Goal: Task Accomplishment & Management: Use online tool/utility

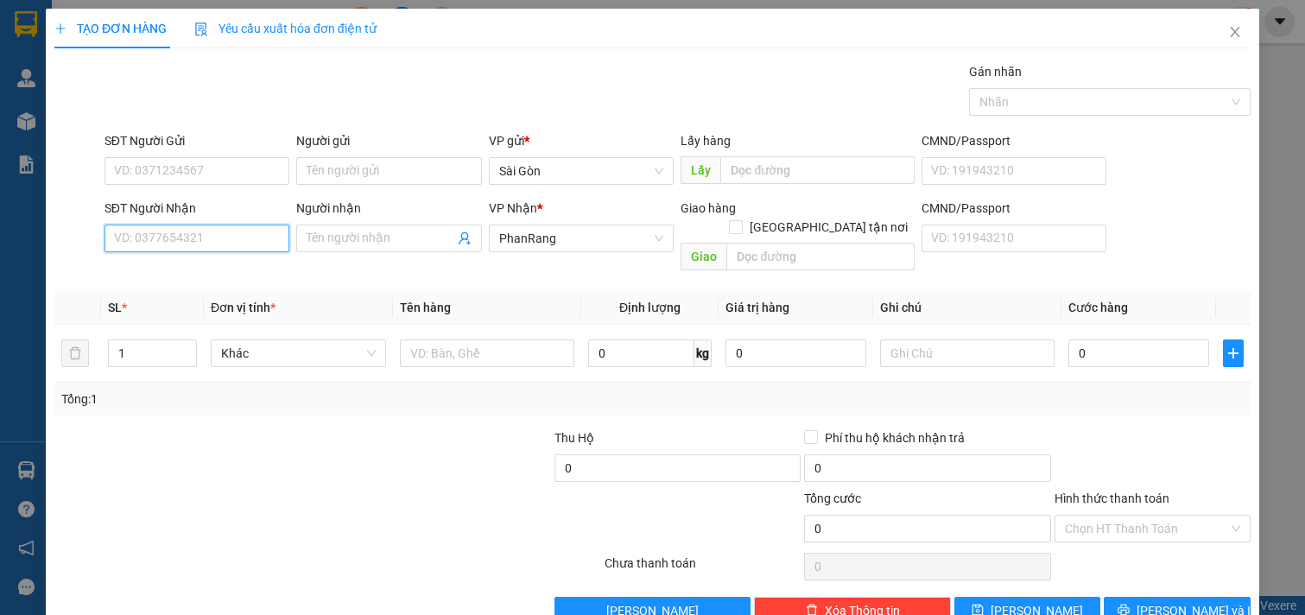
click at [211, 245] on input "SĐT Người Nhận" at bounding box center [198, 239] width 186 height 28
drag, startPoint x: 207, startPoint y: 269, endPoint x: 177, endPoint y: 268, distance: 30.3
click at [203, 270] on div "0836142461 - TUYẾT" at bounding box center [195, 273] width 162 height 19
type input "0836142461"
type input "TUYẾT"
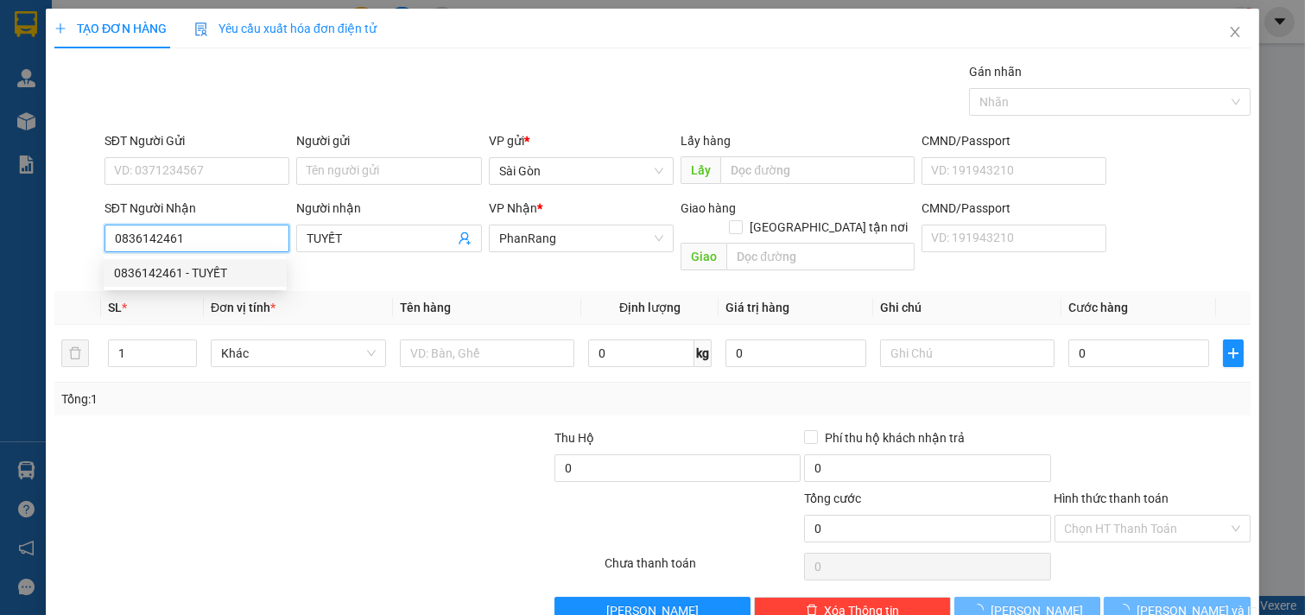
type input "20.000"
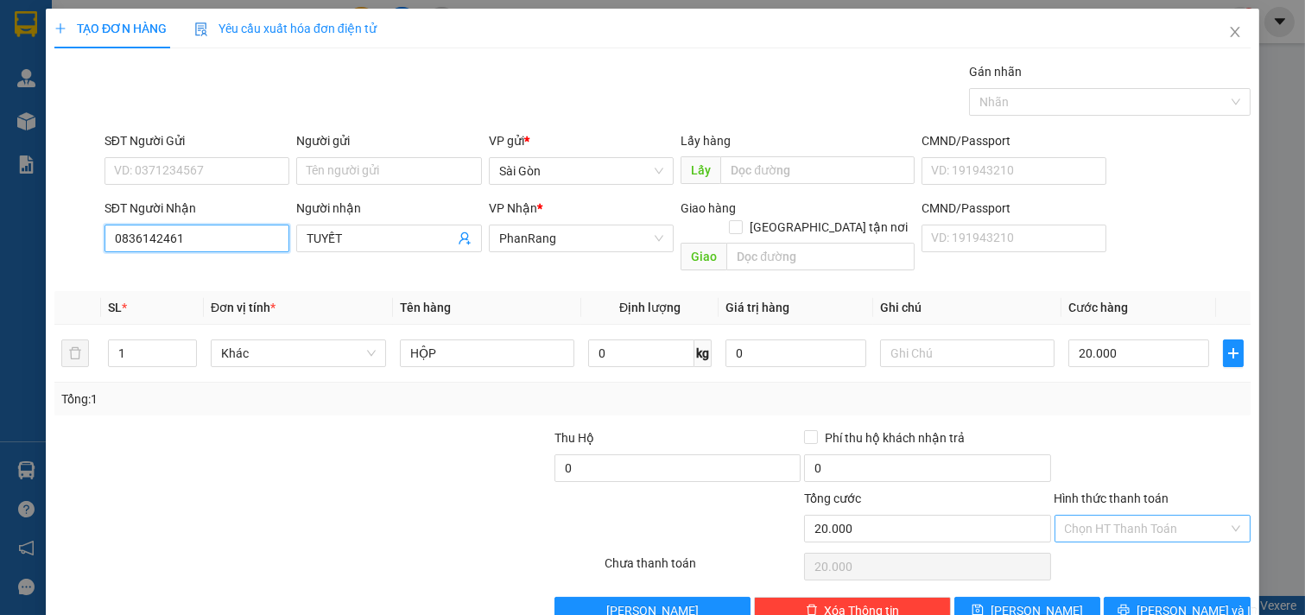
type input "0836142461"
click at [1146, 516] on input "Hình thức thanh toán" at bounding box center [1147, 529] width 164 height 26
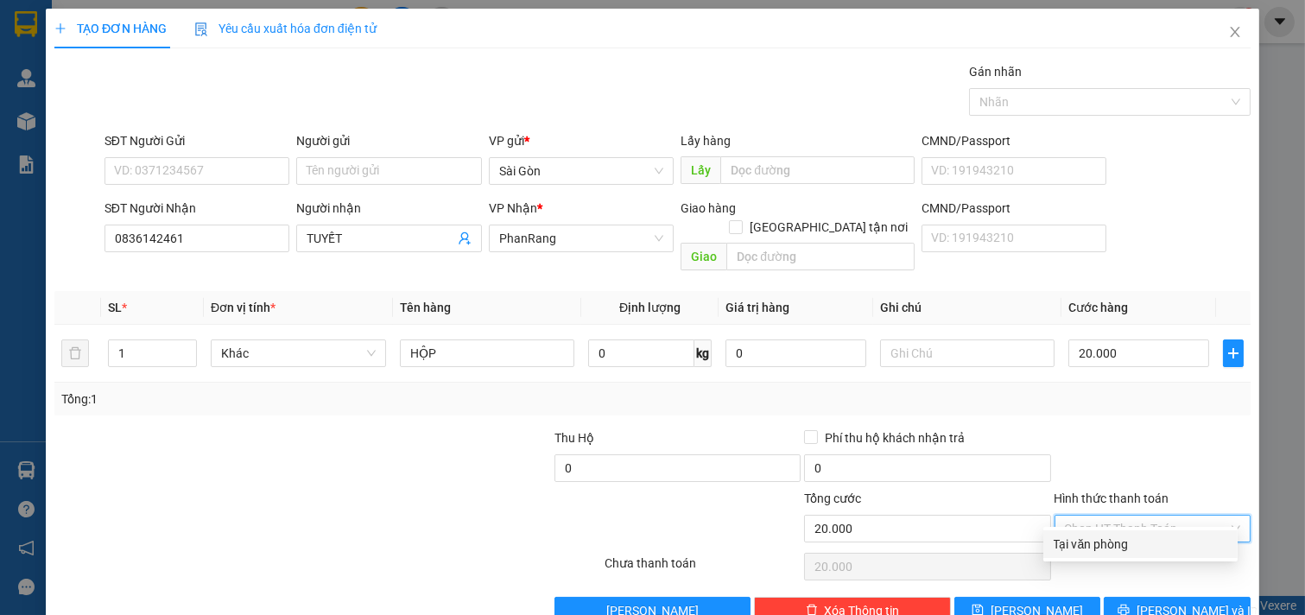
click at [1135, 558] on div "Transit Pickup Surcharge Ids Transit Deliver Surcharge Ids Transit Deliver Surc…" at bounding box center [652, 343] width 1197 height 562
click at [1128, 516] on input "Hình thức thanh toán" at bounding box center [1147, 529] width 164 height 26
drag, startPoint x: 1102, startPoint y: 546, endPoint x: 1110, endPoint y: 555, distance: 12.2
click at [1102, 547] on div "Tại văn phòng" at bounding box center [1141, 544] width 174 height 19
type input "0"
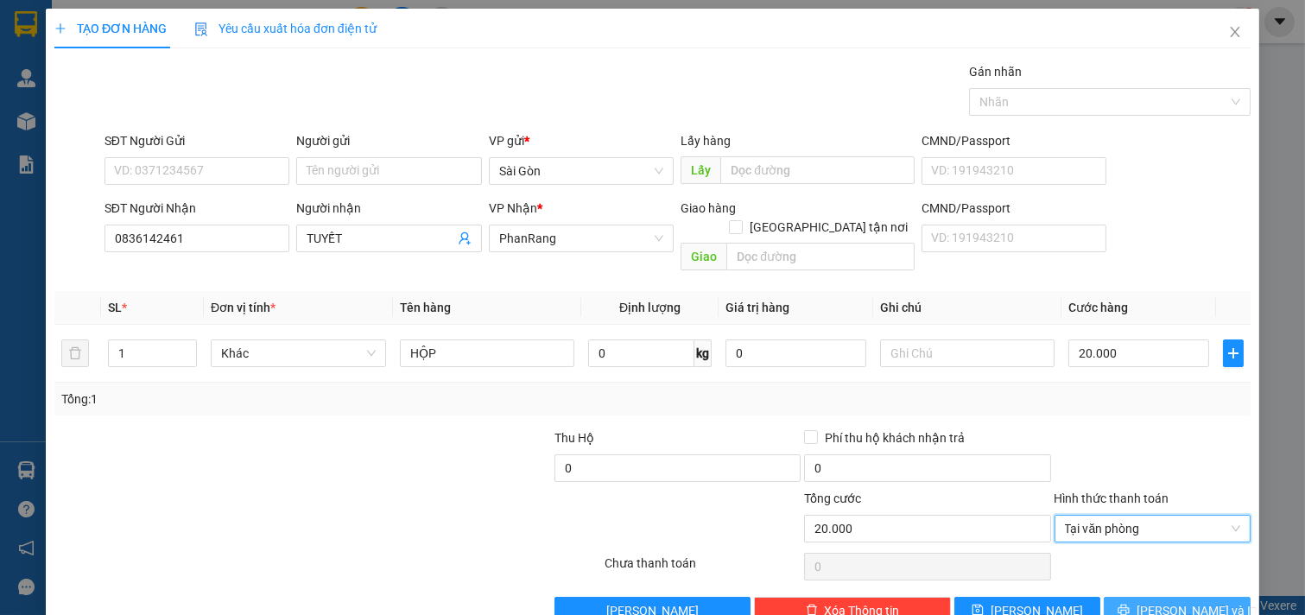
drag, startPoint x: 1153, startPoint y: 587, endPoint x: 1172, endPoint y: 556, distance: 36.5
click at [1156, 597] on button "[PERSON_NAME] và In" at bounding box center [1177, 611] width 147 height 28
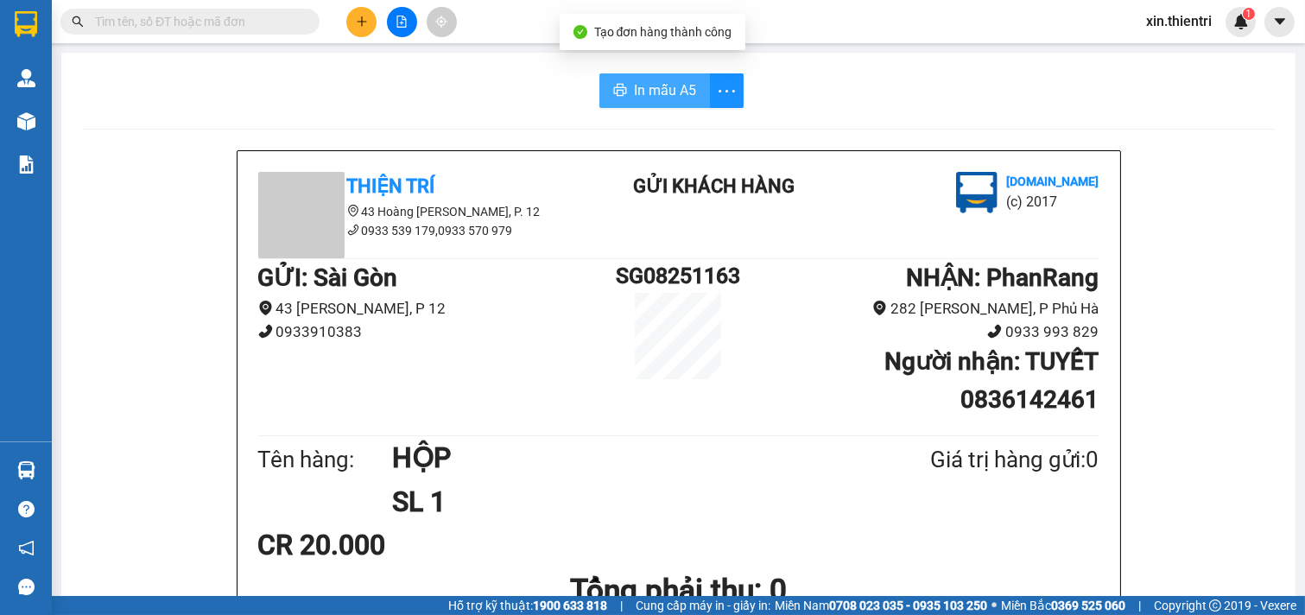
click at [651, 92] on span "In mẫu A5" at bounding box center [665, 90] width 62 height 22
click at [426, 410] on div "GỬI : Sài Gòn 43 Hoàng Dư Khương, P 12 0933910383 SG08251163 NHẬN : PhanRang …" at bounding box center [678, 345] width 841 height 172
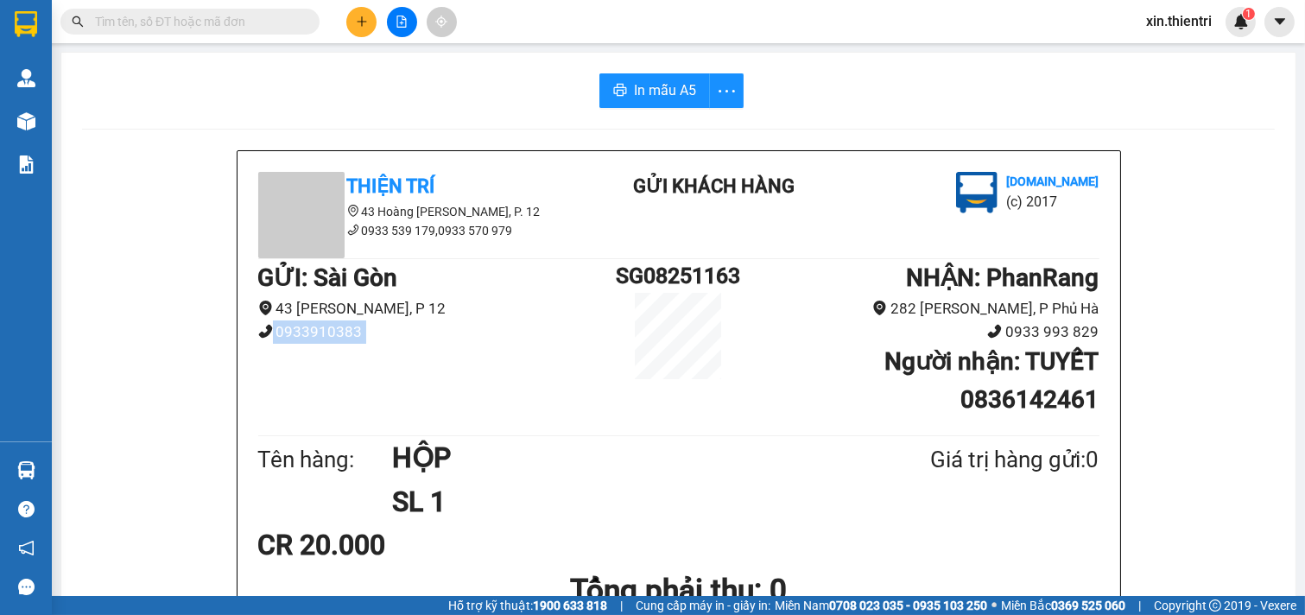
click at [426, 407] on div "GỬI : Sài Gòn 43 Hoàng Dư Khương, P 12 0933910383 SG08251163 NHẬN : PhanRang …" at bounding box center [678, 345] width 841 height 172
click at [372, 13] on button at bounding box center [361, 22] width 30 height 30
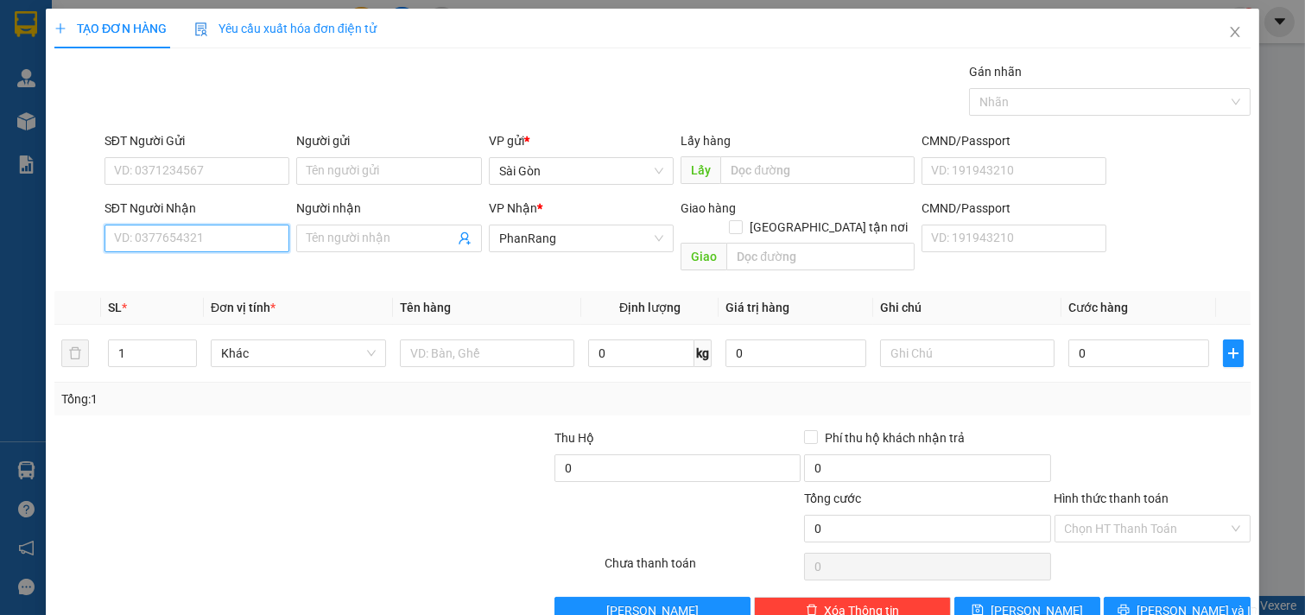
click at [188, 235] on input "SĐT Người Nhận" at bounding box center [198, 239] width 186 height 28
click at [179, 274] on div "0918043001 - NHÂN" at bounding box center [195, 273] width 162 height 19
type input "0918043001"
type input "NHÂN"
type input "0918043001"
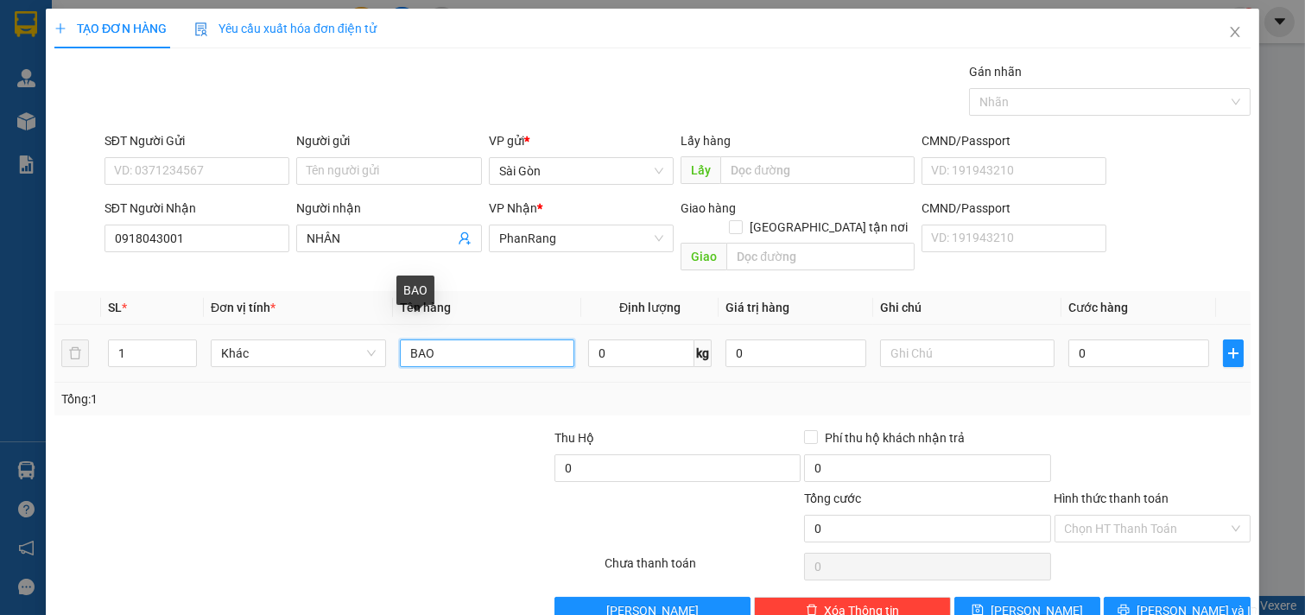
drag, startPoint x: 469, startPoint y: 327, endPoint x: 0, endPoint y: 313, distance: 469.3
click at [0, 313] on div "TẠO ĐƠN HÀNG Yêu cầu xuất hóa đơn điện tử Transit Pickup Surcharge Ids Transit …" at bounding box center [652, 307] width 1305 height 615
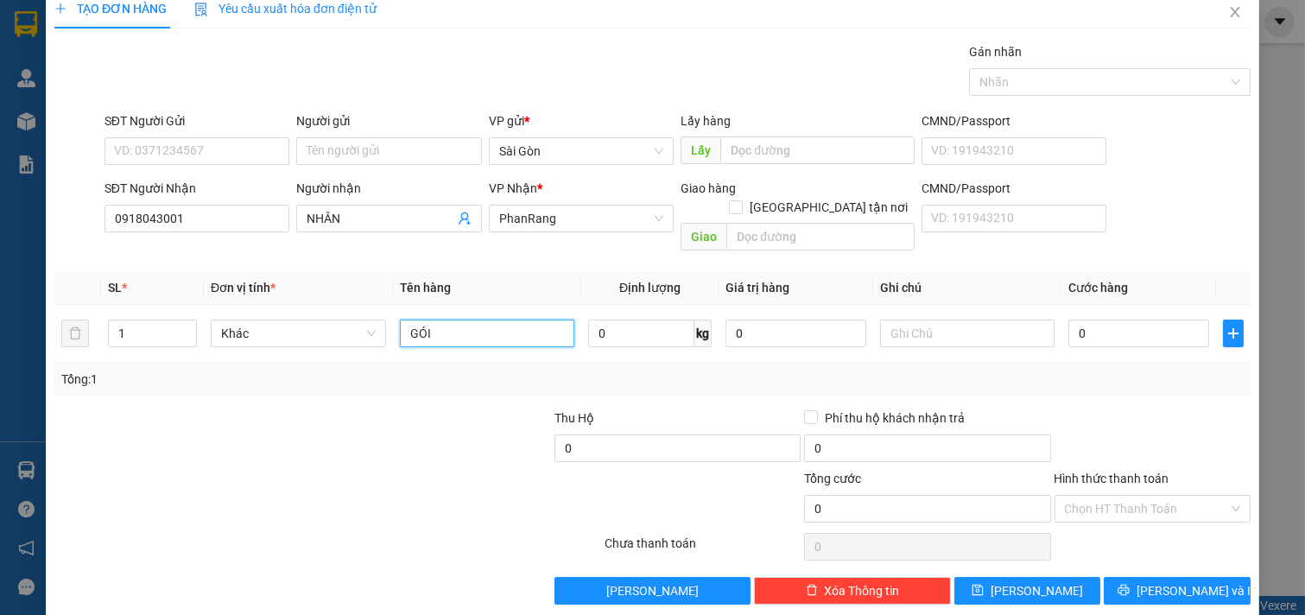
scroll to position [23, 0]
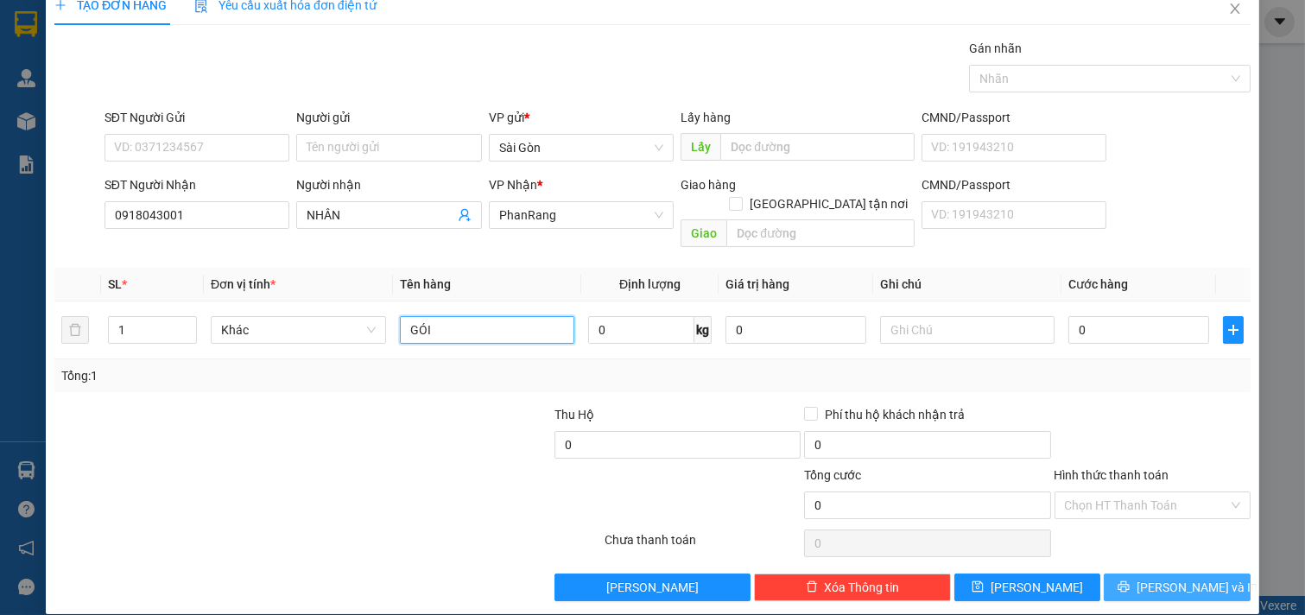
type input "GÓI"
drag, startPoint x: 1191, startPoint y: 575, endPoint x: 1184, endPoint y: 557, distance: 18.6
click at [1190, 578] on span "[PERSON_NAME] và In" at bounding box center [1197, 587] width 121 height 19
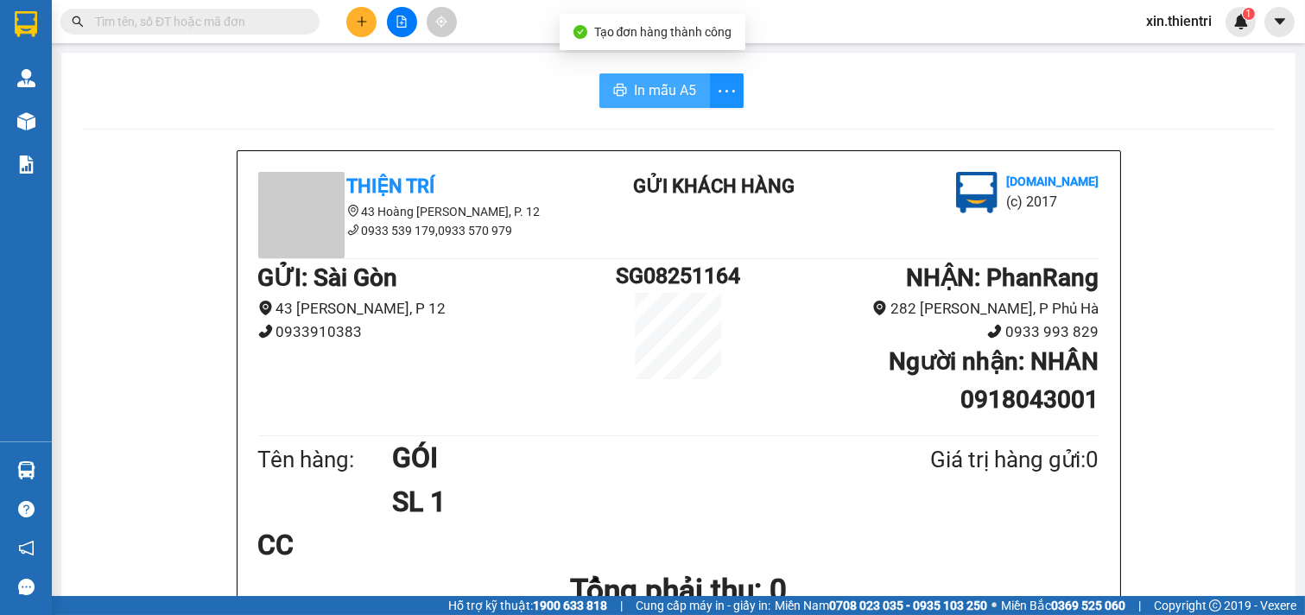
click at [685, 92] on span "In mẫu A5" at bounding box center [665, 90] width 62 height 22
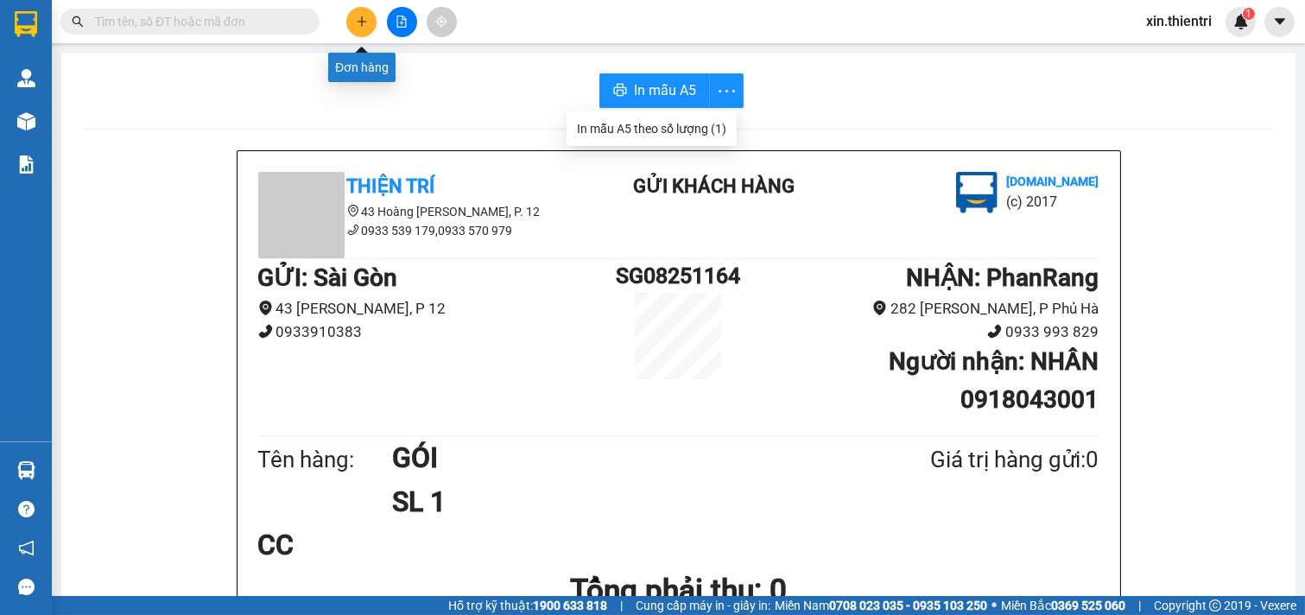
click at [368, 10] on button at bounding box center [361, 22] width 30 height 30
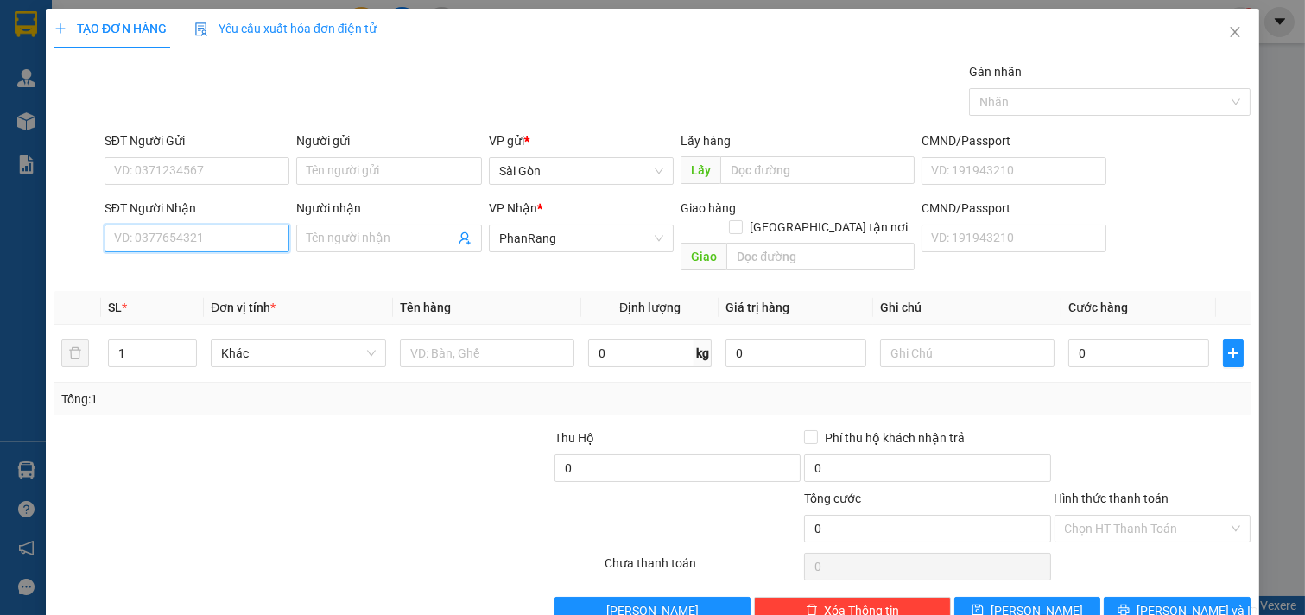
click at [162, 225] on input "SĐT Người Nhận" at bounding box center [198, 239] width 186 height 28
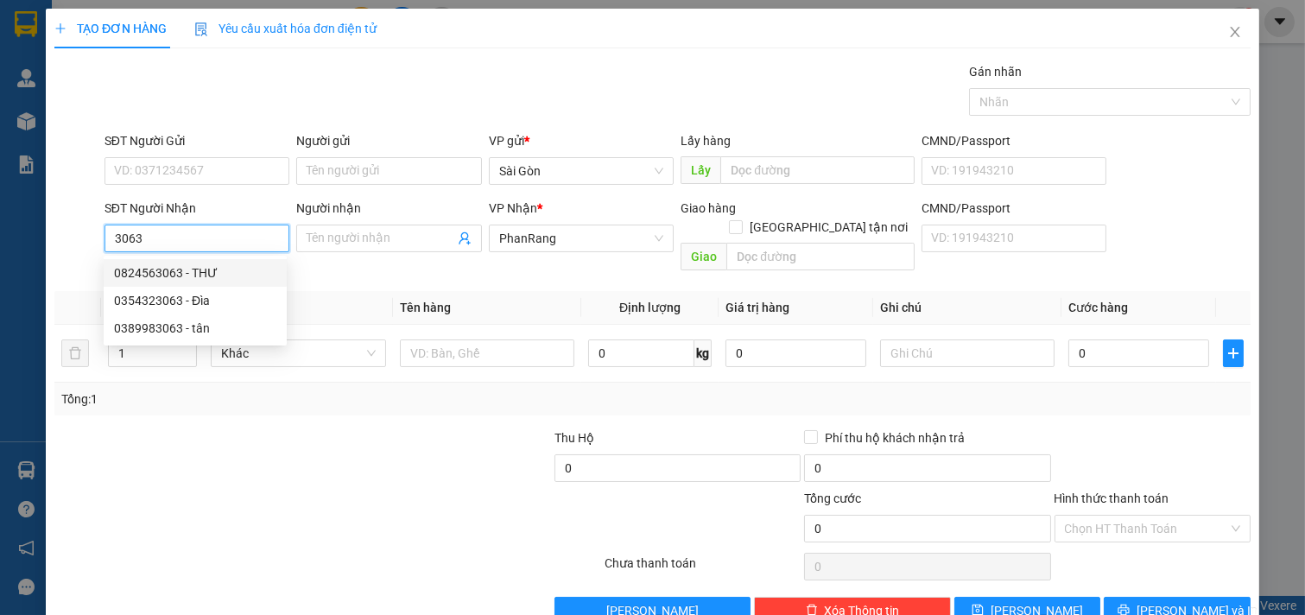
click at [200, 259] on div "0824563063 - THƯ" at bounding box center [195, 273] width 183 height 28
type input "0824563063"
type input "THƯ"
type input "110.000"
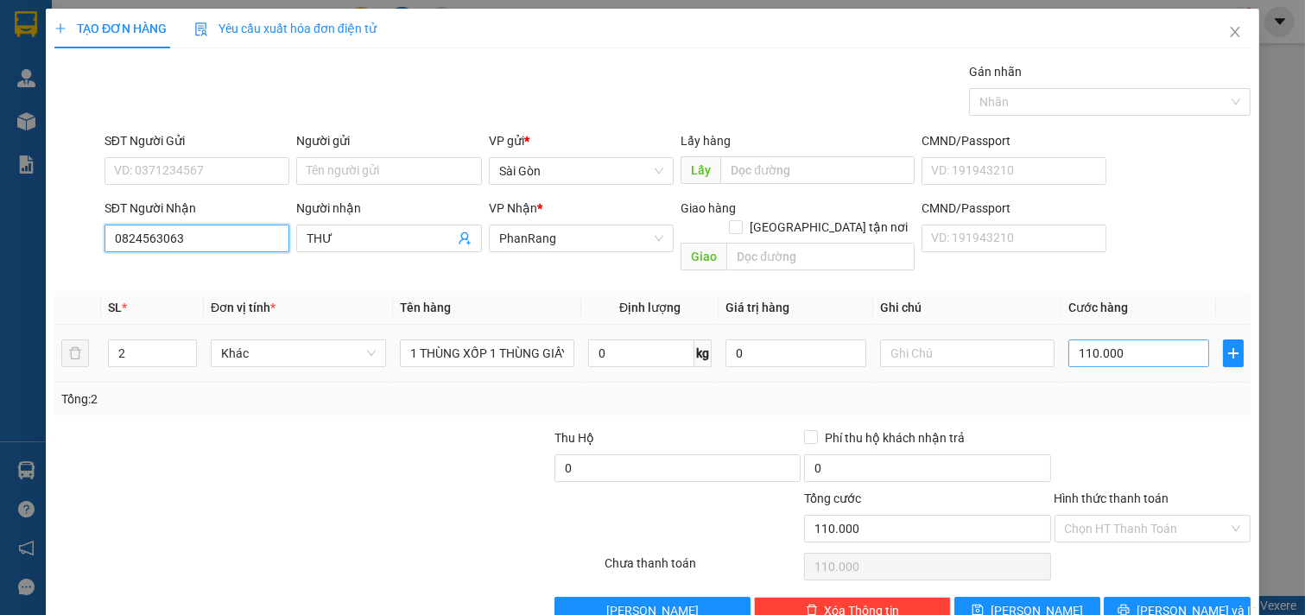
type input "0824563063"
click at [1164, 340] on input "110.000" at bounding box center [1139, 354] width 141 height 28
type input "0"
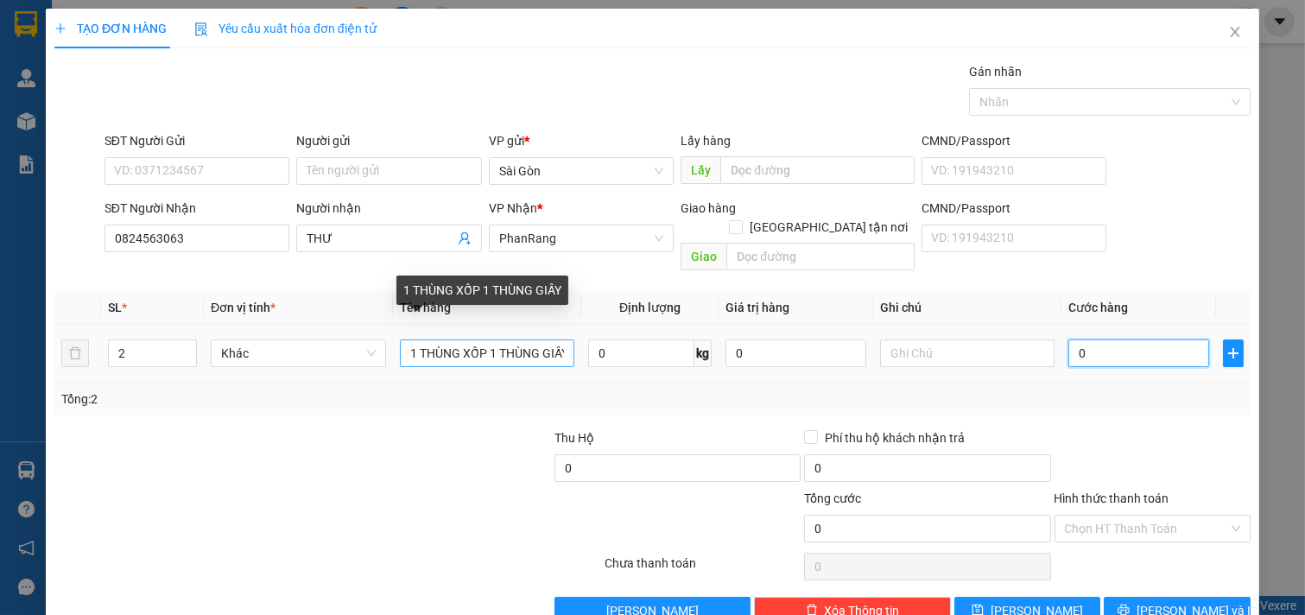
type input "0"
drag, startPoint x: 492, startPoint y: 337, endPoint x: 0, endPoint y: 337, distance: 492.5
click at [0, 333] on div "TẠO ĐƠN HÀNG Yêu cầu xuất hóa đơn điện tử Transit Pickup Surcharge Ids Transit …" at bounding box center [652, 307] width 1305 height 615
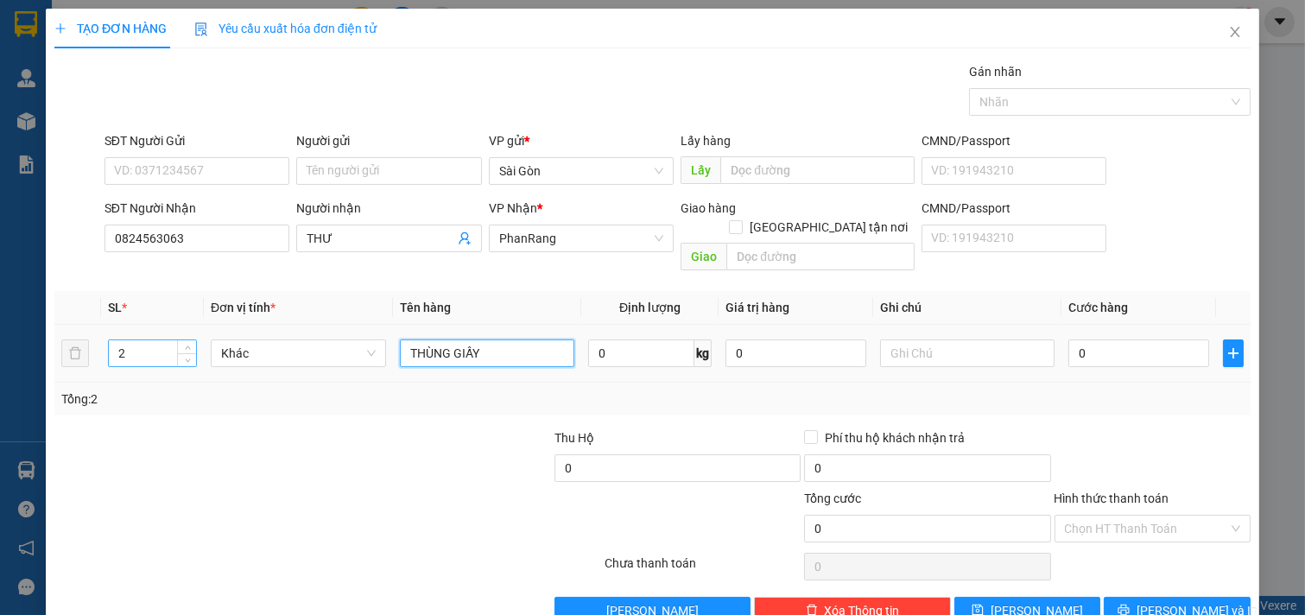
type input "THÙNG GIẤY"
drag, startPoint x: 136, startPoint y: 333, endPoint x: 0, endPoint y: 384, distance: 145.2
click at [0, 384] on div "TẠO ĐƠN HÀNG Yêu cầu xuất hóa đơn điện tử Transit Pickup Surcharge Ids Transit …" at bounding box center [652, 307] width 1305 height 615
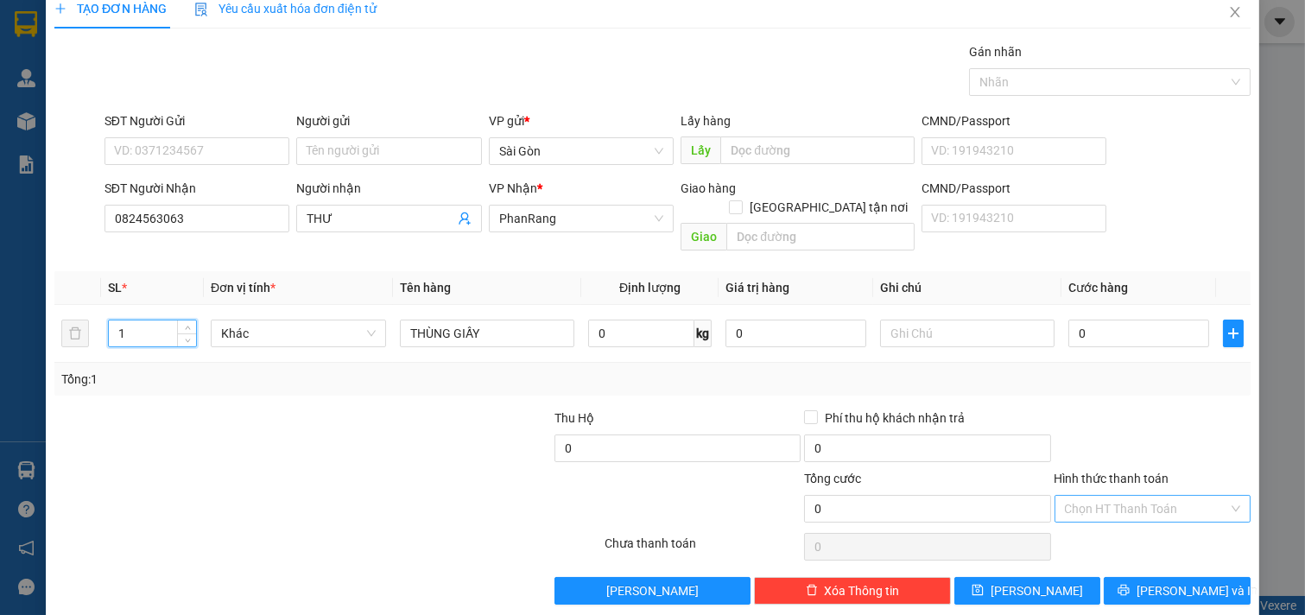
scroll to position [23, 0]
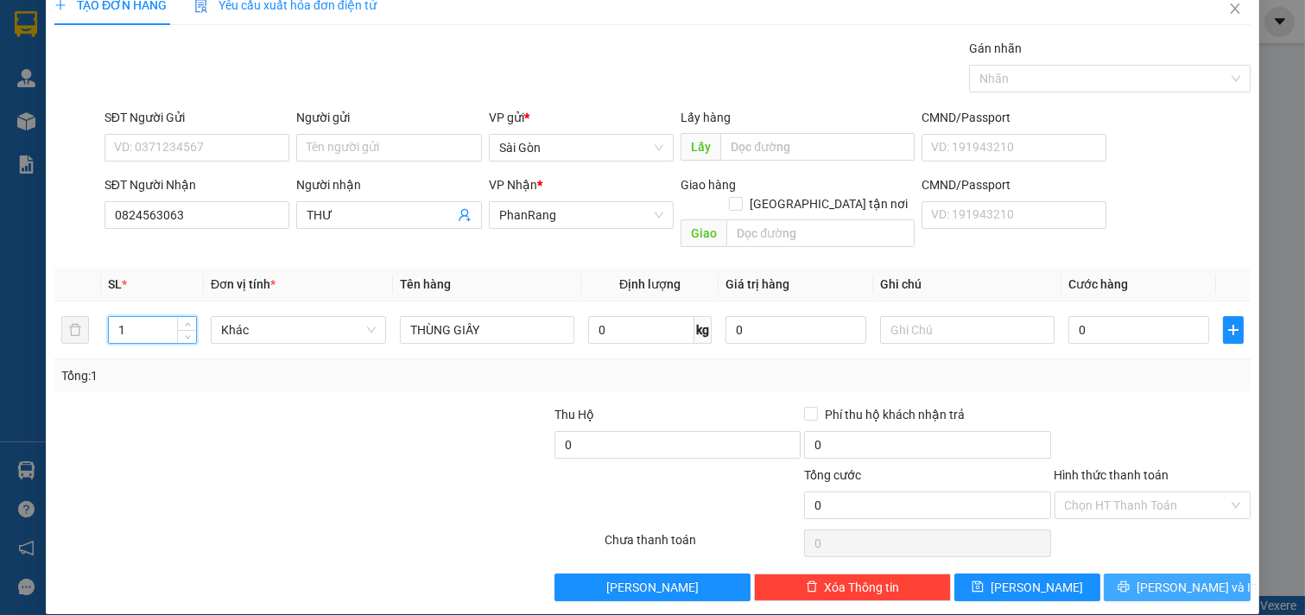
type input "1"
drag, startPoint x: 1191, startPoint y: 566, endPoint x: 1167, endPoint y: 574, distance: 24.6
click at [1190, 578] on span "[PERSON_NAME] và In" at bounding box center [1197, 587] width 121 height 19
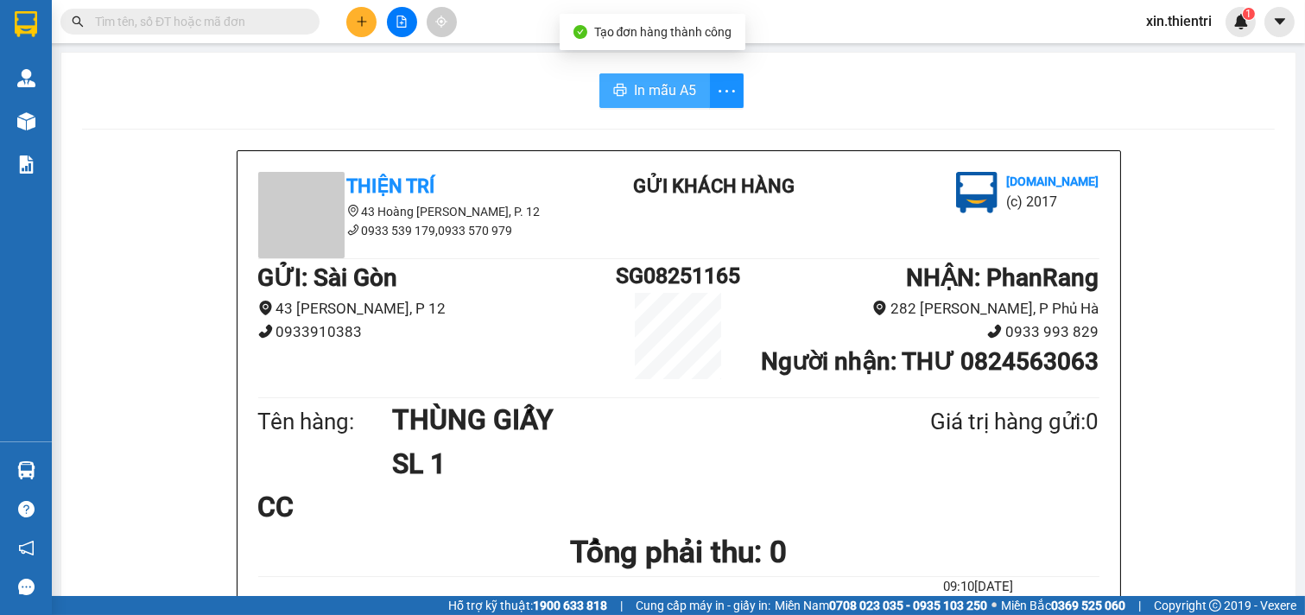
click at [603, 86] on button "In mẫu A5" at bounding box center [655, 90] width 111 height 35
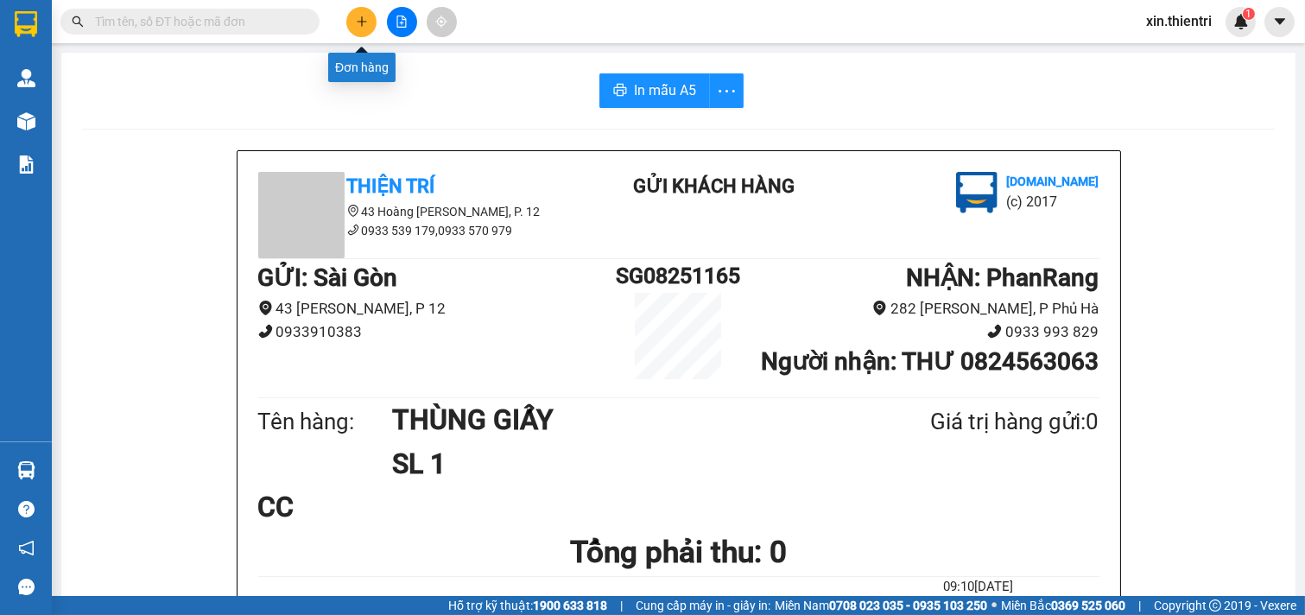
click at [365, 18] on icon "plus" at bounding box center [362, 22] width 12 height 12
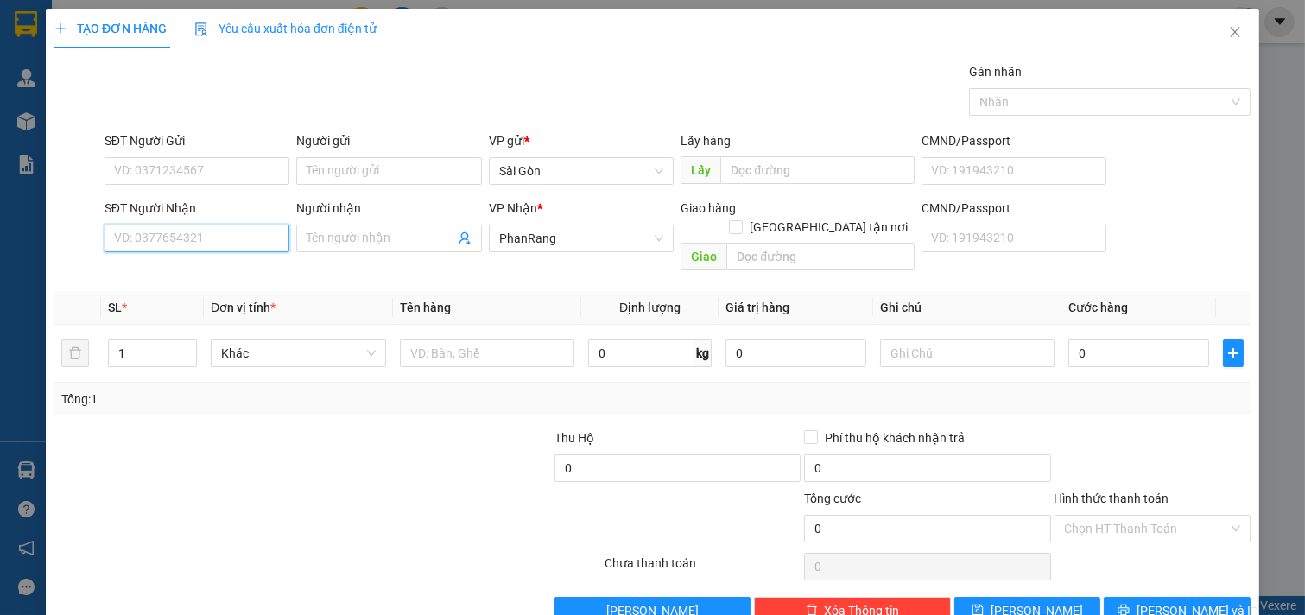
drag, startPoint x: 236, startPoint y: 226, endPoint x: 219, endPoint y: 234, distance: 18.2
click at [235, 228] on input "SĐT Người Nhận" at bounding box center [198, 239] width 186 height 28
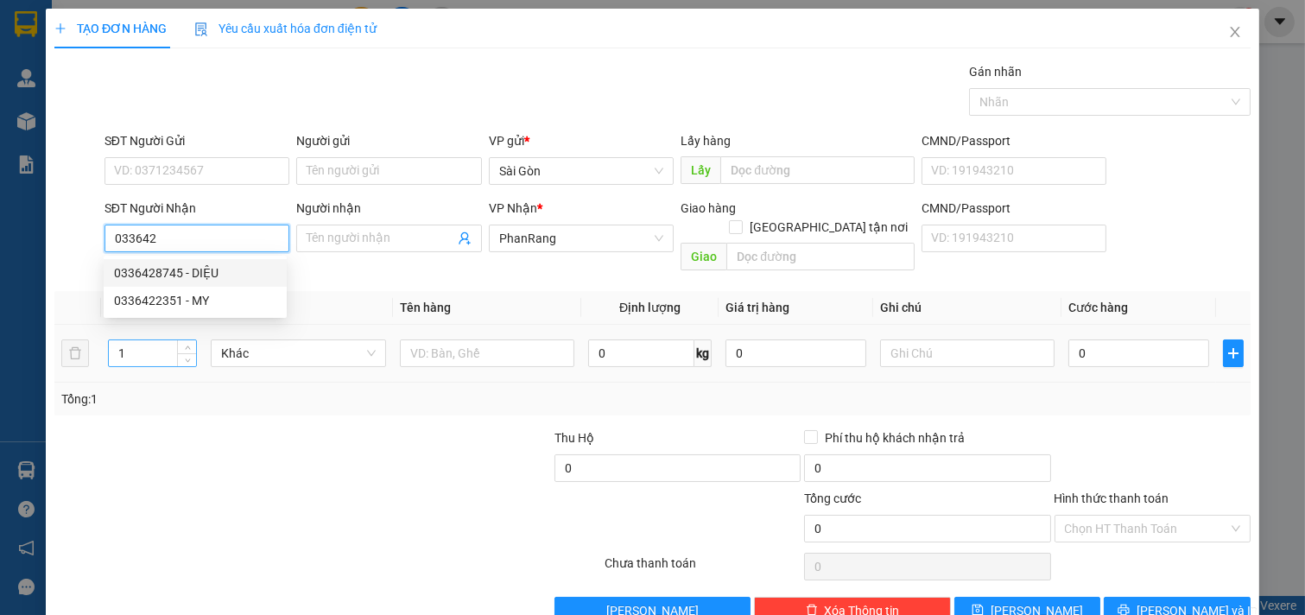
drag, startPoint x: 218, startPoint y: 266, endPoint x: 125, endPoint y: 335, distance: 115.4
click at [212, 269] on div "0336428745 - DIỆU" at bounding box center [195, 273] width 162 height 19
type input "0336428745"
type input "DIỆU"
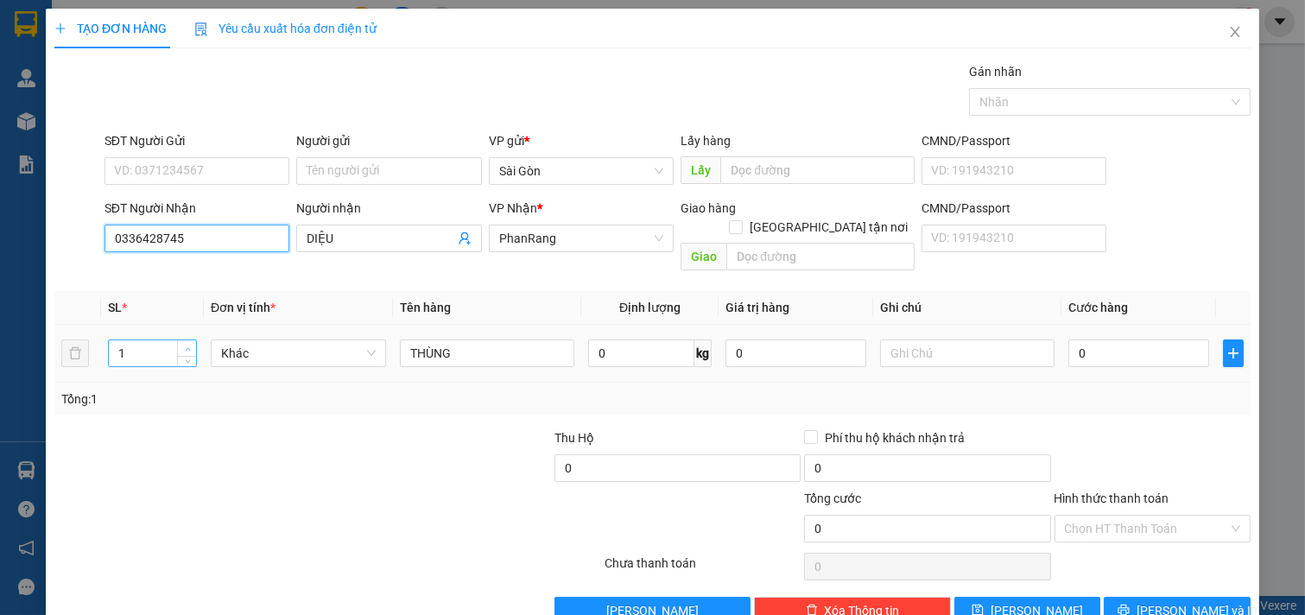
type input "0336428745"
click at [177, 340] on span "Increase Value" at bounding box center [186, 348] width 19 height 16
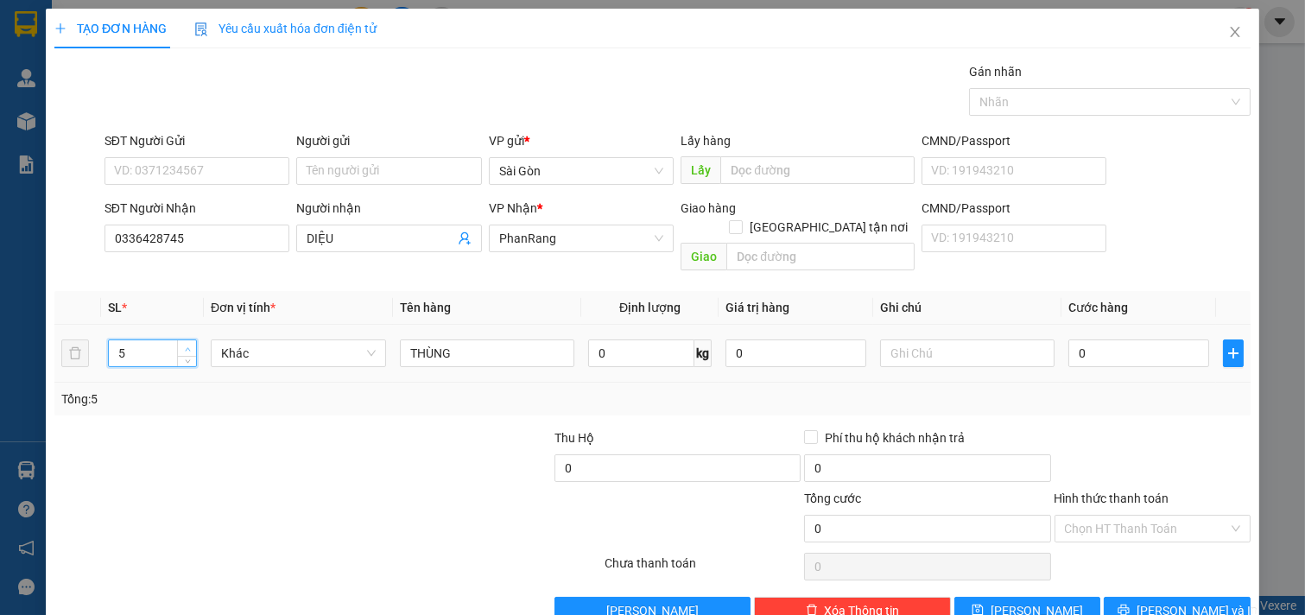
type input "6"
click at [183, 344] on span "up" at bounding box center [187, 349] width 10 height 10
click at [1127, 597] on button "[PERSON_NAME] và In" at bounding box center [1177, 611] width 147 height 28
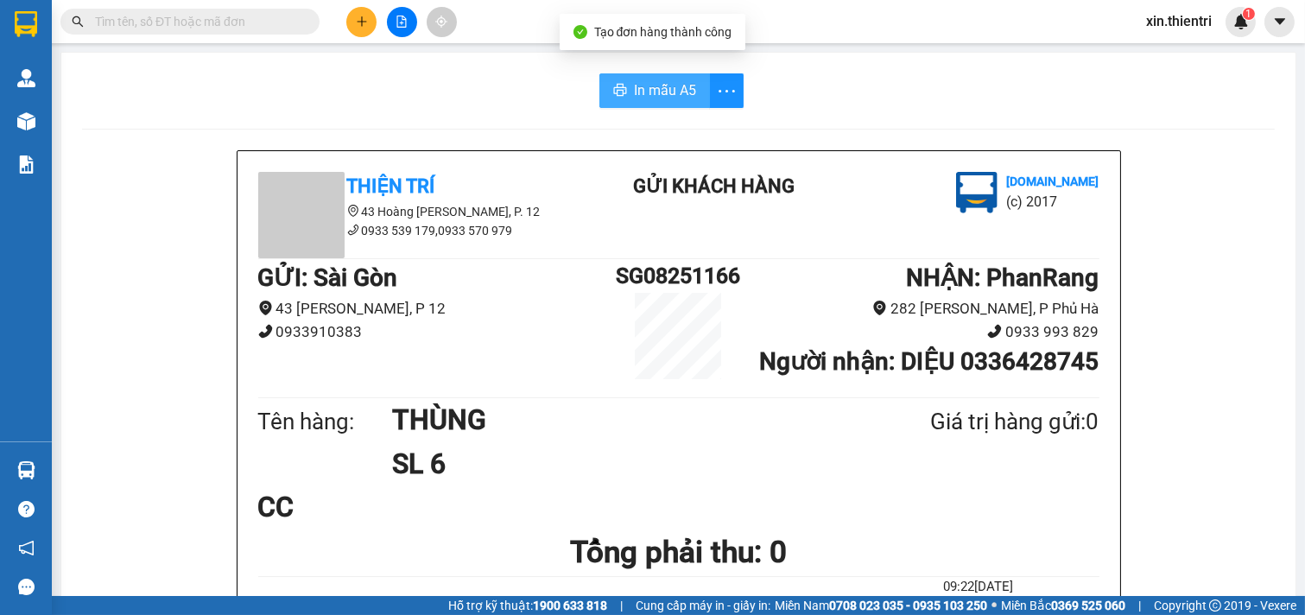
click at [643, 101] on button "In mẫu A5" at bounding box center [655, 90] width 111 height 35
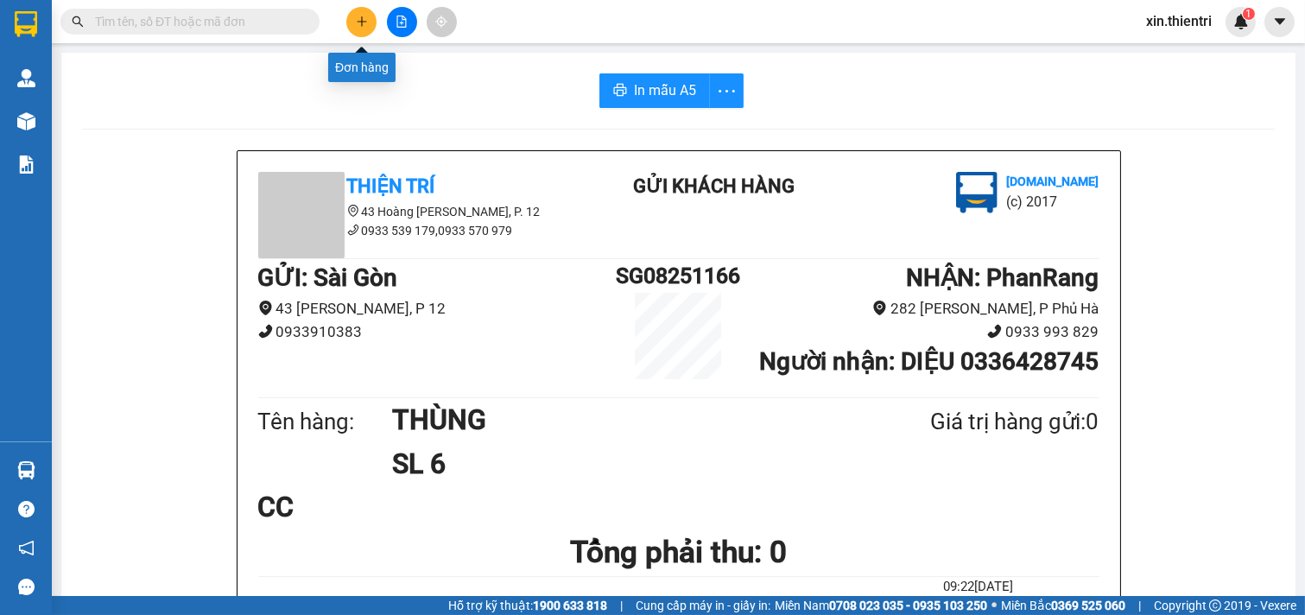
click at [352, 24] on button at bounding box center [361, 22] width 30 height 30
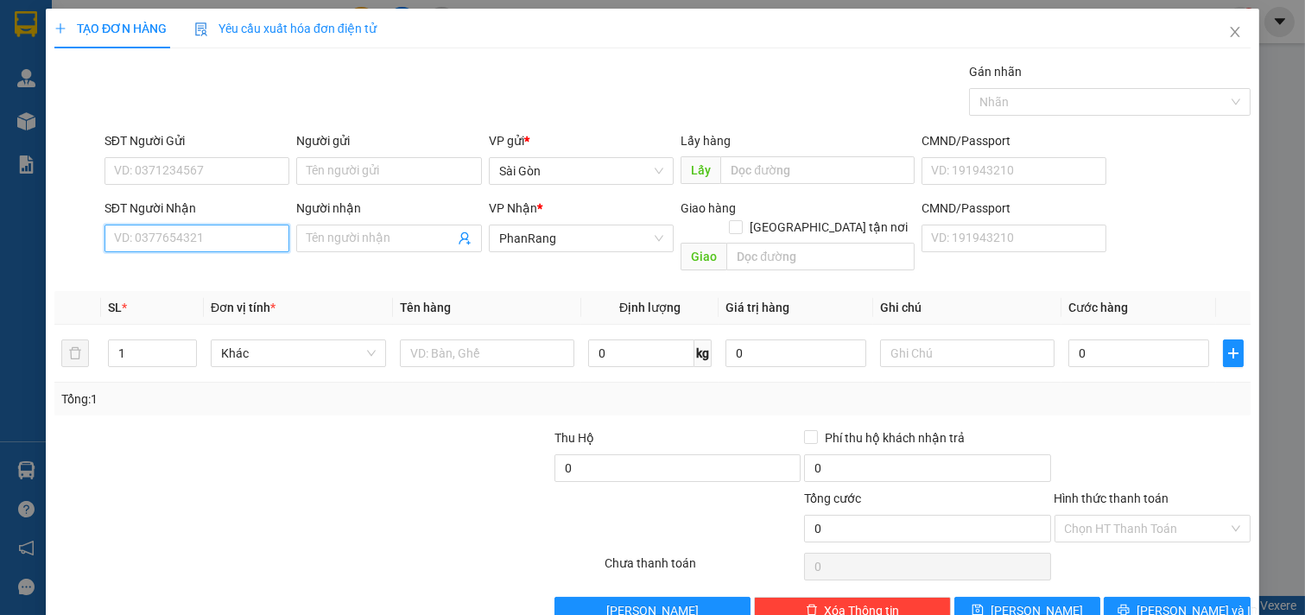
click at [199, 238] on input "SĐT Người Nhận" at bounding box center [198, 239] width 186 height 28
drag, startPoint x: 194, startPoint y: 280, endPoint x: 287, endPoint y: 263, distance: 94.9
click at [287, 263] on div "Transit Pickup Surcharge Ids Transit Deliver Surcharge Ids Transit Deliver Surc…" at bounding box center [652, 343] width 1197 height 562
drag, startPoint x: 213, startPoint y: 420, endPoint x: 187, endPoint y: 292, distance: 130.6
click at [210, 429] on div at bounding box center [178, 459] width 250 height 60
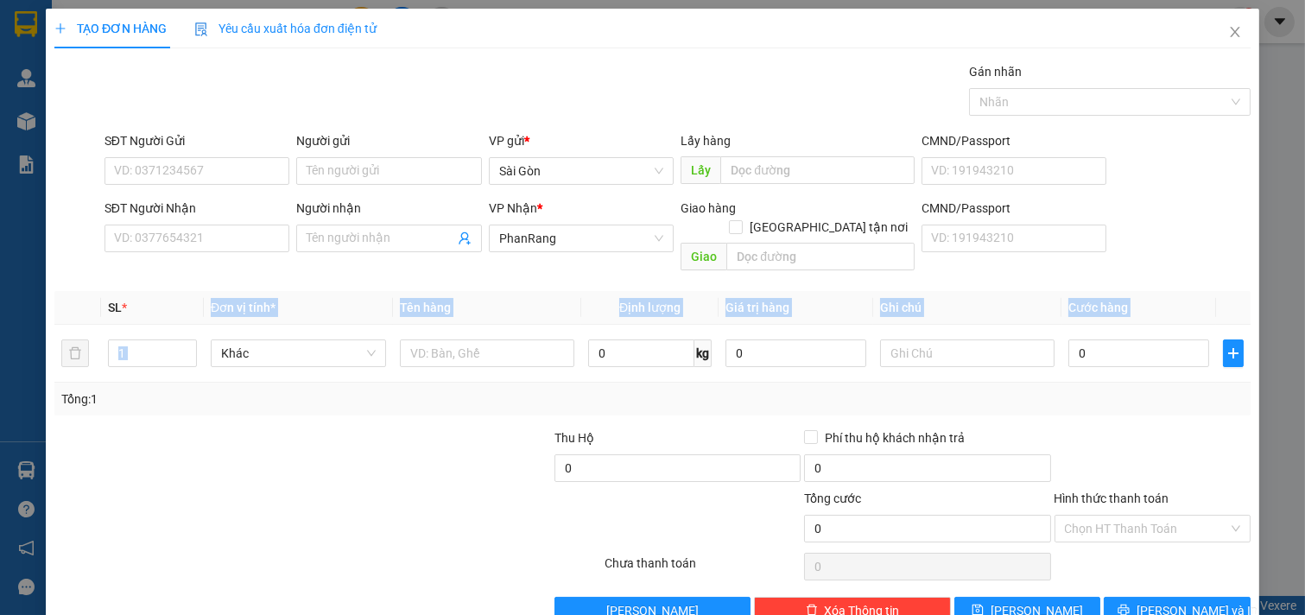
drag, startPoint x: 200, startPoint y: 295, endPoint x: 179, endPoint y: 391, distance: 98.1
click at [350, 392] on div "SL * Đơn vị tính * Tên hàng Định lượng Giá trị hàng Ghi chú Cước hàng 1 Khác 0 …" at bounding box center [652, 353] width 1197 height 124
drag, startPoint x: 265, startPoint y: 481, endPoint x: 272, endPoint y: 488, distance: 9.8
click at [270, 489] on div at bounding box center [228, 519] width 350 height 60
click at [205, 264] on div "Transit Pickup Surcharge Ids Transit Deliver Surcharge Ids Transit Deliver Surc…" at bounding box center [652, 343] width 1197 height 562
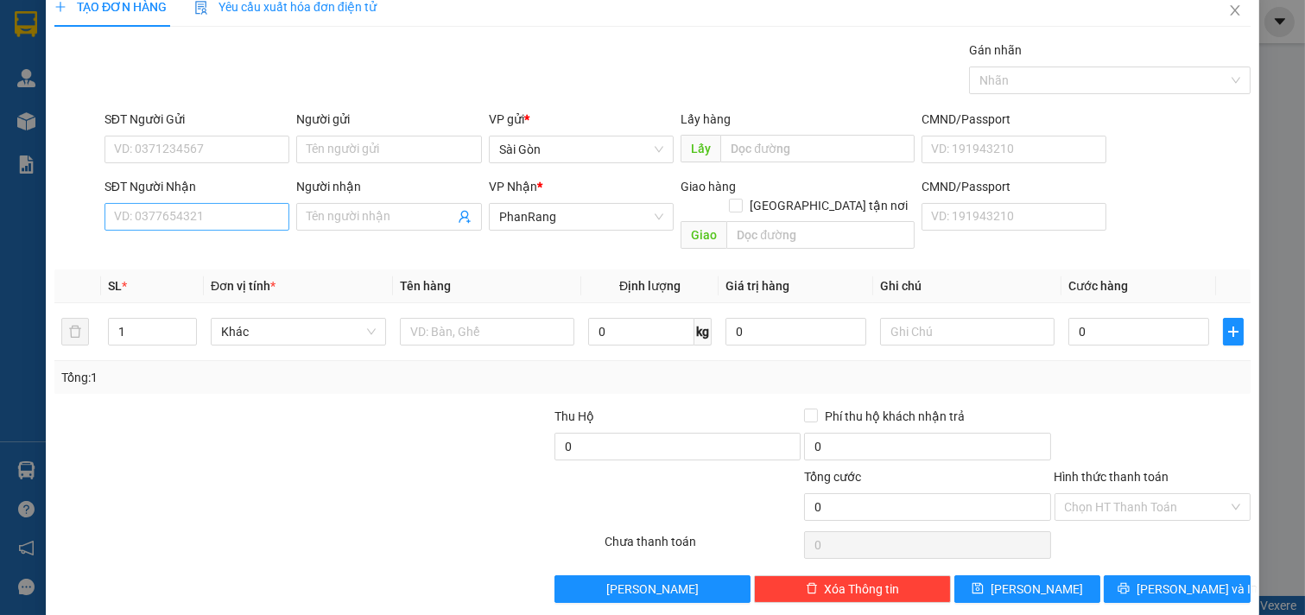
scroll to position [23, 0]
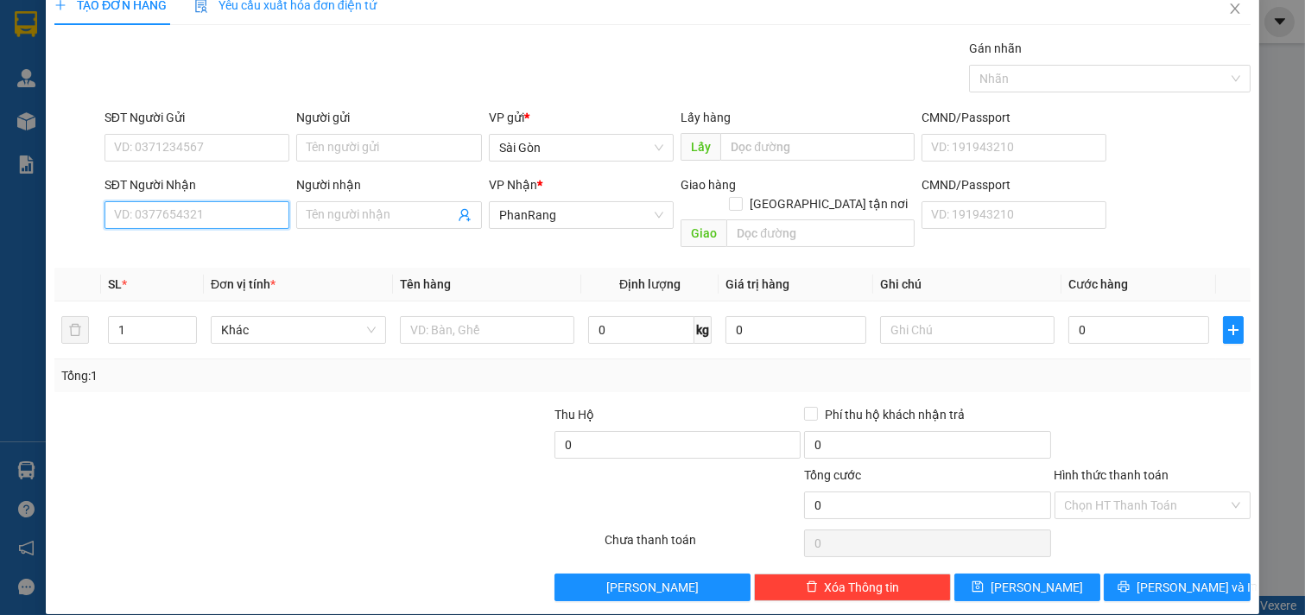
click at [232, 214] on input "SĐT Người Nhận" at bounding box center [198, 215] width 186 height 28
click at [228, 230] on div "SĐT Người Nhận VD: 0377654321" at bounding box center [198, 205] width 186 height 60
click at [228, 228] on input "SĐT Người Nhận" at bounding box center [198, 215] width 186 height 28
drag, startPoint x: 228, startPoint y: 228, endPoint x: 218, endPoint y: 236, distance: 13.0
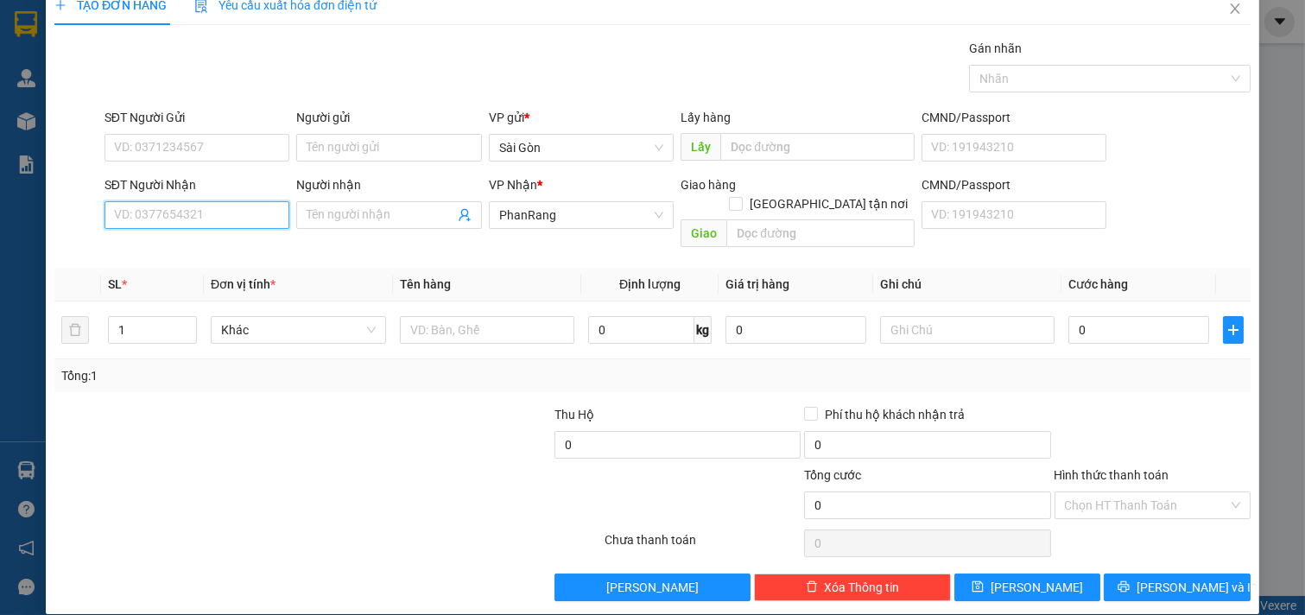
click at [218, 236] on div "Transit Pickup Surcharge Ids Transit Deliver Surcharge Ids Transit Deliver Surc…" at bounding box center [652, 320] width 1197 height 562
drag, startPoint x: 225, startPoint y: 65, endPoint x: 156, endPoint y: 219, distance: 169.0
click at [156, 219] on input "SĐT Người Nhận" at bounding box center [198, 215] width 186 height 28
type input "4"
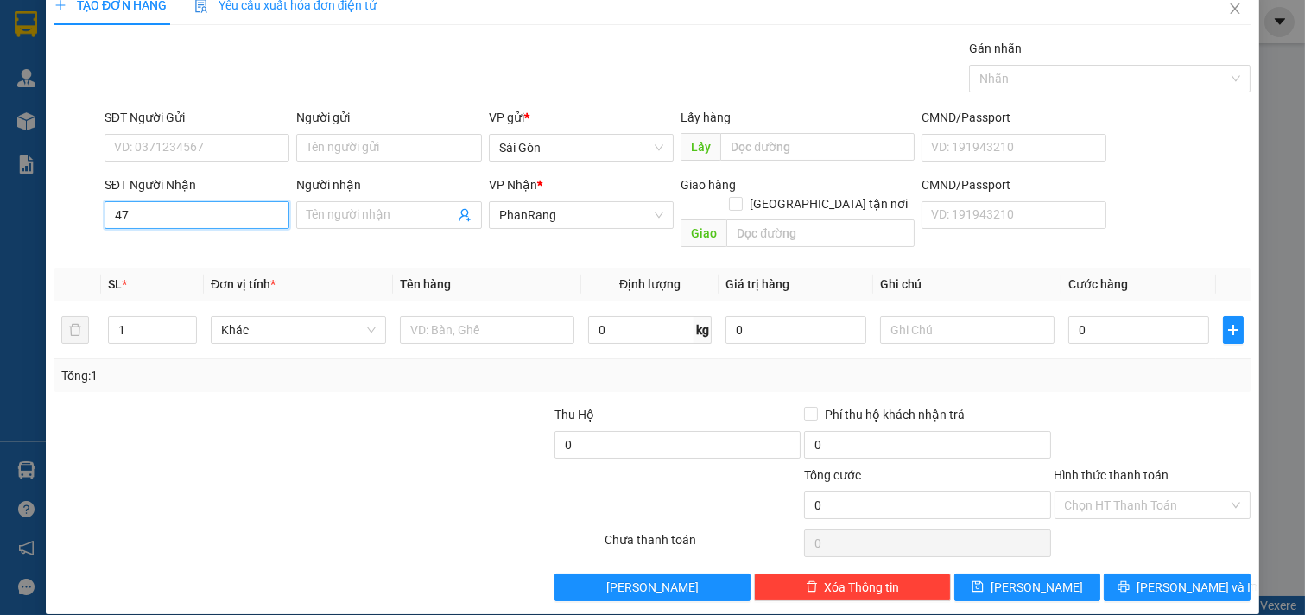
type input "4"
drag, startPoint x: 165, startPoint y: 207, endPoint x: 0, endPoint y: 238, distance: 167.9
click at [0, 238] on div "TẠO ĐƠN HÀNG Yêu cầu xuất hóa đơn điện tử Transit Pickup Surcharge Ids Transit …" at bounding box center [652, 307] width 1305 height 615
click at [176, 245] on div "0912574741 - TÝ" at bounding box center [195, 249] width 162 height 19
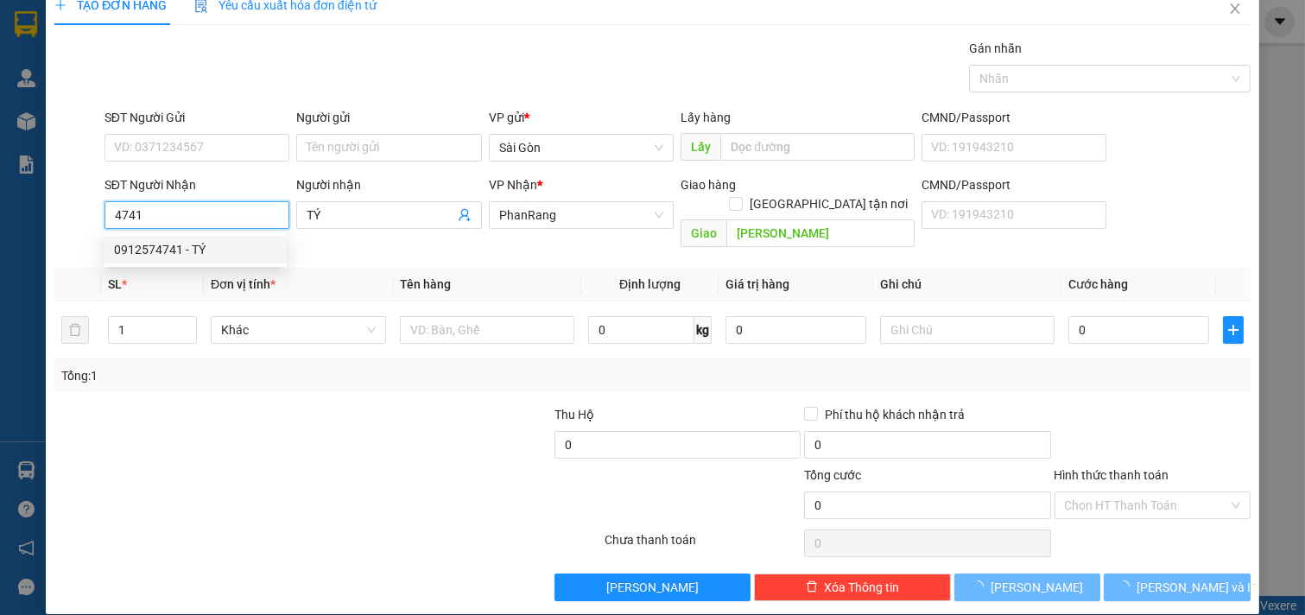
type input "0912574741"
type input "TÝ"
type input "[PERSON_NAME]"
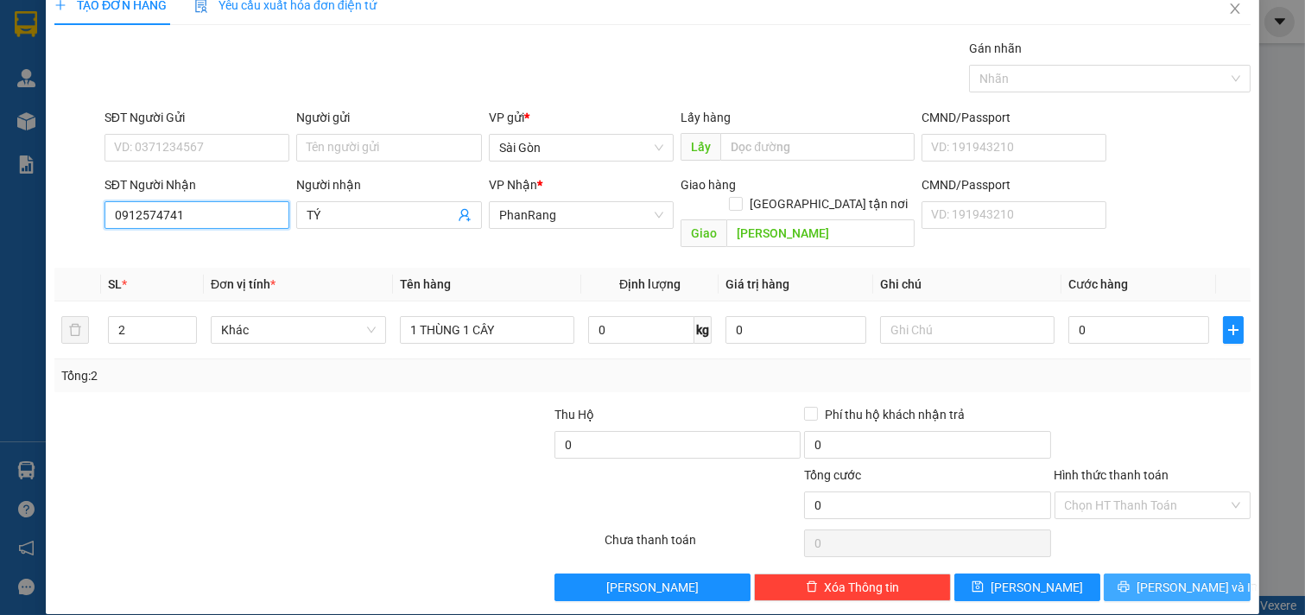
type input "0912574741"
click at [1172, 578] on span "[PERSON_NAME] và In" at bounding box center [1197, 587] width 121 height 19
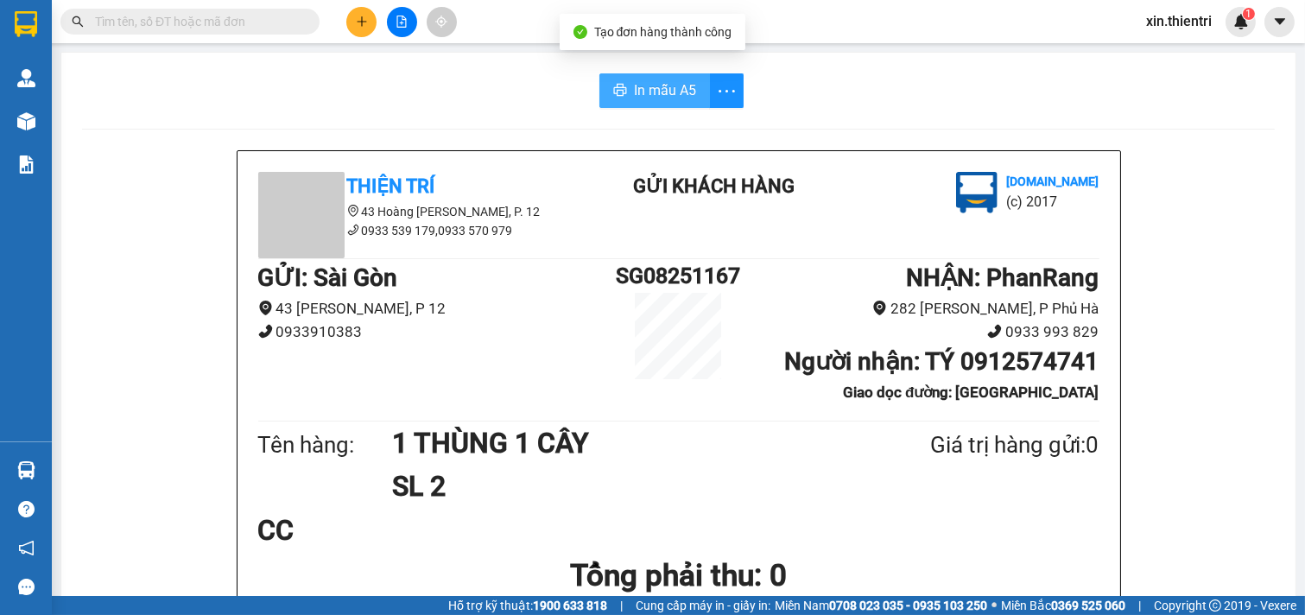
click at [643, 92] on span "In mẫu A5" at bounding box center [665, 90] width 62 height 22
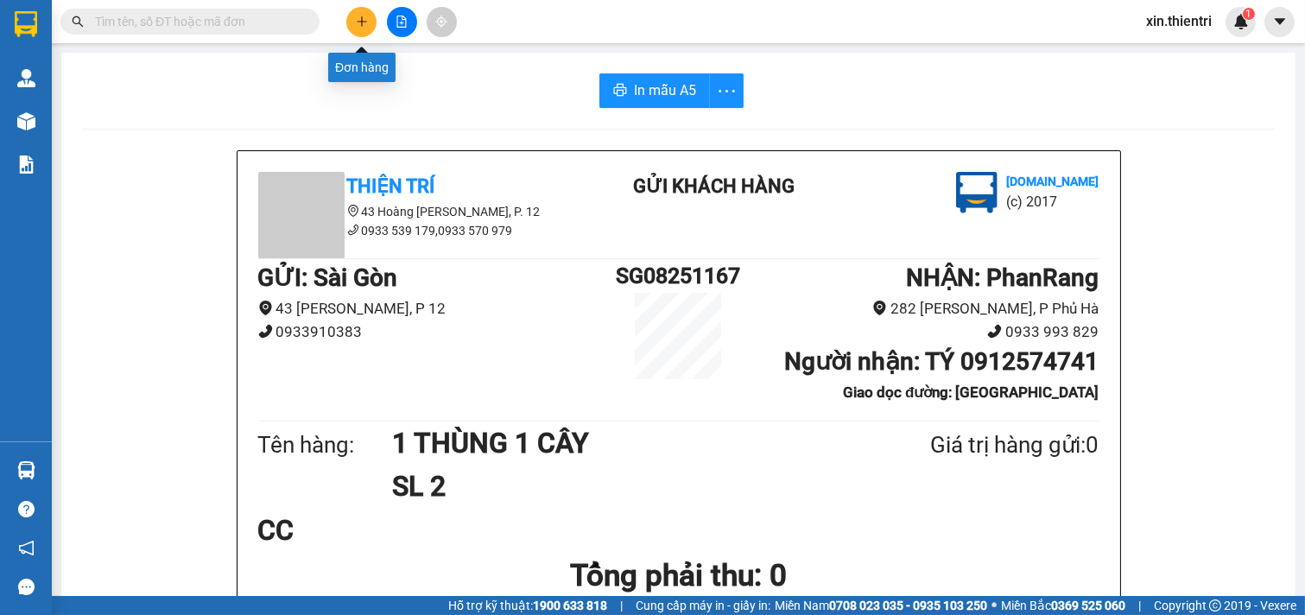
click at [363, 29] on button at bounding box center [361, 22] width 30 height 30
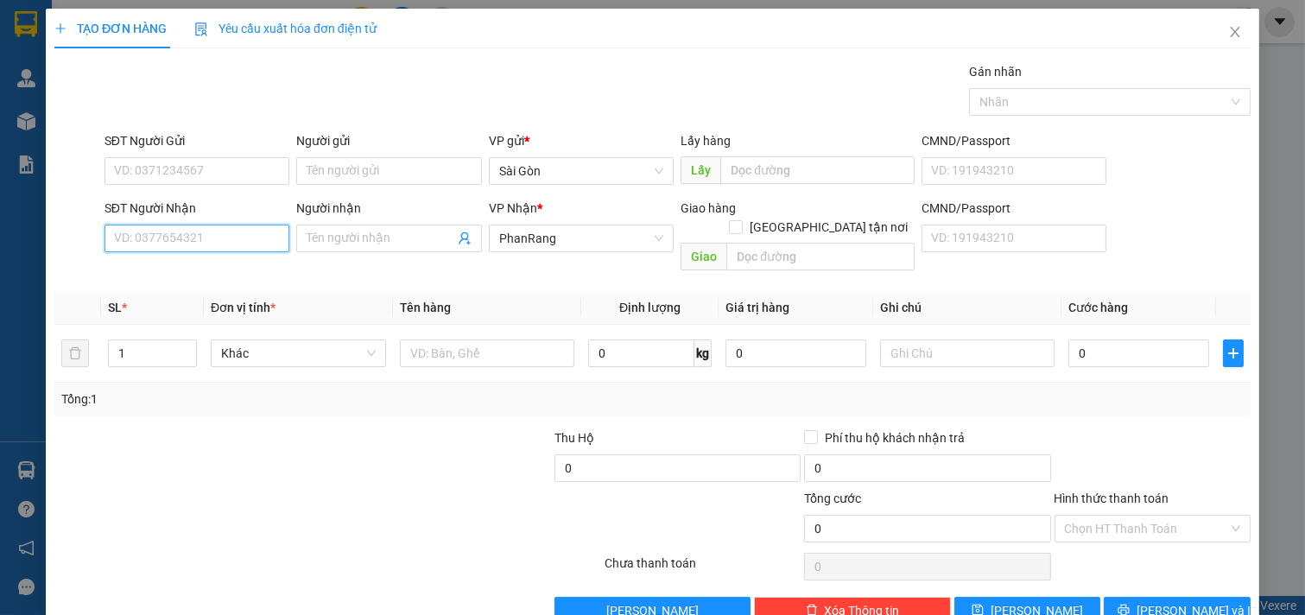
drag, startPoint x: 200, startPoint y: 245, endPoint x: 225, endPoint y: 239, distance: 24.7
click at [205, 244] on input "SĐT Người Nhận" at bounding box center [198, 239] width 186 height 28
type input "094436222"
drag, startPoint x: 205, startPoint y: 235, endPoint x: 0, endPoint y: 297, distance: 214.0
click at [0, 295] on div "TẠO ĐƠN HÀNG Yêu cầu xuất hóa đơn điện tử Transit Pickup Surcharge Ids Transit …" at bounding box center [652, 307] width 1305 height 615
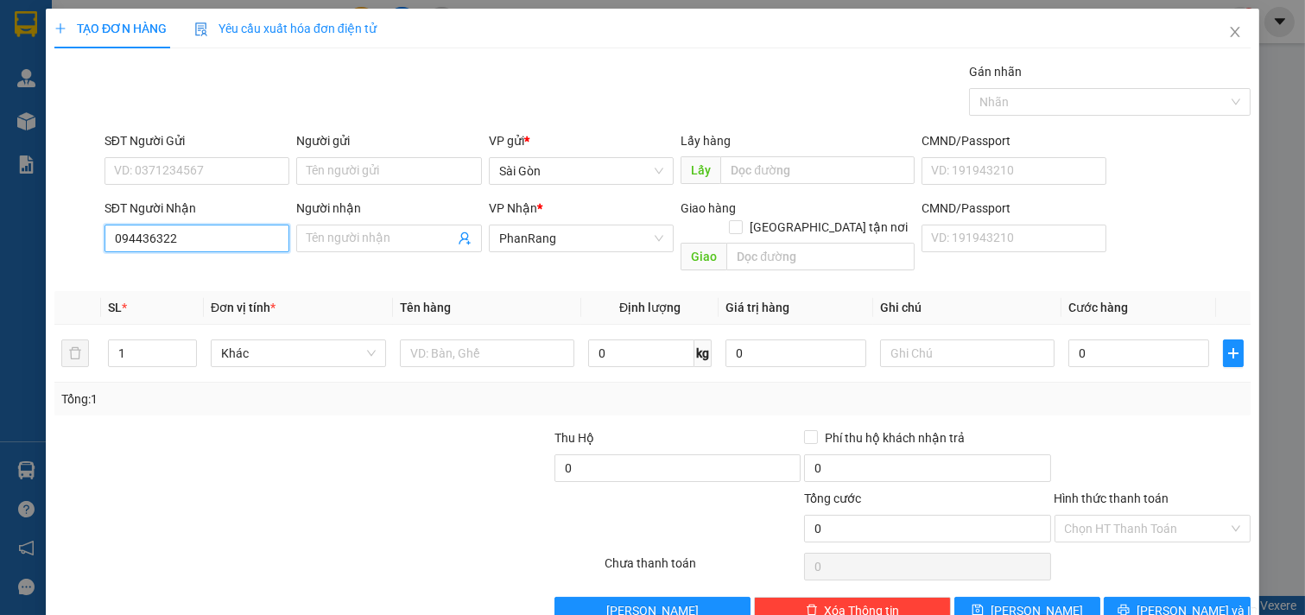
type input "0944363222"
click at [206, 274] on div "0944363222 - thùy" at bounding box center [195, 273] width 162 height 19
type input "thùy"
type input "60.000"
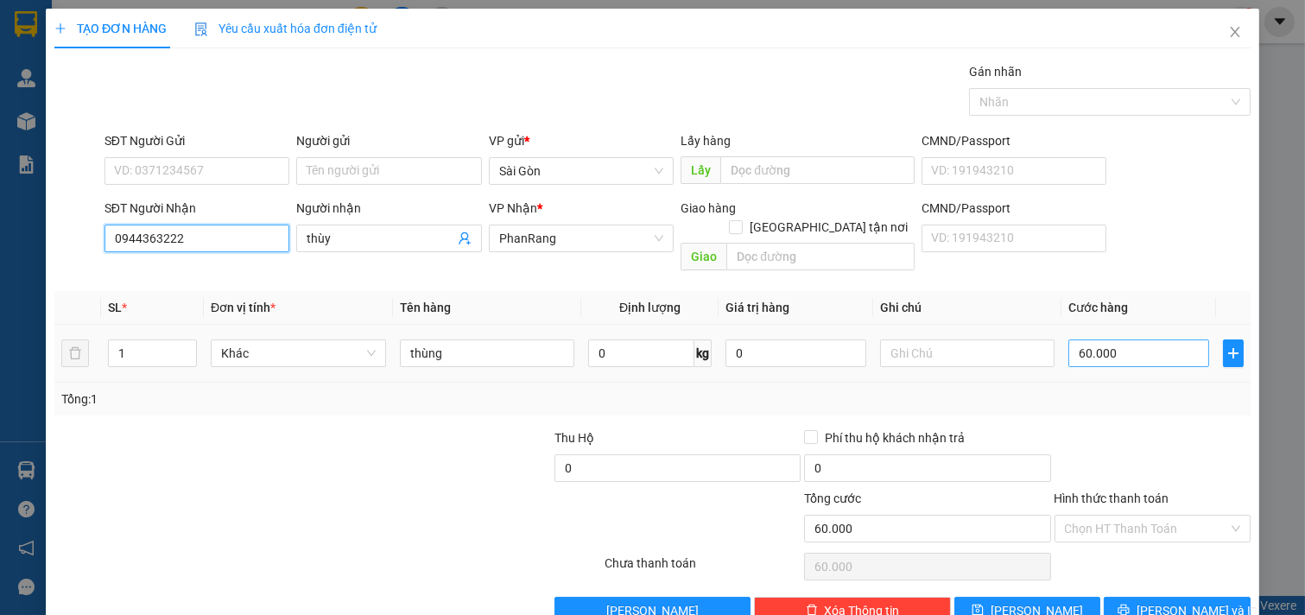
type input "0944363222"
click at [1161, 340] on input "60.000" at bounding box center [1139, 354] width 141 height 28
type input "0"
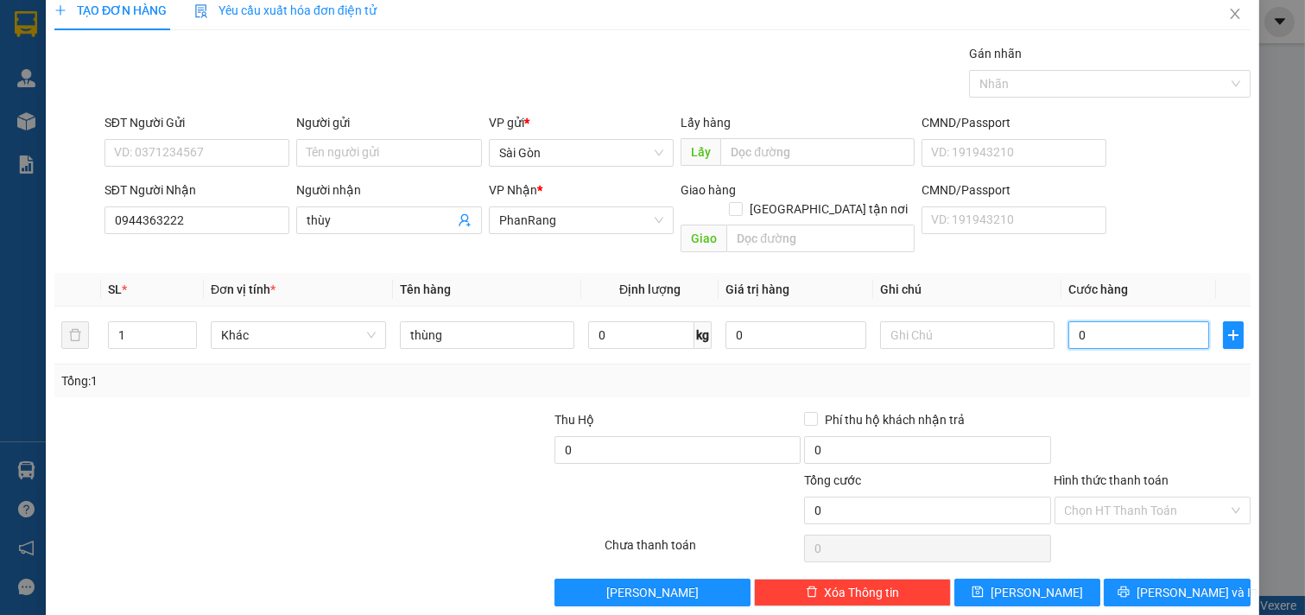
scroll to position [23, 0]
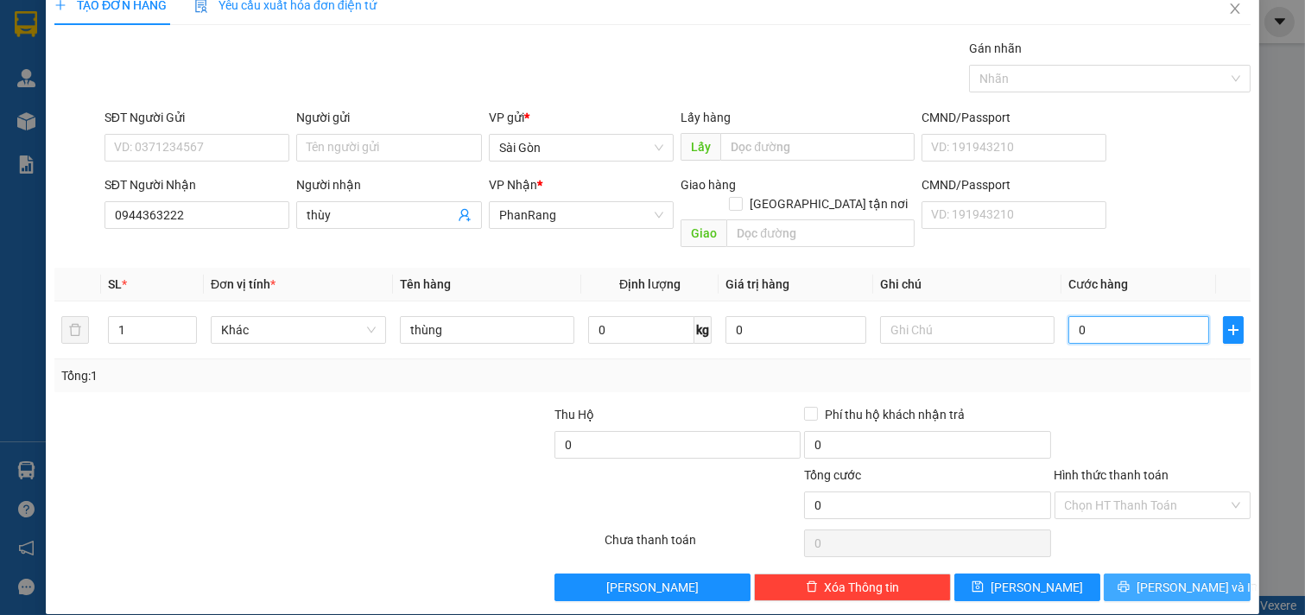
type input "0"
click at [1149, 574] on button "[PERSON_NAME] và In" at bounding box center [1177, 588] width 147 height 28
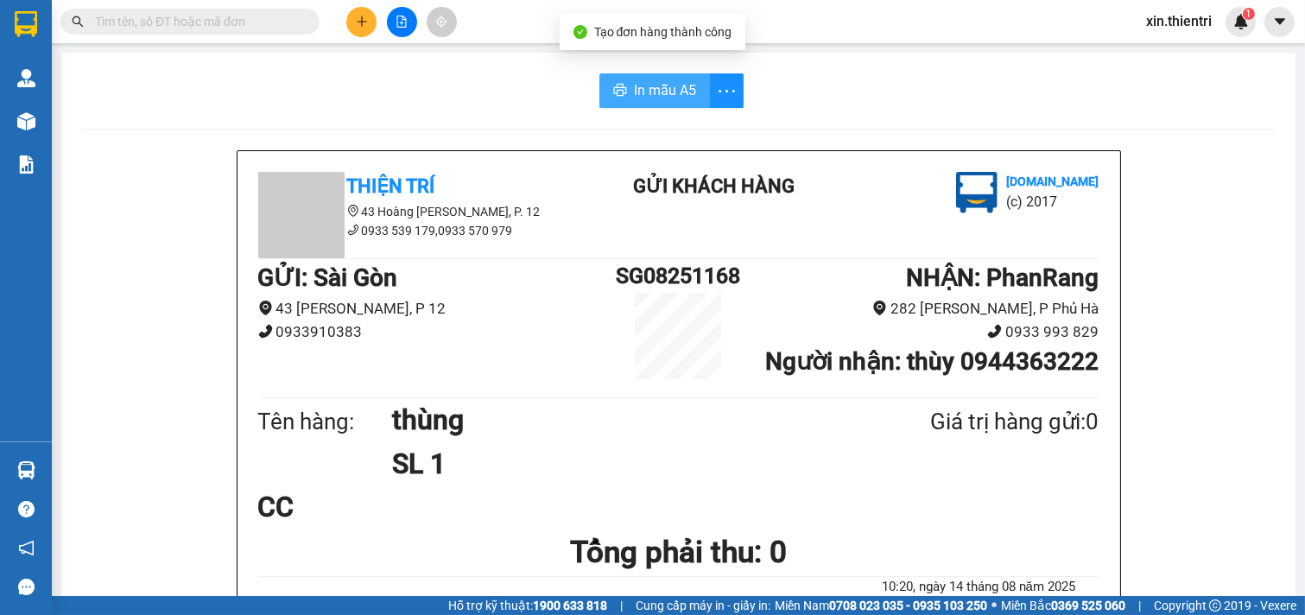
drag, startPoint x: 636, startPoint y: 98, endPoint x: 639, endPoint y: 131, distance: 33.9
click at [633, 105] on button "In mẫu A5" at bounding box center [655, 90] width 111 height 35
click at [369, 10] on button at bounding box center [361, 22] width 30 height 30
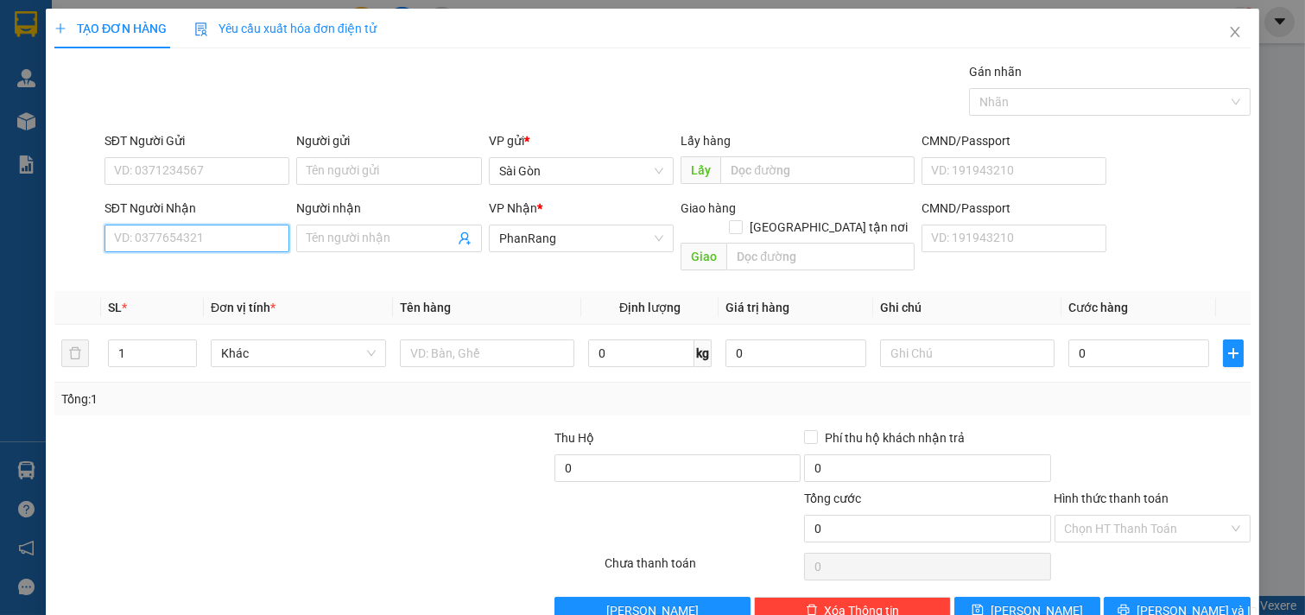
click at [196, 251] on input "SĐT Người Nhận" at bounding box center [198, 239] width 186 height 28
type input "9"
type input "0908814368"
drag, startPoint x: 143, startPoint y: 273, endPoint x: 131, endPoint y: 318, distance: 46.3
click at [142, 273] on div "0908814368 - MINH" at bounding box center [195, 273] width 162 height 19
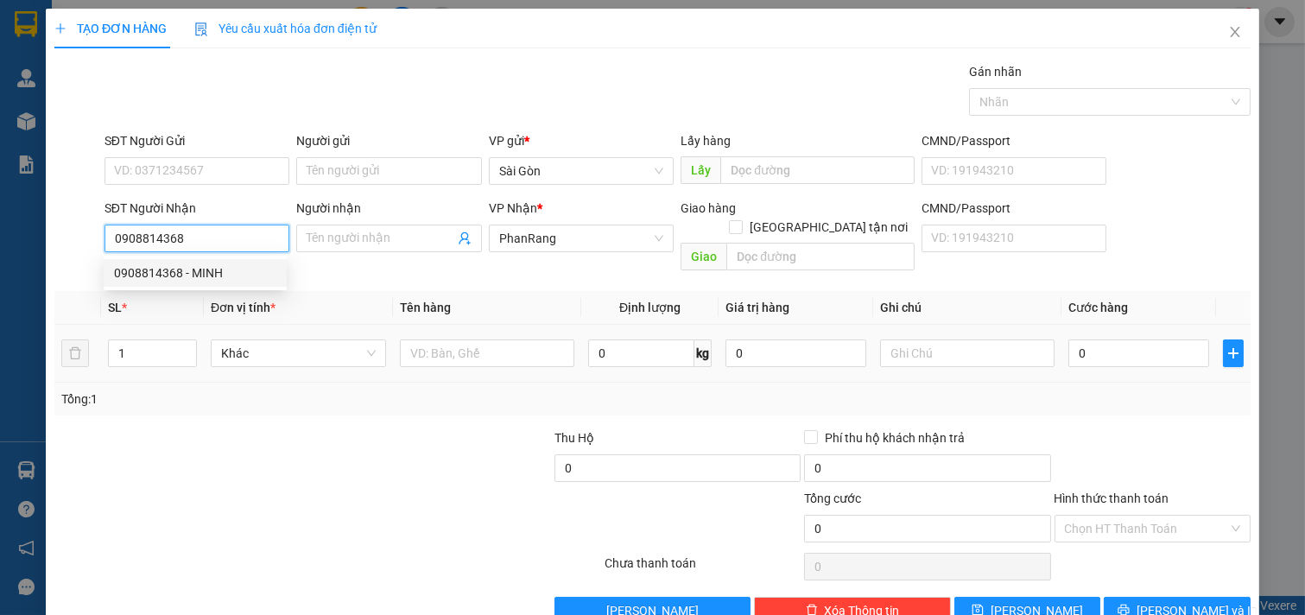
type input "MINH"
type input "0908814368"
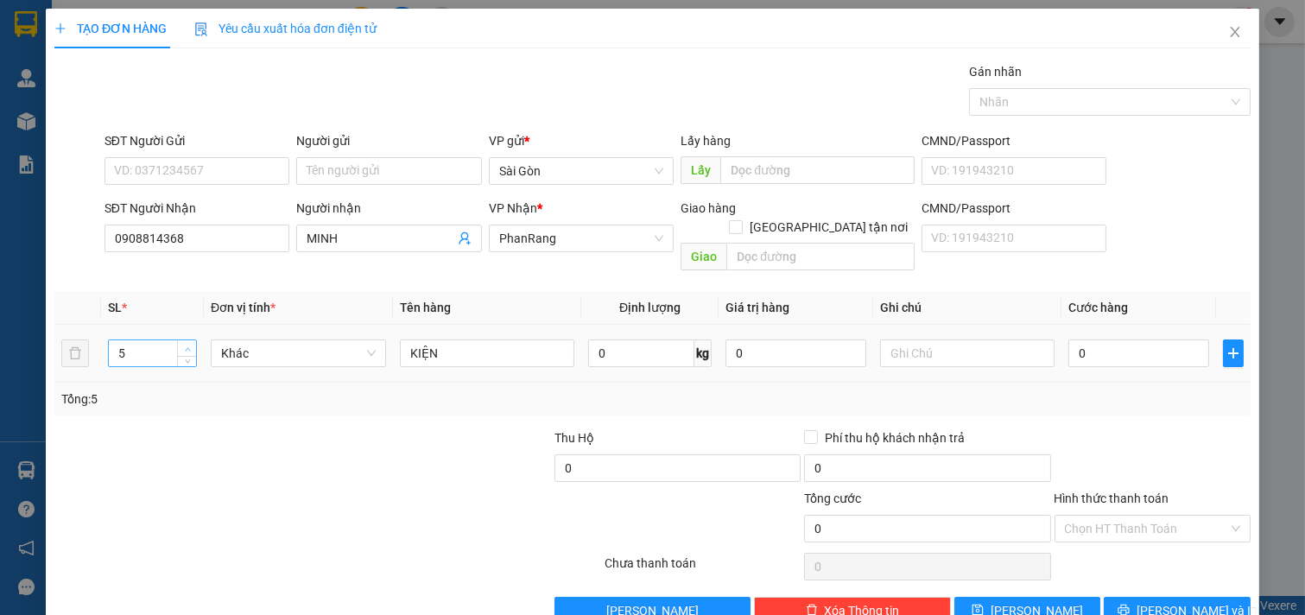
type input "6"
click at [187, 346] on icon "up" at bounding box center [188, 349] width 6 height 6
click at [1191, 601] on span "[PERSON_NAME] và In" at bounding box center [1197, 610] width 121 height 19
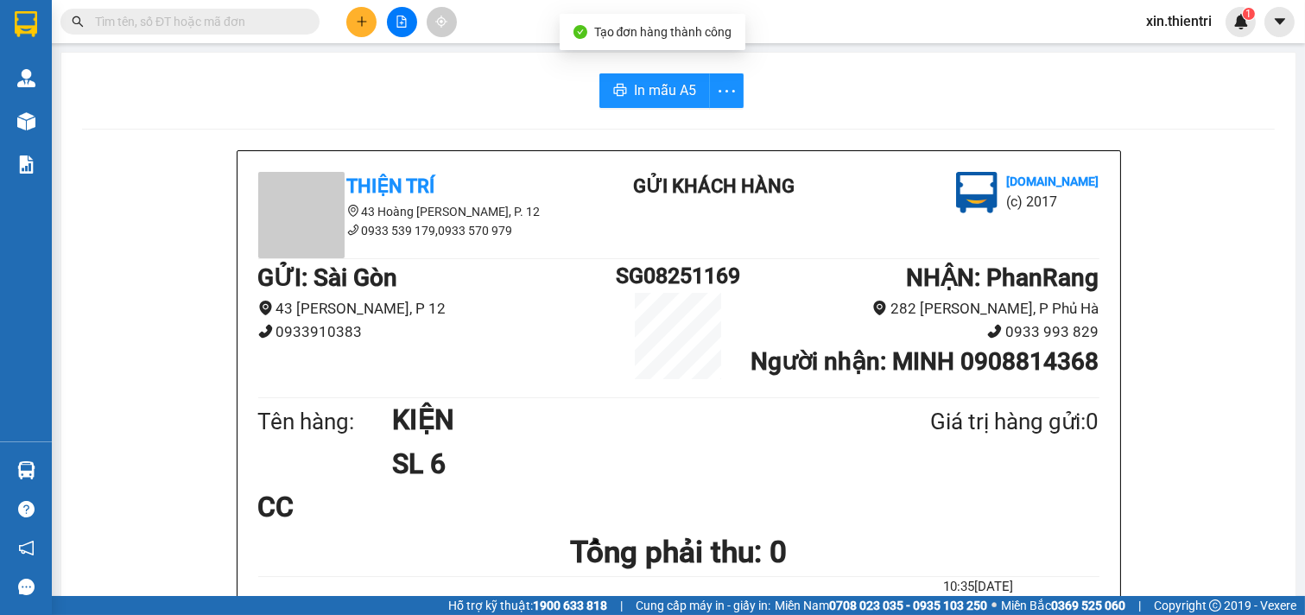
drag, startPoint x: 623, startPoint y: 80, endPoint x: 703, endPoint y: 124, distance: 91.6
click at [623, 81] on button "In mẫu A5" at bounding box center [655, 90] width 111 height 35
drag, startPoint x: 1159, startPoint y: 456, endPoint x: 374, endPoint y: 13, distance: 901.8
click at [374, 13] on button at bounding box center [361, 22] width 30 height 30
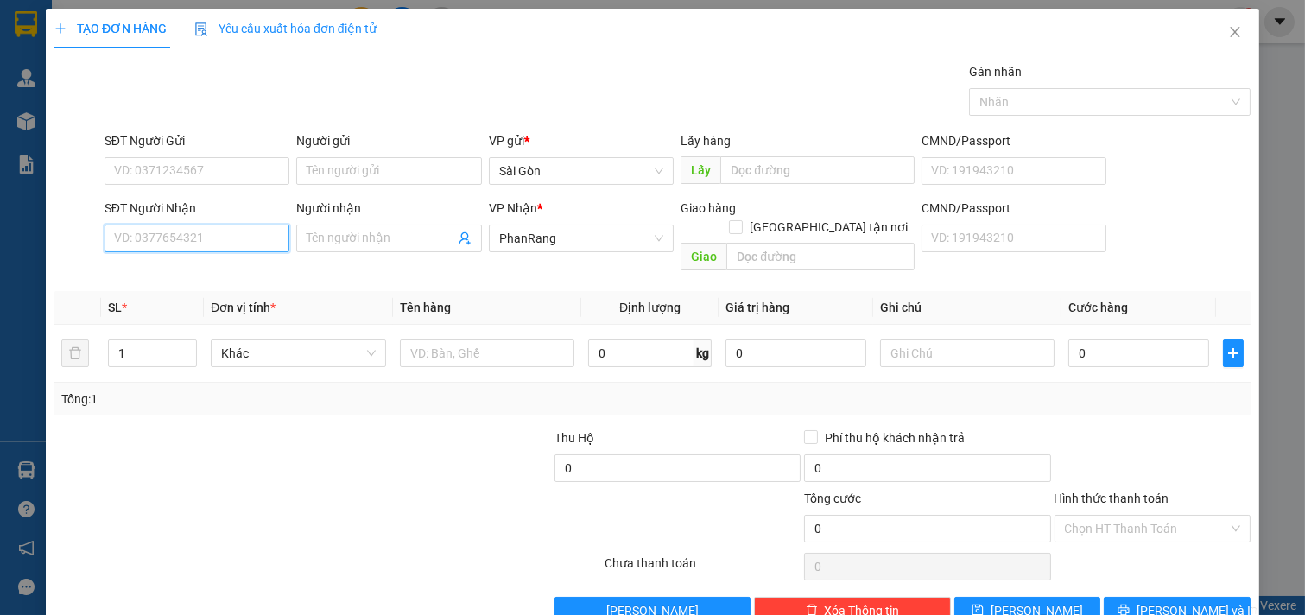
click at [207, 239] on input "SĐT Người Nhận" at bounding box center [198, 239] width 186 height 28
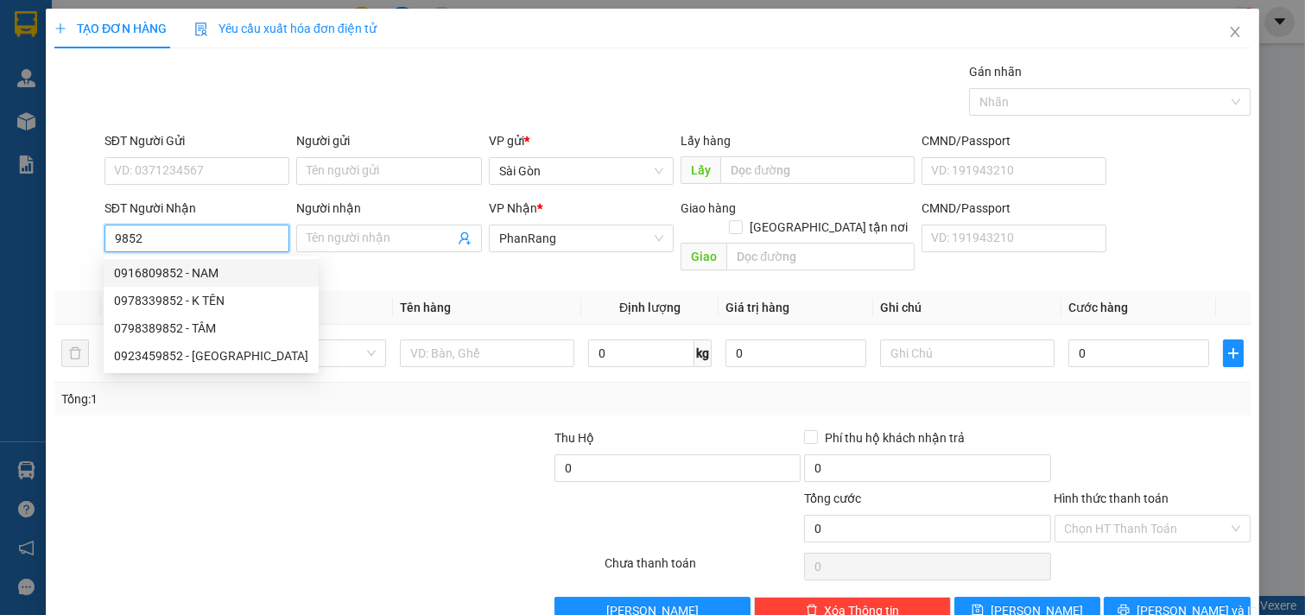
click at [226, 282] on div "0916809852 - NAM" at bounding box center [211, 273] width 194 height 19
type input "0916809852"
type input "NAM"
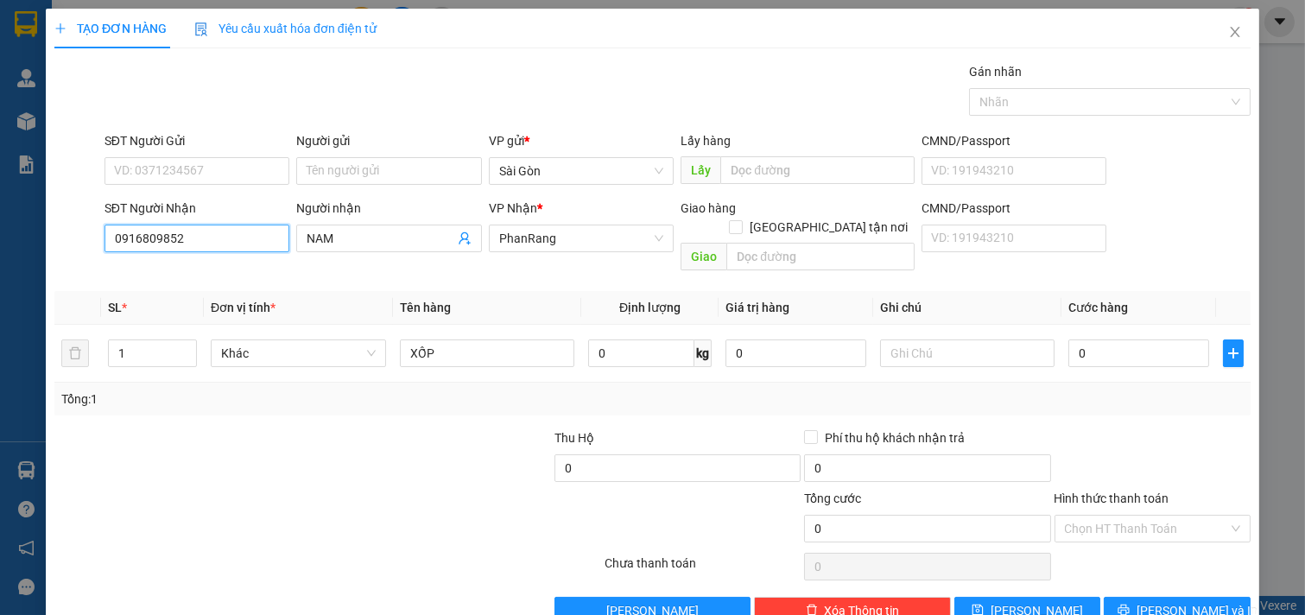
drag, startPoint x: 223, startPoint y: 234, endPoint x: 0, endPoint y: 238, distance: 222.9
click at [0, 238] on div "TẠO ĐƠN HÀNG Yêu cầu xuất hóa đơn điện tử Transit Pickup Surcharge Ids Transit …" at bounding box center [652, 307] width 1305 height 615
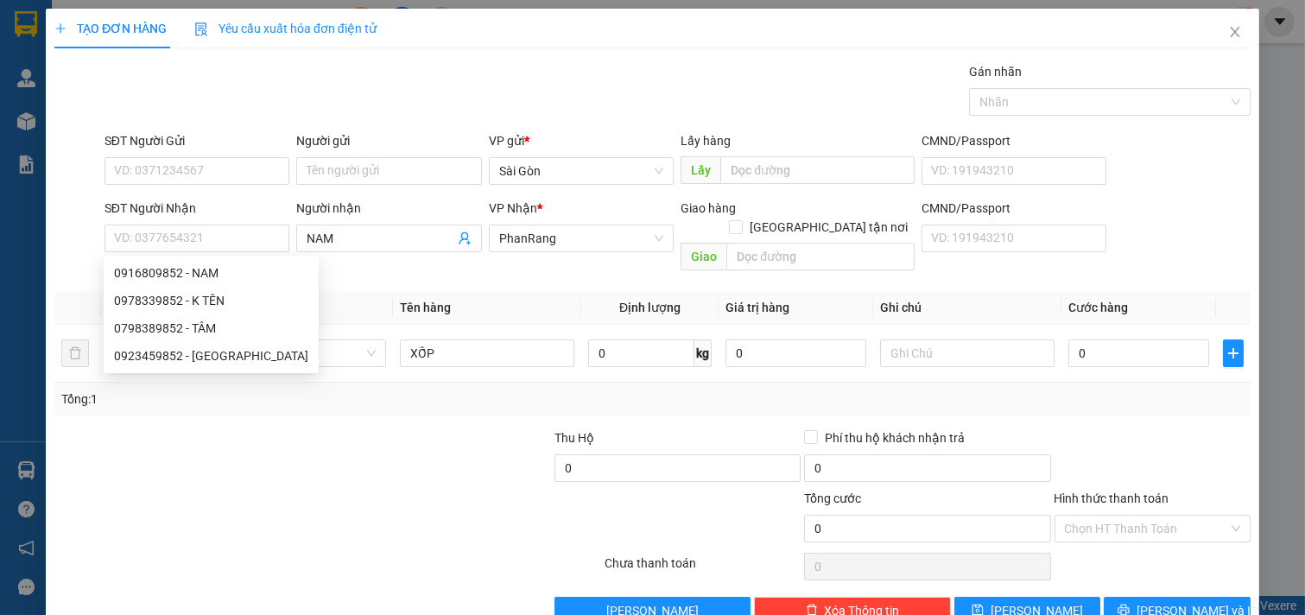
click at [316, 559] on div at bounding box center [328, 566] width 550 height 35
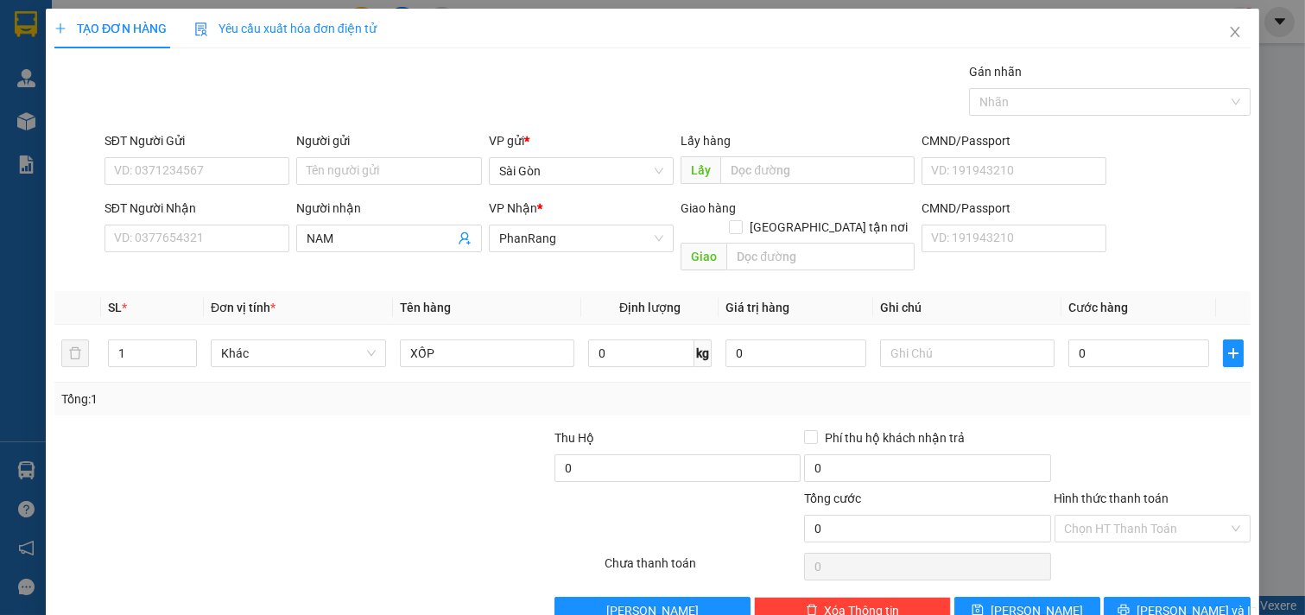
drag, startPoint x: 355, startPoint y: 235, endPoint x: 0, endPoint y: 205, distance: 356.4
click at [0, 213] on div "TẠO ĐƠN HÀNG Yêu cầu xuất hóa đơn điện tử Transit Pickup Surcharge Ids Transit …" at bounding box center [652, 307] width 1305 height 615
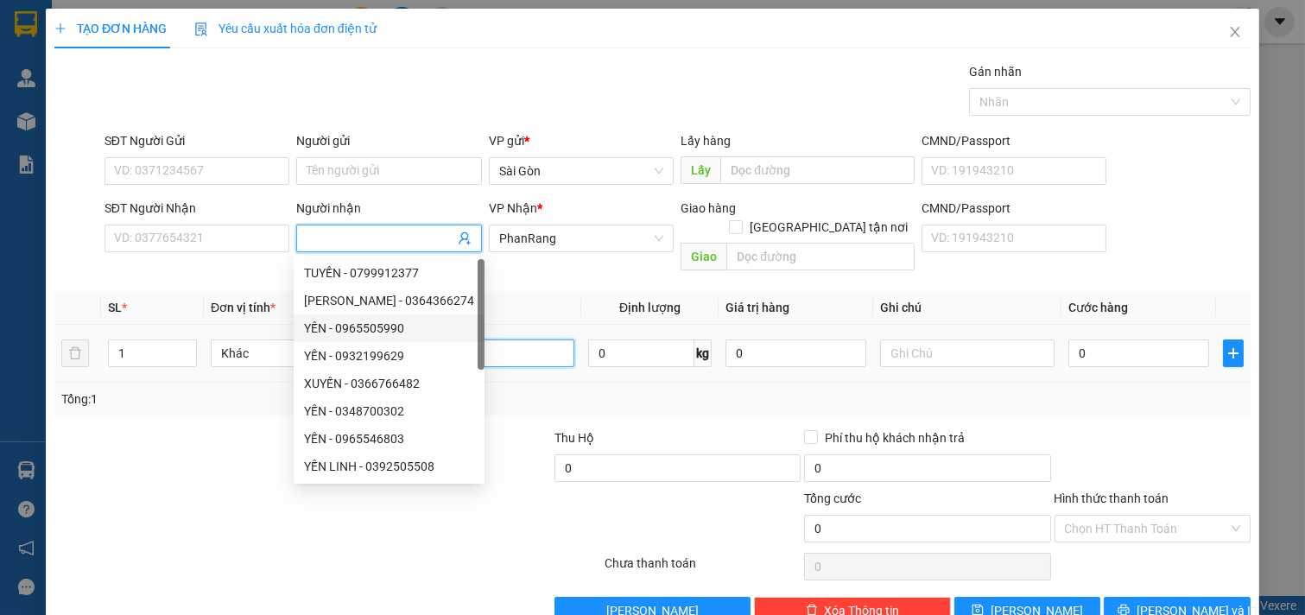
click at [532, 346] on input "XỐP" at bounding box center [487, 354] width 175 height 28
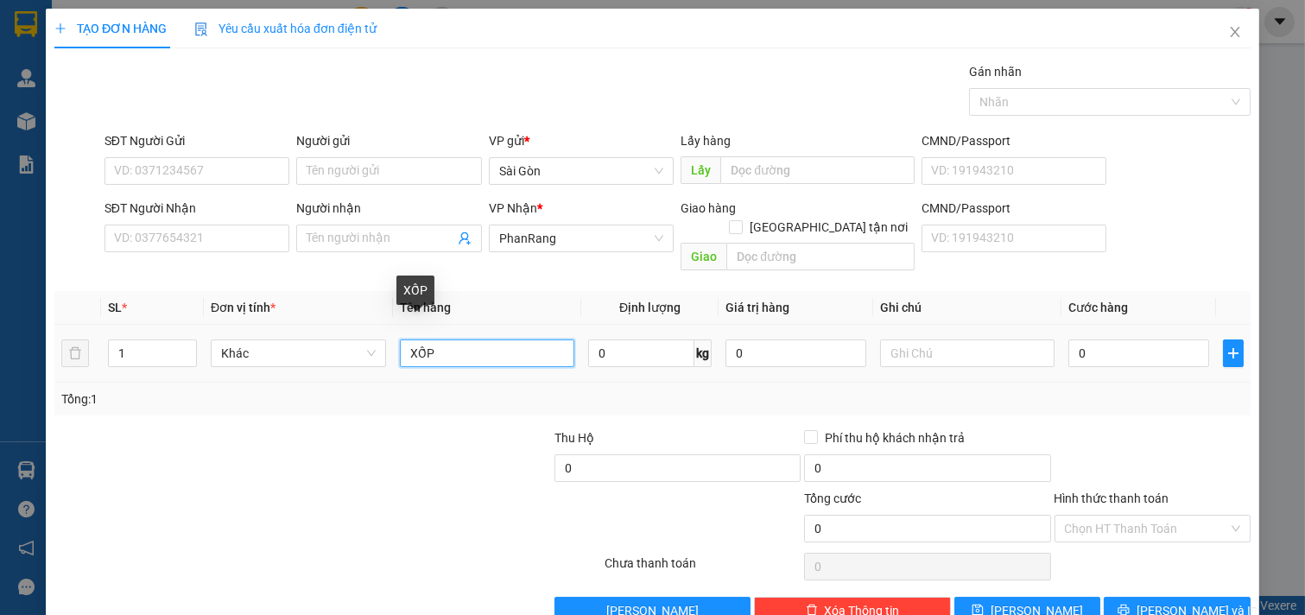
click at [532, 346] on input "XỐP" at bounding box center [487, 354] width 175 height 28
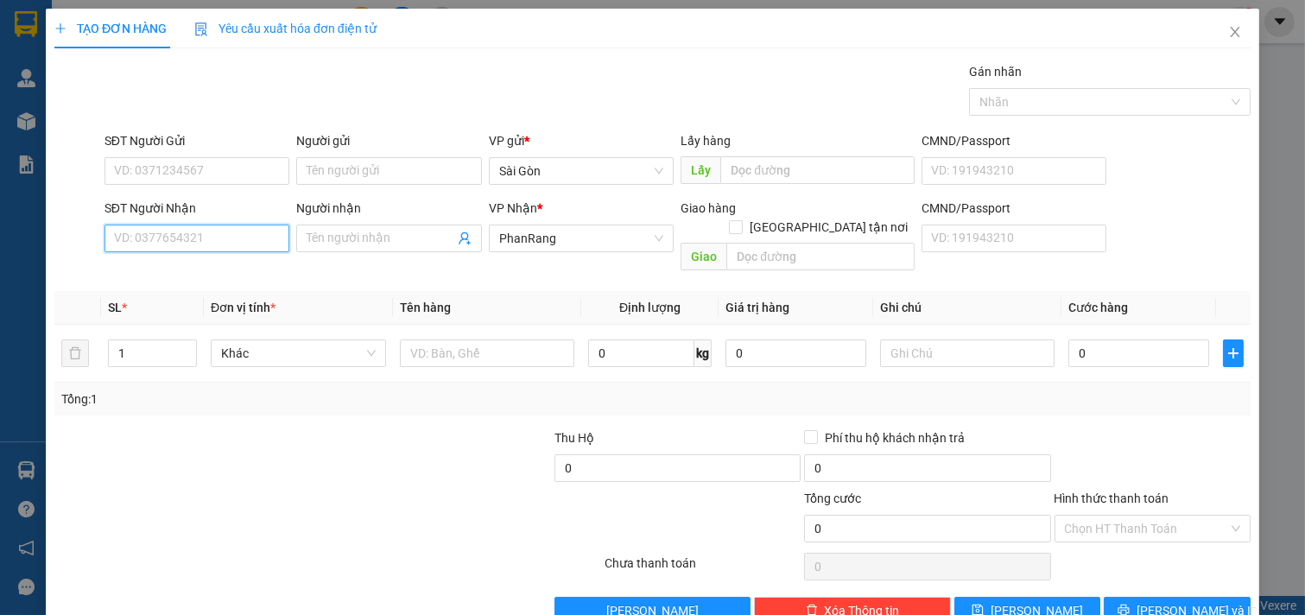
click at [169, 248] on input "SĐT Người Nhận" at bounding box center [198, 239] width 186 height 28
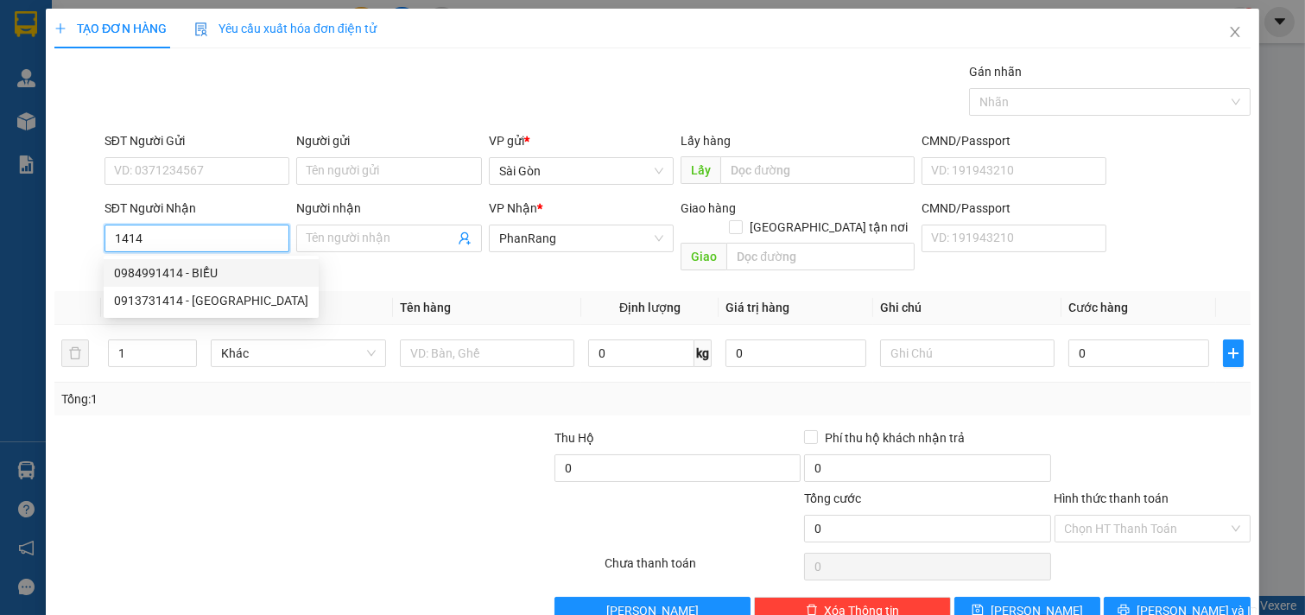
click at [143, 270] on div "0984991414 - BIỂU" at bounding box center [211, 273] width 194 height 19
type input "0984991414"
type input "BIỂU"
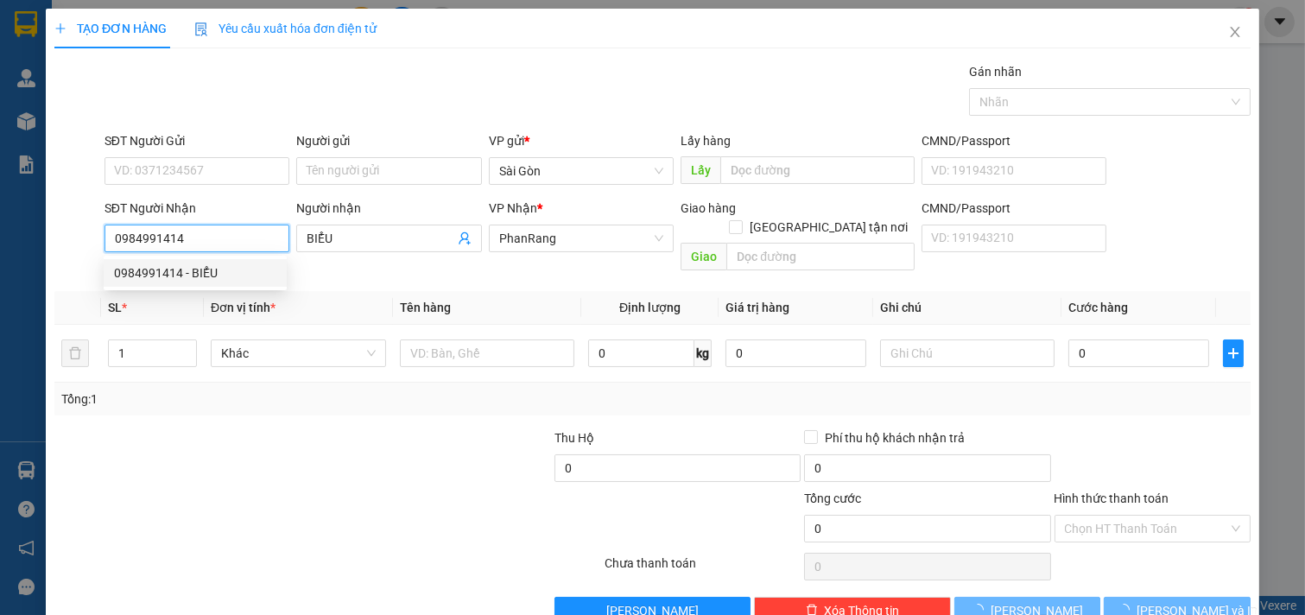
type input "40.000"
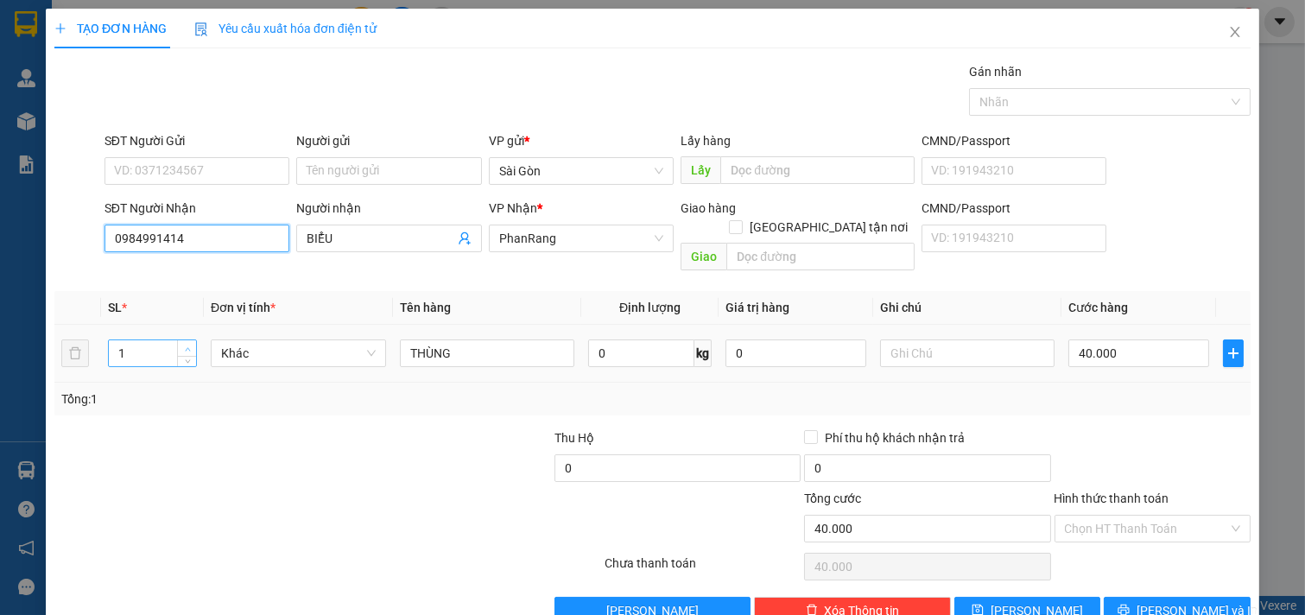
type input "0984991414"
click at [185, 347] on icon "up" at bounding box center [187, 348] width 5 height 3
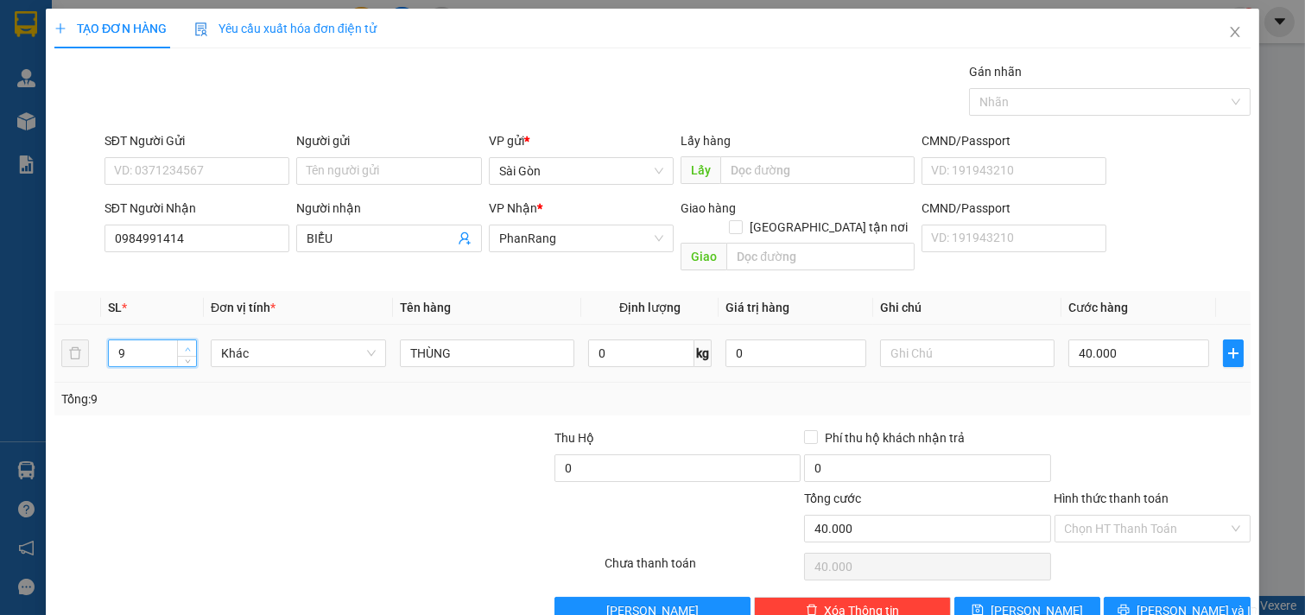
type input "10"
click at [185, 347] on icon "up" at bounding box center [187, 348] width 5 height 3
click at [1120, 342] on input "40.000" at bounding box center [1139, 354] width 141 height 28
type input "4"
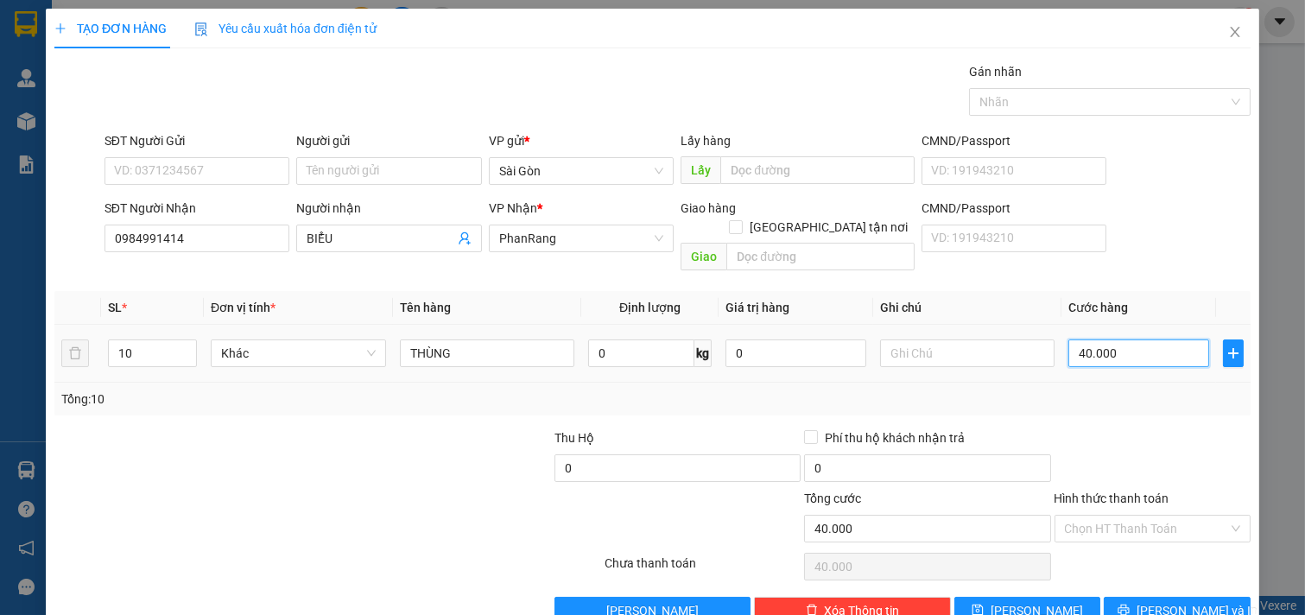
type input "4"
type input "40"
type input "400"
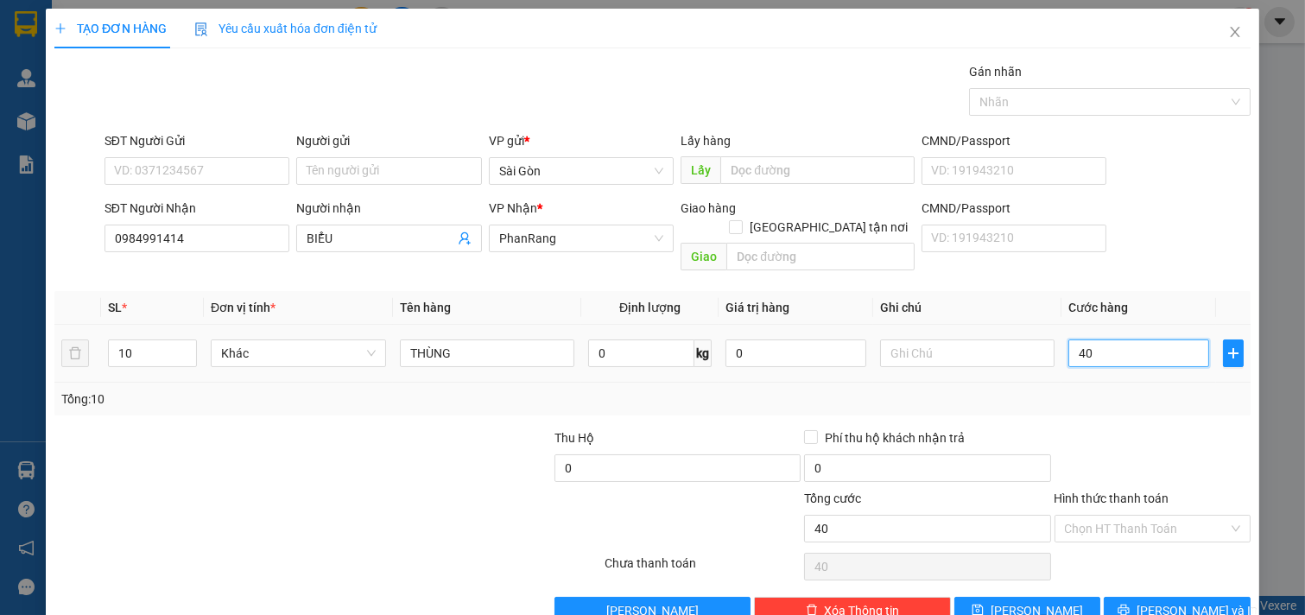
type input "400"
click at [1117, 340] on input "400" at bounding box center [1139, 354] width 141 height 28
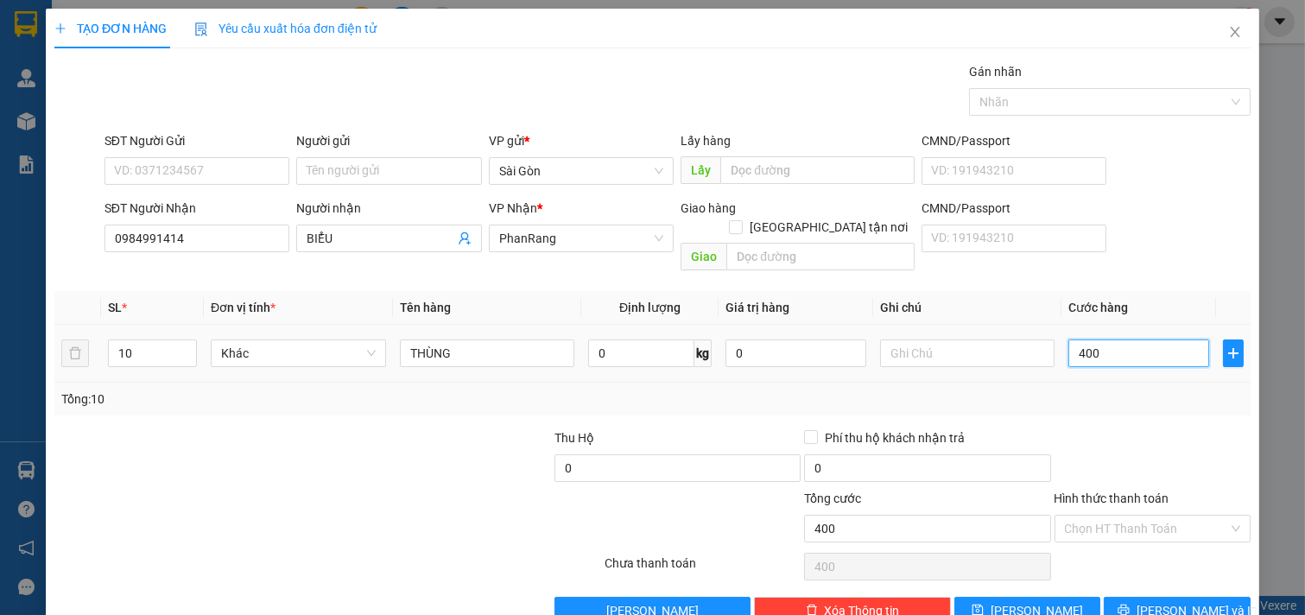
click at [1117, 340] on input "400" at bounding box center [1139, 354] width 141 height 28
type input "3"
type input "30"
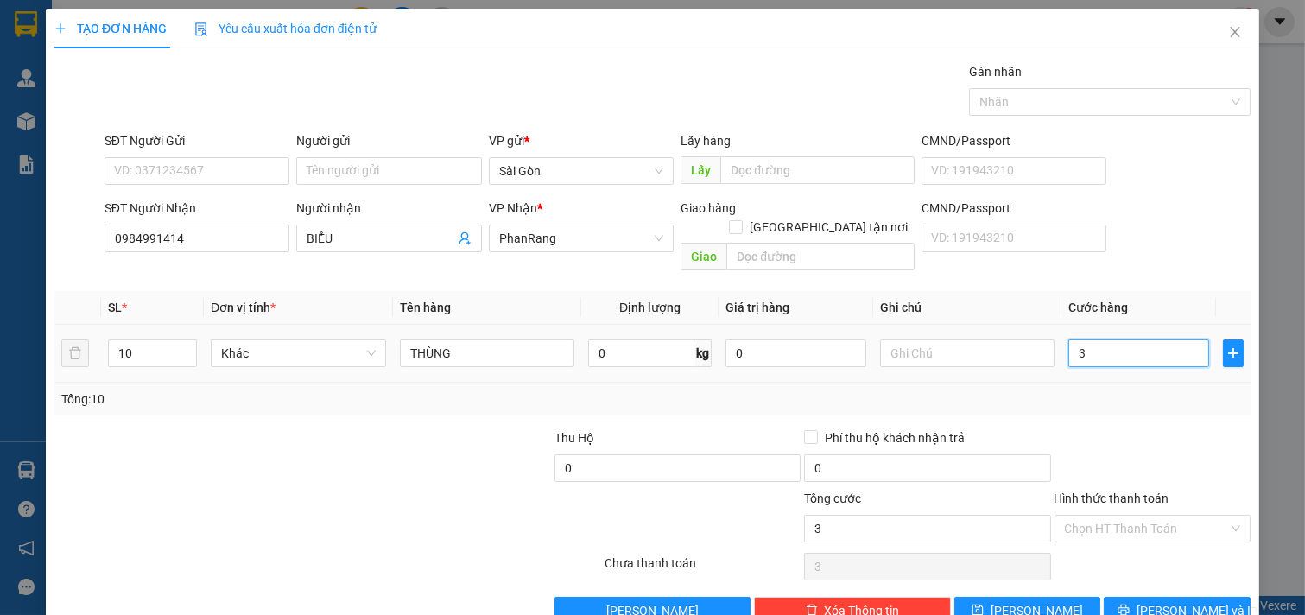
type input "30"
type input "300"
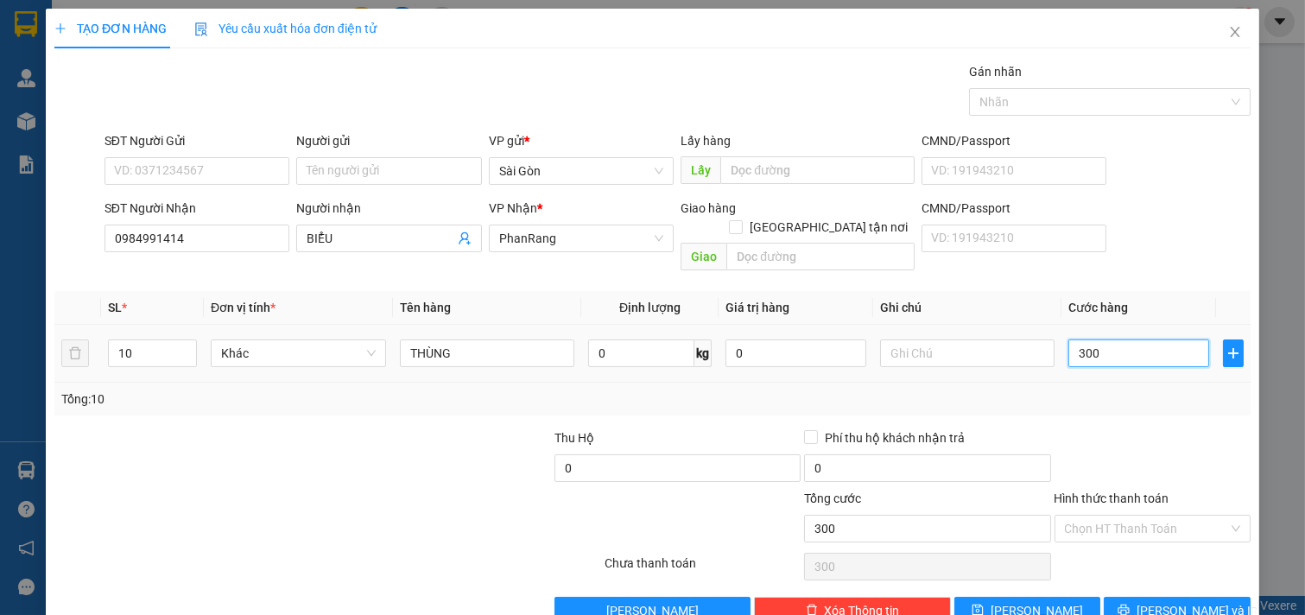
type input "3.000"
type input "300"
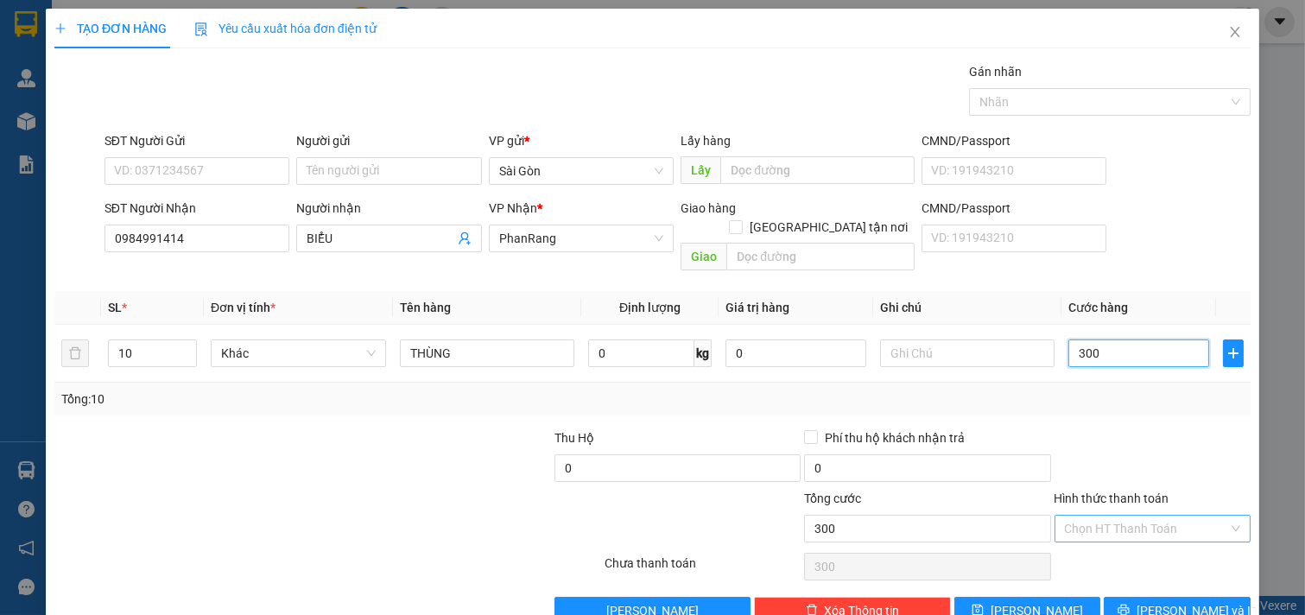
type input "300"
type input "300.000"
click at [1129, 516] on input "Hình thức thanh toán" at bounding box center [1147, 529] width 164 height 26
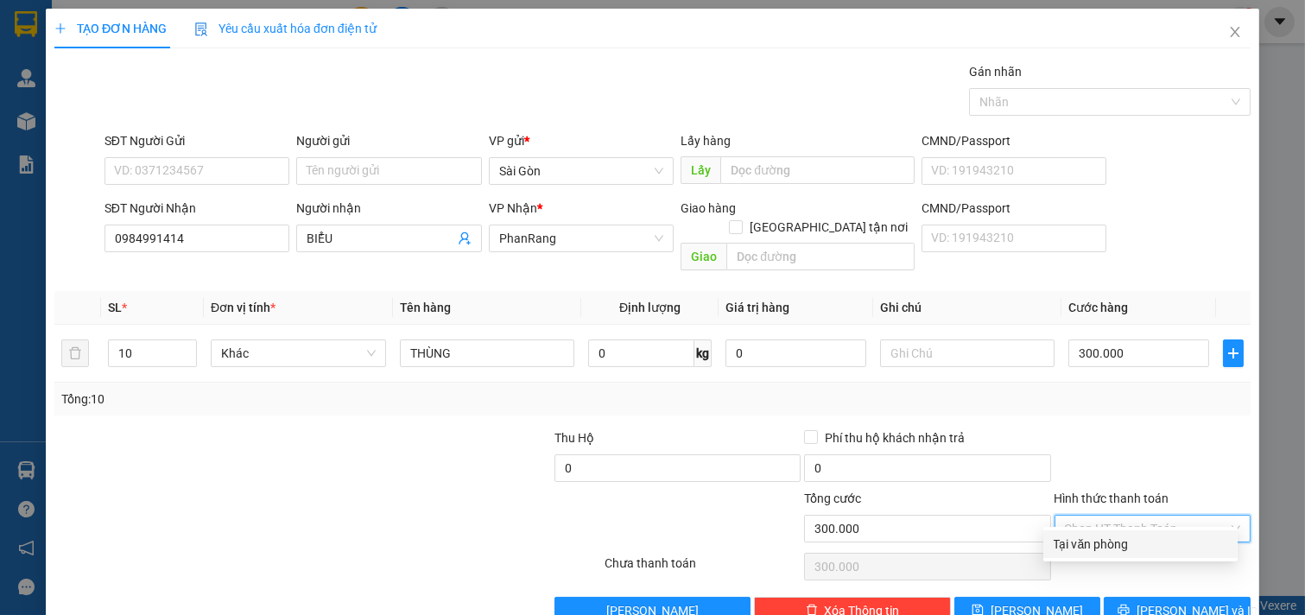
click at [1120, 550] on div "Tại văn phòng" at bounding box center [1141, 544] width 174 height 19
type input "0"
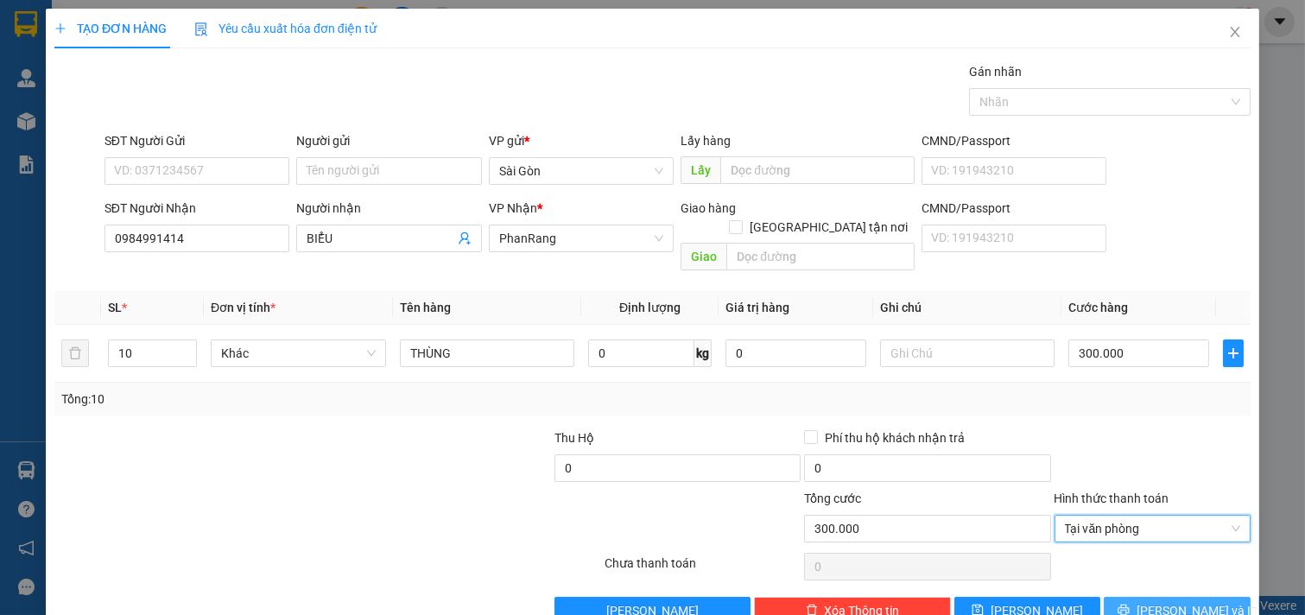
click at [1134, 597] on button "[PERSON_NAME] và In" at bounding box center [1177, 611] width 147 height 28
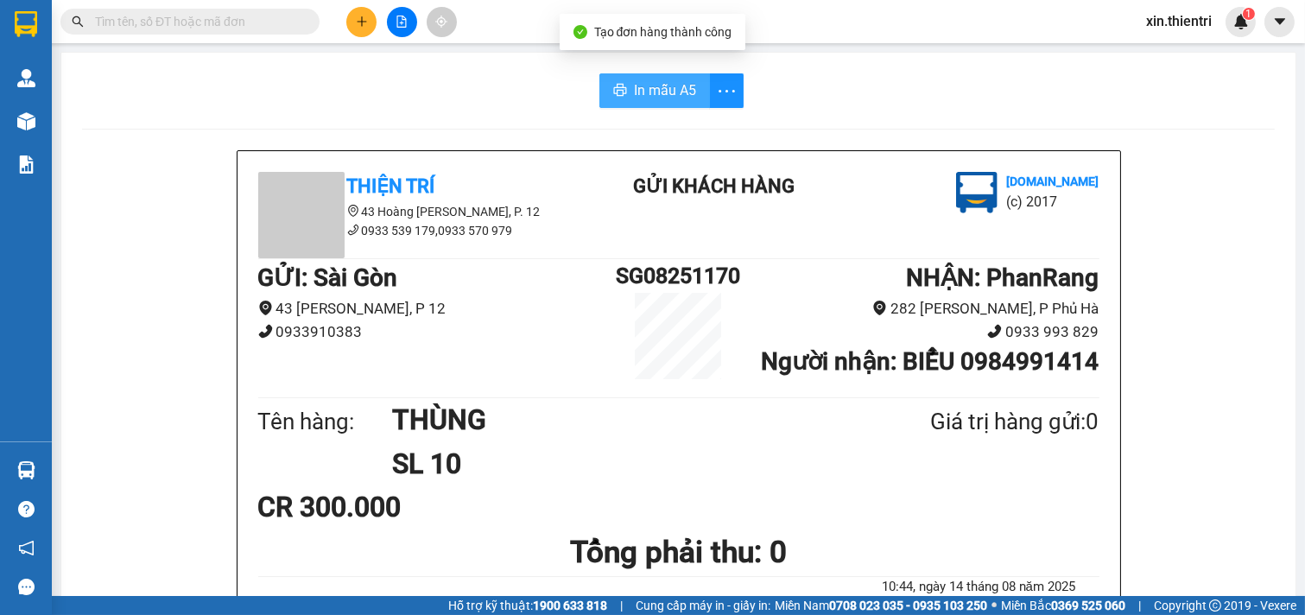
click at [634, 99] on span "In mẫu A5" at bounding box center [665, 90] width 62 height 22
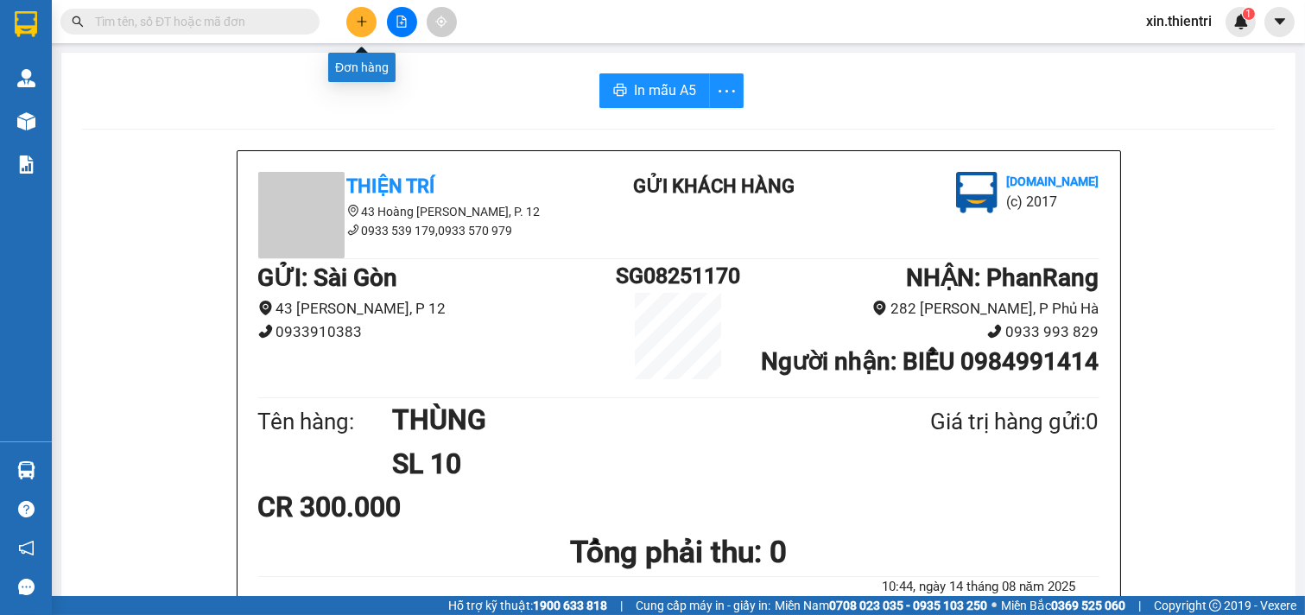
click at [369, 18] on button at bounding box center [361, 22] width 30 height 30
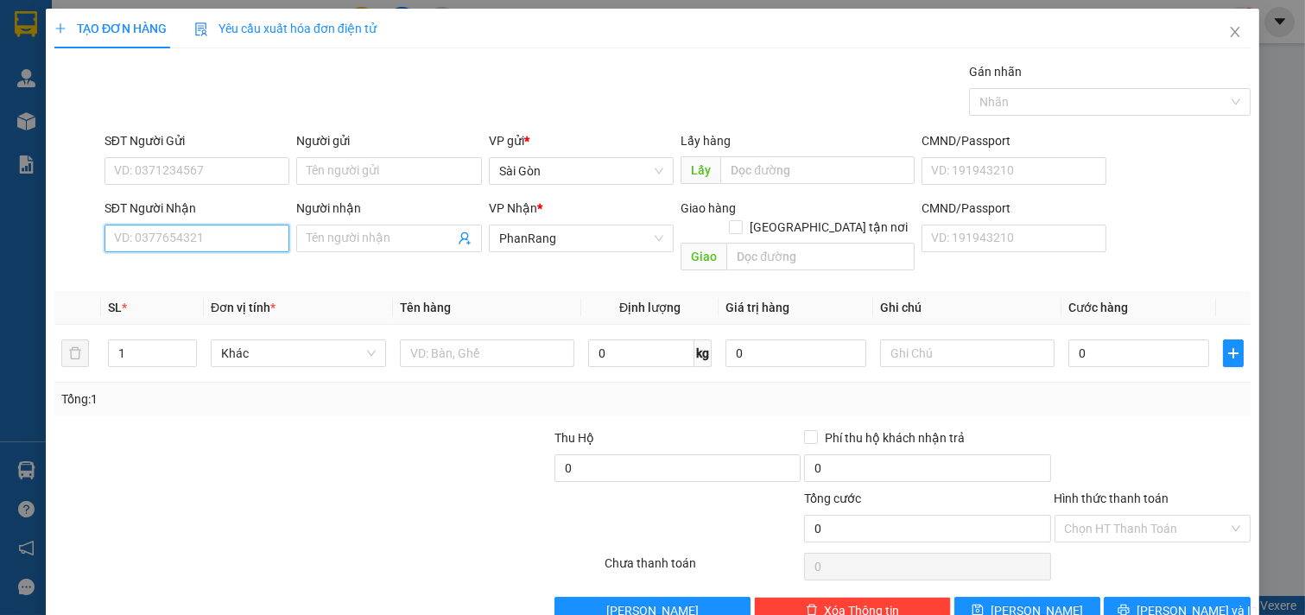
click at [187, 243] on input "SĐT Người Nhận" at bounding box center [198, 239] width 186 height 28
click at [168, 275] on div "0352150194 - LỊCH" at bounding box center [195, 273] width 162 height 19
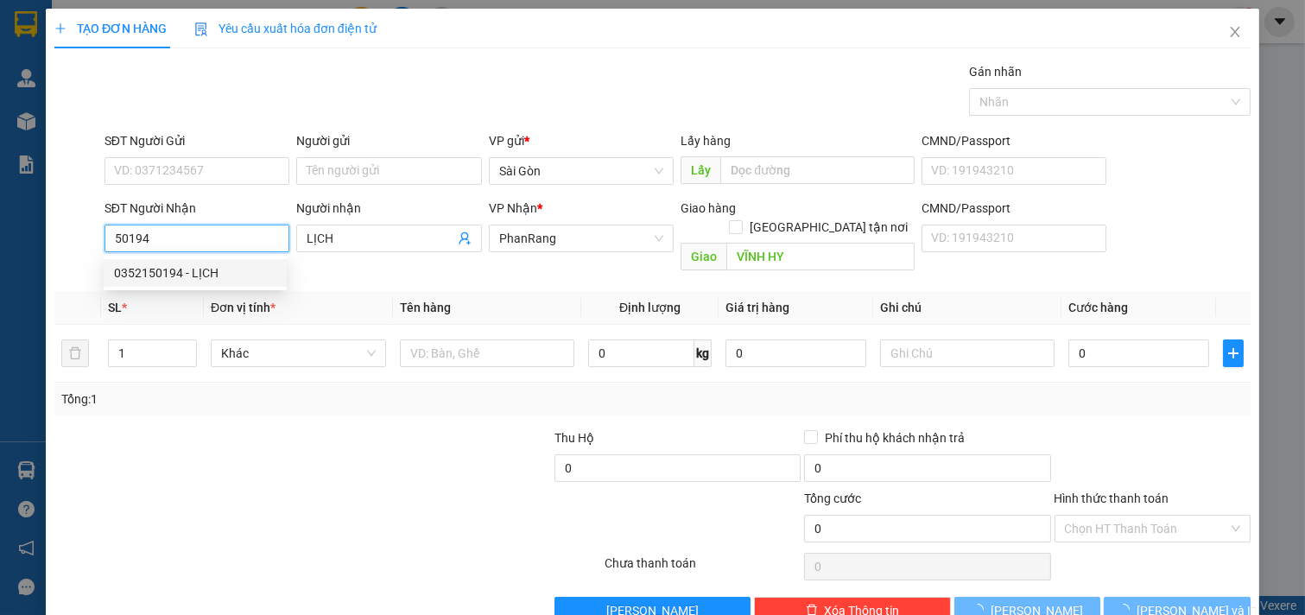
type input "0352150194"
type input "LỊCH"
type input "VĨNH HY"
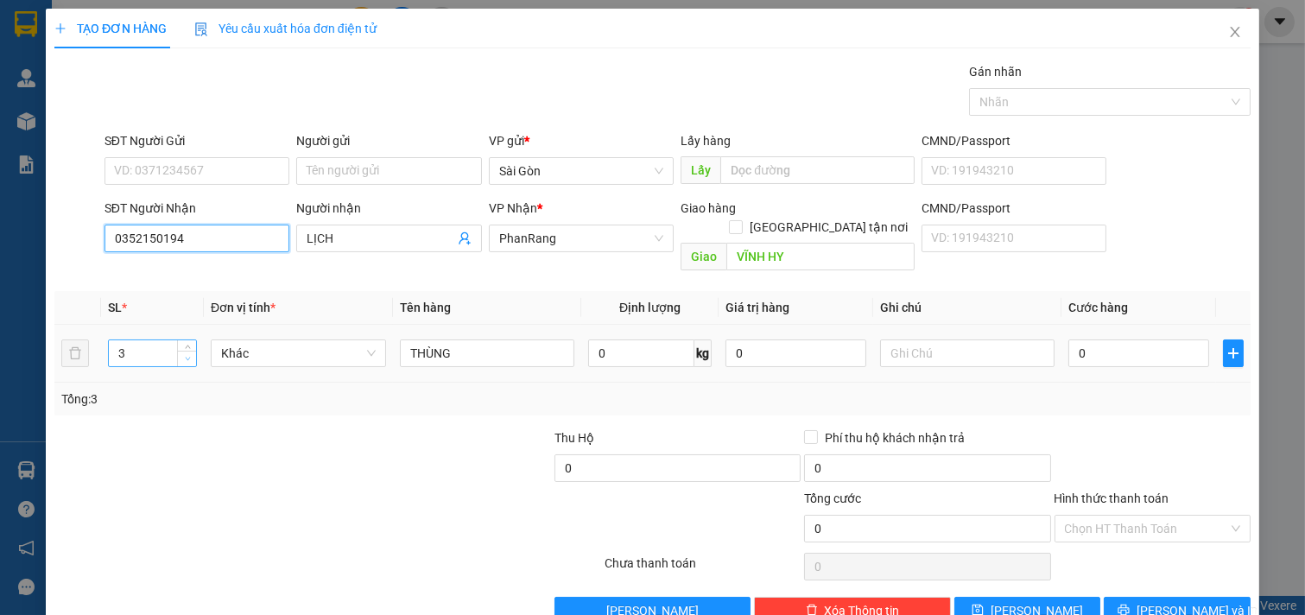
type input "0352150194"
click at [182, 354] on span "down" at bounding box center [187, 359] width 10 height 10
type input "1"
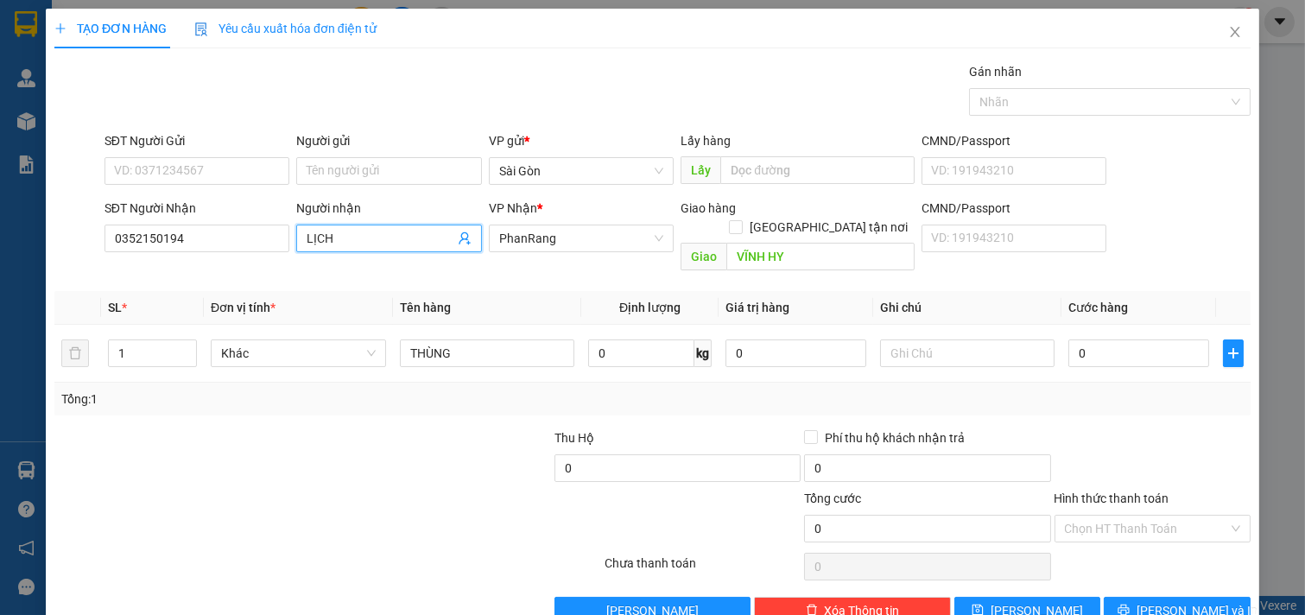
drag, startPoint x: 408, startPoint y: 238, endPoint x: 487, endPoint y: 441, distance: 218.0
click at [0, 279] on div "TẠO ĐƠN HÀNG Yêu cầu xuất hóa đơn điện tử Transit Pickup Surcharge Ids Transit …" at bounding box center [652, 307] width 1305 height 615
type input "QUÁN BÀ HƯƠNG"
click at [1156, 601] on span "[PERSON_NAME] và In" at bounding box center [1197, 610] width 121 height 19
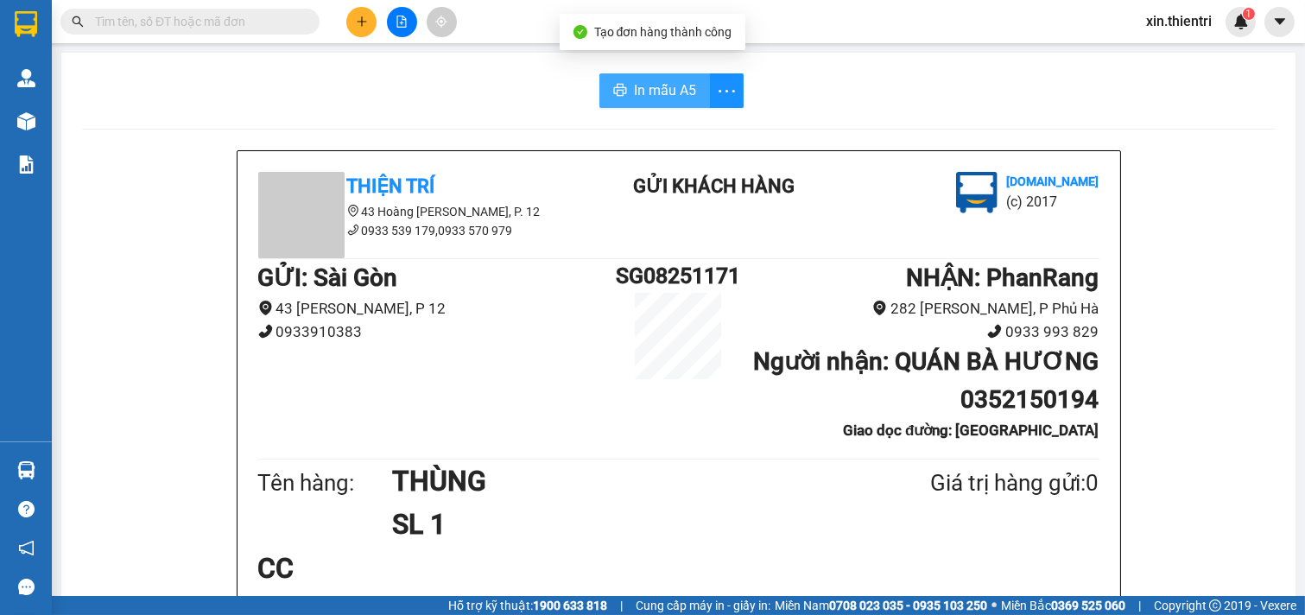
click at [644, 74] on button "In mẫu A5" at bounding box center [655, 90] width 111 height 35
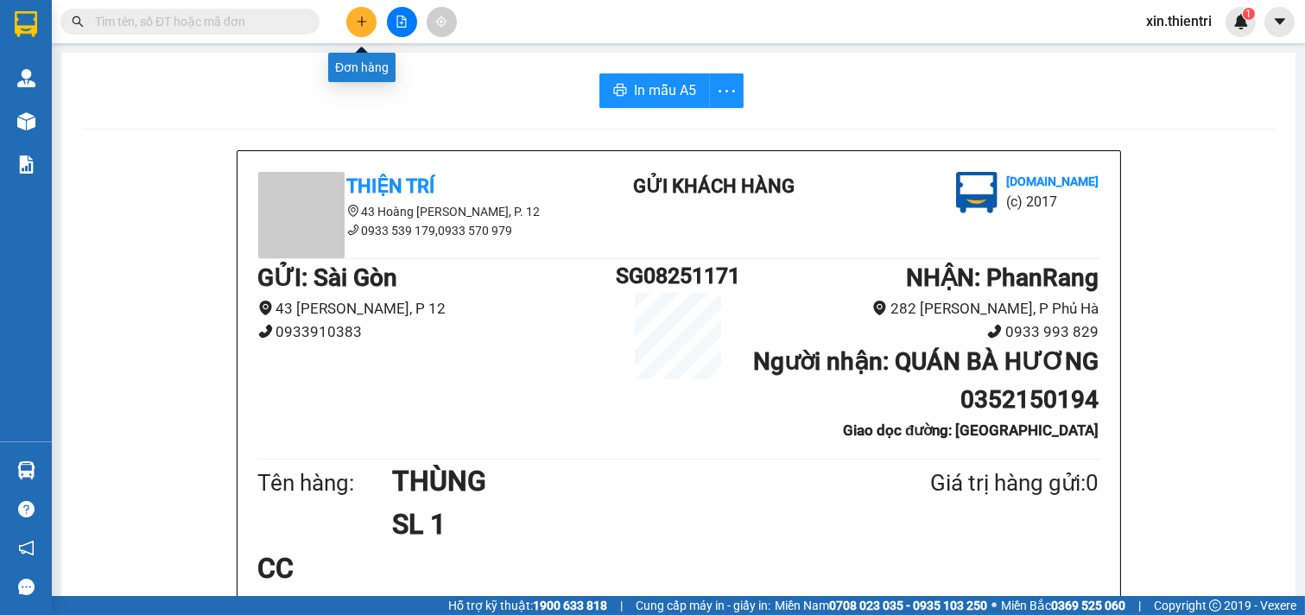
click at [354, 23] on button at bounding box center [361, 22] width 30 height 30
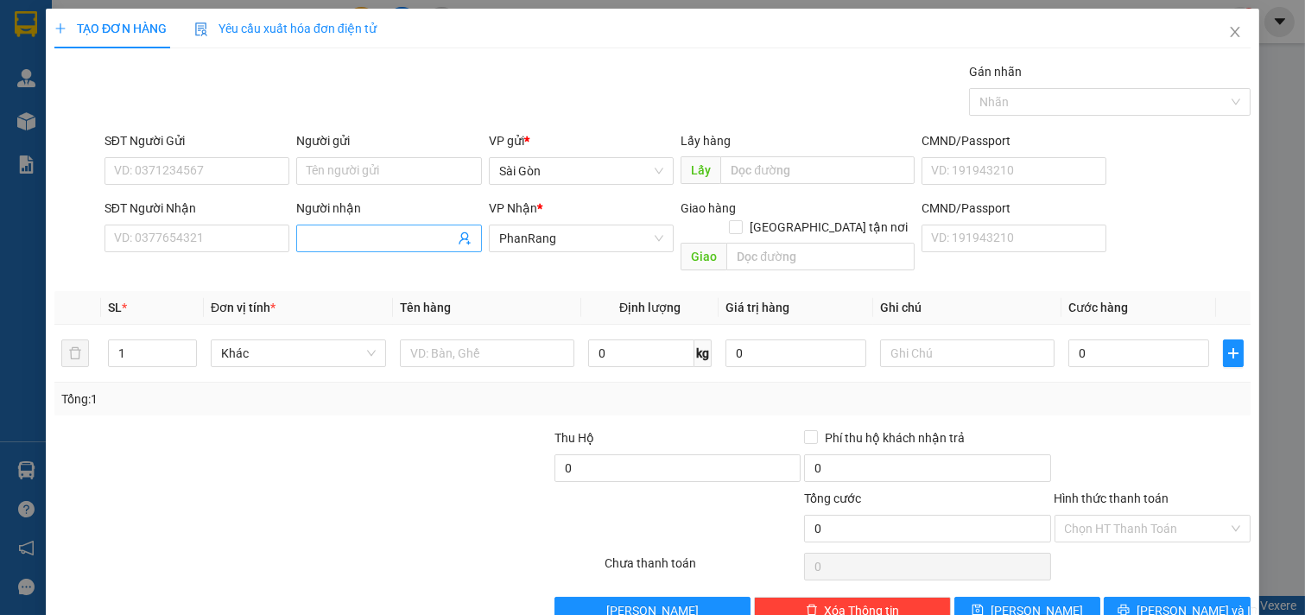
drag, startPoint x: 344, startPoint y: 236, endPoint x: 359, endPoint y: 242, distance: 16.7
click at [351, 238] on input "Người nhận" at bounding box center [381, 238] width 148 height 19
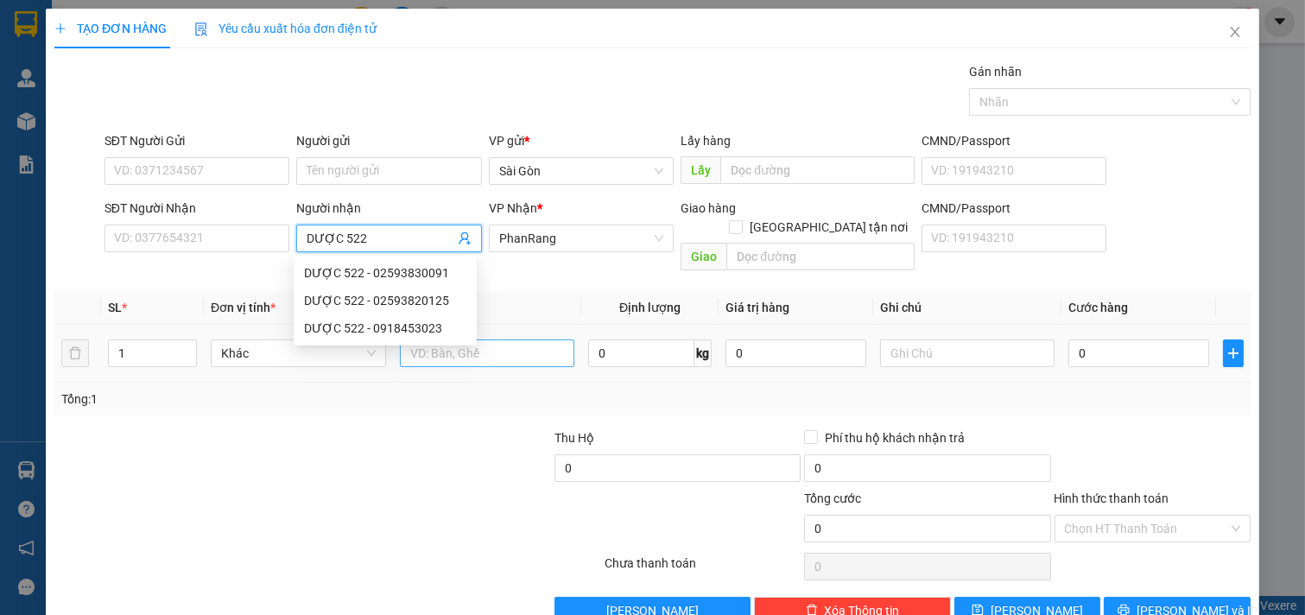
type input "DƯỢC 522"
click at [504, 340] on input "text" at bounding box center [487, 354] width 175 height 28
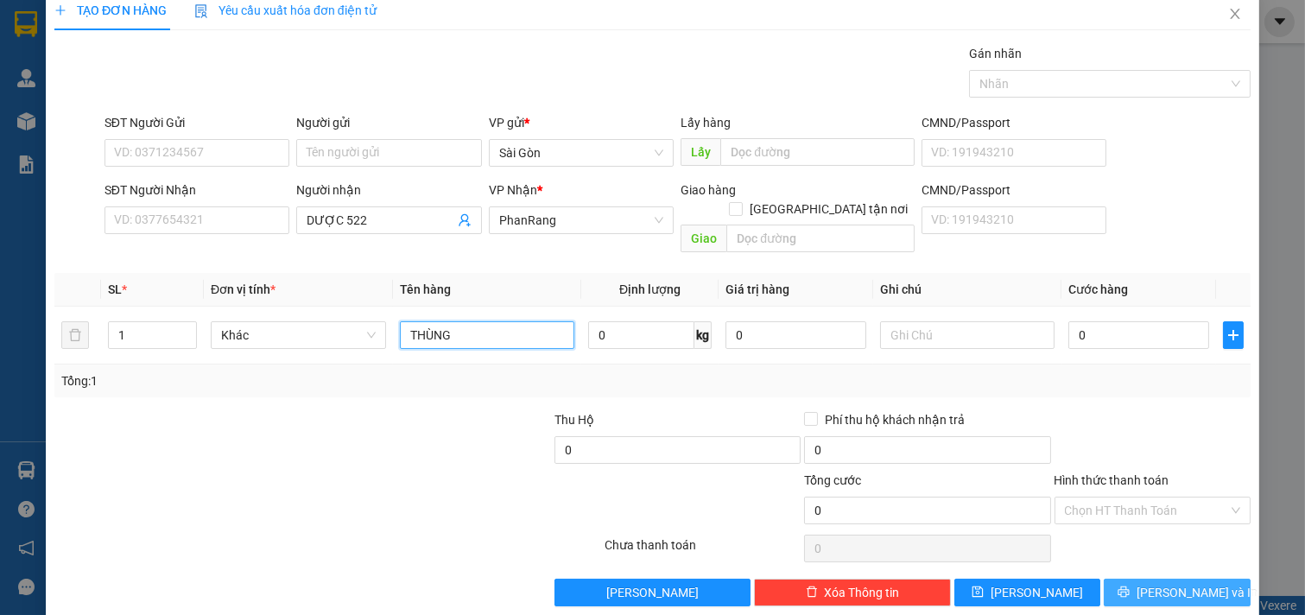
scroll to position [23, 0]
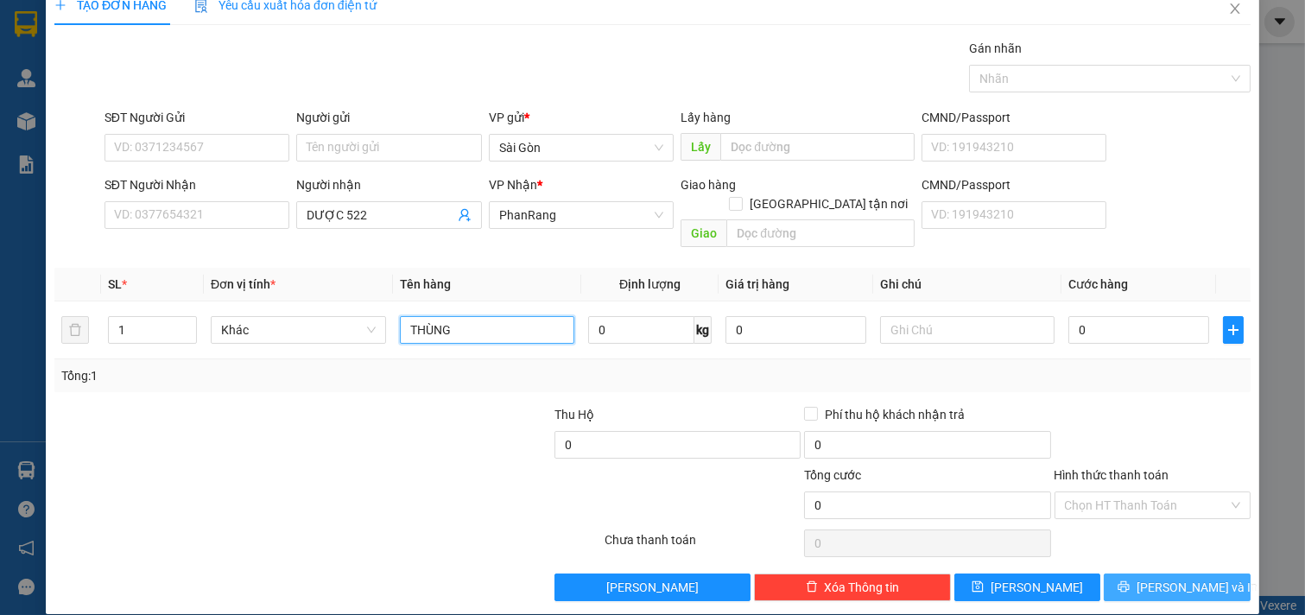
type input "THÙNG"
click at [1178, 578] on span "[PERSON_NAME] và In" at bounding box center [1197, 587] width 121 height 19
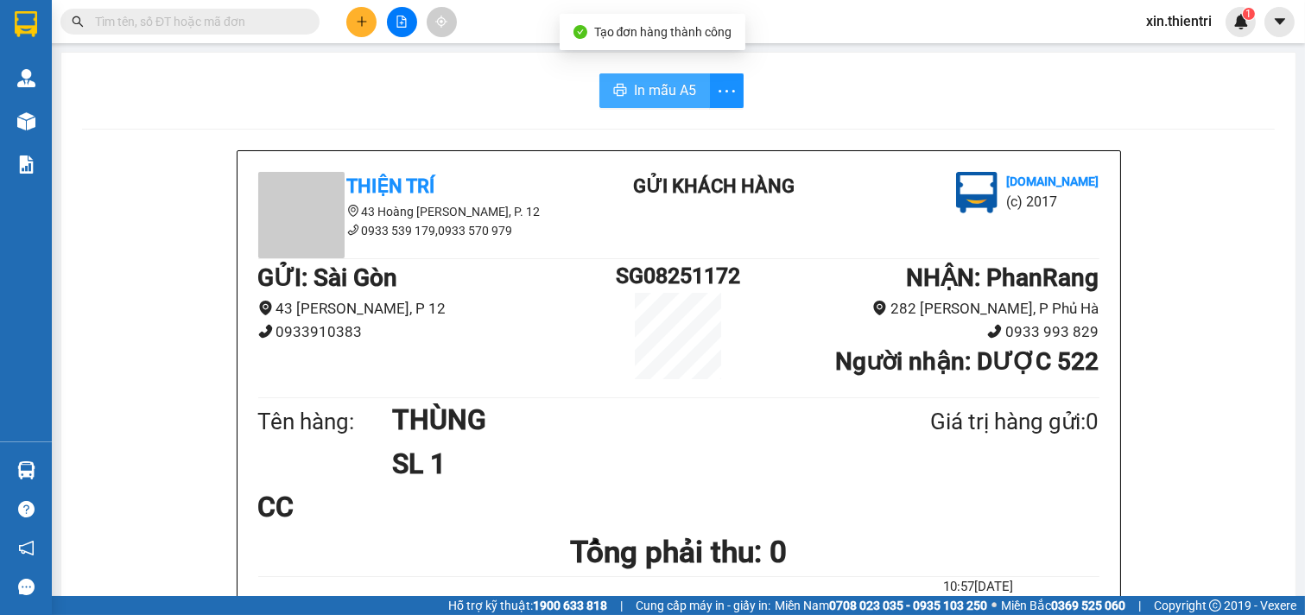
drag, startPoint x: 632, startPoint y: 96, endPoint x: 643, endPoint y: 208, distance: 112.9
click at [634, 96] on span "In mẫu A5" at bounding box center [665, 90] width 62 height 22
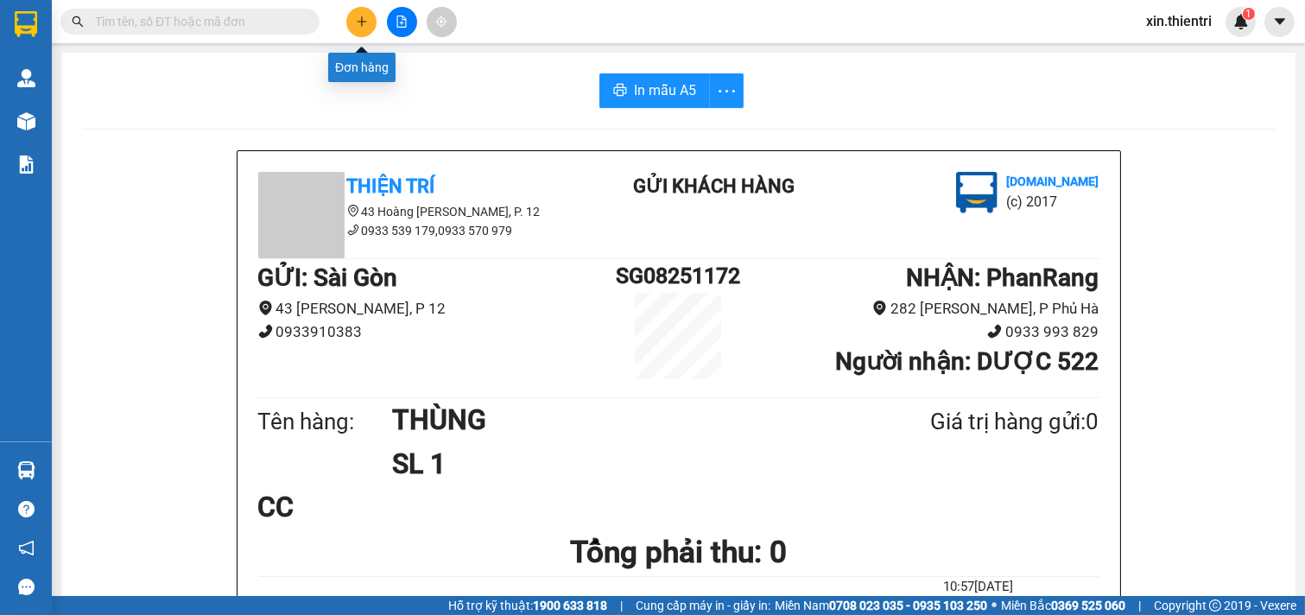
click at [359, 23] on icon "plus" at bounding box center [362, 22] width 12 height 12
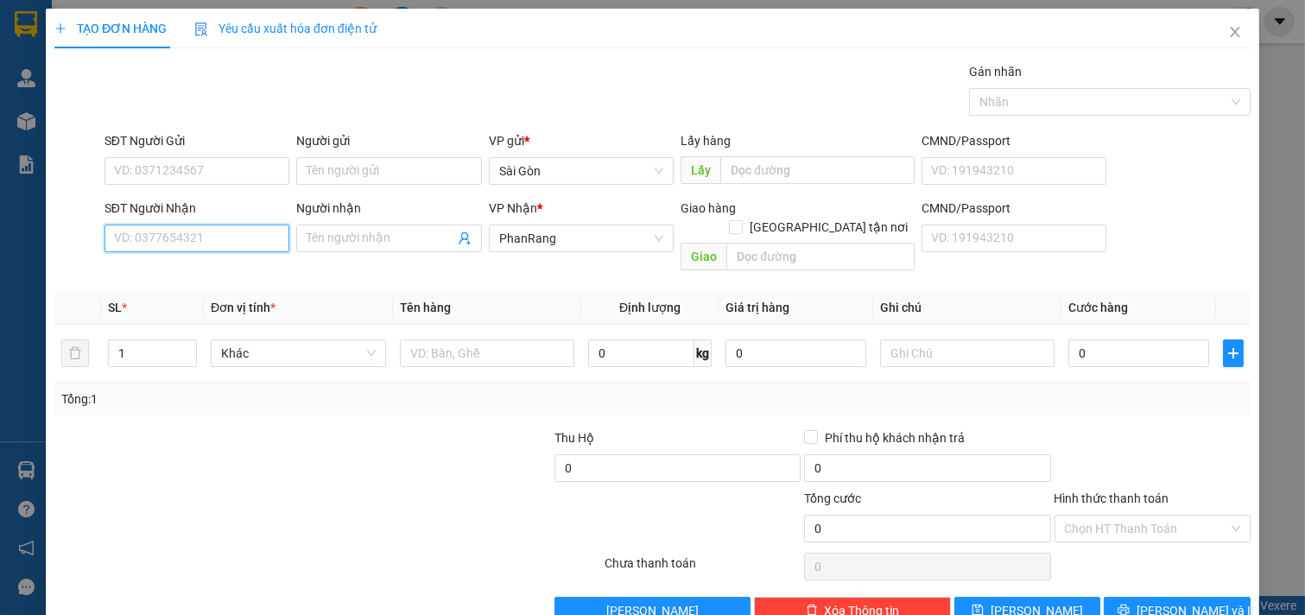
click at [207, 247] on input "SĐT Người Nhận" at bounding box center [198, 239] width 186 height 28
drag, startPoint x: 197, startPoint y: 272, endPoint x: 181, endPoint y: 276, distance: 16.1
click at [194, 274] on div "0914444688 - TÚ" at bounding box center [195, 273] width 162 height 19
type input "0914444688"
type input "TÚ"
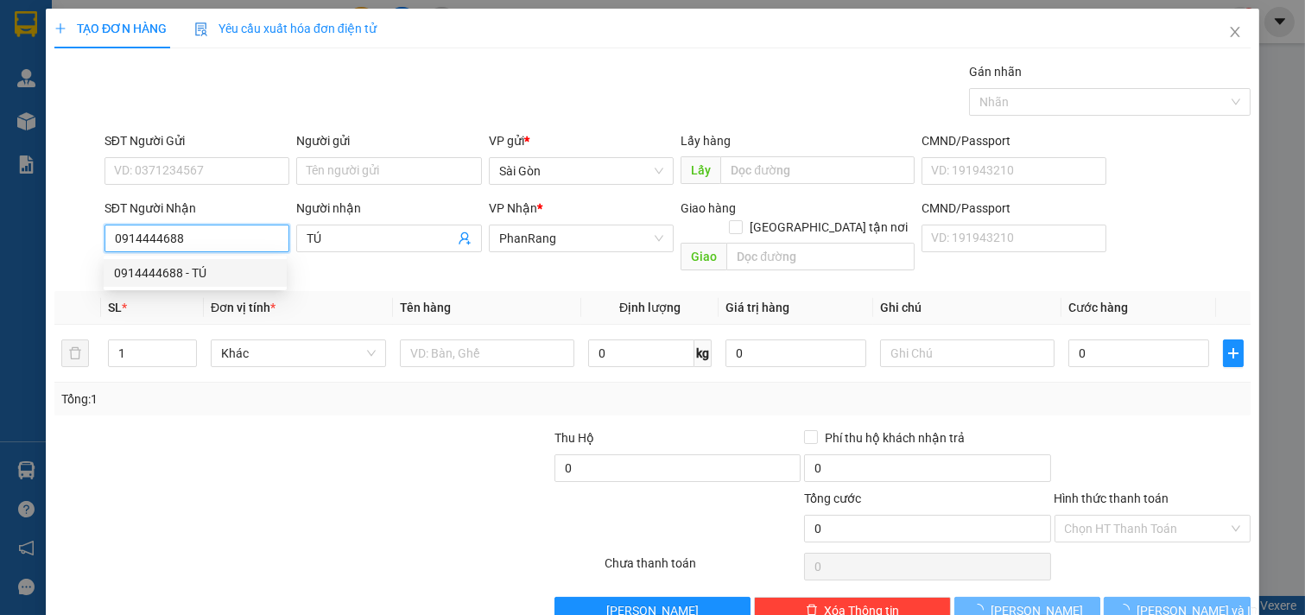
type input "20.000"
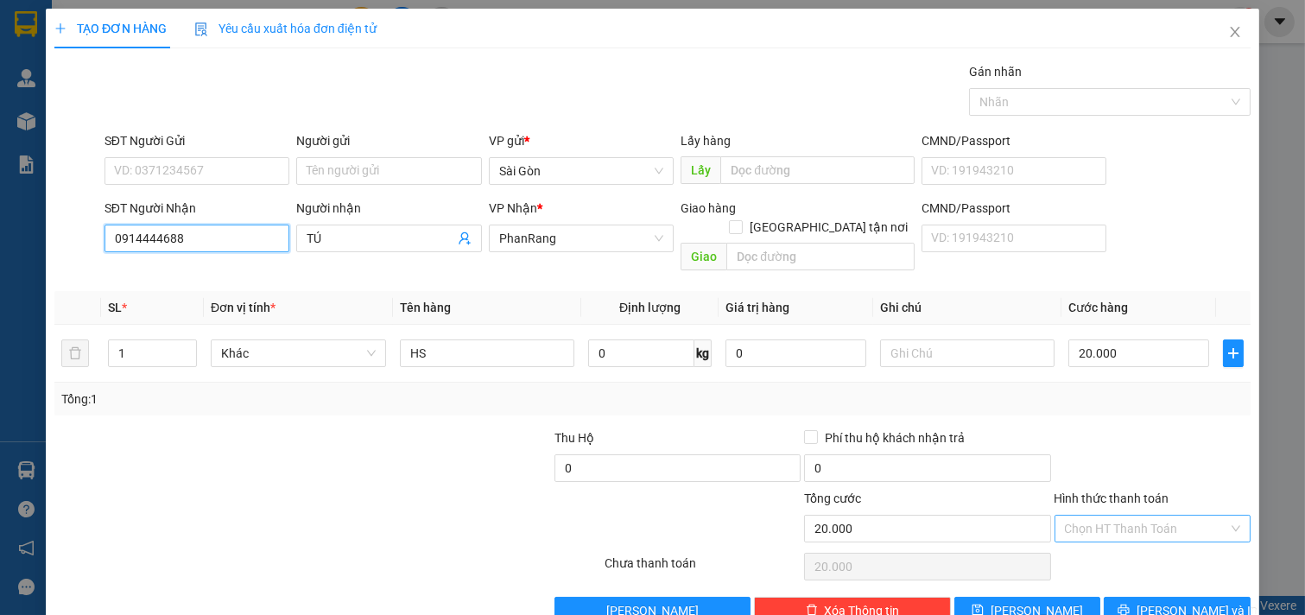
type input "0914444688"
click at [1120, 516] on input "Hình thức thanh toán" at bounding box center [1147, 529] width 164 height 26
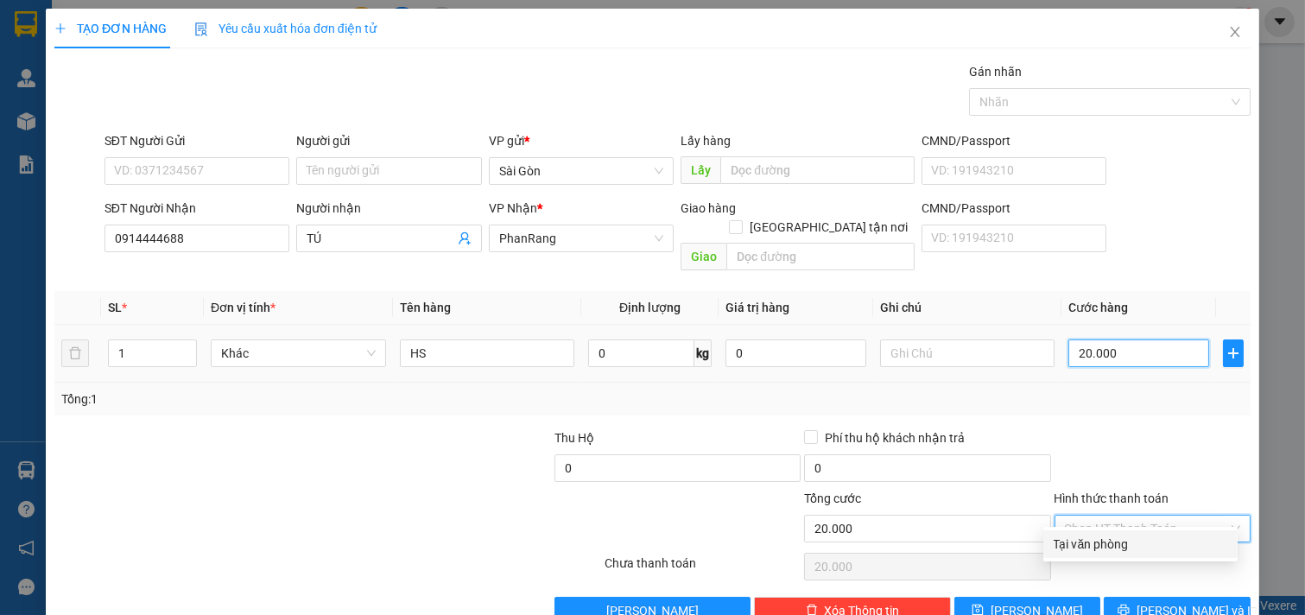
click at [1134, 340] on input "20.000" at bounding box center [1139, 354] width 141 height 28
type input "0"
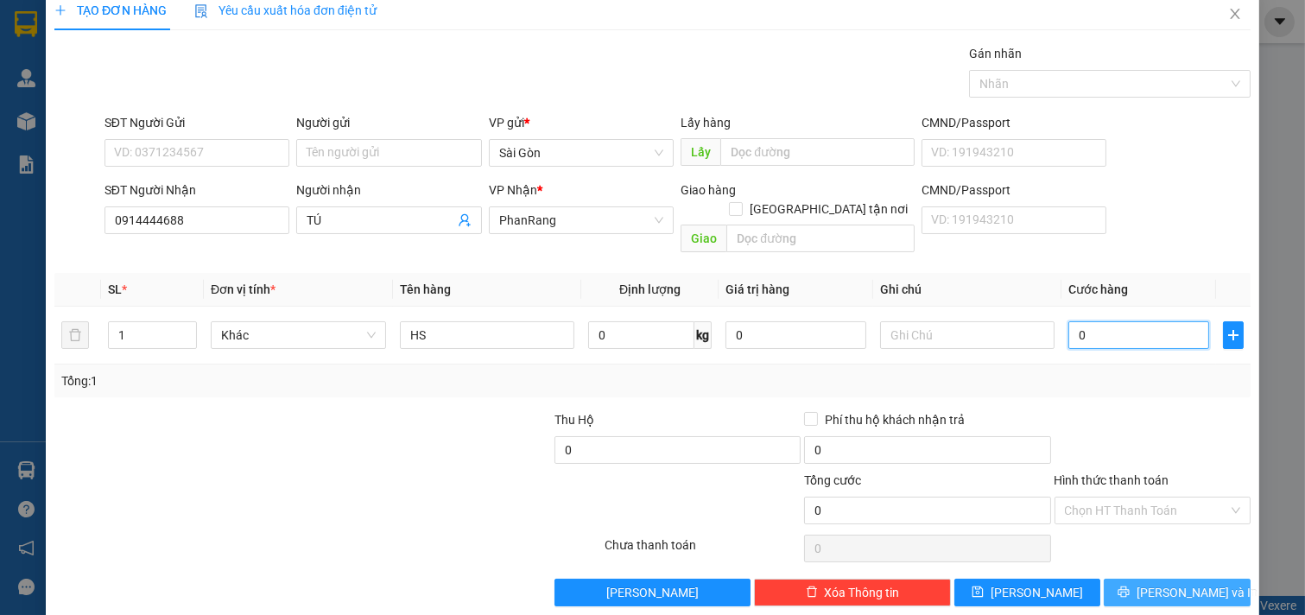
scroll to position [23, 0]
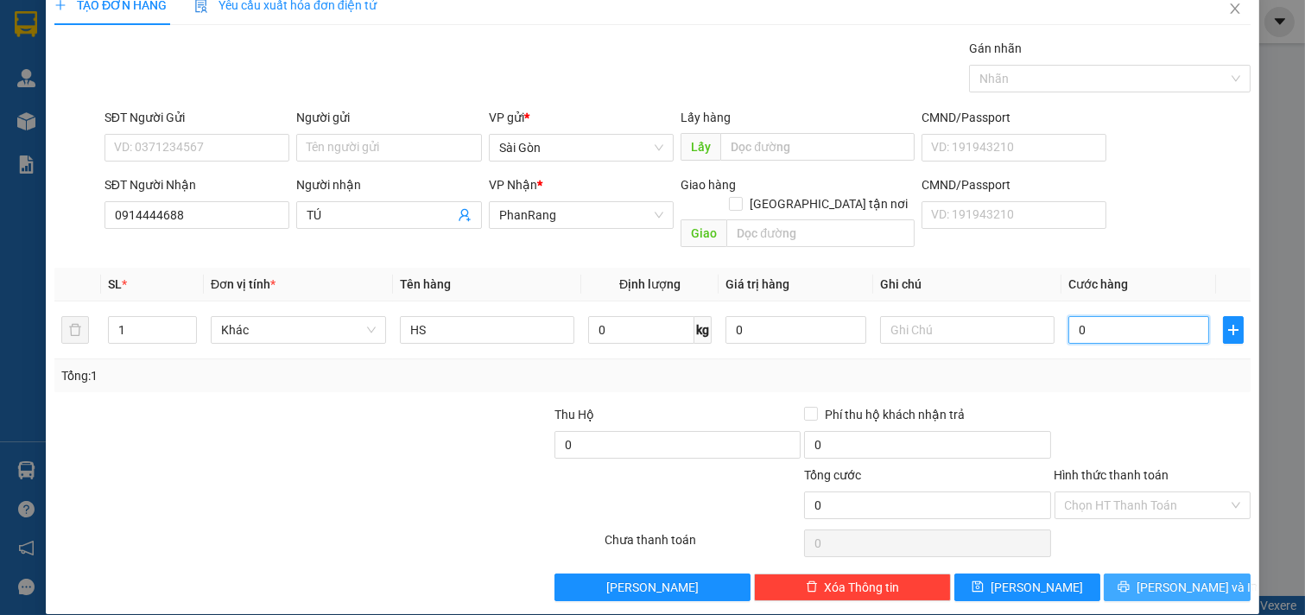
type input "0"
click at [1161, 578] on span "[PERSON_NAME] và In" at bounding box center [1197, 587] width 121 height 19
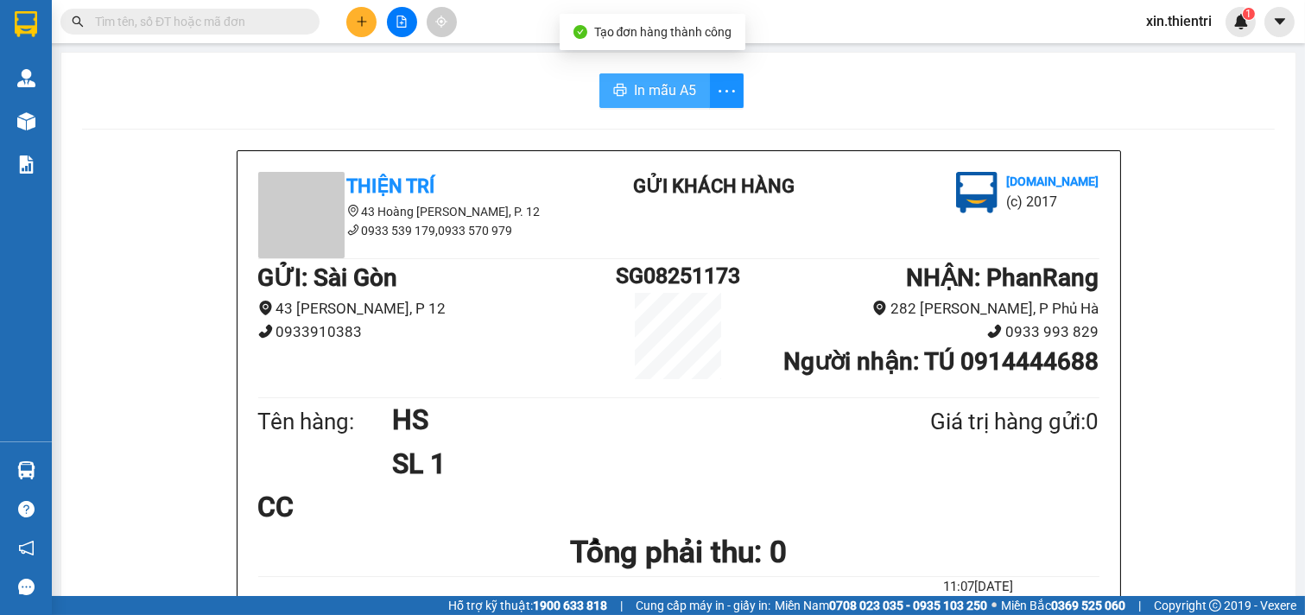
click at [636, 85] on span "In mẫu A5" at bounding box center [665, 90] width 62 height 22
click at [547, 430] on h1 "HS" at bounding box center [619, 419] width 454 height 43
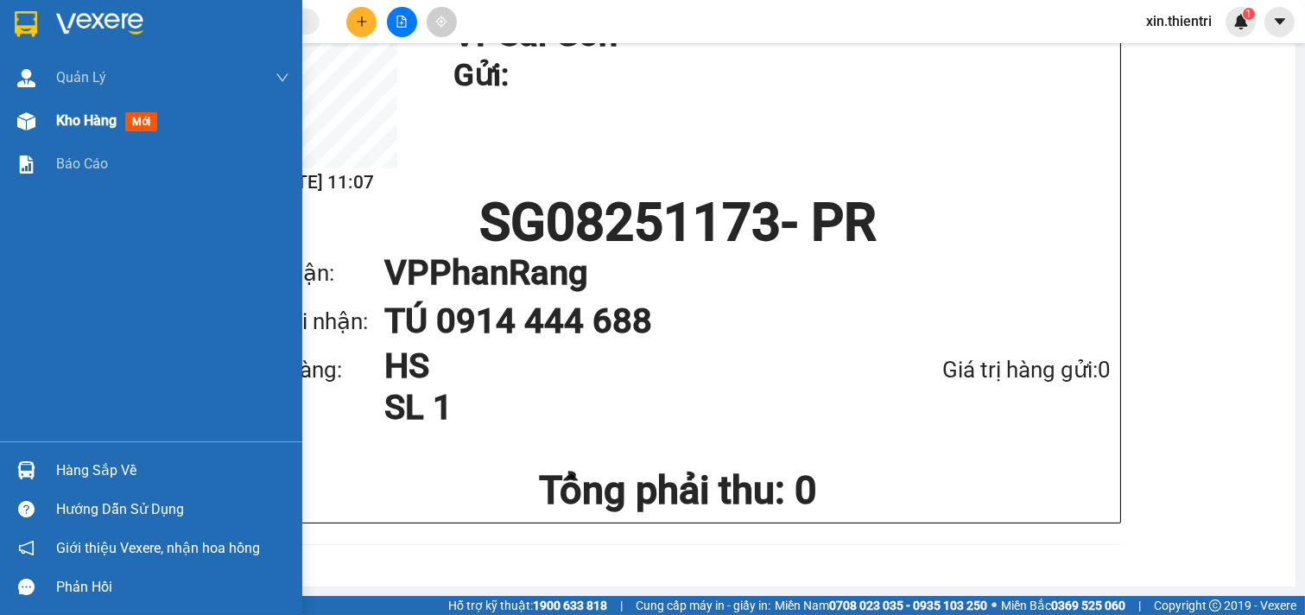
click at [84, 124] on span "Kho hàng" at bounding box center [86, 120] width 60 height 16
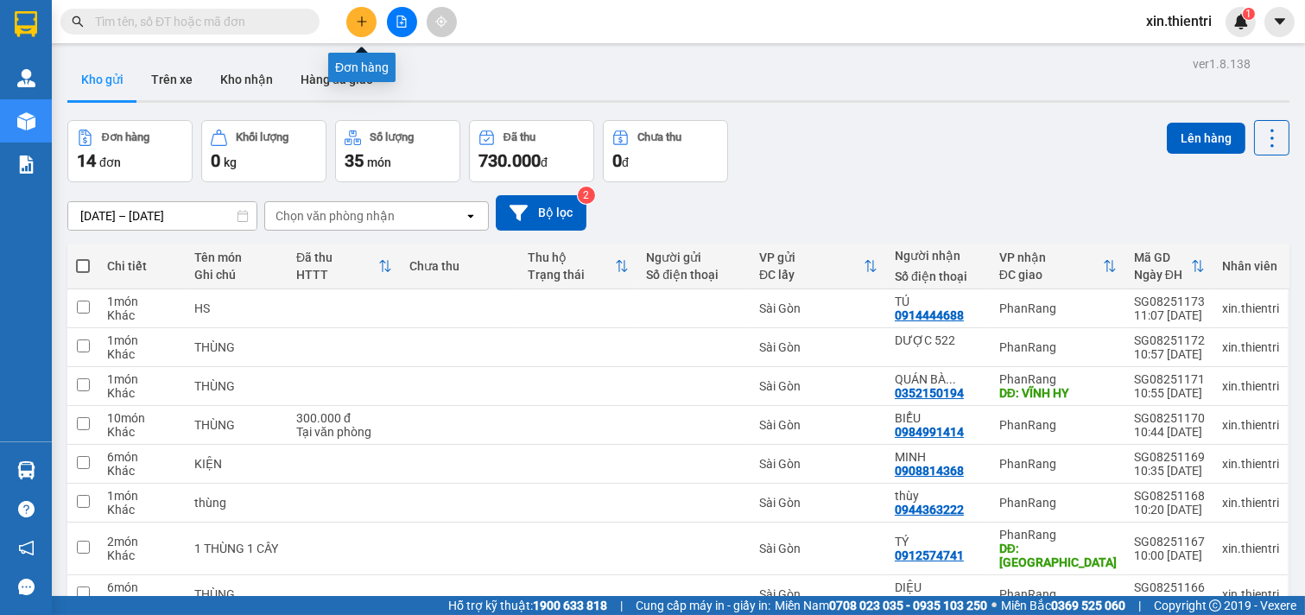
click at [366, 16] on button at bounding box center [361, 22] width 30 height 30
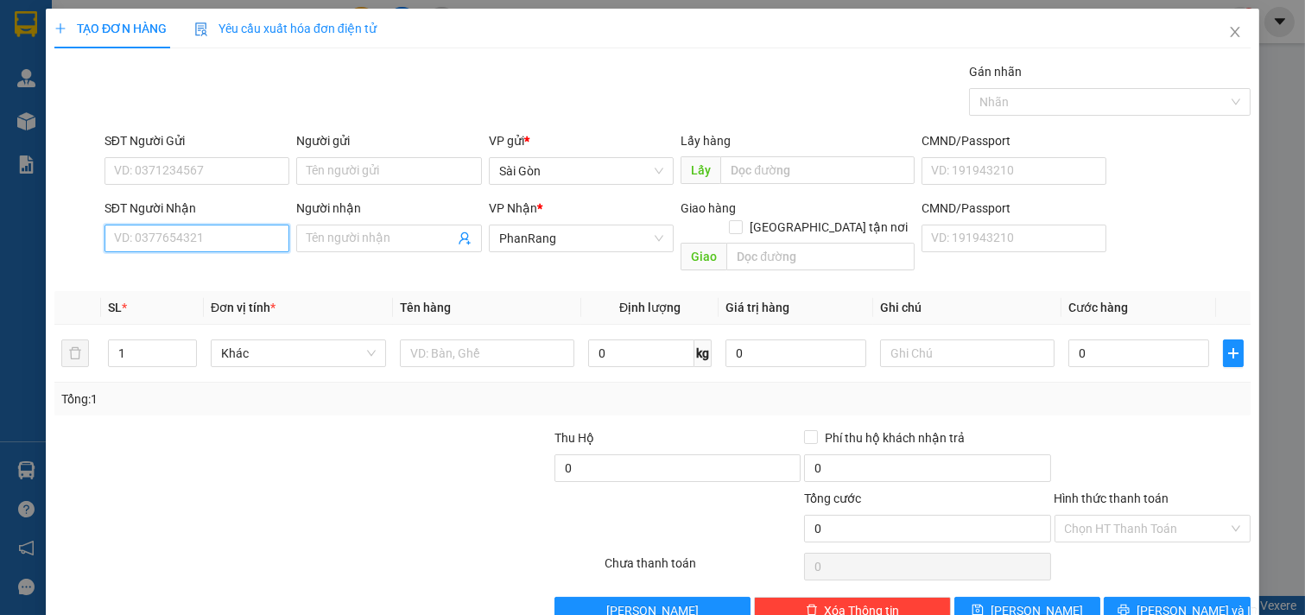
click at [221, 233] on input "SĐT Người Nhận" at bounding box center [198, 239] width 186 height 28
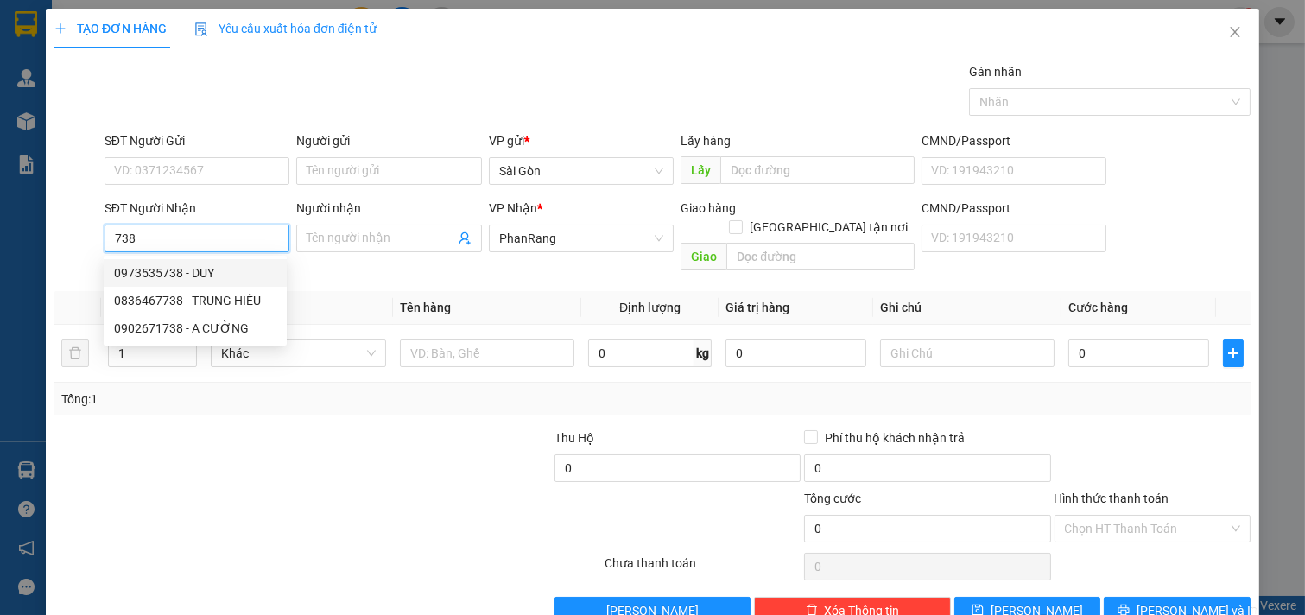
drag, startPoint x: 195, startPoint y: 248, endPoint x: 39, endPoint y: 283, distance: 160.1
click at [52, 262] on div "TẠO ĐƠN HÀNG Yêu cầu xuất hóa đơn điện tử Transit Pickup Surcharge Ids Transit …" at bounding box center [653, 323] width 1214 height 629
drag, startPoint x: 209, startPoint y: 271, endPoint x: 187, endPoint y: 287, distance: 27.3
click at [206, 274] on div "0906707247 - KIÊN" at bounding box center [195, 273] width 162 height 19
type input "0906707247"
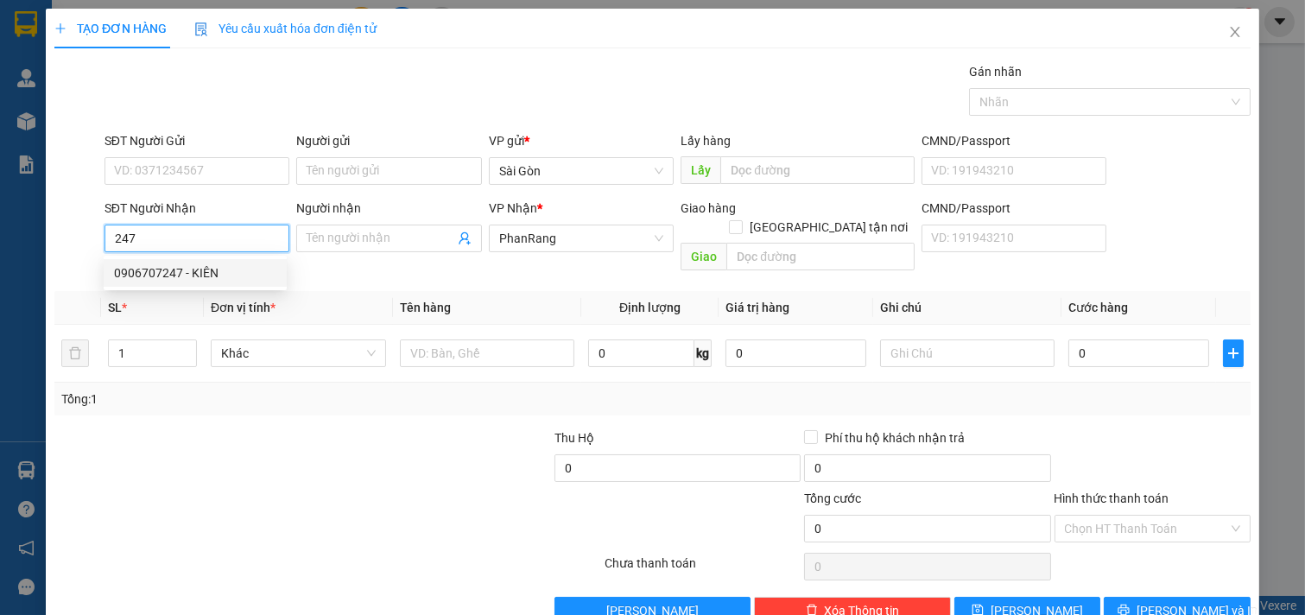
type input "KIÊN"
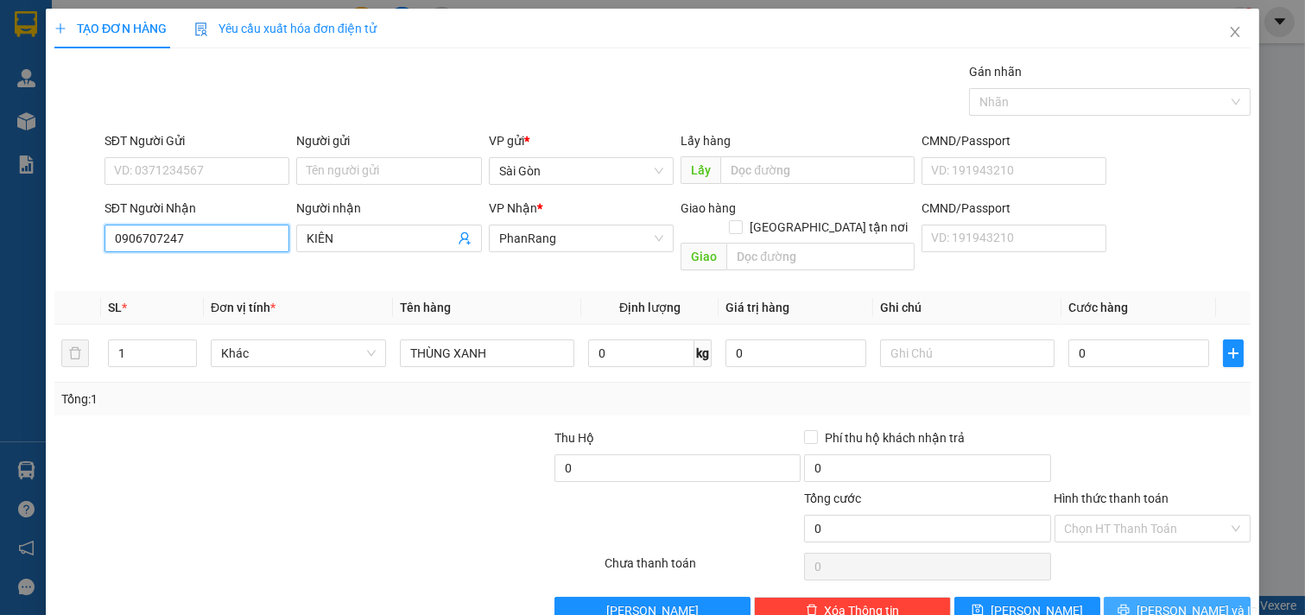
type input "0906707247"
click at [1153, 601] on span "[PERSON_NAME] và In" at bounding box center [1197, 610] width 121 height 19
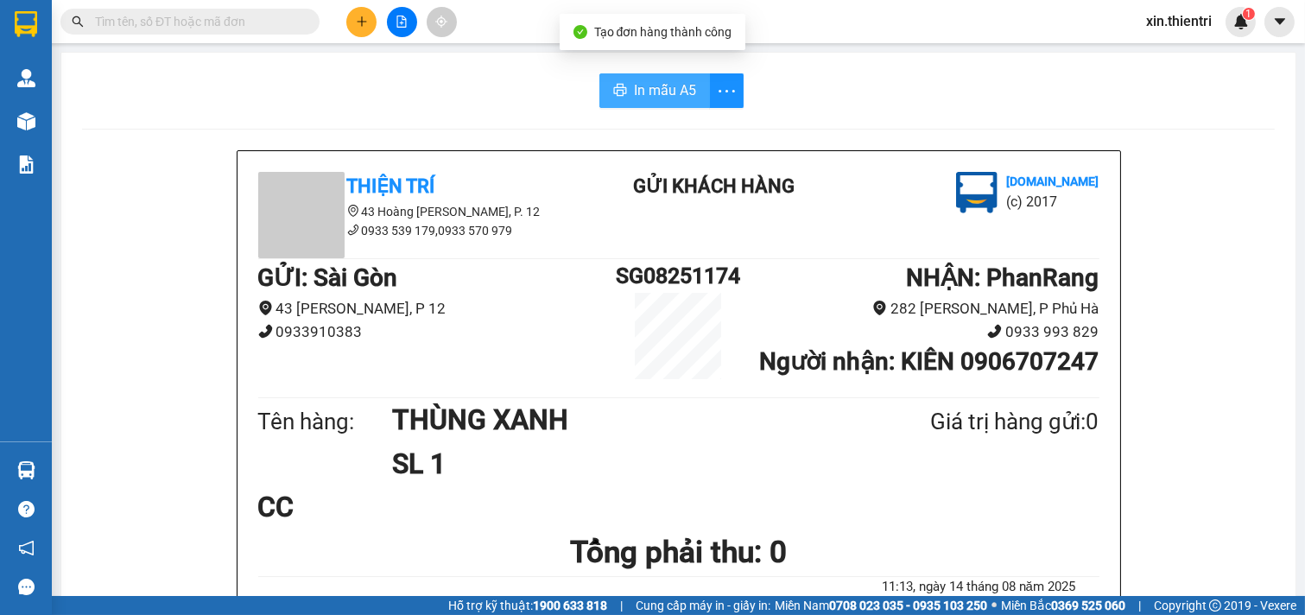
click at [660, 96] on span "In mẫu A5" at bounding box center [665, 90] width 62 height 22
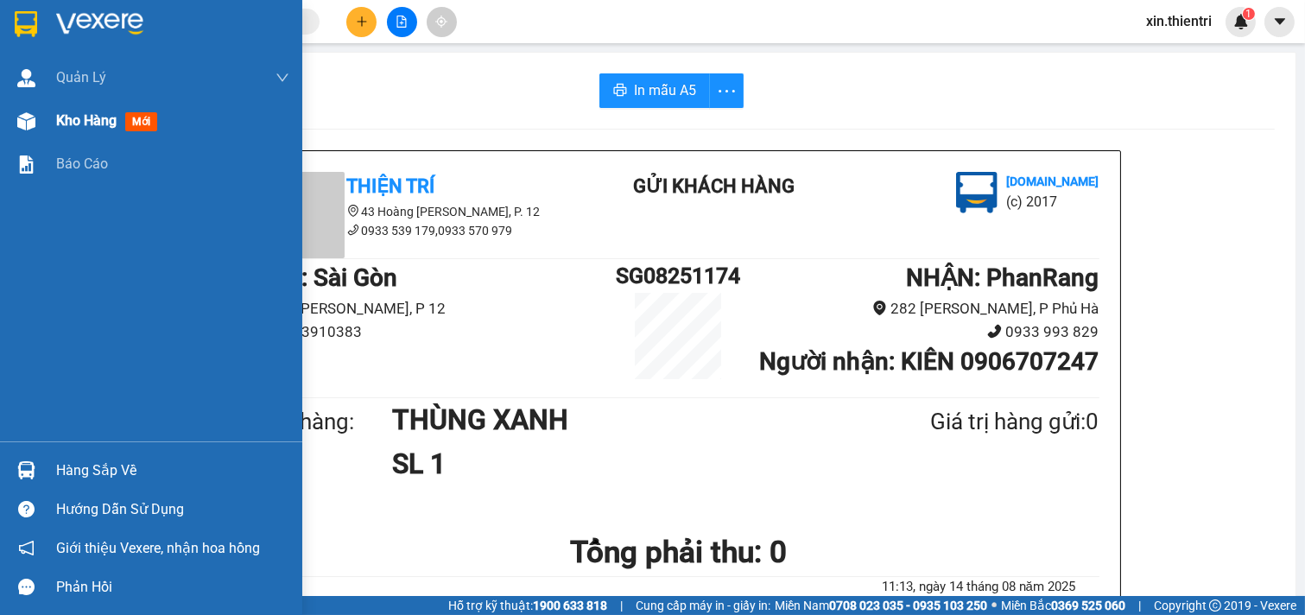
click at [80, 112] on span "Kho hàng" at bounding box center [86, 120] width 60 height 16
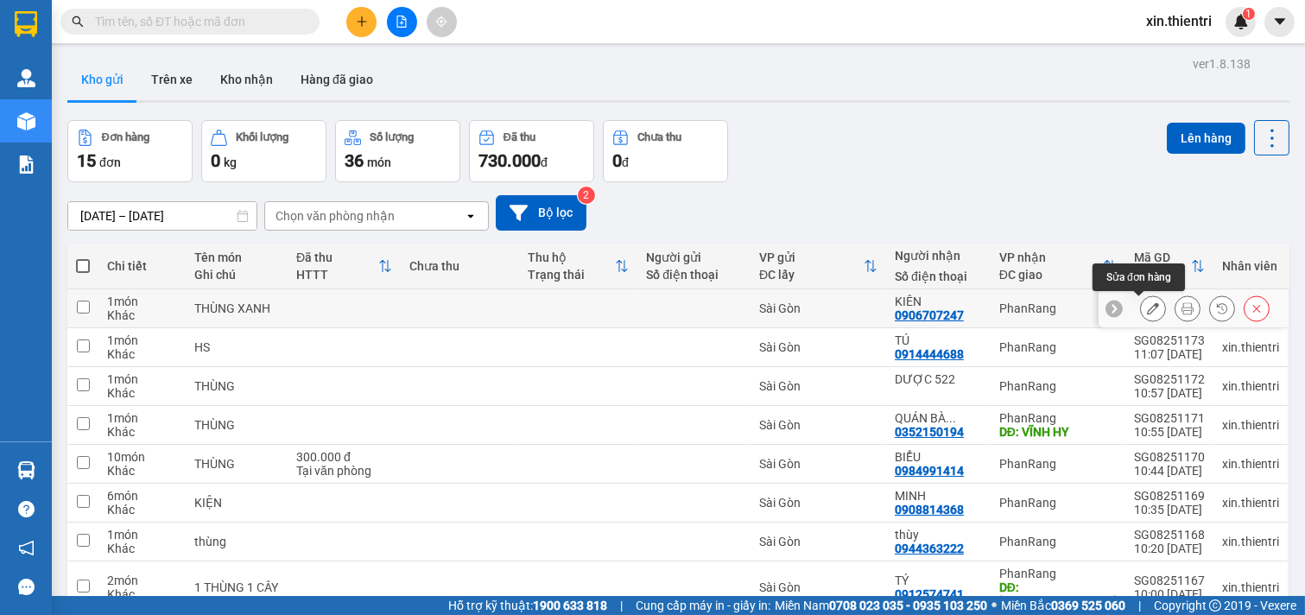
click at [1141, 308] on button at bounding box center [1153, 309] width 24 height 30
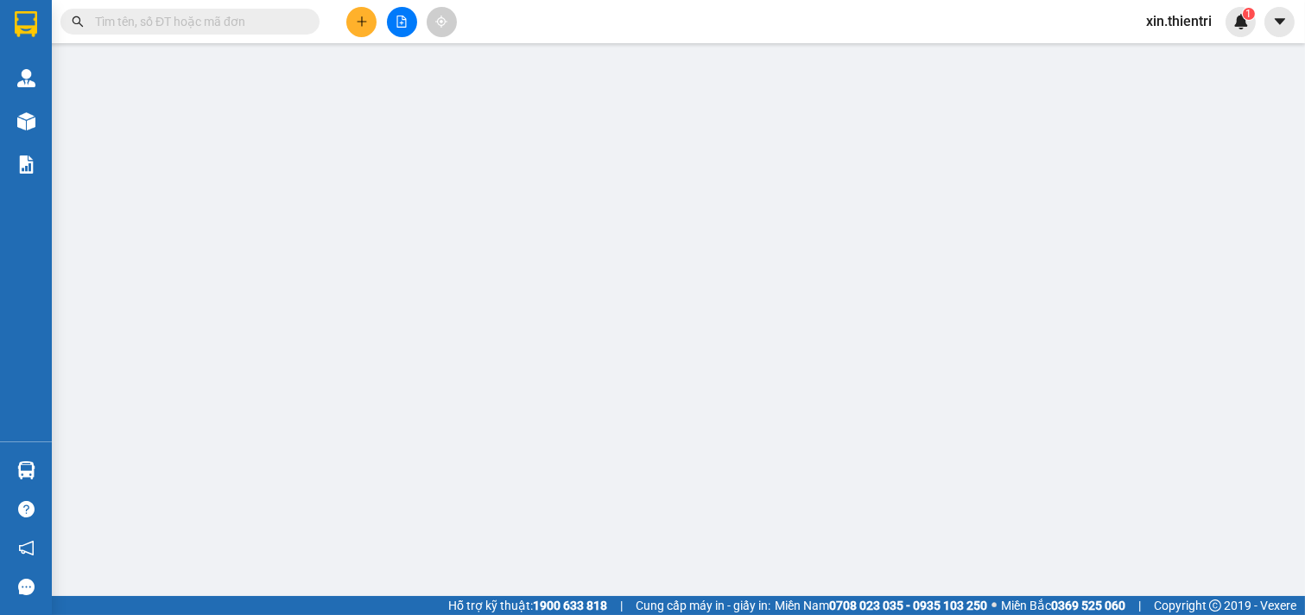
type input "0906707247"
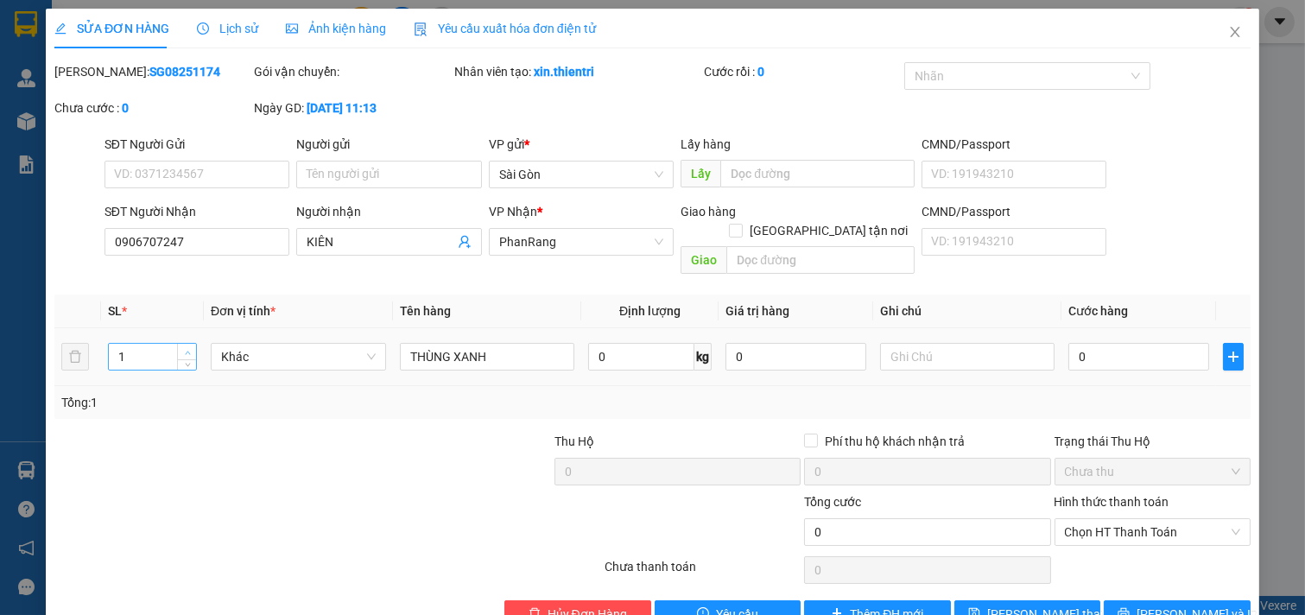
type input "2"
click at [183, 347] on span "up" at bounding box center [187, 352] width 10 height 10
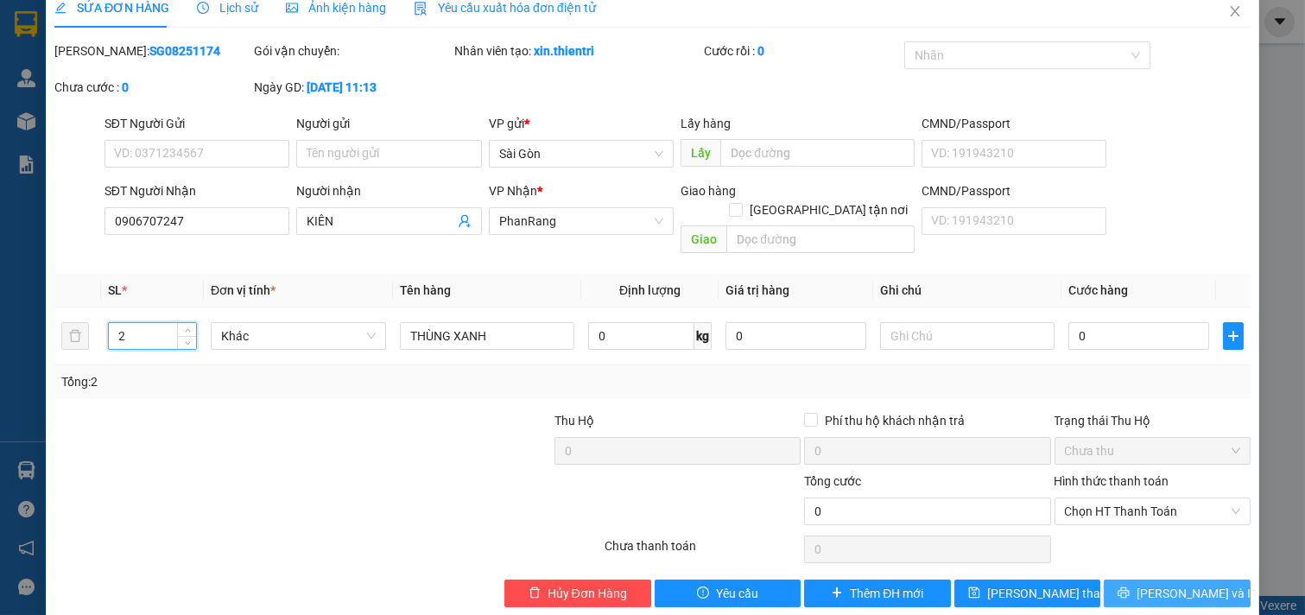
scroll to position [28, 0]
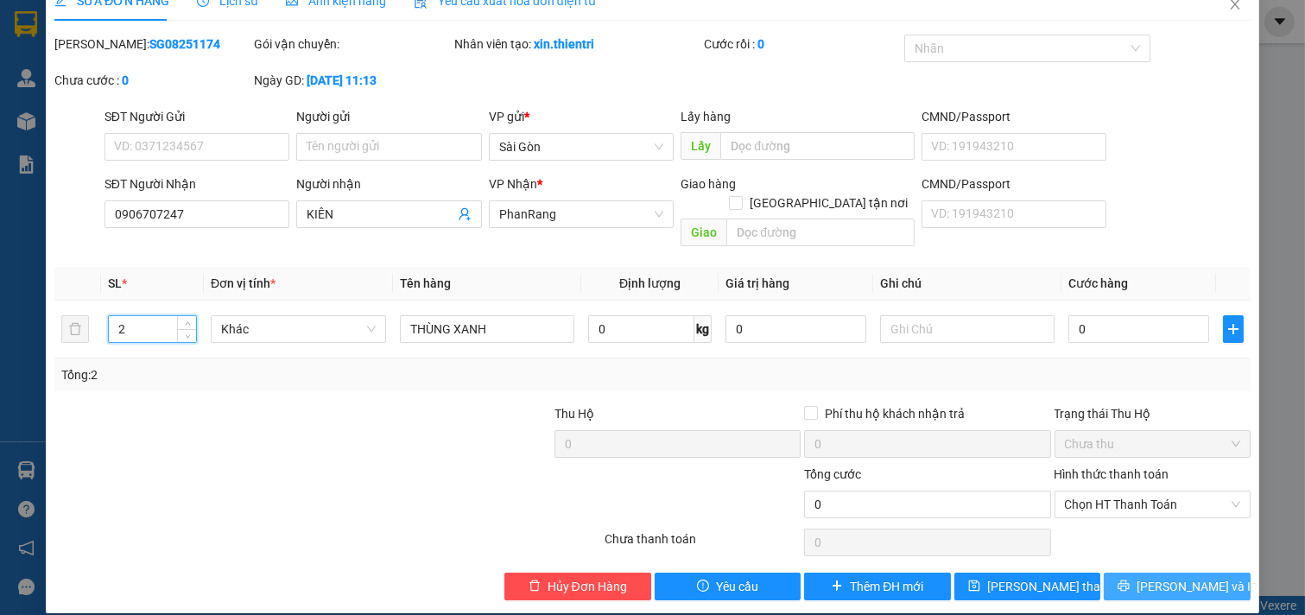
click at [1156, 577] on span "[PERSON_NAME] và In" at bounding box center [1197, 586] width 121 height 19
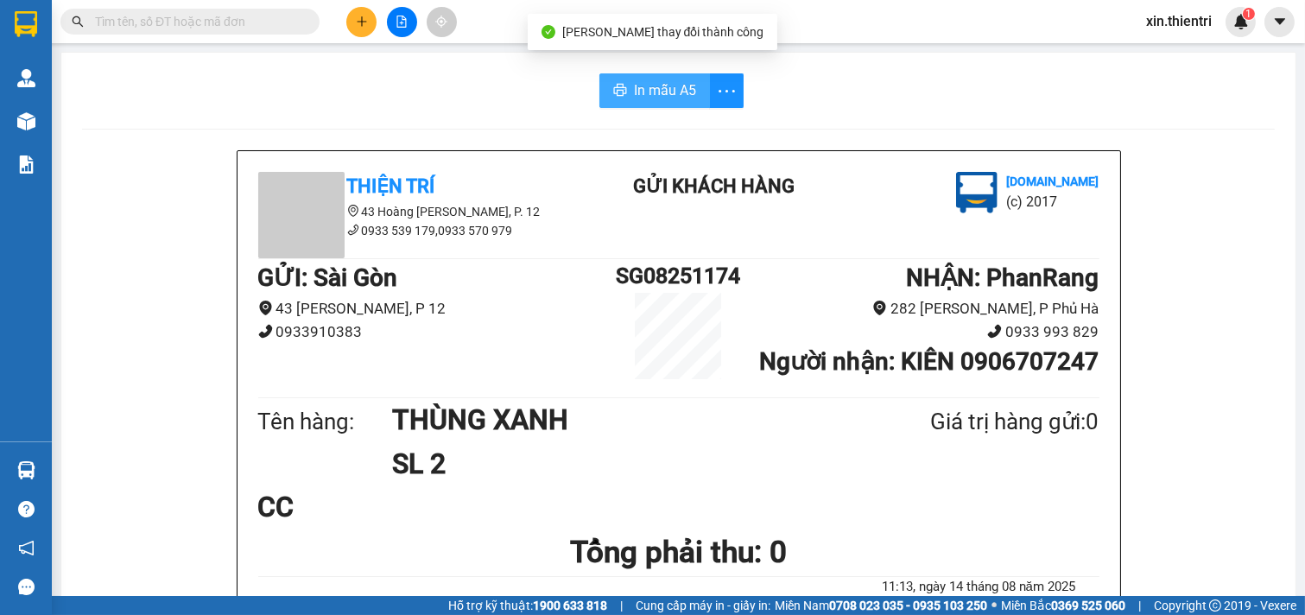
click at [634, 95] on span "In mẫu A5" at bounding box center [665, 90] width 62 height 22
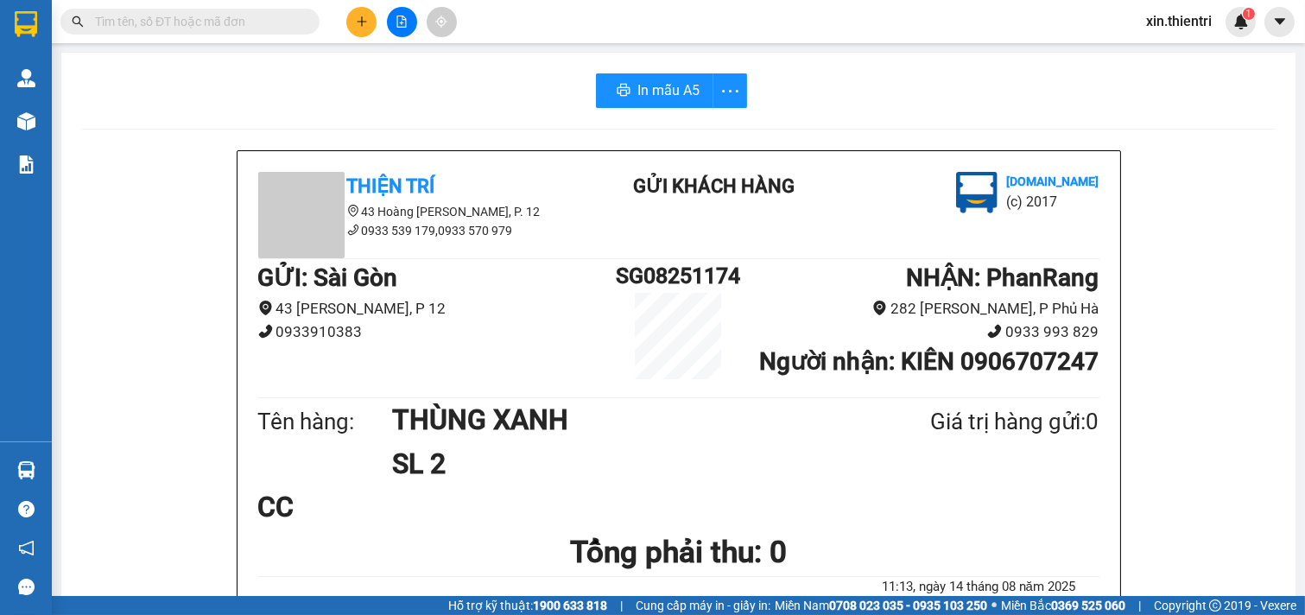
scroll to position [201, 0]
click at [357, 20] on icon "plus" at bounding box center [362, 22] width 12 height 12
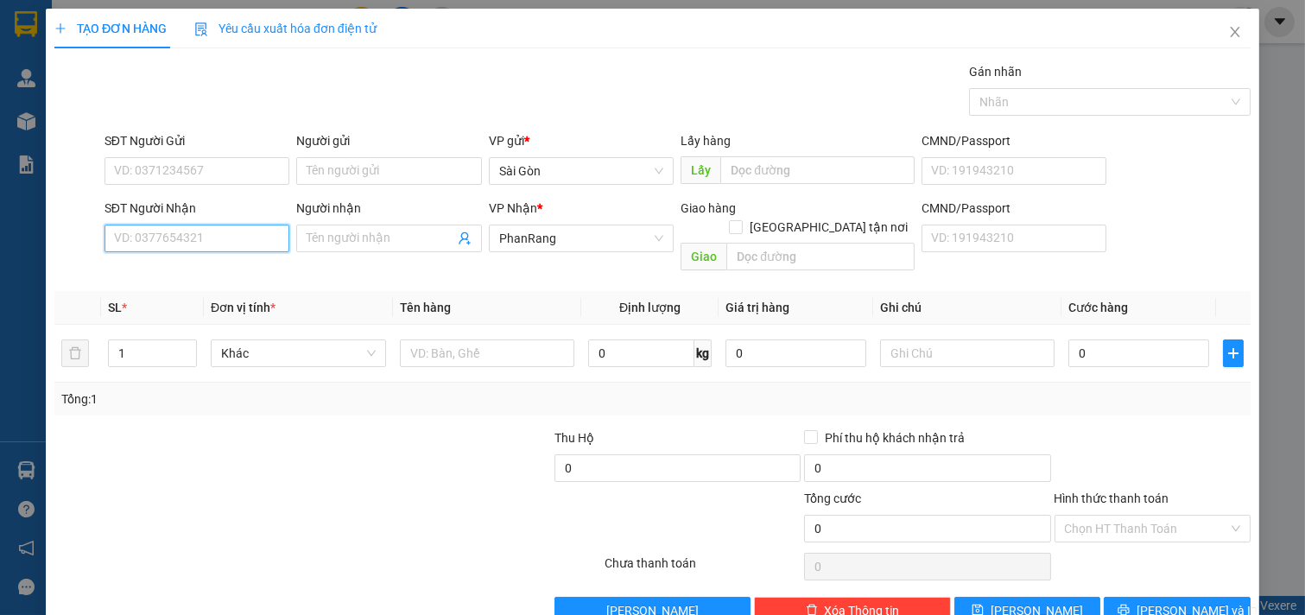
drag, startPoint x: 186, startPoint y: 237, endPoint x: 194, endPoint y: 238, distance: 8.8
click at [193, 238] on input "SĐT Người Nhận" at bounding box center [198, 239] width 186 height 28
type input "0343455050"
click at [200, 279] on div "0343455050 - TRỌNG" at bounding box center [195, 273] width 162 height 19
type input "TRỌNG"
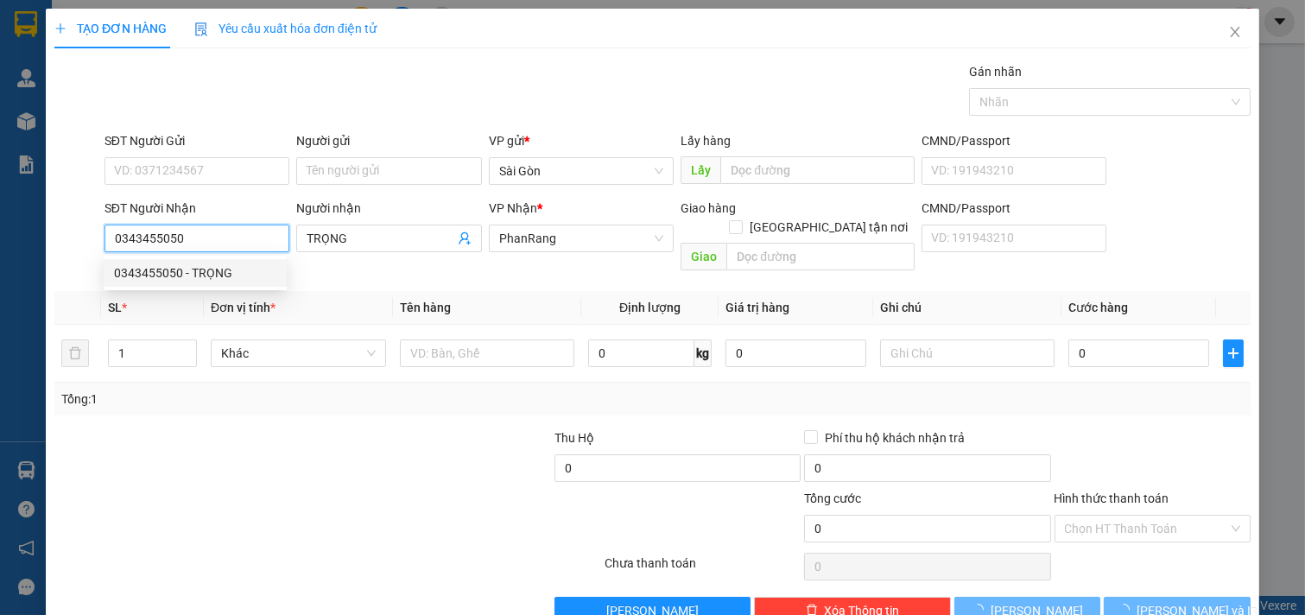
click at [200, 279] on div "0343455050 - TRỌNG" at bounding box center [195, 273] width 162 height 19
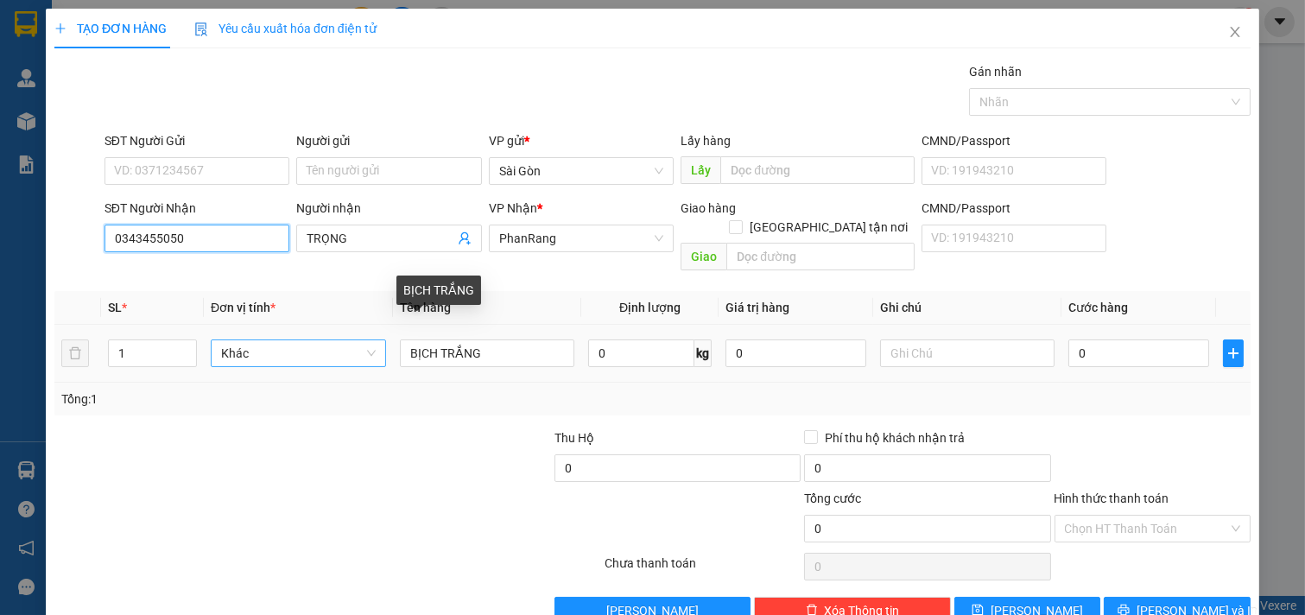
type input "0343455050"
drag, startPoint x: 249, startPoint y: 330, endPoint x: 36, endPoint y: 416, distance: 229.4
click at [9, 348] on div "TẠO ĐƠN HÀNG Yêu cầu xuất hóa đơn điện tử Transit Pickup Surcharge Ids Transit …" at bounding box center [652, 307] width 1305 height 615
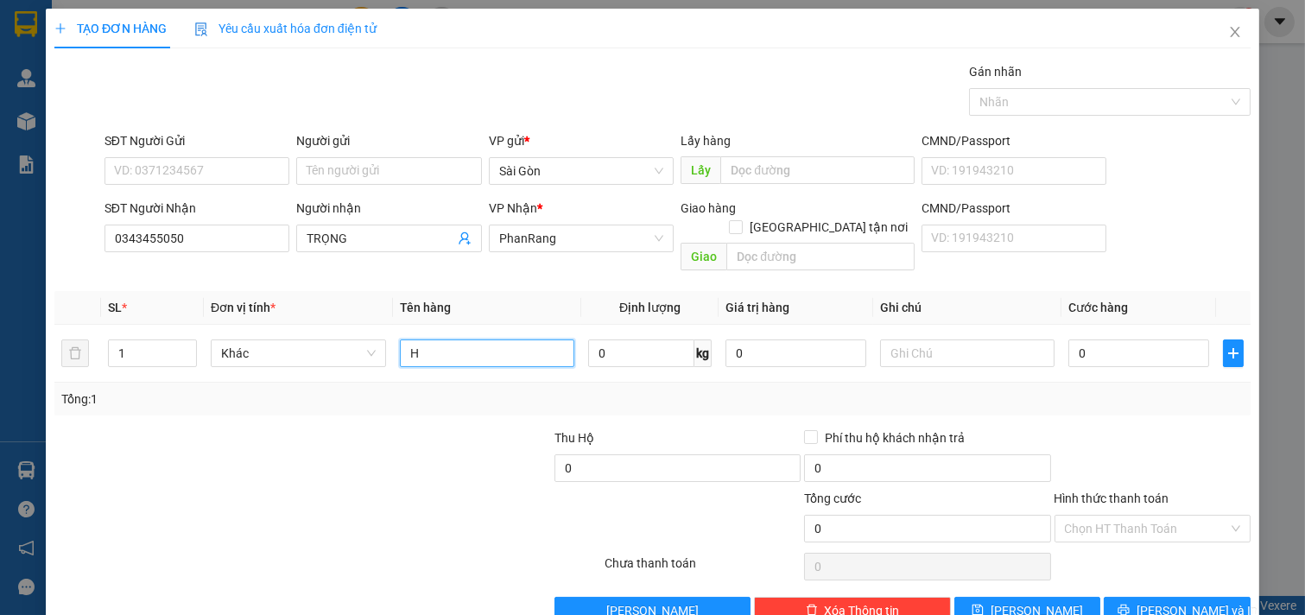
type input "H"
type input "S"
type input "HS"
click at [1184, 346] on input "0" at bounding box center [1139, 354] width 141 height 28
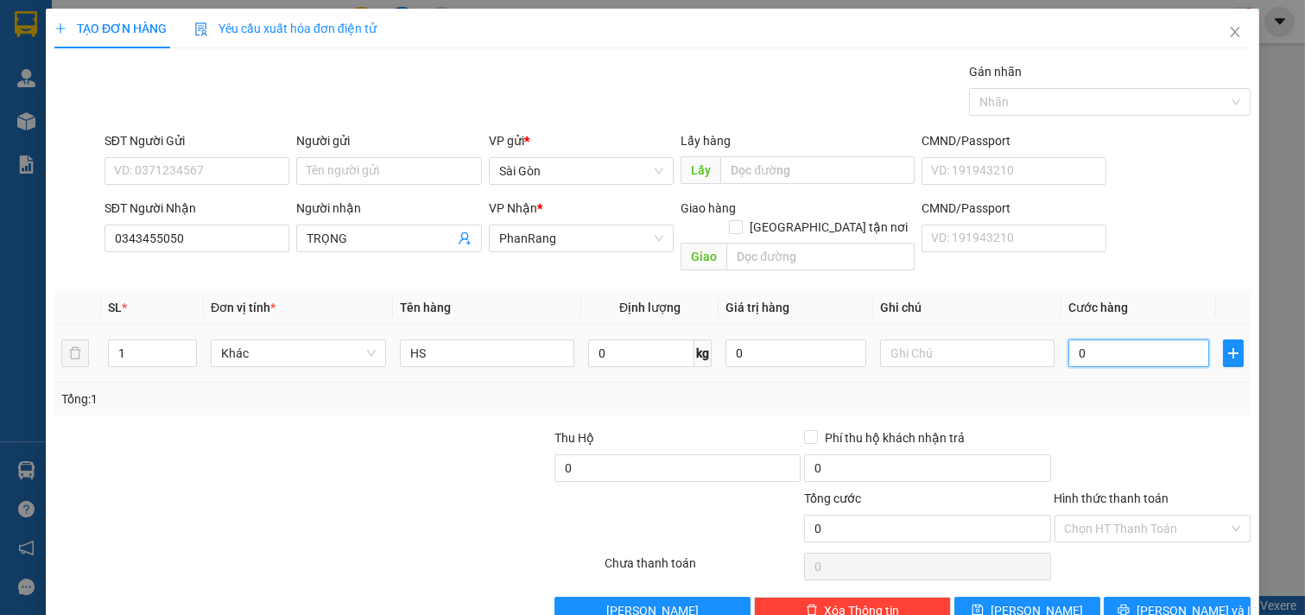
click at [1184, 346] on input "0" at bounding box center [1139, 354] width 141 height 28
type input "2"
type input "202"
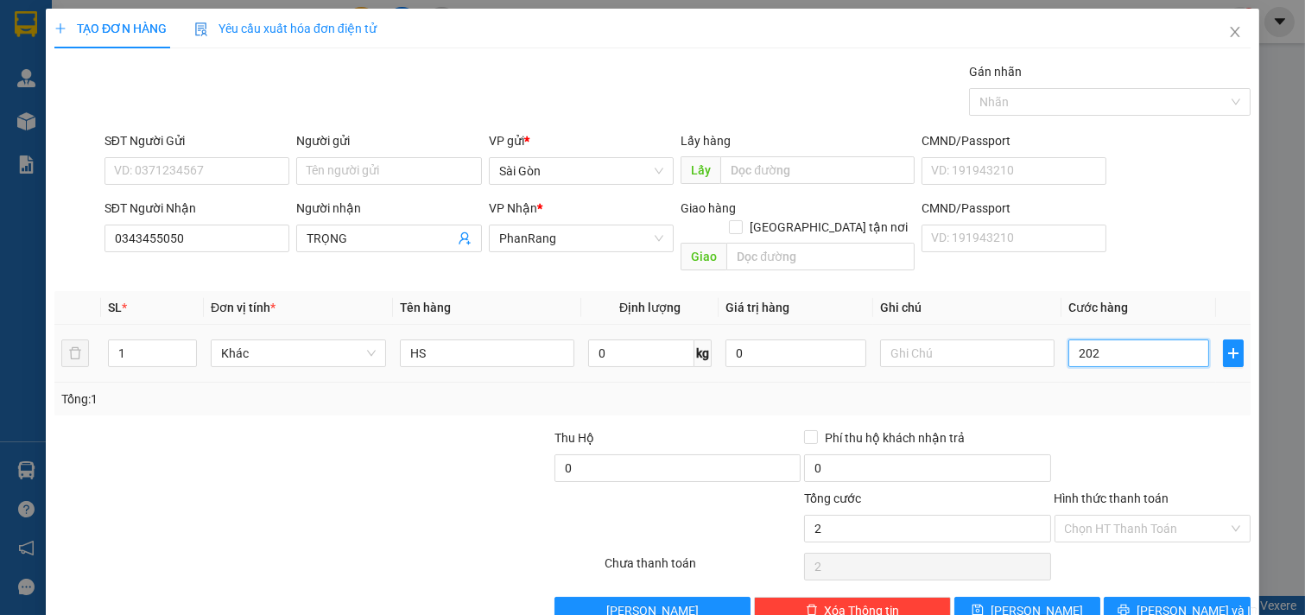
type input "202"
type input "20"
type input "20.000"
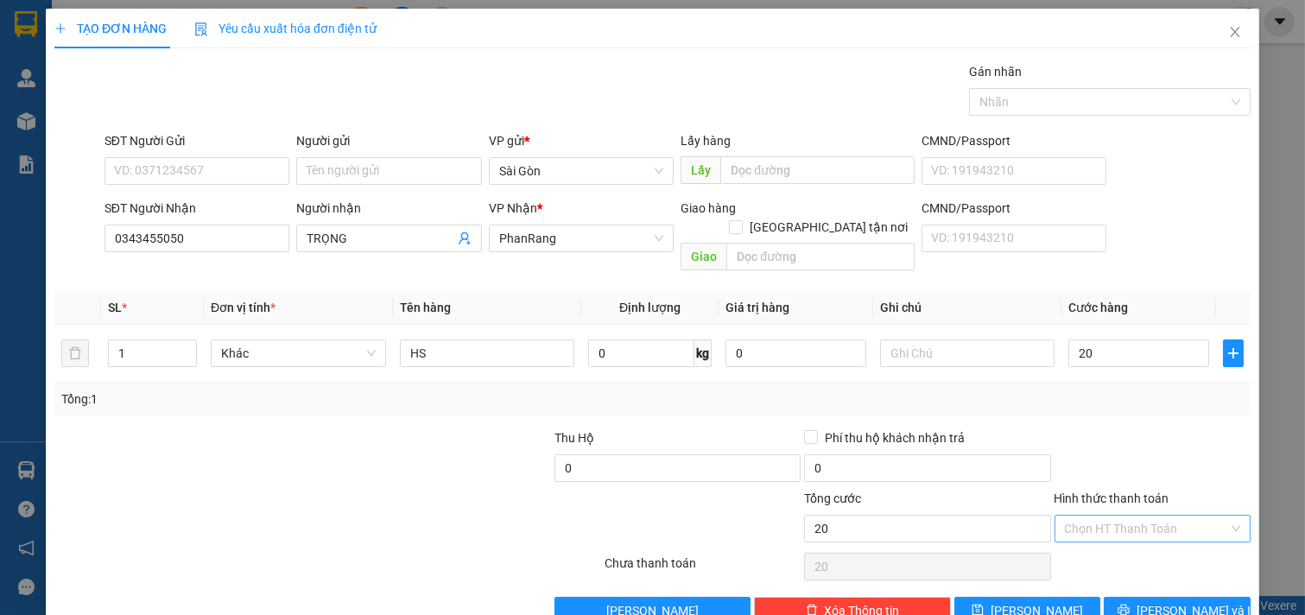
type input "20.000"
click at [1128, 516] on input "Hình thức thanh toán" at bounding box center [1147, 529] width 164 height 26
click at [1107, 535] on div "Tại văn phòng" at bounding box center [1141, 544] width 174 height 19
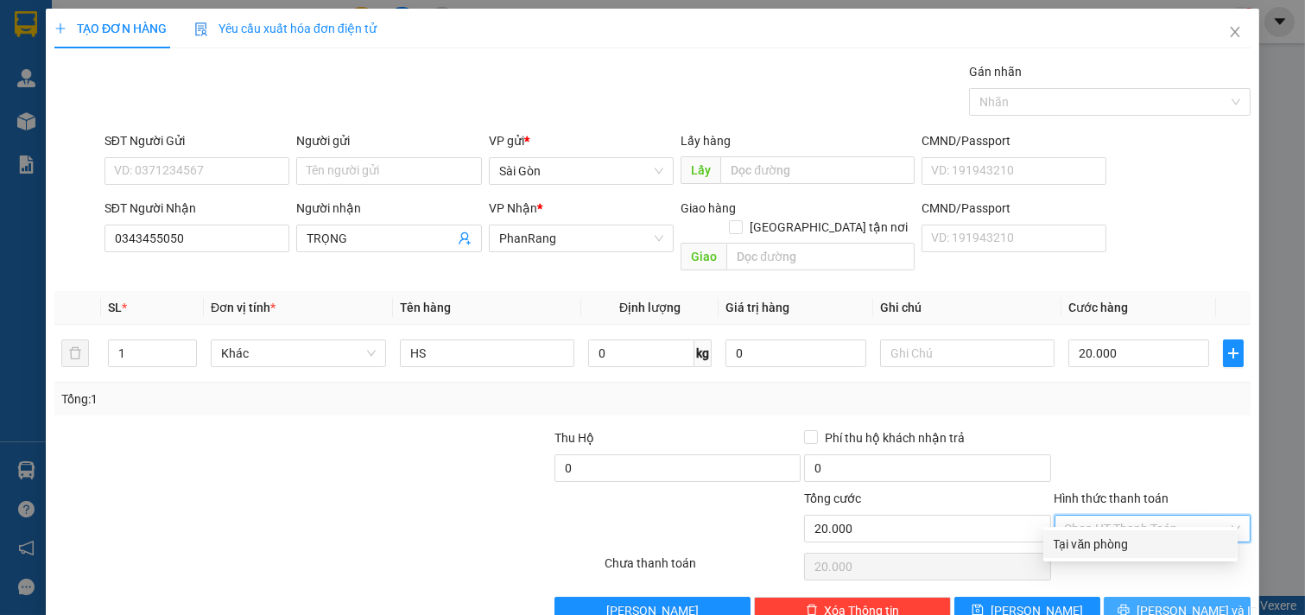
type input "0"
click at [1160, 601] on span "[PERSON_NAME] và In" at bounding box center [1197, 610] width 121 height 19
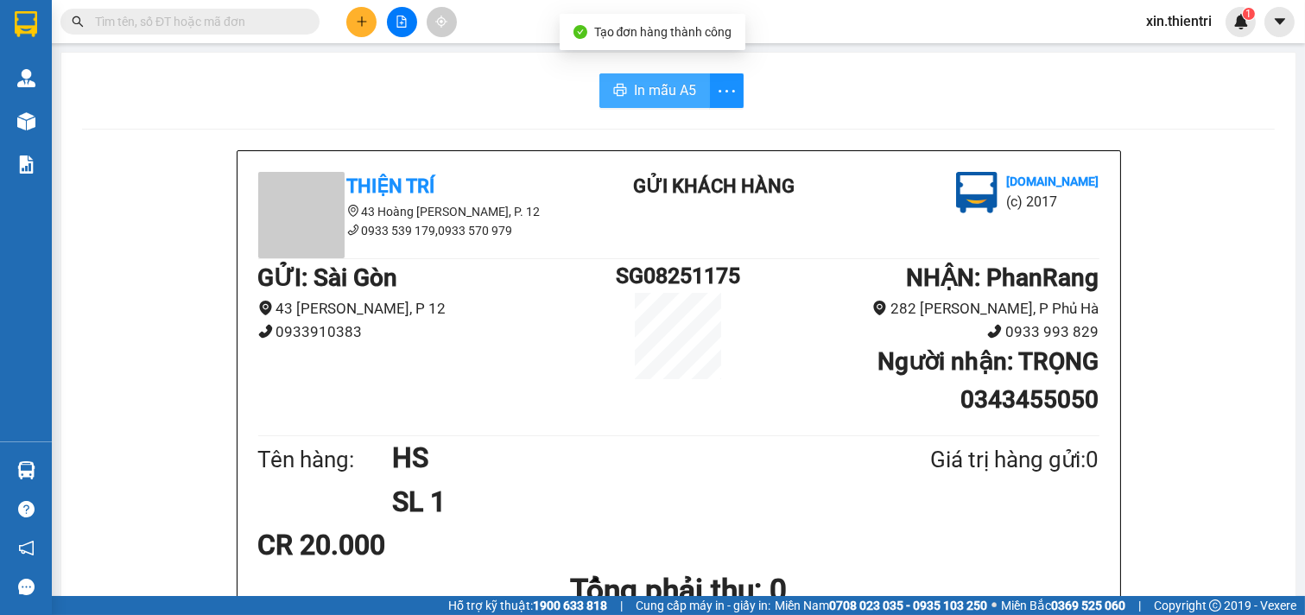
click at [662, 105] on button "In mẫu A5" at bounding box center [655, 90] width 111 height 35
click at [360, 14] on button at bounding box center [361, 22] width 30 height 30
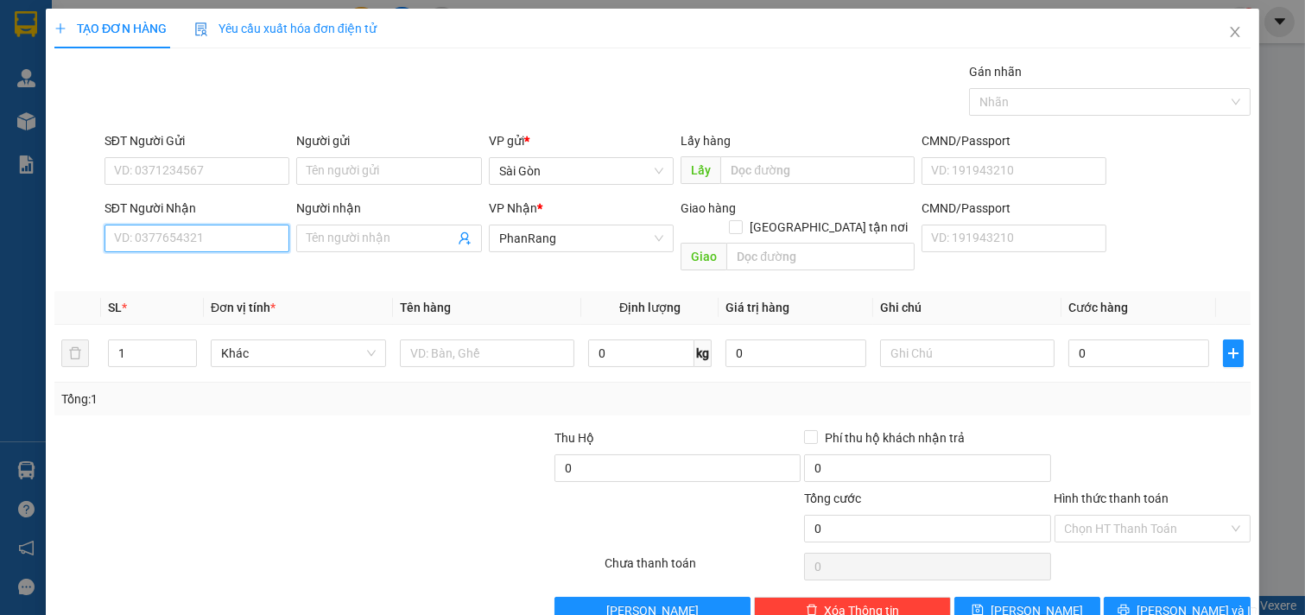
drag, startPoint x: 219, startPoint y: 226, endPoint x: 237, endPoint y: 239, distance: 21.6
click at [219, 235] on input "SĐT Người Nhận" at bounding box center [198, 239] width 186 height 28
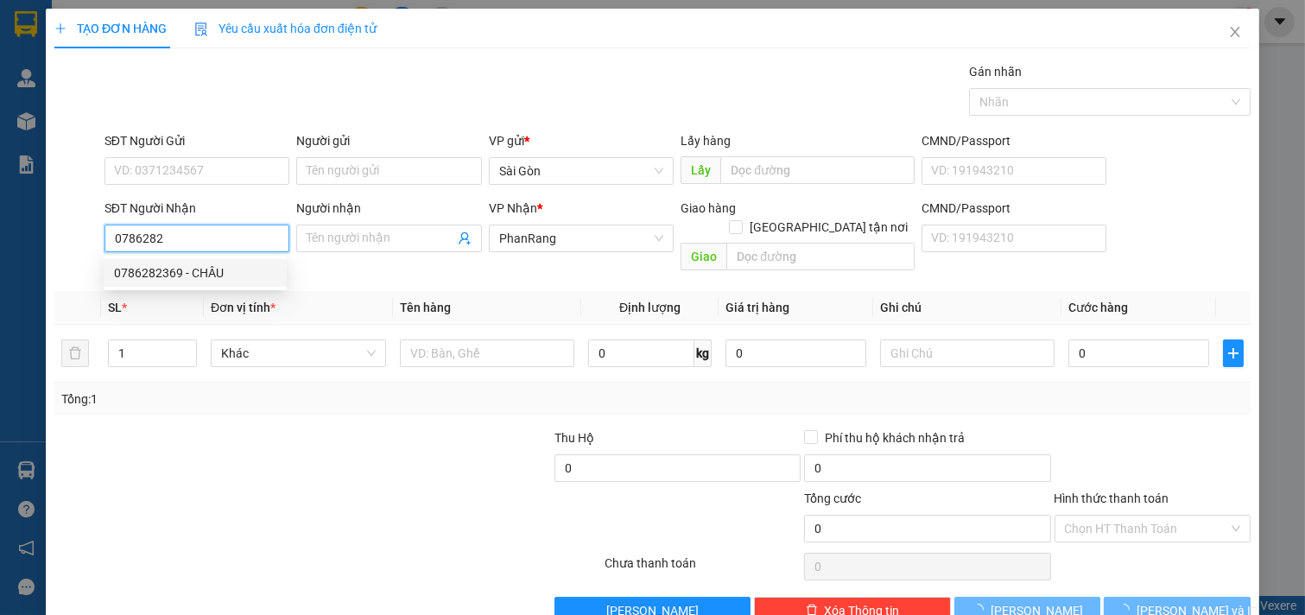
click at [210, 277] on div "0786282369 - CHÂU" at bounding box center [195, 273] width 162 height 19
type input "0786282369"
type input "CHÂU"
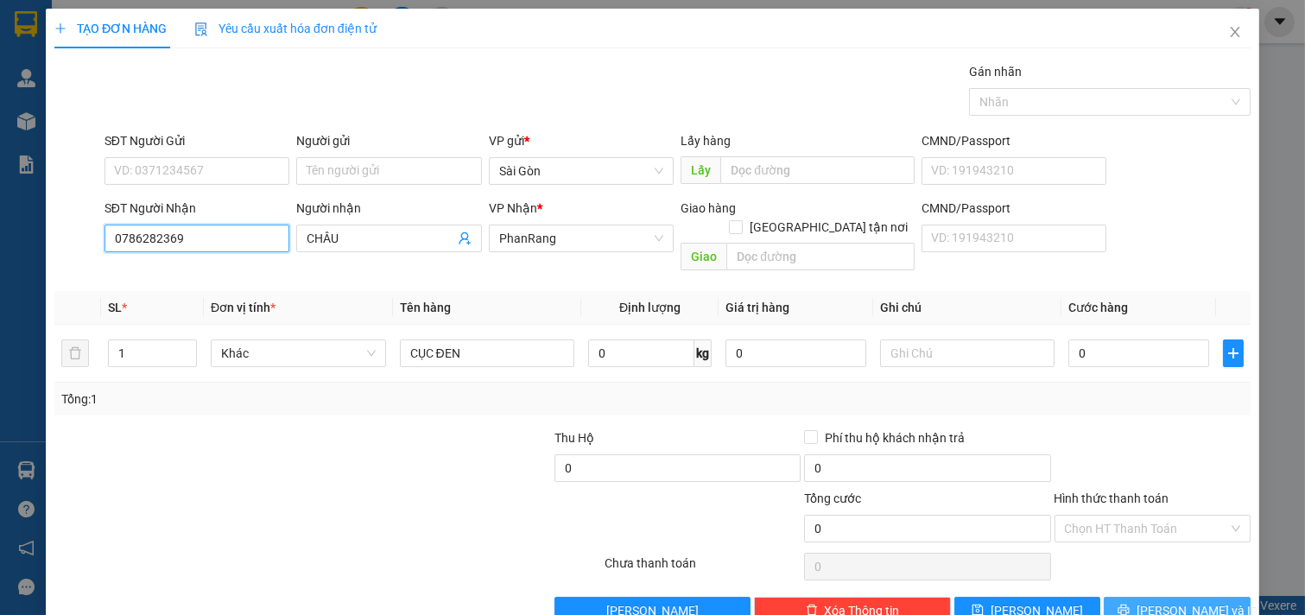
type input "0786282369"
click at [1178, 601] on span "[PERSON_NAME] và In" at bounding box center [1197, 610] width 121 height 19
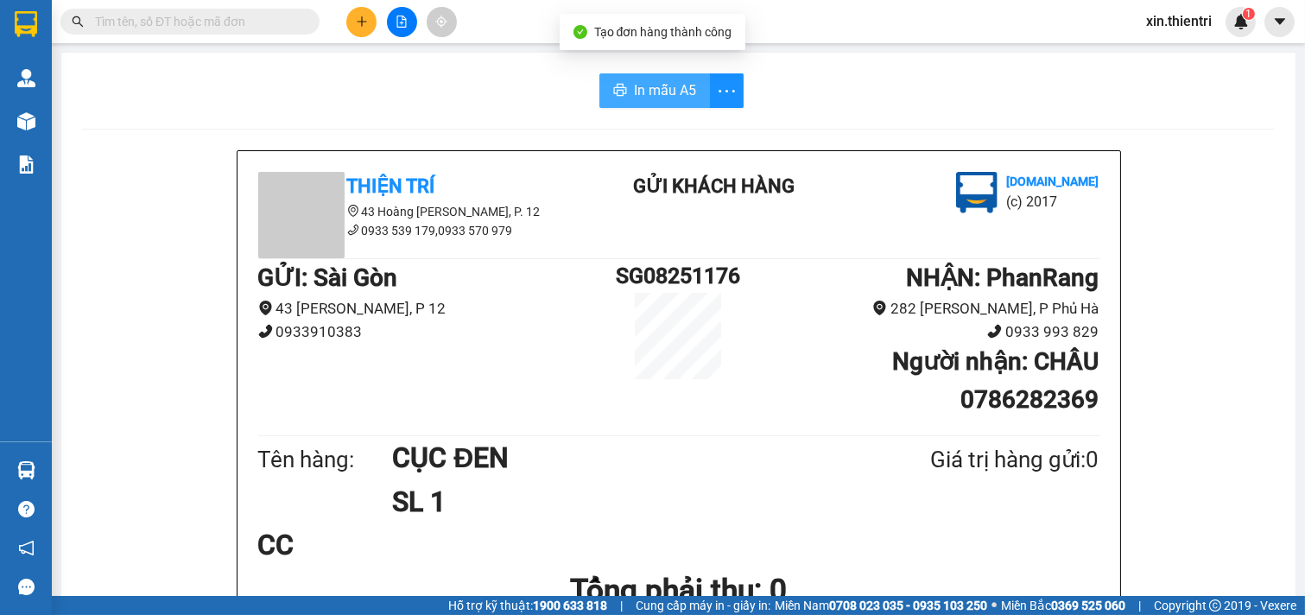
drag, startPoint x: 645, startPoint y: 98, endPoint x: 683, endPoint y: 143, distance: 58.8
click at [645, 100] on span "In mẫu A5" at bounding box center [665, 90] width 62 height 22
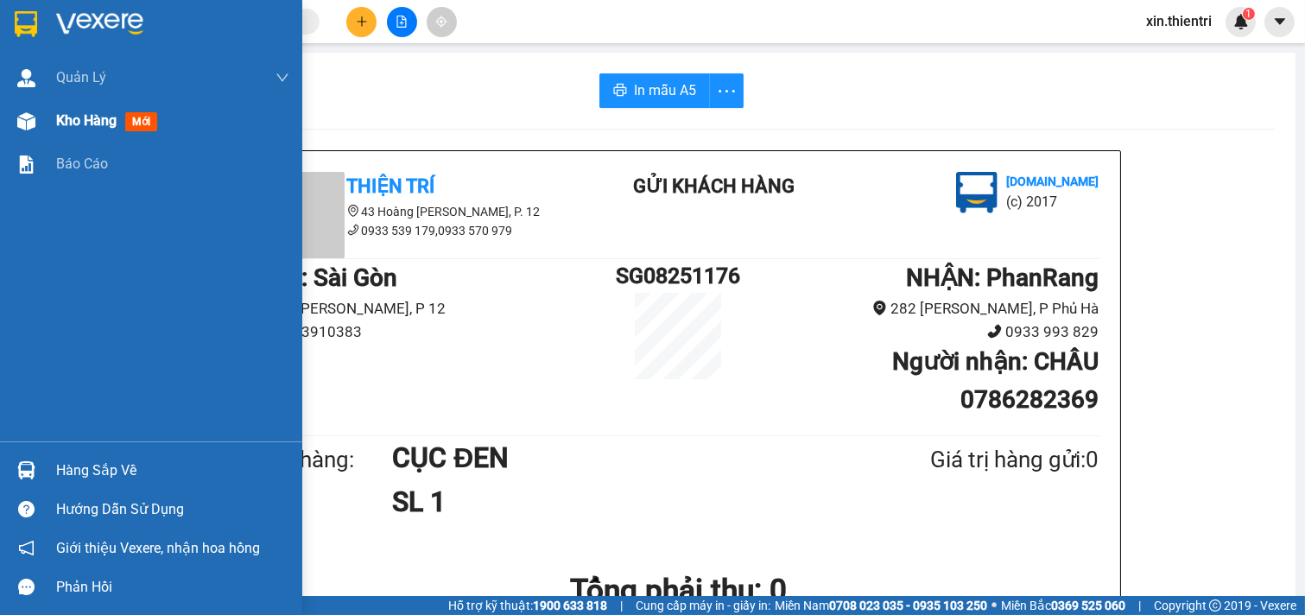
click at [130, 126] on span "mới" at bounding box center [141, 121] width 32 height 19
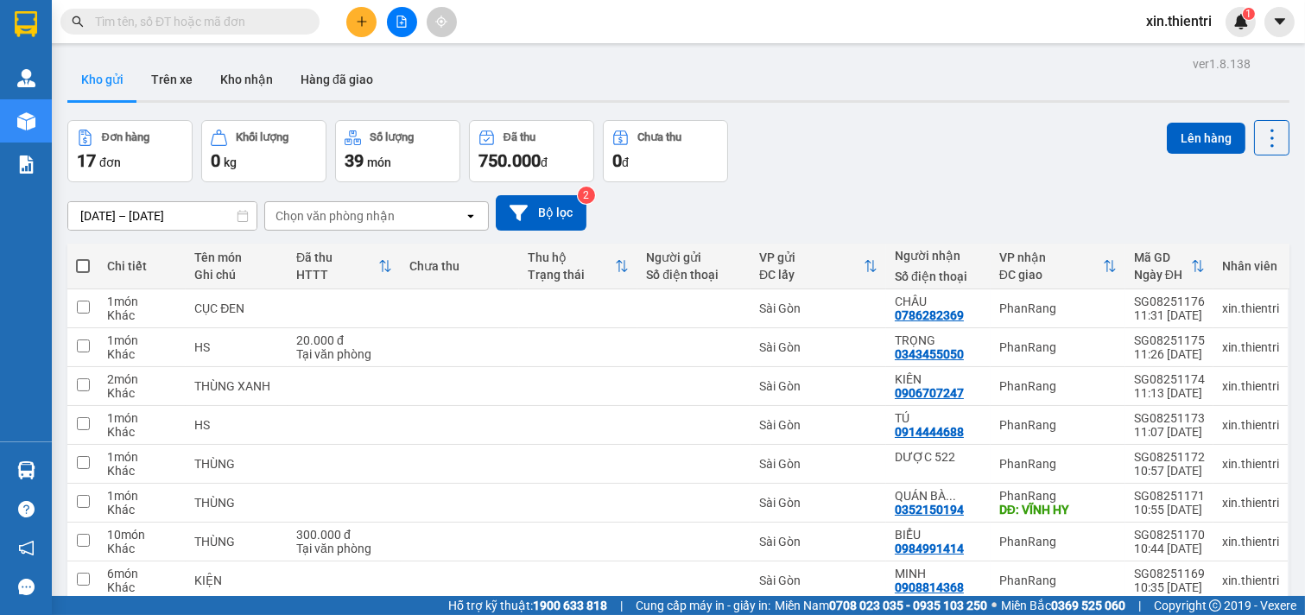
click at [360, 14] on button at bounding box center [361, 22] width 30 height 30
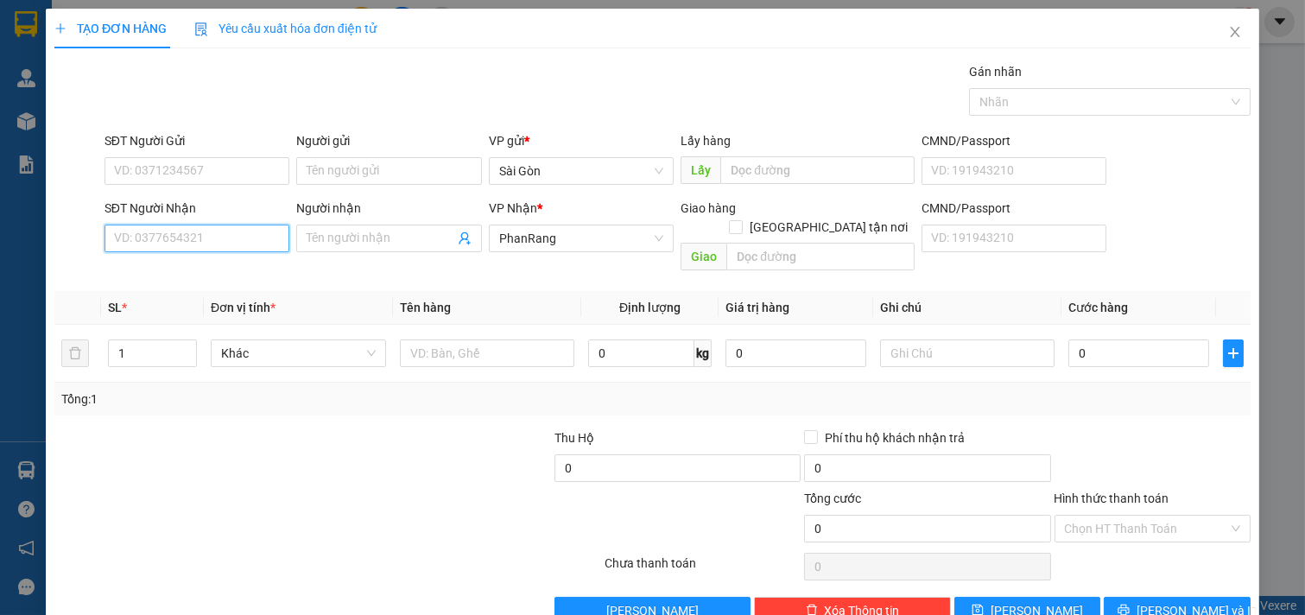
drag, startPoint x: 199, startPoint y: 234, endPoint x: 193, endPoint y: 223, distance: 12.8
click at [196, 233] on input "SĐT Người Nhận" at bounding box center [198, 239] width 186 height 28
type input "0855583272"
click at [376, 234] on input "Người nhận" at bounding box center [381, 238] width 148 height 19
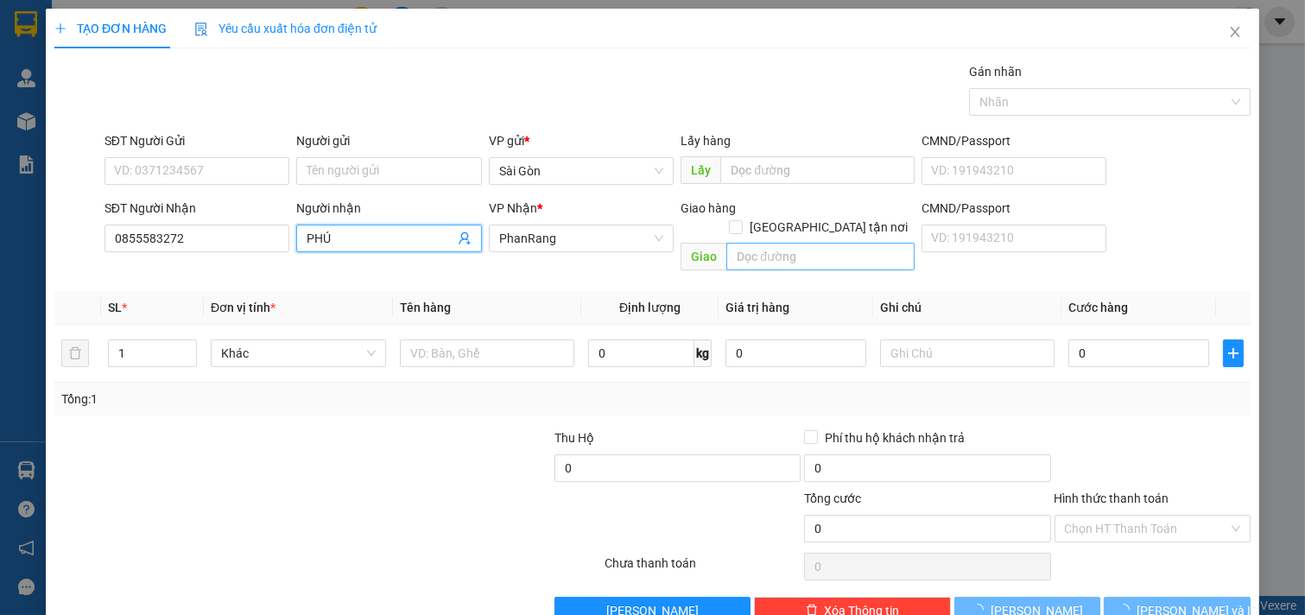
type input "PHÚ"
click at [754, 243] on input "text" at bounding box center [820, 257] width 187 height 28
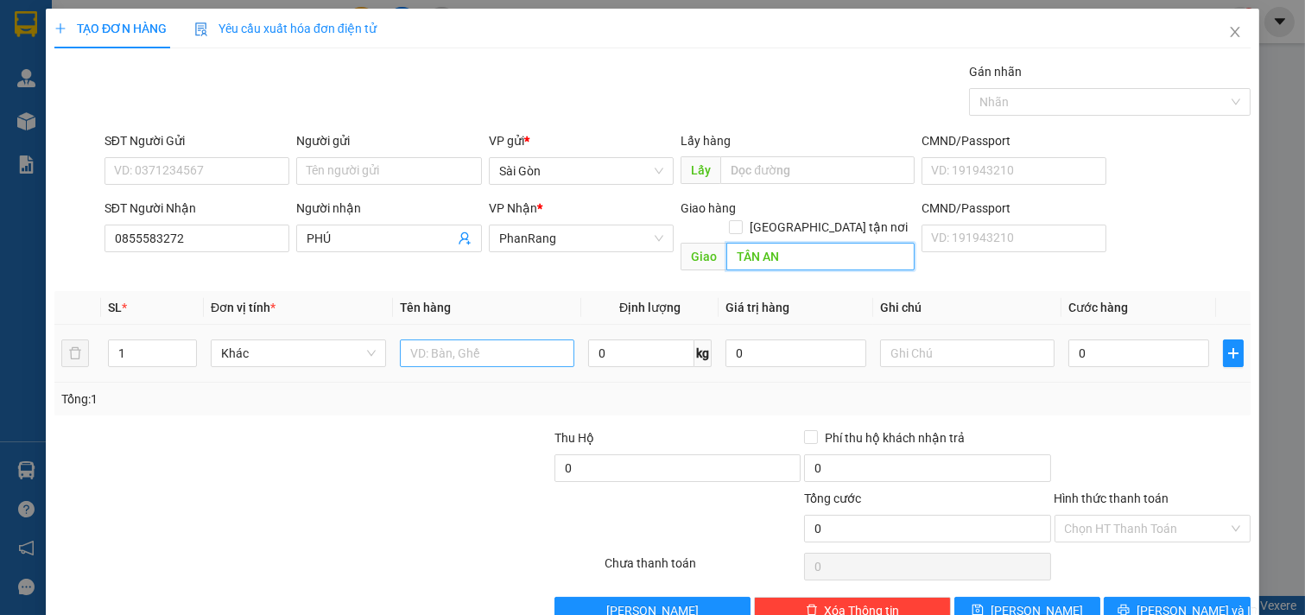
type input "TÂN AN"
click at [453, 344] on input "text" at bounding box center [487, 354] width 175 height 28
type input "2 XỐP 1 VALI"
type input "4"
drag, startPoint x: 134, startPoint y: 329, endPoint x: 0, endPoint y: 349, distance: 135.4
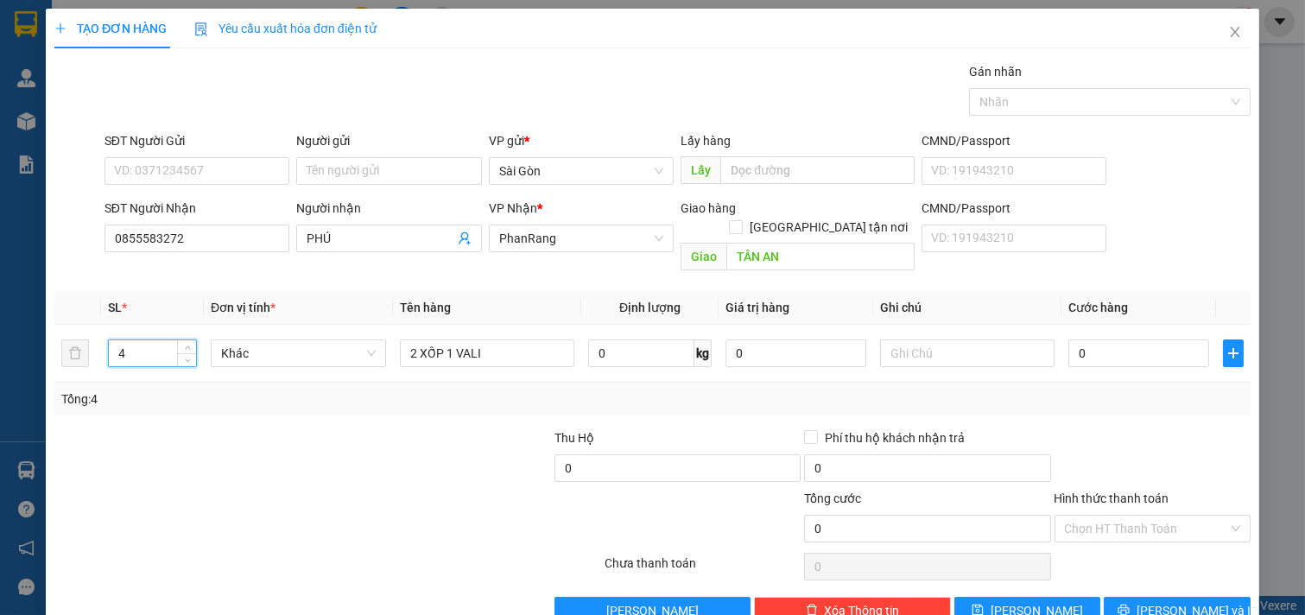
click at [0, 349] on div "TẠO ĐƠN HÀNG Yêu cầu xuất hóa đơn điện tử Transit Pickup Surcharge Ids Transit …" at bounding box center [652, 307] width 1305 height 615
type input "4"
type input "3"
click at [1149, 340] on input "0" at bounding box center [1139, 354] width 141 height 28
type input "1"
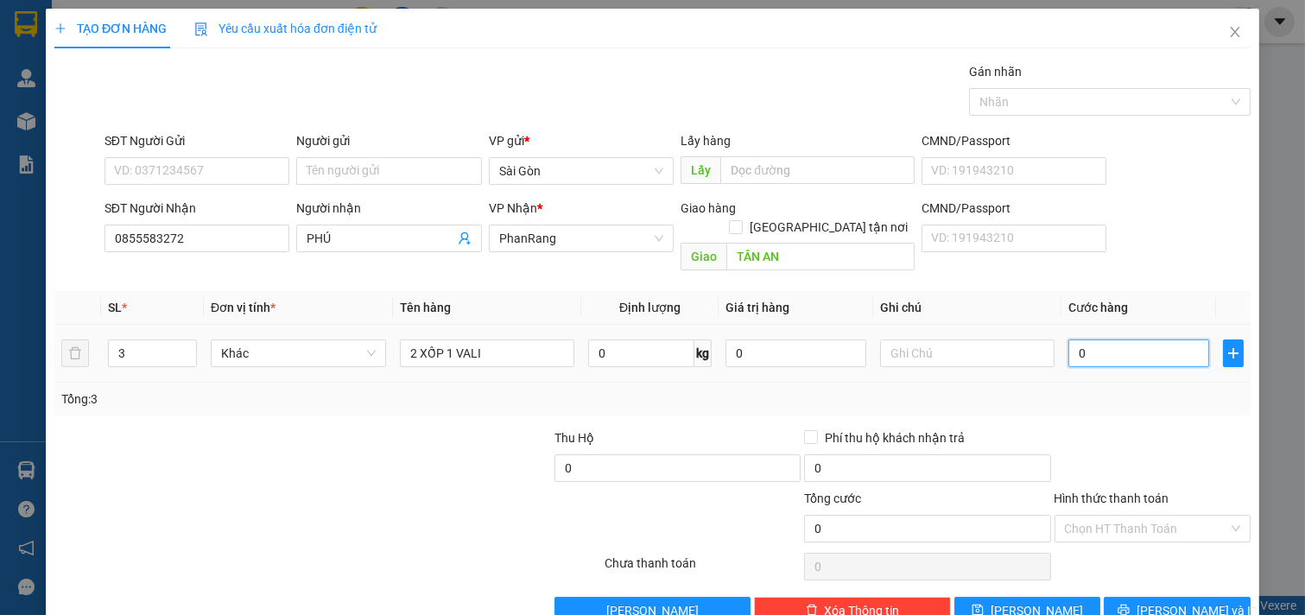
type input "1"
type input "15"
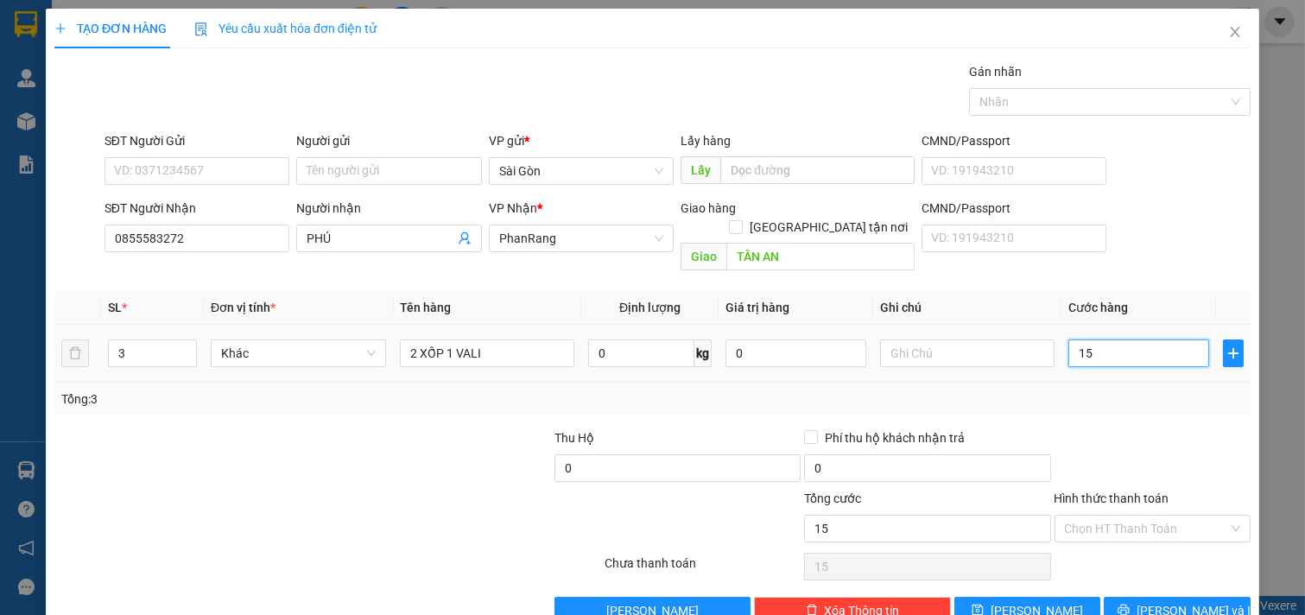
type input "150"
type input "150.000"
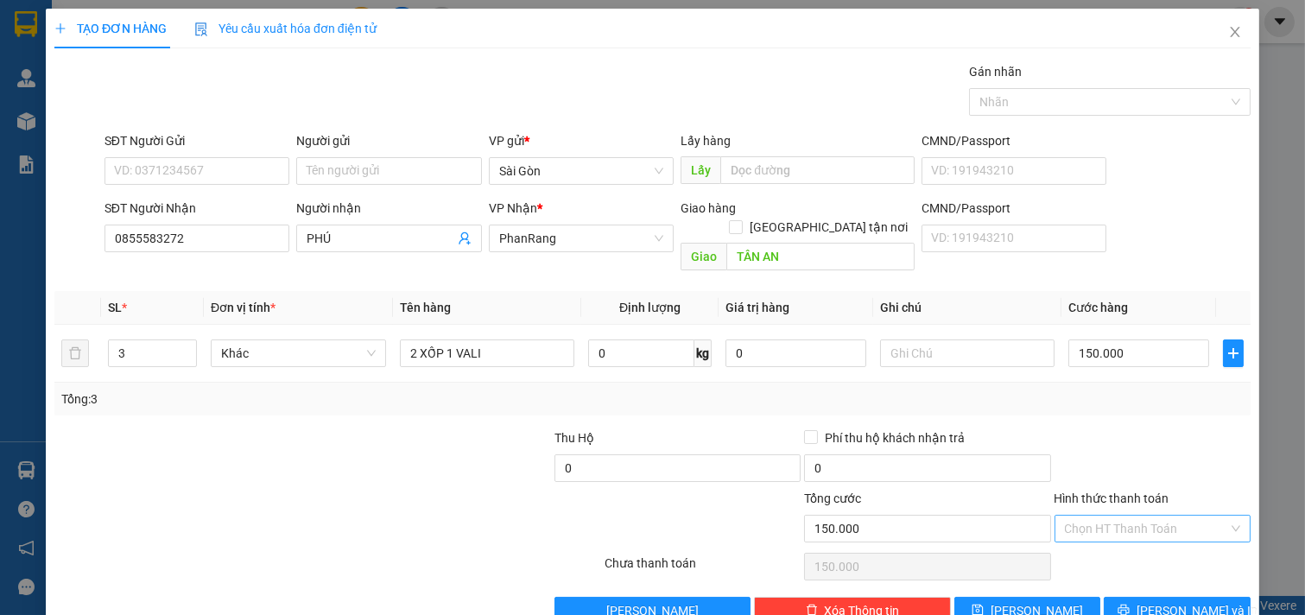
click at [1119, 516] on input "Hình thức thanh toán" at bounding box center [1147, 529] width 164 height 26
click at [1113, 530] on div "Tại văn phòng" at bounding box center [1141, 544] width 194 height 28
type input "0"
click at [1125, 597] on button "[PERSON_NAME] và In" at bounding box center [1177, 611] width 147 height 28
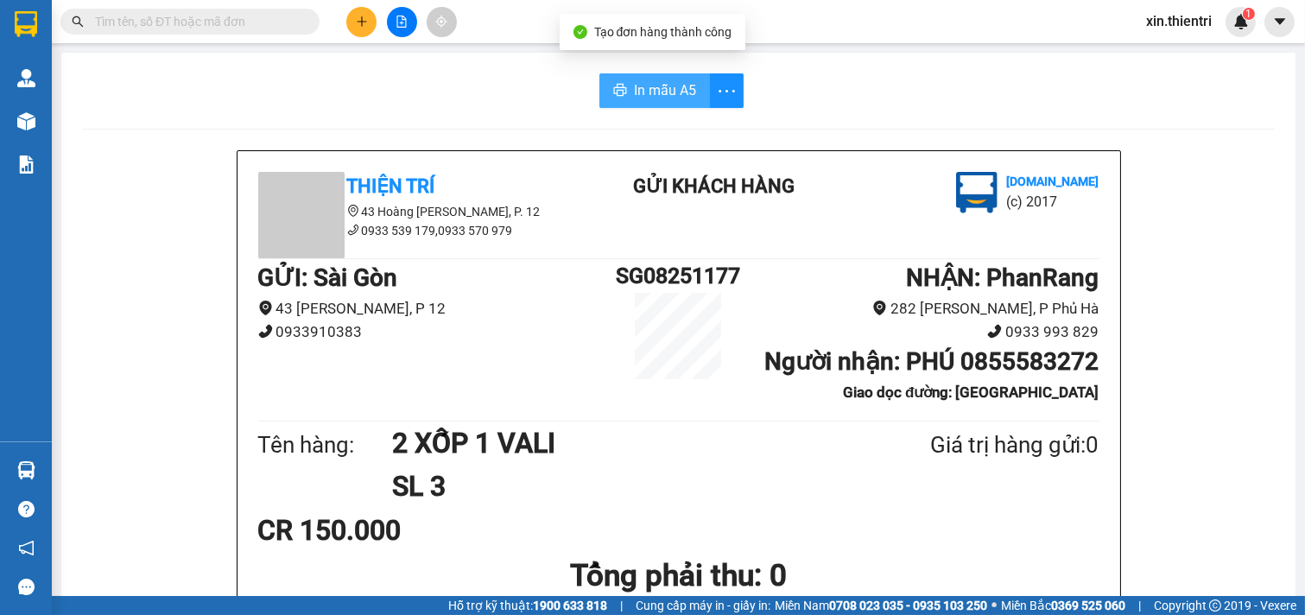
click at [620, 97] on button "In mẫu A5" at bounding box center [655, 90] width 111 height 35
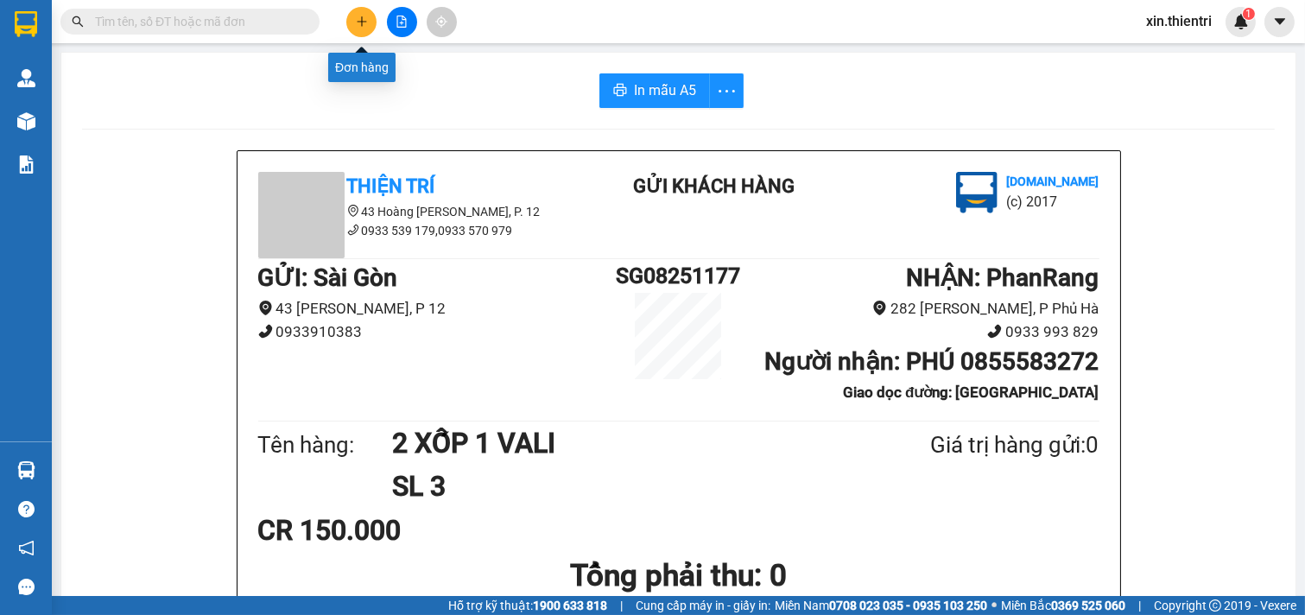
click at [363, 17] on icon "plus" at bounding box center [362, 22] width 12 height 12
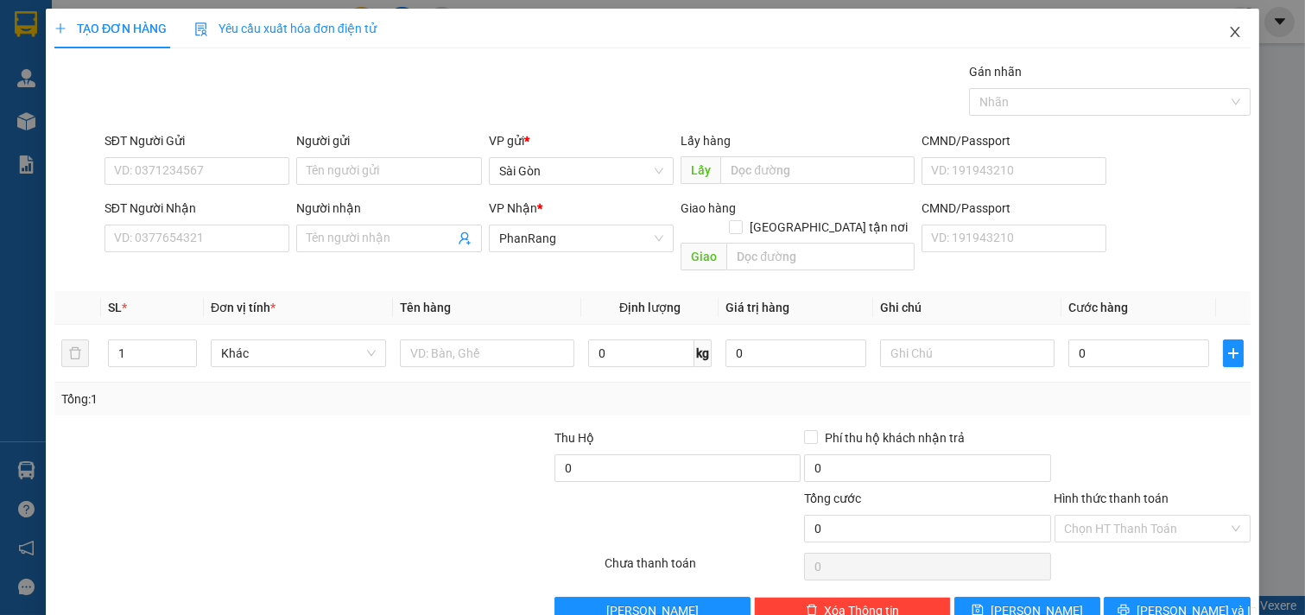
drag, startPoint x: 1213, startPoint y: 35, endPoint x: 1223, endPoint y: 32, distance: 9.9
click at [1218, 35] on span "Close" at bounding box center [1235, 33] width 48 height 48
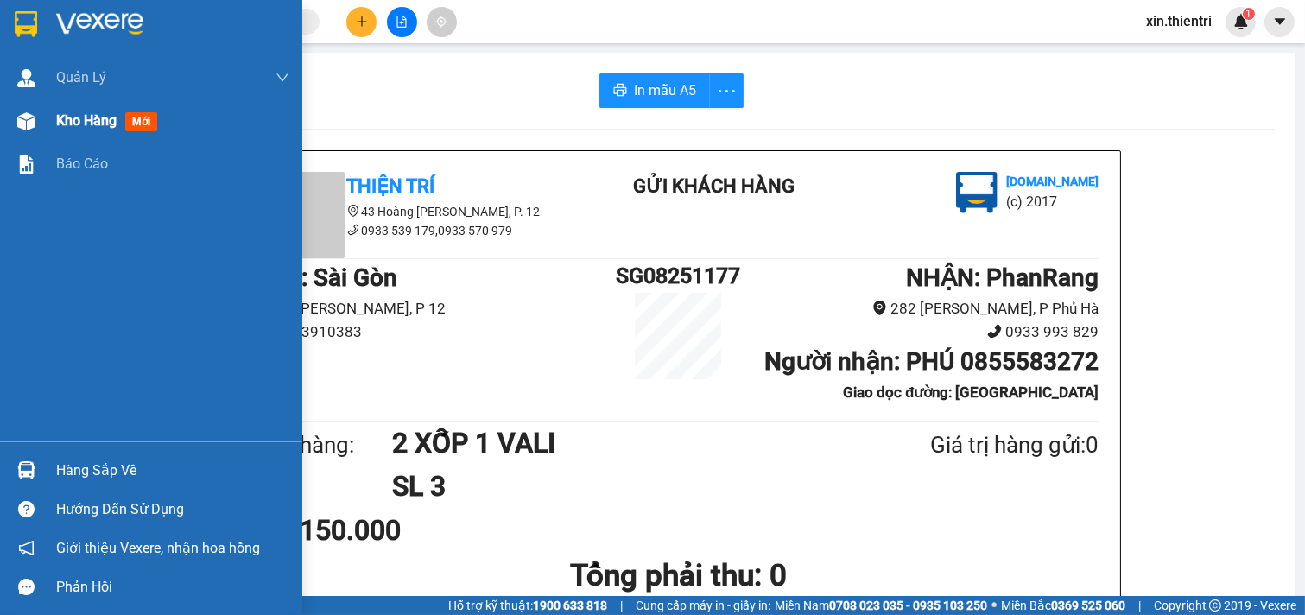
click at [24, 132] on div at bounding box center [26, 121] width 30 height 30
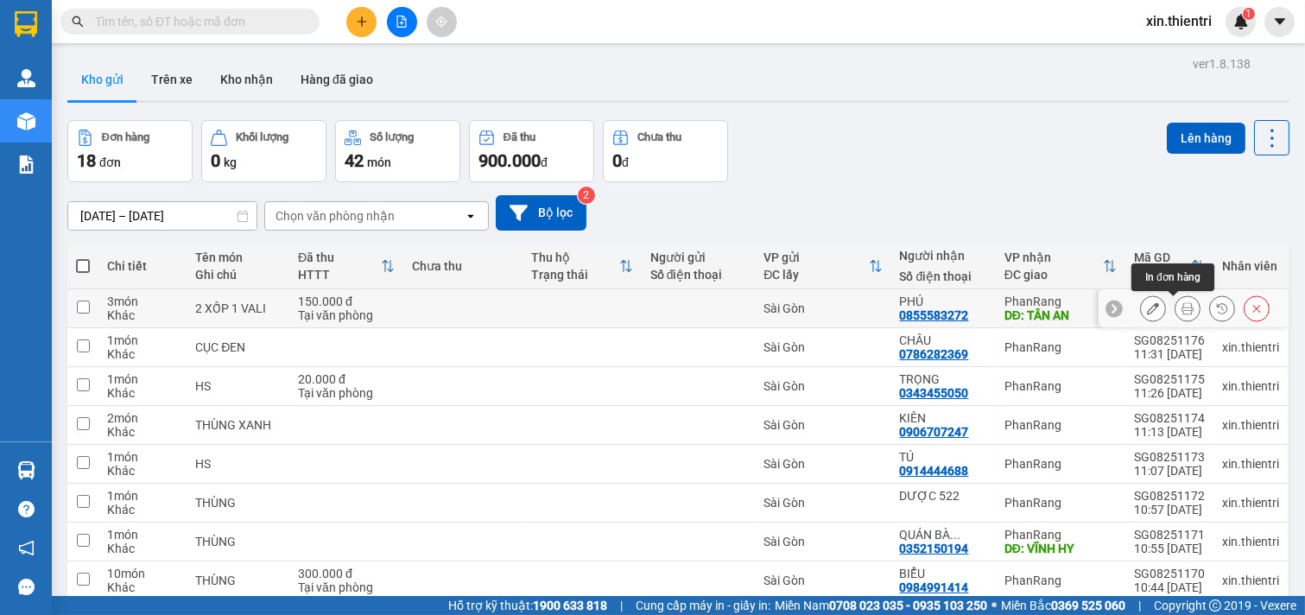
click at [1176, 304] on button at bounding box center [1188, 309] width 24 height 30
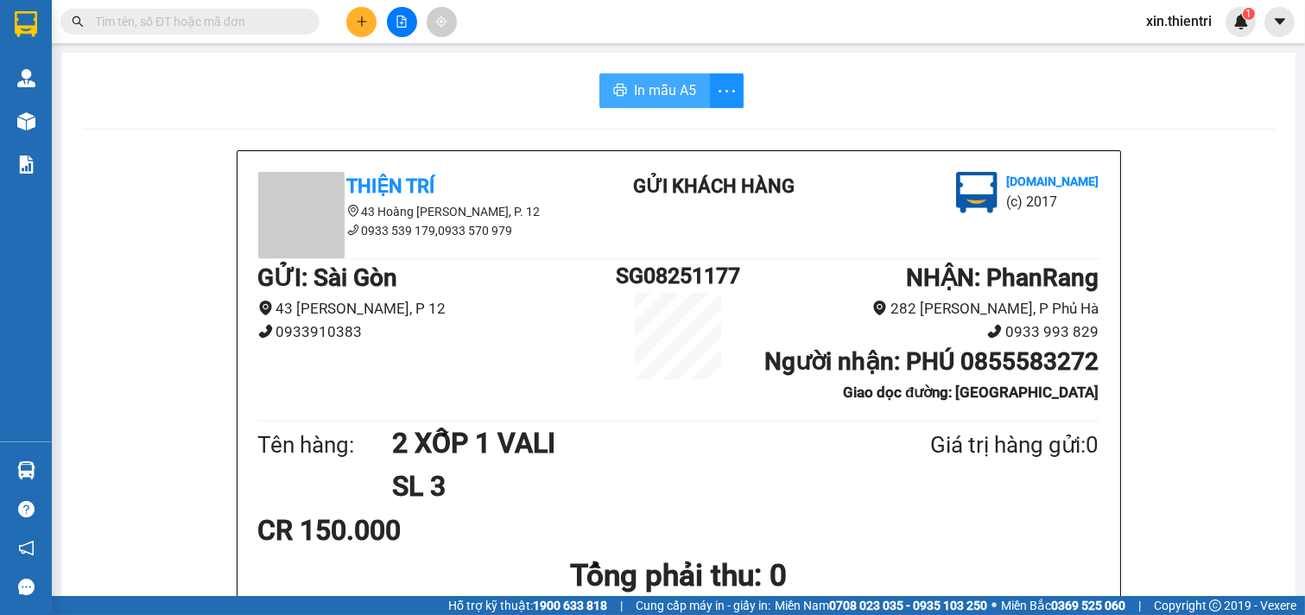
click at [651, 92] on span "In mẫu A5" at bounding box center [665, 90] width 62 height 22
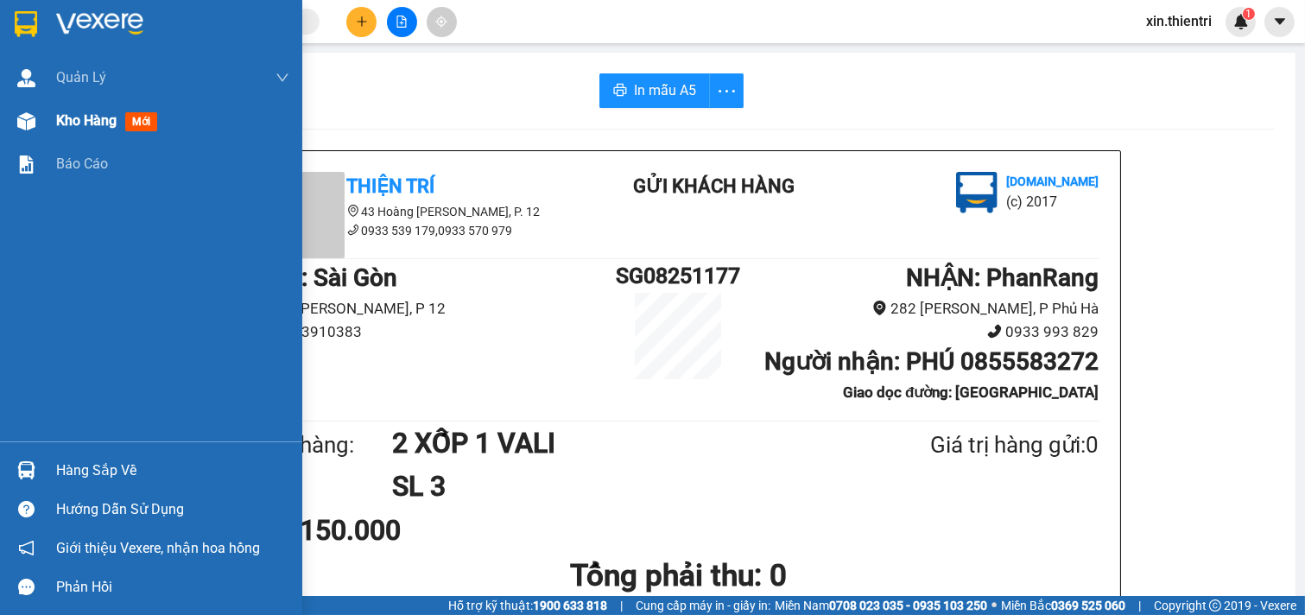
click at [13, 105] on div "Kho hàng mới" at bounding box center [151, 120] width 302 height 43
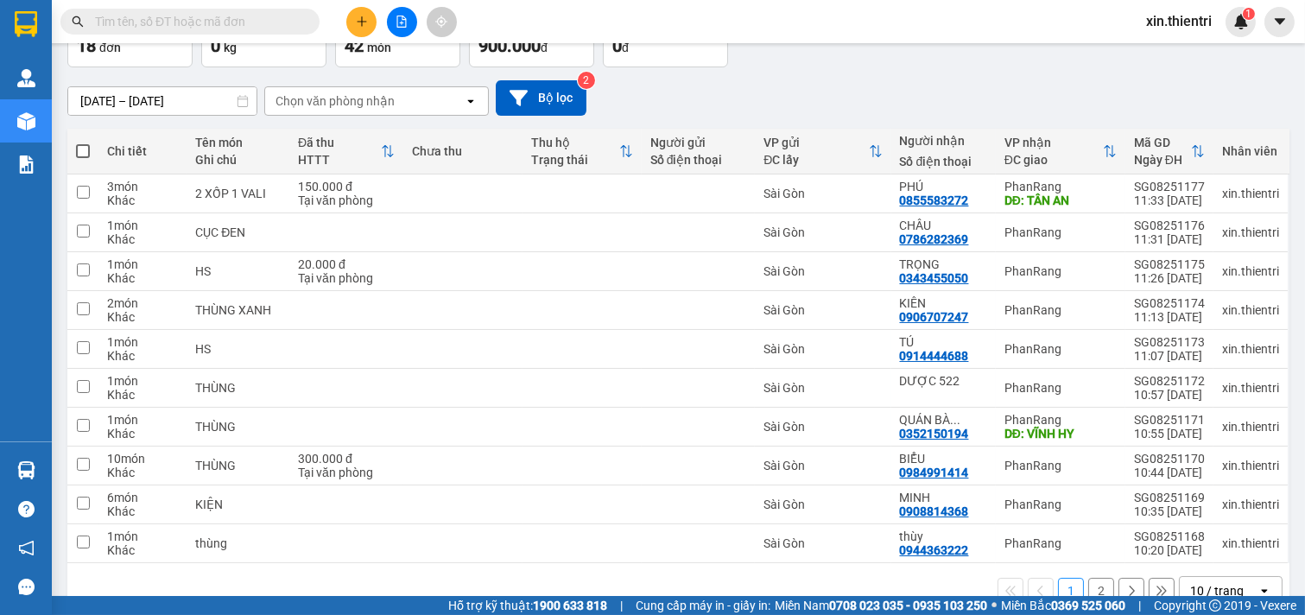
scroll to position [154, 0]
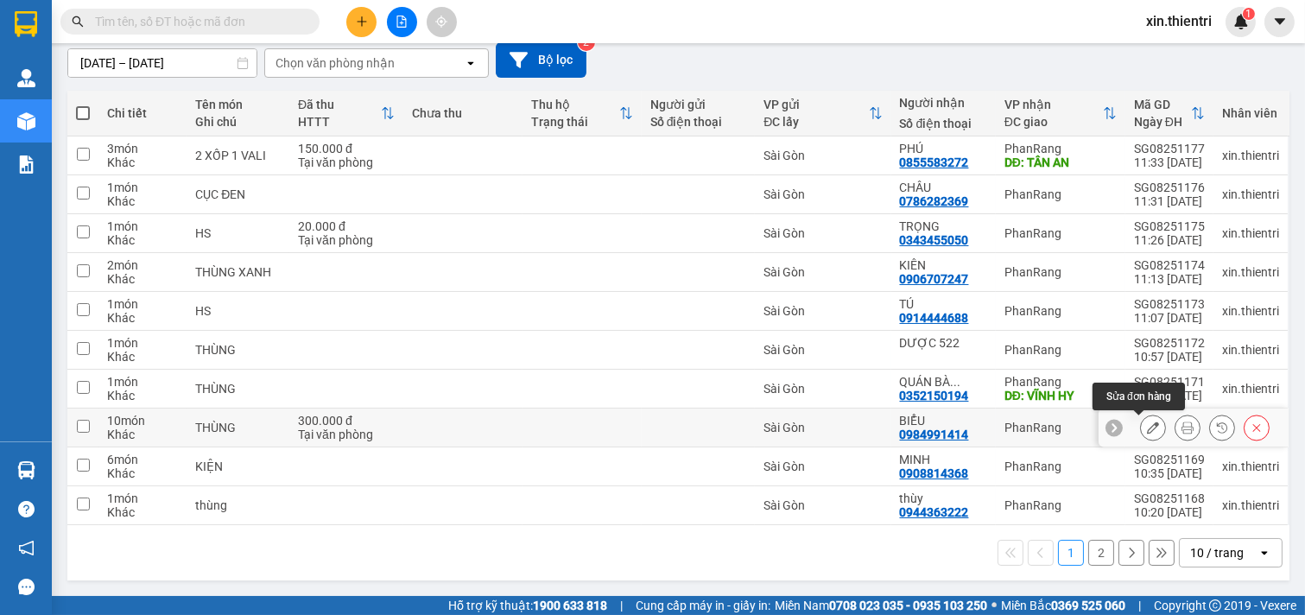
click at [1147, 424] on icon at bounding box center [1153, 428] width 12 height 12
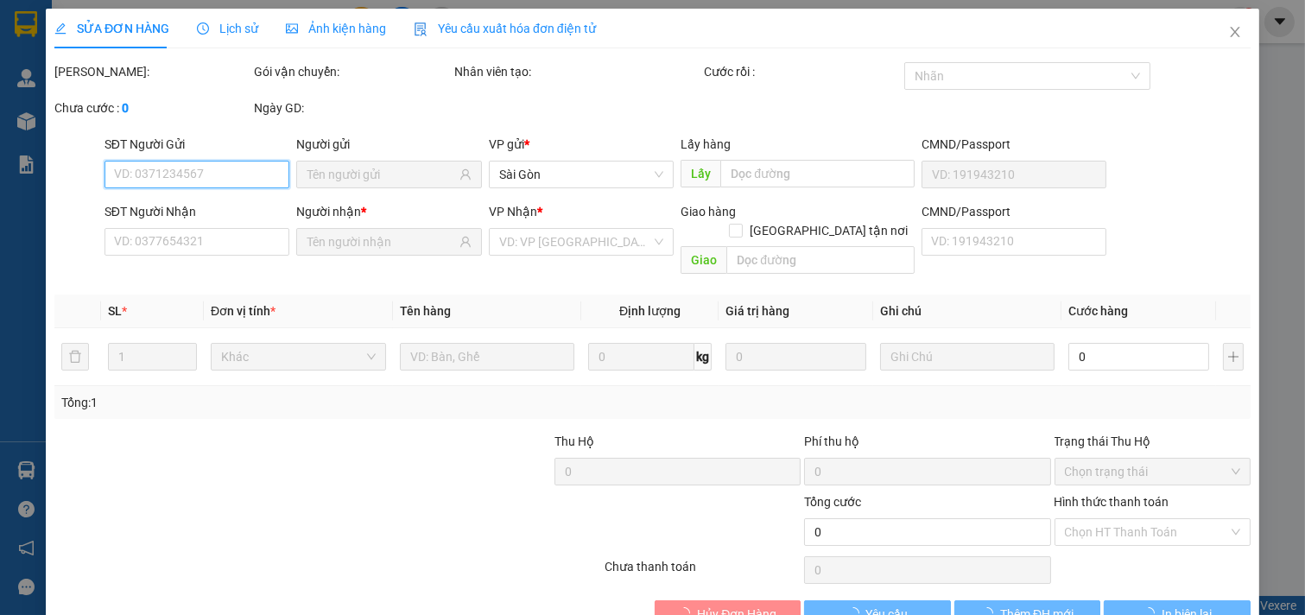
type input "0984991414"
type input "300.000"
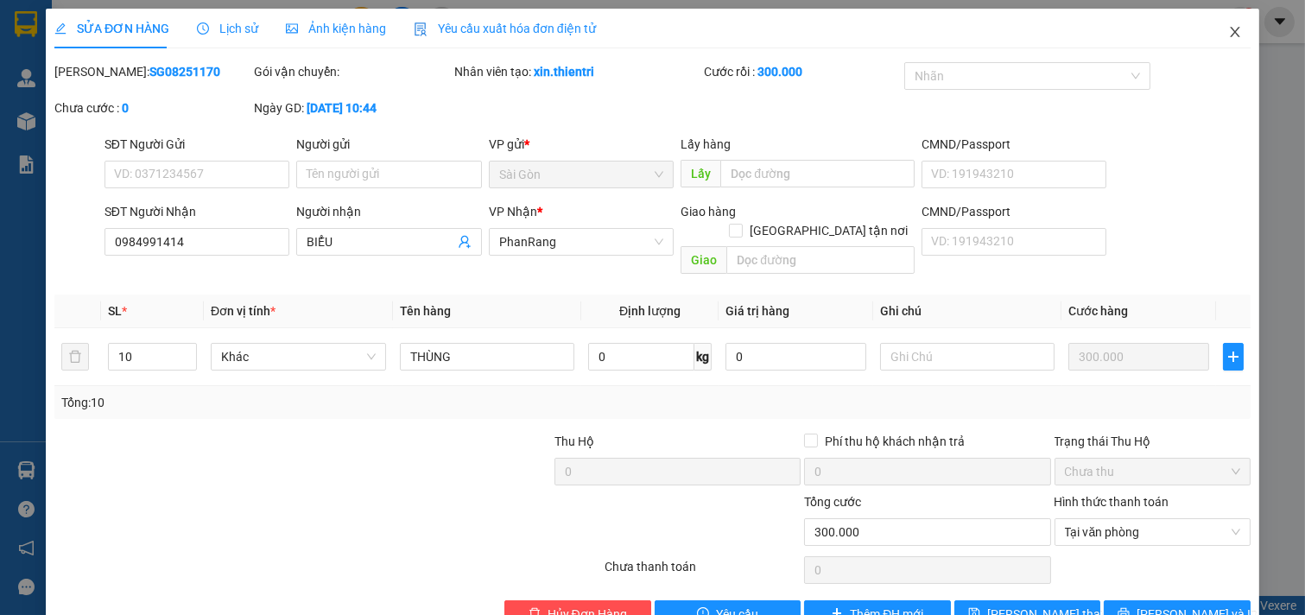
click at [1229, 29] on icon "close" at bounding box center [1236, 32] width 14 height 14
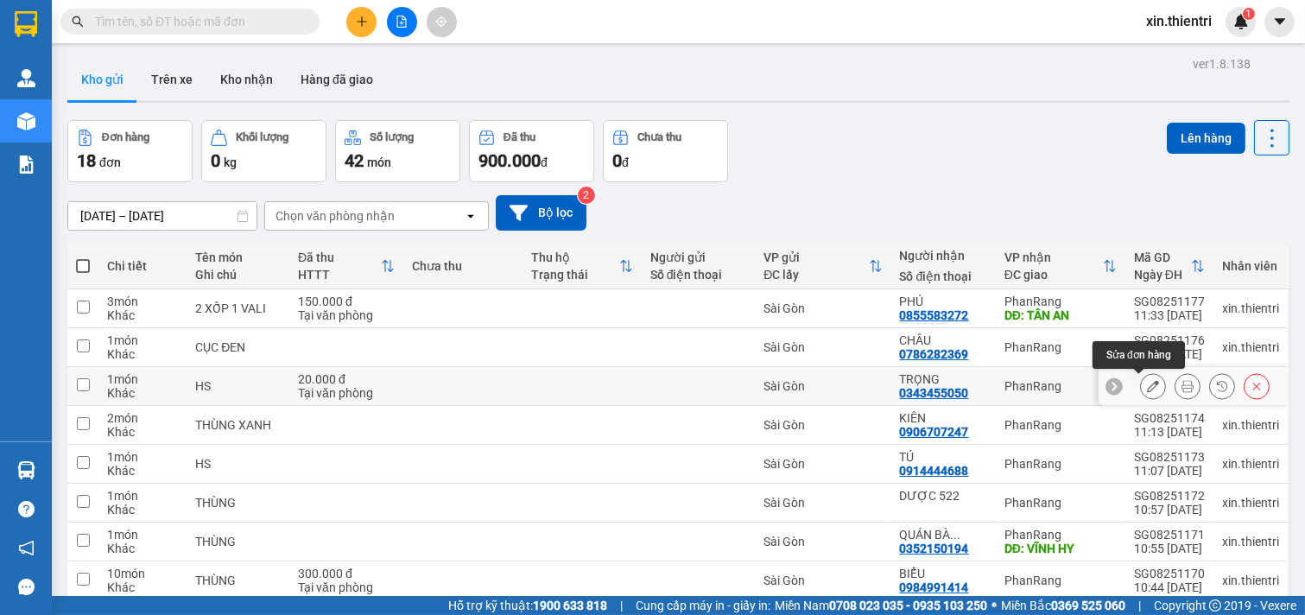
click at [1147, 384] on icon at bounding box center [1153, 386] width 12 height 12
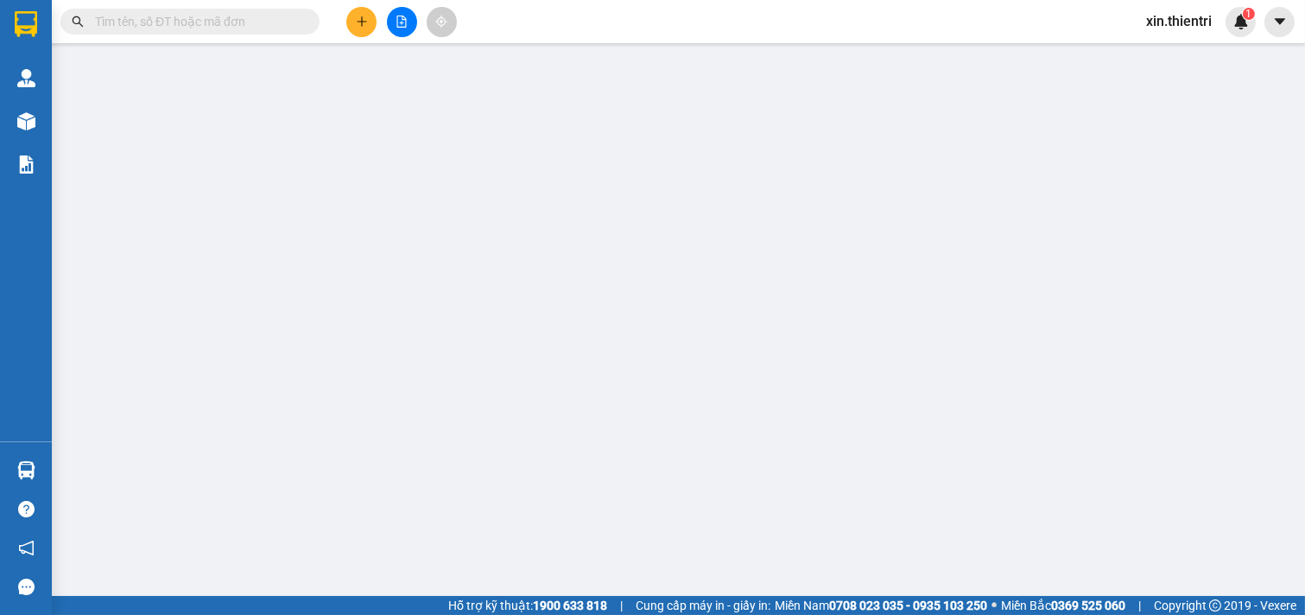
type input "0343455050"
type input "20.000"
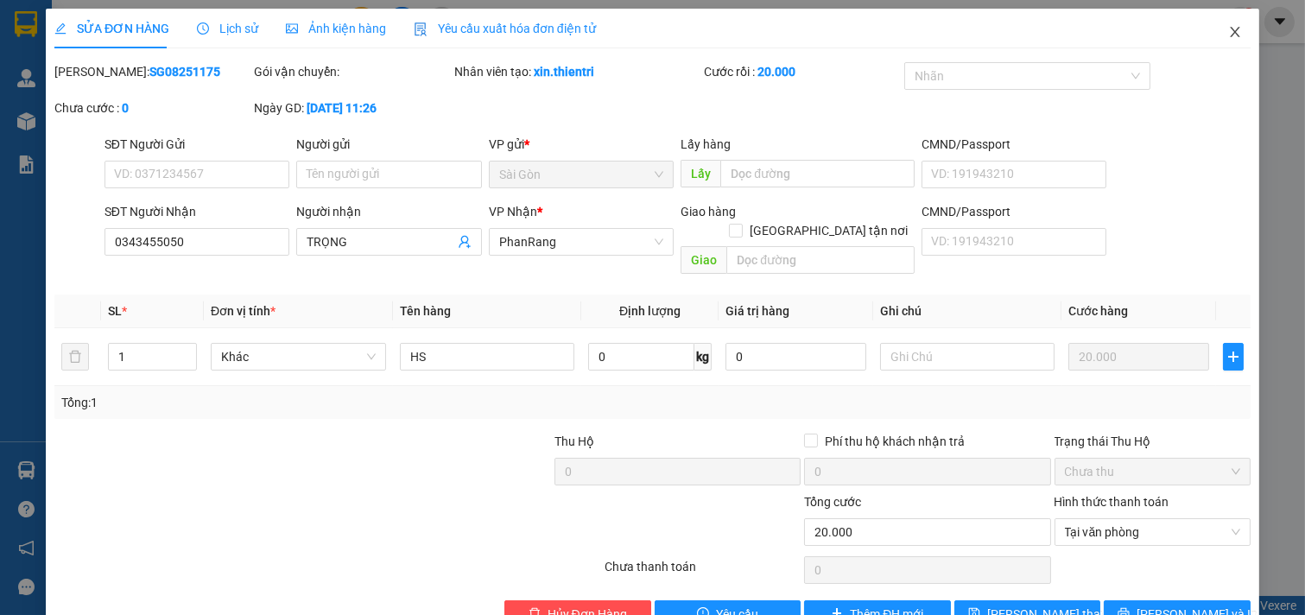
click at [1229, 32] on icon "close" at bounding box center [1236, 32] width 14 height 14
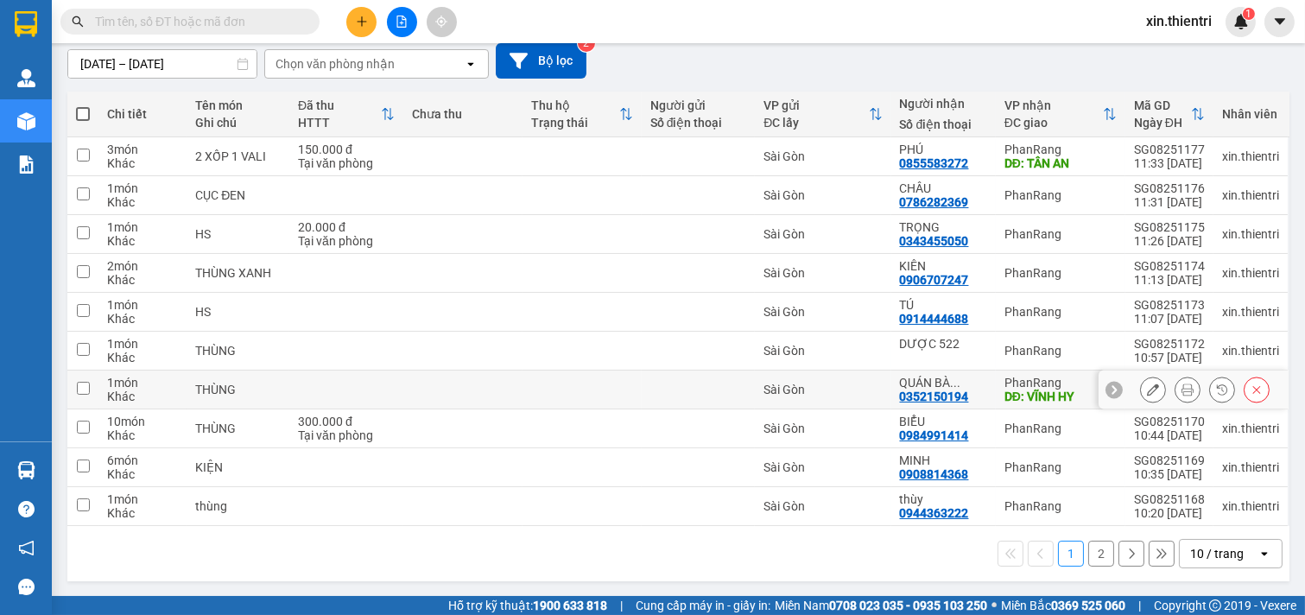
scroll to position [154, 0]
click at [1092, 553] on button "2" at bounding box center [1102, 553] width 26 height 26
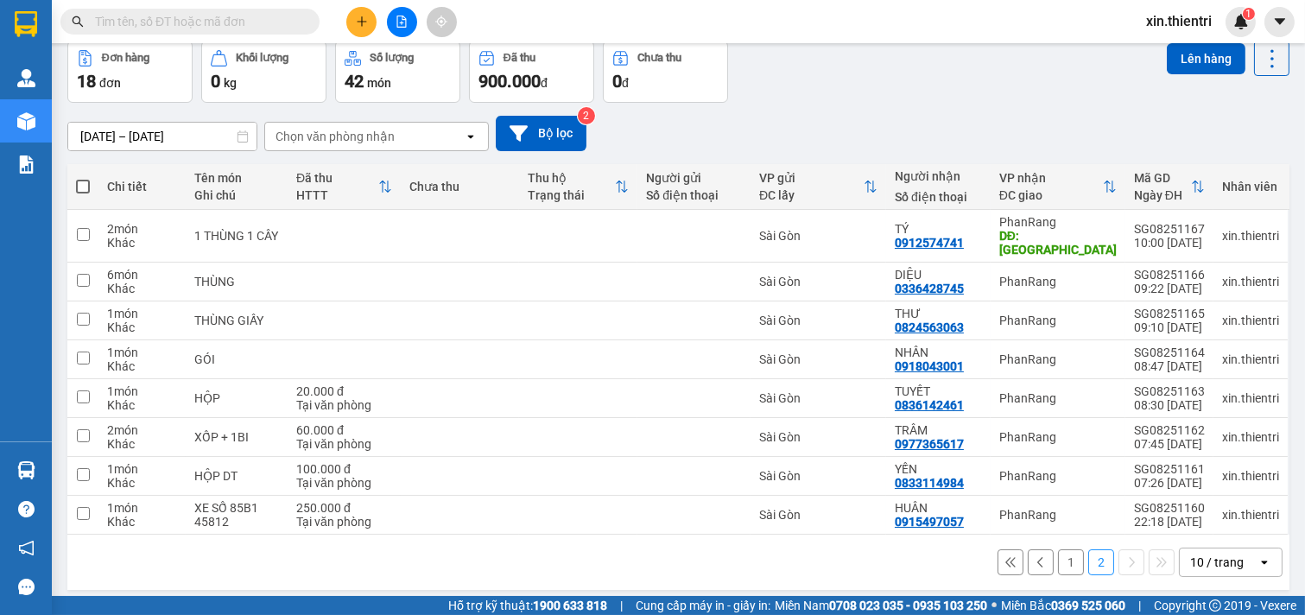
click at [365, 26] on icon "plus" at bounding box center [362, 22] width 12 height 12
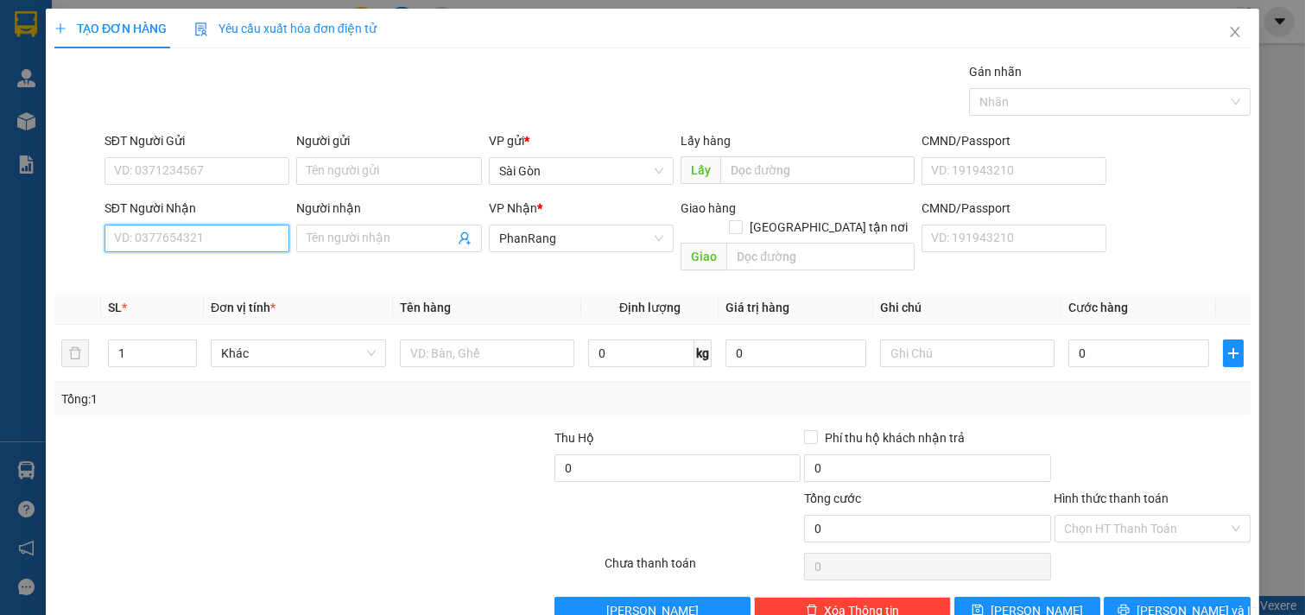
click at [264, 244] on input "SĐT Người Nhận" at bounding box center [198, 239] width 186 height 28
click at [209, 272] on div "0343147653 - [PERSON_NAME]" at bounding box center [199, 273] width 170 height 19
type input "0343147653"
type input "Hai Lý"
type input "M.Tân"
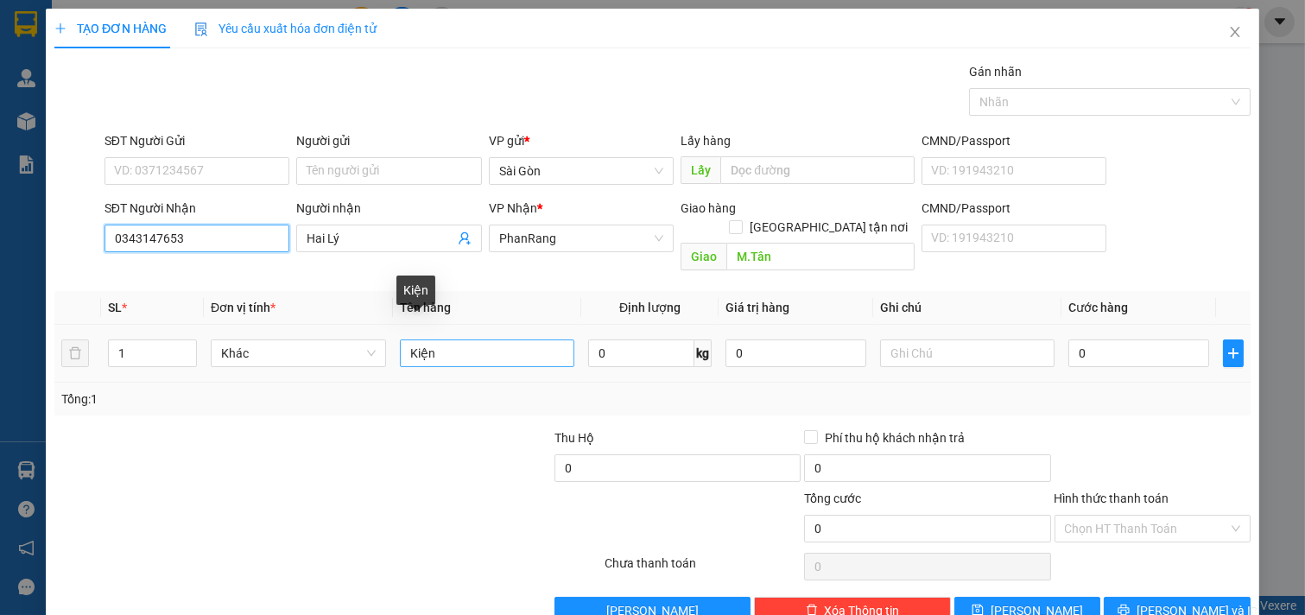
type input "0343147653"
click at [454, 340] on input "Kiện" at bounding box center [487, 354] width 175 height 28
type input "K"
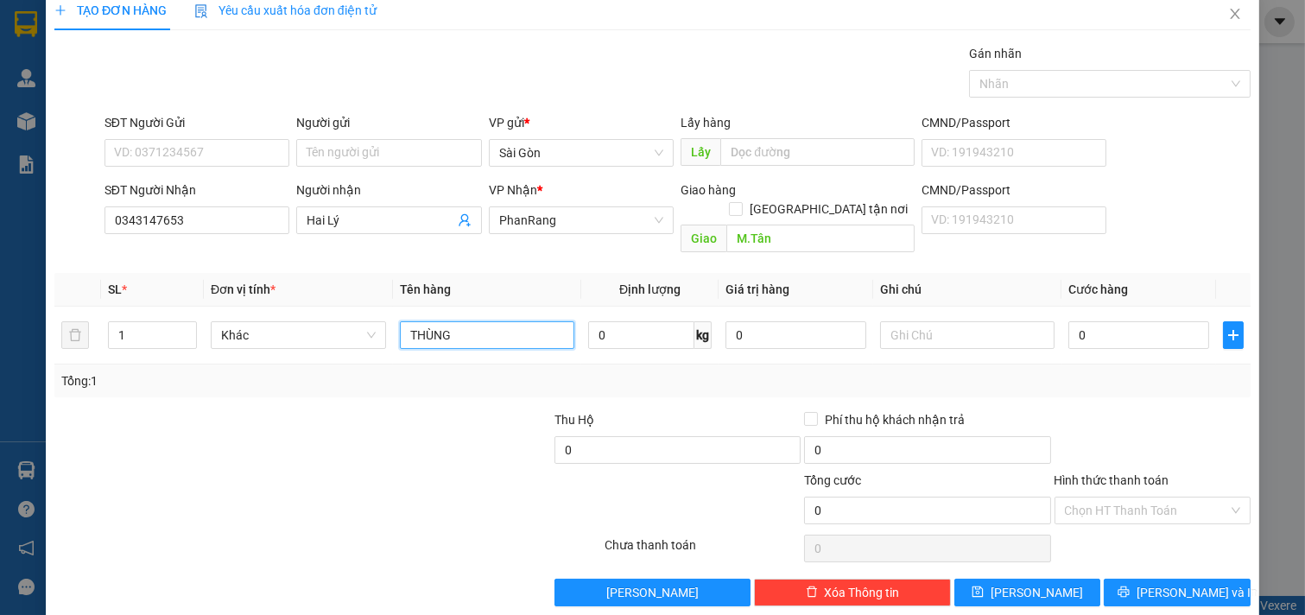
scroll to position [23, 0]
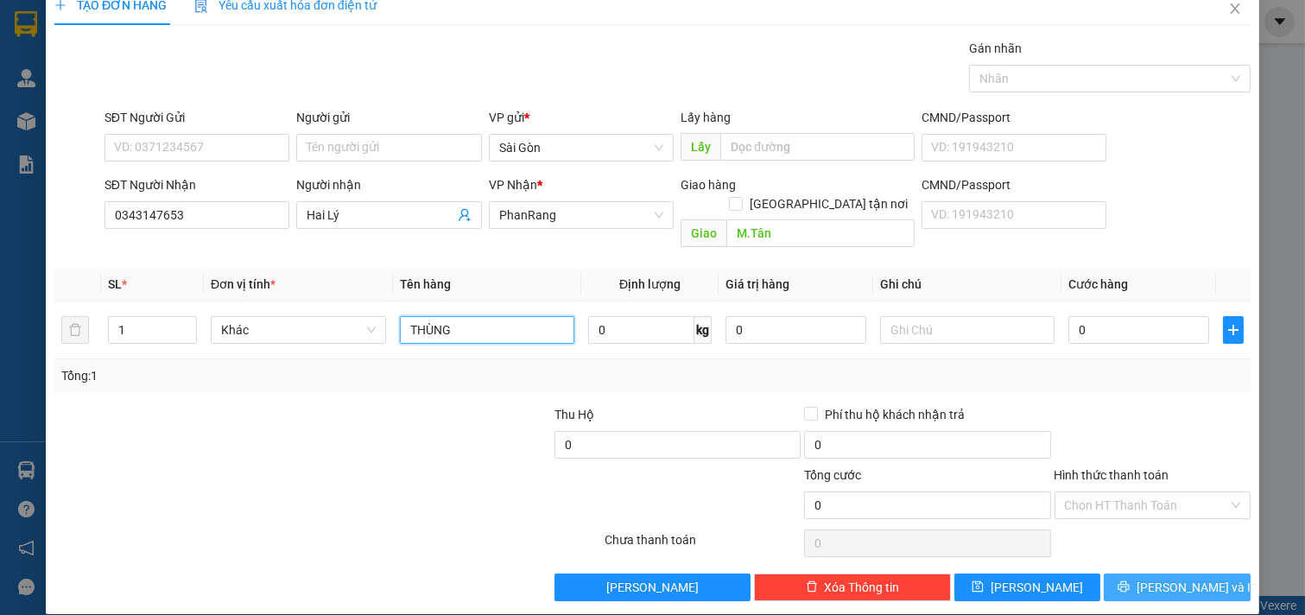
type input "THÙNG"
click at [1203, 574] on button "[PERSON_NAME] và In" at bounding box center [1177, 588] width 147 height 28
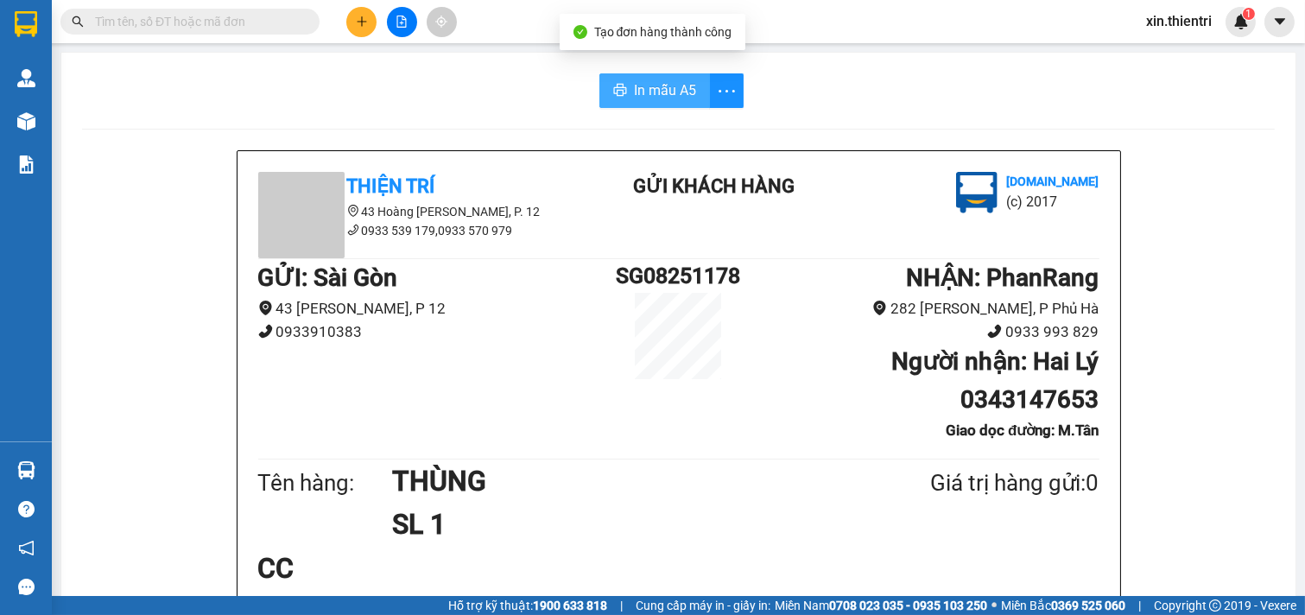
click at [679, 97] on span "In mẫu A5" at bounding box center [665, 90] width 62 height 22
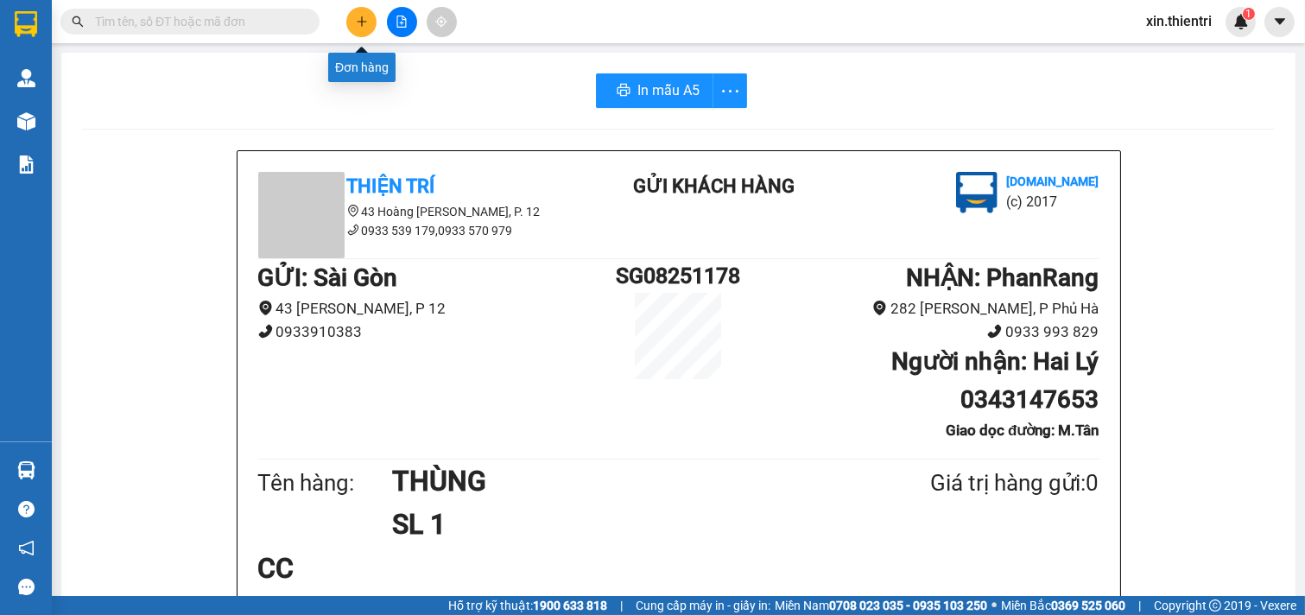
click at [350, 22] on button at bounding box center [361, 22] width 30 height 30
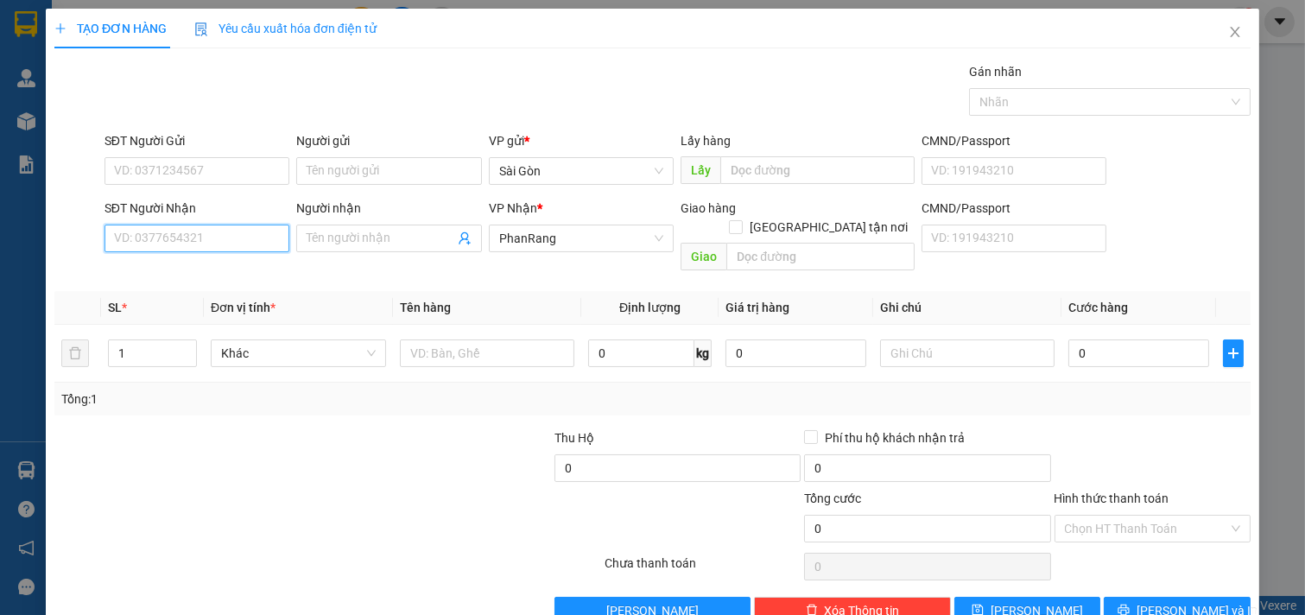
click at [148, 249] on input "SĐT Người Nhận" at bounding box center [198, 239] width 186 height 28
type input "8"
type input "0812077054"
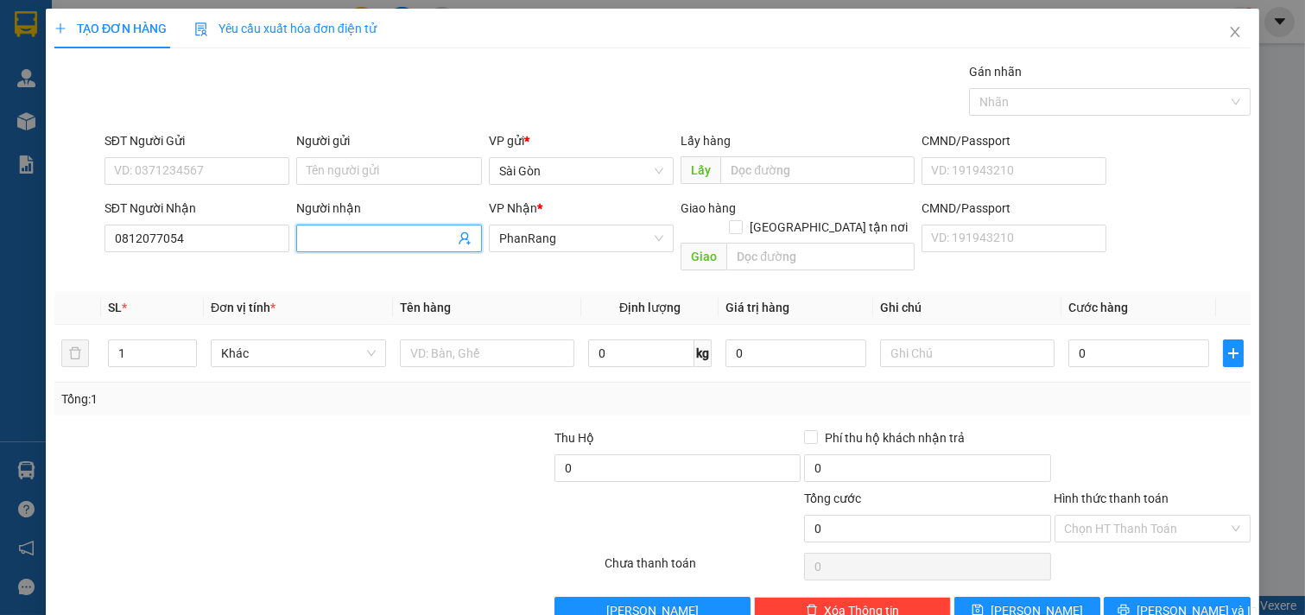
click at [373, 226] on span at bounding box center [389, 239] width 186 height 28
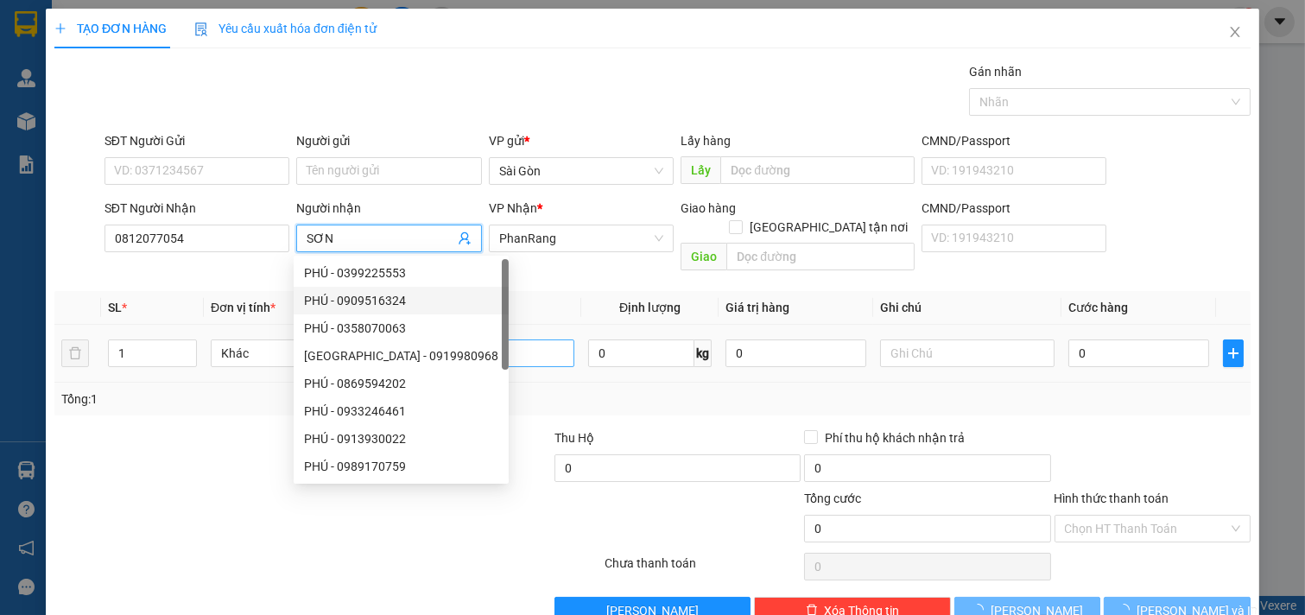
type input "SƠN"
click at [513, 340] on input "text" at bounding box center [487, 354] width 175 height 28
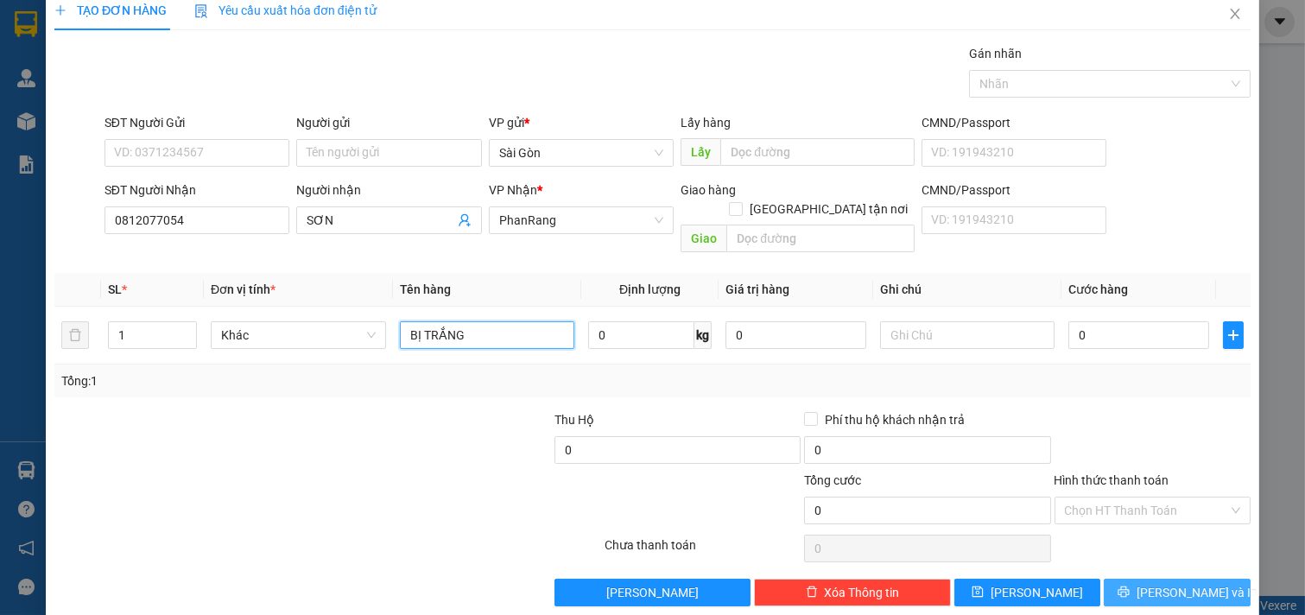
scroll to position [23, 0]
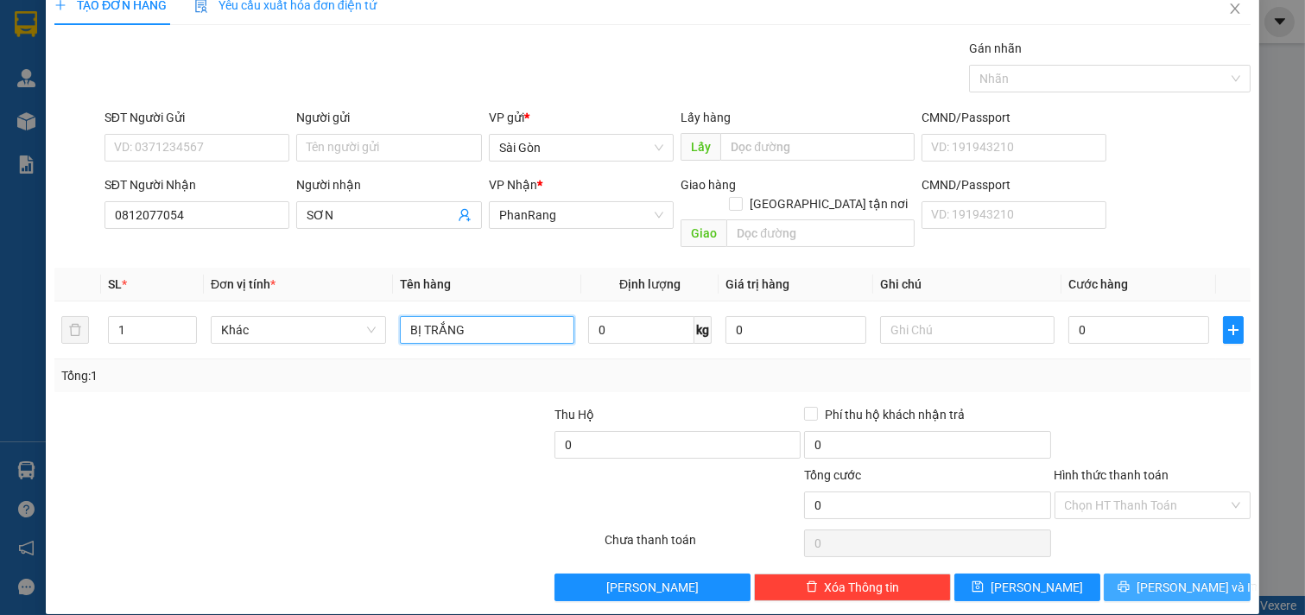
type input "BỊ TRẮNG"
click at [1187, 578] on span "[PERSON_NAME] và In" at bounding box center [1197, 587] width 121 height 19
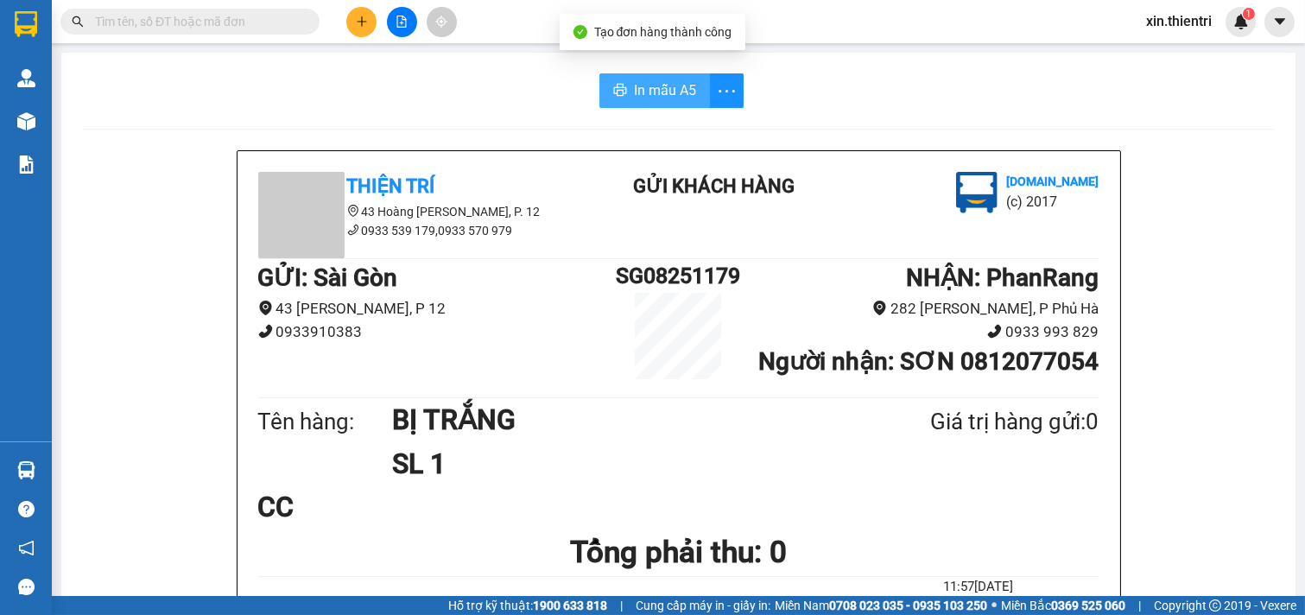
click at [646, 91] on span "In mẫu A5" at bounding box center [665, 90] width 62 height 22
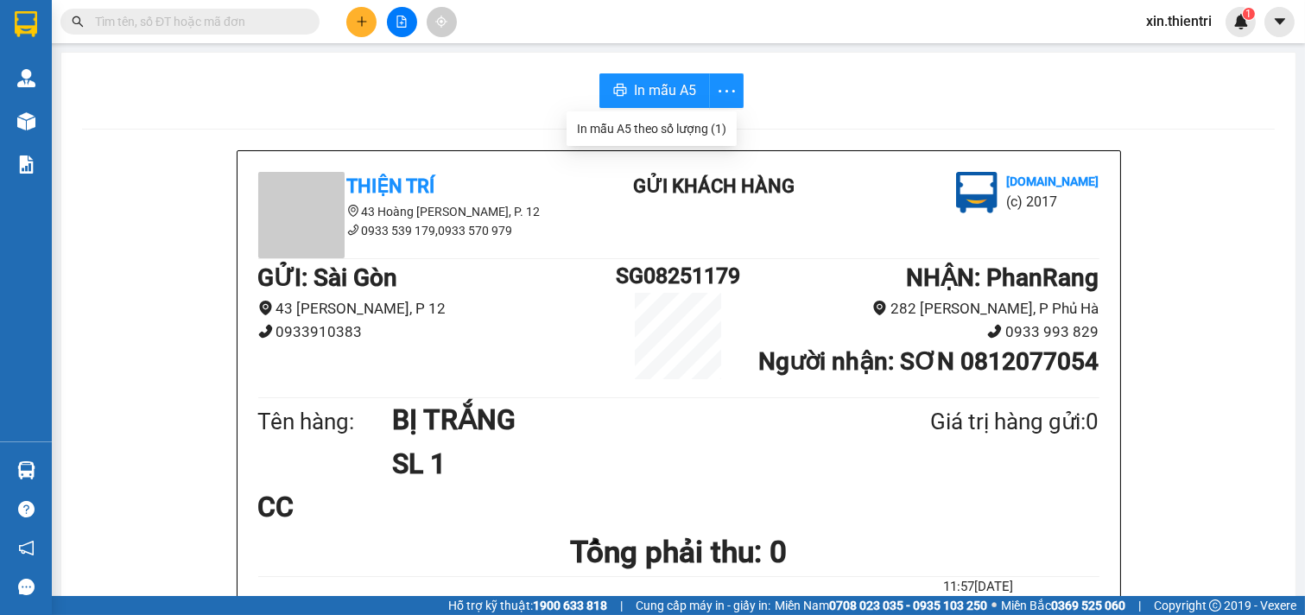
click at [350, 22] on button at bounding box center [361, 22] width 30 height 30
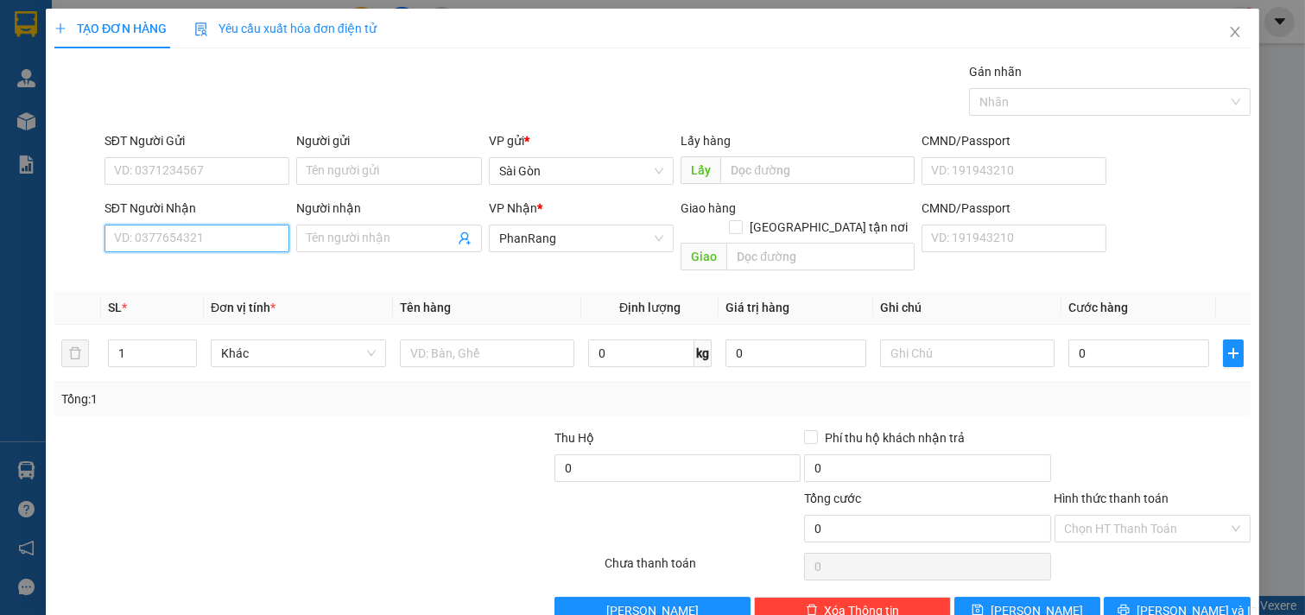
drag, startPoint x: 247, startPoint y: 226, endPoint x: 242, endPoint y: 235, distance: 10.1
click at [246, 226] on input "SĐT Người Nhận" at bounding box center [198, 239] width 186 height 28
click at [238, 240] on input "SĐT Người Nhận" at bounding box center [198, 239] width 186 height 28
click at [225, 240] on input "SĐT Người Nhận" at bounding box center [198, 239] width 186 height 28
click at [246, 270] on div "0399544009 - TIÊM BÁNH ( A QUÀ)" at bounding box center [208, 273] width 189 height 19
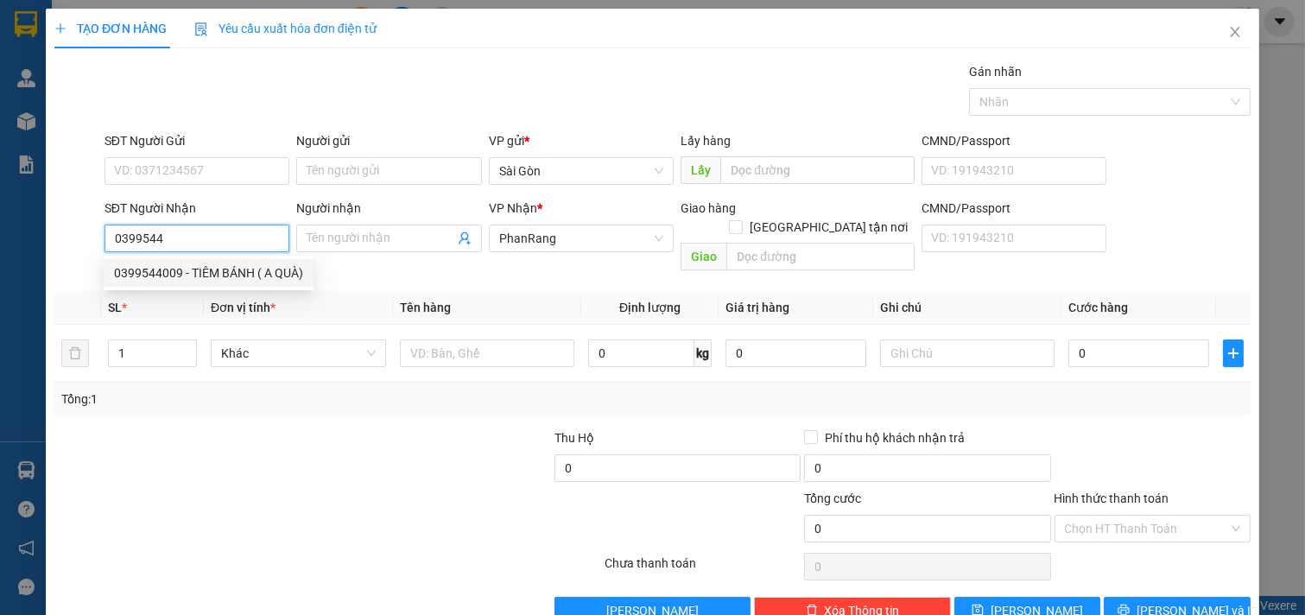
type input "0399544009"
type input "TIÊM BÁNH ( A [DEMOGRAPHIC_DATA])"
type input "[PERSON_NAME]"
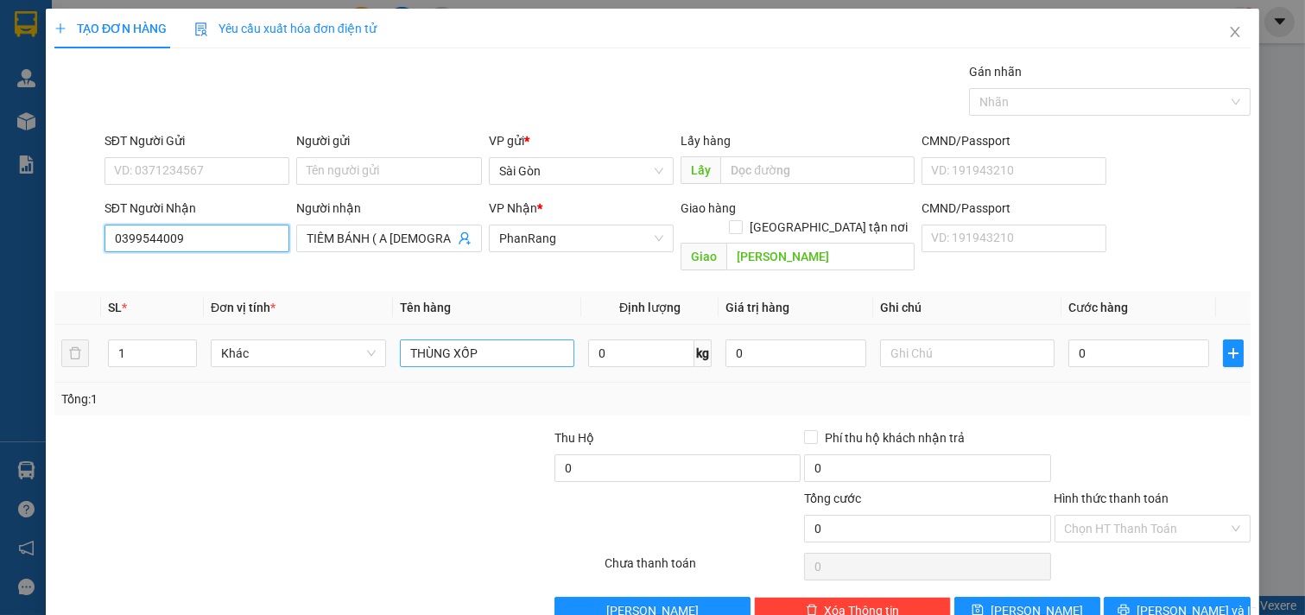
type input "0399544009"
click at [501, 341] on input "THÙNG XỐP" at bounding box center [487, 354] width 175 height 28
type input "T"
type input "KIỆN"
click at [187, 346] on icon "up" at bounding box center [188, 349] width 6 height 6
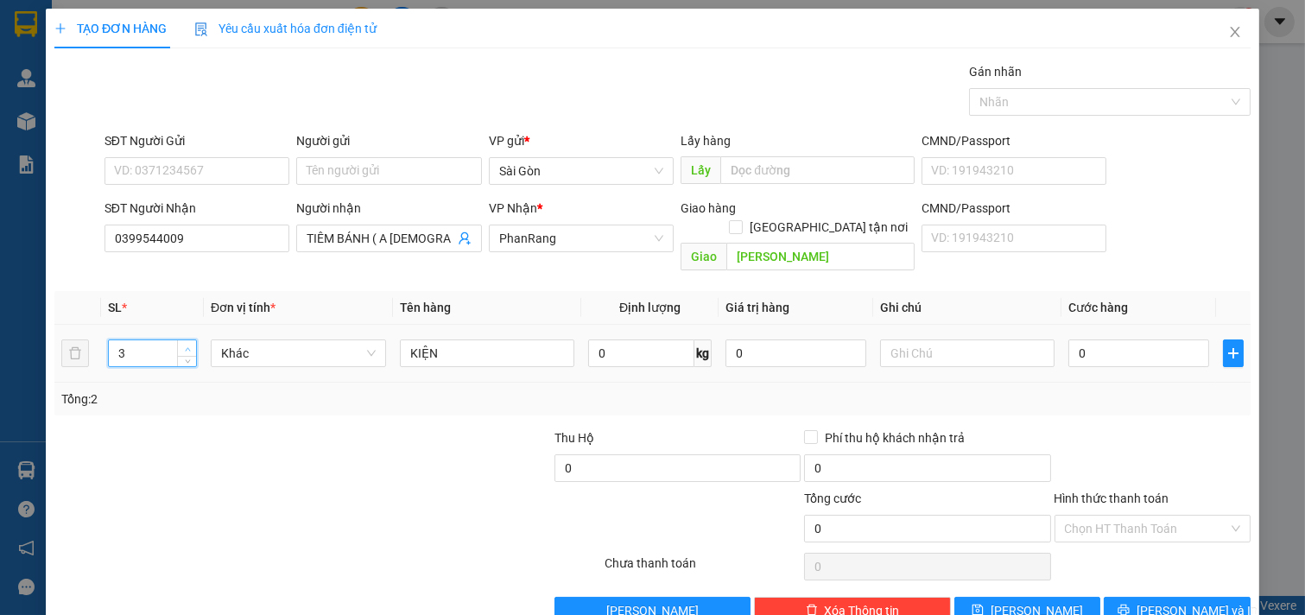
click at [187, 346] on icon "up" at bounding box center [188, 349] width 6 height 6
type input "4"
click at [187, 346] on icon "up" at bounding box center [188, 349] width 6 height 6
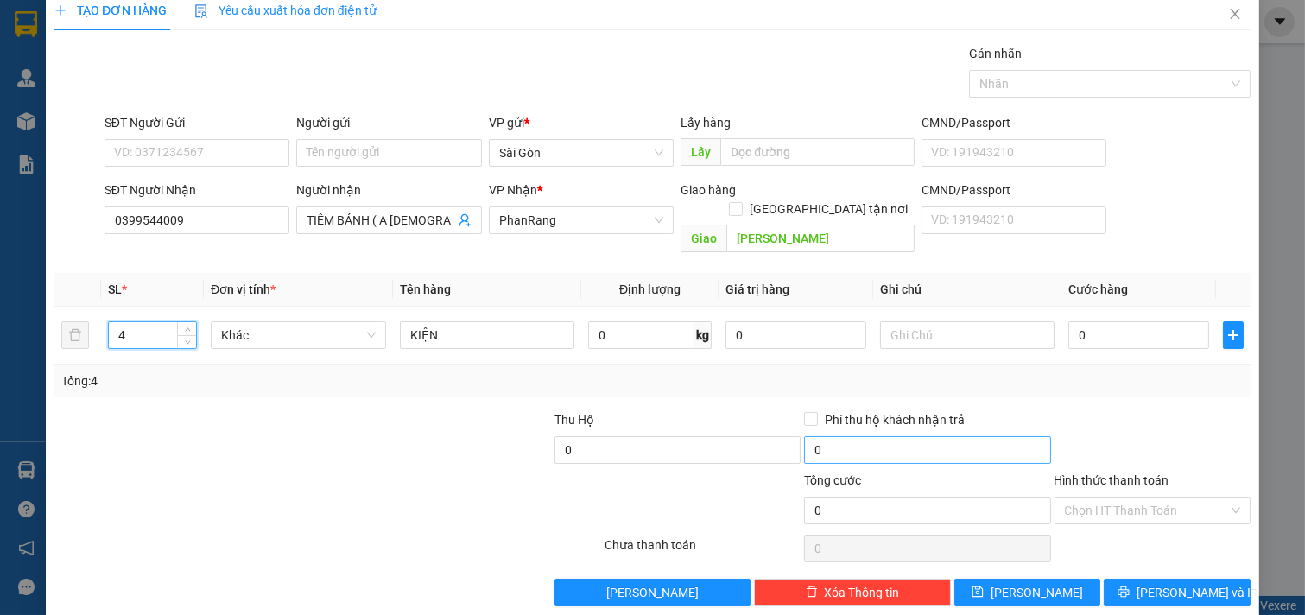
scroll to position [23, 0]
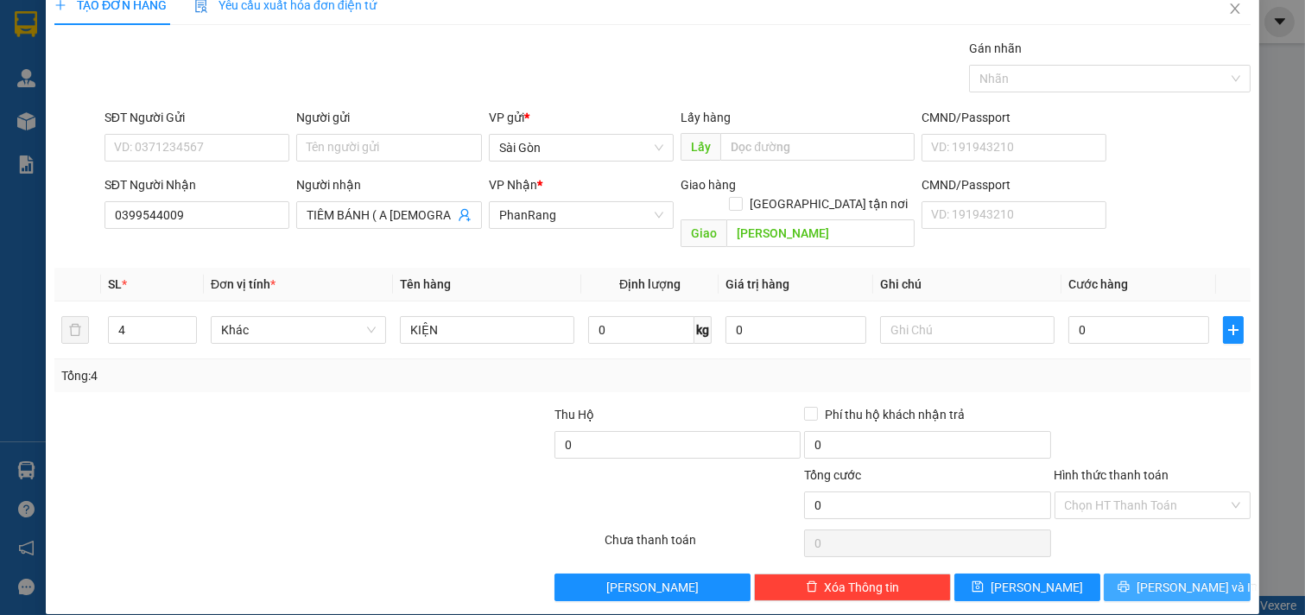
click at [1165, 578] on span "[PERSON_NAME] và In" at bounding box center [1197, 587] width 121 height 19
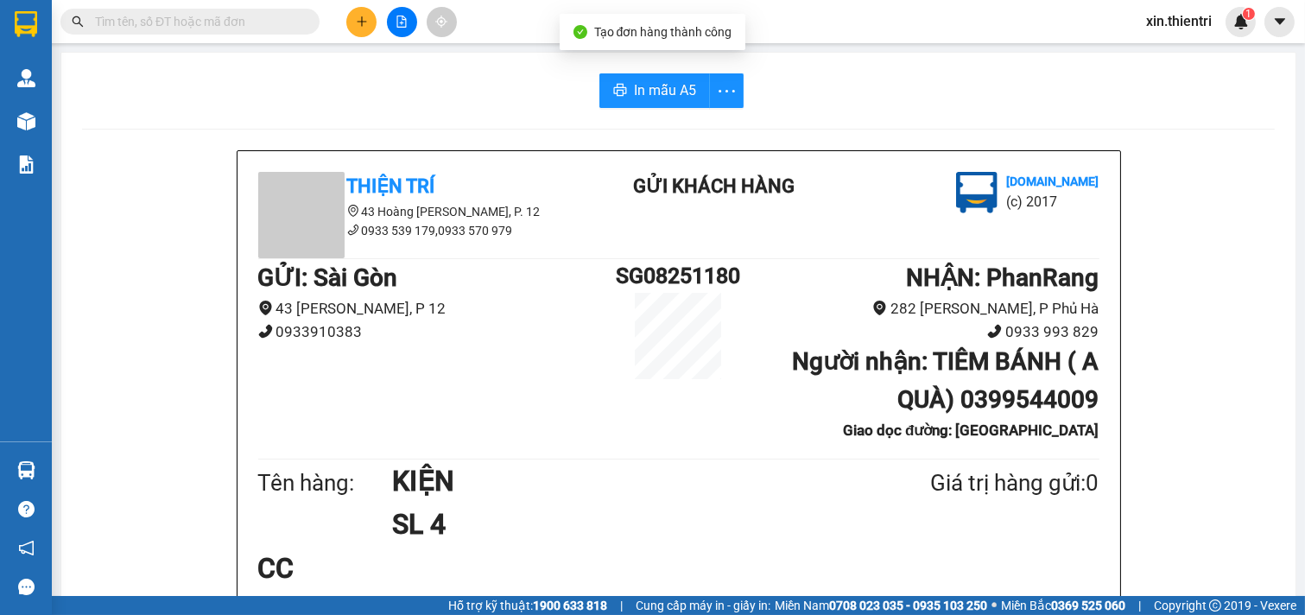
drag, startPoint x: 1165, startPoint y: 562, endPoint x: 991, endPoint y: 453, distance: 205.4
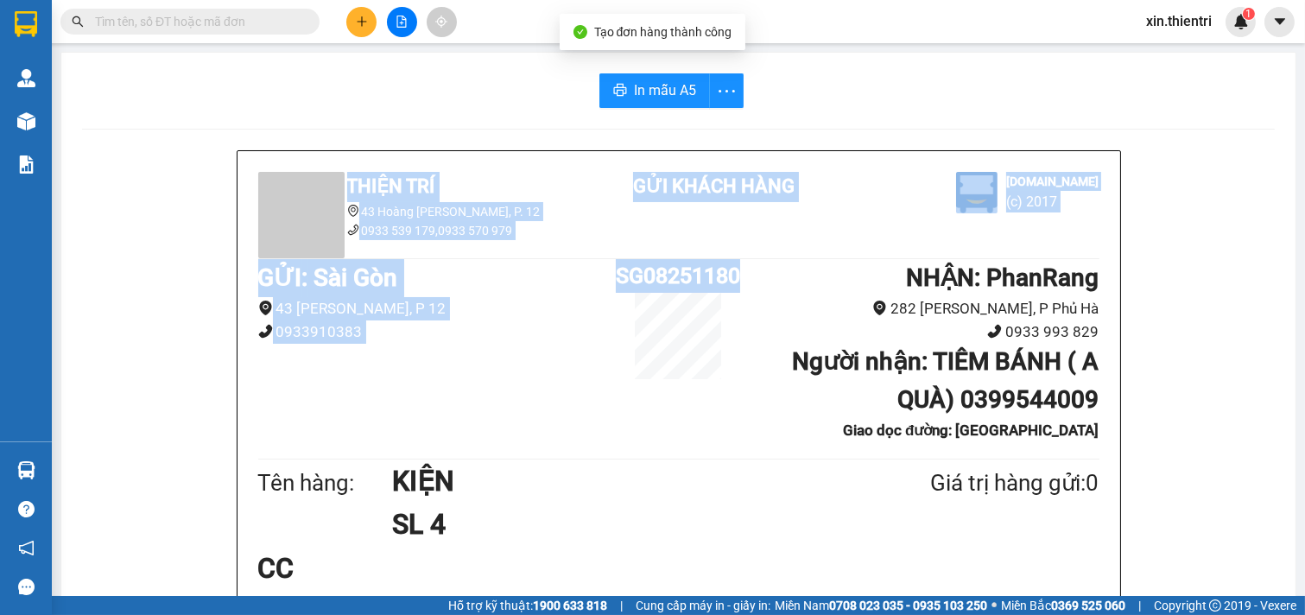
drag, startPoint x: 723, startPoint y: 252, endPoint x: 337, endPoint y: -84, distance: 512.0
click at [337, 0] on html "Kết quả tìm kiếm ( 0 ) Bộ lọc No Data xin.thientri 1 Quản Lý Quản lý khách hàng…" at bounding box center [652, 307] width 1305 height 615
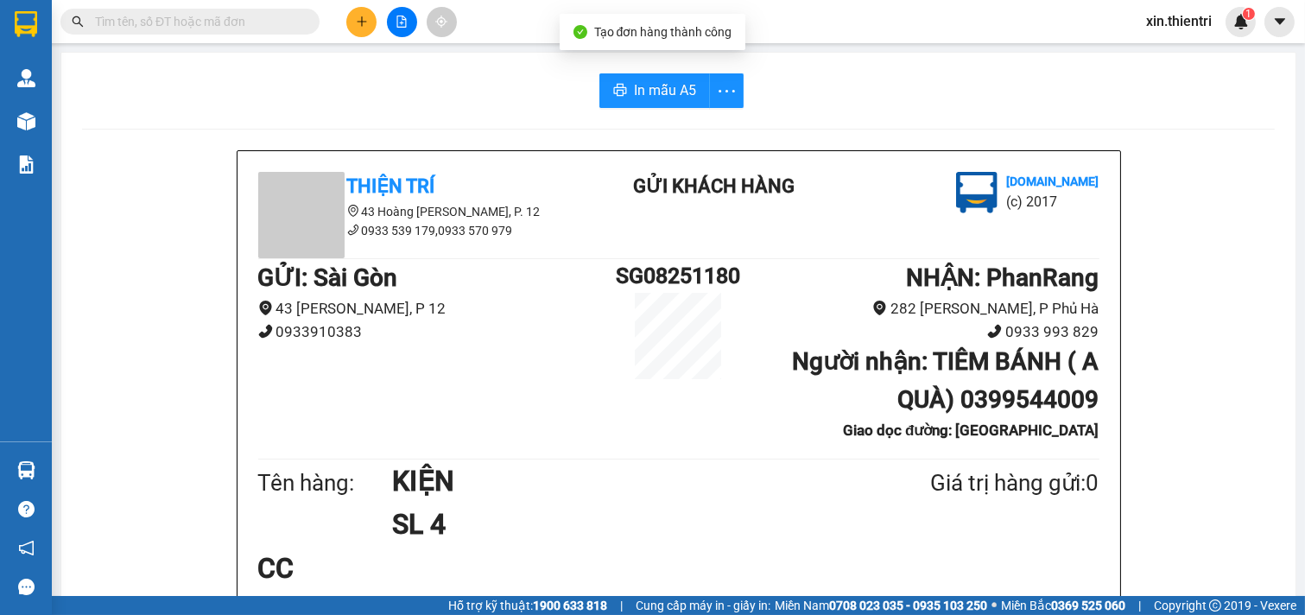
click at [574, 84] on section "Kết quả tìm kiếm ( 0 ) Bộ lọc No Data xin.thientri 1 Quản Lý Quản lý khách hàng…" at bounding box center [652, 307] width 1305 height 615
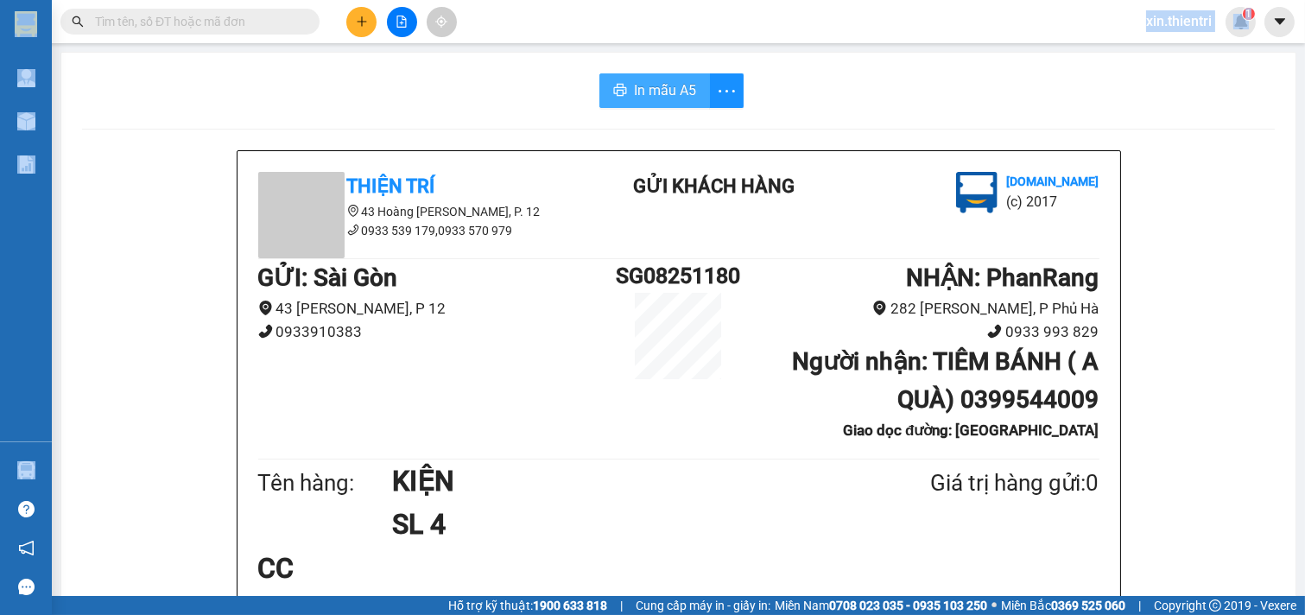
click at [679, 92] on span "In mẫu A5" at bounding box center [665, 90] width 62 height 22
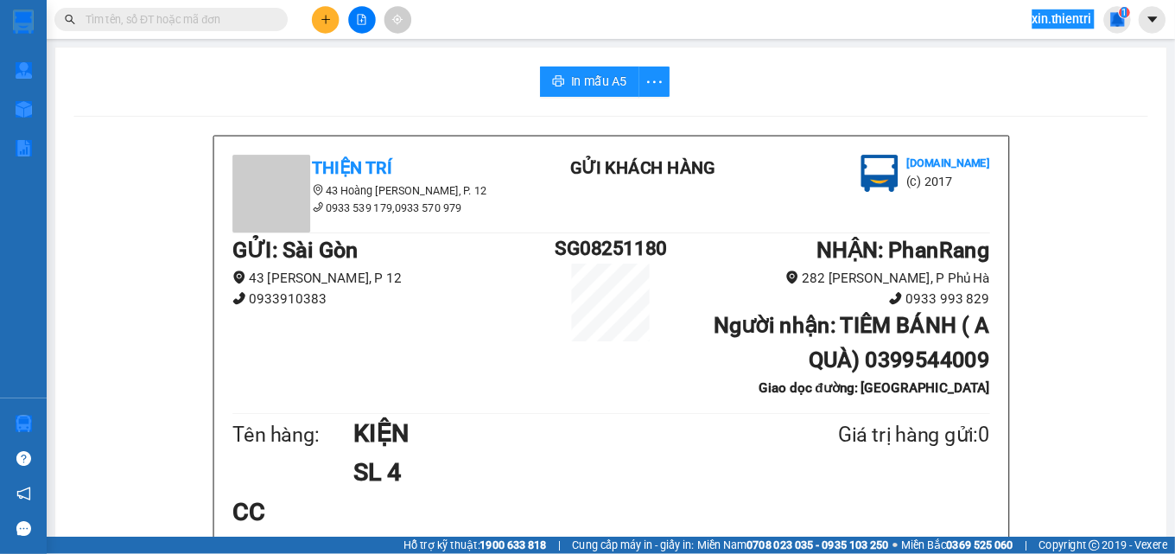
scroll to position [100, 0]
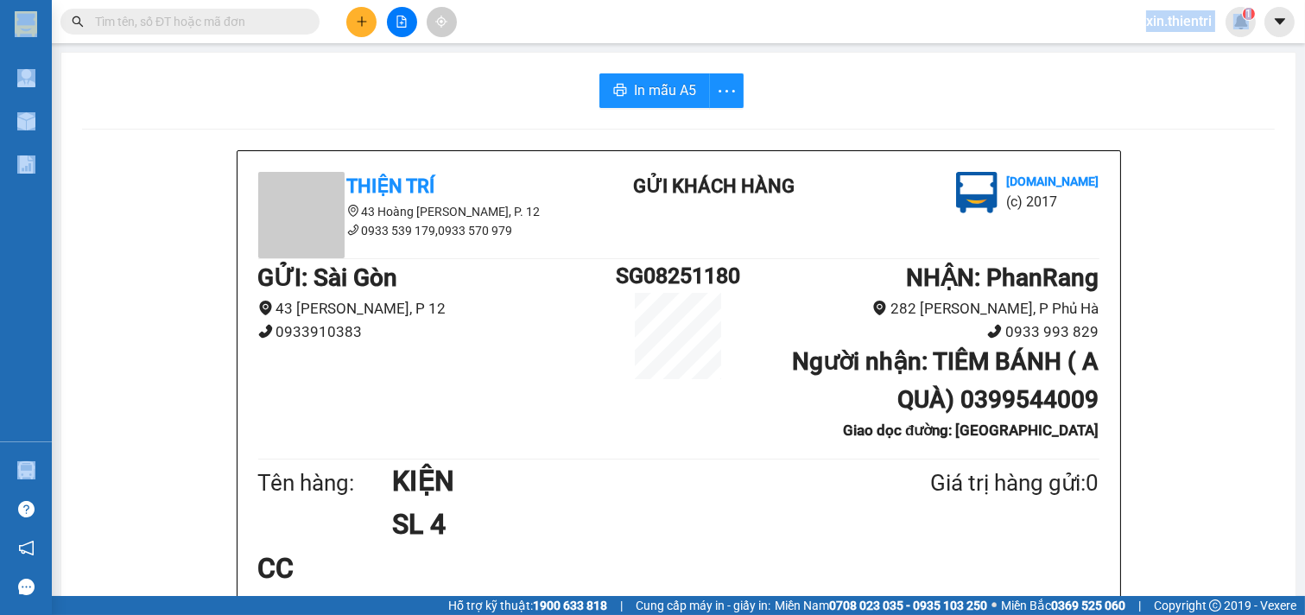
click at [359, 26] on icon "plus" at bounding box center [362, 22] width 12 height 12
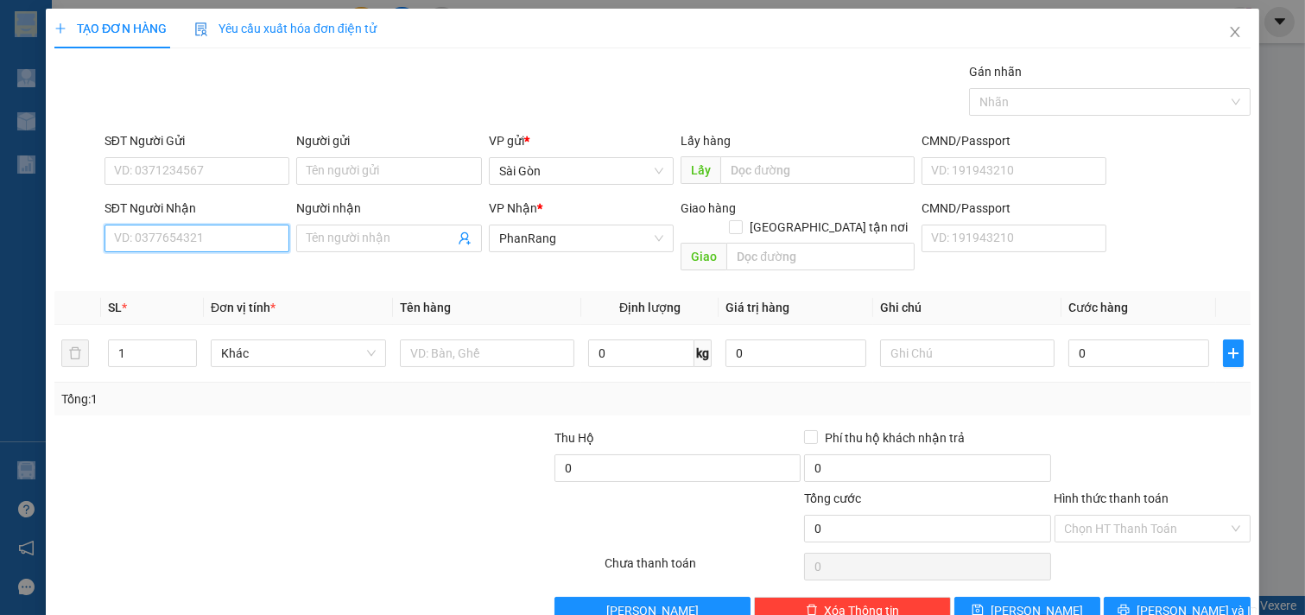
click at [251, 242] on input "SĐT Người Nhận" at bounding box center [198, 239] width 186 height 28
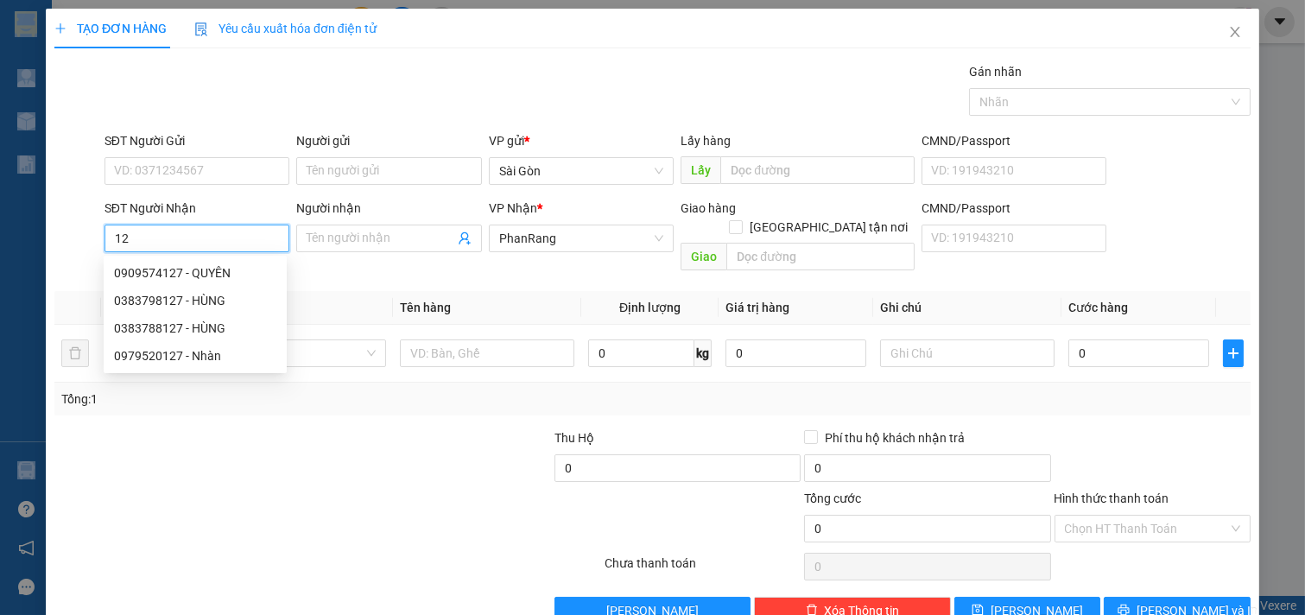
type input "1"
type input "3"
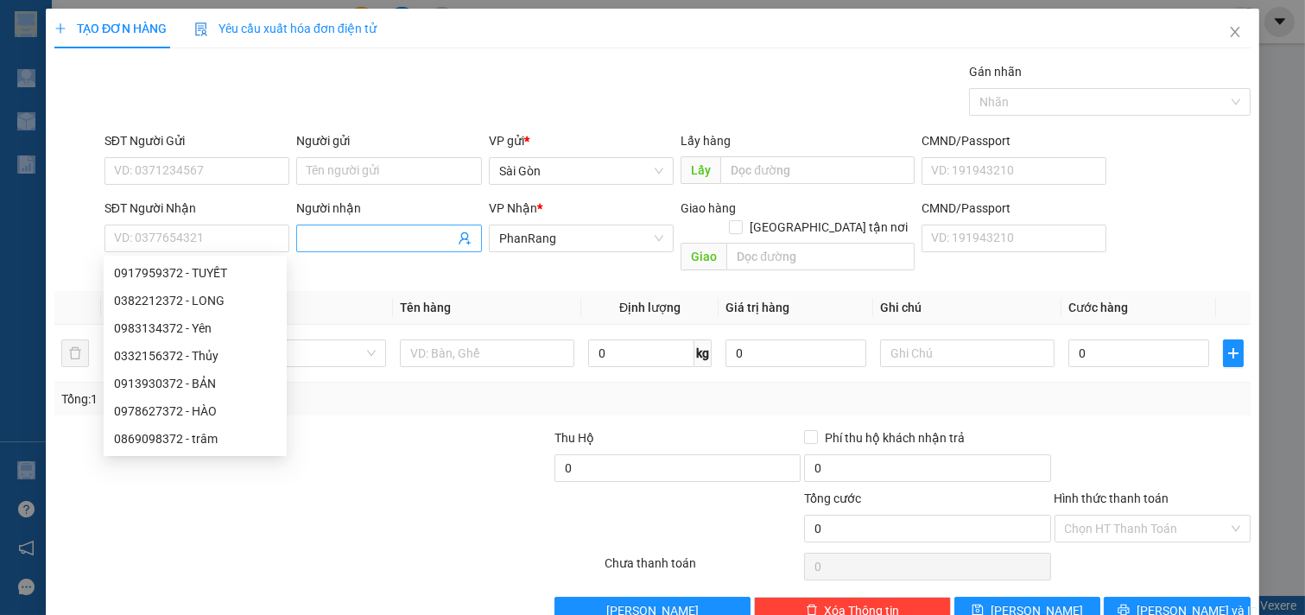
click at [393, 239] on input "Người nhận" at bounding box center [381, 238] width 148 height 19
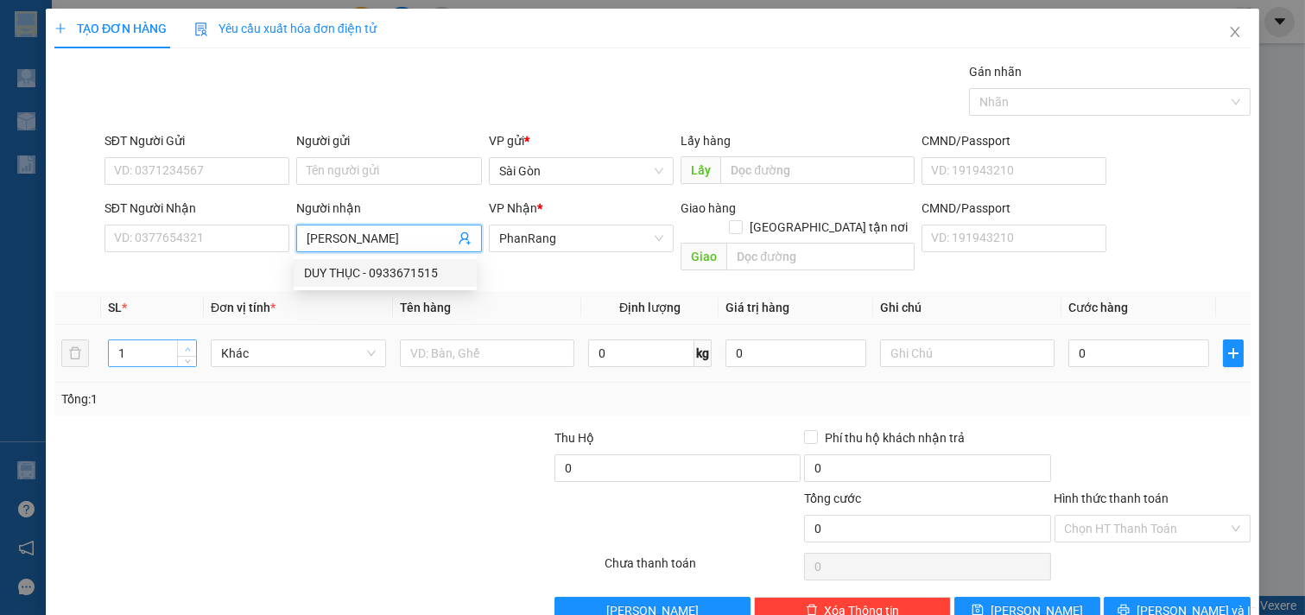
type input "[PERSON_NAME]"
click at [188, 344] on span "up" at bounding box center [187, 349] width 10 height 10
click at [187, 344] on span "up" at bounding box center [187, 349] width 10 height 10
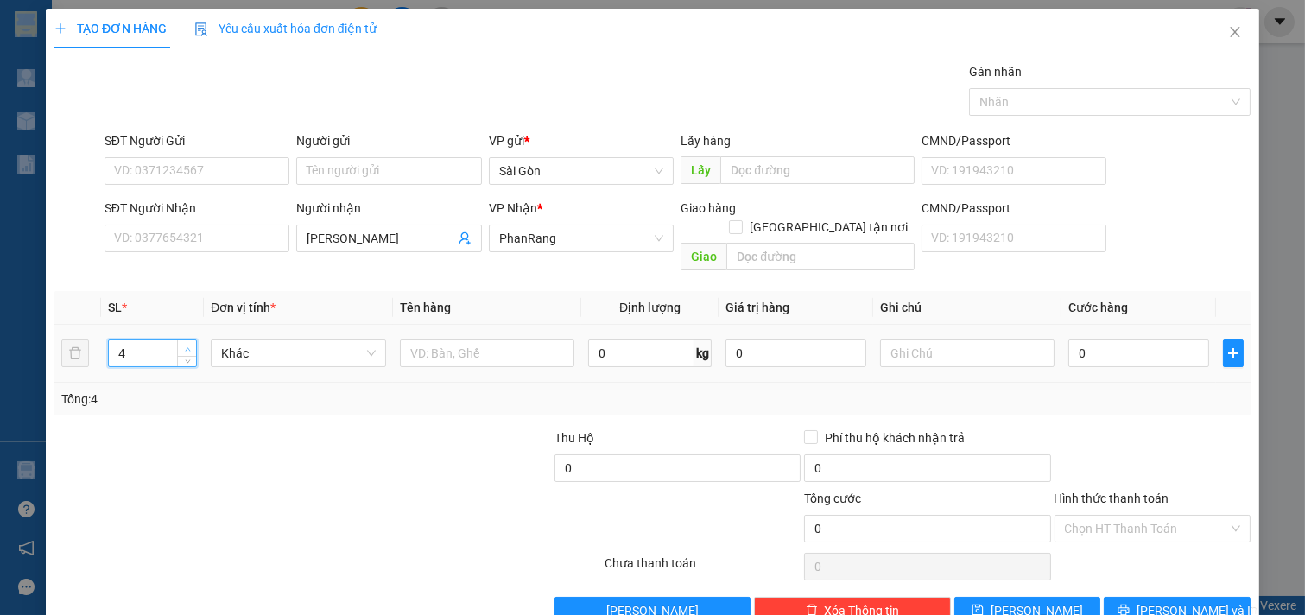
click at [186, 344] on span "up" at bounding box center [187, 349] width 10 height 10
type input "5"
click at [191, 340] on span "Increase Value" at bounding box center [186, 348] width 19 height 16
click at [456, 340] on input "text" at bounding box center [487, 354] width 175 height 28
type input "THÙNG"
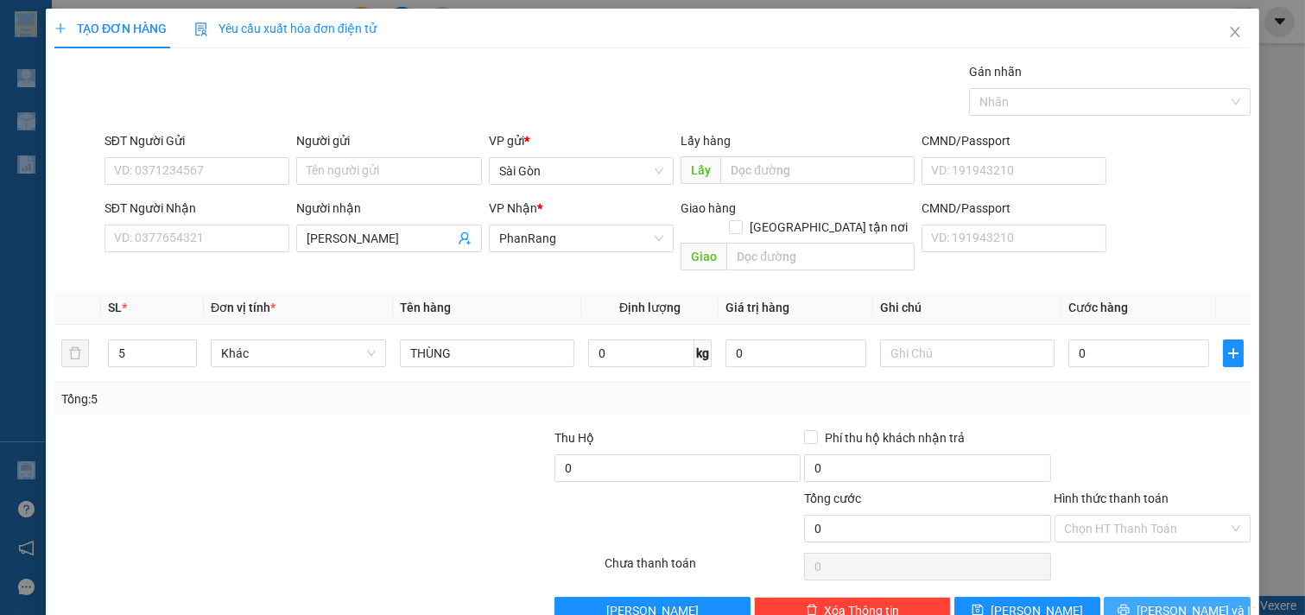
drag, startPoint x: 1155, startPoint y: 573, endPoint x: 1164, endPoint y: 542, distance: 32.3
click at [1158, 601] on span "[PERSON_NAME] và In" at bounding box center [1197, 610] width 121 height 19
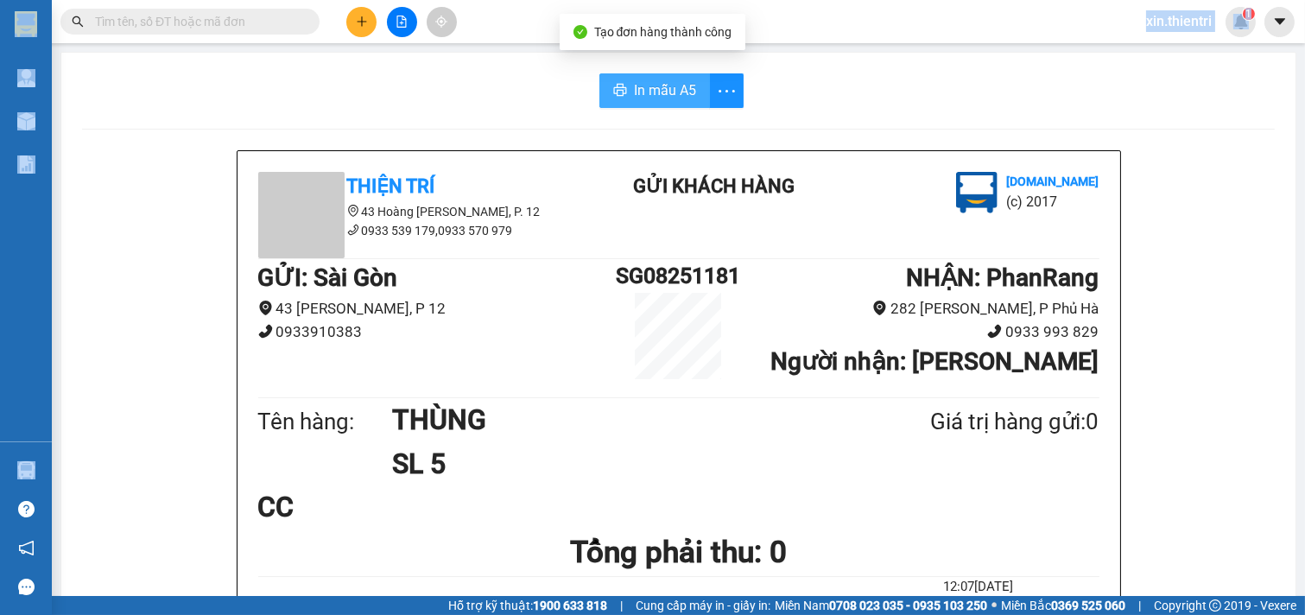
click at [638, 93] on span "In mẫu A5" at bounding box center [665, 90] width 62 height 22
click at [366, 12] on button at bounding box center [361, 22] width 30 height 30
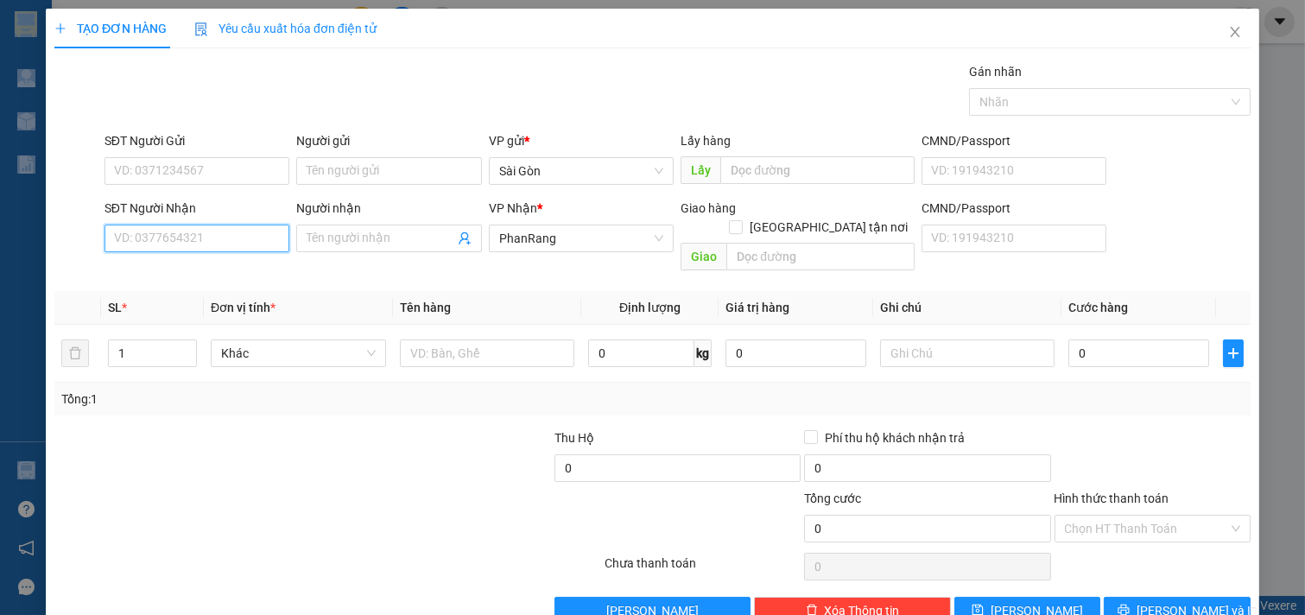
click at [248, 238] on input "SĐT Người Nhận" at bounding box center [198, 239] width 186 height 28
type input "428"
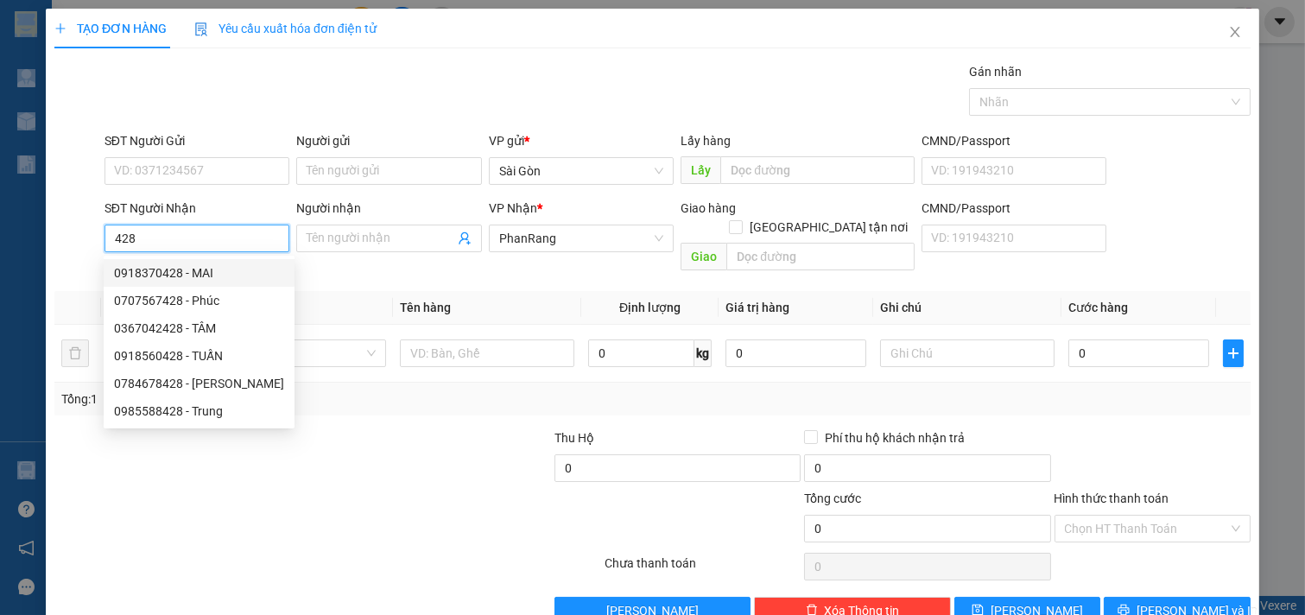
click at [234, 266] on div "0918370428 - MAI" at bounding box center [199, 273] width 170 height 19
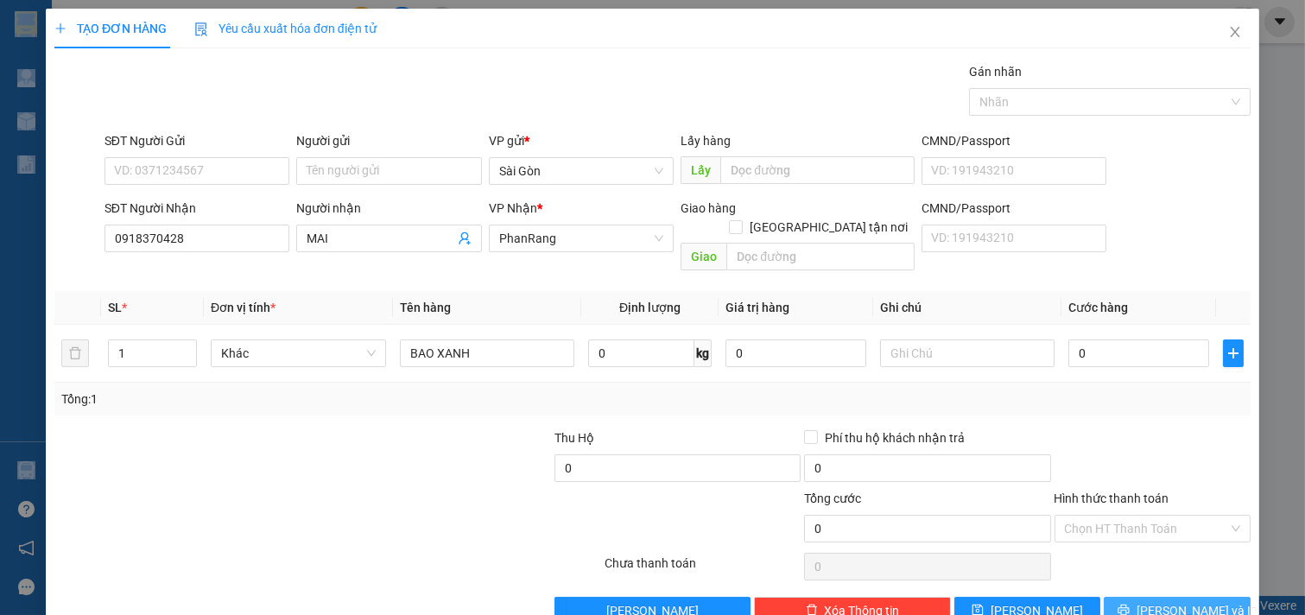
click at [1154, 601] on span "[PERSON_NAME] và In" at bounding box center [1197, 610] width 121 height 19
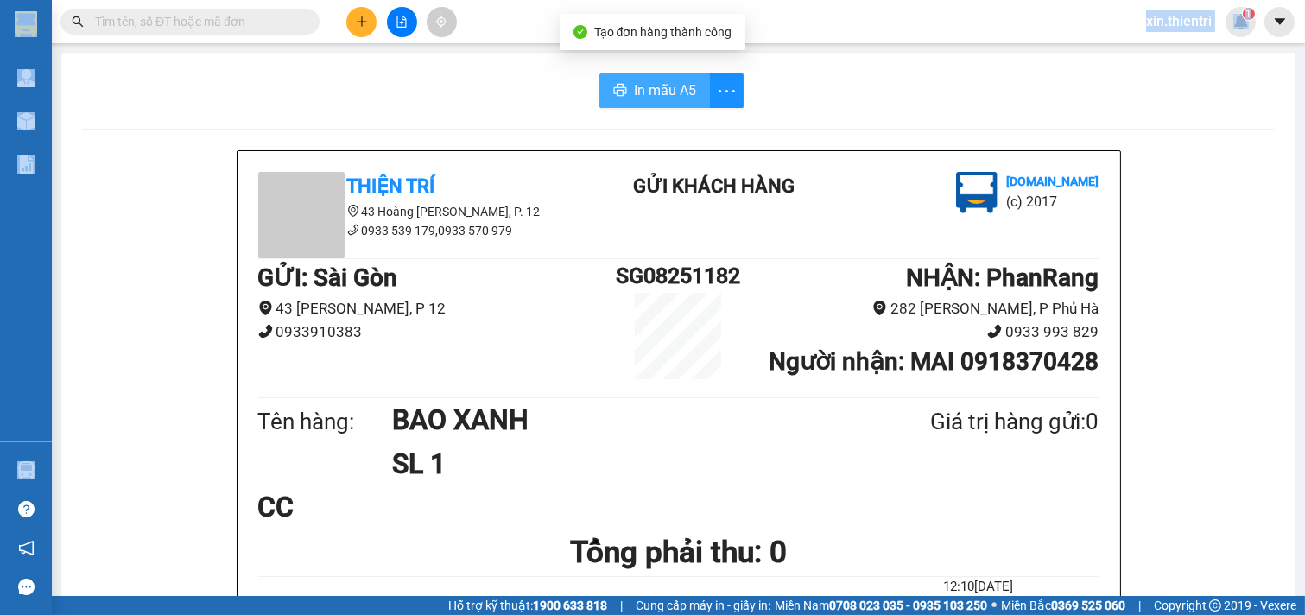
drag, startPoint x: 659, startPoint y: 90, endPoint x: 689, endPoint y: 133, distance: 52.2
click at [660, 90] on span "In mẫu A5" at bounding box center [665, 90] width 62 height 22
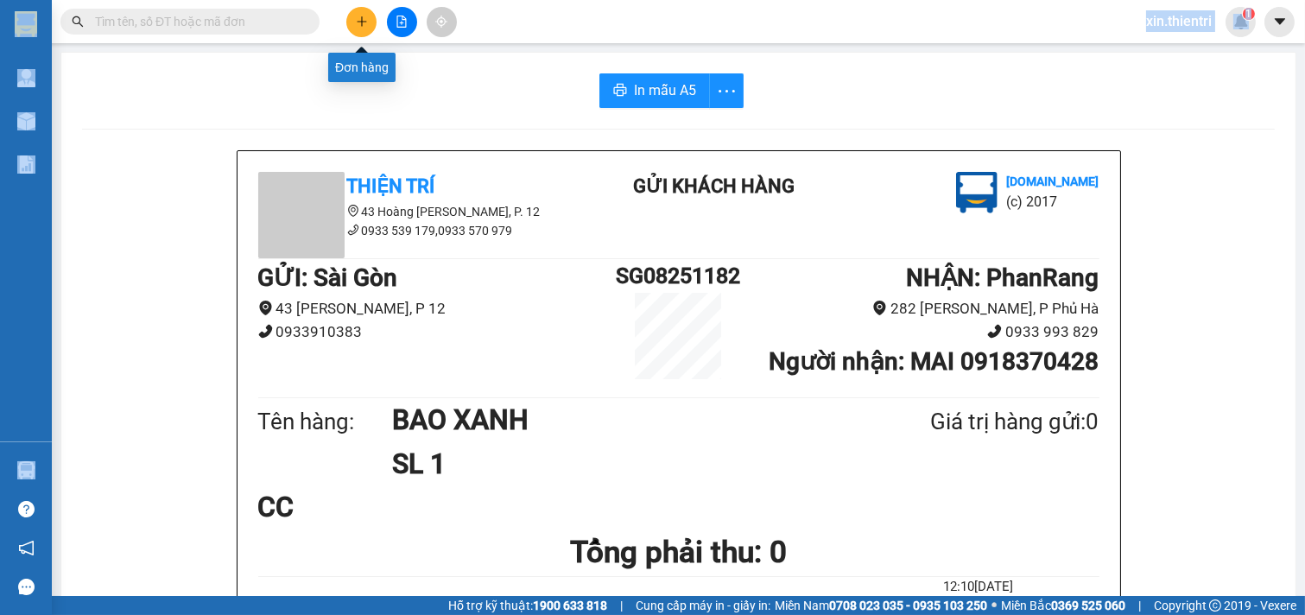
click at [363, 27] on icon "plus" at bounding box center [362, 22] width 12 height 12
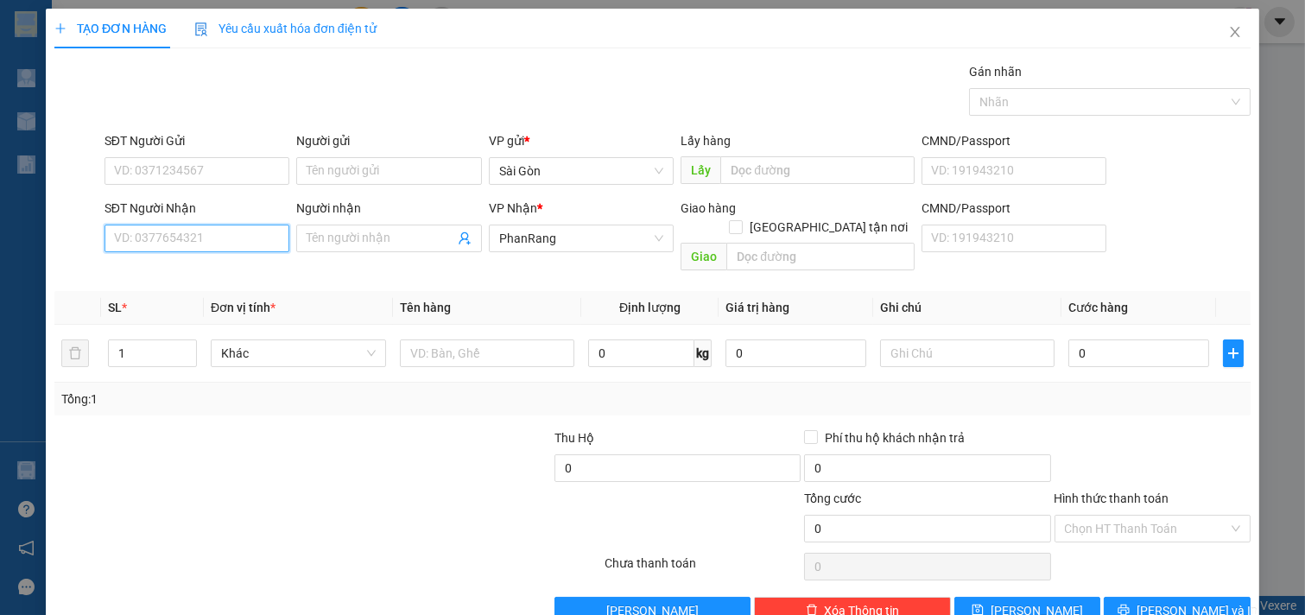
click at [238, 228] on input "SĐT Người Nhận" at bounding box center [198, 239] width 186 height 28
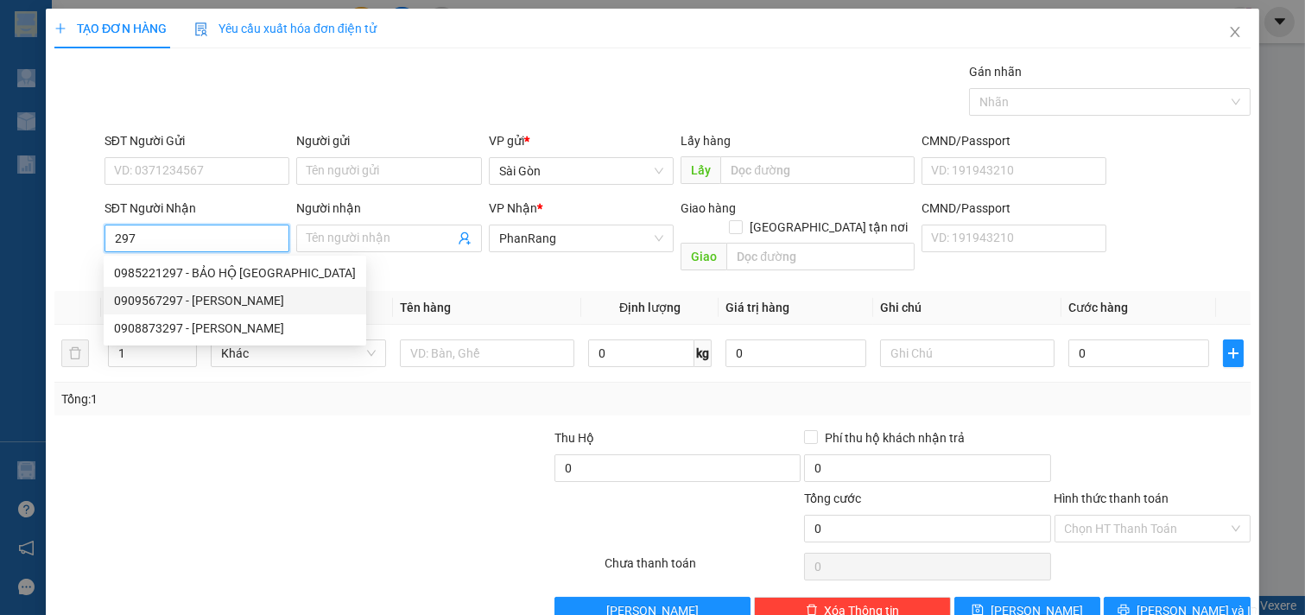
click at [289, 300] on div "0909567297 - [PERSON_NAME]" at bounding box center [235, 300] width 242 height 19
type input "0909567297"
type input "[PERSON_NAME]"
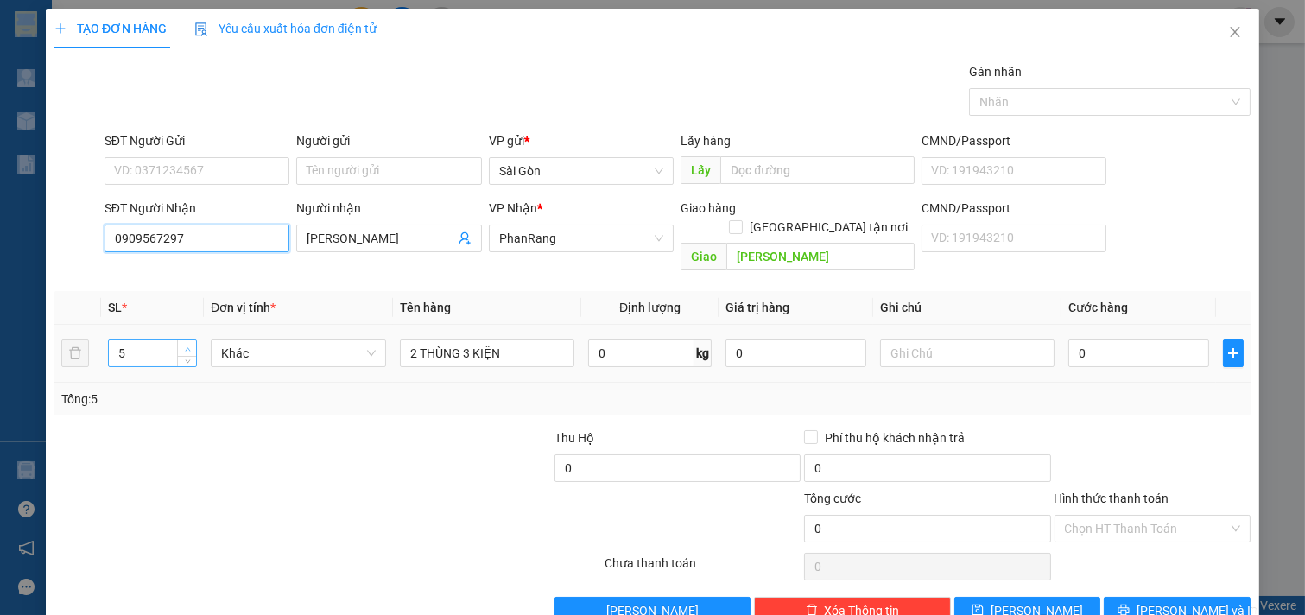
type input "0909567297"
type input "6"
click at [185, 340] on span "Increase Value" at bounding box center [186, 348] width 19 height 16
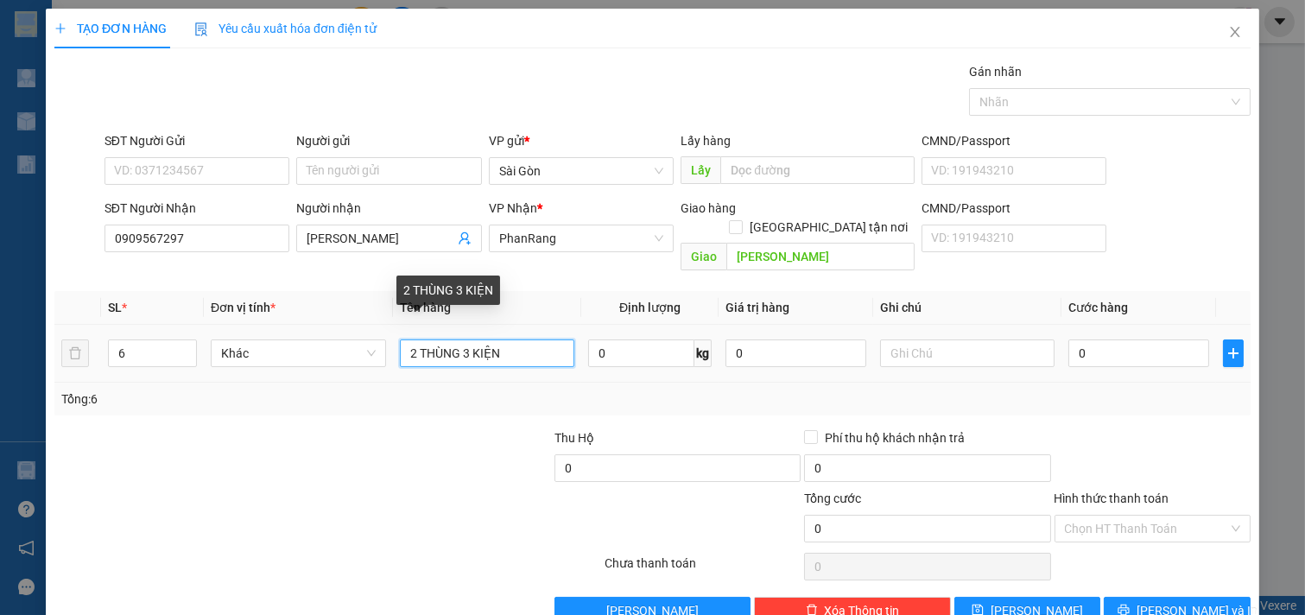
click at [420, 340] on input "2 THÙNG 3 KIỆN" at bounding box center [487, 354] width 175 height 28
click at [412, 340] on input "2 THÙNG 3 KIỆN" at bounding box center [487, 354] width 175 height 28
click at [505, 342] on input "1 THÙNG 3 KIỆN" at bounding box center [487, 354] width 175 height 28
type input "1 THÙNG 3 KIỆN 2 CU"
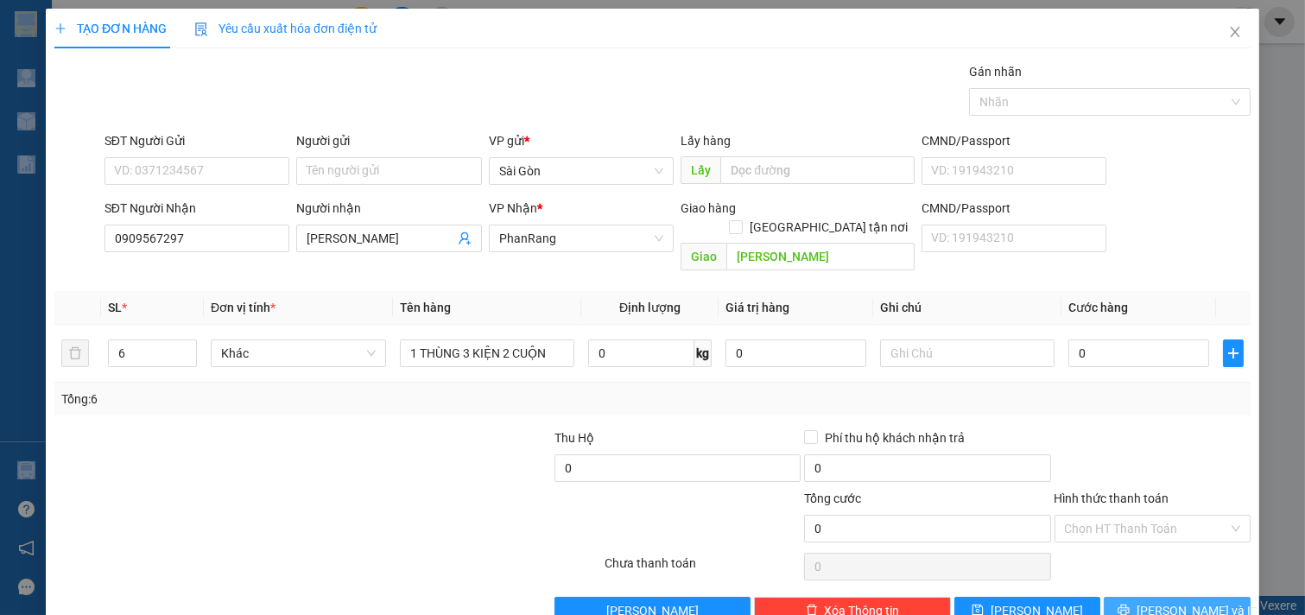
click at [1161, 601] on span "[PERSON_NAME] và In" at bounding box center [1197, 610] width 121 height 19
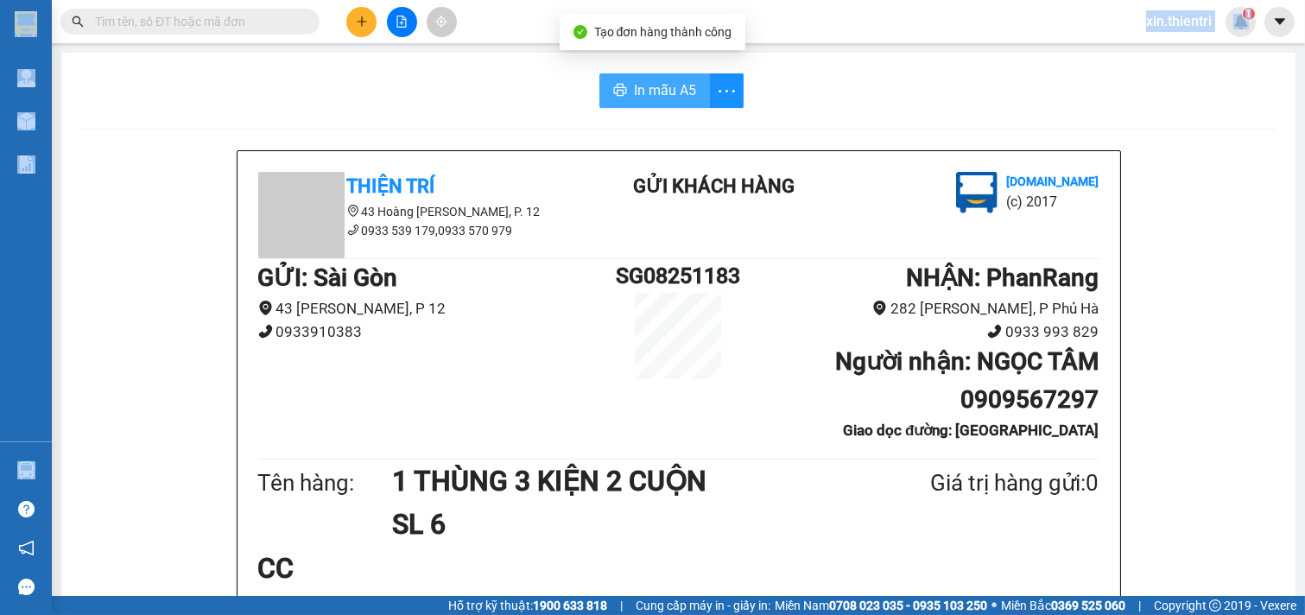
click at [634, 92] on span "In mẫu A5" at bounding box center [665, 90] width 62 height 22
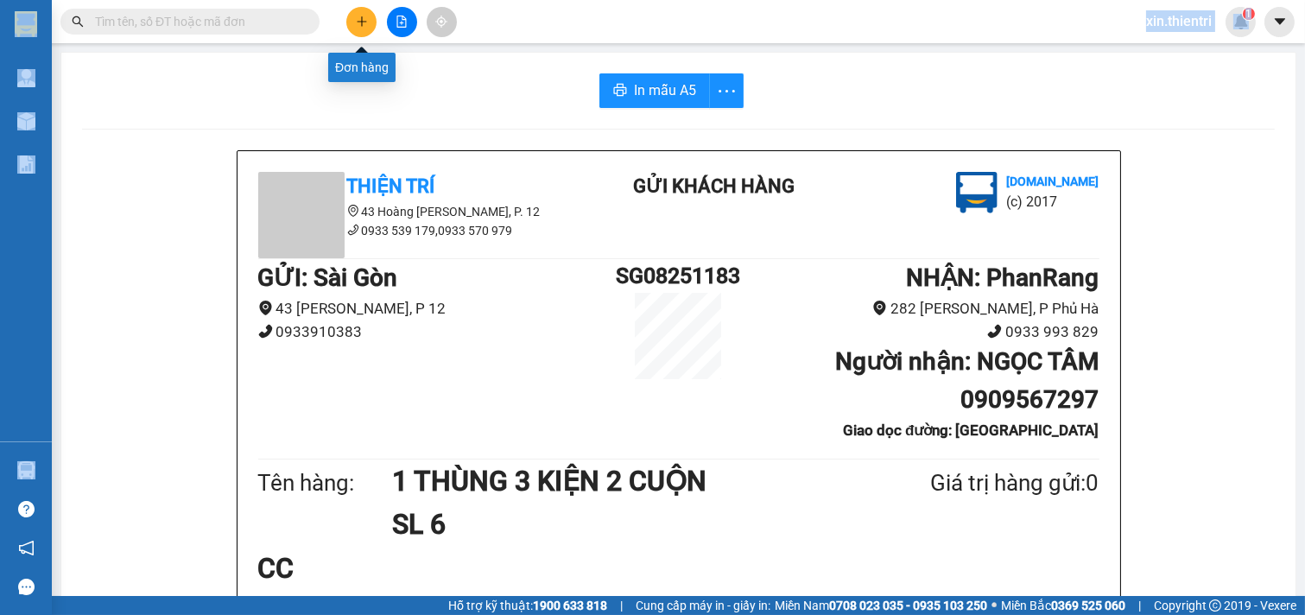
click at [361, 29] on button at bounding box center [361, 22] width 30 height 30
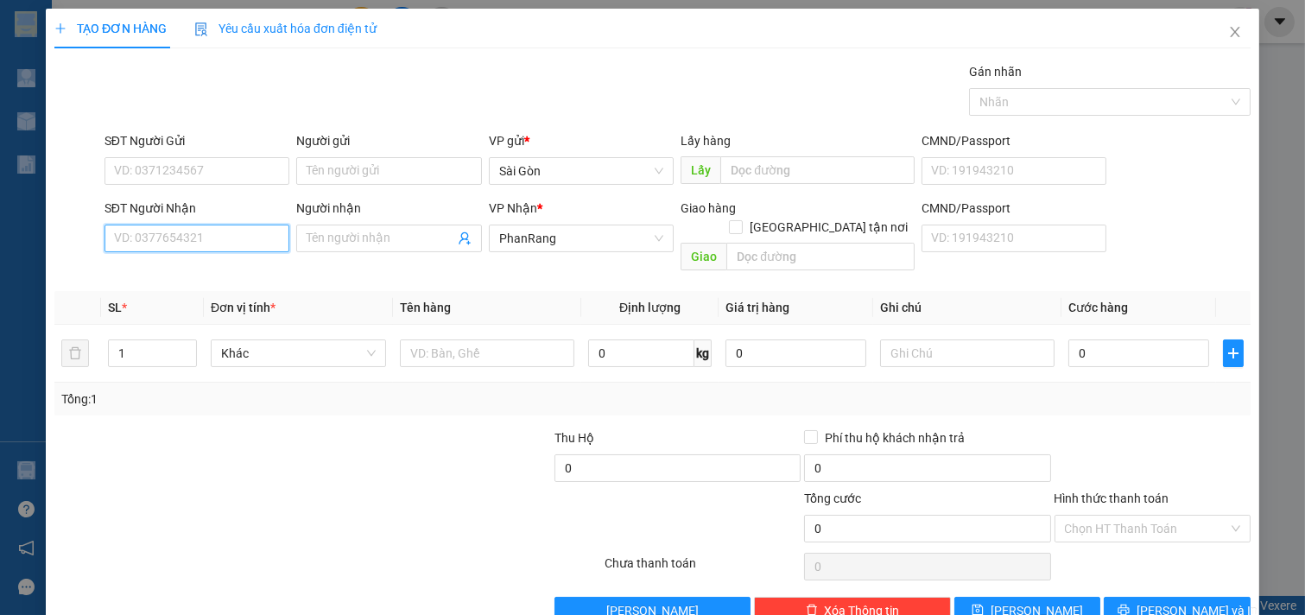
click at [251, 238] on input "SĐT Người Nhận" at bounding box center [198, 239] width 186 height 28
click at [255, 271] on div "0976312785 - [PERSON_NAME]" at bounding box center [199, 273] width 170 height 19
type input "0976312785"
type input "[PERSON_NAME]"
type input "0976312785"
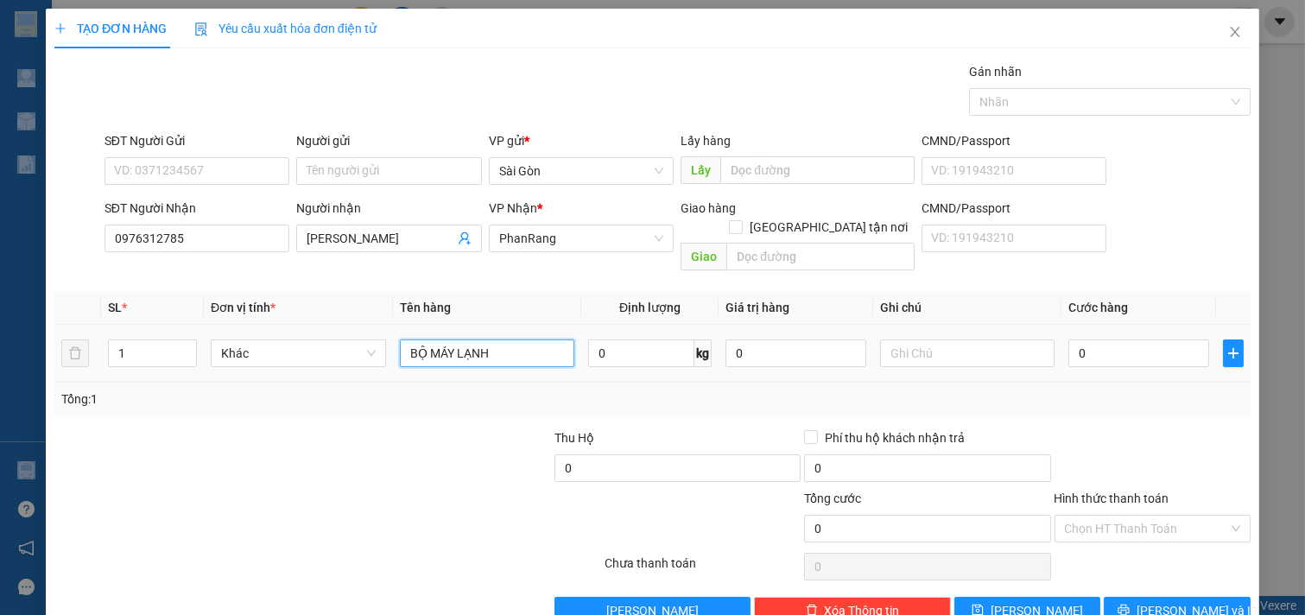
click at [503, 340] on input "BỘ MÁY LẠNH" at bounding box center [487, 354] width 175 height 28
type input "B"
type input "CỤC NÓNG"
click at [1139, 597] on button "[PERSON_NAME] và In" at bounding box center [1177, 611] width 147 height 28
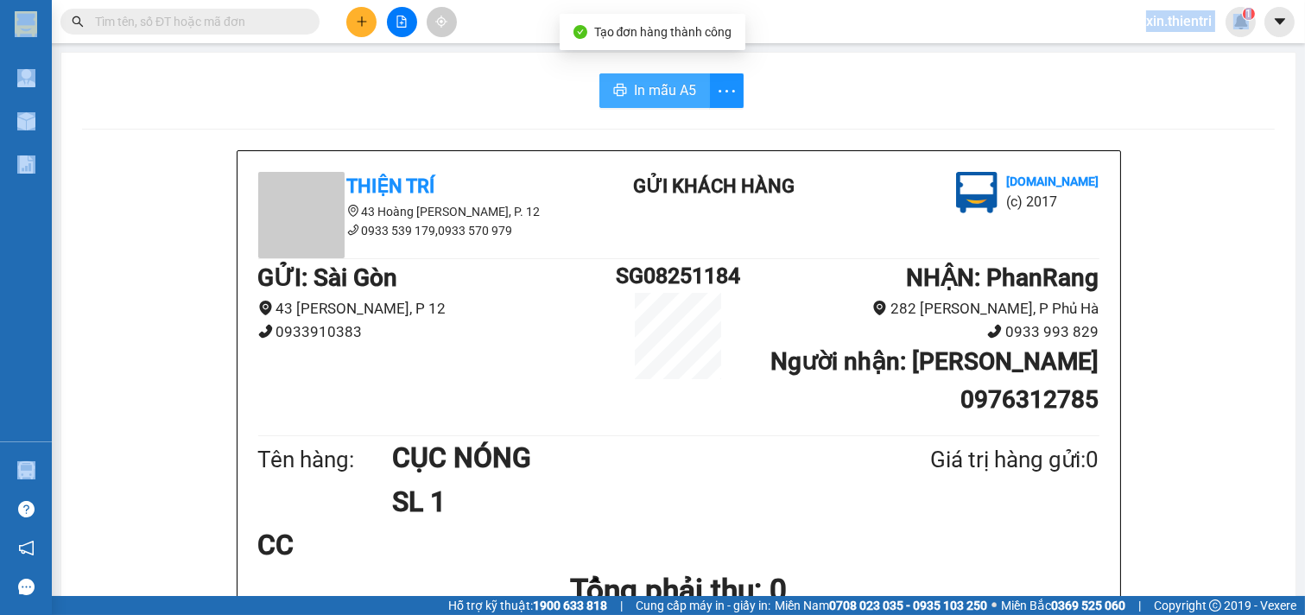
drag, startPoint x: 674, startPoint y: 89, endPoint x: 662, endPoint y: 95, distance: 13.5
click at [670, 90] on span "In mẫu A5" at bounding box center [665, 90] width 62 height 22
click at [340, 29] on div at bounding box center [402, 22] width 130 height 30
drag, startPoint x: 340, startPoint y: 29, endPoint x: 372, endPoint y: 13, distance: 35.9
click at [346, 26] on div at bounding box center [402, 22] width 130 height 30
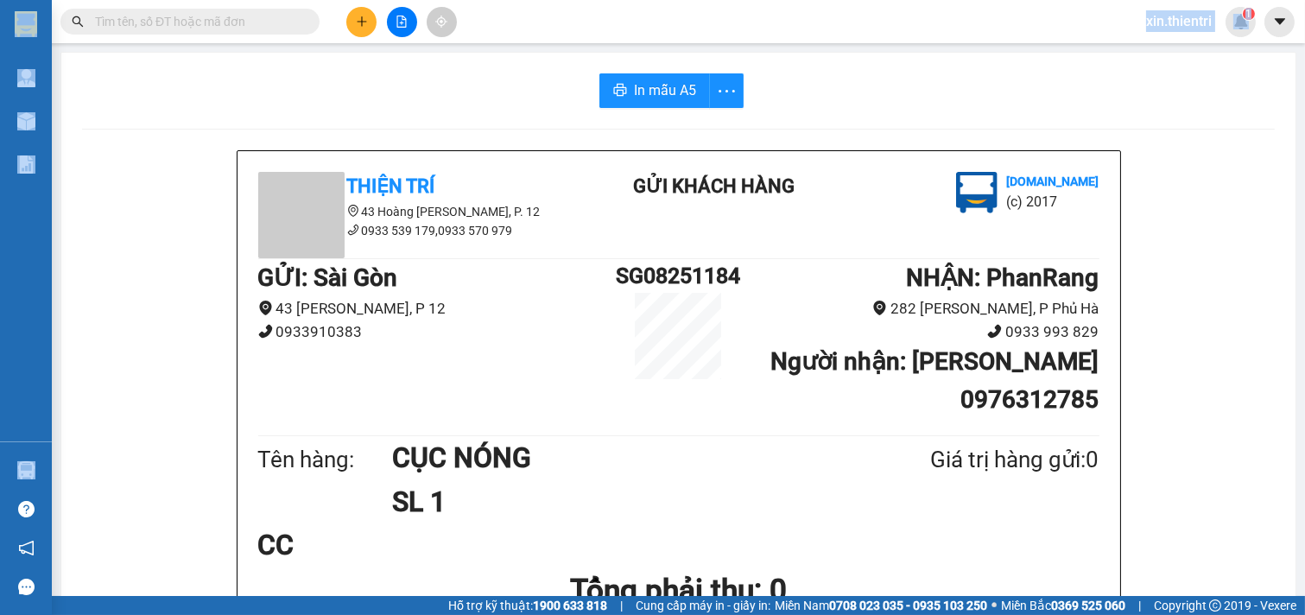
click at [365, 16] on icon "plus" at bounding box center [362, 22] width 12 height 12
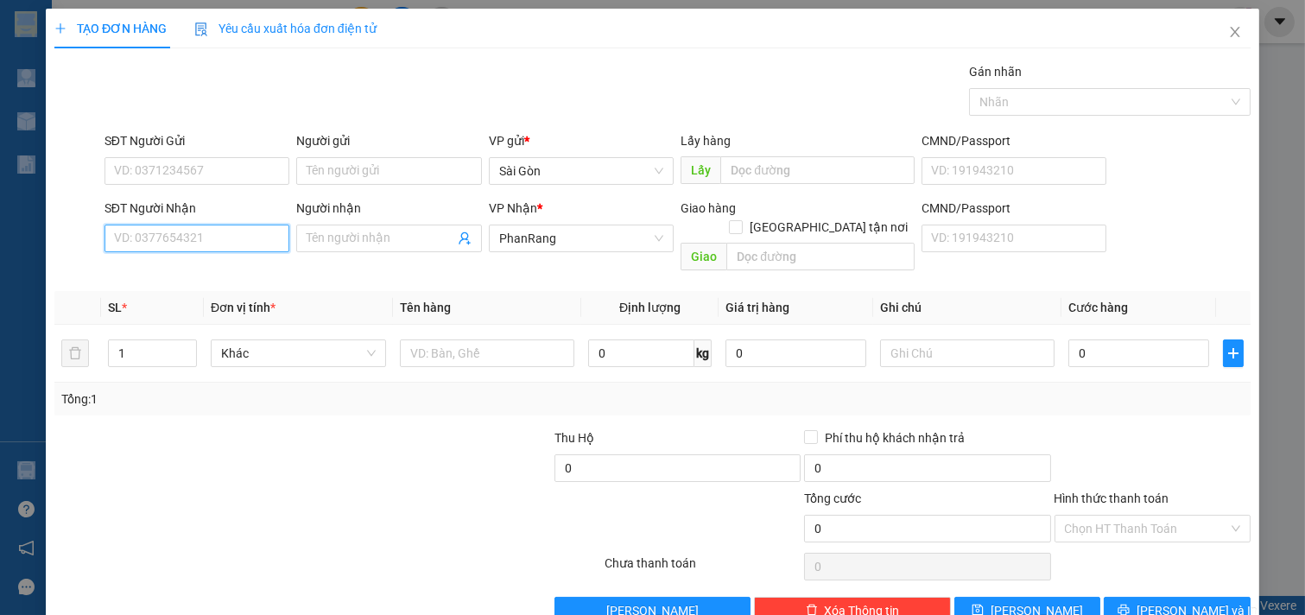
click at [260, 245] on input "SĐT Người Nhận" at bounding box center [198, 239] width 186 height 28
click at [403, 225] on span at bounding box center [389, 239] width 186 height 28
type input "GIA VIỆT"
click at [511, 336] on div at bounding box center [487, 353] width 175 height 35
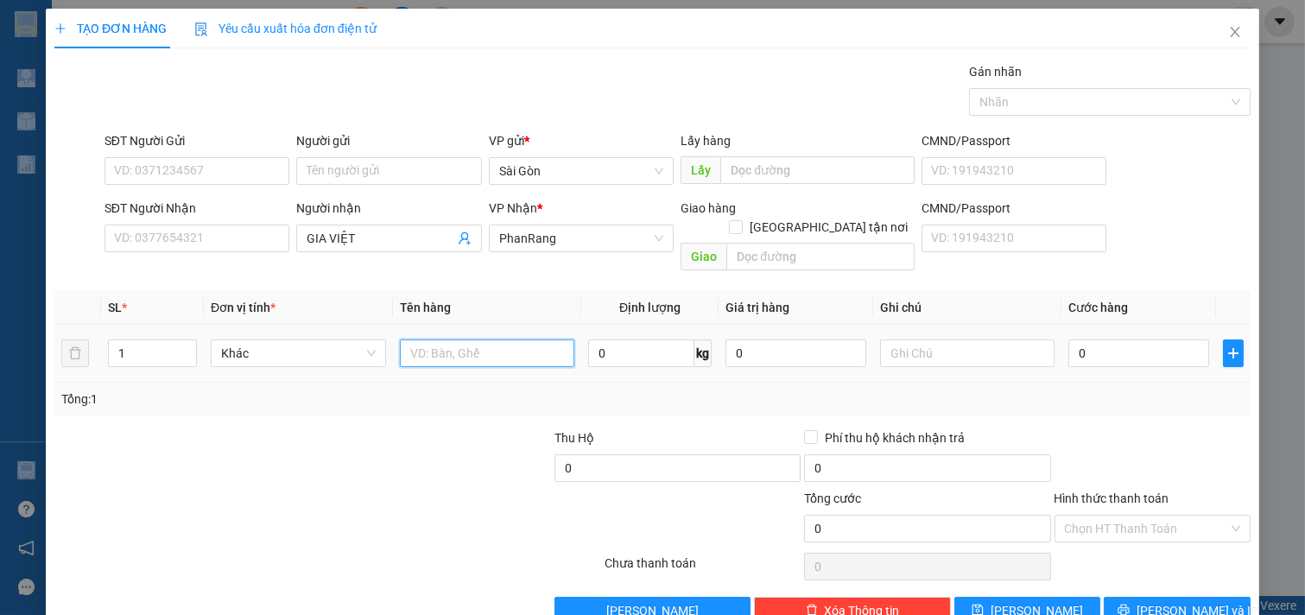
click at [508, 340] on input "text" at bounding box center [487, 354] width 175 height 28
type input "THU"
click at [1173, 601] on span "[PERSON_NAME] và In" at bounding box center [1197, 610] width 121 height 19
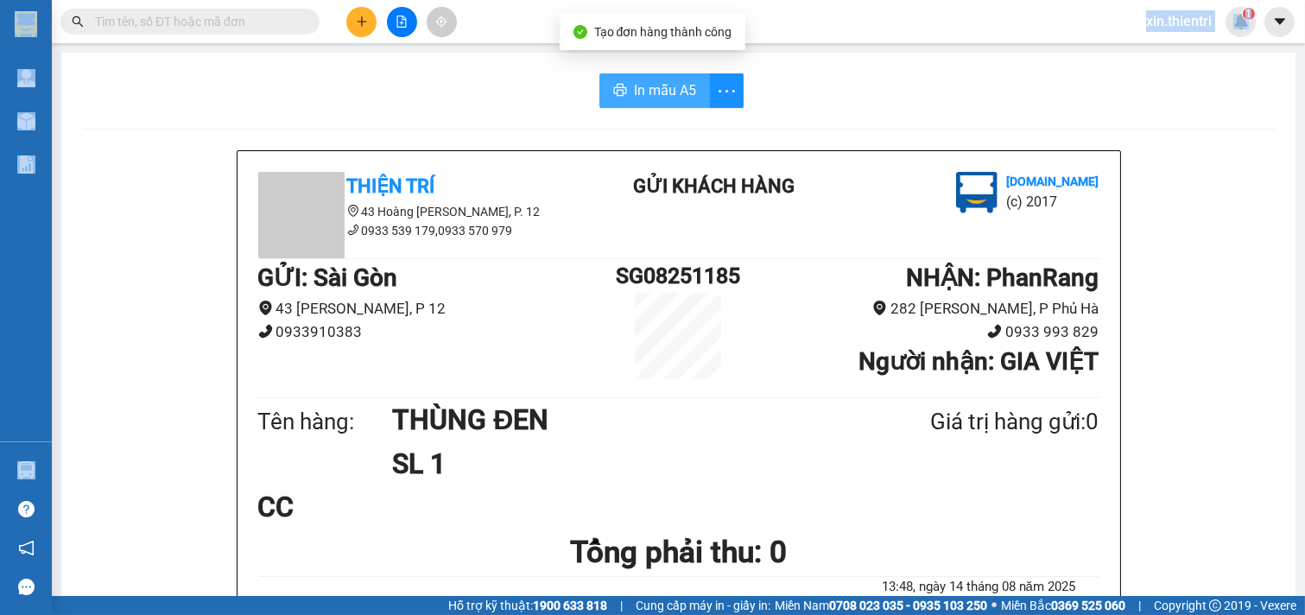
click at [644, 99] on span "In mẫu A5" at bounding box center [665, 90] width 62 height 22
click at [346, 27] on div at bounding box center [402, 22] width 130 height 30
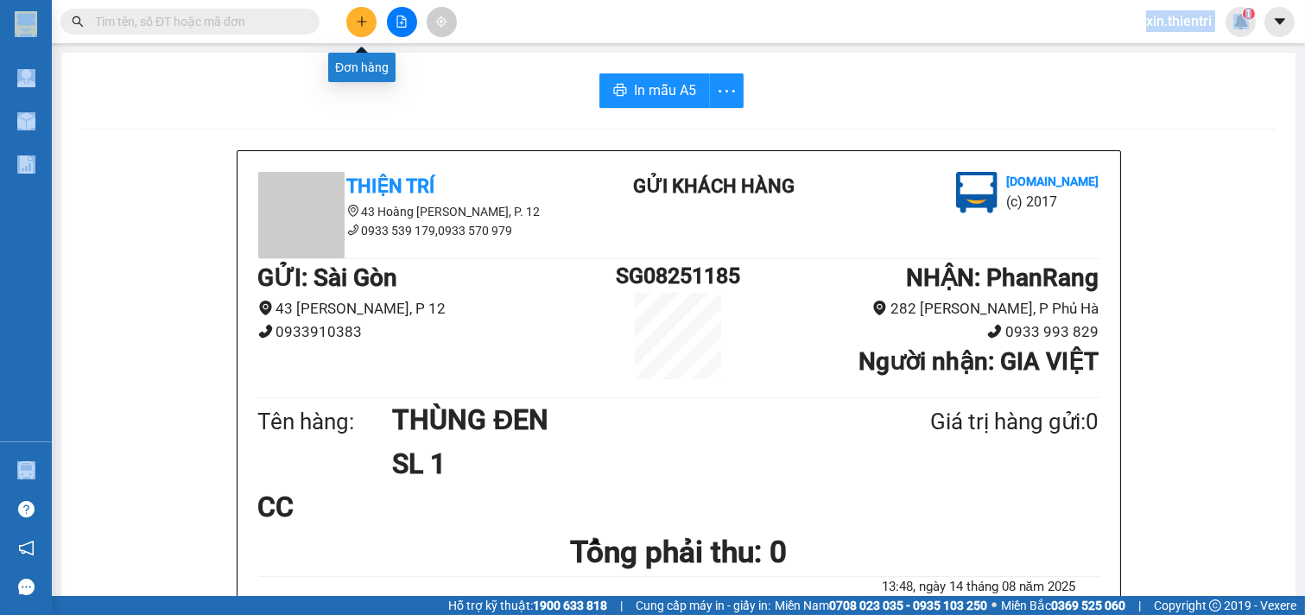
click at [364, 11] on button at bounding box center [361, 22] width 30 height 30
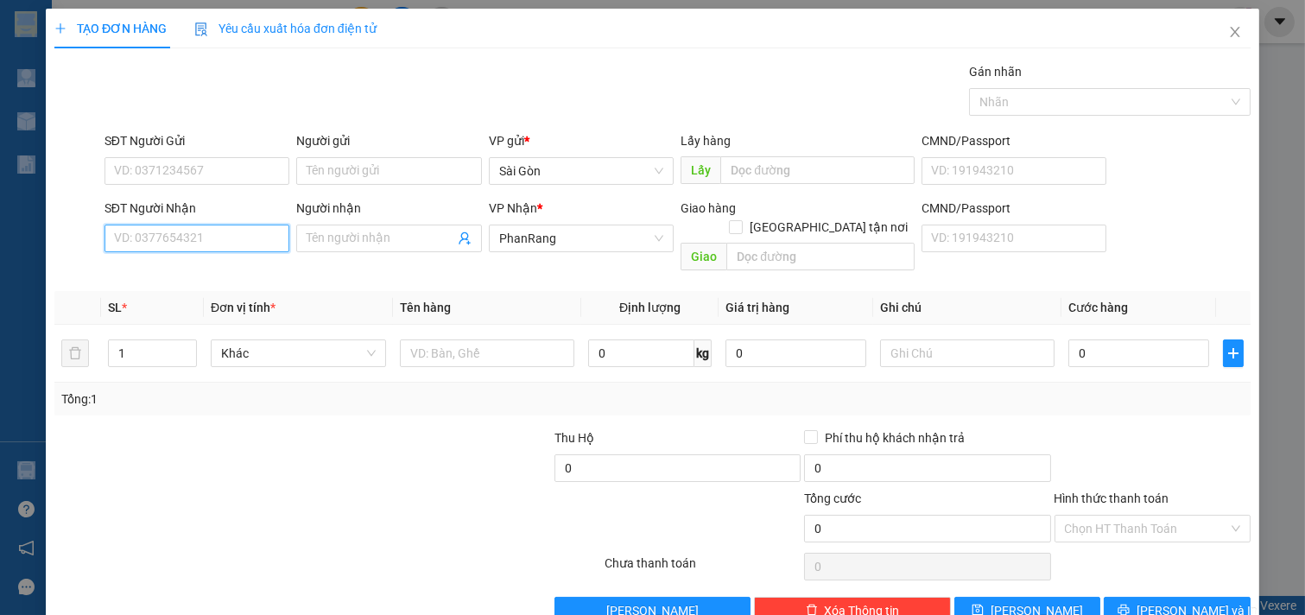
click at [168, 245] on input "SĐT Người Nhận" at bounding box center [198, 239] width 186 height 28
type input "8"
type input "048"
click at [226, 252] on div "0937628048 - XUÂN" at bounding box center [195, 249] width 162 height 19
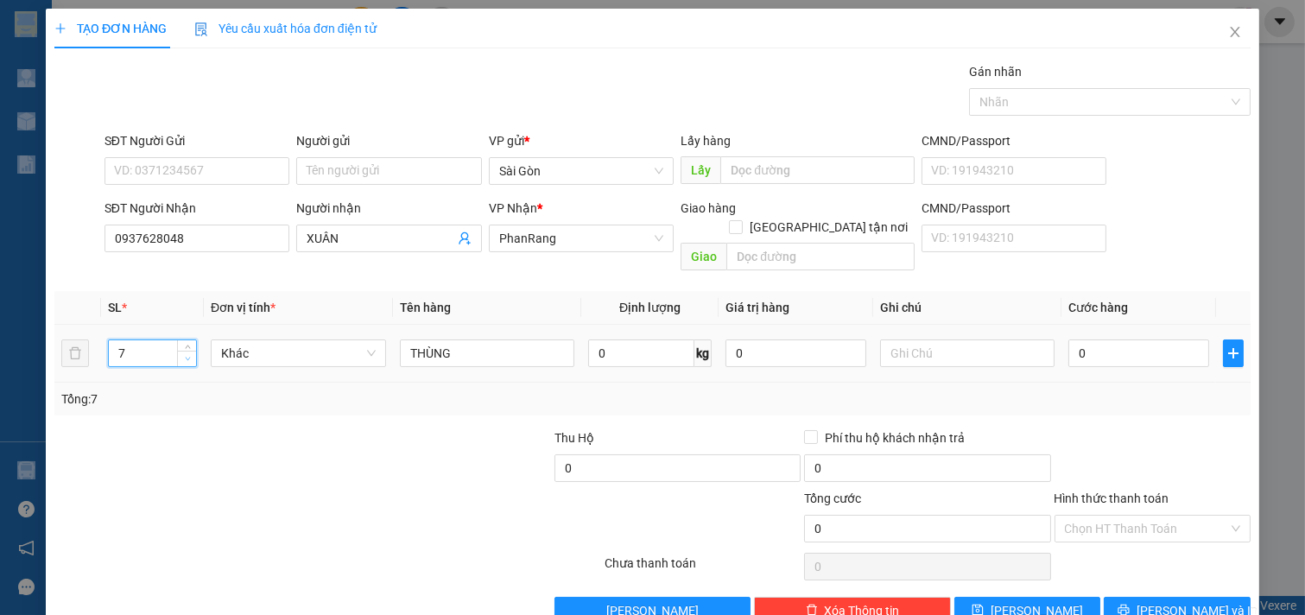
click at [177, 351] on span "Decrease Value" at bounding box center [186, 359] width 19 height 16
click at [179, 351] on span "Decrease Value" at bounding box center [186, 359] width 19 height 16
click at [1124, 583] on div "TẠO ĐƠN HÀNG Yêu cầu xuất hóa đơn điện tử Transit Pickup Surcharge Ids Transit …" at bounding box center [653, 323] width 1214 height 629
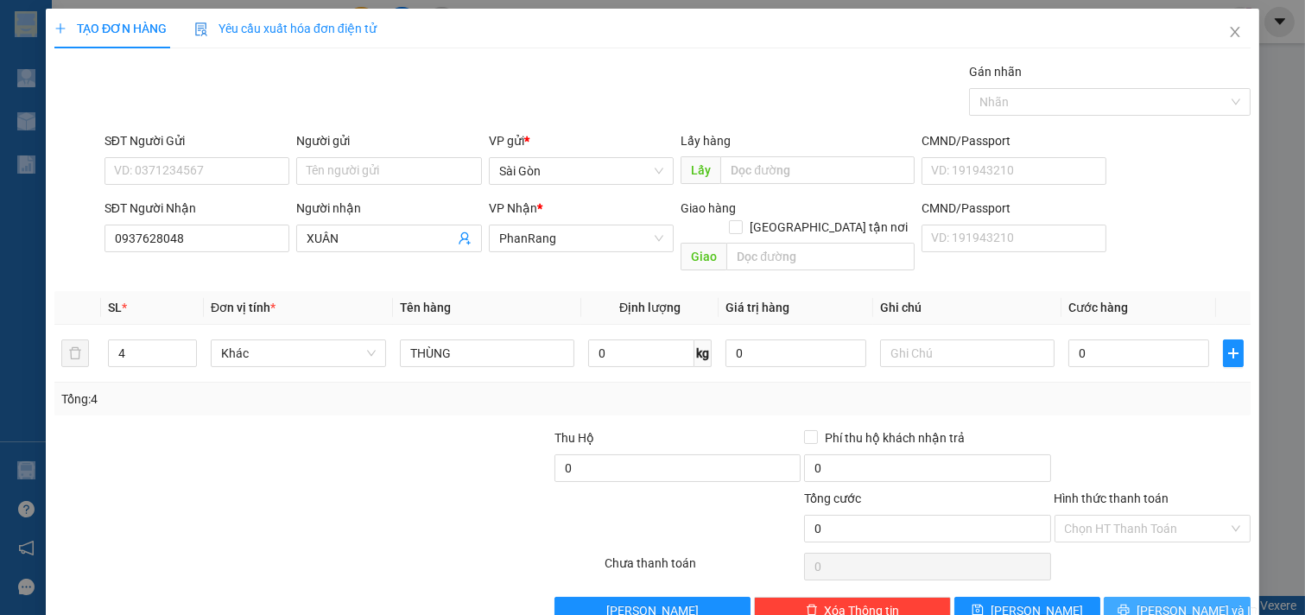
click at [1121, 597] on button "[PERSON_NAME] và In" at bounding box center [1177, 611] width 147 height 28
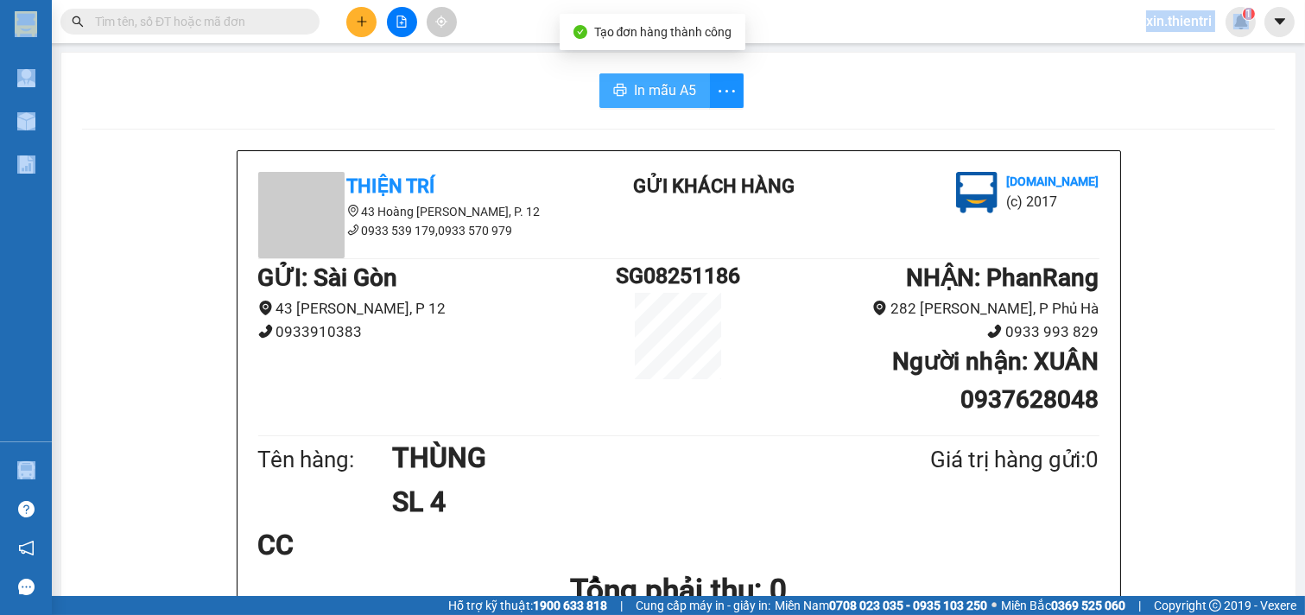
click at [679, 96] on span "In mẫu A5" at bounding box center [665, 90] width 62 height 22
click at [368, 36] on div at bounding box center [402, 22] width 130 height 30
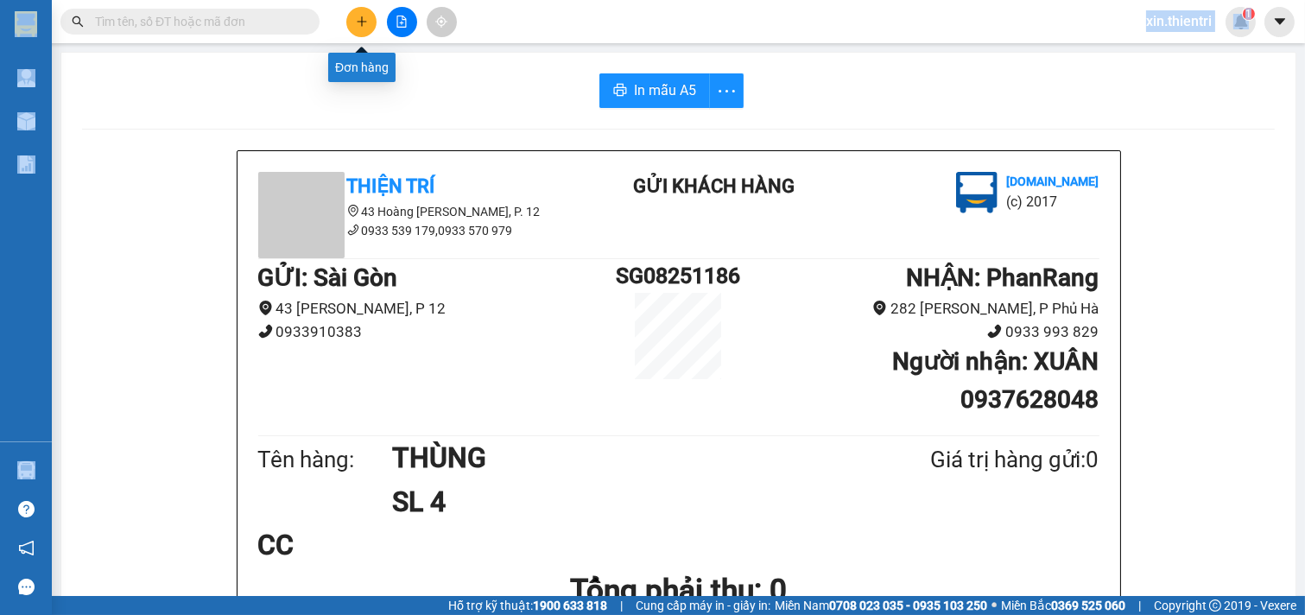
click at [366, 29] on button at bounding box center [361, 22] width 30 height 30
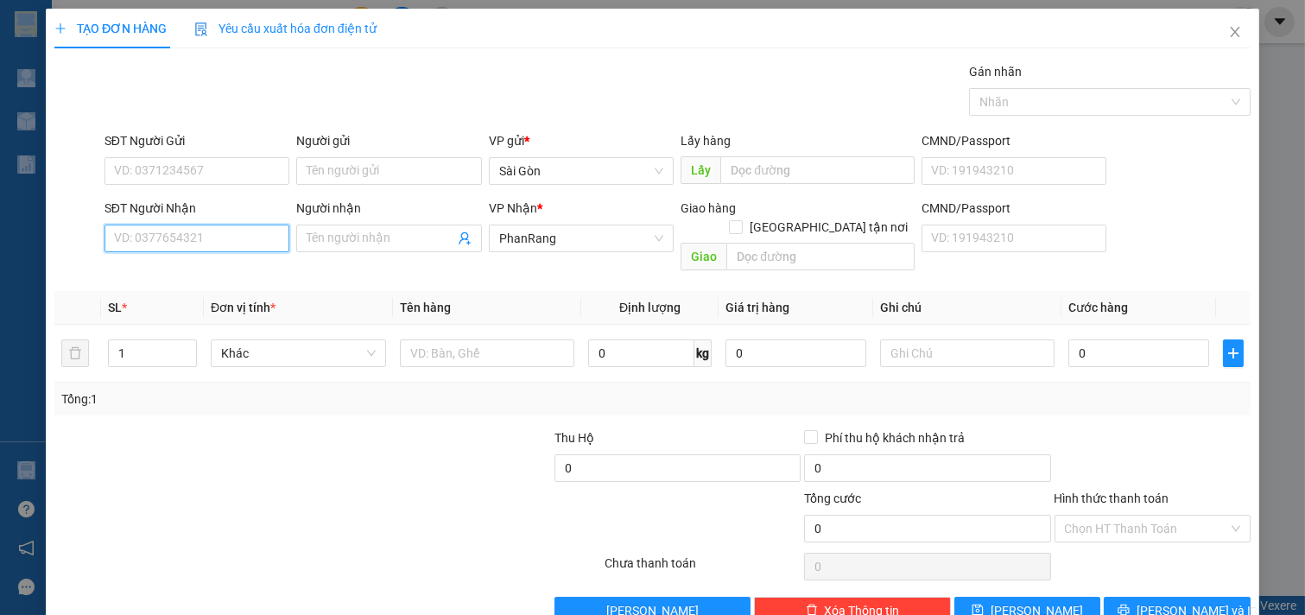
click at [263, 232] on input "SĐT Người Nhận" at bounding box center [198, 239] width 186 height 28
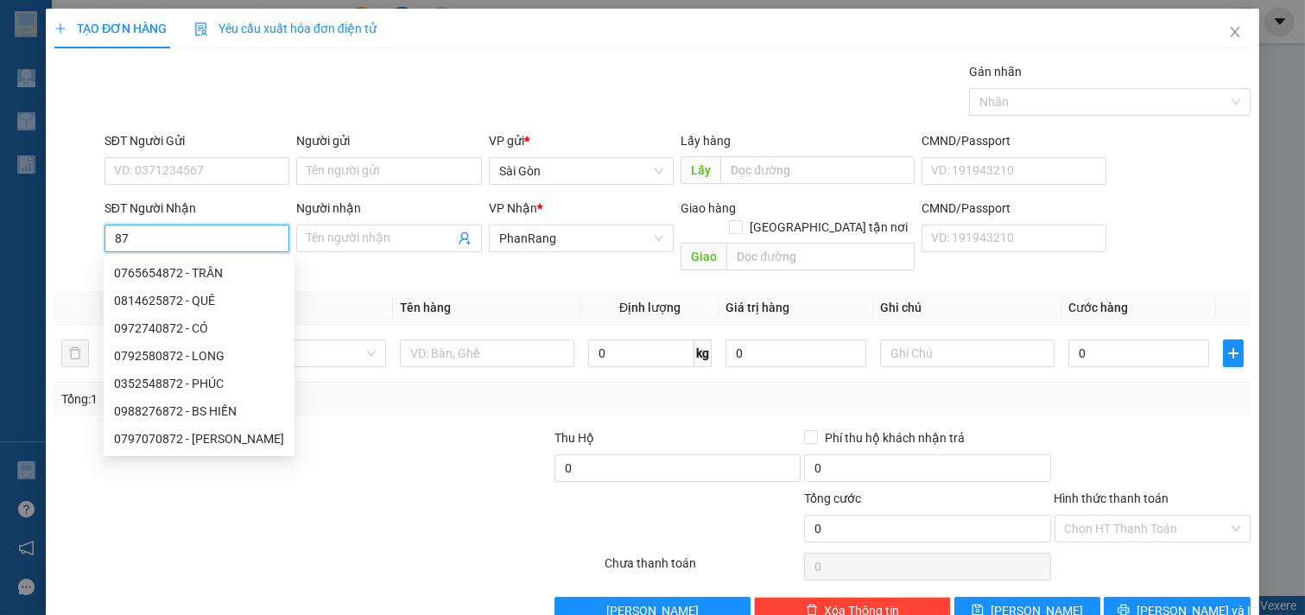
type input "8"
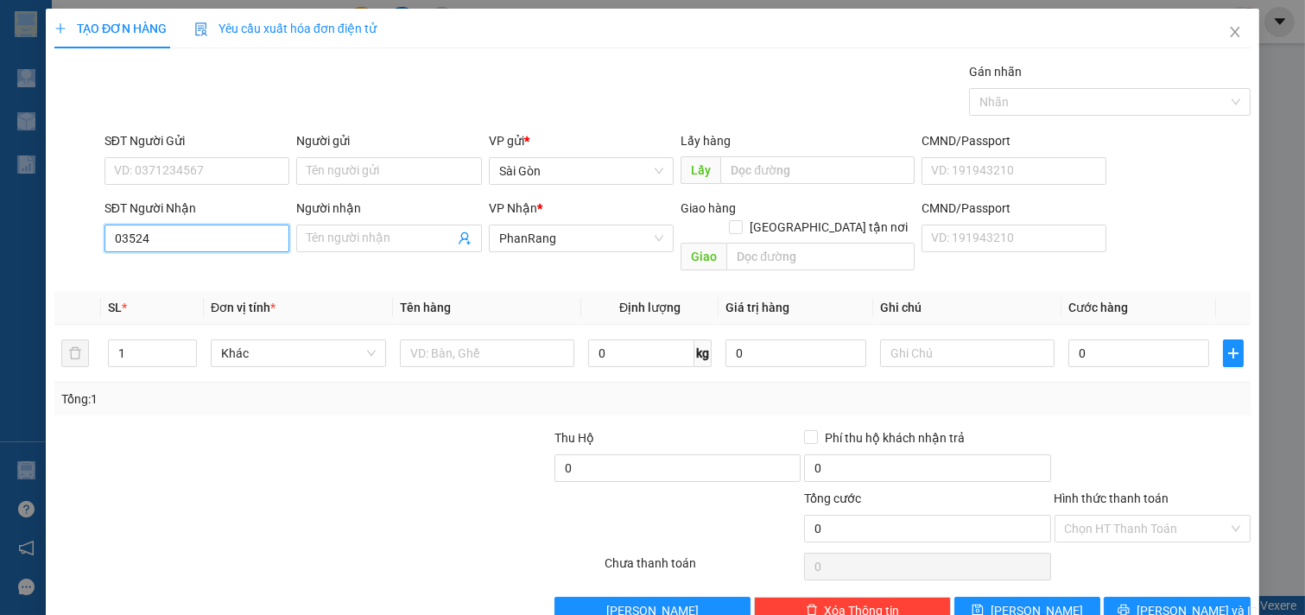
type input "035242"
click at [197, 269] on div "0352420884 - Quý" at bounding box center [195, 273] width 162 height 19
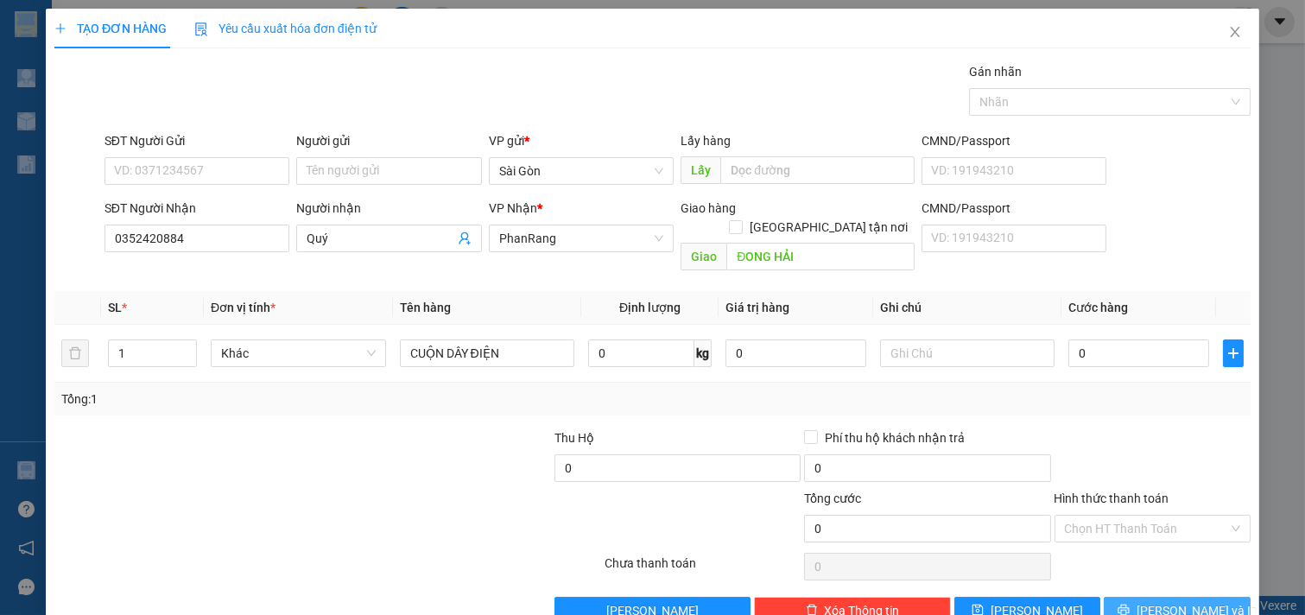
click at [1190, 601] on span "[PERSON_NAME] và In" at bounding box center [1197, 610] width 121 height 19
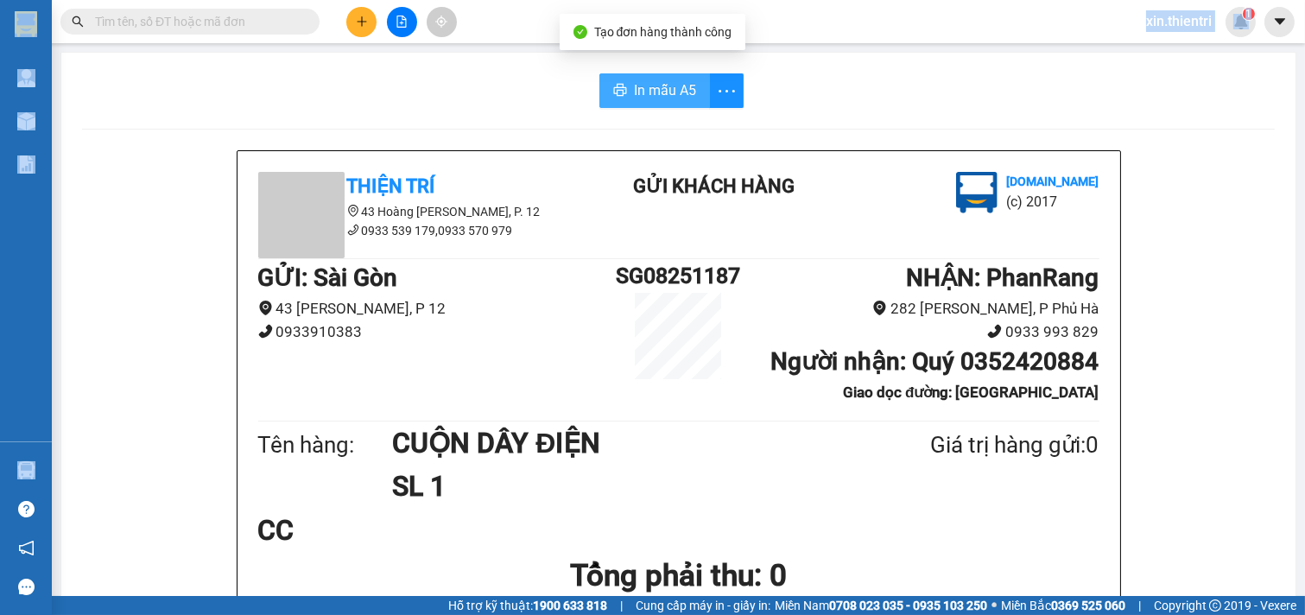
drag, startPoint x: 665, startPoint y: 83, endPoint x: 661, endPoint y: 93, distance: 11.2
click at [662, 88] on span "In mẫu A5" at bounding box center [665, 90] width 62 height 22
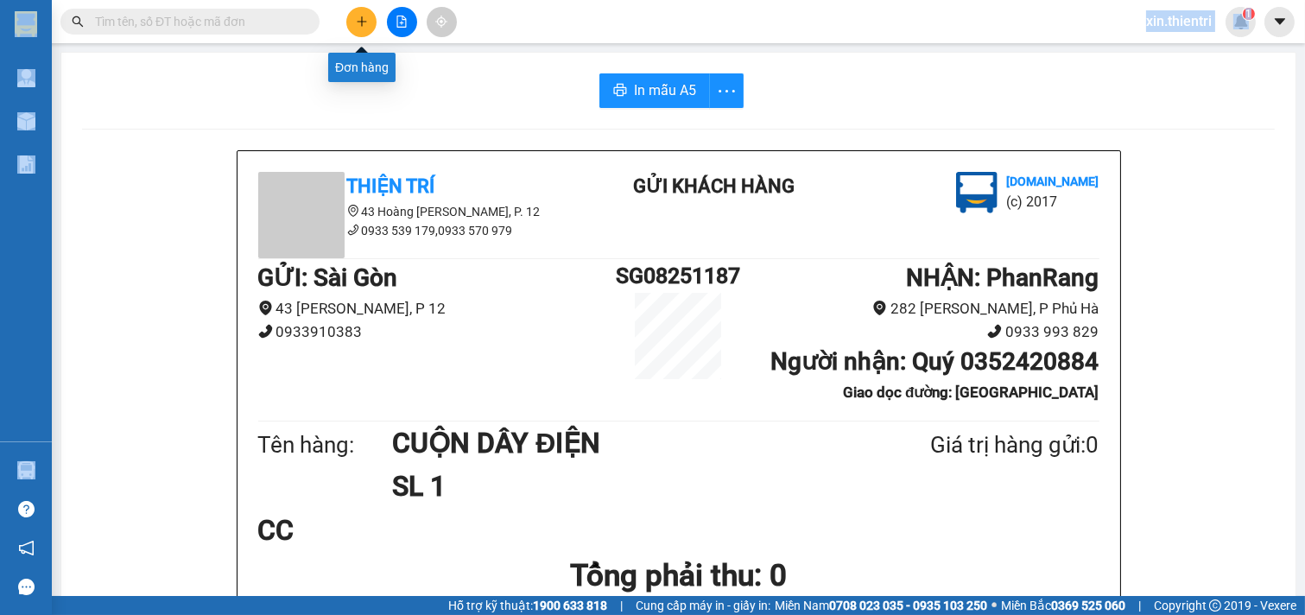
click at [355, 23] on button at bounding box center [361, 22] width 30 height 30
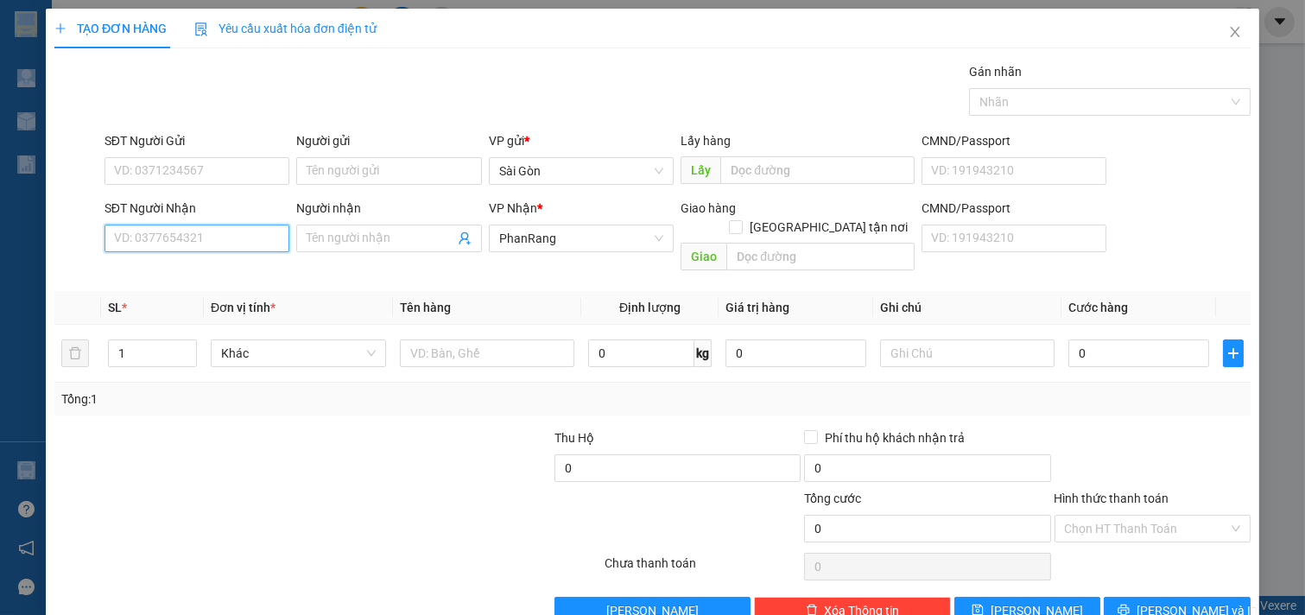
click at [200, 245] on input "SĐT Người Nhận" at bounding box center [198, 239] width 186 height 28
click at [334, 242] on input "Người nhận" at bounding box center [381, 238] width 148 height 19
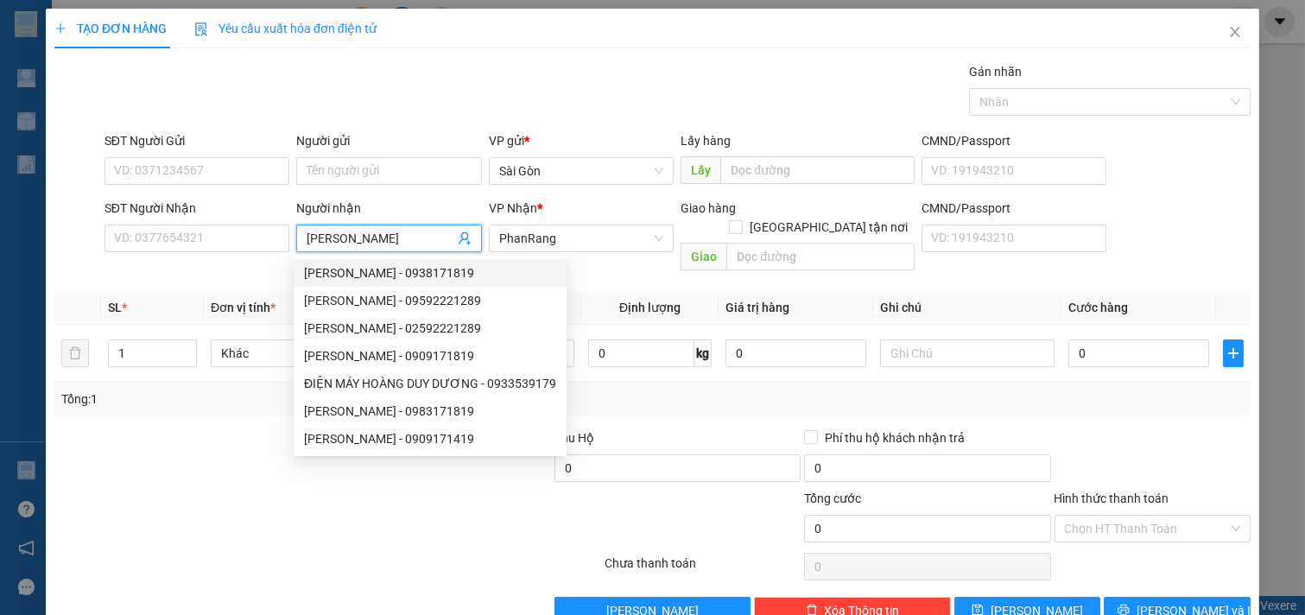
type input "[PERSON_NAME]"
drag, startPoint x: 234, startPoint y: 391, endPoint x: 187, endPoint y: 333, distance: 74.9
click at [233, 391] on div "Tổng: 1" at bounding box center [652, 399] width 1197 height 33
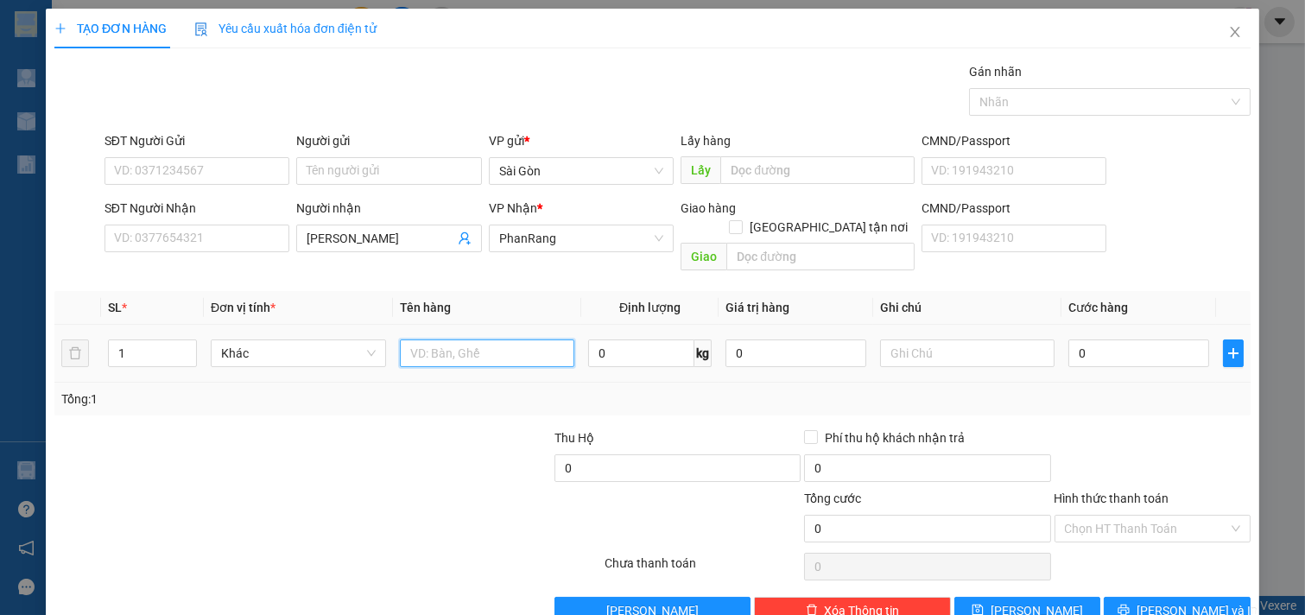
click at [514, 340] on input "text" at bounding box center [487, 354] width 175 height 28
type input "THUN"
click at [1211, 597] on button "[PERSON_NAME] và In" at bounding box center [1177, 611] width 147 height 28
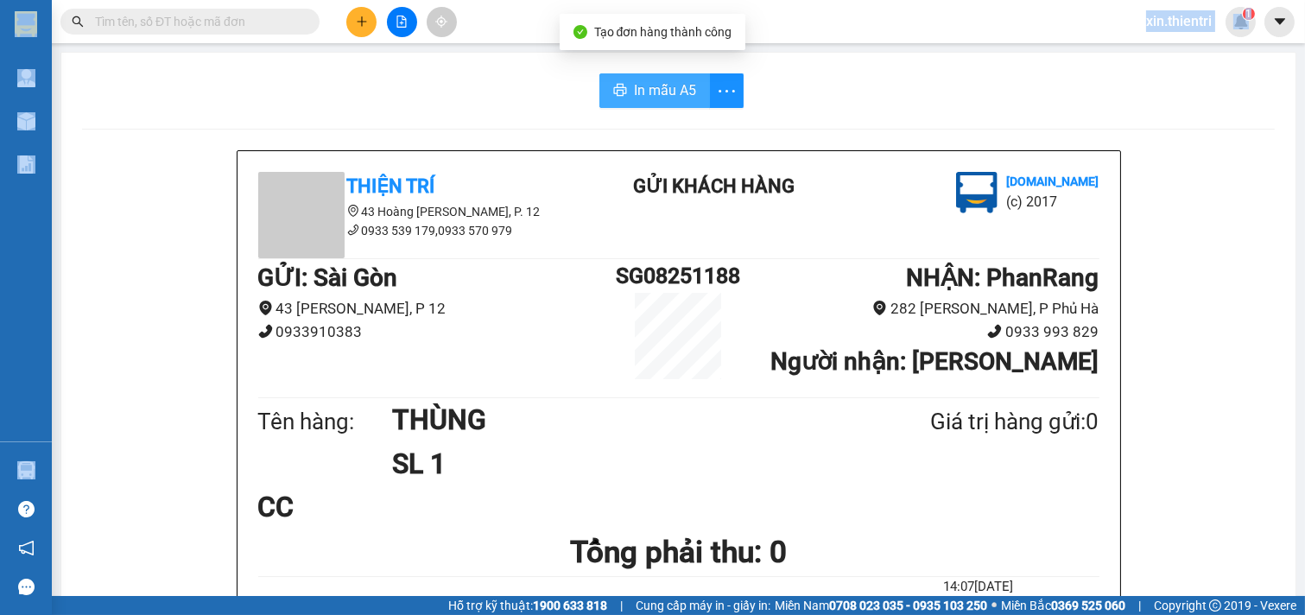
click at [605, 99] on button "In mẫu A5" at bounding box center [655, 90] width 111 height 35
click at [370, 24] on button at bounding box center [361, 22] width 30 height 30
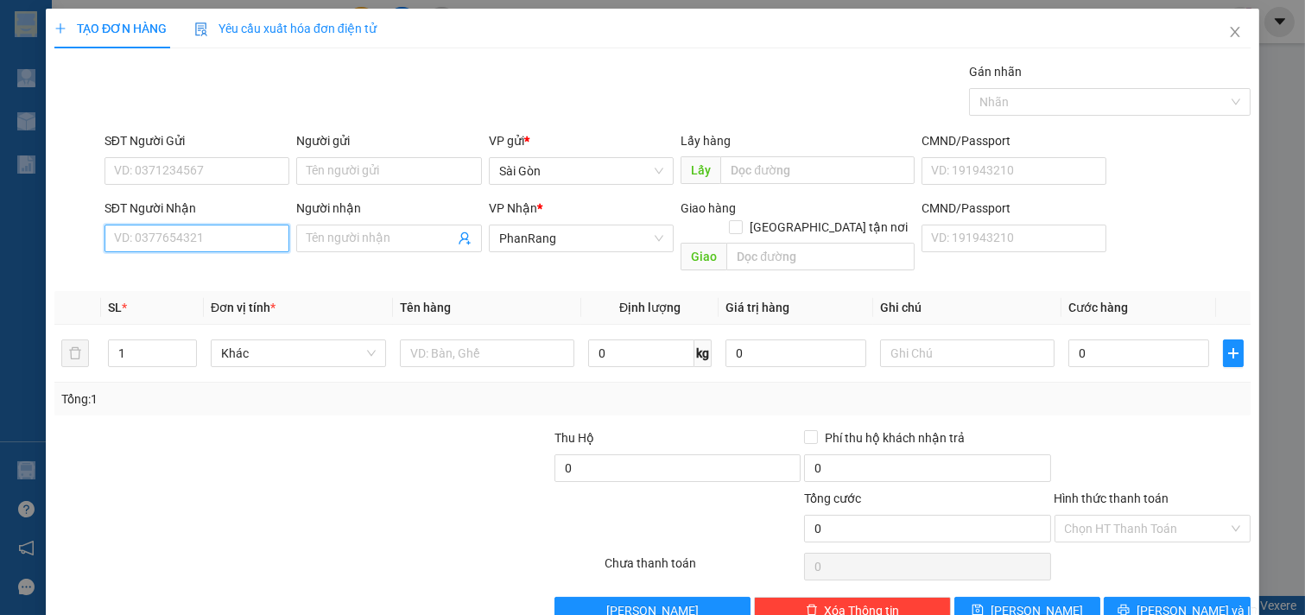
click at [270, 239] on input "SĐT Người Nhận" at bounding box center [198, 239] width 186 height 28
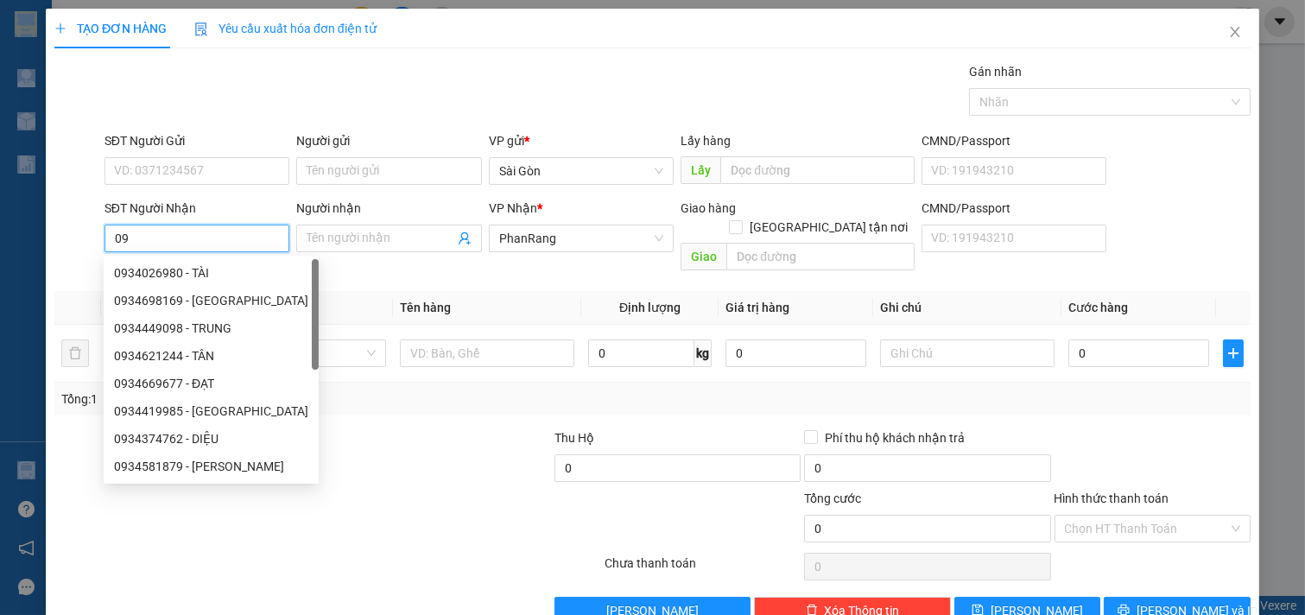
type input "0"
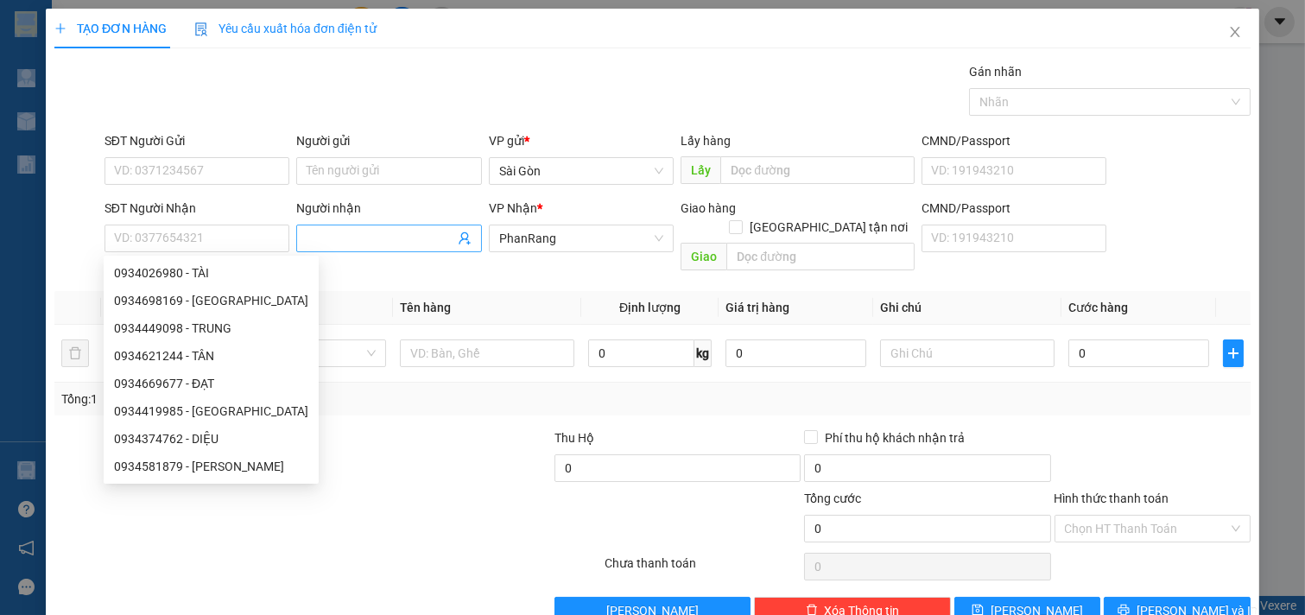
click at [417, 245] on input "Người nhận" at bounding box center [381, 238] width 148 height 19
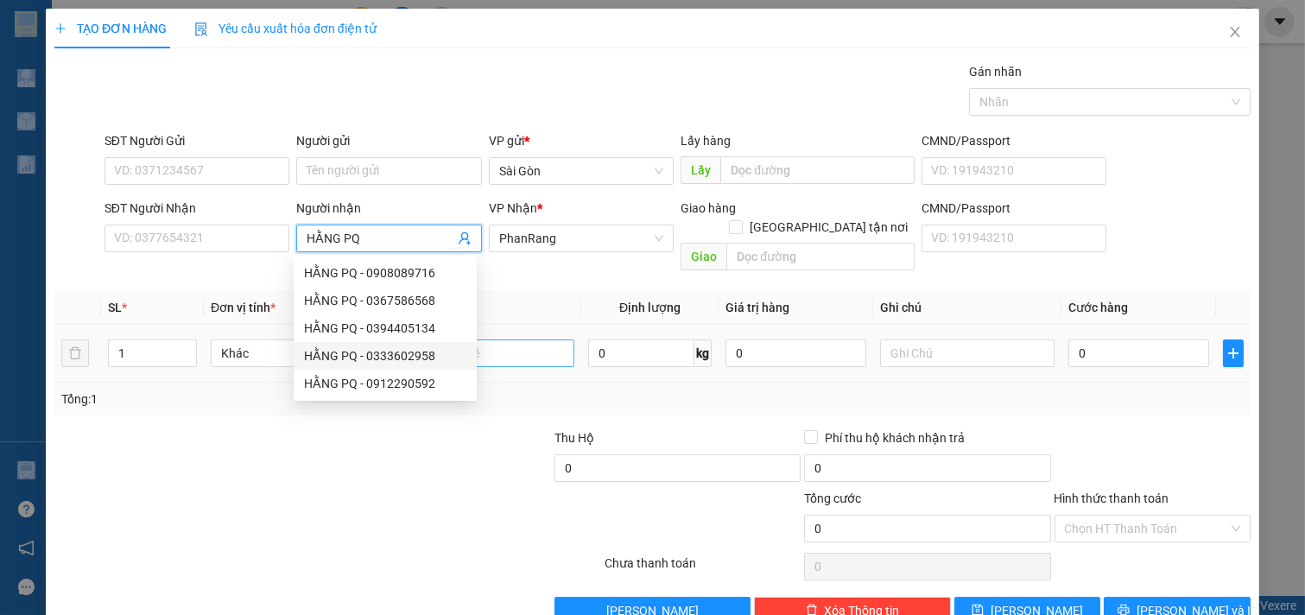
type input "HẰNG PQ"
click at [517, 346] on input "text" at bounding box center [487, 354] width 175 height 28
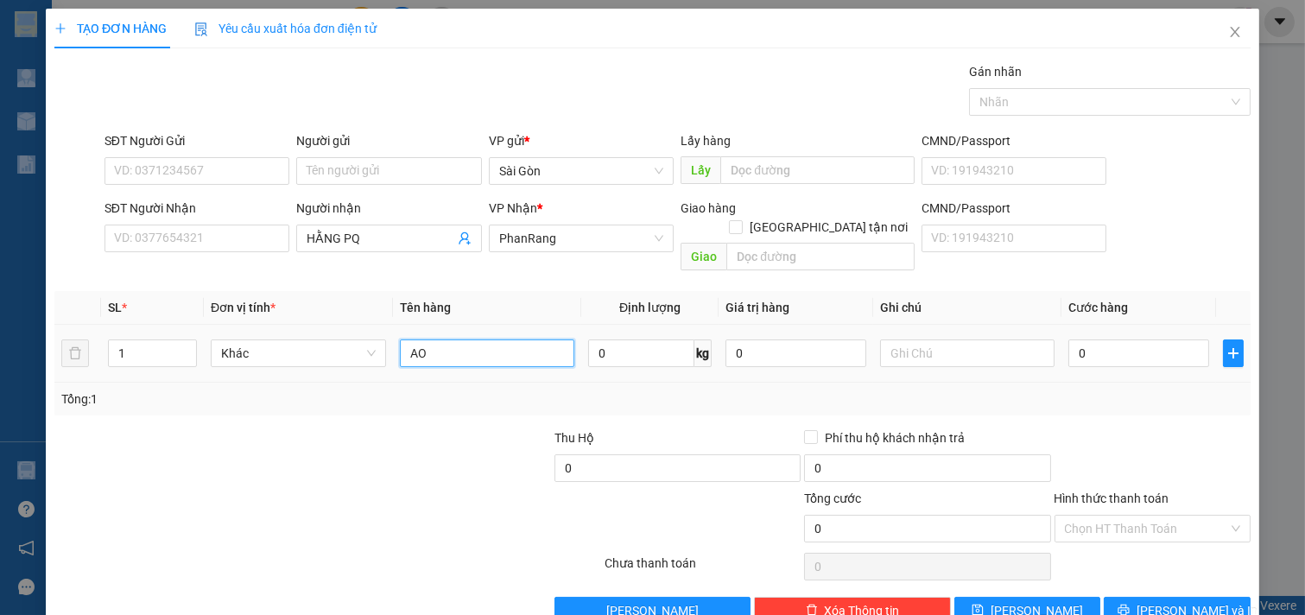
type input "A"
type input "BA"
click at [1130, 604] on icon "printer" at bounding box center [1124, 610] width 12 height 12
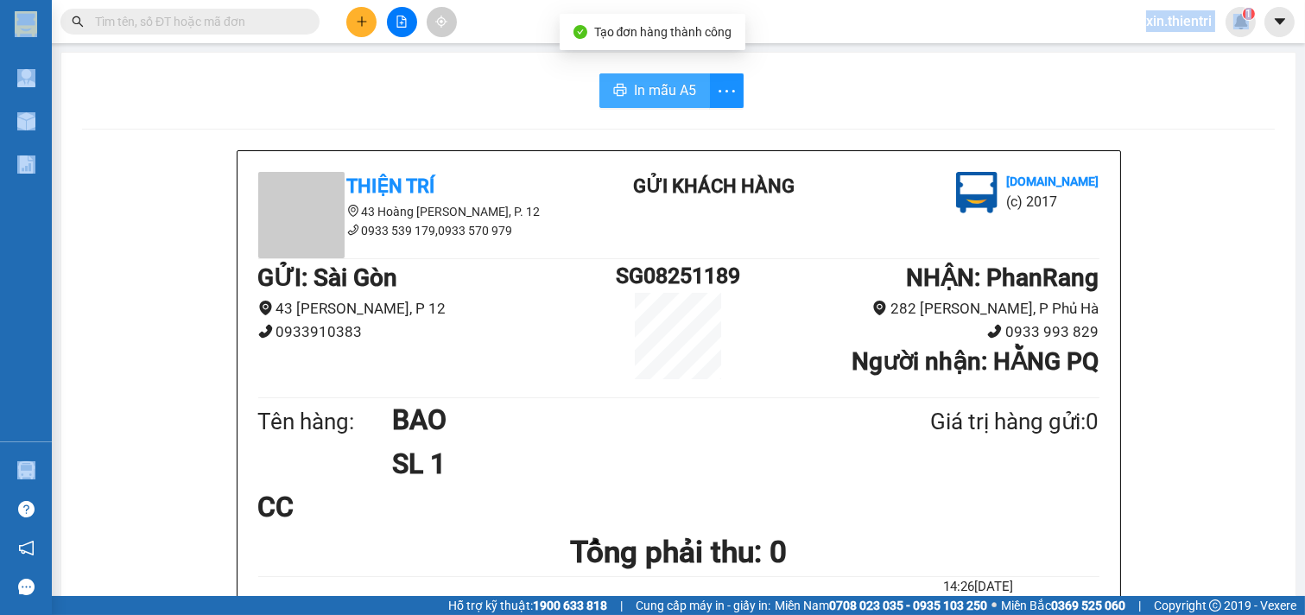
click at [649, 95] on span "In mẫu A5" at bounding box center [665, 90] width 62 height 22
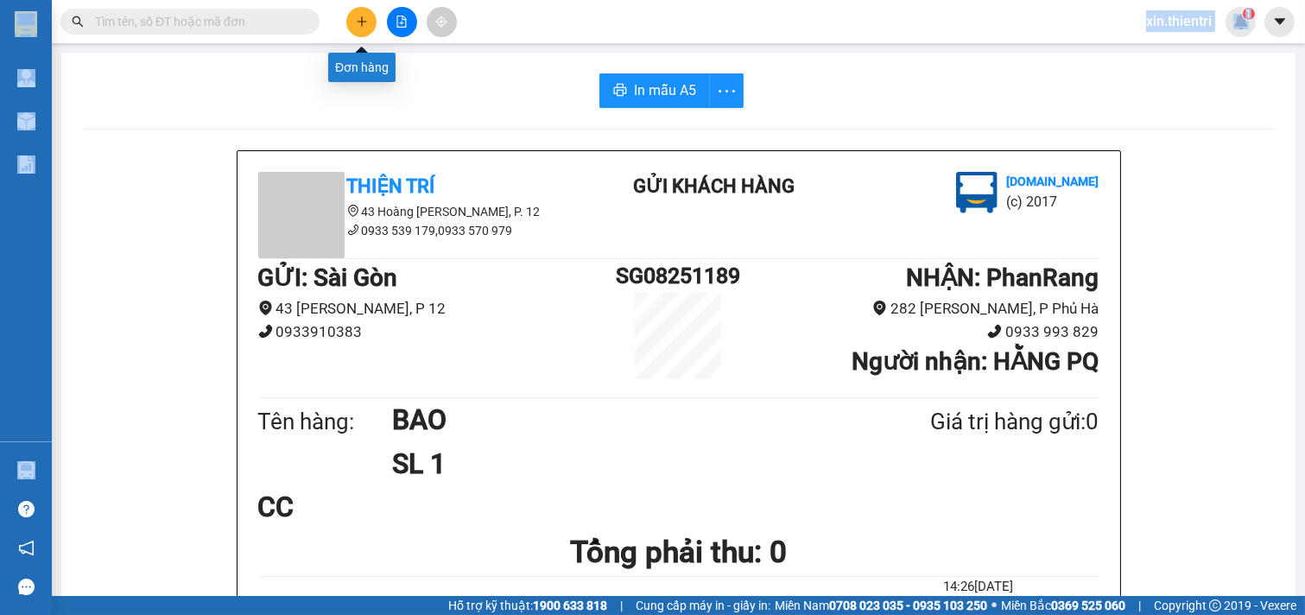
click at [359, 27] on icon "plus" at bounding box center [362, 22] width 12 height 12
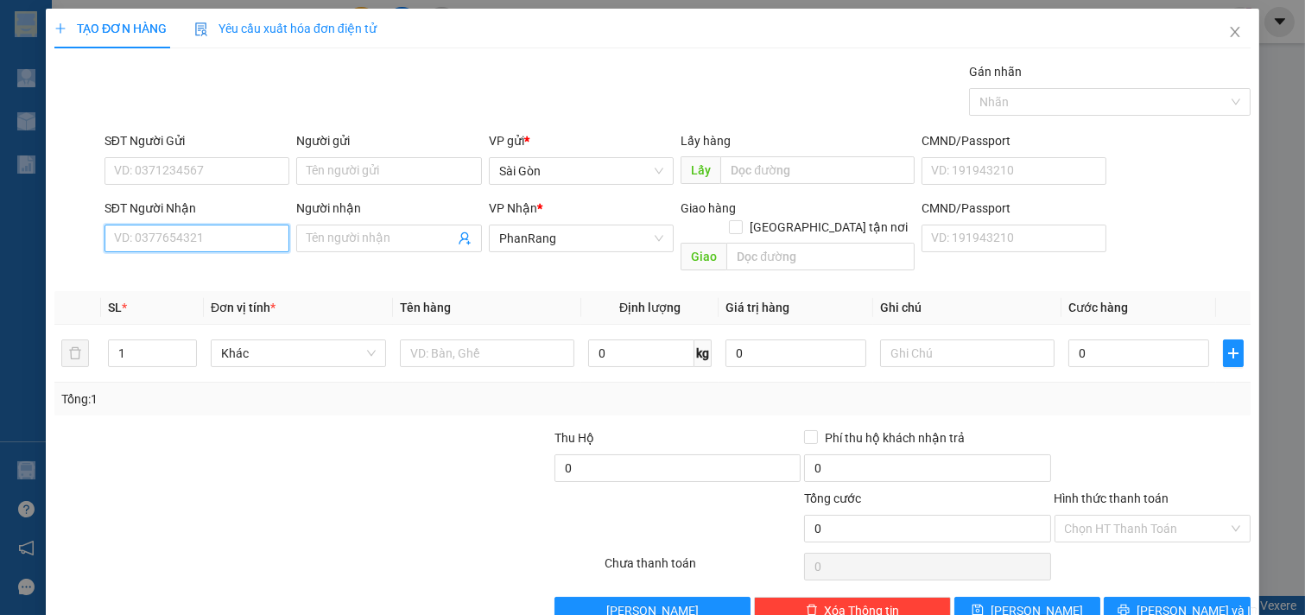
click at [254, 238] on input "SĐT Người Nhận" at bounding box center [198, 239] width 186 height 28
type input "0399761761"
drag, startPoint x: 389, startPoint y: 213, endPoint x: 384, endPoint y: 227, distance: 14.5
click at [389, 214] on div "Người nhận" at bounding box center [389, 208] width 186 height 19
click at [389, 229] on input "Người nhận" at bounding box center [381, 238] width 148 height 19
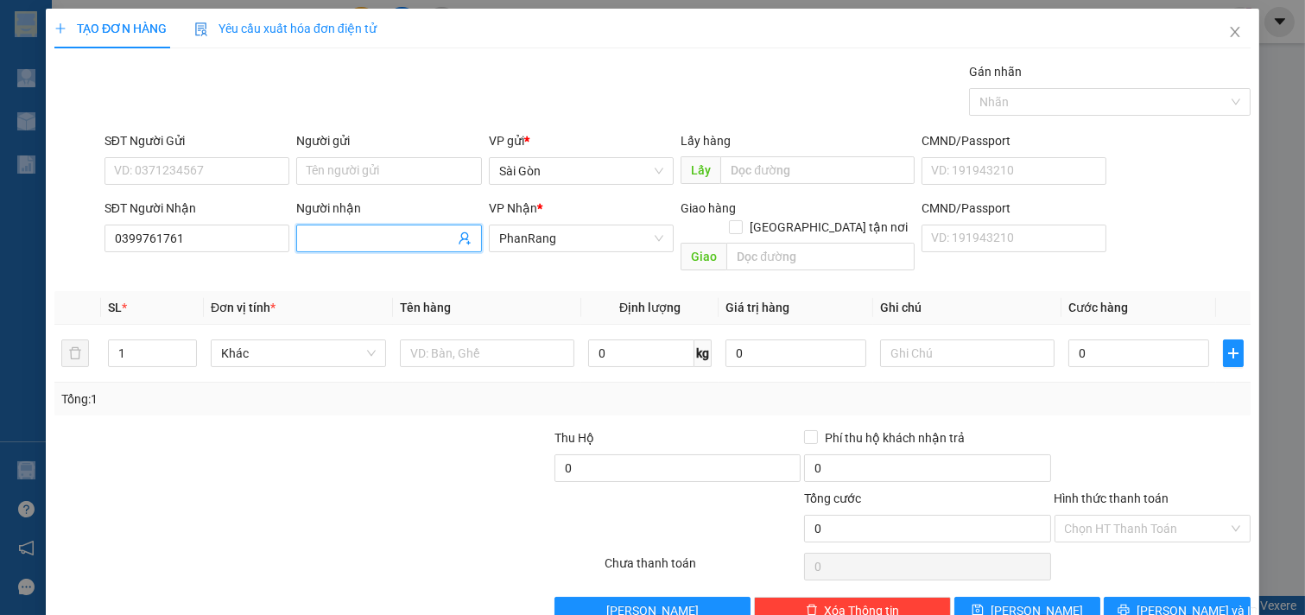
click at [384, 230] on input "Người nhận" at bounding box center [381, 238] width 148 height 19
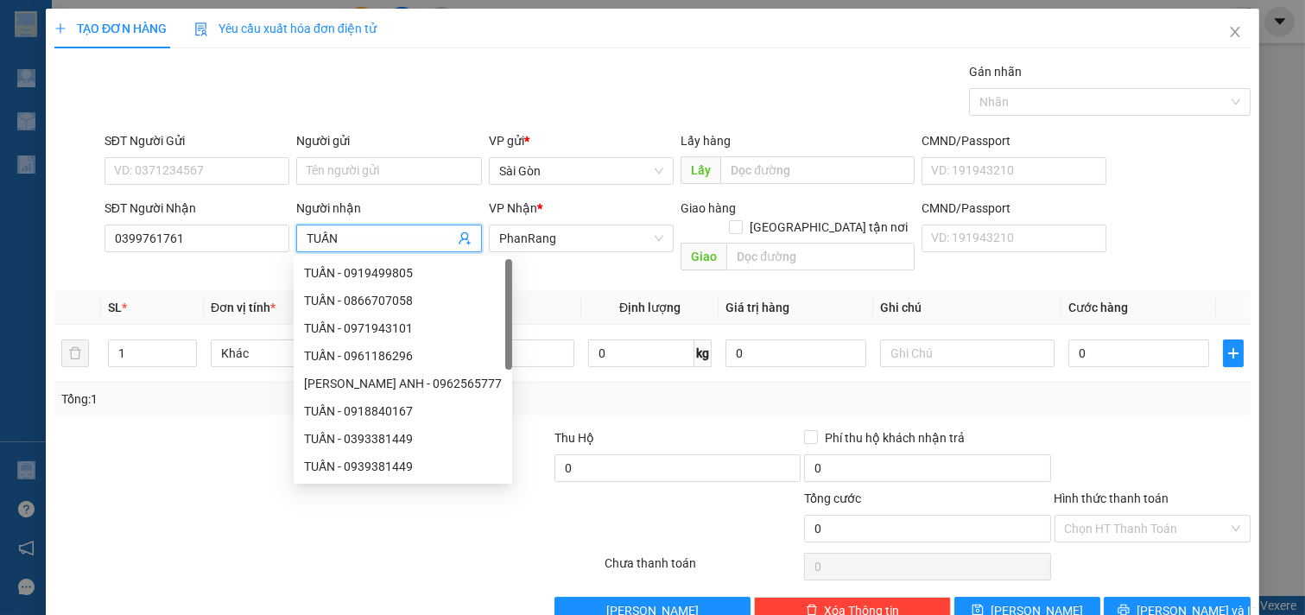
type input "TUẤN"
click at [245, 429] on div at bounding box center [178, 459] width 250 height 60
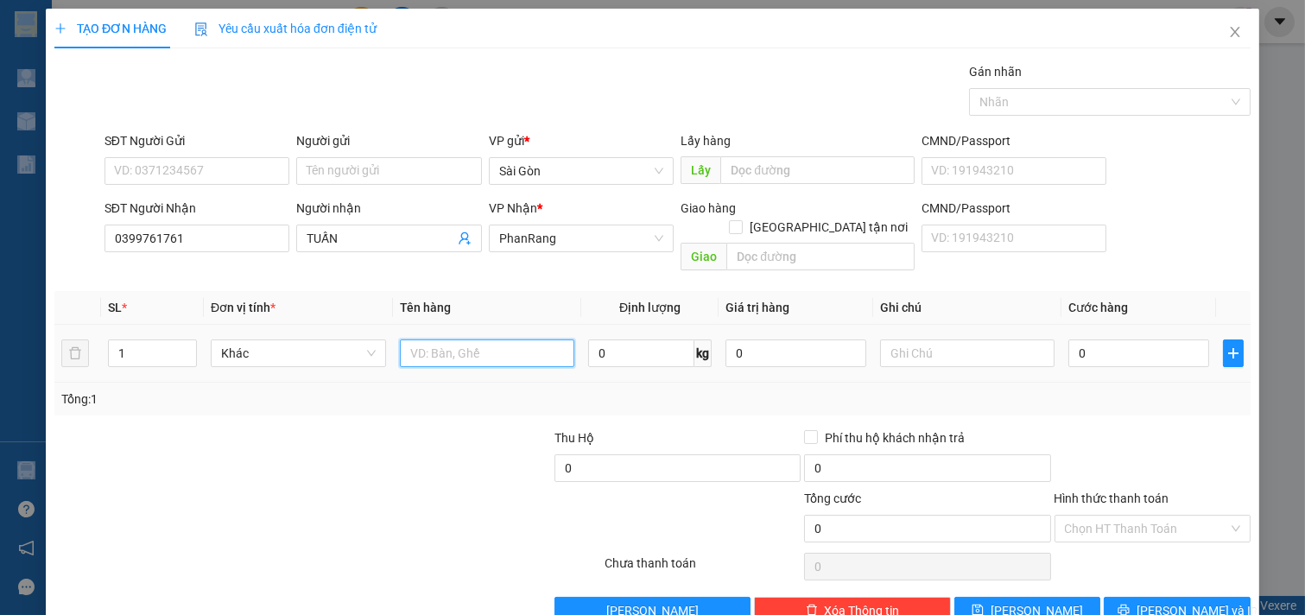
click at [514, 340] on input "text" at bounding box center [487, 354] width 175 height 28
click at [237, 238] on input "0399761761" at bounding box center [198, 239] width 186 height 28
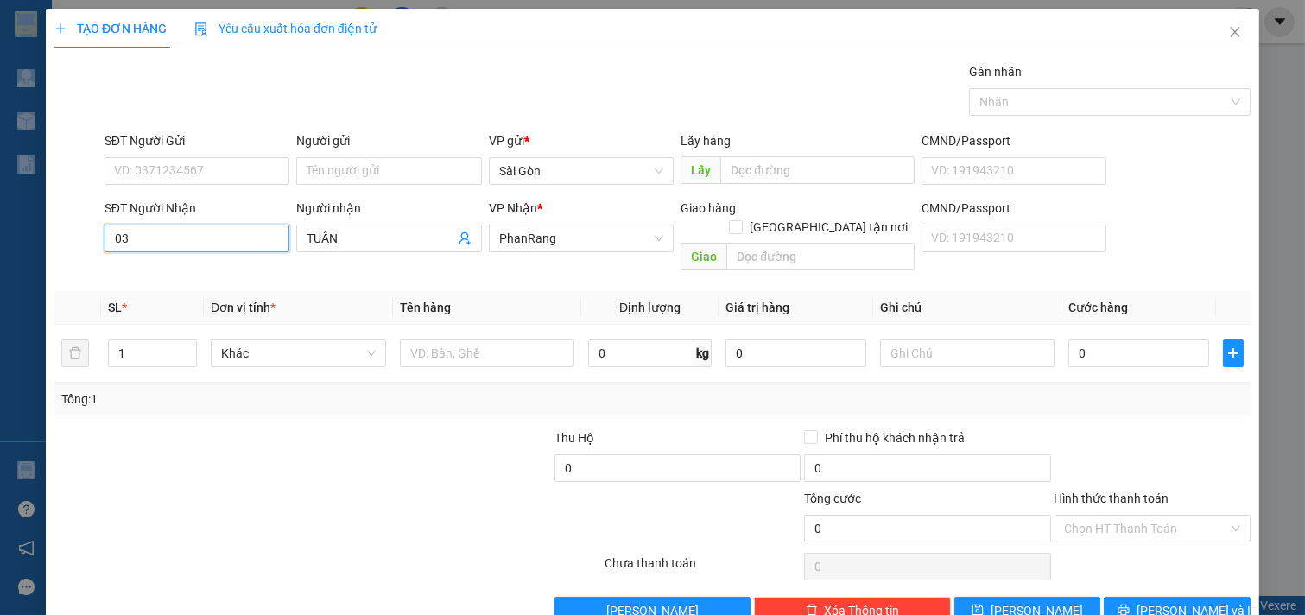
type input "0"
click at [221, 271] on div "0986022611 - DŨNG" at bounding box center [195, 273] width 162 height 19
type input "0986022611"
type input "DŨNG"
type input "0986022611"
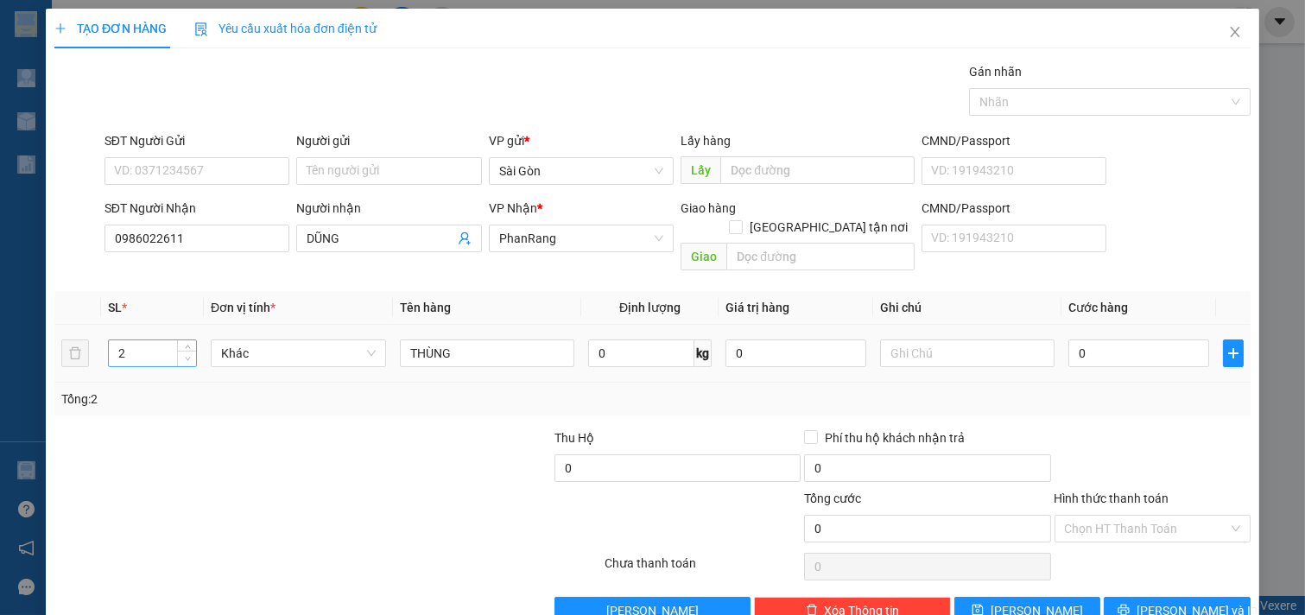
type input "1"
click at [185, 356] on icon "down" at bounding box center [188, 359] width 6 height 6
click at [507, 340] on input "THÙNG" at bounding box center [487, 354] width 175 height 28
type input "T"
type input "KIE"
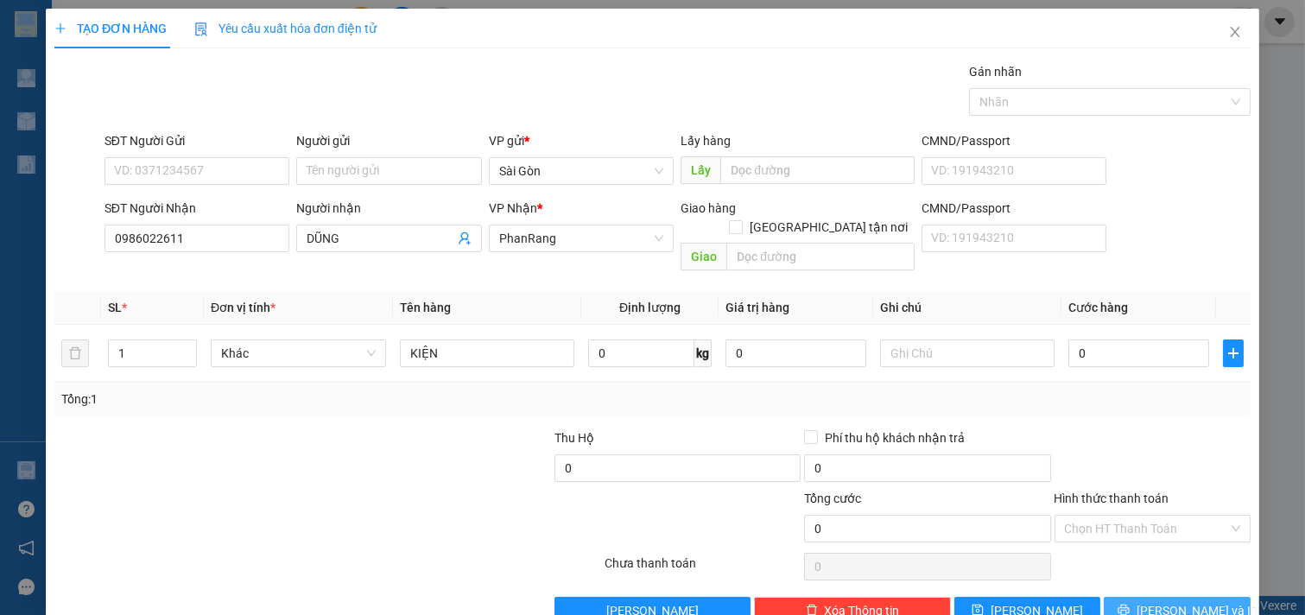
click at [1161, 601] on span "[PERSON_NAME] và In" at bounding box center [1197, 610] width 121 height 19
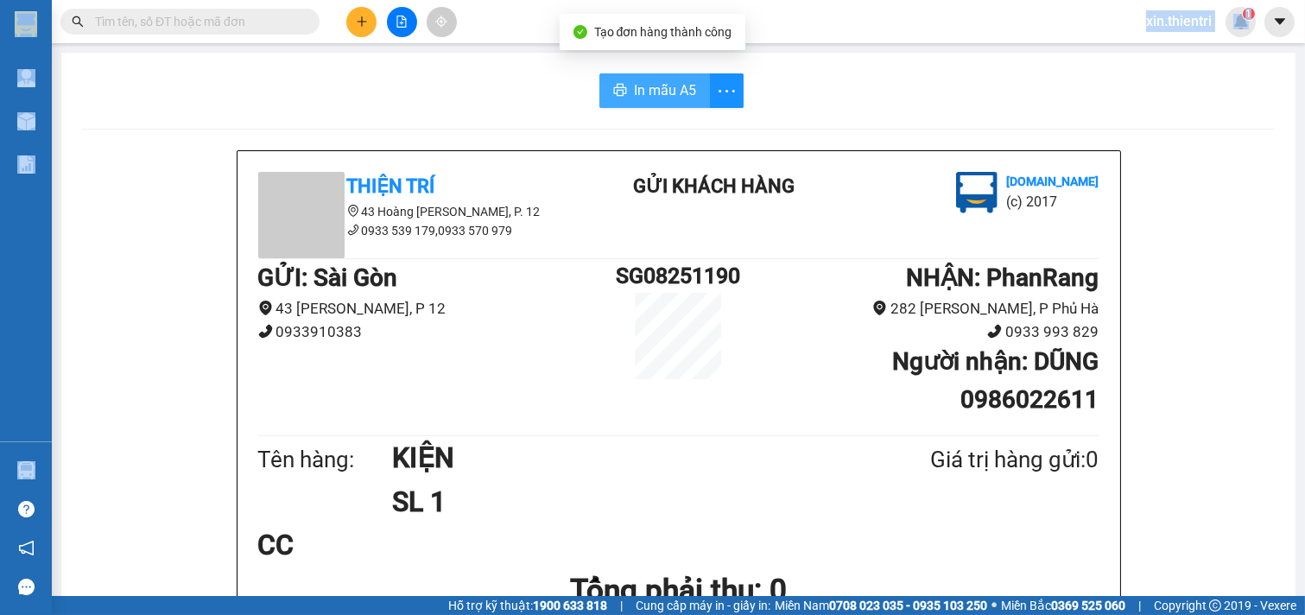
click at [680, 98] on span "In mẫu A5" at bounding box center [665, 90] width 62 height 22
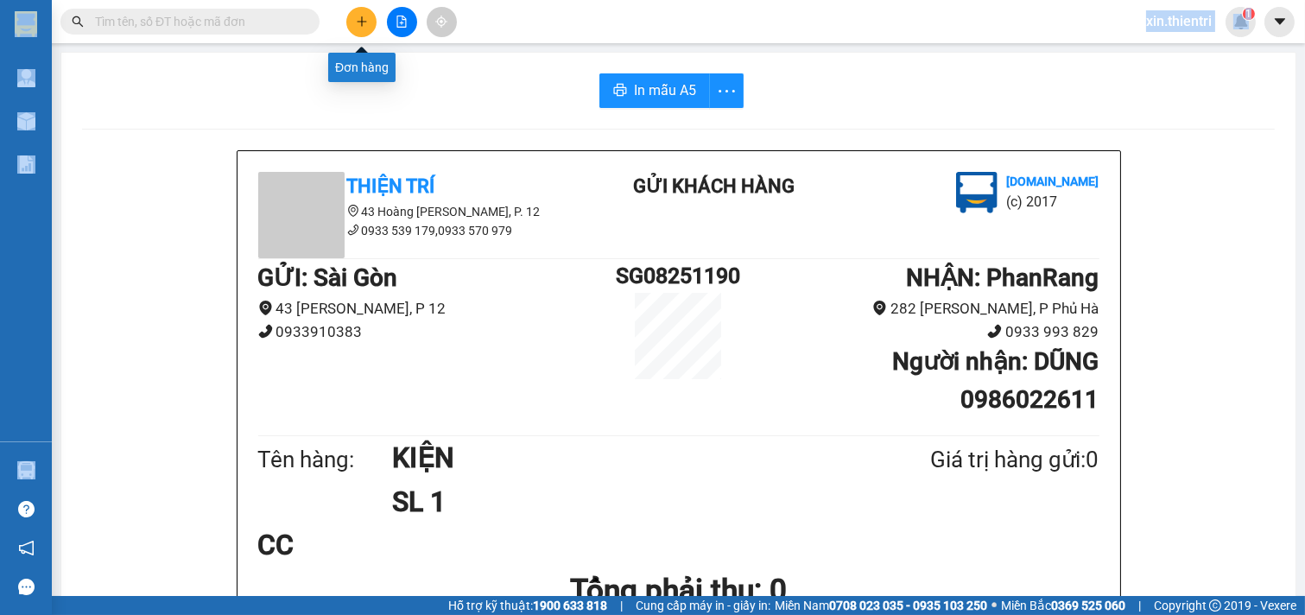
click at [365, 24] on icon "plus" at bounding box center [362, 22] width 12 height 12
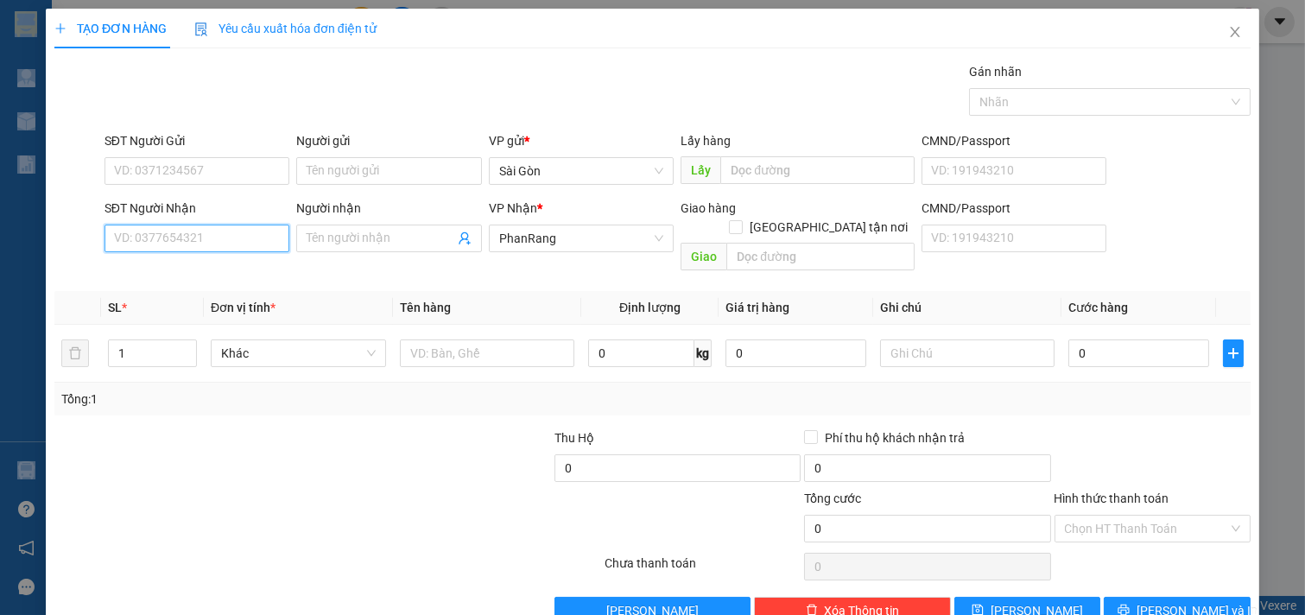
click at [255, 235] on input "SĐT Người Nhận" at bounding box center [198, 239] width 186 height 28
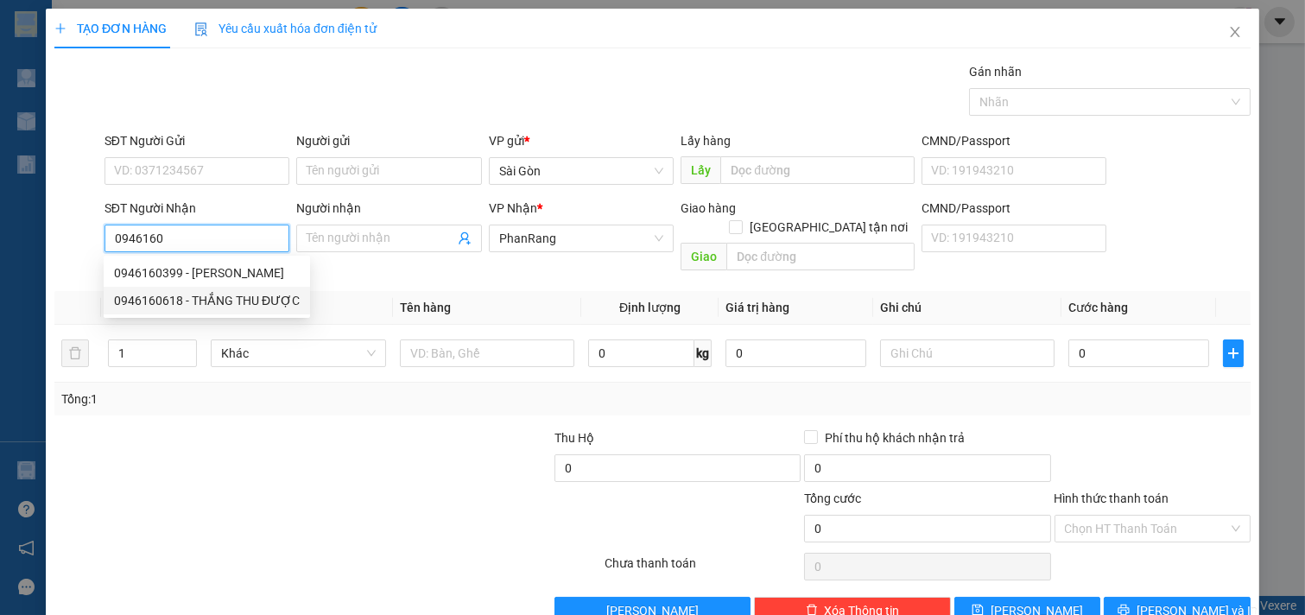
click at [255, 300] on div "0946160618 - THẮNG THU ĐƯỢC" at bounding box center [207, 300] width 186 height 19
type input "0946160618"
type input "THẮNG THU ĐƯỢC"
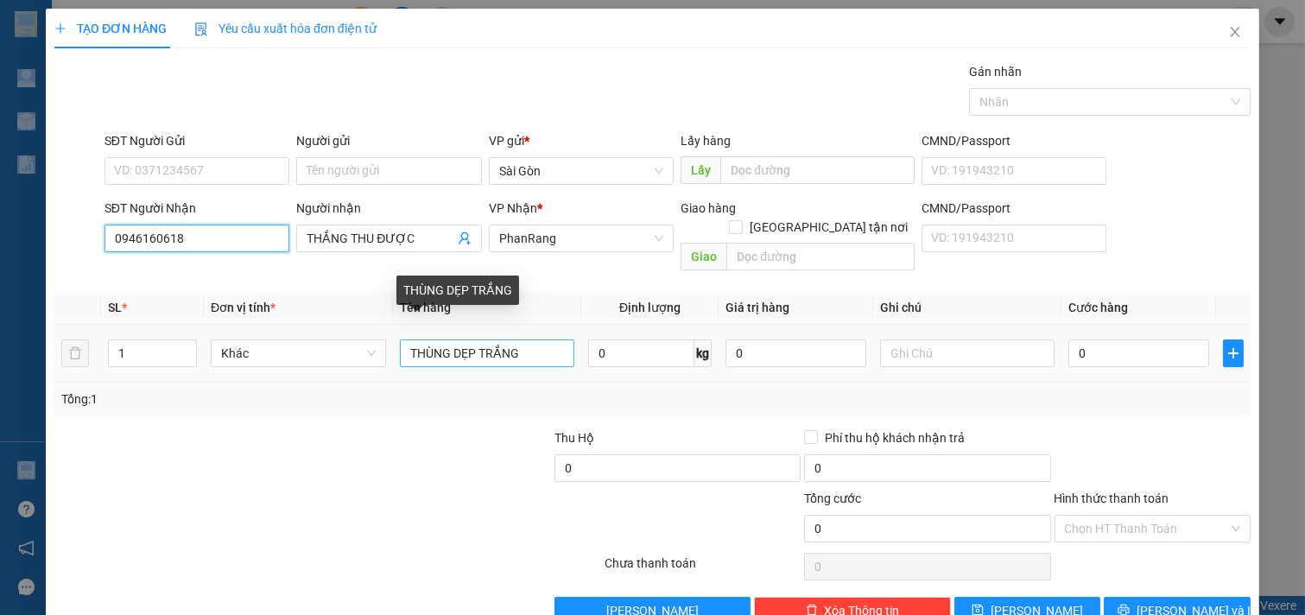
type input "0946160618"
click at [540, 346] on input "THÙNG DẸP TRẮNG" at bounding box center [487, 354] width 175 height 28
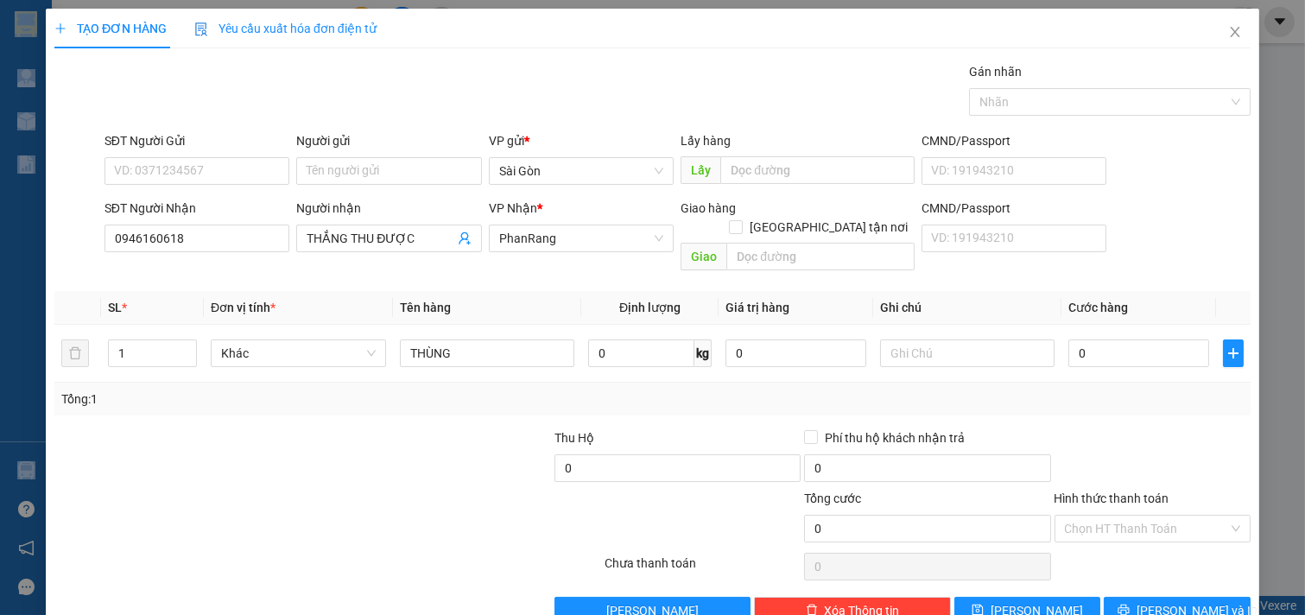
drag, startPoint x: 1161, startPoint y: 609, endPoint x: 1166, endPoint y: 581, distance: 29.0
click at [1160, 607] on div "TẠO ĐƠN HÀNG Yêu cầu xuất hóa đơn điện tử Transit Pickup Surcharge Ids Transit …" at bounding box center [653, 323] width 1214 height 629
drag, startPoint x: 1167, startPoint y: 581, endPoint x: 1165, endPoint y: 594, distance: 13.2
click at [1169, 597] on button "[PERSON_NAME] và In" at bounding box center [1177, 611] width 147 height 28
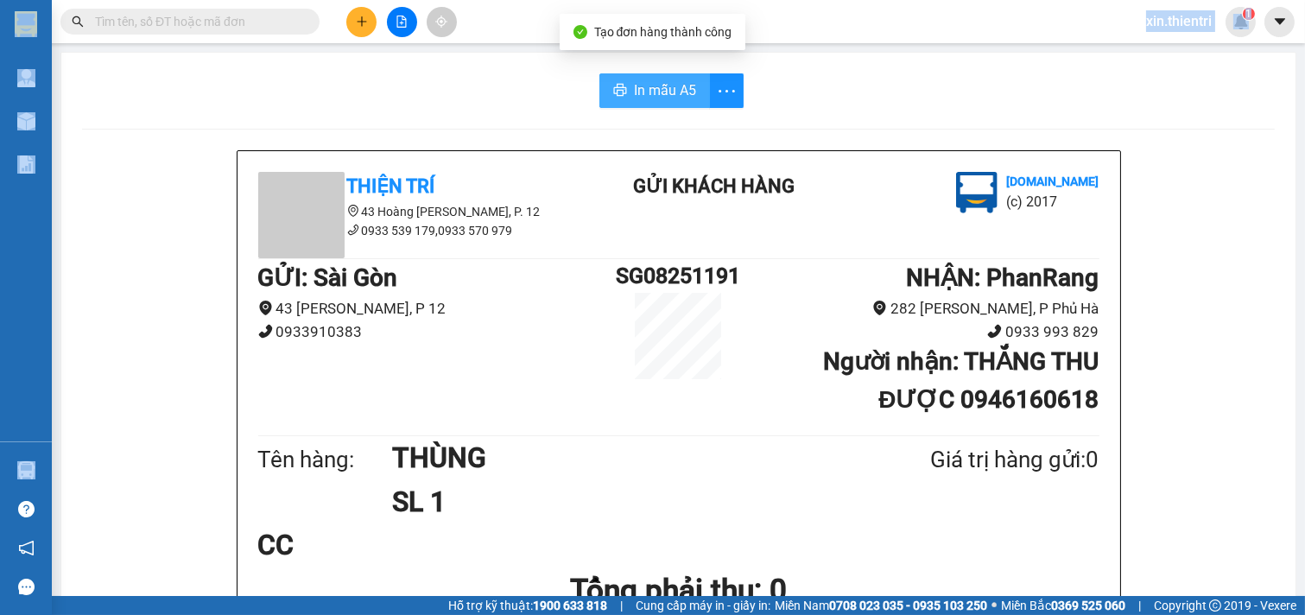
click at [634, 96] on span "In mẫu A5" at bounding box center [665, 90] width 62 height 22
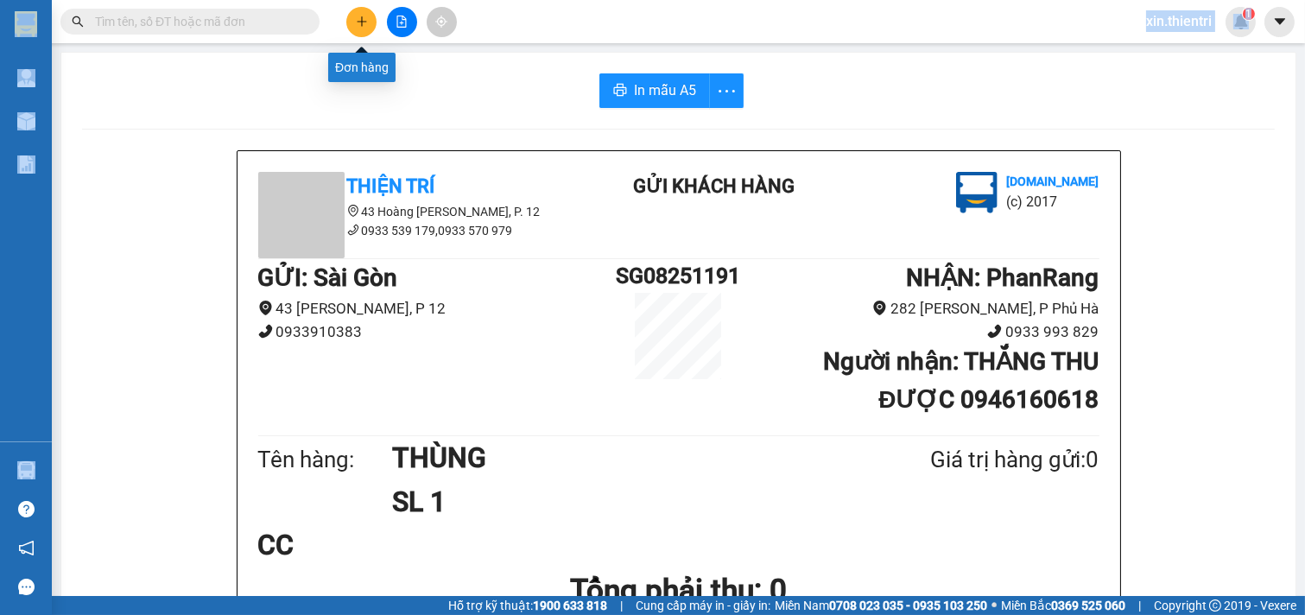
click at [352, 26] on button at bounding box center [361, 22] width 30 height 30
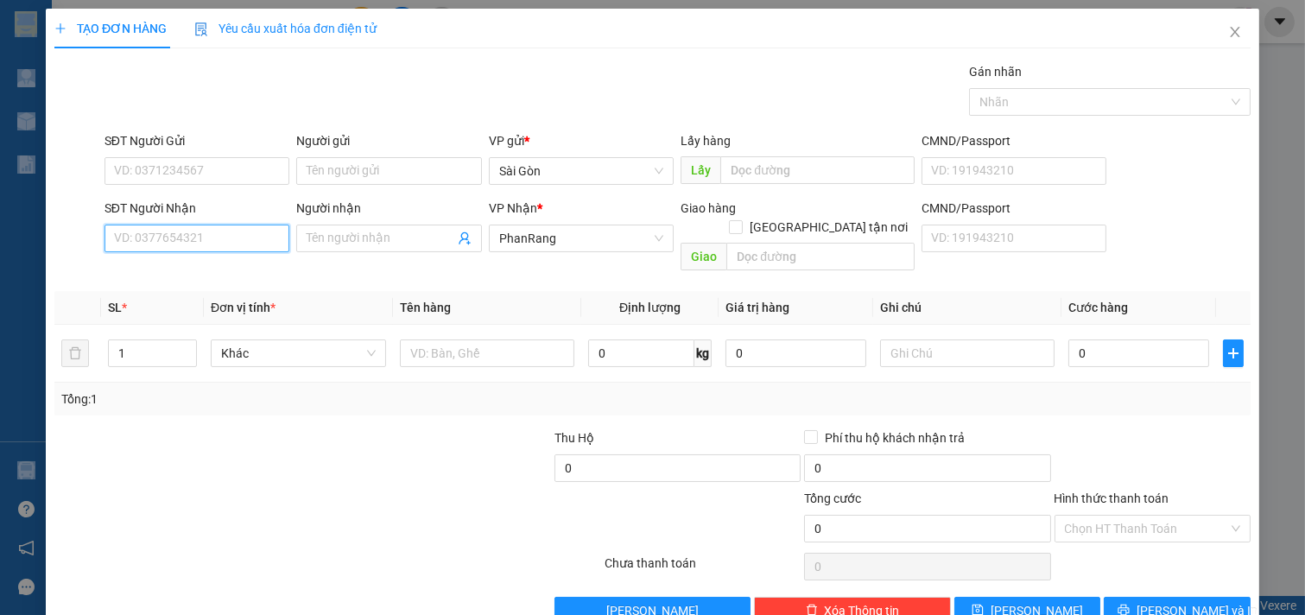
click at [212, 245] on input "SĐT Người Nhận" at bounding box center [198, 239] width 186 height 28
click at [232, 273] on div "0903809862 - HẠO" at bounding box center [195, 273] width 162 height 19
type input "0903809862"
type input "HẠO"
type input "0903809862"
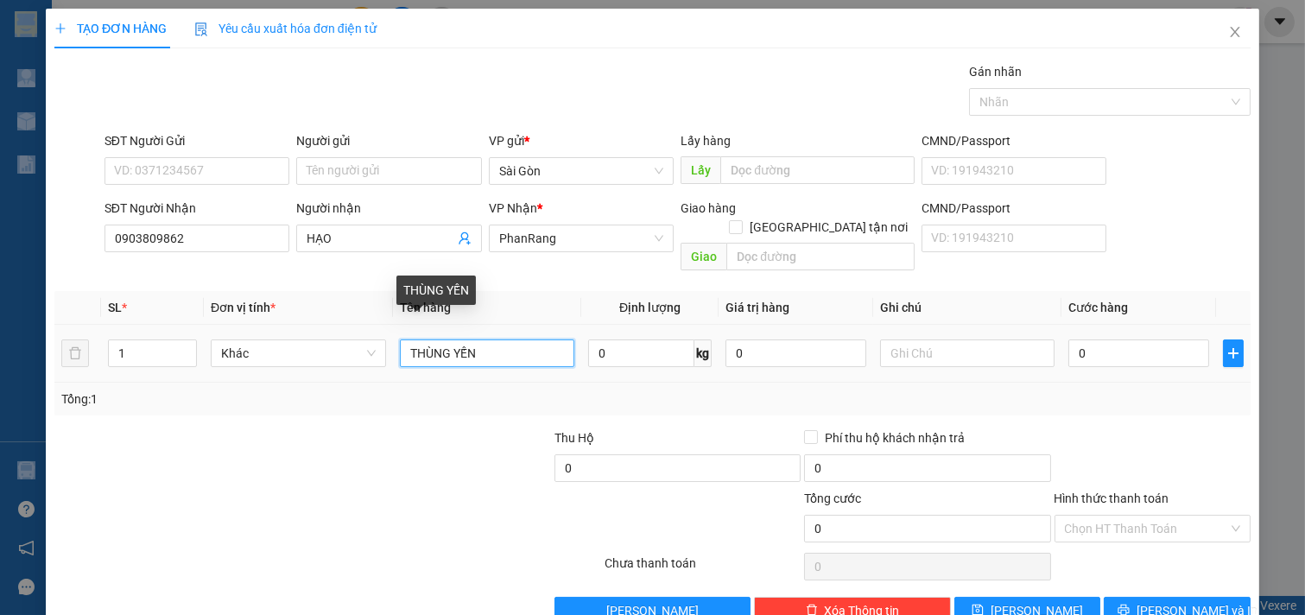
click at [468, 340] on input "THÙNG YẾN" at bounding box center [487, 354] width 175 height 28
type input "T"
type input "XÔ"
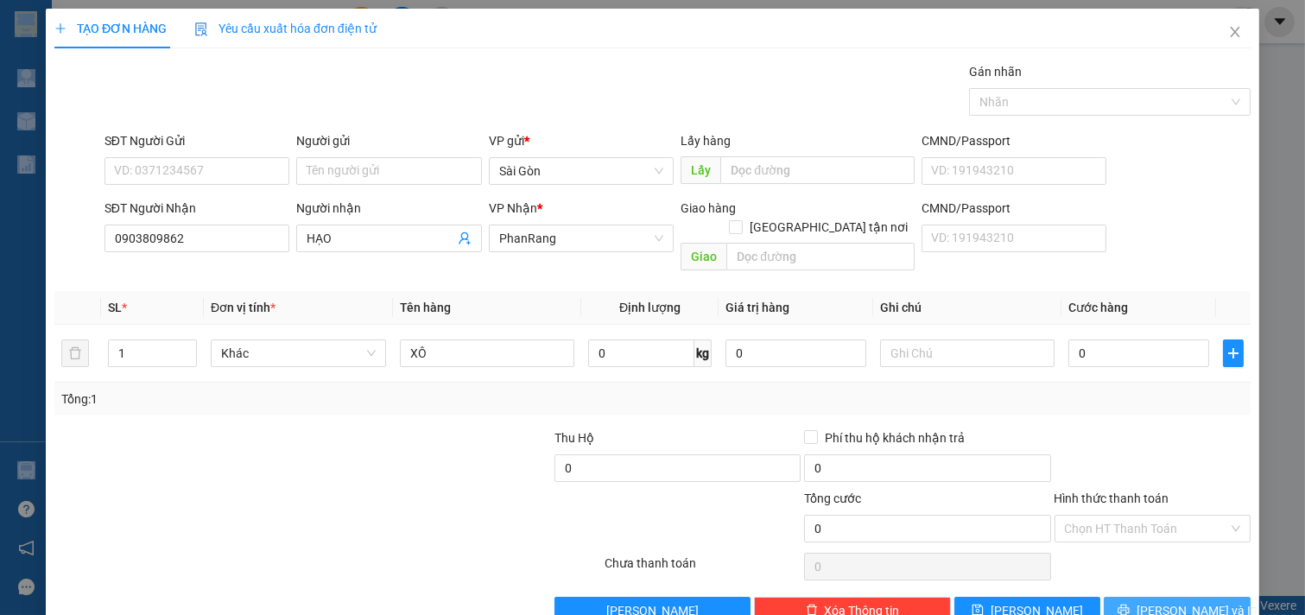
drag, startPoint x: 1171, startPoint y: 584, endPoint x: 1160, endPoint y: 582, distance: 10.5
click at [1172, 601] on span "[PERSON_NAME] và In" at bounding box center [1197, 610] width 121 height 19
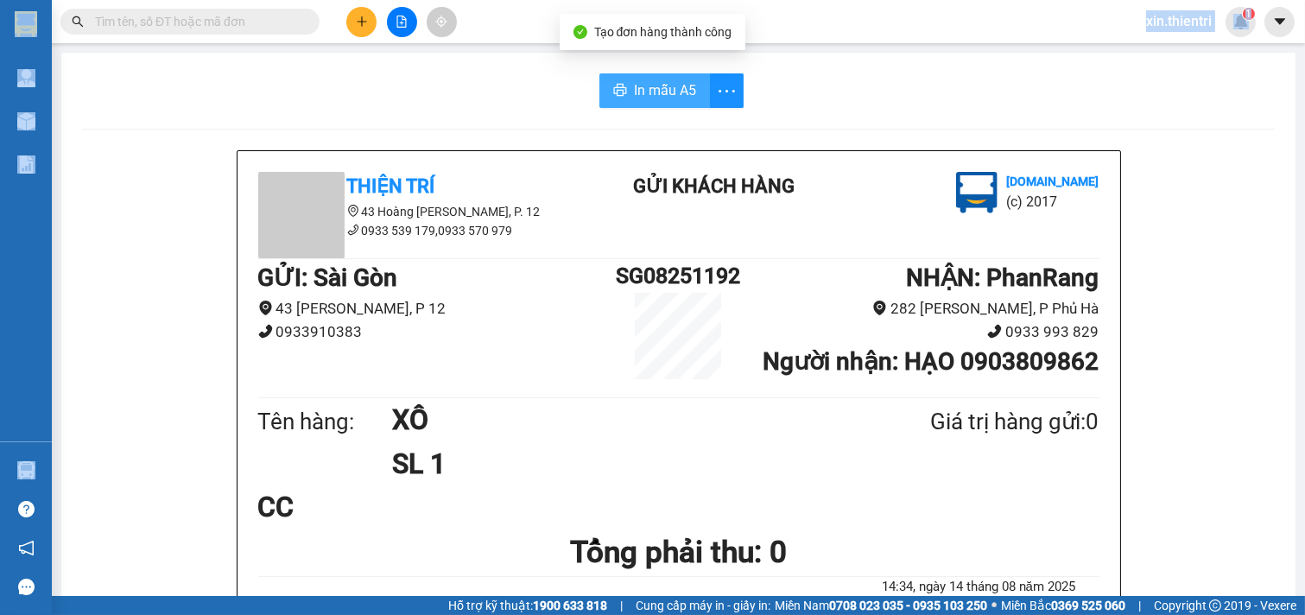
click at [648, 98] on span "In mẫu A5" at bounding box center [665, 90] width 62 height 22
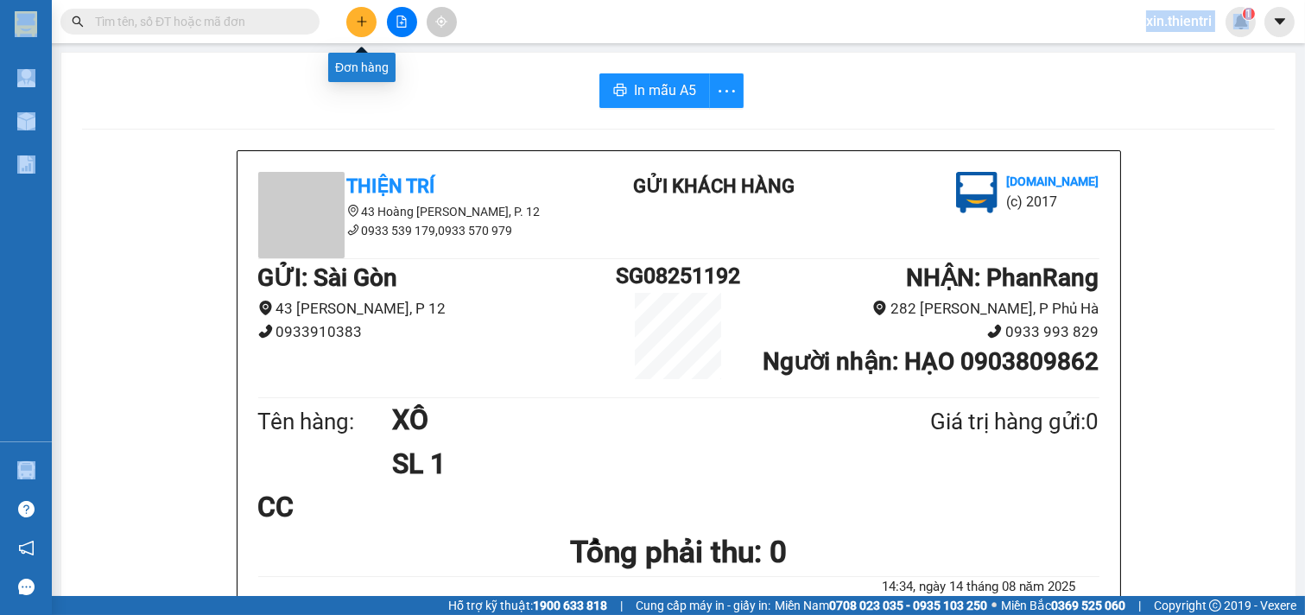
click at [365, 29] on button at bounding box center [361, 22] width 30 height 30
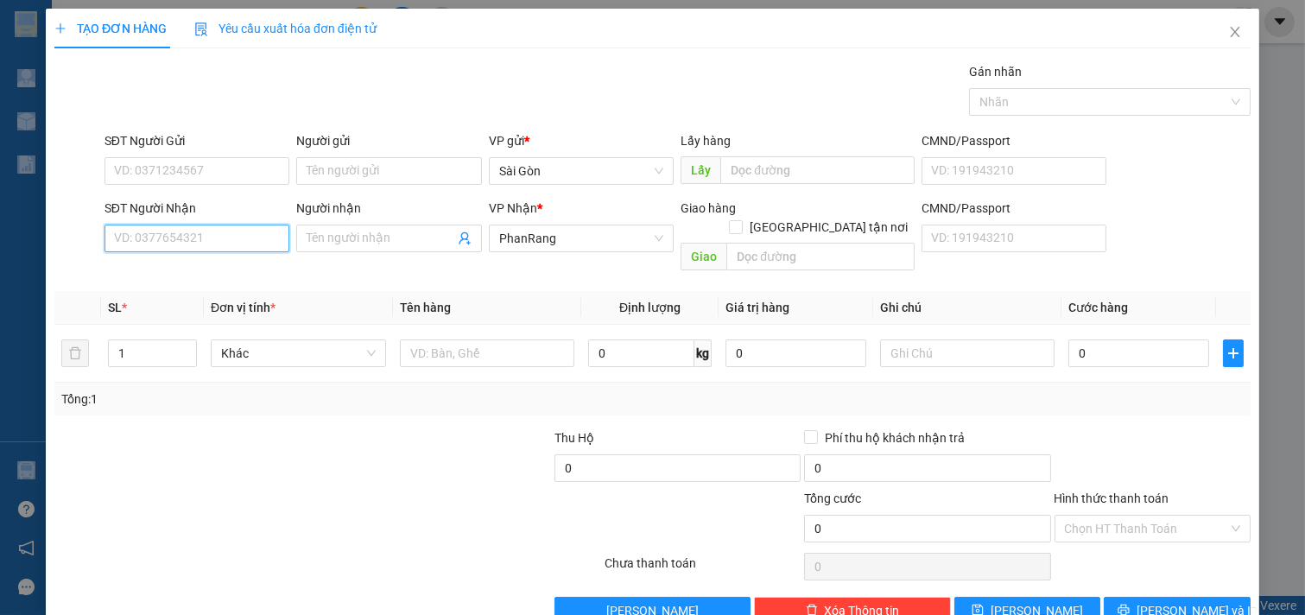
click at [257, 225] on input "SĐT Người Nhận" at bounding box center [198, 239] width 186 height 28
drag, startPoint x: 197, startPoint y: 270, endPoint x: 188, endPoint y: 264, distance: 11.1
click at [197, 269] on div "0777224460 - QUÝ" at bounding box center [195, 273] width 162 height 19
type input "0777224460"
type input "QUÝ"
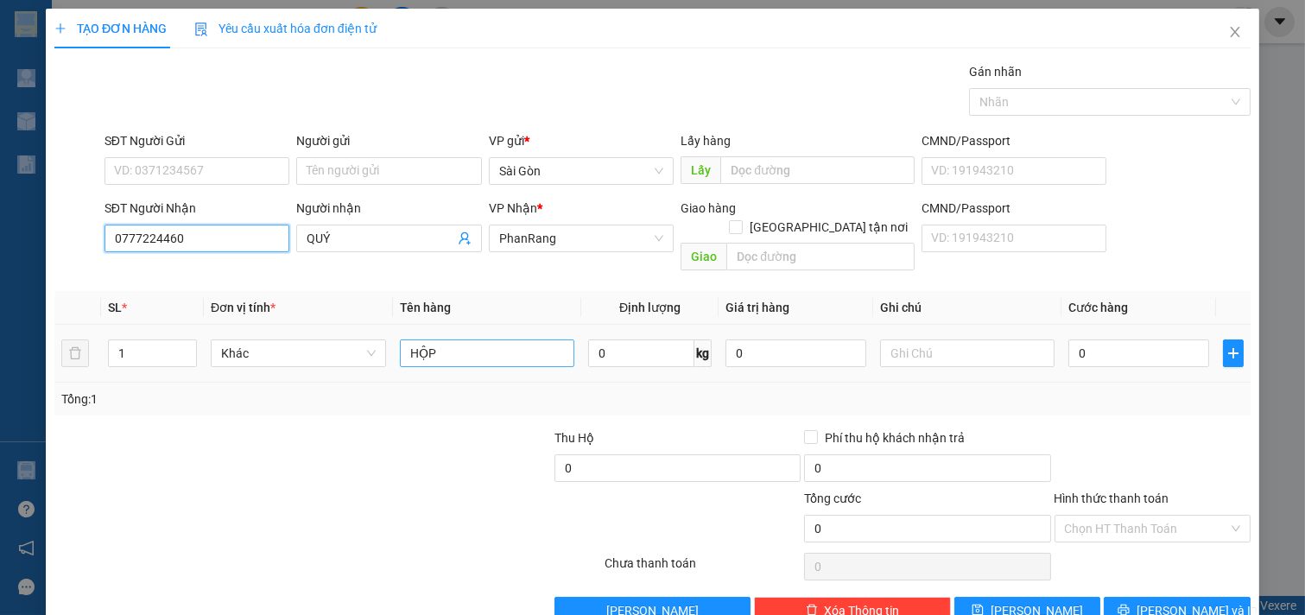
type input "0777224460"
click at [460, 340] on input "HỘP" at bounding box center [487, 354] width 175 height 28
type input "H"
type input "Q"
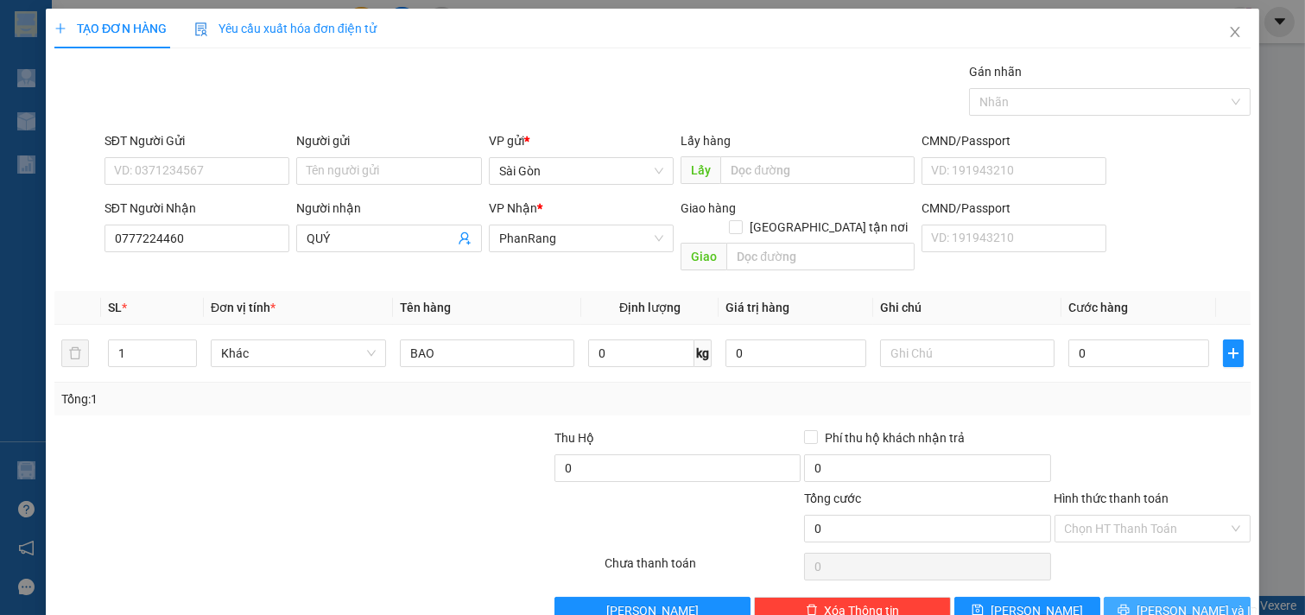
click at [1118, 597] on button "[PERSON_NAME] và In" at bounding box center [1177, 611] width 147 height 28
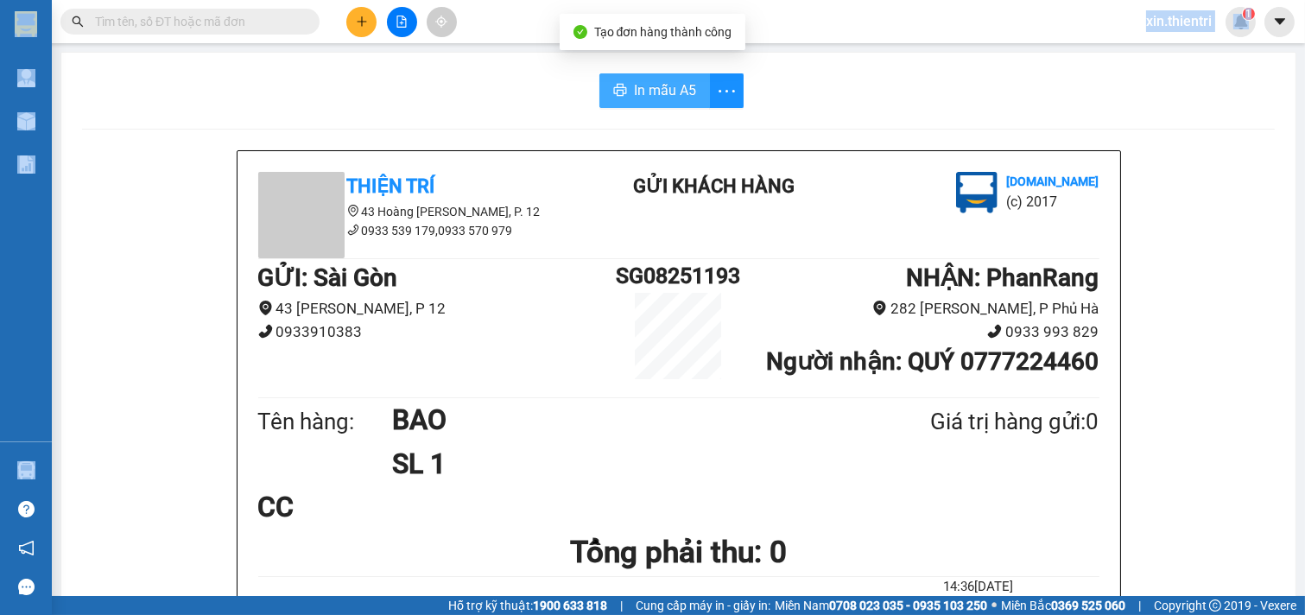
click at [676, 92] on span "In mẫu A5" at bounding box center [665, 90] width 62 height 22
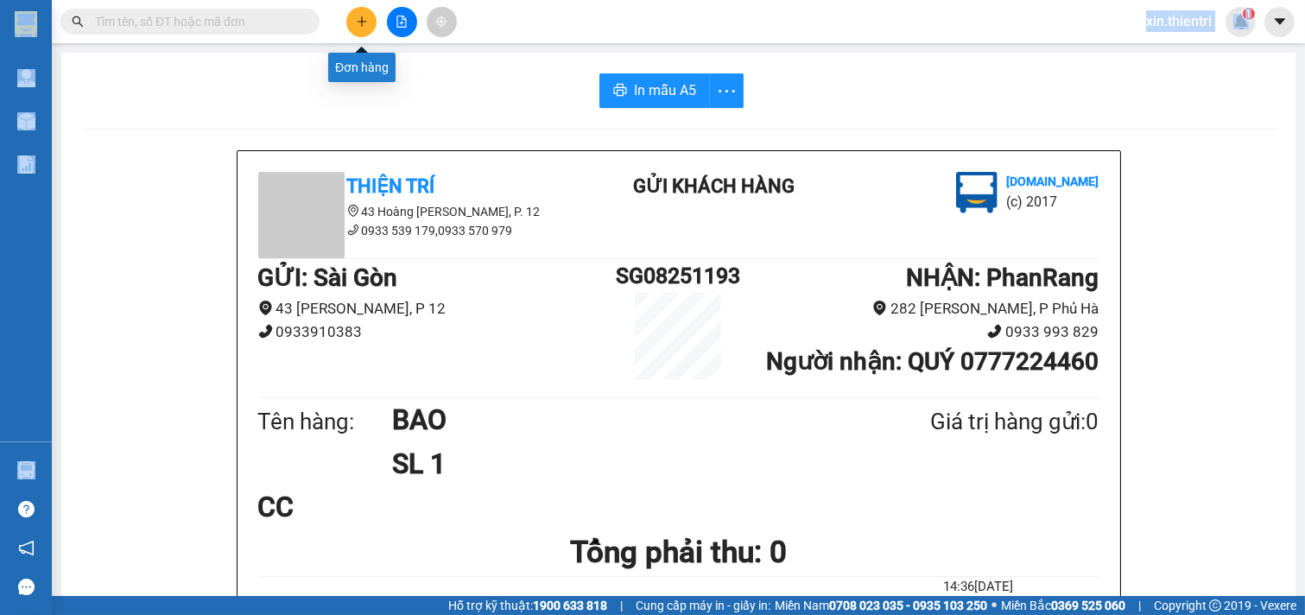
click at [361, 18] on icon "plus" at bounding box center [361, 21] width 1 height 10
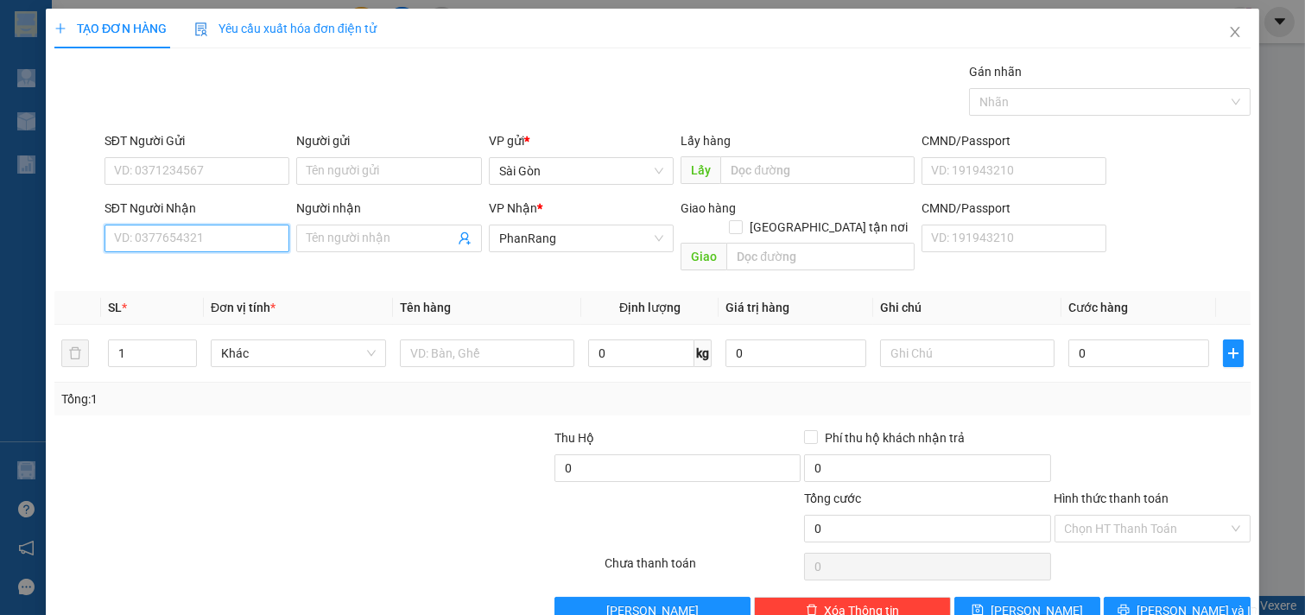
click at [236, 244] on input "SĐT Người Nhận" at bounding box center [198, 239] width 186 height 28
click at [244, 264] on div "0777224460 - QUÝ" at bounding box center [195, 273] width 183 height 28
type input "0777224460"
type input "QUÝ"
type input "0777224460"
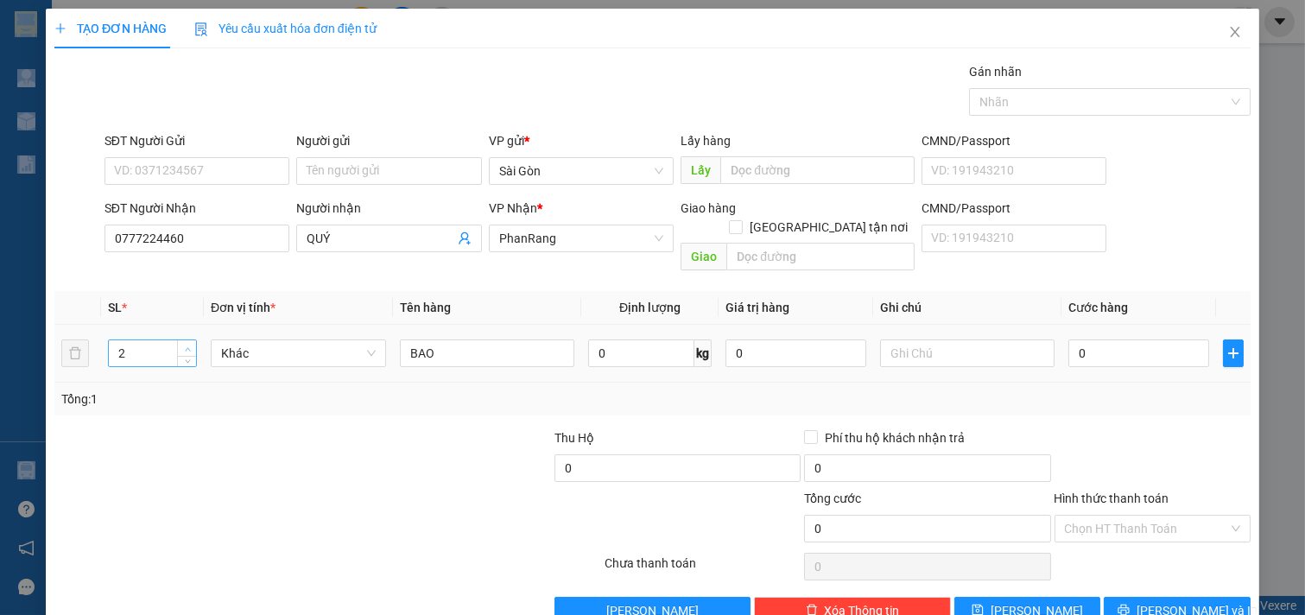
click at [188, 344] on span "up" at bounding box center [187, 349] width 10 height 10
type input "3"
click at [188, 344] on span "up" at bounding box center [187, 349] width 10 height 10
click at [473, 340] on input "BAO" at bounding box center [487, 354] width 175 height 28
type input "B"
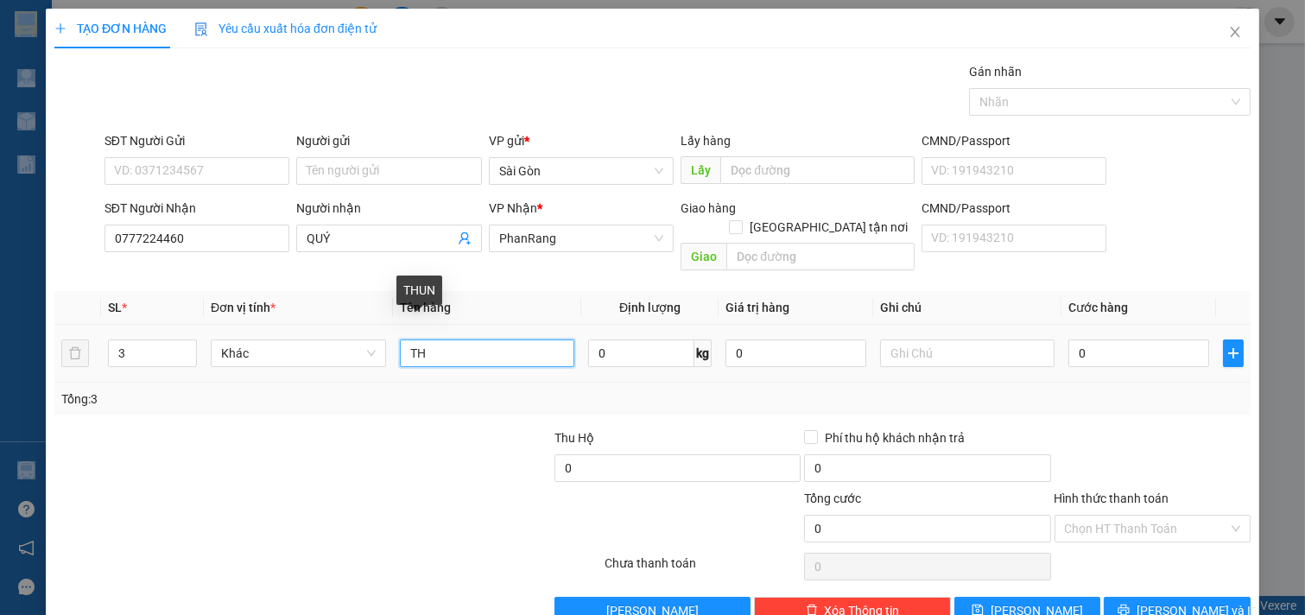
type input "T"
type input "THUNGFV"
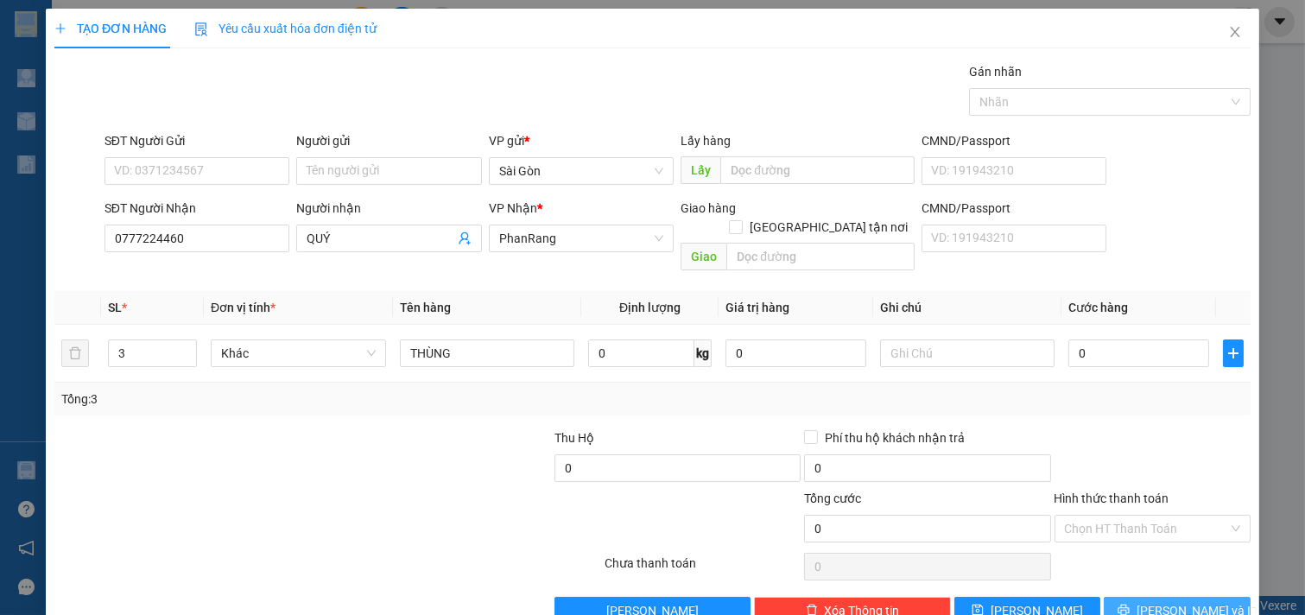
drag, startPoint x: 1149, startPoint y: 580, endPoint x: 1154, endPoint y: 590, distance: 11.6
click at [1151, 597] on button "[PERSON_NAME] và In" at bounding box center [1177, 611] width 147 height 28
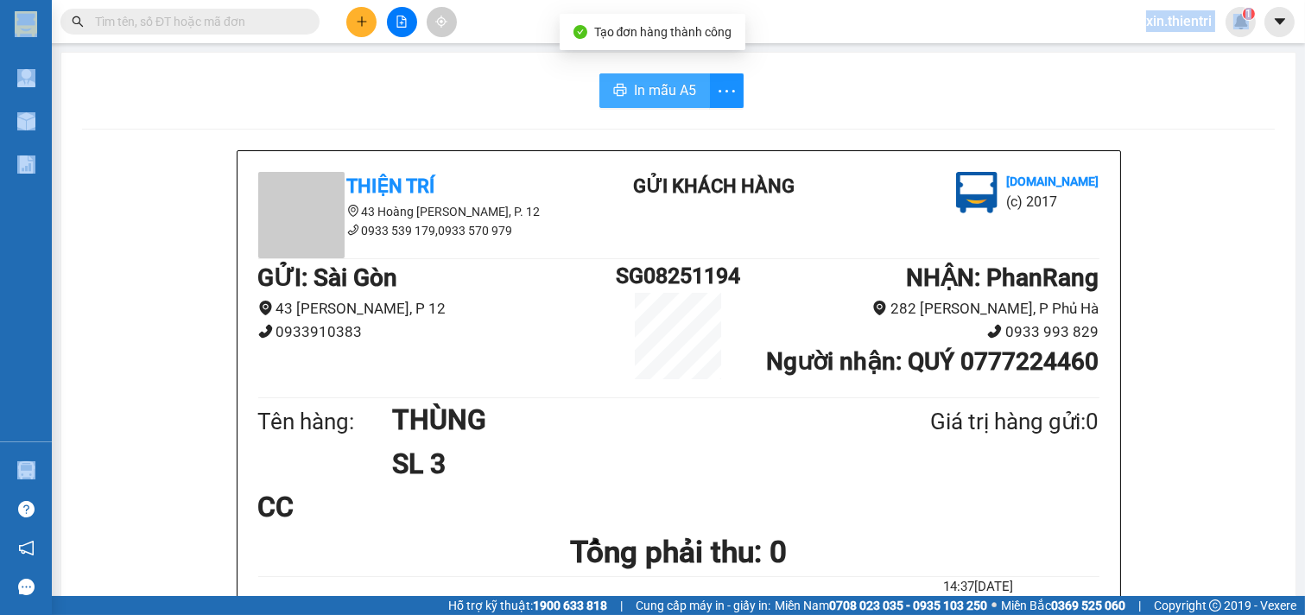
click at [641, 80] on span "In mẫu A5" at bounding box center [665, 90] width 62 height 22
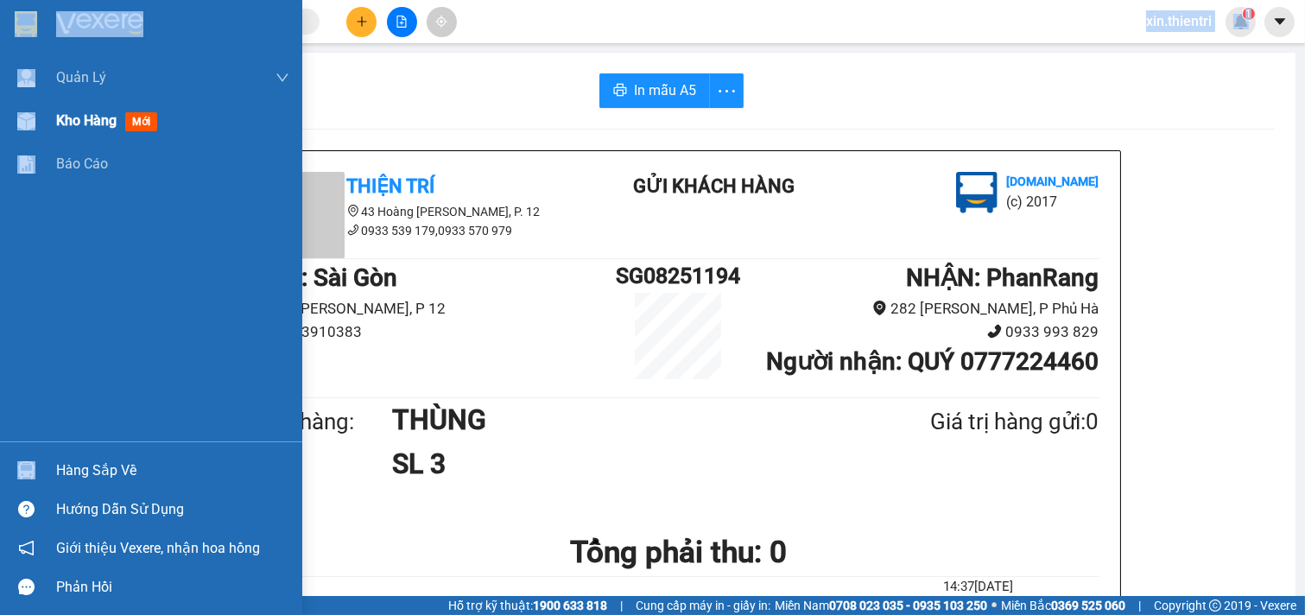
click at [156, 124] on span "mới" at bounding box center [141, 121] width 32 height 19
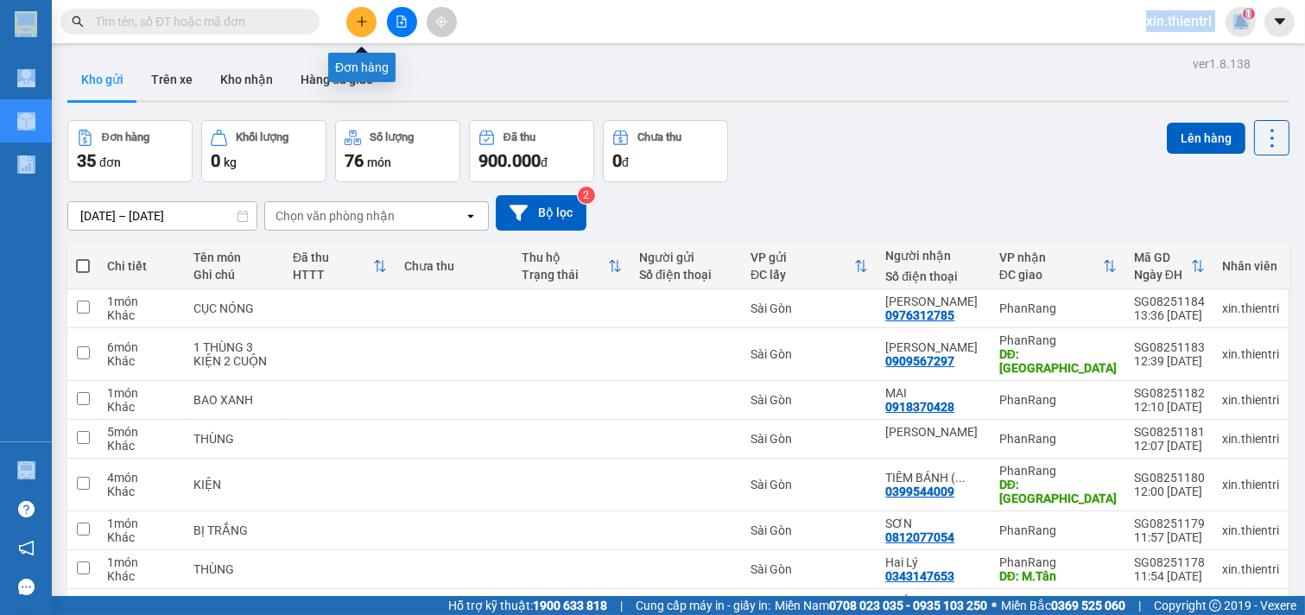
click at [363, 19] on icon "plus" at bounding box center [362, 22] width 12 height 12
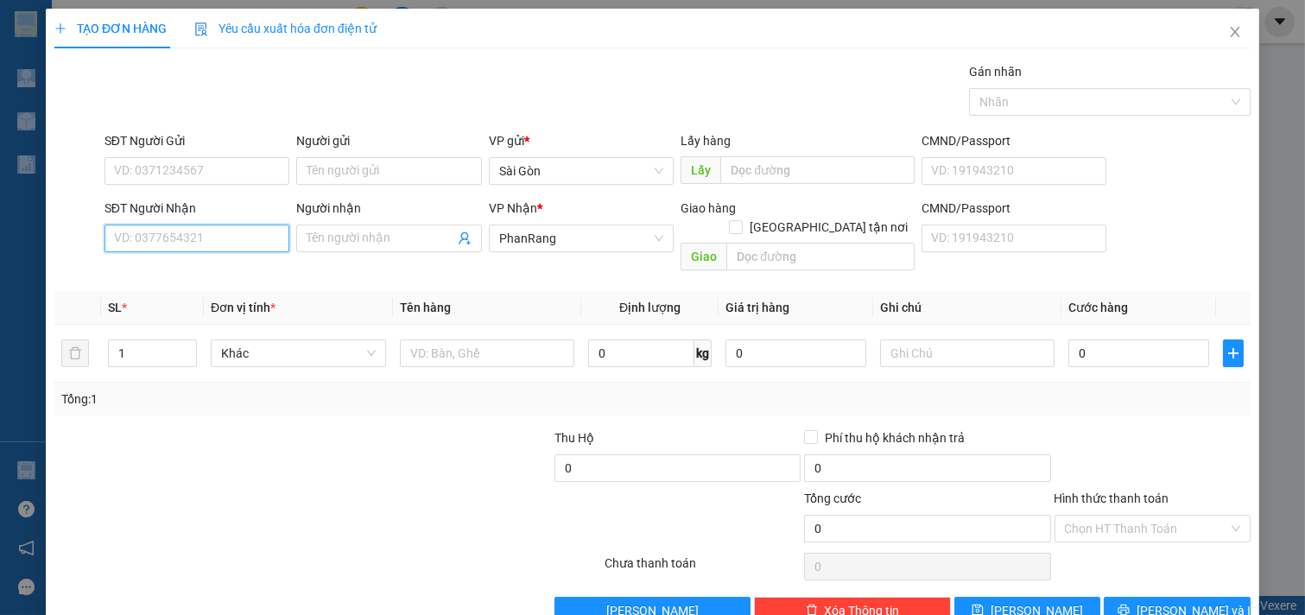
click at [187, 228] on input "SĐT Người Nhận" at bounding box center [198, 239] width 186 height 28
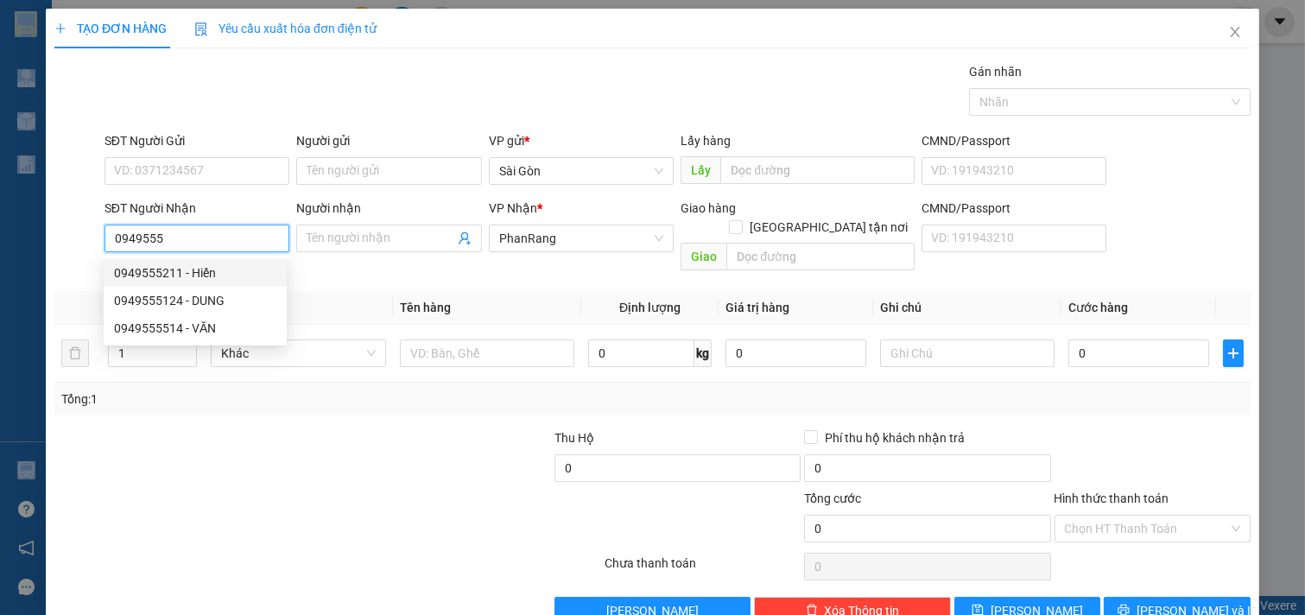
click at [206, 262] on div "0949555211 - Hiến" at bounding box center [195, 273] width 183 height 28
type input "0949555211"
type input "Hiến"
type input "M.Tân"
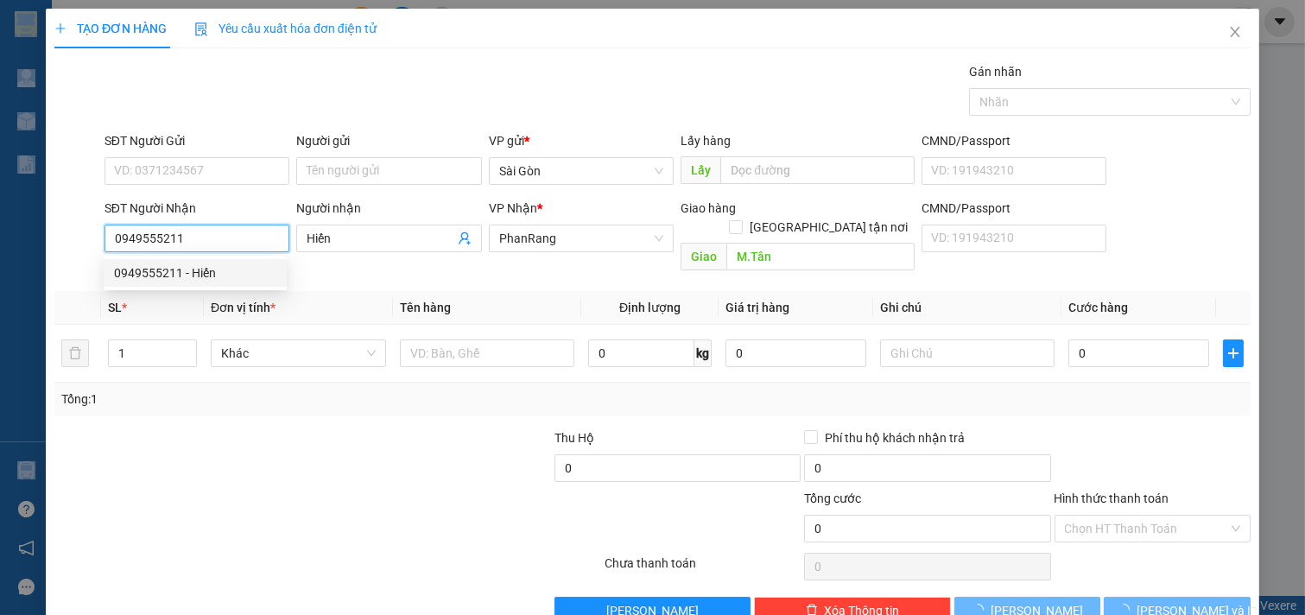
type input "140.000"
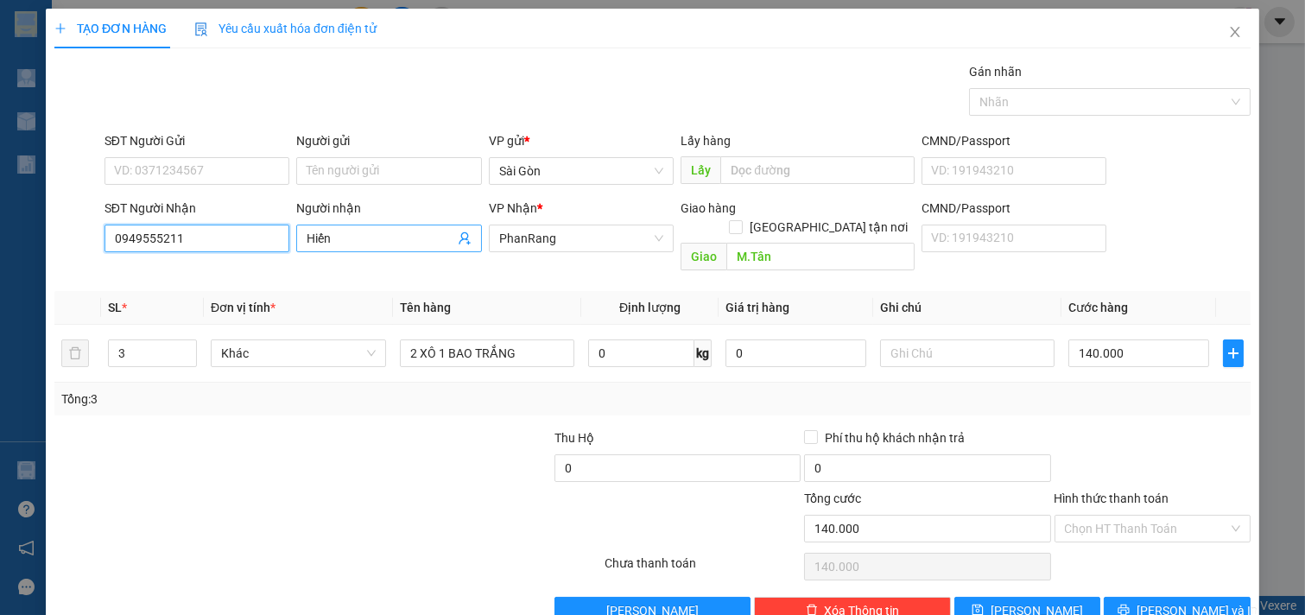
type input "0949555211"
click at [382, 238] on input "Hiến" at bounding box center [381, 238] width 148 height 19
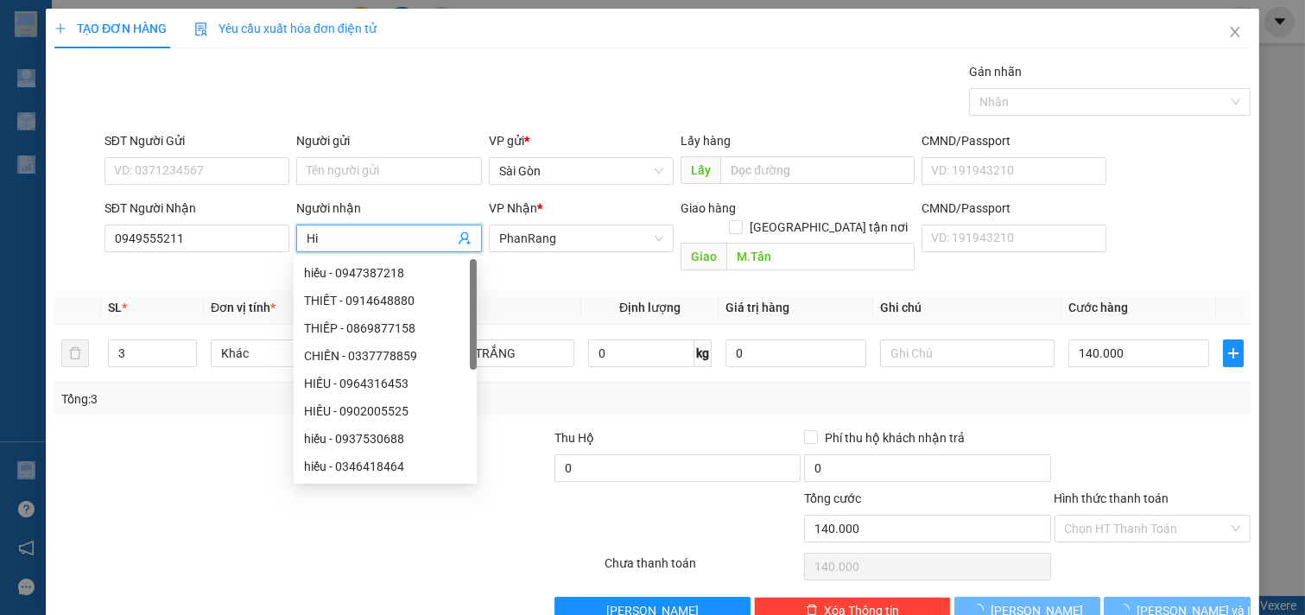
type input "H"
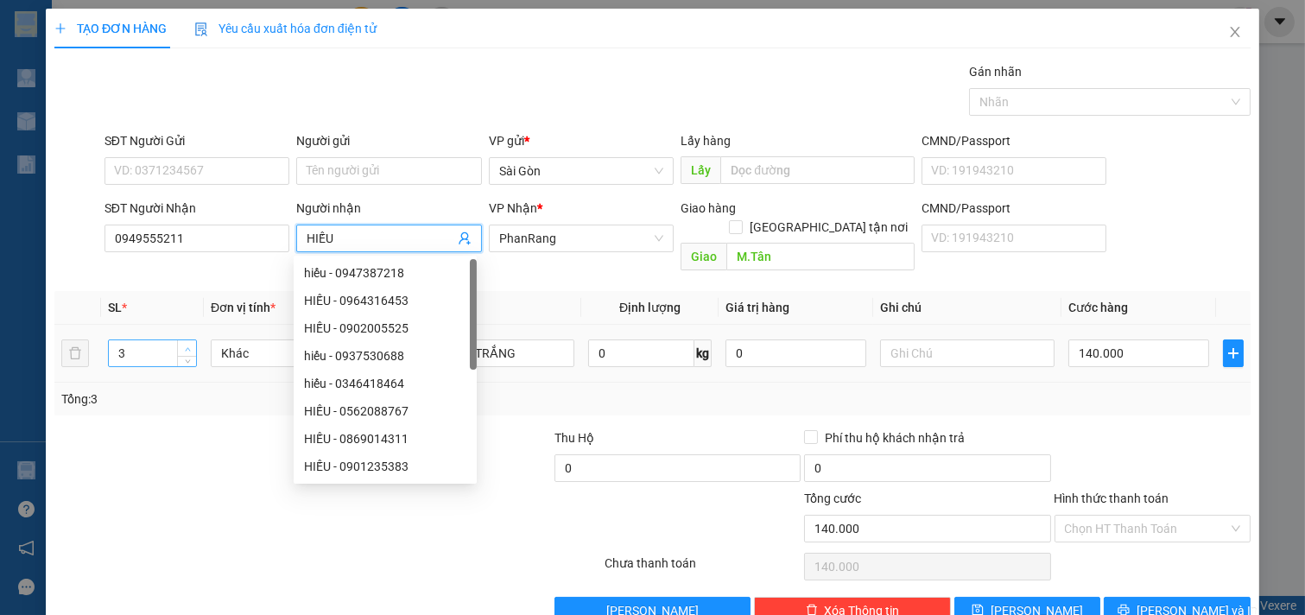
type input "HIẾU"
type input "4"
click at [186, 340] on span "Increase Value" at bounding box center [186, 348] width 19 height 16
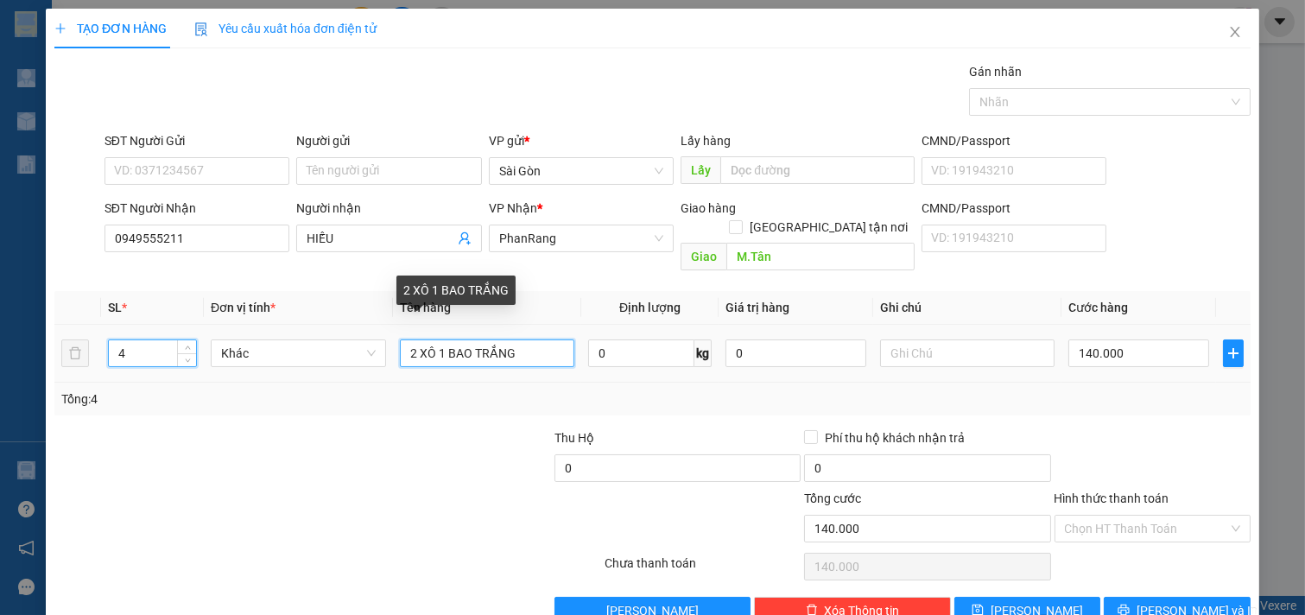
click at [445, 340] on input "2 XÔ 1 BAO TRẮNG" at bounding box center [487, 354] width 175 height 28
type input "2 XÔ 2 BAO TRẮNG"
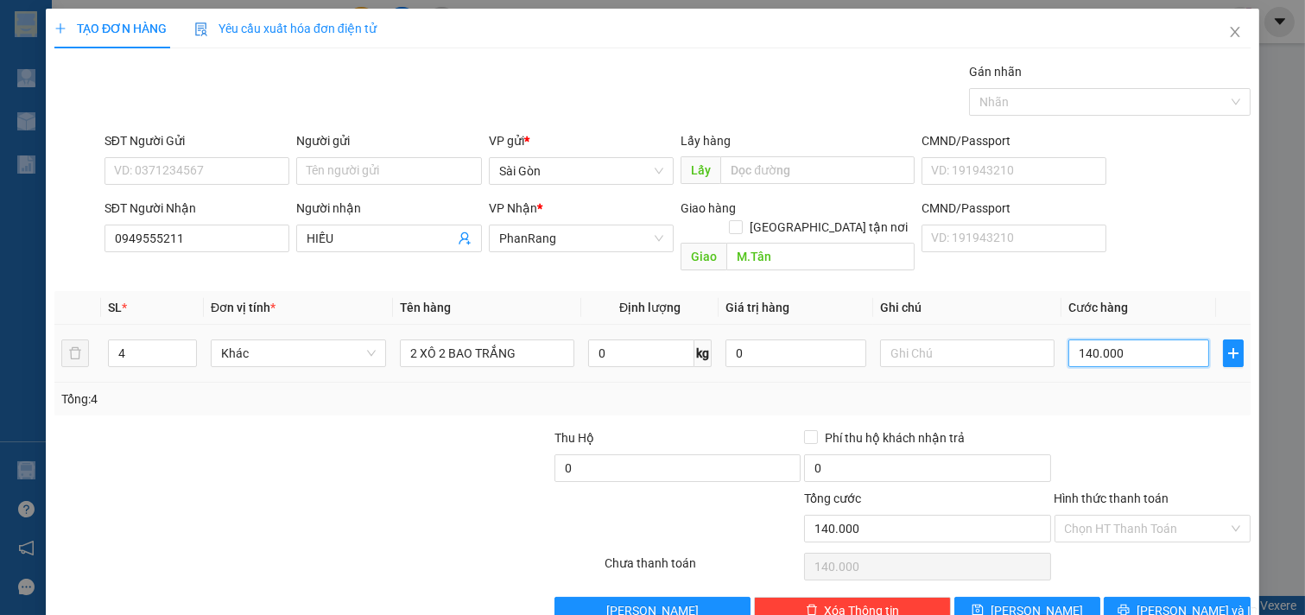
click at [1130, 344] on input "140.000" at bounding box center [1139, 354] width 141 height 28
type input "1"
type input "18"
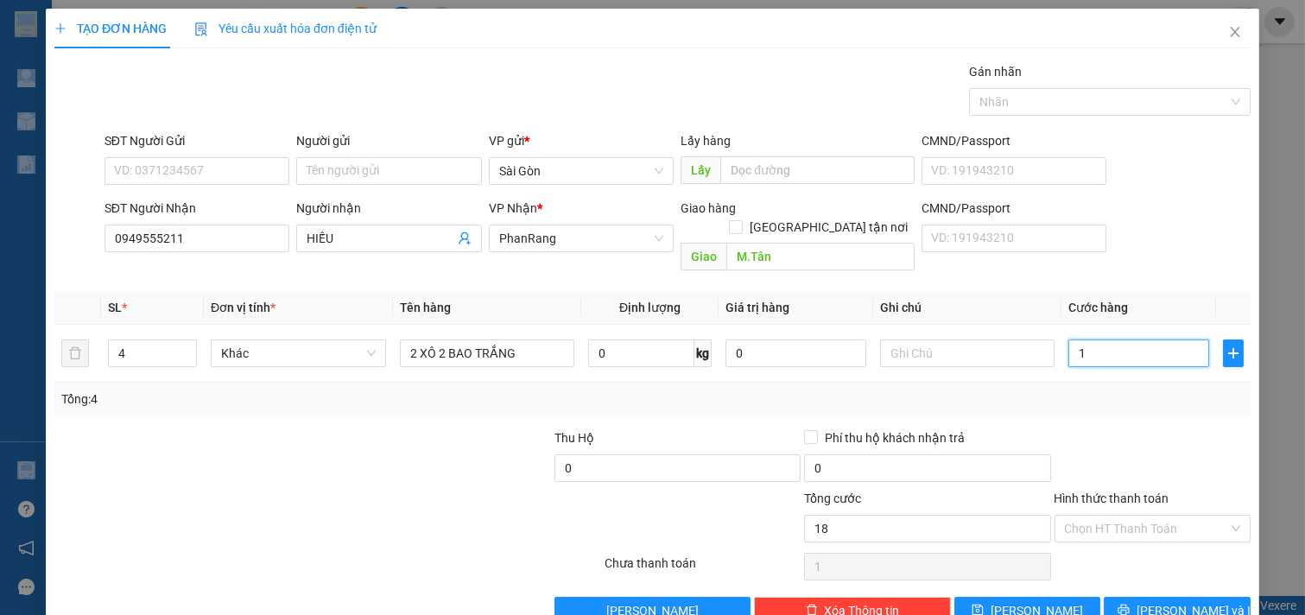
type input "18"
type input "180"
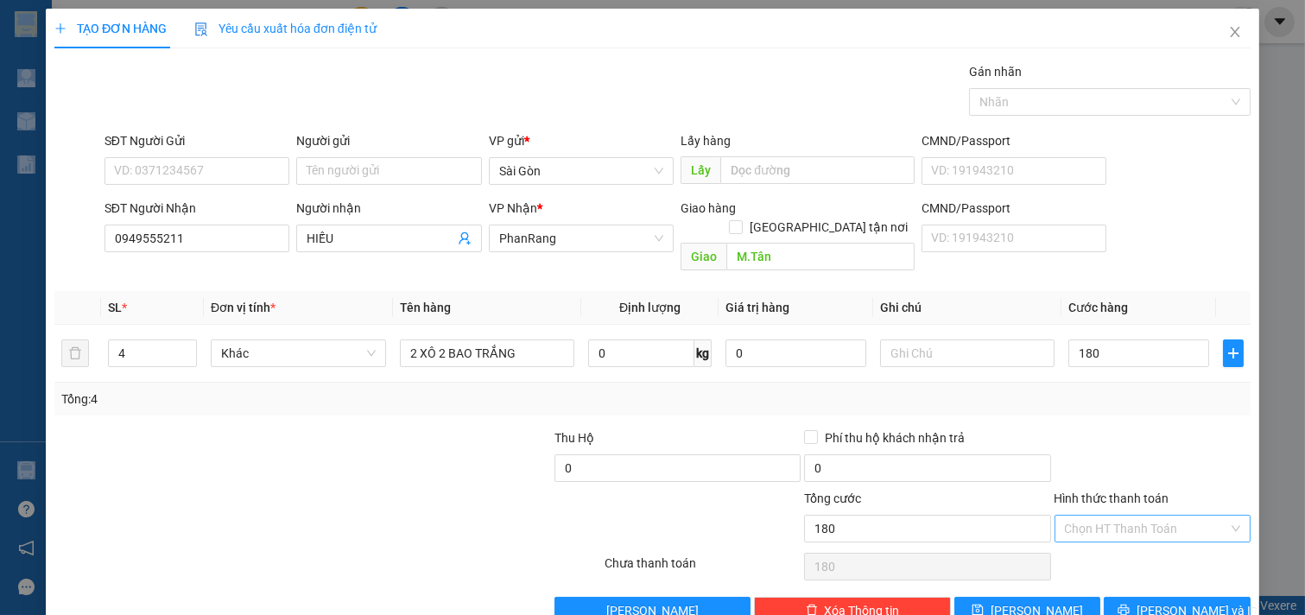
type input "180.000"
click at [1182, 516] on input "Hình thức thanh toán" at bounding box center [1147, 529] width 164 height 26
click at [1172, 549] on div "Tại văn phòng" at bounding box center [1141, 544] width 174 height 19
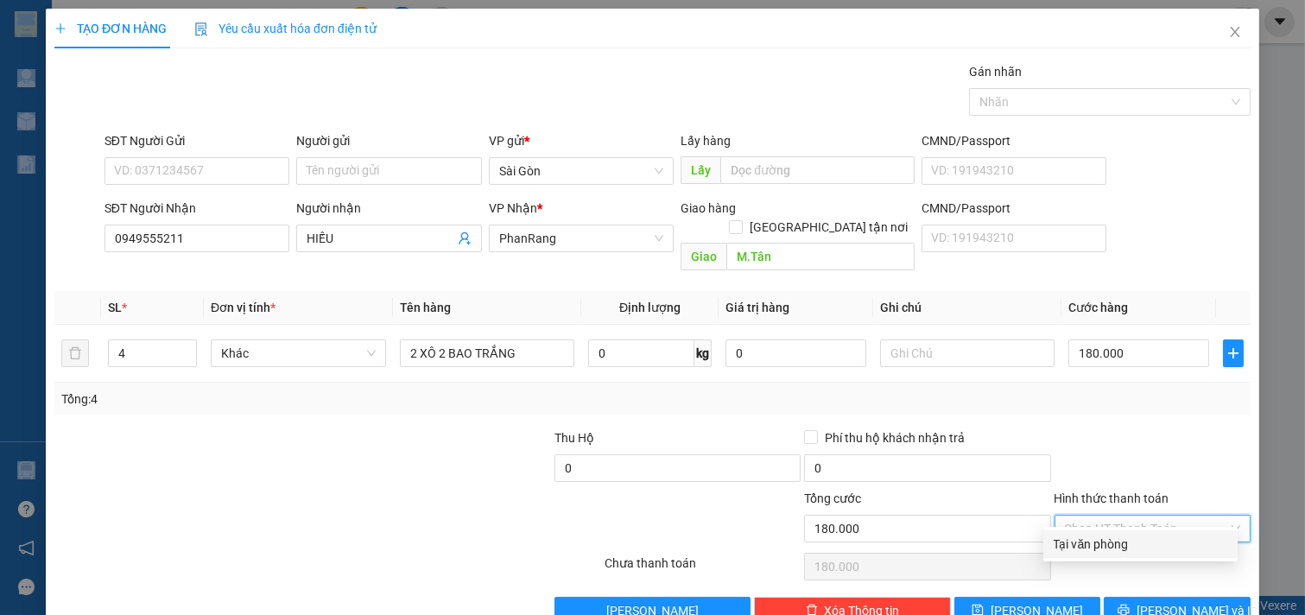
type input "0"
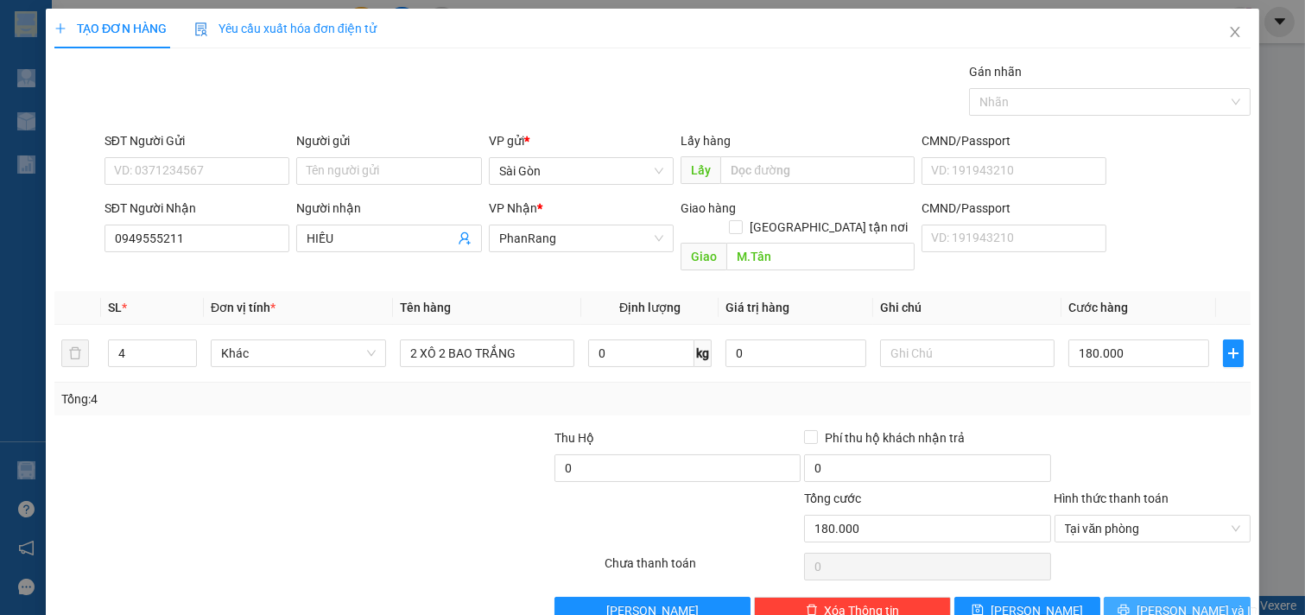
click at [1191, 601] on span "[PERSON_NAME] và In" at bounding box center [1197, 610] width 121 height 19
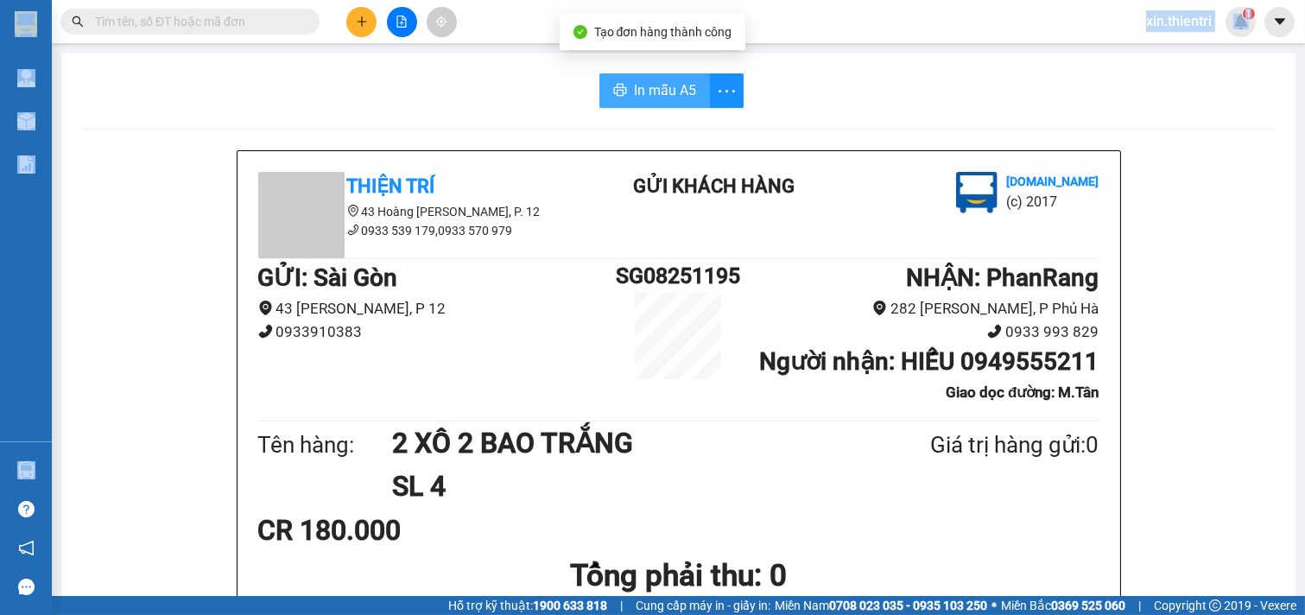
click at [683, 101] on button "In mẫu A5" at bounding box center [655, 90] width 111 height 35
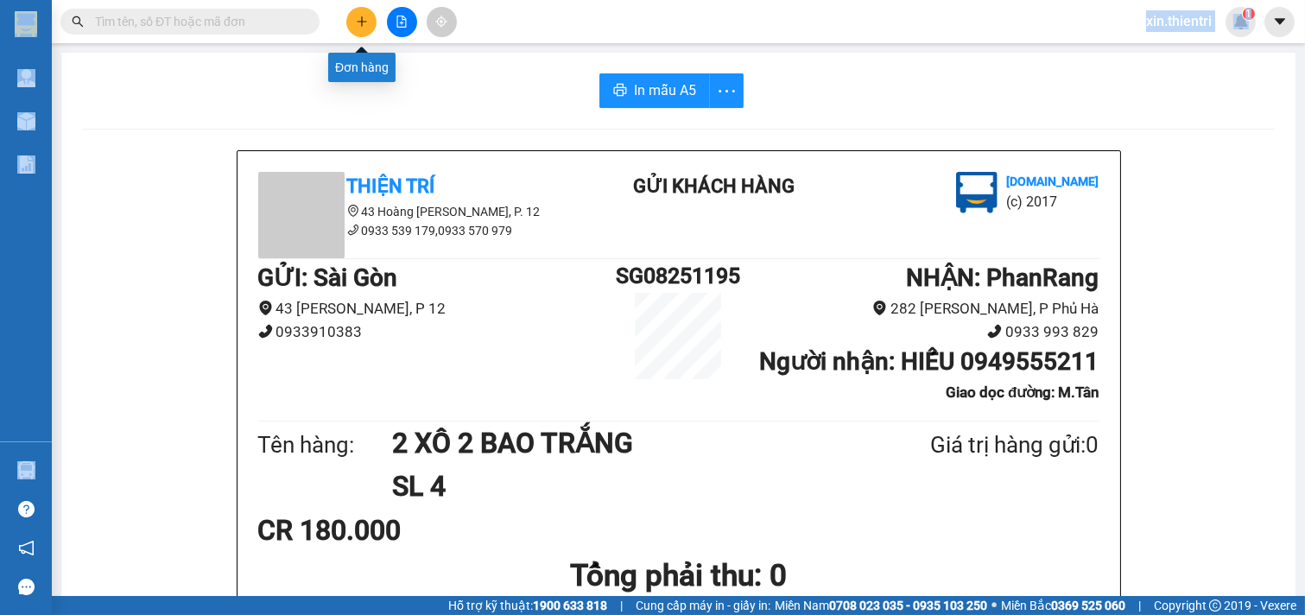
click at [365, 27] on icon "plus" at bounding box center [362, 22] width 12 height 12
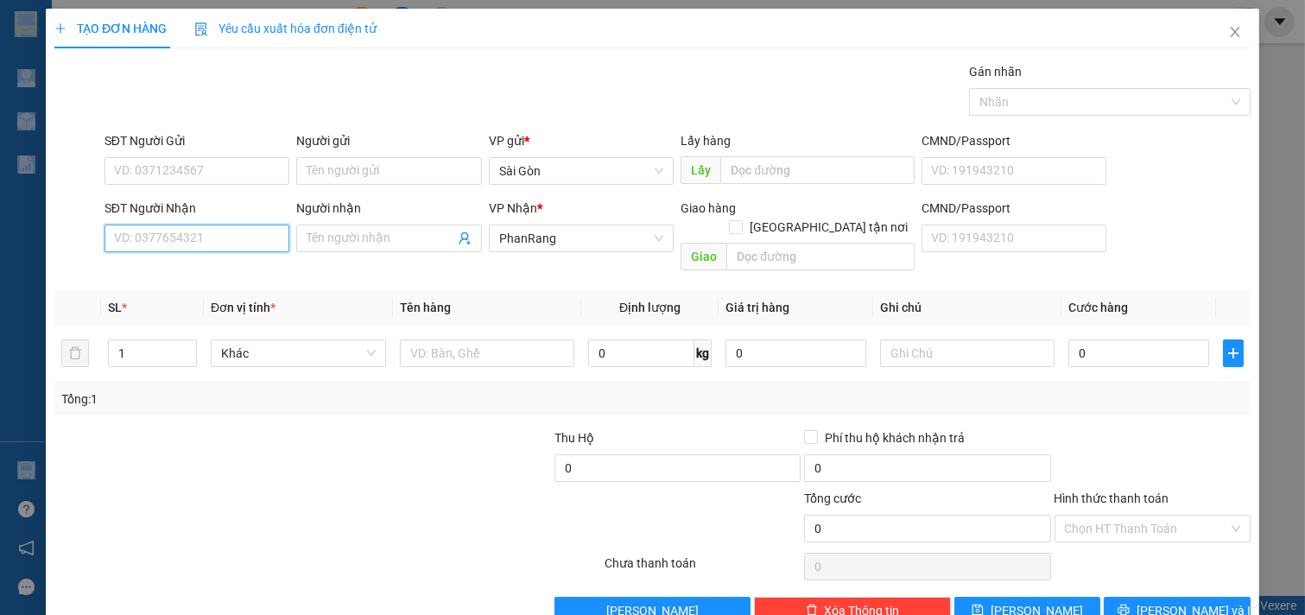
click at [231, 249] on input "SĐT Người Nhận" at bounding box center [198, 239] width 186 height 28
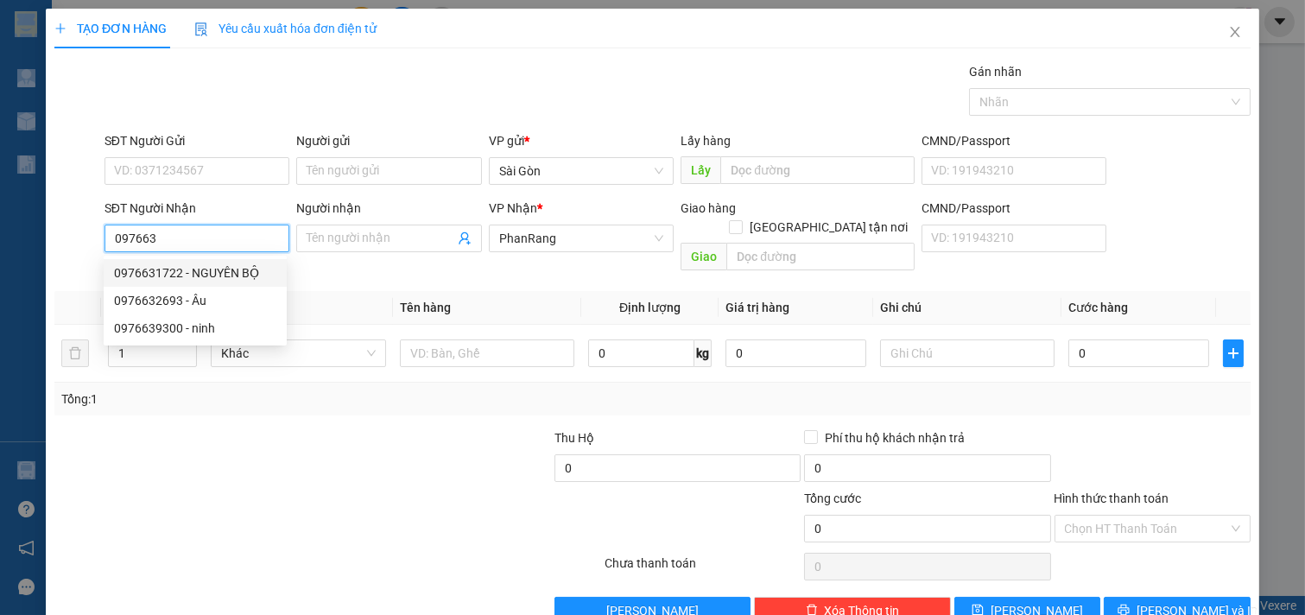
click at [236, 279] on div "0976631722 - NGUYÊN BỘ" at bounding box center [195, 273] width 162 height 19
type input "0976631722"
type input "NGUYÊN BỘ"
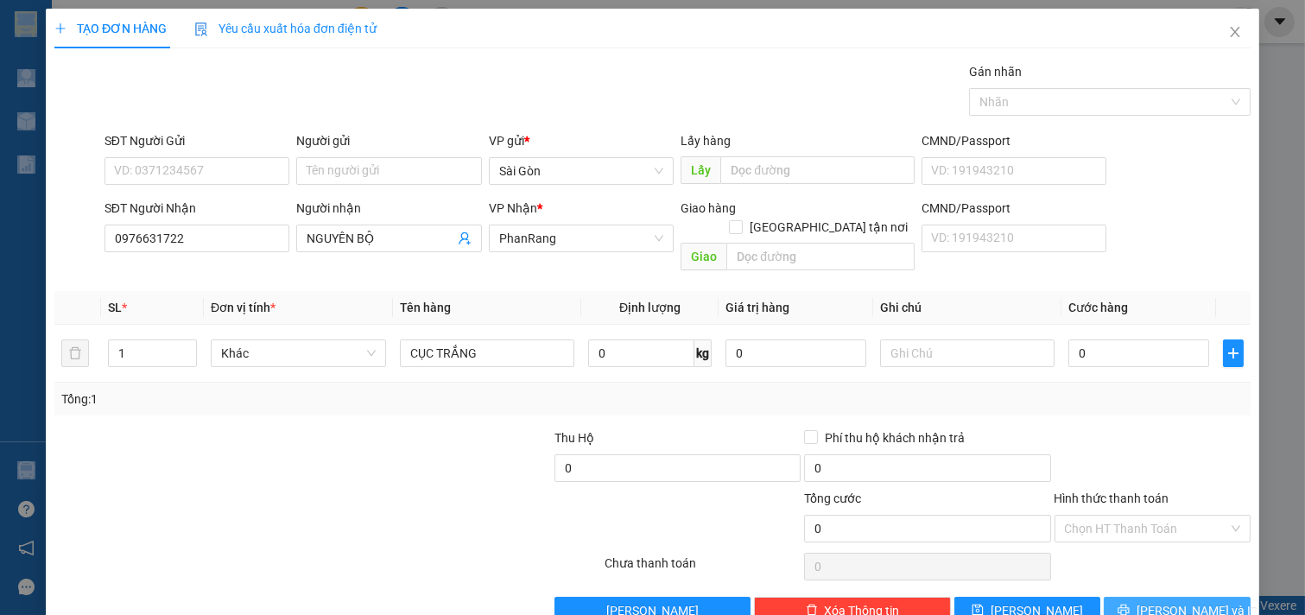
drag, startPoint x: 1159, startPoint y: 600, endPoint x: 1142, endPoint y: 593, distance: 18.2
click at [1158, 601] on span "[PERSON_NAME] và In" at bounding box center [1197, 610] width 121 height 19
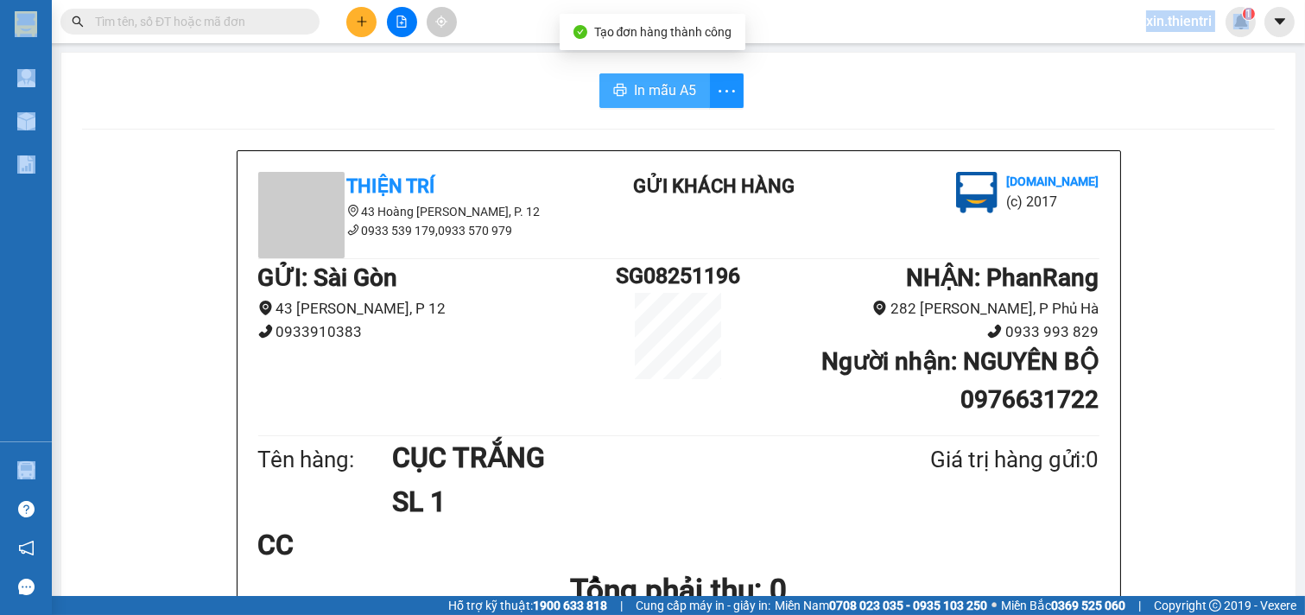
click at [672, 79] on span "In mẫu A5" at bounding box center [665, 90] width 62 height 22
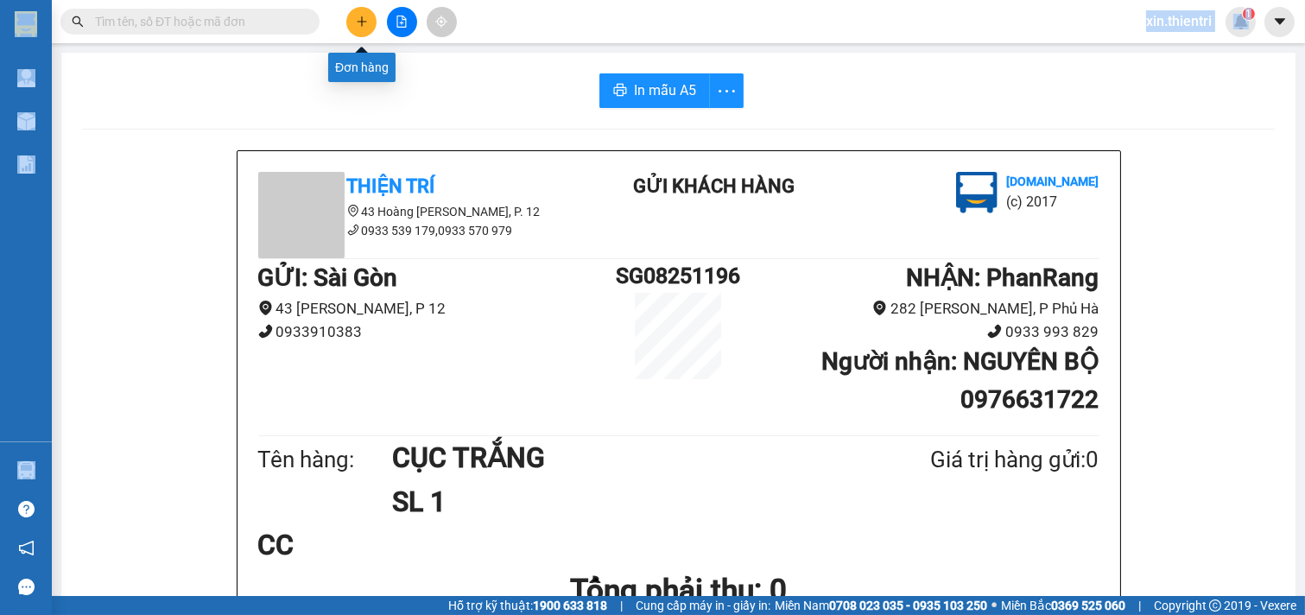
click at [364, 35] on button at bounding box center [361, 22] width 30 height 30
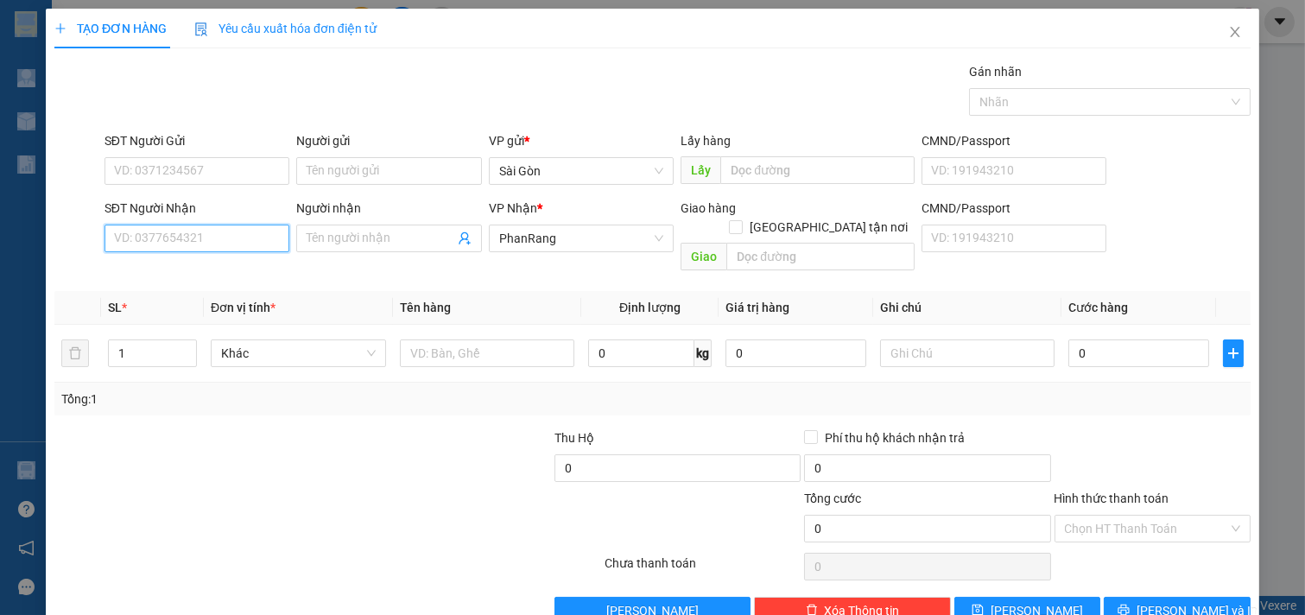
click at [199, 246] on input "SĐT Người Nhận" at bounding box center [198, 239] width 186 height 28
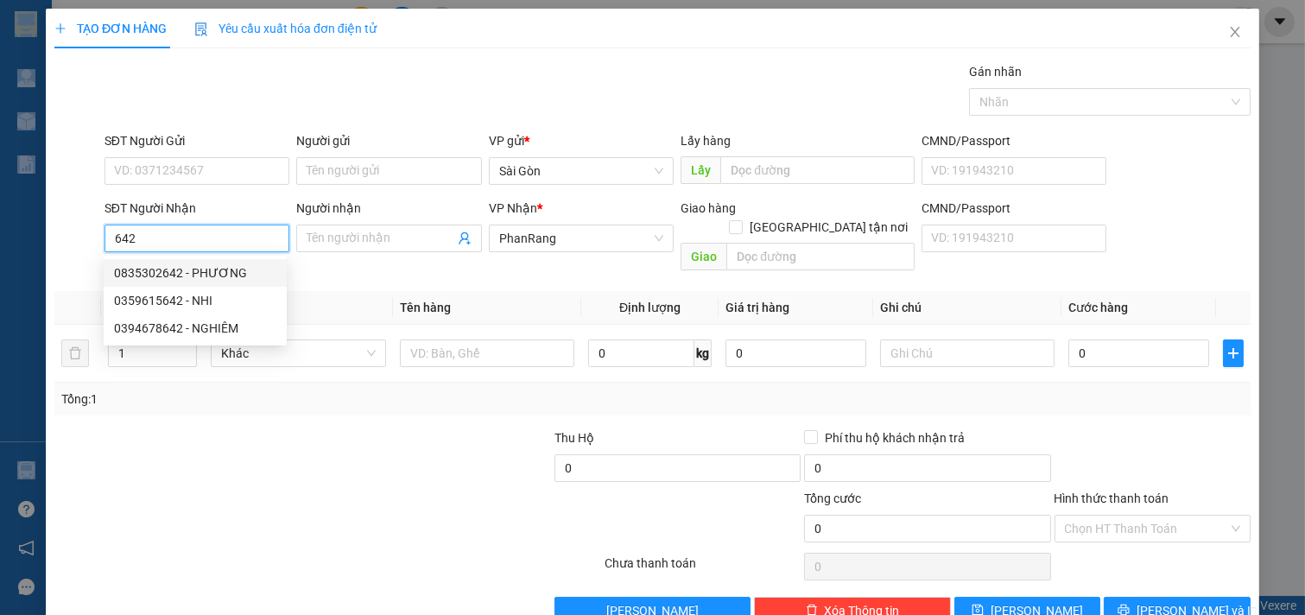
click at [149, 278] on div "0835302642 - PHƯƠNG" at bounding box center [195, 273] width 162 height 19
type input "0835302642"
type input "PHƯƠNG"
type input "VĨNH HY"
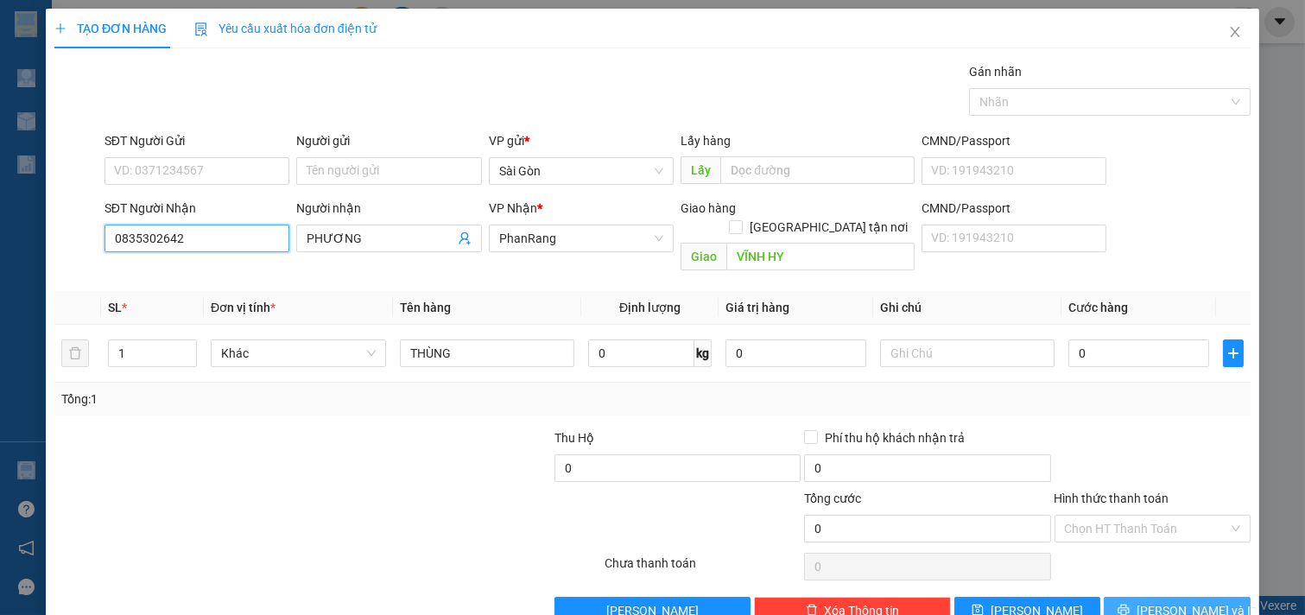
type input "0835302642"
click at [1143, 597] on button "[PERSON_NAME] và In" at bounding box center [1177, 611] width 147 height 28
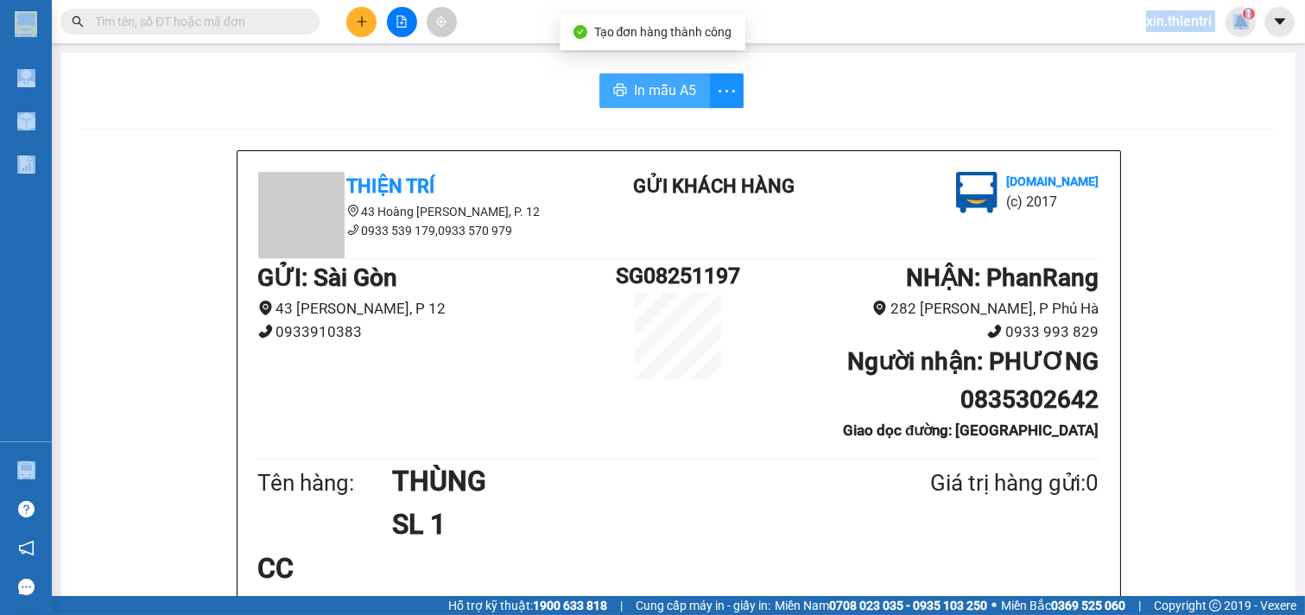
click at [689, 95] on button "In mẫu A5" at bounding box center [655, 90] width 111 height 35
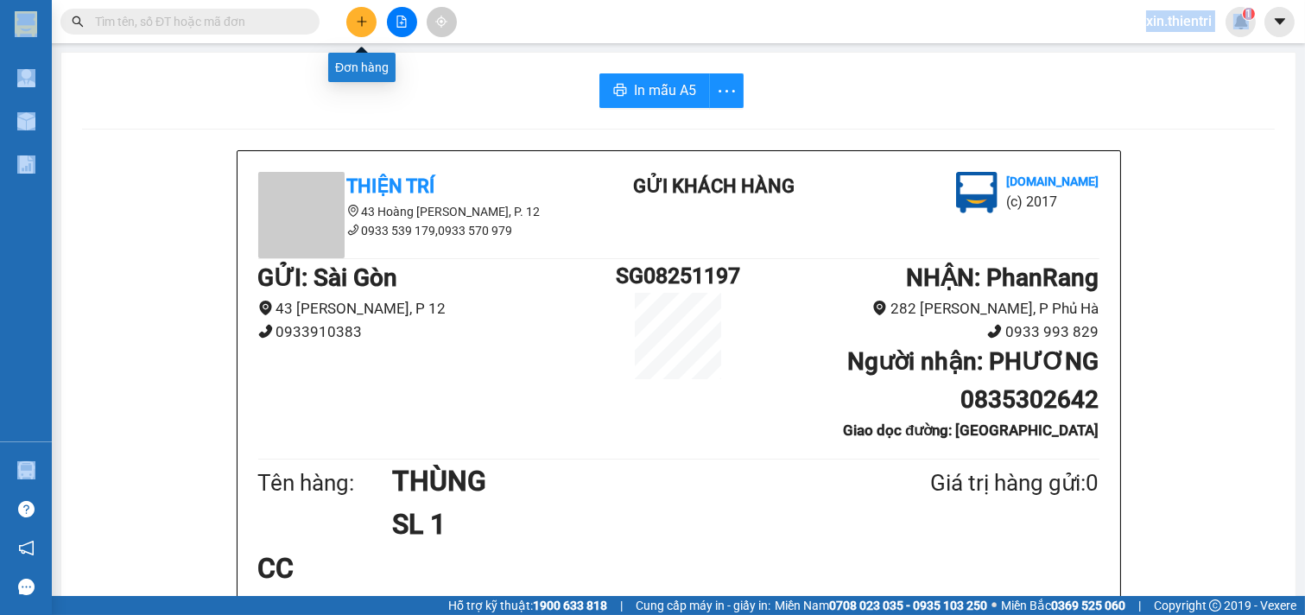
click at [358, 20] on icon "plus" at bounding box center [362, 22] width 12 height 12
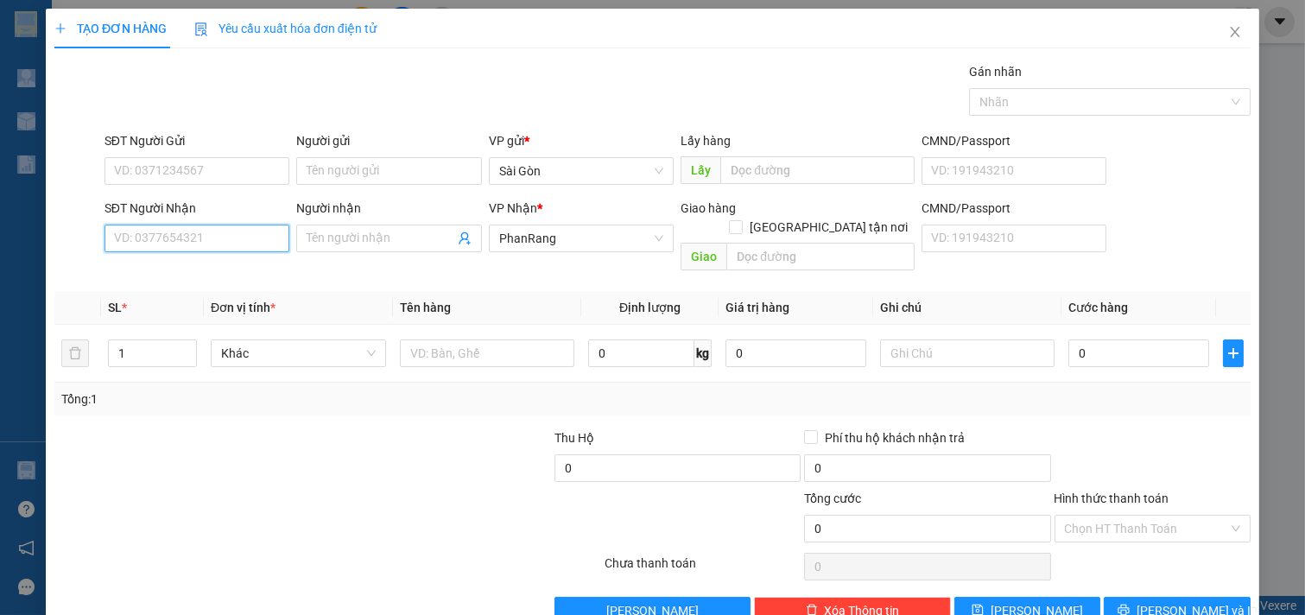
click at [254, 247] on input "SĐT Người Nhận" at bounding box center [198, 239] width 186 height 28
click at [199, 275] on div "0918002173 - PHƯƠNG" at bounding box center [195, 273] width 162 height 19
type input "0918002173"
type input "PHƯƠNG"
type input "0918002173"
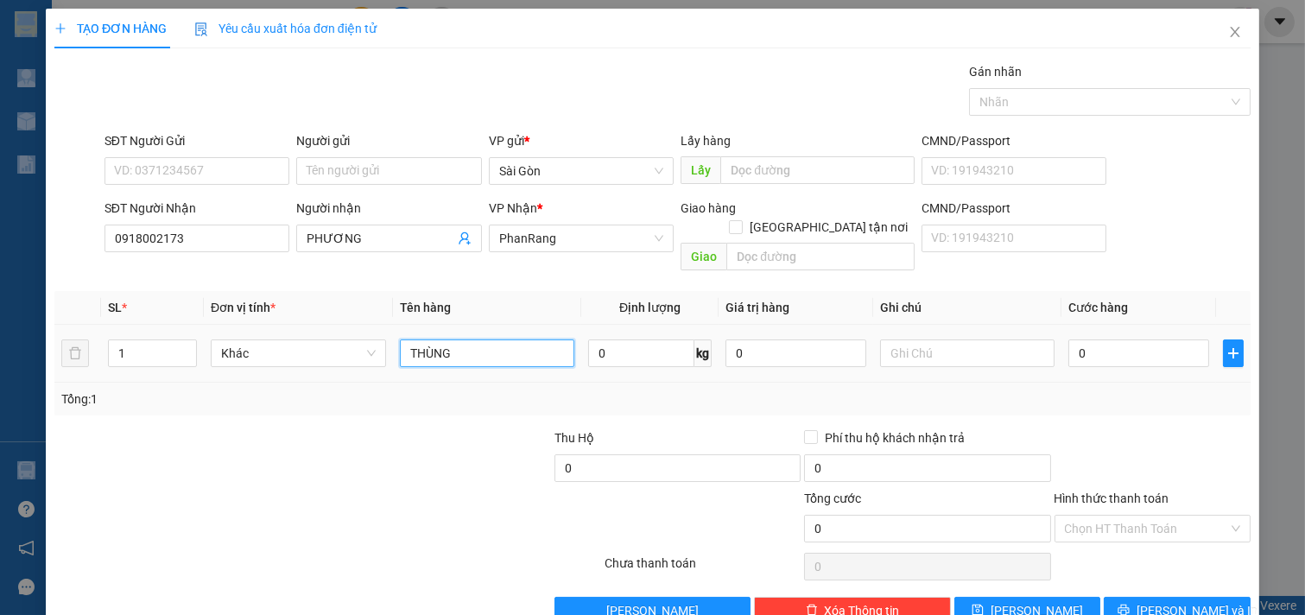
click at [499, 341] on input "THÙNG" at bounding box center [487, 354] width 175 height 28
type input "T"
type input "XO"
click at [1124, 597] on button "[PERSON_NAME] và In" at bounding box center [1177, 611] width 147 height 28
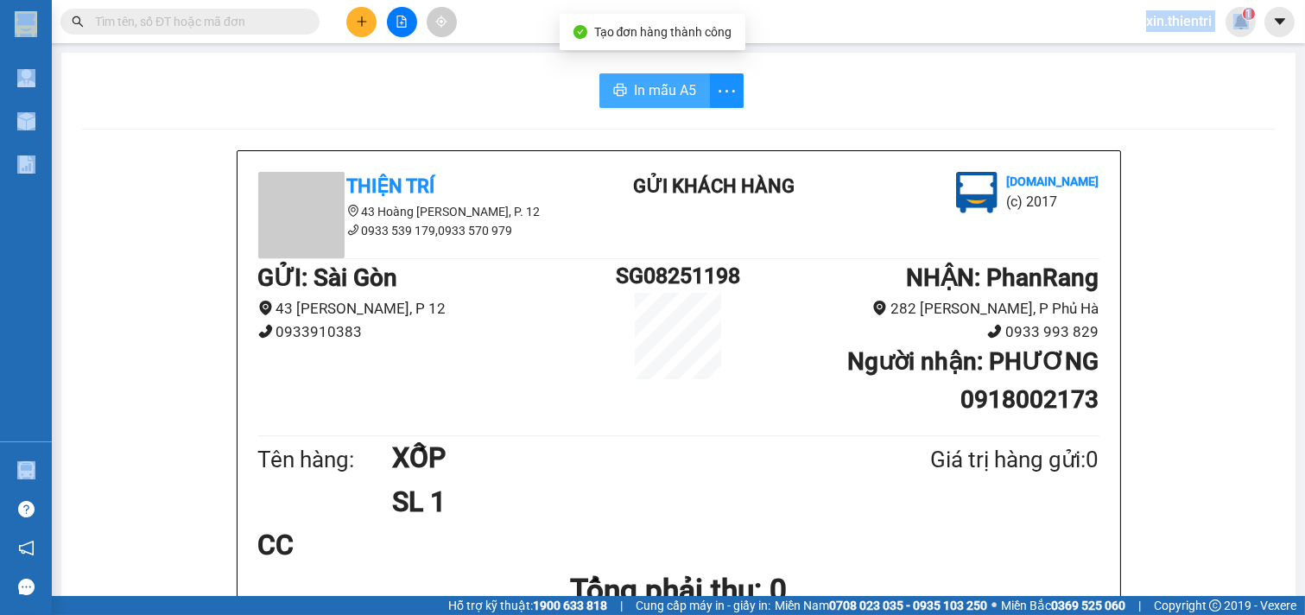
click at [642, 86] on span "In mẫu A5" at bounding box center [665, 90] width 62 height 22
click at [366, 21] on icon "plus" at bounding box center [362, 22] width 12 height 12
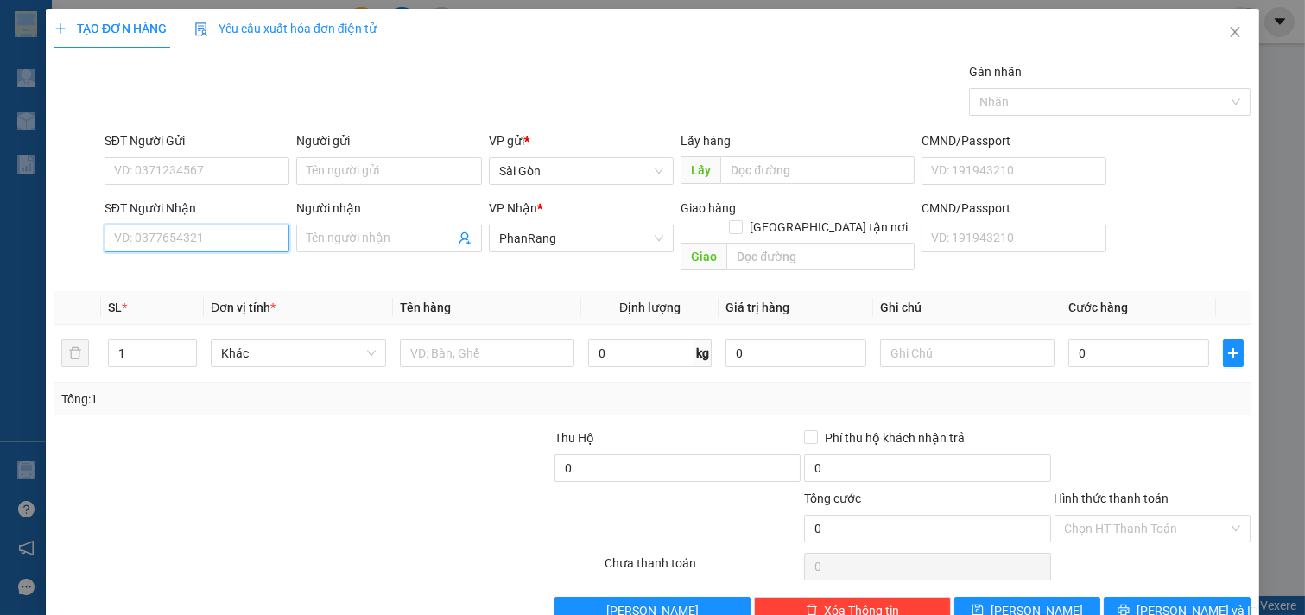
click at [246, 239] on input "SĐT Người Nhận" at bounding box center [198, 239] width 186 height 28
click at [358, 243] on input "Người nhận" at bounding box center [381, 238] width 148 height 19
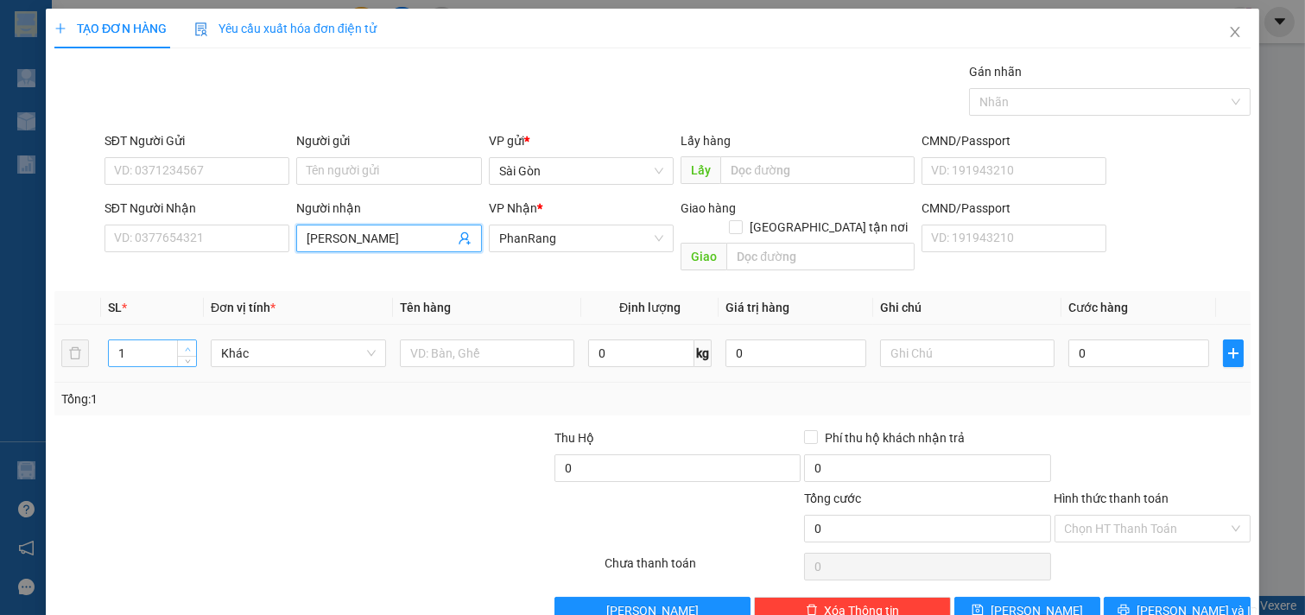
type input "[PERSON_NAME]"
type input "2"
click at [186, 344] on span "up" at bounding box center [187, 349] width 10 height 10
click at [445, 340] on input "text" at bounding box center [487, 354] width 175 height 28
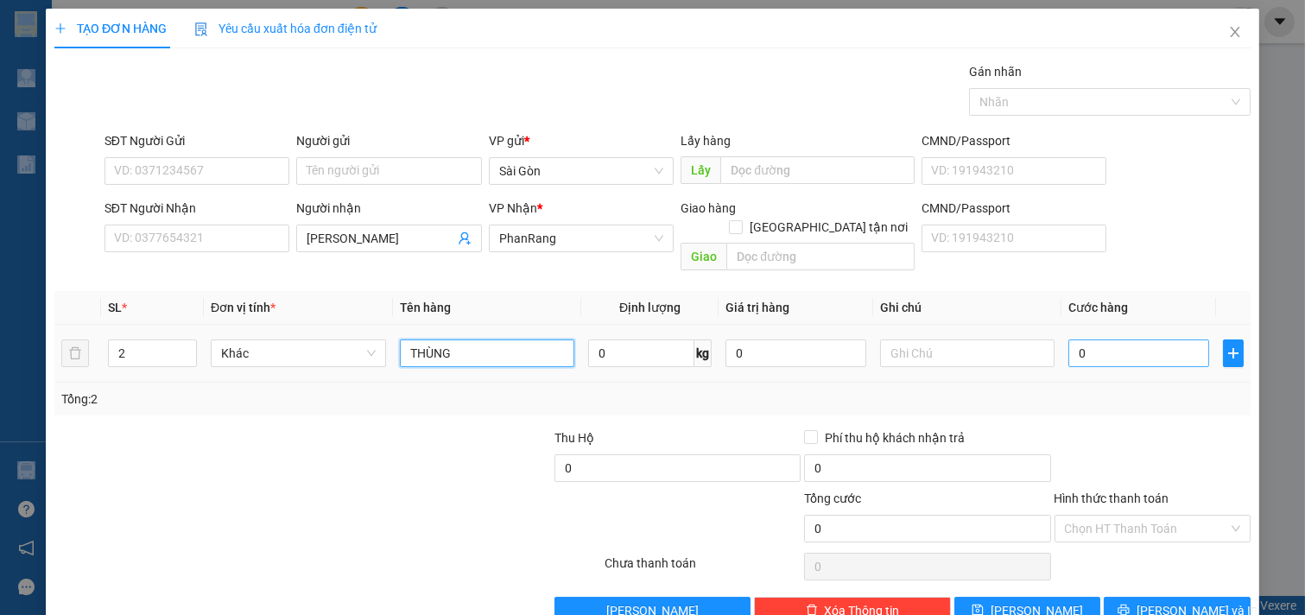
type input "THÙNG"
click at [1118, 340] on input "0" at bounding box center [1139, 354] width 141 height 28
type input "8"
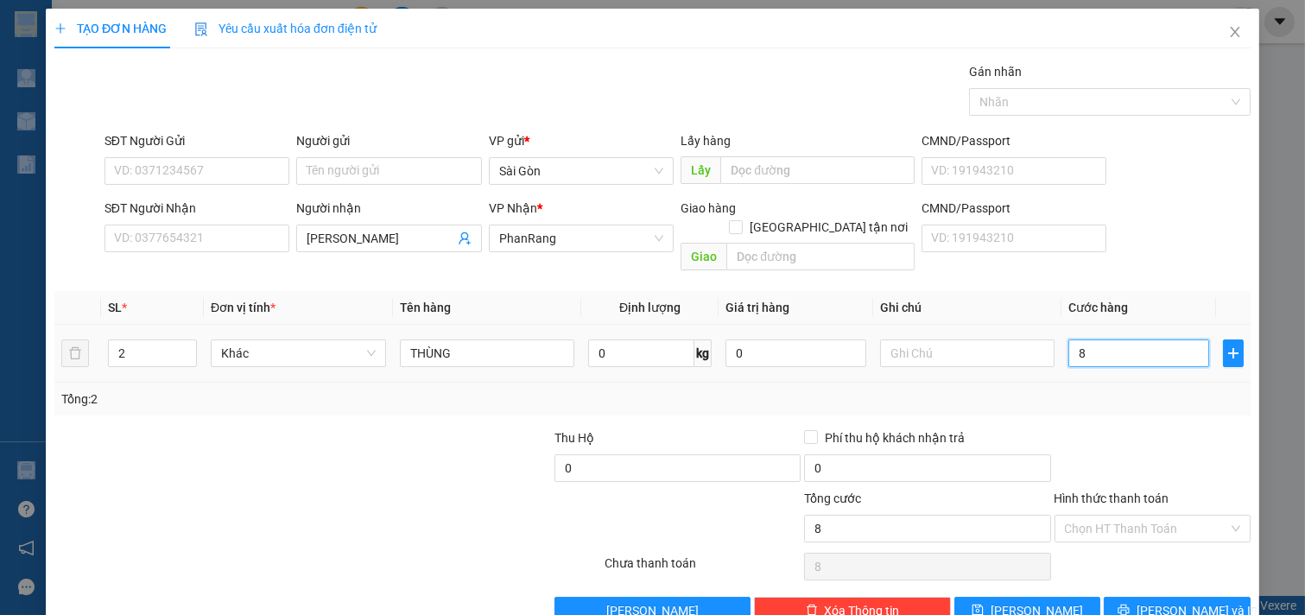
type input "80"
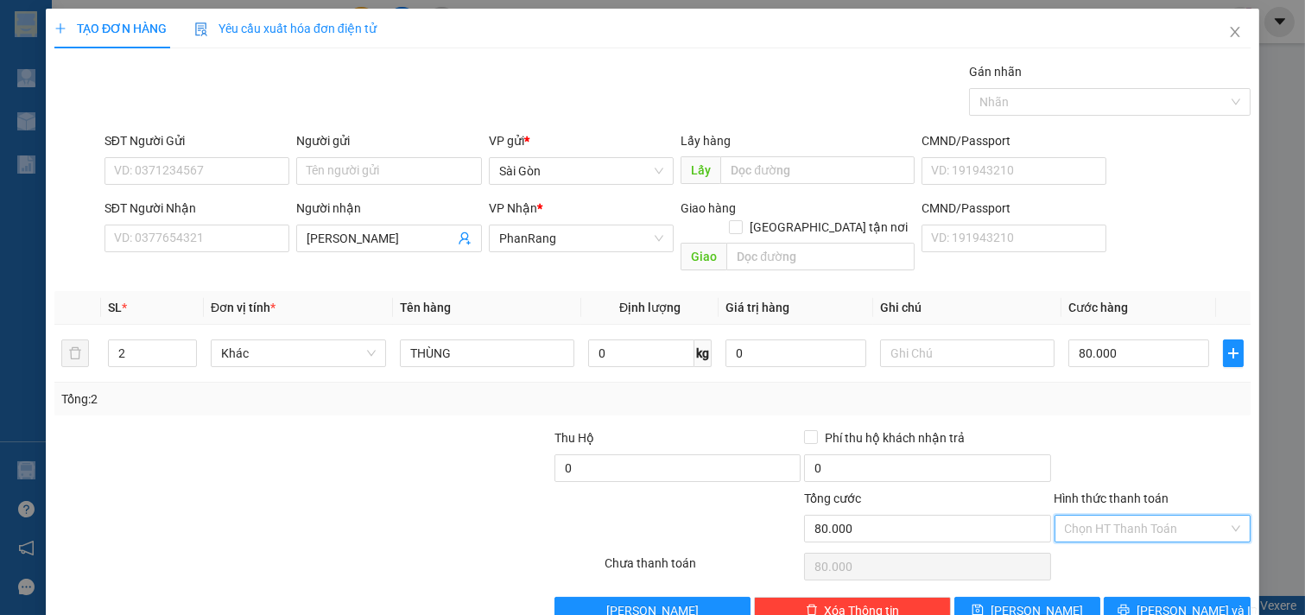
drag, startPoint x: 1137, startPoint y: 482, endPoint x: 1137, endPoint y: 514, distance: 32.0
click at [1138, 516] on input "Hình thức thanh toán" at bounding box center [1147, 529] width 164 height 26
drag, startPoint x: 1137, startPoint y: 521, endPoint x: 1141, endPoint y: 534, distance: 13.7
click at [1138, 535] on div "Tại văn phòng" at bounding box center [1141, 544] width 174 height 19
click at [1160, 597] on button "[PERSON_NAME] và In" at bounding box center [1177, 611] width 147 height 28
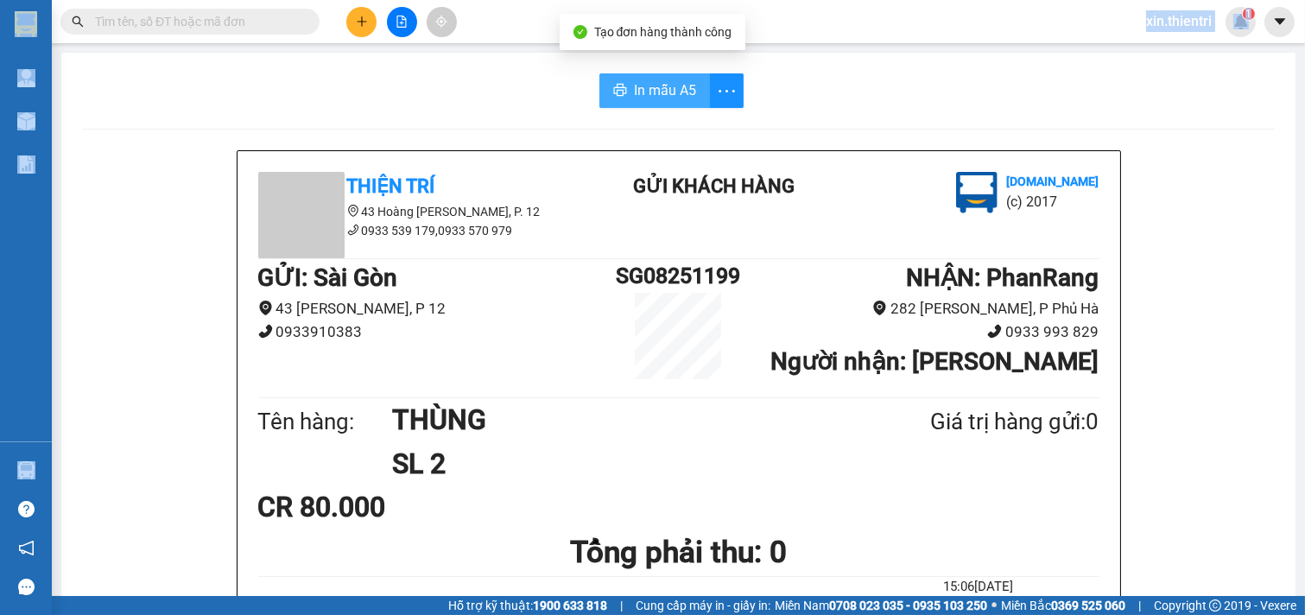
click at [646, 82] on span "In mẫu A5" at bounding box center [665, 90] width 62 height 22
click at [373, 18] on button at bounding box center [361, 22] width 30 height 30
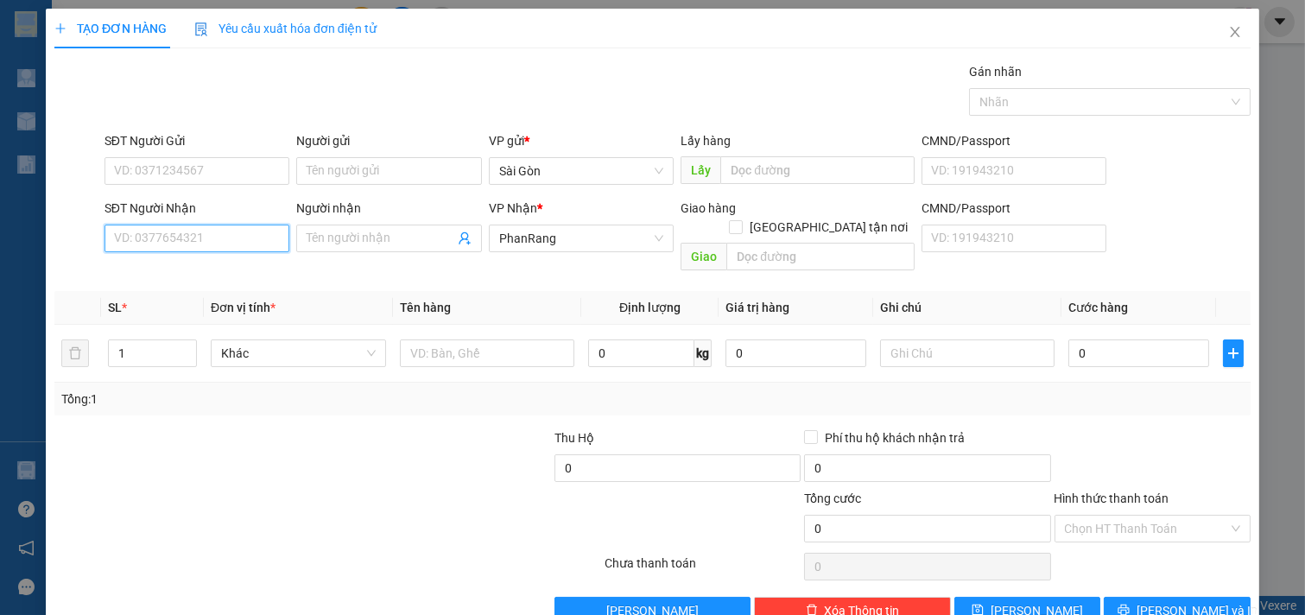
click at [205, 244] on input "SĐT Người Nhận" at bounding box center [198, 239] width 186 height 28
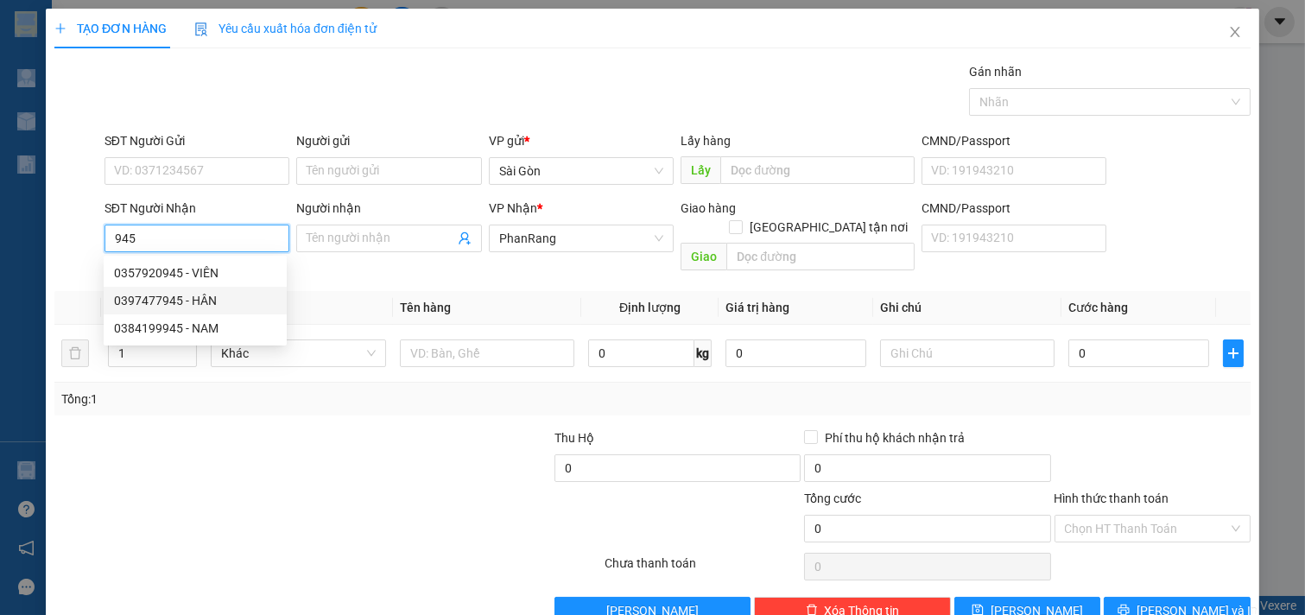
click at [221, 295] on div "0397477945 - HÂN" at bounding box center [195, 300] width 162 height 19
type input "0397477945"
type input "HÂN"
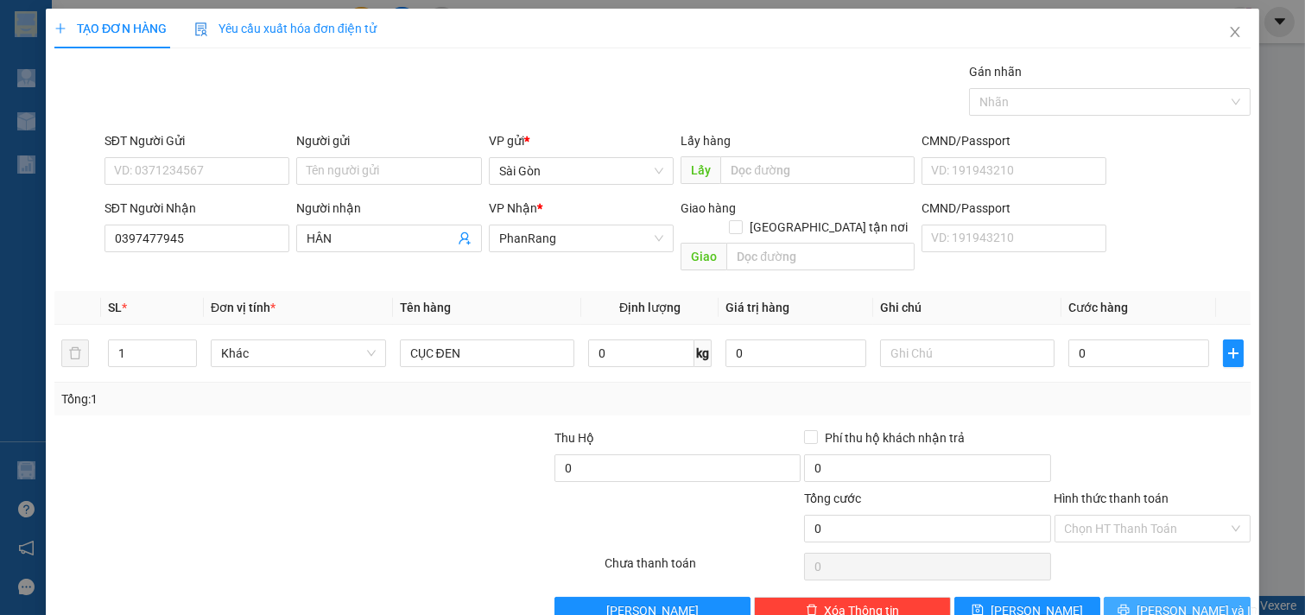
drag, startPoint x: 1135, startPoint y: 585, endPoint x: 1146, endPoint y: 591, distance: 12.0
click at [1130, 604] on icon "printer" at bounding box center [1124, 610] width 12 height 12
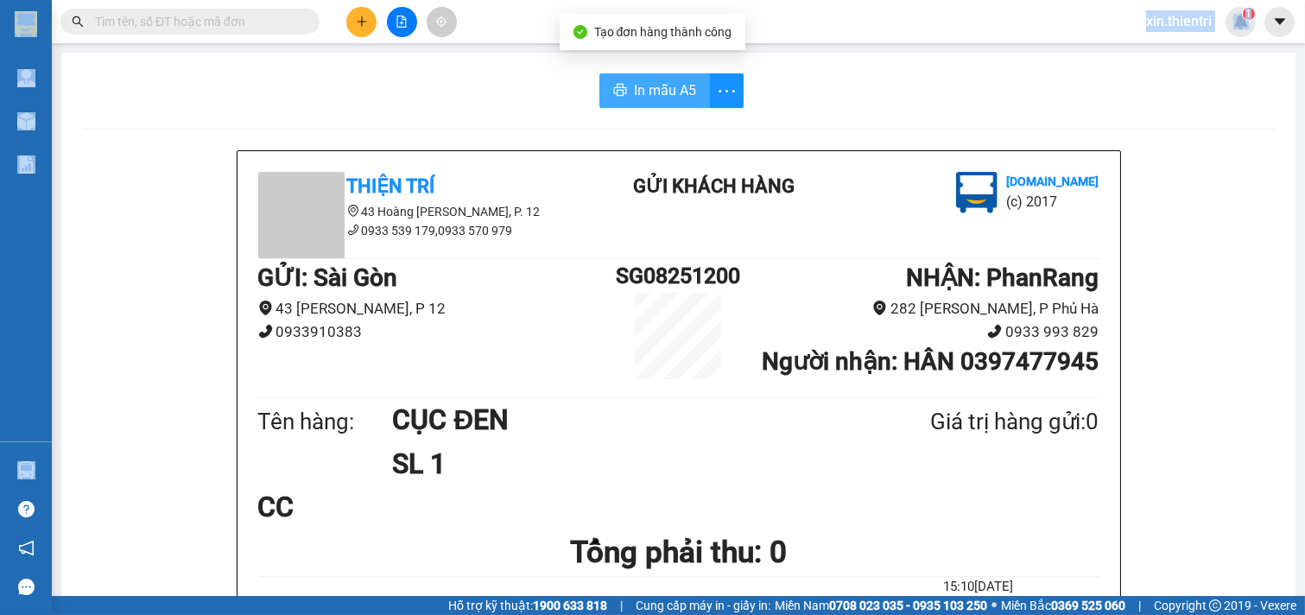
click at [649, 85] on span "In mẫu A5" at bounding box center [665, 90] width 62 height 22
click at [333, 20] on div at bounding box center [168, 22] width 337 height 26
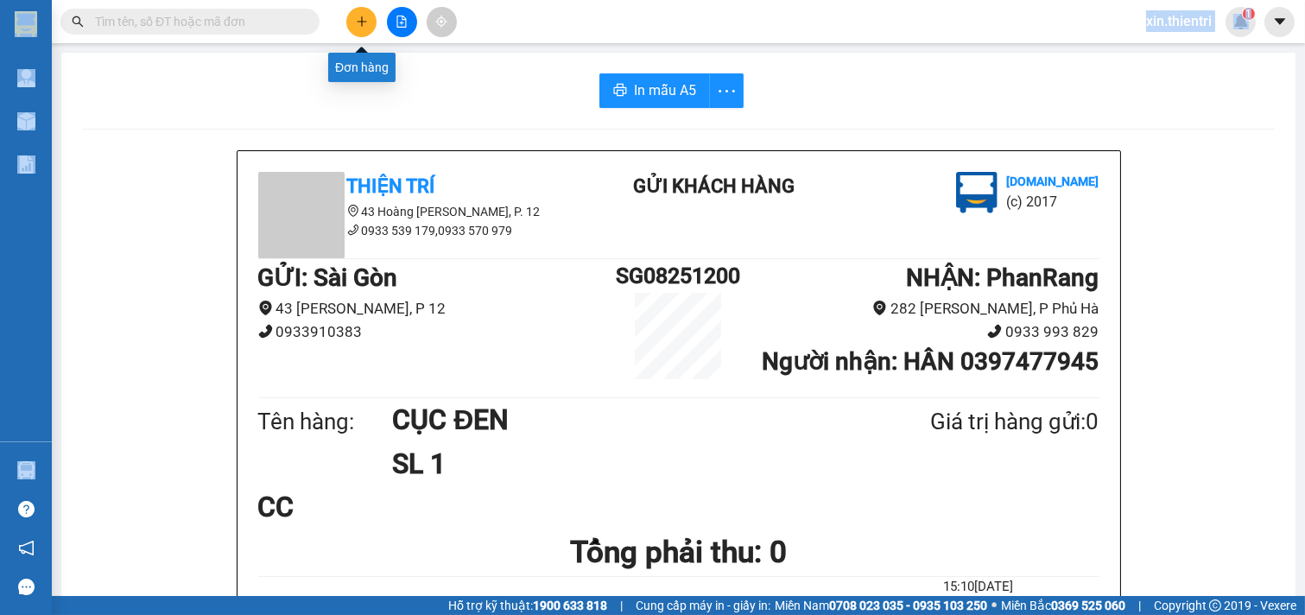
click at [356, 21] on icon "plus" at bounding box center [362, 22] width 12 height 12
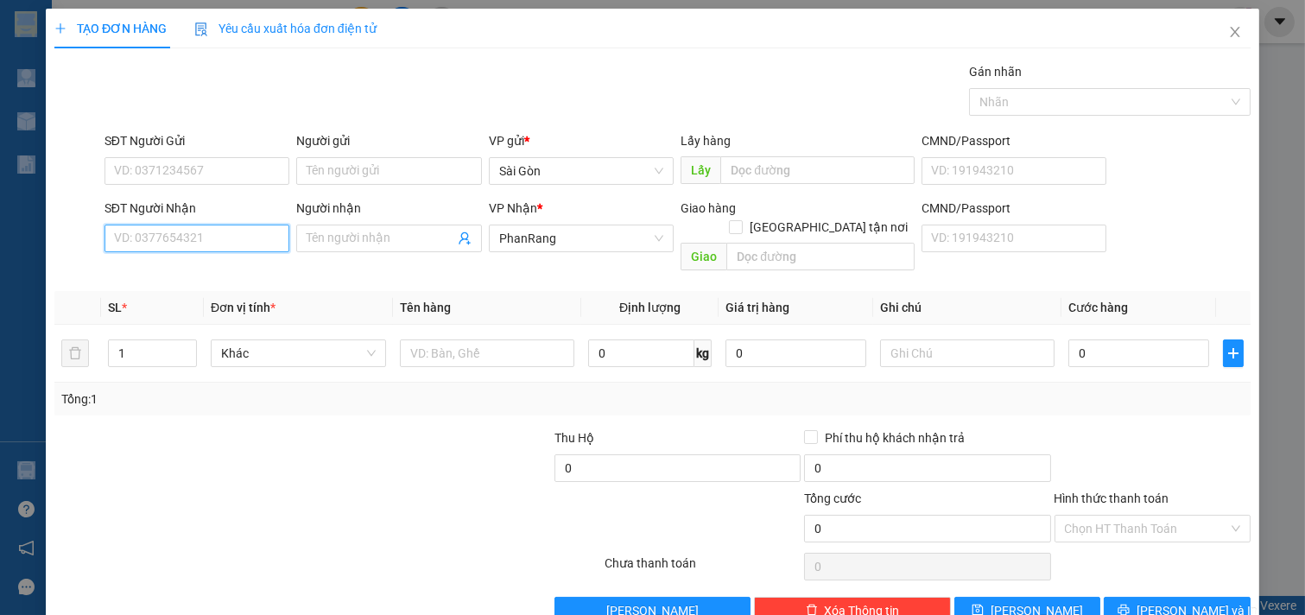
click at [249, 228] on input "SĐT Người Nhận" at bounding box center [198, 239] width 186 height 28
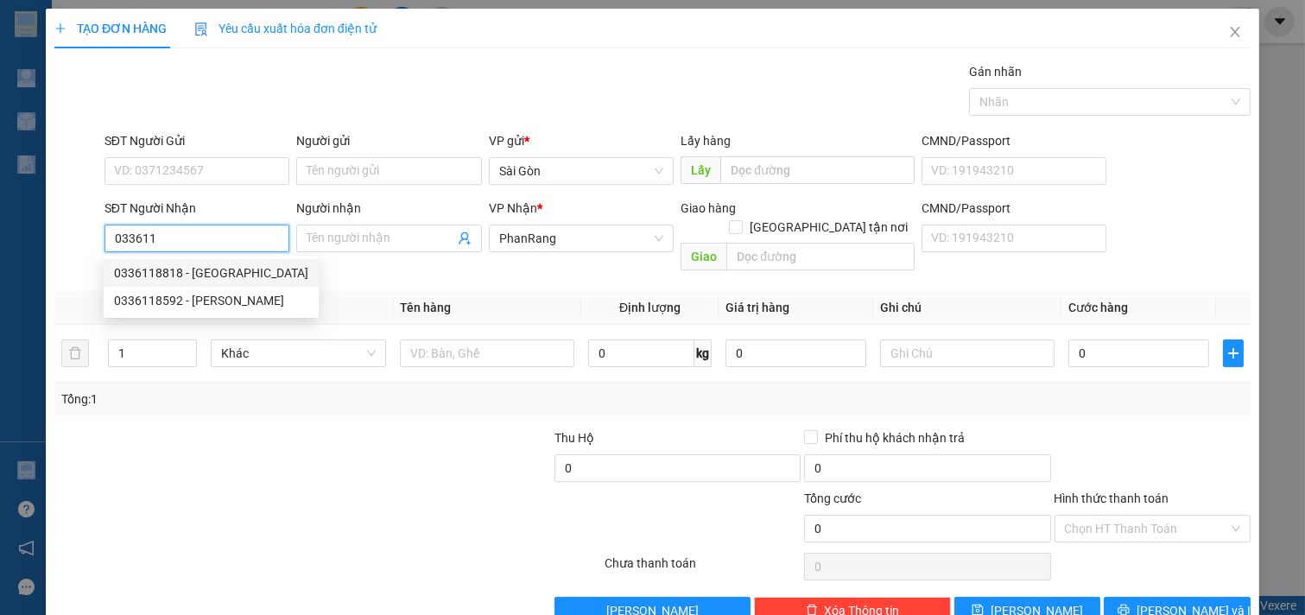
click at [228, 274] on div "0336118818 - [GEOGRAPHIC_DATA]" at bounding box center [211, 273] width 194 height 19
type input "0336118818"
type input "NHẬT BÌNH"
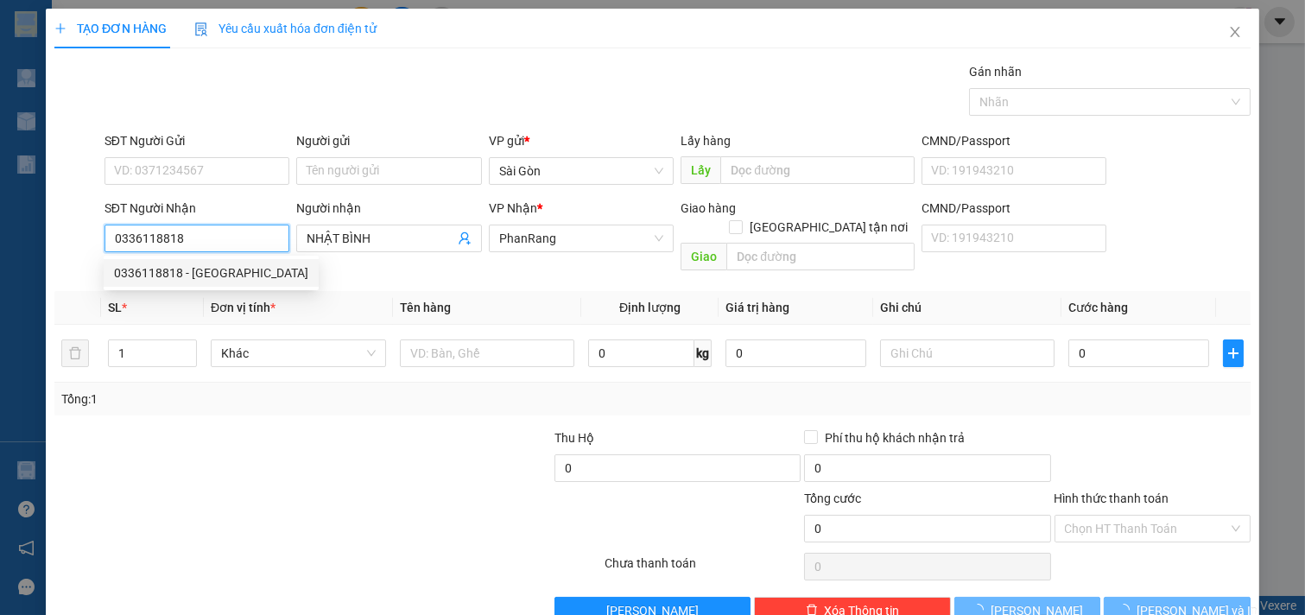
type input "70.000"
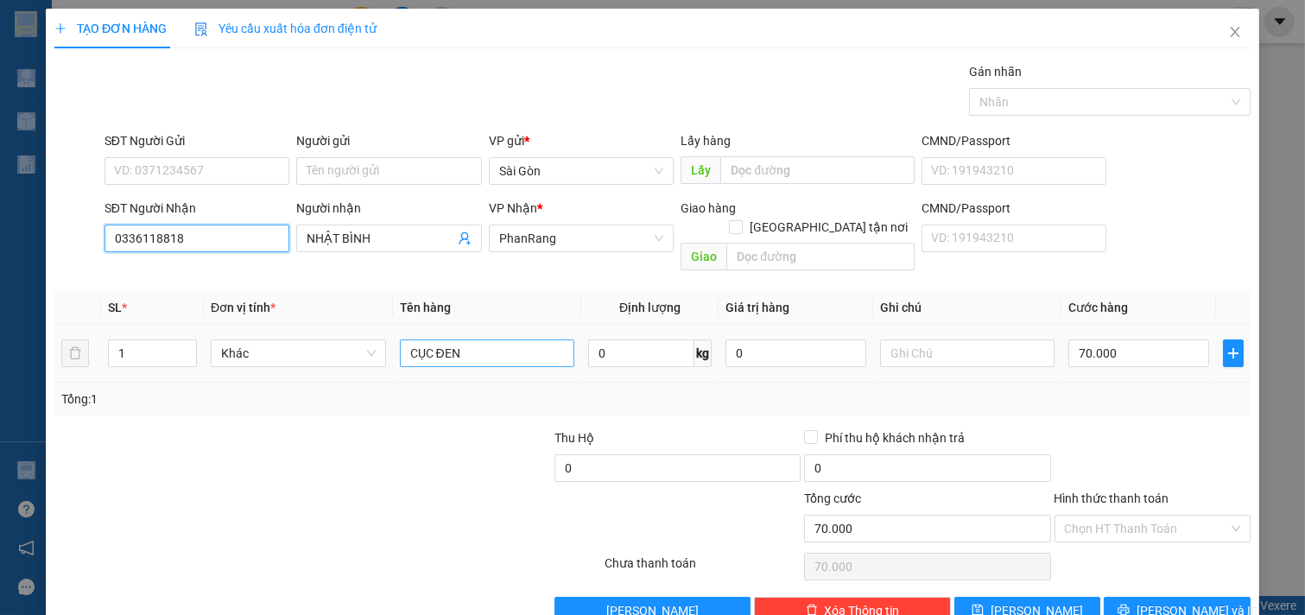
type input "0336118818"
drag, startPoint x: 490, startPoint y: 342, endPoint x: 502, endPoint y: 338, distance: 12.8
click at [502, 340] on input "CỤC ĐEN" at bounding box center [487, 354] width 175 height 28
type input "C"
type input "THÙNG"
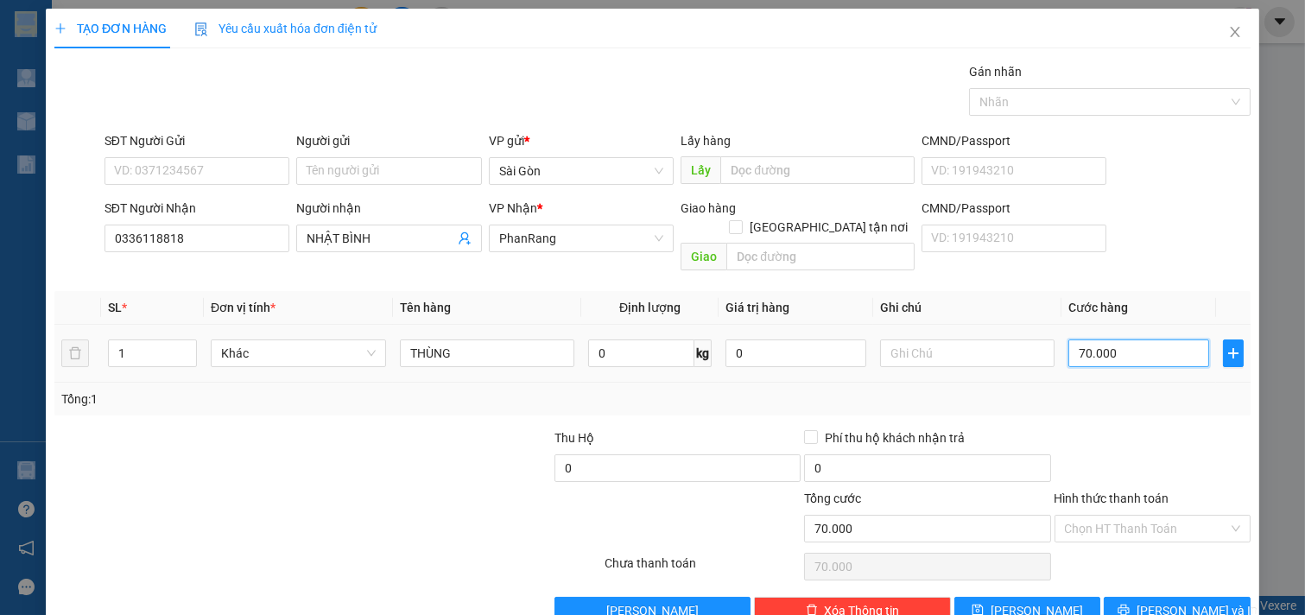
click at [1110, 343] on input "70.000" at bounding box center [1139, 354] width 141 height 28
type input "4"
type input "40"
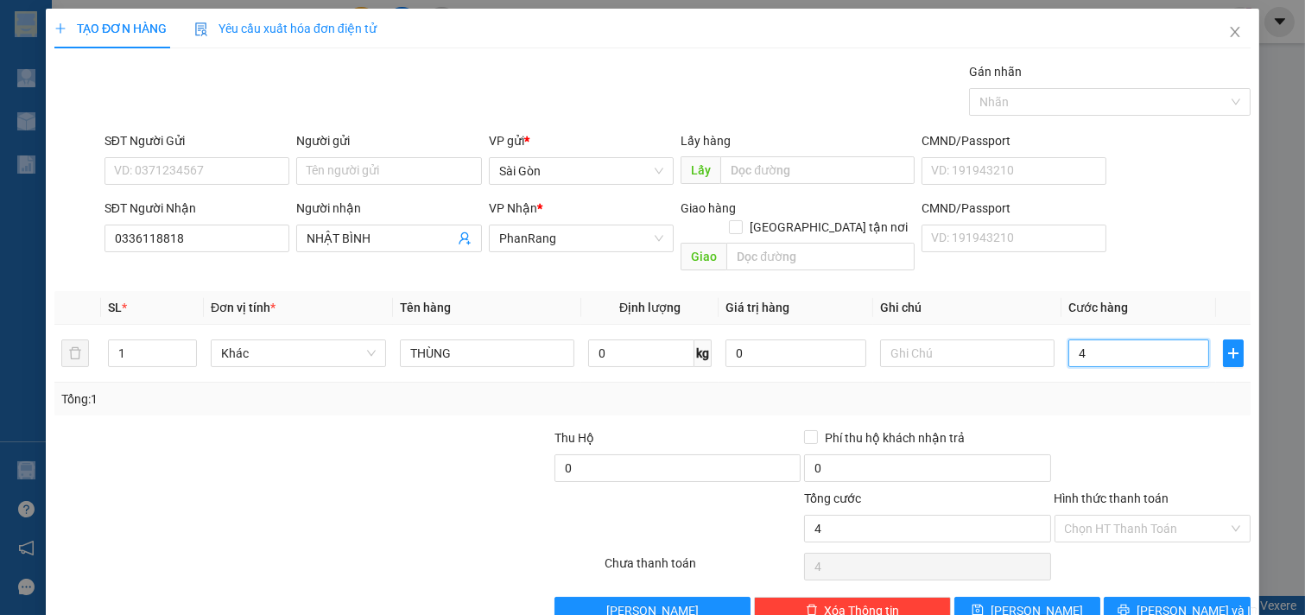
type input "40"
drag, startPoint x: 1127, startPoint y: 489, endPoint x: 1134, endPoint y: 524, distance: 35.1
click at [1127, 516] on input "Hình thức thanh toán" at bounding box center [1147, 529] width 164 height 26
type input "40.000"
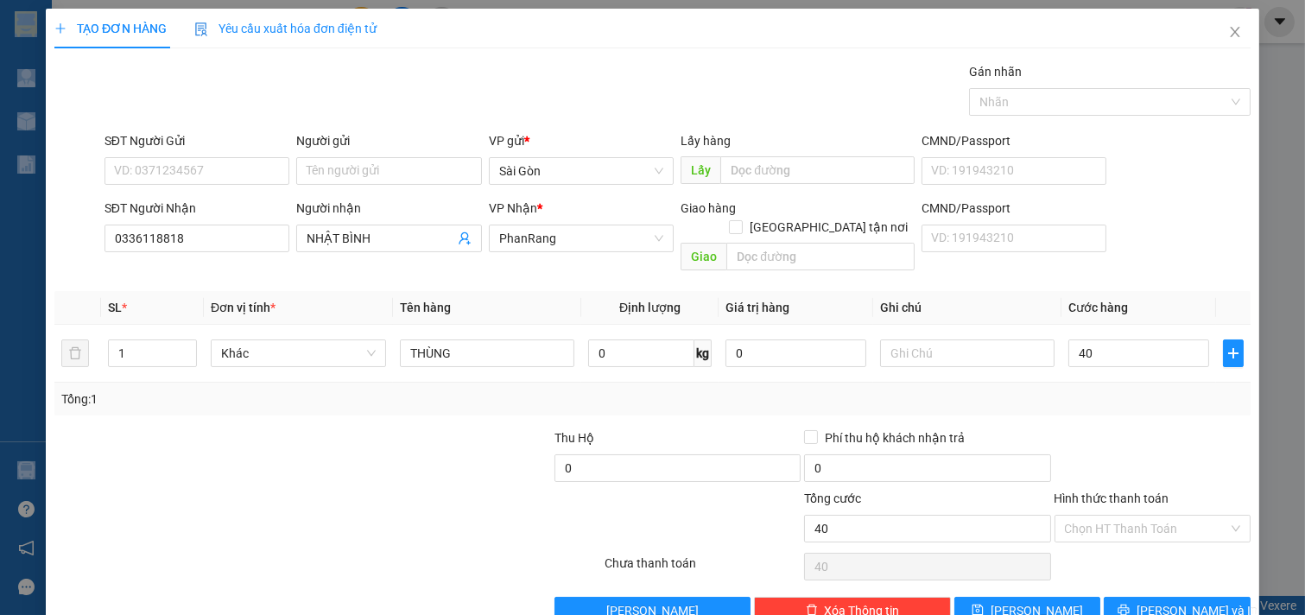
type input "40.000"
drag, startPoint x: 1134, startPoint y: 524, endPoint x: 1141, endPoint y: 537, distance: 14.7
click at [1139, 534] on div "Tại văn phòng Tại văn phòng" at bounding box center [1141, 544] width 194 height 35
click at [1150, 535] on div "Tại văn phòng" at bounding box center [1141, 544] width 174 height 19
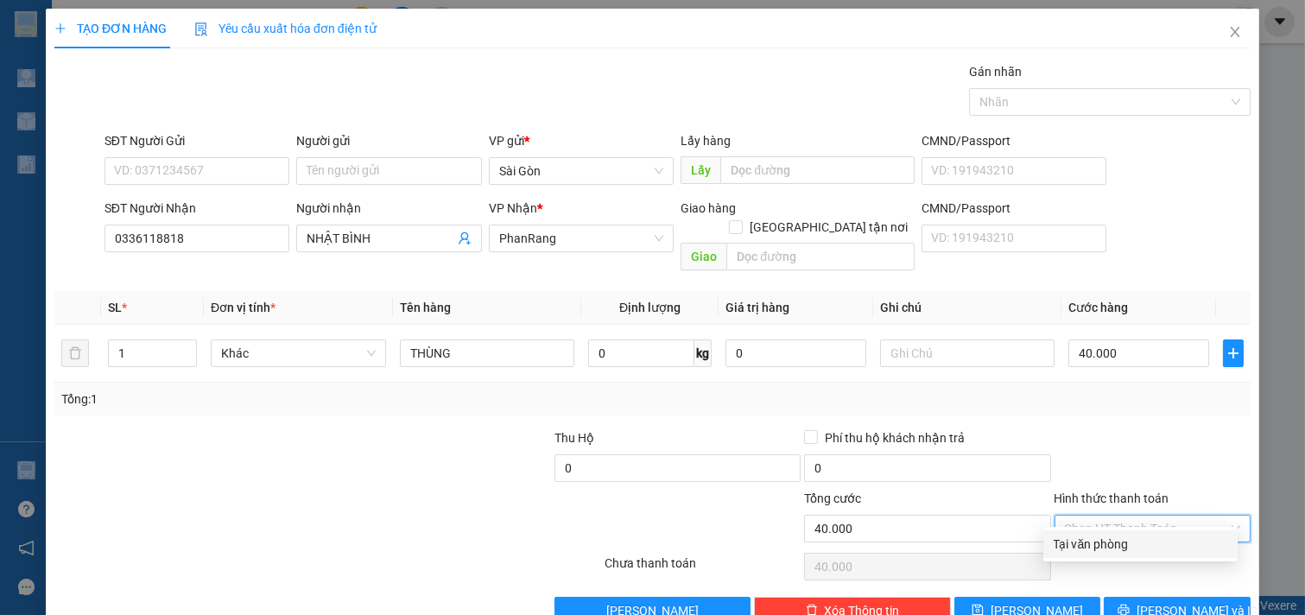
type input "0"
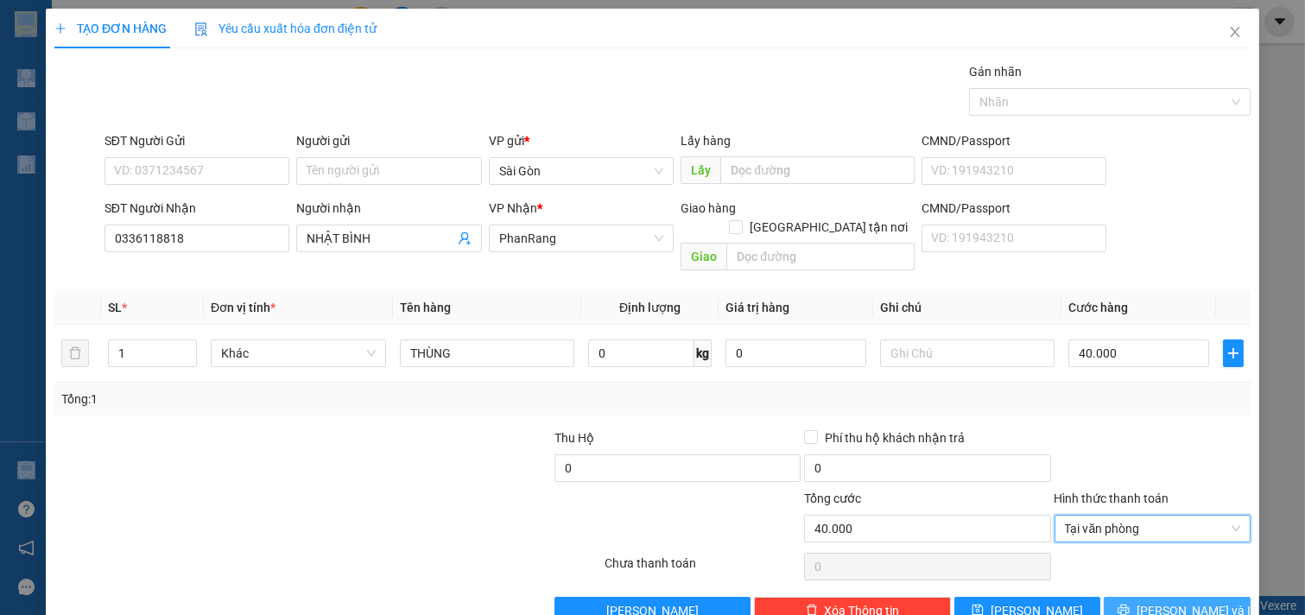
click at [1154, 597] on button "[PERSON_NAME] và In" at bounding box center [1177, 611] width 147 height 28
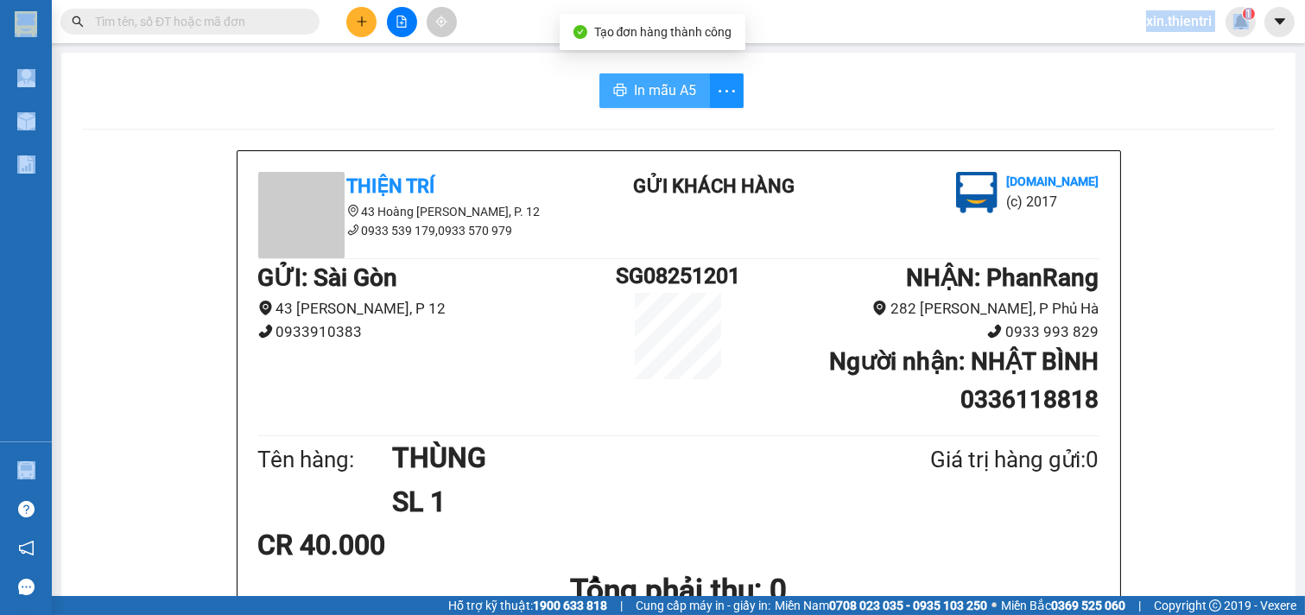
click at [652, 104] on button "In mẫu A5" at bounding box center [655, 90] width 111 height 35
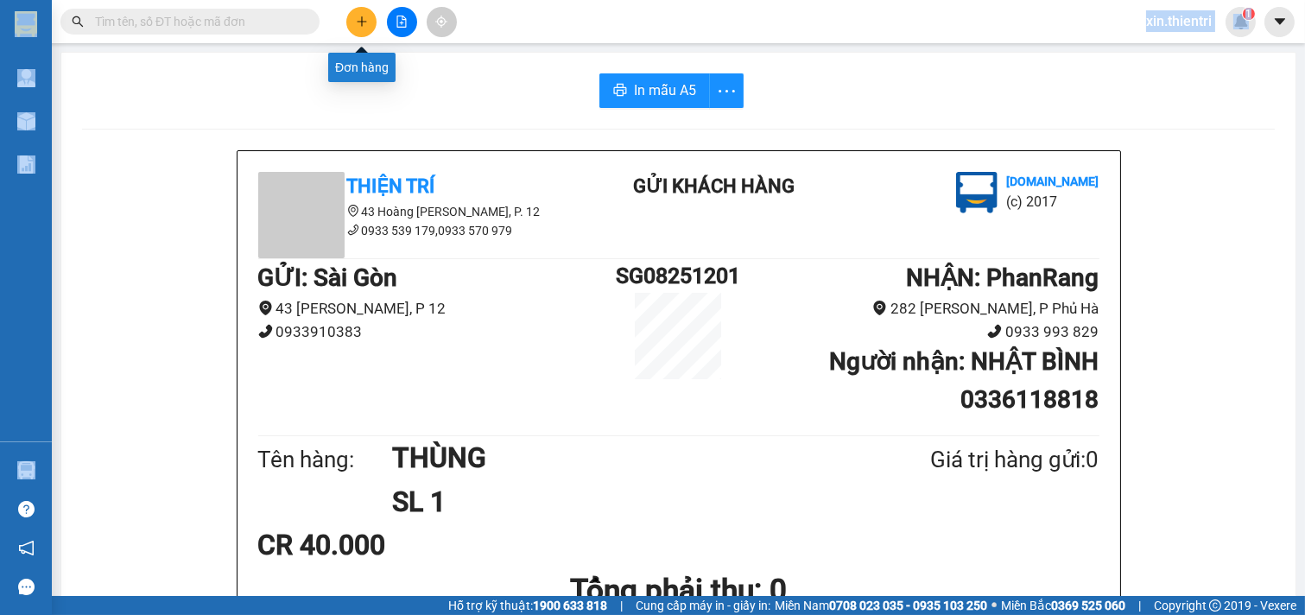
click at [368, 26] on button at bounding box center [361, 22] width 30 height 30
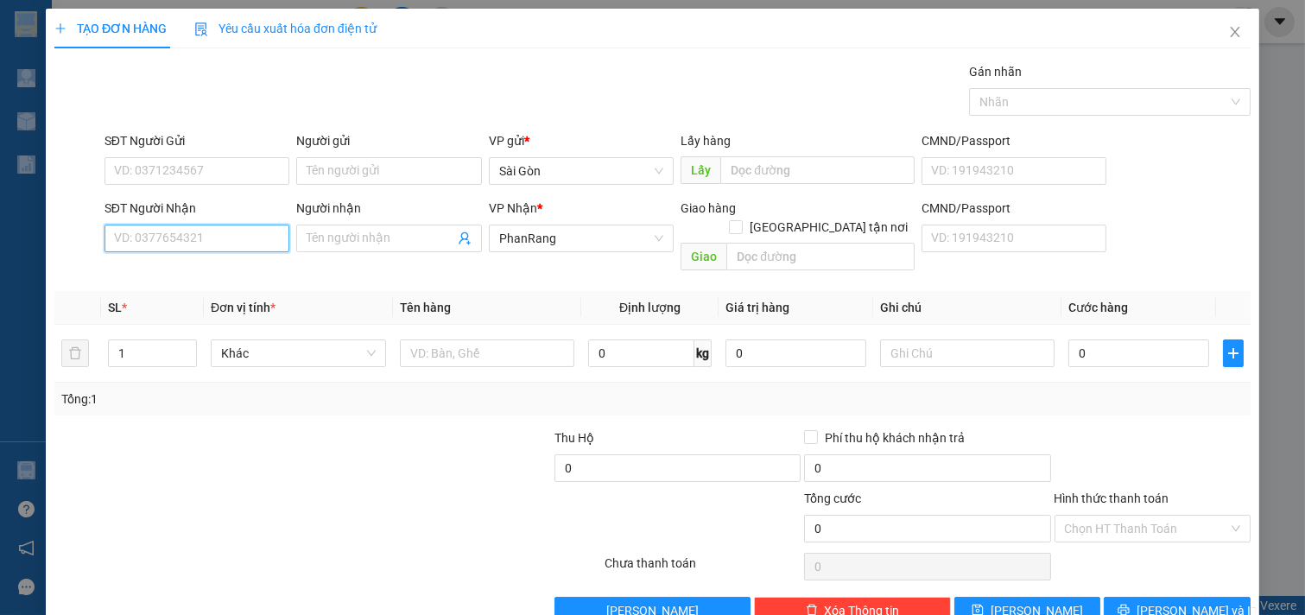
click at [175, 251] on input "SĐT Người Nhận" at bounding box center [198, 239] width 186 height 28
type input "1"
click at [364, 238] on input "Người nhận" at bounding box center [381, 238] width 148 height 19
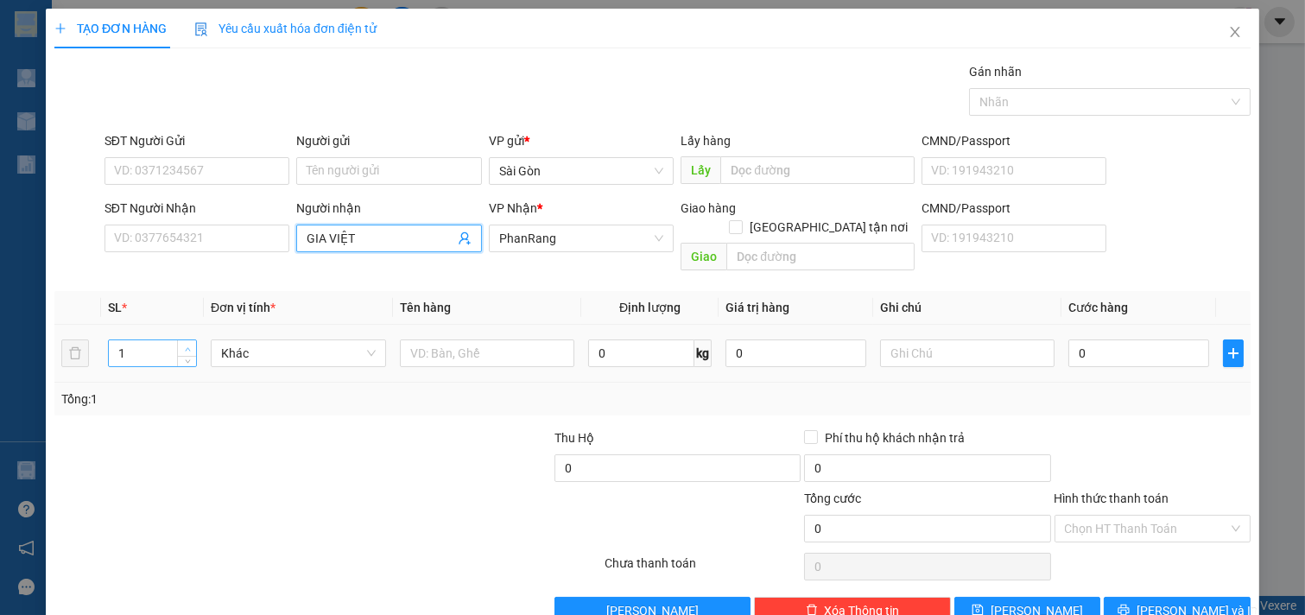
type input "GIA VIỆT"
type input "2"
click at [183, 344] on span "up" at bounding box center [187, 349] width 10 height 10
click at [458, 341] on input "text" at bounding box center [487, 354] width 175 height 28
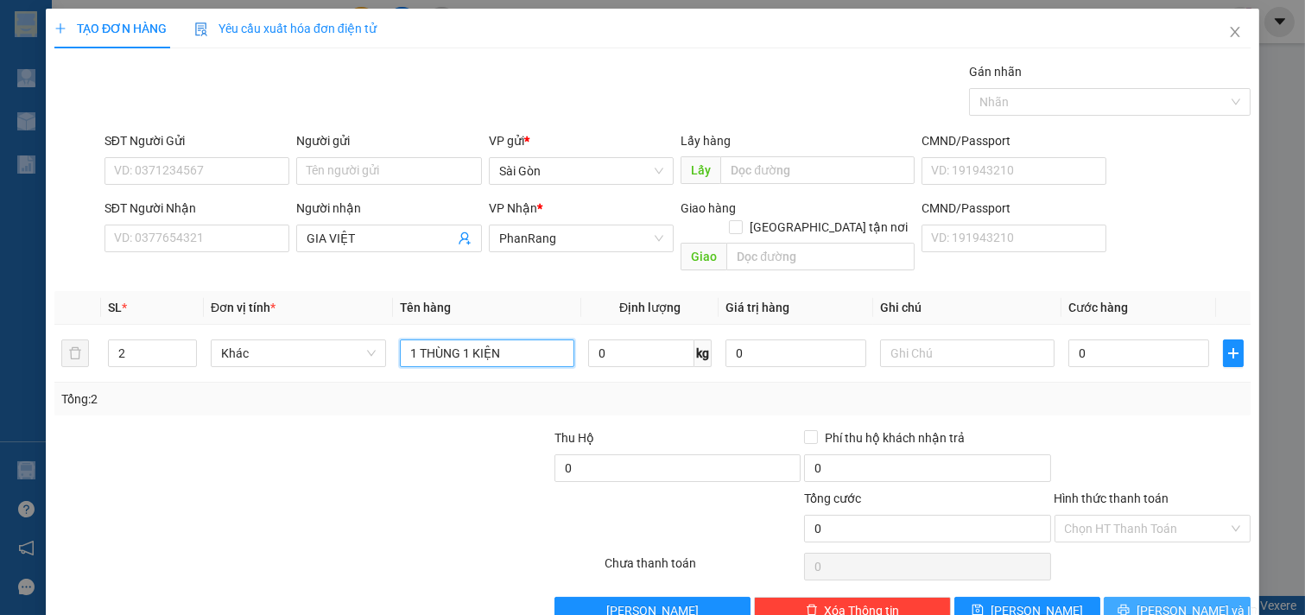
type input "1 THÙNG 1 KIỆN"
click at [1189, 597] on button "[PERSON_NAME] và In" at bounding box center [1177, 611] width 147 height 28
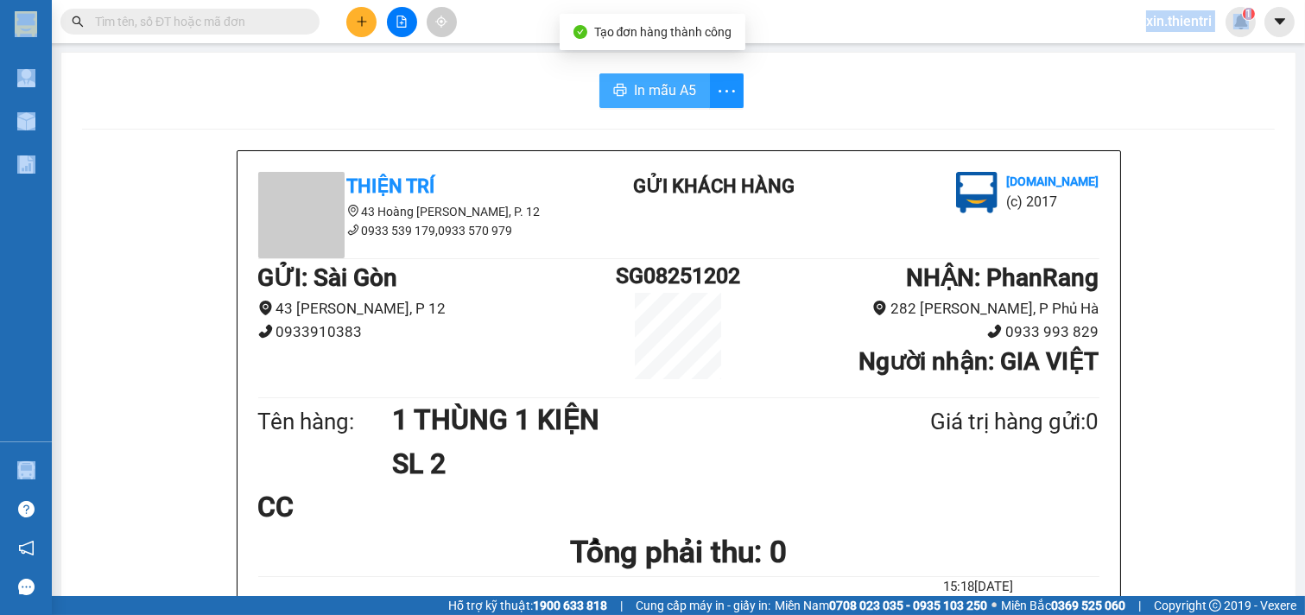
click at [657, 87] on span "In mẫu A5" at bounding box center [665, 90] width 62 height 22
click at [365, 22] on icon "plus" at bounding box center [362, 21] width 10 height 1
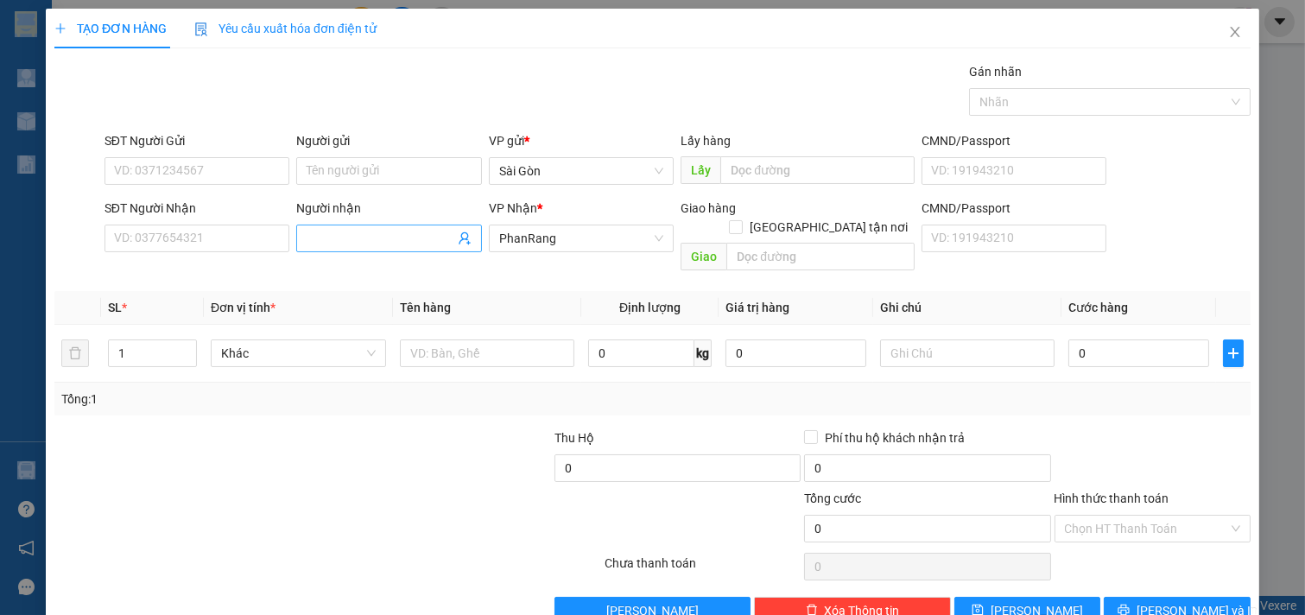
click at [354, 232] on input "Người nhận" at bounding box center [381, 238] width 148 height 19
click at [263, 242] on input "SĐT Người Nhận" at bounding box center [198, 239] width 186 height 28
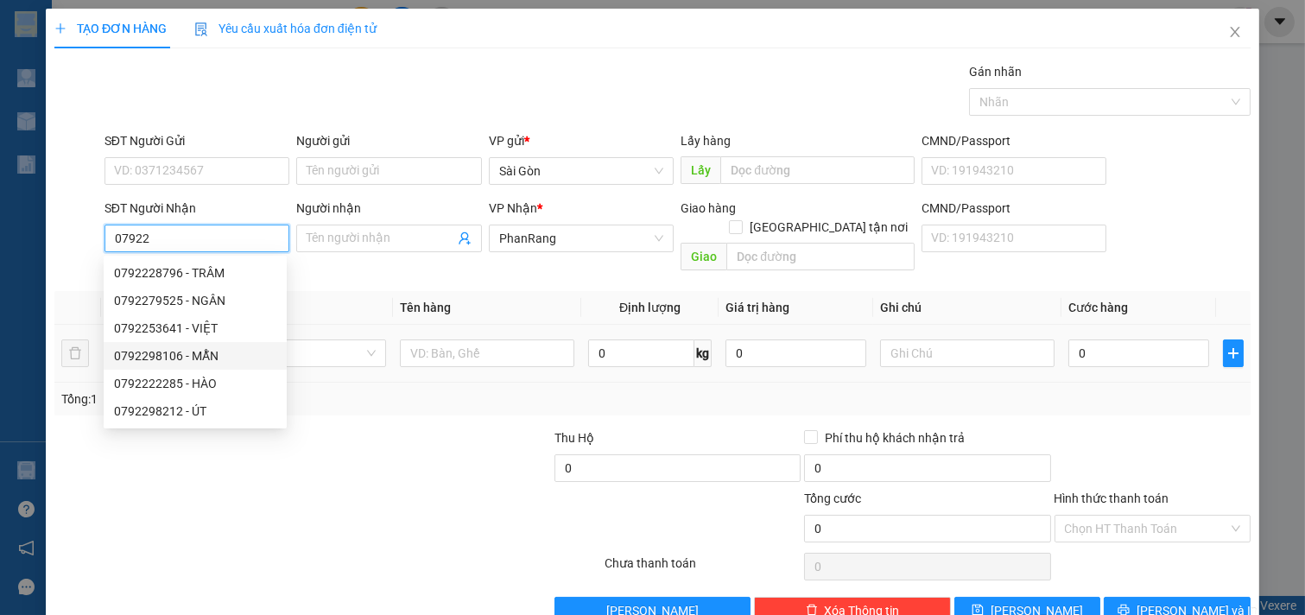
drag, startPoint x: 236, startPoint y: 359, endPoint x: 251, endPoint y: 363, distance: 16.1
click at [235, 361] on div "0792298106 - MẪN" at bounding box center [195, 355] width 162 height 19
type input "0792298106"
type input "MẪN"
type input "tri thủy"
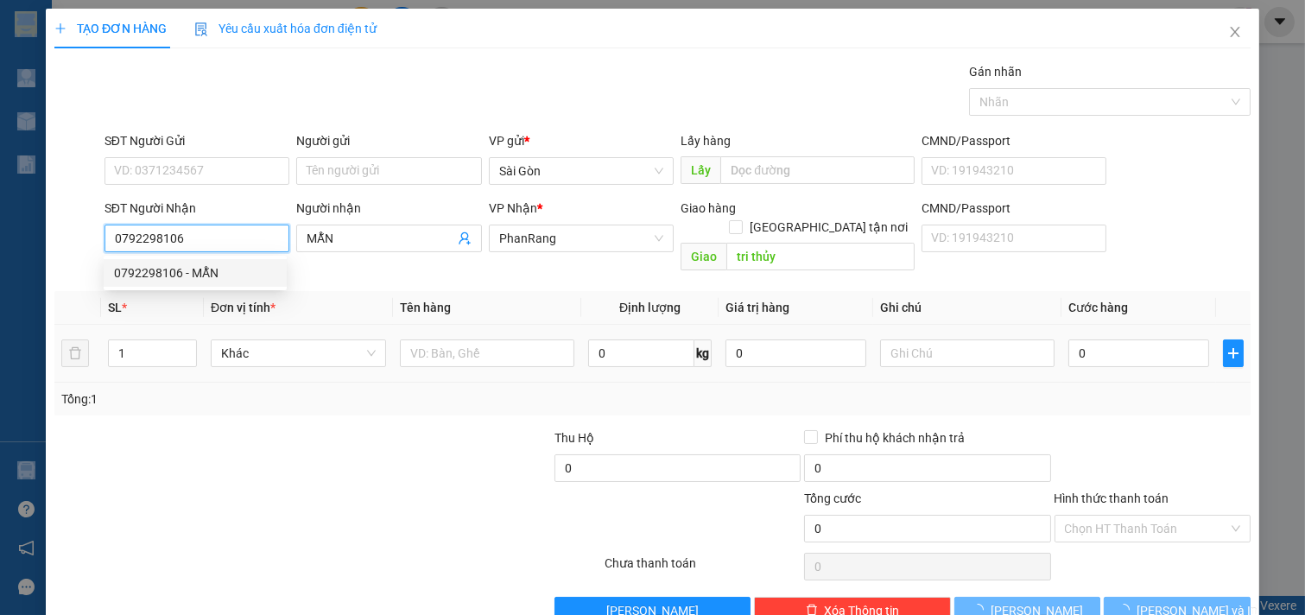
type input "60.000"
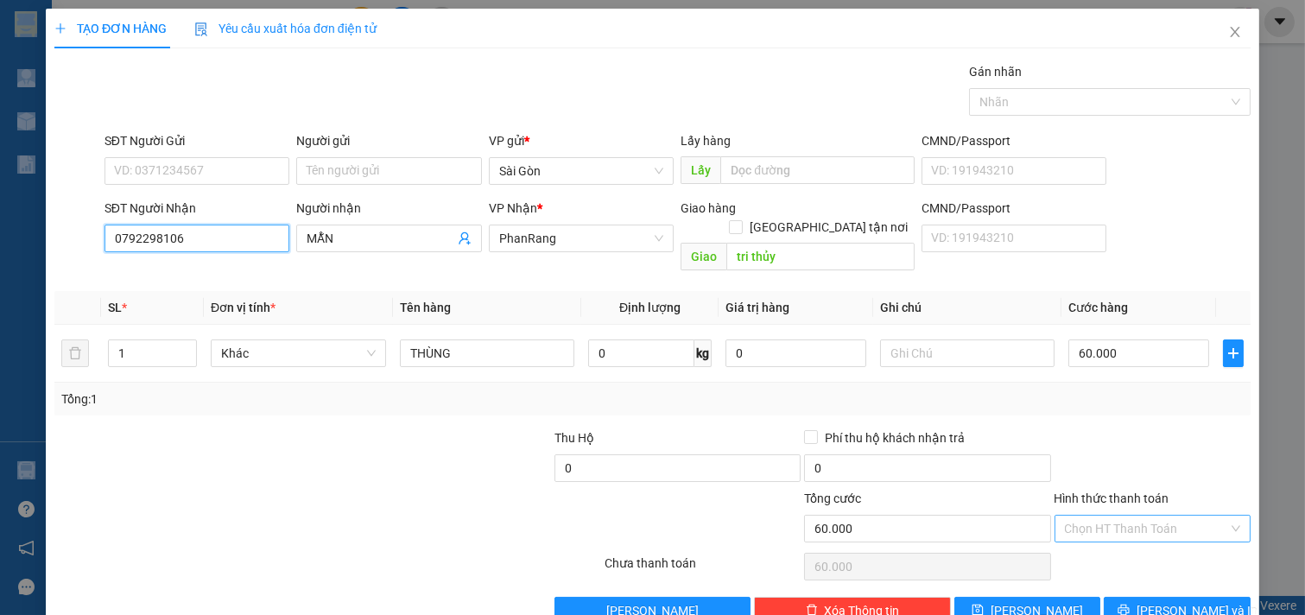
type input "0792298106"
drag, startPoint x: 1115, startPoint y: 512, endPoint x: 1104, endPoint y: 522, distance: 14.1
click at [1113, 516] on input "Hình thức thanh toán" at bounding box center [1147, 529] width 164 height 26
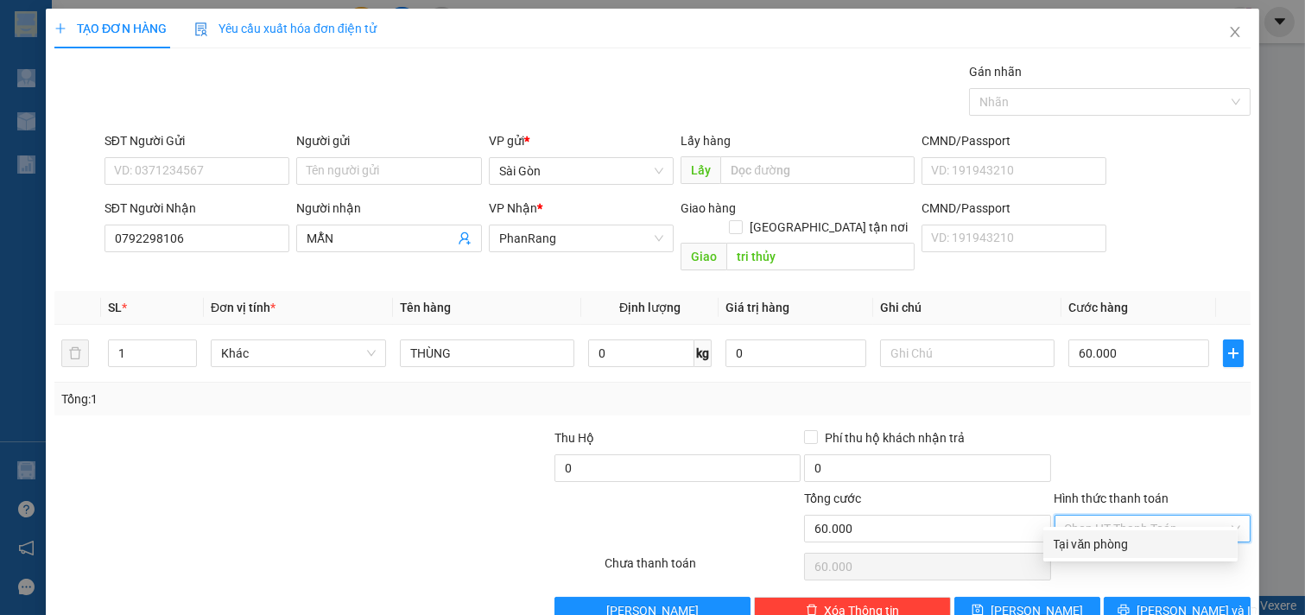
drag, startPoint x: 1101, startPoint y: 541, endPoint x: 1092, endPoint y: 558, distance: 19.3
click at [1101, 542] on div "Tại văn phòng" at bounding box center [1141, 544] width 174 height 19
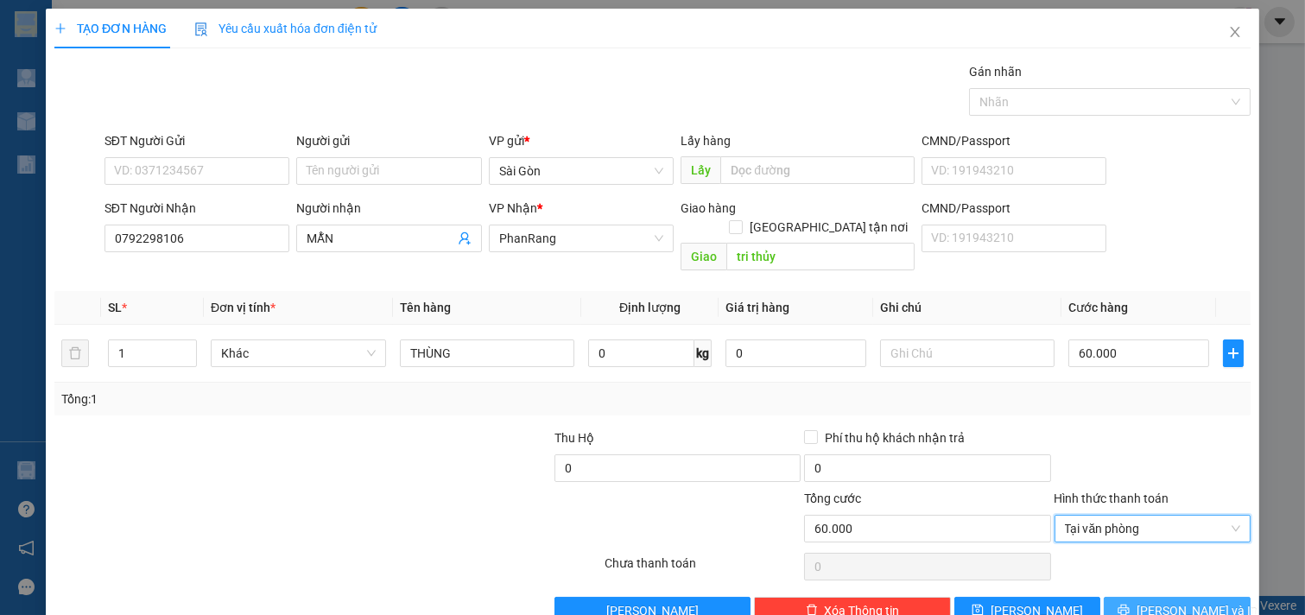
click at [1161, 601] on span "[PERSON_NAME] và In" at bounding box center [1197, 610] width 121 height 19
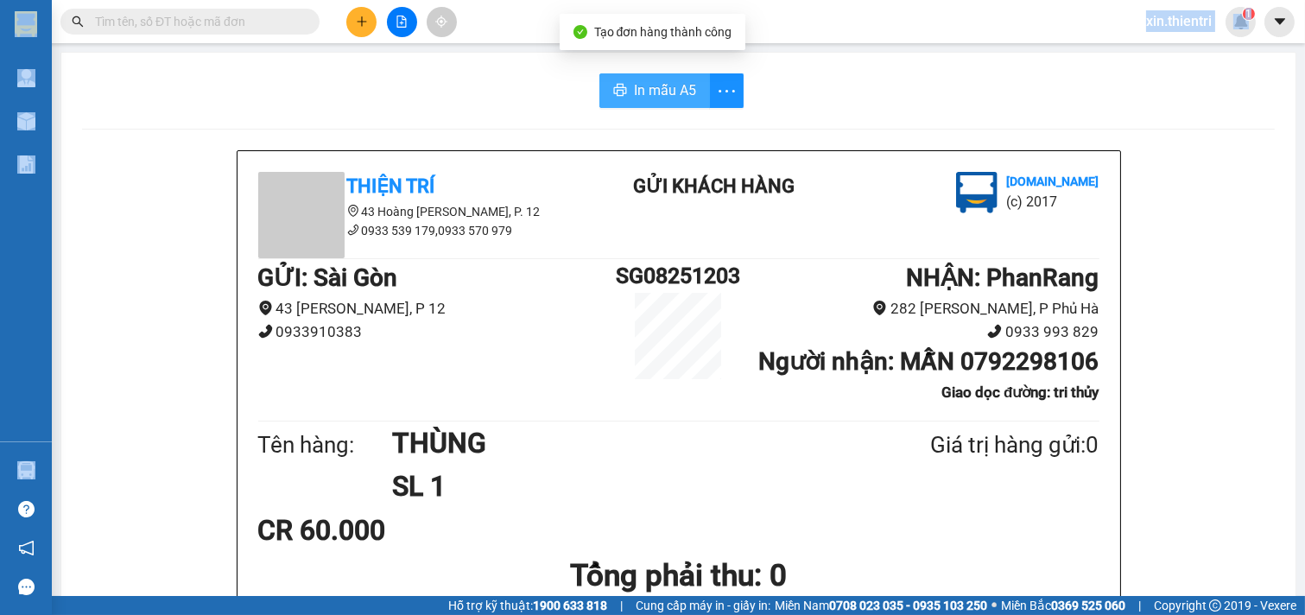
drag, startPoint x: 669, startPoint y: 84, endPoint x: 664, endPoint y: 92, distance: 10.1
click at [669, 85] on span "In mẫu A5" at bounding box center [665, 90] width 62 height 22
click at [364, 19] on icon "plus" at bounding box center [362, 22] width 12 height 12
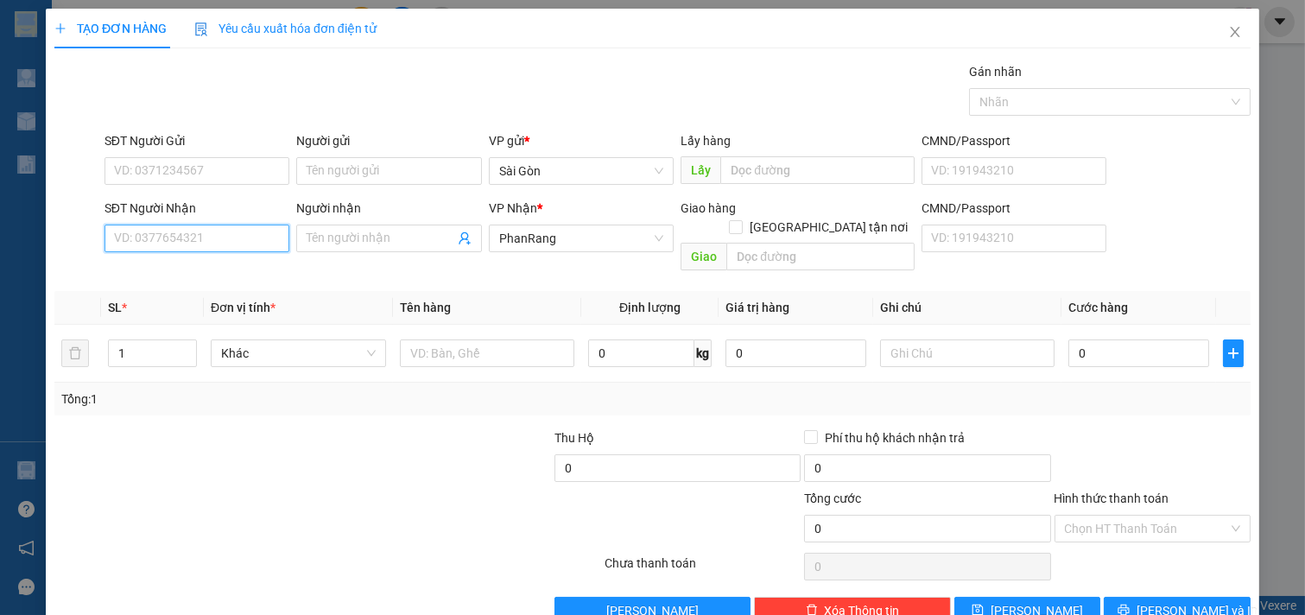
click at [242, 245] on input "SĐT Người Nhận" at bounding box center [198, 239] width 186 height 28
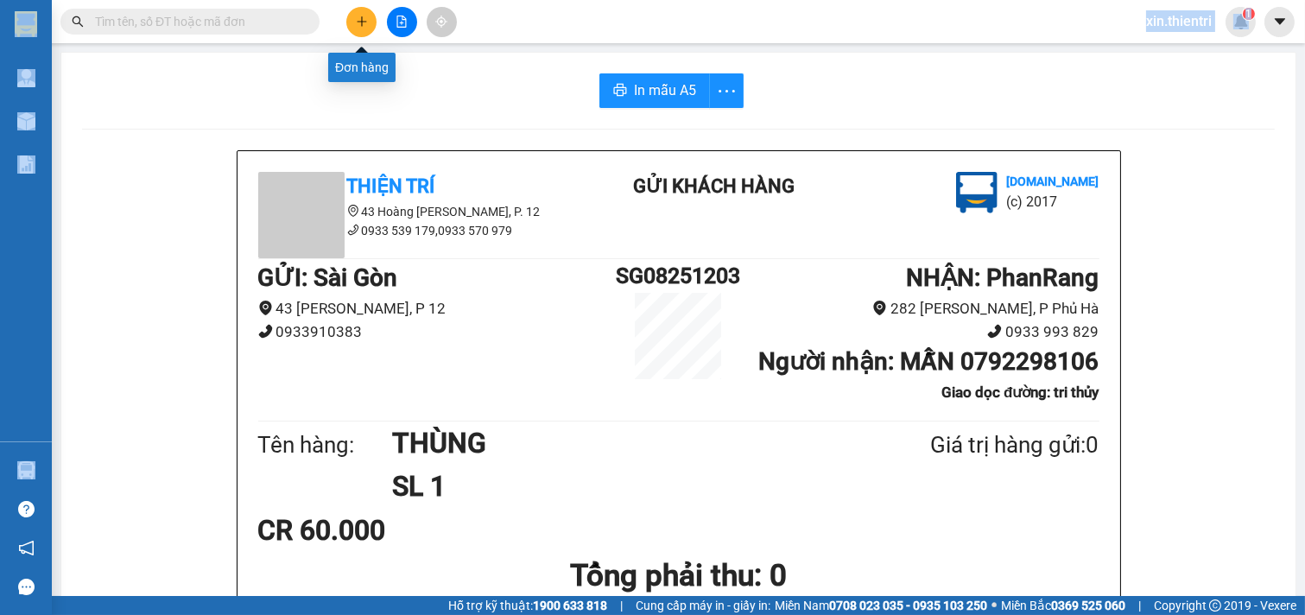
click at [365, 14] on button at bounding box center [361, 22] width 30 height 30
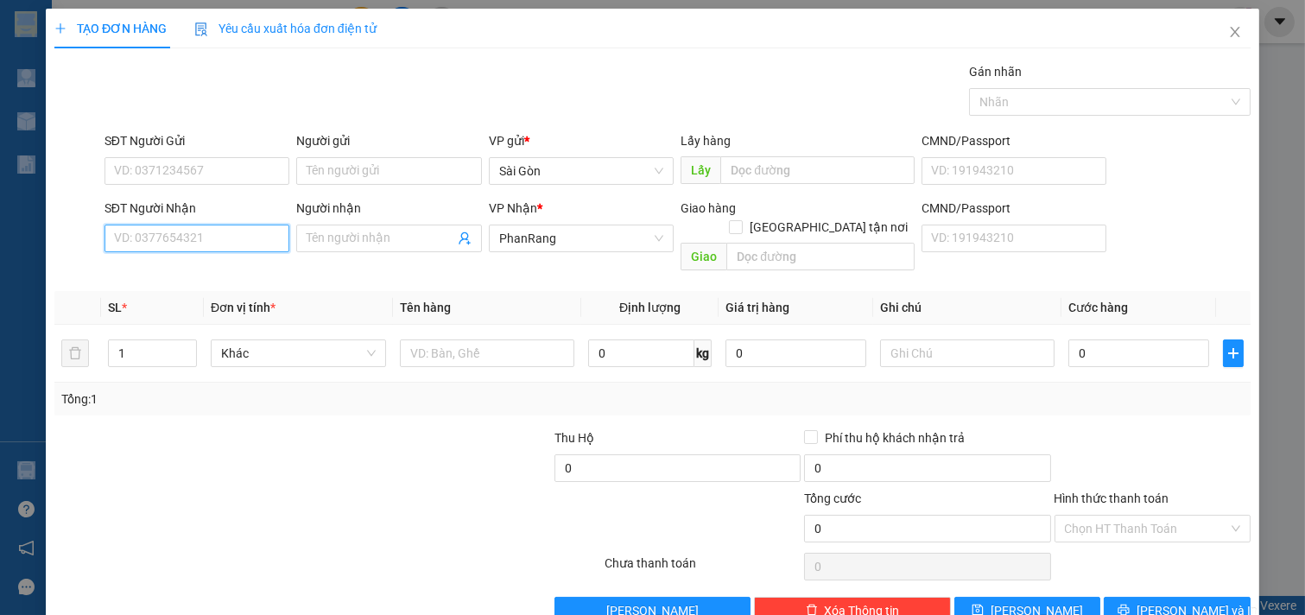
click at [202, 252] on input "SĐT Người Nhận" at bounding box center [198, 239] width 186 height 28
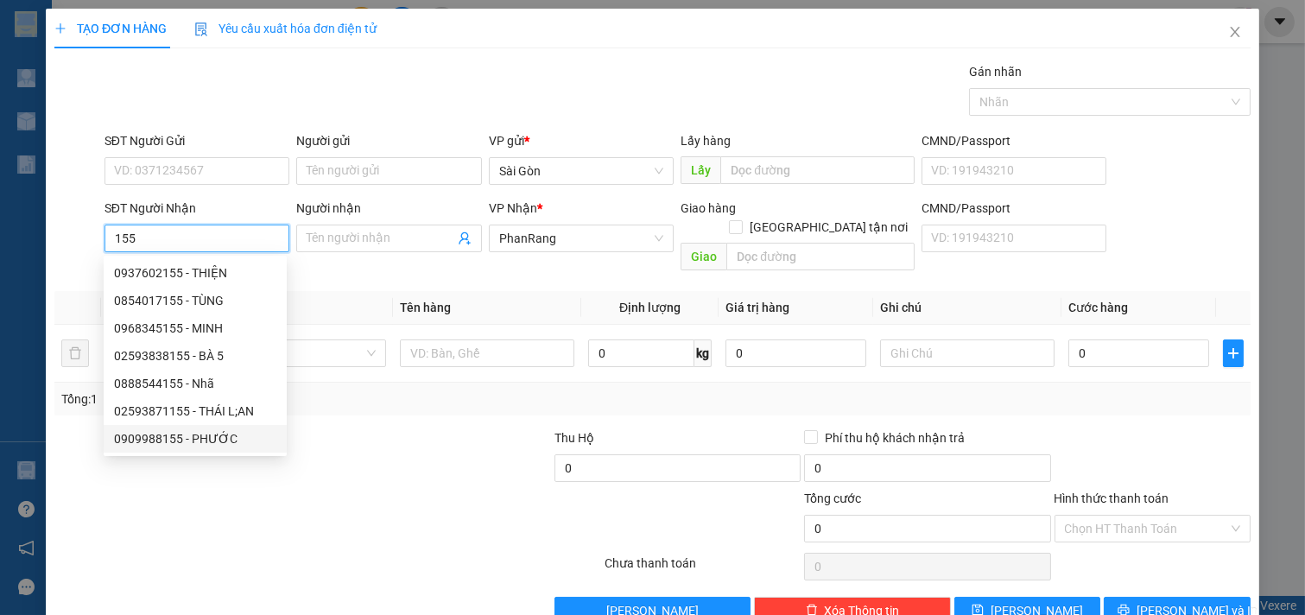
click at [237, 436] on div "0909988155 - PHƯỚC" at bounding box center [195, 438] width 162 height 19
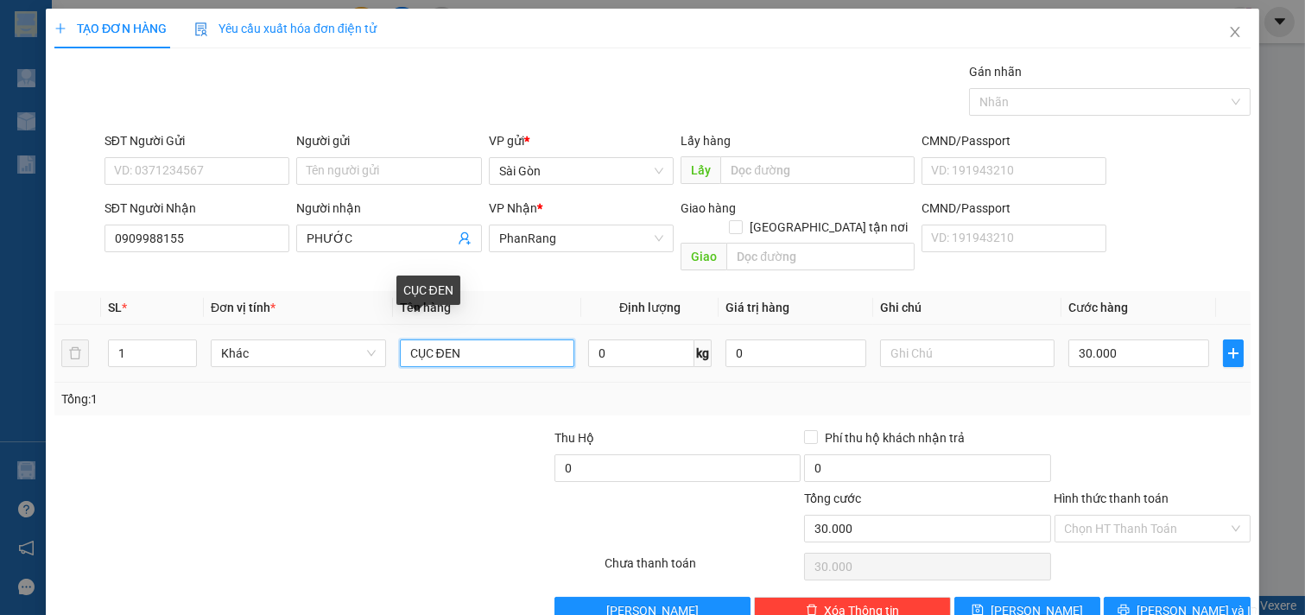
click at [489, 342] on input "CỤC ĐEN" at bounding box center [487, 354] width 175 height 28
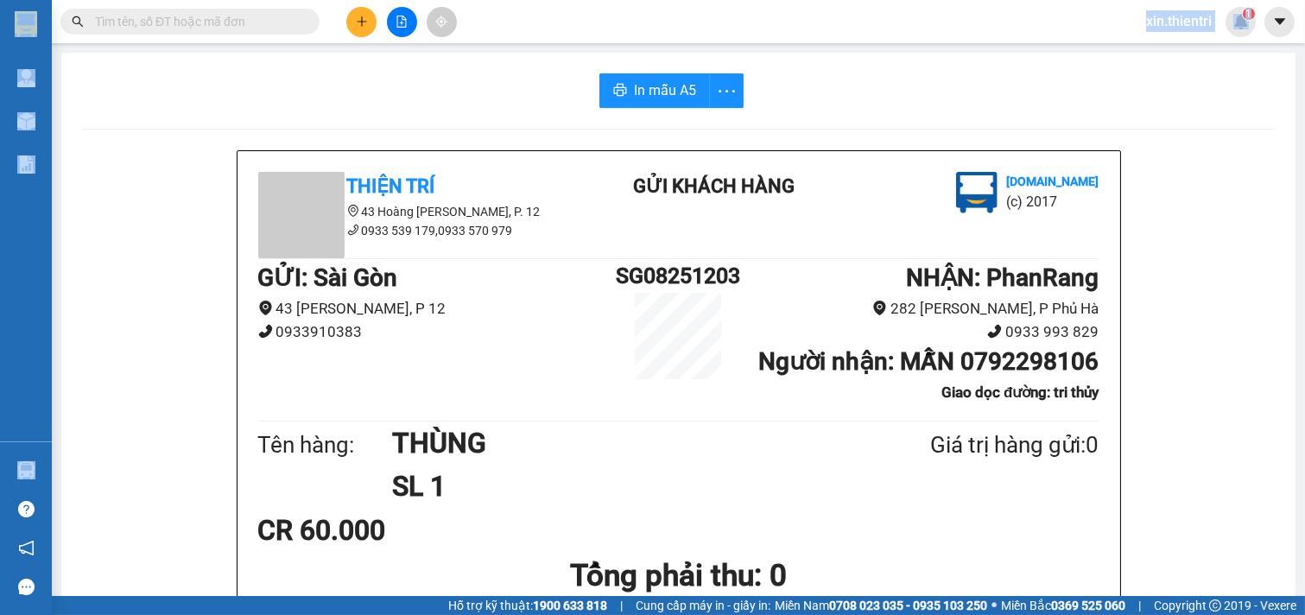
drag, startPoint x: 148, startPoint y: 150, endPoint x: 137, endPoint y: 150, distance: 11.2
click at [365, 14] on button at bounding box center [361, 22] width 30 height 30
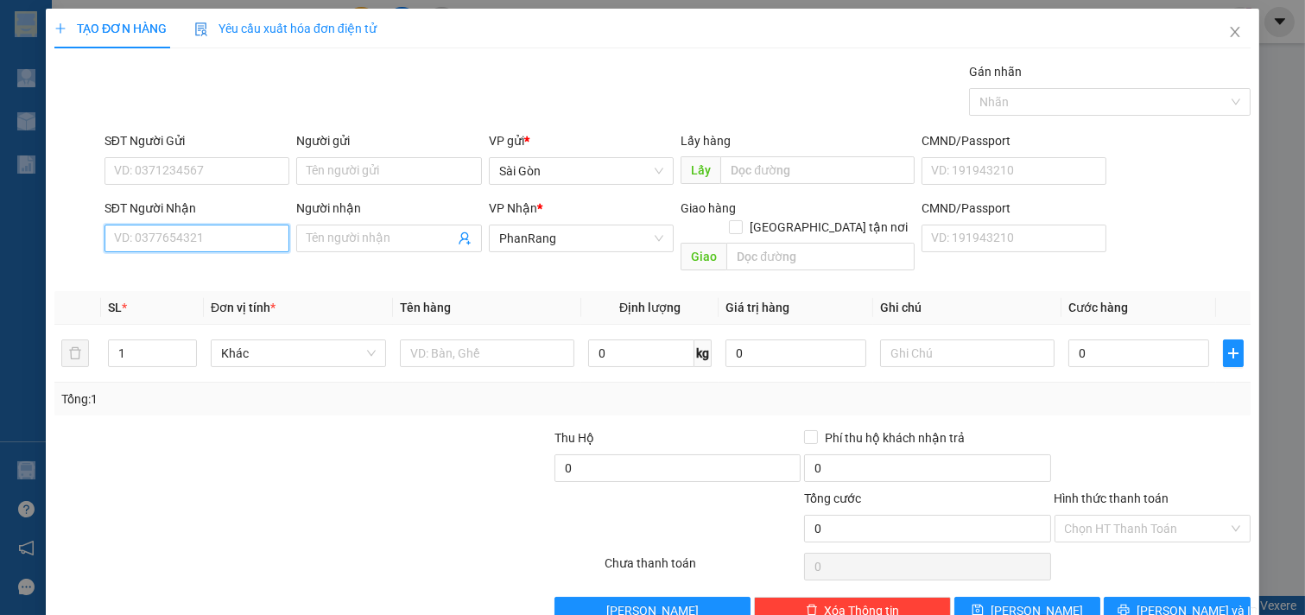
click at [260, 236] on input "SĐT Người Nhận" at bounding box center [198, 239] width 186 height 28
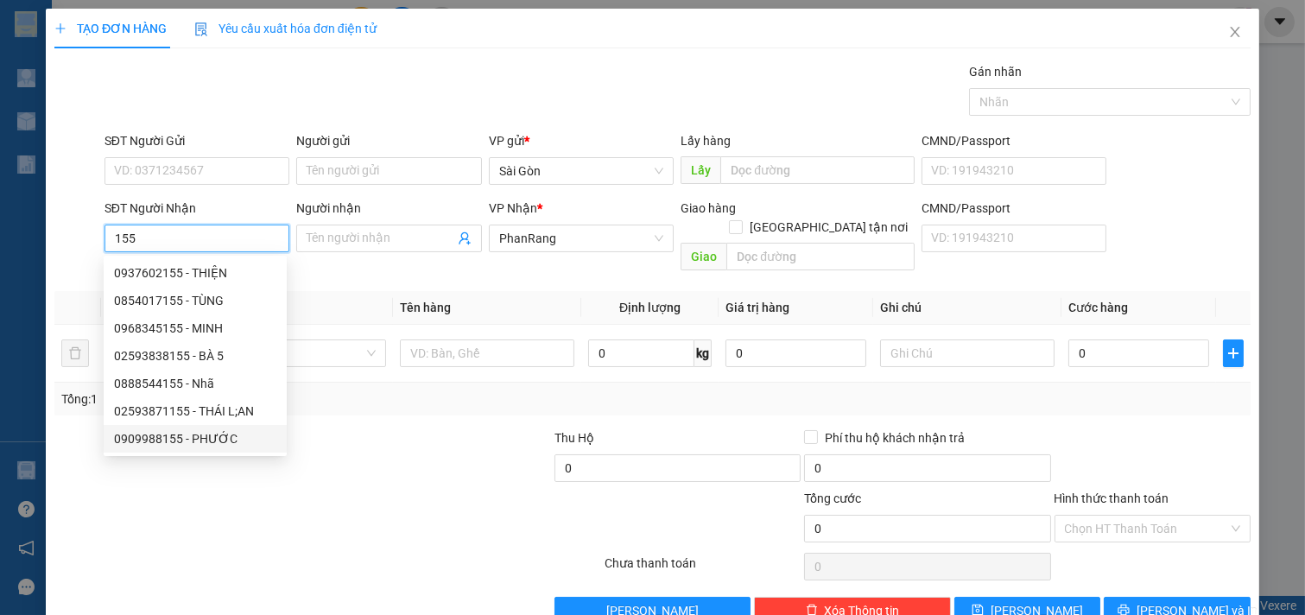
click at [226, 438] on div "0909988155 - PHƯỚC" at bounding box center [195, 438] width 162 height 19
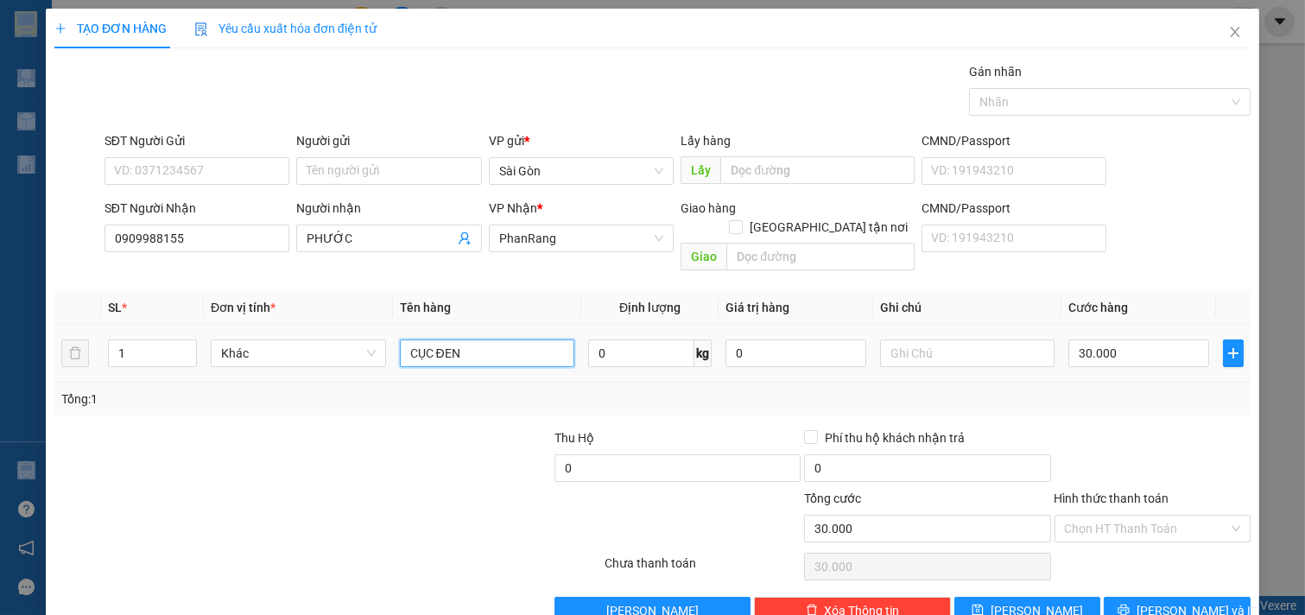
click at [488, 340] on input "CỤC ĐEN" at bounding box center [487, 354] width 175 height 28
click at [1102, 340] on input "30.000" at bounding box center [1139, 354] width 141 height 28
drag, startPoint x: 1154, startPoint y: 575, endPoint x: 1149, endPoint y: 598, distance: 23.1
click at [1153, 587] on div "Transit Pickup Surcharge Ids Transit Deliver Surcharge Ids Transit Deliver Surc…" at bounding box center [652, 343] width 1197 height 562
click at [1149, 598] on button "[PERSON_NAME] và In" at bounding box center [1177, 611] width 147 height 28
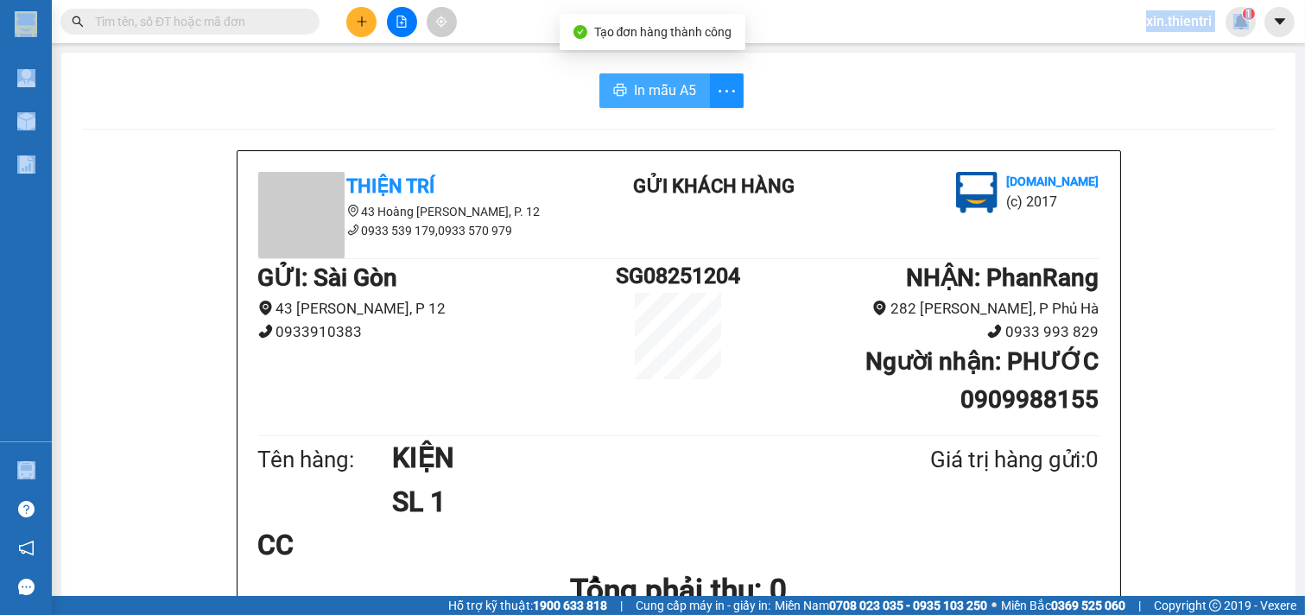
click at [689, 85] on button "In mẫu A5" at bounding box center [655, 90] width 111 height 35
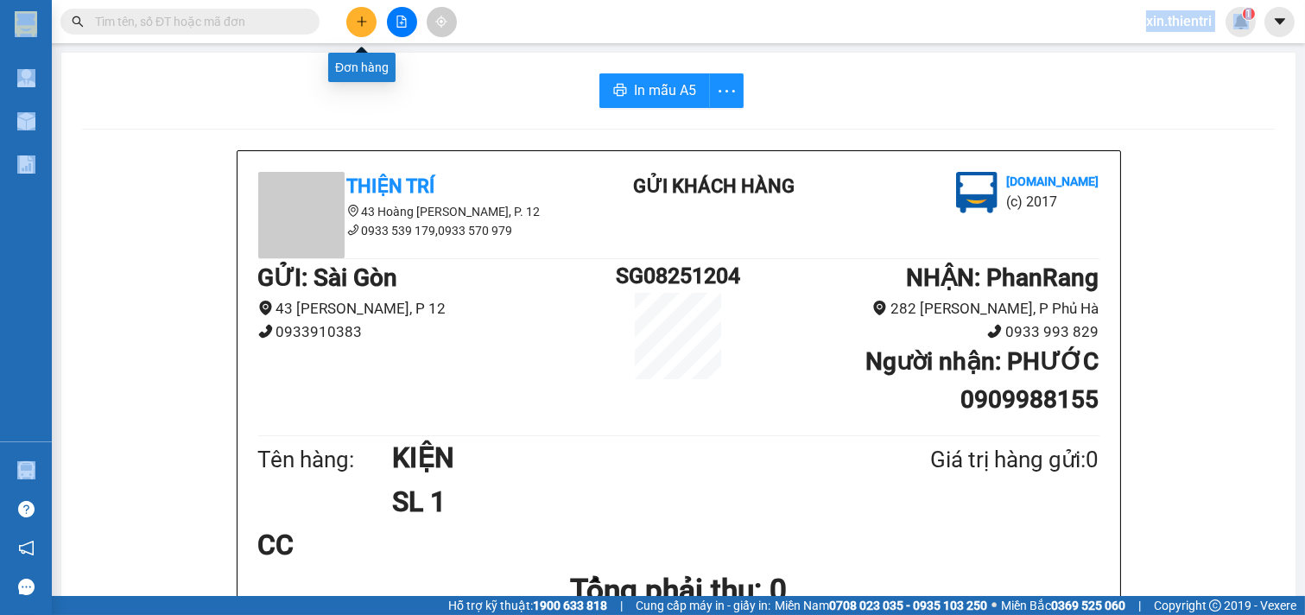
click at [356, 23] on icon "plus" at bounding box center [362, 22] width 12 height 12
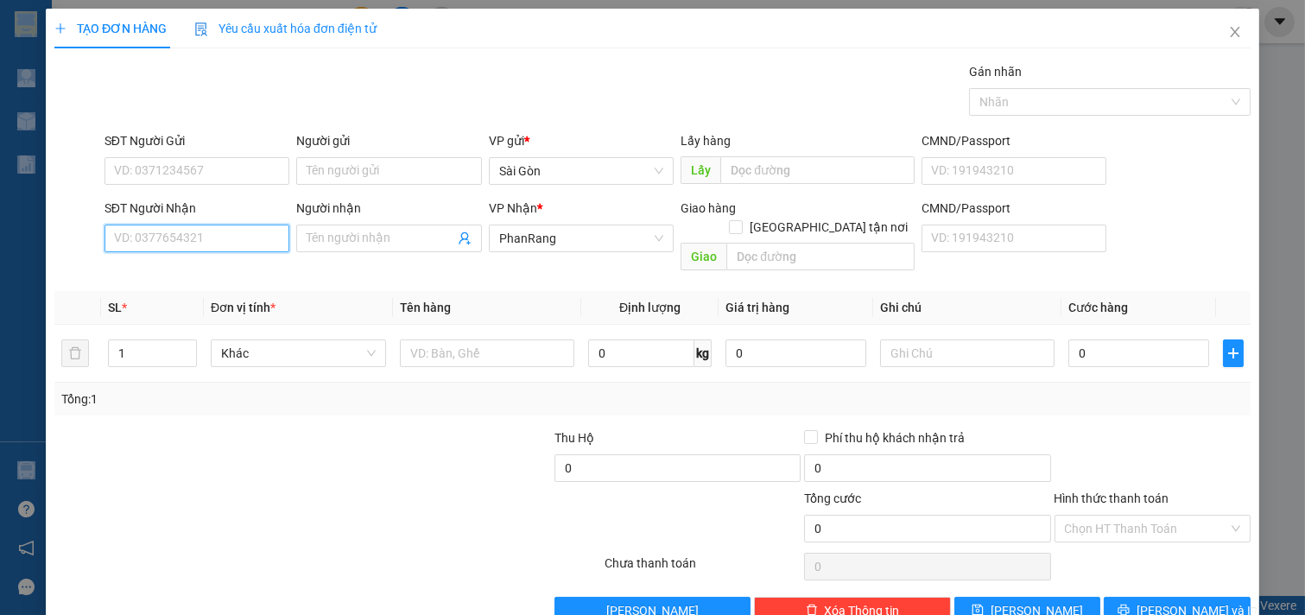
drag, startPoint x: 261, startPoint y: 251, endPoint x: 473, endPoint y: 111, distance: 254.5
click at [259, 251] on input "SĐT Người Nhận" at bounding box center [198, 239] width 186 height 28
click at [340, 243] on input "Người nhận" at bounding box center [381, 238] width 148 height 19
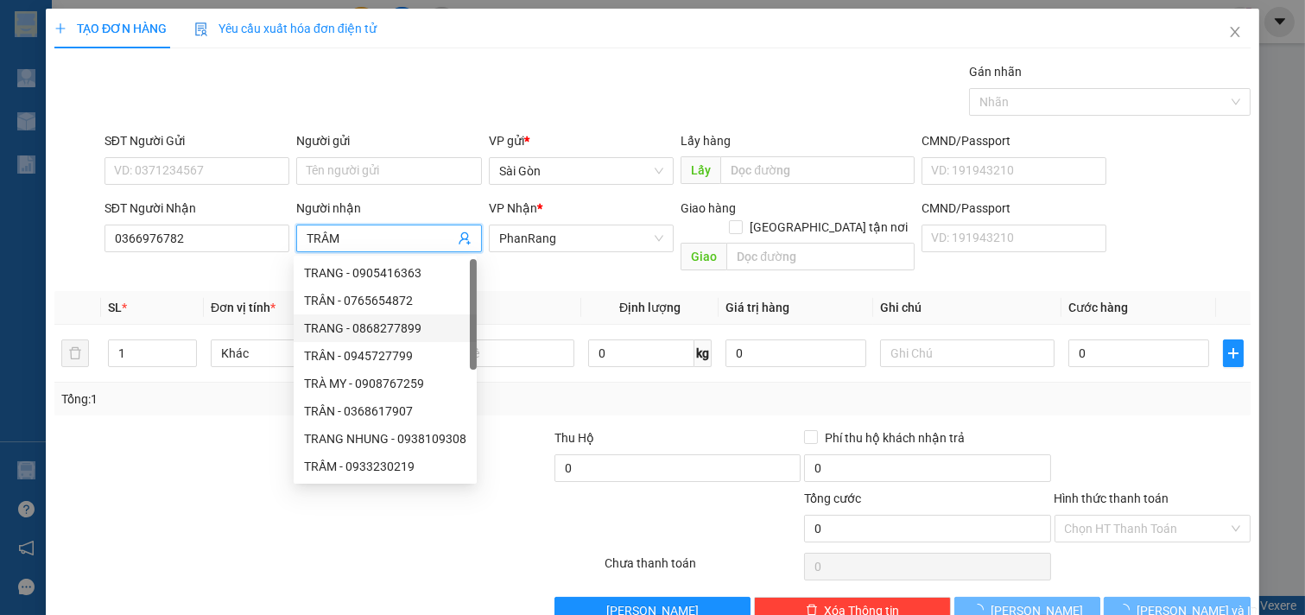
click at [255, 383] on div "Tổng: 1" at bounding box center [652, 399] width 1197 height 33
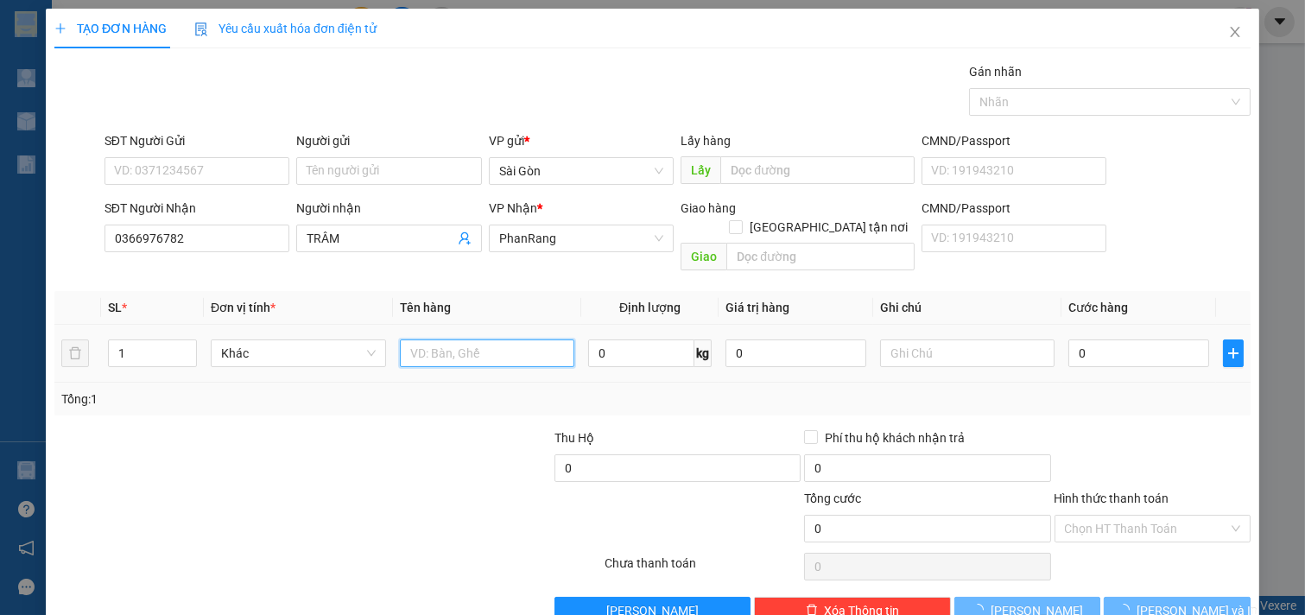
click at [432, 340] on input "text" at bounding box center [487, 354] width 175 height 28
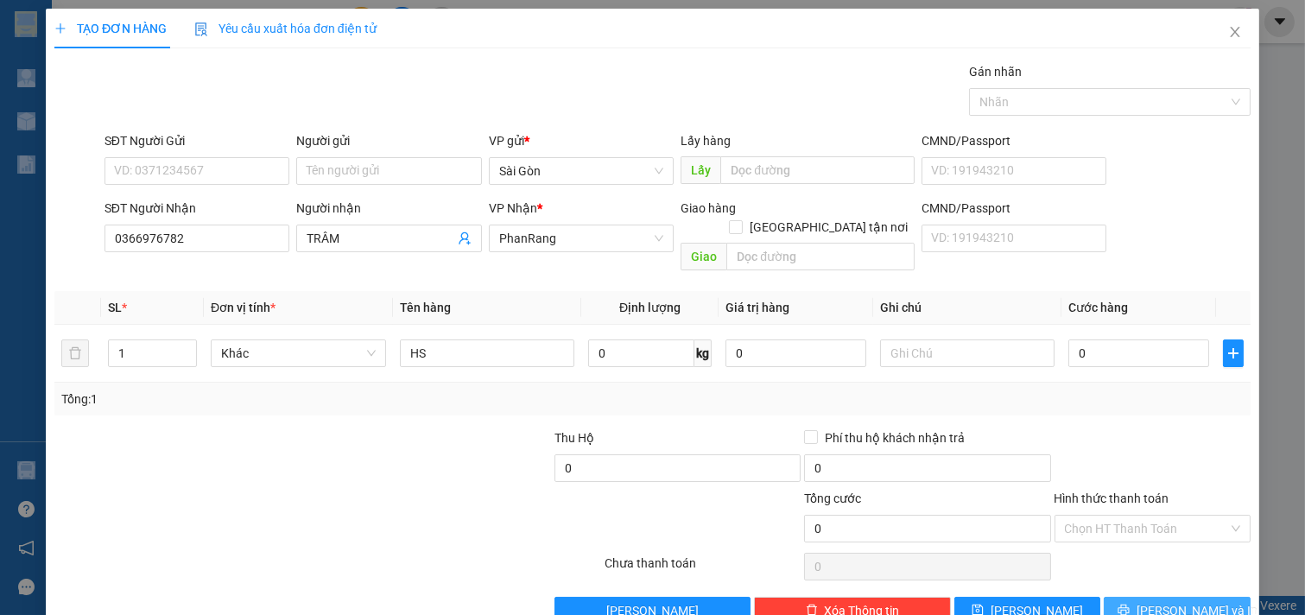
drag, startPoint x: 1139, startPoint y: 598, endPoint x: 1153, endPoint y: 581, distance: 22.0
click at [1130, 604] on icon "printer" at bounding box center [1124, 610] width 12 height 12
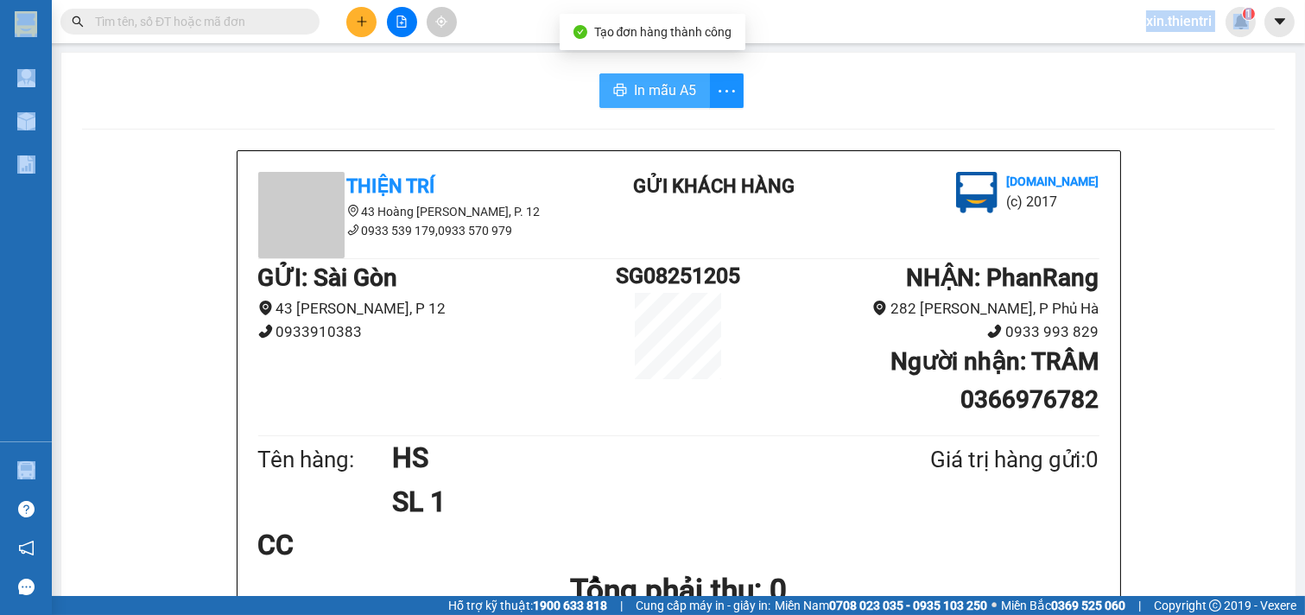
drag, startPoint x: 632, startPoint y: 83, endPoint x: 665, endPoint y: 130, distance: 57.0
click at [637, 84] on span "In mẫu A5" at bounding box center [665, 90] width 62 height 22
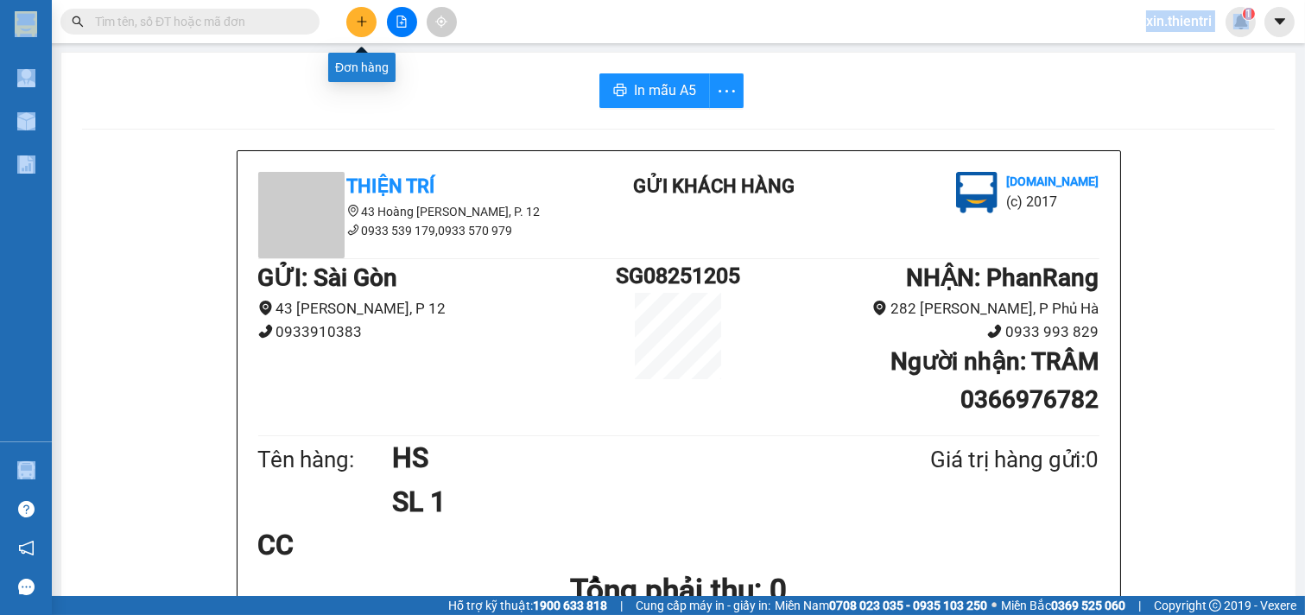
click at [360, 27] on icon "plus" at bounding box center [362, 22] width 12 height 12
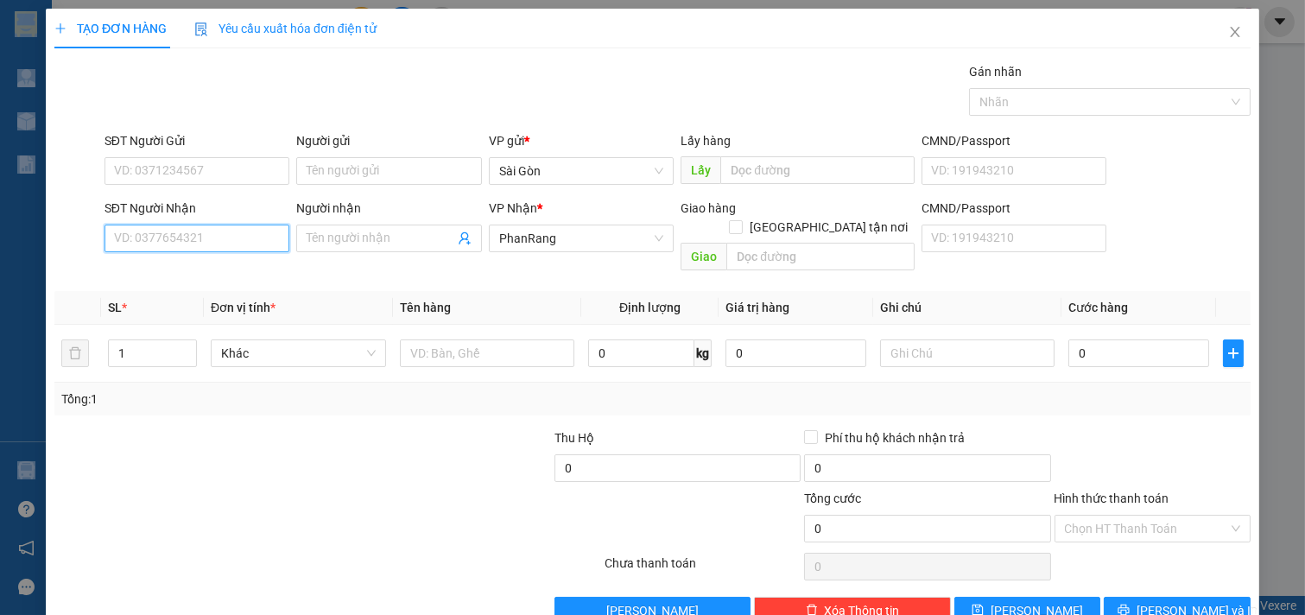
click at [193, 240] on input "SĐT Người Nhận" at bounding box center [198, 239] width 186 height 28
click at [233, 238] on input "SĐT Người Nhận" at bounding box center [198, 239] width 186 height 28
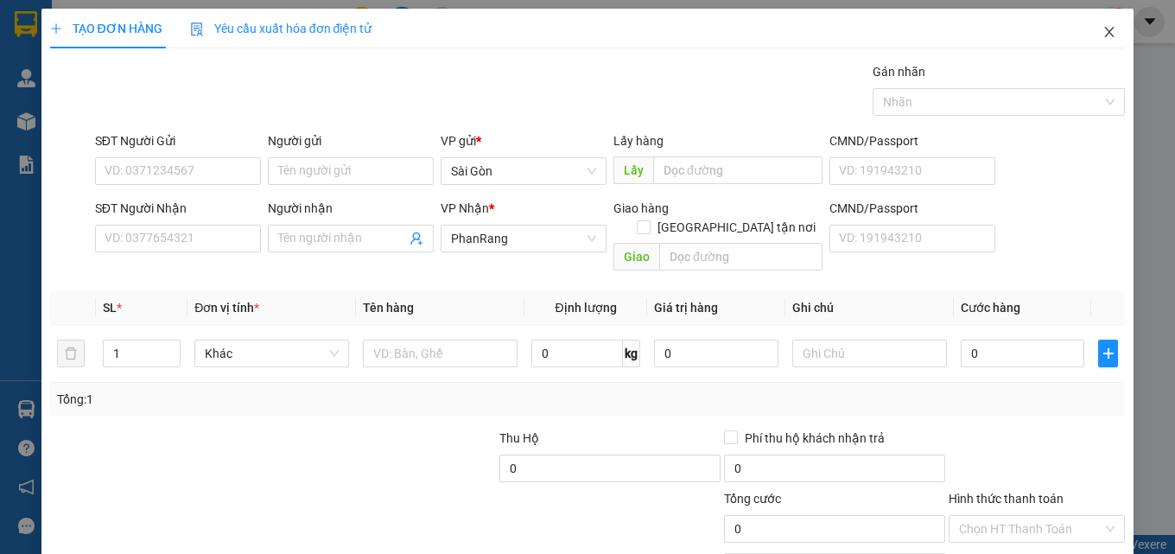
click at [1102, 31] on icon "close" at bounding box center [1109, 32] width 14 height 14
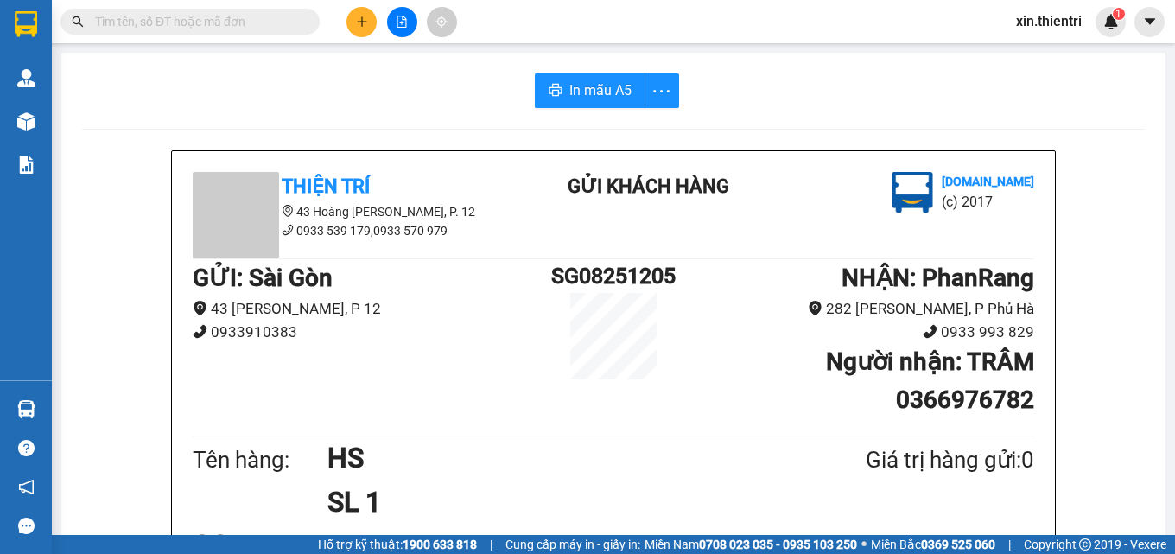
click at [367, 16] on icon "plus" at bounding box center [362, 22] width 12 height 12
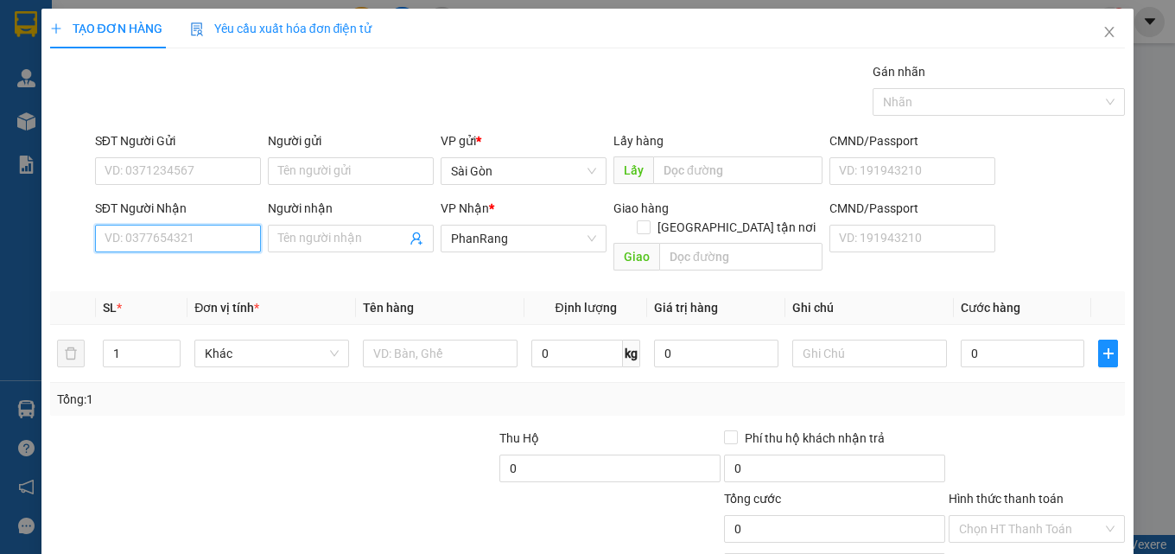
click at [231, 228] on input "SĐT Người Nhận" at bounding box center [178, 239] width 166 height 28
click at [1102, 31] on icon "close" at bounding box center [1109, 32] width 14 height 14
click at [187, 241] on input "SĐT Người Nhận" at bounding box center [178, 239] width 166 height 28
click at [150, 245] on input "SĐT Người Nhận" at bounding box center [178, 239] width 166 height 28
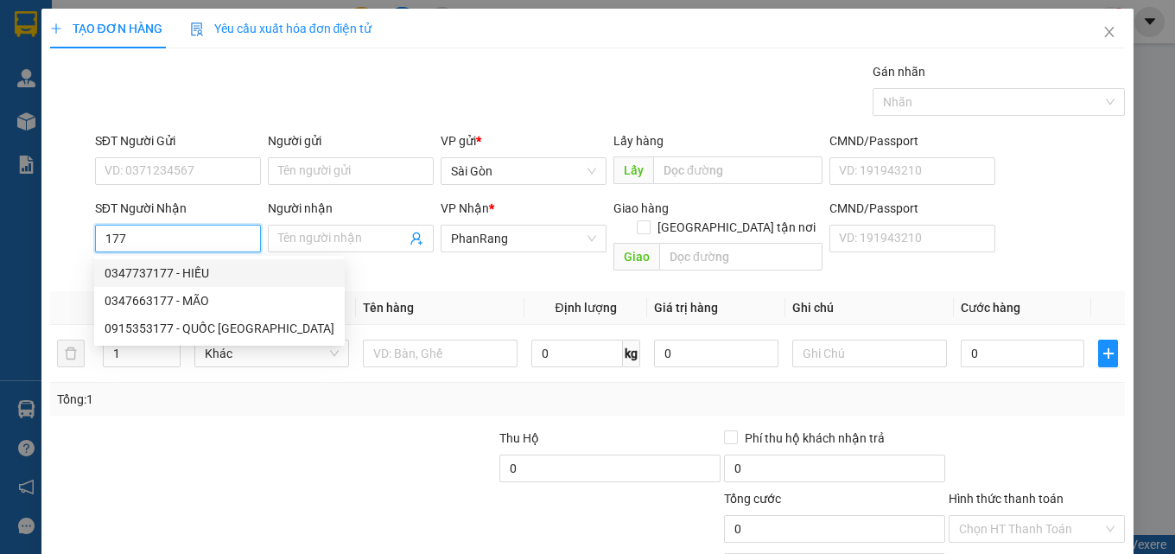
click at [157, 270] on div "0347737177 - HIẾU" at bounding box center [220, 273] width 230 height 19
type input "0347737177"
type input "HIẾU"
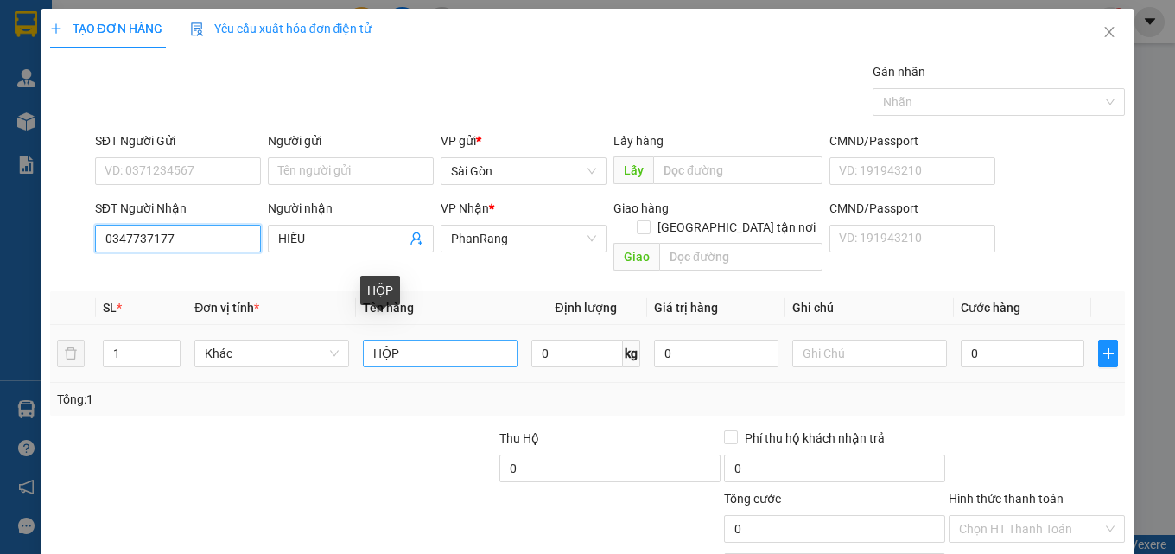
type input "0347737177"
click at [428, 341] on input "HỘP" at bounding box center [440, 354] width 155 height 28
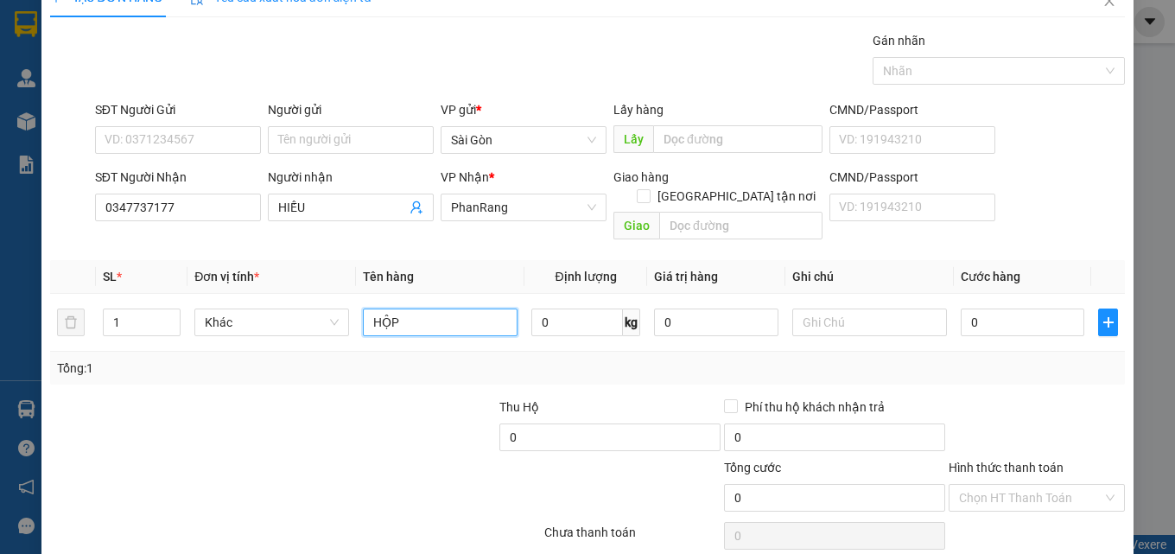
scroll to position [86, 0]
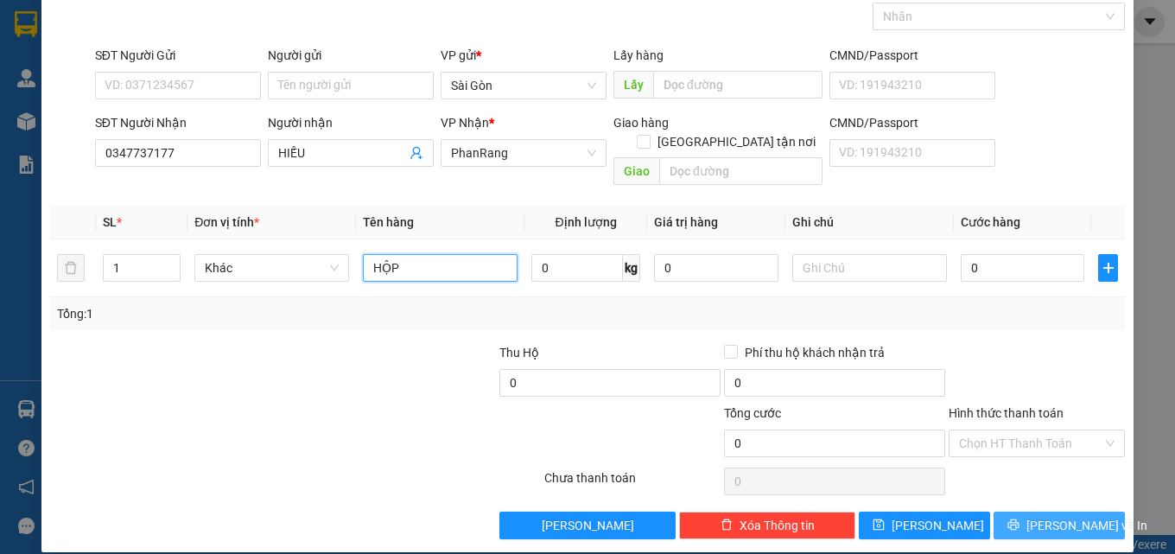
type input "HỘP"
click at [1068, 516] on span "[PERSON_NAME] và In" at bounding box center [1086, 525] width 121 height 19
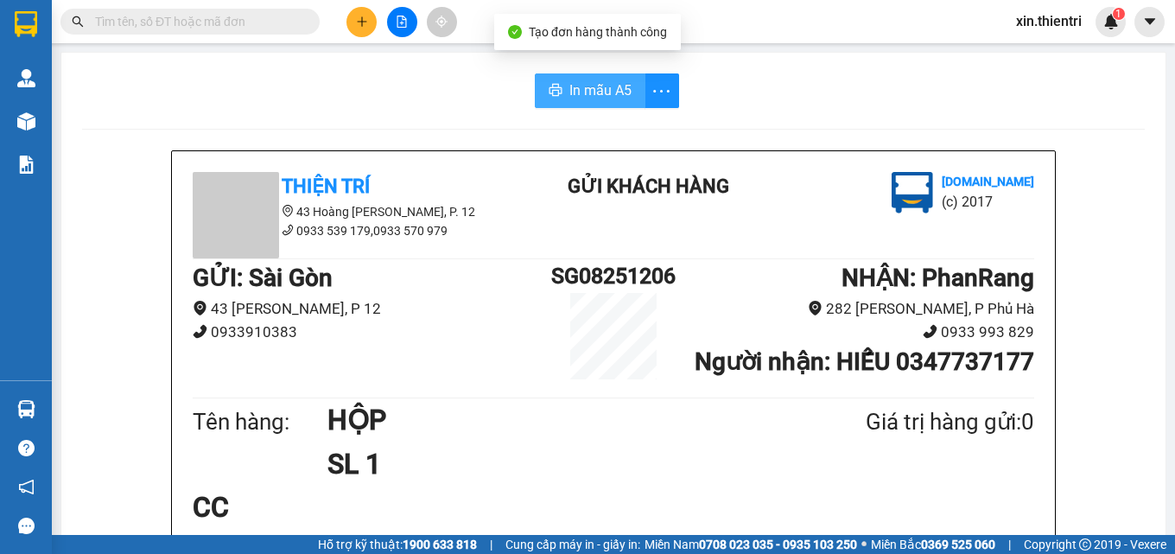
drag, startPoint x: 599, startPoint y: 94, endPoint x: 624, endPoint y: 112, distance: 30.9
click at [608, 105] on button "In mẫu A5" at bounding box center [590, 90] width 111 height 35
click at [372, 22] on button at bounding box center [361, 22] width 30 height 30
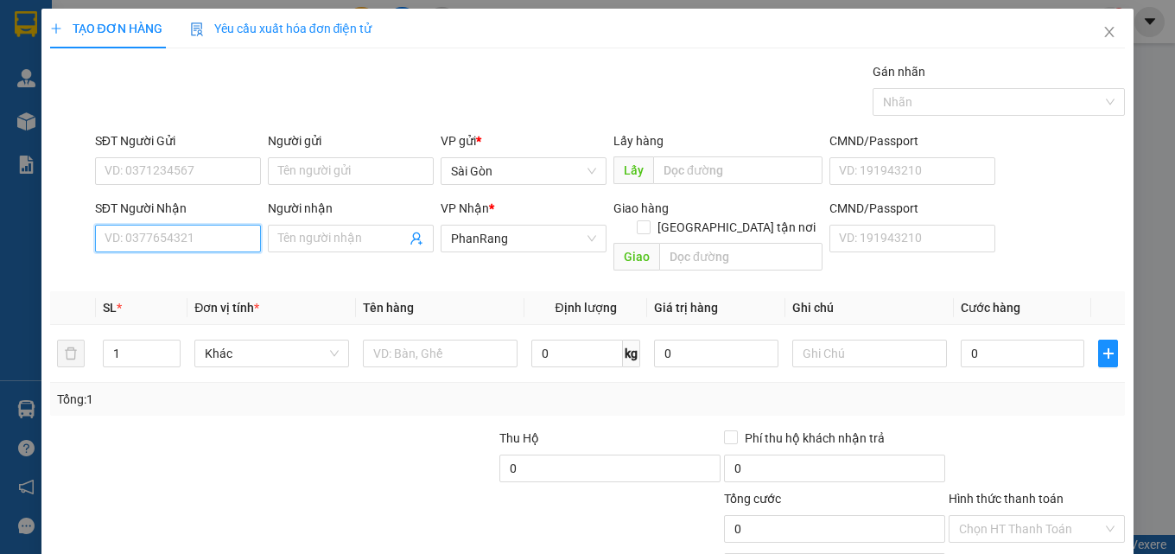
click at [230, 246] on input "SĐT Người Nhận" at bounding box center [178, 239] width 166 height 28
type input "0353300745"
click at [206, 270] on div "0353300745 - THUÝ" at bounding box center [176, 273] width 143 height 19
type input "THUÝ"
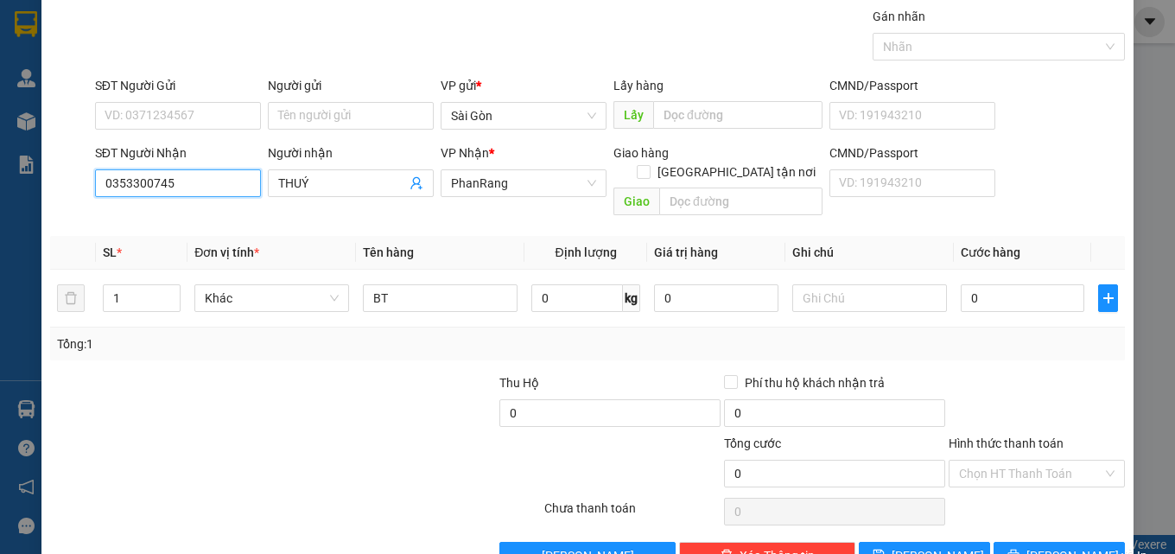
scroll to position [86, 0]
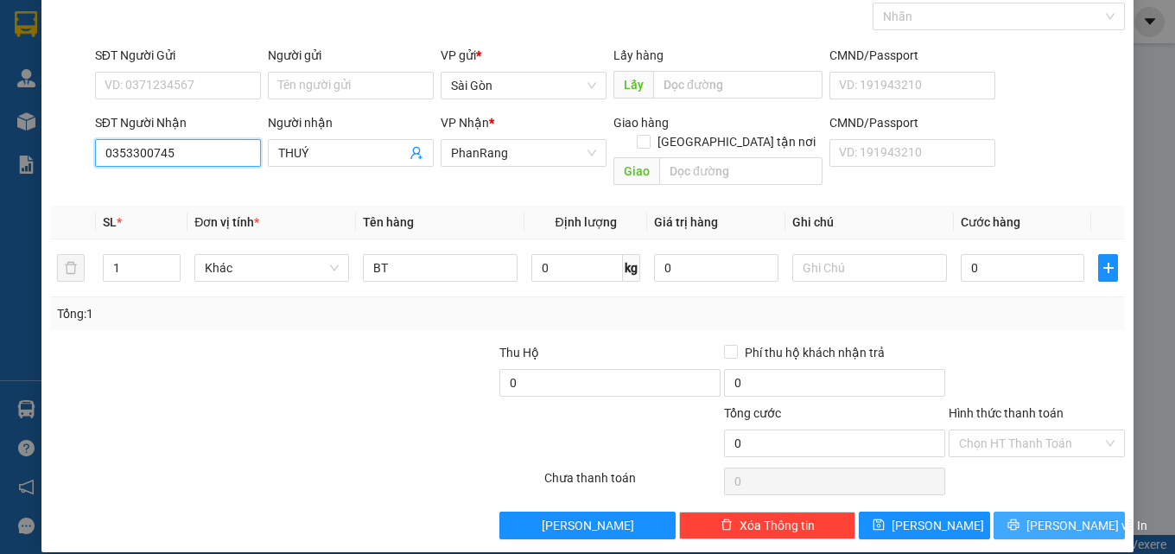
type input "0353300745"
click at [1063, 516] on span "[PERSON_NAME] và In" at bounding box center [1086, 525] width 121 height 19
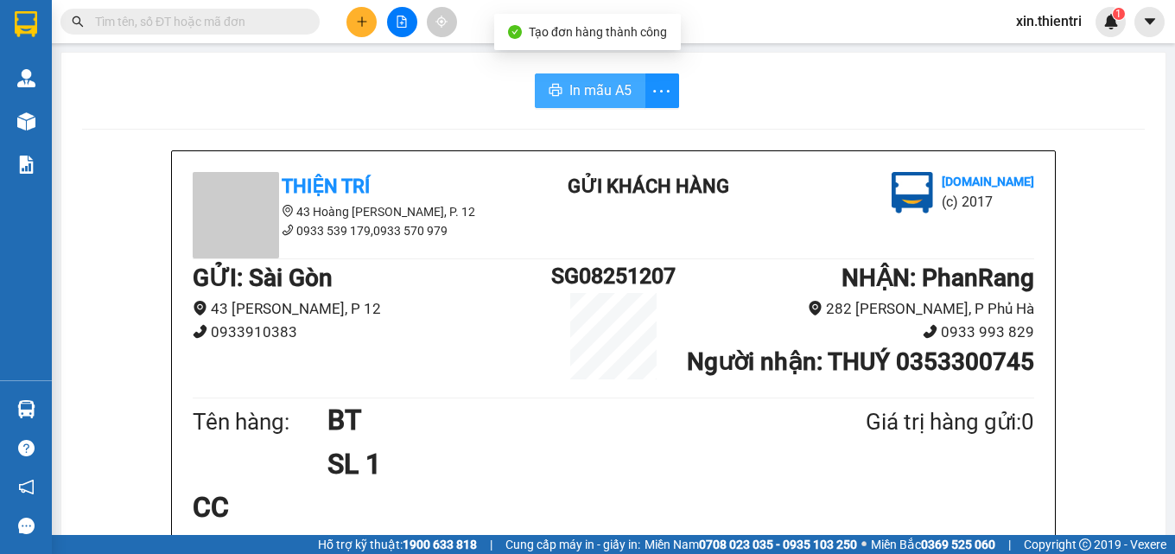
click at [607, 98] on span "In mẫu A5" at bounding box center [600, 90] width 62 height 22
click at [363, 25] on icon "plus" at bounding box center [362, 22] width 12 height 12
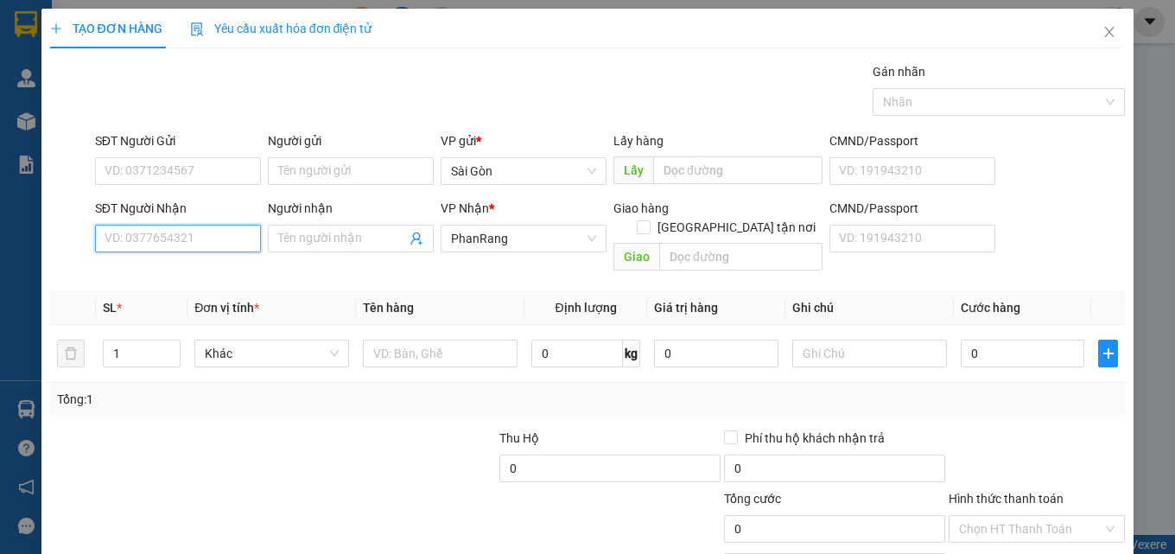
click at [218, 235] on input "SĐT Người Nhận" at bounding box center [178, 239] width 166 height 28
drag, startPoint x: 224, startPoint y: 272, endPoint x: 228, endPoint y: 302, distance: 30.5
click at [222, 274] on div "0798199986 - VY" at bounding box center [176, 273] width 143 height 19
type input "0798199986"
type input "VY"
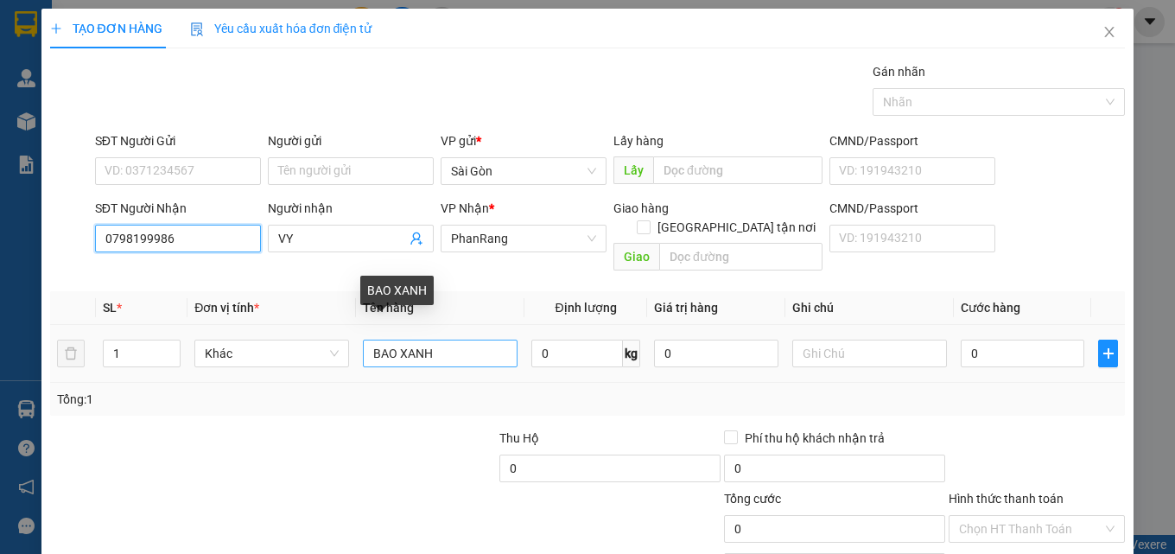
type input "0798199986"
click at [454, 340] on input "BAO XANH" at bounding box center [440, 354] width 155 height 28
type input "B"
type input "b"
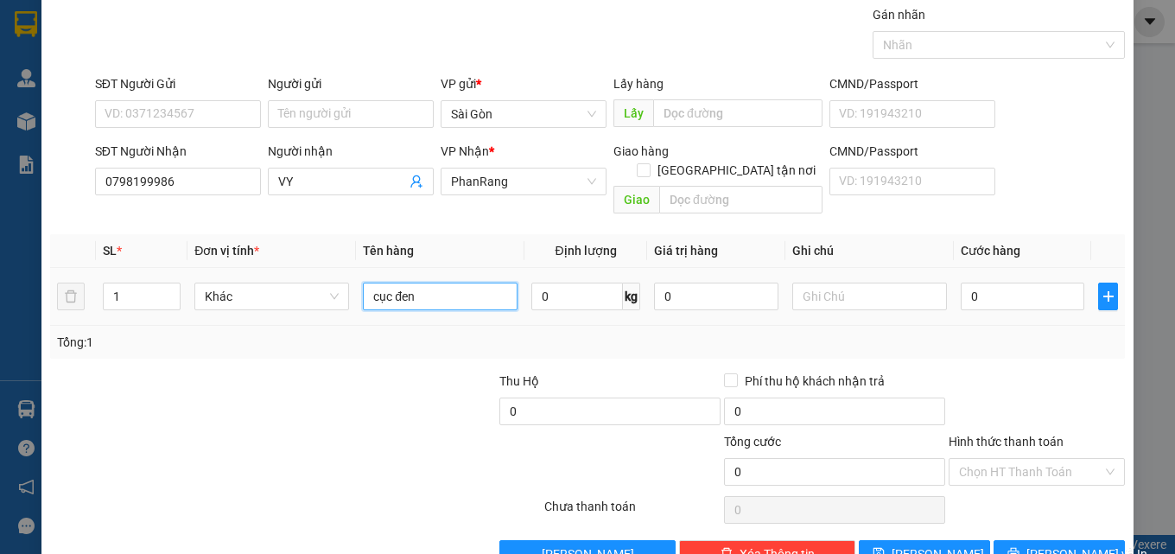
scroll to position [86, 0]
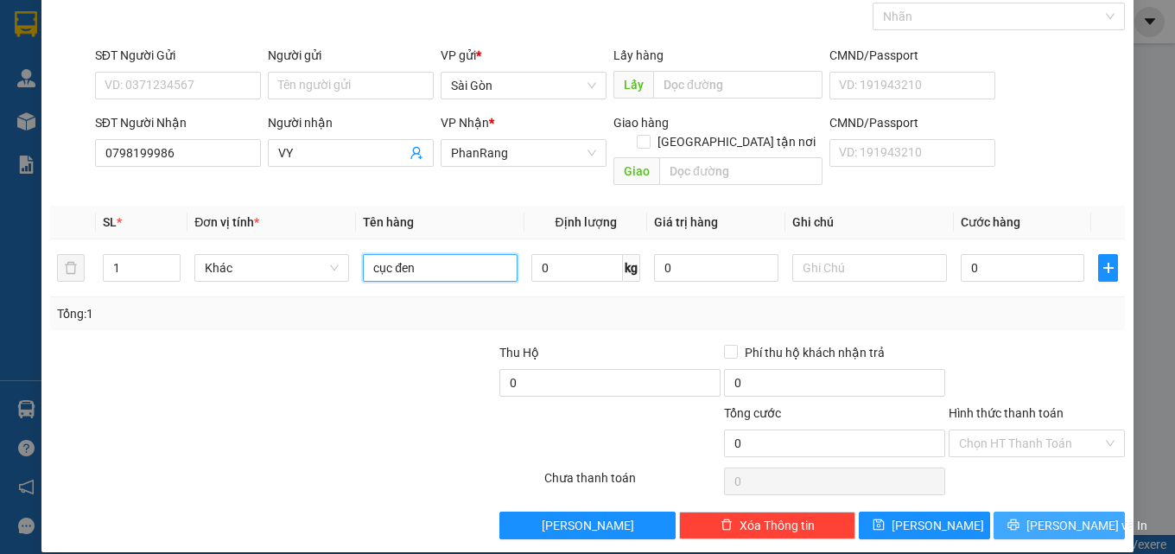
type input "cục đen"
click at [1039, 516] on span "[PERSON_NAME] và In" at bounding box center [1086, 525] width 121 height 19
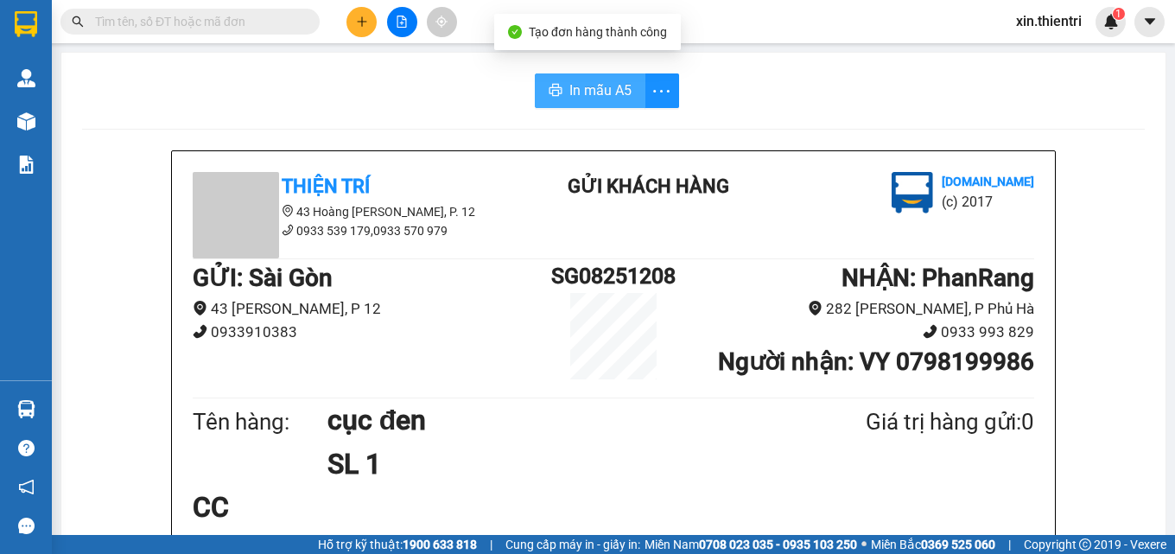
click at [609, 98] on span "In mẫu A5" at bounding box center [600, 90] width 62 height 22
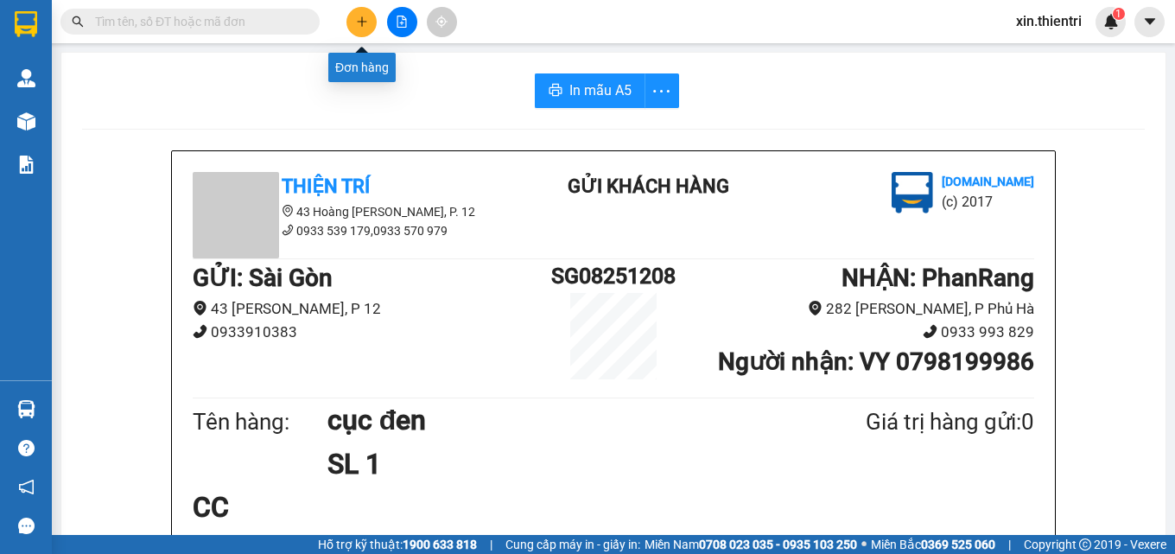
click at [359, 24] on icon "plus" at bounding box center [362, 22] width 12 height 12
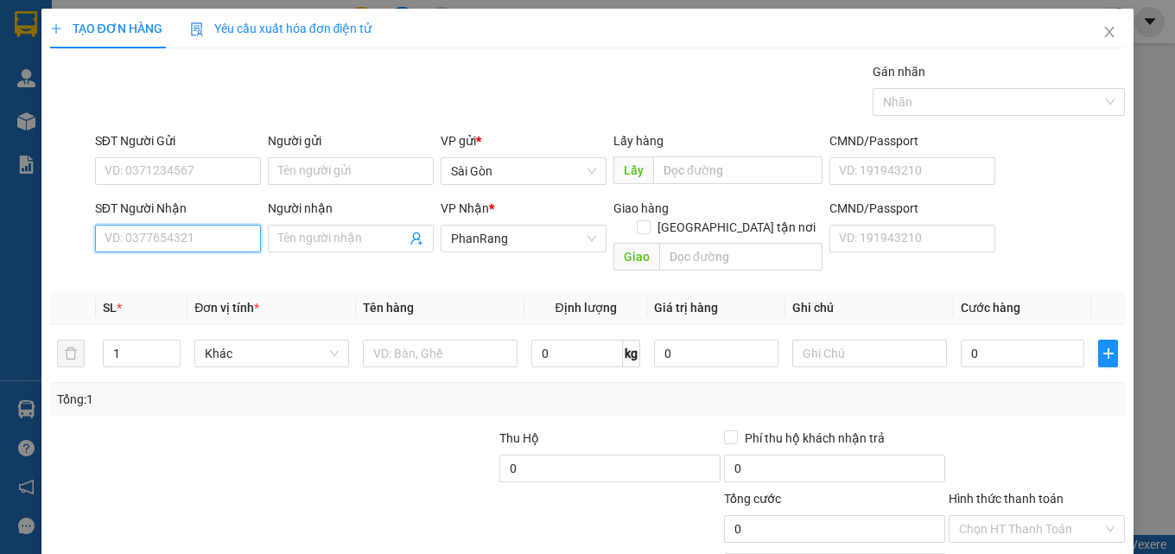
click at [215, 238] on input "SĐT Người Nhận" at bounding box center [178, 239] width 166 height 28
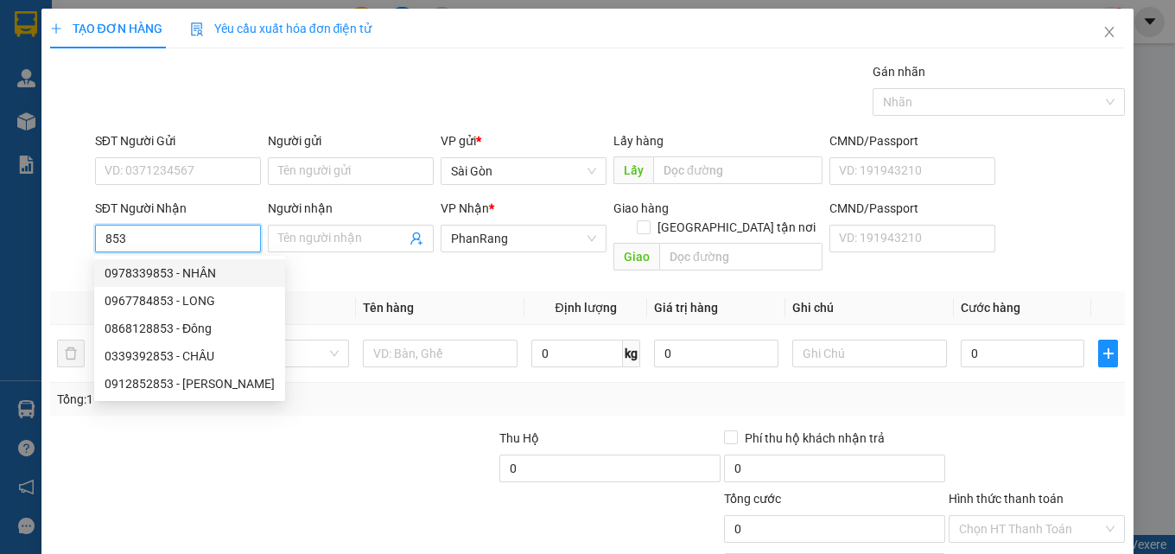
click at [229, 267] on div "0978339853 - NHÂN" at bounding box center [190, 273] width 170 height 19
type input "0978339853"
type input "NHÂN"
type input "AN XUÂN"
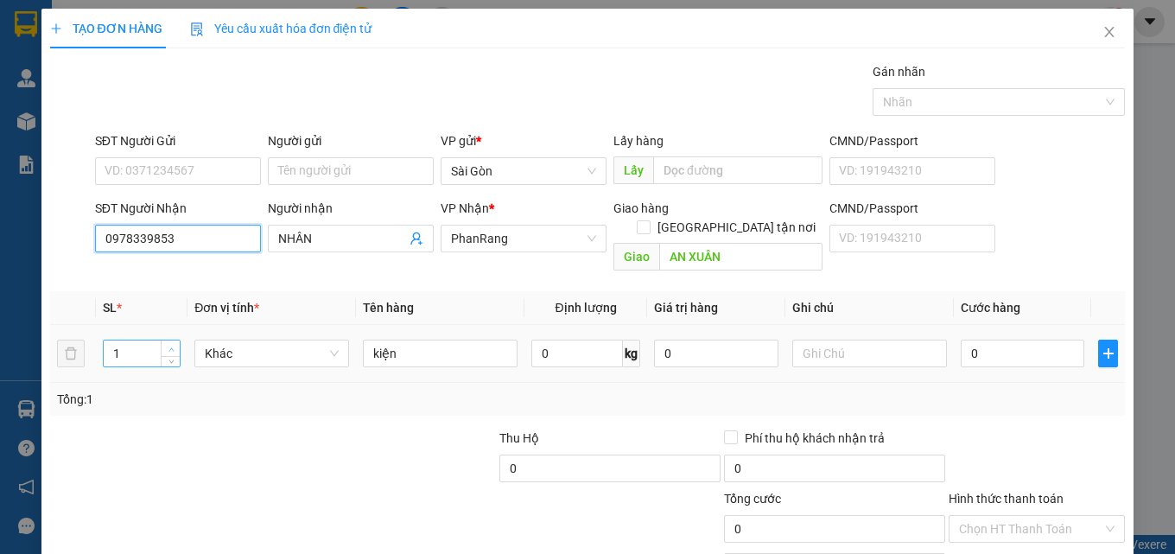
type input "0978339853"
click at [172, 340] on span "Increase Value" at bounding box center [170, 348] width 19 height 16
click at [174, 344] on span "up" at bounding box center [171, 349] width 10 height 10
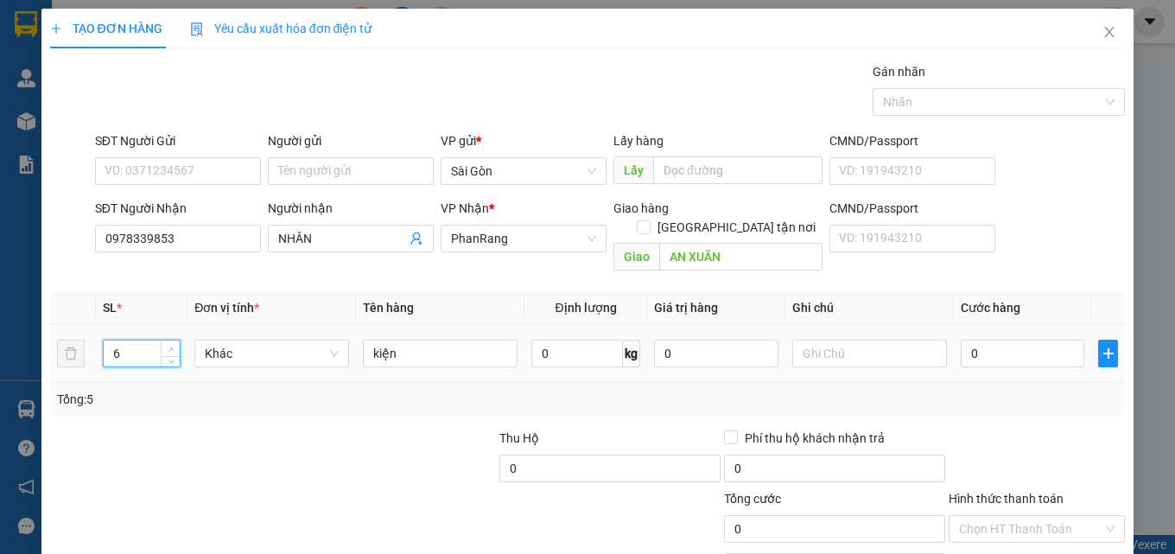
click at [174, 344] on span "up" at bounding box center [171, 349] width 10 height 10
type input "5"
click at [168, 351] on span "Decrease Value" at bounding box center [170, 359] width 19 height 16
click at [464, 342] on input "kiện" at bounding box center [440, 354] width 155 height 28
type input "k"
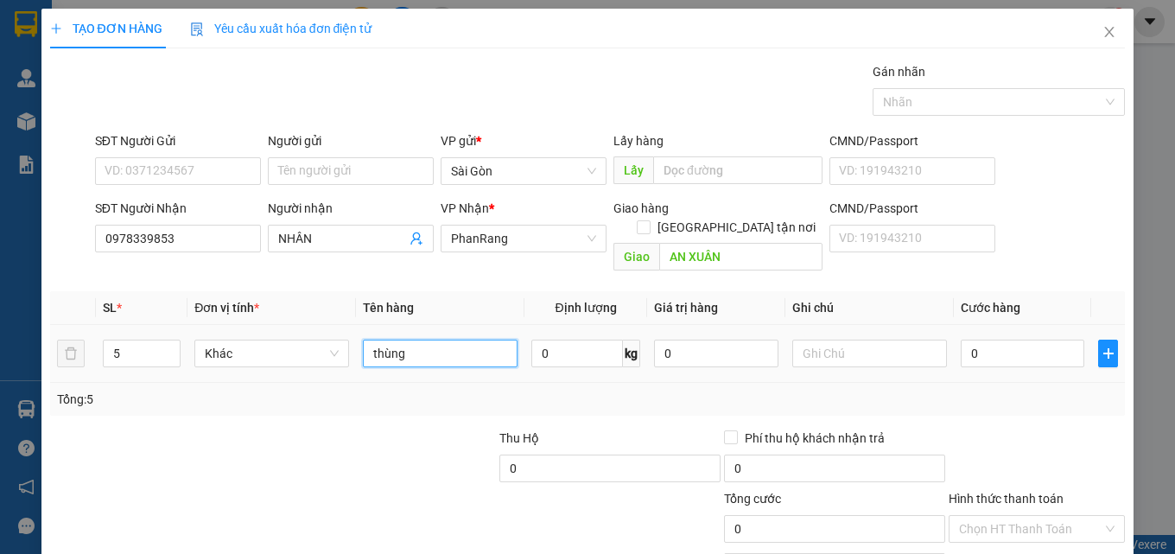
type input "thùng"
click at [1004, 348] on div "0" at bounding box center [1023, 353] width 124 height 35
click at [1001, 342] on input "0" at bounding box center [1023, 354] width 124 height 28
type input "5"
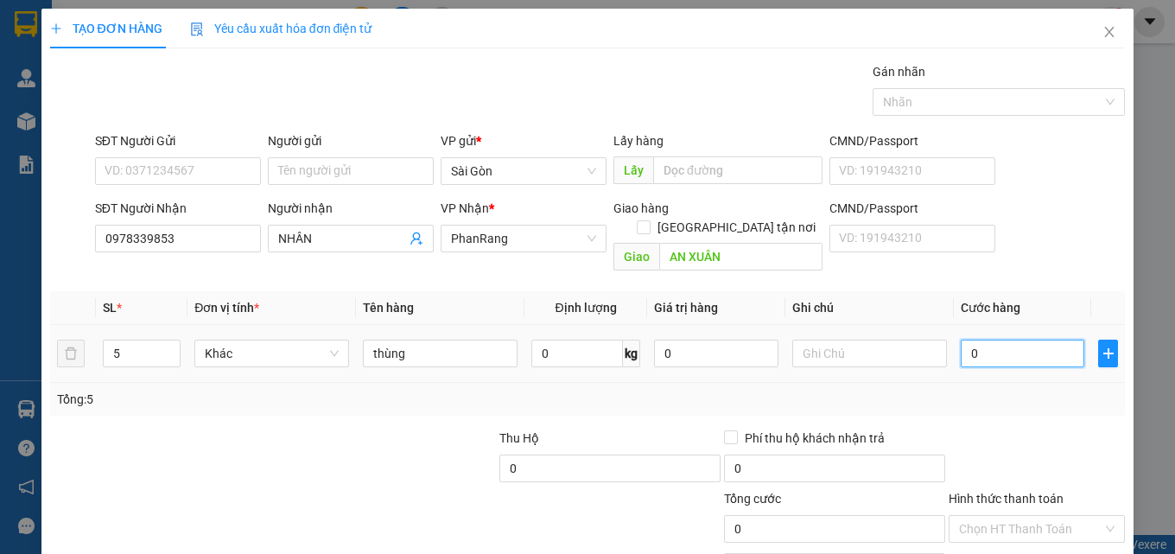
type input "5"
type input "0"
click at [1000, 341] on input "0" at bounding box center [1023, 354] width 124 height 28
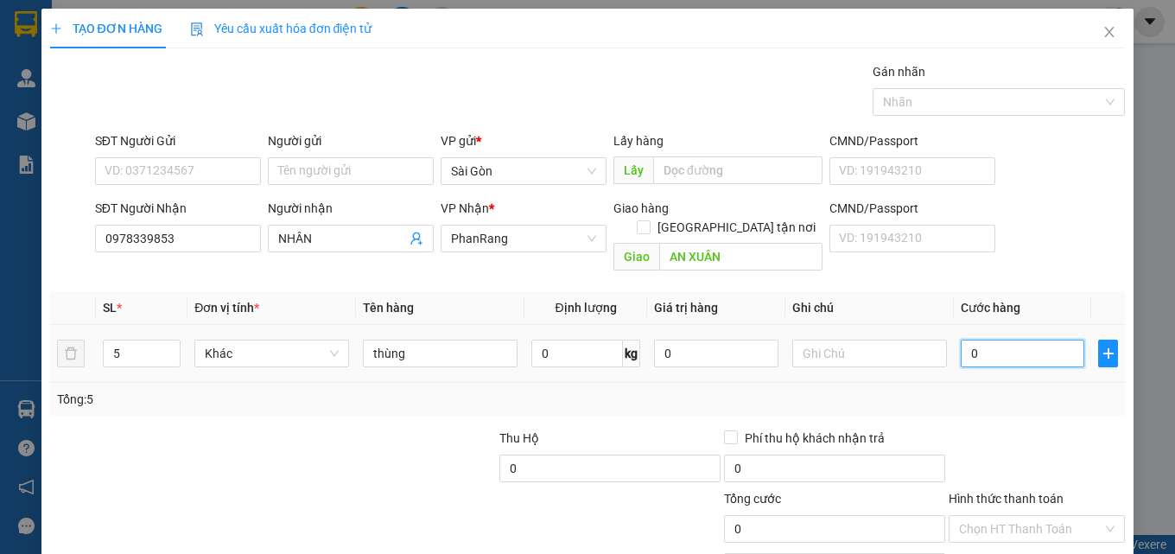
click at [1000, 341] on input "0" at bounding box center [1023, 354] width 124 height 28
type input "1"
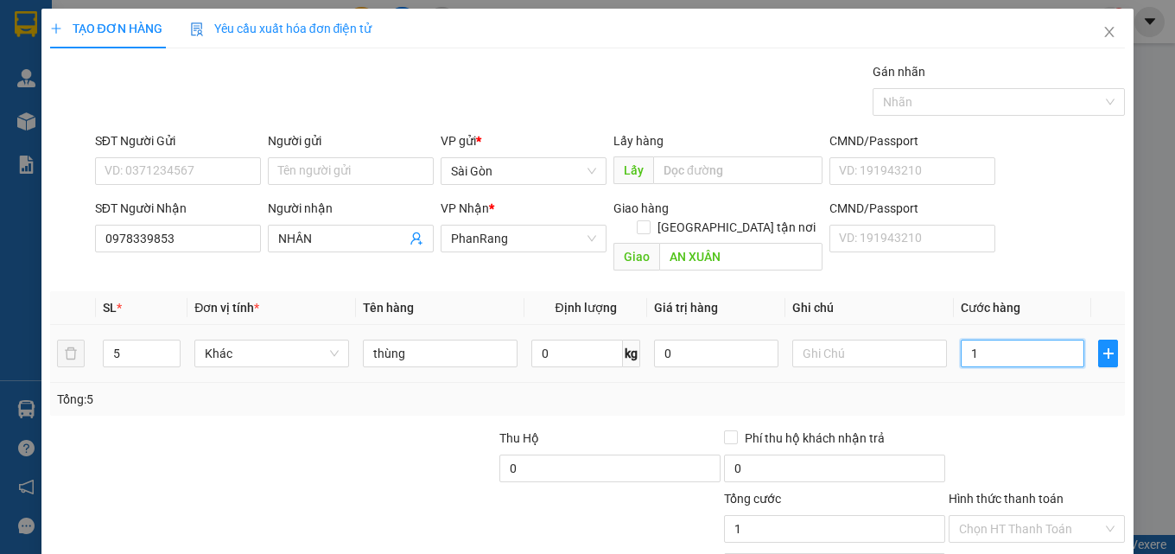
type input "10"
type input "100"
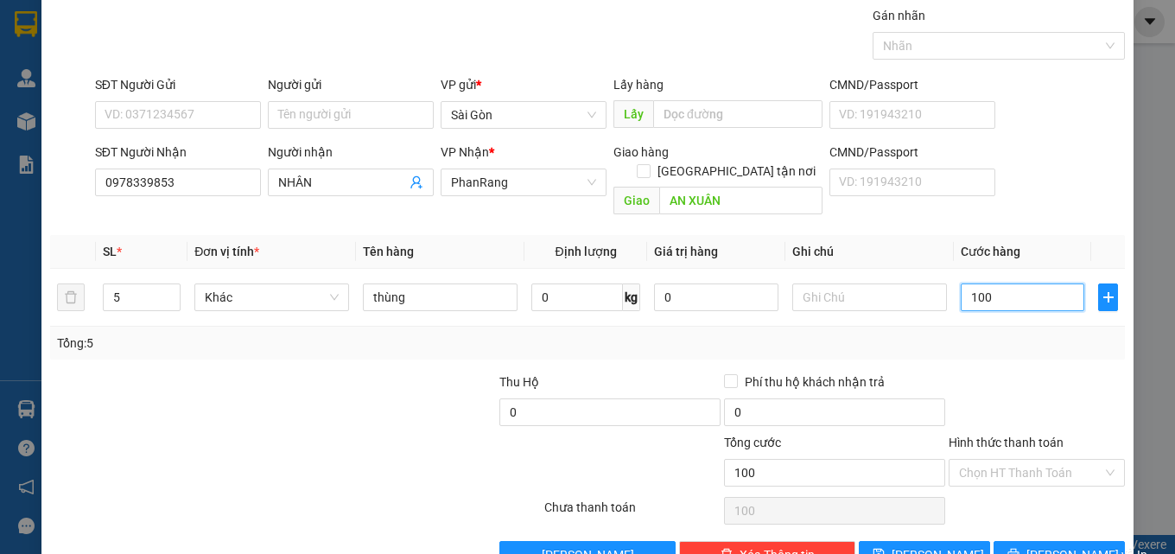
scroll to position [86, 0]
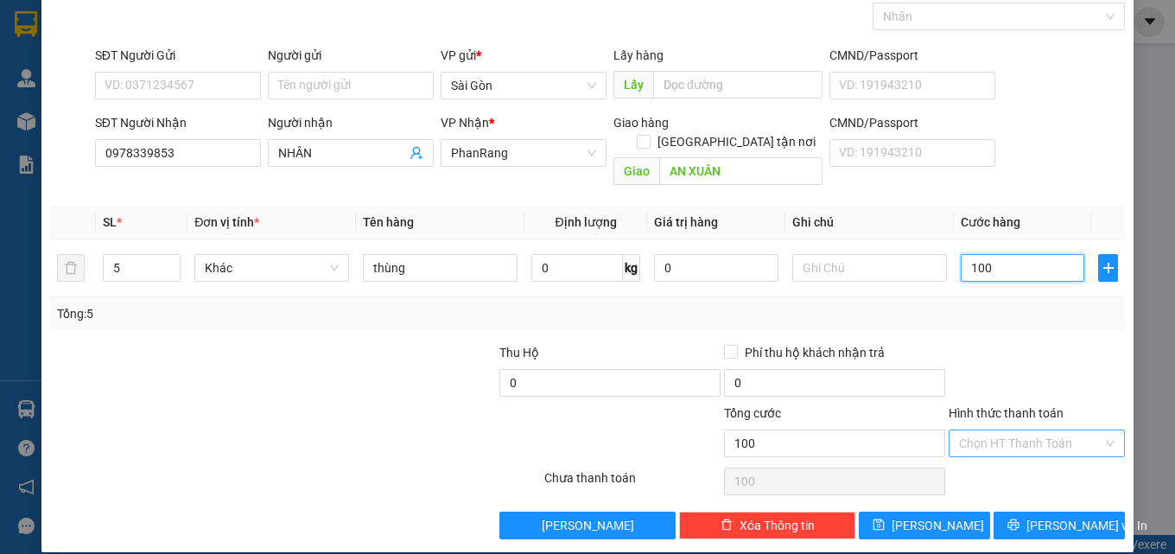
type input "100"
type input "100.000"
drag, startPoint x: 1011, startPoint y: 419, endPoint x: 1020, endPoint y: 437, distance: 20.5
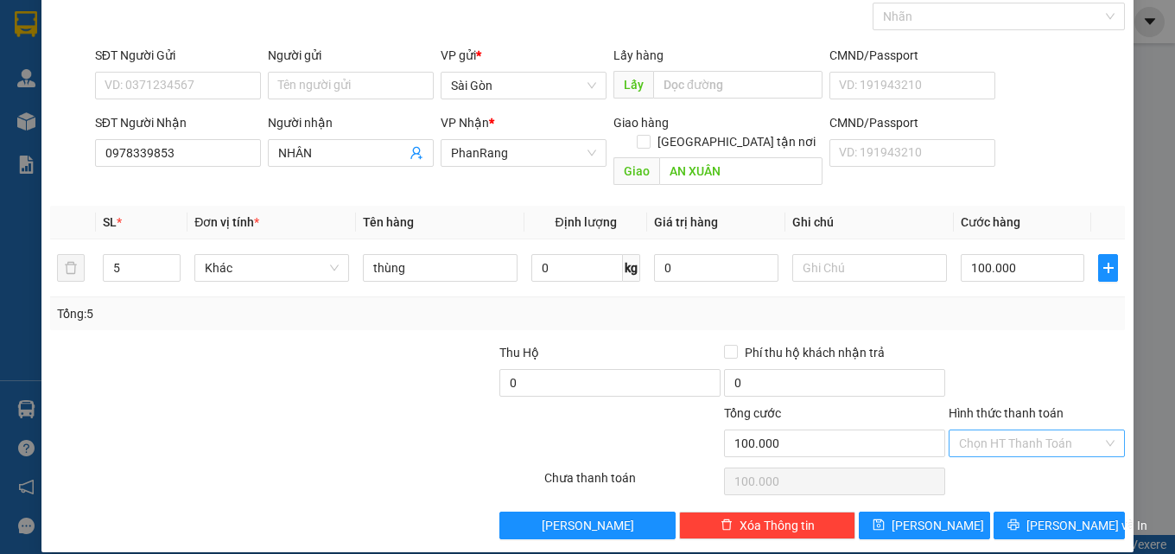
click at [1016, 430] on input "Hình thức thanh toán" at bounding box center [1030, 443] width 143 height 26
click at [1010, 458] on div "Tại văn phòng" at bounding box center [1026, 458] width 154 height 19
type input "0"
drag, startPoint x: 1013, startPoint y: 506, endPoint x: 1007, endPoint y: 495, distance: 12.4
click at [1013, 511] on button "[PERSON_NAME] và In" at bounding box center [1059, 525] width 131 height 28
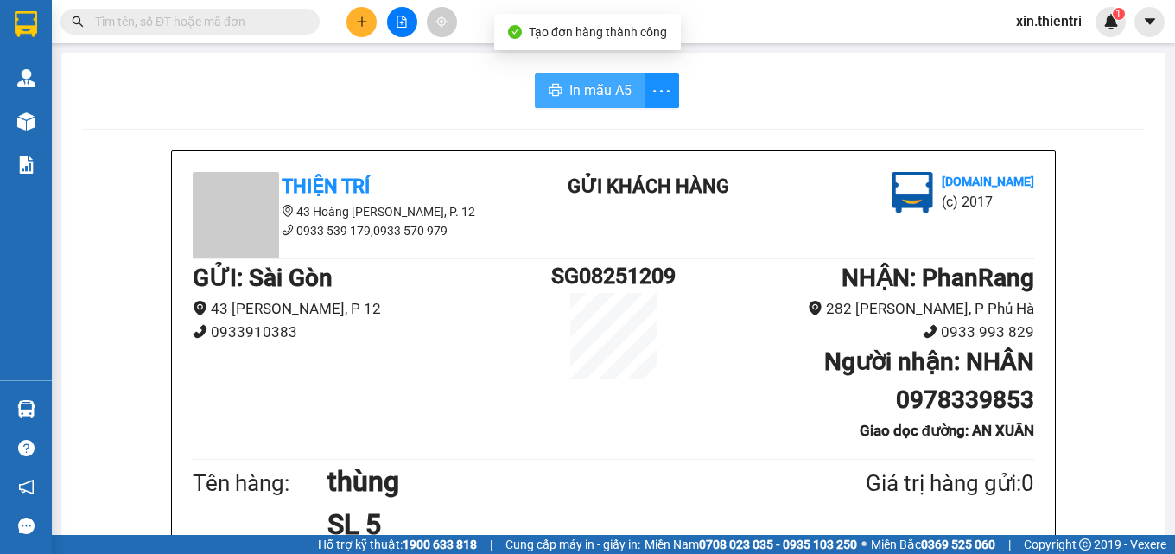
click at [608, 101] on span "In mẫu A5" at bounding box center [600, 90] width 62 height 22
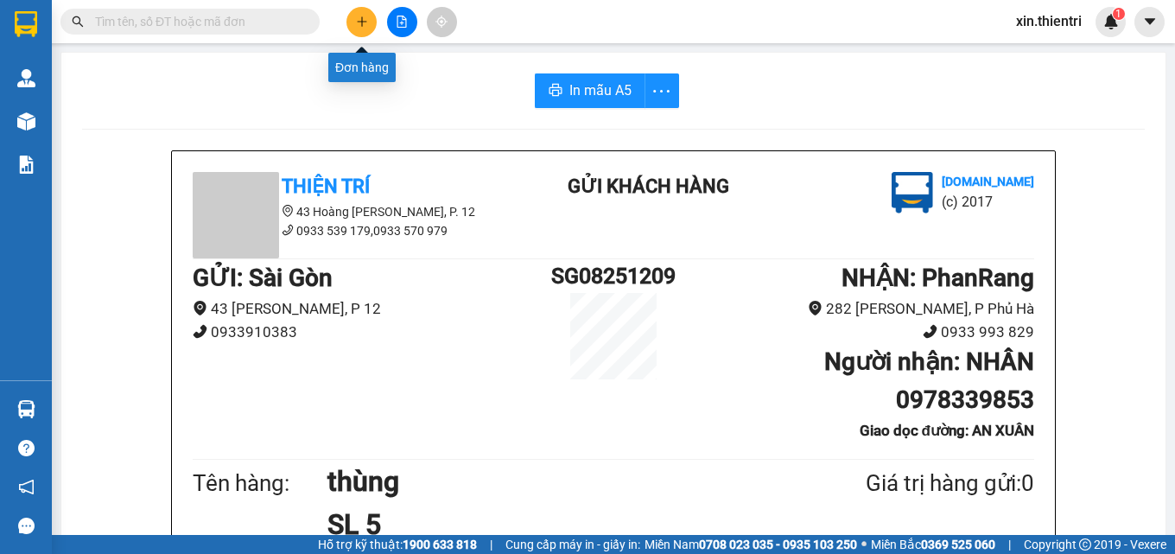
click at [347, 27] on button at bounding box center [361, 22] width 30 height 30
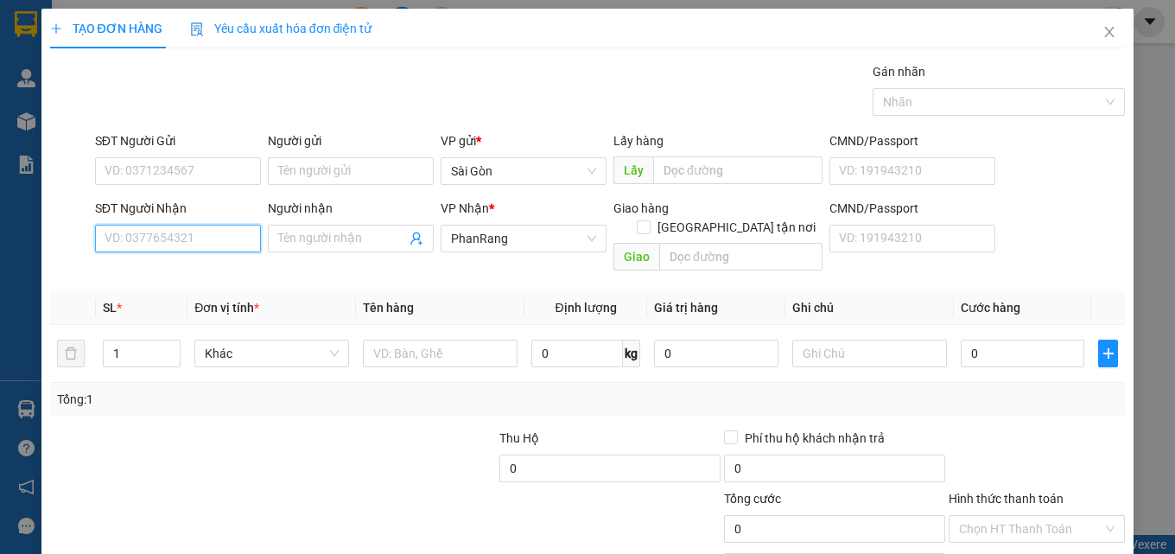
click at [193, 245] on input "SĐT Người Nhận" at bounding box center [178, 239] width 166 height 28
type input "1"
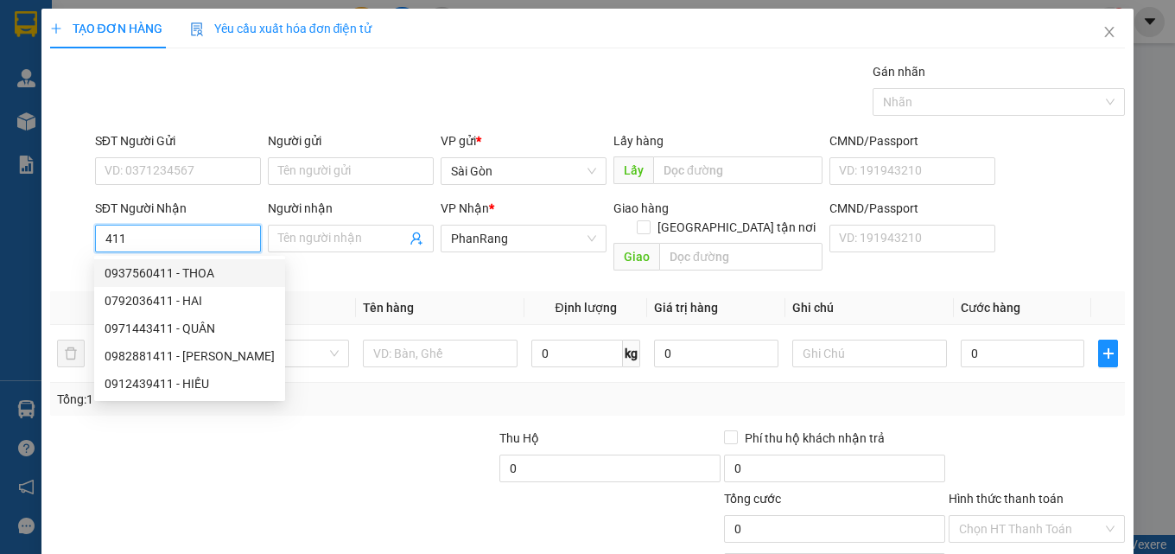
click at [207, 244] on input "411" at bounding box center [178, 239] width 166 height 28
type input "4"
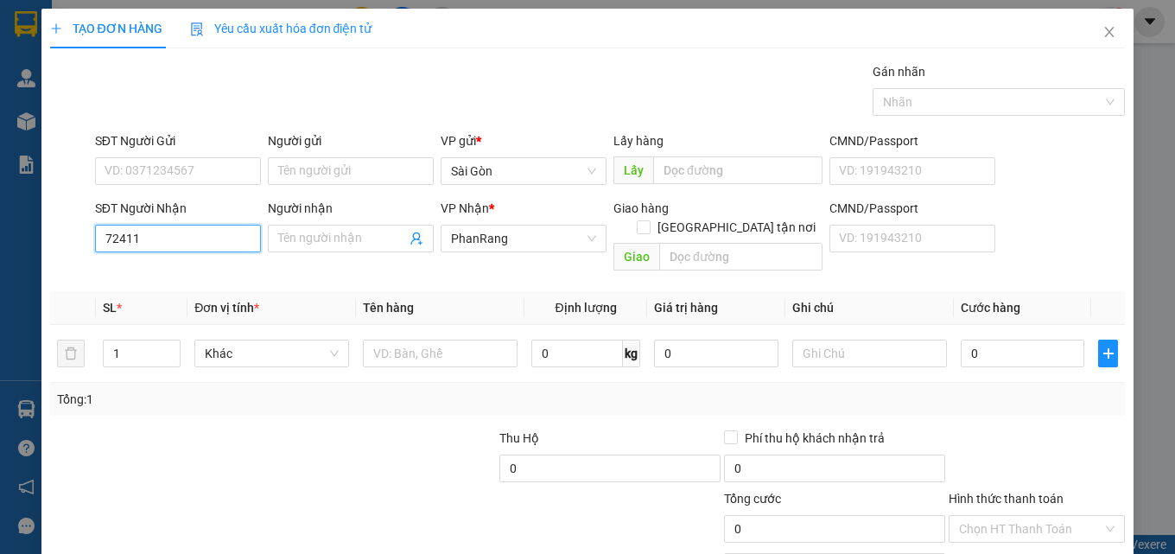
click at [174, 241] on input "72411" at bounding box center [178, 239] width 166 height 28
type input "7"
type input "0985472411"
click at [329, 232] on input "Người nhận" at bounding box center [342, 238] width 128 height 19
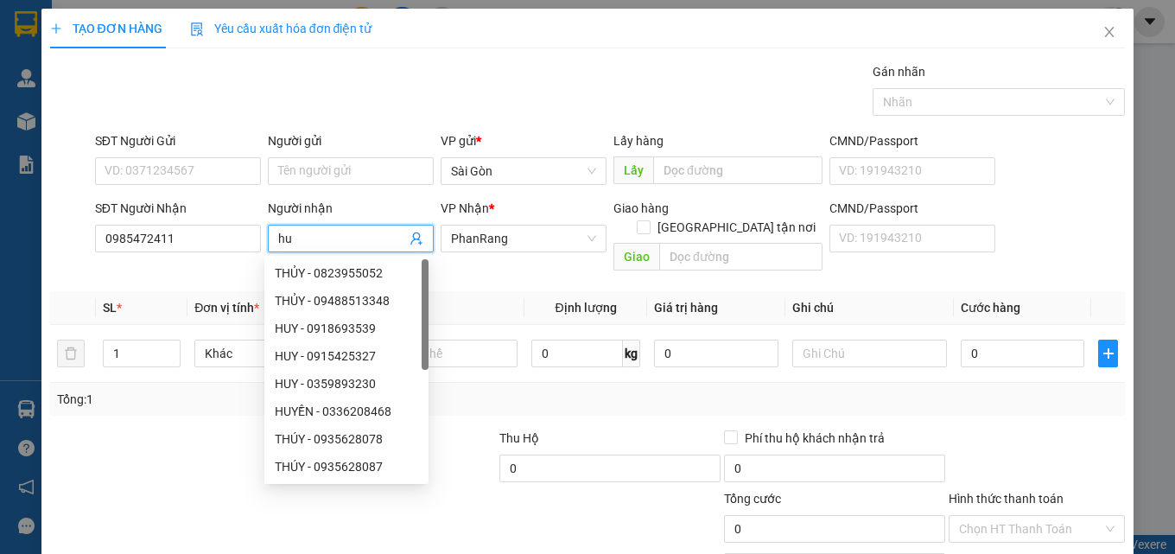
type input "h"
type input "duy"
click at [218, 392] on div "Tổng: 1" at bounding box center [588, 399] width 1076 height 33
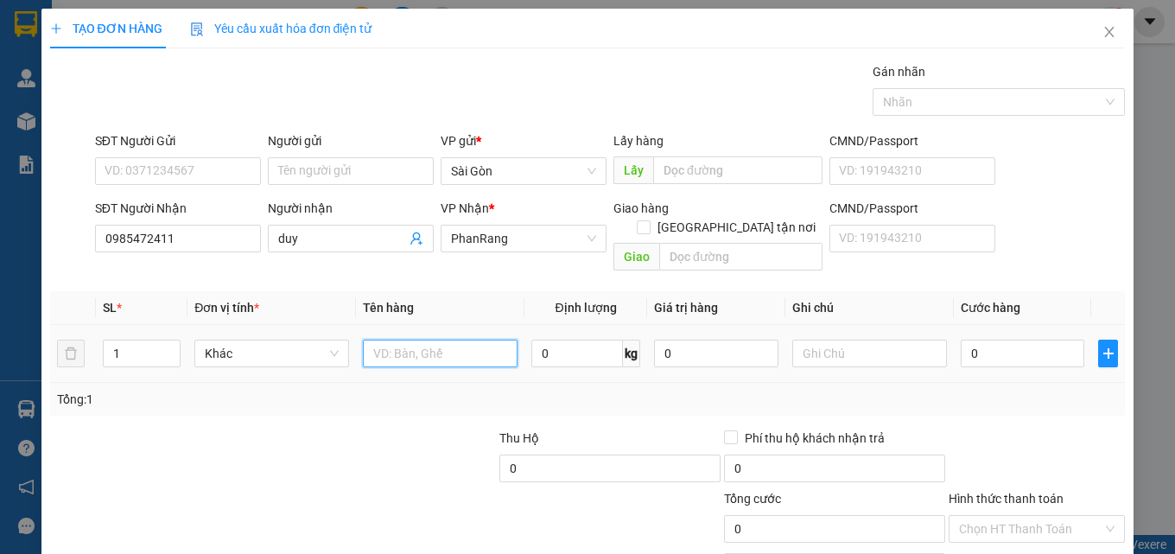
click at [391, 340] on input "text" at bounding box center [440, 354] width 155 height 28
type input "can"
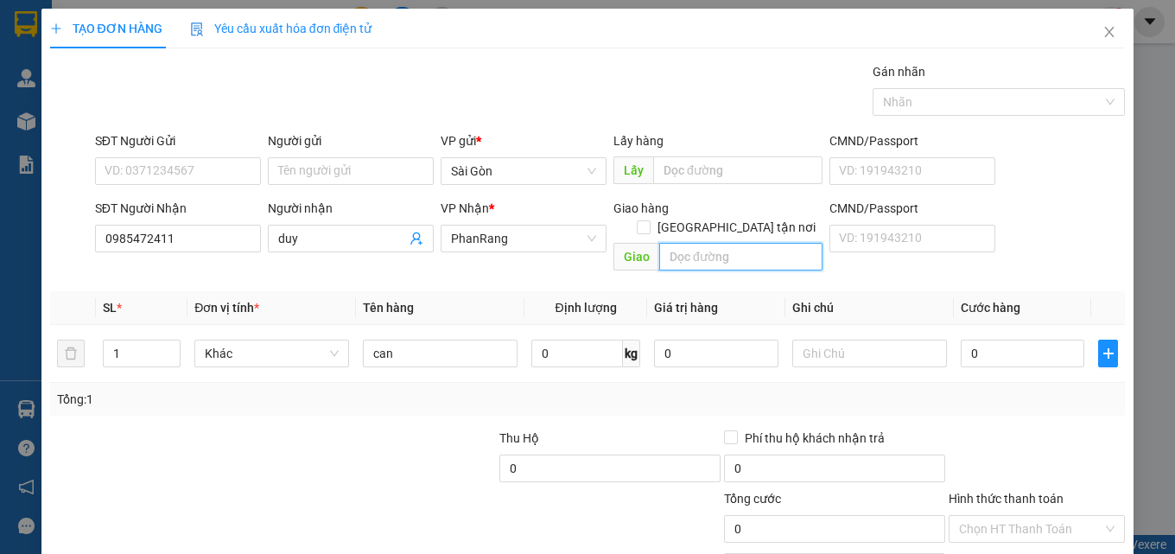
click at [704, 250] on input "text" at bounding box center [740, 257] width 163 height 28
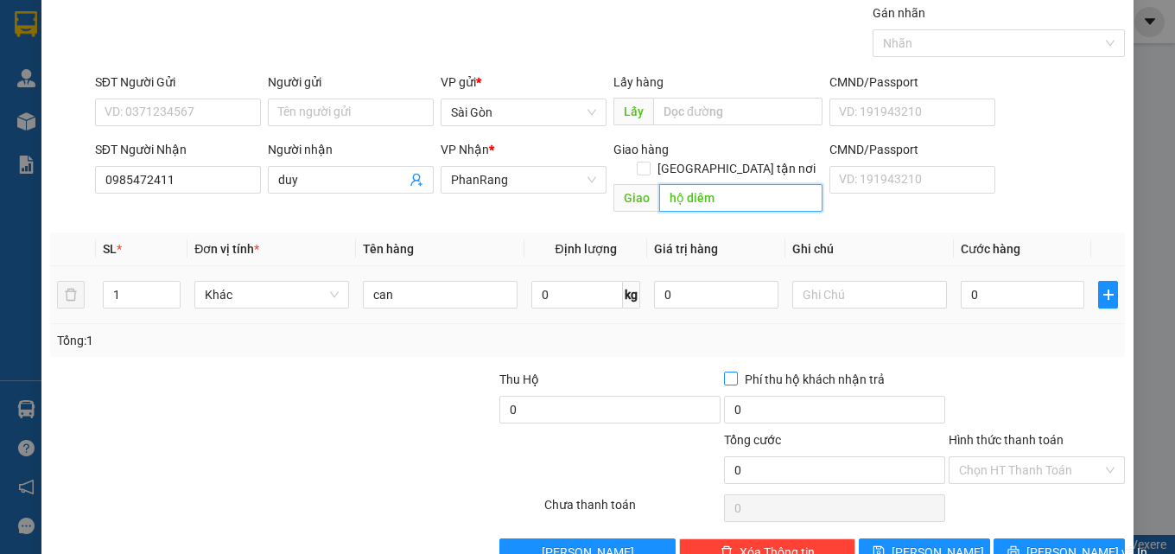
scroll to position [86, 0]
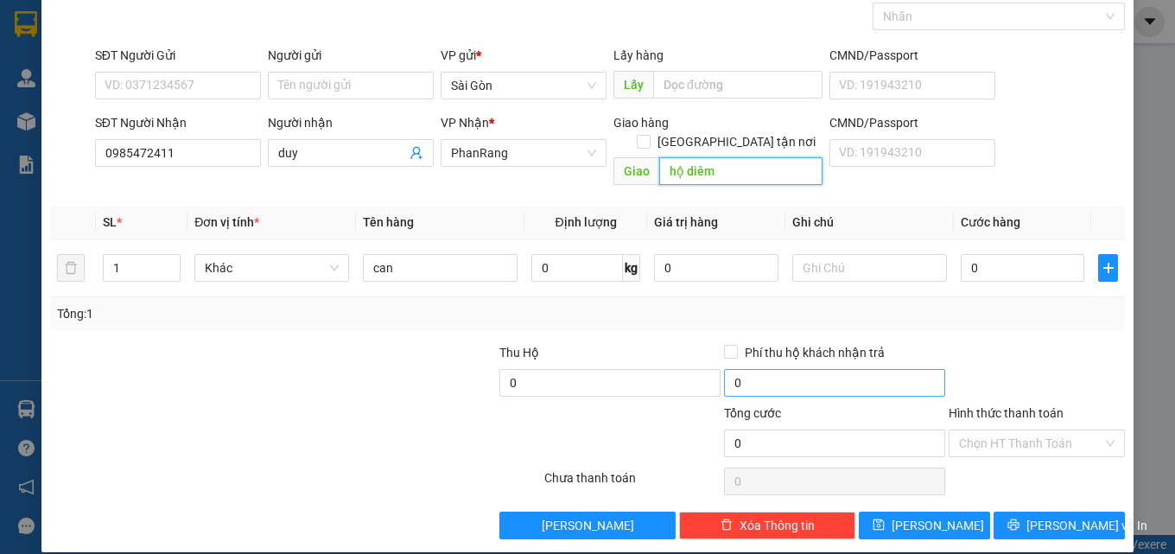
type input "hộ diêm"
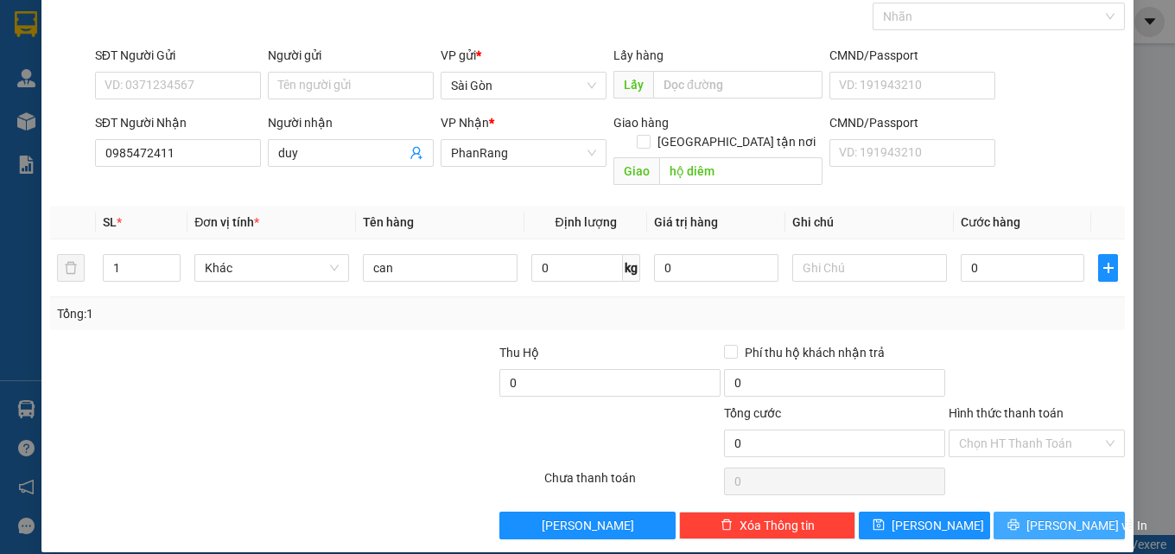
click at [1058, 518] on button "[PERSON_NAME] và In" at bounding box center [1059, 525] width 131 height 28
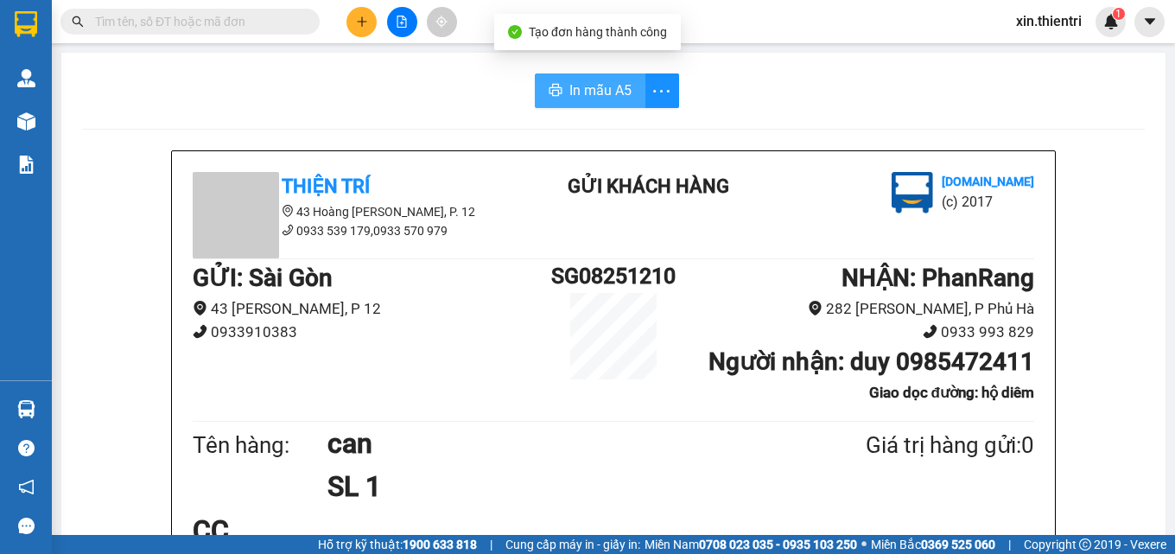
click at [568, 75] on button "In mẫu A5" at bounding box center [590, 90] width 111 height 35
click at [568, 78] on button "In mẫu A5" at bounding box center [590, 90] width 111 height 35
click at [369, 27] on button at bounding box center [361, 22] width 30 height 30
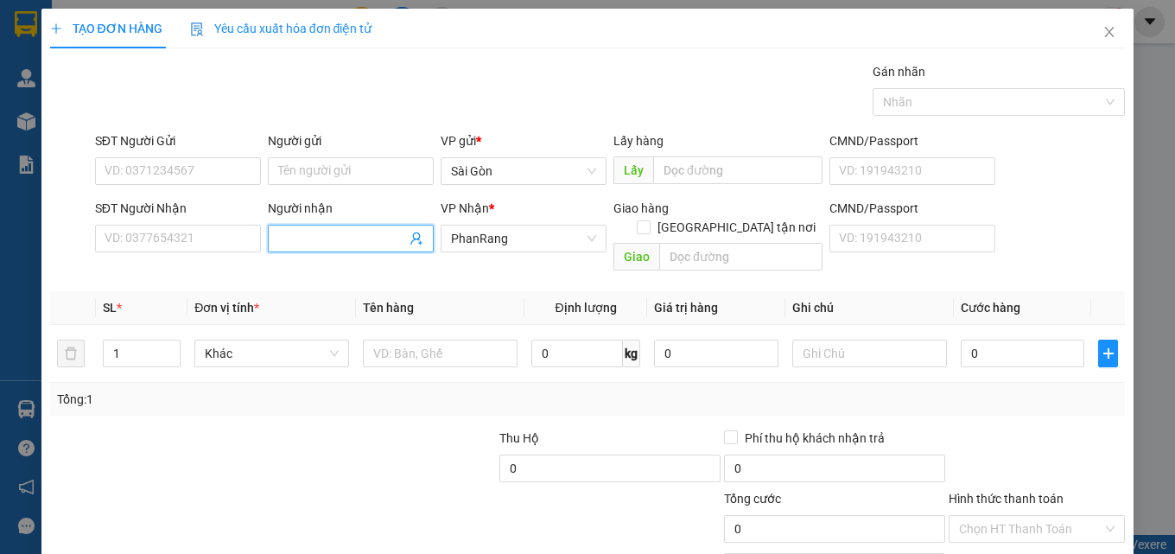
click at [281, 239] on input "Người nhận" at bounding box center [342, 238] width 128 height 19
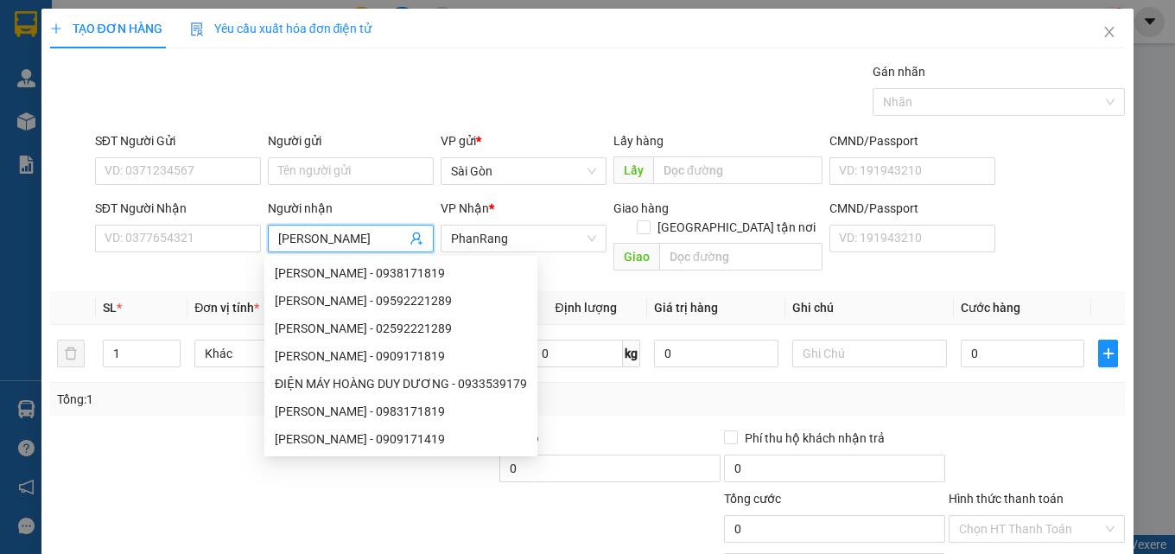
type input "hoàng duy dương"
click at [155, 405] on div "Transit Pickup Surcharge Ids Transit Deliver Surcharge Ids Transit Deliver Surc…" at bounding box center [588, 343] width 1076 height 562
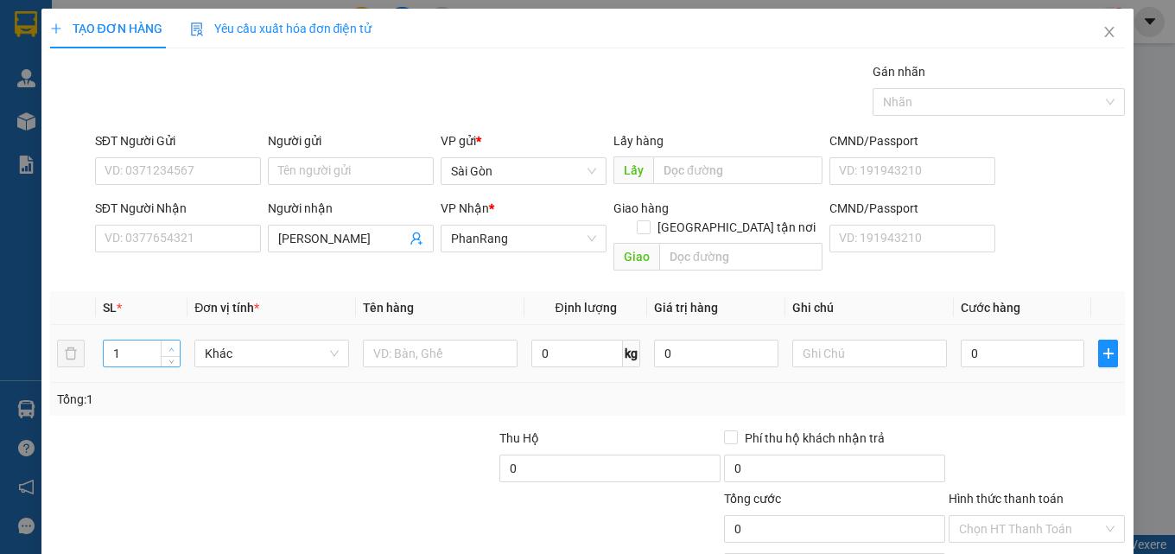
type input "2"
click at [166, 344] on span "up" at bounding box center [171, 349] width 10 height 10
click at [412, 340] on input "text" at bounding box center [440, 354] width 155 height 28
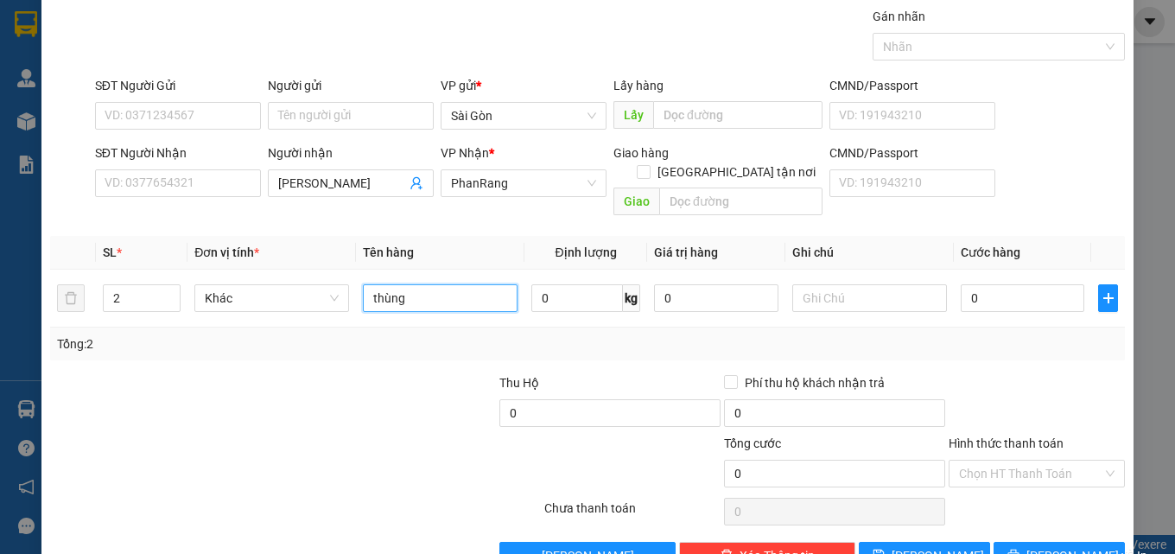
scroll to position [86, 0]
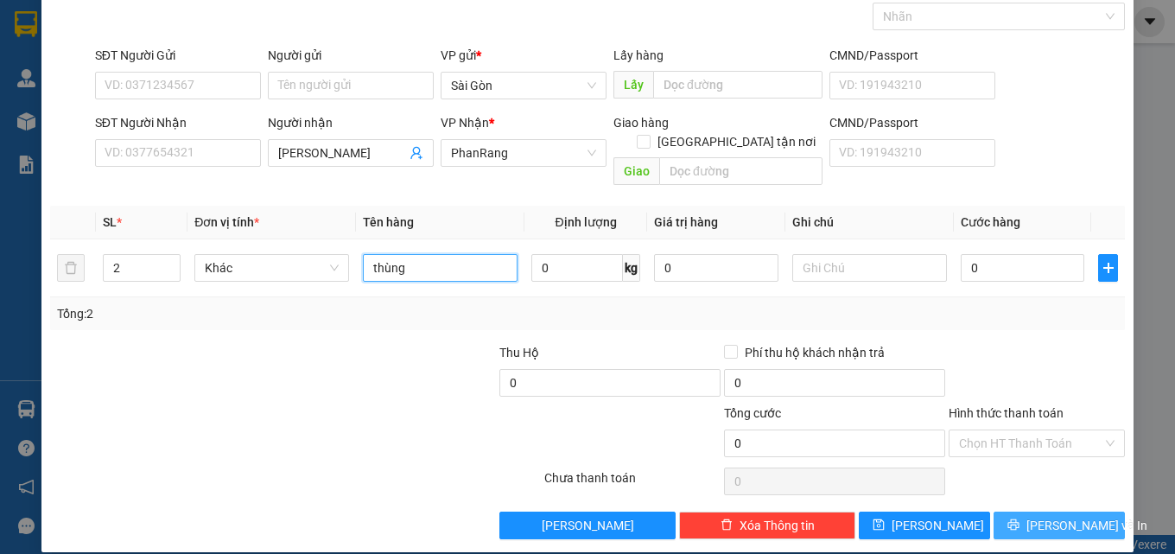
type input "thùng"
drag, startPoint x: 1035, startPoint y: 502, endPoint x: 1023, endPoint y: 507, distance: 13.2
click at [1035, 516] on span "[PERSON_NAME] và In" at bounding box center [1086, 525] width 121 height 19
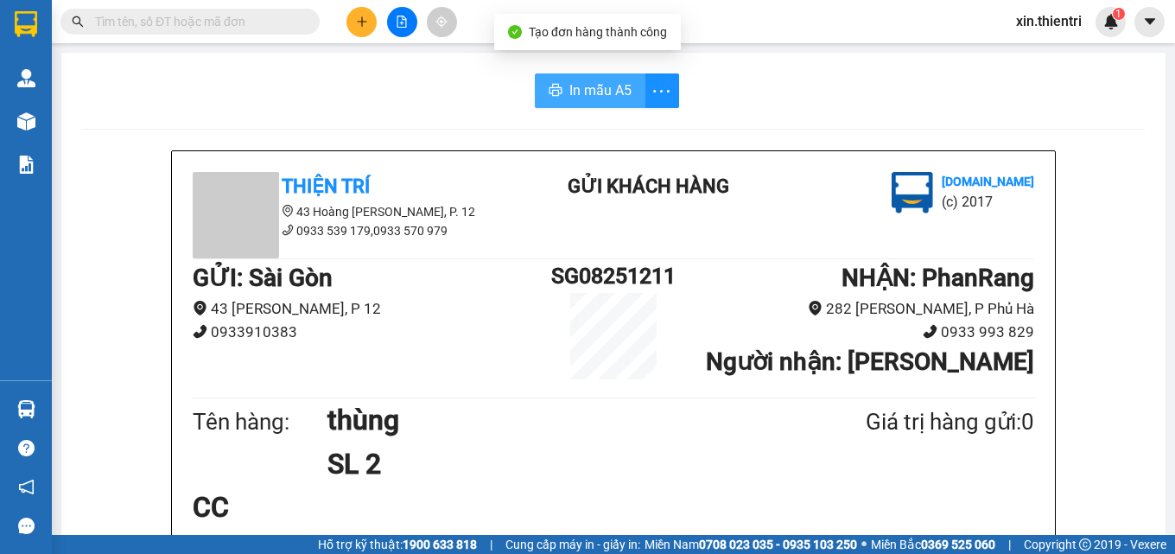
click at [607, 86] on span "In mẫu A5" at bounding box center [600, 90] width 62 height 22
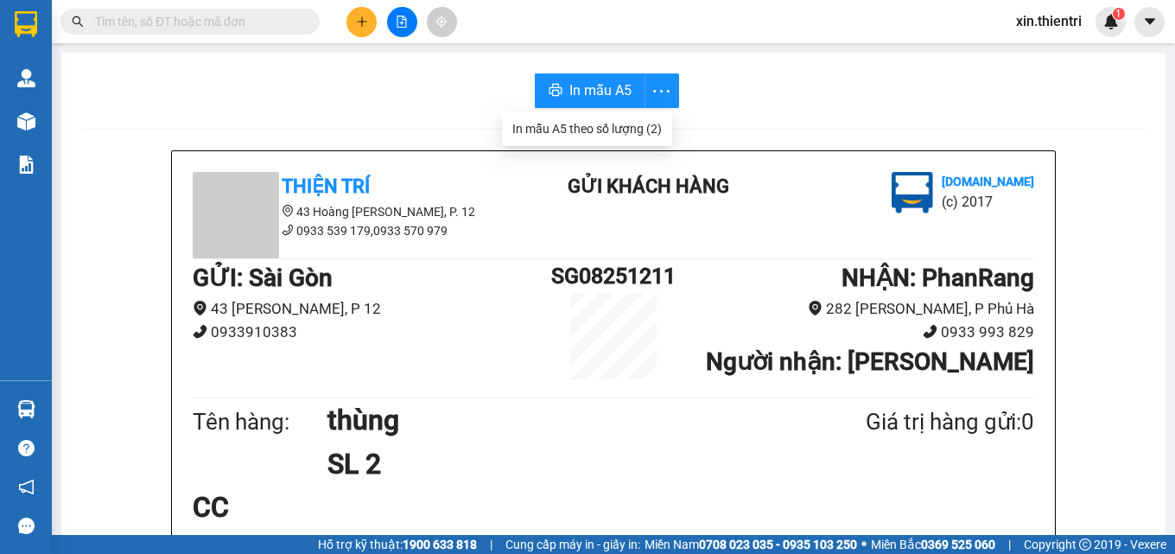
click at [357, 25] on icon "plus" at bounding box center [362, 22] width 12 height 12
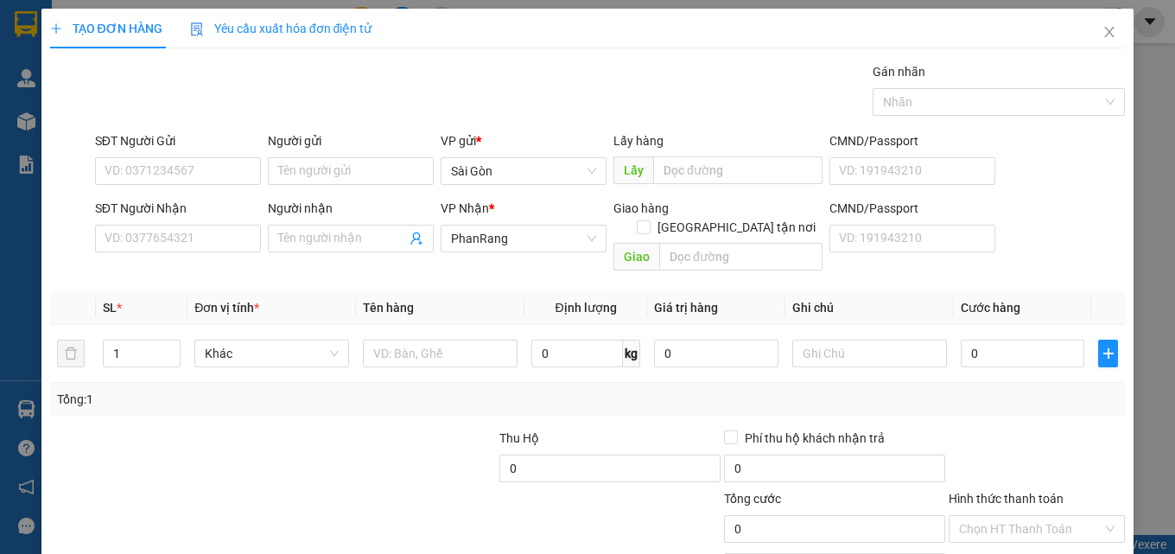
click at [209, 253] on div "SĐT Người Nhận VD: 0377654321" at bounding box center [178, 229] width 166 height 60
drag, startPoint x: 213, startPoint y: 230, endPoint x: 209, endPoint y: 248, distance: 18.5
click at [213, 231] on input "SĐT Người Nhận" at bounding box center [178, 239] width 166 height 28
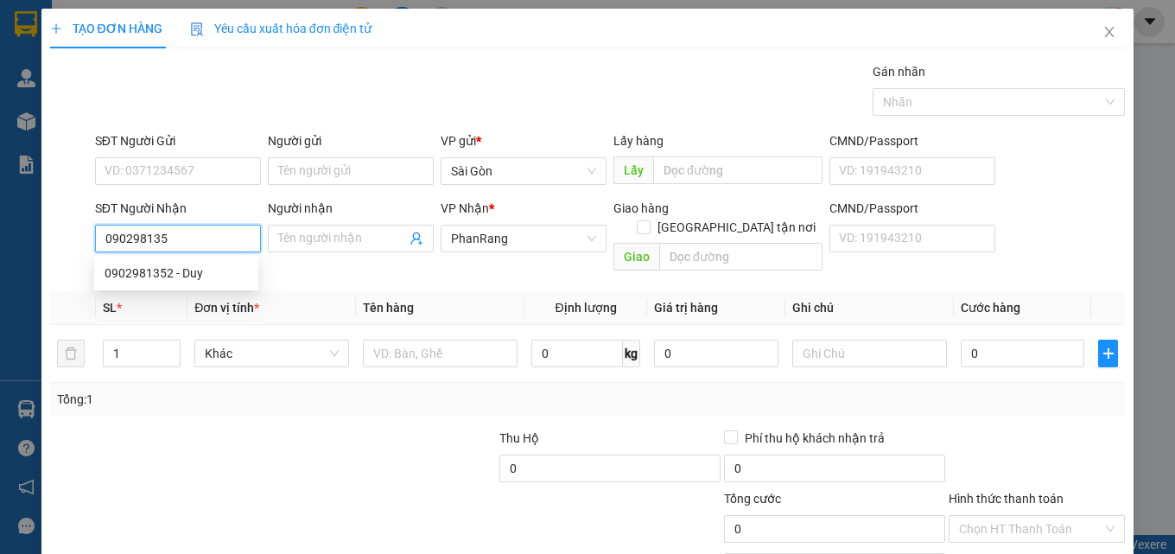
type input "0902981352"
click at [217, 270] on div "0902981352 - Duy" at bounding box center [176, 273] width 143 height 19
type input "Duy"
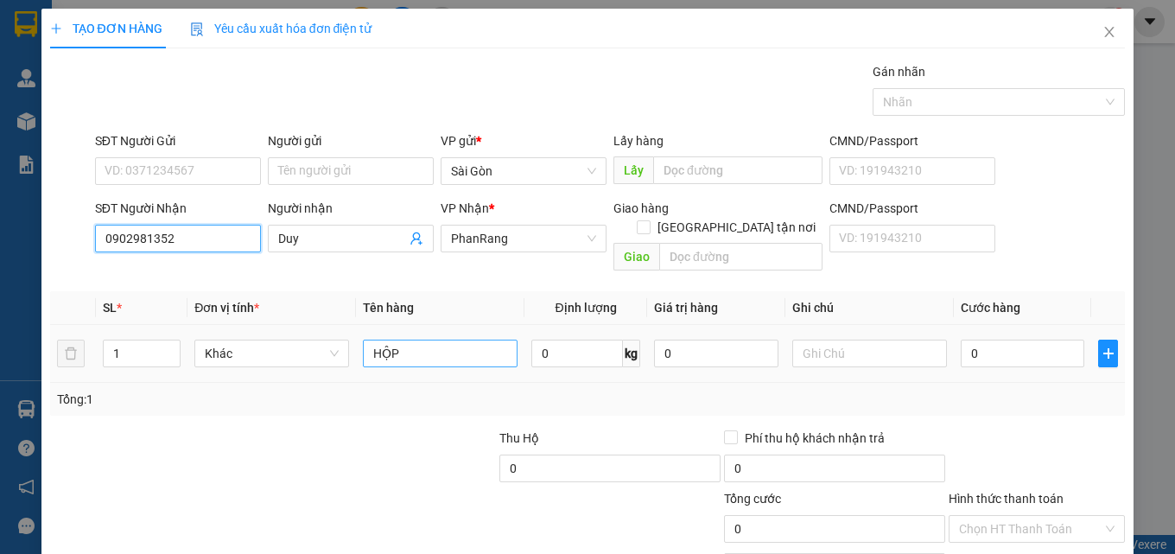
type input "0902981352"
drag, startPoint x: 410, startPoint y: 323, endPoint x: 413, endPoint y: 332, distance: 9.3
click at [413, 340] on input "HỘP" at bounding box center [440, 354] width 155 height 28
type input "H"
type input "c"
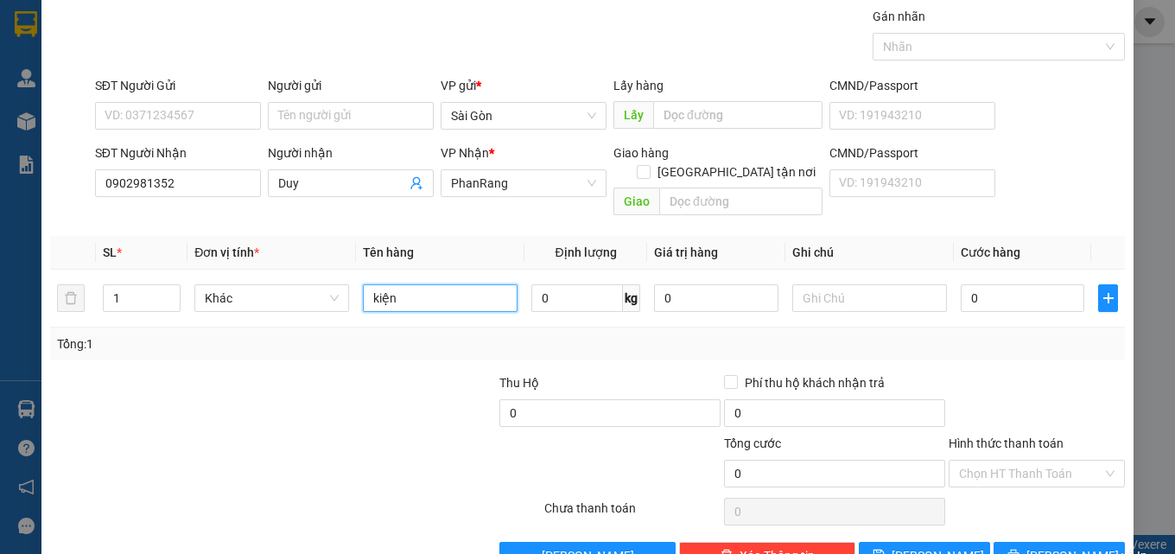
scroll to position [86, 0]
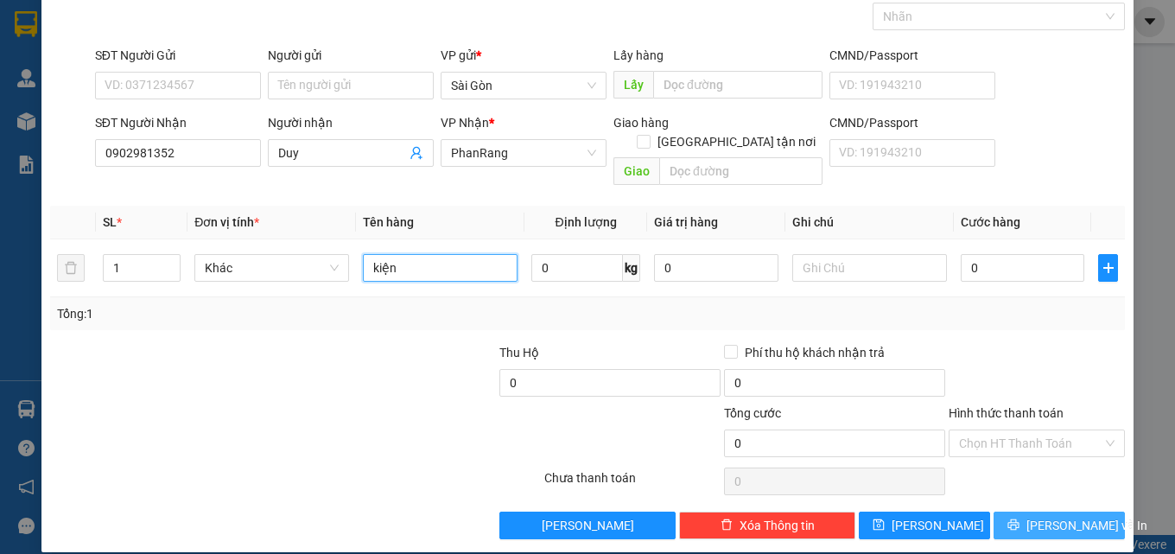
type input "kiện"
click at [1041, 516] on span "[PERSON_NAME] và In" at bounding box center [1086, 525] width 121 height 19
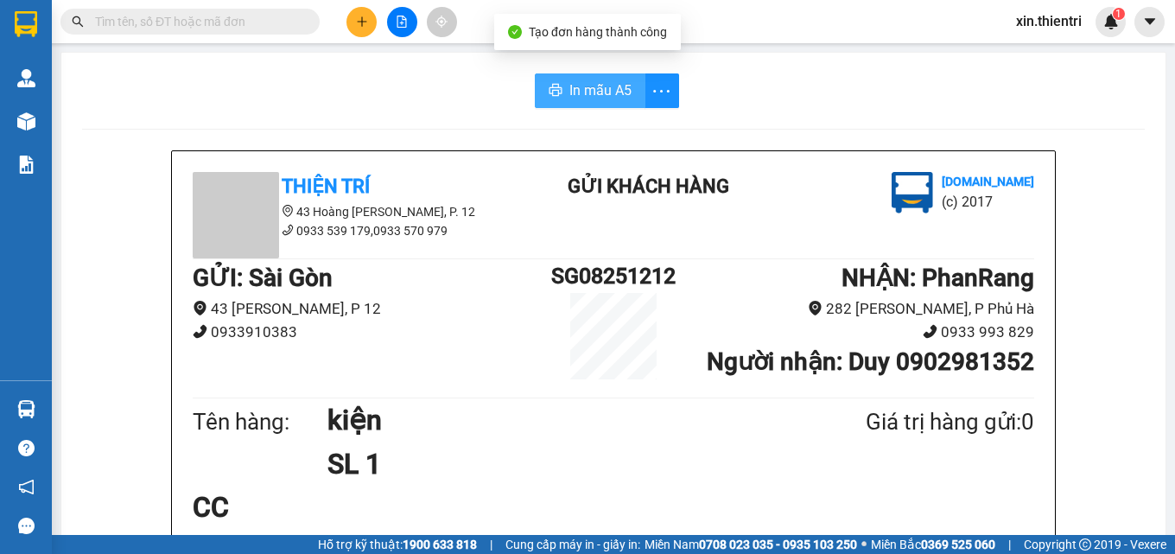
click at [569, 93] on span "In mẫu A5" at bounding box center [600, 90] width 62 height 22
drag, startPoint x: 911, startPoint y: 497, endPoint x: 1167, endPoint y: 587, distance: 272.2
drag, startPoint x: 1167, startPoint y: 587, endPoint x: 37, endPoint y: 121, distance: 1222.6
click at [37, 121] on div at bounding box center [26, 121] width 30 height 30
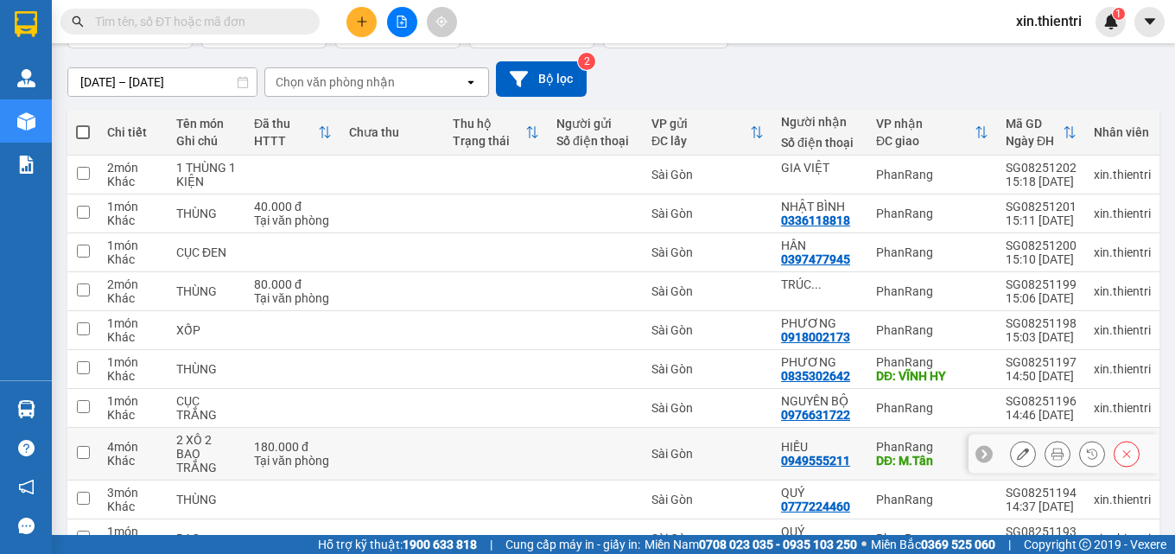
scroll to position [173, 0]
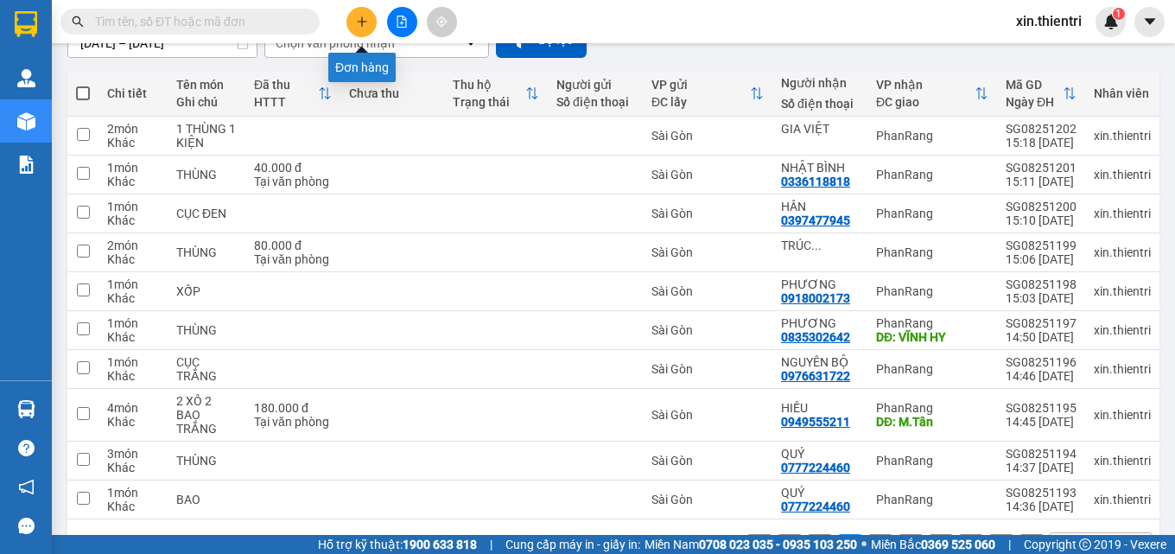
click at [358, 11] on button at bounding box center [361, 22] width 30 height 30
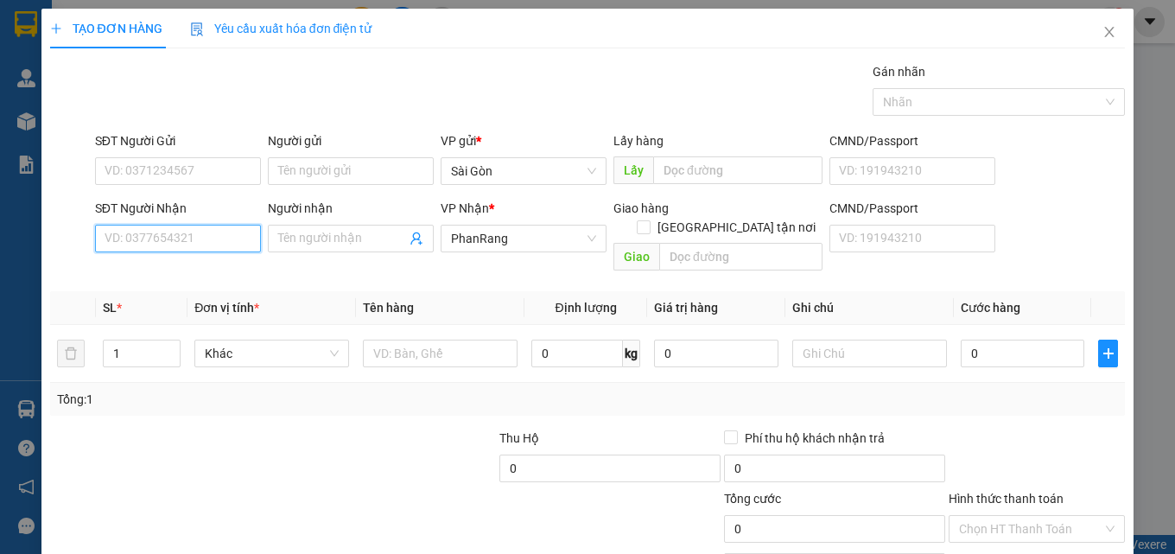
click at [213, 235] on input "SĐT Người Nhận" at bounding box center [178, 239] width 166 height 28
click at [221, 275] on div "0981185179 - THẢO" at bounding box center [176, 273] width 143 height 19
type input "0981185179"
type input "THẢO"
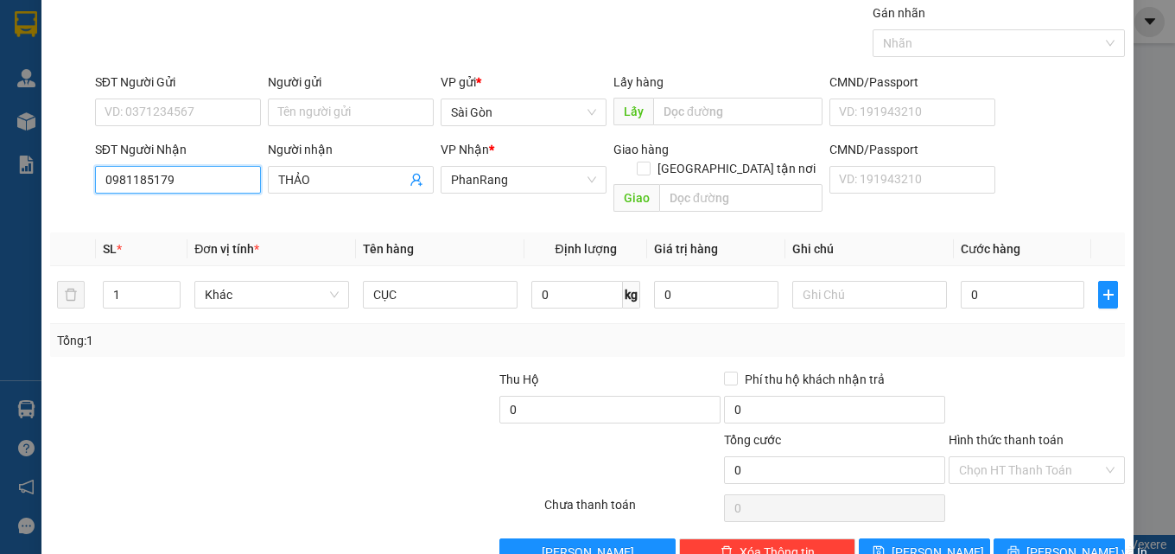
scroll to position [86, 0]
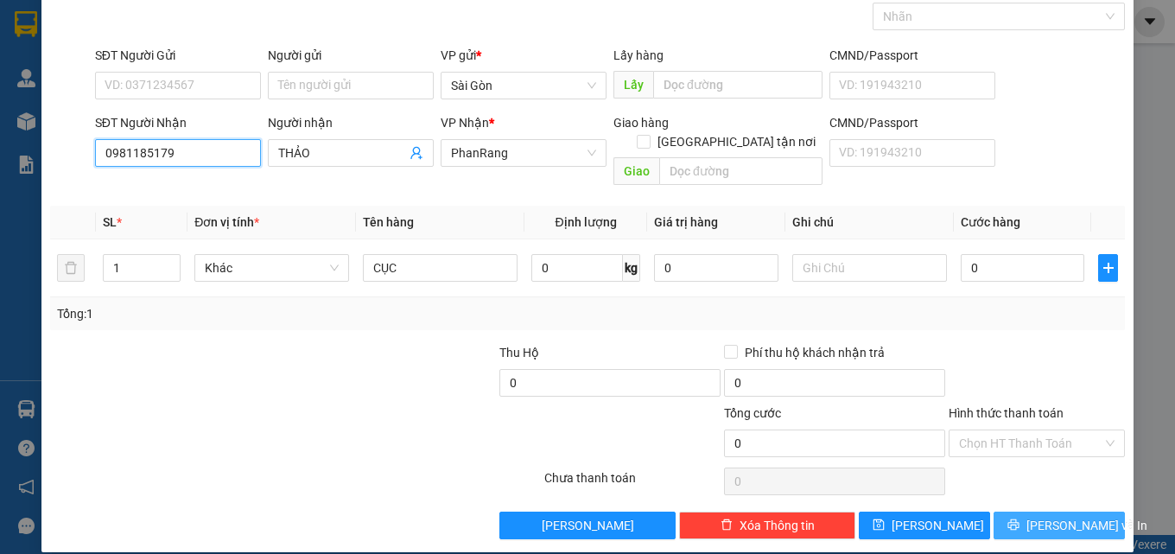
type input "0981185179"
drag, startPoint x: 1005, startPoint y: 506, endPoint x: 918, endPoint y: 445, distance: 106.0
click at [1005, 511] on button "[PERSON_NAME] và In" at bounding box center [1059, 525] width 131 height 28
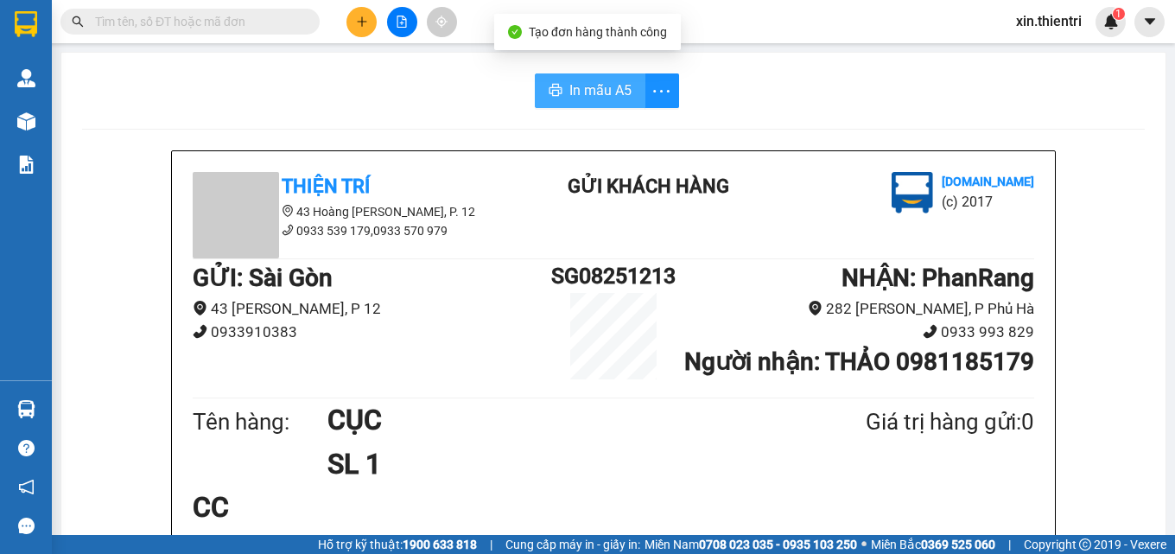
click at [537, 89] on button "In mẫu A5" at bounding box center [590, 90] width 111 height 35
click at [346, 30] on div at bounding box center [402, 22] width 130 height 30
click at [350, 29] on button at bounding box center [361, 22] width 30 height 30
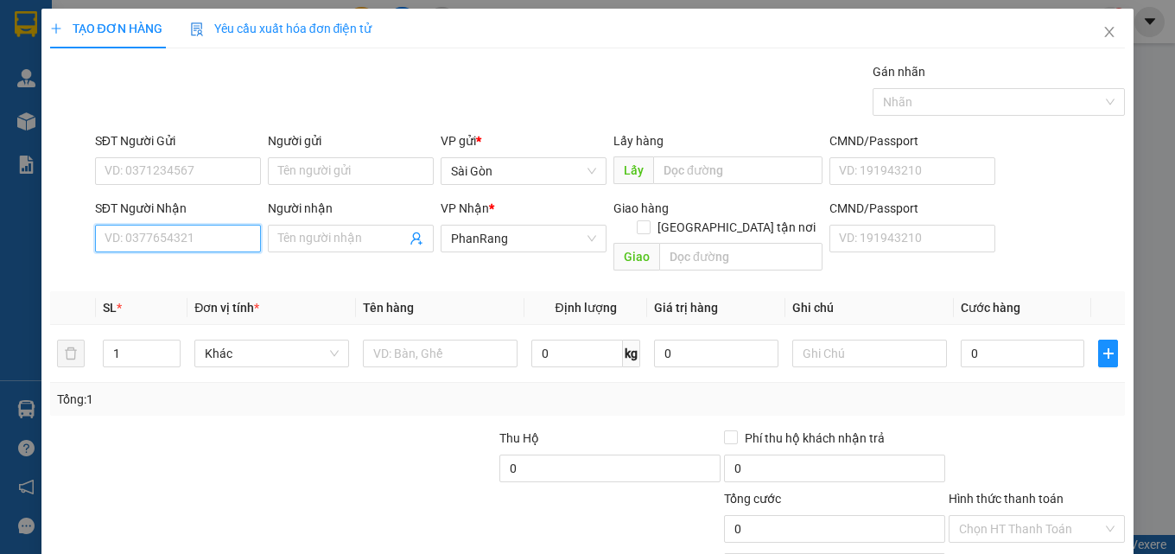
click at [201, 229] on input "SĐT Người Nhận" at bounding box center [178, 239] width 166 height 28
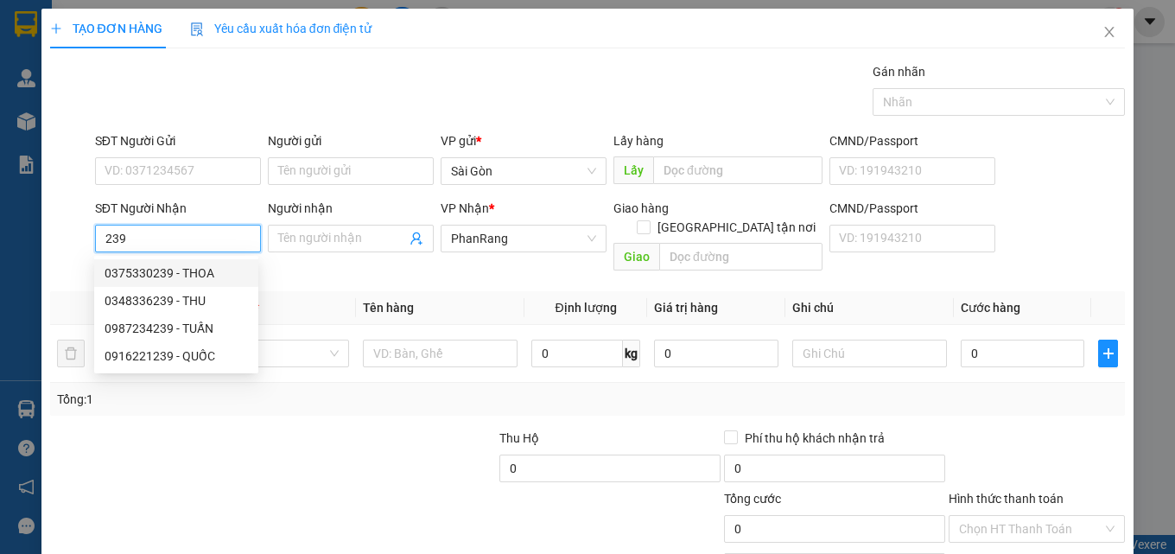
click at [202, 265] on div "0375330239 - THOA" at bounding box center [176, 273] width 143 height 19
type input "0375330239"
type input "THOA"
type input "GÒ ĐỀN"
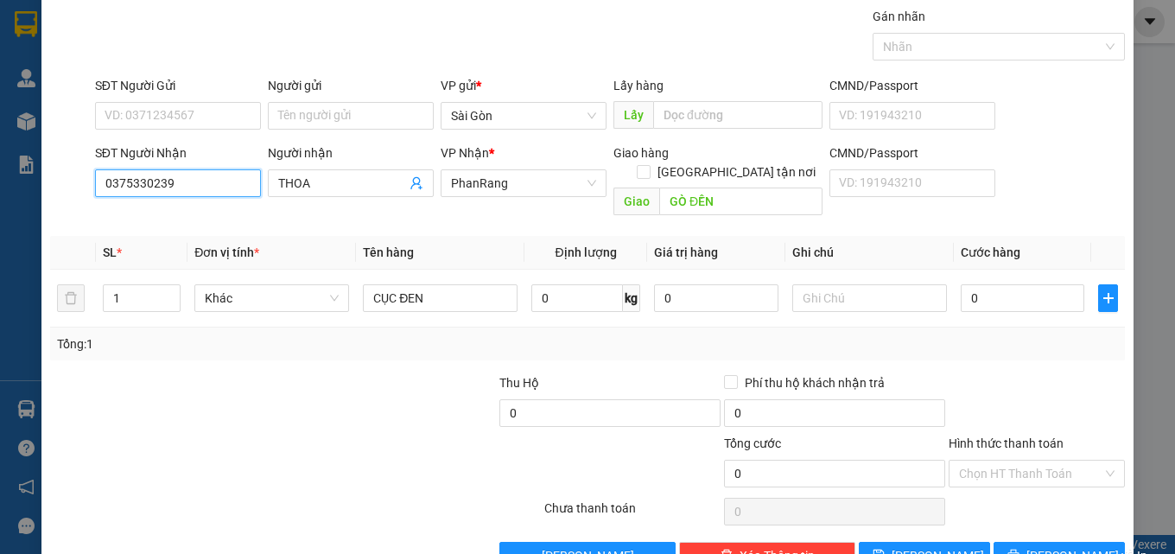
scroll to position [86, 0]
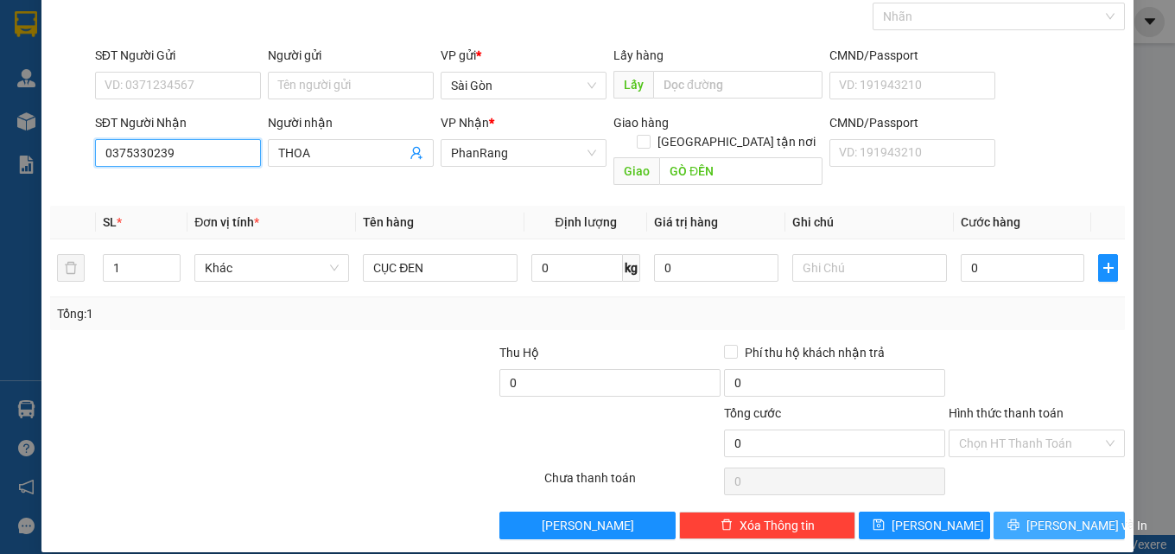
type input "0375330239"
click at [1061, 519] on button "[PERSON_NAME] và In" at bounding box center [1059, 525] width 131 height 28
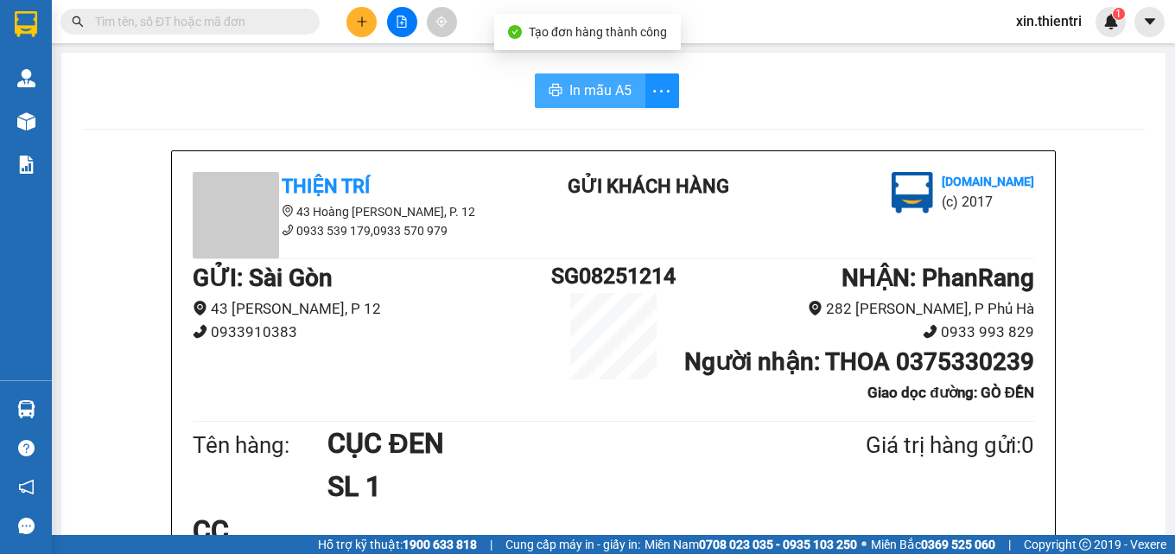
click at [552, 95] on icon "printer" at bounding box center [555, 90] width 13 height 12
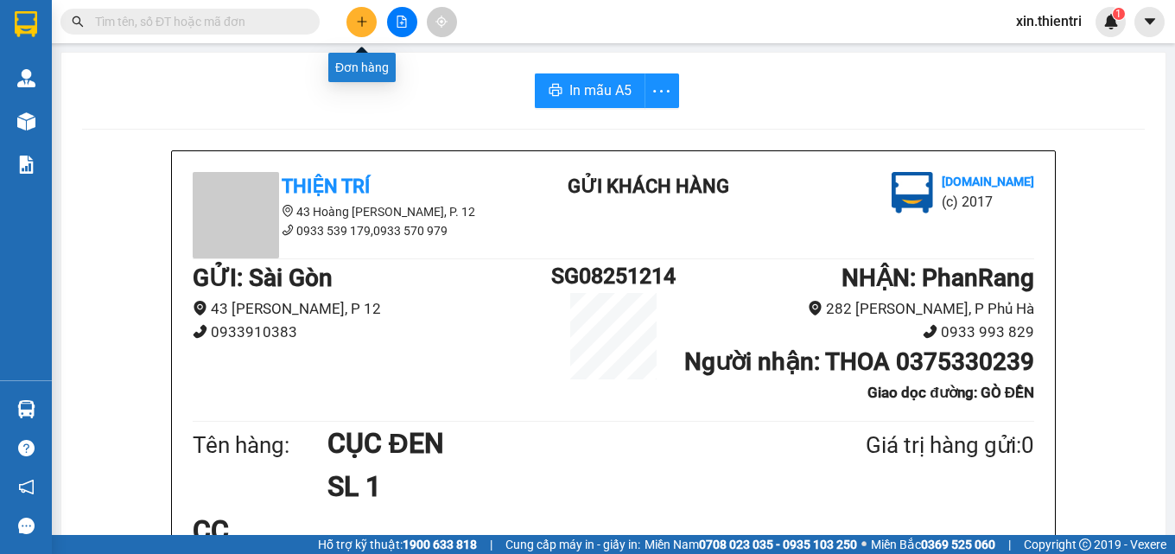
click at [358, 23] on icon "plus" at bounding box center [362, 22] width 12 height 12
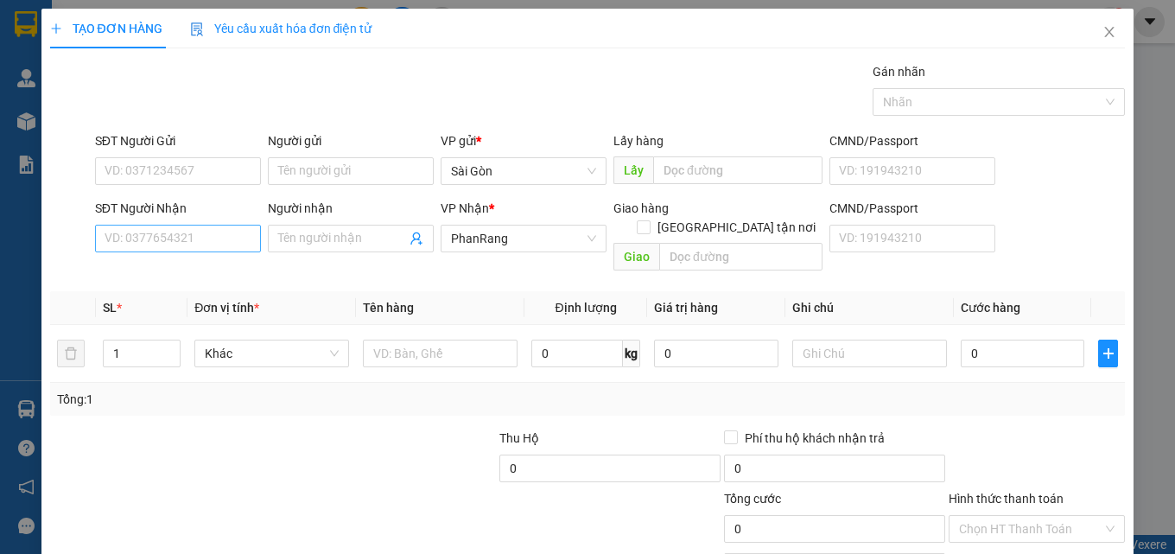
drag, startPoint x: 194, startPoint y: 220, endPoint x: 194, endPoint y: 250, distance: 29.4
click at [191, 225] on div "SĐT Người Nhận VD: 0377654321" at bounding box center [178, 229] width 166 height 60
click at [201, 257] on div "SĐT Người Nhận VD: 0377654321" at bounding box center [178, 229] width 166 height 60
click at [201, 248] on input "SĐT Người Nhận" at bounding box center [178, 239] width 166 height 28
type input "0911388885"
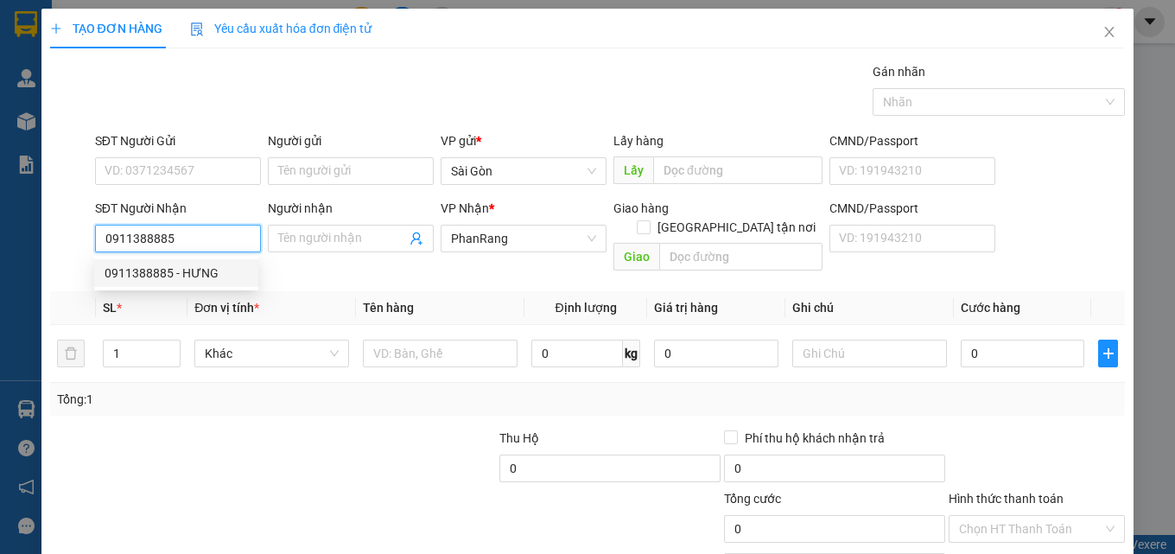
click at [213, 271] on div "0911388885 - HƯNG" at bounding box center [176, 273] width 143 height 19
type input "HƯNG"
type input "40.000"
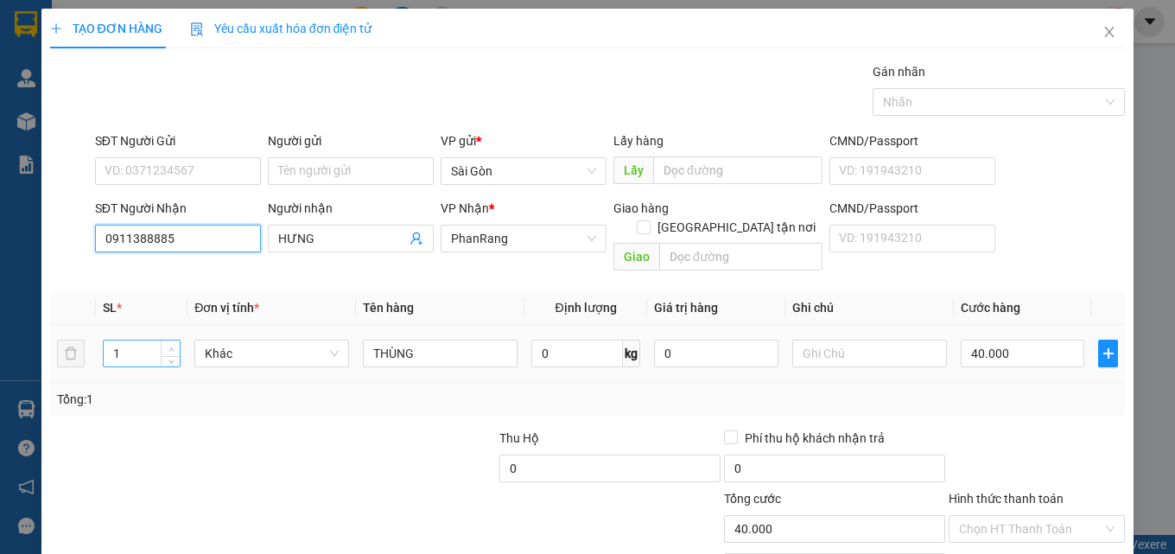
type input "0911388885"
type input "2"
click at [169, 346] on icon "up" at bounding box center [171, 349] width 6 height 6
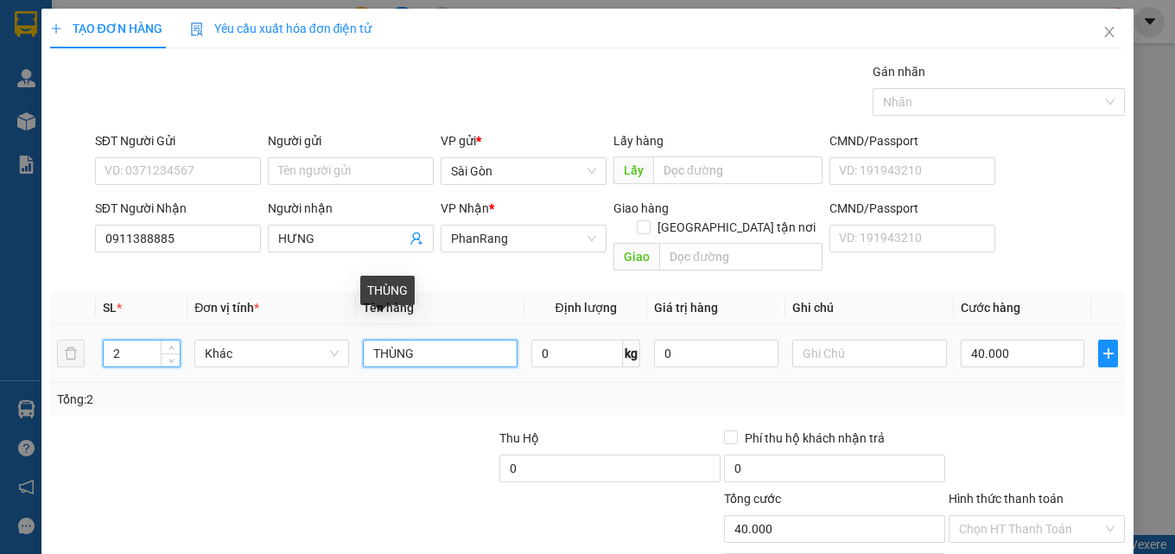
click at [459, 340] on input "THÙNG" at bounding box center [440, 354] width 155 height 28
type input "T"
type input "bao trắng"
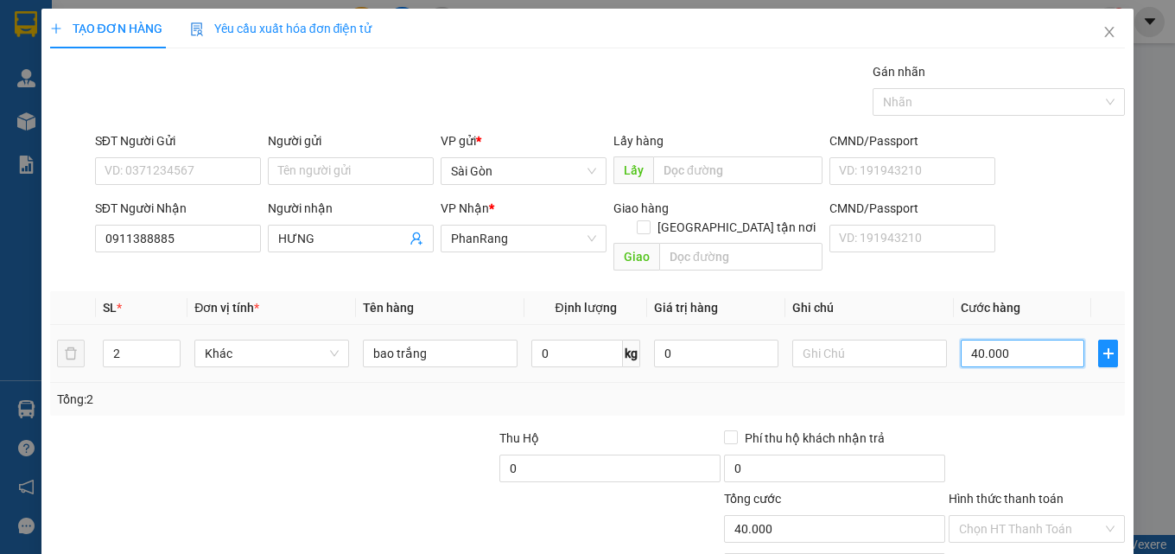
click at [1009, 340] on input "40.000" at bounding box center [1023, 354] width 124 height 28
type input "0"
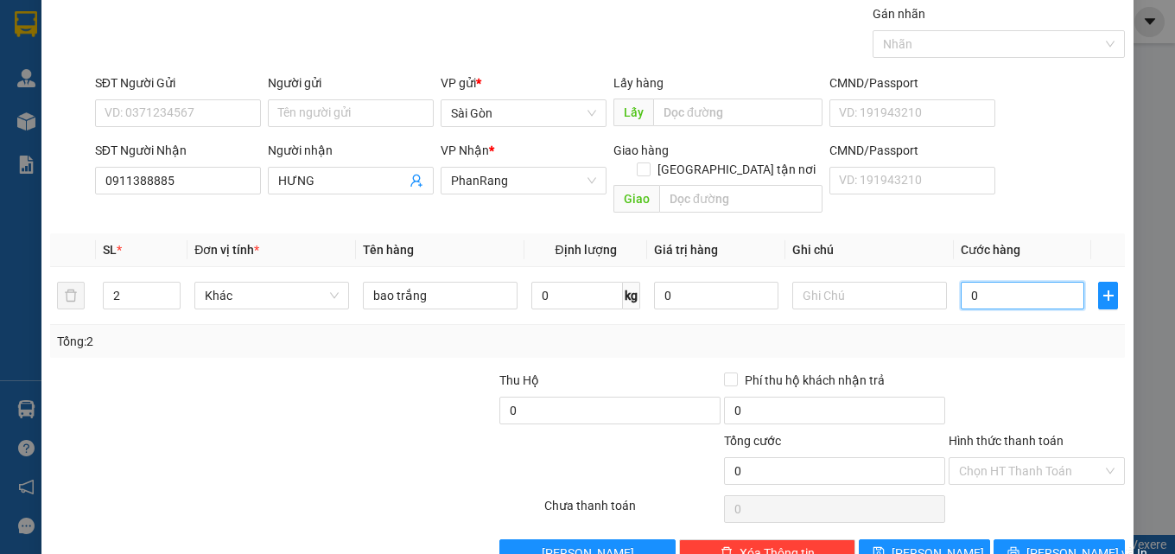
scroll to position [86, 0]
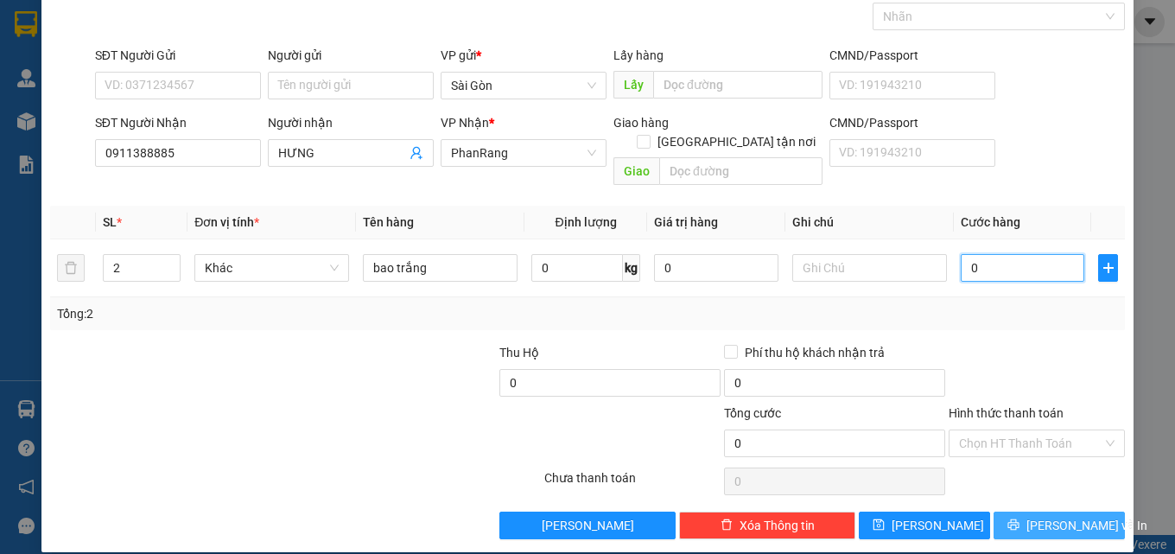
type input "0"
click at [1042, 516] on span "[PERSON_NAME] và In" at bounding box center [1086, 525] width 121 height 19
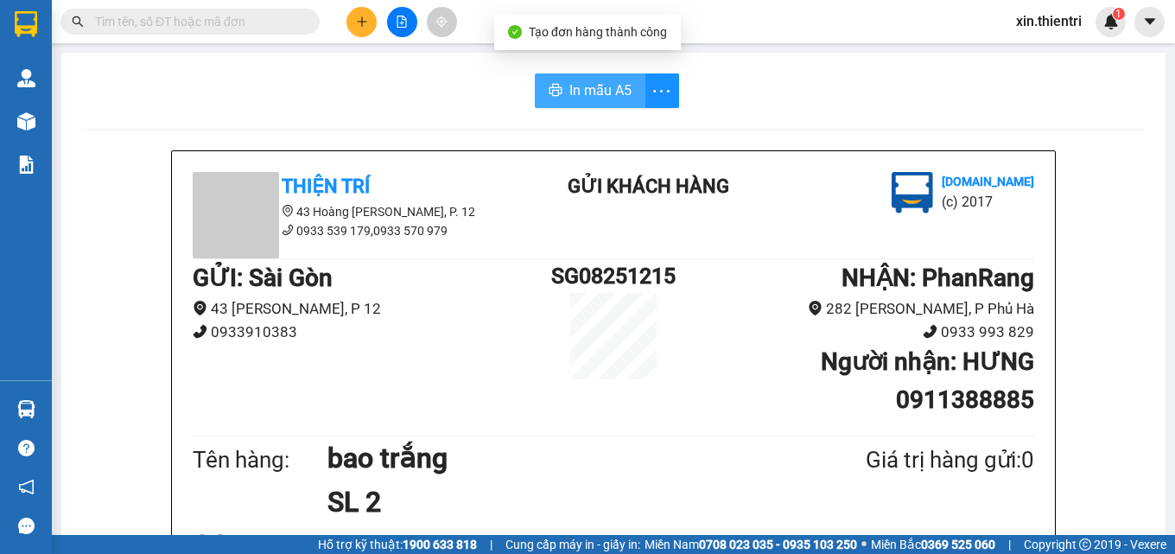
drag, startPoint x: 551, startPoint y: 85, endPoint x: 543, endPoint y: 99, distance: 16.6
click at [549, 90] on icon "printer" at bounding box center [556, 90] width 14 height 14
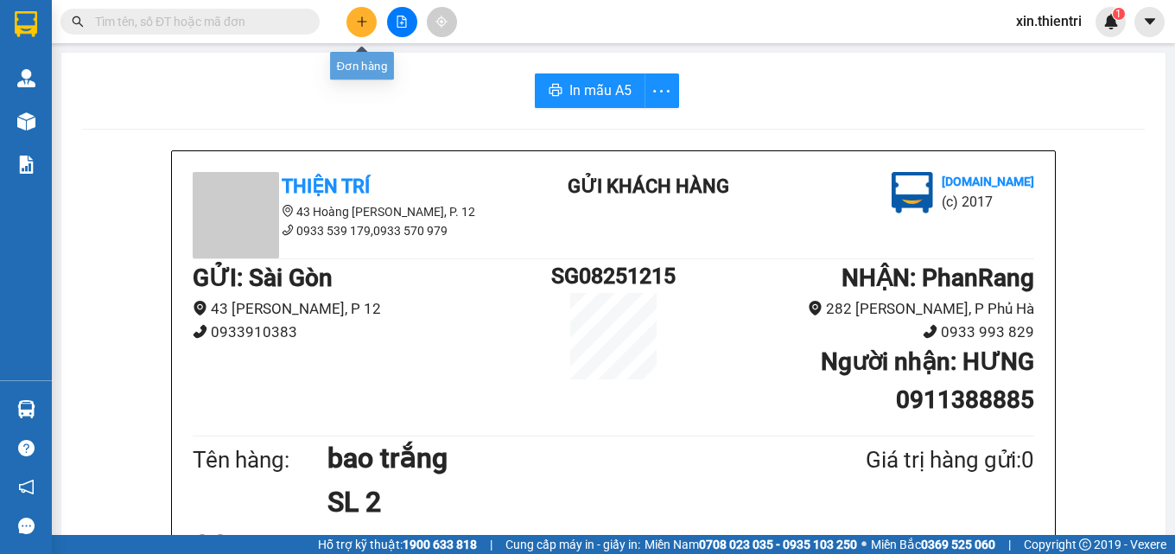
click at [353, 21] on button at bounding box center [361, 22] width 30 height 30
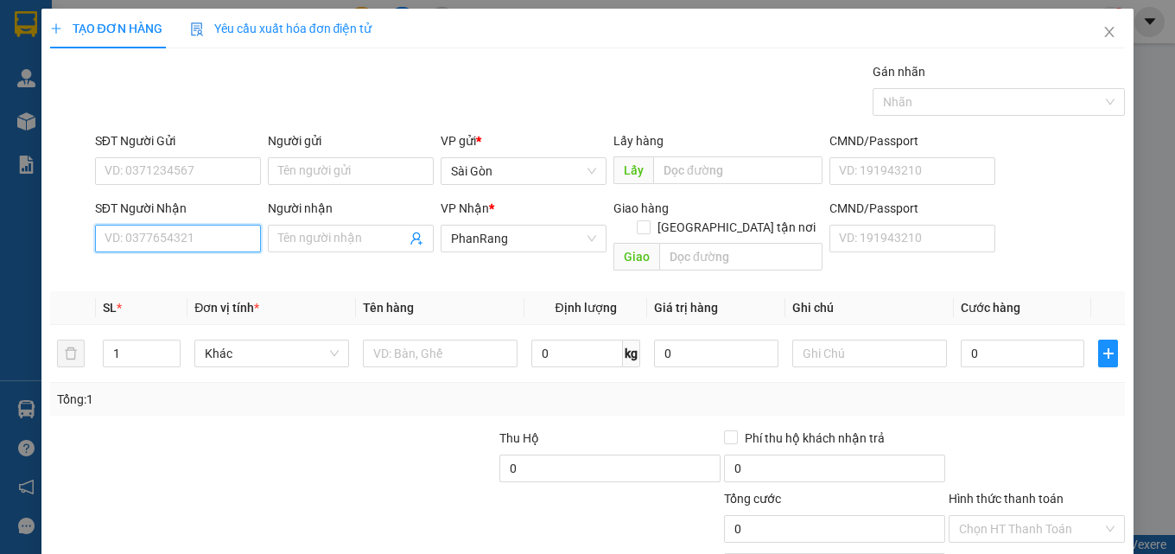
click at [221, 242] on input "SĐT Người Nhận" at bounding box center [178, 239] width 166 height 28
type input "0919547338"
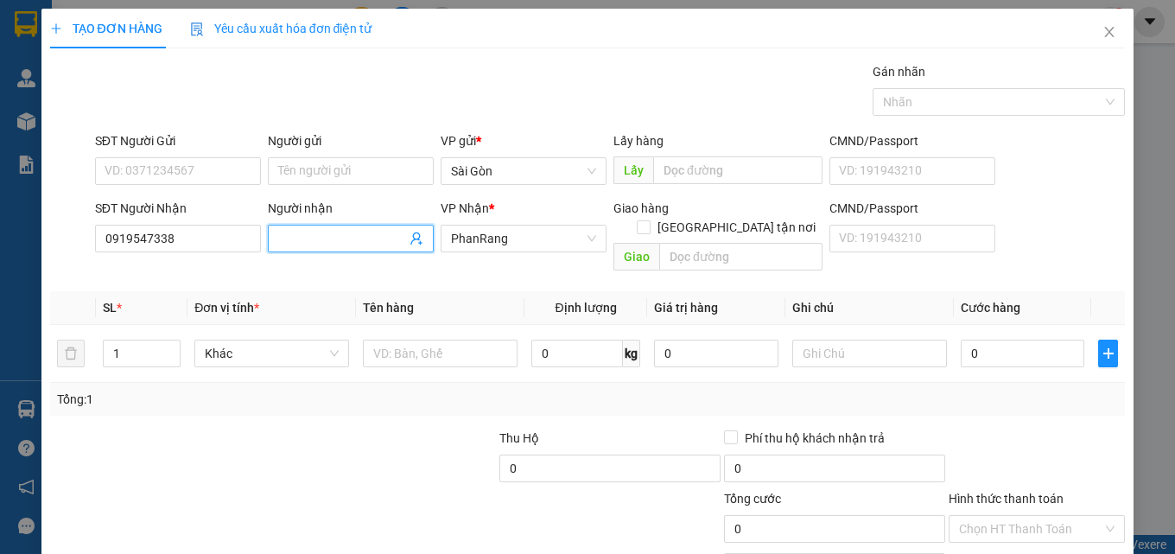
click at [296, 228] on span at bounding box center [351, 239] width 166 height 28
click at [331, 233] on input "ltw1" at bounding box center [342, 238] width 128 height 19
type input "l"
click at [218, 227] on input "0919547338" at bounding box center [178, 239] width 166 height 28
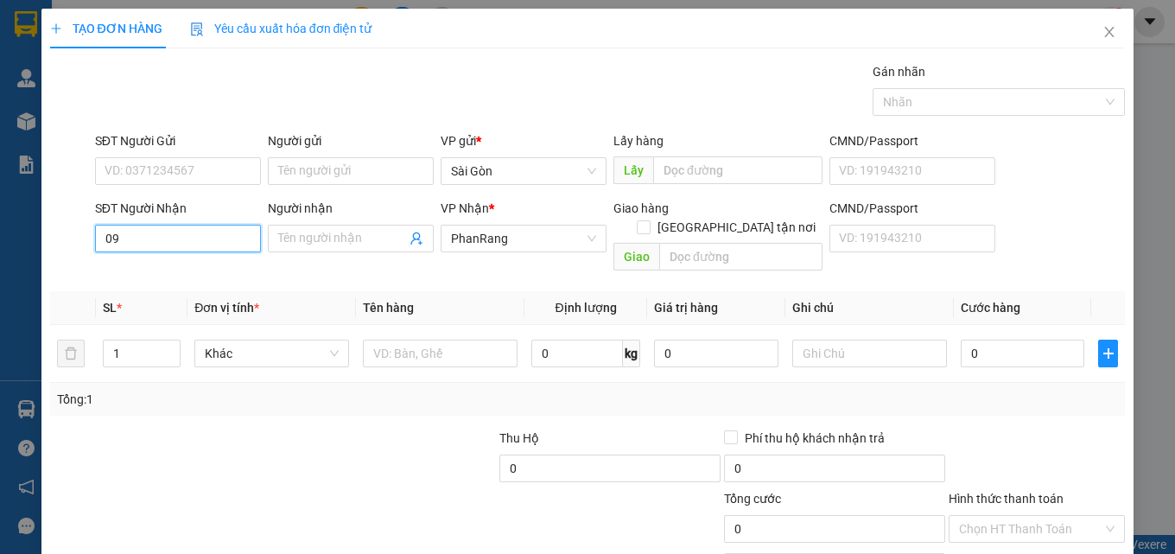
type input "0"
click at [179, 276] on div "0941687279 - TUẤN TÀI" at bounding box center [176, 273] width 143 height 19
type input "0941687279"
type input "TUẤN TÀI"
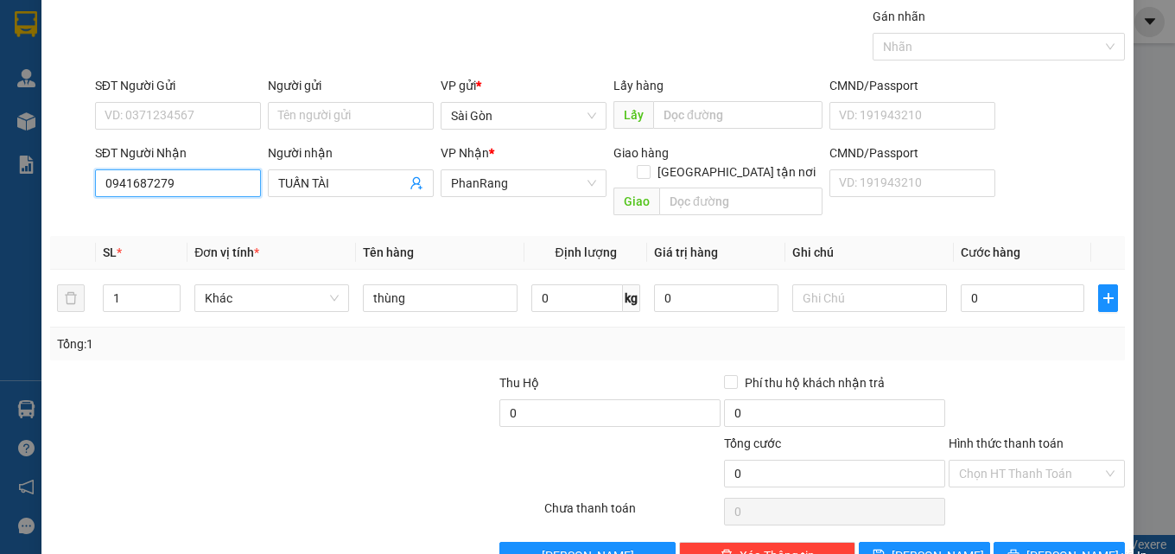
scroll to position [86, 0]
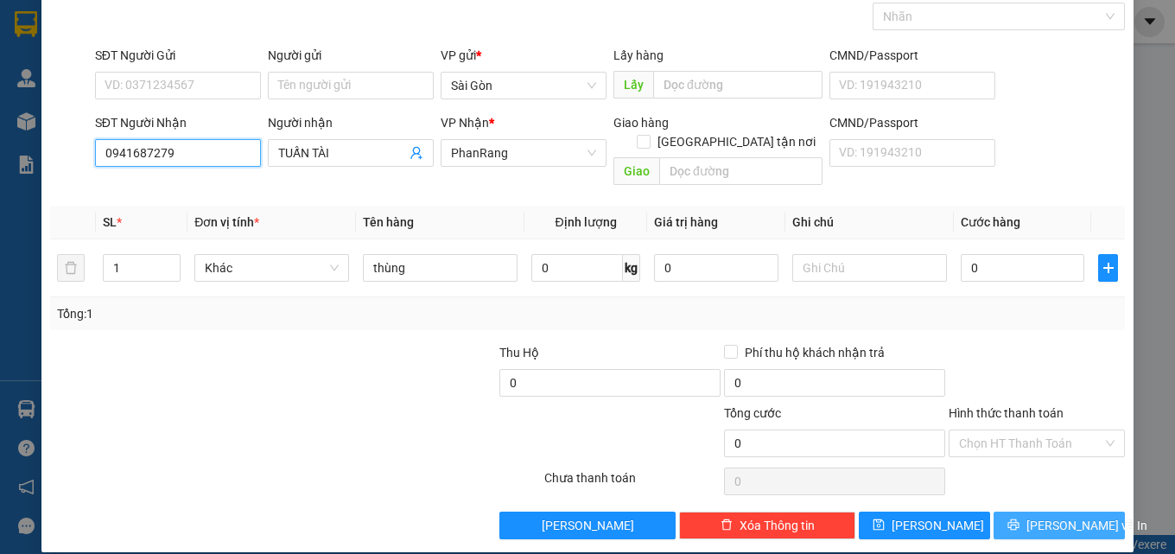
type input "0941687279"
click at [1026, 512] on button "[PERSON_NAME] và In" at bounding box center [1059, 525] width 131 height 28
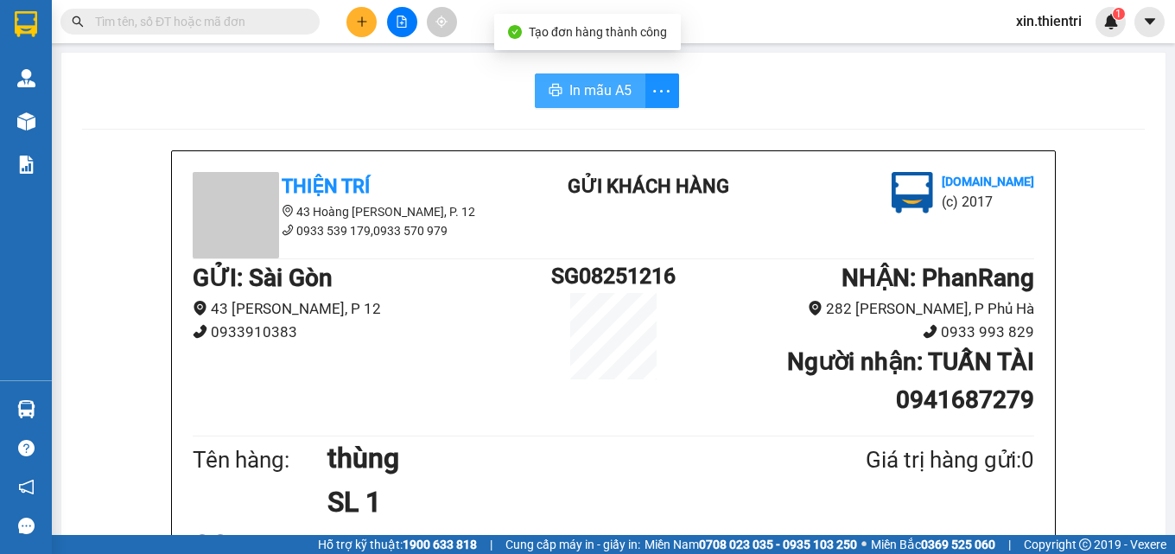
drag, startPoint x: 587, startPoint y: 79, endPoint x: 578, endPoint y: 77, distance: 9.0
click at [587, 80] on span "In mẫu A5" at bounding box center [600, 90] width 62 height 22
click at [368, 7] on div at bounding box center [402, 22] width 130 height 30
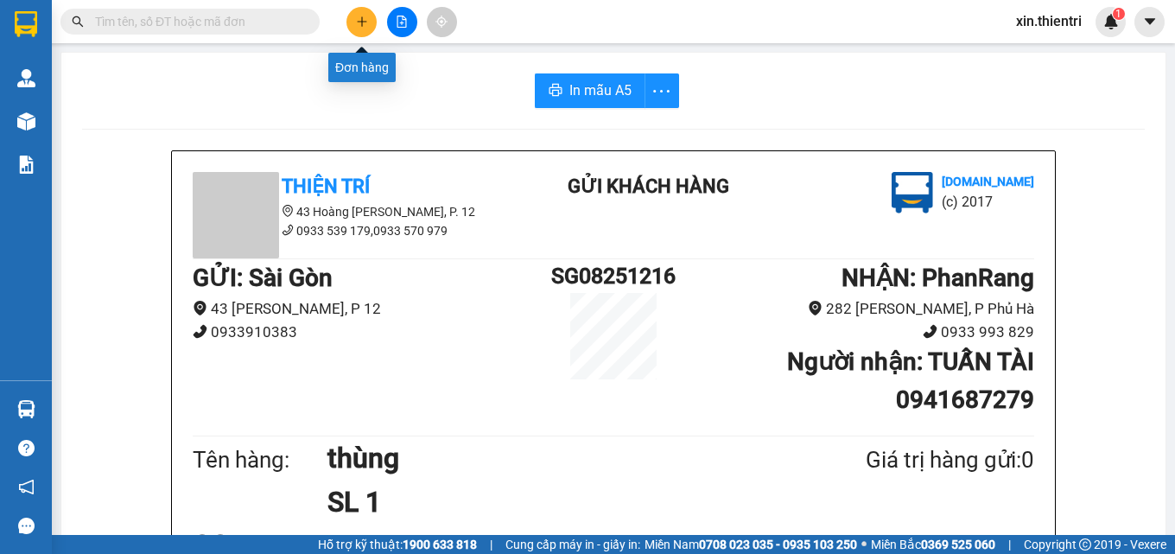
click at [366, 9] on button at bounding box center [361, 22] width 30 height 30
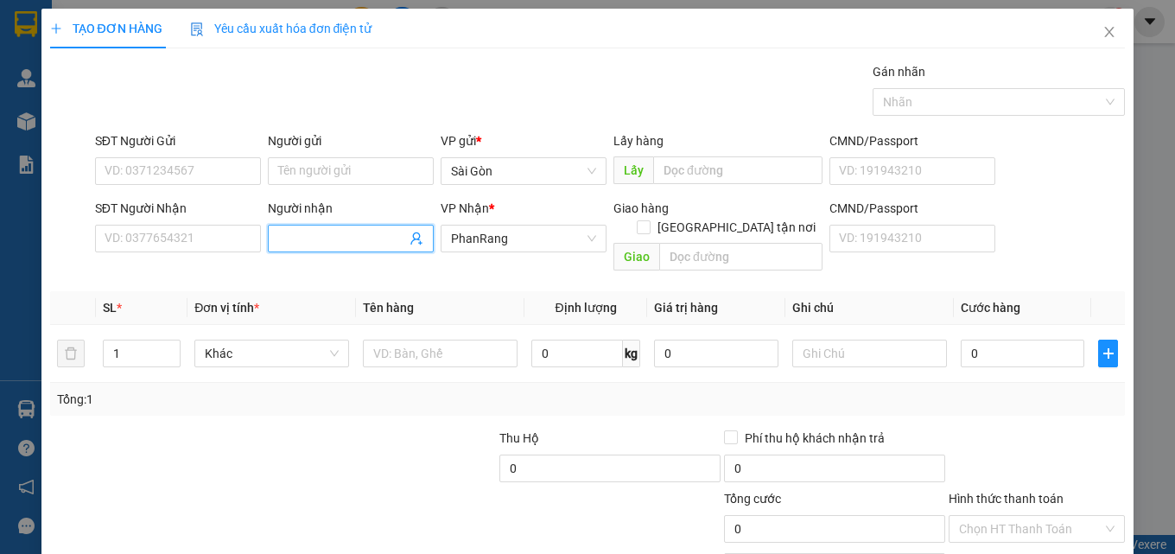
click at [290, 235] on input "Người nhận" at bounding box center [342, 238] width 128 height 19
type input "4"
type input "i"
type input "g"
type input "GIA VIỆT"
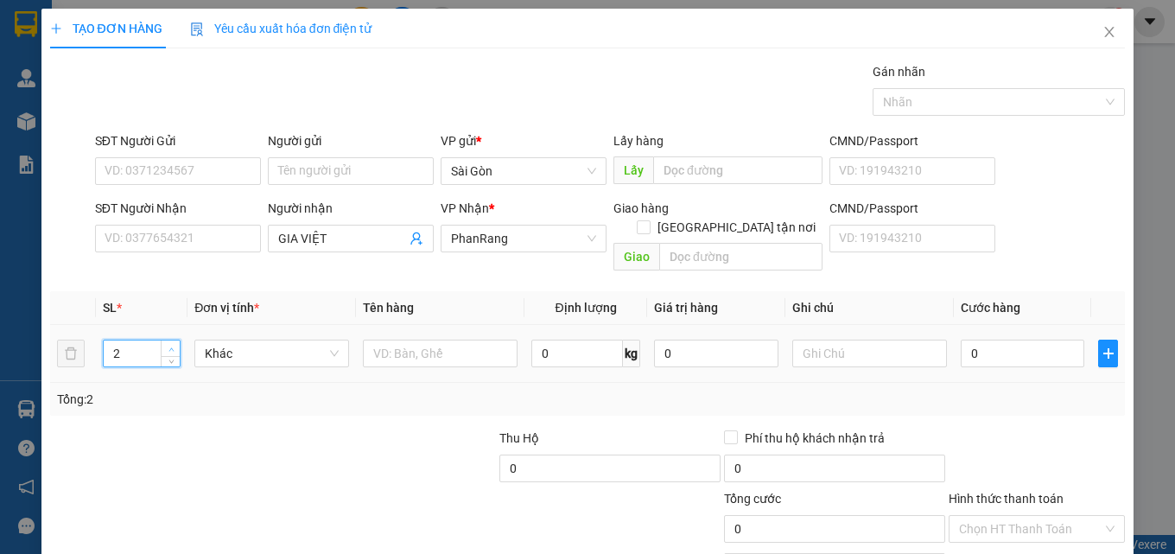
click at [168, 346] on icon "up" at bounding box center [171, 349] width 6 height 6
type input "6"
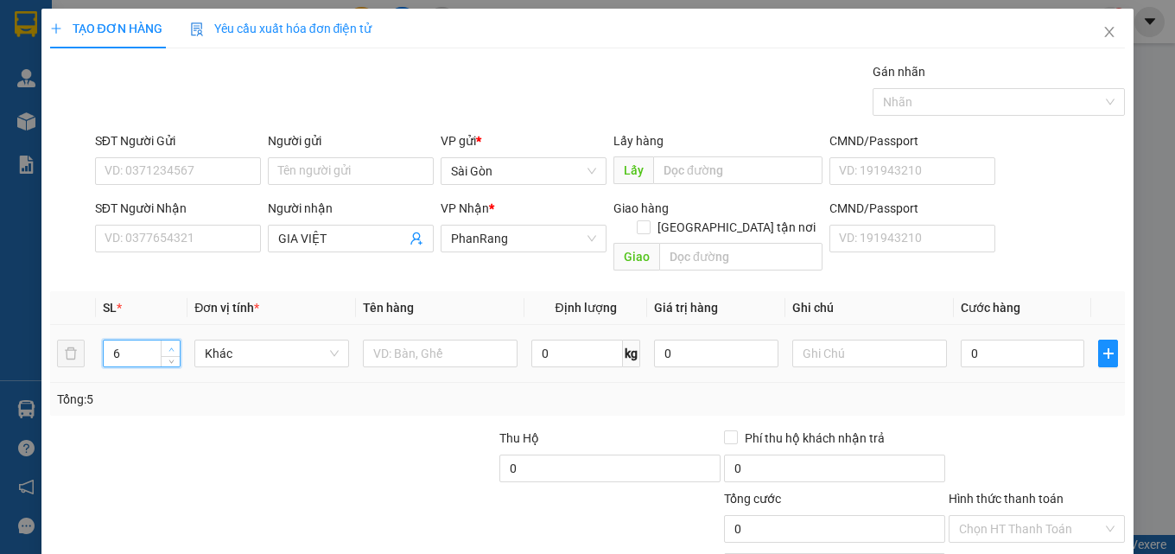
click at [168, 346] on icon "up" at bounding box center [171, 349] width 6 height 6
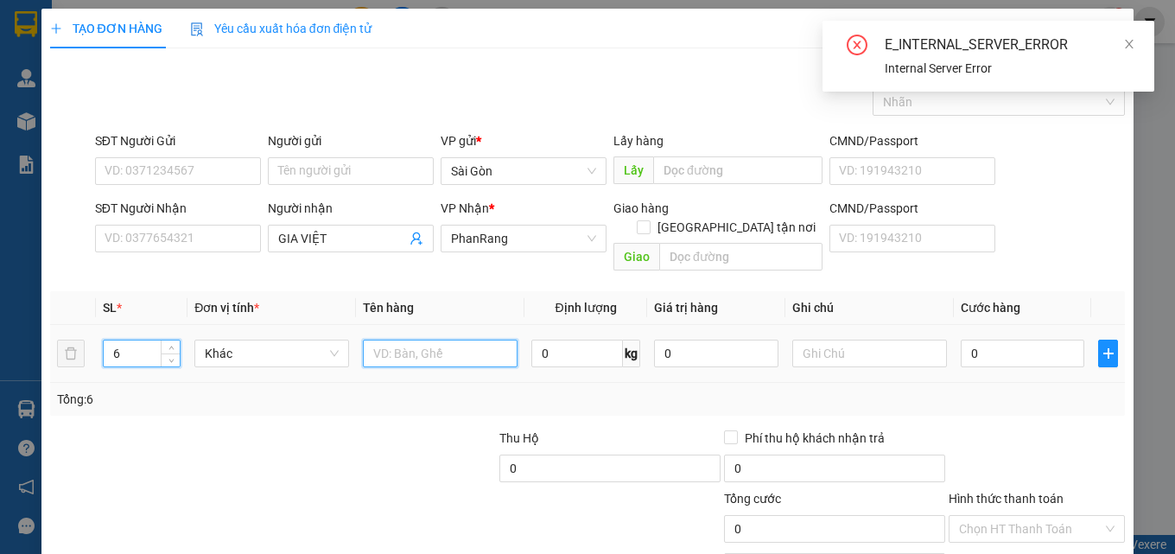
click at [403, 340] on input "text" at bounding box center [440, 354] width 155 height 28
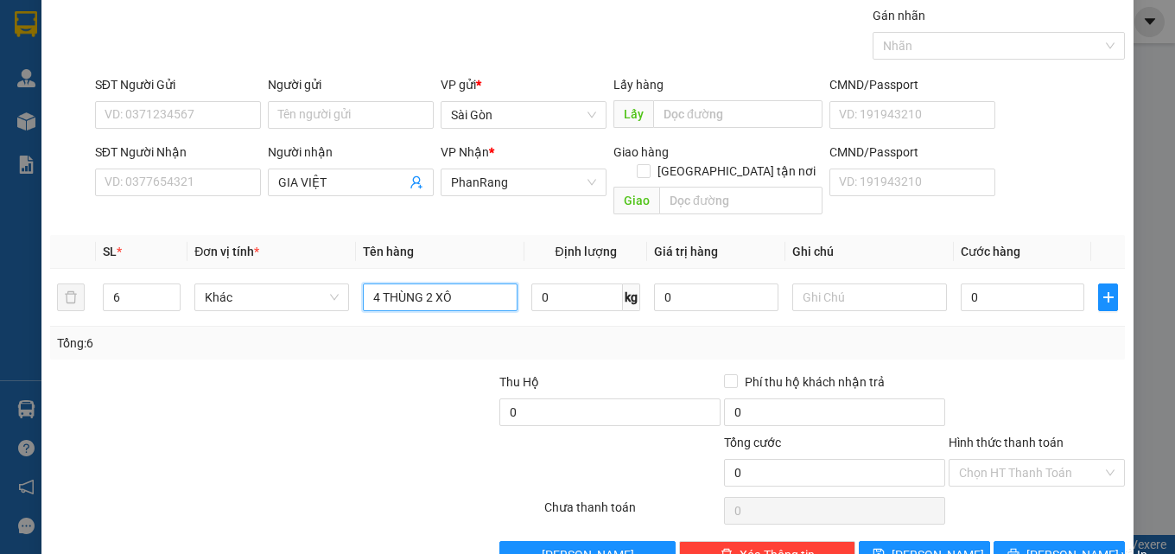
scroll to position [86, 0]
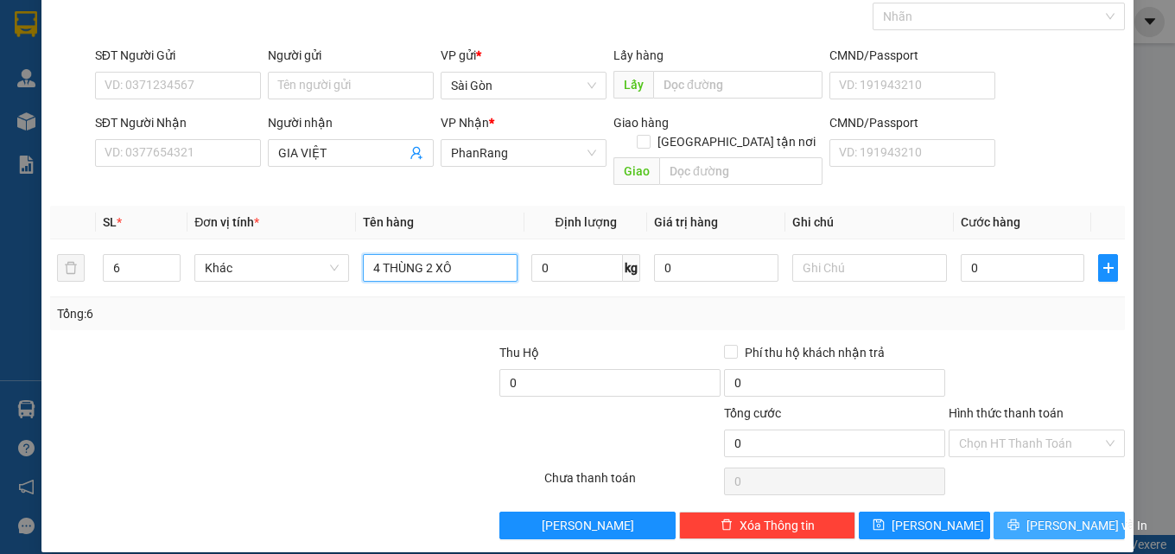
type input "4 THÙNG 2 XÔ"
click at [1030, 491] on div "Transit Pickup Surcharge Ids Transit Deliver Surcharge Ids Transit Deliver Surc…" at bounding box center [588, 258] width 1076 height 562
click at [1031, 511] on button "[PERSON_NAME] và In" at bounding box center [1059, 525] width 131 height 28
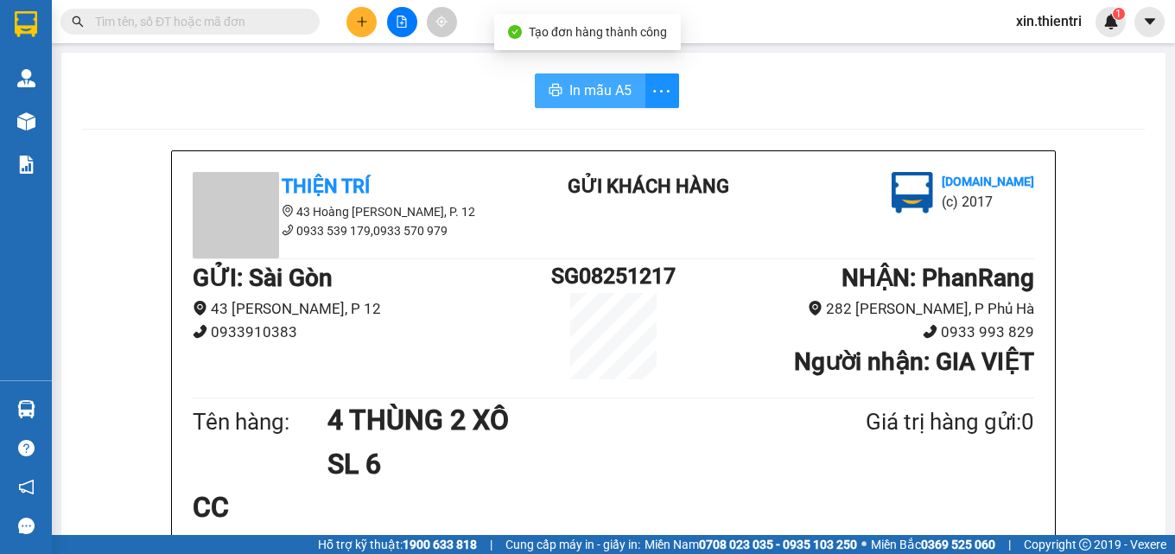
click at [588, 98] on span "In mẫu A5" at bounding box center [600, 90] width 62 height 22
click at [363, 26] on icon "plus" at bounding box center [362, 22] width 12 height 12
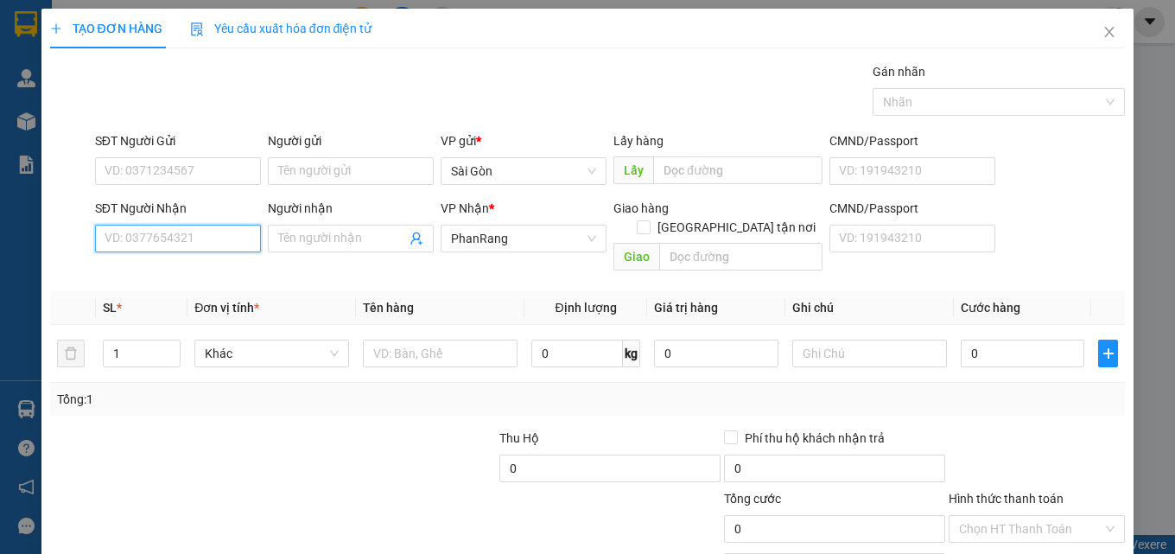
click at [219, 242] on input "SĐT Người Nhận" at bounding box center [178, 239] width 166 height 28
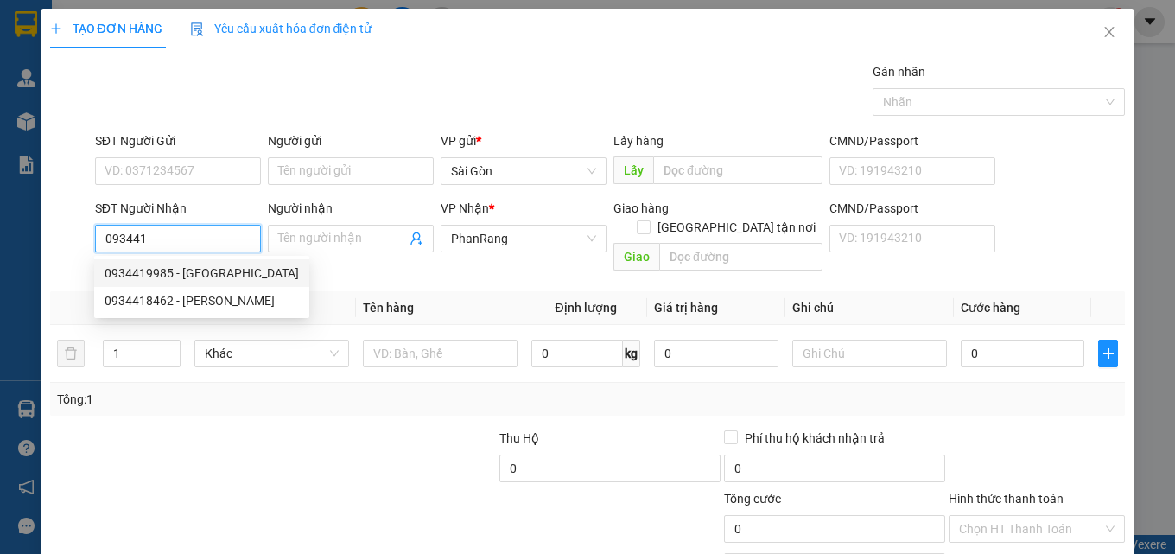
click at [213, 264] on div "0934419985 - [GEOGRAPHIC_DATA]" at bounding box center [202, 273] width 194 height 19
type input "0934419985"
type input "bảo hà"
type input "mỹ tân"
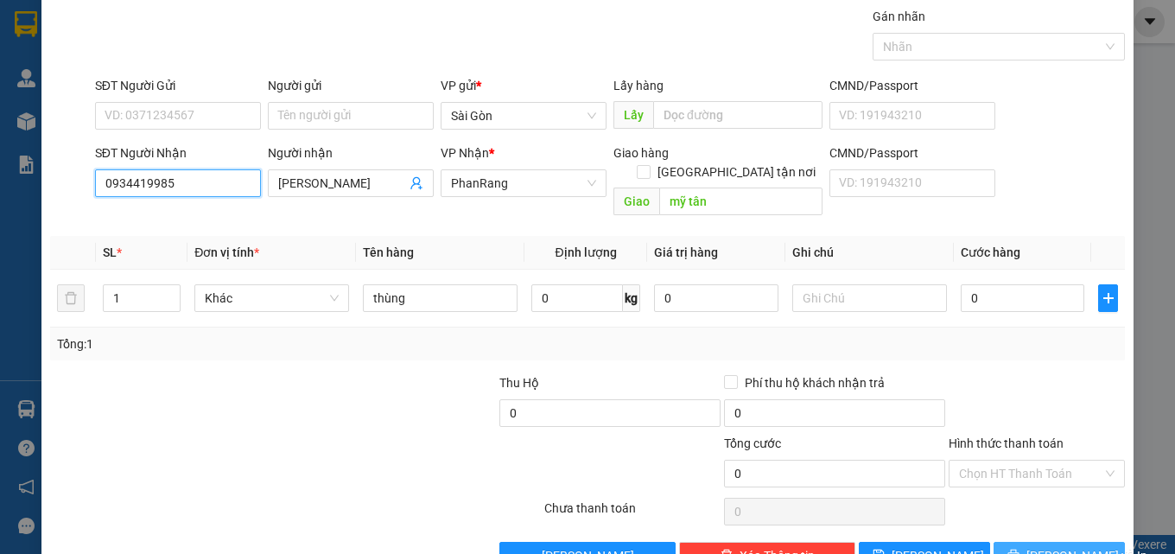
scroll to position [86, 0]
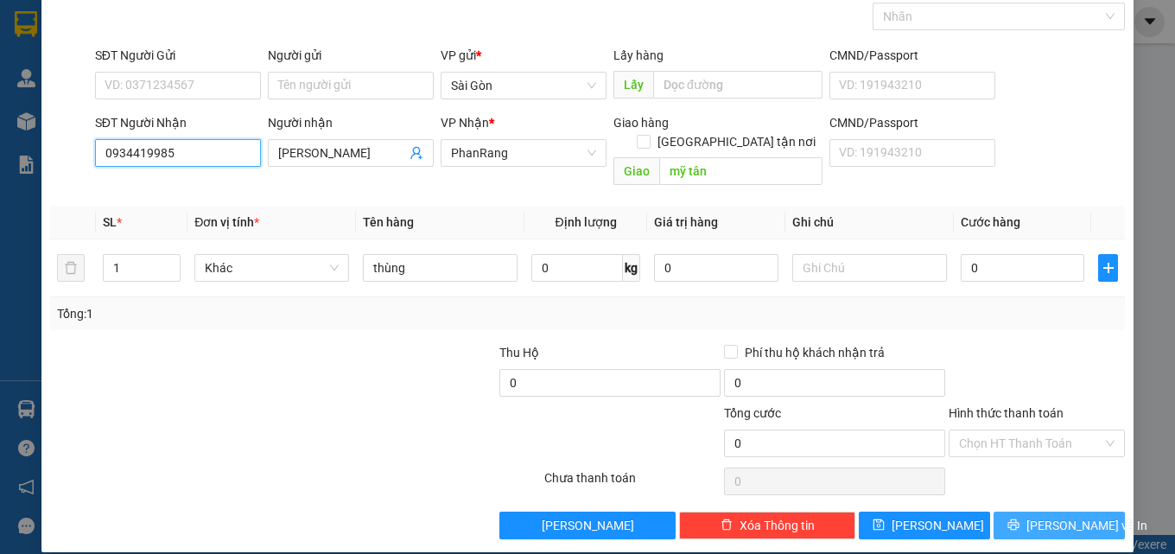
type input "0934419985"
click at [1024, 511] on button "[PERSON_NAME] và In" at bounding box center [1059, 525] width 131 height 28
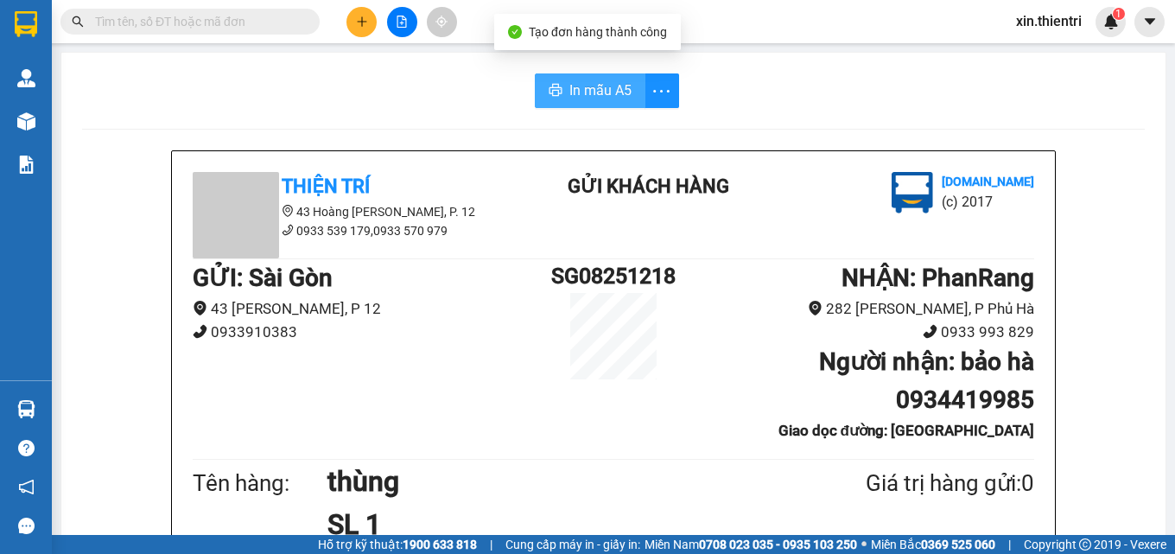
click at [565, 74] on button "In mẫu A5" at bounding box center [590, 90] width 111 height 35
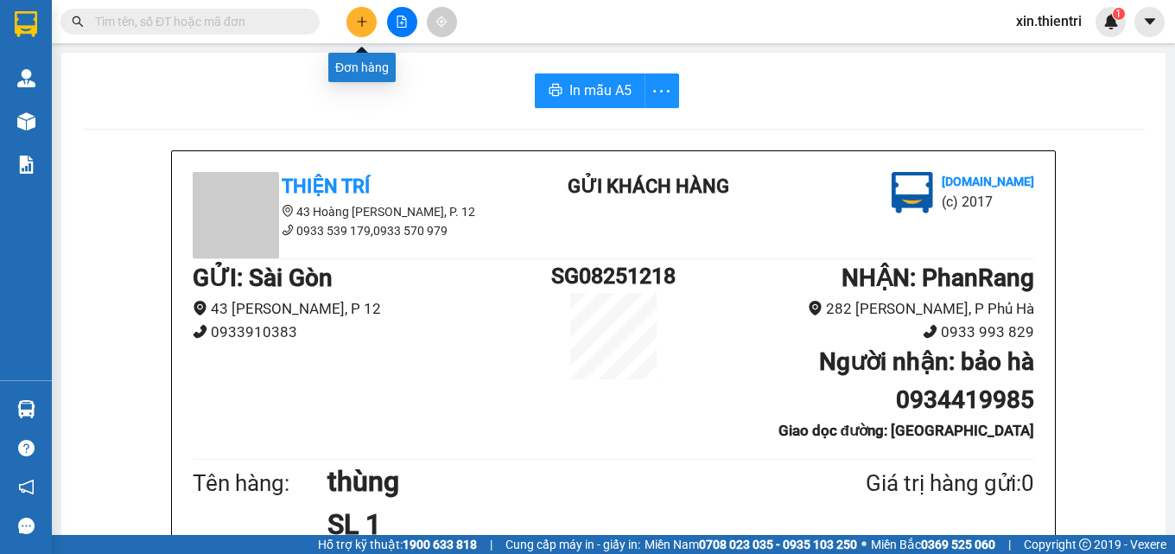
click at [352, 18] on button at bounding box center [361, 22] width 30 height 30
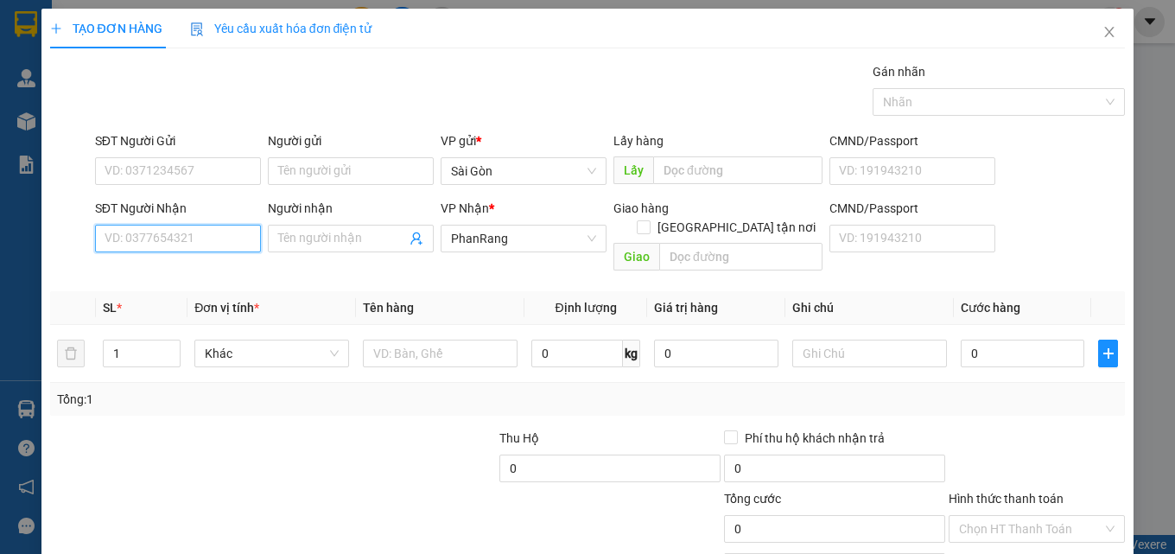
click at [176, 240] on input "SĐT Người Nhận" at bounding box center [178, 239] width 166 height 28
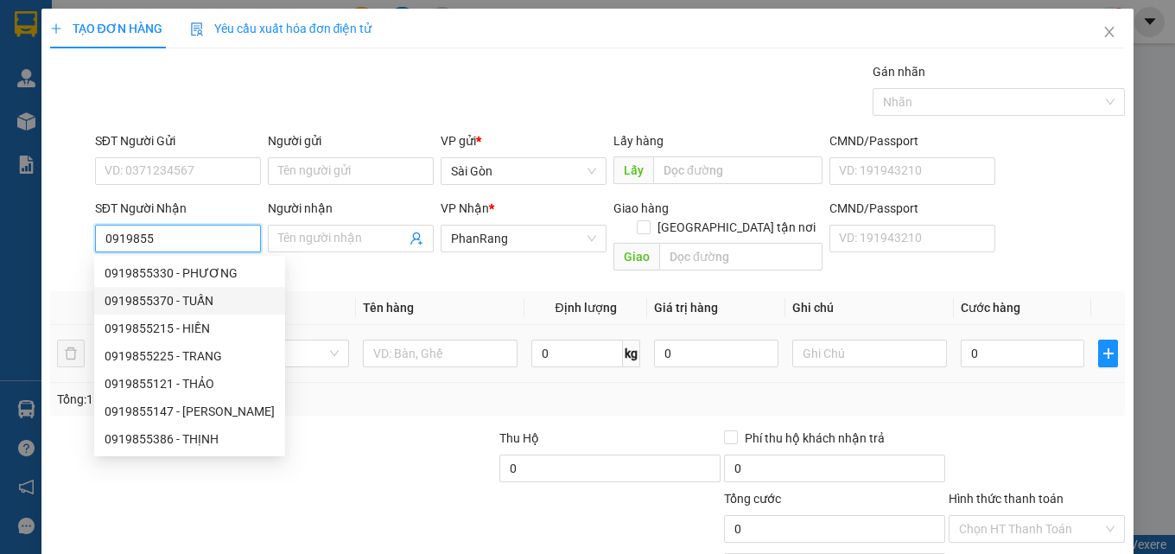
click at [203, 304] on div "0919855370 - TUẤN" at bounding box center [190, 300] width 170 height 19
type input "0919855370"
type input "TUẤN"
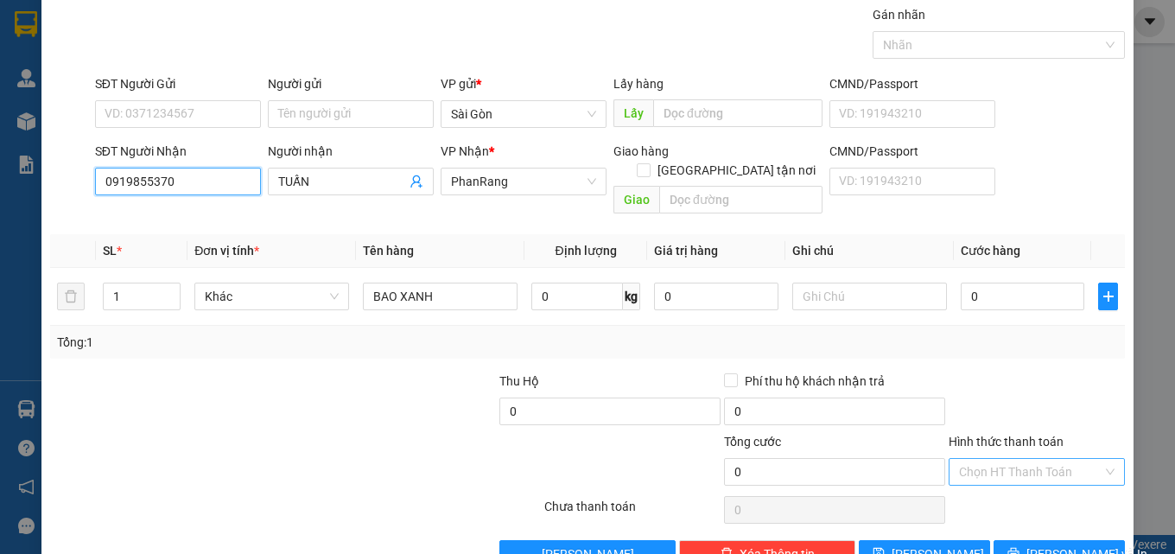
scroll to position [86, 0]
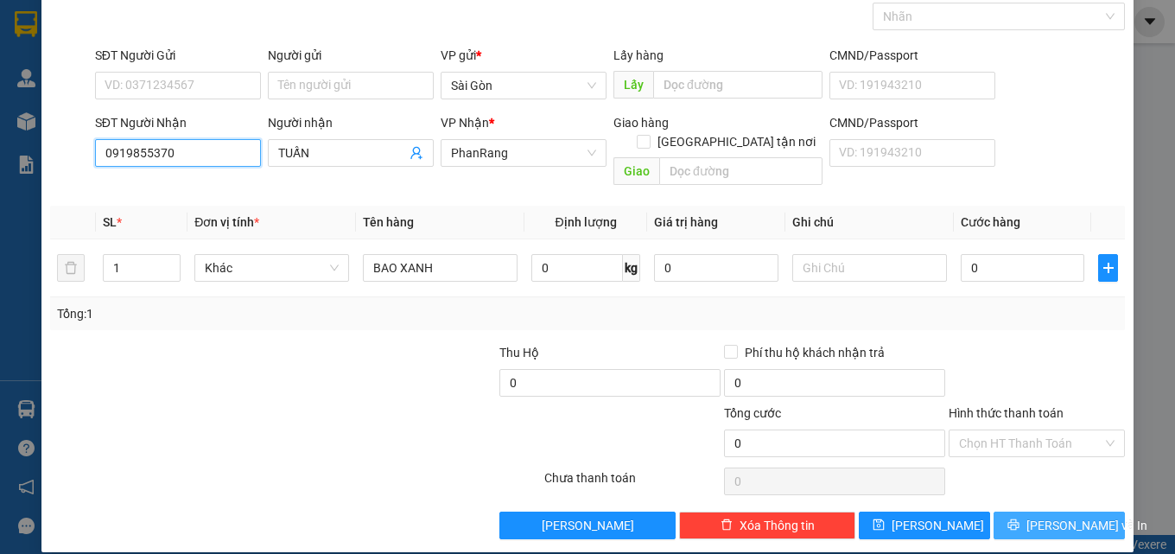
type input "0919855370"
drag, startPoint x: 1032, startPoint y: 498, endPoint x: 1031, endPoint y: 507, distance: 9.5
click at [1032, 511] on button "[PERSON_NAME] và In" at bounding box center [1059, 525] width 131 height 28
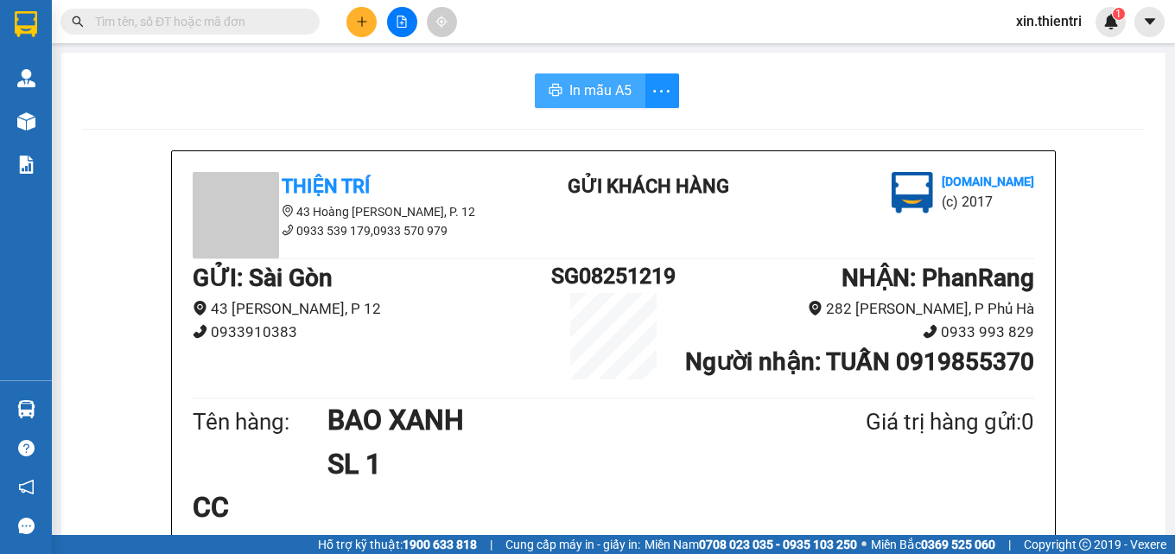
drag, startPoint x: 587, startPoint y: 92, endPoint x: 600, endPoint y: 75, distance: 22.1
click at [587, 92] on span "In mẫu A5" at bounding box center [600, 90] width 62 height 22
click at [356, 22] on icon "plus" at bounding box center [362, 22] width 12 height 12
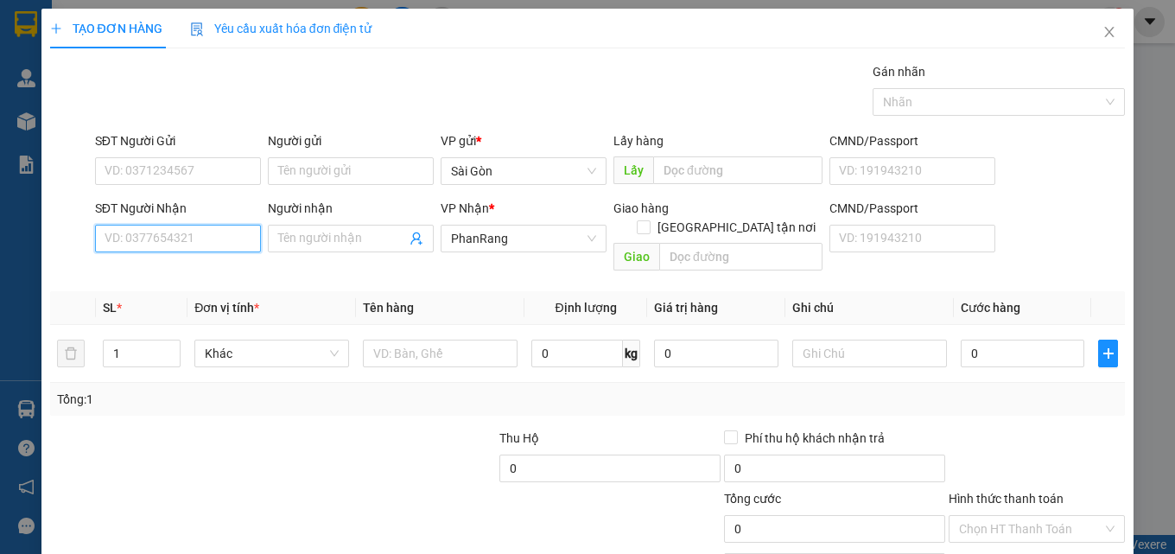
click at [208, 242] on input "SĐT Người Nhận" at bounding box center [178, 239] width 166 height 28
click at [189, 270] on div "0908012150 - THIỆU" at bounding box center [176, 273] width 143 height 19
type input "0908012150"
type input "THIỆU"
type input "30.000"
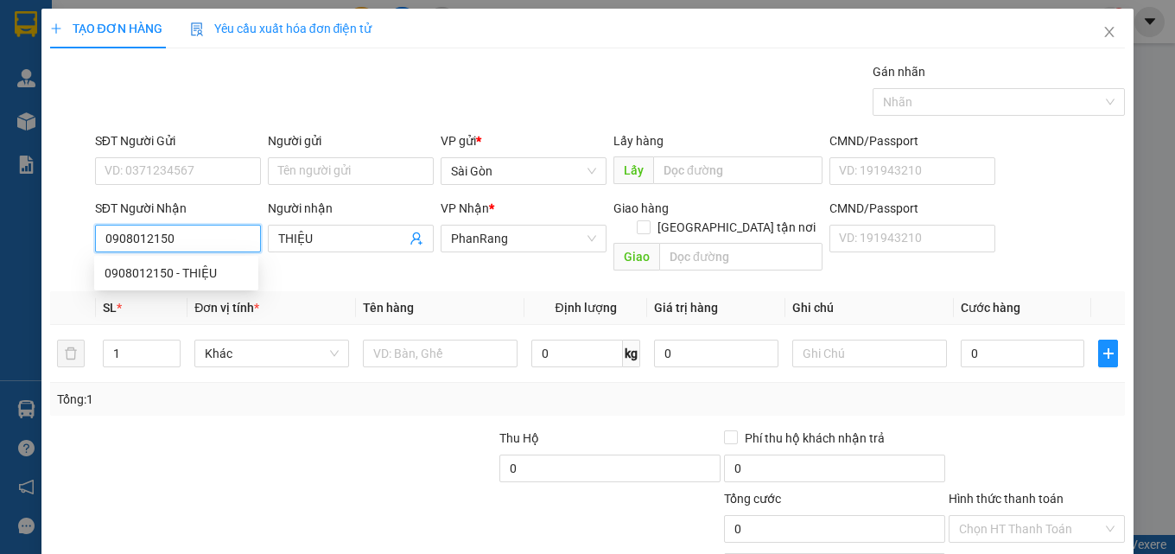
type input "30.000"
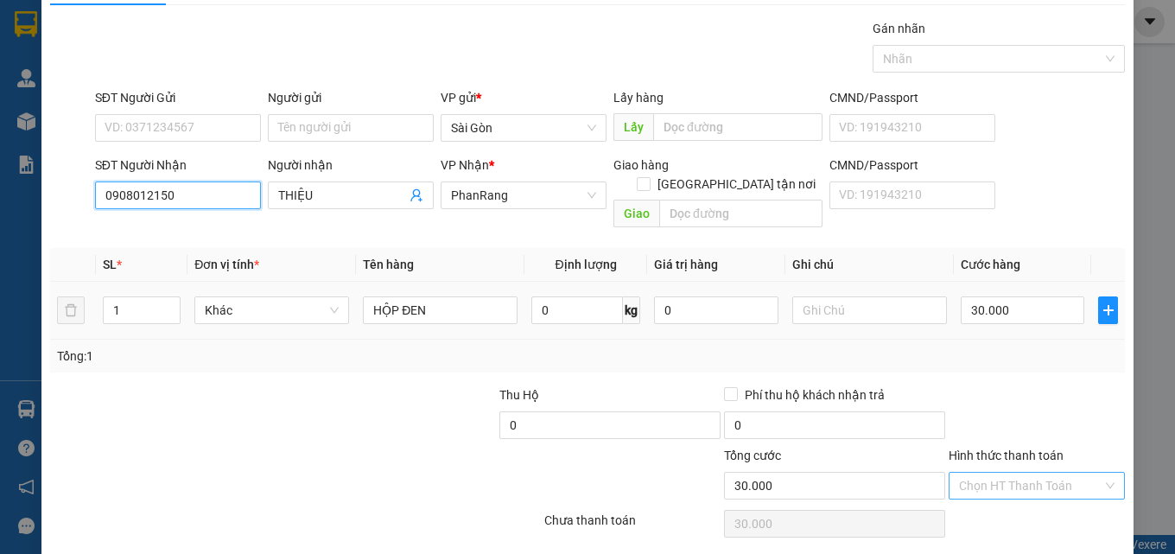
scroll to position [86, 0]
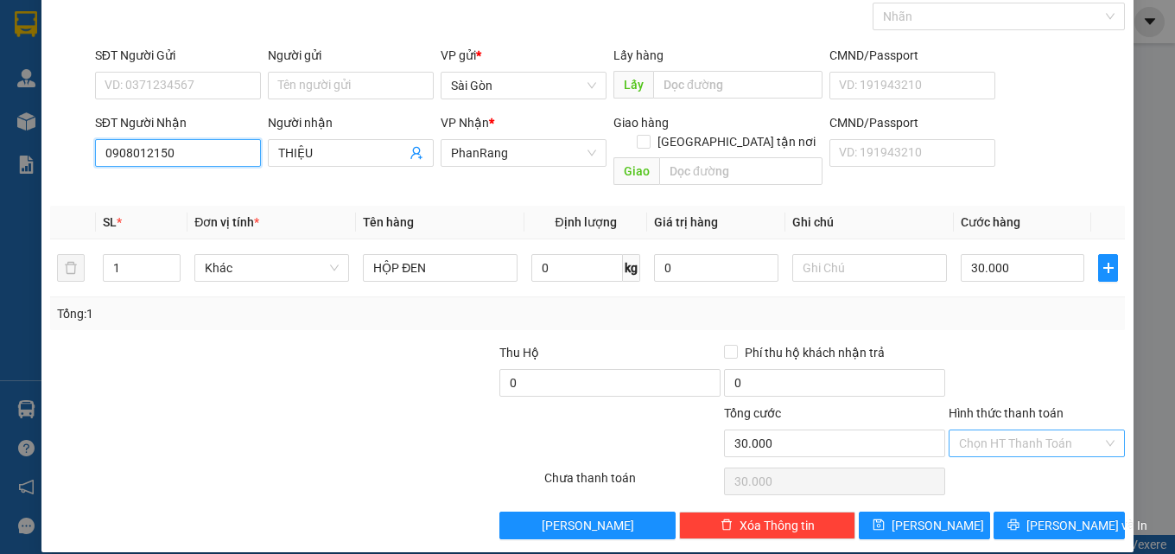
type input "0908012150"
click at [1013, 430] on input "Hình thức thanh toán" at bounding box center [1030, 443] width 143 height 26
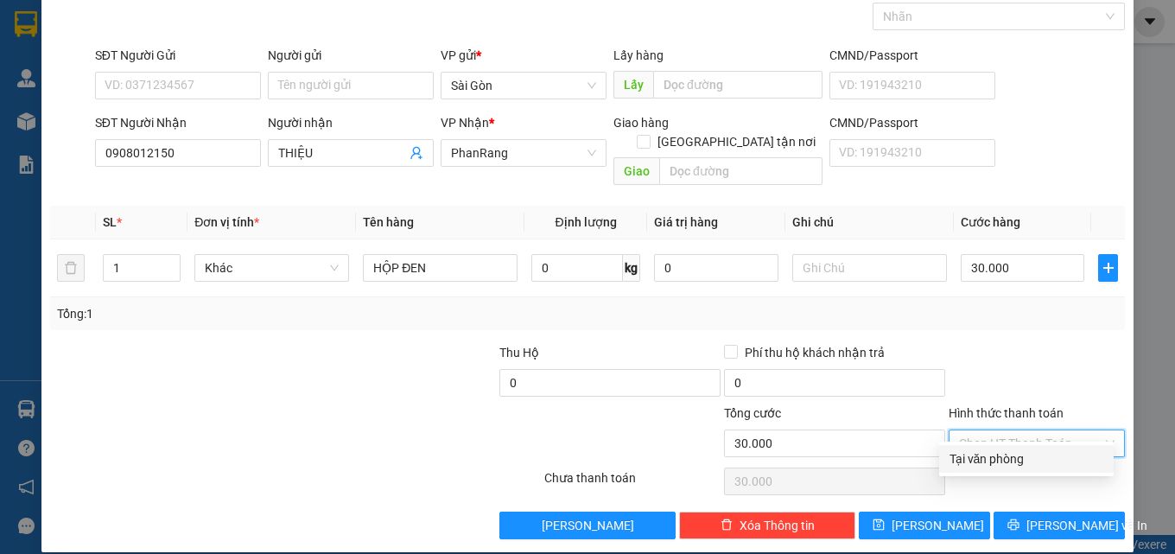
click at [1009, 463] on div "Tại văn phòng" at bounding box center [1026, 458] width 154 height 19
type input "0"
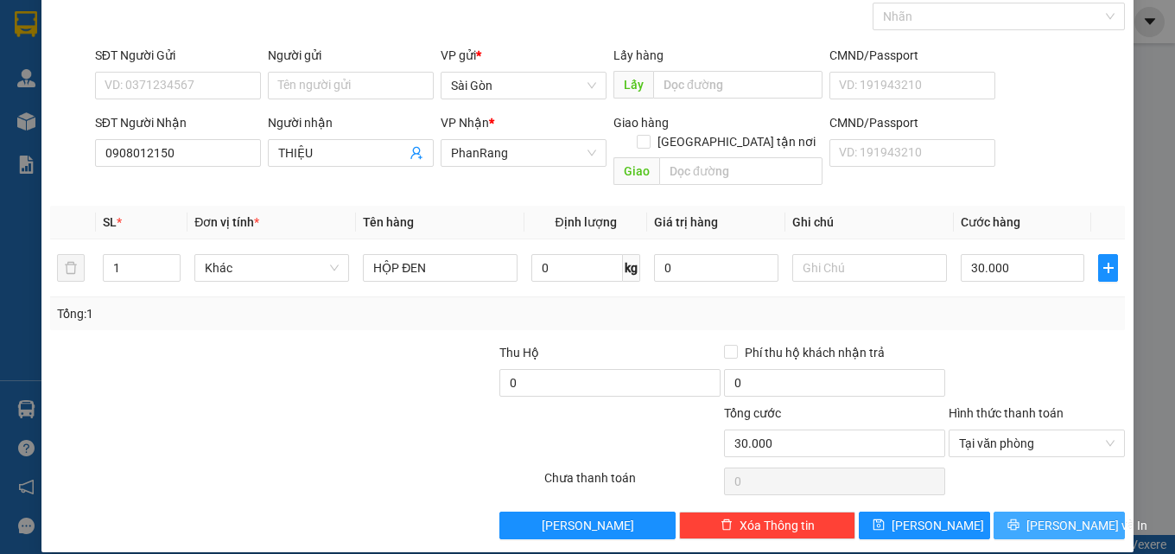
click at [1019, 518] on icon "printer" at bounding box center [1013, 524] width 12 height 12
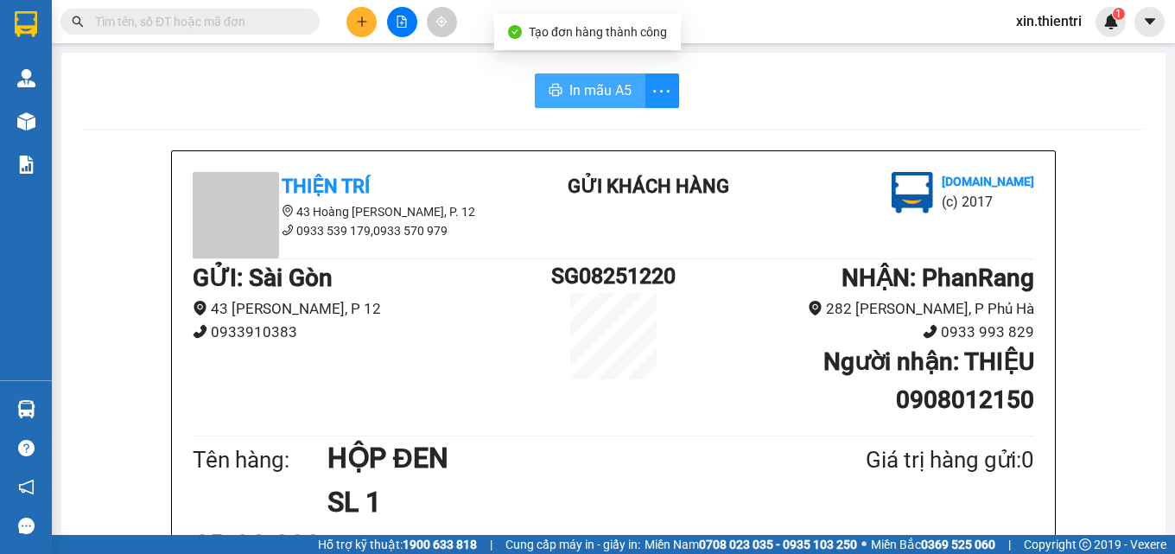
click at [575, 94] on span "In mẫu A5" at bounding box center [600, 90] width 62 height 22
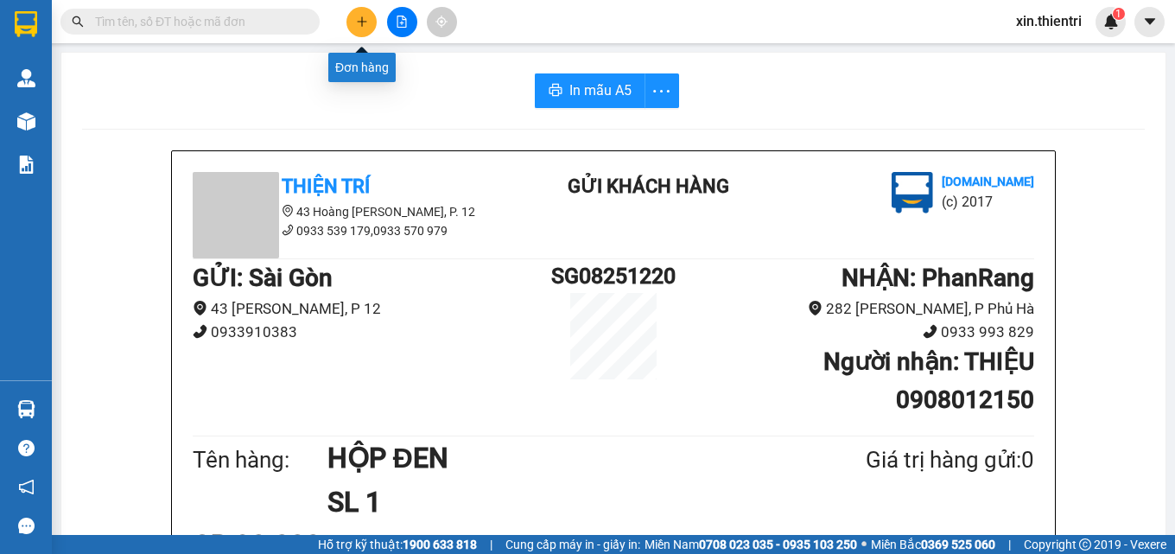
click at [356, 25] on icon "plus" at bounding box center [362, 22] width 12 height 12
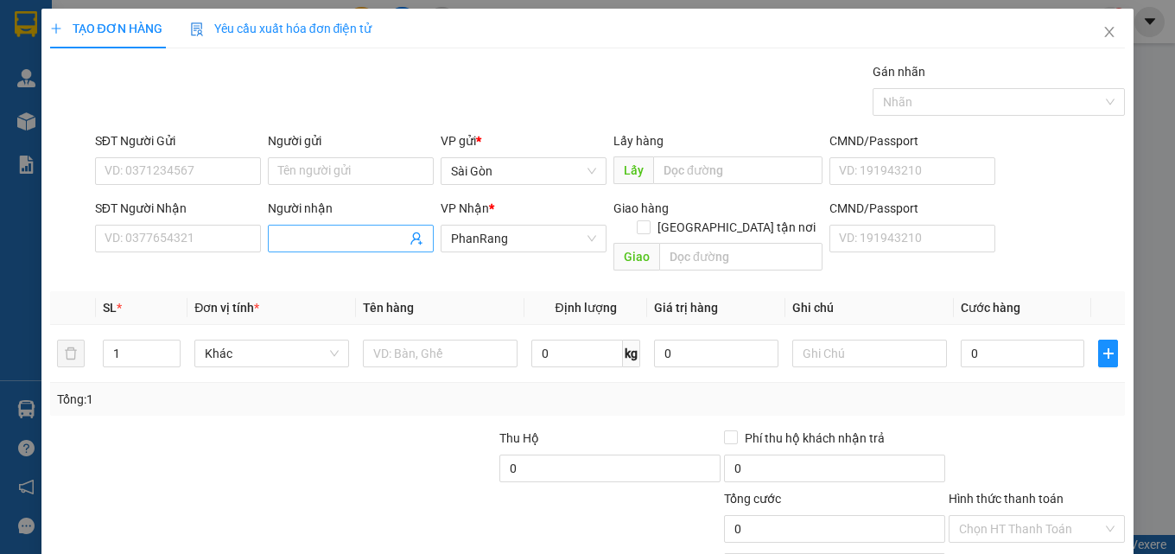
click at [310, 238] on input "Người nhận" at bounding box center [342, 238] width 128 height 19
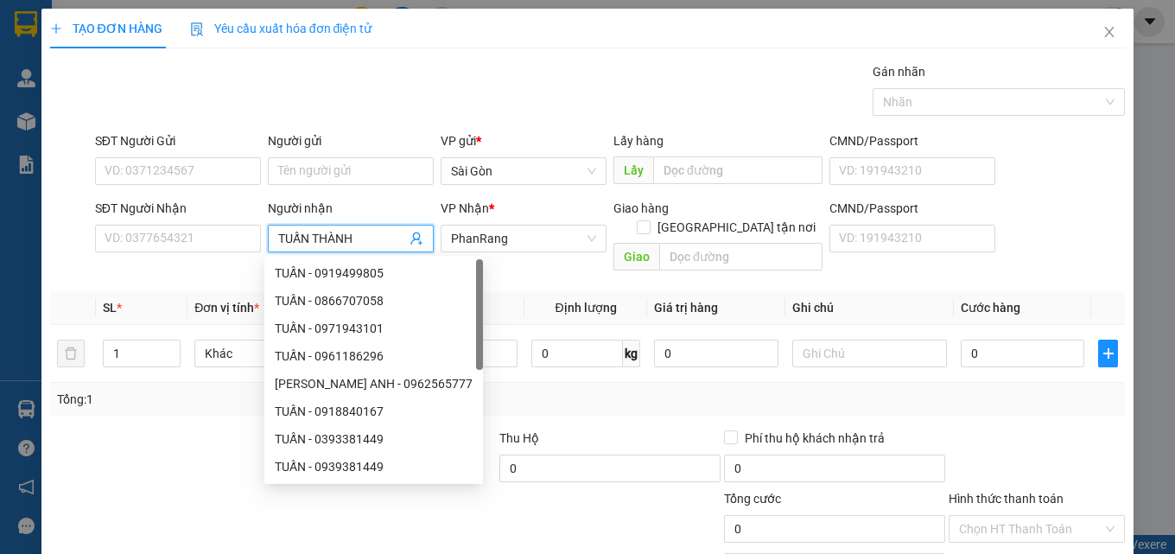
type input "TUẤN THÀNH"
drag, startPoint x: 198, startPoint y: 453, endPoint x: 198, endPoint y: 442, distance: 10.4
click at [198, 452] on div at bounding box center [160, 459] width 225 height 60
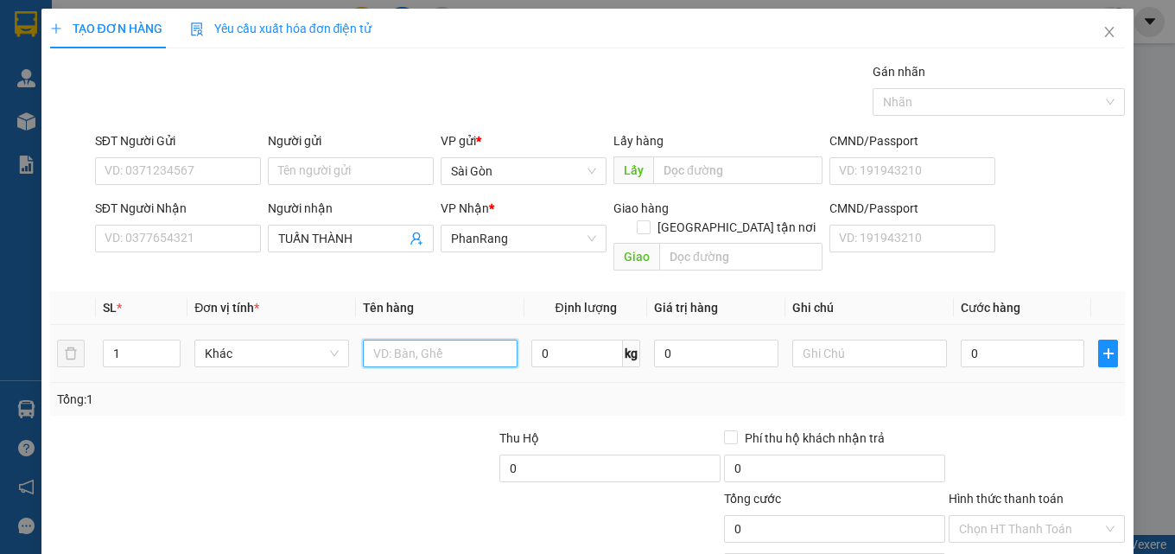
click at [486, 346] on input "text" at bounding box center [440, 354] width 155 height 28
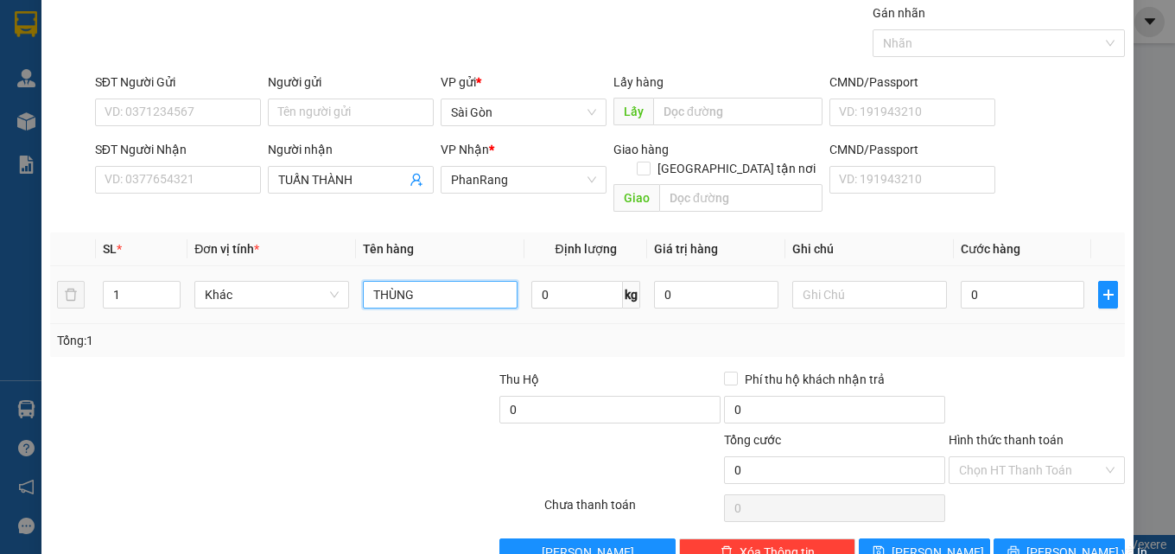
scroll to position [86, 0]
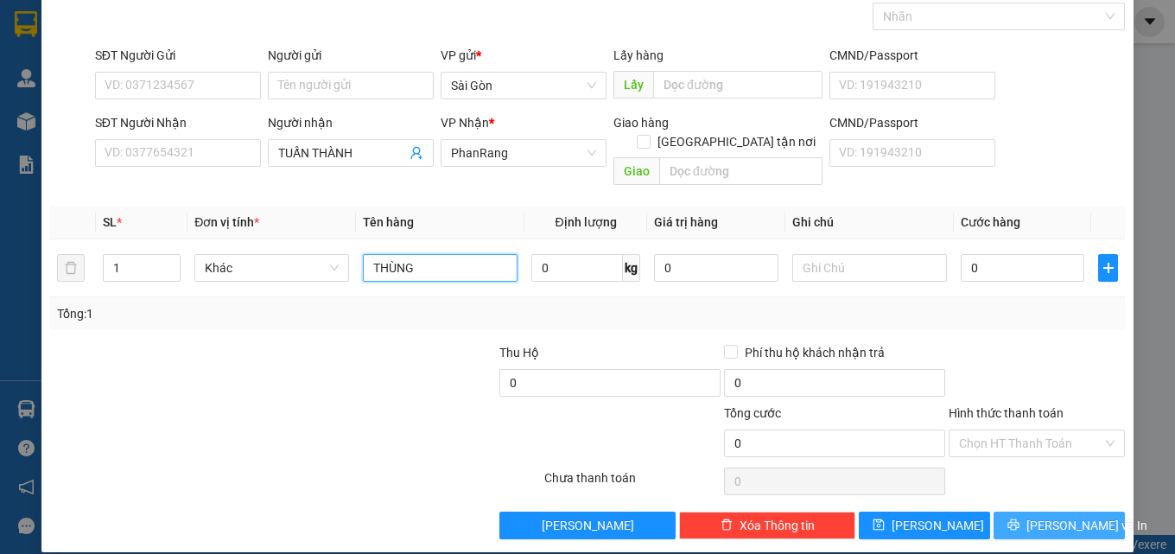
type input "THÙNG"
click at [1010, 511] on button "[PERSON_NAME] và In" at bounding box center [1059, 525] width 131 height 28
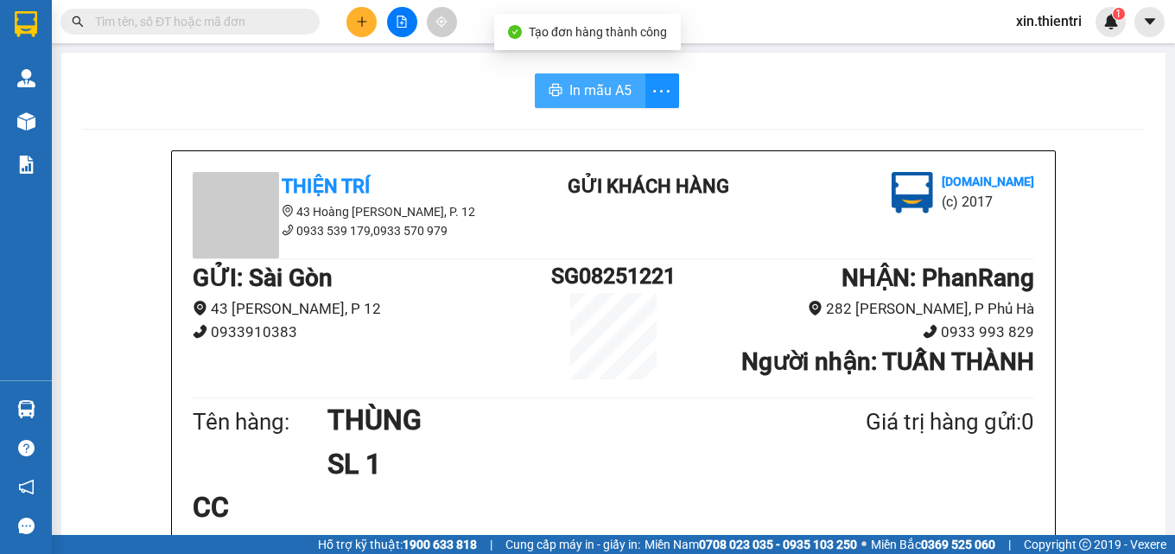
click at [584, 84] on span "In mẫu A5" at bounding box center [600, 90] width 62 height 22
click at [569, 80] on span "In mẫu A5" at bounding box center [600, 90] width 62 height 22
click at [361, 21] on icon "plus" at bounding box center [362, 22] width 12 height 12
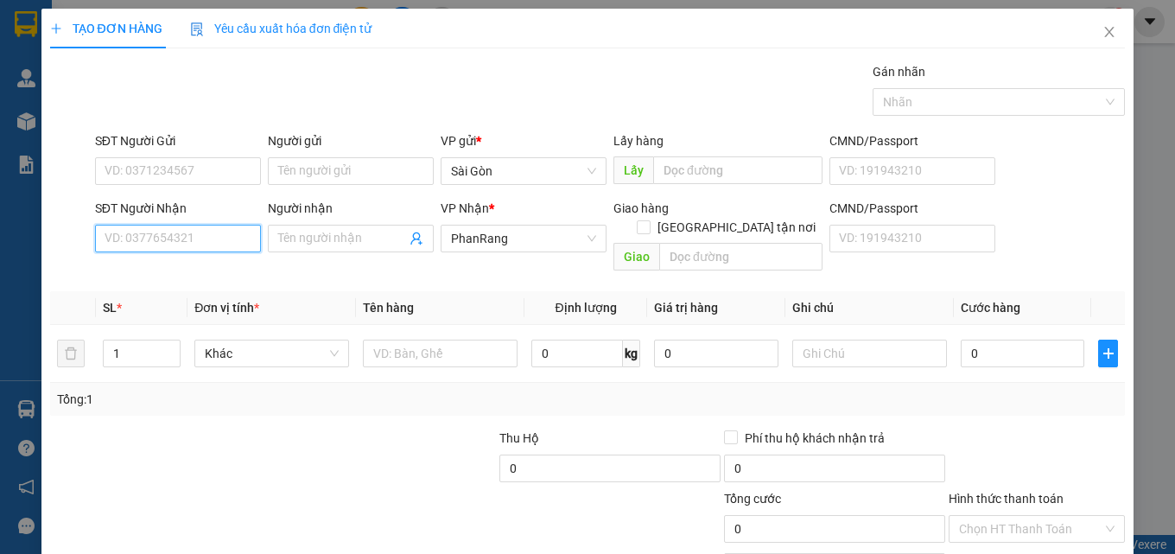
click at [208, 245] on input "SĐT Người Nhận" at bounding box center [178, 239] width 166 height 28
type input "038715"
drag, startPoint x: 185, startPoint y: 271, endPoint x: 169, endPoint y: 269, distance: 15.8
click at [184, 270] on div "0387156228 - Ý PHẠM" at bounding box center [176, 273] width 143 height 19
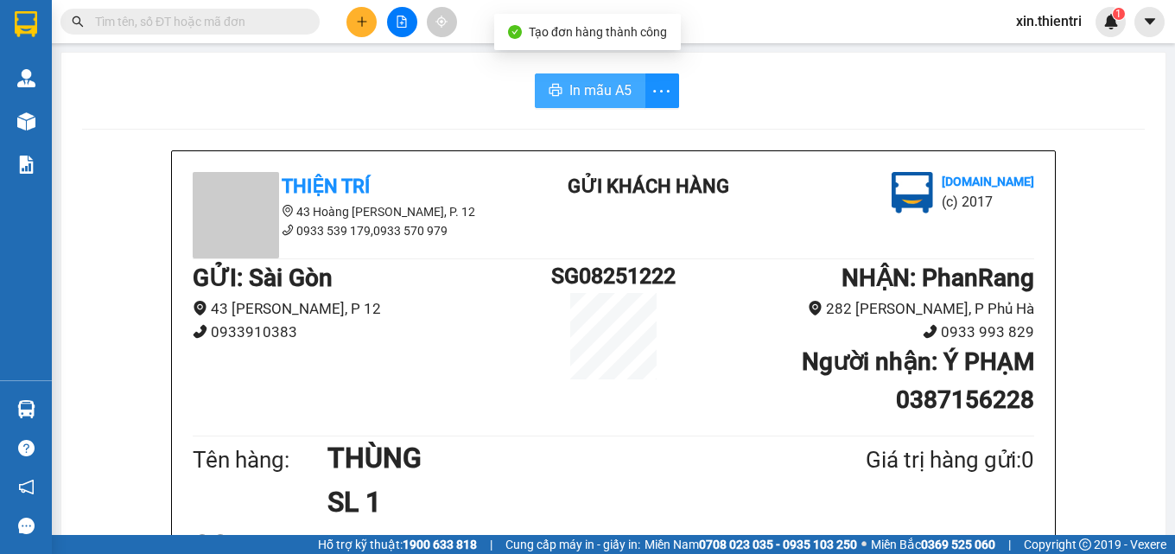
drag, startPoint x: 576, startPoint y: 85, endPoint x: 566, endPoint y: 92, distance: 13.0
click at [569, 92] on span "In mẫu A5" at bounding box center [600, 90] width 62 height 22
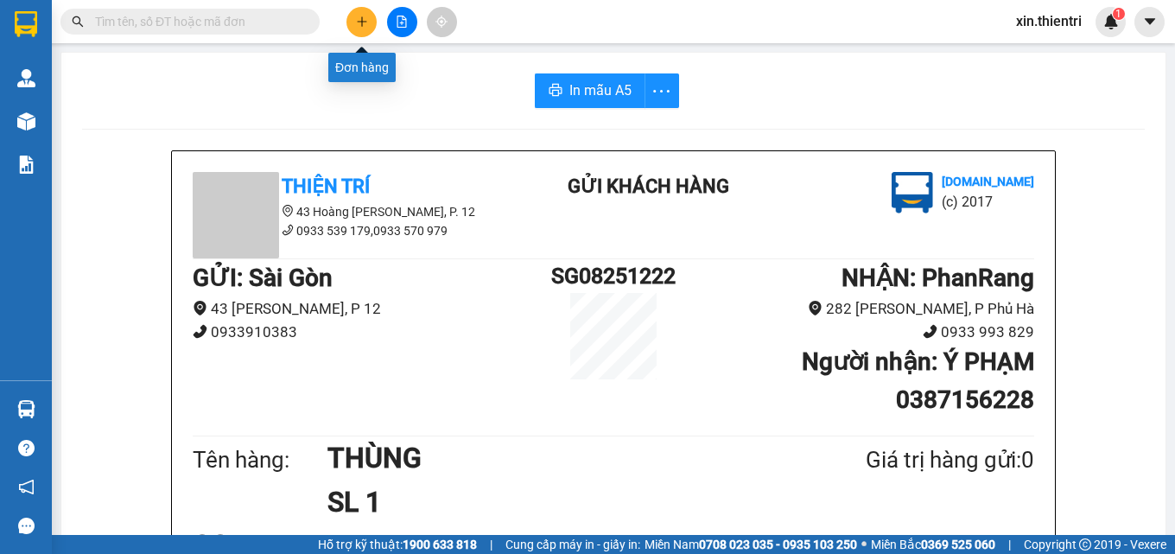
click at [364, 22] on icon "plus" at bounding box center [362, 21] width 10 height 1
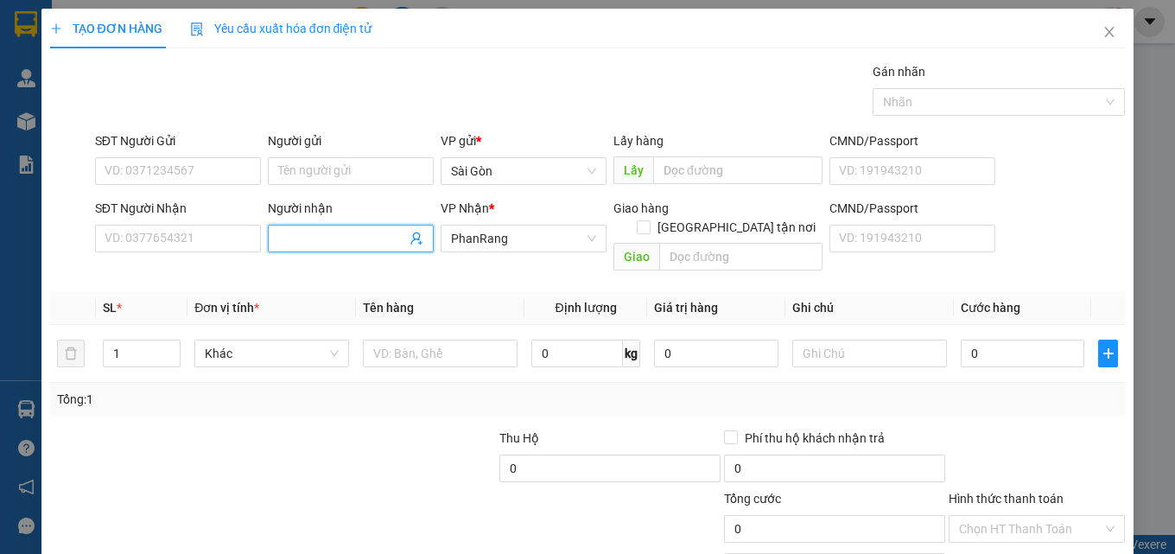
click at [316, 235] on input "Người nhận" at bounding box center [342, 238] width 128 height 19
type input "TƯ DIỆU"
drag, startPoint x: 418, startPoint y: 328, endPoint x: 391, endPoint y: 360, distance: 42.3
click at [417, 340] on input "text" at bounding box center [440, 354] width 155 height 28
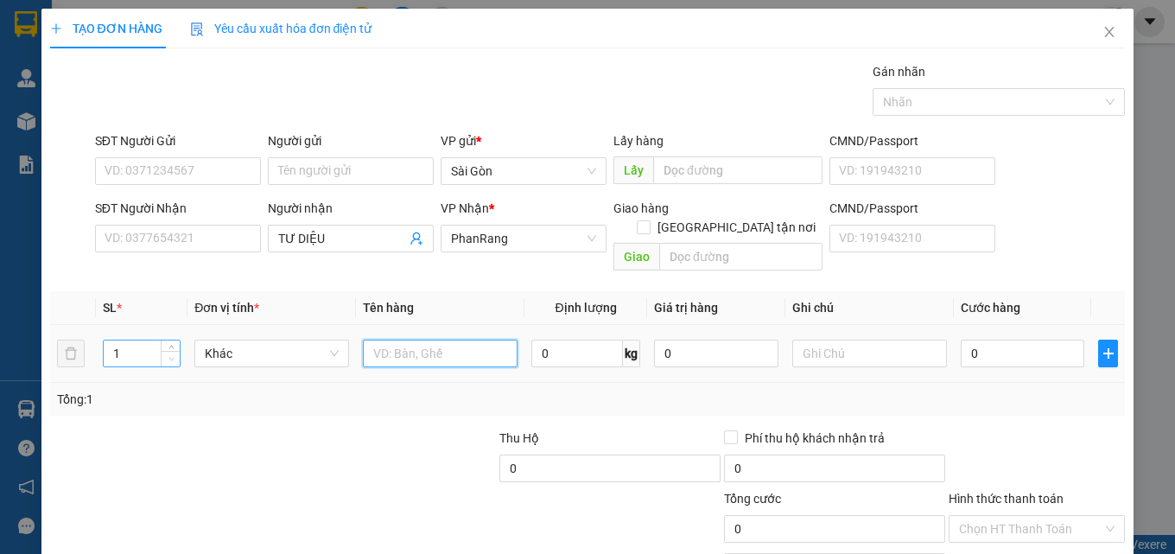
click at [175, 351] on span "Decrease Value" at bounding box center [170, 359] width 19 height 16
type input "2"
click at [174, 344] on span "up" at bounding box center [171, 349] width 10 height 10
click at [423, 340] on input "text" at bounding box center [440, 354] width 155 height 28
type input "CUU"
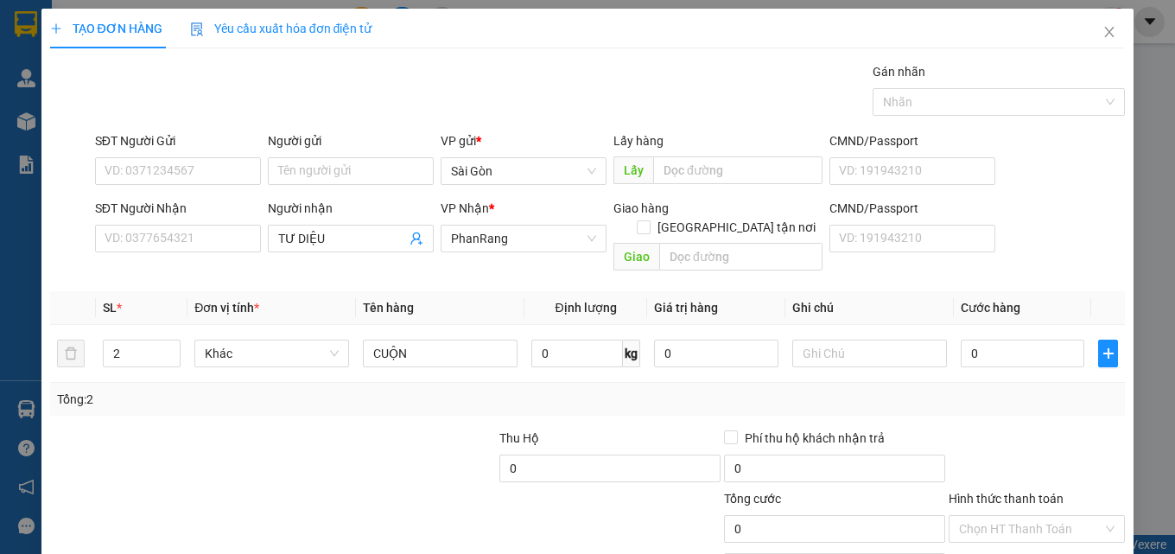
drag, startPoint x: 1011, startPoint y: 515, endPoint x: 1002, endPoint y: 511, distance: 9.7
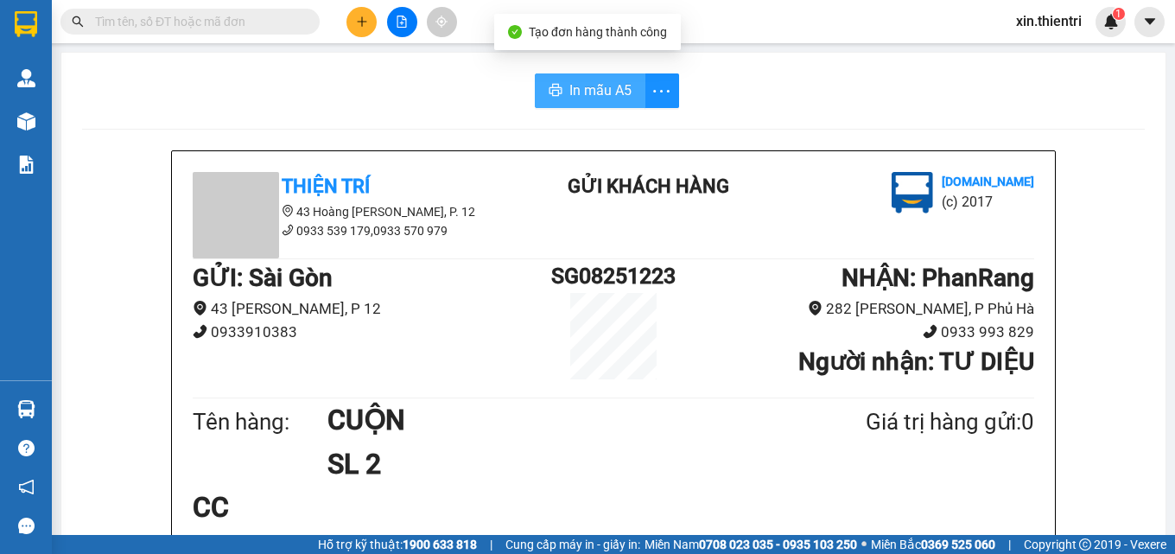
click at [546, 78] on button "In mẫu A5" at bounding box center [590, 90] width 111 height 35
click at [353, 16] on button at bounding box center [361, 22] width 30 height 30
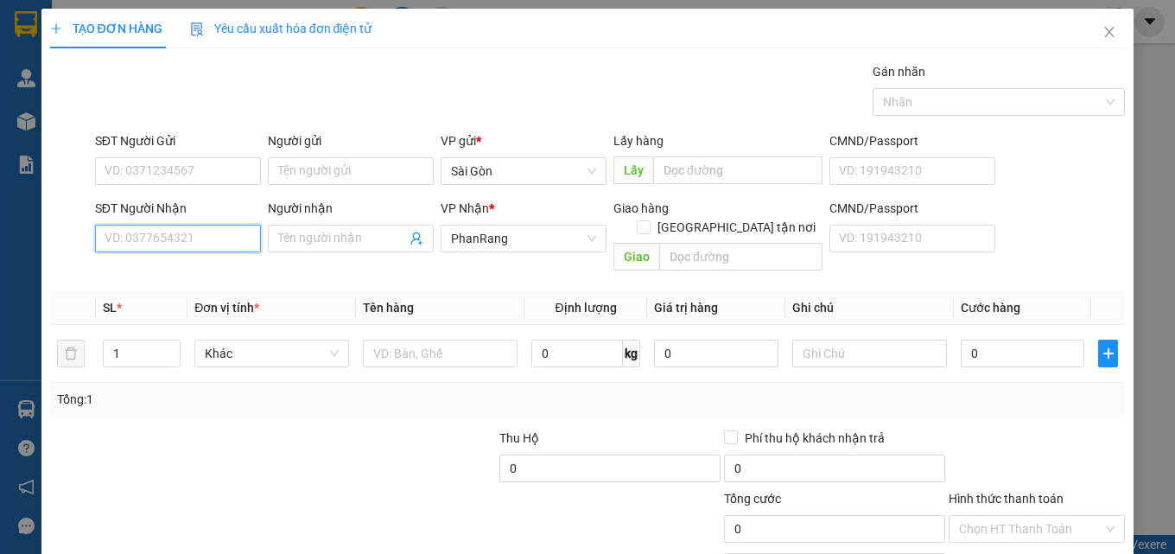
click at [219, 232] on input "SĐT Người Nhận" at bounding box center [178, 239] width 166 height 28
drag, startPoint x: 219, startPoint y: 233, endPoint x: 200, endPoint y: 260, distance: 32.8
click at [216, 236] on input "0921465745" at bounding box center [178, 239] width 166 height 28
type input "0921465745"
click at [333, 218] on div "Người nhận" at bounding box center [351, 212] width 166 height 26
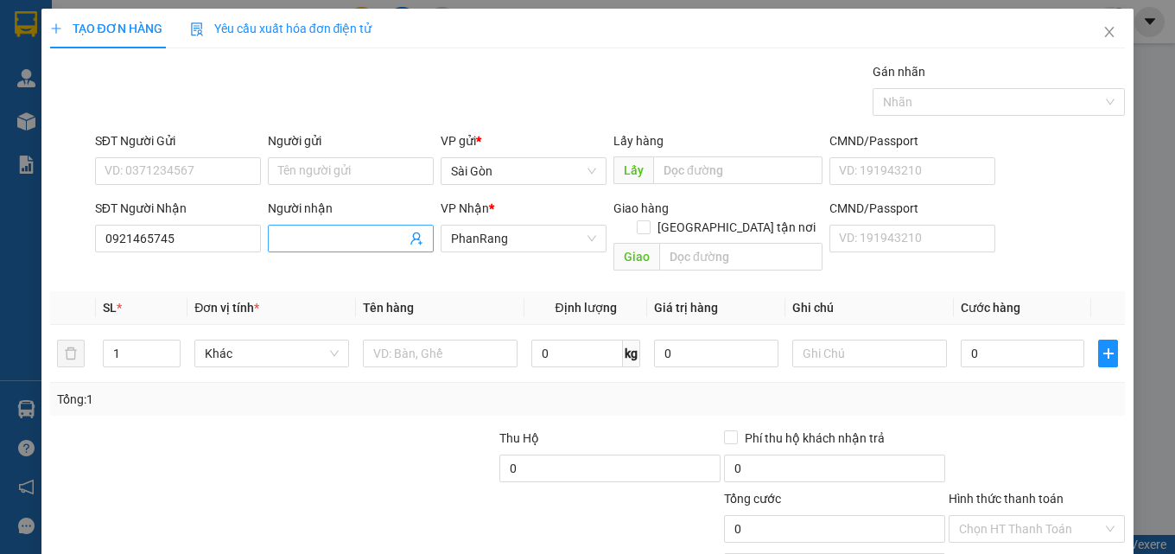
click at [334, 225] on span at bounding box center [351, 239] width 166 height 28
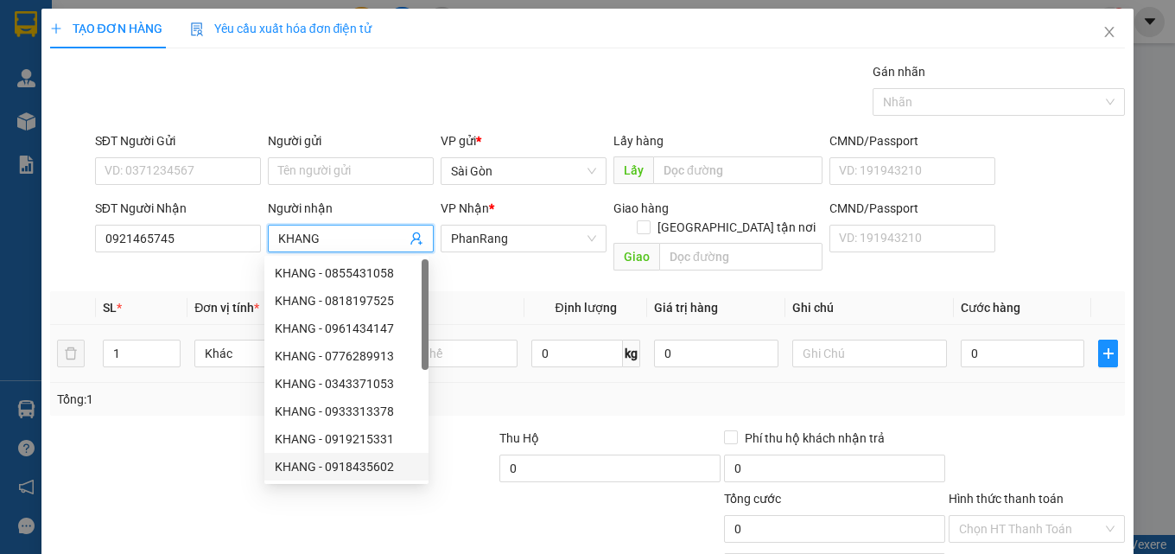
type input "KHANG"
click at [460, 336] on div at bounding box center [440, 353] width 155 height 35
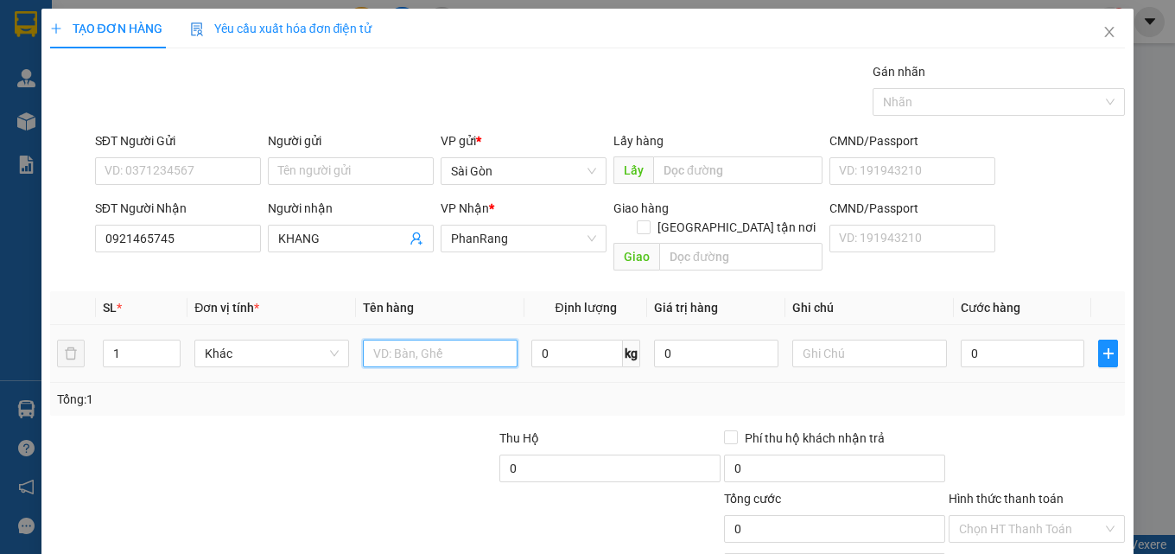
click at [460, 341] on input "text" at bounding box center [440, 354] width 155 height 28
type input "THÙNG"
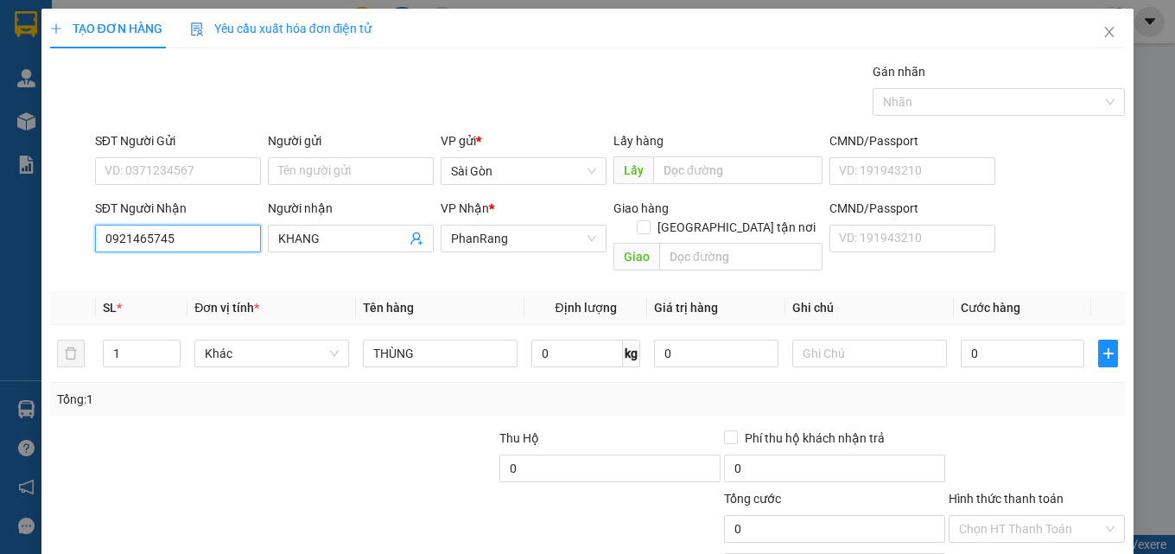
click at [176, 225] on input "0921465745" at bounding box center [178, 239] width 166 height 28
drag, startPoint x: 176, startPoint y: 154, endPoint x: 51, endPoint y: 175, distance: 127.1
click at [51, 175] on div "Transit Pickup Surcharge Ids Transit Deliver Surcharge Ids Transit Deliver Surc…" at bounding box center [588, 343] width 1076 height 562
type input "0969044595"
drag, startPoint x: 236, startPoint y: 188, endPoint x: 228, endPoint y: 184, distance: 8.9
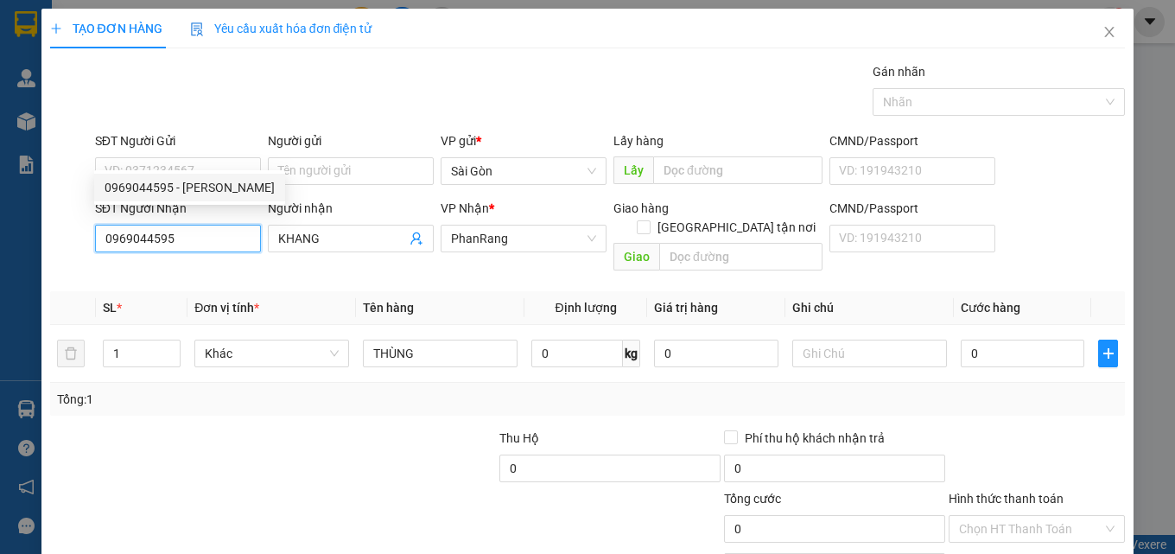
click at [235, 187] on div "0969044595 - TRỌNG NGUYỄN" at bounding box center [190, 187] width 170 height 19
type input "TRỌNG NGUYỄN"
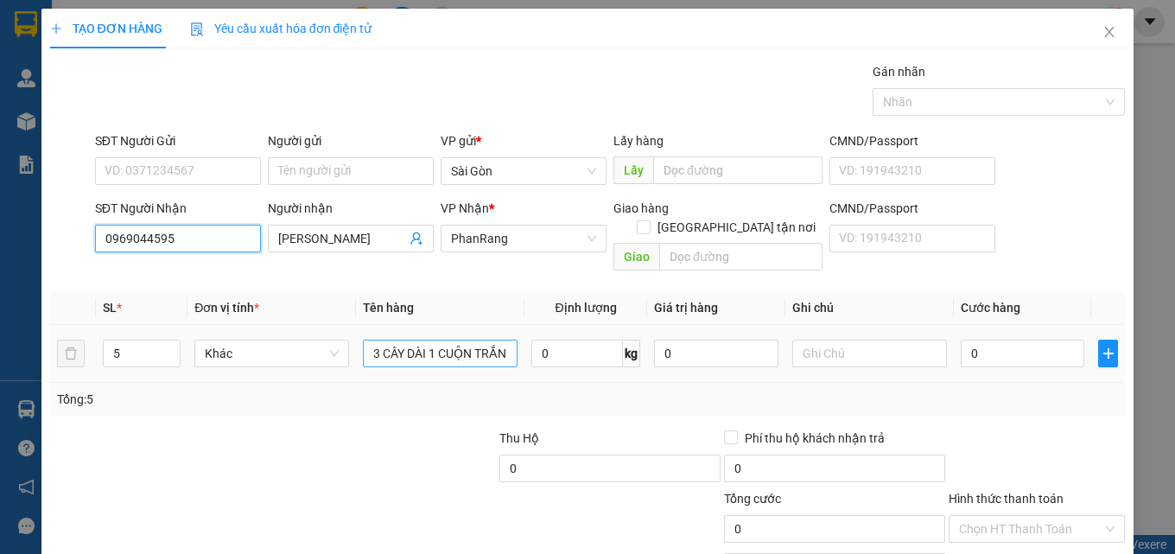
type input "0969044595"
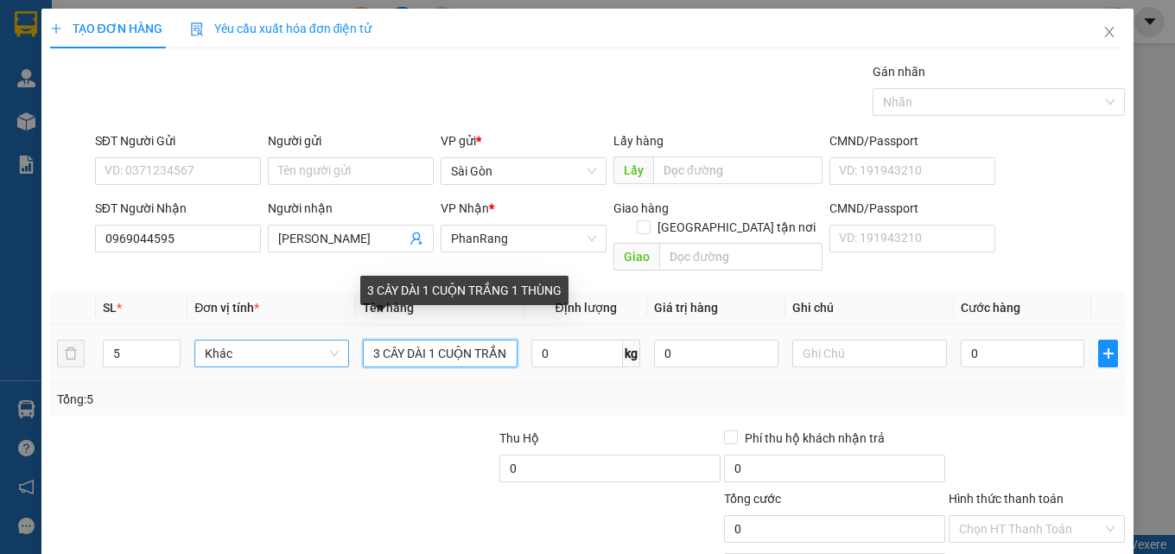
drag, startPoint x: 502, startPoint y: 250, endPoint x: 340, endPoint y: 242, distance: 161.7
click at [352, 325] on tr "5 Khác 3 CÂY DÀI 1 CUỘN TRẮNG 1 THÙNG 0 kg 0 0" at bounding box center [588, 354] width 1076 height 58
drag, startPoint x: 424, startPoint y: 242, endPoint x: 301, endPoint y: 250, distance: 123.8
click at [301, 325] on tr "5 Khác G 1 THÙNG 0 kg 0 0" at bounding box center [588, 354] width 1076 height 58
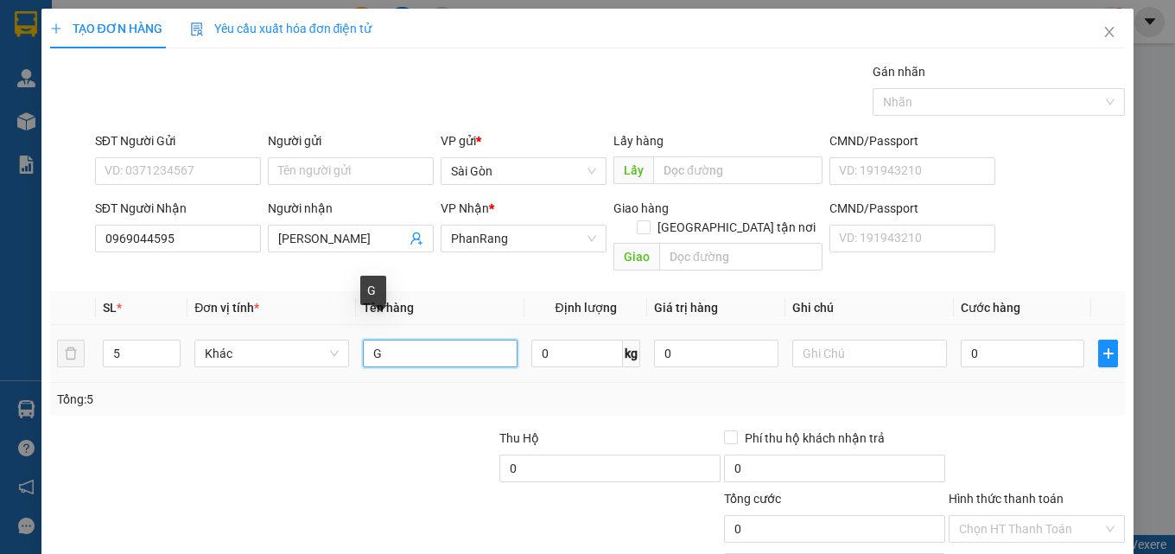
click at [400, 340] on input "G" at bounding box center [440, 354] width 155 height 28
type input "G"
type input "THÙNG"
click at [168, 356] on icon "down" at bounding box center [171, 359] width 6 height 6
type input "3"
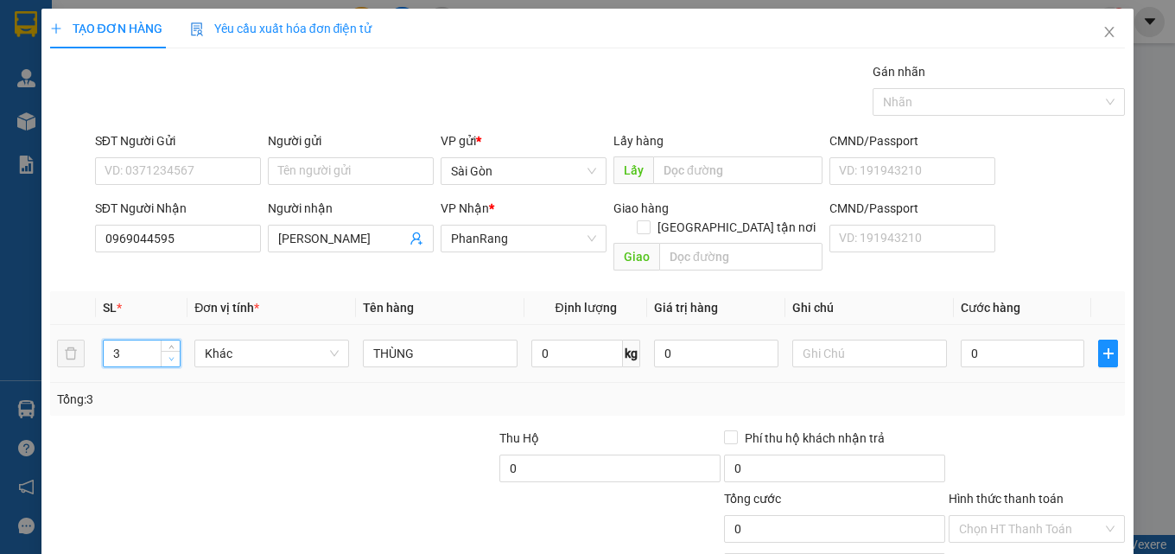
click at [168, 356] on icon "down" at bounding box center [171, 359] width 6 height 6
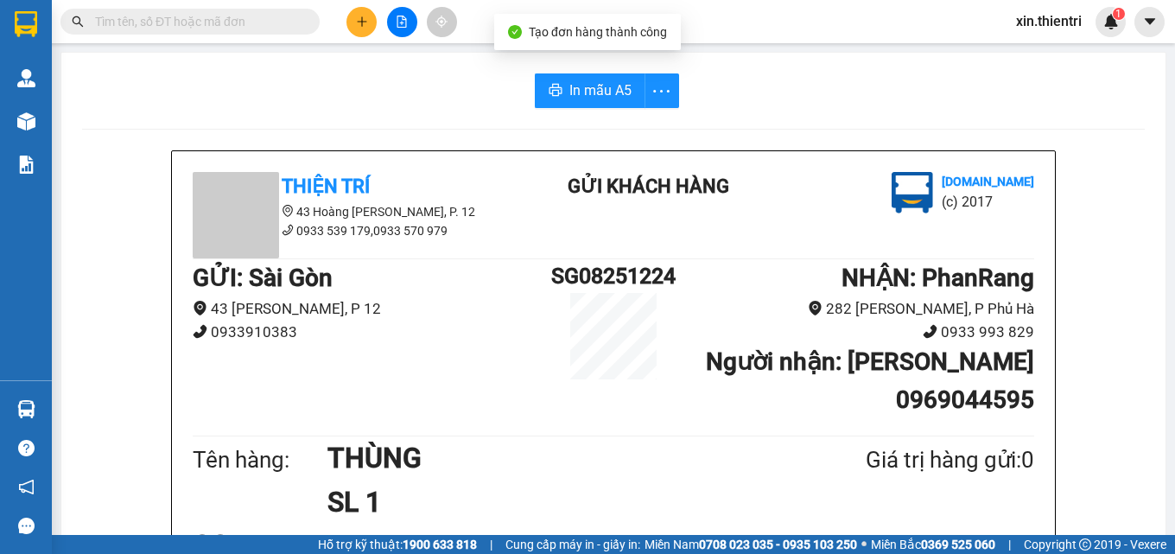
drag, startPoint x: 567, startPoint y: 69, endPoint x: 587, endPoint y: 116, distance: 50.7
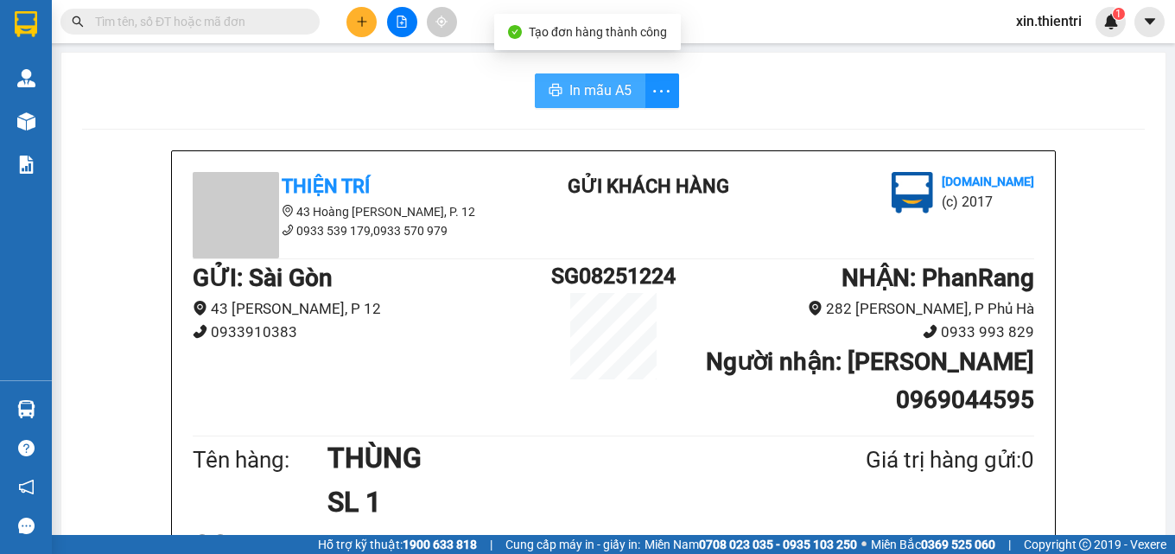
click at [586, 96] on span "In mẫu A5" at bounding box center [600, 90] width 62 height 22
click at [586, 95] on span "In mẫu A5" at bounding box center [600, 90] width 62 height 22
click at [363, 16] on icon "plus" at bounding box center [362, 22] width 12 height 12
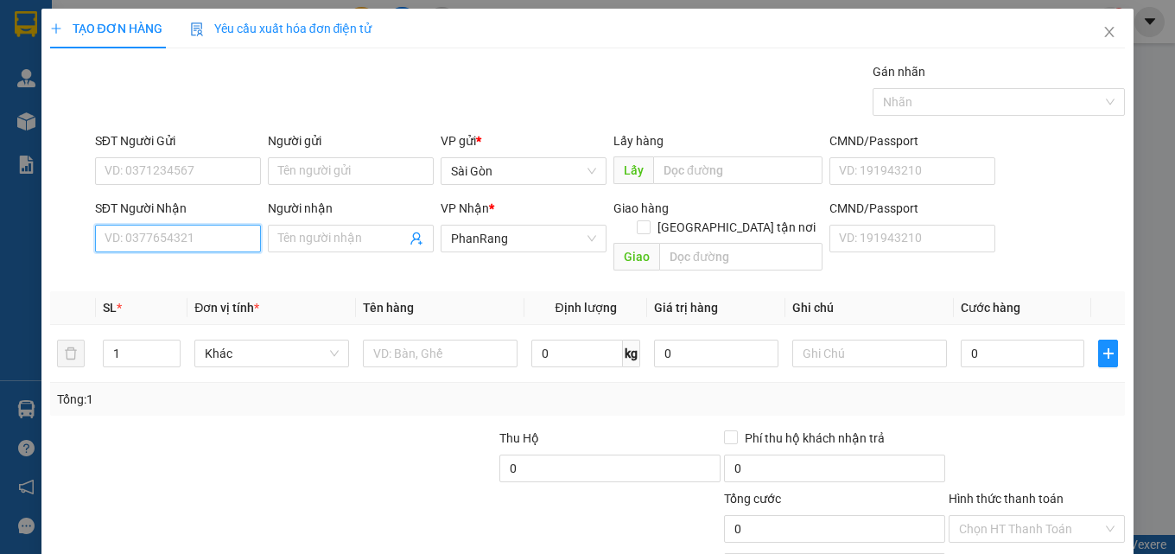
click at [223, 245] on input "SĐT Người Nhận" at bounding box center [178, 239] width 166 height 28
drag, startPoint x: 213, startPoint y: 278, endPoint x: 201, endPoint y: 275, distance: 12.6
click at [214, 276] on div "0913882157 - VƯƠNG" at bounding box center [176, 273] width 143 height 19
type input "0913882157"
type input "VƯƠNG"
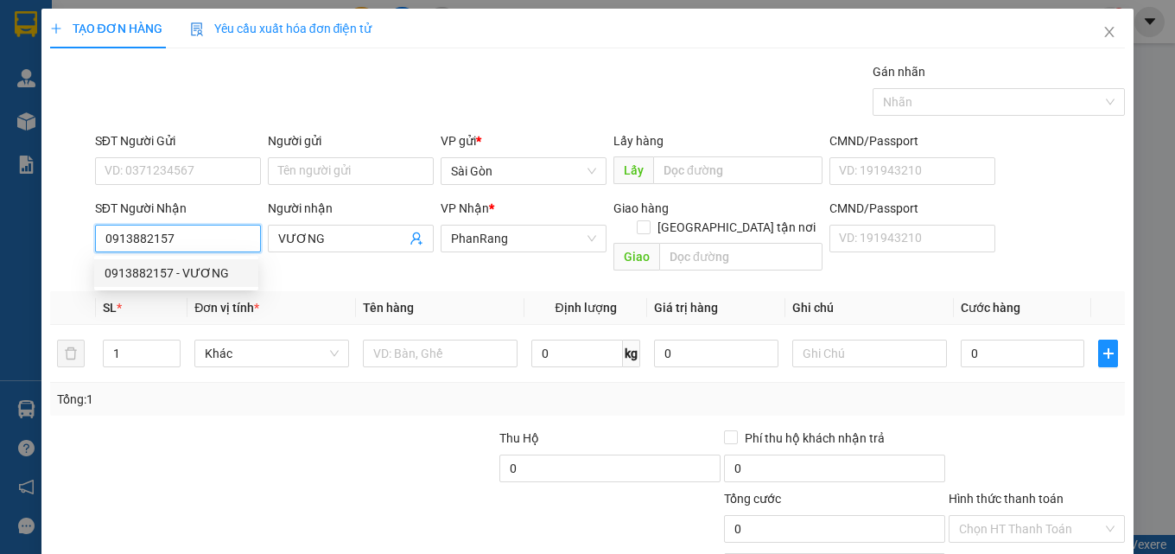
type input "30.000"
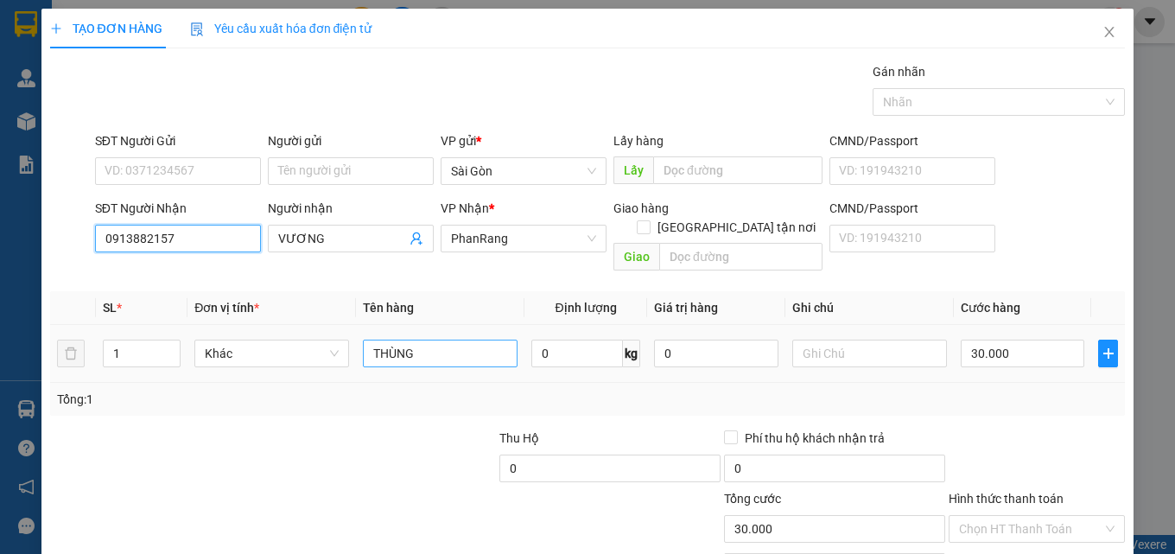
type input "0913882157"
click at [435, 340] on input "THÙNG" at bounding box center [440, 354] width 155 height 28
type input "T"
type input "XE"
click at [206, 232] on input "0913882157" at bounding box center [178, 239] width 166 height 28
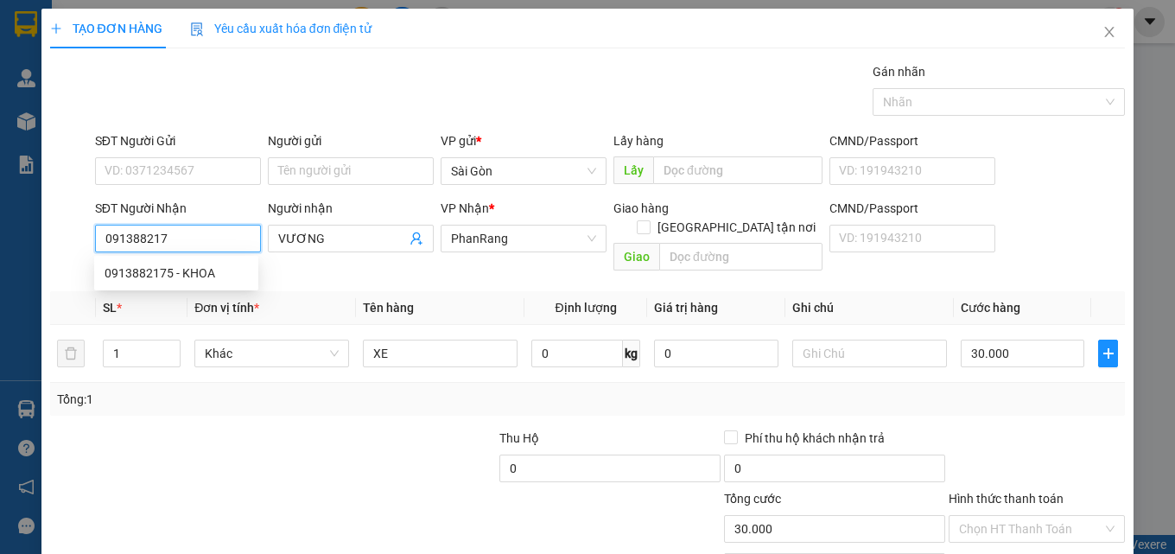
type input "0913882175"
drag, startPoint x: 164, startPoint y: 270, endPoint x: 152, endPoint y: 272, distance: 12.2
click at [164, 270] on div "0913882175 - KHOA" at bounding box center [176, 273] width 143 height 19
type input "KHOA"
type input "300.000"
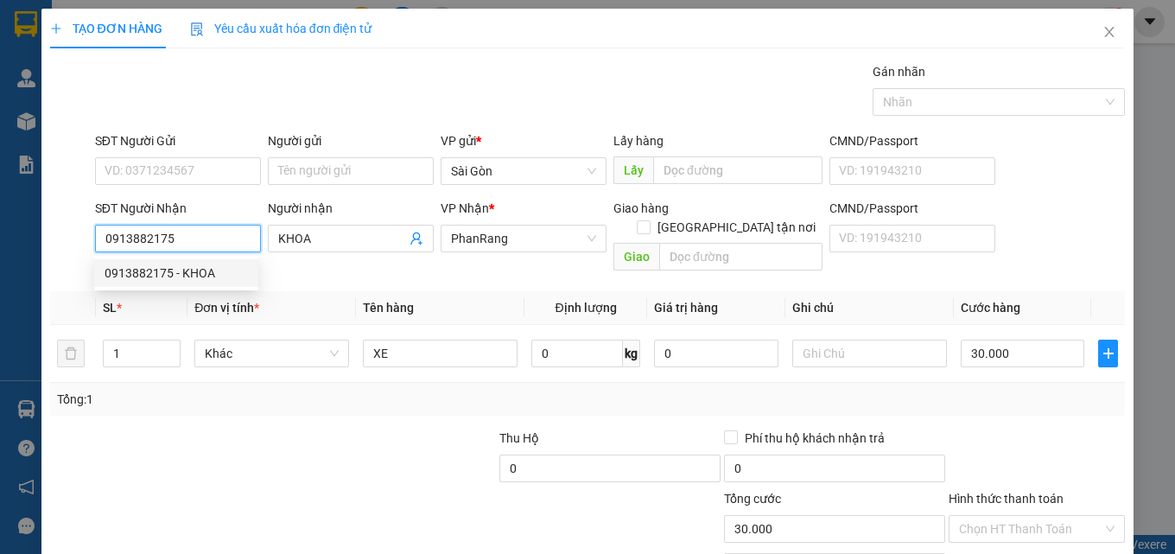
type input "300.000"
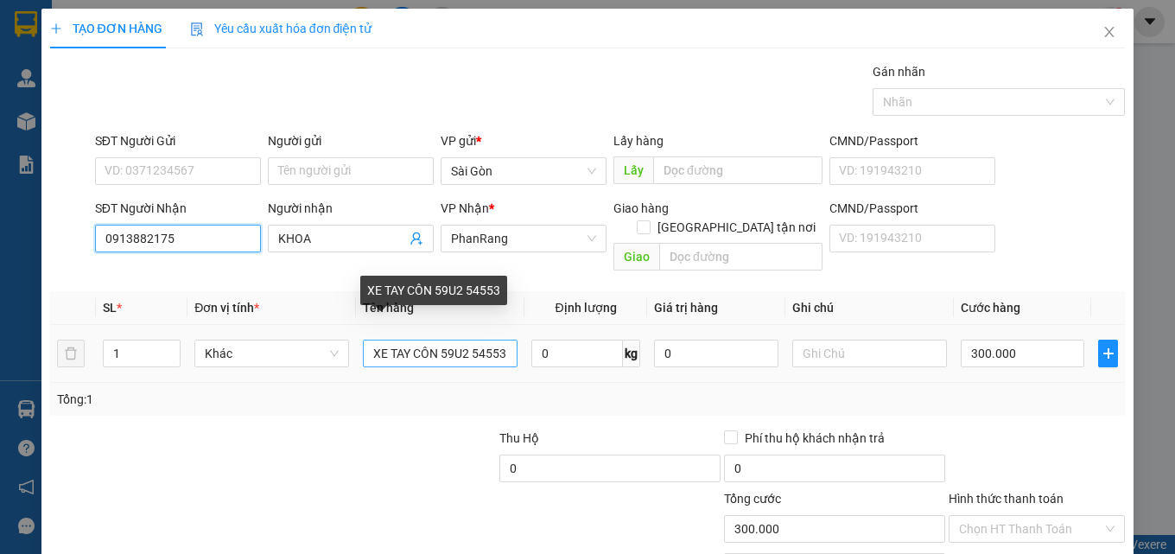
type input "0913882175"
click at [509, 340] on input "XE TAY CÔN 59U2 54553" at bounding box center [440, 354] width 155 height 28
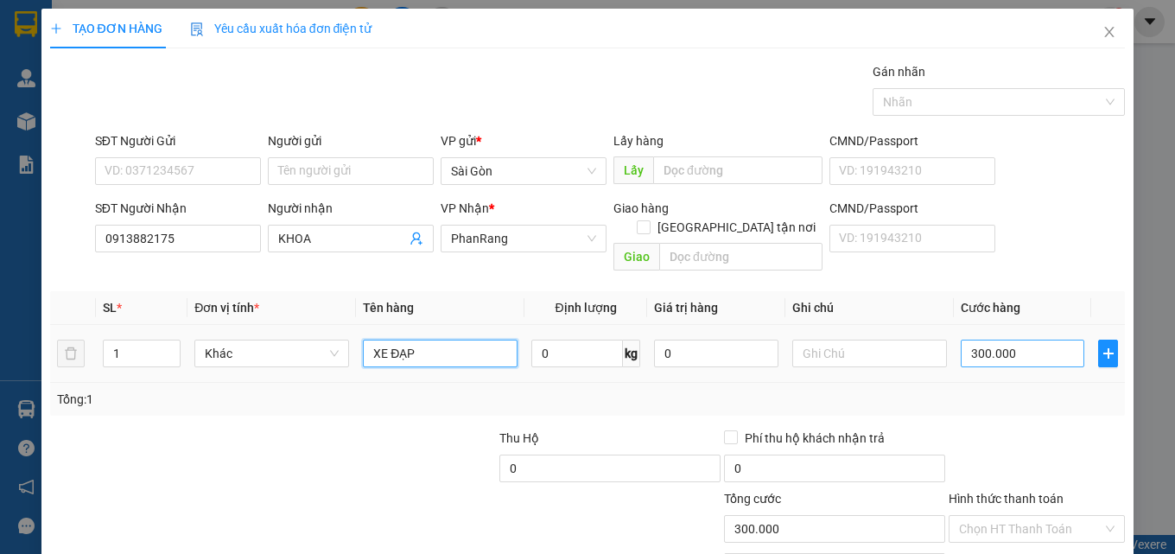
type input "XE ĐẠP"
click at [994, 340] on input "300.000" at bounding box center [1023, 354] width 124 height 28
type input "0"
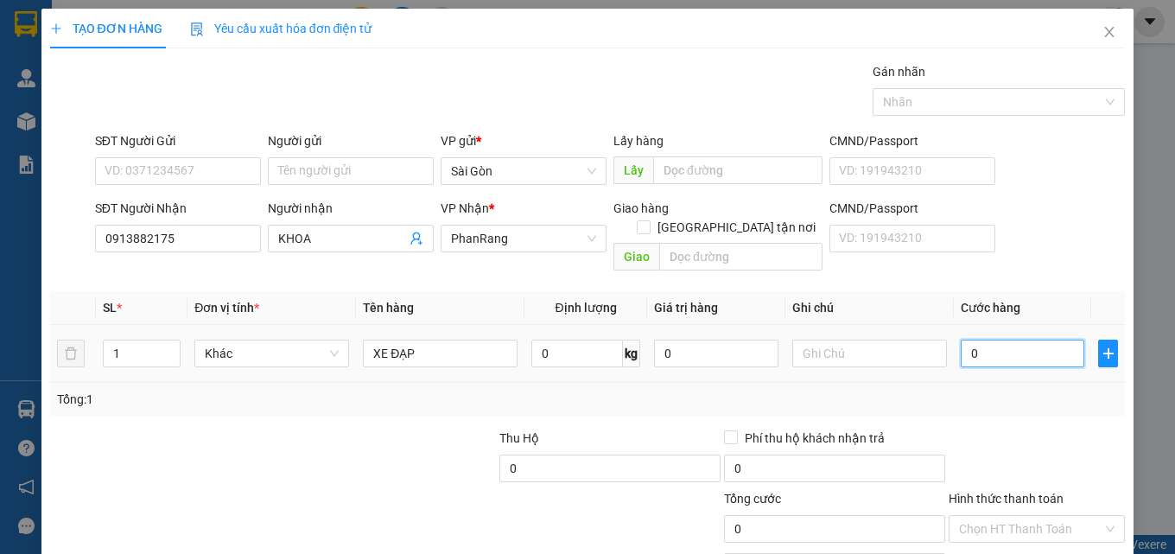
type input "1"
type input "01"
click at [994, 340] on input "01" at bounding box center [1023, 354] width 124 height 28
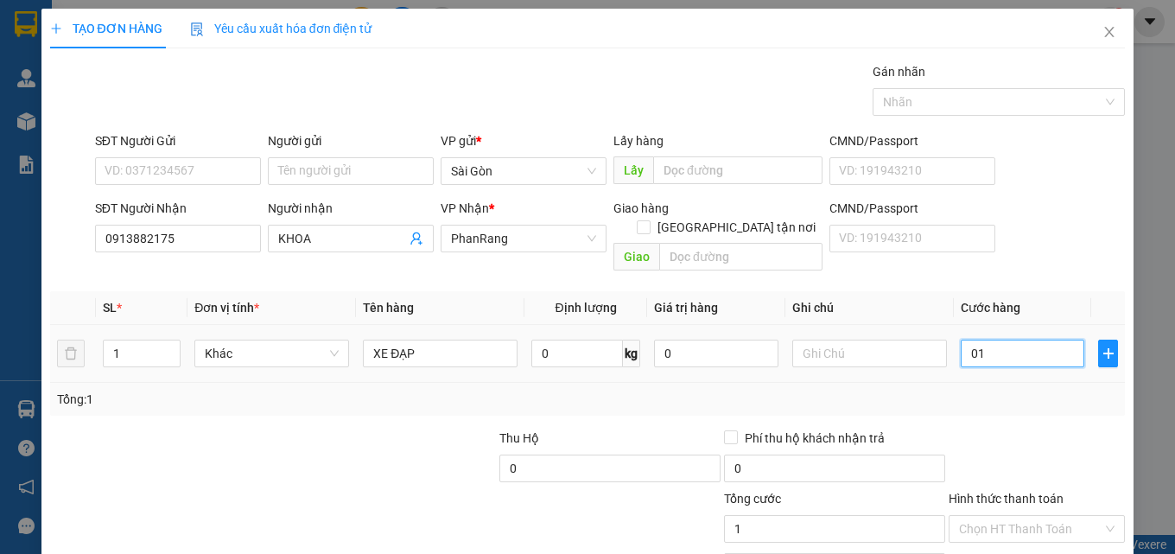
type input "0"
click at [994, 340] on input "0" at bounding box center [1023, 354] width 124 height 28
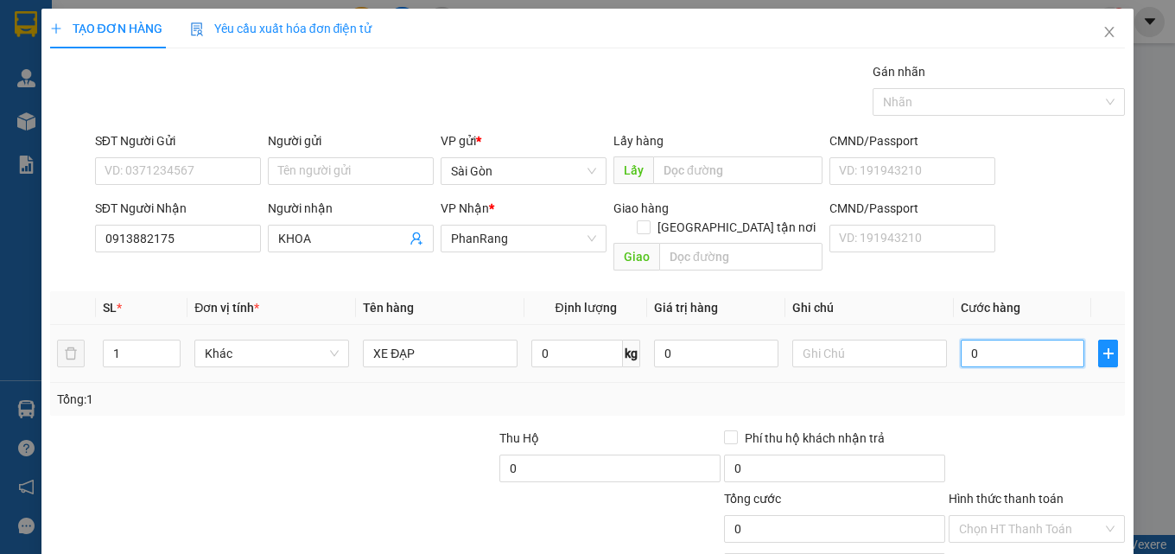
type input "1"
type input "10"
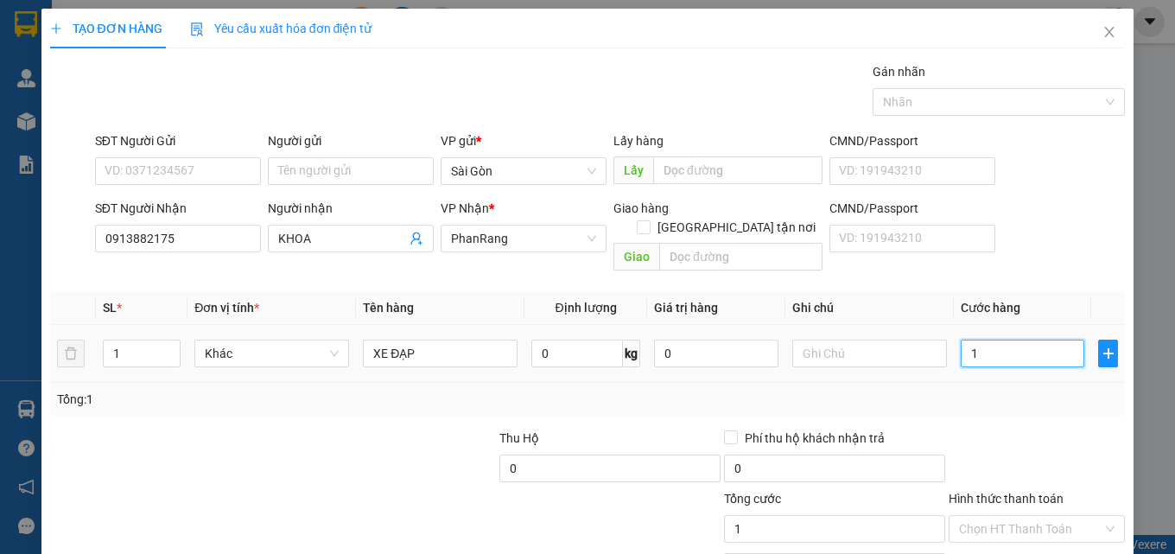
type input "10"
type input "100"
type input "100.000"
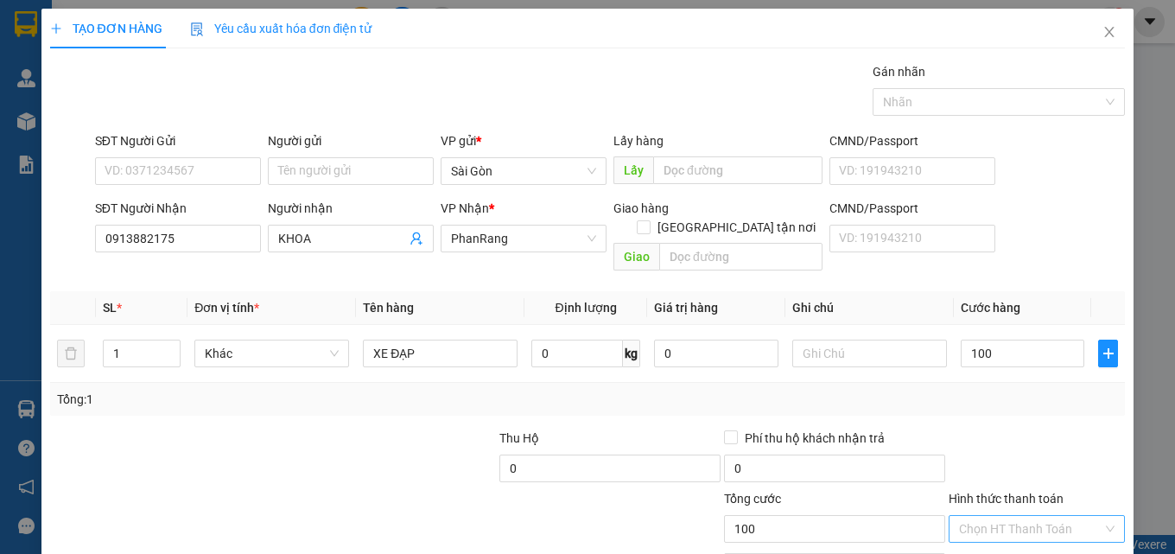
type input "100.000"
drag, startPoint x: 1015, startPoint y: 419, endPoint x: 1022, endPoint y: 434, distance: 16.2
click at [1015, 516] on input "Hình thức thanh toán" at bounding box center [1030, 529] width 143 height 26
click at [1031, 535] on div "Tại văn phòng" at bounding box center [1026, 544] width 154 height 19
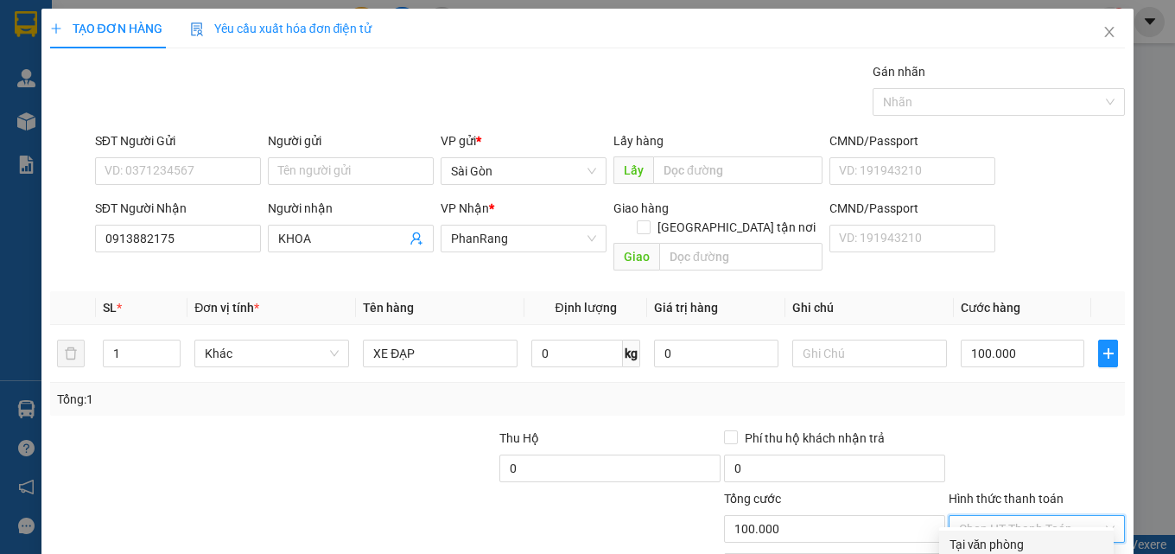
type input "0"
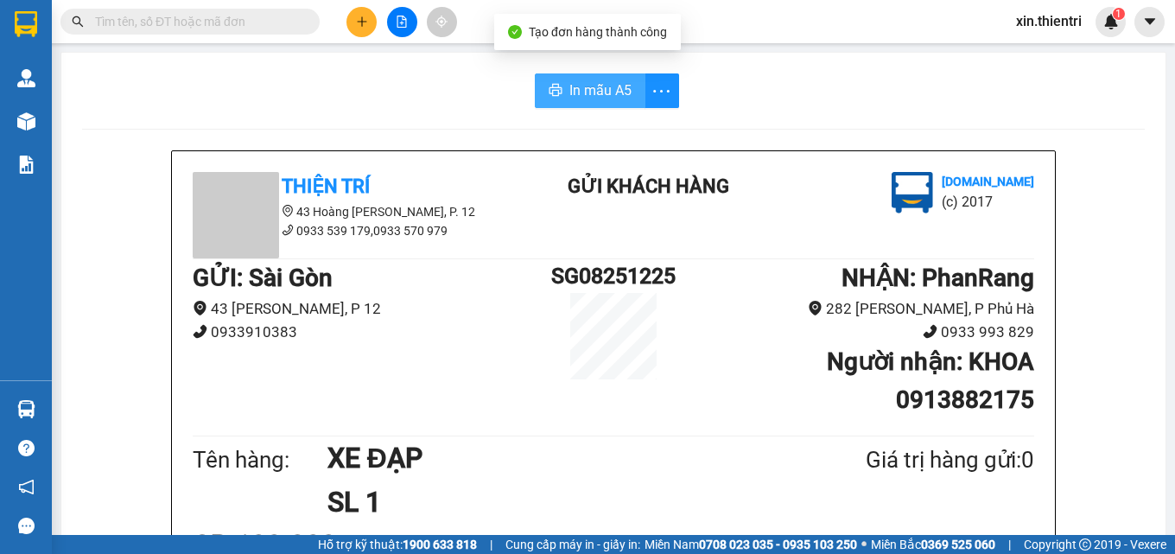
click at [548, 80] on button "In mẫu A5" at bounding box center [590, 90] width 111 height 35
click at [352, 27] on button at bounding box center [361, 22] width 30 height 30
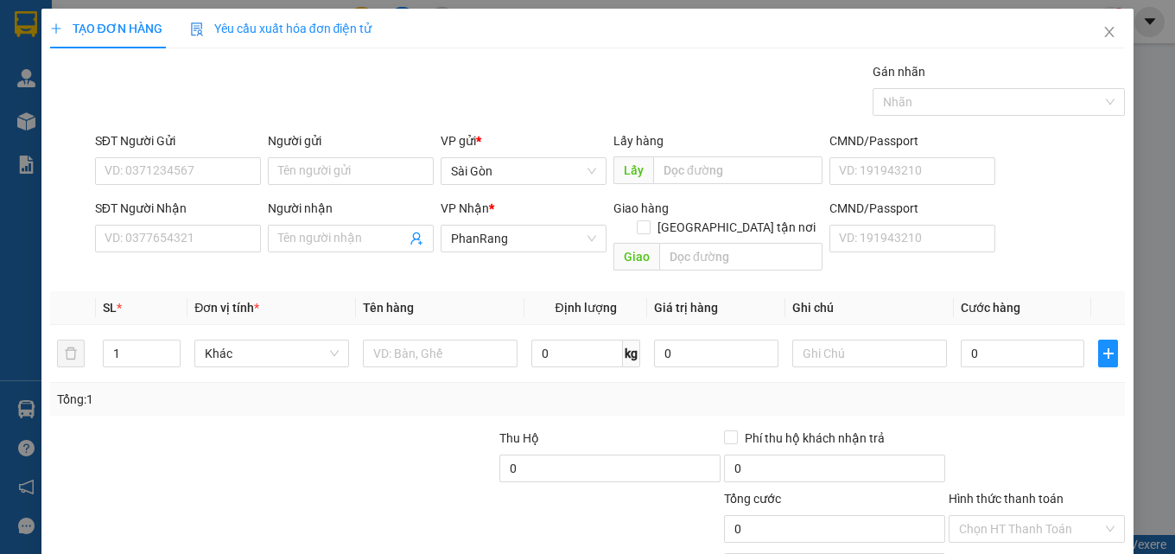
click at [213, 223] on div "SĐT Người Nhận" at bounding box center [178, 212] width 166 height 26
click at [208, 230] on input "SĐT Người Nhận" at bounding box center [178, 239] width 166 height 28
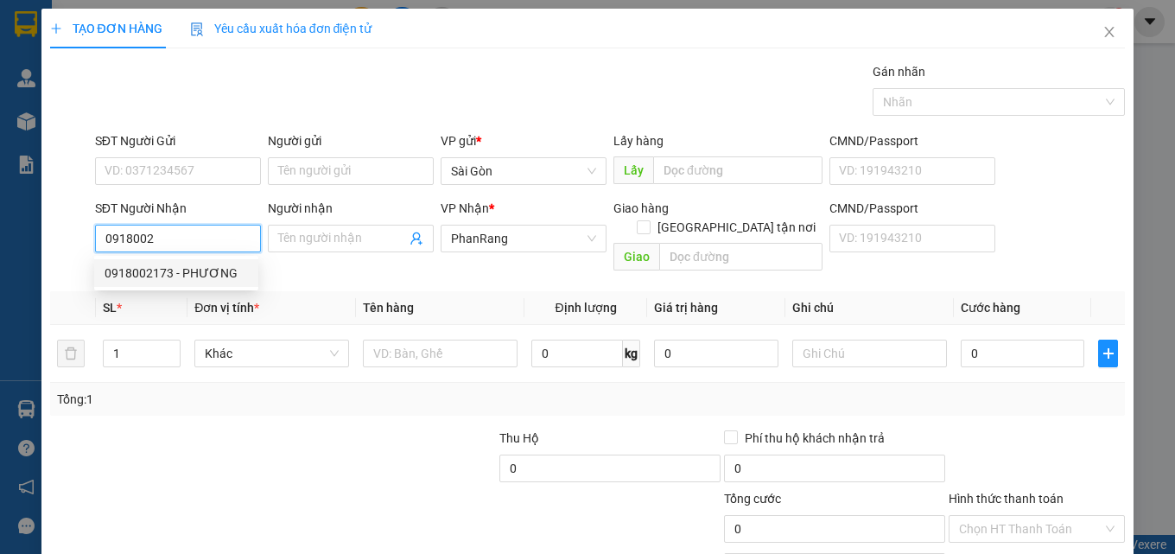
click at [187, 266] on div "0918002173 - PHƯƠNG" at bounding box center [176, 273] width 143 height 19
type input "0918002173"
type input "PHƯƠNG"
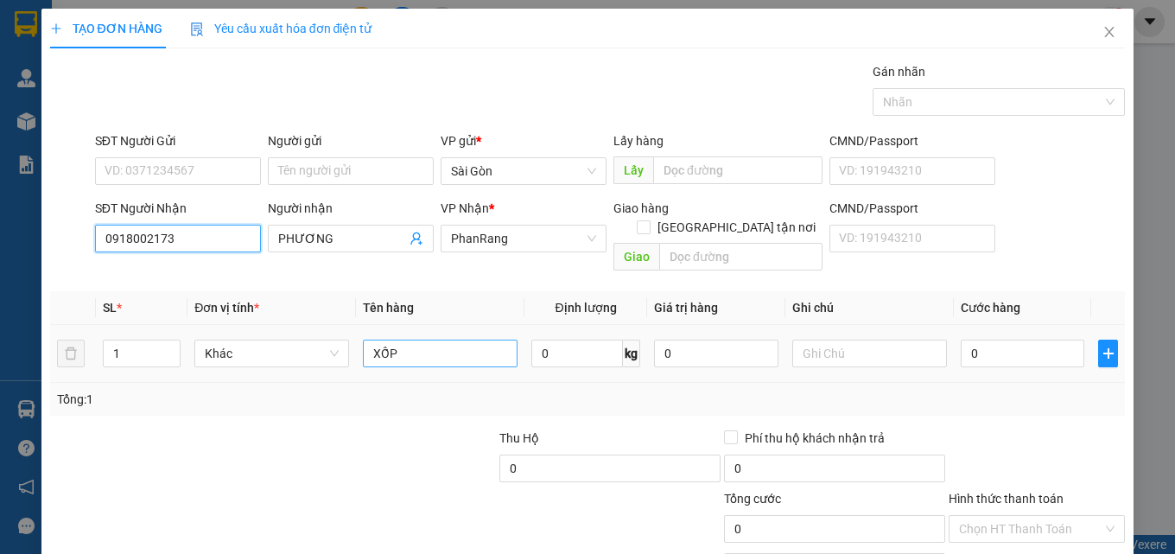
type input "0918002173"
click at [396, 340] on input "XỐP" at bounding box center [440, 354] width 155 height 28
type input "X"
type input "T"
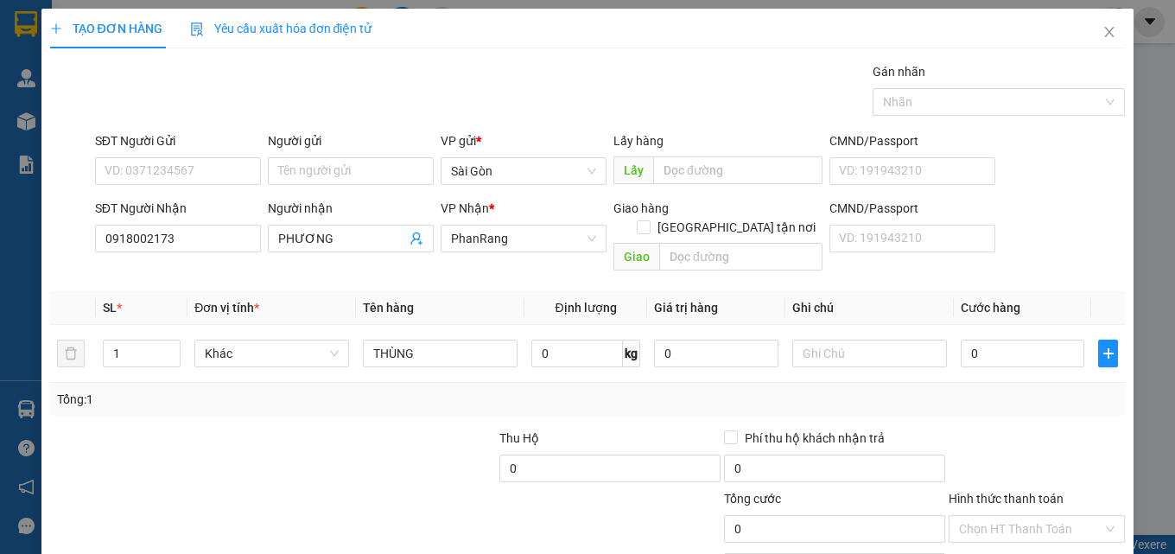
drag, startPoint x: 1064, startPoint y: 503, endPoint x: 1080, endPoint y: 504, distance: 15.6
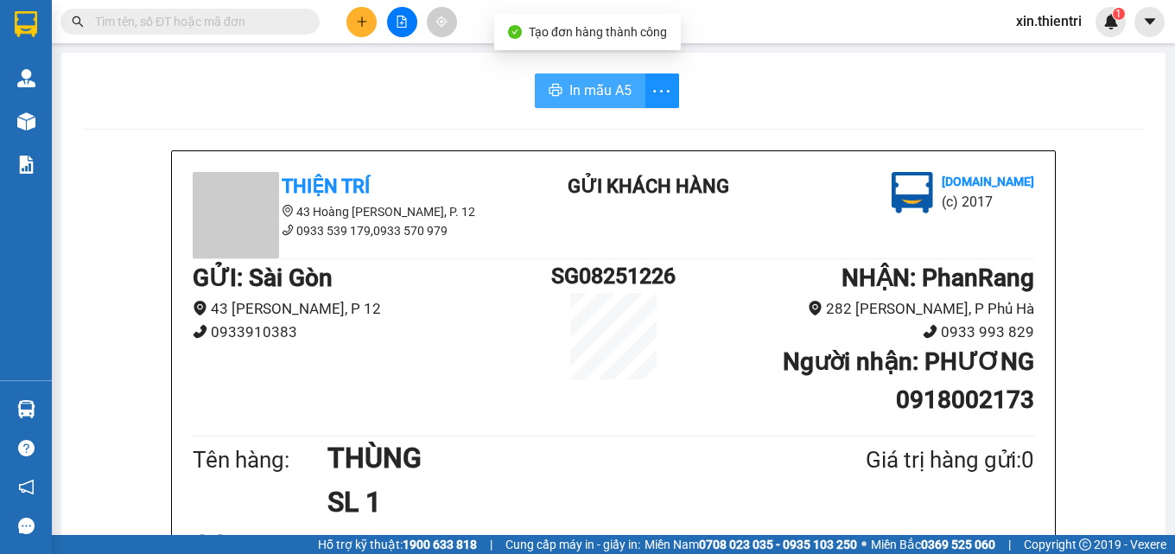
click at [569, 87] on span "In mẫu A5" at bounding box center [600, 90] width 62 height 22
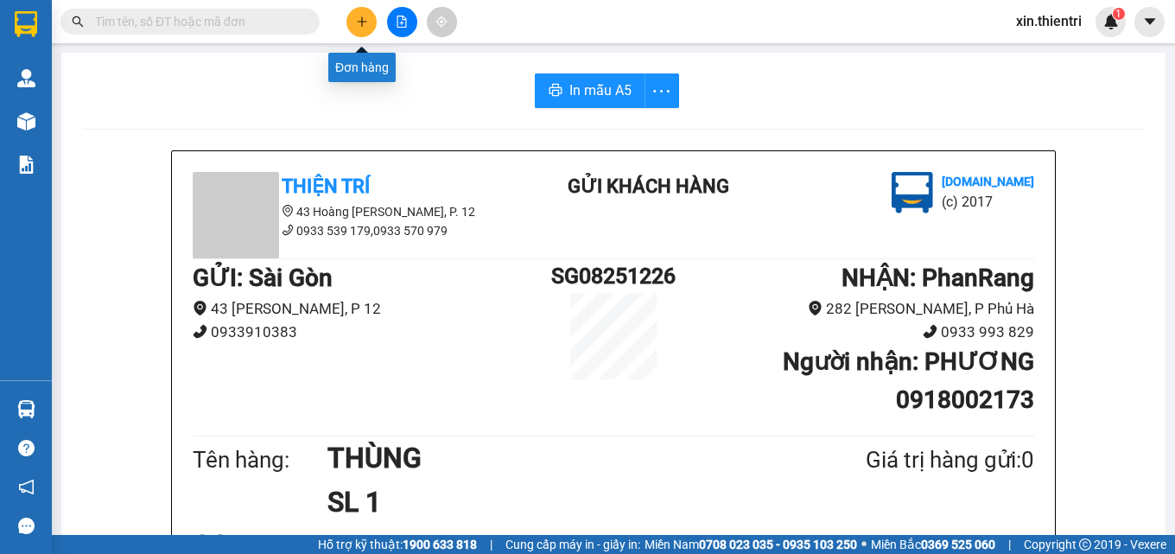
click at [349, 16] on button at bounding box center [361, 22] width 30 height 30
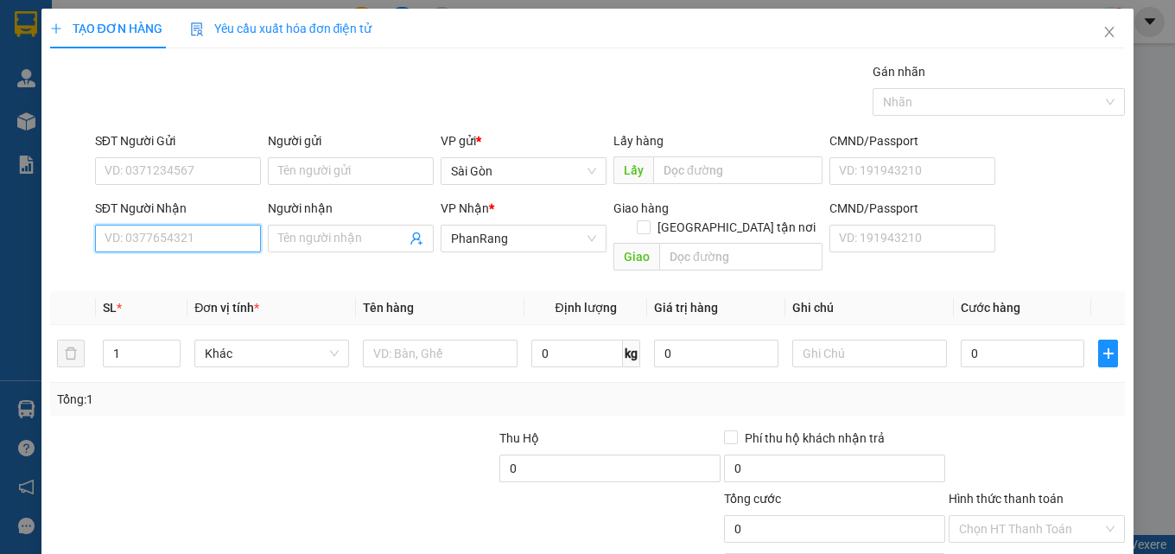
click at [206, 243] on input "SĐT Người Nhận" at bounding box center [178, 239] width 166 height 28
click at [365, 241] on input "Người nhận" at bounding box center [342, 238] width 128 height 19
type input "GIA VIỆT"
click at [150, 429] on div at bounding box center [160, 459] width 225 height 60
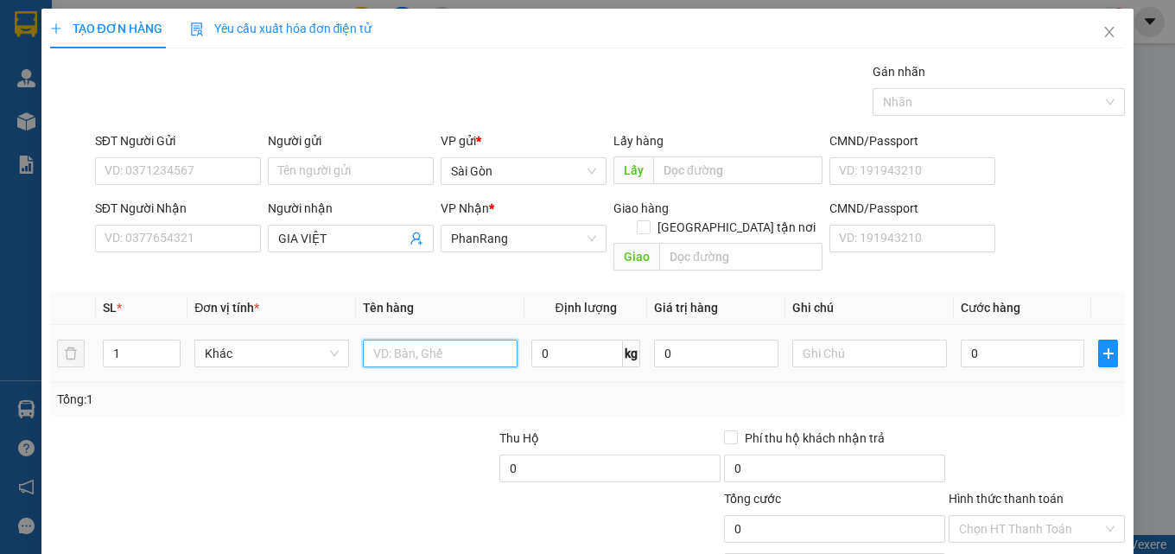
click at [466, 340] on input "text" at bounding box center [440, 354] width 155 height 28
type input "CỤC TRẮNG"
click at [171, 344] on span "up" at bounding box center [171, 349] width 10 height 10
type input "3"
click at [171, 344] on span "up" at bounding box center [171, 349] width 10 height 10
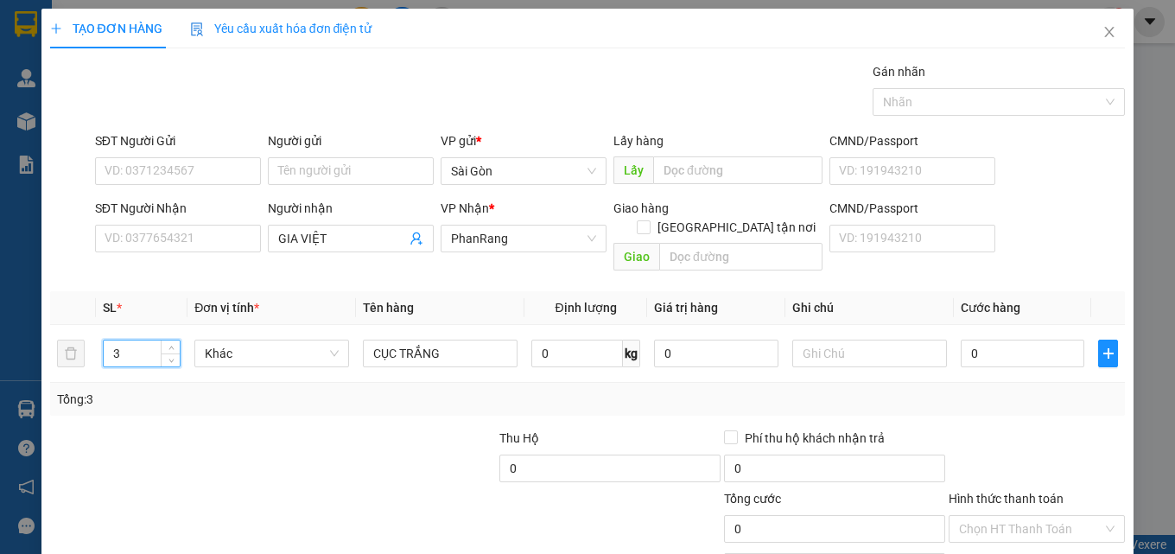
click at [1013, 489] on div "Transit Pickup Surcharge Ids Transit Deliver Surcharge Ids Transit Deliver Surc…" at bounding box center [588, 343] width 1076 height 562
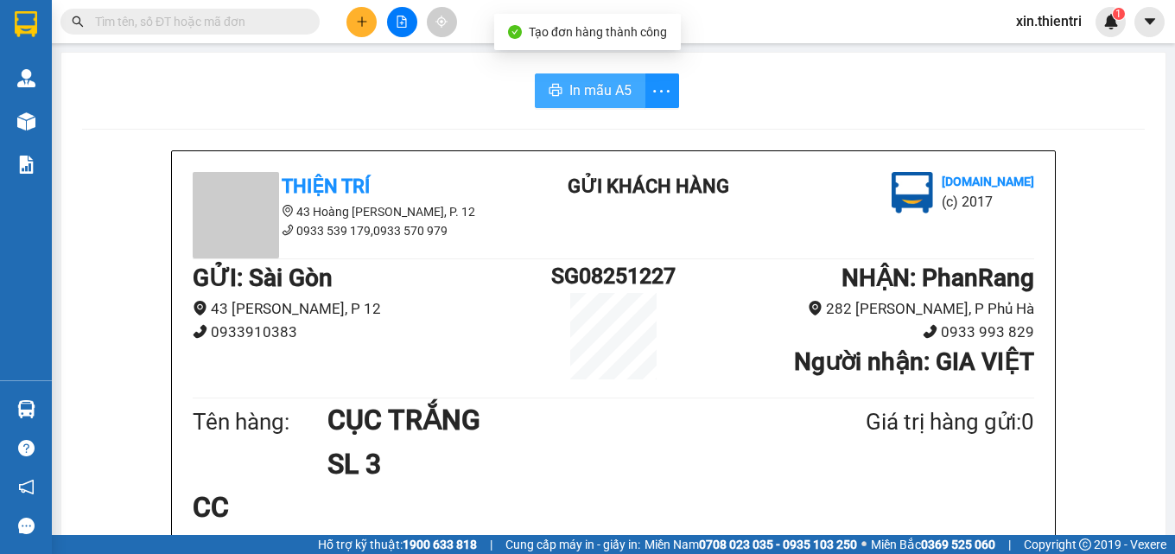
click at [583, 79] on button "In mẫu A5" at bounding box center [590, 90] width 111 height 35
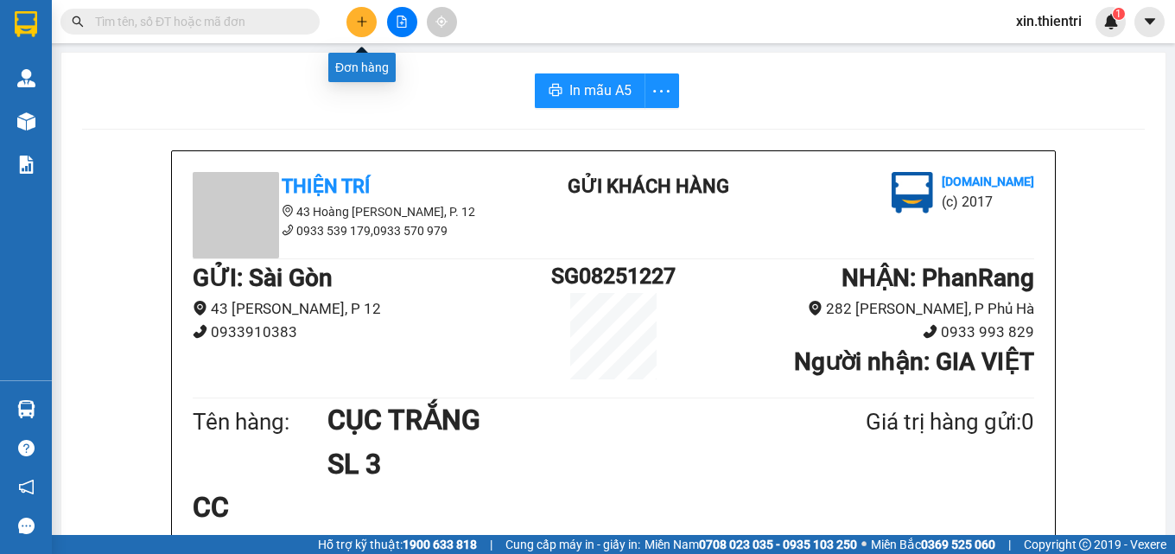
click at [359, 23] on icon "plus" at bounding box center [362, 22] width 12 height 12
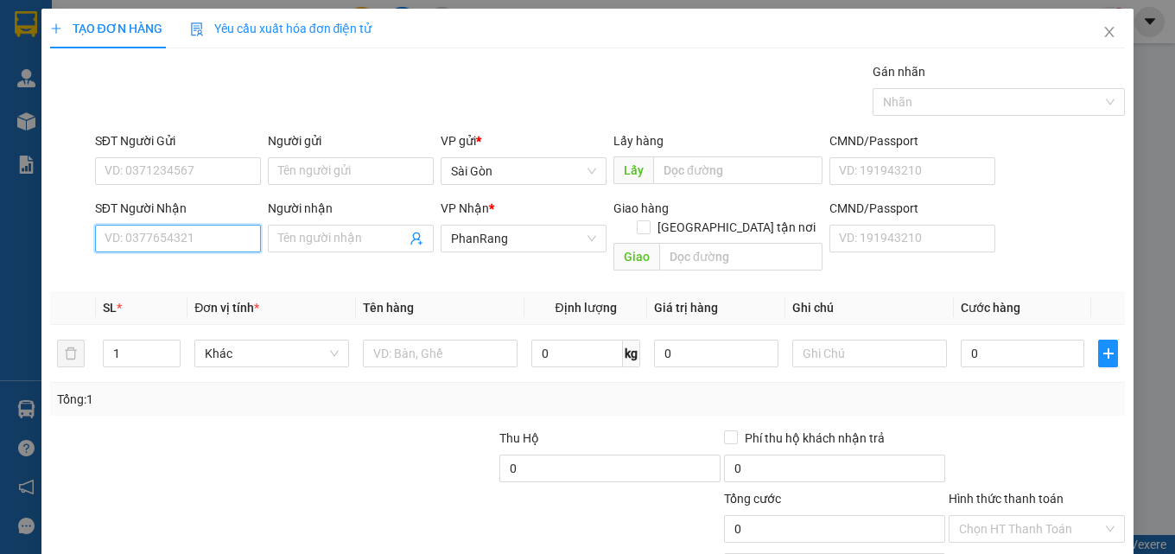
click at [182, 240] on input "SĐT Người Nhận" at bounding box center [178, 239] width 166 height 28
drag, startPoint x: 181, startPoint y: 277, endPoint x: 164, endPoint y: 274, distance: 17.6
click at [181, 278] on div "0932674451 - DUNG DỪA" at bounding box center [176, 273] width 143 height 19
type input "0932674451"
type input "DUNG DỪA"
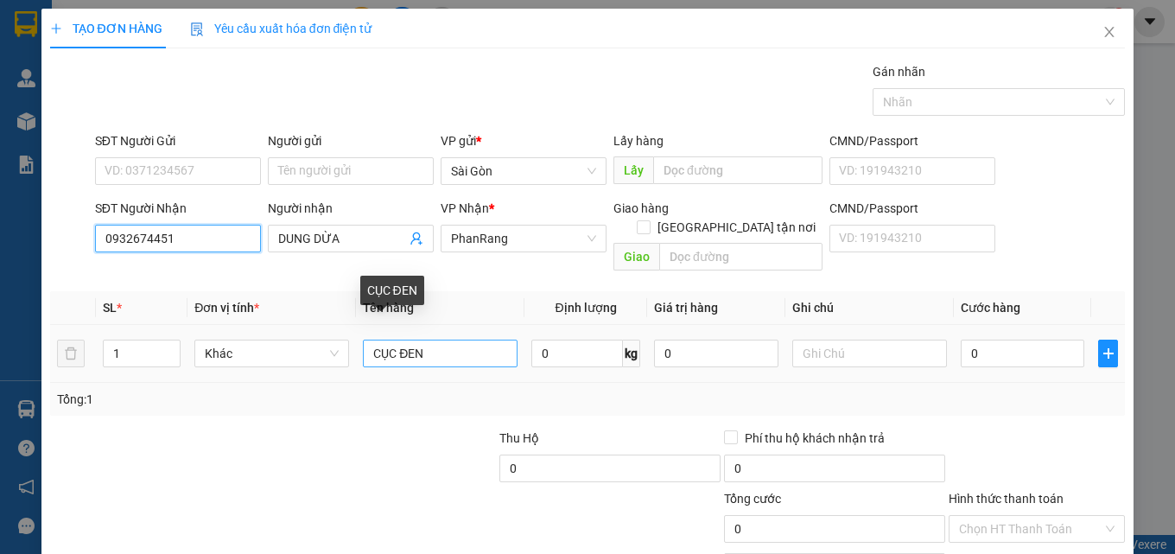
type input "0932674451"
click at [443, 340] on input "CỤC ĐEN" at bounding box center [440, 354] width 155 height 28
type input "C"
type input "BA"
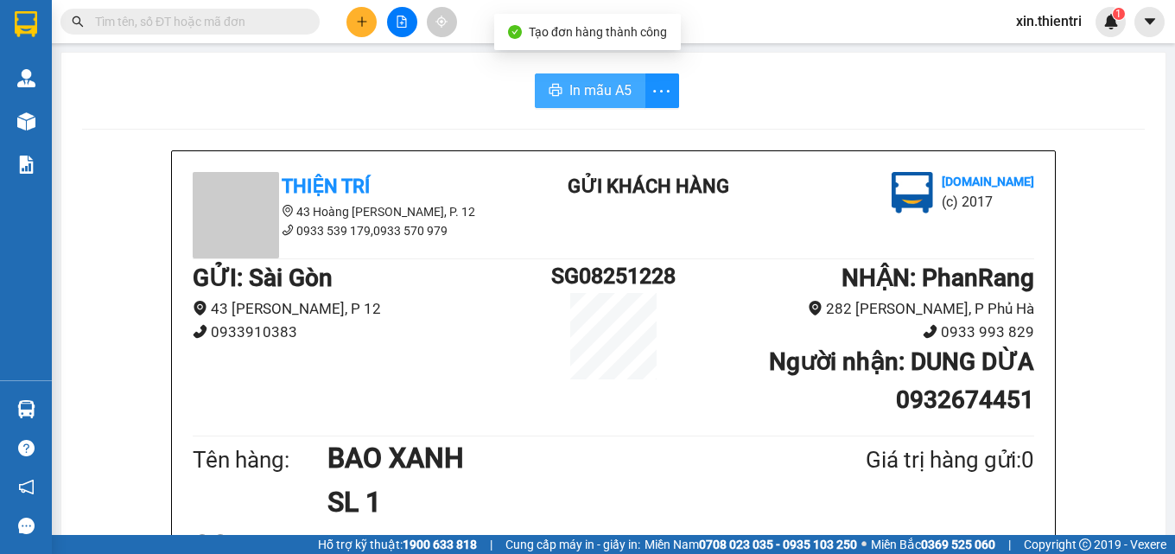
drag, startPoint x: 581, startPoint y: 83, endPoint x: 594, endPoint y: 78, distance: 13.2
click at [587, 81] on button "In mẫu A5" at bounding box center [590, 90] width 111 height 35
click at [353, 16] on button at bounding box center [361, 22] width 30 height 30
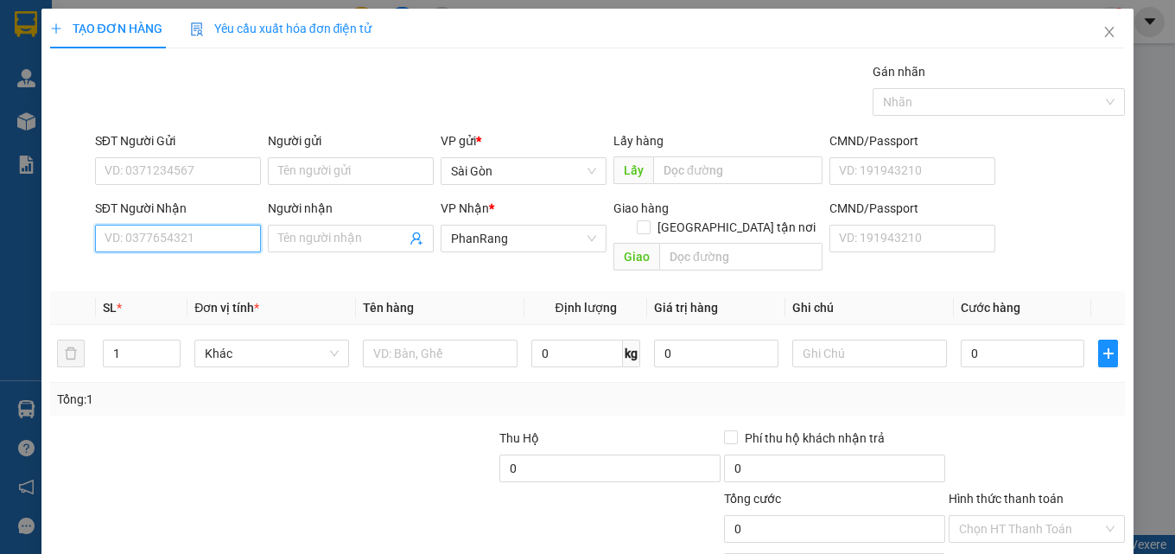
drag, startPoint x: 205, startPoint y: 251, endPoint x: 212, endPoint y: 245, distance: 9.2
click at [211, 245] on input "SĐT Người Nhận" at bounding box center [178, 239] width 166 height 28
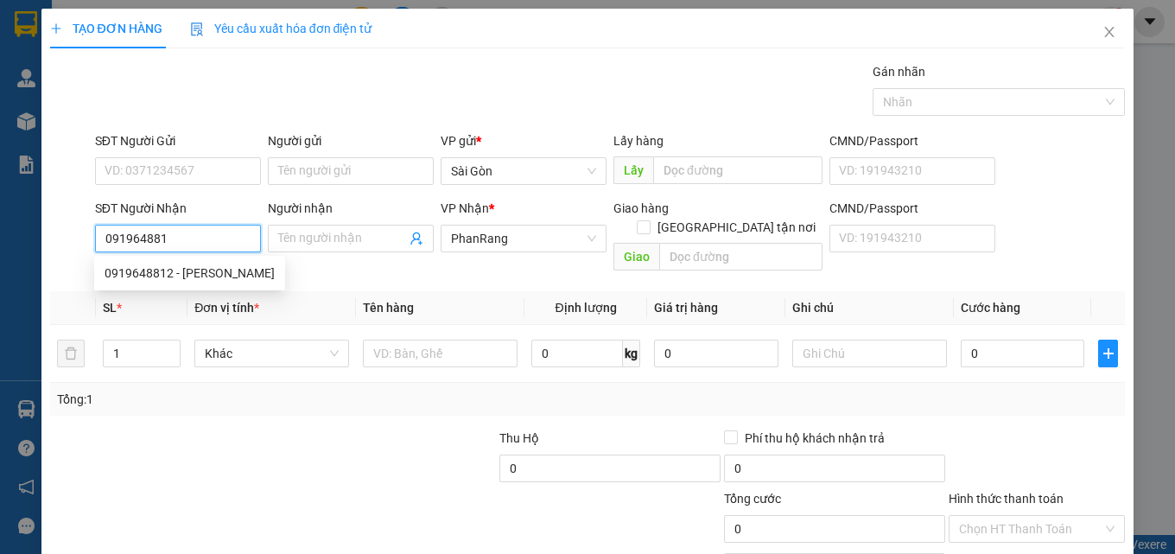
type input "0919648812"
click at [219, 276] on div "0919648812 - PHƯƠNG NAM" at bounding box center [190, 273] width 170 height 19
type input "PHƯƠNG NAM"
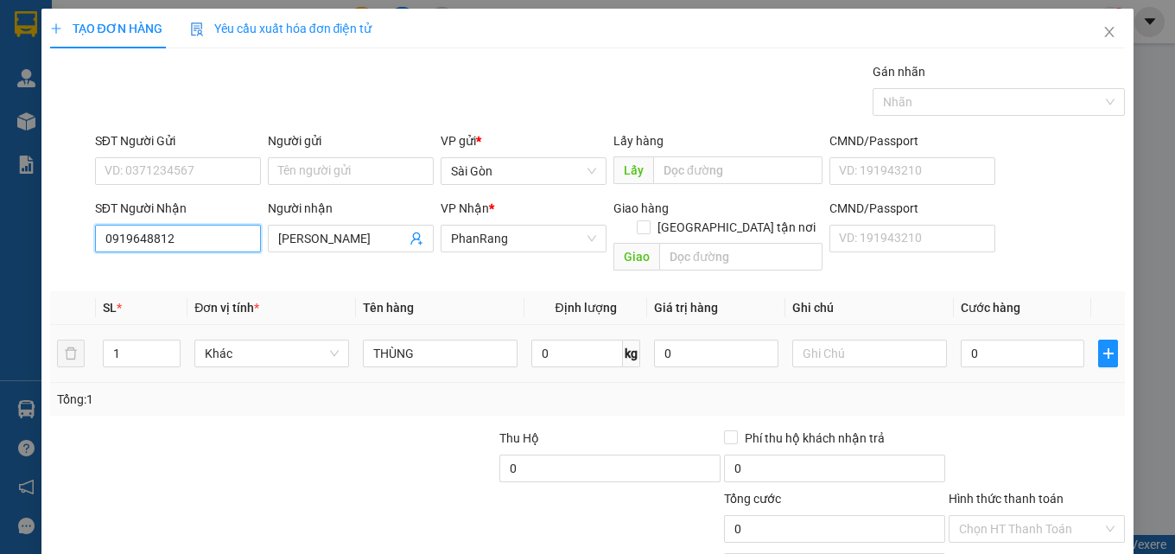
type input "0919648812"
click at [448, 336] on div "THÙNG" at bounding box center [440, 353] width 155 height 35
click at [448, 340] on input "THÙNG" at bounding box center [440, 354] width 155 height 28
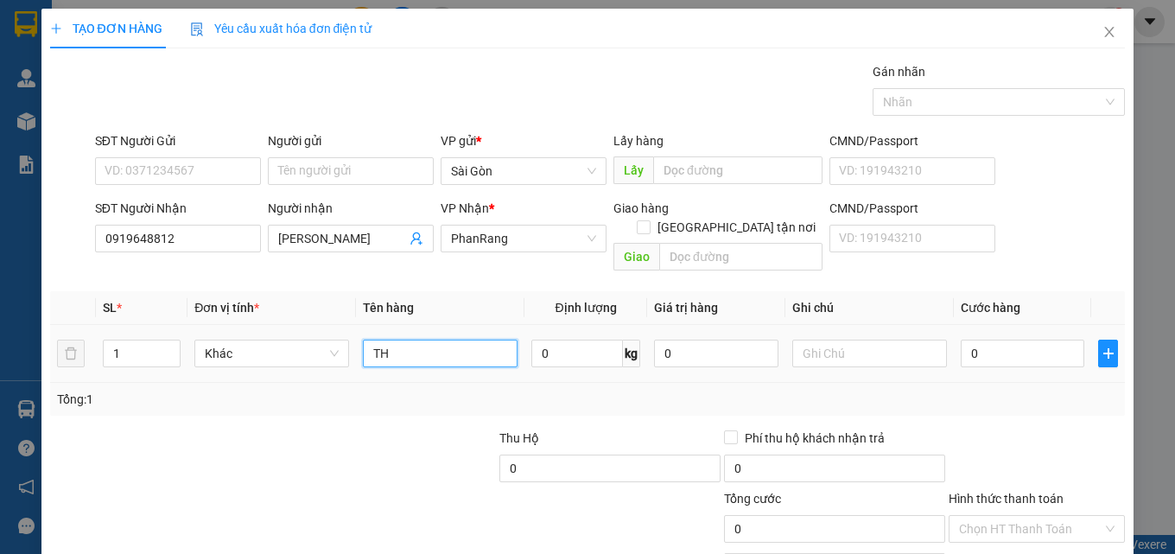
type input "T"
type input "C"
type input "CÂY TRĂNG"
drag, startPoint x: 1051, startPoint y: 511, endPoint x: 1041, endPoint y: 515, distance: 11.2
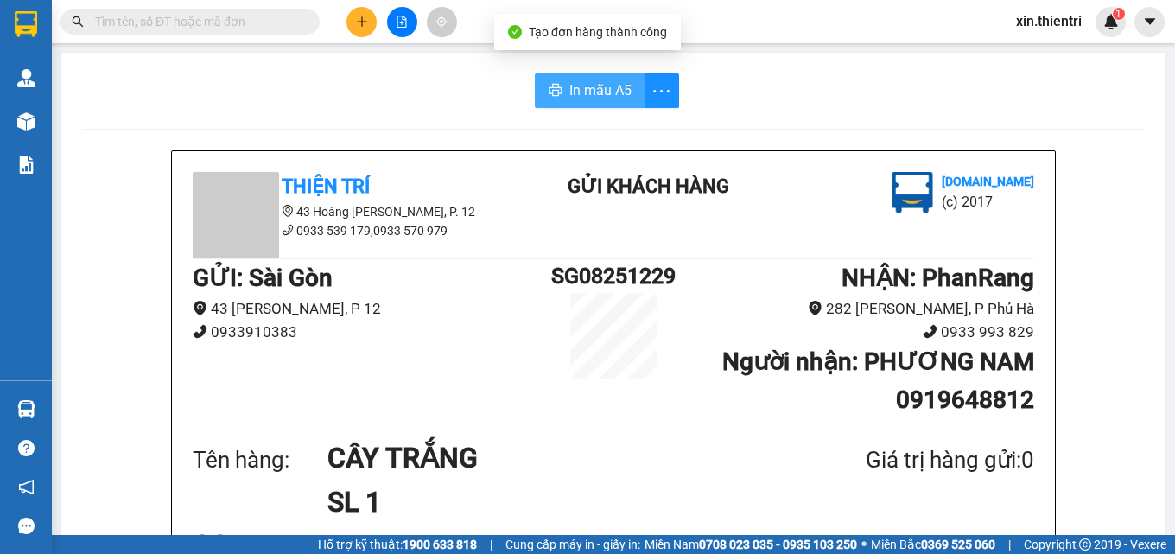
drag, startPoint x: 602, startPoint y: 101, endPoint x: 592, endPoint y: 99, distance: 10.5
click at [599, 102] on button "In mẫu A5" at bounding box center [590, 90] width 111 height 35
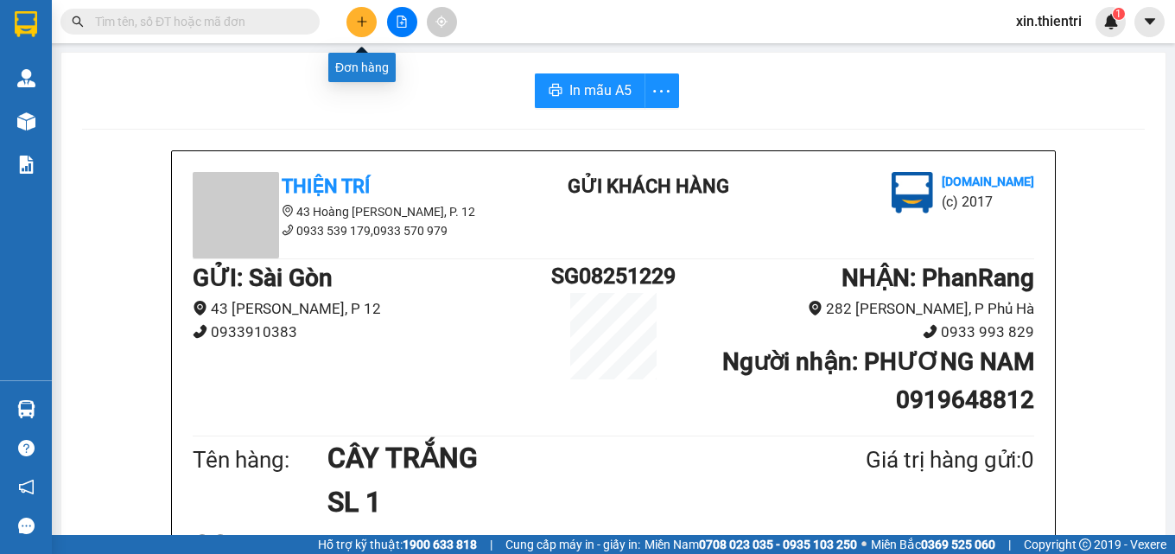
click at [358, 16] on icon "plus" at bounding box center [362, 22] width 12 height 12
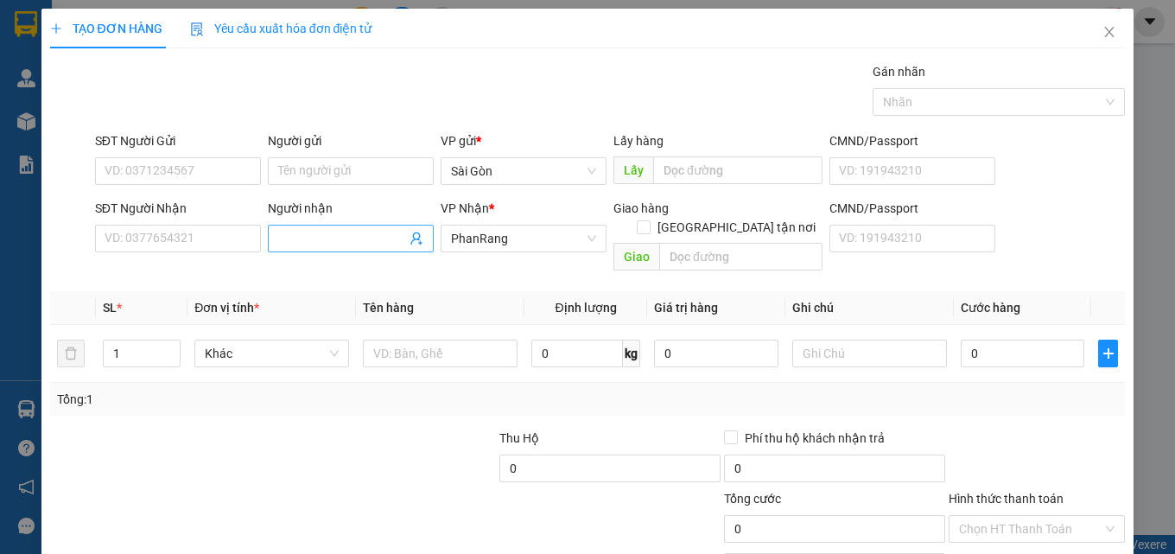
click at [289, 234] on input "Người nhận" at bounding box center [342, 238] width 128 height 19
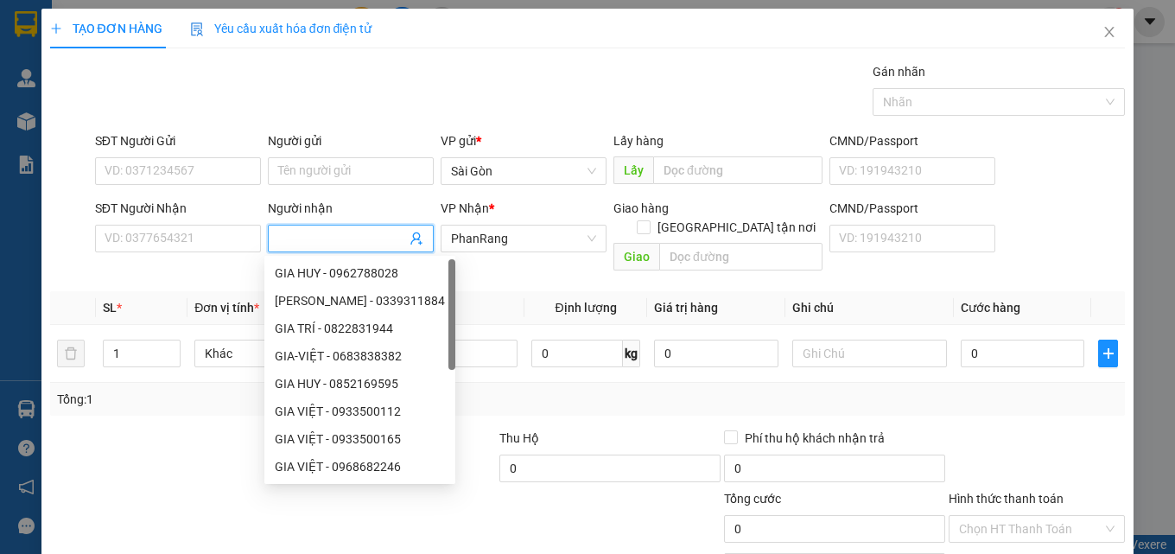
type input "U"
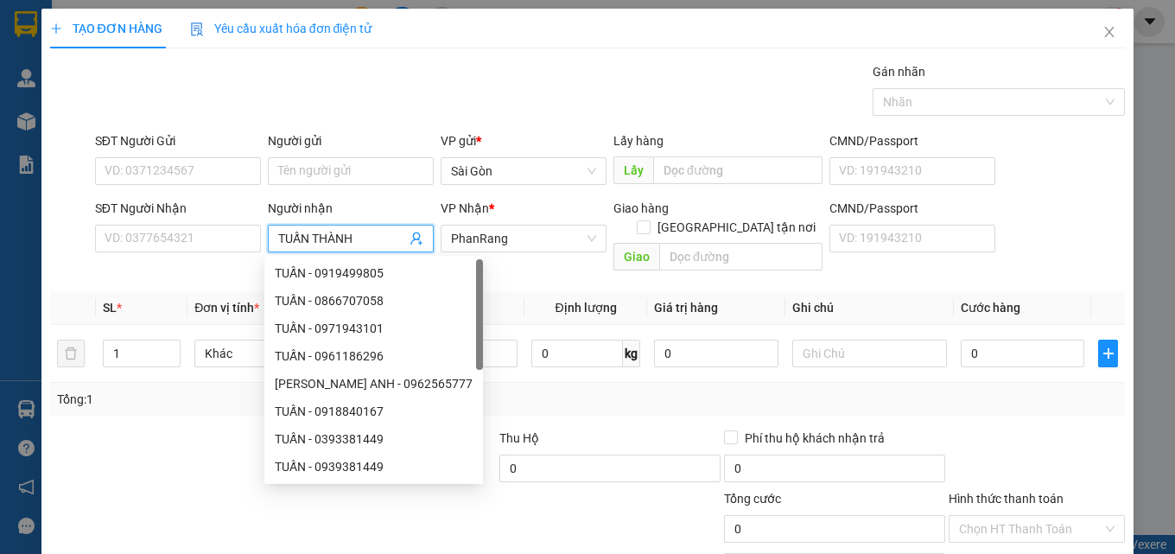
type input "TUẤN THÀNH"
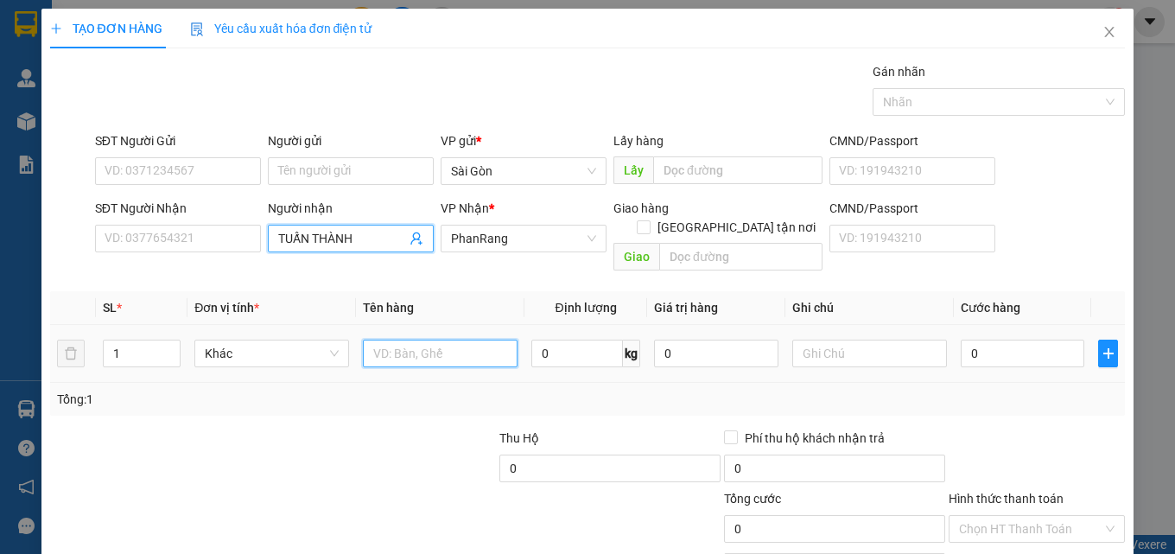
click at [440, 340] on input "text" at bounding box center [440, 354] width 155 height 28
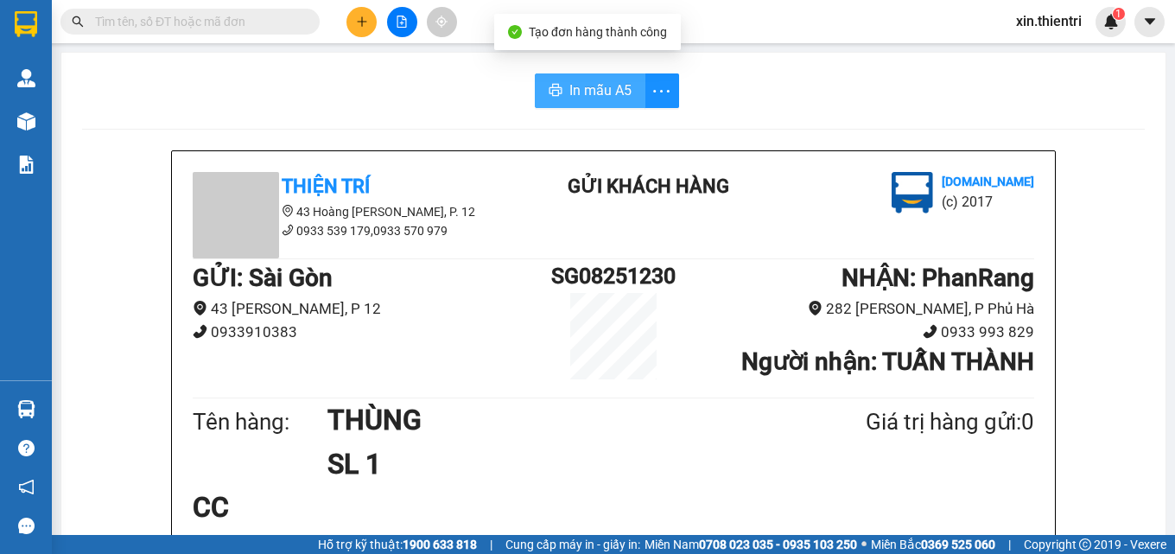
click at [575, 87] on span "In mẫu A5" at bounding box center [600, 90] width 62 height 22
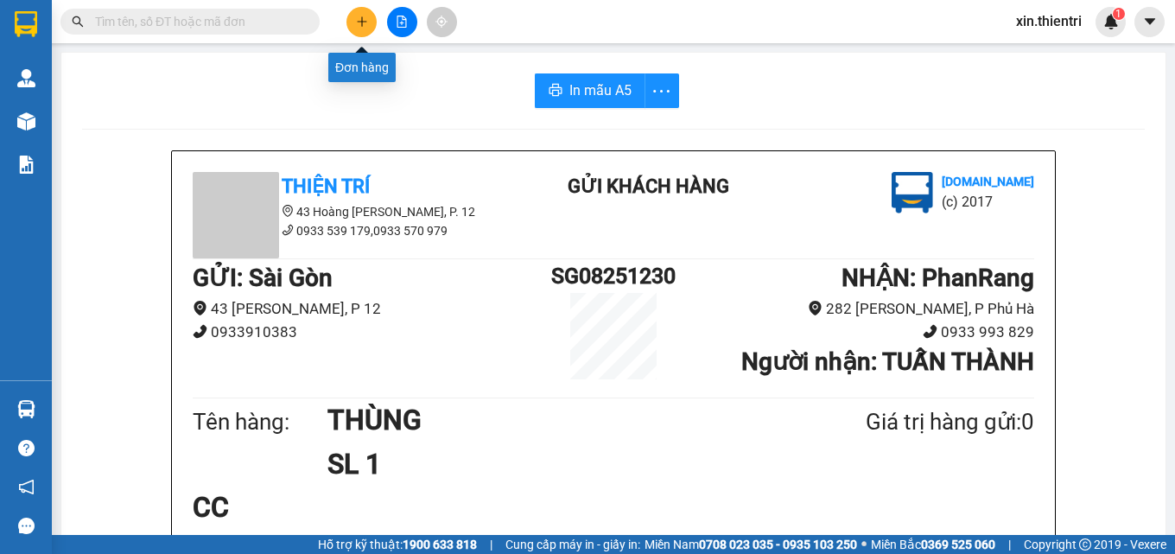
click at [364, 12] on button at bounding box center [361, 22] width 30 height 30
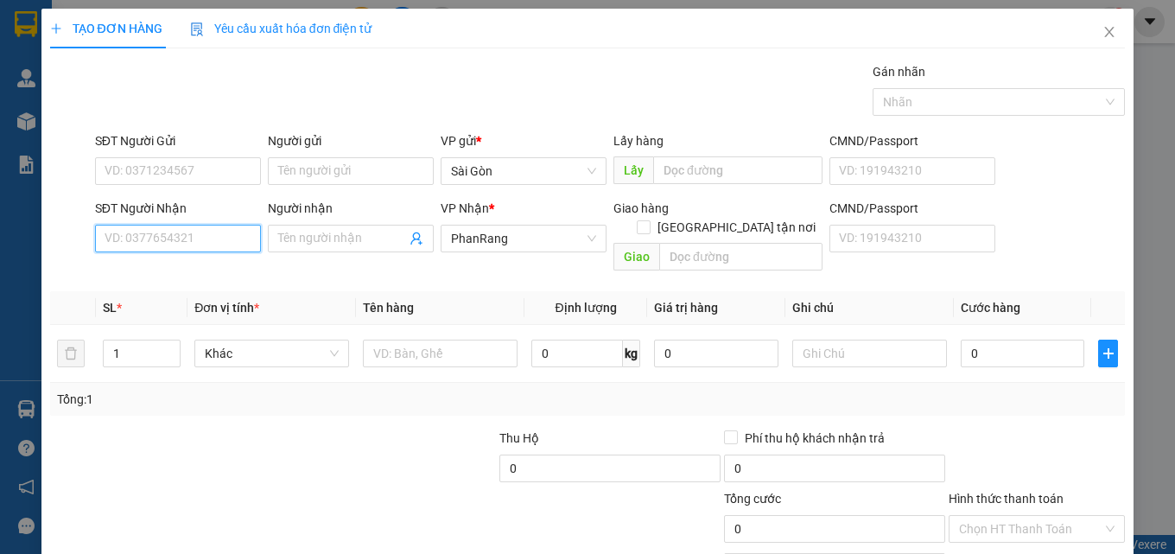
click at [232, 239] on input "SĐT Người Nhận" at bounding box center [178, 239] width 166 height 28
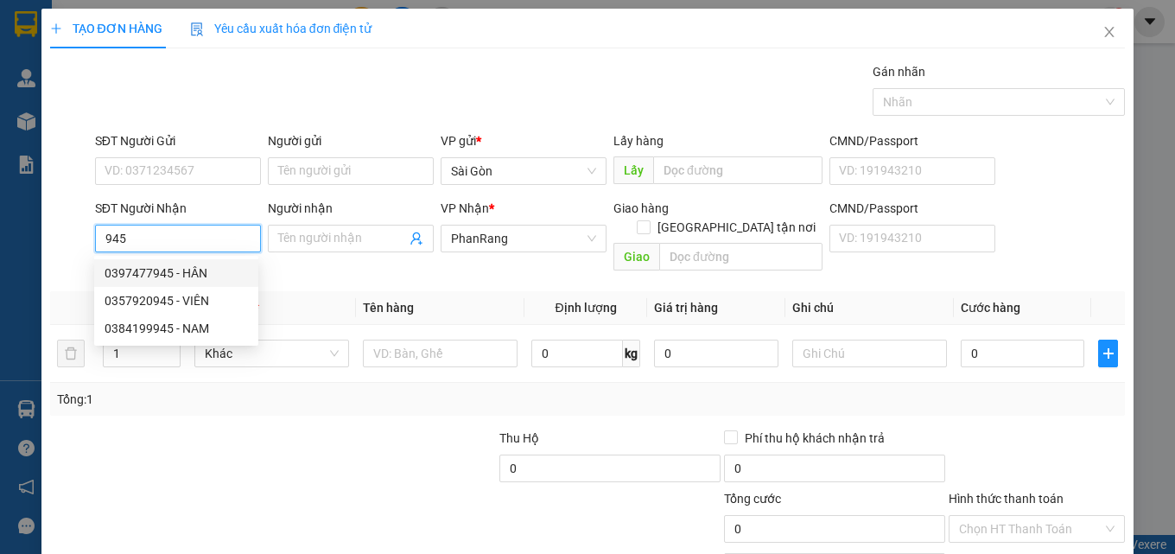
click at [200, 270] on div "0397477945 - HÂN" at bounding box center [176, 273] width 143 height 19
type input "0397477945"
type input "HÂN"
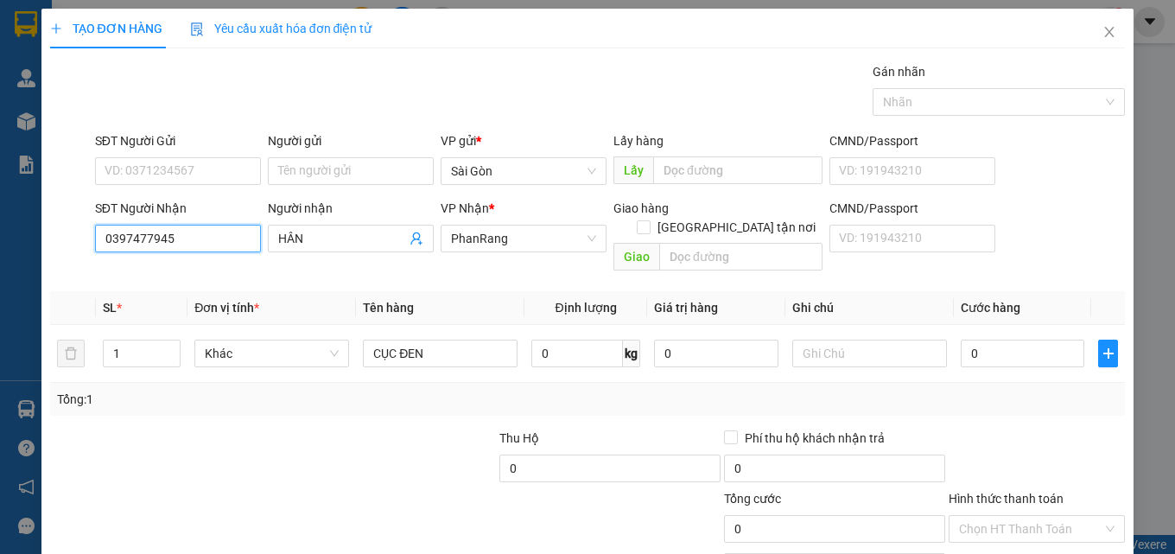
type input "0397477945"
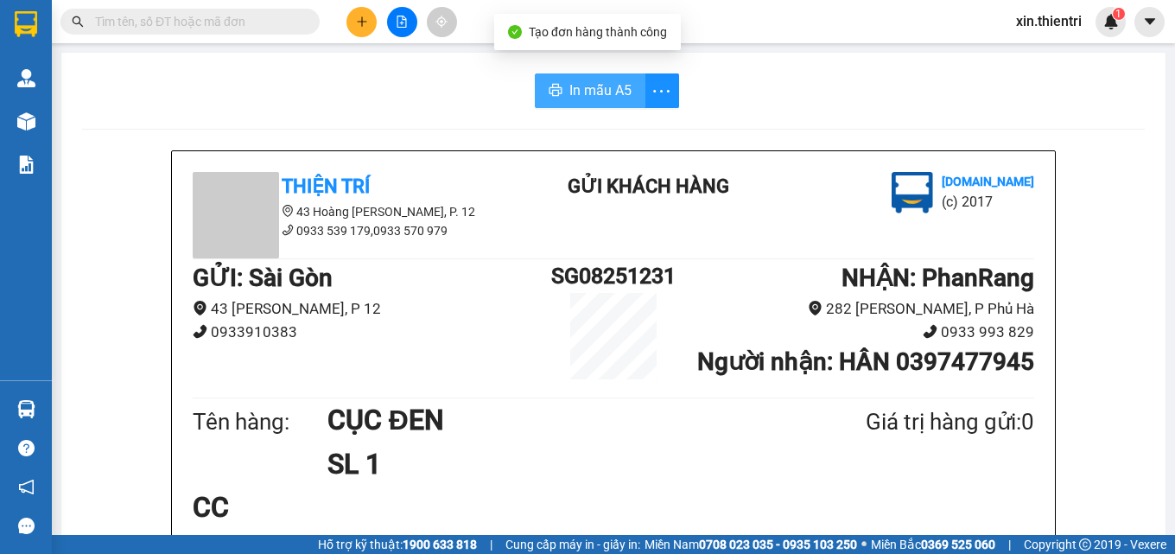
click at [586, 98] on span "In mẫu A5" at bounding box center [600, 90] width 62 height 22
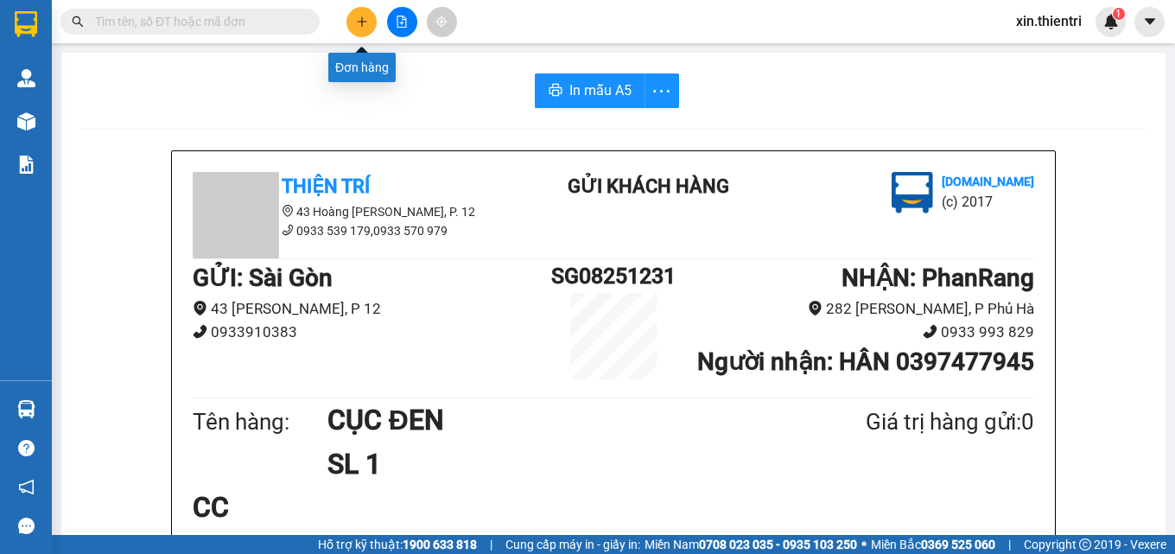
click at [357, 25] on icon "plus" at bounding box center [362, 22] width 12 height 12
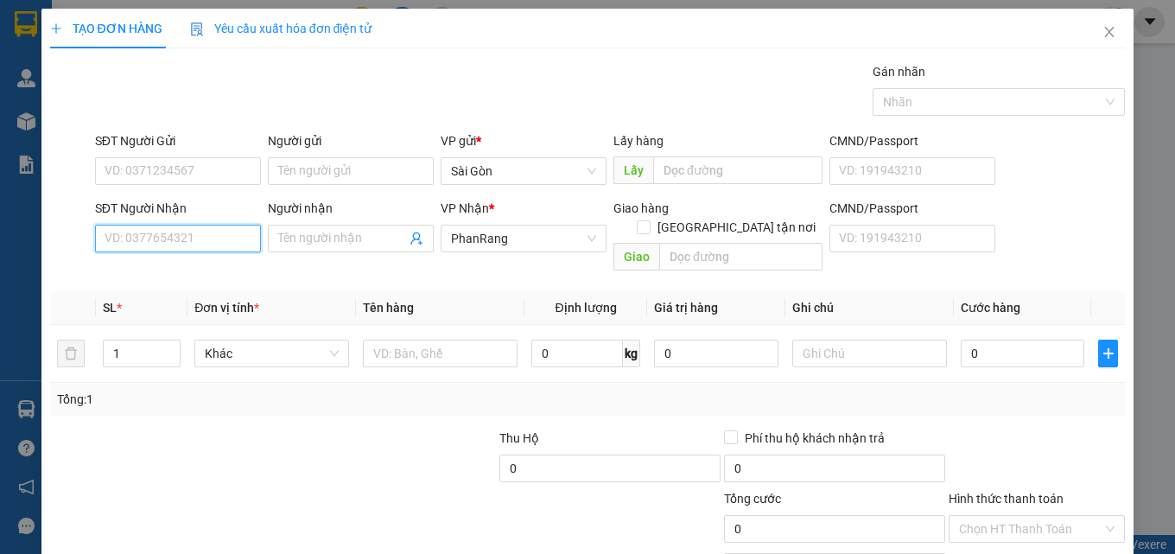
click at [199, 246] on input "SĐT Người Nhận" at bounding box center [178, 239] width 166 height 28
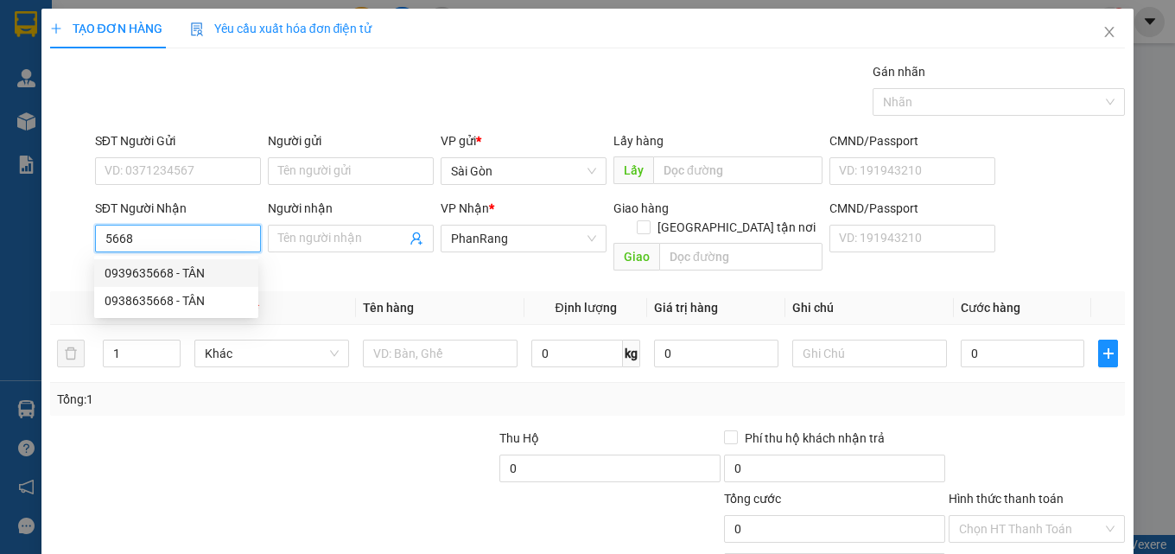
click at [180, 279] on div "0939635668 - TÂN" at bounding box center [176, 273] width 143 height 19
type input "0939635668"
type input "TÂN"
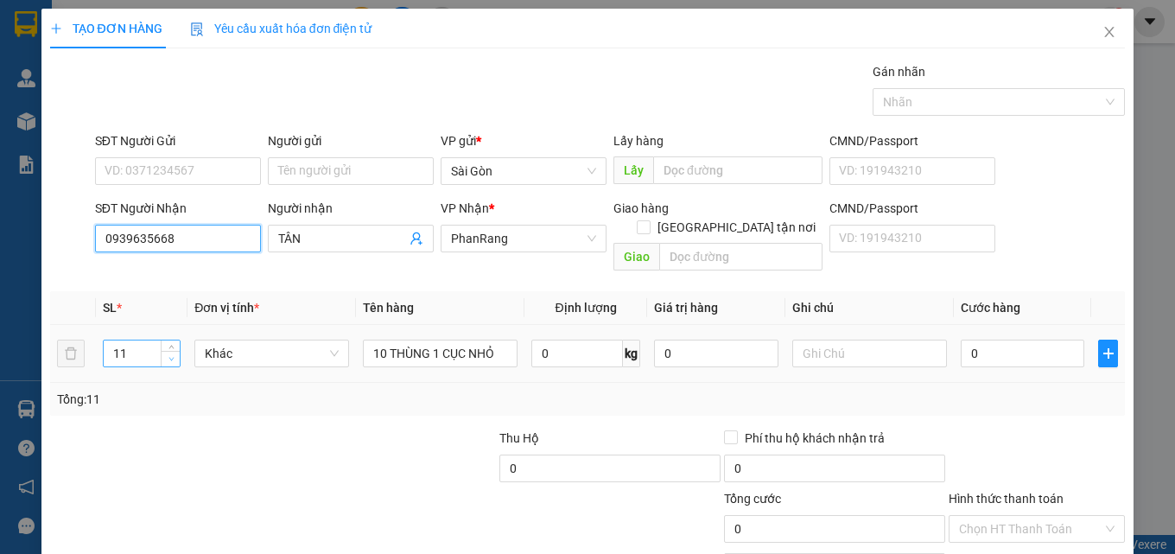
type input "0939635668"
click at [162, 351] on span "Decrease Value" at bounding box center [170, 359] width 19 height 16
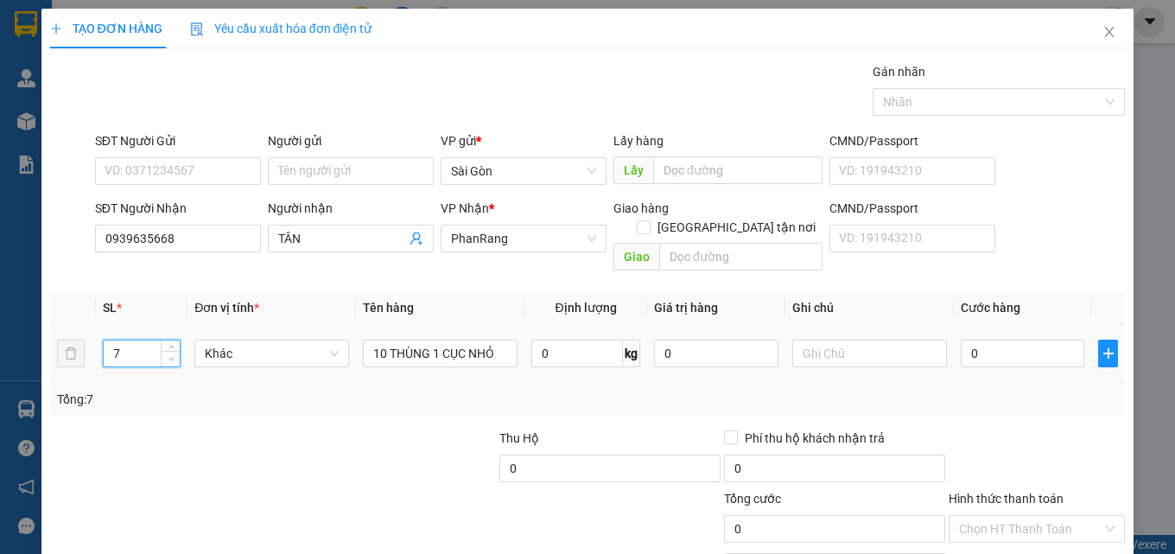
type input "6"
click at [162, 351] on span "Decrease Value" at bounding box center [170, 359] width 19 height 16
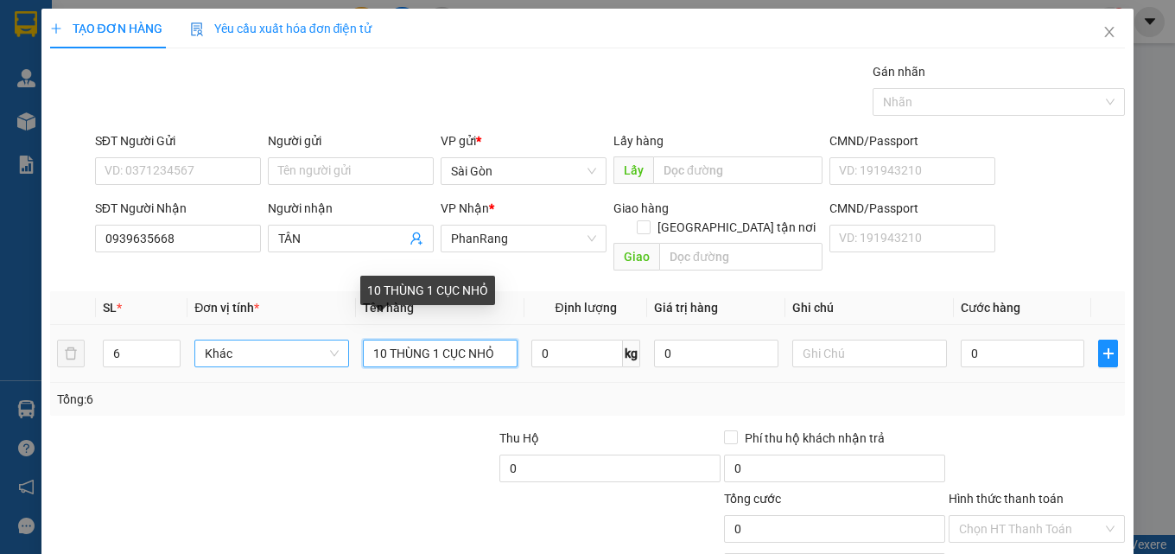
drag, startPoint x: 493, startPoint y: 334, endPoint x: 223, endPoint y: 327, distance: 270.5
click at [220, 331] on tr "6 Khác 10 THÙNG 1 CỤC NHỎ 0 kg 0 0" at bounding box center [588, 354] width 1076 height 58
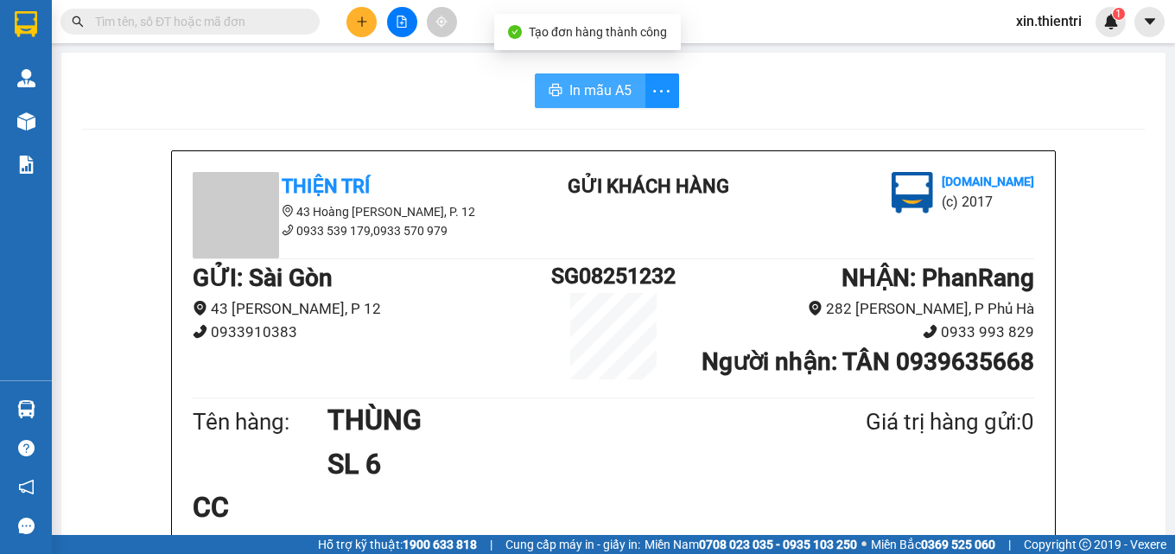
click at [556, 83] on button "In mẫu A5" at bounding box center [590, 90] width 111 height 35
click at [351, 16] on button at bounding box center [361, 22] width 30 height 30
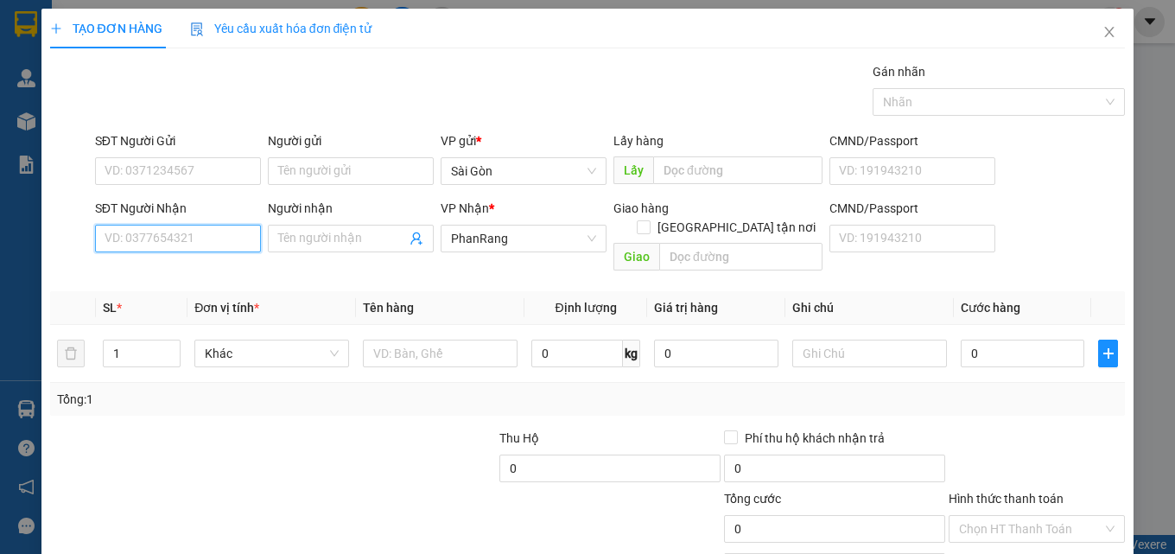
drag, startPoint x: 225, startPoint y: 245, endPoint x: 213, endPoint y: 236, distance: 16.1
click at [224, 245] on input "SĐT Người Nhận" at bounding box center [178, 239] width 166 height 28
drag, startPoint x: 185, startPoint y: 241, endPoint x: 181, endPoint y: 265, distance: 24.6
click at [184, 241] on input "09378092" at bounding box center [178, 239] width 166 height 28
type input "0937809296"
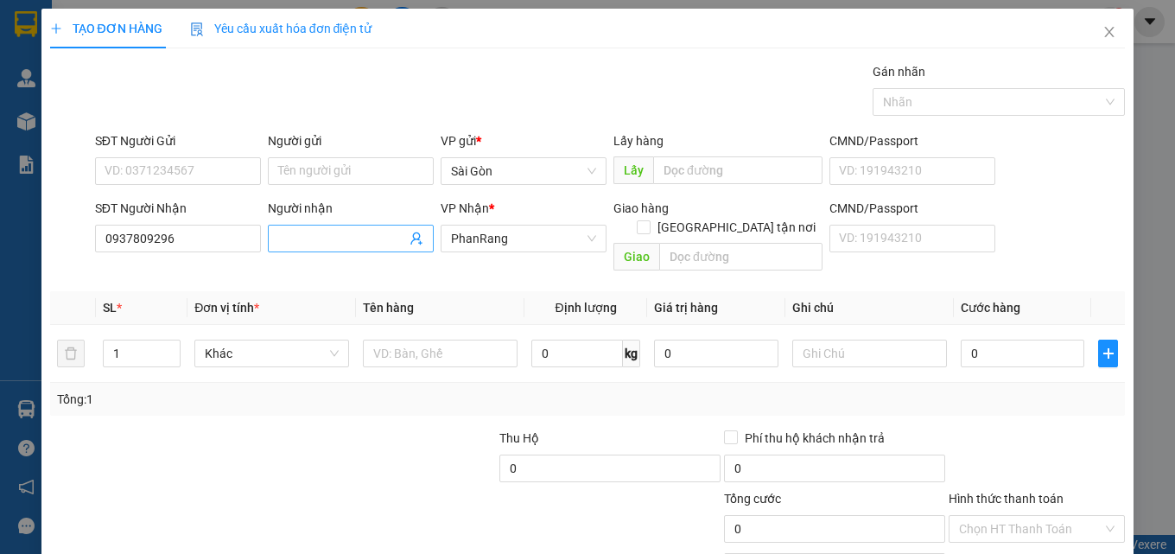
click at [339, 242] on input "Người nhận" at bounding box center [342, 238] width 128 height 19
type input "T"
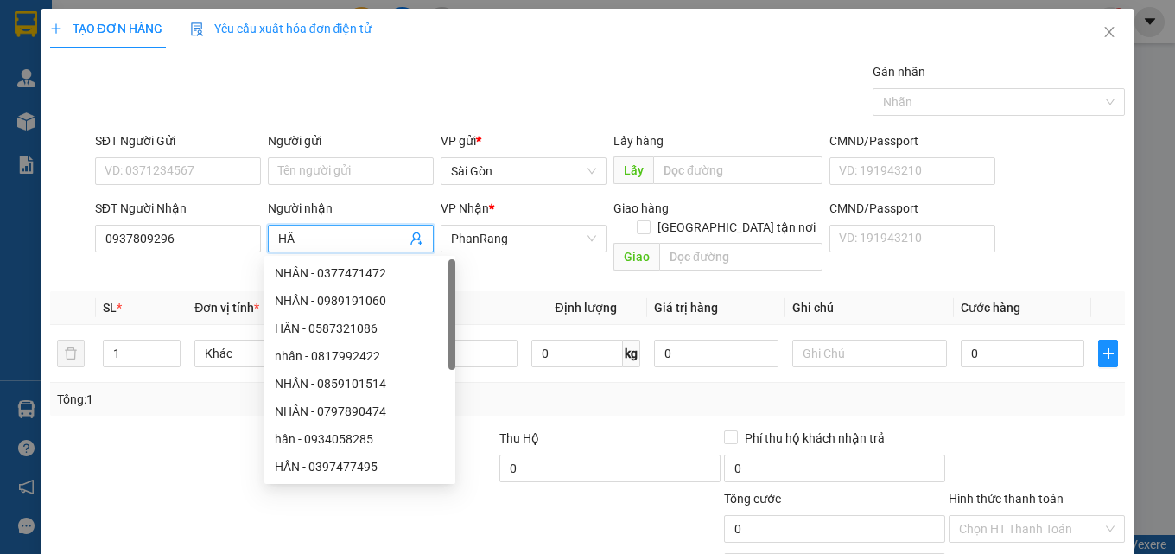
type input "H"
click at [166, 239] on input "0937809296" at bounding box center [178, 239] width 166 height 28
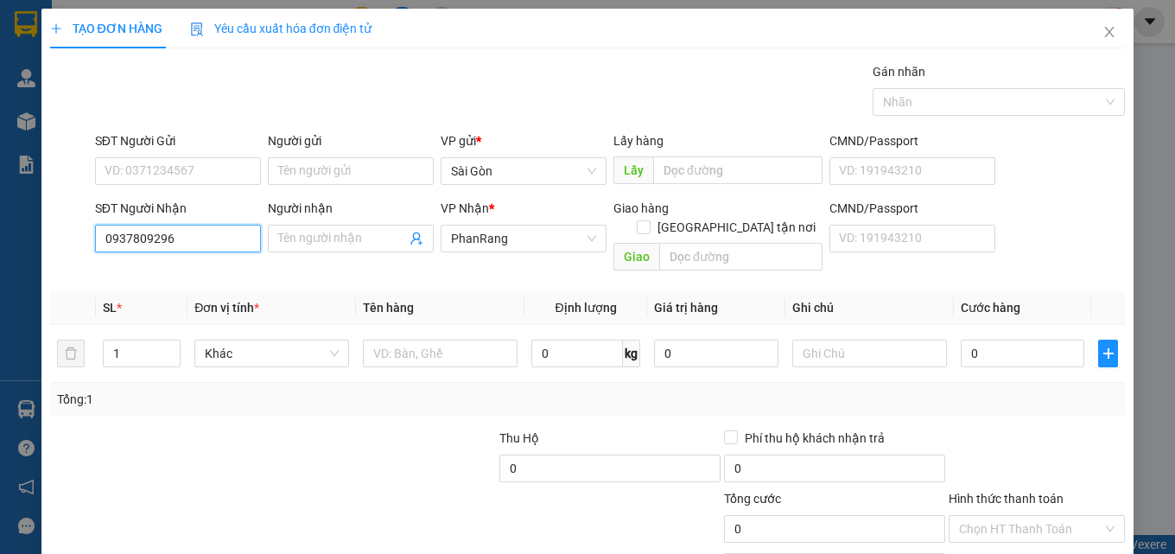
click at [177, 244] on input "0937809296" at bounding box center [178, 239] width 166 height 28
click at [178, 242] on input "093780" at bounding box center [178, 239] width 166 height 28
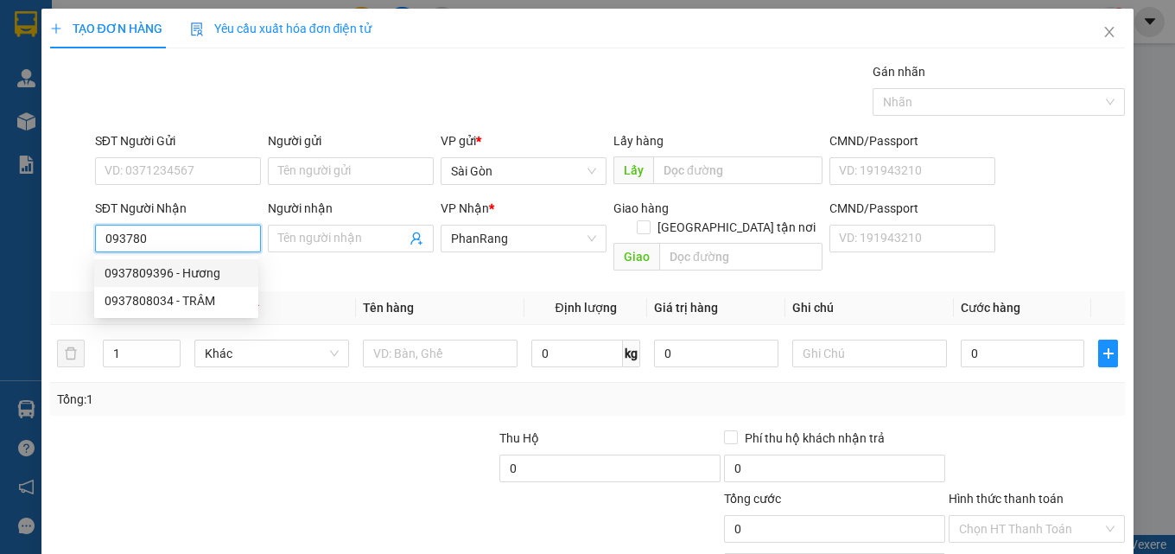
click at [181, 269] on div "0937809396 - Hương" at bounding box center [176, 273] width 143 height 19
type input "0937809396"
type input "Hương"
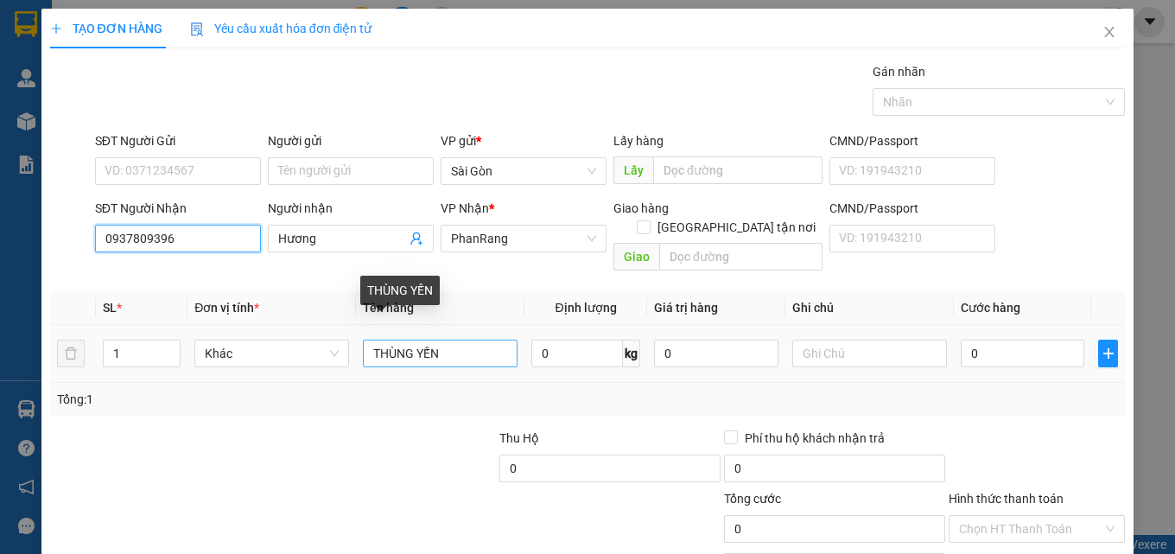
type input "0937809396"
click at [458, 340] on input "THÙNG YẾN" at bounding box center [440, 354] width 155 height 28
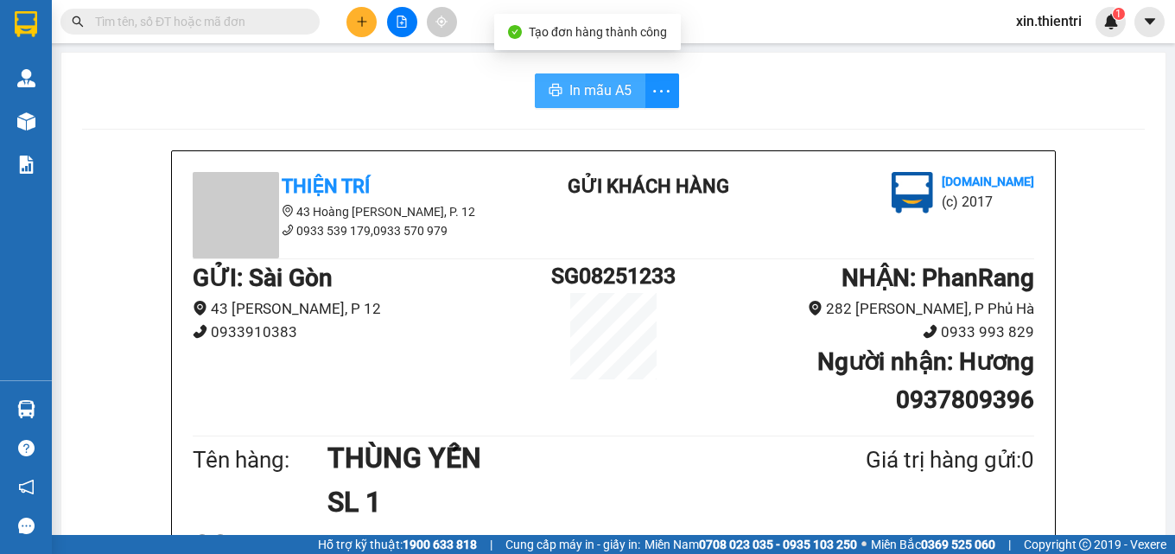
click at [569, 86] on span "In mẫu A5" at bounding box center [600, 90] width 62 height 22
click at [372, 31] on div at bounding box center [402, 22] width 130 height 30
click at [361, 25] on icon "plus" at bounding box center [362, 22] width 12 height 12
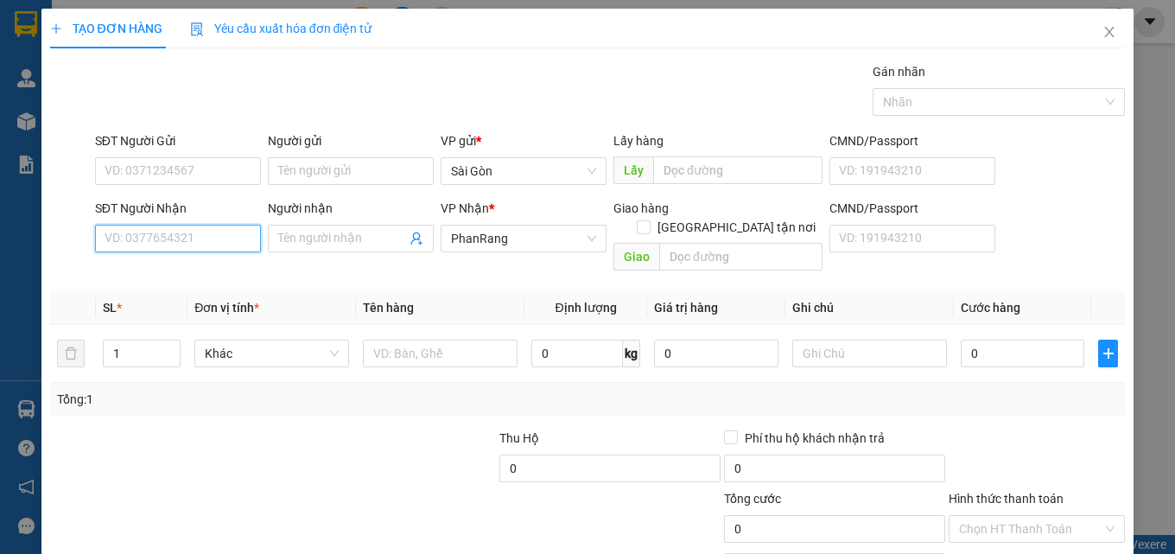
click at [232, 236] on input "SĐT Người Nhận" at bounding box center [178, 239] width 166 height 28
click at [141, 268] on div "0911107817 - HẰNG" at bounding box center [176, 273] width 143 height 19
type input "0911107817"
type input "HẰNG"
type input "30.000"
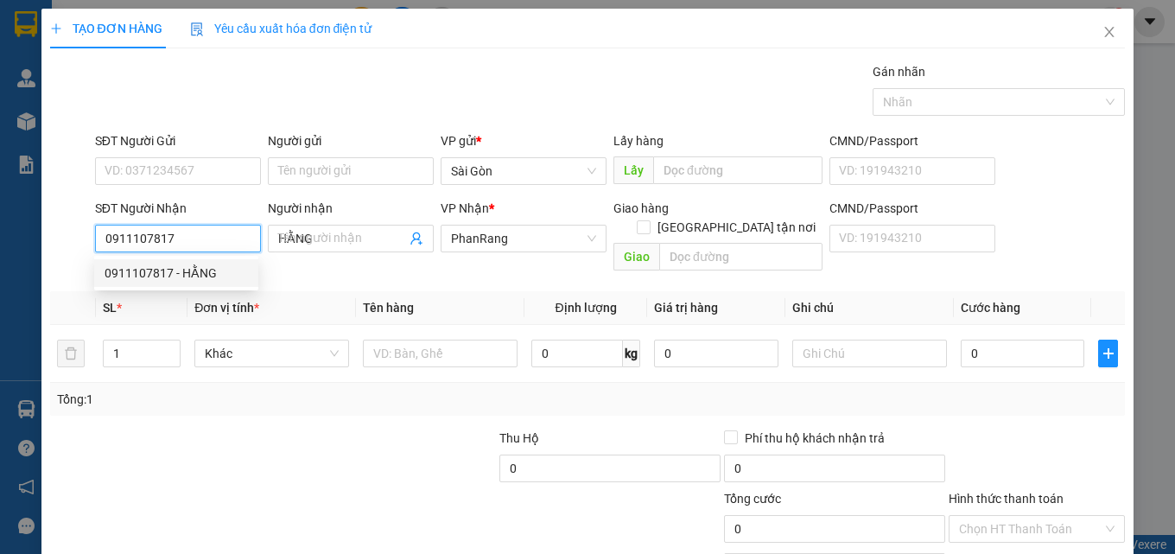
type input "30.000"
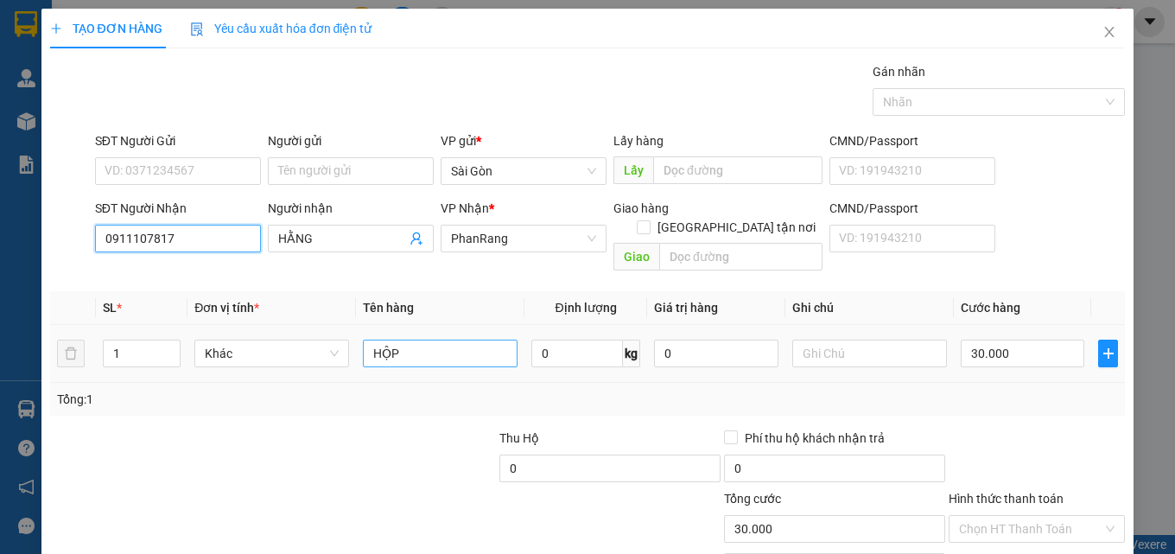
type input "0911107817"
drag, startPoint x: 436, startPoint y: 260, endPoint x: 441, endPoint y: 289, distance: 29.0
click at [436, 340] on input "HỘP" at bounding box center [440, 354] width 155 height 28
type input "H"
type input "THÙNG XỐP"
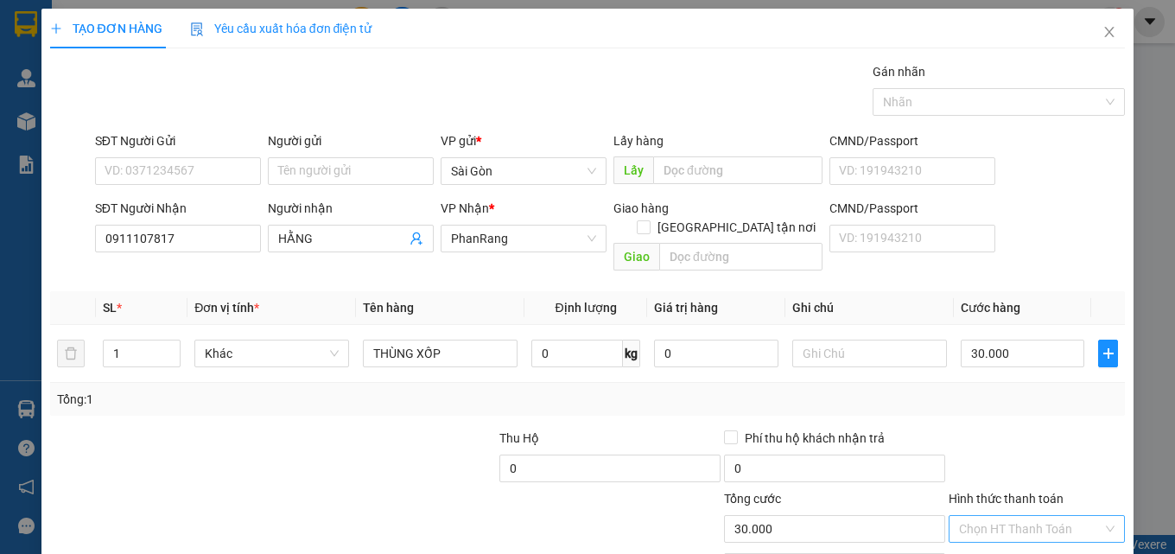
click at [1018, 516] on input "Hình thức thanh toán" at bounding box center [1030, 529] width 143 height 26
click at [1003, 535] on div "Tại văn phòng" at bounding box center [1026, 544] width 154 height 19
drag, startPoint x: 1056, startPoint y: 500, endPoint x: 1121, endPoint y: 531, distance: 71.9
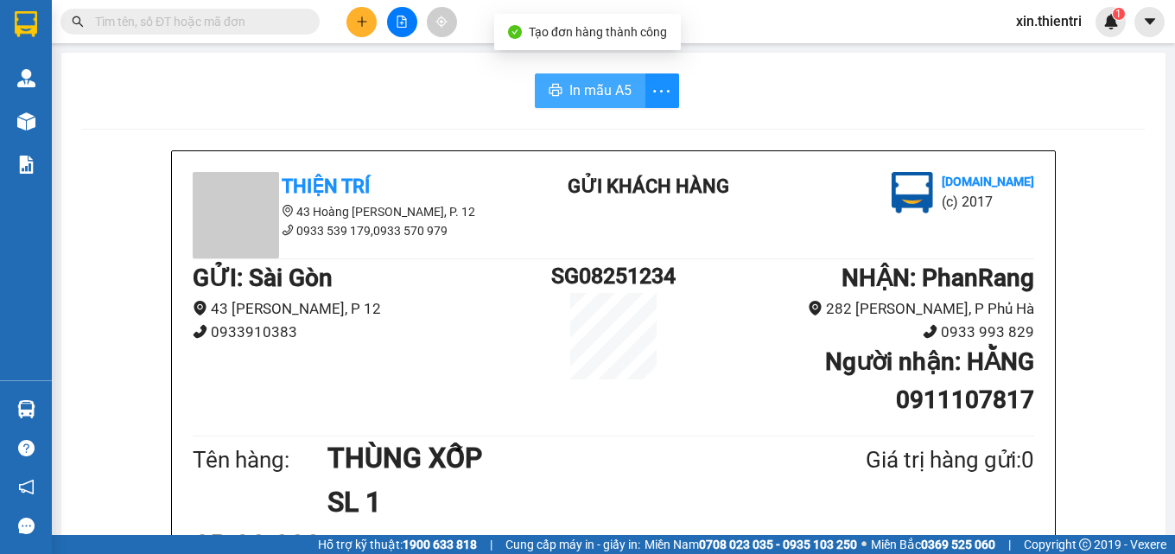
click at [569, 94] on span "In mẫu A5" at bounding box center [600, 90] width 62 height 22
drag, startPoint x: 391, startPoint y: 106, endPoint x: 461, endPoint y: 99, distance: 71.2
click at [394, 105] on div "In mẫu A5" at bounding box center [613, 90] width 1063 height 35
drag, startPoint x: 556, startPoint y: 92, endPoint x: 560, endPoint y: 84, distance: 9.7
click at [562, 88] on button "In mẫu A5" at bounding box center [590, 90] width 111 height 35
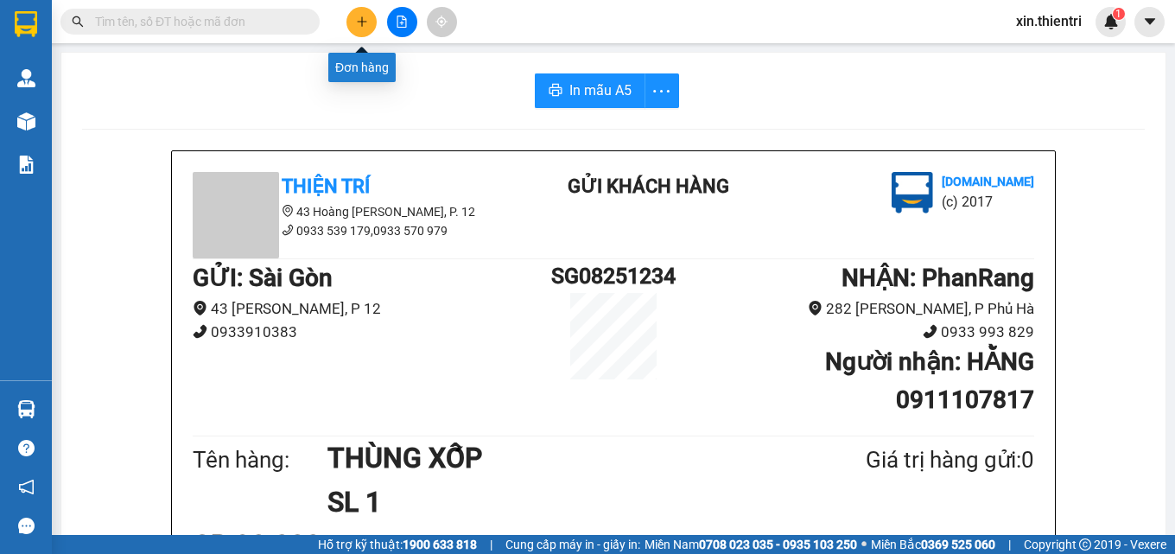
click at [369, 29] on button at bounding box center [361, 22] width 30 height 30
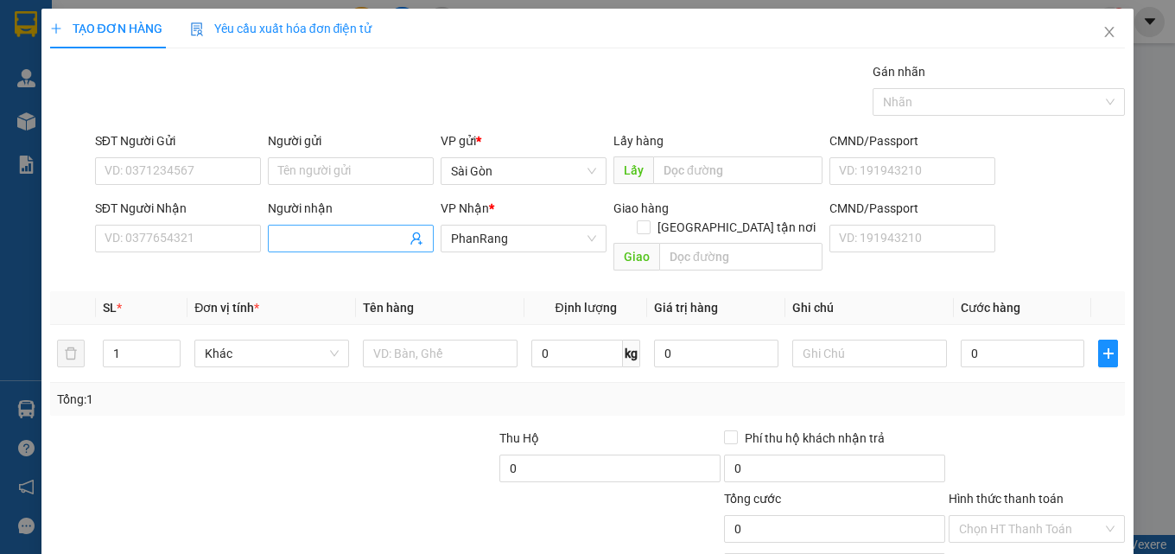
click at [309, 238] on input "Người nhận" at bounding box center [342, 238] width 128 height 19
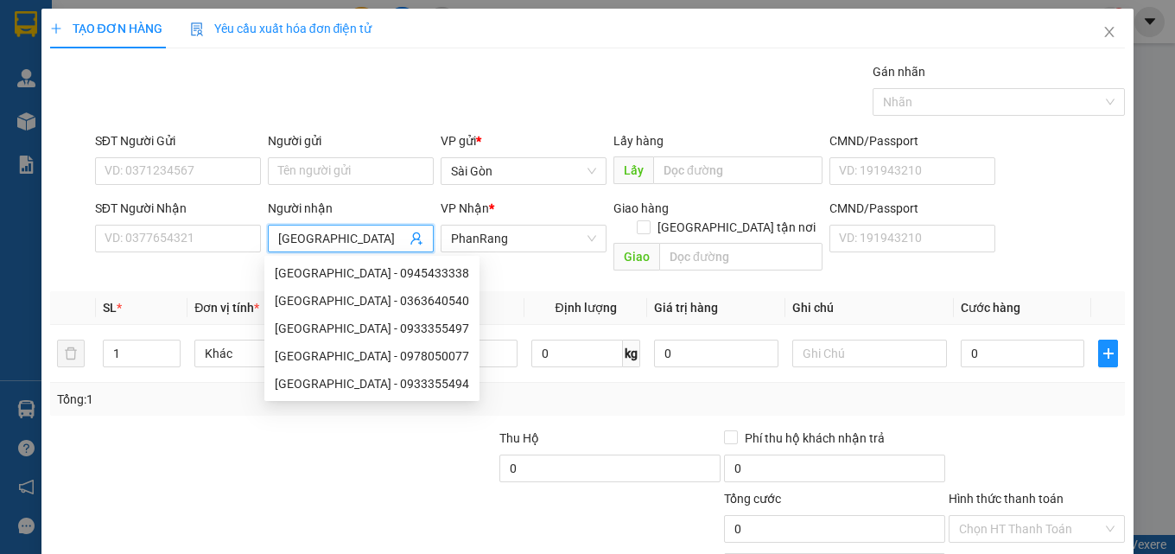
type input "HẢI CHÂU"
click at [215, 429] on div at bounding box center [160, 459] width 225 height 60
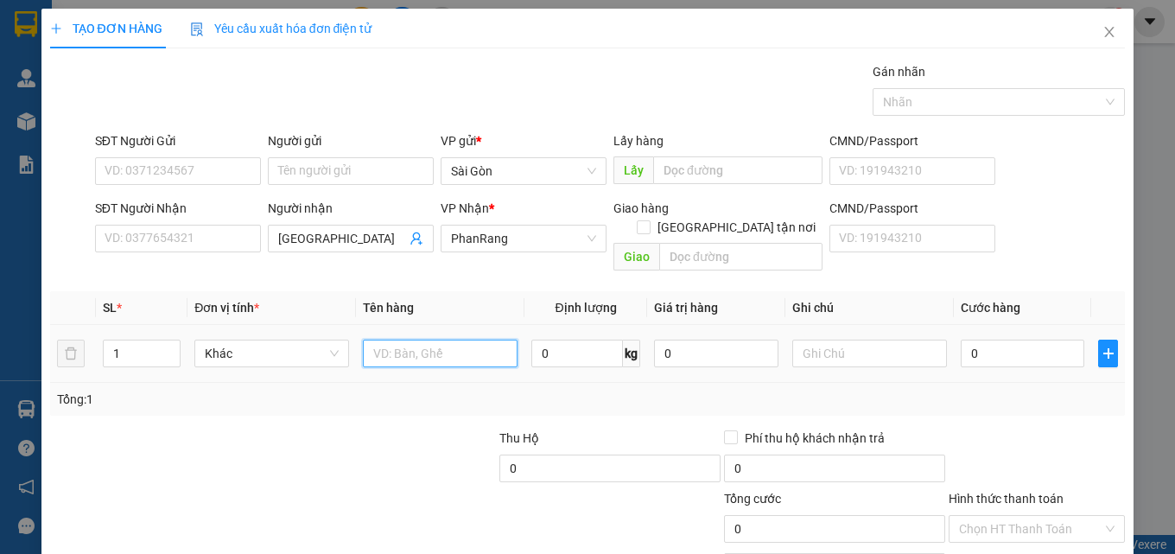
click at [473, 342] on input "text" at bounding box center [440, 354] width 155 height 28
type input "CỤC"
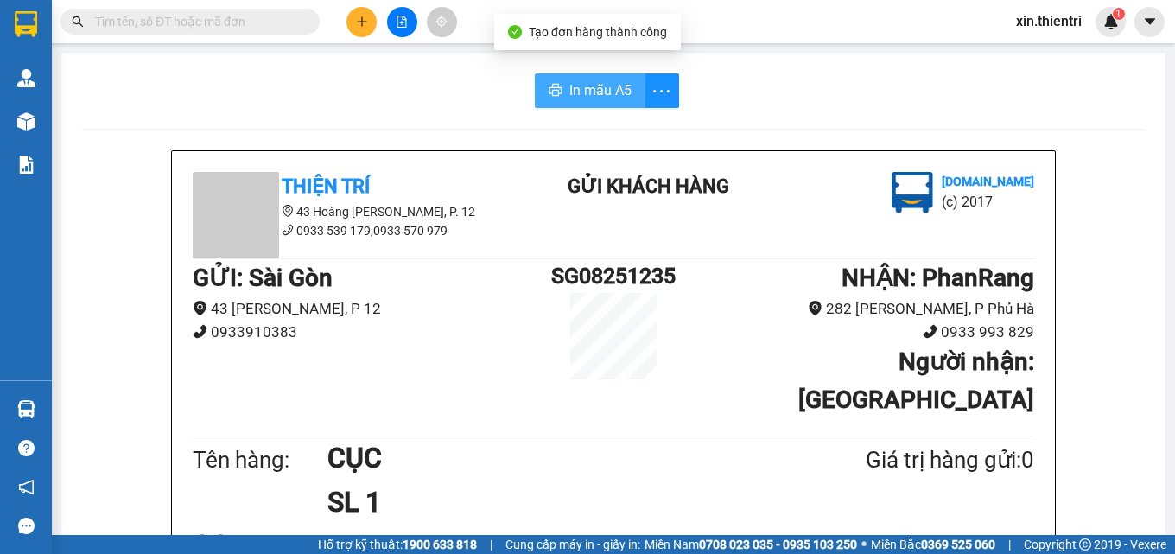
drag, startPoint x: 592, startPoint y: 86, endPoint x: 598, endPoint y: 77, distance: 10.5
click at [593, 83] on span "In mẫu A5" at bounding box center [600, 90] width 62 height 22
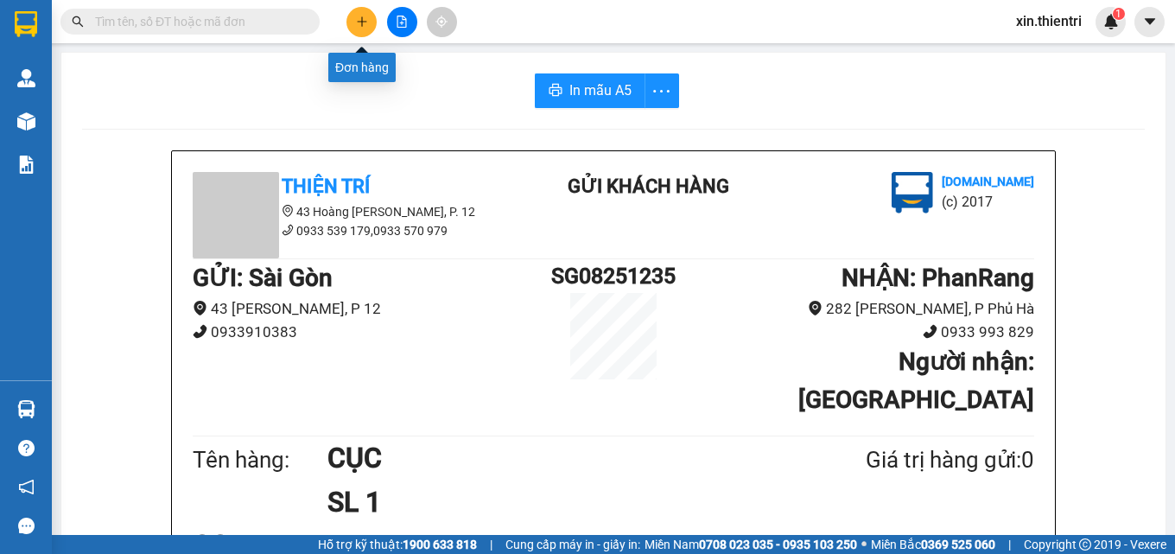
click at [354, 17] on button at bounding box center [361, 22] width 30 height 30
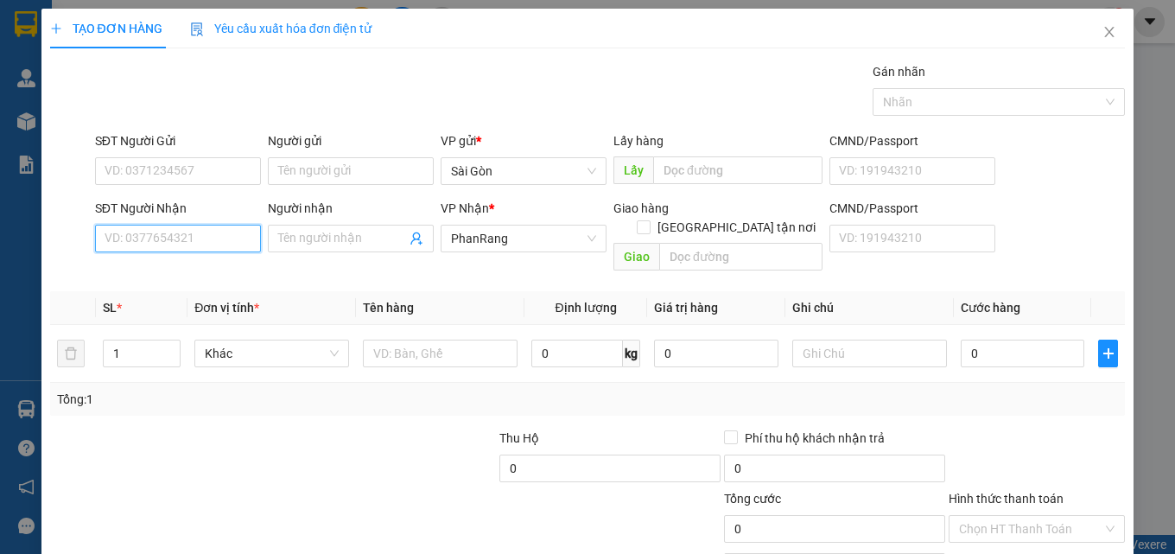
click at [198, 245] on input "SĐT Người Nhận" at bounding box center [178, 239] width 166 height 28
click at [175, 264] on div "0384424373 - QUỐC" at bounding box center [176, 273] width 143 height 19
type input "0384424373"
type input "QUỐC"
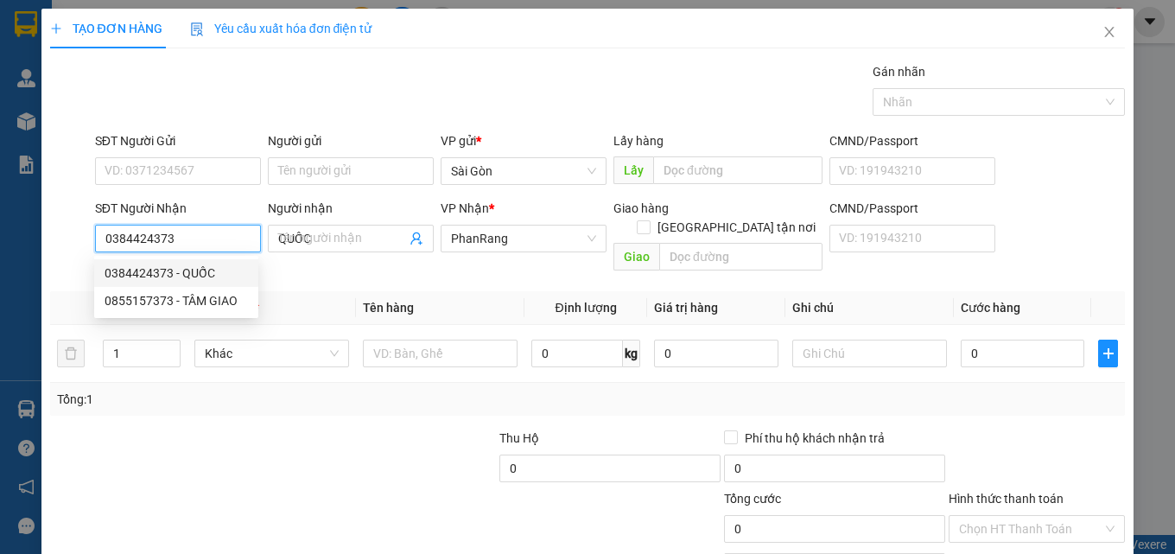
type input "120.000"
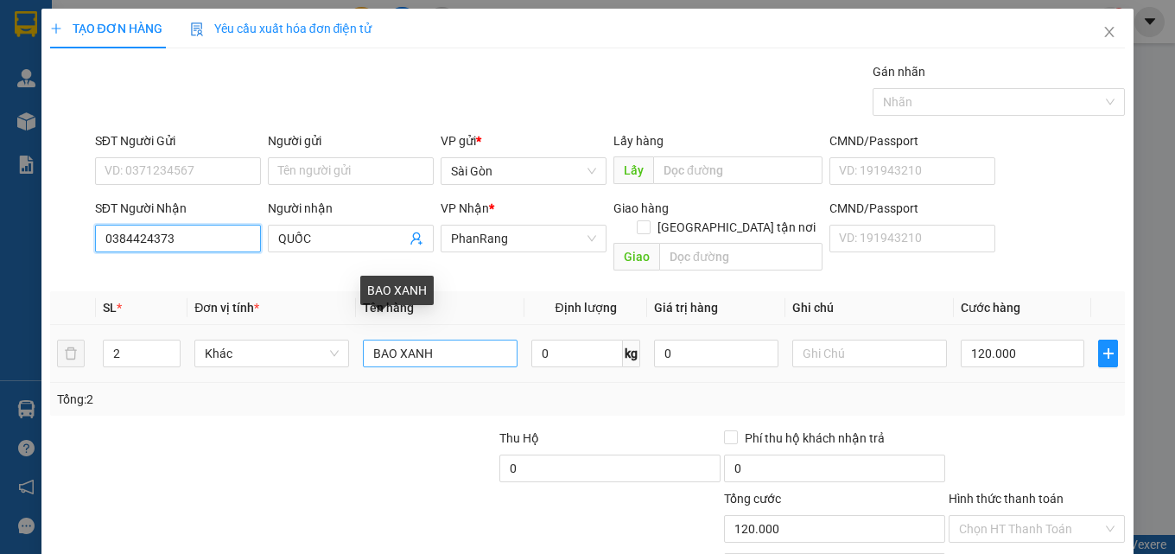
type input "0384424373"
click at [431, 340] on input "BAO XANH" at bounding box center [440, 354] width 155 height 28
type input "B"
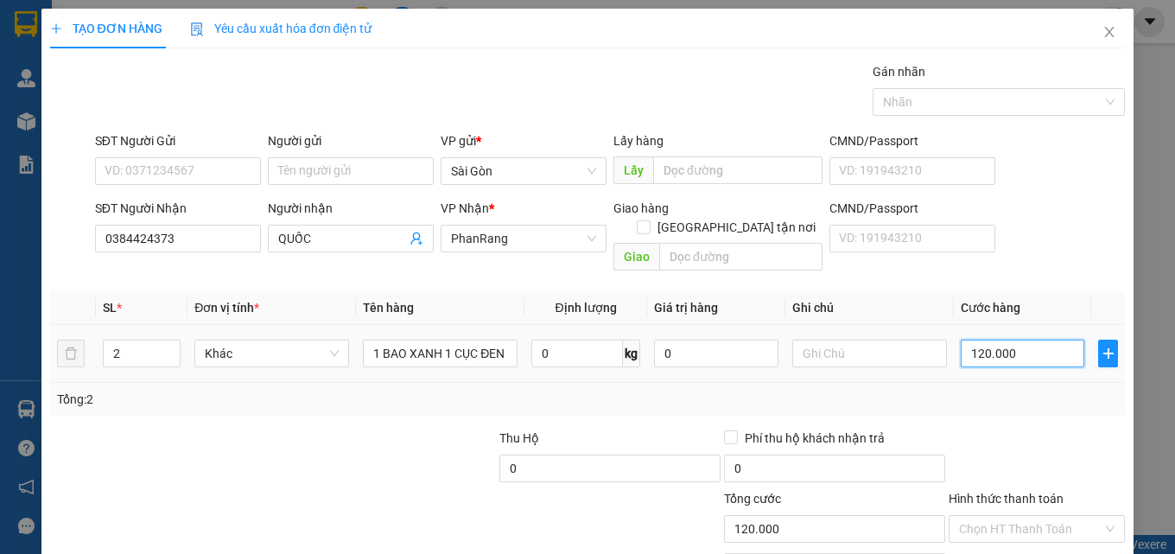
drag, startPoint x: 1032, startPoint y: 346, endPoint x: 1009, endPoint y: 333, distance: 25.5
click at [1029, 343] on input "120.000" at bounding box center [1023, 354] width 124 height 28
click at [995, 340] on input "0" at bounding box center [1023, 354] width 124 height 28
drag, startPoint x: 1055, startPoint y: 421, endPoint x: 1041, endPoint y: 428, distance: 15.5
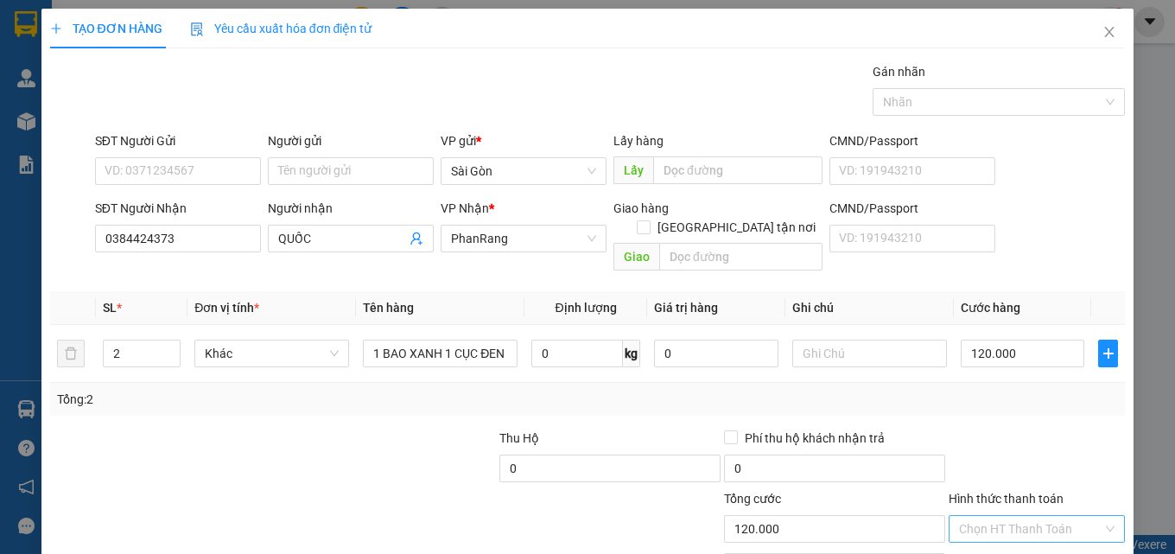
click at [1052, 516] on input "Hình thức thanh toán" at bounding box center [1030, 529] width 143 height 26
drag, startPoint x: 1030, startPoint y: 459, endPoint x: 1019, endPoint y: 438, distance: 23.6
click at [1027, 535] on div "Tại văn phòng" at bounding box center [1026, 544] width 154 height 19
drag, startPoint x: 1020, startPoint y: 511, endPoint x: 1042, endPoint y: 470, distance: 46.8
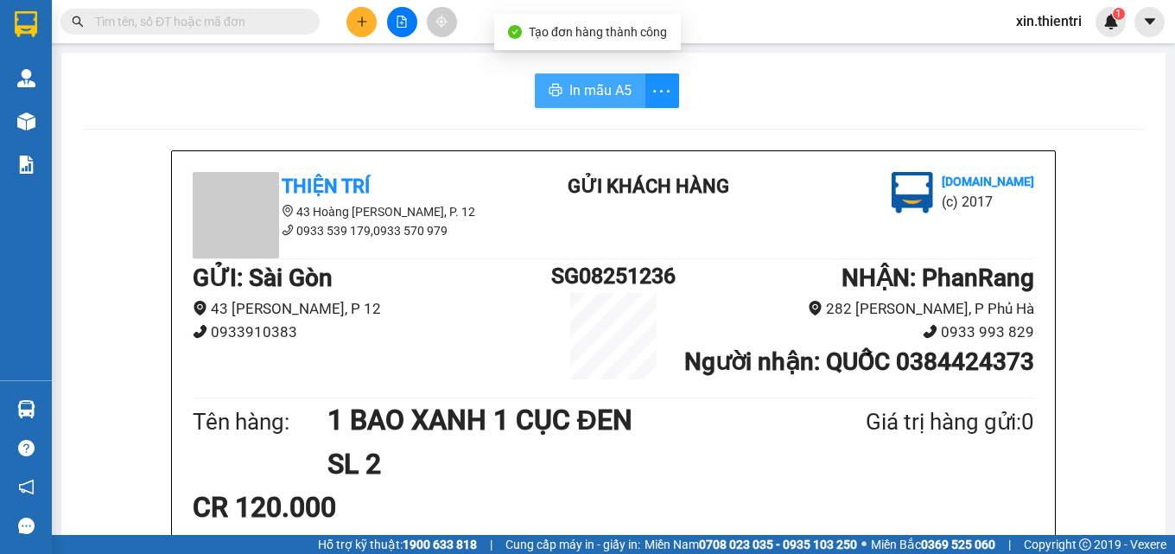
click at [582, 98] on span "In mẫu A5" at bounding box center [600, 90] width 62 height 22
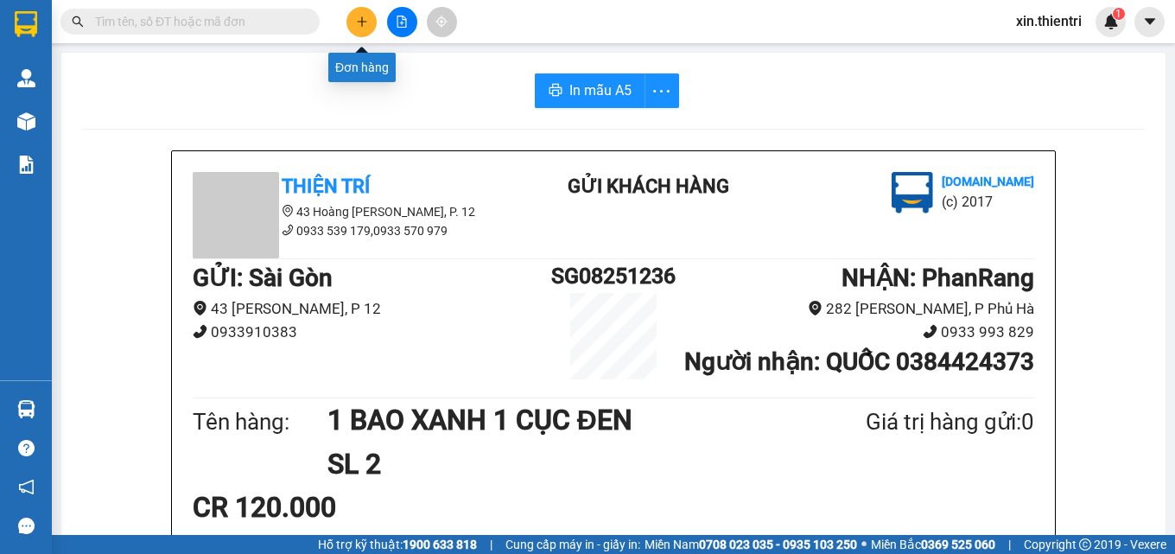
click at [369, 33] on button at bounding box center [361, 22] width 30 height 30
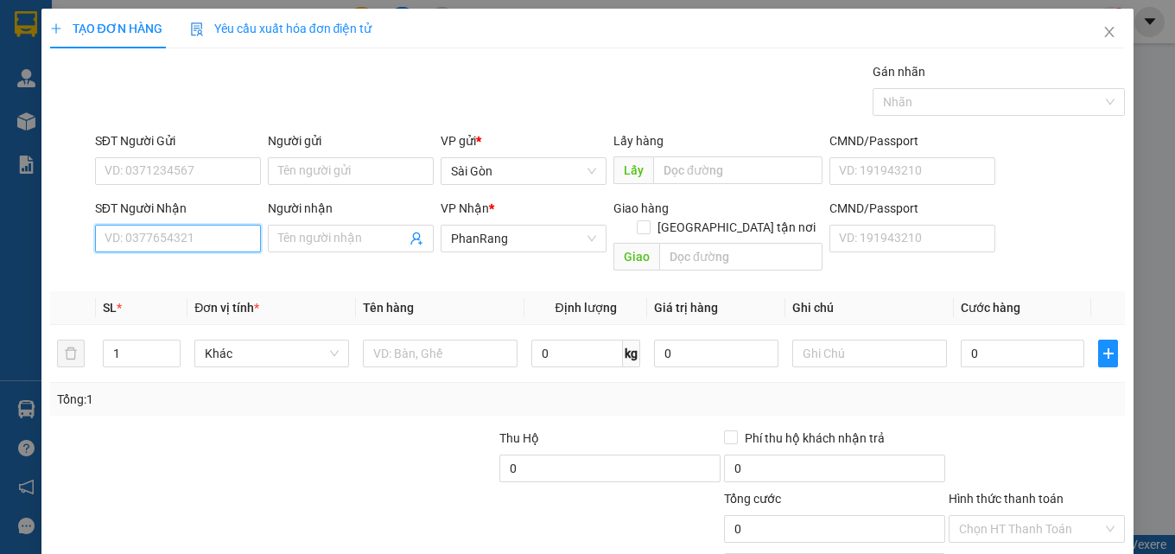
click at [230, 226] on input "SĐT Người Nhận" at bounding box center [178, 239] width 166 height 28
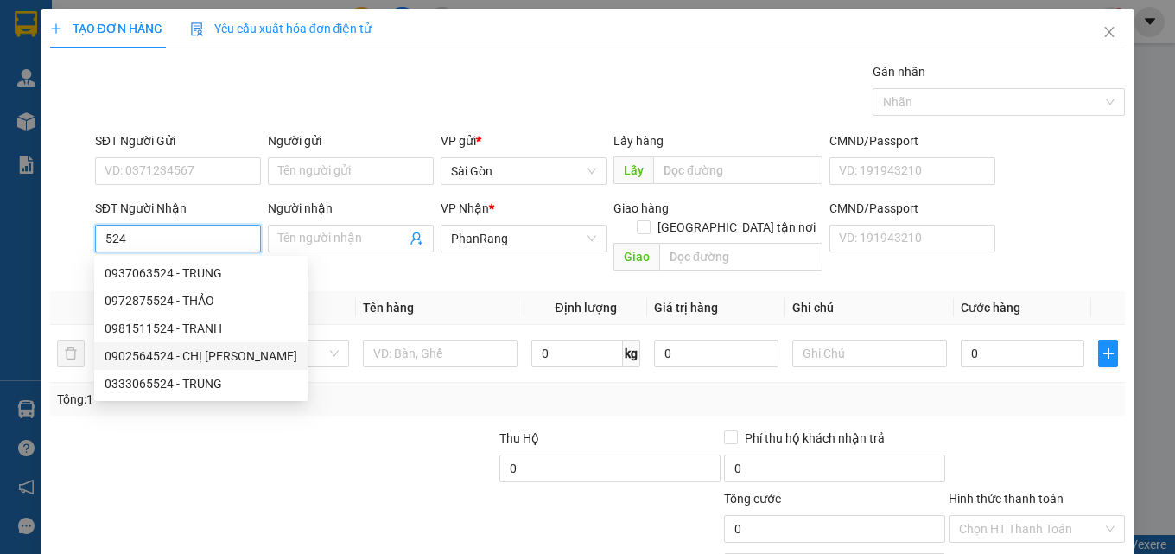
click at [212, 353] on div "0902564524 - CHỊ TRINH" at bounding box center [201, 355] width 193 height 19
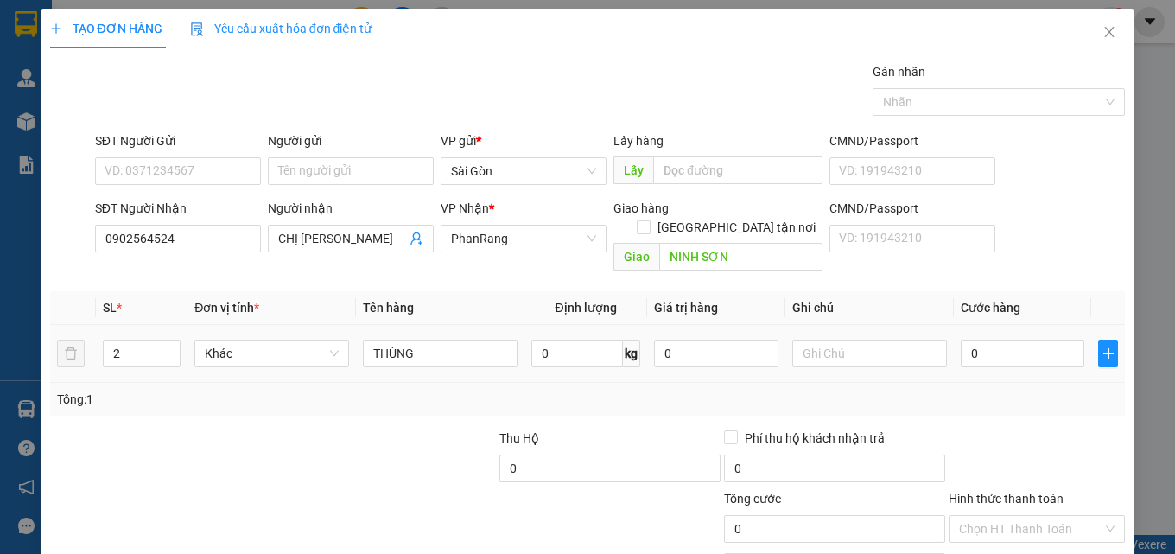
click at [176, 340] on span "Increase Value" at bounding box center [170, 346] width 19 height 13
drag, startPoint x: 1021, startPoint y: 510, endPoint x: 1010, endPoint y: 497, distance: 17.1
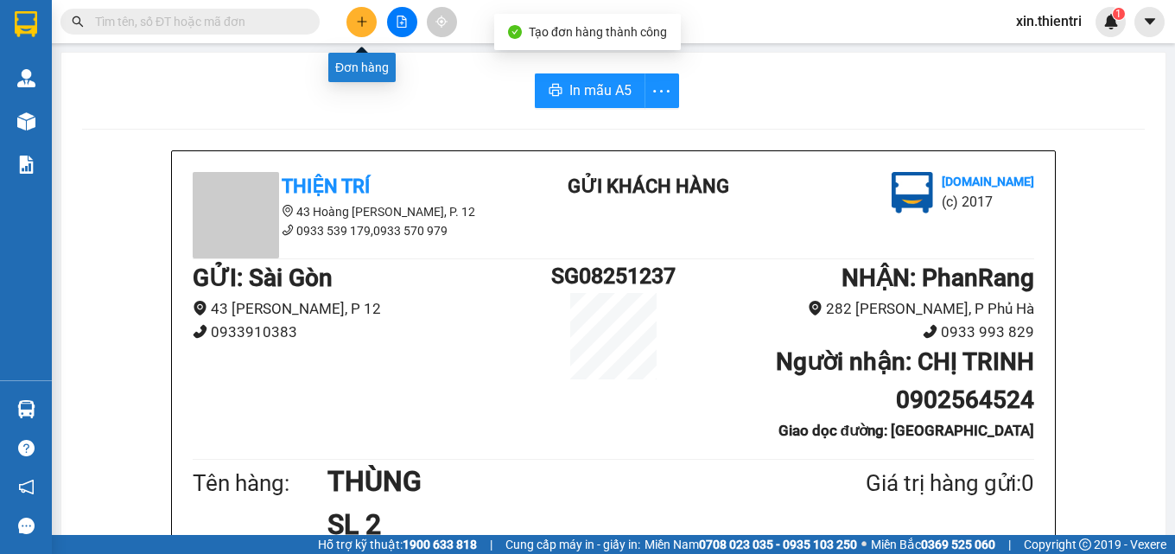
click at [364, 20] on icon "plus" at bounding box center [362, 22] width 12 height 12
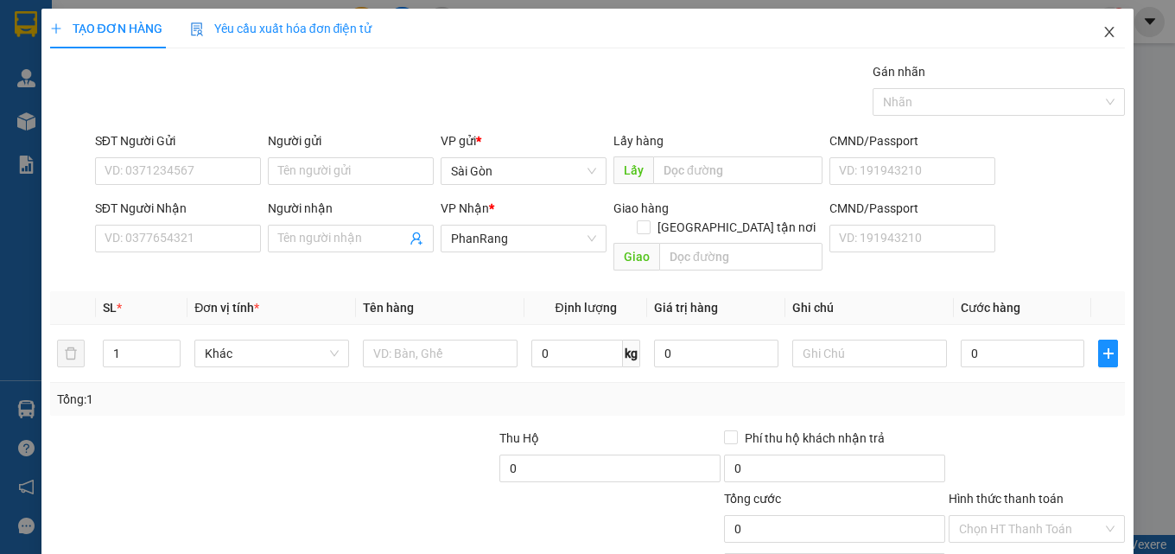
click at [1102, 32] on icon "close" at bounding box center [1109, 32] width 14 height 14
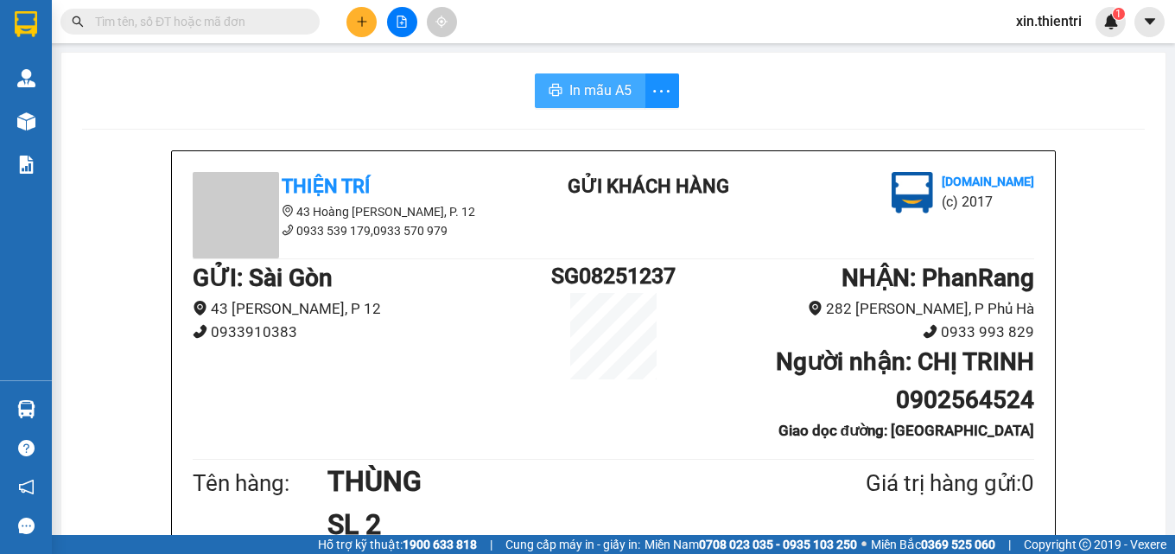
click at [557, 92] on button "In mẫu A5" at bounding box center [590, 90] width 111 height 35
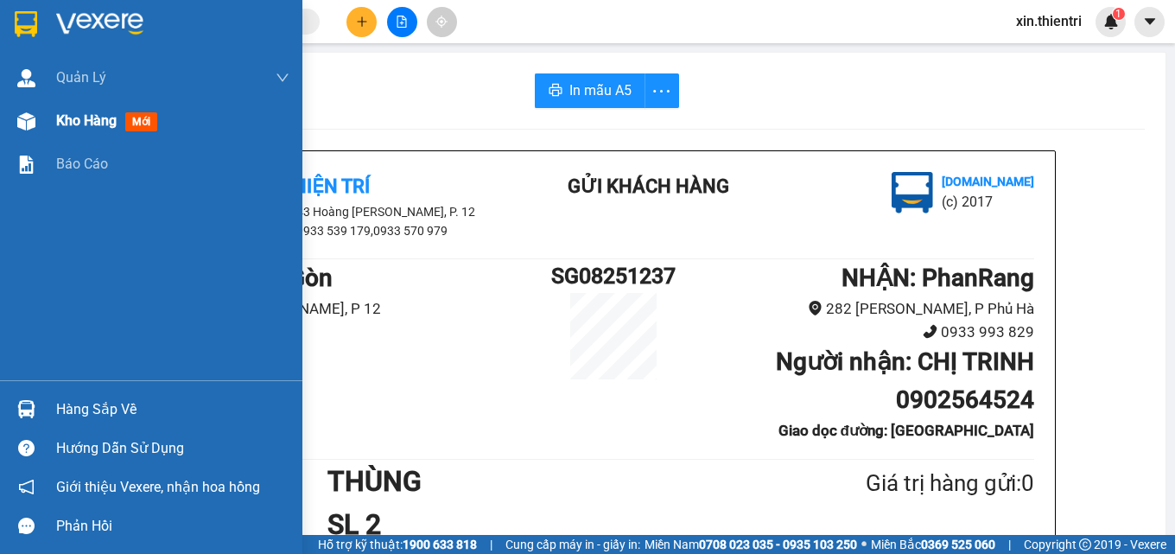
click at [68, 121] on span "Kho hàng" at bounding box center [86, 120] width 60 height 16
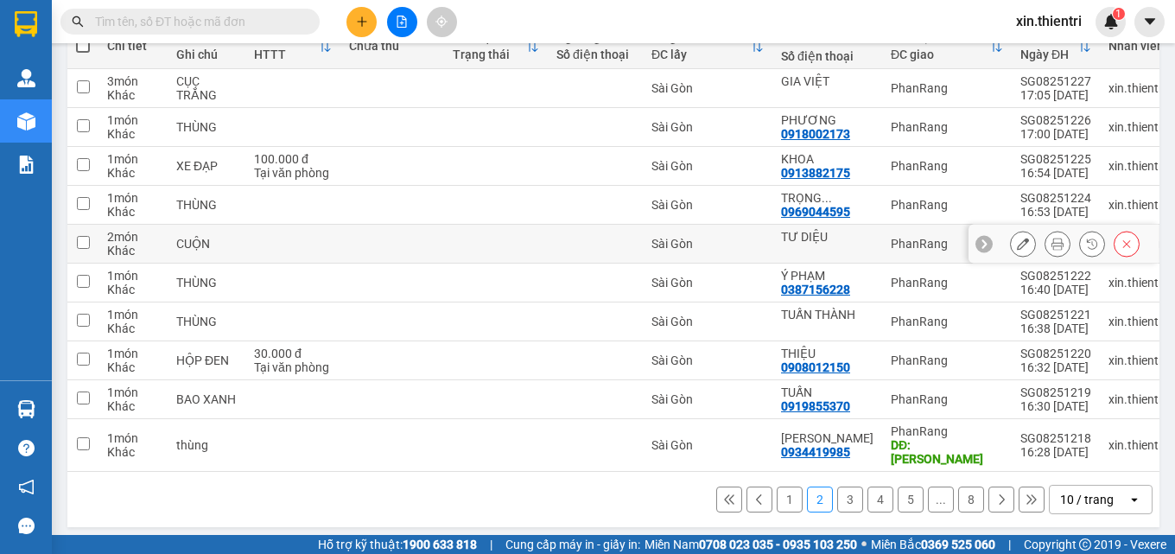
scroll to position [221, 0]
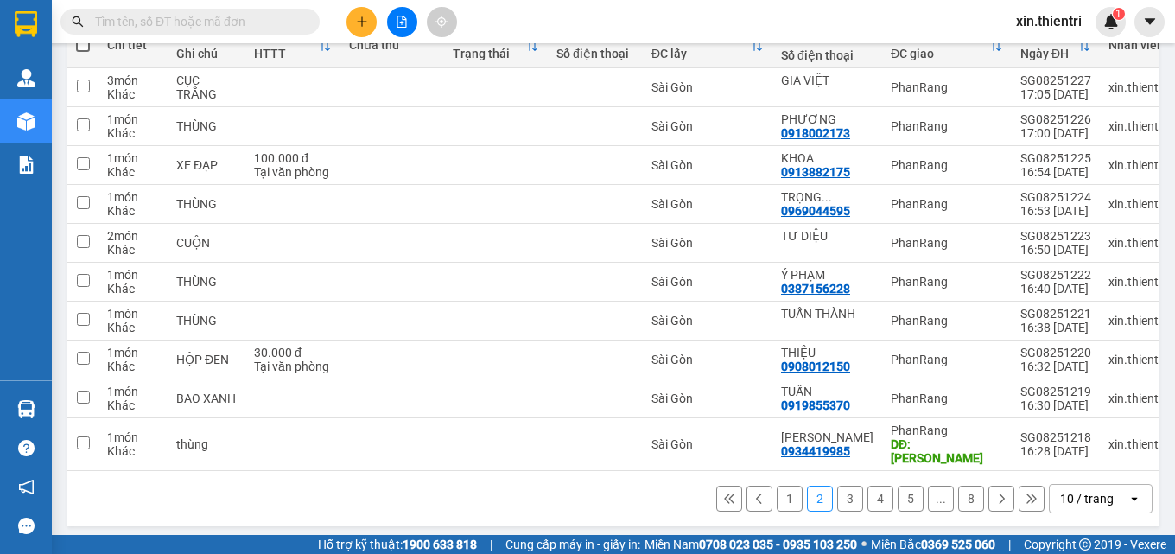
click at [841, 496] on button "3" at bounding box center [850, 499] width 26 height 26
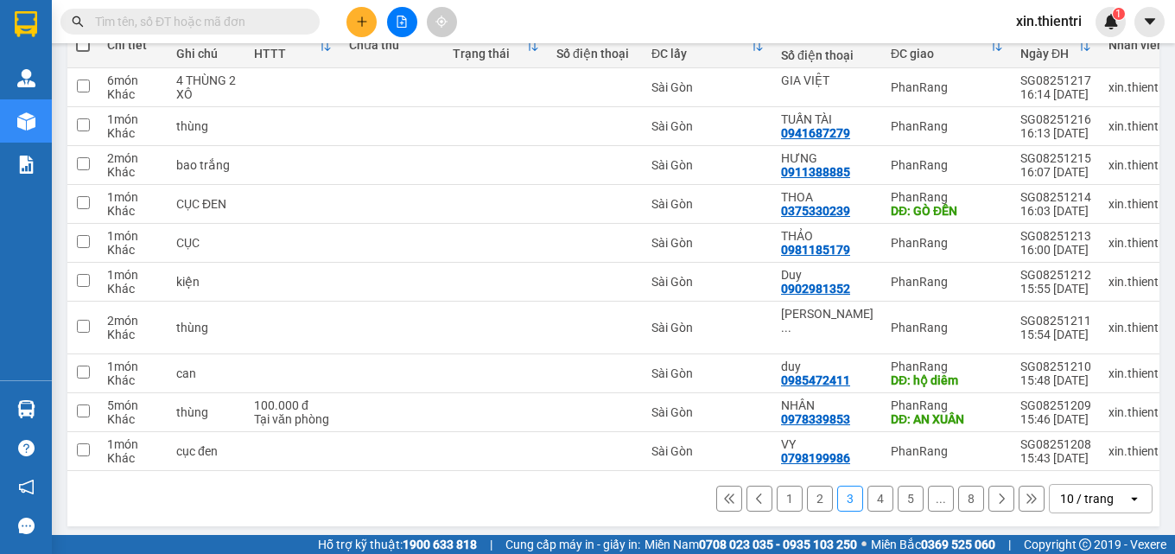
click at [807, 498] on button "2" at bounding box center [820, 499] width 26 height 26
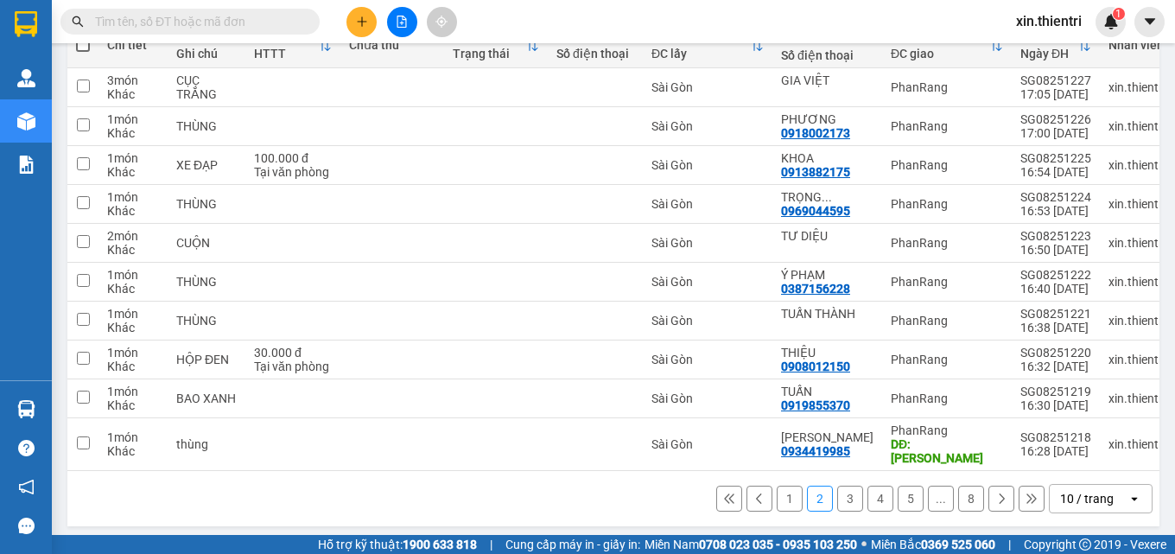
click at [777, 492] on button "1" at bounding box center [790, 499] width 26 height 26
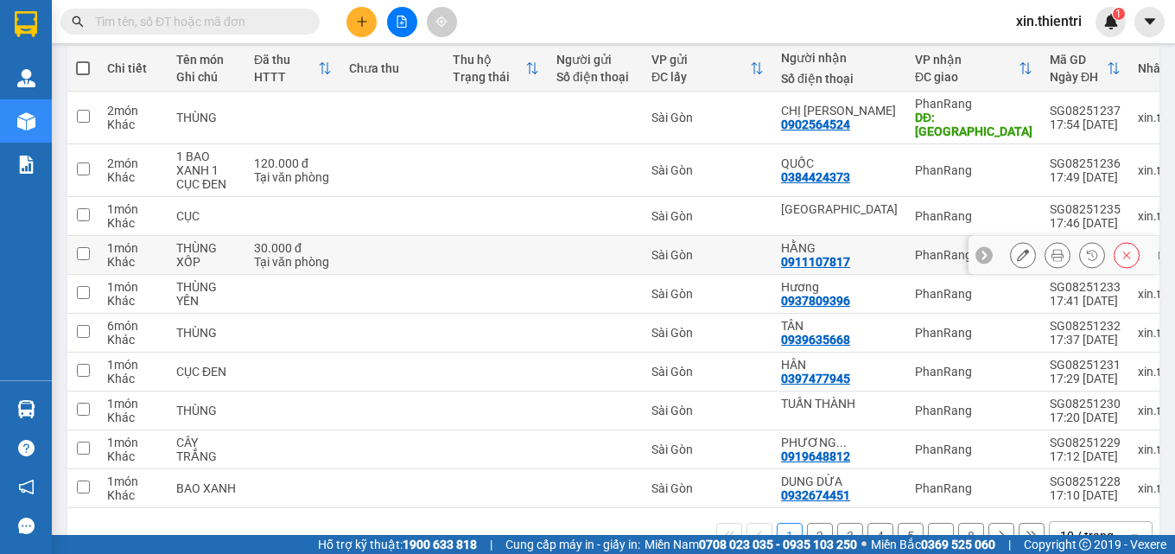
scroll to position [235, 0]
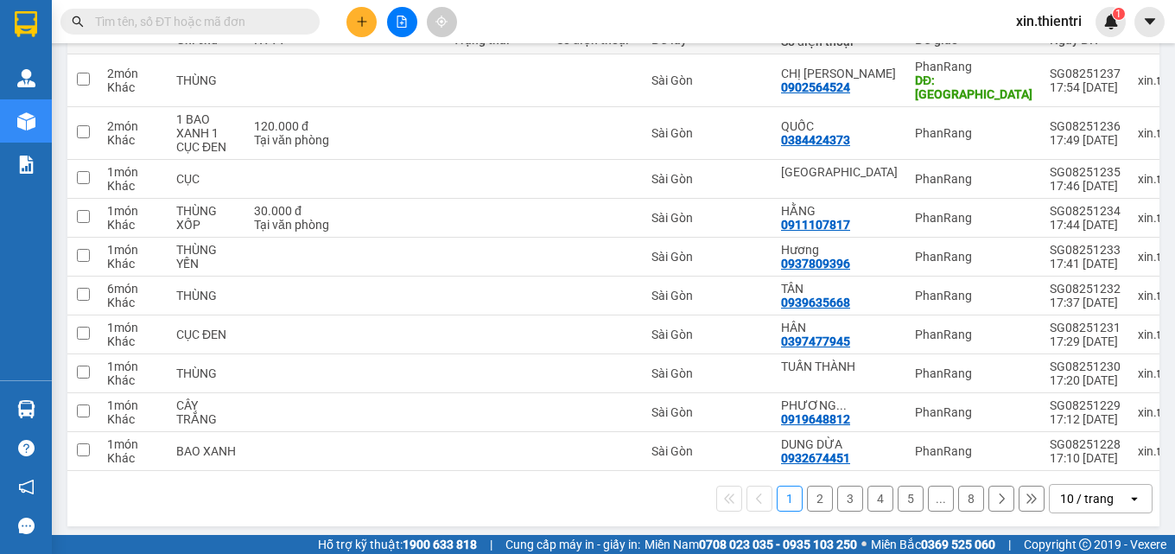
click at [807, 492] on button "2" at bounding box center [820, 499] width 26 height 26
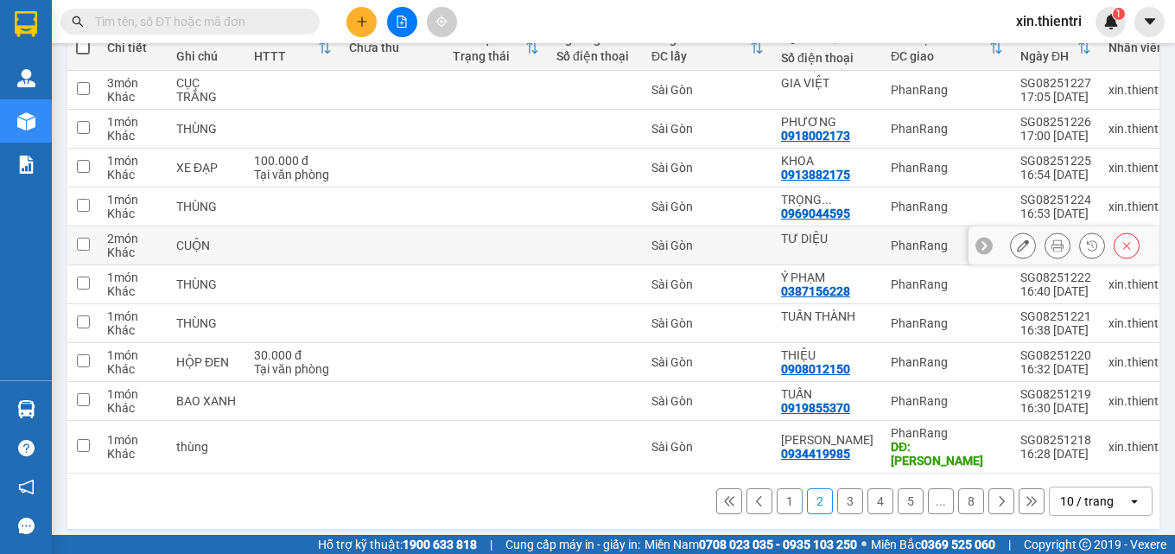
scroll to position [221, 0]
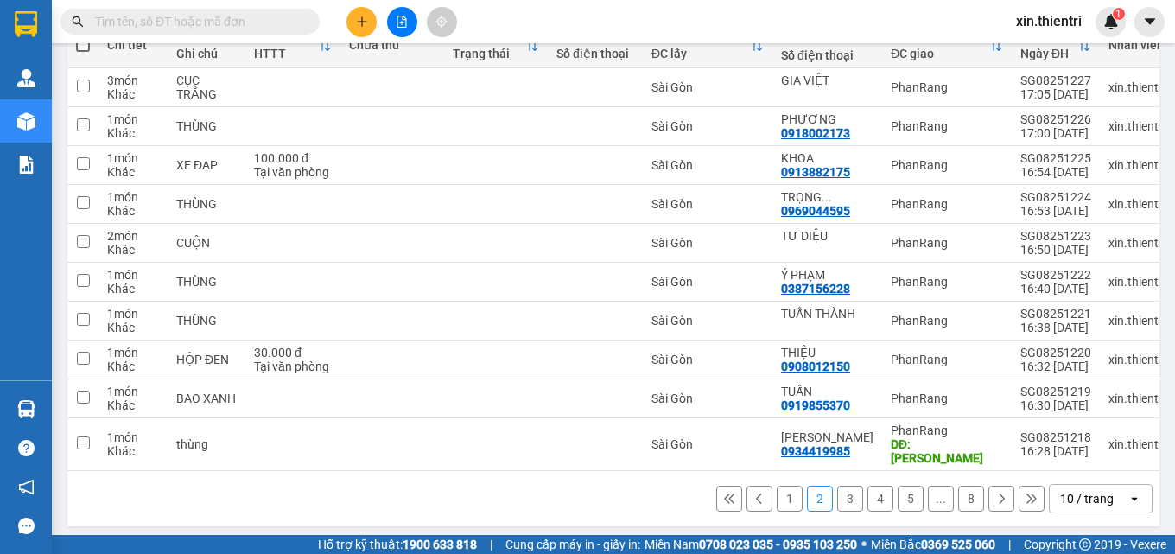
click at [364, 16] on button at bounding box center [361, 22] width 30 height 30
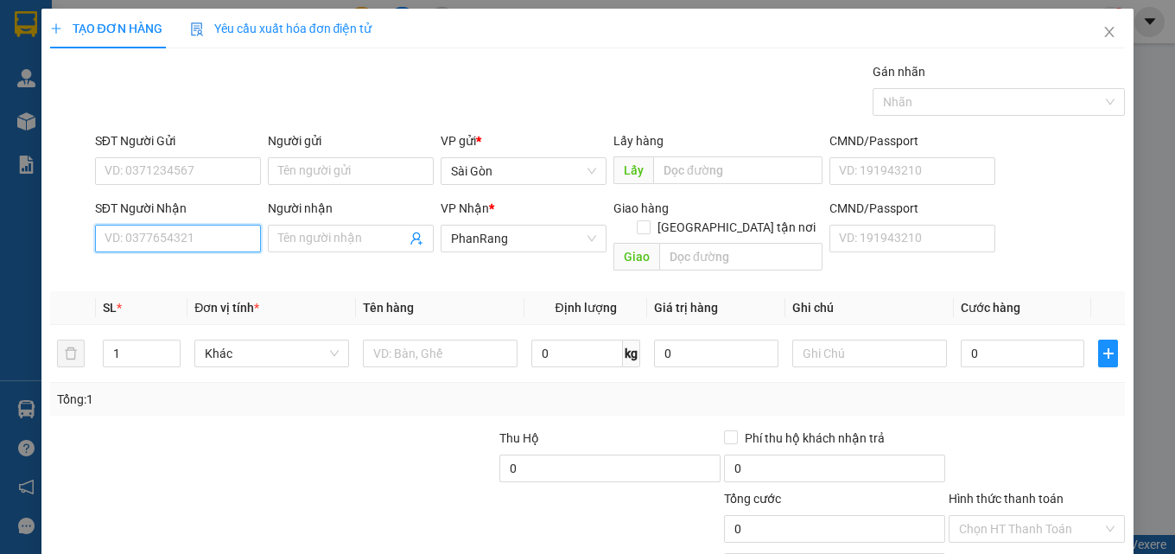
drag, startPoint x: 206, startPoint y: 245, endPoint x: 205, endPoint y: 234, distance: 10.4
click at [206, 243] on input "SĐT Người Nhận" at bounding box center [178, 239] width 166 height 28
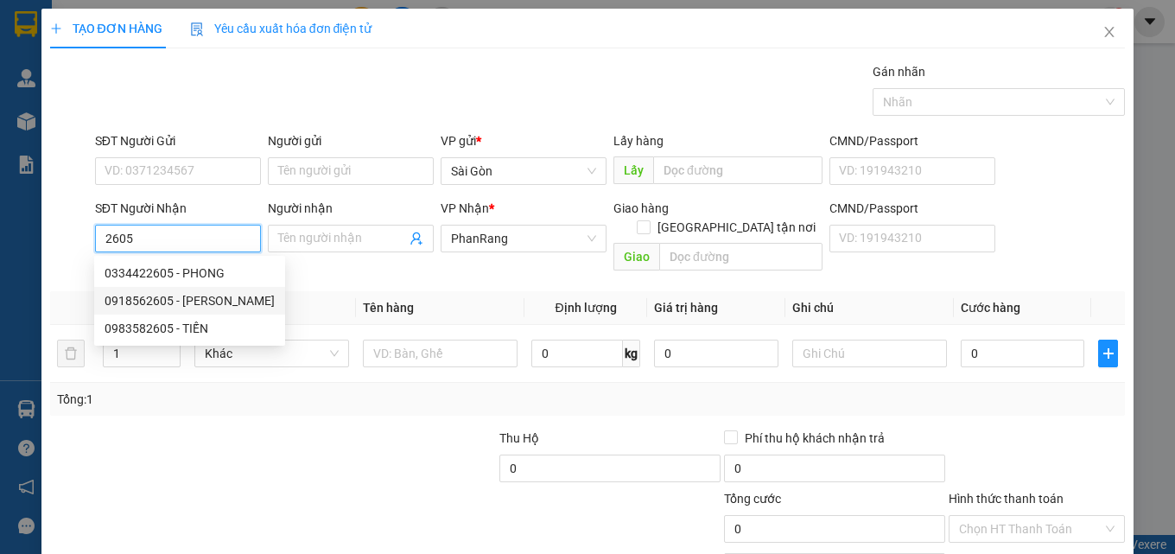
drag, startPoint x: 206, startPoint y: 295, endPoint x: 216, endPoint y: 288, distance: 13.0
click at [209, 295] on div "0918562605 - THANH" at bounding box center [190, 300] width 170 height 19
type input "0918562605"
type input "THANH"
type input "TRI THỦY"
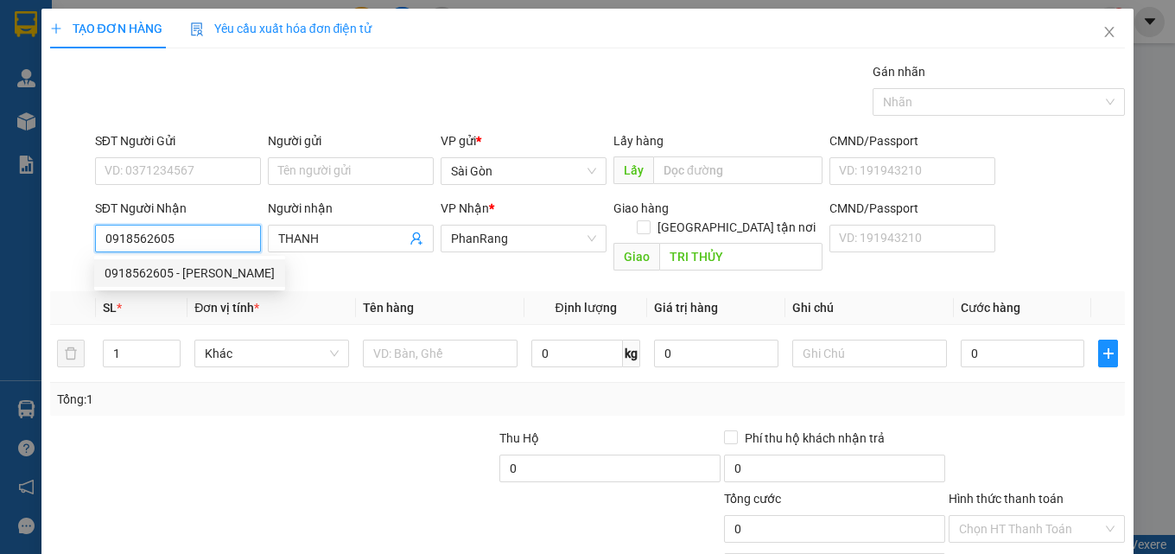
type input "40.000"
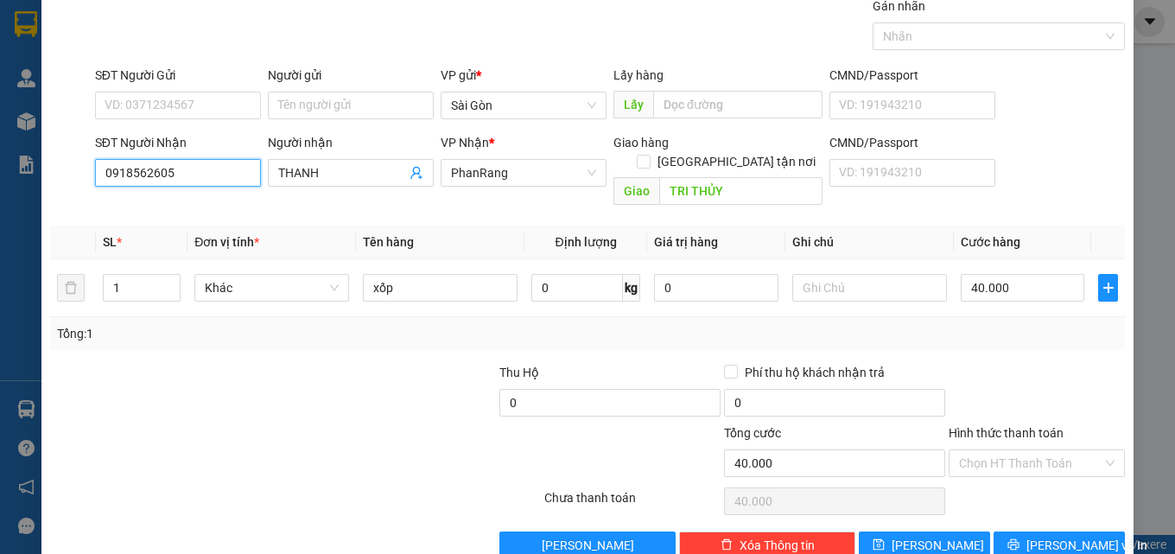
scroll to position [86, 0]
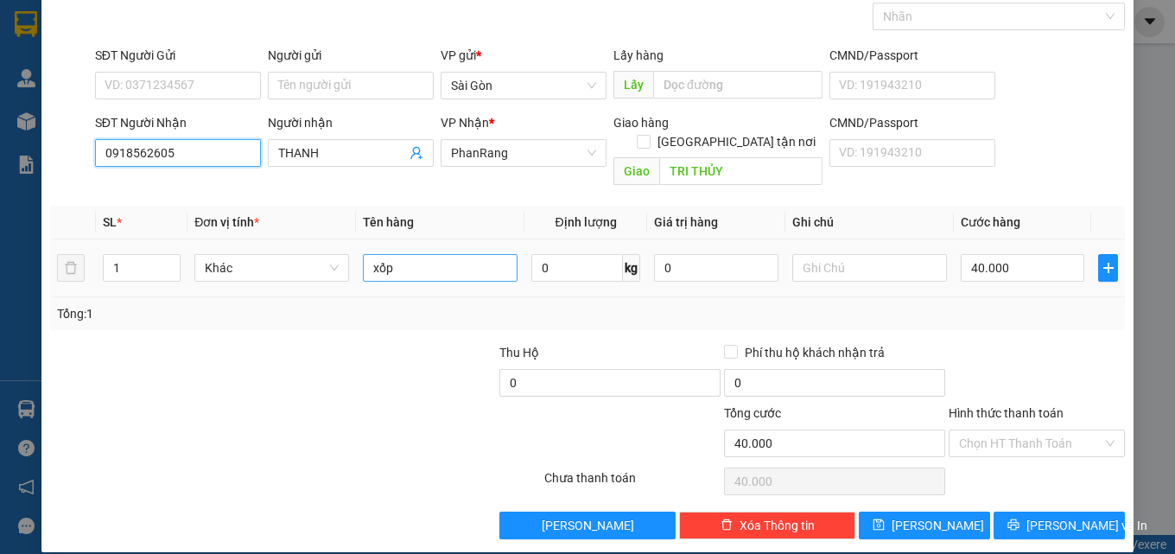
type input "0918562605"
click at [434, 254] on input "xốp" at bounding box center [440, 268] width 155 height 28
type input "x"
type input "THÙNG"
click at [1031, 254] on input "40.000" at bounding box center [1023, 268] width 124 height 28
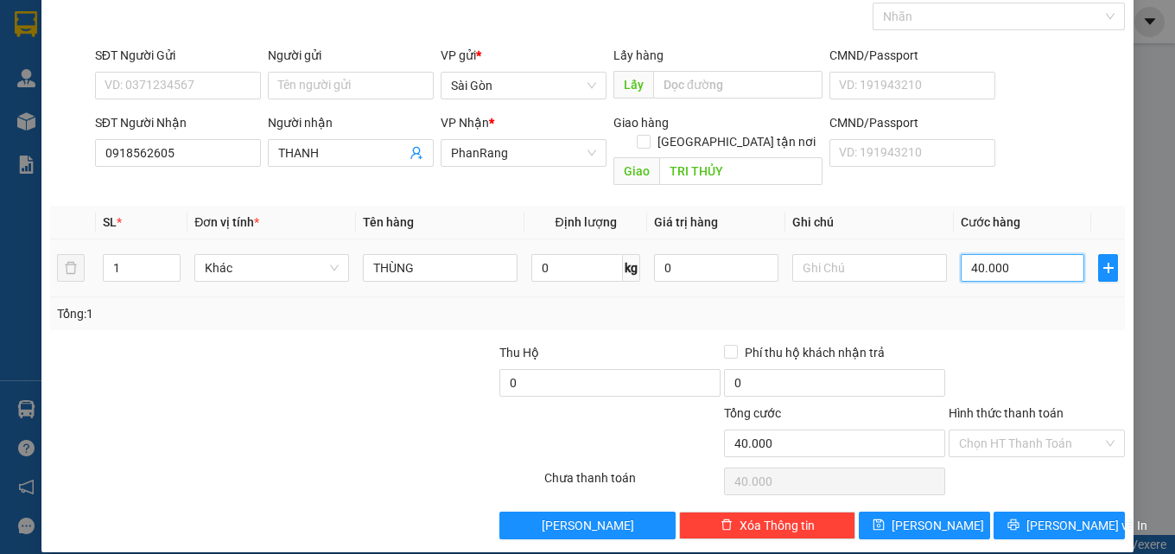
type input "0"
click at [1000, 254] on input "0" at bounding box center [1023, 268] width 124 height 28
click at [998, 254] on input "0" at bounding box center [1023, 268] width 124 height 28
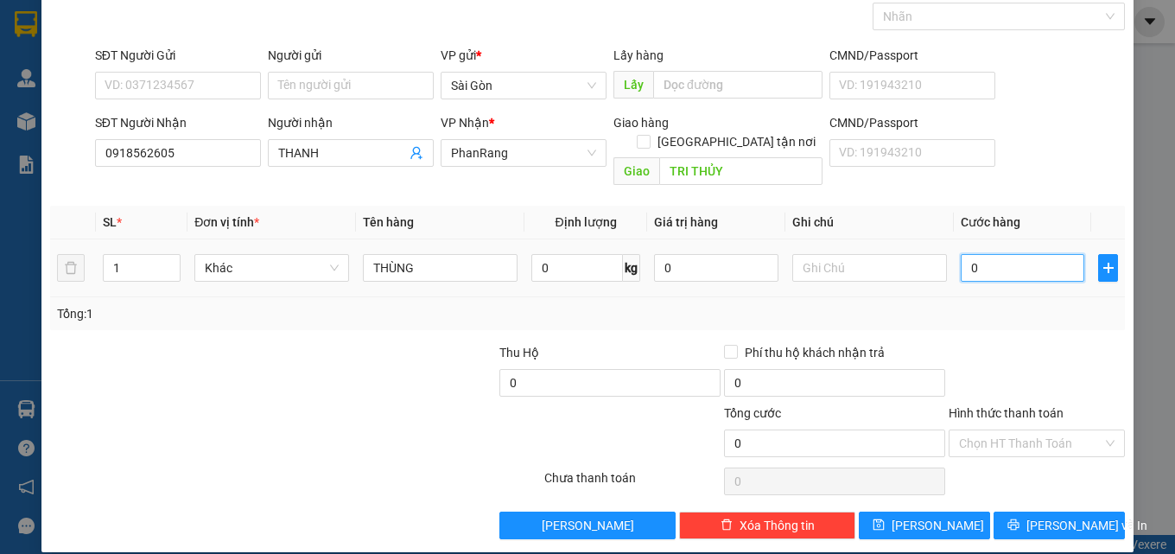
click at [962, 254] on input "0" at bounding box center [1023, 268] width 124 height 28
click at [963, 254] on input "0" at bounding box center [1023, 268] width 124 height 28
type input "3"
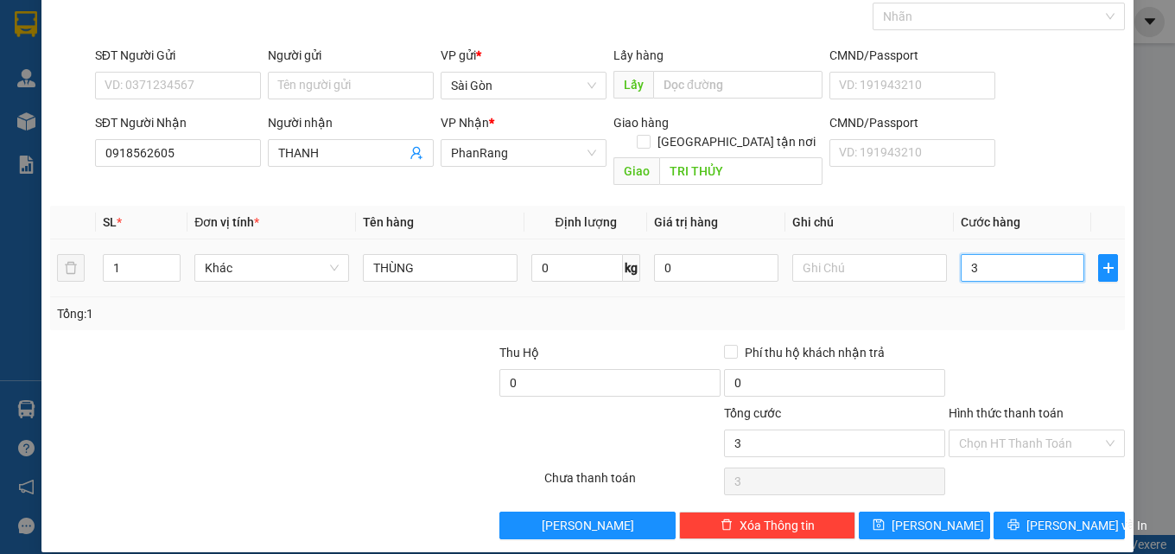
type input "30"
type input "30.000"
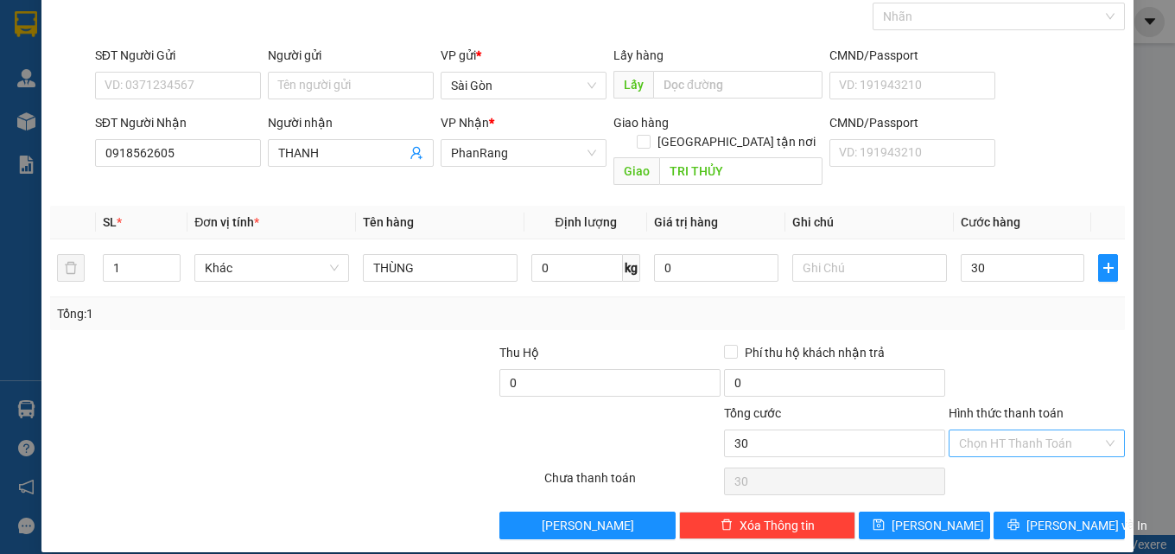
type input "30.000"
click at [1020, 430] on input "Hình thức thanh toán" at bounding box center [1030, 443] width 143 height 26
click at [1018, 454] on div "Tại văn phòng" at bounding box center [1026, 458] width 154 height 19
type input "0"
click at [1035, 485] on div "Transit Pickup Surcharge Ids Transit Deliver Surcharge Ids Transit Deliver Surc…" at bounding box center [588, 258] width 1076 height 562
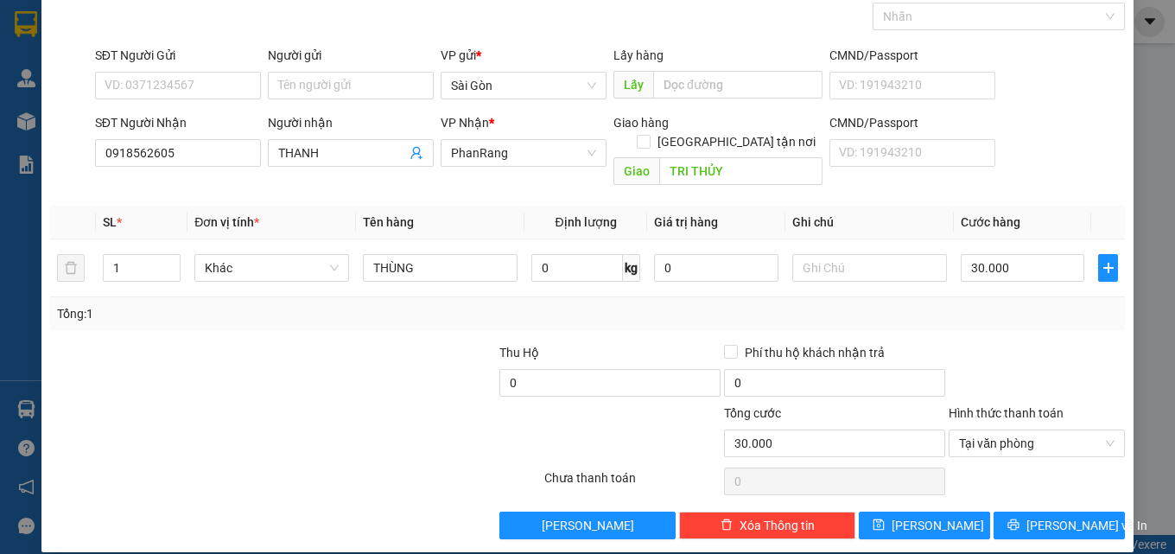
click at [1034, 489] on div "Transit Pickup Surcharge Ids Transit Deliver Surcharge Ids Transit Deliver Surc…" at bounding box center [588, 258] width 1076 height 562
drag, startPoint x: 1034, startPoint y: 490, endPoint x: 1032, endPoint y: 499, distance: 9.0
click at [1033, 492] on div "Transit Pickup Surcharge Ids Transit Deliver Surcharge Ids Transit Deliver Surc…" at bounding box center [588, 258] width 1076 height 562
drag, startPoint x: 1032, startPoint y: 499, endPoint x: 1032, endPoint y: 490, distance: 9.5
click at [1030, 511] on button "[PERSON_NAME] và In" at bounding box center [1059, 525] width 131 height 28
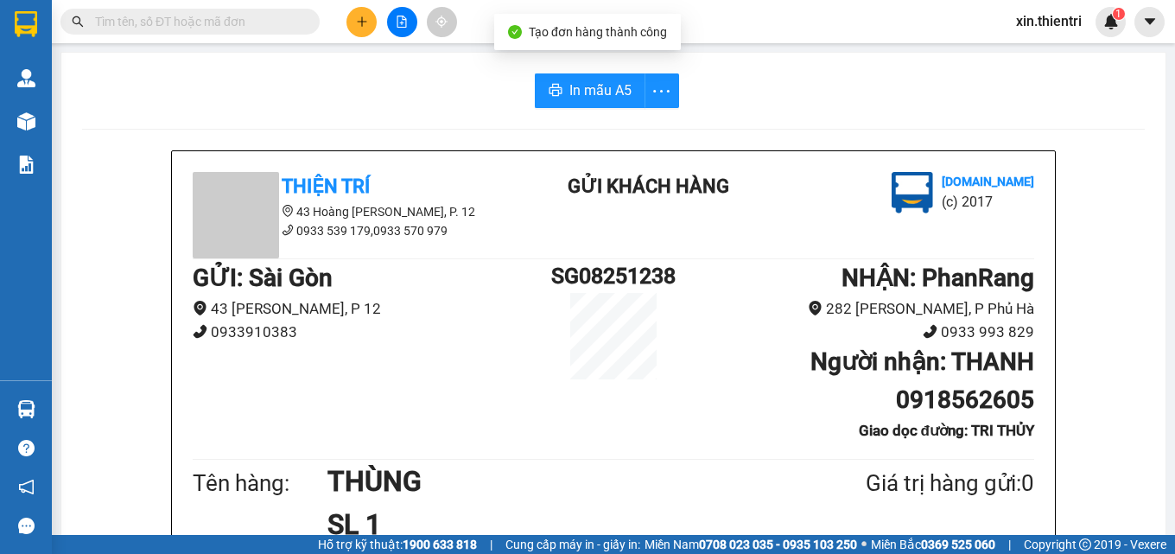
click at [558, 86] on button "In mẫu A5" at bounding box center [590, 90] width 111 height 35
click at [372, 22] on button at bounding box center [361, 22] width 30 height 30
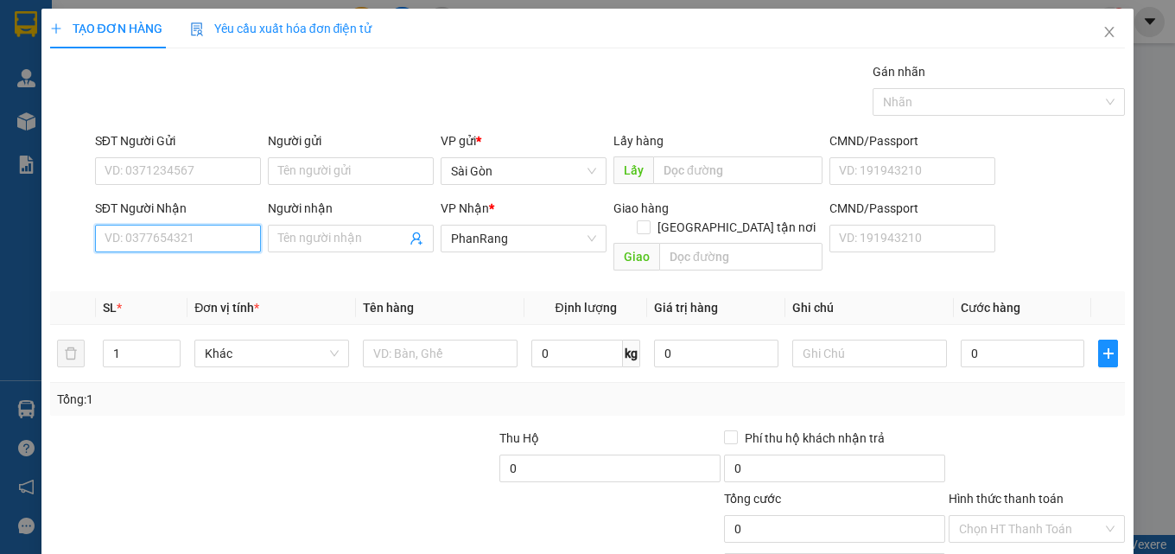
click at [244, 241] on input "SĐT Người Nhận" at bounding box center [178, 239] width 166 height 28
click at [217, 269] on div "0858257243 - HUY" at bounding box center [176, 273] width 143 height 19
type input "0858257243"
type input "HUY"
type input "0858257243"
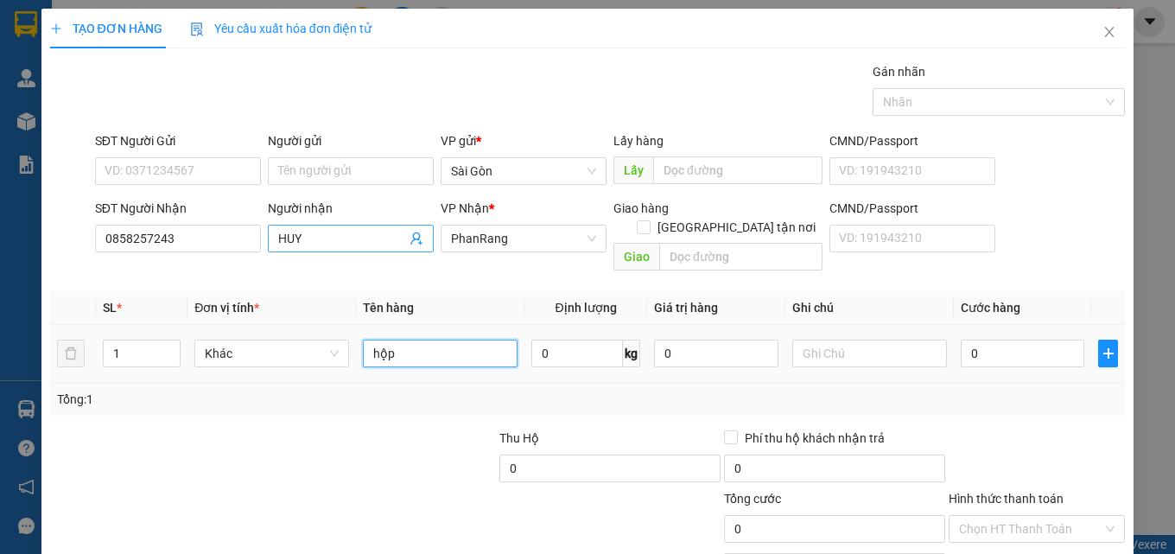
drag, startPoint x: 396, startPoint y: 340, endPoint x: 380, endPoint y: 250, distance: 92.0
click at [396, 340] on input "hộp" at bounding box center [440, 354] width 155 height 28
type input "h"
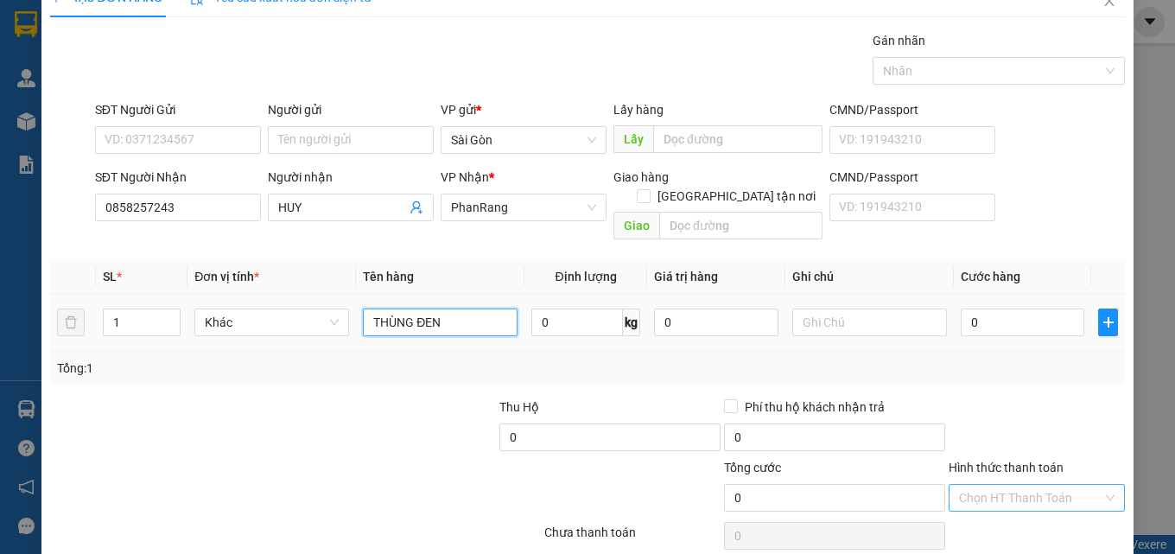
scroll to position [86, 0]
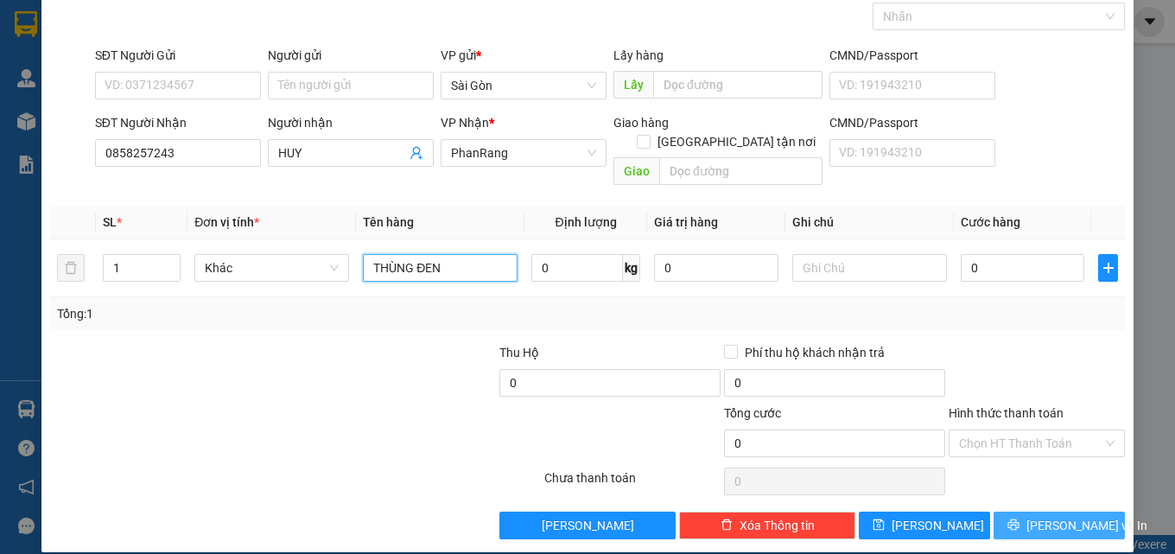
type input "THÙNG ĐEN"
click at [1042, 516] on span "[PERSON_NAME] và In" at bounding box center [1086, 525] width 121 height 19
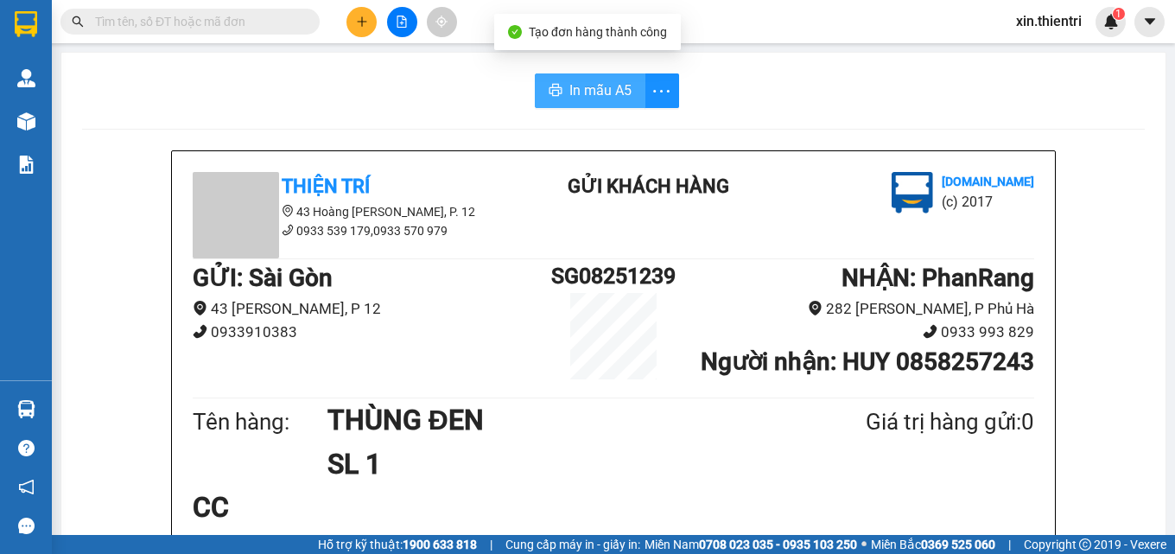
click at [599, 99] on span "In mẫu A5" at bounding box center [600, 90] width 62 height 22
click at [365, 25] on icon "plus" at bounding box center [362, 22] width 12 height 12
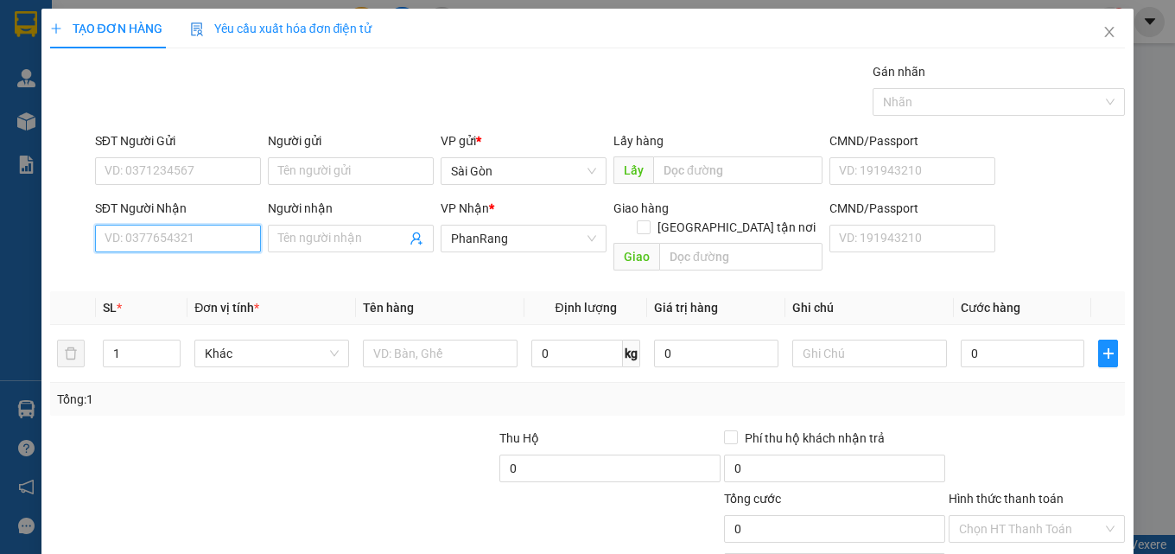
click at [205, 240] on input "SĐT Người Nhận" at bounding box center [178, 239] width 166 height 28
click at [214, 275] on div "0328338598 - QUỲNH" at bounding box center [176, 273] width 143 height 19
type input "0328338598"
type input "QUỲNH"
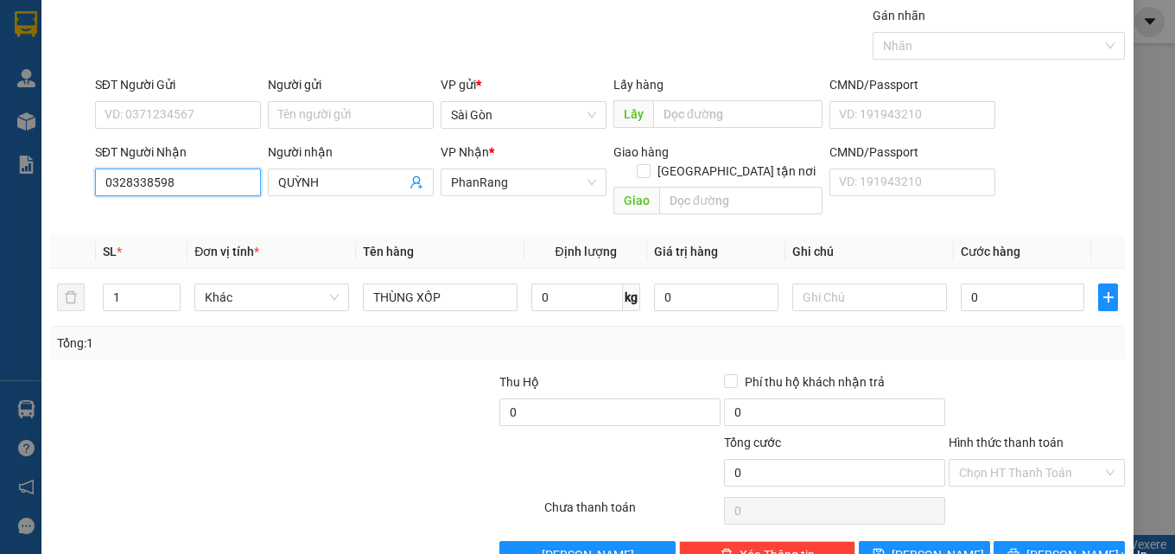
scroll to position [86, 0]
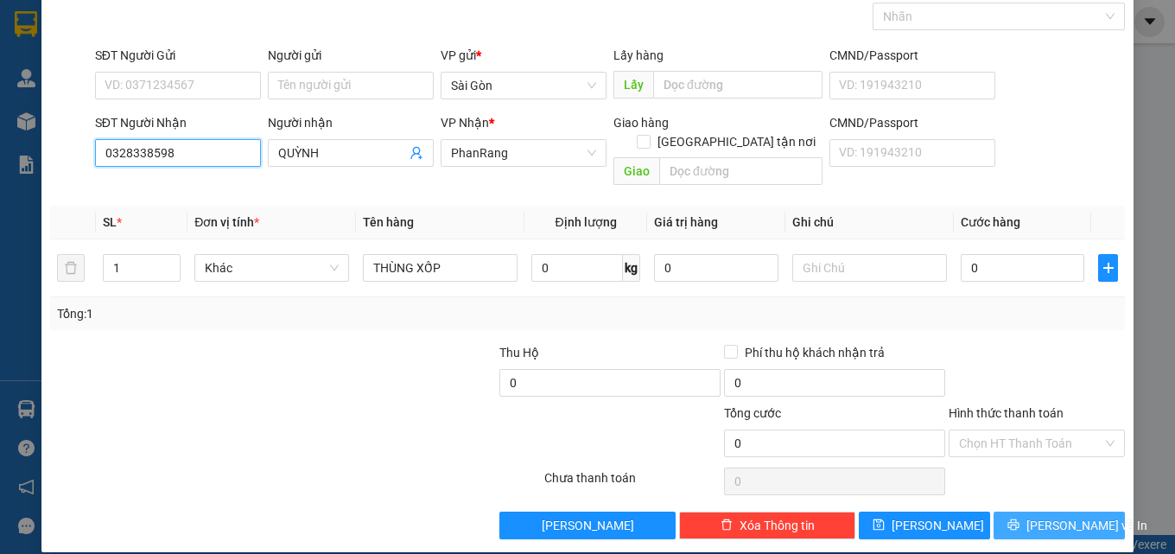
type input "0328338598"
click at [1051, 516] on span "[PERSON_NAME] và In" at bounding box center [1086, 525] width 121 height 19
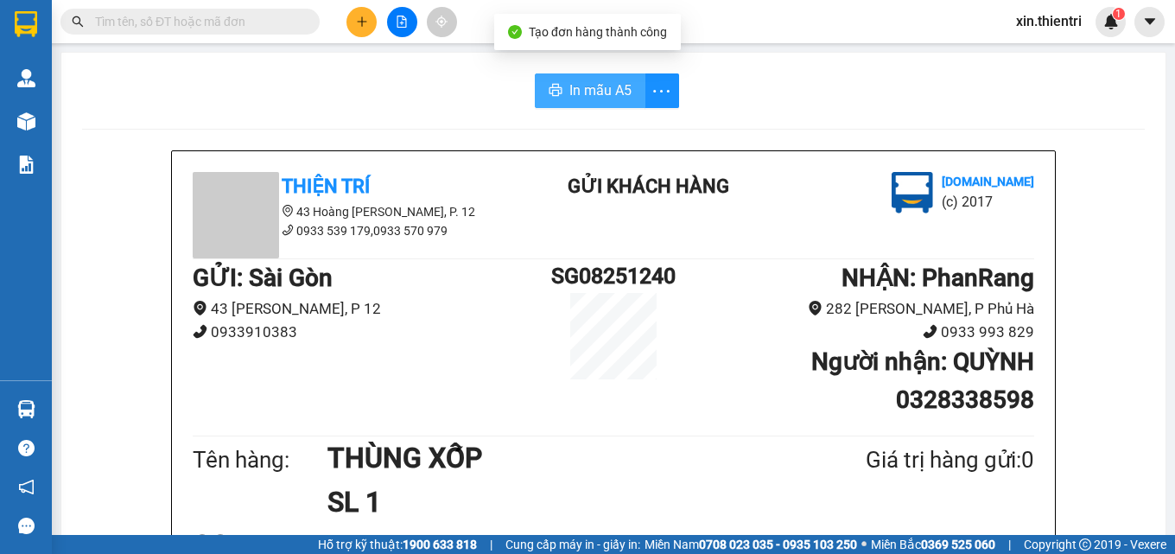
click at [569, 86] on span "In mẫu A5" at bounding box center [600, 90] width 62 height 22
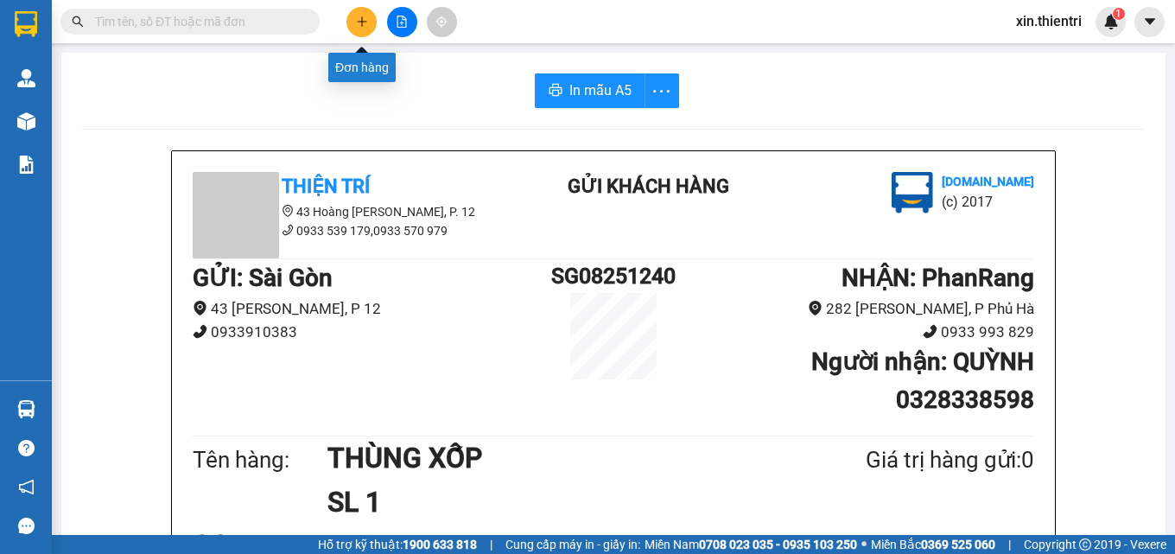
click at [358, 28] on button at bounding box center [361, 22] width 30 height 30
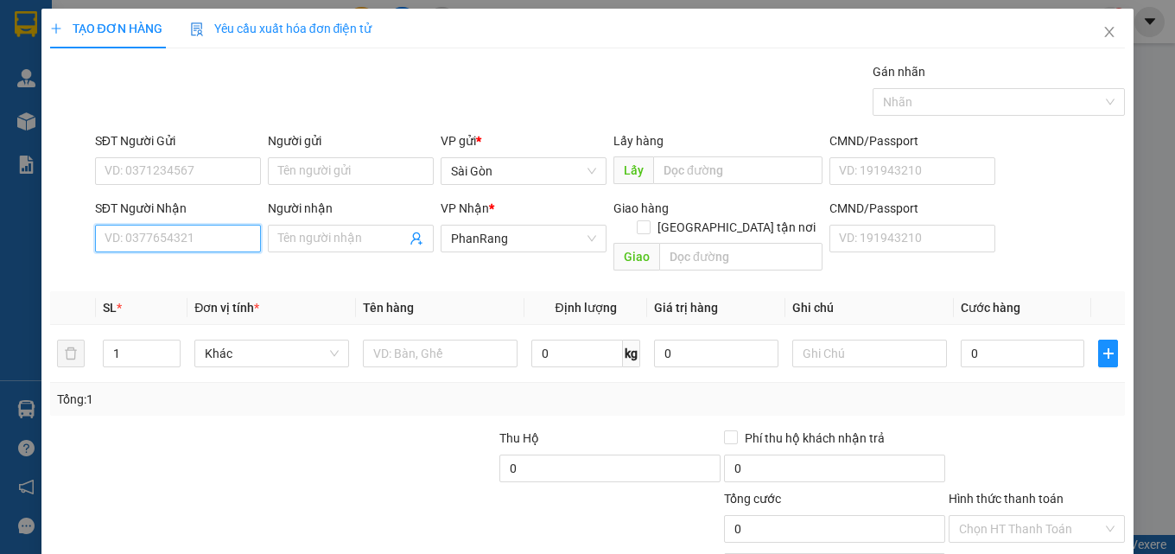
click at [204, 243] on input "SĐT Người Nhận" at bounding box center [178, 239] width 166 height 28
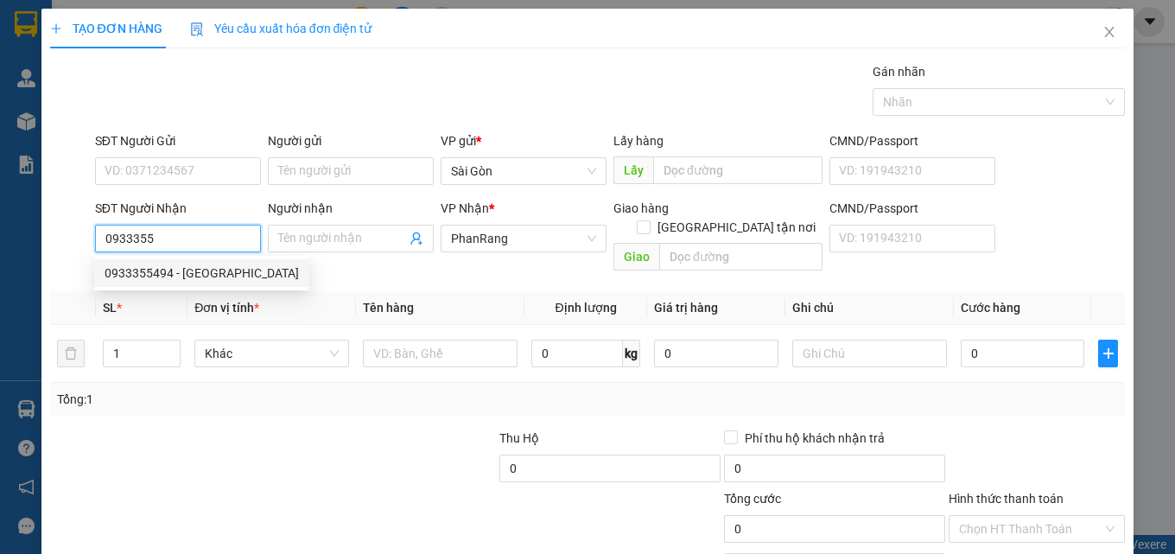
click at [213, 277] on div "0933355494 - HẢI CHÂU" at bounding box center [202, 273] width 194 height 19
type input "0933355494"
type input "HẢI CHÂU"
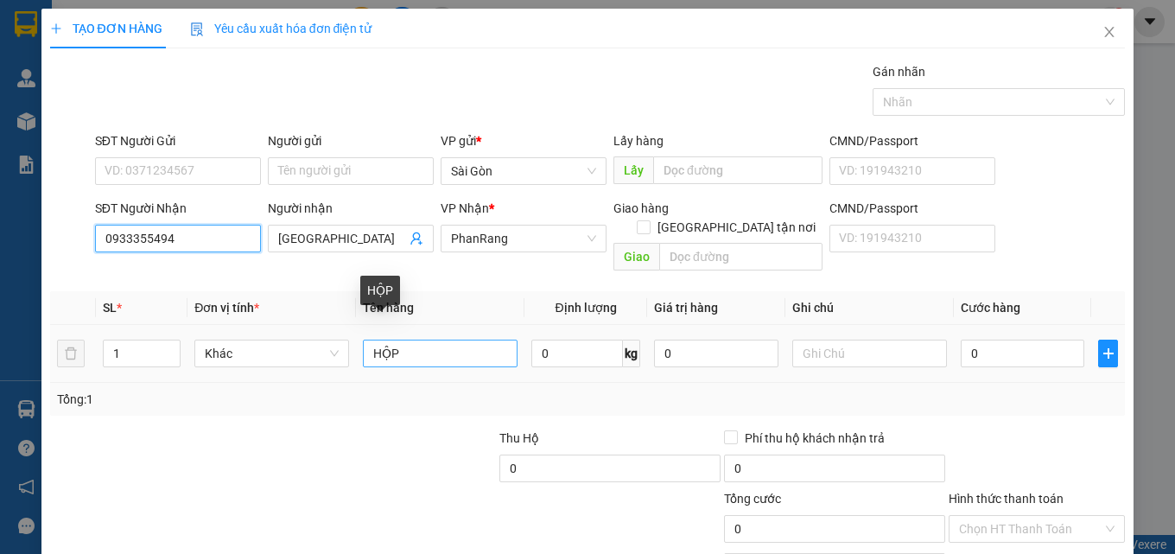
type input "0933355494"
drag, startPoint x: 400, startPoint y: 333, endPoint x: 406, endPoint y: 340, distance: 9.2
click at [403, 340] on input "HỘP" at bounding box center [440, 354] width 155 height 28
type input "H"
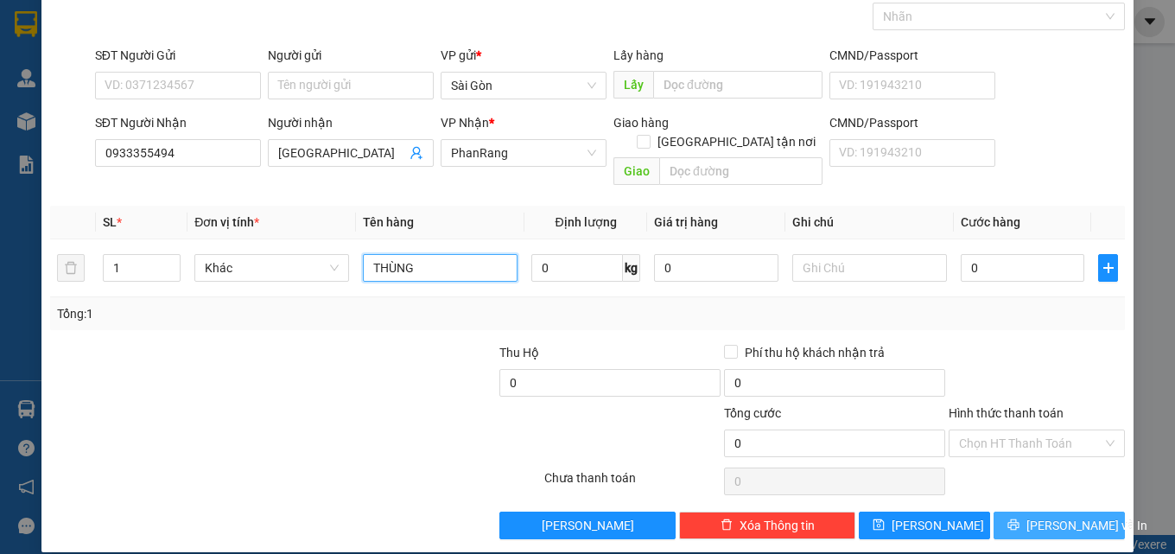
type input "THÙNG"
drag, startPoint x: 1044, startPoint y: 499, endPoint x: 1023, endPoint y: 535, distance: 41.8
click at [1043, 516] on span "[PERSON_NAME] và In" at bounding box center [1086, 525] width 121 height 19
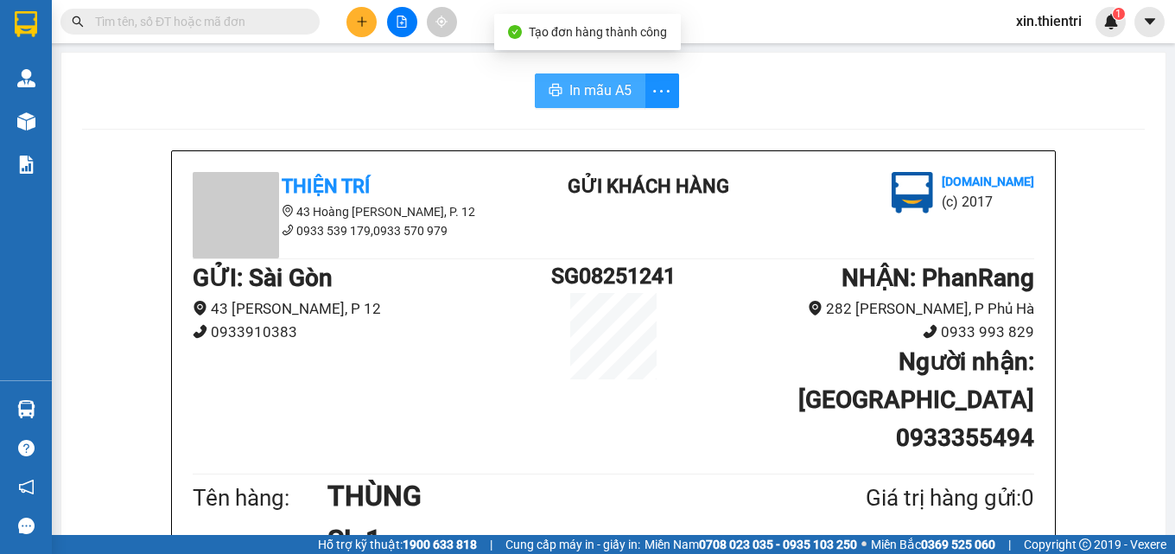
click at [600, 80] on span "In mẫu A5" at bounding box center [600, 90] width 62 height 22
click at [590, 86] on span "In mẫu A5" at bounding box center [600, 90] width 62 height 22
click at [362, 21] on icon "plus" at bounding box center [361, 21] width 1 height 10
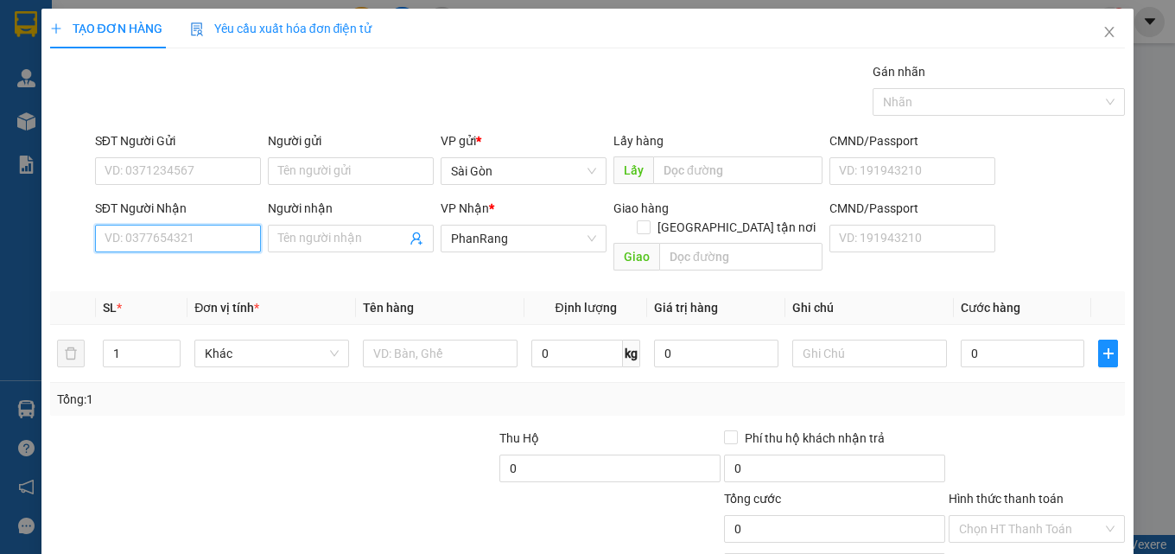
click at [187, 238] on input "SĐT Người Nhận" at bounding box center [178, 239] width 166 height 28
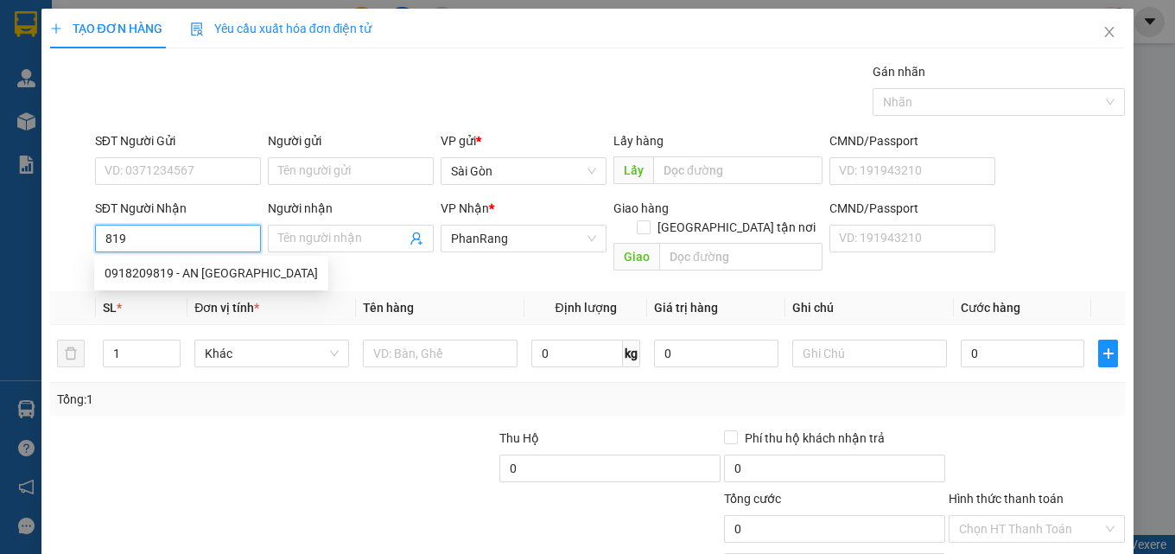
click at [201, 273] on div "0918209819 - AN THIÊN PHÚ" at bounding box center [211, 273] width 213 height 19
type input "0918209819"
type input "AN THIÊN PHÚ"
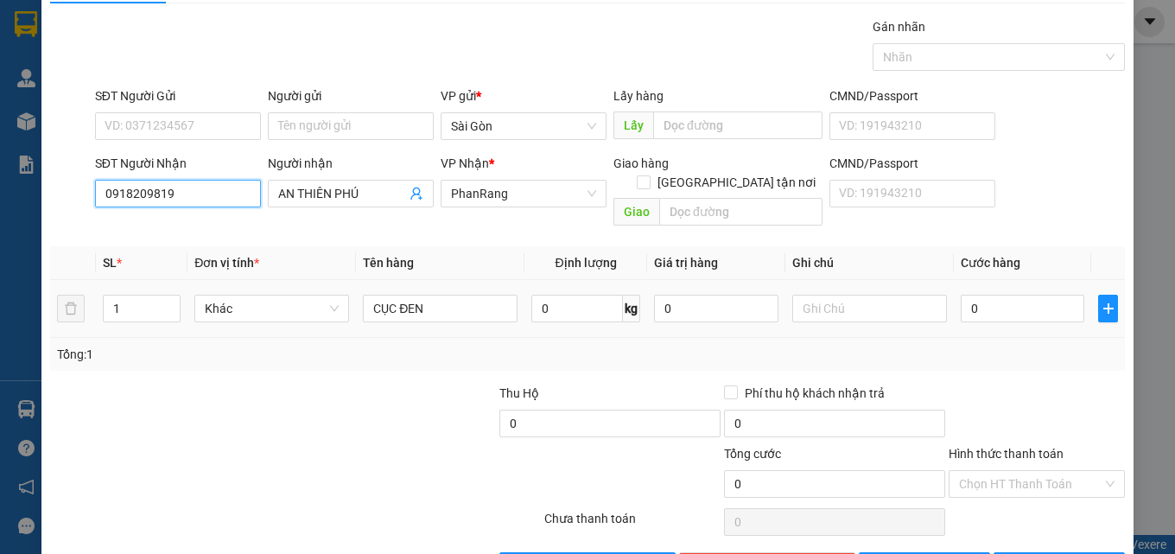
scroll to position [86, 0]
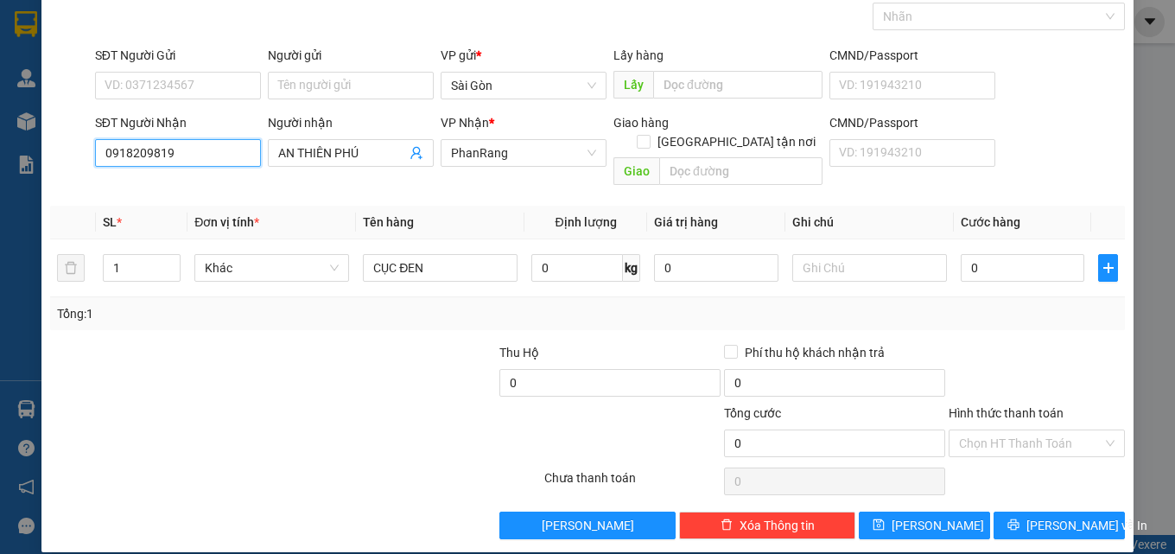
type input "0918209819"
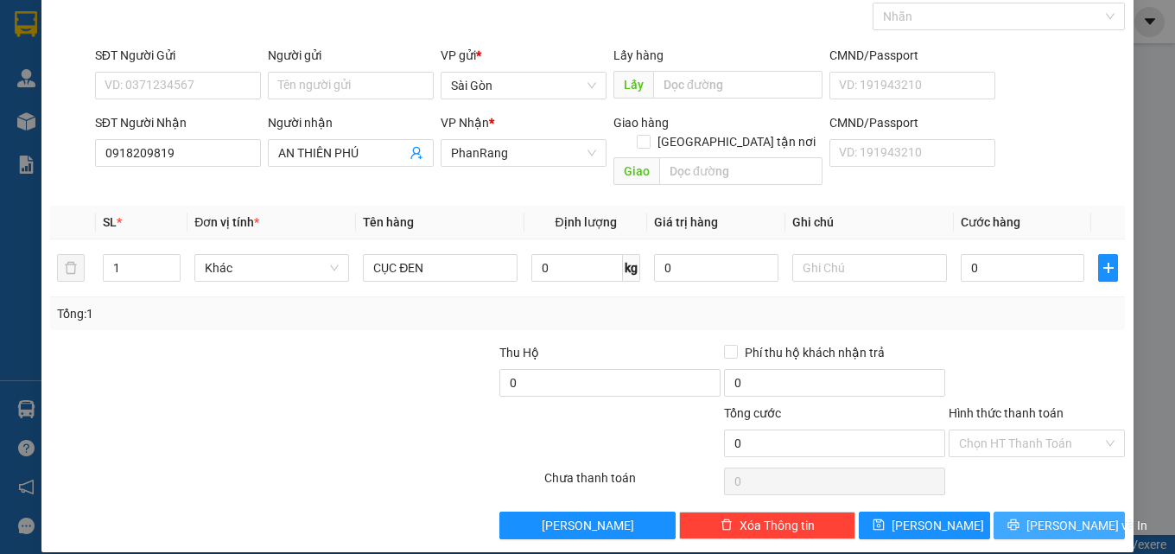
drag, startPoint x: 1061, startPoint y: 491, endPoint x: 1061, endPoint y: 503, distance: 12.1
click at [1061, 492] on div "Transit Pickup Surcharge Ids Transit Deliver Surcharge Ids Transit Deliver Surc…" at bounding box center [588, 258] width 1076 height 562
click at [1061, 516] on span "[PERSON_NAME] và In" at bounding box center [1086, 525] width 121 height 19
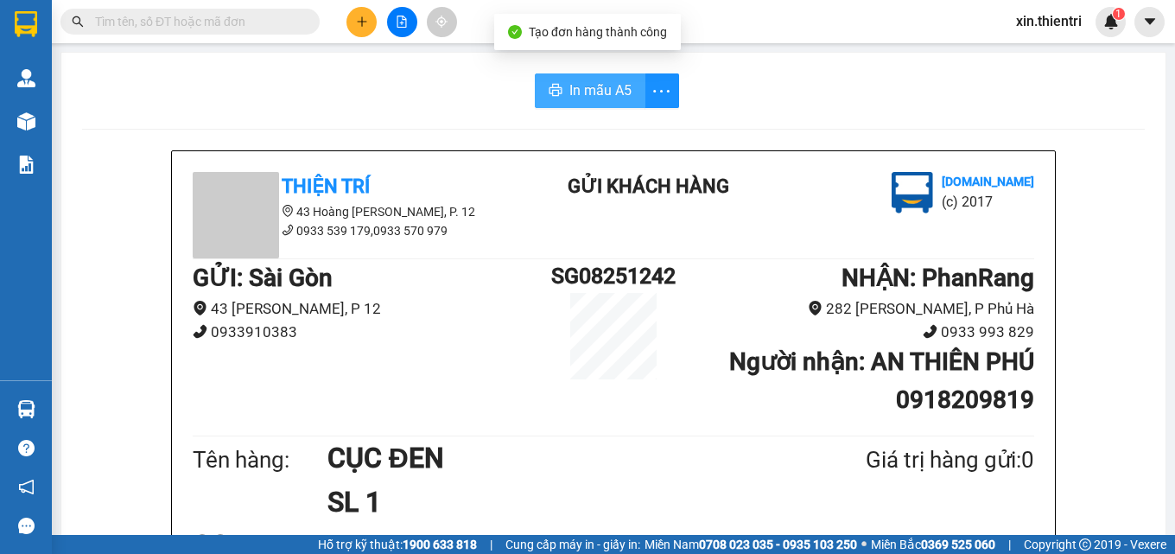
click at [549, 92] on icon "printer" at bounding box center [556, 90] width 14 height 14
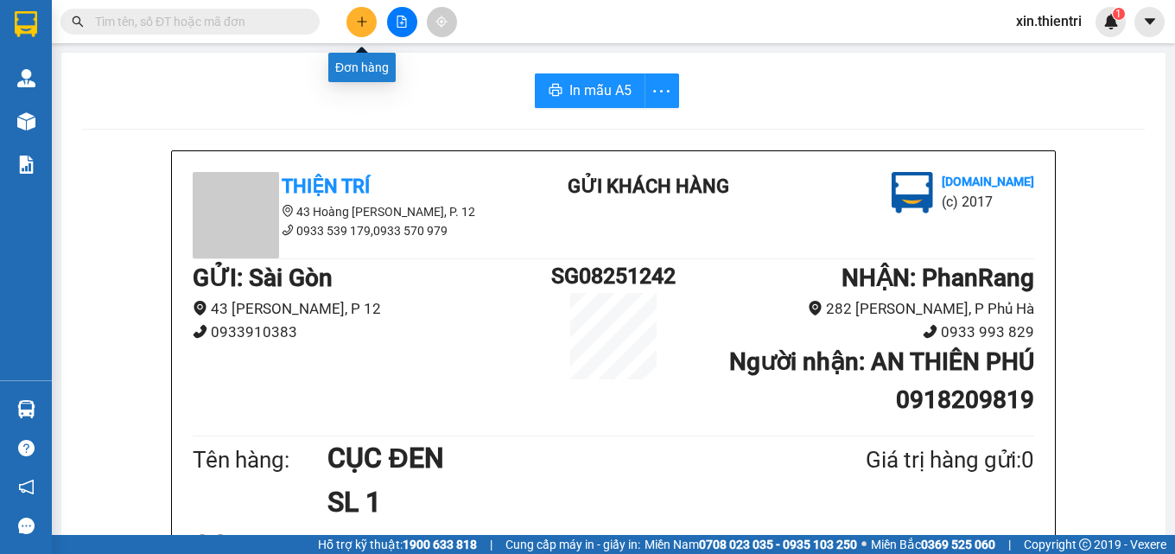
click at [362, 29] on button at bounding box center [361, 22] width 30 height 30
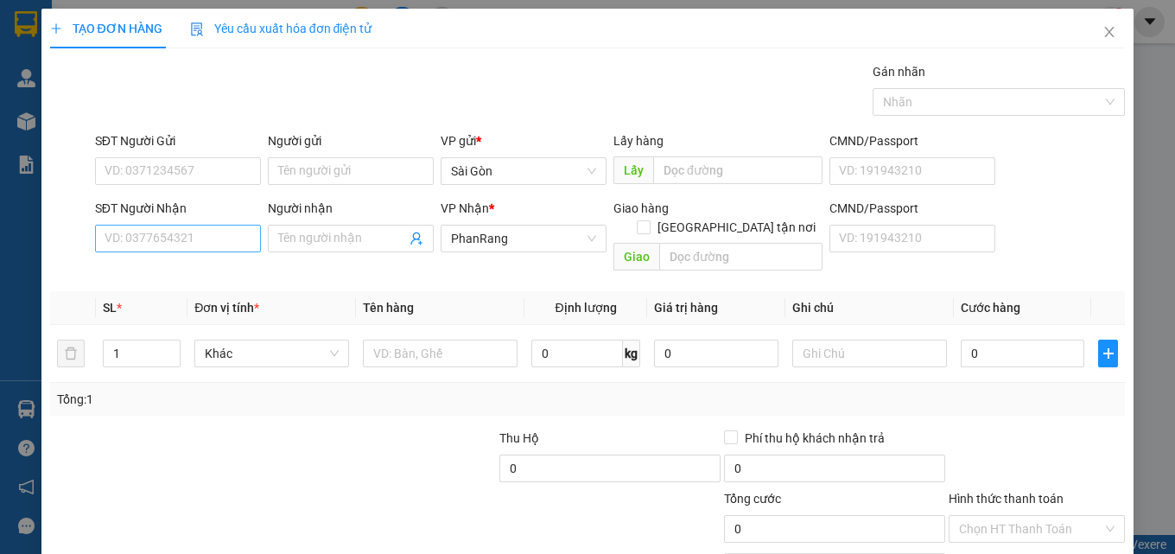
drag, startPoint x: 218, startPoint y: 219, endPoint x: 217, endPoint y: 229, distance: 9.5
click at [217, 228] on div "SĐT Người Nhận VD: 0377654321" at bounding box center [178, 229] width 166 height 60
click at [217, 229] on input "SĐT Người Nhận" at bounding box center [178, 239] width 166 height 28
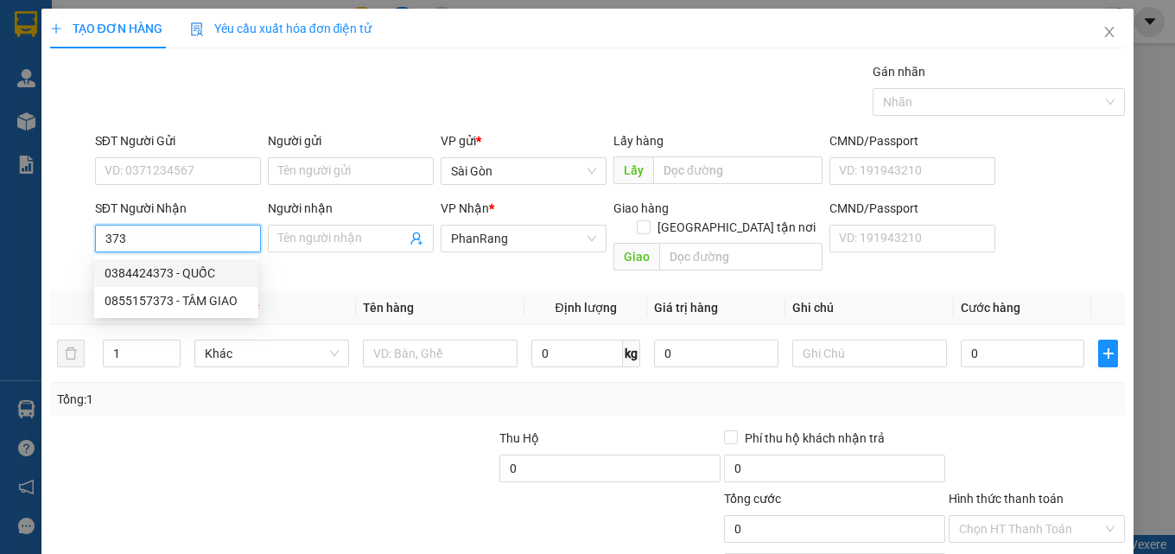
click at [220, 268] on div "0384424373 - QUỐC" at bounding box center [176, 273] width 143 height 19
type input "0384424373"
type input "QUỐC"
type input "120.000"
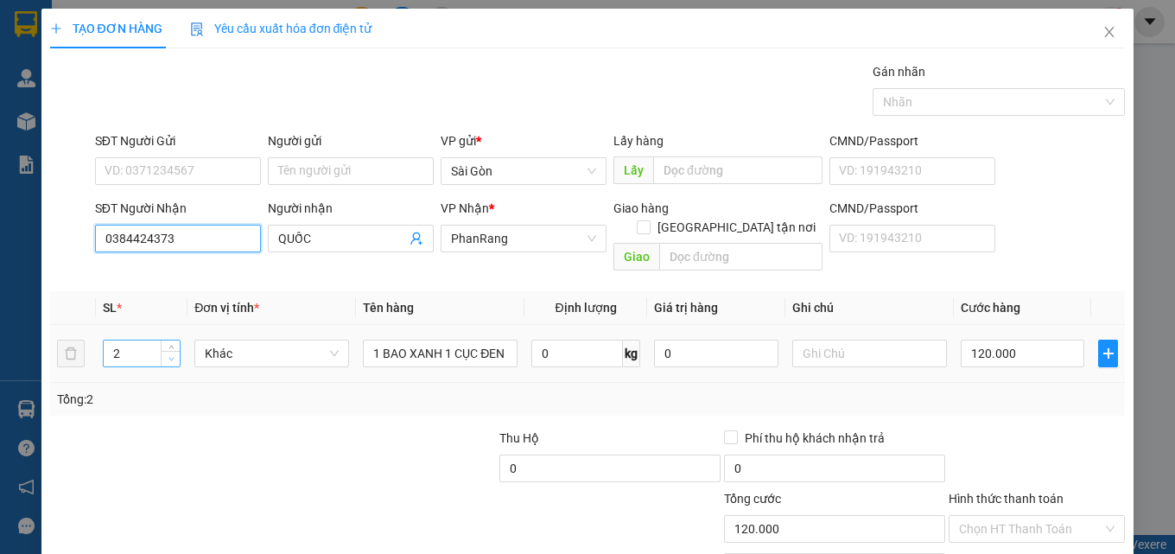
type input "0384424373"
type input "1"
click at [171, 356] on icon "down" at bounding box center [171, 359] width 6 height 6
click at [1019, 340] on input "120.000" at bounding box center [1023, 354] width 124 height 28
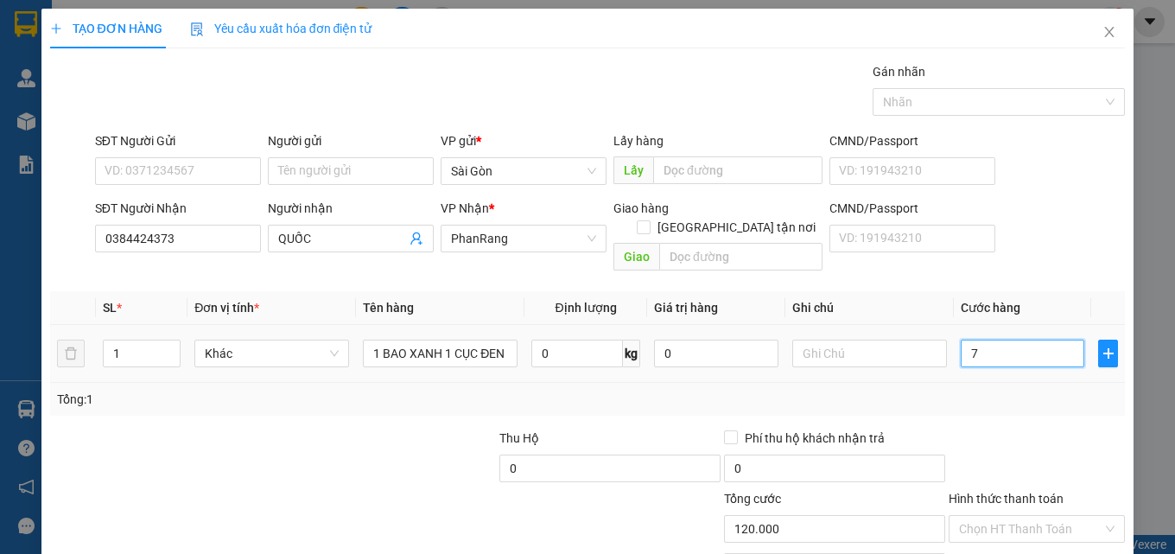
type input "7"
type input "70"
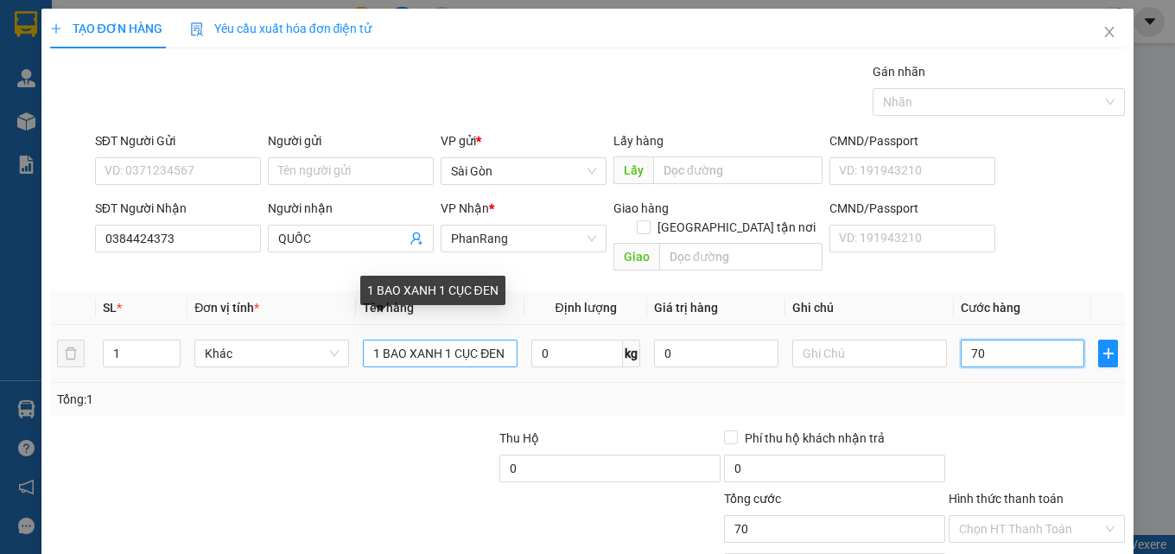
type input "70"
type input "70.000"
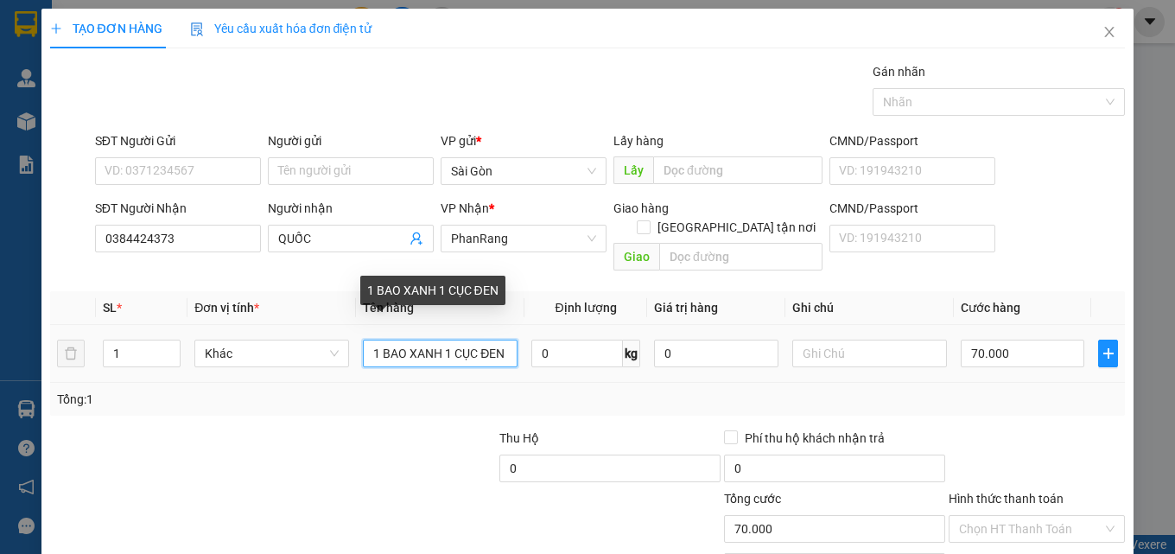
drag, startPoint x: 502, startPoint y: 333, endPoint x: 440, endPoint y: 346, distance: 63.7
click at [440, 346] on input "1 BAO XANH 1 CỤC ĐEN" at bounding box center [440, 354] width 155 height 28
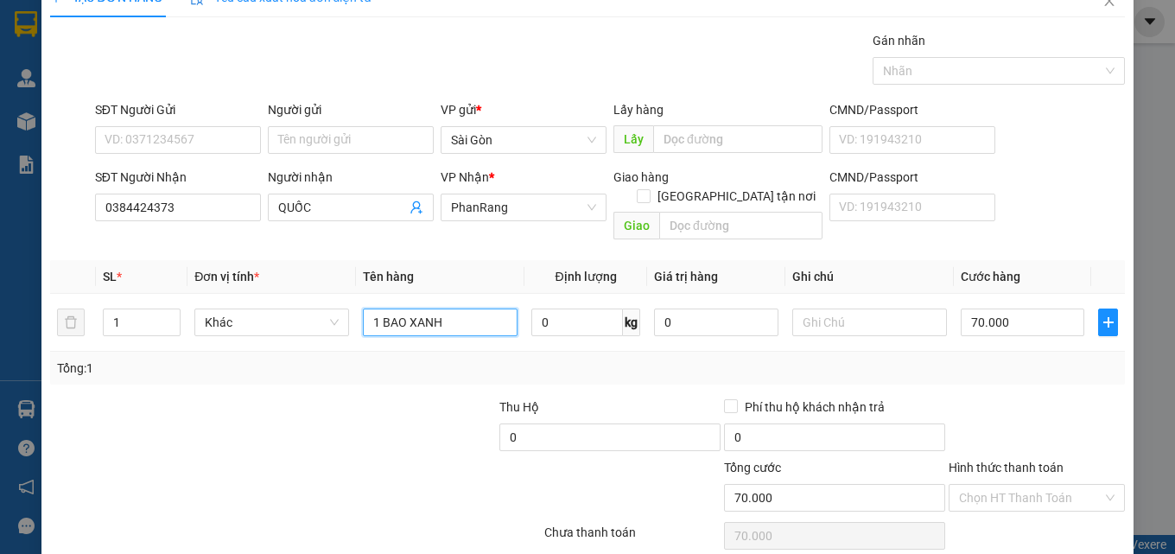
scroll to position [86, 0]
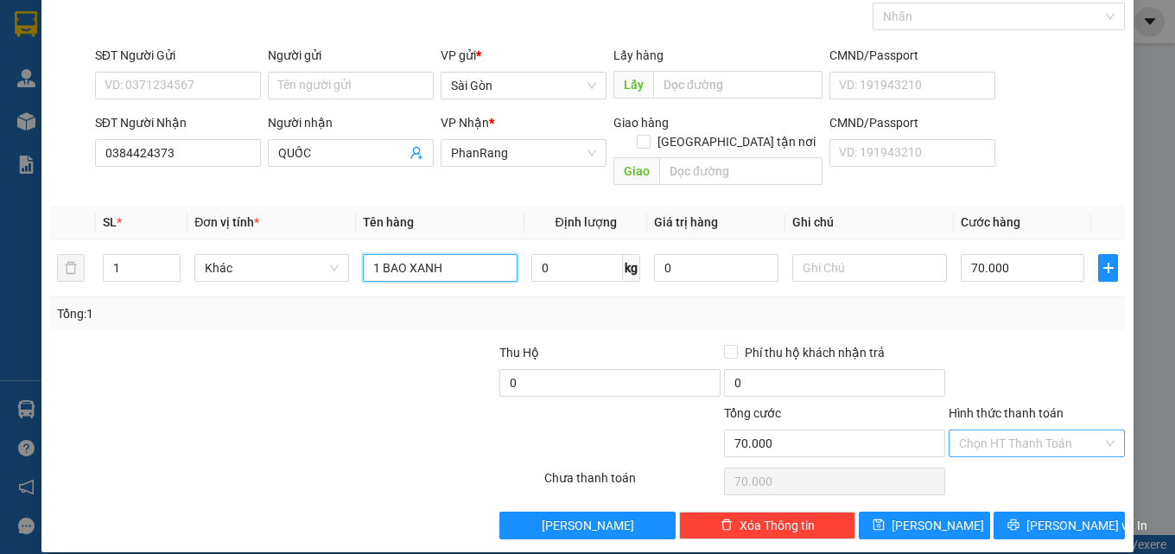
type input "1 BAO XANH"
click at [1036, 430] on input "Hình thức thanh toán" at bounding box center [1030, 443] width 143 height 26
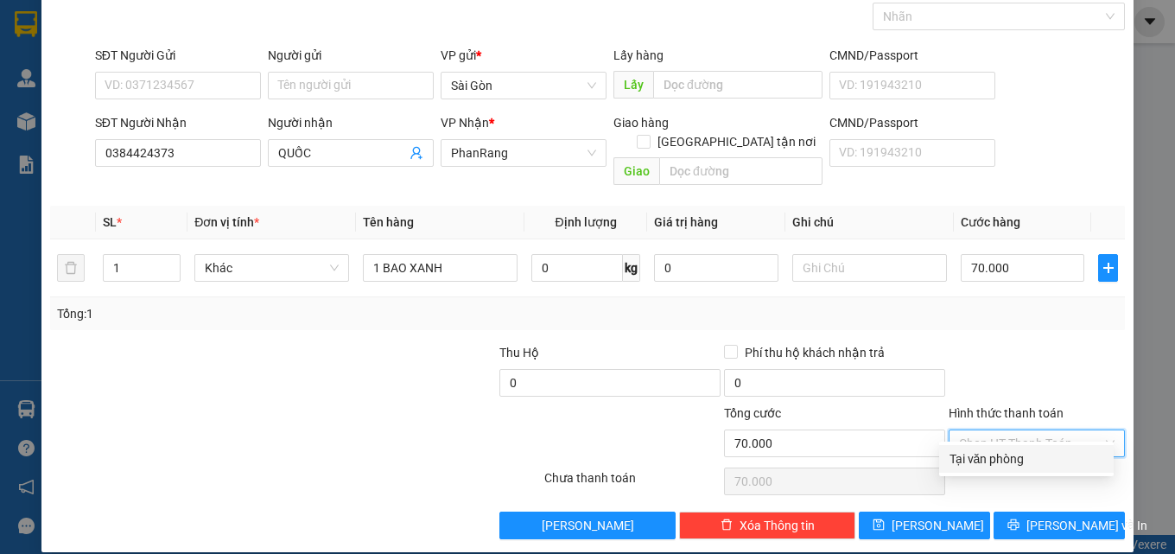
click at [1021, 453] on div "Tại văn phòng" at bounding box center [1026, 458] width 154 height 19
type input "0"
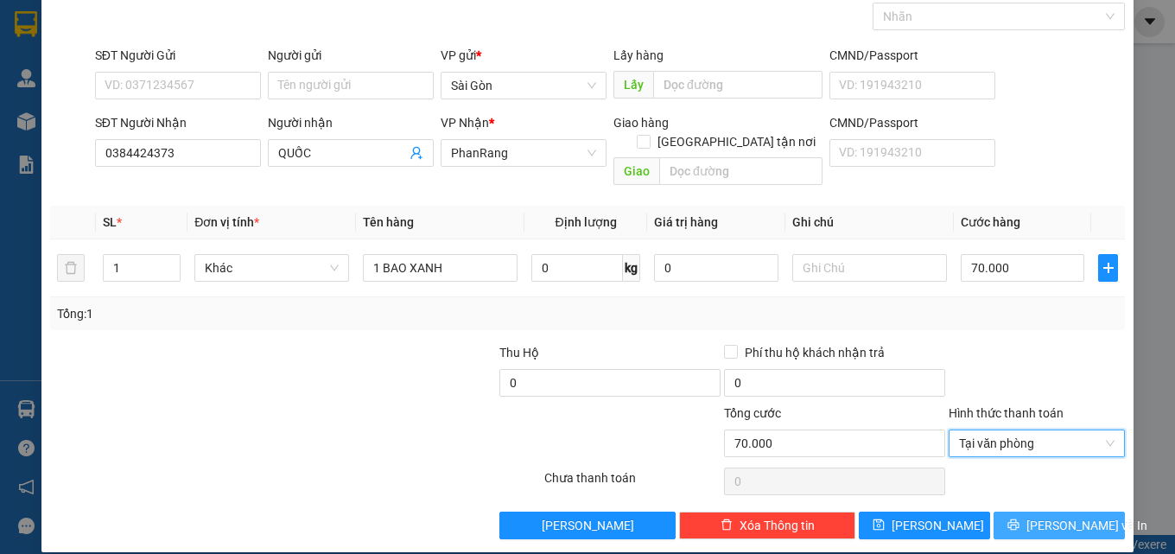
click at [1081, 516] on span "[PERSON_NAME] và In" at bounding box center [1086, 525] width 121 height 19
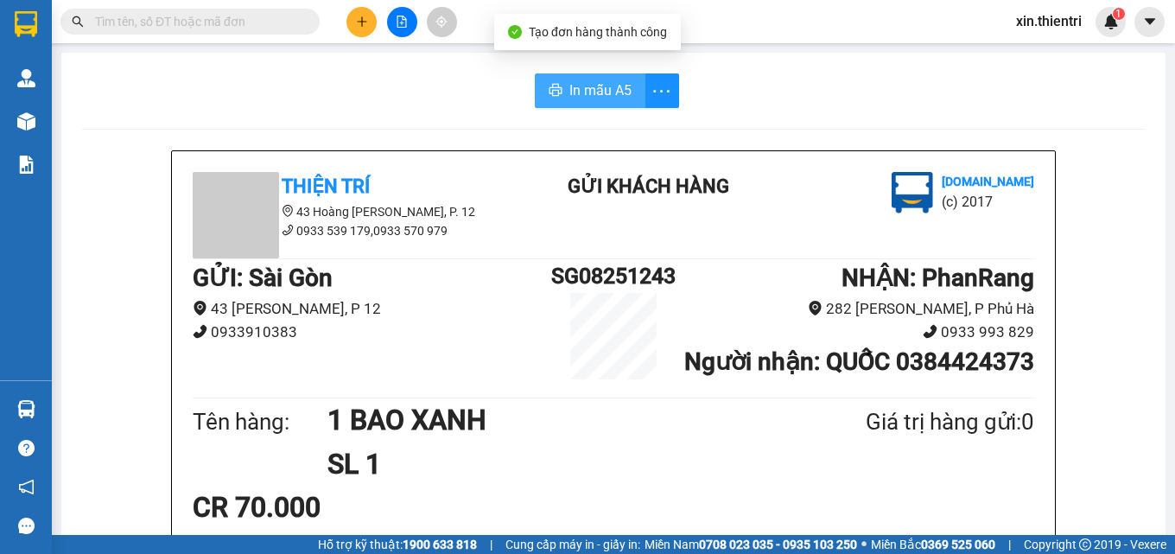
drag, startPoint x: 596, startPoint y: 98, endPoint x: 582, endPoint y: 89, distance: 16.8
click at [595, 98] on span "In mẫu A5" at bounding box center [600, 90] width 62 height 22
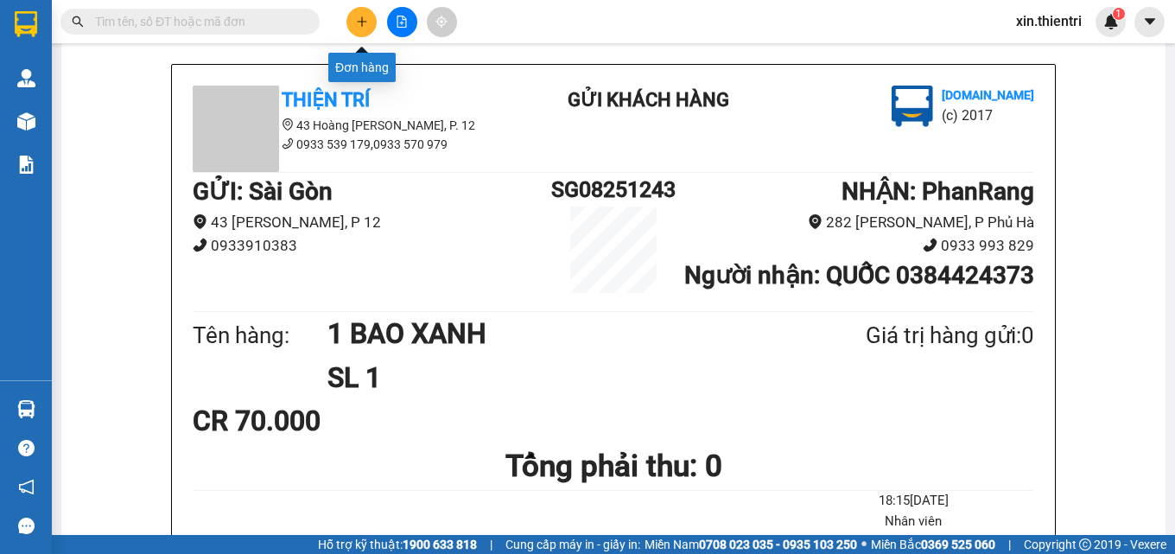
click at [359, 22] on icon "plus" at bounding box center [362, 21] width 10 height 1
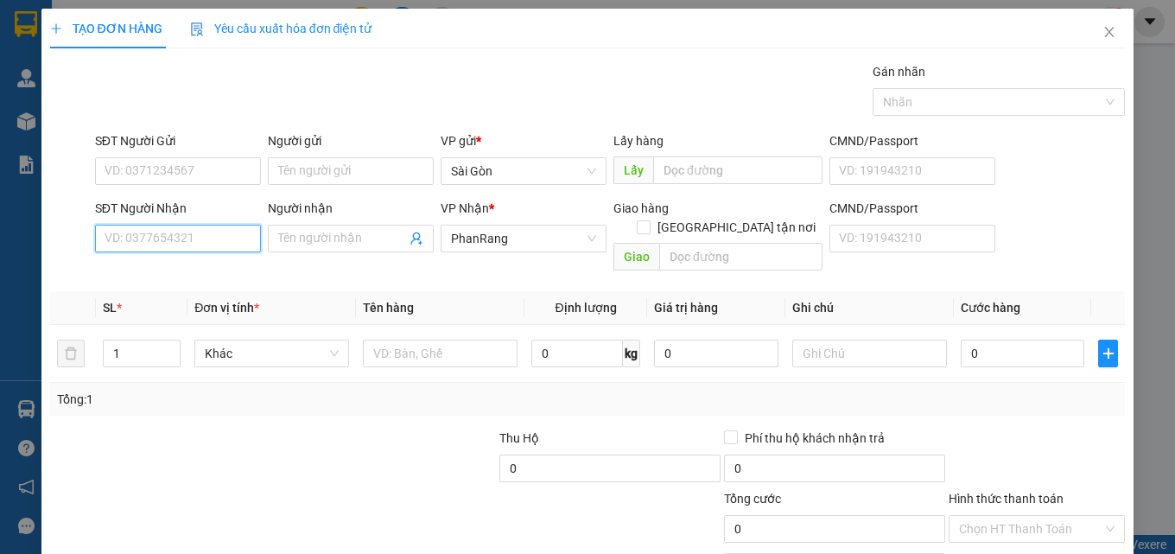
click at [191, 244] on input "SĐT Người Nhận" at bounding box center [178, 239] width 166 height 28
click at [194, 238] on input "0968960331" at bounding box center [178, 239] width 166 height 28
type input "0968960331"
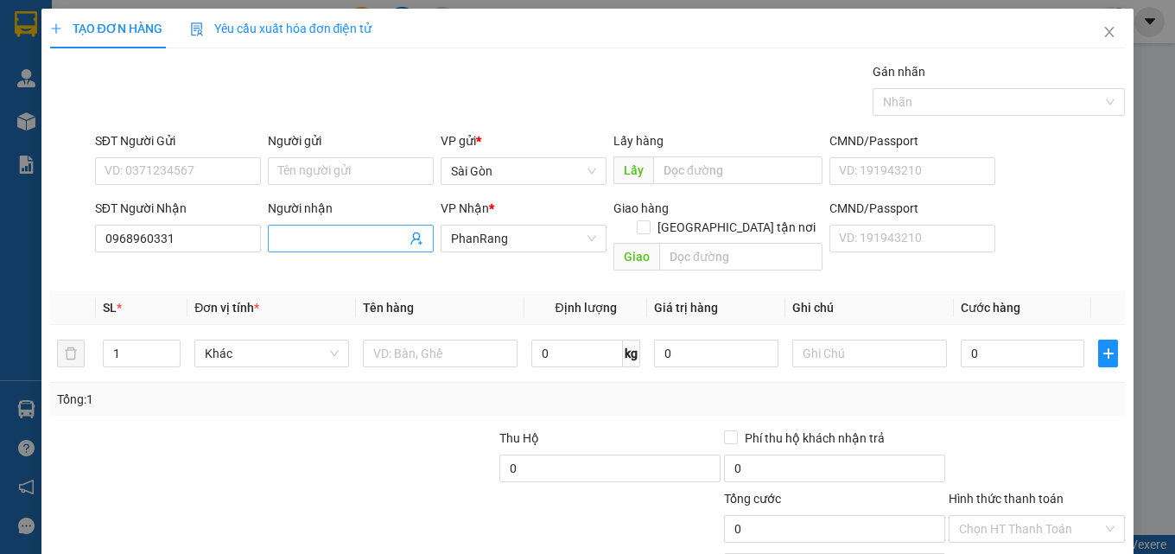
click at [328, 236] on input "Người nhận" at bounding box center [342, 238] width 128 height 19
type input "MỸ"
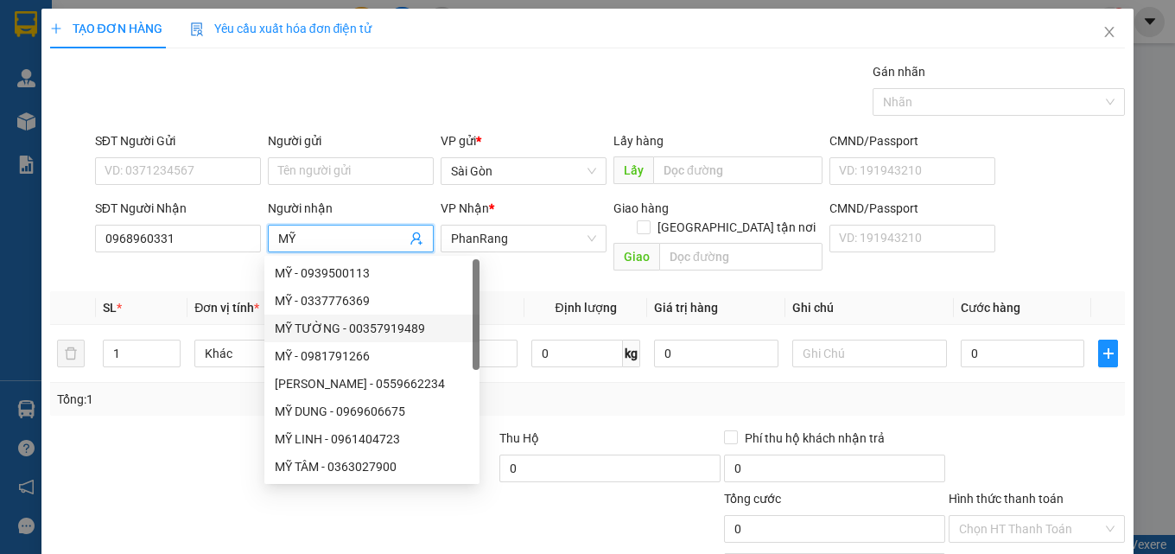
click at [385, 321] on div "MỸ TƯỜNG - 00357919489" at bounding box center [372, 328] width 194 height 19
type input "00357919489"
type input "MỸ TƯỜNG"
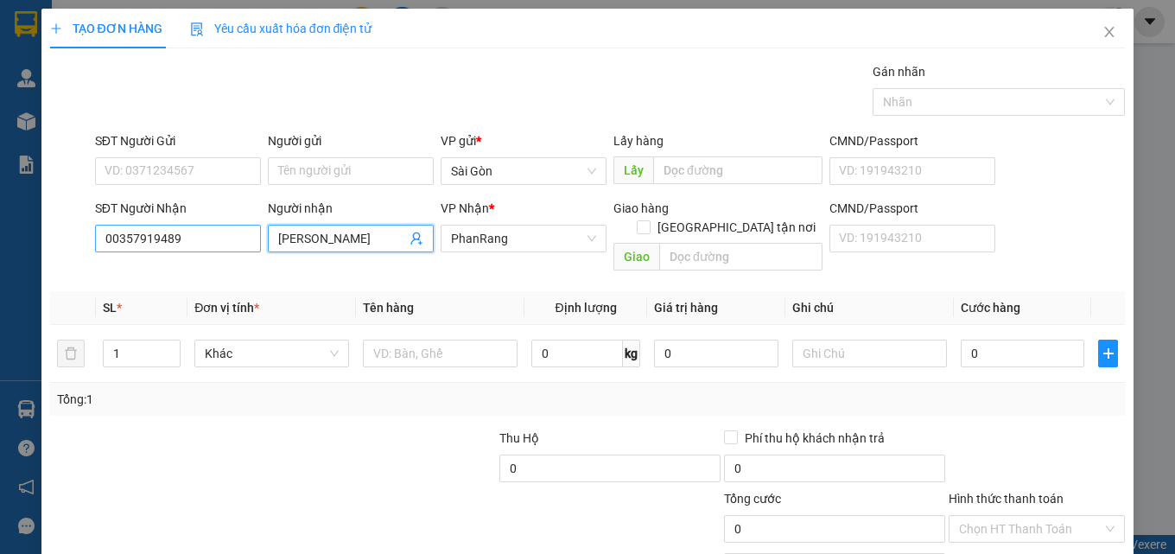
drag, startPoint x: 345, startPoint y: 245, endPoint x: 185, endPoint y: 247, distance: 159.9
click at [186, 247] on div "SĐT Người Nhận 00357919489 Người nhận MỸ TƯỜNG MỸ TƯỜNG VP Nhận * PhanRang Giao…" at bounding box center [611, 238] width 1038 height 79
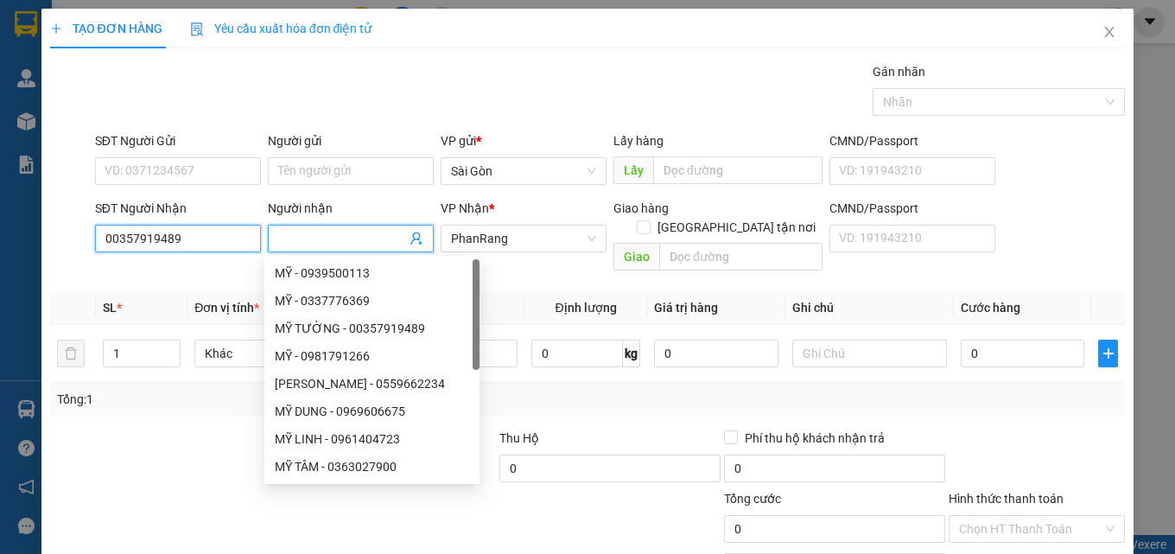
click at [206, 242] on input "00357919489" at bounding box center [178, 239] width 166 height 28
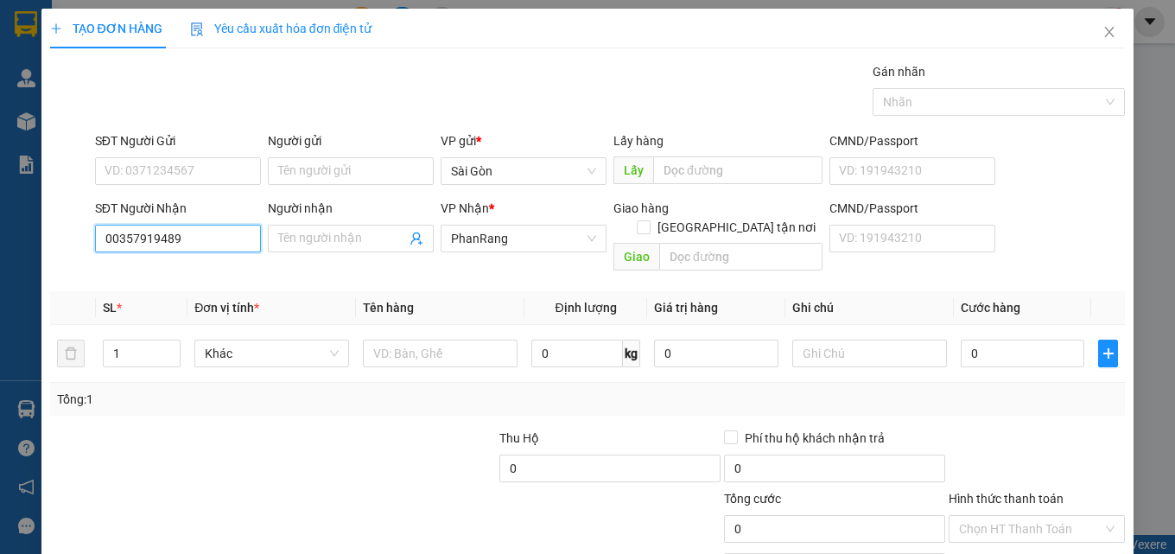
drag, startPoint x: 206, startPoint y: 242, endPoint x: 26, endPoint y: 230, distance: 180.1
click at [28, 230] on div "TẠO ĐƠN HÀNG Yêu cầu xuất hóa đơn điện tử Transit Pickup Surcharge Ids Transit …" at bounding box center [587, 277] width 1175 height 554
type input "0868960331"
click at [211, 269] on div "0868960331 - BÍCH NGA" at bounding box center [176, 273] width 143 height 19
type input "BÍCH NGA"
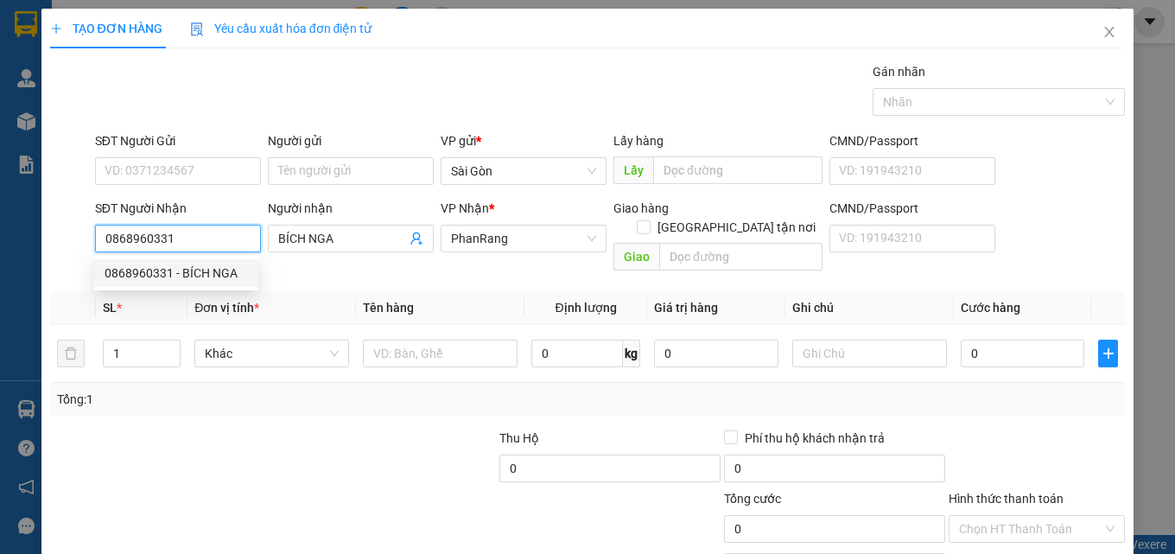
type input "20.000"
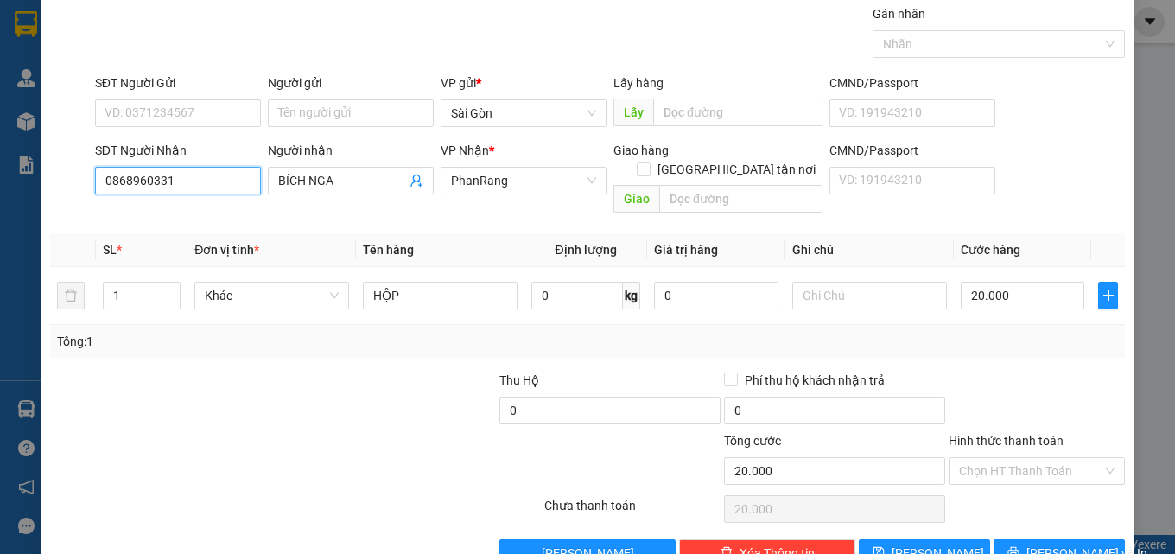
scroll to position [86, 0]
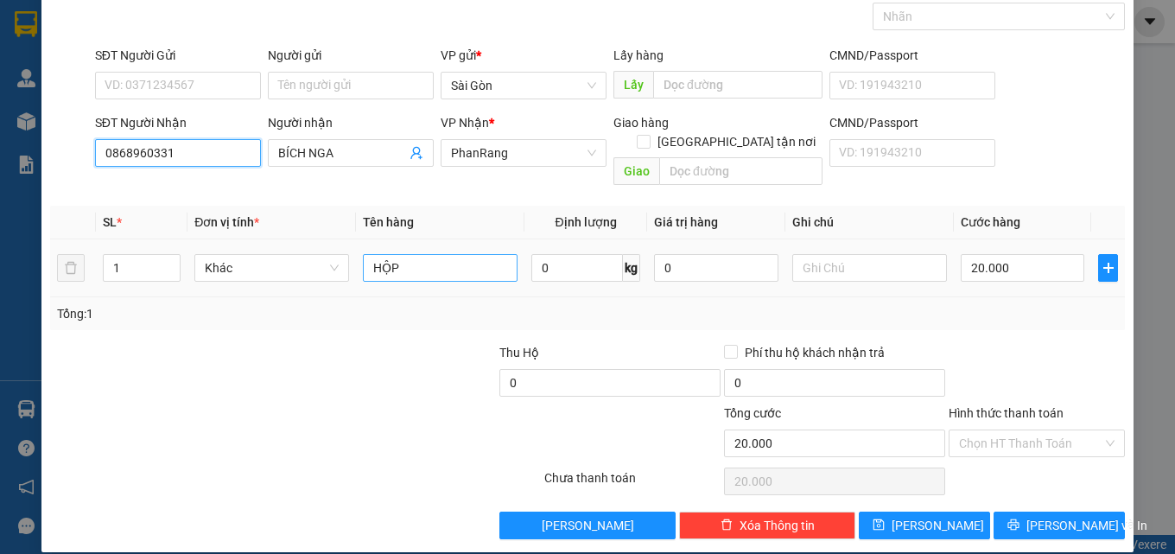
type input "0868960331"
click at [411, 254] on input "HỘP" at bounding box center [440, 268] width 155 height 28
type input "H"
type input "THÙNG"
click at [1006, 254] on input "20.000" at bounding box center [1023, 268] width 124 height 28
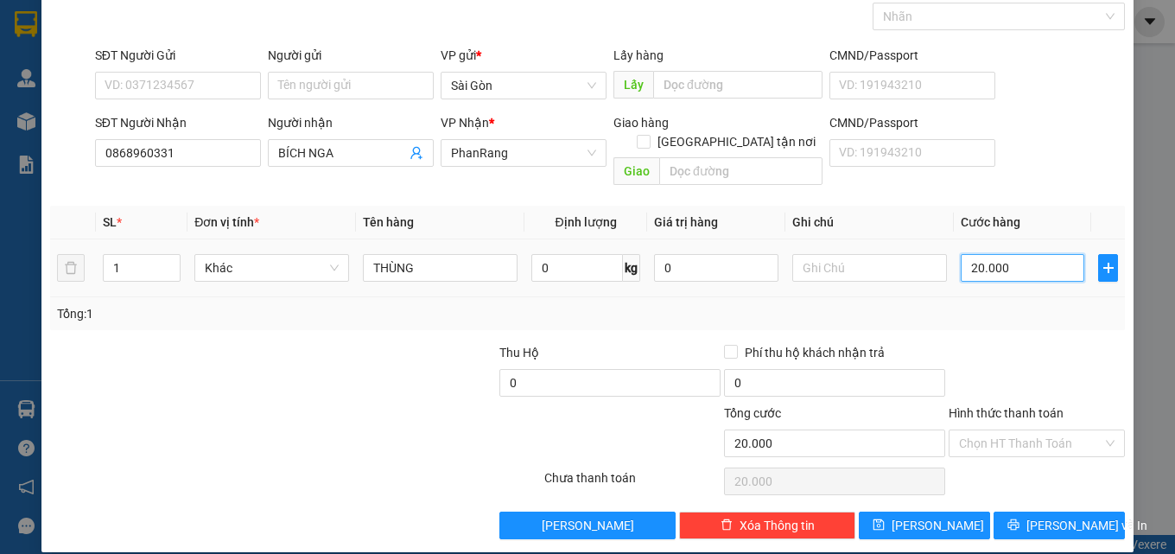
type input "0"
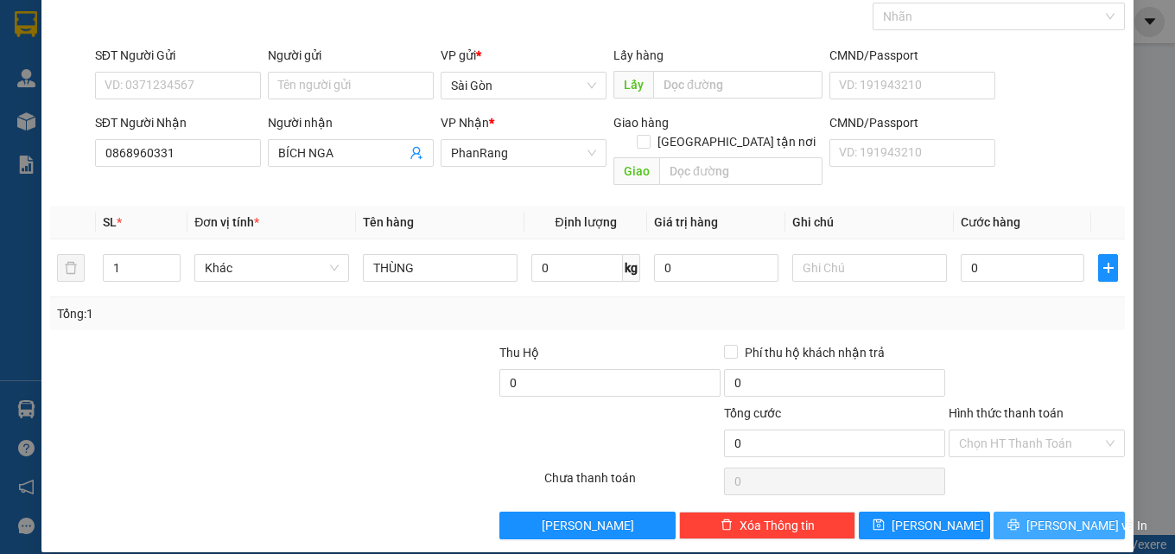
click at [1054, 516] on button "[PERSON_NAME] và In" at bounding box center [1059, 525] width 131 height 28
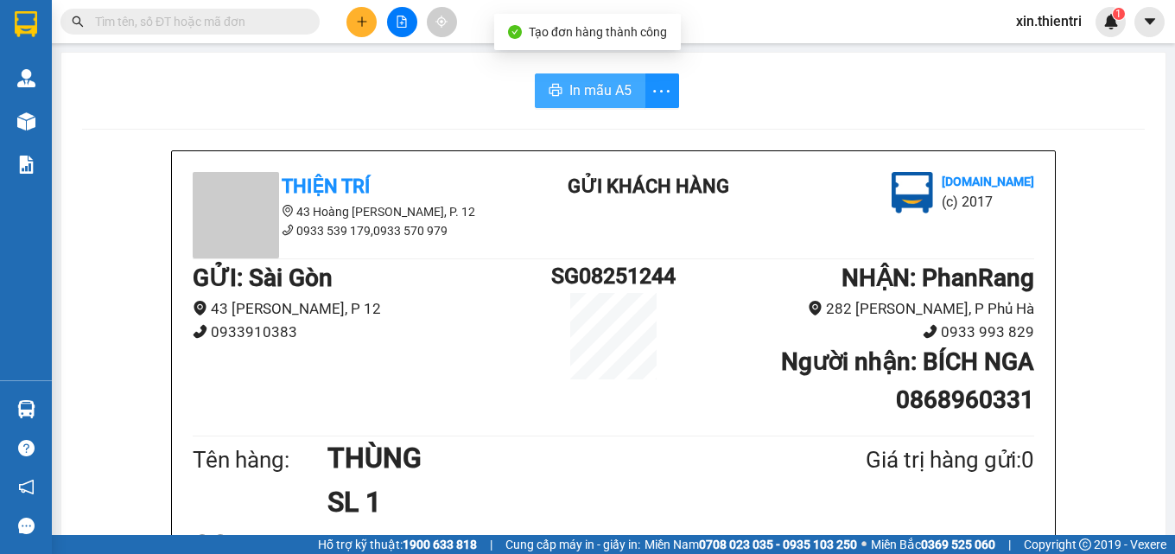
click at [594, 76] on button "In mẫu A5" at bounding box center [590, 90] width 111 height 35
click at [359, 19] on icon "plus" at bounding box center [362, 22] width 12 height 12
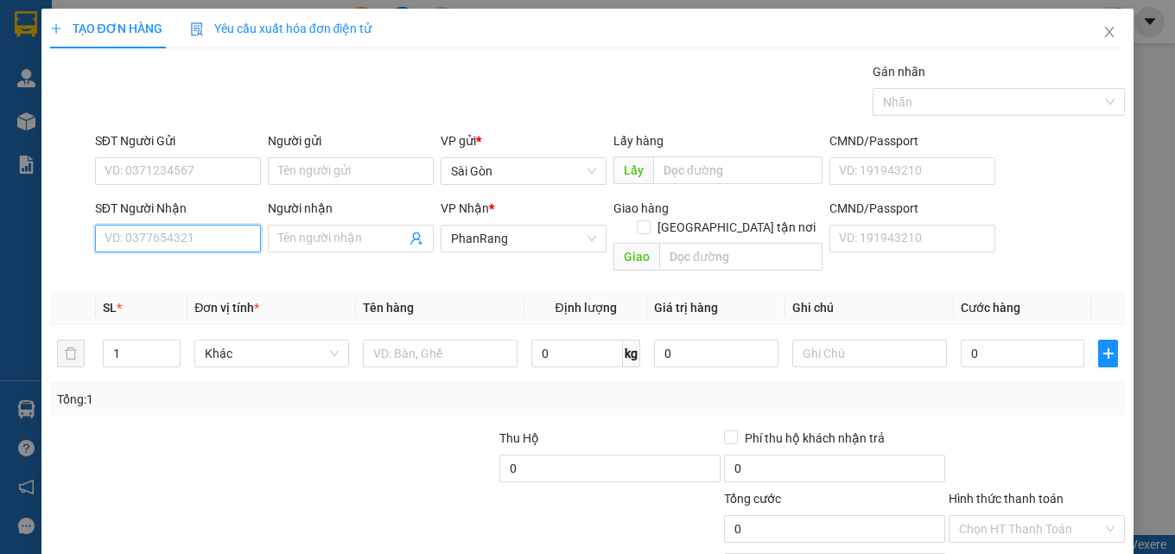
drag, startPoint x: 191, startPoint y: 245, endPoint x: 192, endPoint y: 232, distance: 13.0
click at [192, 242] on input "SĐT Người Nhận" at bounding box center [178, 239] width 166 height 28
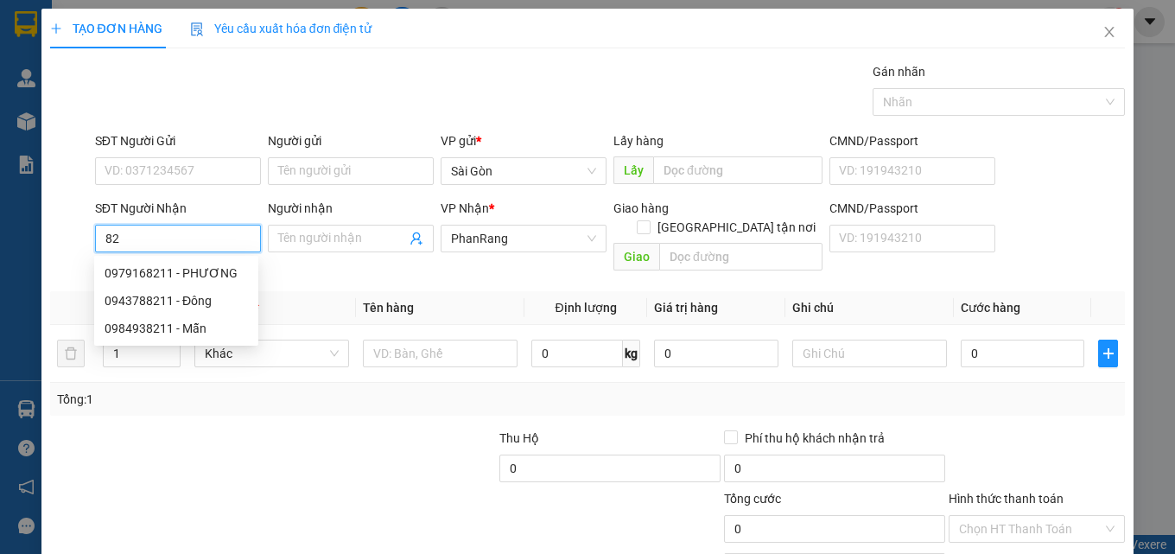
type input "8"
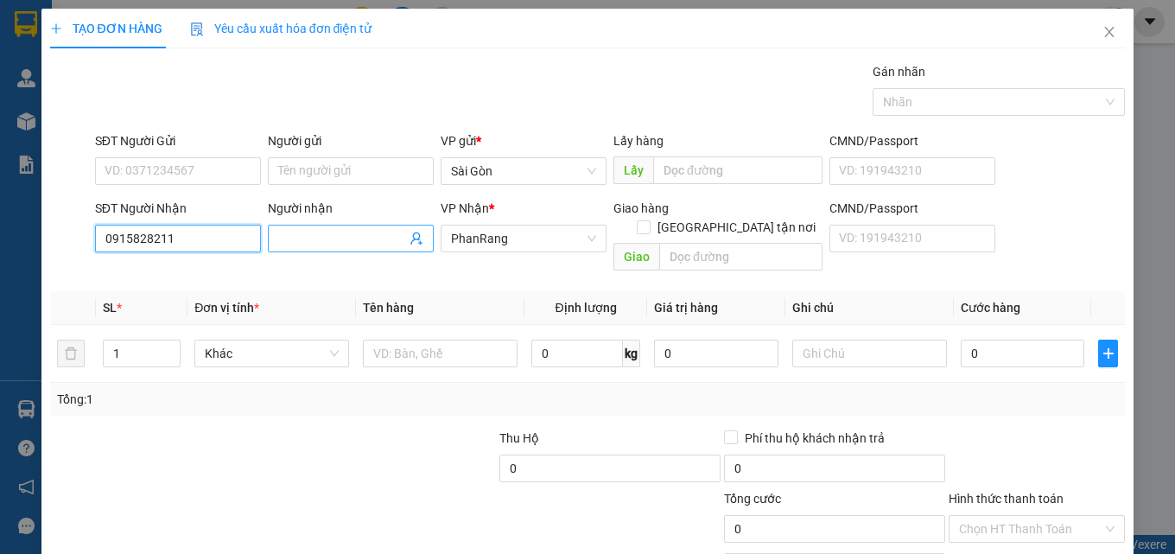
type input "0915828211"
click at [340, 228] on span at bounding box center [351, 239] width 166 height 28
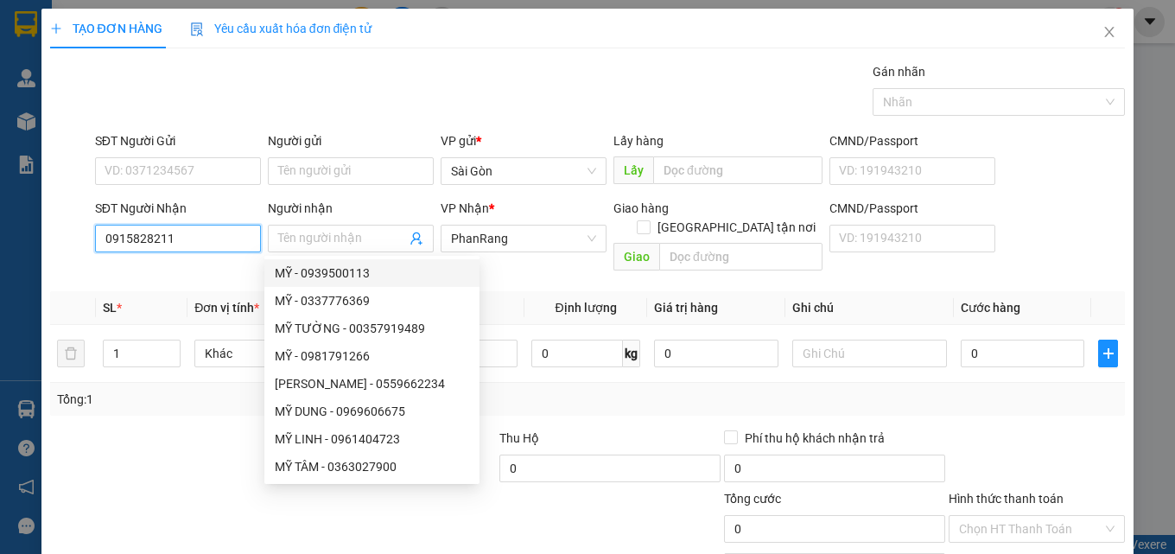
click at [155, 247] on input "0915828211" at bounding box center [178, 239] width 166 height 28
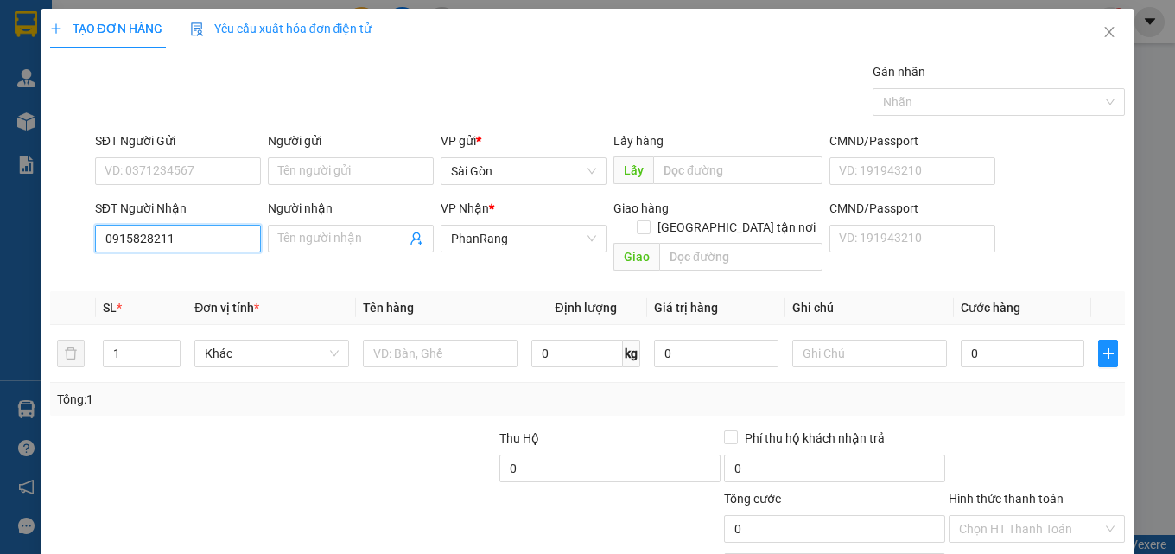
click at [141, 247] on input "0915828211" at bounding box center [178, 239] width 166 height 28
click at [129, 249] on input "0915828211" at bounding box center [178, 239] width 166 height 28
click at [114, 251] on input "0915828211" at bounding box center [178, 239] width 166 height 28
drag, startPoint x: 84, startPoint y: 249, endPoint x: 102, endPoint y: 245, distance: 18.5
click at [84, 249] on div at bounding box center [70, 238] width 45 height 79
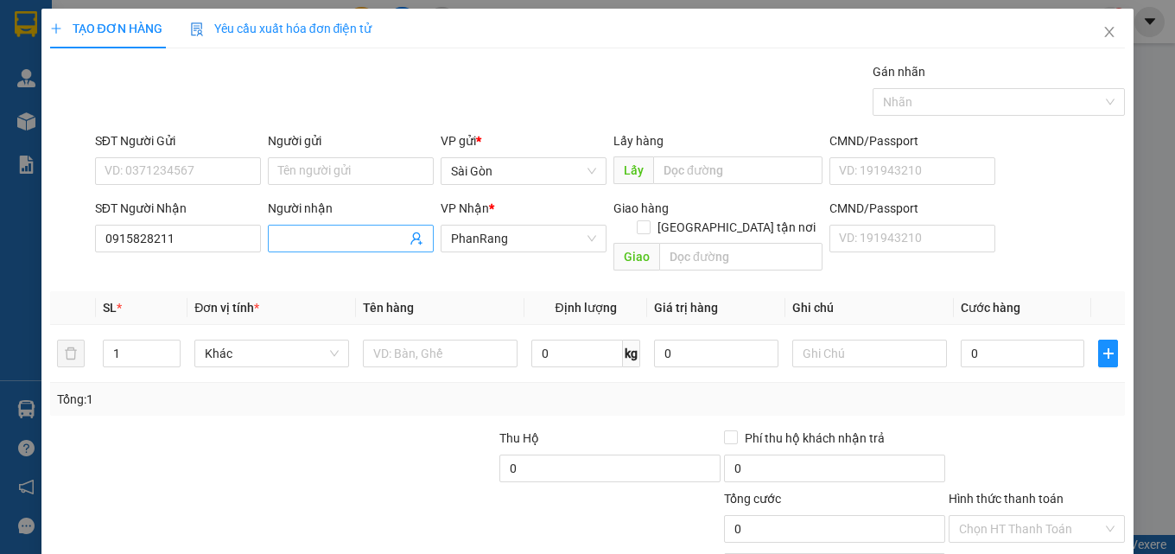
click at [290, 243] on input "Người nhận" at bounding box center [342, 238] width 128 height 19
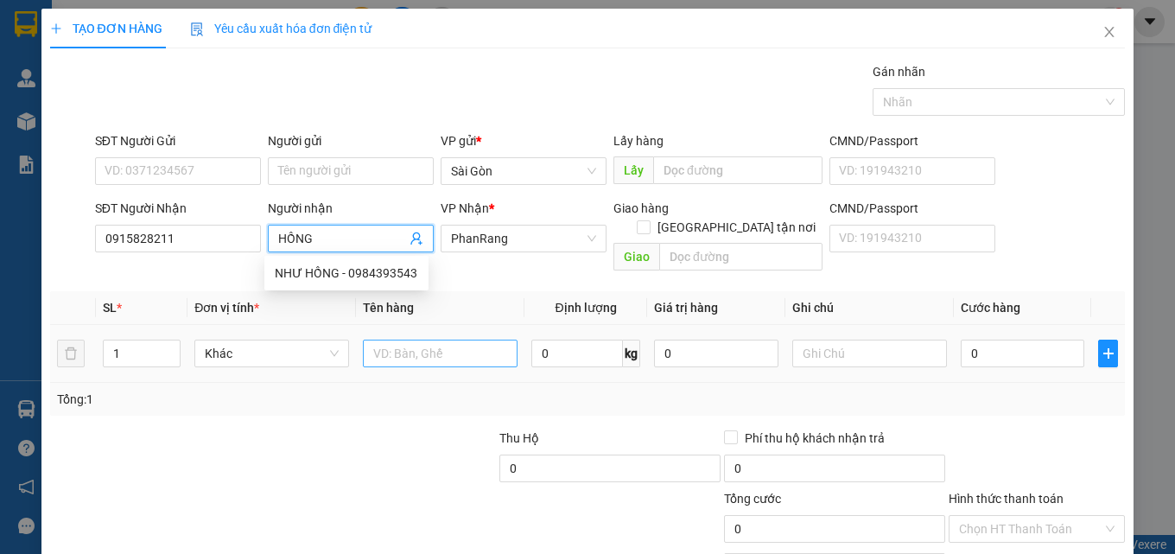
type input "HỒNG"
click at [463, 340] on input "text" at bounding box center [440, 354] width 155 height 28
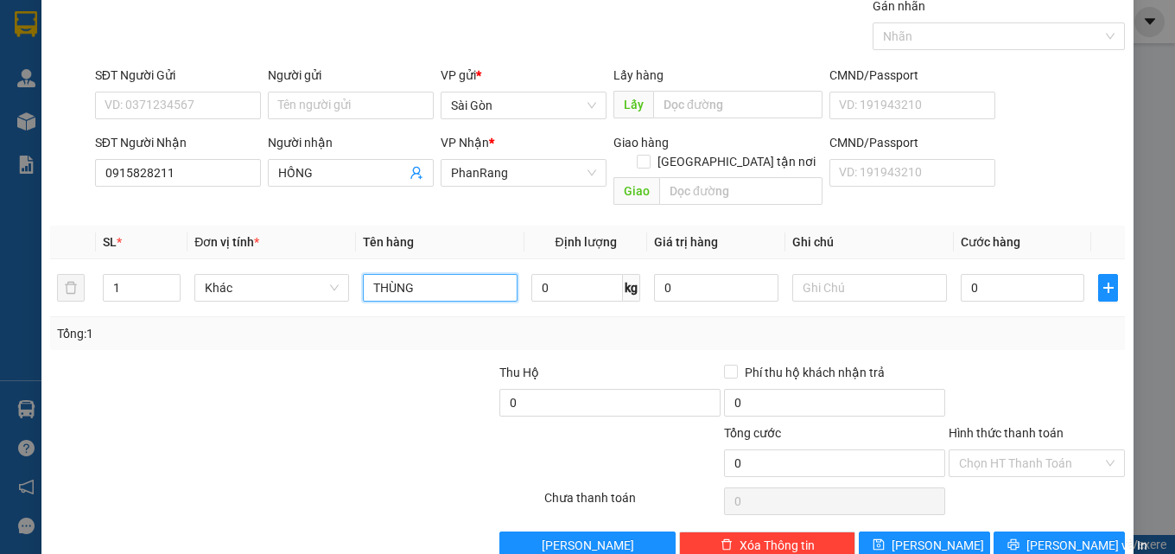
scroll to position [86, 0]
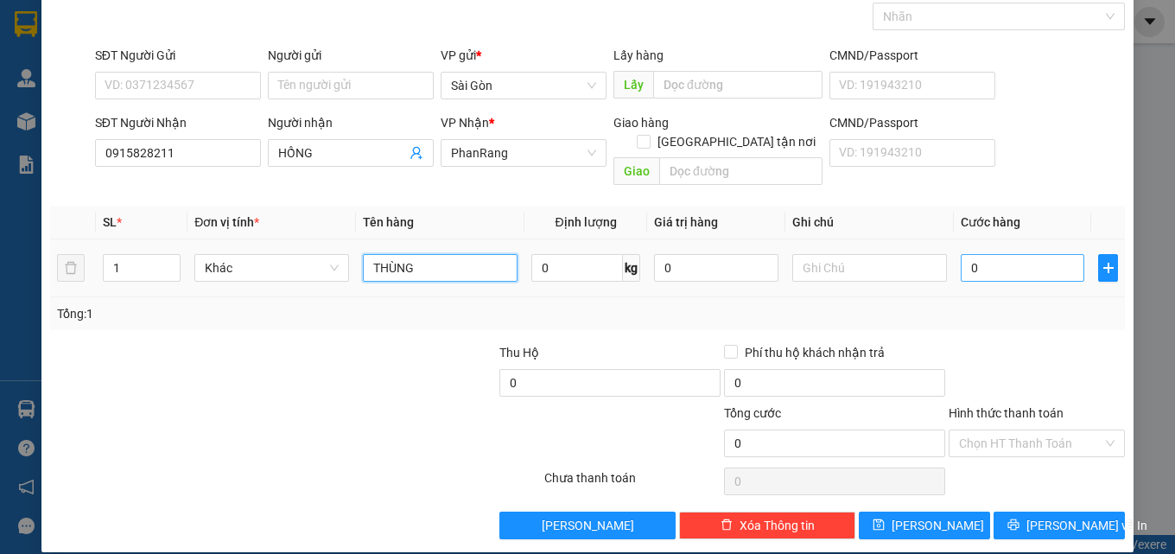
type input "THÙNG"
click at [1034, 254] on input "0" at bounding box center [1023, 268] width 124 height 28
type input "4"
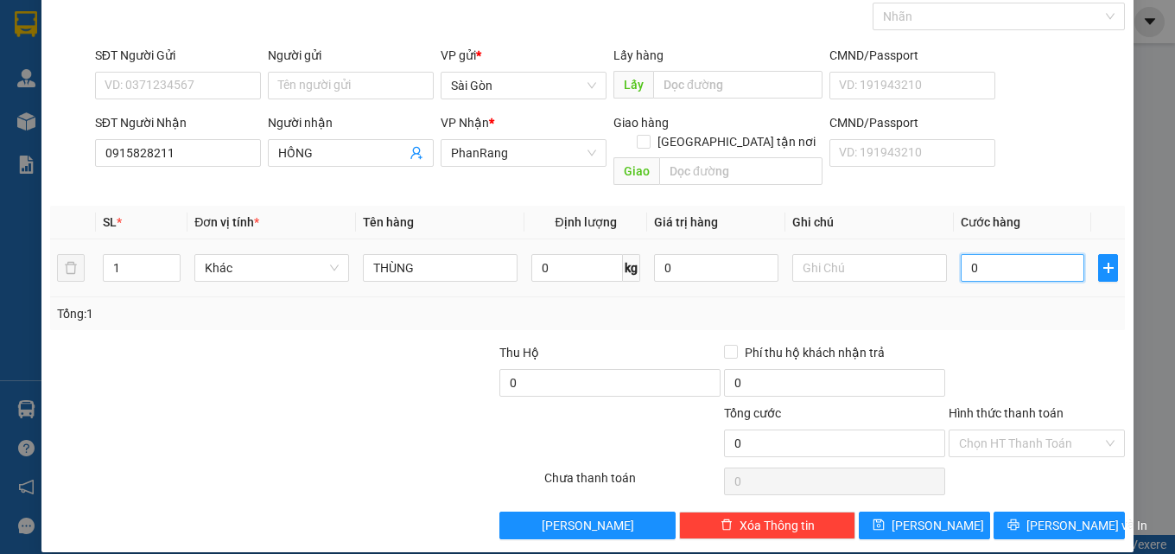
type input "4"
type input "40"
type input "40.000"
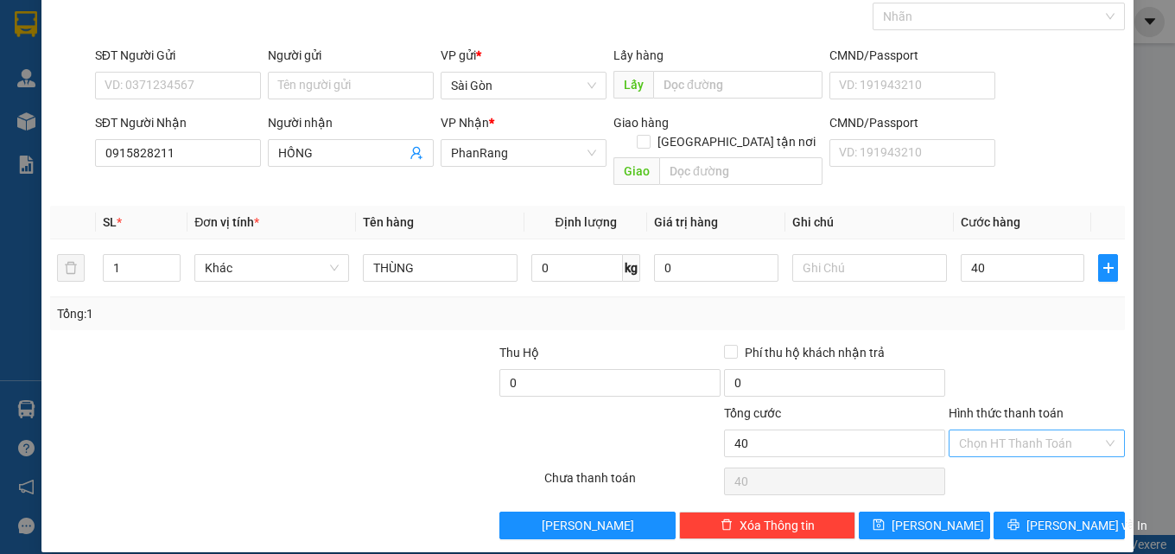
type input "40.000"
drag, startPoint x: 1049, startPoint y: 416, endPoint x: 1047, endPoint y: 434, distance: 17.4
click at [1046, 430] on input "Hình thức thanh toán" at bounding box center [1030, 443] width 143 height 26
drag, startPoint x: 1049, startPoint y: 459, endPoint x: 1052, endPoint y: 486, distance: 27.9
click at [1048, 462] on div "Tại văn phòng" at bounding box center [1026, 458] width 154 height 19
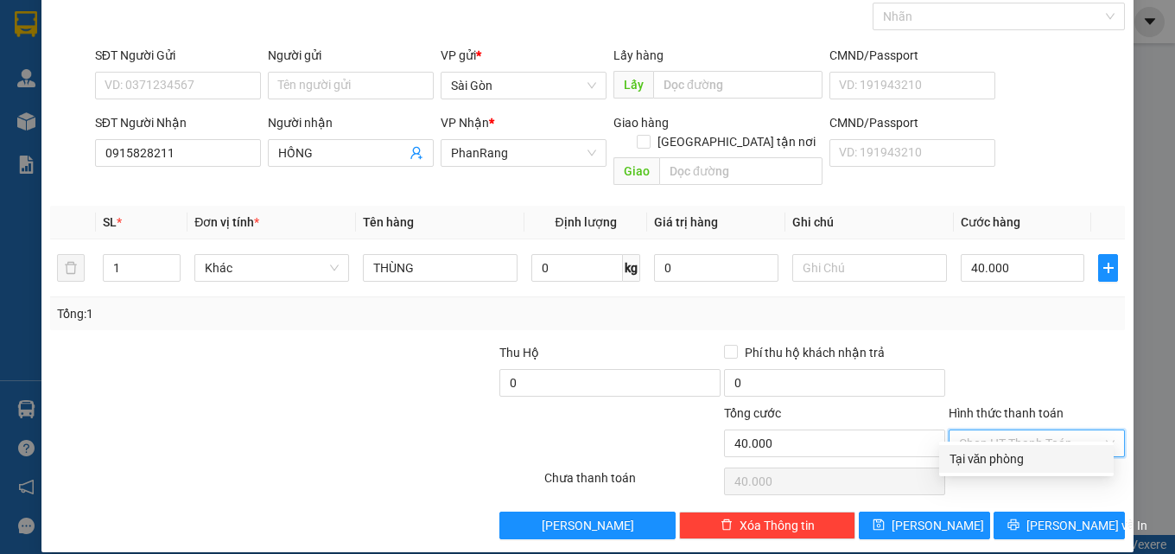
type input "0"
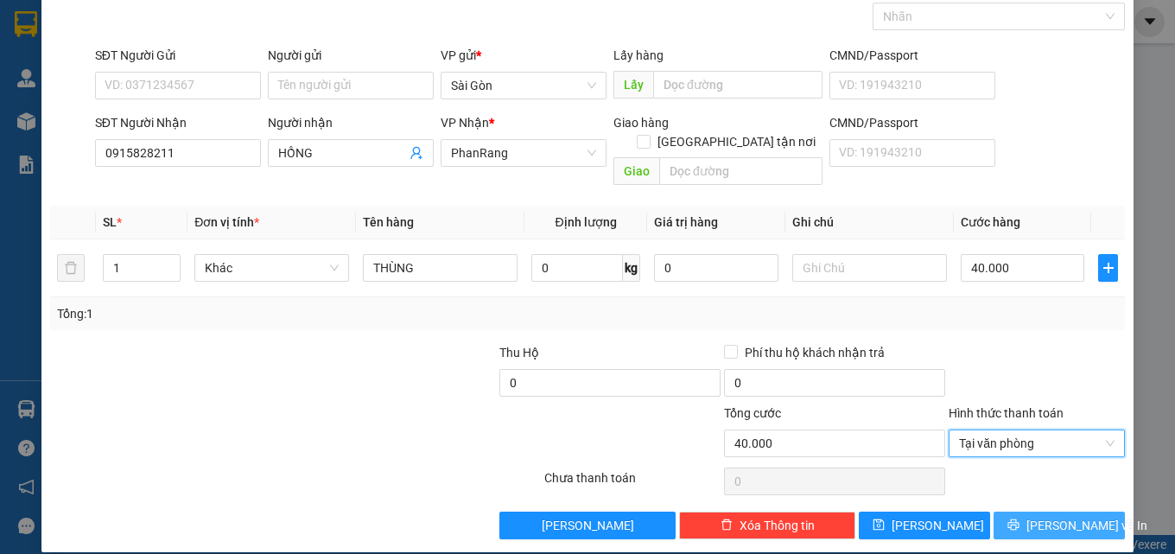
click at [1046, 516] on span "[PERSON_NAME] và In" at bounding box center [1086, 525] width 121 height 19
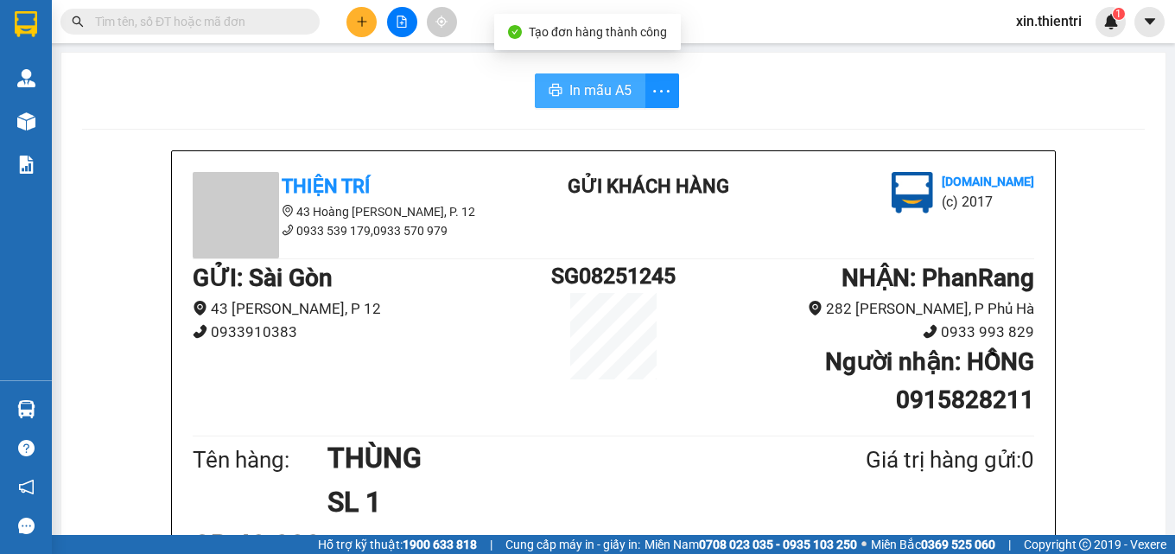
drag, startPoint x: 581, startPoint y: 86, endPoint x: 579, endPoint y: 76, distance: 9.9
click at [581, 85] on span "In mẫu A5" at bounding box center [600, 90] width 62 height 22
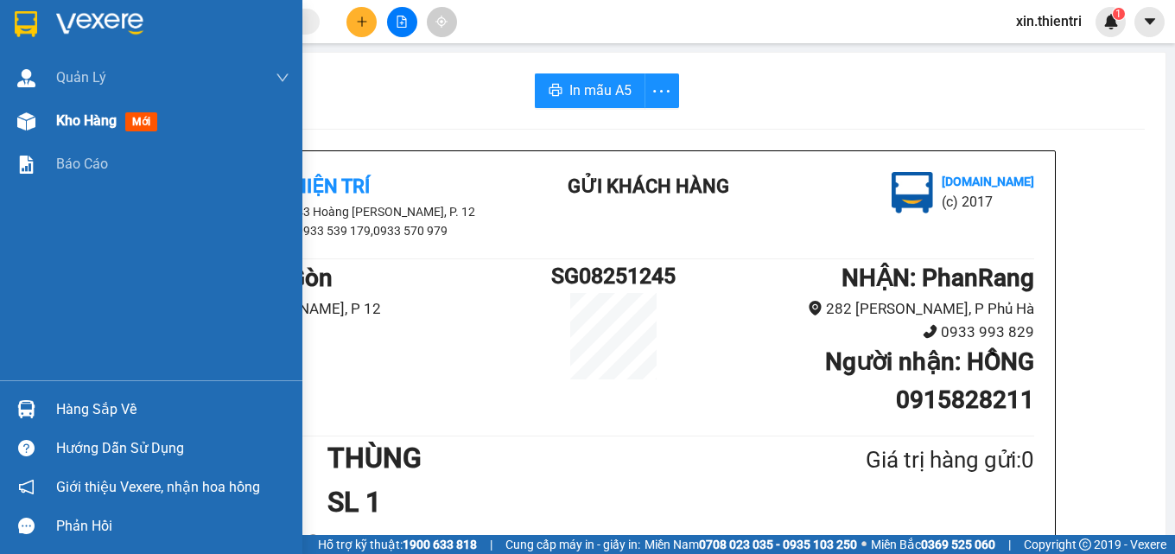
click at [97, 130] on div "Kho hàng mới" at bounding box center [110, 121] width 108 height 22
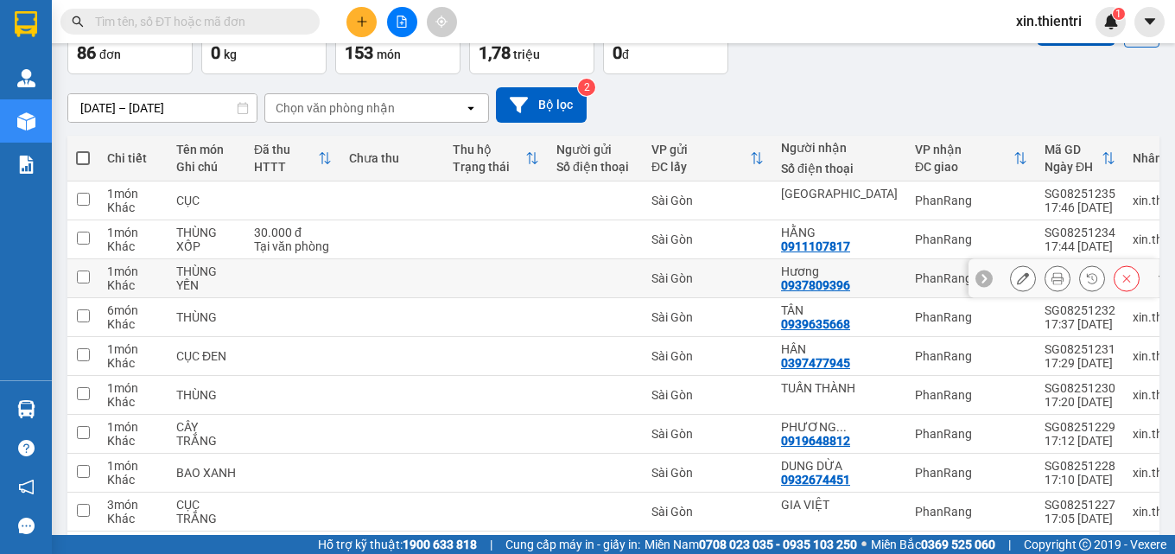
scroll to position [221, 0]
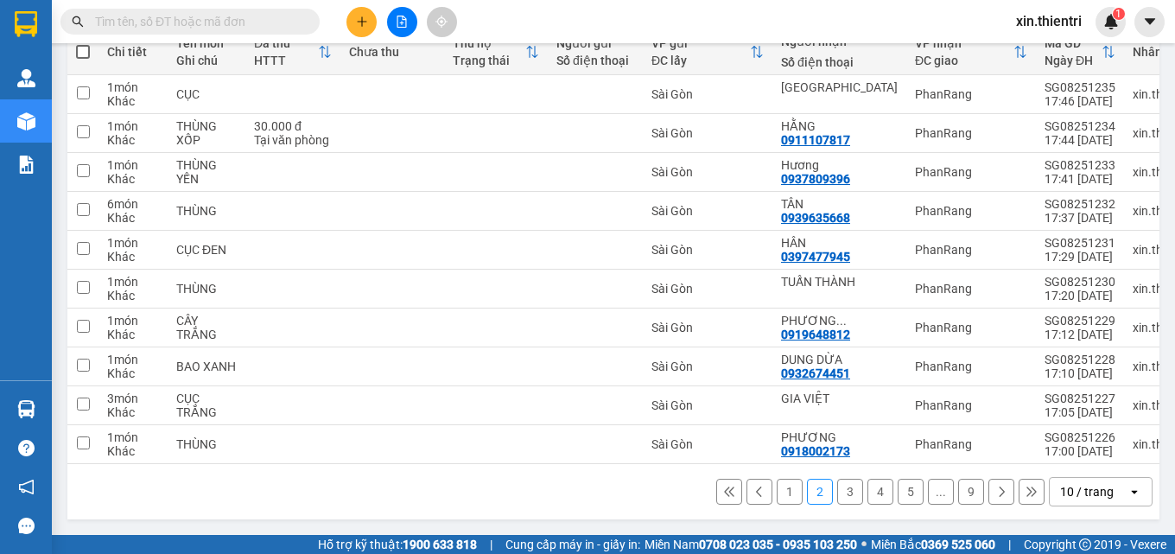
click at [777, 487] on button "1" at bounding box center [790, 492] width 26 height 26
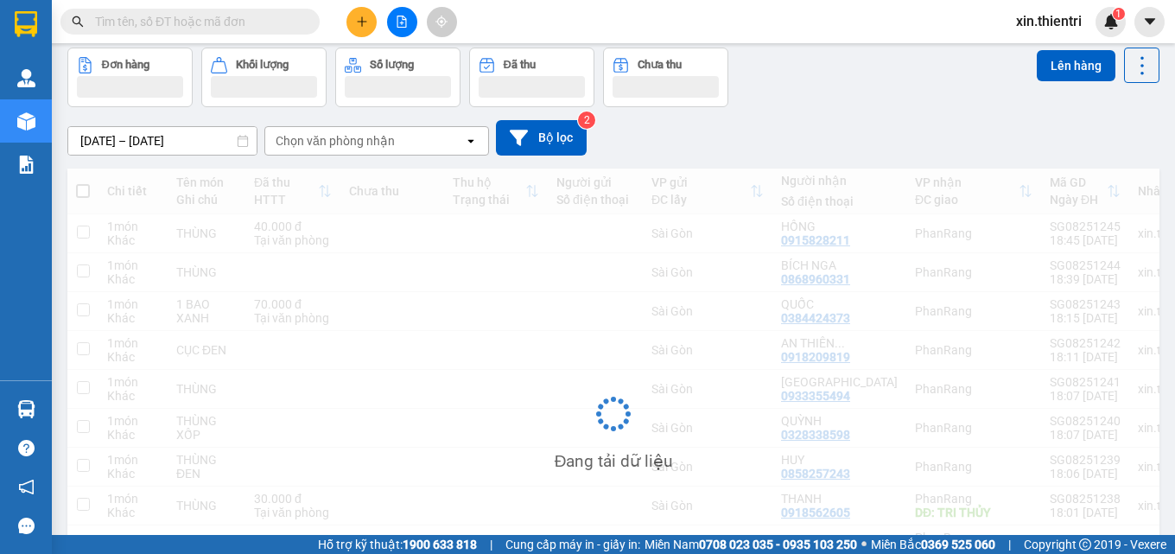
scroll to position [0, 0]
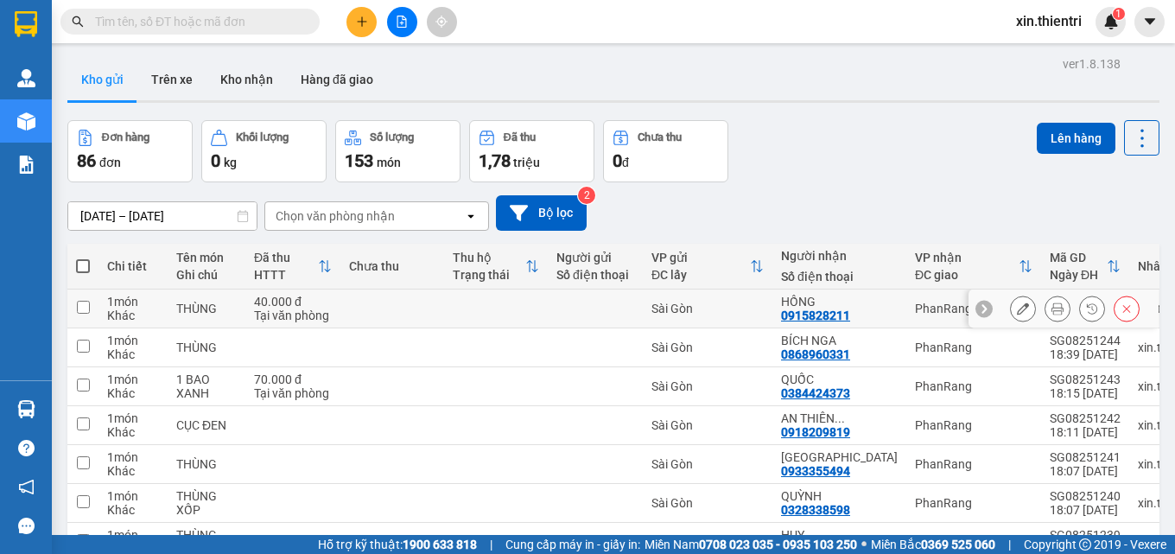
click at [1011, 302] on button at bounding box center [1023, 309] width 24 height 30
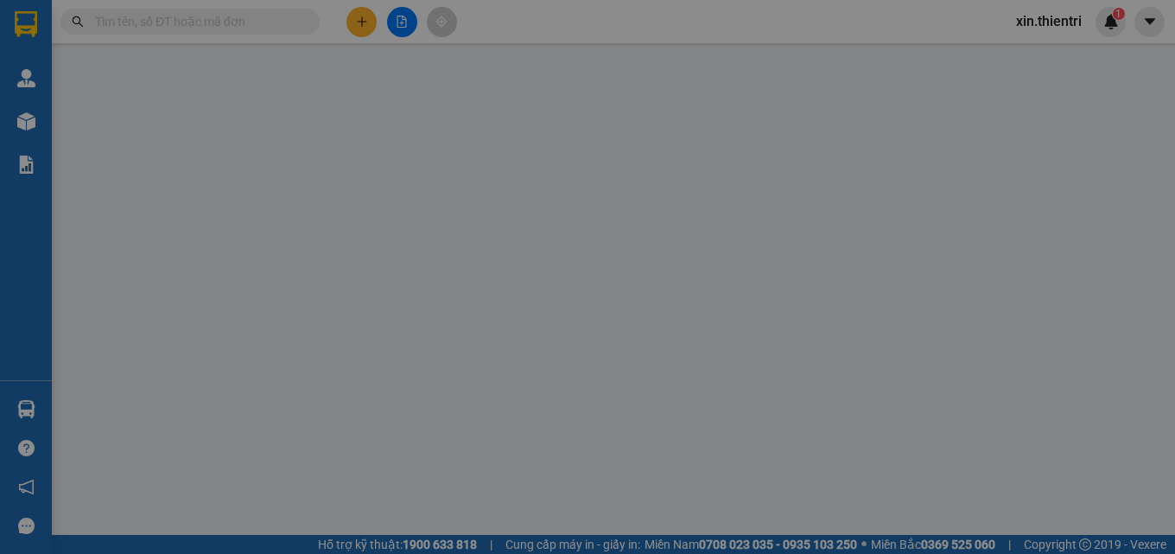
type input "0915828211"
type input "40.000"
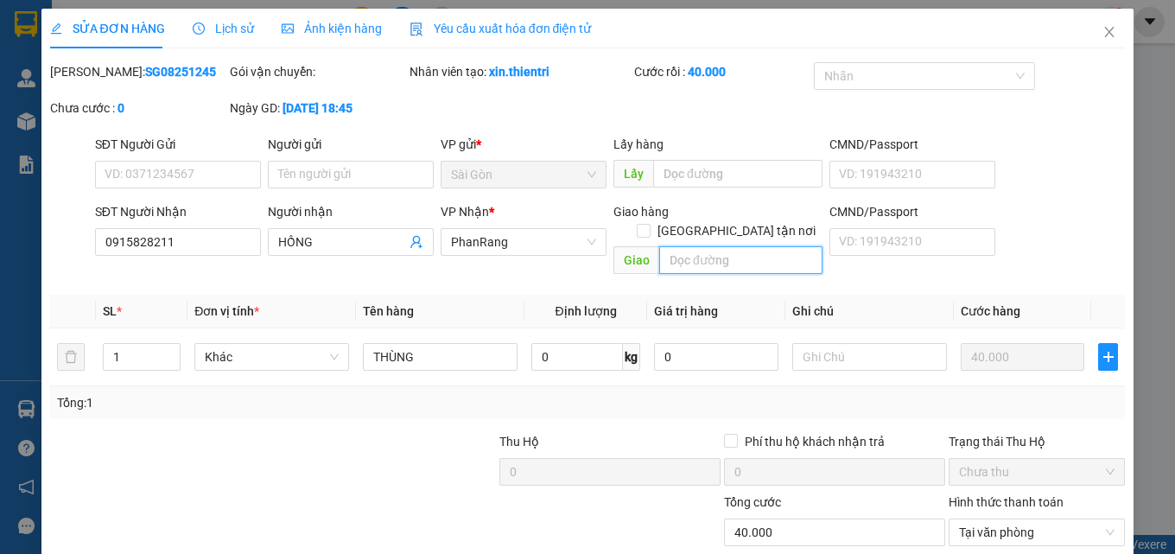
click at [723, 249] on input "text" at bounding box center [740, 260] width 163 height 28
type input "D"
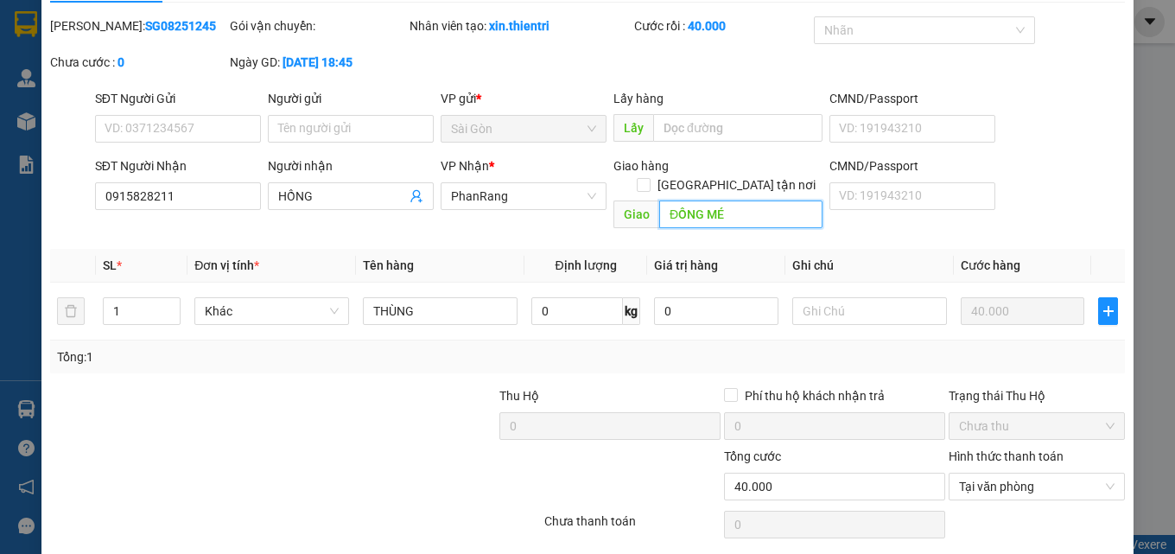
scroll to position [89, 0]
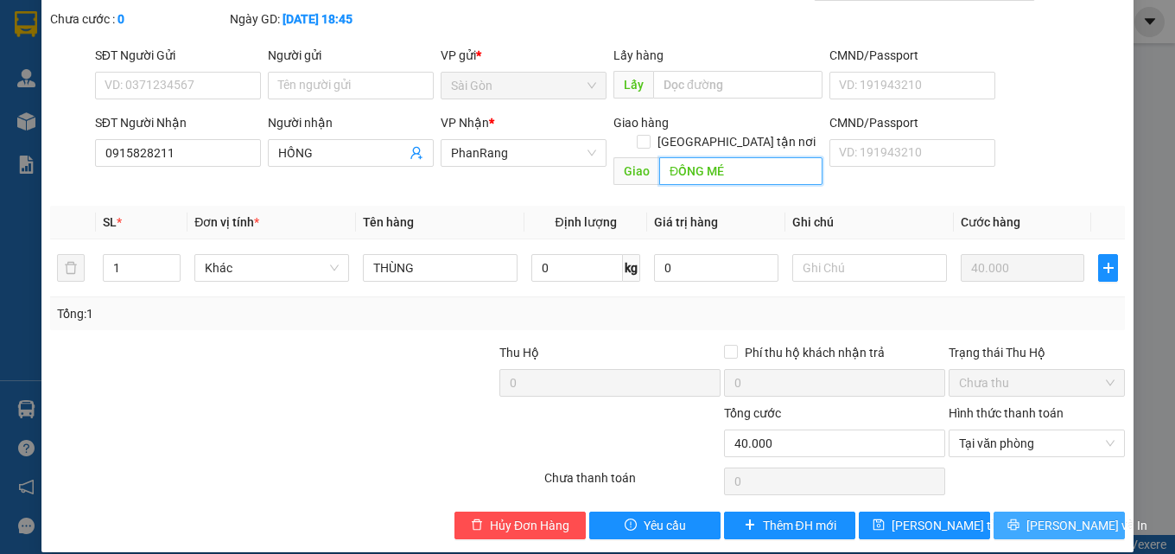
type input "ĐỒNG MÉ"
click at [1037, 516] on span "[PERSON_NAME] và In" at bounding box center [1086, 525] width 121 height 19
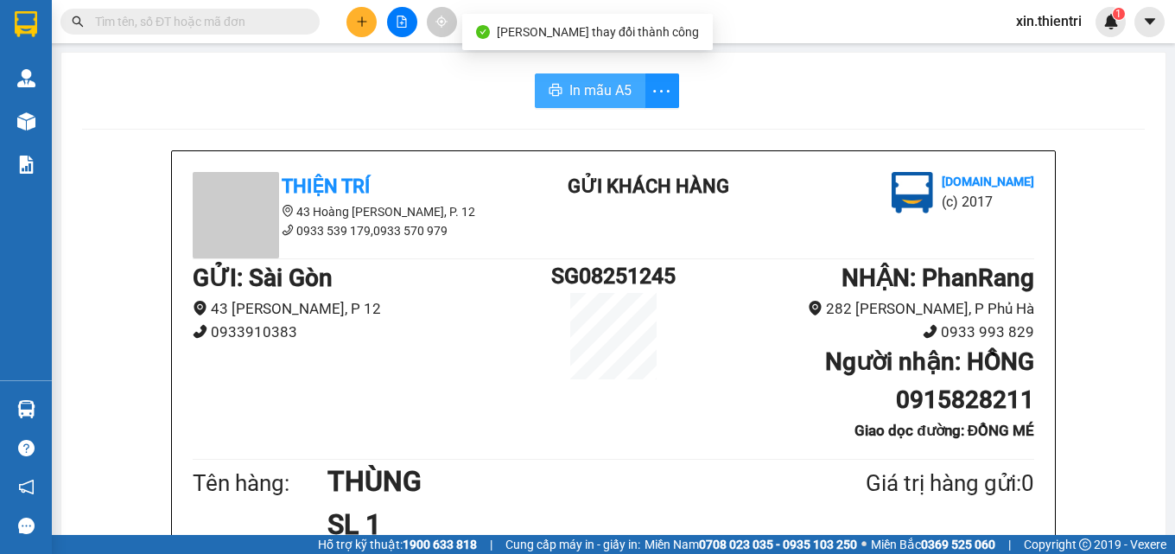
drag, startPoint x: 590, startPoint y: 91, endPoint x: 589, endPoint y: 79, distance: 11.3
click at [591, 90] on span "In mẫu A5" at bounding box center [600, 90] width 62 height 22
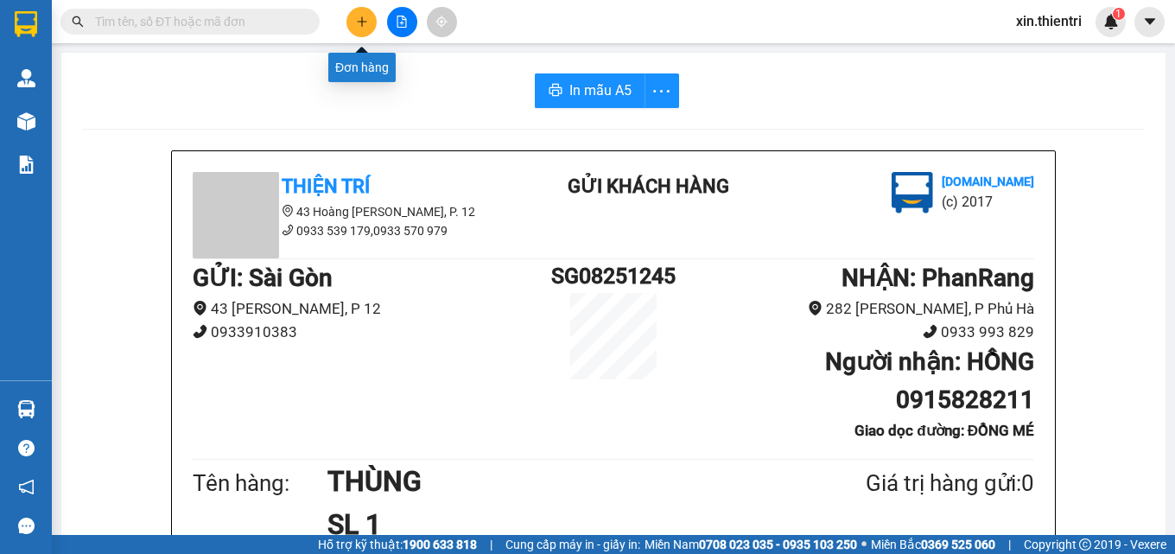
click at [361, 31] on button at bounding box center [361, 22] width 30 height 30
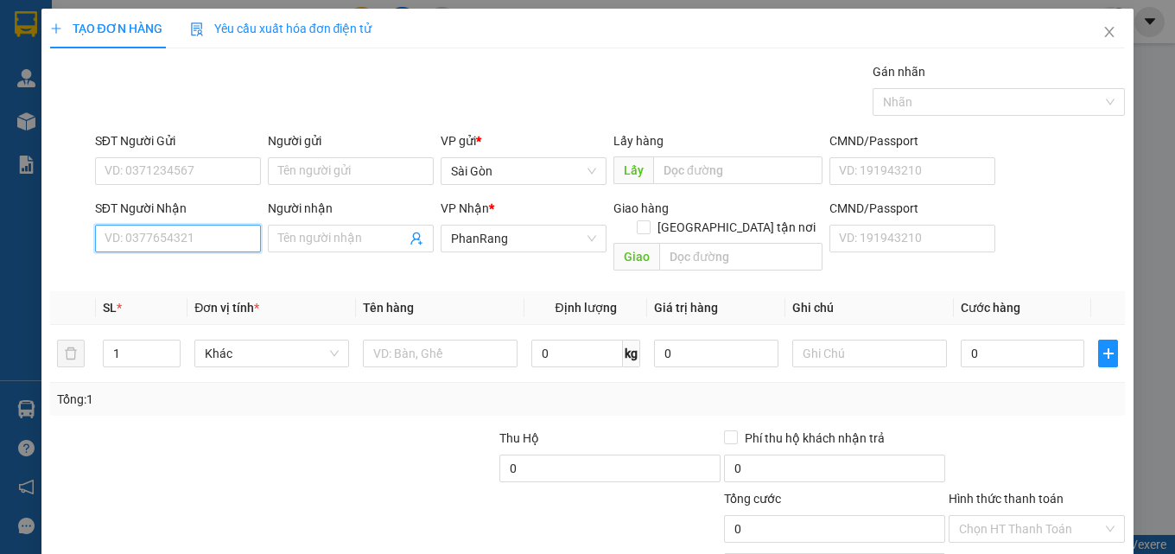
click at [211, 242] on input "SĐT Người Nhận" at bounding box center [178, 239] width 166 height 28
type input "0397751134"
click at [185, 286] on div "0397751134 - TUẤT" at bounding box center [176, 273] width 164 height 28
type input "TUẤT"
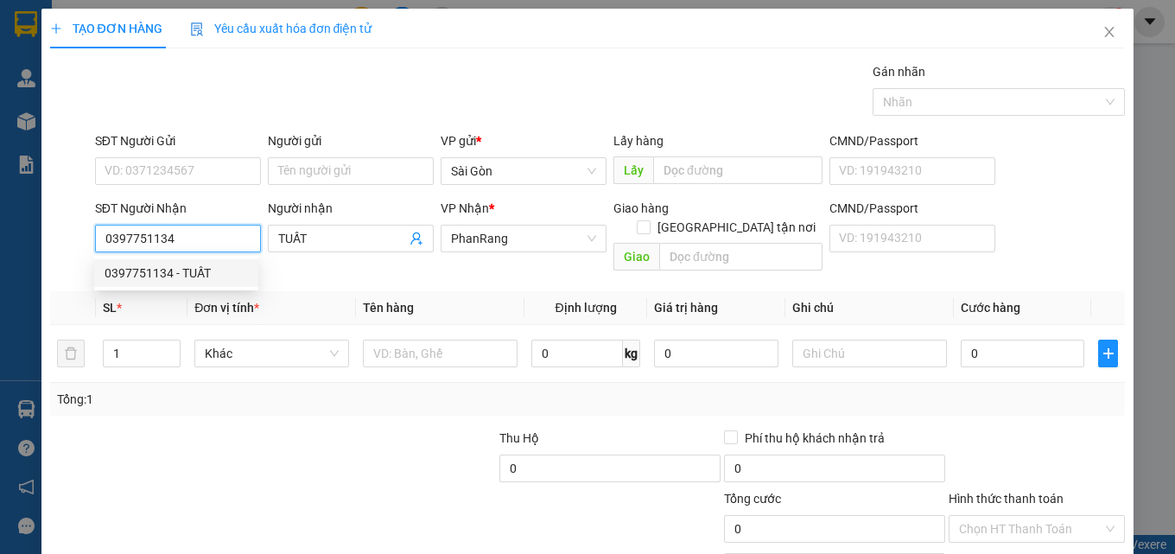
type input "40.000"
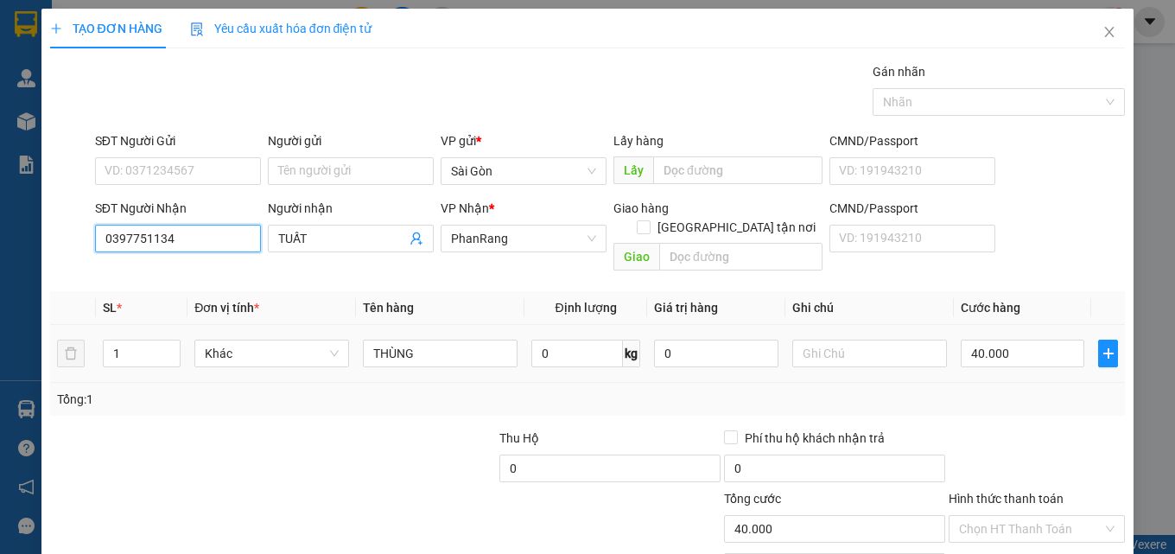
scroll to position [86, 0]
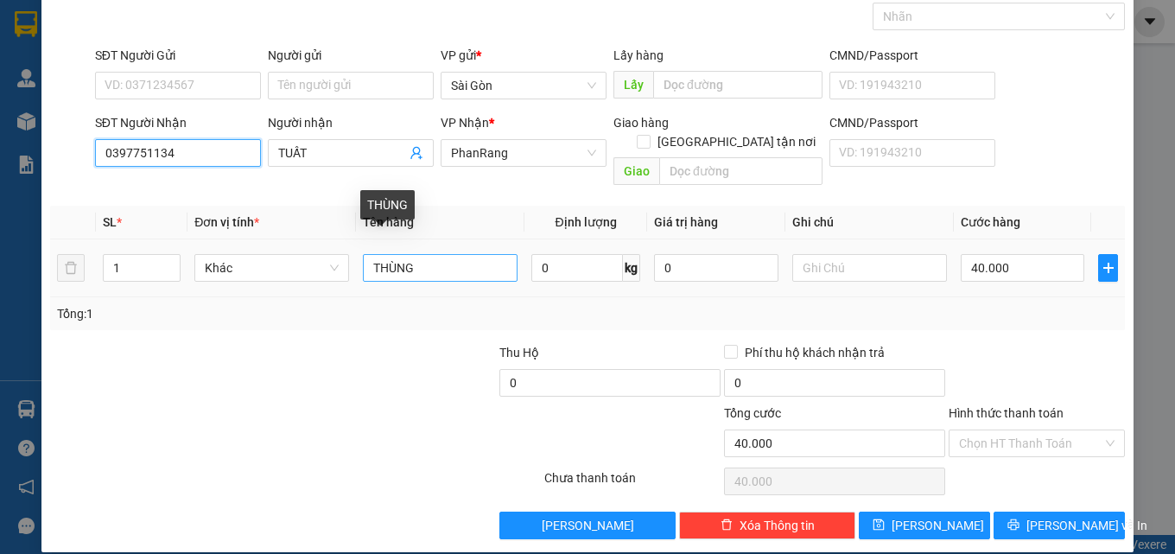
type input "0397751134"
click at [467, 254] on input "THÙNG" at bounding box center [440, 268] width 155 height 28
type input "T"
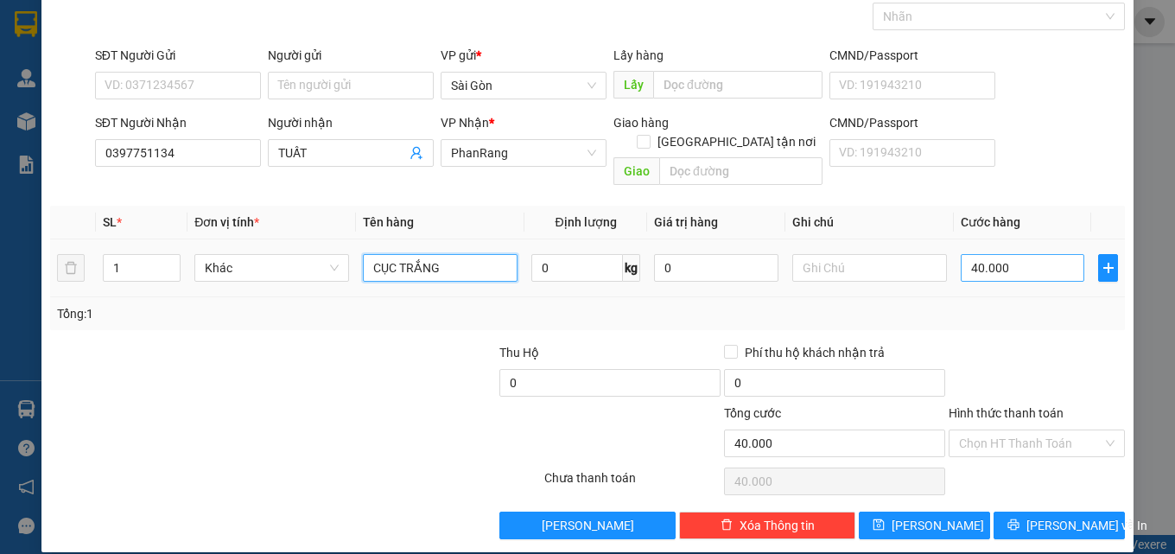
type input "CỤC TRẮNG"
click at [1041, 254] on input "40.000" at bounding box center [1023, 268] width 124 height 28
type input "0"
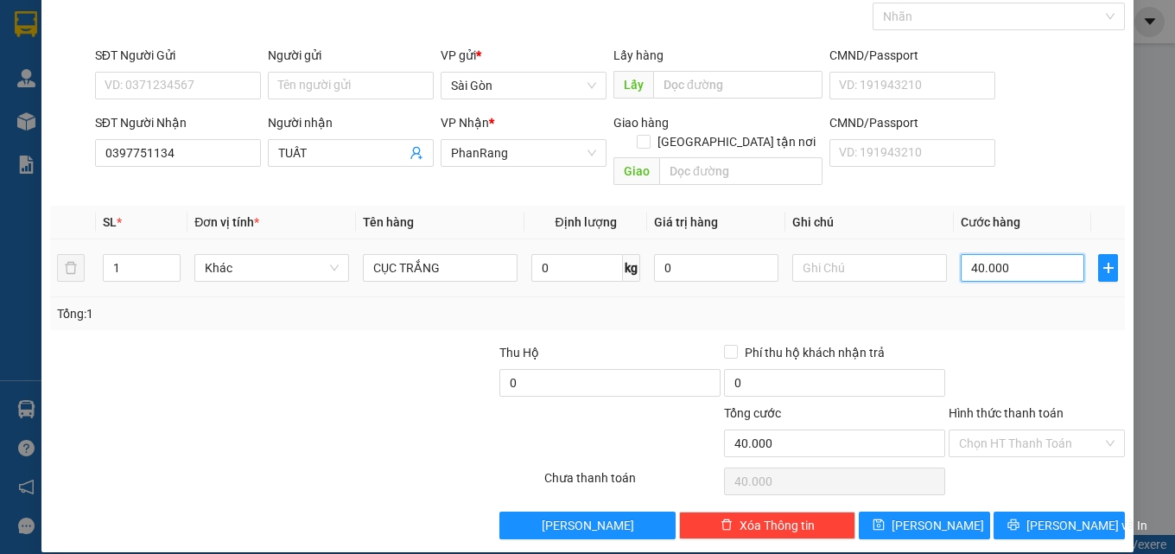
type input "0"
click at [1037, 254] on input "0" at bounding box center [1023, 268] width 124 height 28
type input "3"
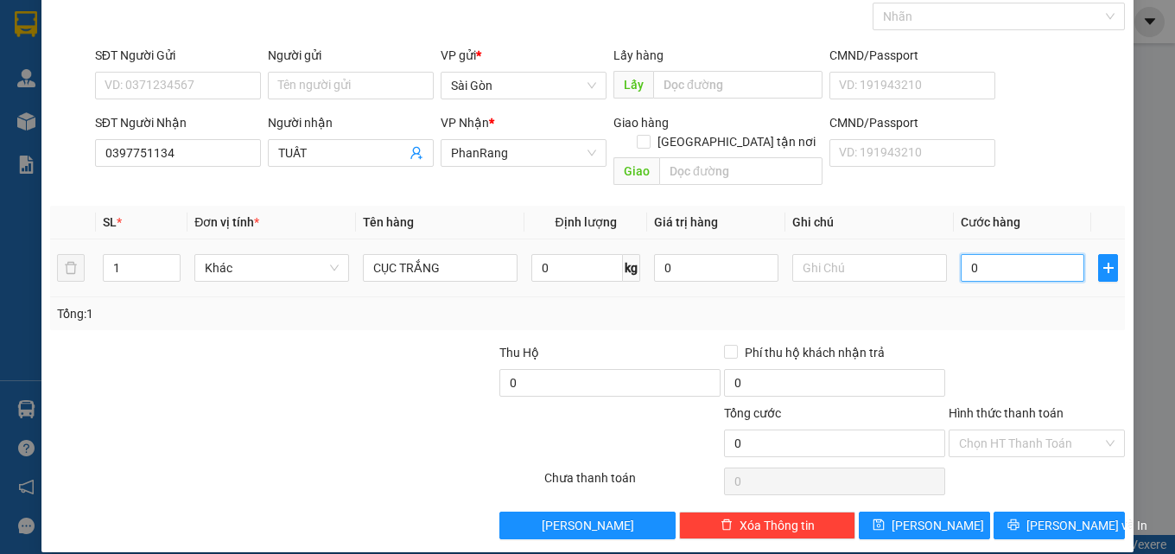
type input "3"
type input "30"
type input "30.000"
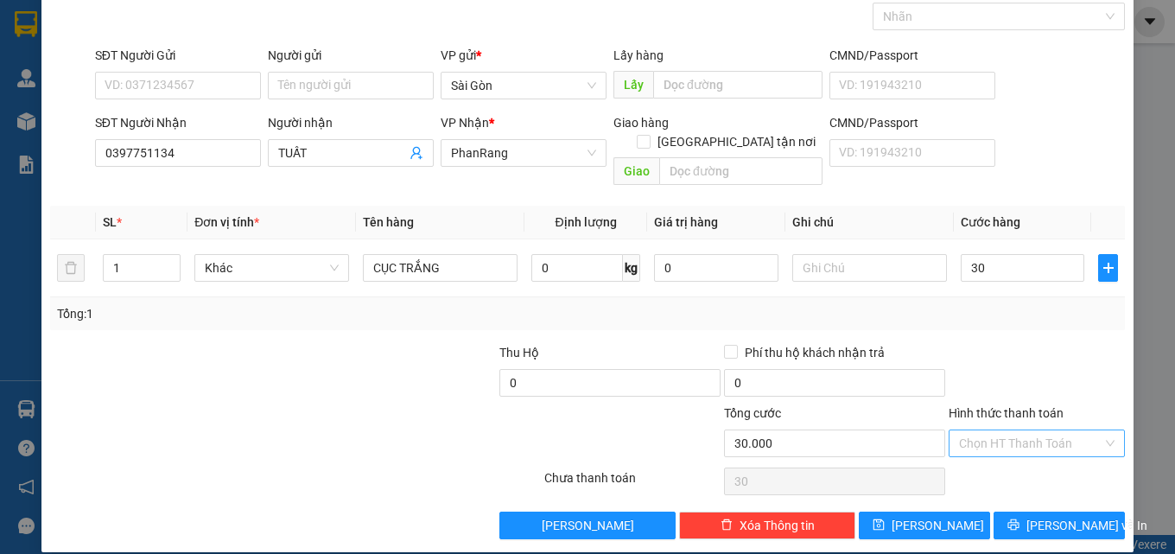
type input "30.000"
drag, startPoint x: 1000, startPoint y: 418, endPoint x: 1054, endPoint y: 480, distance: 82.7
click at [1003, 430] on input "Hình thức thanh toán" at bounding box center [1030, 443] width 143 height 26
drag, startPoint x: 1032, startPoint y: 460, endPoint x: 1046, endPoint y: 474, distance: 20.2
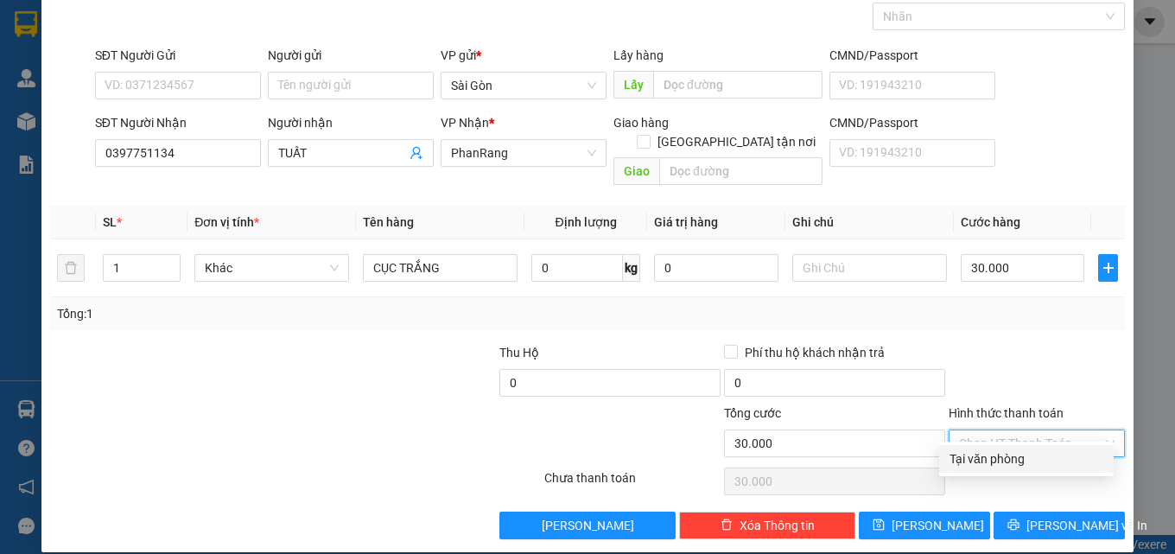
click at [1032, 461] on div "Tại văn phòng" at bounding box center [1026, 458] width 154 height 19
type input "0"
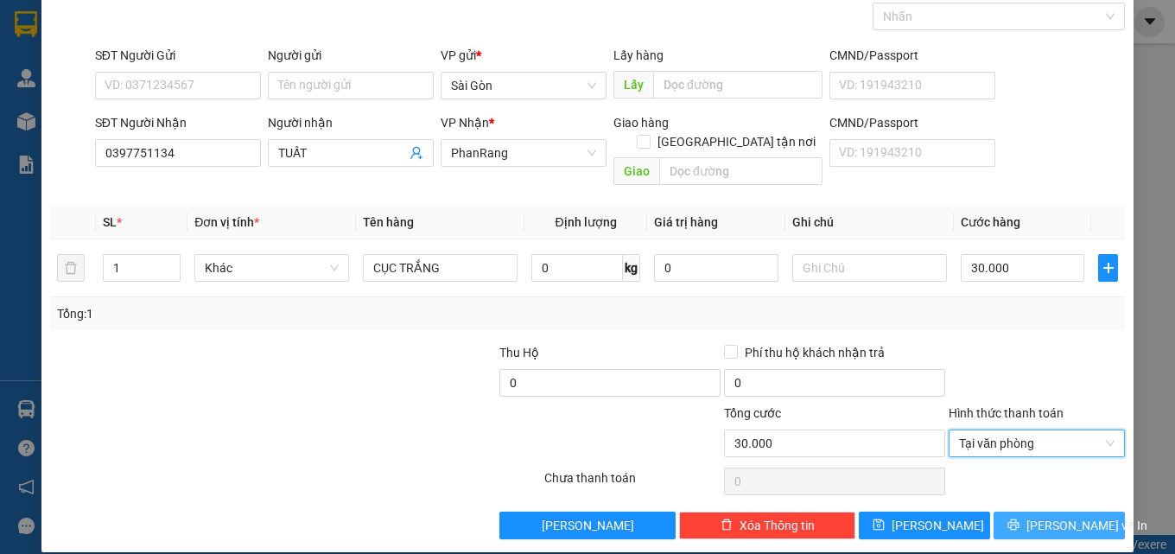
click at [1044, 516] on span "[PERSON_NAME] và In" at bounding box center [1086, 525] width 121 height 19
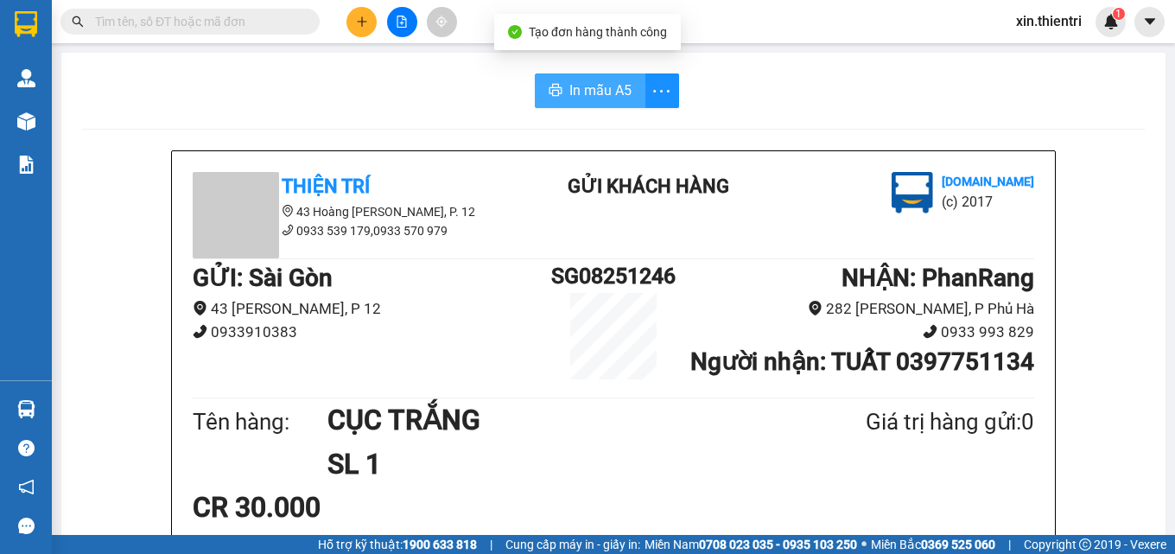
click at [577, 79] on span "In mẫu A5" at bounding box center [600, 90] width 62 height 22
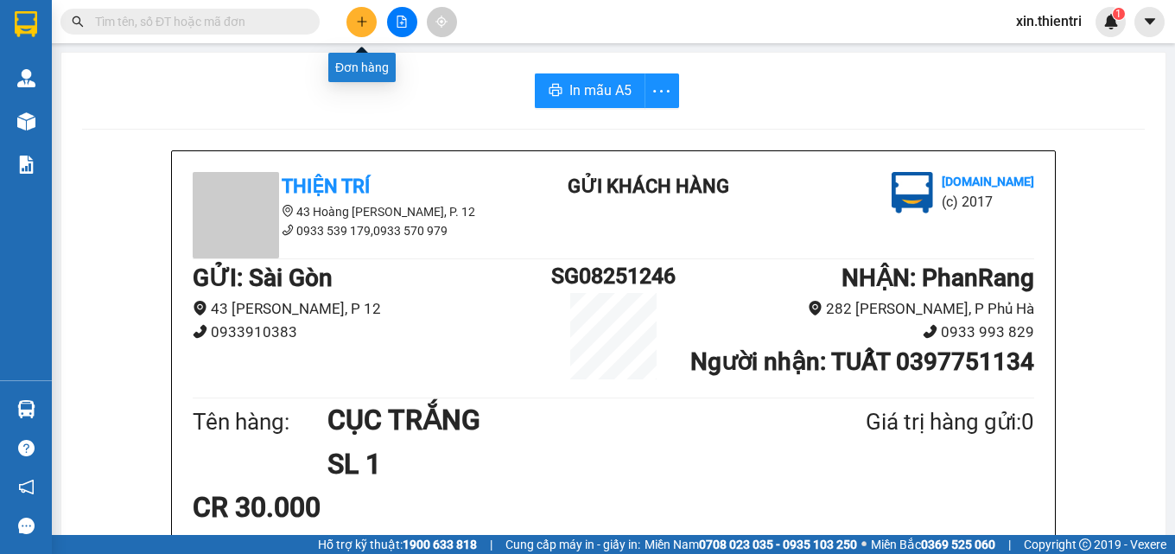
click at [365, 21] on button at bounding box center [361, 22] width 30 height 30
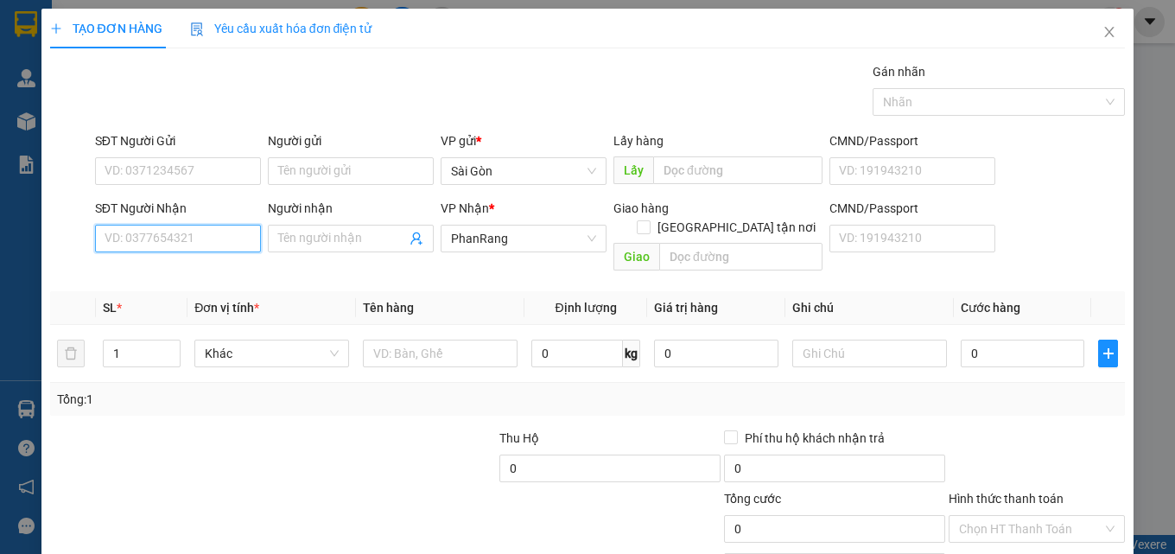
click at [198, 238] on input "SĐT Người Nhận" at bounding box center [178, 239] width 166 height 28
type input "4"
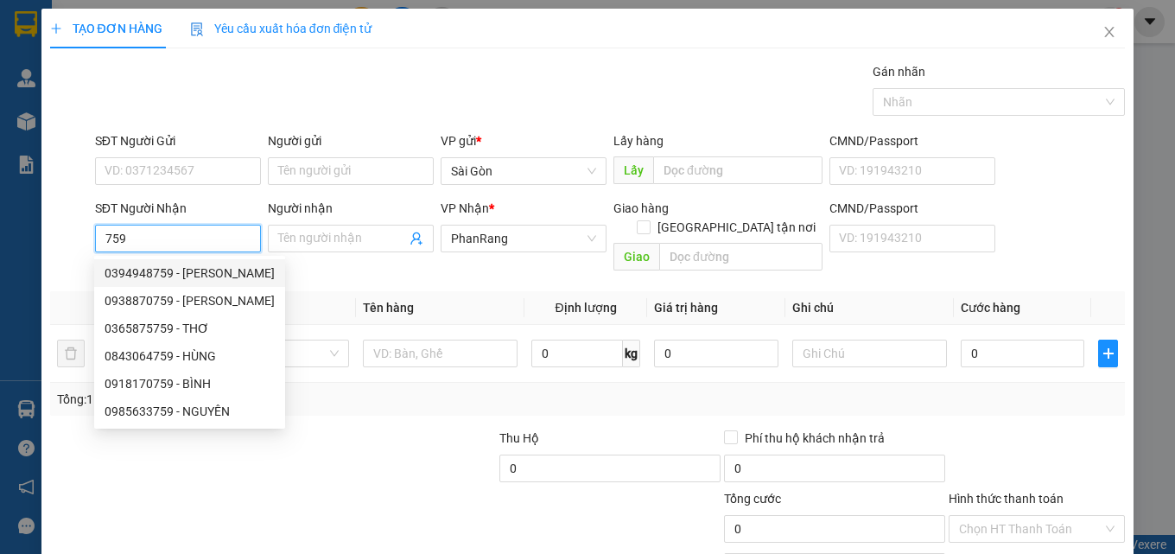
drag, startPoint x: 114, startPoint y: 272, endPoint x: 96, endPoint y: 268, distance: 18.7
click at [112, 271] on div "0394948759 - VÂN" at bounding box center [190, 273] width 170 height 19
type input "0394948759"
type input "VÂN"
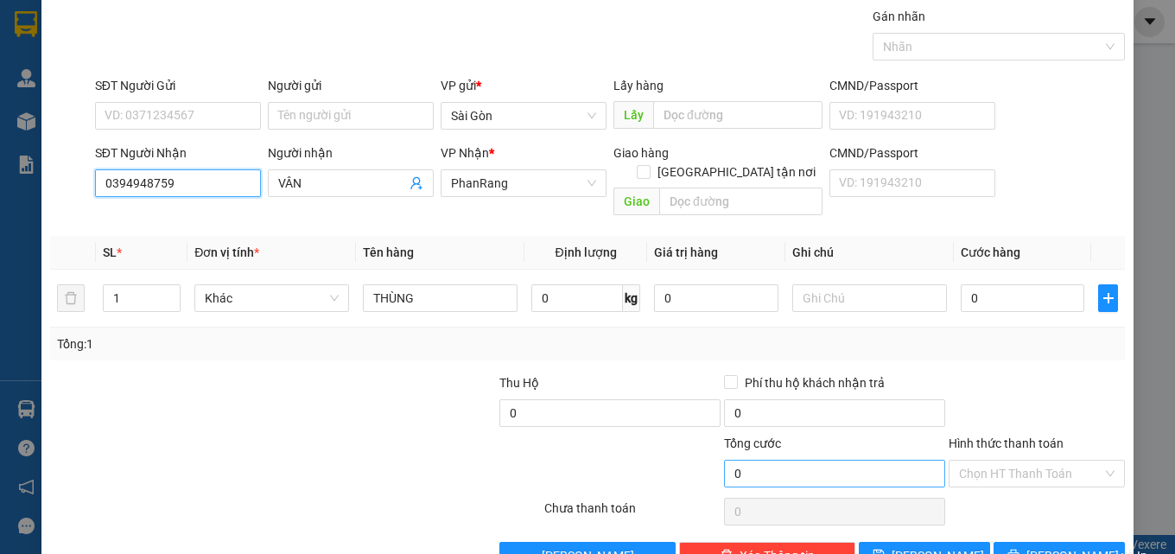
scroll to position [86, 0]
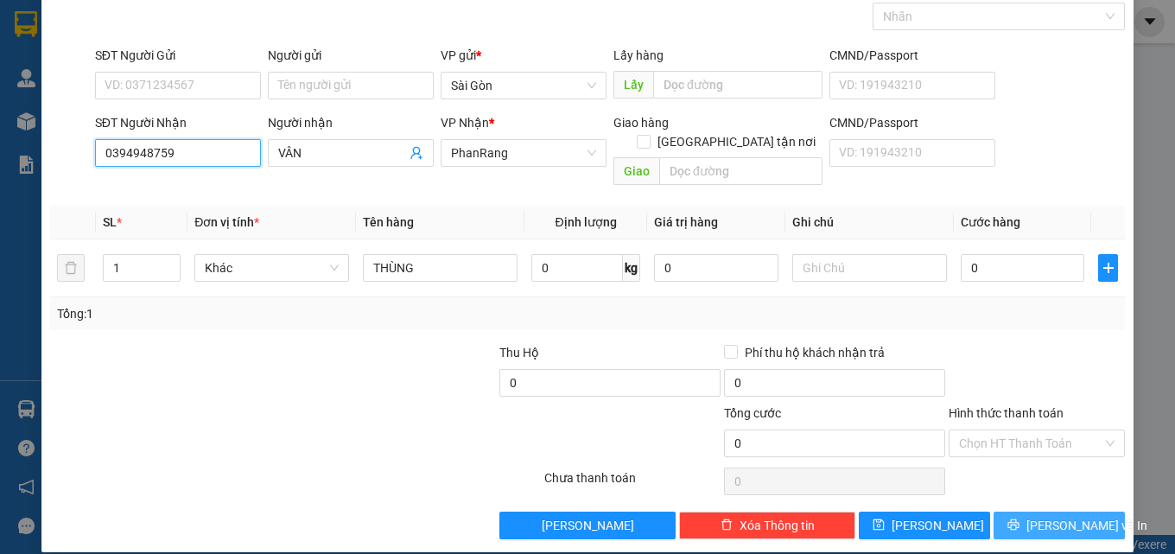
type input "0394948759"
click at [1074, 516] on span "[PERSON_NAME] và In" at bounding box center [1086, 525] width 121 height 19
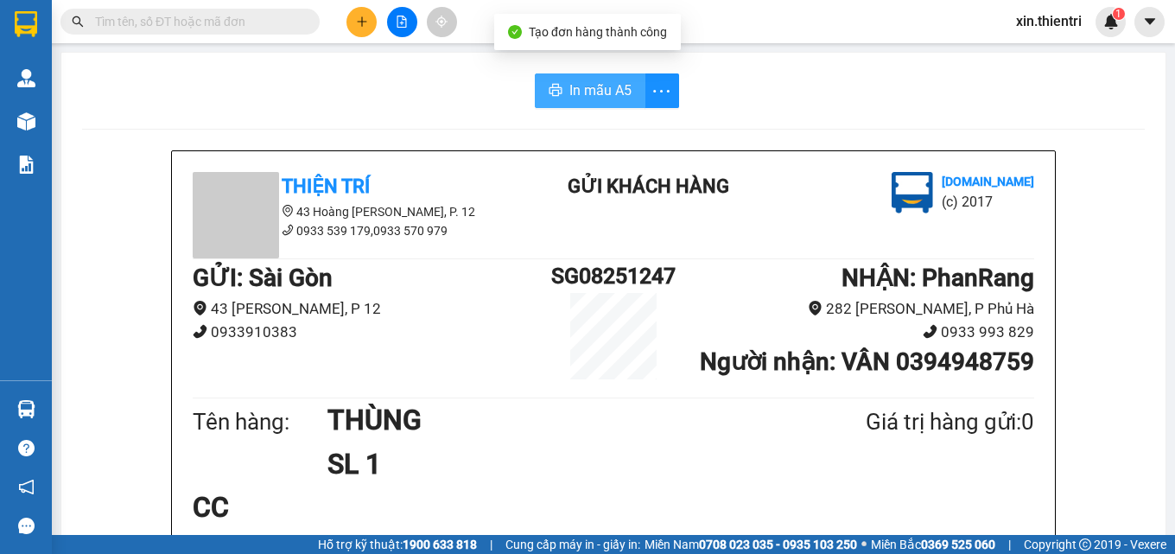
click at [571, 78] on button "In mẫu A5" at bounding box center [590, 90] width 111 height 35
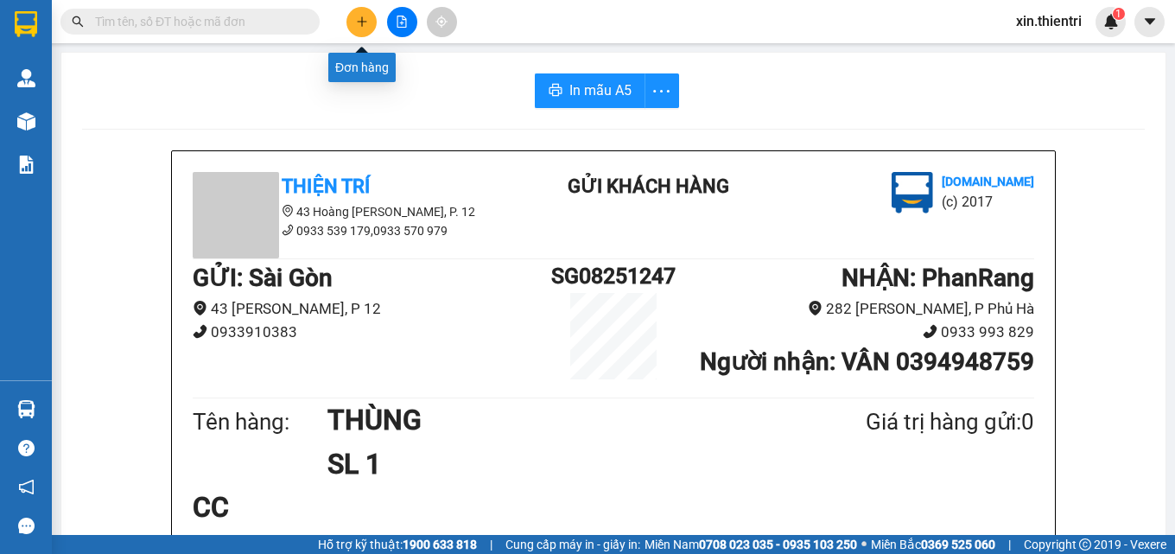
click at [358, 17] on icon "plus" at bounding box center [362, 22] width 12 height 12
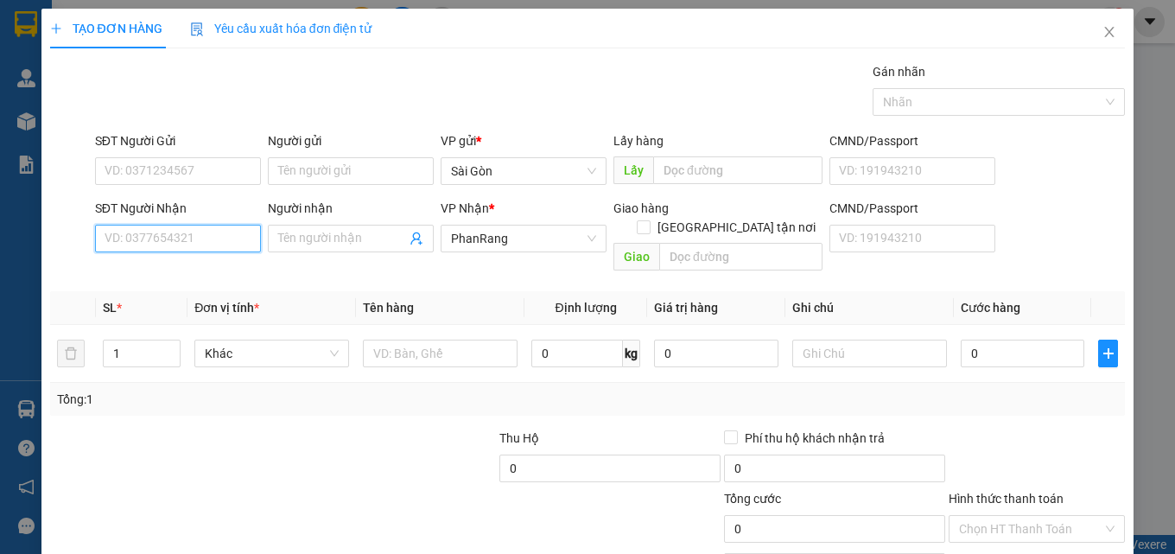
click at [180, 245] on input "SĐT Người Nhận" at bounding box center [178, 239] width 166 height 28
click at [219, 246] on input "SĐT Người Nhận" at bounding box center [178, 239] width 166 height 28
drag, startPoint x: 181, startPoint y: 242, endPoint x: 118, endPoint y: 251, distance: 62.8
click at [176, 242] on input "860877" at bounding box center [178, 239] width 166 height 28
click at [117, 250] on input "860877" at bounding box center [178, 239] width 166 height 28
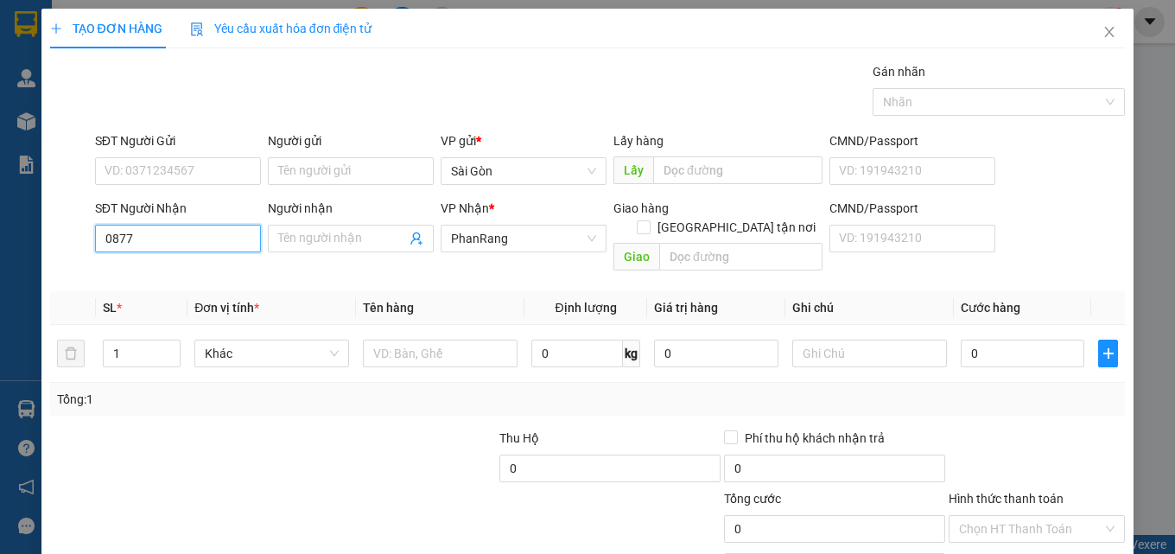
click at [168, 242] on input "0877" at bounding box center [178, 239] width 166 height 28
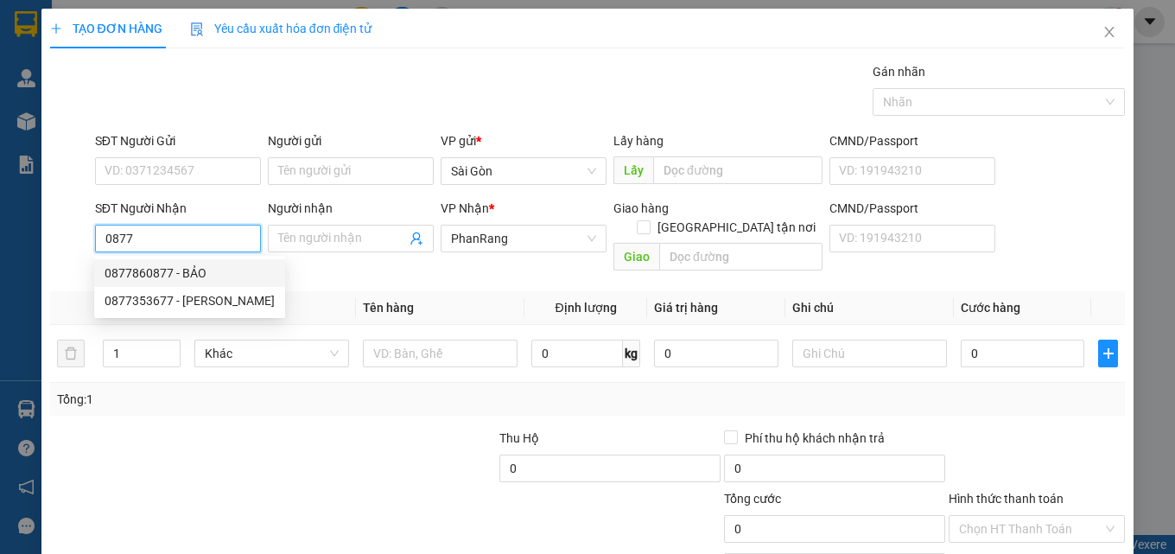
click at [158, 272] on div "0877860877 - BẢO" at bounding box center [190, 273] width 170 height 19
type input "0877860877"
type input "BẢO"
type input "NINH SƠN"
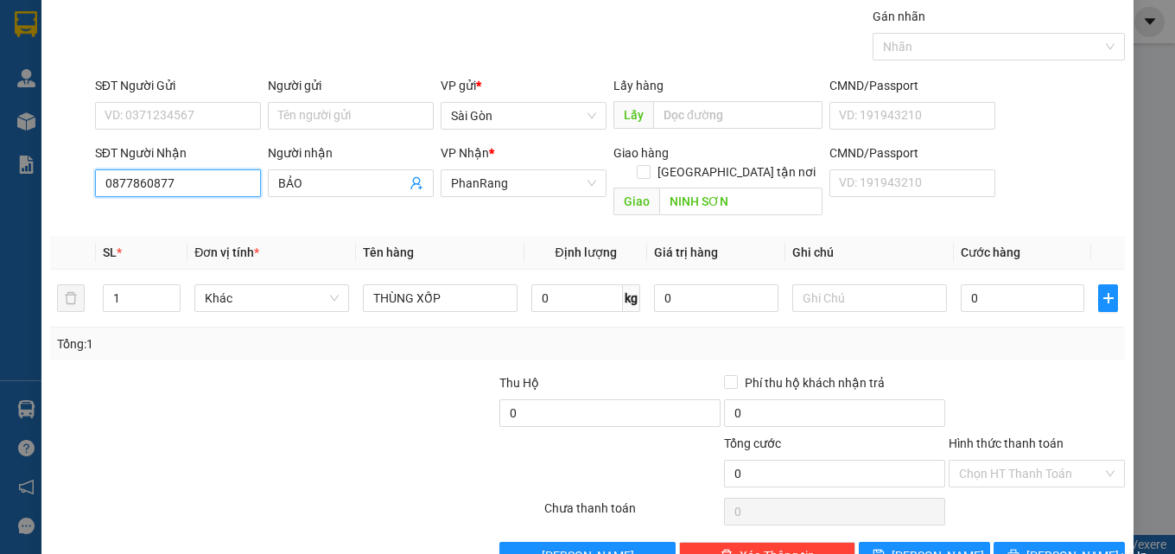
scroll to position [86, 0]
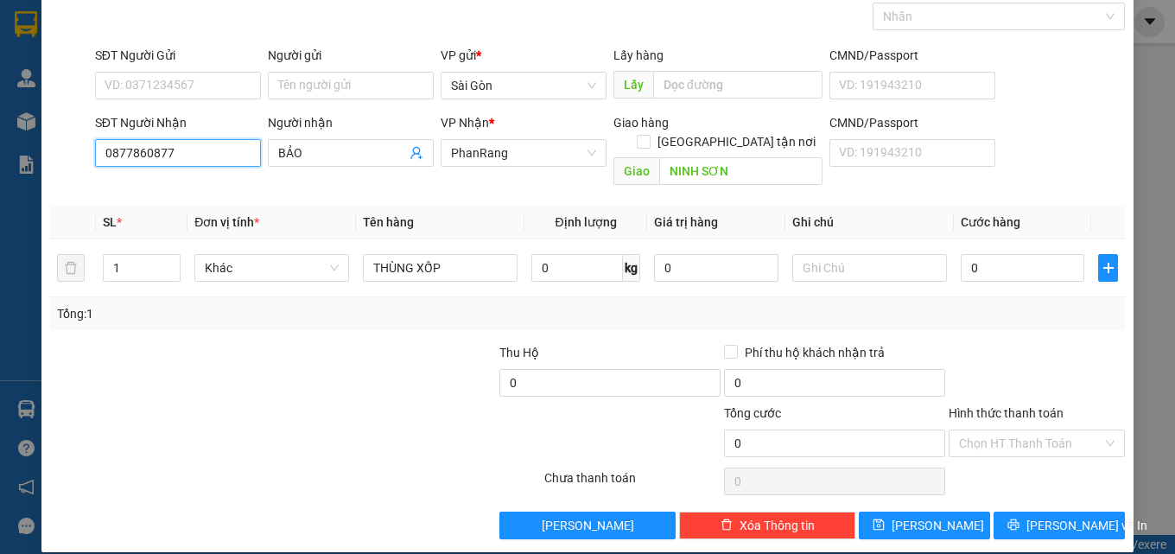
type input "0877860877"
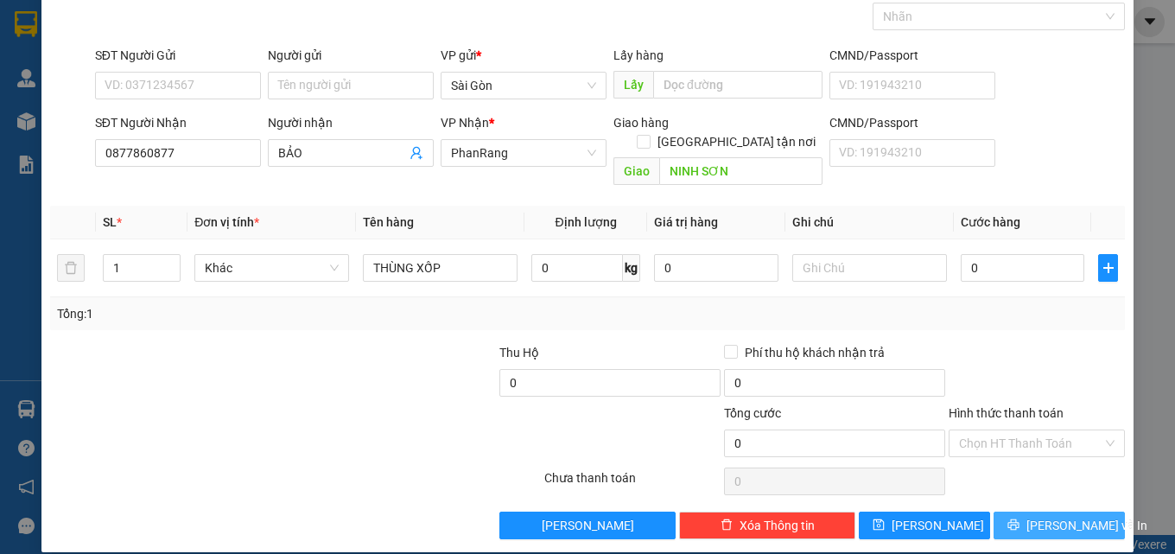
click at [1019, 518] on icon "printer" at bounding box center [1013, 524] width 12 height 12
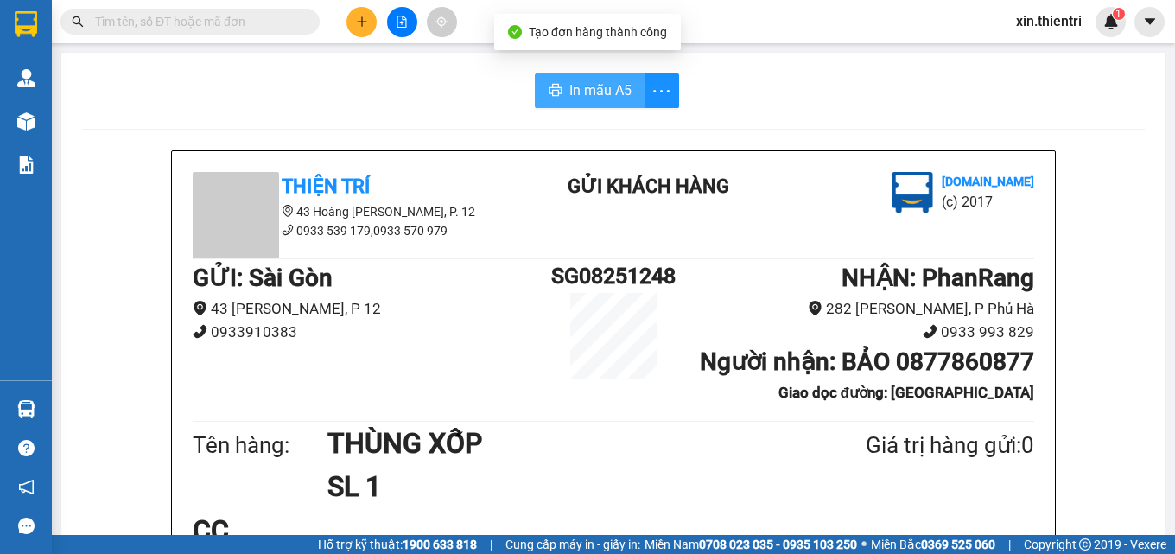
click at [600, 78] on button "In mẫu A5" at bounding box center [590, 90] width 111 height 35
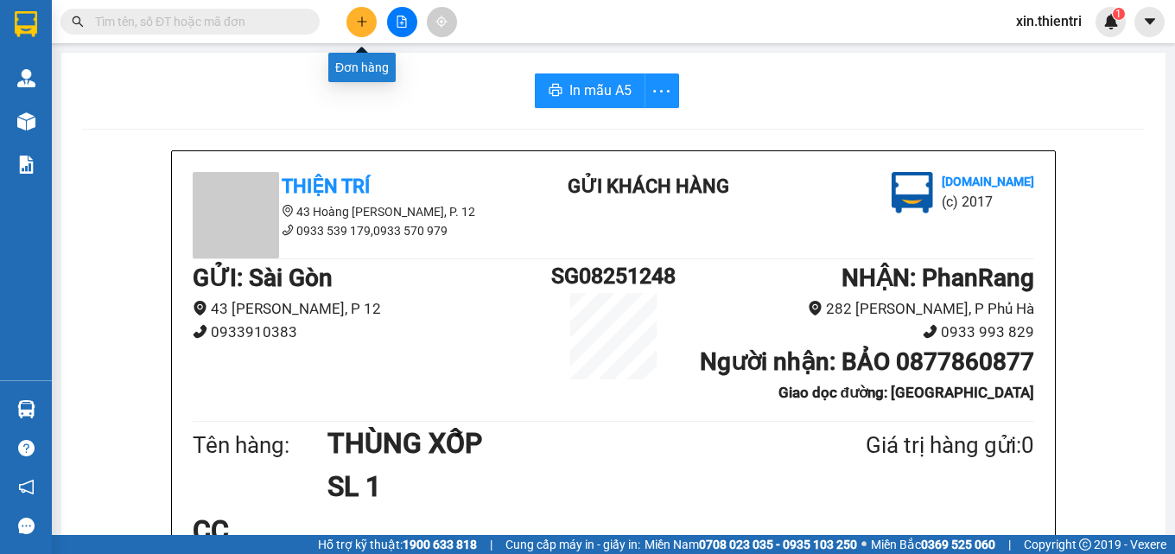
click at [365, 21] on icon "plus" at bounding box center [362, 22] width 12 height 12
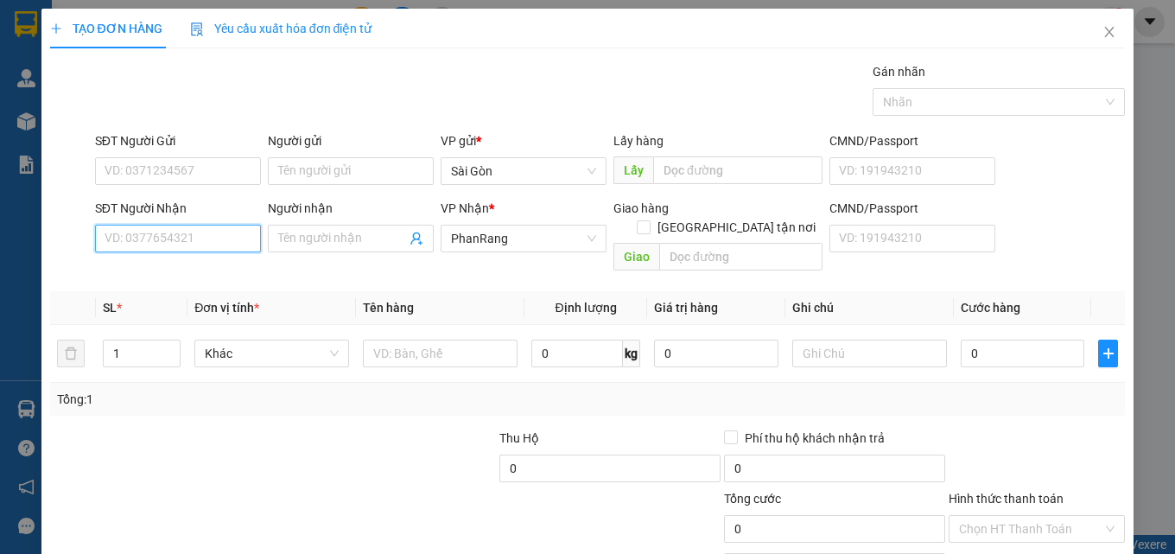
click at [181, 235] on input "SĐT Người Nhận" at bounding box center [178, 239] width 166 height 28
type input "0937028498"
click at [184, 263] on div "0937028498 - THẢO" at bounding box center [176, 273] width 164 height 28
type input "THẢO"
type input "20.000"
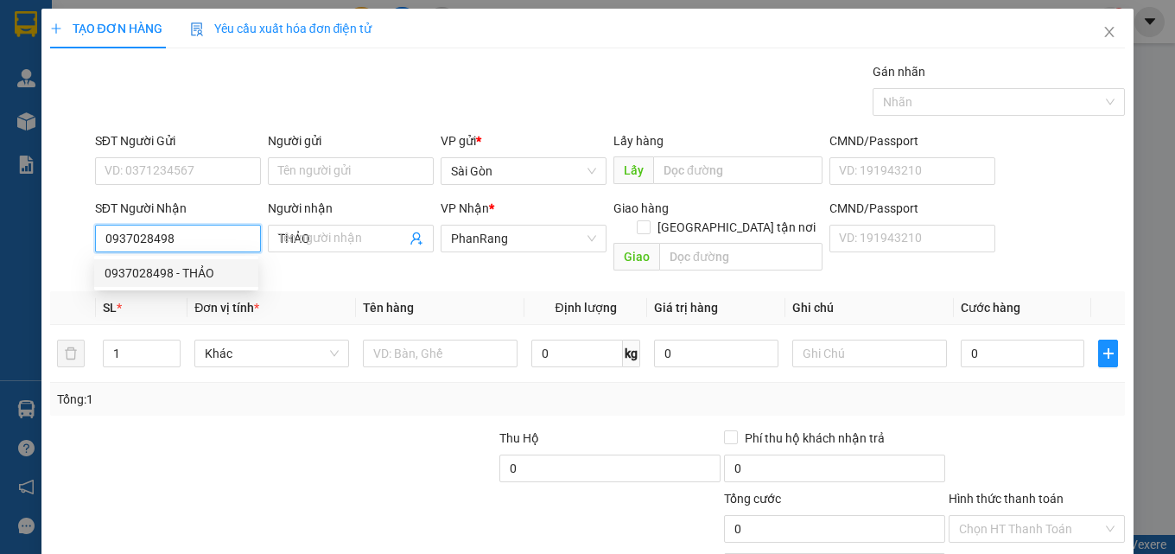
type input "20.000"
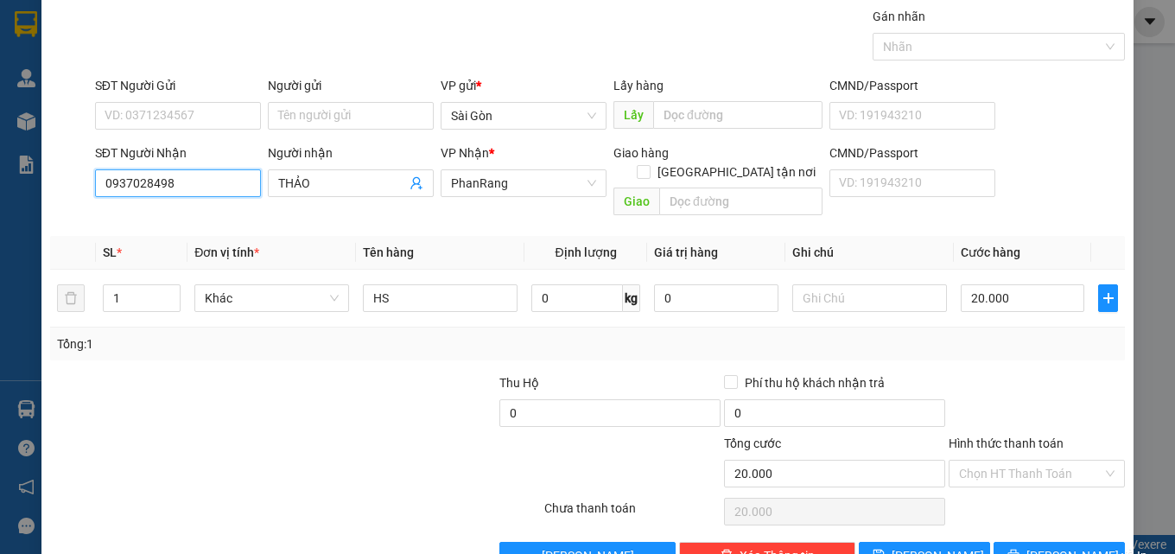
scroll to position [86, 0]
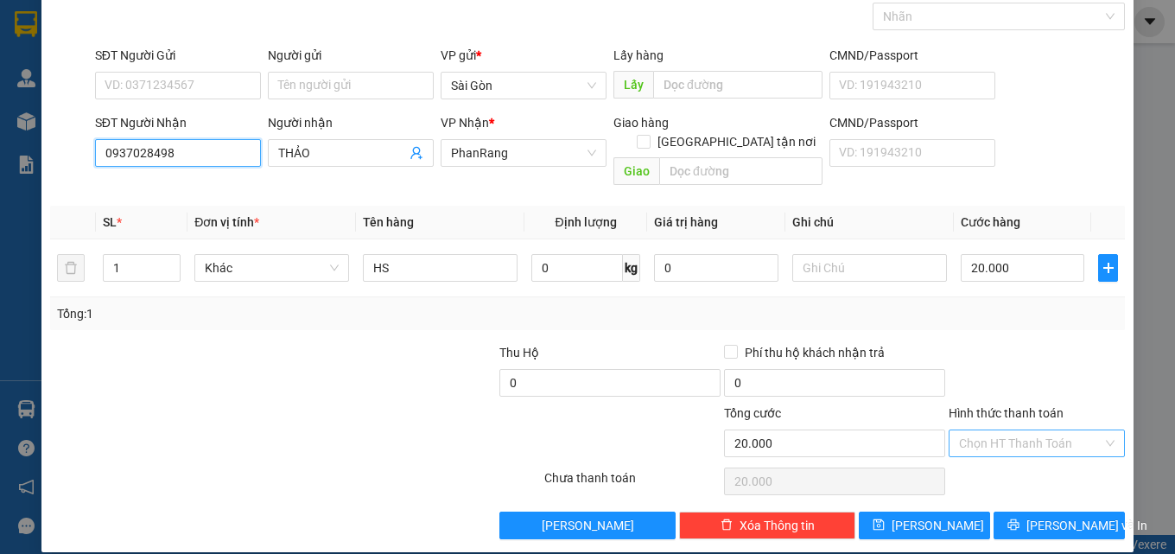
type input "0937028498"
click at [994, 430] on input "Hình thức thanh toán" at bounding box center [1030, 443] width 143 height 26
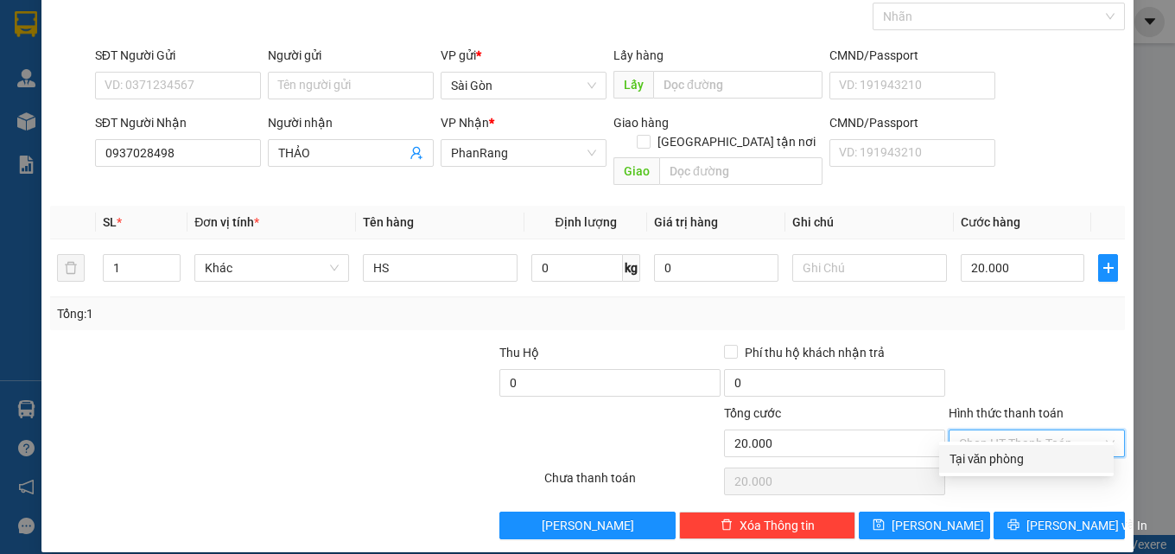
click at [1003, 463] on div "Tại văn phòng" at bounding box center [1026, 458] width 154 height 19
type input "0"
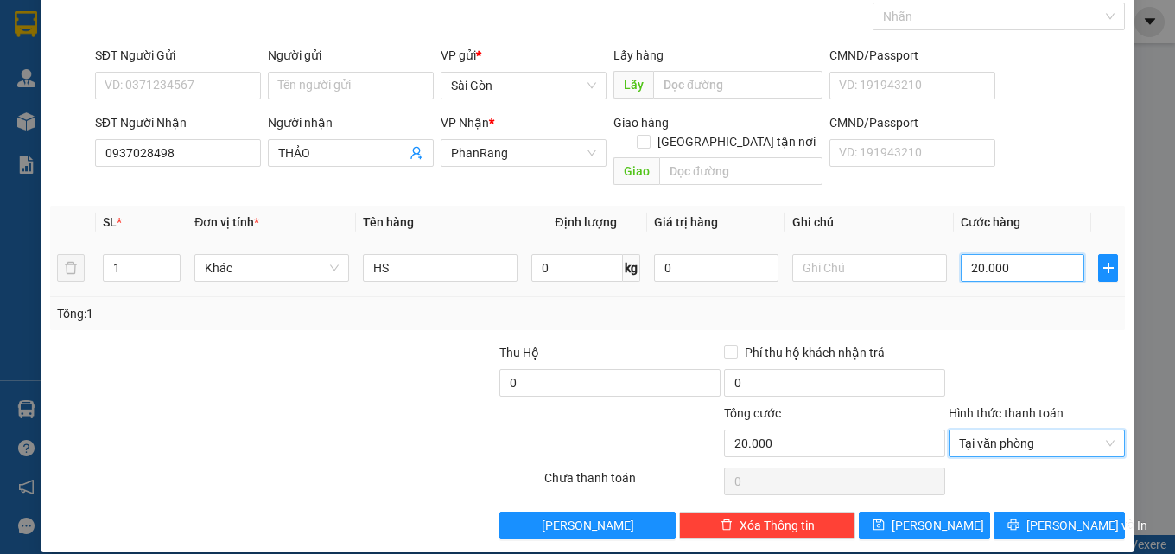
click at [1013, 254] on input "20.000" at bounding box center [1023, 268] width 124 height 28
type input "0"
drag, startPoint x: 1095, startPoint y: 422, endPoint x: 1096, endPoint y: 433, distance: 10.4
type input "0"
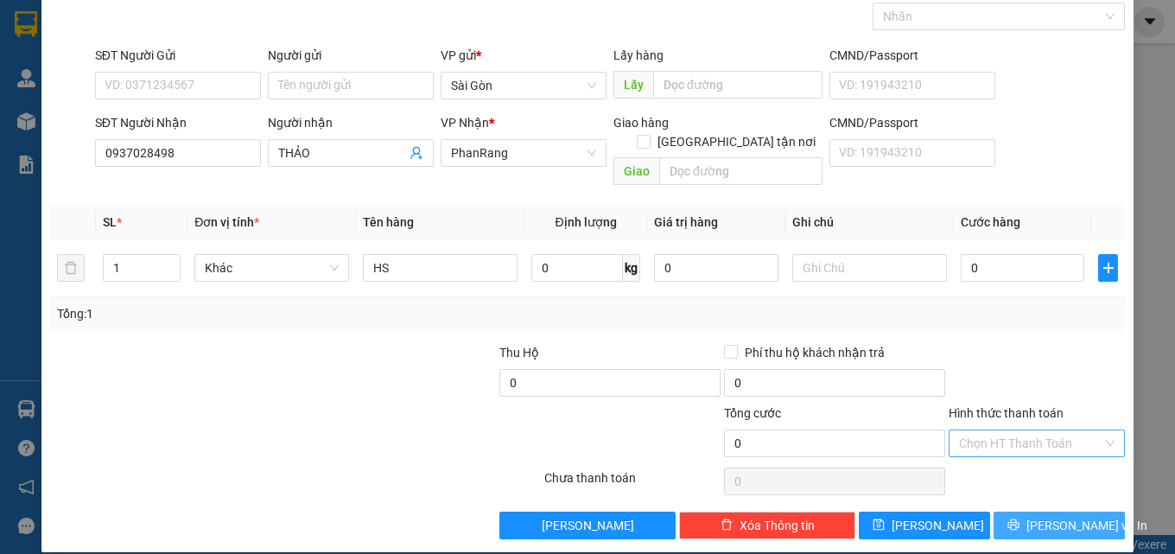
click at [1070, 511] on button "[PERSON_NAME] và In" at bounding box center [1059, 525] width 131 height 28
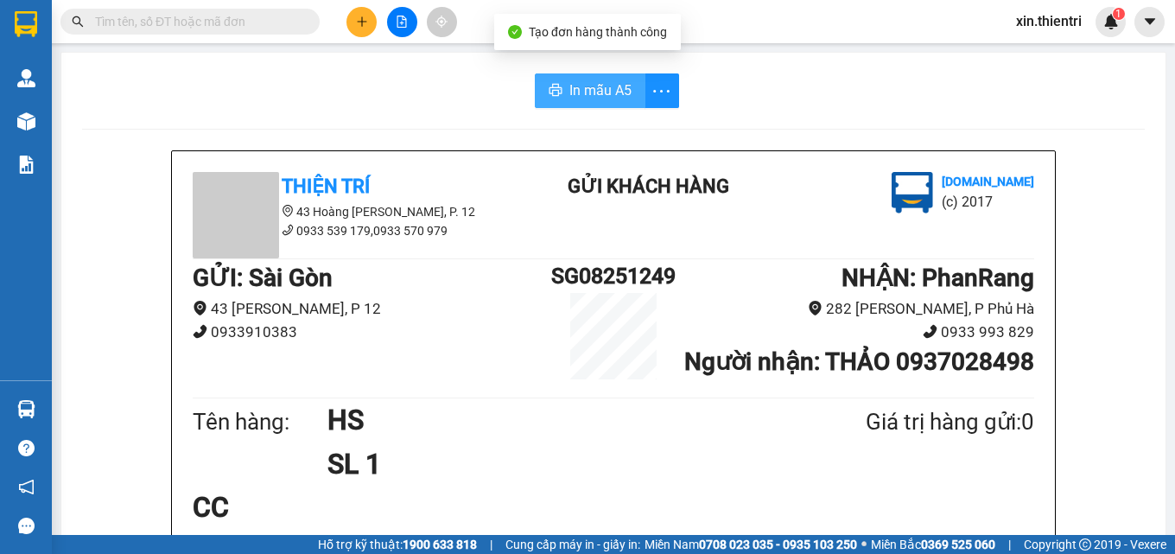
click at [581, 86] on span "In mẫu A5" at bounding box center [600, 90] width 62 height 22
click at [338, 31] on div "Kết quả tìm kiếm ( 0 ) Bộ lọc No Data" at bounding box center [233, 22] width 467 height 30
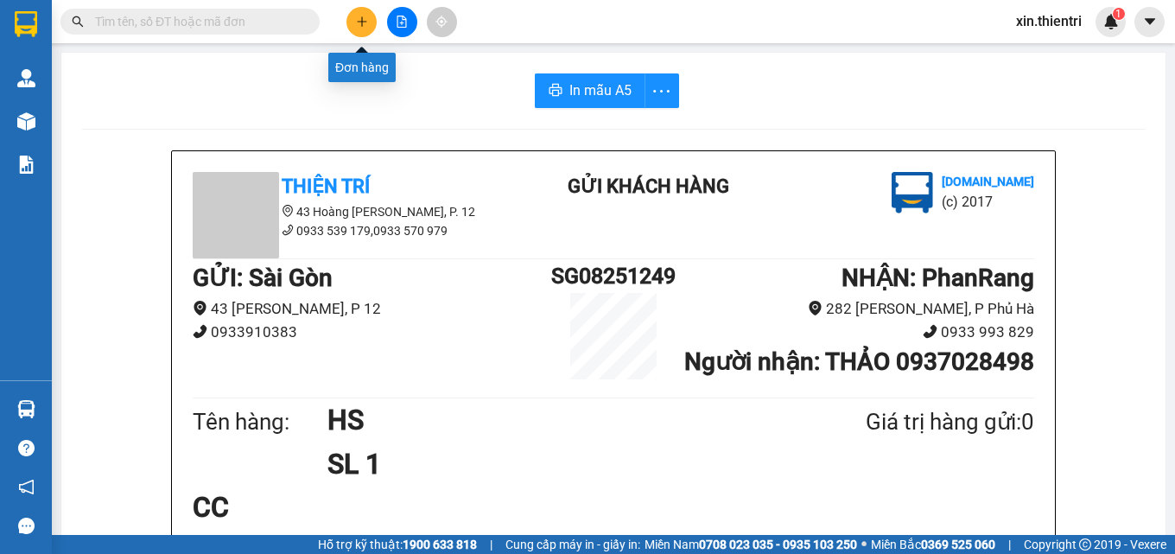
click at [371, 21] on button at bounding box center [361, 22] width 30 height 30
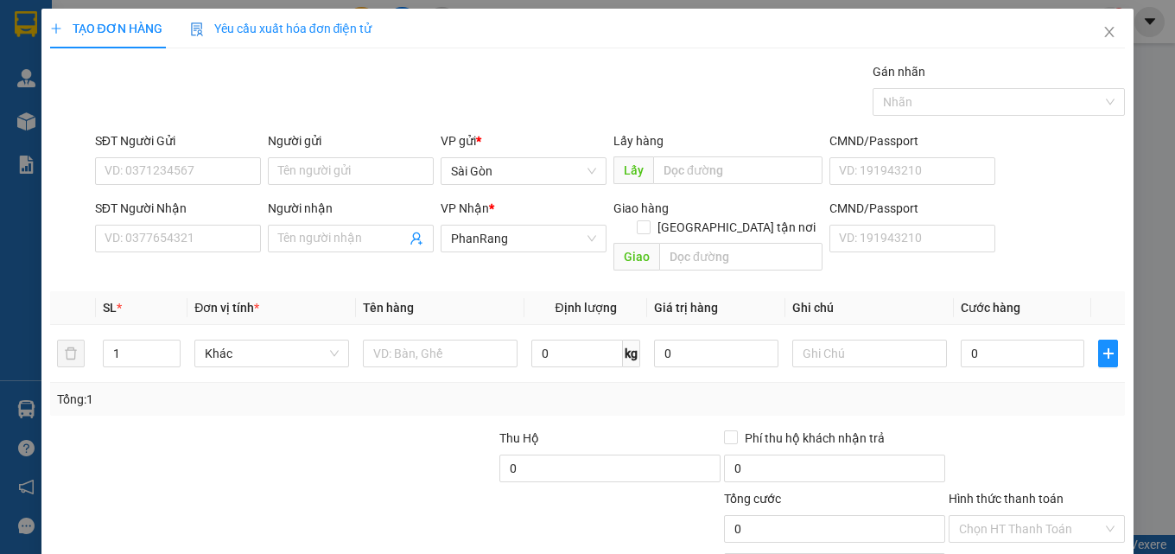
click at [185, 257] on div "SĐT Người Nhận VD: 0377654321" at bounding box center [178, 229] width 166 height 60
click at [204, 245] on input "SĐT Người Nhận" at bounding box center [178, 239] width 166 height 28
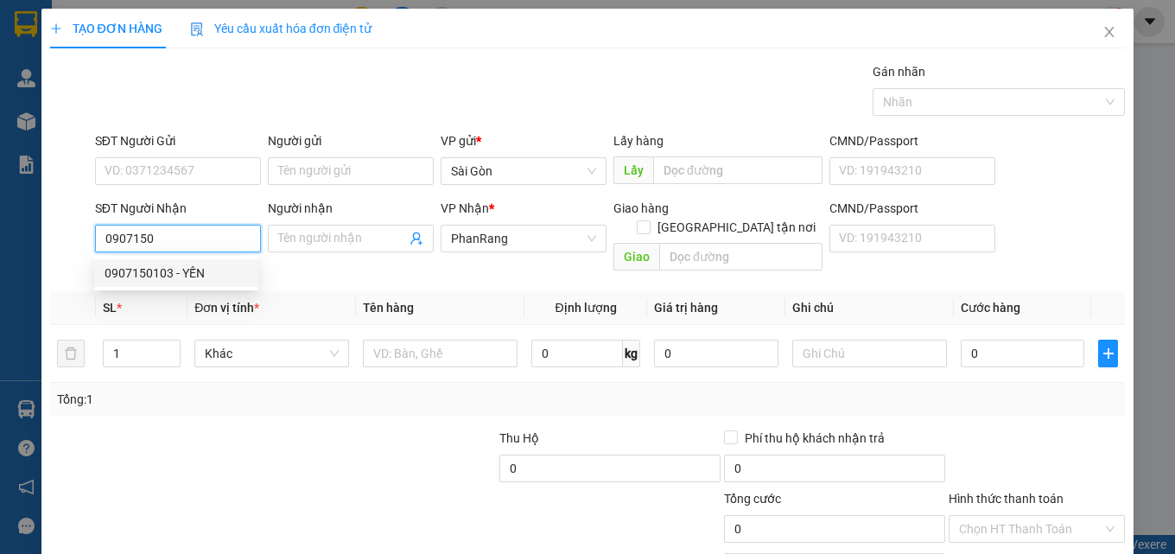
click at [198, 269] on div "0907150103 - YẾN" at bounding box center [176, 273] width 143 height 19
type input "0907150103"
type input "YẾN"
type input "20.000"
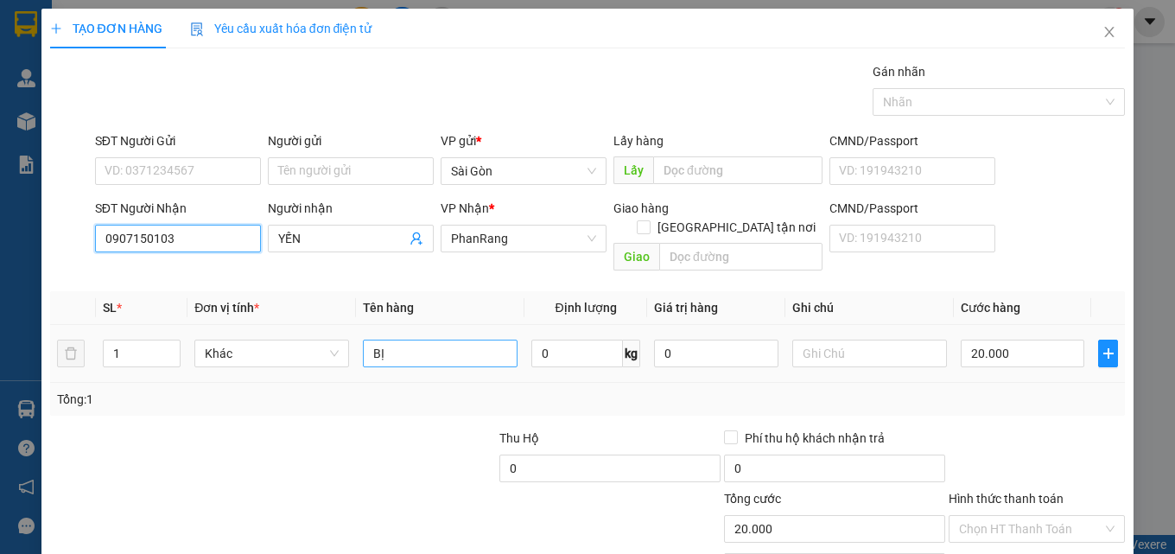
type input "0907150103"
click at [413, 340] on input "BỊ" at bounding box center [440, 354] width 155 height 28
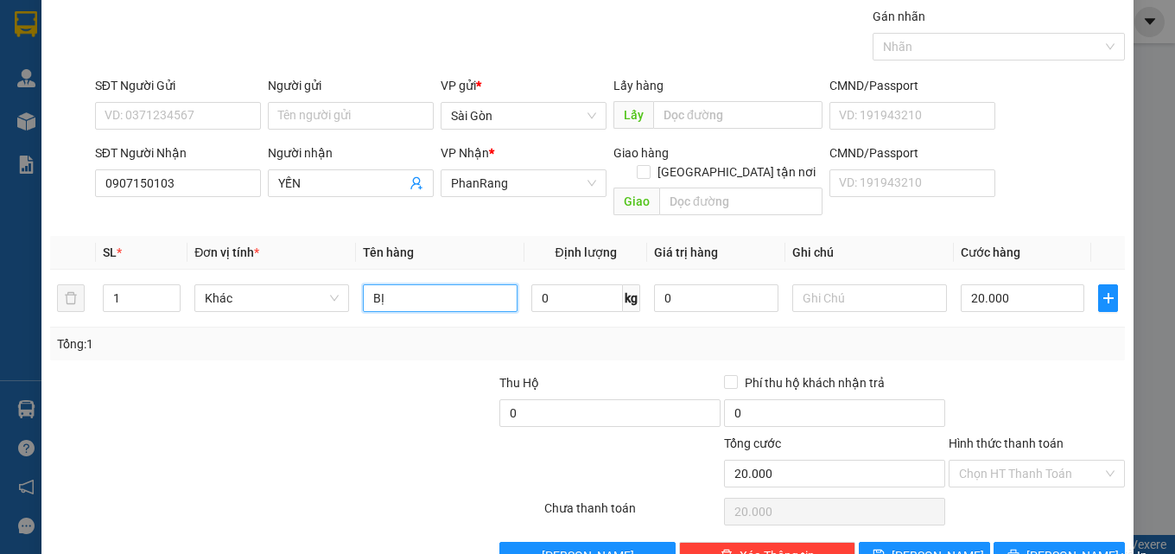
scroll to position [86, 0]
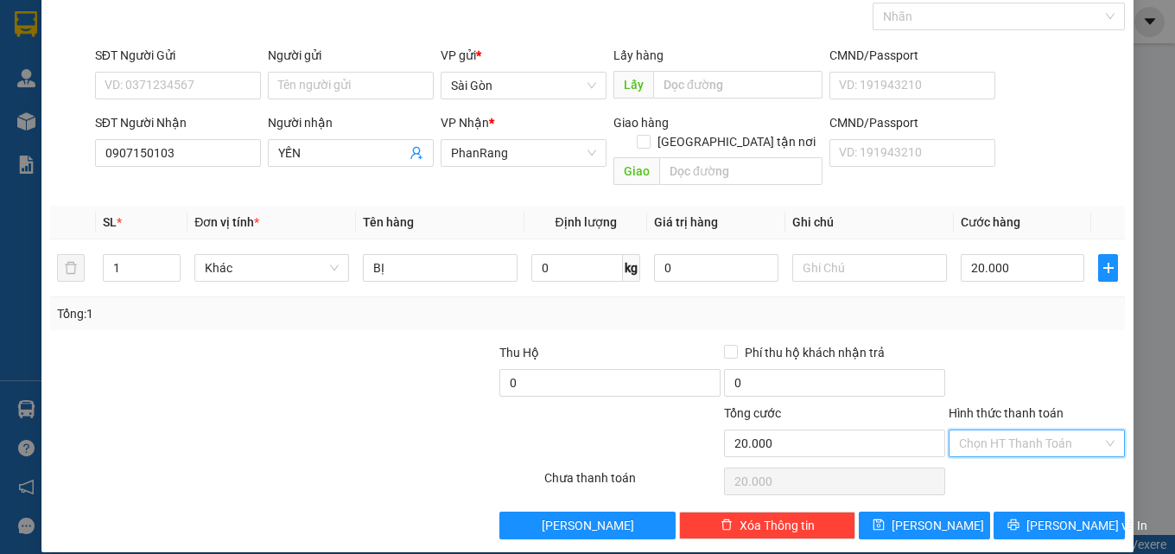
drag, startPoint x: 1006, startPoint y: 422, endPoint x: 1051, endPoint y: 457, distance: 56.7
click at [1006, 430] on input "Hình thức thanh toán" at bounding box center [1030, 443] width 143 height 26
drag, startPoint x: 1038, startPoint y: 450, endPoint x: 1047, endPoint y: 482, distance: 33.3
click at [1037, 453] on div "Tại văn phòng" at bounding box center [1026, 458] width 154 height 19
type input "0"
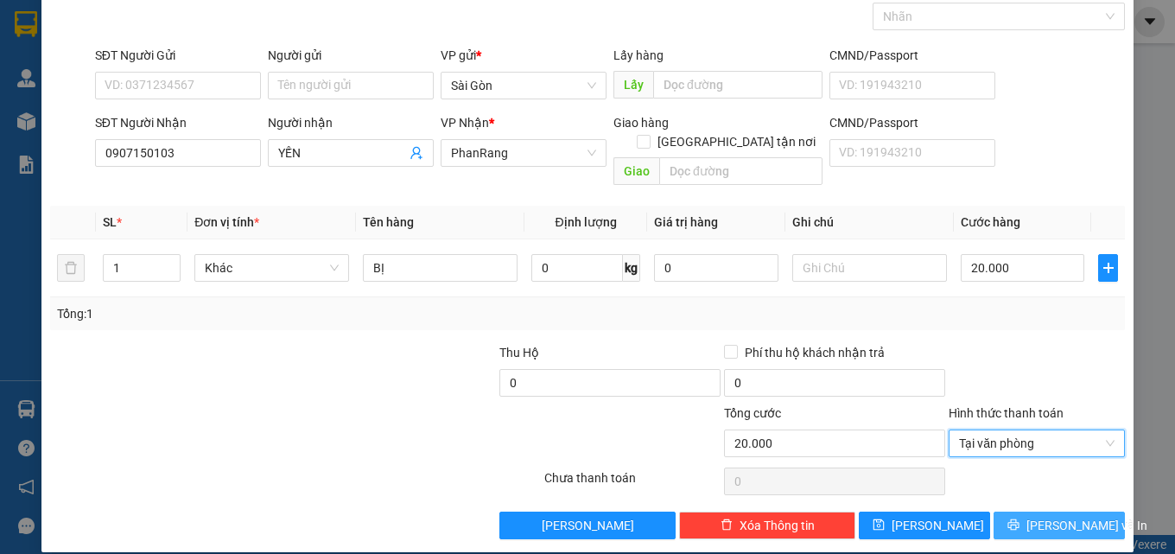
click at [1053, 516] on span "[PERSON_NAME] và In" at bounding box center [1086, 525] width 121 height 19
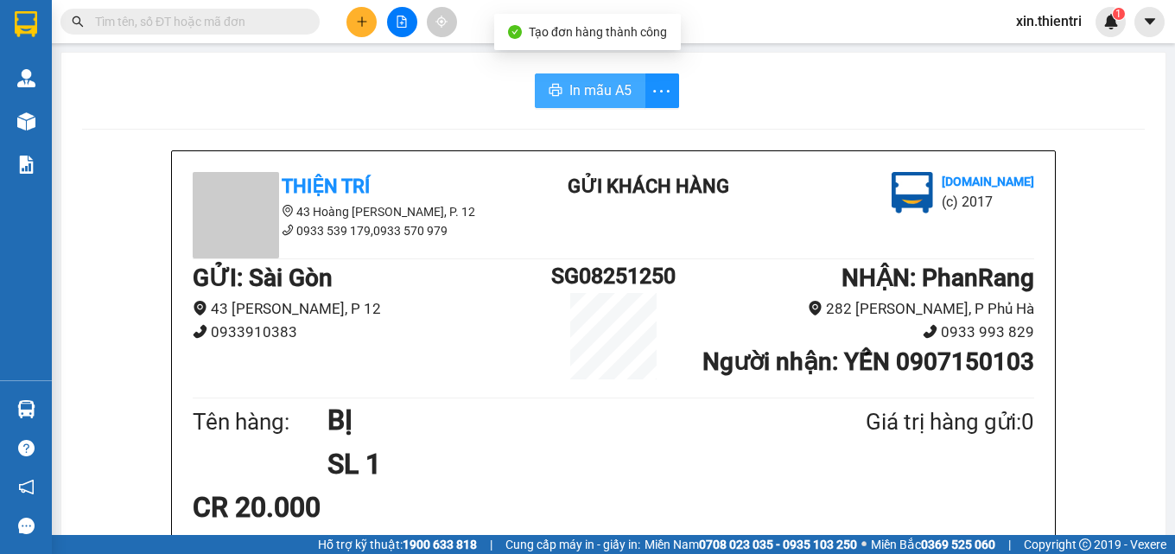
click at [573, 92] on span "In mẫu A5" at bounding box center [600, 90] width 62 height 22
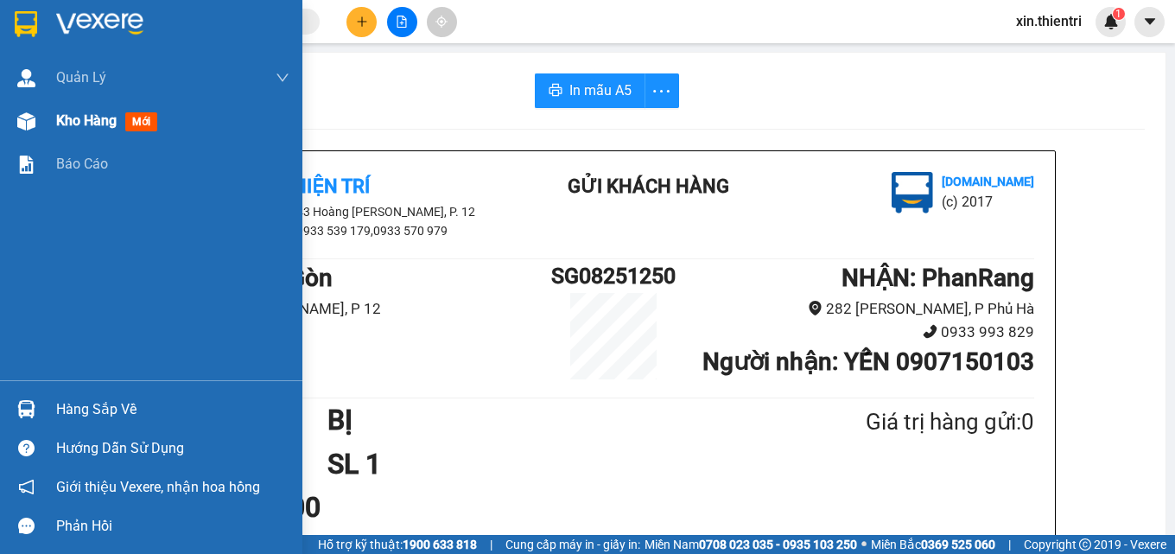
click at [181, 135] on div "Kho hàng mới" at bounding box center [172, 120] width 233 height 43
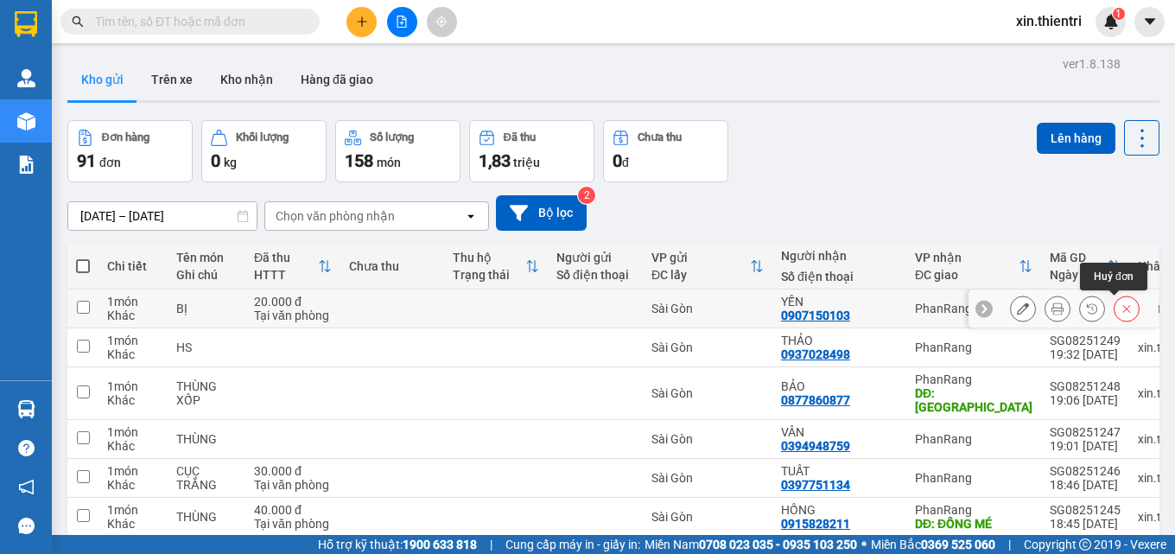
click at [1123, 308] on icon at bounding box center [1127, 309] width 8 height 8
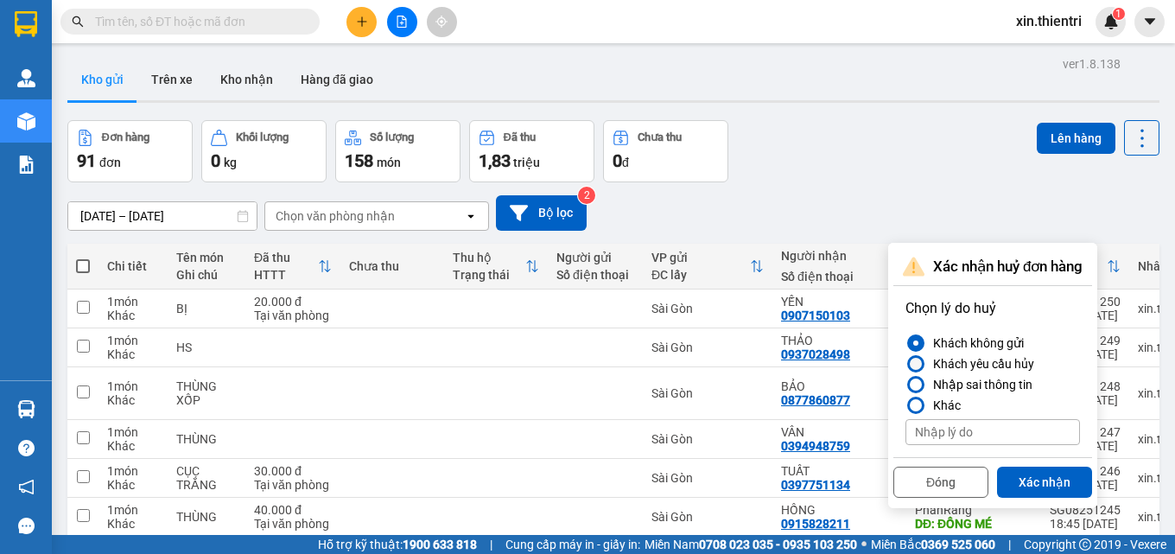
click at [915, 361] on div at bounding box center [916, 364] width 12 height 12
click at [905, 364] on input "Khách yêu cầu hủy" at bounding box center [905, 364] width 0 height 0
click at [1025, 473] on button "Xác nhận" at bounding box center [1044, 482] width 95 height 31
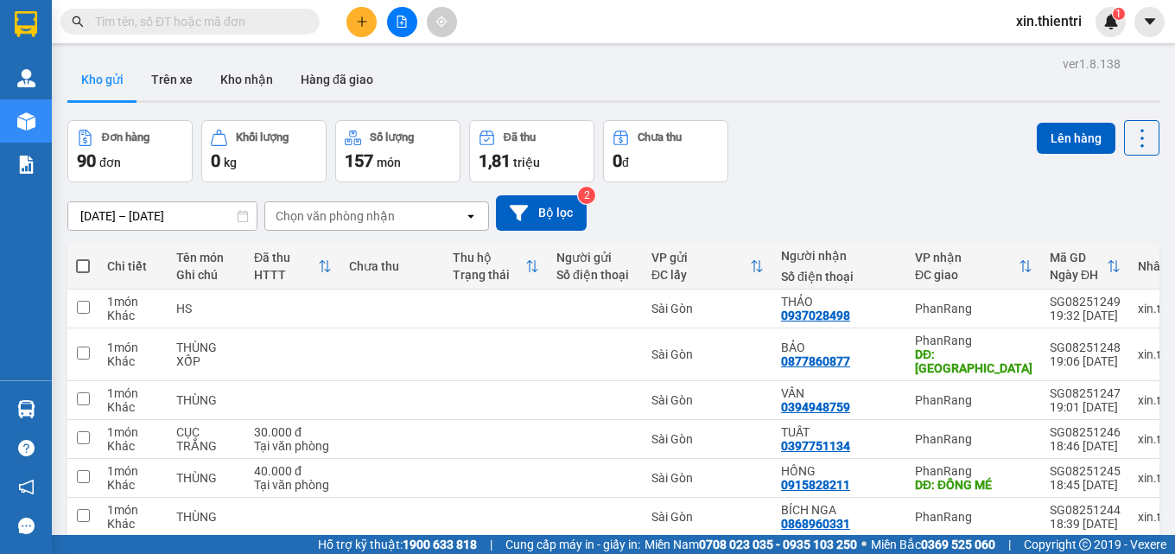
click at [359, 39] on div "Kết quả tìm kiếm ( 0 ) Bộ lọc No Data xin.thientri 1" at bounding box center [587, 21] width 1175 height 43
click at [364, 20] on icon "plus" at bounding box center [362, 22] width 12 height 12
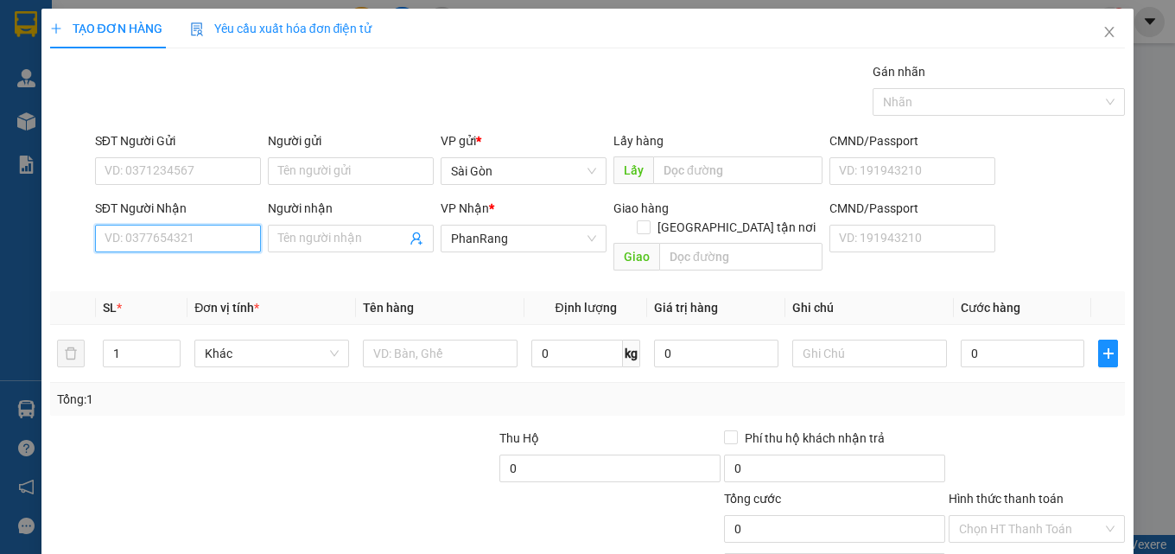
click at [223, 235] on input "SĐT Người Nhận" at bounding box center [178, 239] width 166 height 28
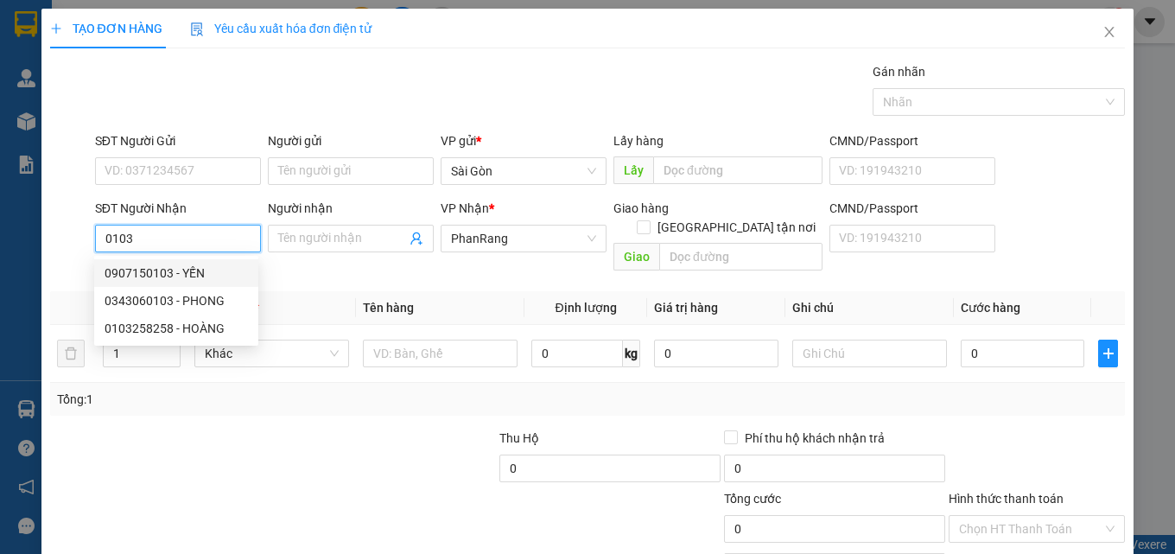
click at [168, 273] on div "0907150103 - YẾN" at bounding box center [176, 273] width 143 height 19
type input "0907150103"
type input "YẾN"
type input "20.000"
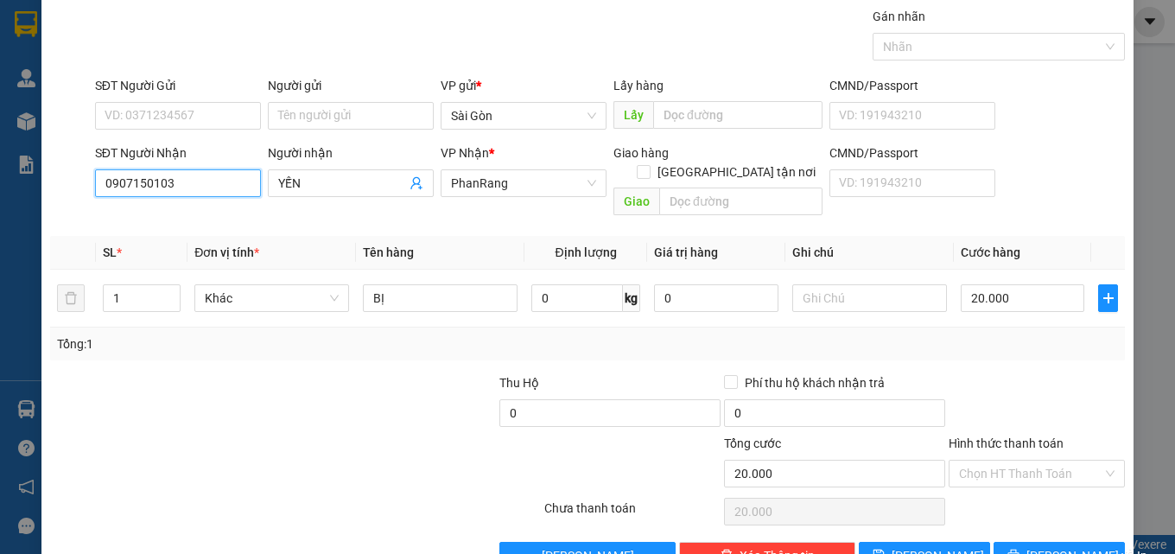
scroll to position [86, 0]
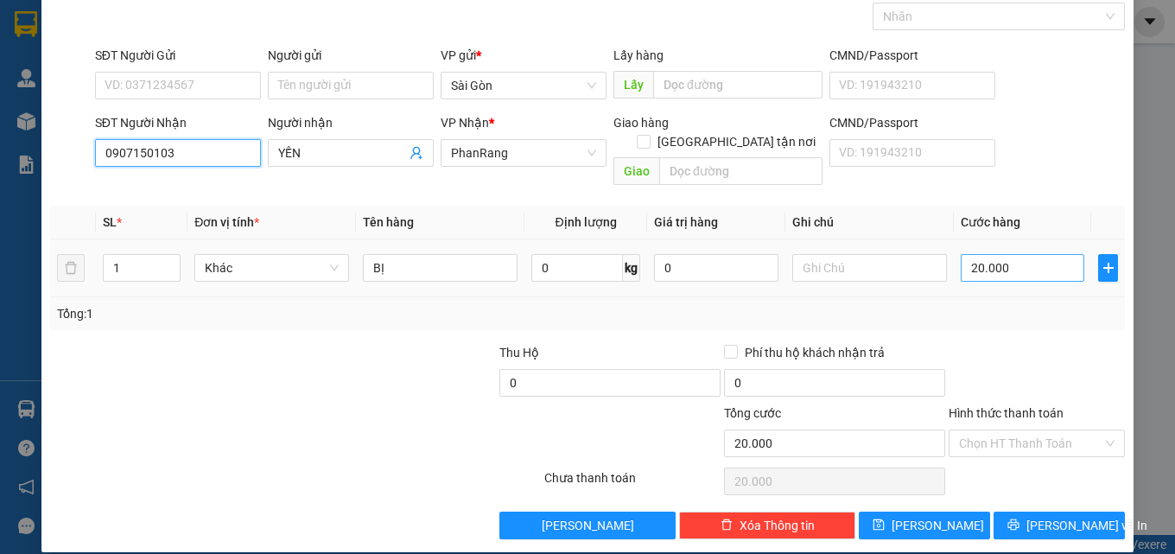
type input "0907150103"
click at [1012, 254] on input "20.000" at bounding box center [1023, 268] width 124 height 28
type input "0"
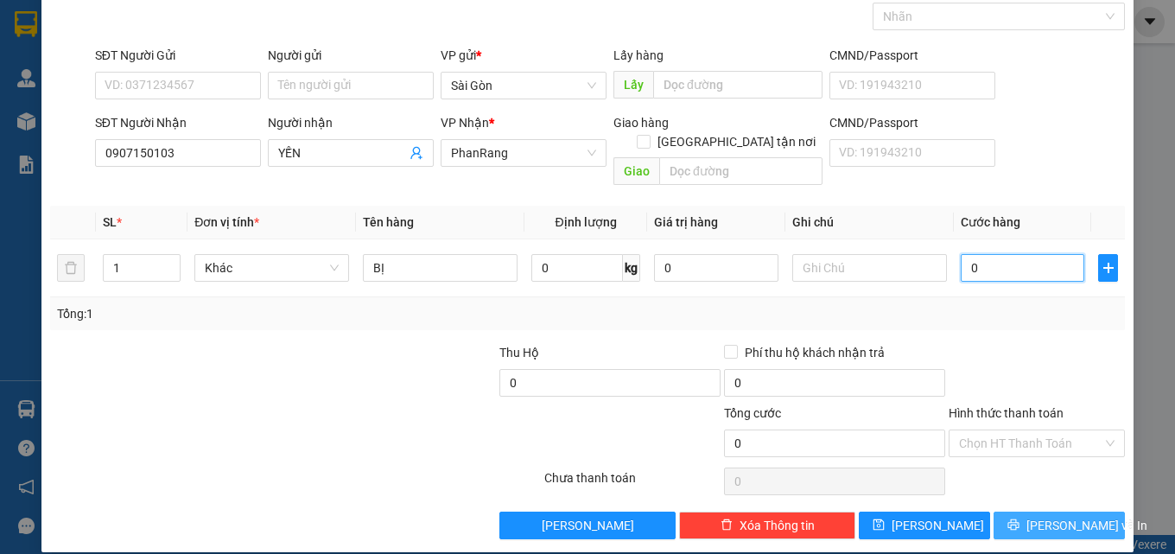
type input "0"
click at [1032, 511] on button "[PERSON_NAME] và In" at bounding box center [1059, 525] width 131 height 28
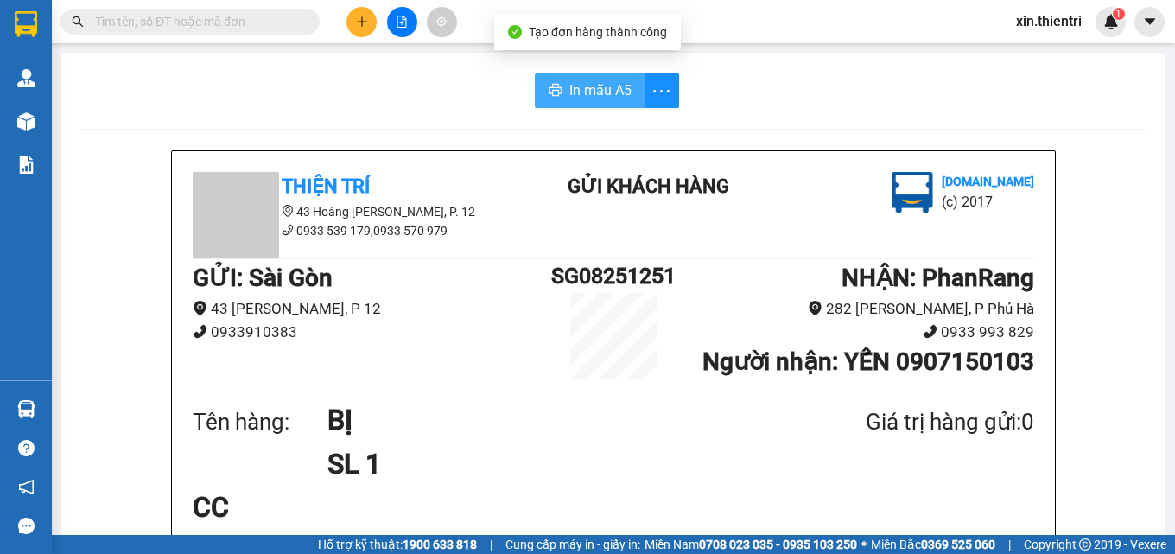
click at [569, 94] on span "In mẫu A5" at bounding box center [600, 90] width 62 height 22
click at [365, 28] on button at bounding box center [361, 22] width 30 height 30
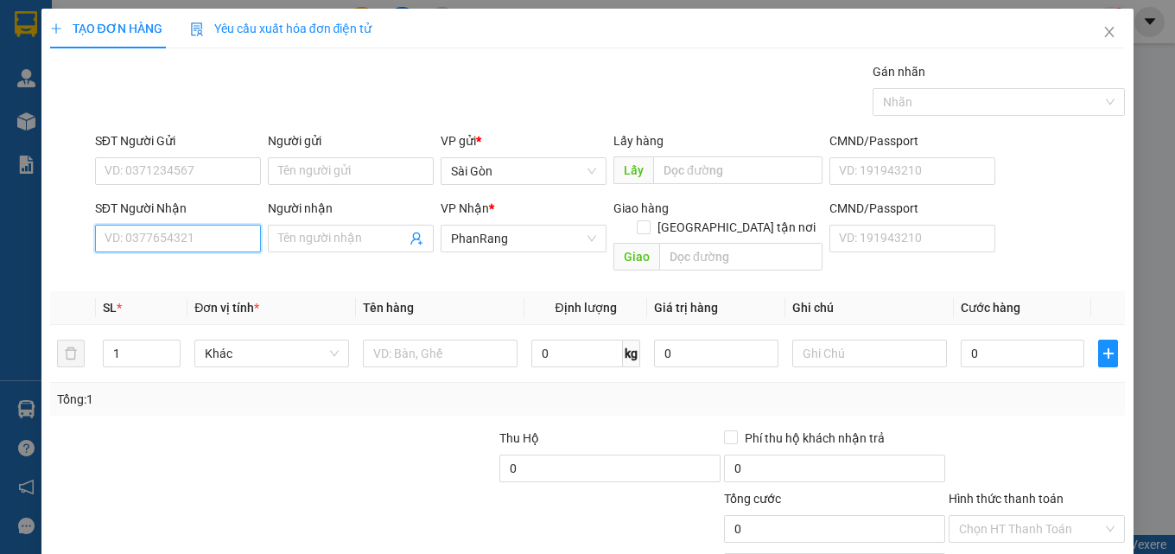
click at [211, 245] on input "SĐT Người Nhận" at bounding box center [178, 239] width 166 height 28
click at [169, 273] on div "0399354641 - ĐẠT" at bounding box center [176, 273] width 143 height 19
type input "0399354641"
type input "ĐẠT"
type input "0399354641"
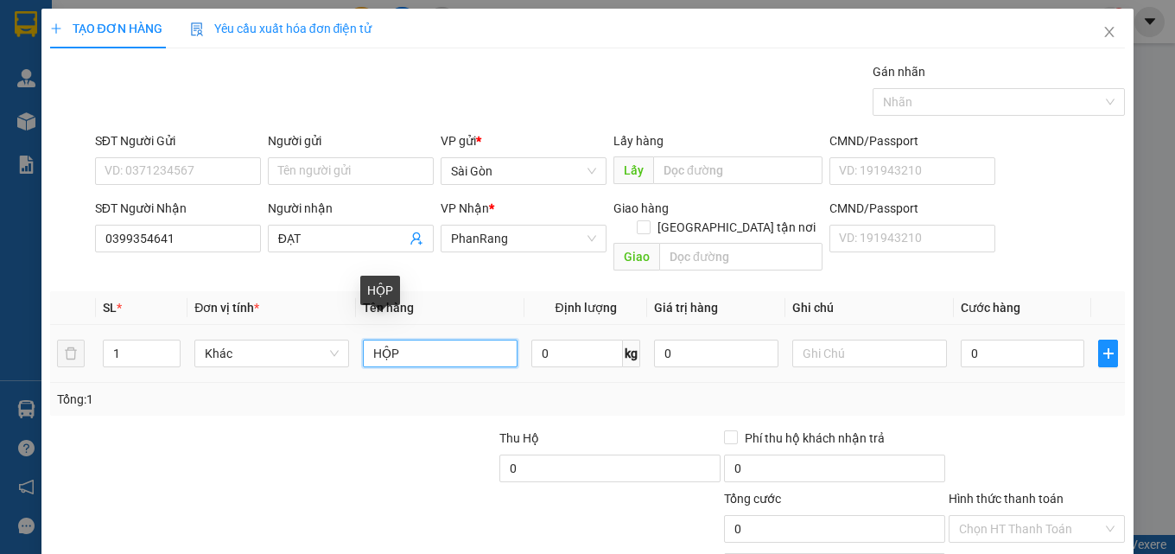
click at [441, 340] on input "HỘP" at bounding box center [440, 354] width 155 height 28
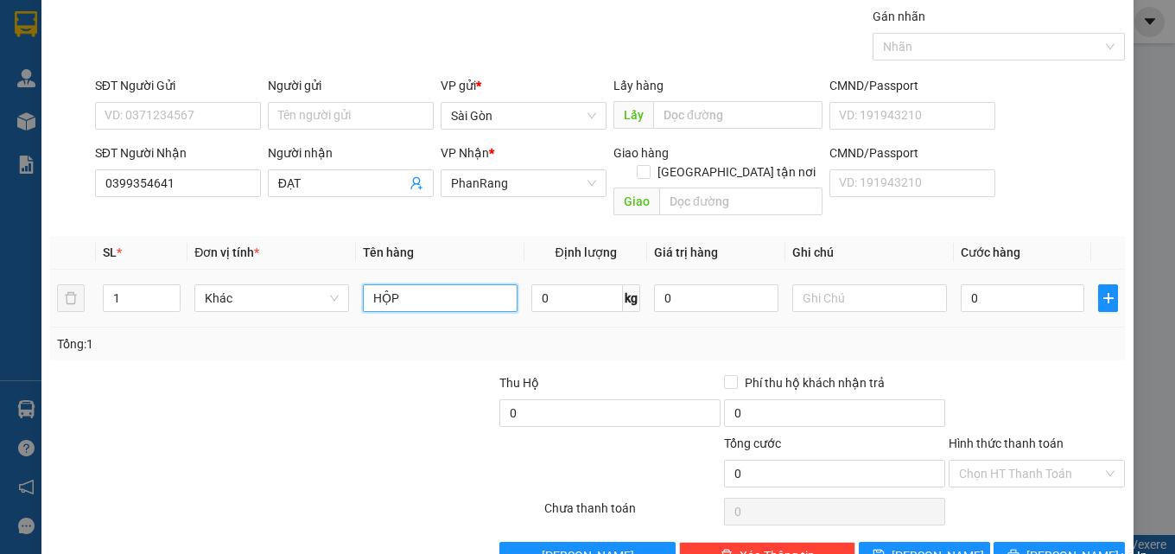
scroll to position [86, 0]
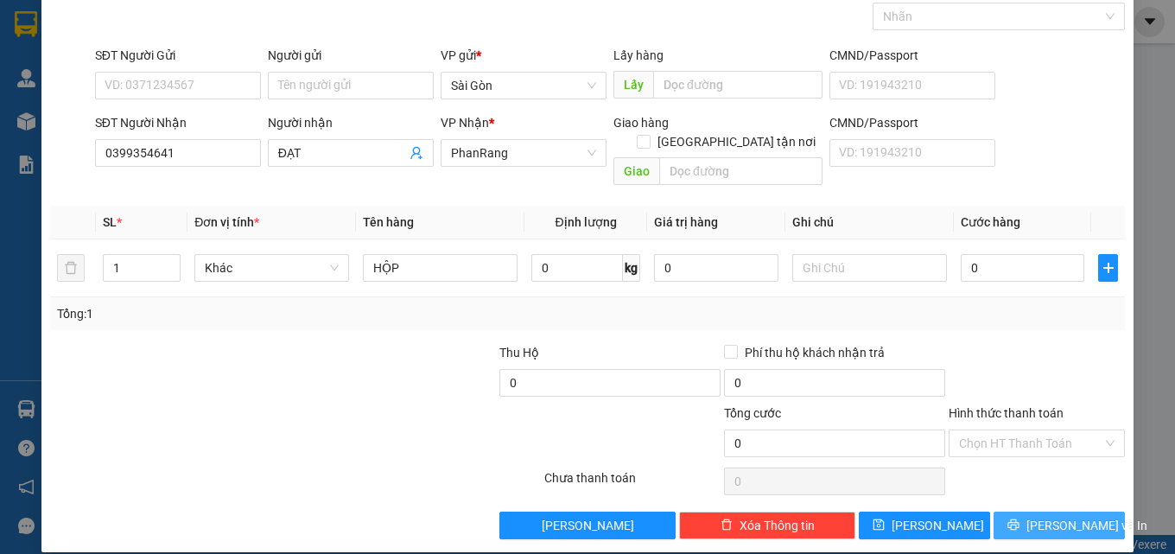
drag, startPoint x: 1010, startPoint y: 499, endPoint x: 1003, endPoint y: 492, distance: 9.2
click at [1009, 511] on button "[PERSON_NAME] và In" at bounding box center [1059, 525] width 131 height 28
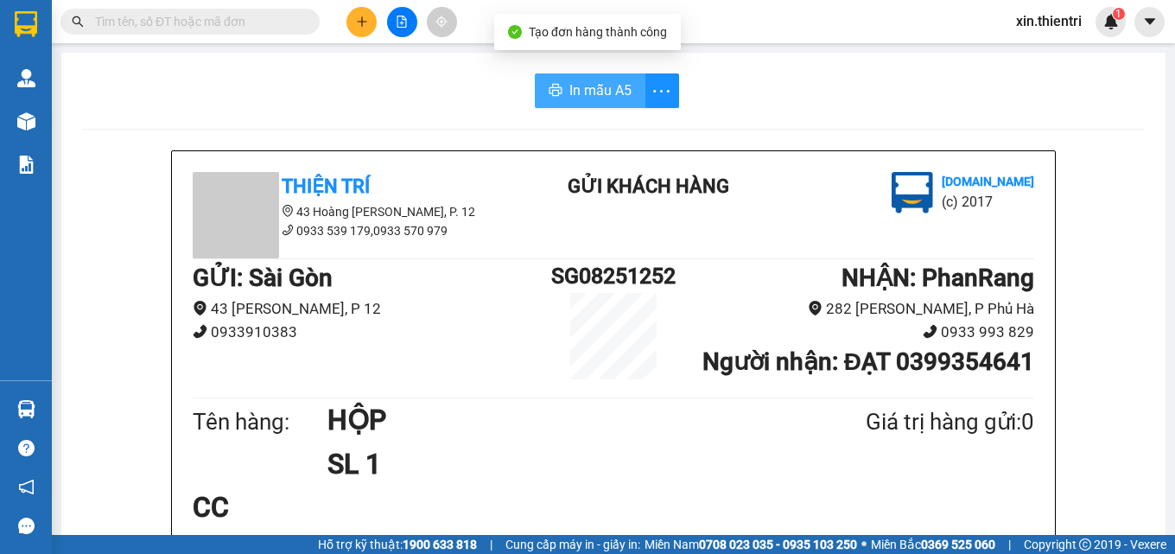
click at [576, 85] on span "In mẫu A5" at bounding box center [600, 90] width 62 height 22
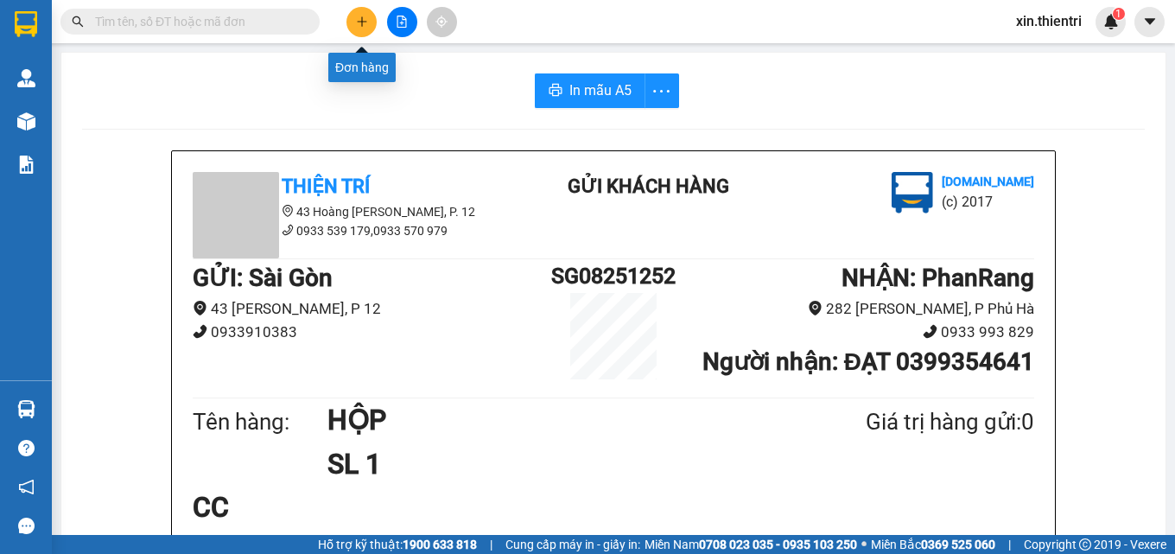
click at [355, 21] on button at bounding box center [361, 22] width 30 height 30
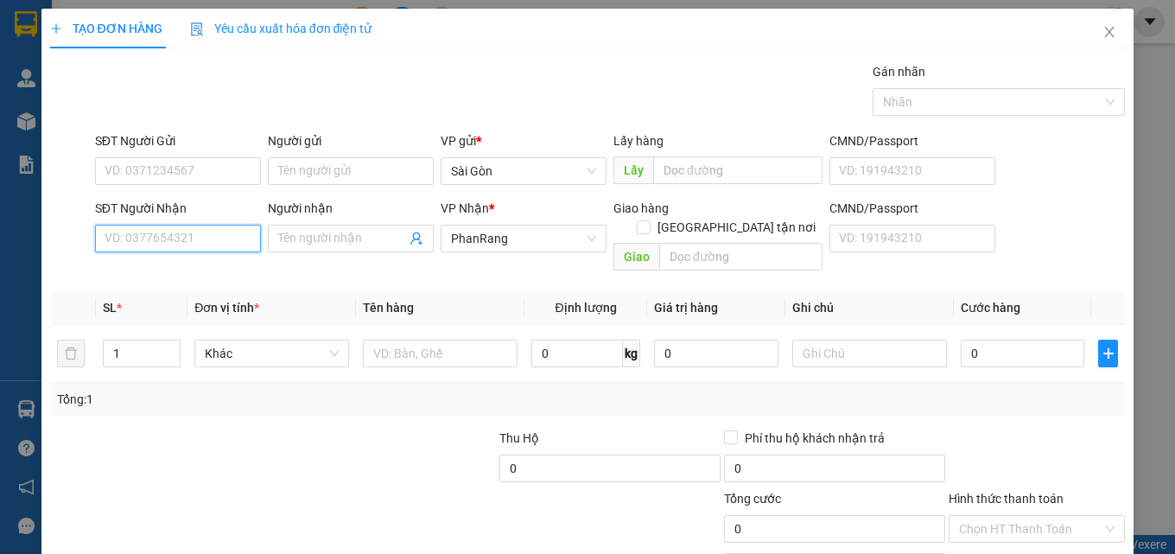
click at [181, 238] on input "SĐT Người Nhận" at bounding box center [178, 239] width 166 height 28
type input "7"
click at [185, 273] on div "0911888779 - TƯỜNG" at bounding box center [176, 273] width 143 height 19
type input "0911888779"
type input "TƯỜNG"
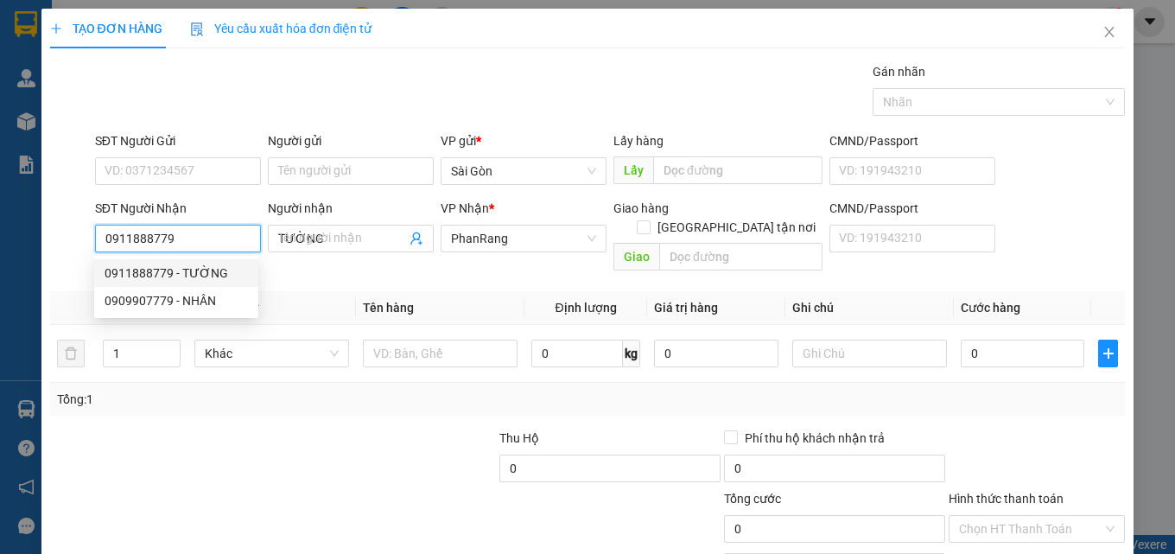
type input "20.000"
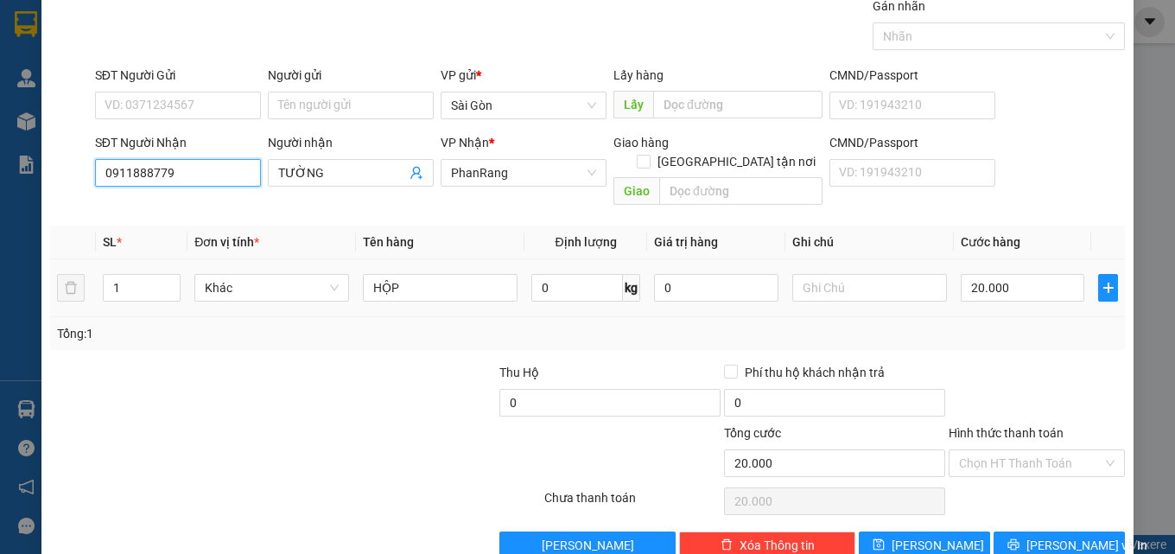
scroll to position [86, 0]
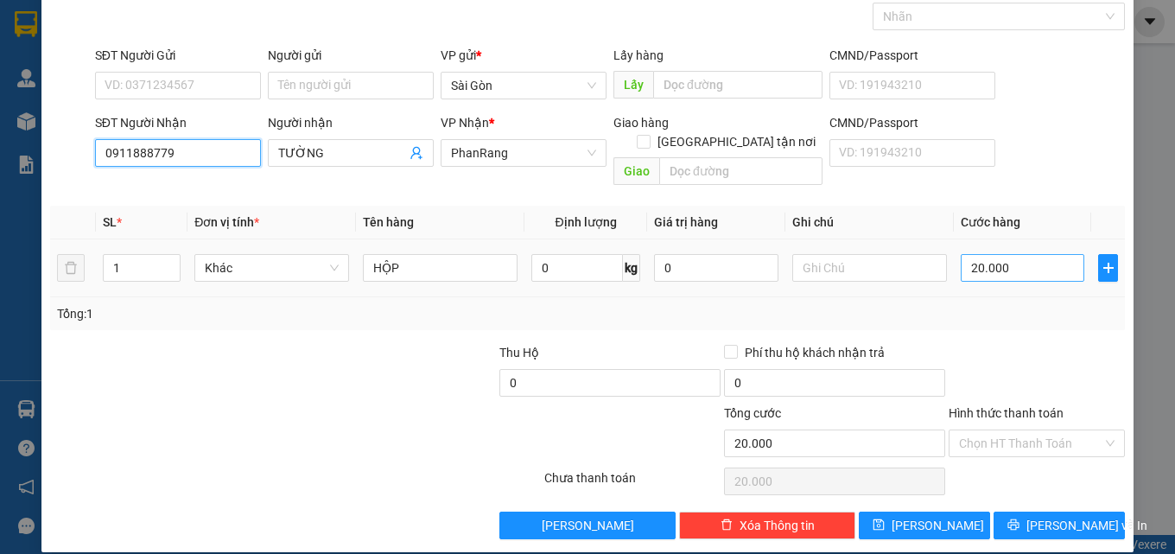
type input "0911888779"
click at [1007, 254] on input "20.000" at bounding box center [1023, 268] width 124 height 28
click at [1020, 430] on input "Hình thức thanh toán" at bounding box center [1030, 443] width 143 height 26
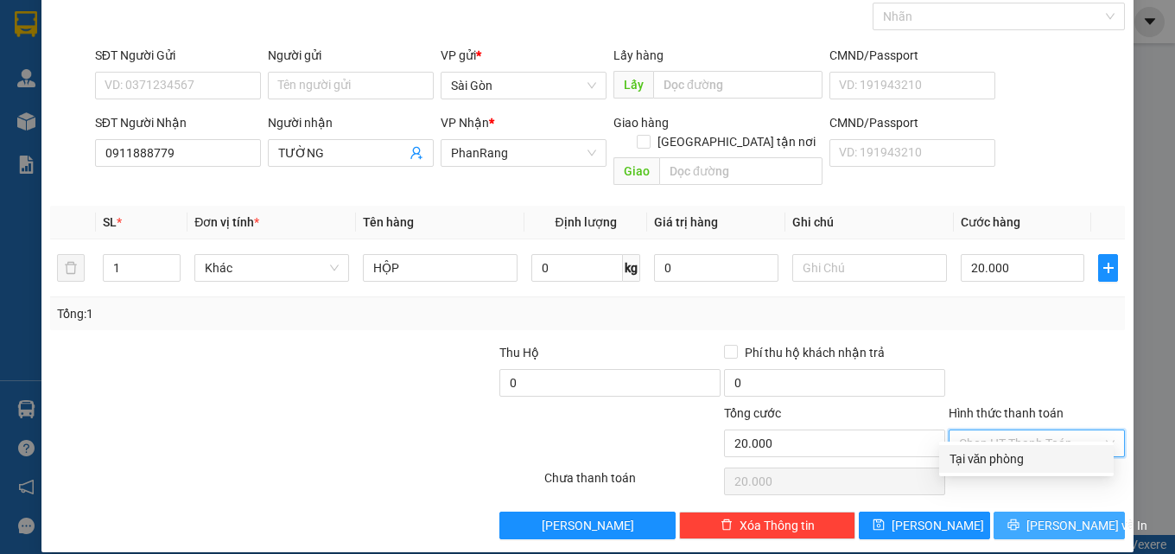
drag, startPoint x: 1035, startPoint y: 469, endPoint x: 1033, endPoint y: 506, distance: 37.2
click at [1035, 472] on div "Tại văn phòng" at bounding box center [1026, 459] width 175 height 28
type input "0"
drag, startPoint x: 1033, startPoint y: 515, endPoint x: 1034, endPoint y: 505, distance: 9.5
click at [1033, 516] on span "[PERSON_NAME] và In" at bounding box center [1086, 525] width 121 height 19
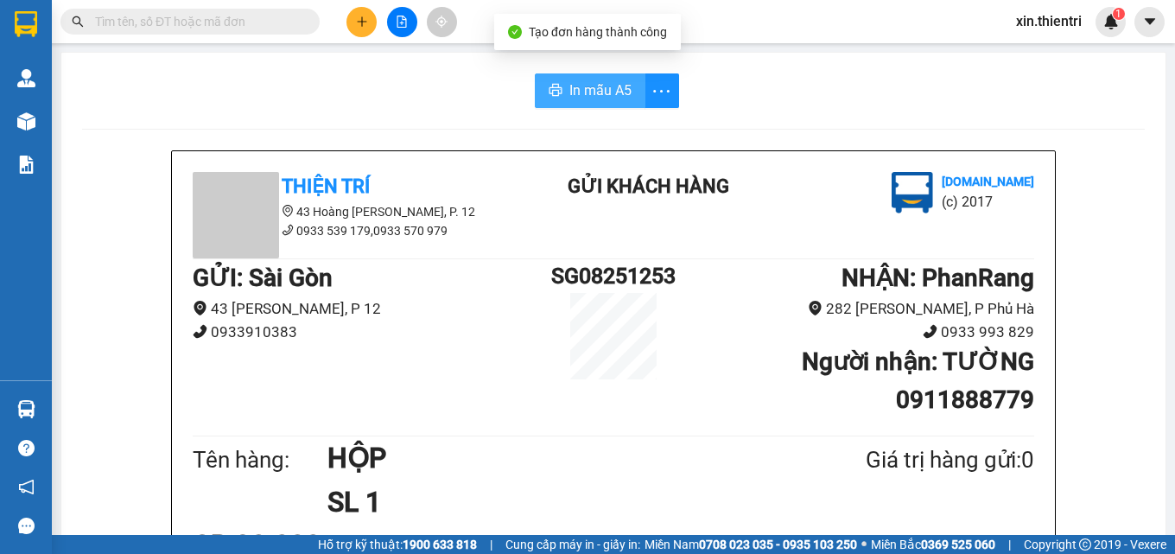
drag, startPoint x: 568, startPoint y: 74, endPoint x: 1001, endPoint y: 188, distance: 448.5
click at [568, 81] on button "In mẫu A5" at bounding box center [590, 90] width 111 height 35
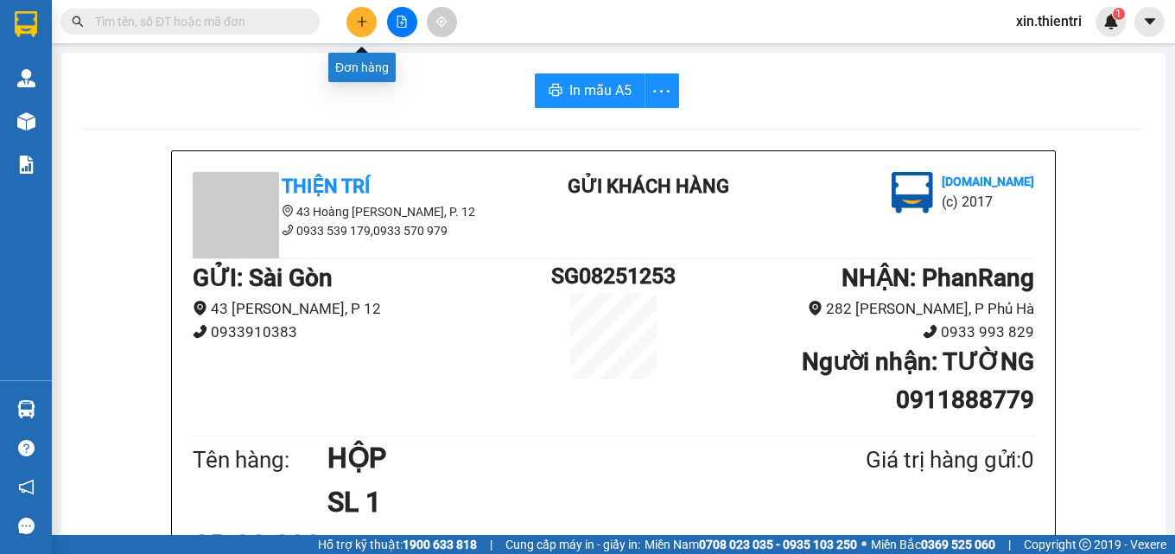
click at [361, 14] on button at bounding box center [361, 22] width 30 height 30
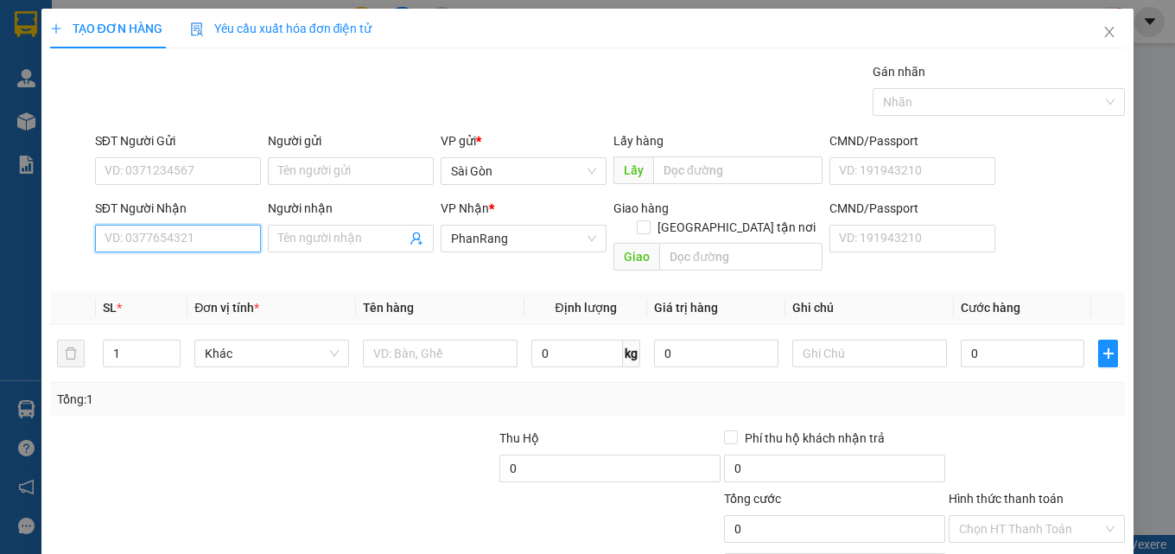
click at [200, 234] on input "SĐT Người Nhận" at bounding box center [178, 239] width 166 height 28
click at [173, 276] on div "0785238090 - HUY" at bounding box center [176, 273] width 143 height 19
type input "0785238090"
type input "HUY"
type input "NINH SƠN"
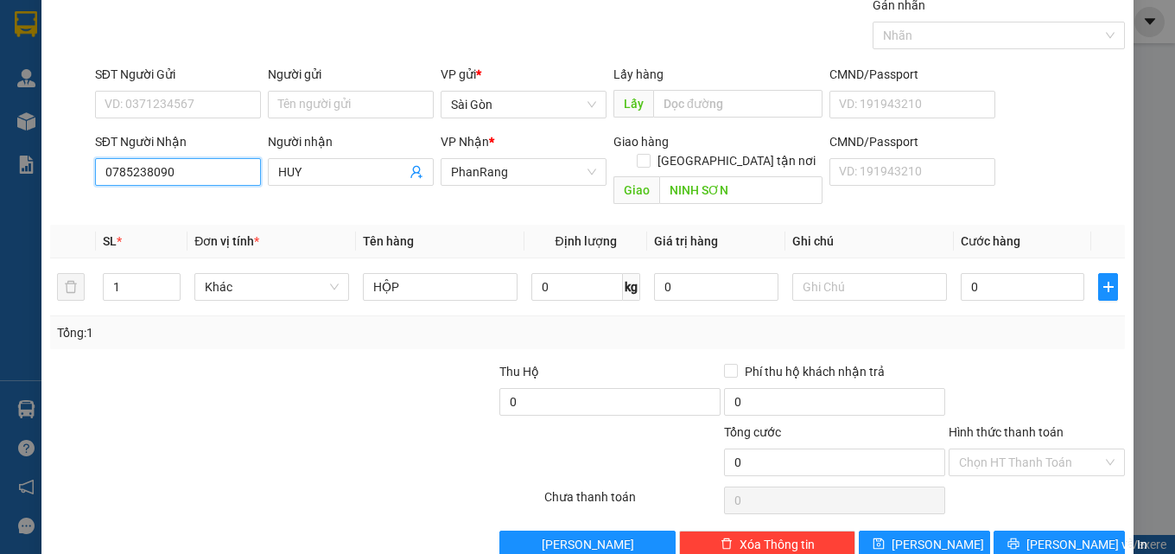
scroll to position [86, 0]
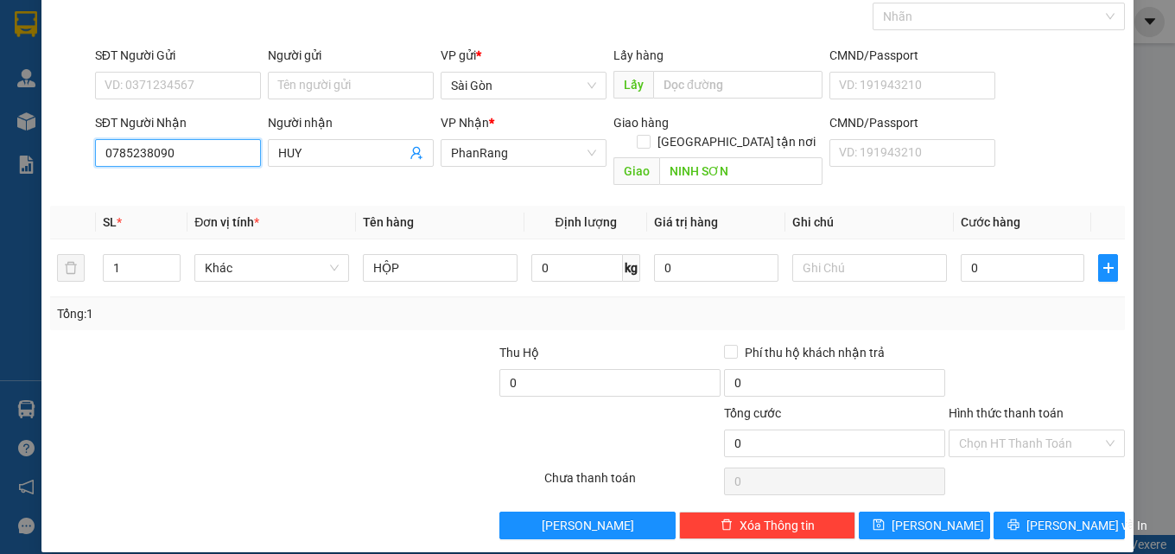
type input "0785238090"
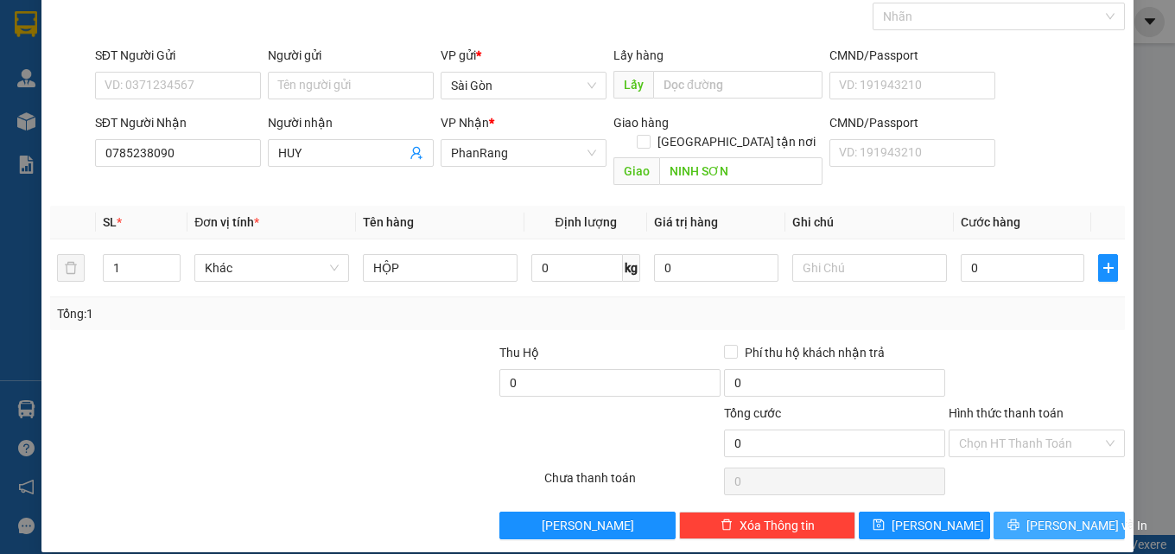
click at [1021, 519] on div "TẠO ĐƠN HÀNG Yêu cầu xuất hóa đơn điện tử Transit Pickup Surcharge Ids Transit …" at bounding box center [587, 237] width 1093 height 629
click at [1018, 515] on button "[PERSON_NAME] và In" at bounding box center [1059, 525] width 131 height 28
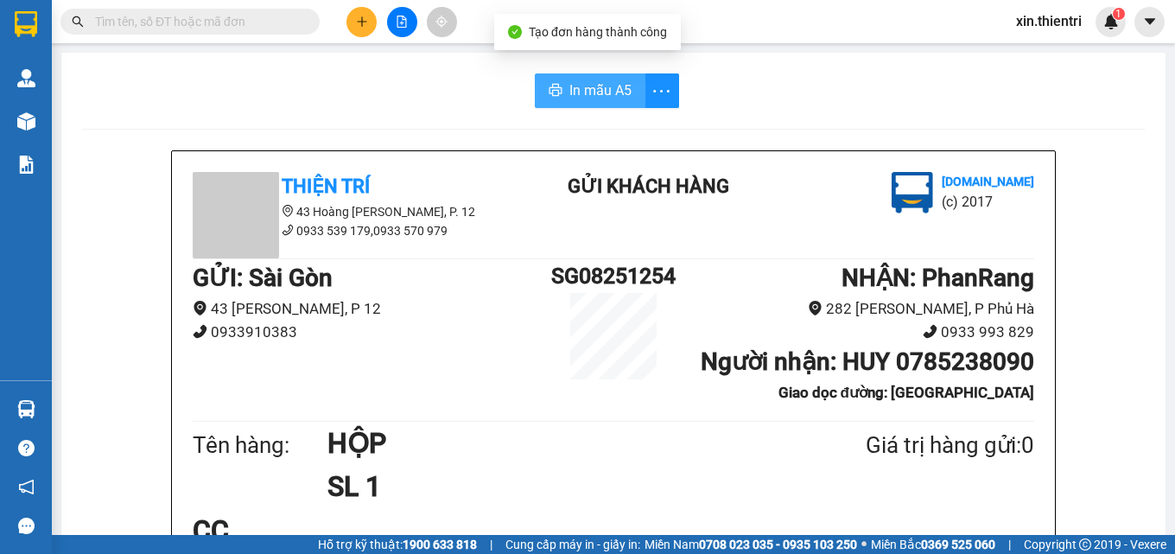
drag, startPoint x: 606, startPoint y: 91, endPoint x: 600, endPoint y: 78, distance: 14.0
click at [605, 86] on span "In mẫu A5" at bounding box center [600, 90] width 62 height 22
click at [553, 89] on icon "printer" at bounding box center [555, 90] width 13 height 12
drag, startPoint x: 867, startPoint y: 489, endPoint x: 793, endPoint y: 133, distance: 363.6
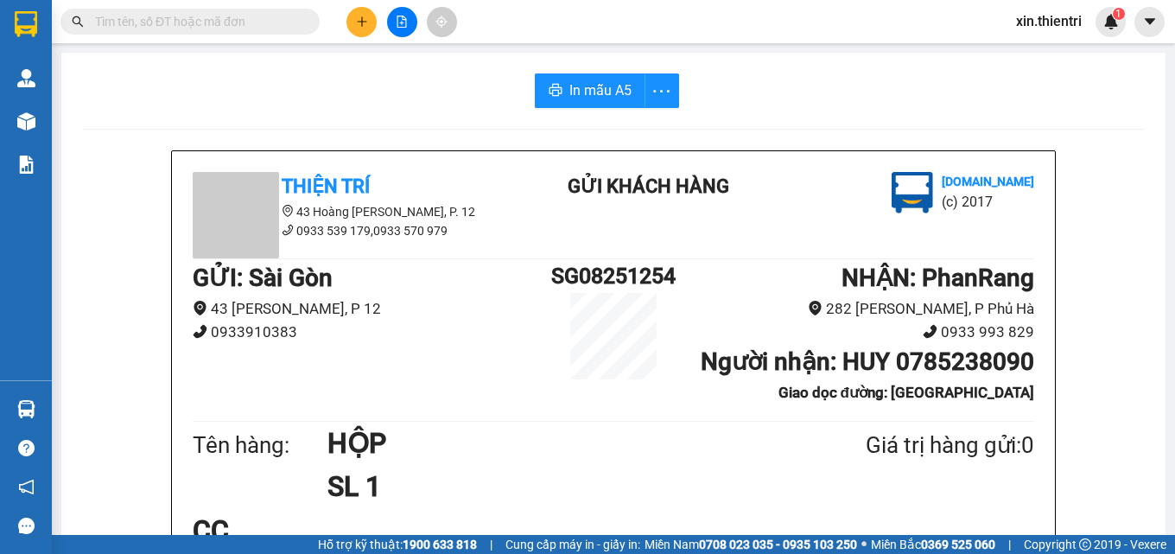
click at [356, 29] on button at bounding box center [361, 22] width 30 height 30
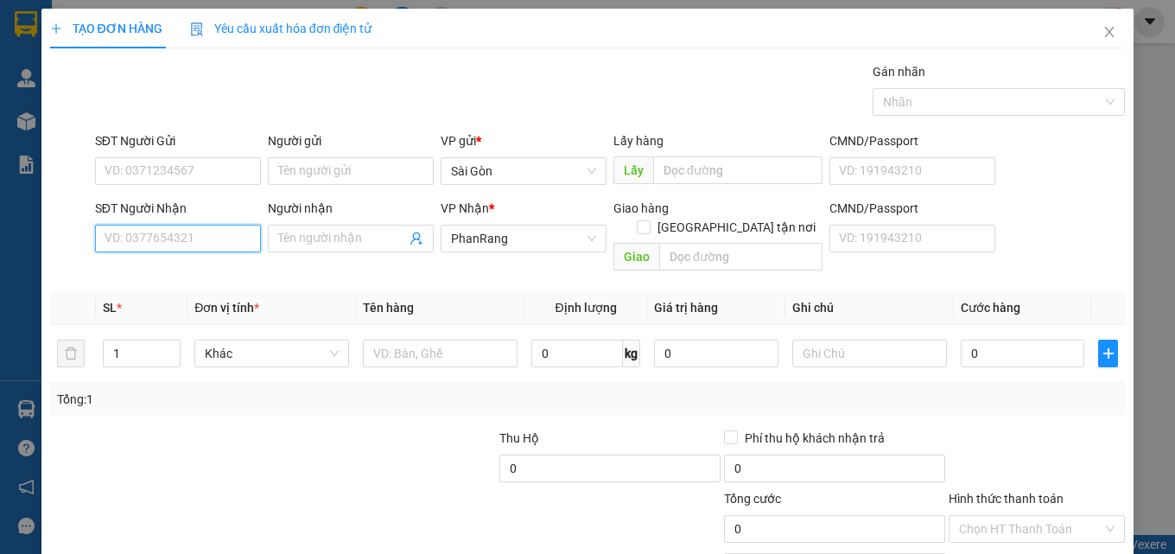
click at [187, 240] on input "SĐT Người Nhận" at bounding box center [178, 239] width 166 height 28
type input "0704455667"
click at [176, 264] on div "0704455667 - HOA" at bounding box center [176, 273] width 143 height 19
type input "HOA"
type input "50.000"
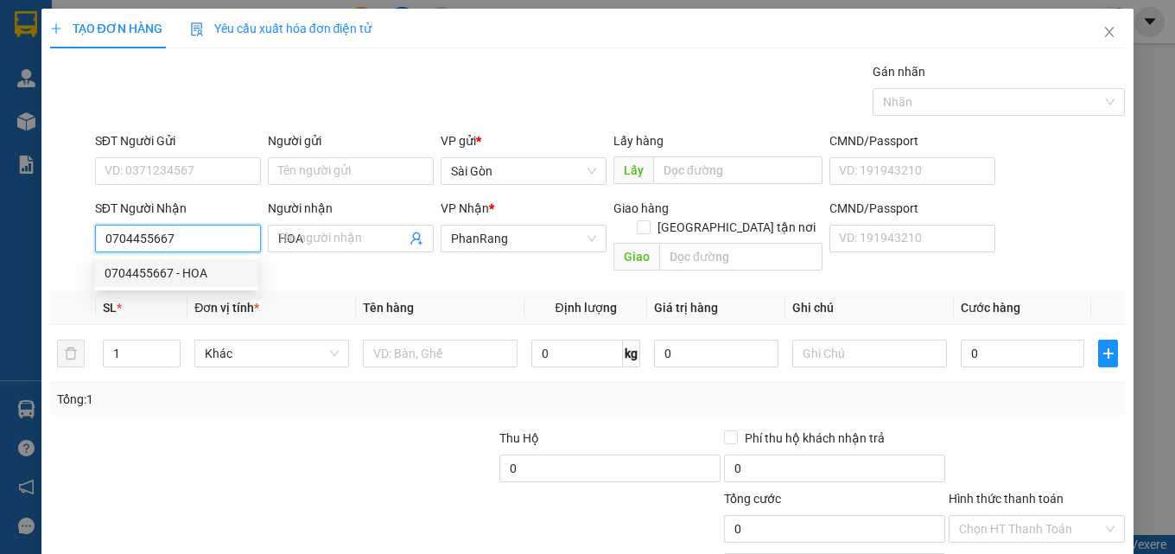
type input "50.000"
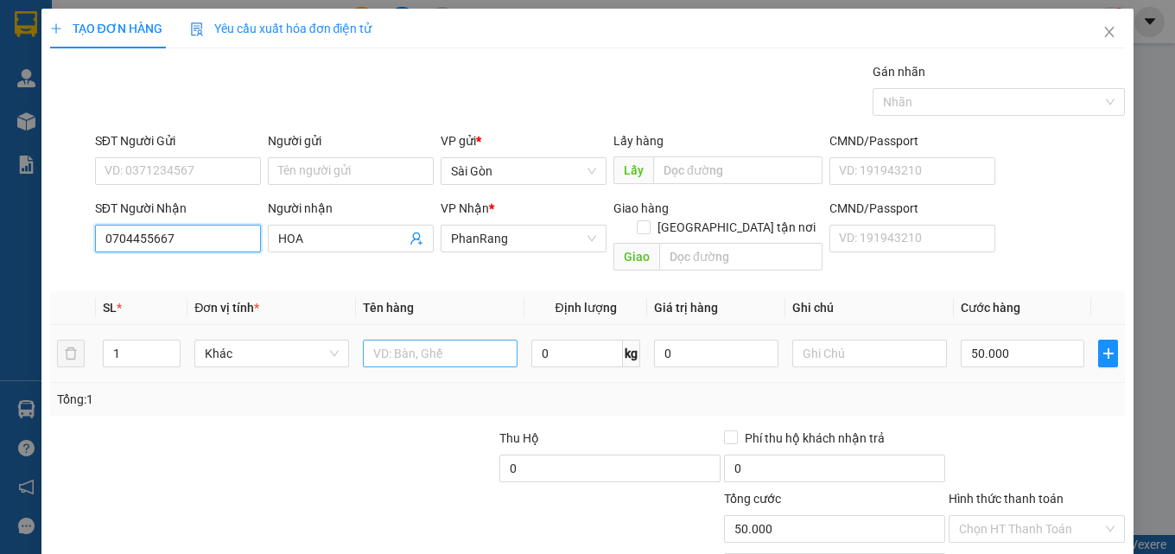
type input "0704455667"
click at [426, 340] on input "text" at bounding box center [440, 354] width 155 height 28
click at [441, 342] on input "KHÂY TRAISA CÂY" at bounding box center [440, 354] width 155 height 28
type input "KHÂY TRÁI CÂY"
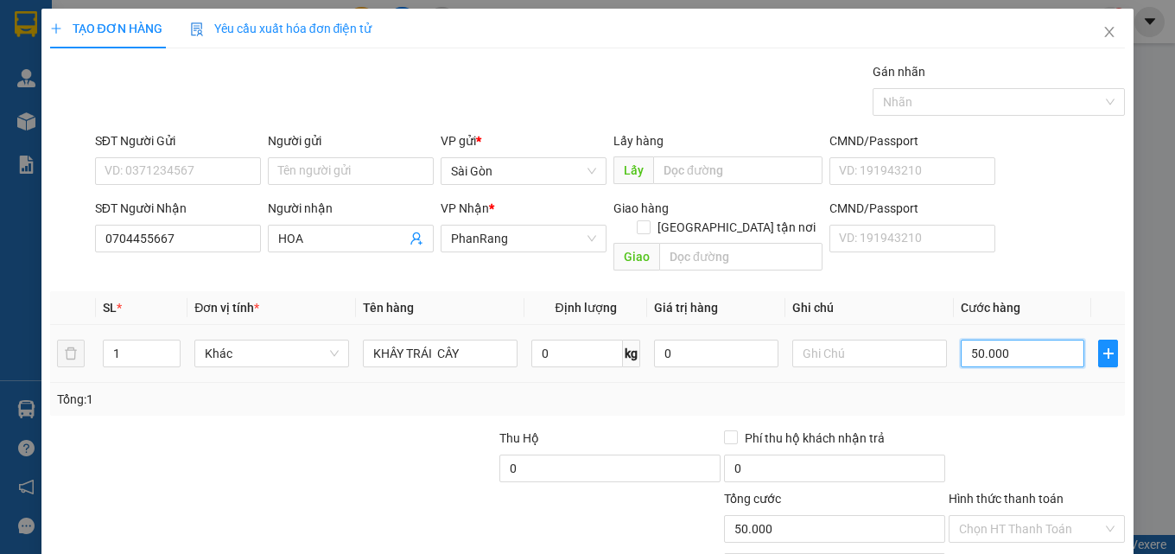
type input "0"
click at [1006, 340] on input "0" at bounding box center [1023, 354] width 124 height 28
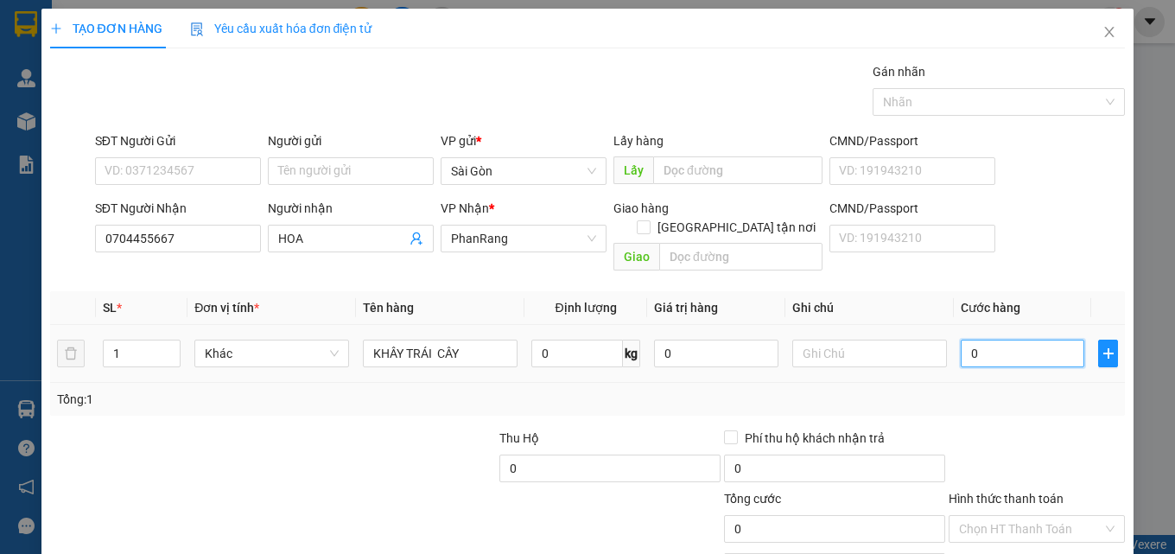
type input "4"
type input "40"
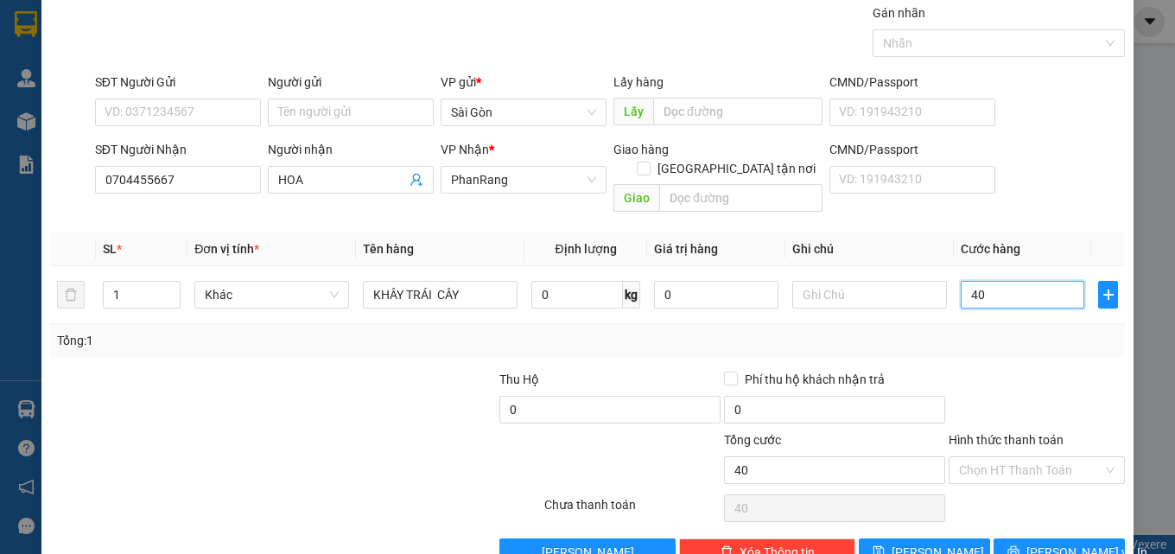
scroll to position [86, 0]
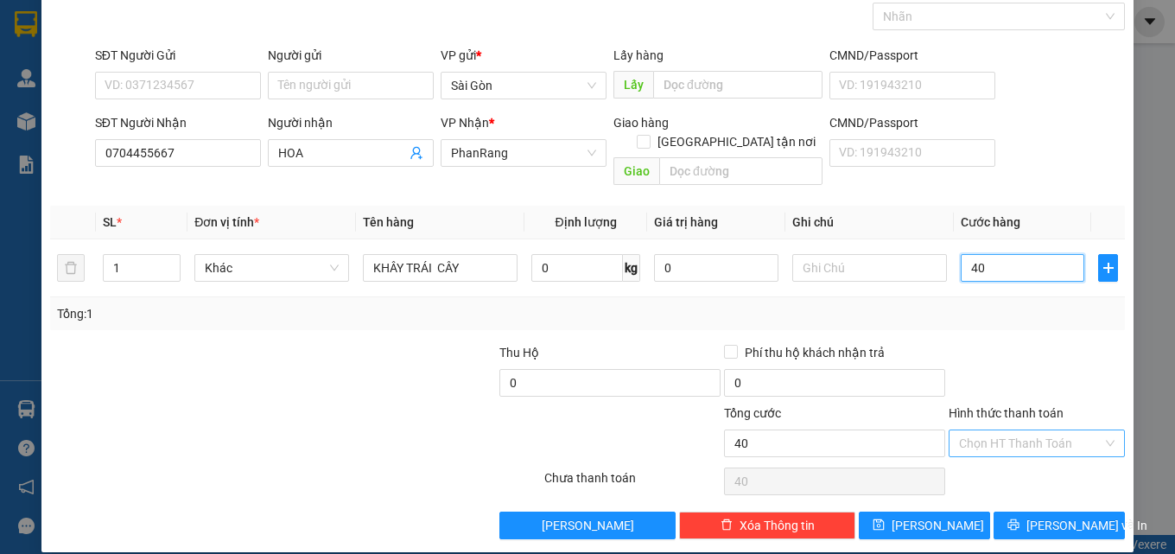
type input "40"
type input "40.000"
drag, startPoint x: 1042, startPoint y: 415, endPoint x: 1036, endPoint y: 439, distance: 24.9
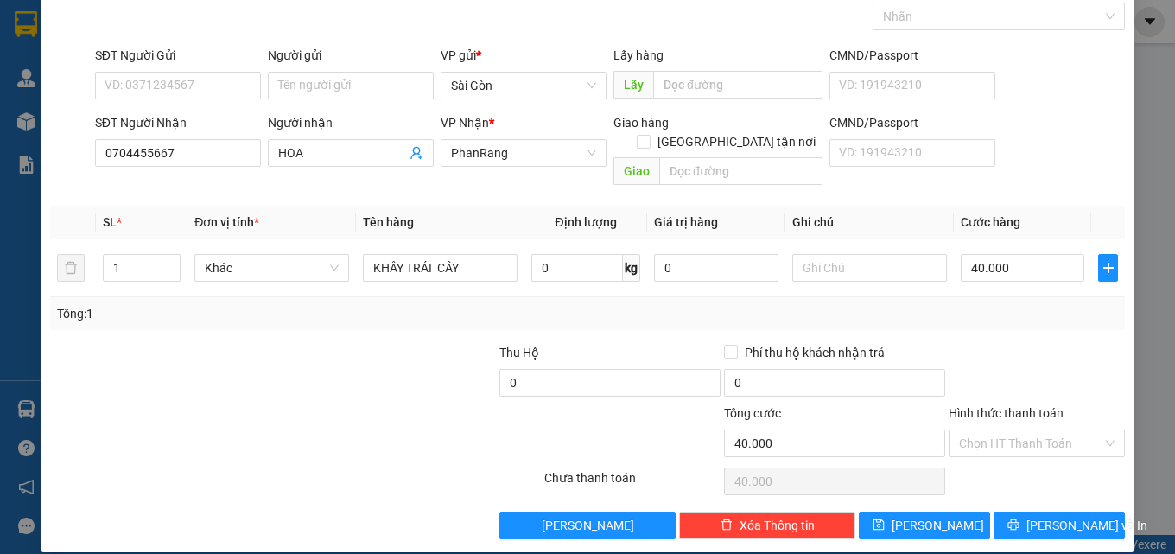
click at [1042, 430] on input "Hình thức thanh toán" at bounding box center [1030, 443] width 143 height 26
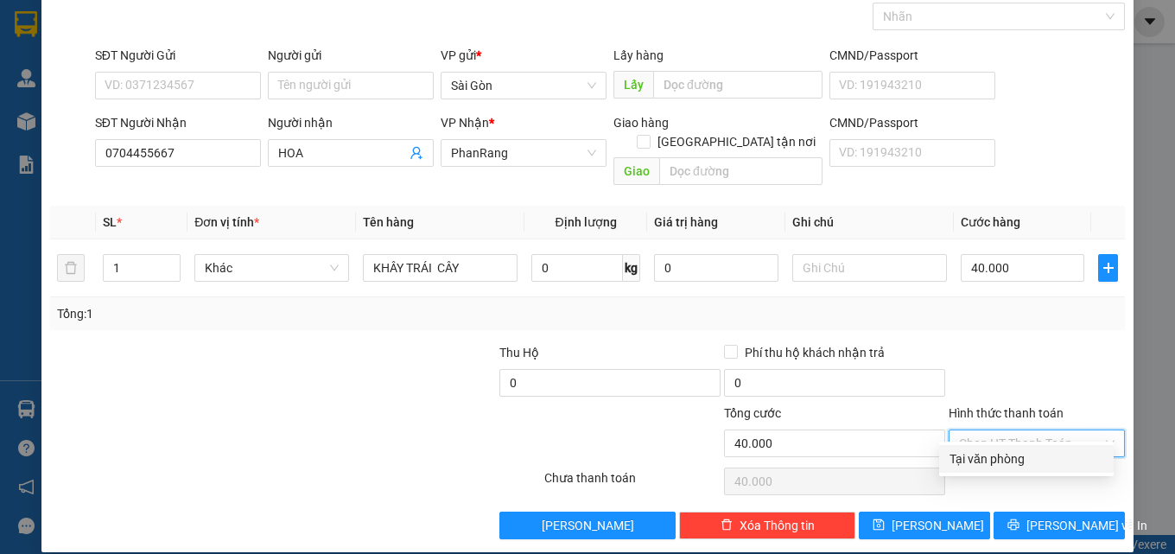
click at [1021, 446] on div "Transit Pickup Surcharge Ids Transit Deliver Surcharge Ids Transit Deliver Surc…" at bounding box center [588, 258] width 1076 height 562
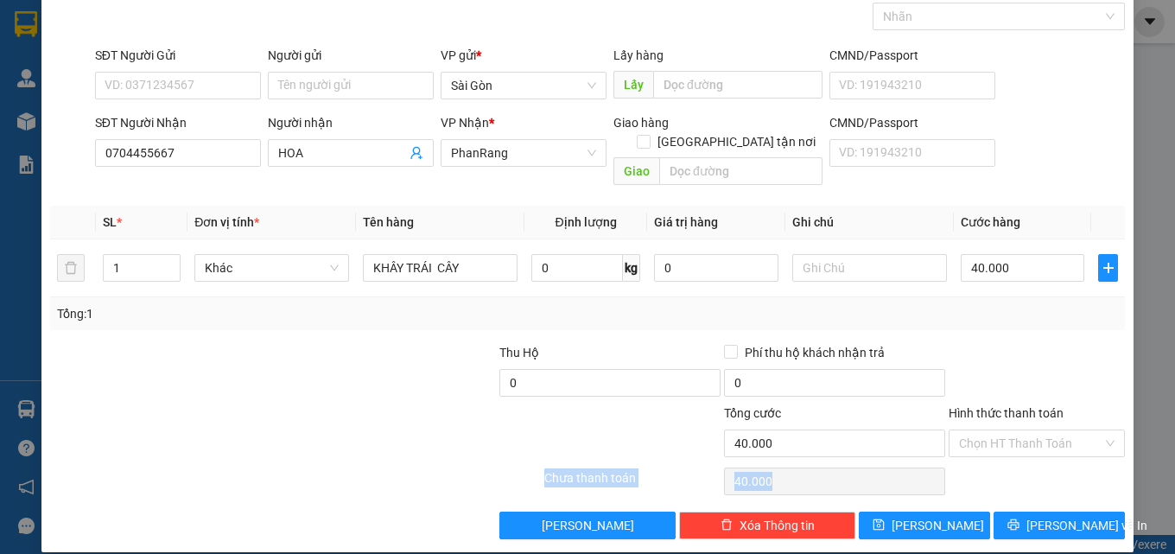
click at [1019, 465] on div "Chọn HT Thanh Toán" at bounding box center [1037, 481] width 180 height 35
click at [1026, 438] on div "Hình thức thanh toán Chọn HT Thanh Toán" at bounding box center [1037, 433] width 176 height 60
click at [1026, 434] on input "Hình thức thanh toán" at bounding box center [1030, 443] width 143 height 26
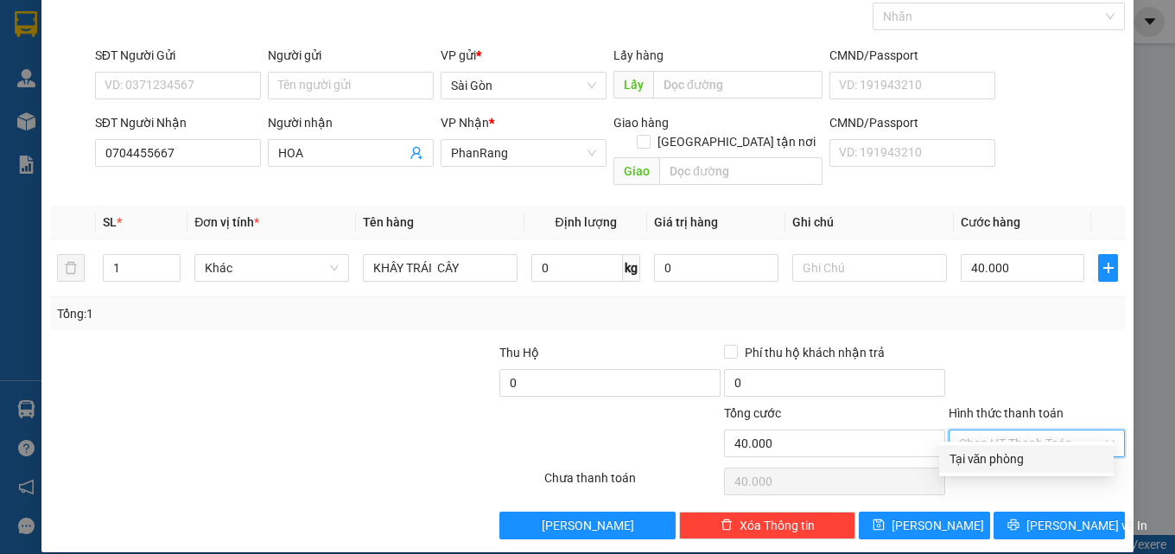
click at [1032, 465] on div "Tại văn phòng" at bounding box center [1026, 458] width 154 height 19
type input "0"
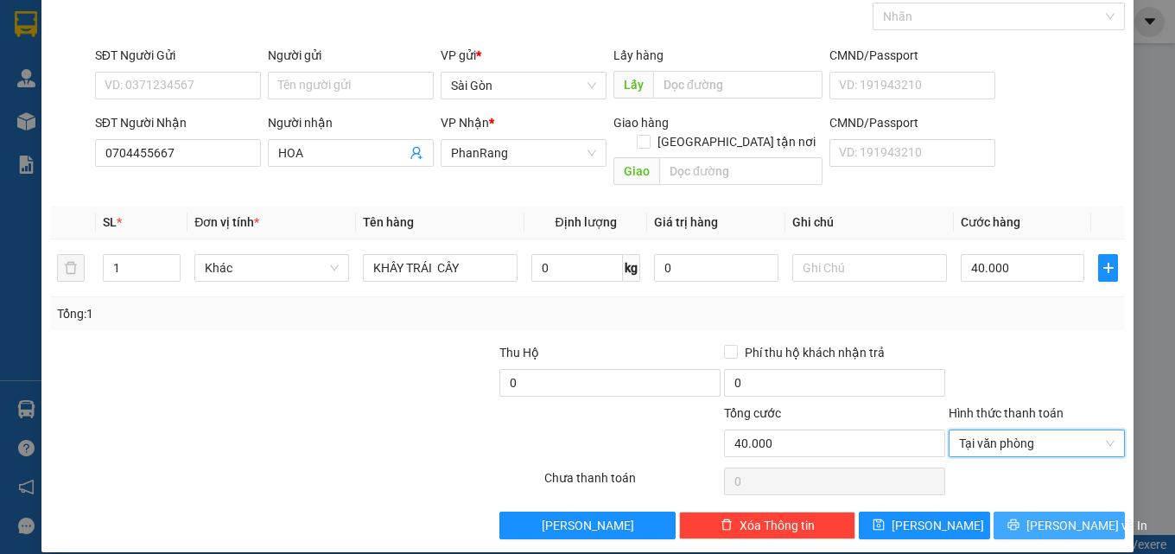
click at [1040, 516] on span "[PERSON_NAME] và In" at bounding box center [1086, 525] width 121 height 19
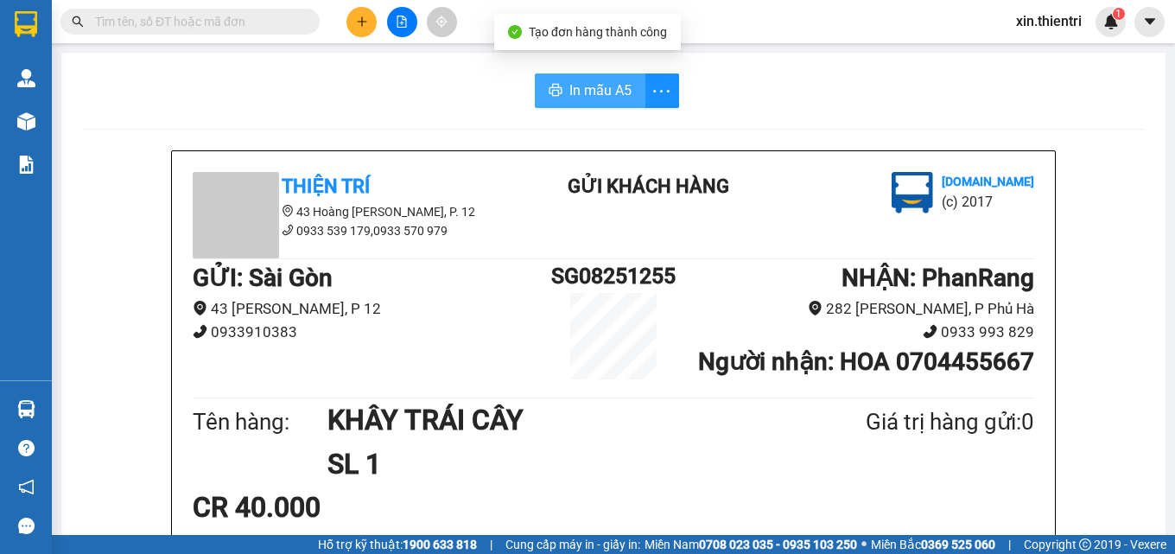
drag, startPoint x: 575, startPoint y: 92, endPoint x: 578, endPoint y: 81, distance: 11.5
click at [575, 91] on span "In mẫu A5" at bounding box center [600, 90] width 62 height 22
click at [588, 97] on span "In mẫu A5" at bounding box center [600, 90] width 62 height 22
click at [364, 26] on icon "plus" at bounding box center [362, 22] width 12 height 12
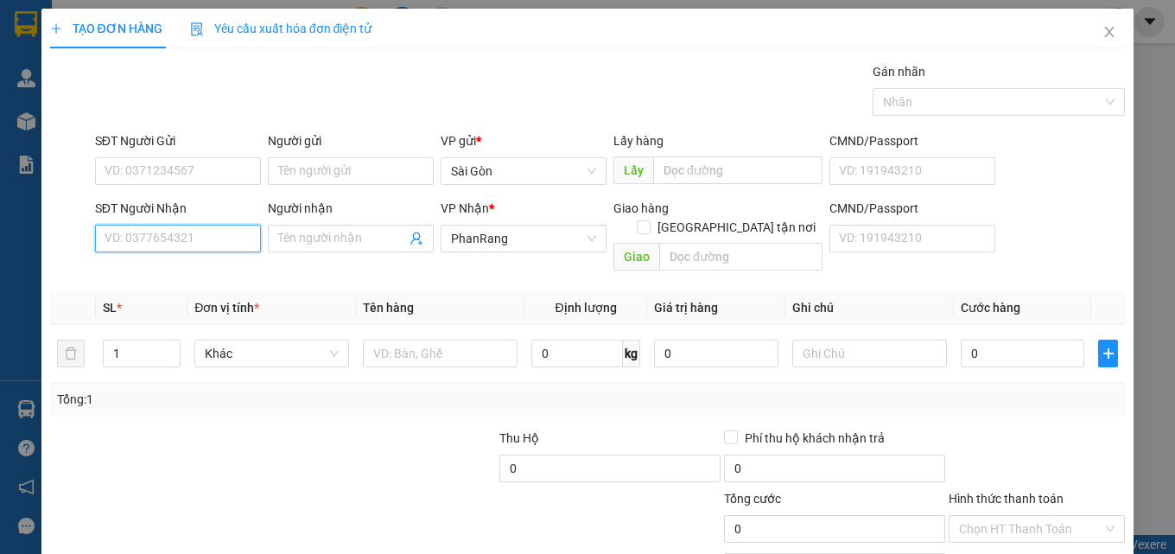
click at [161, 231] on input "SĐT Người Nhận" at bounding box center [178, 239] width 166 height 28
type input "0903282774"
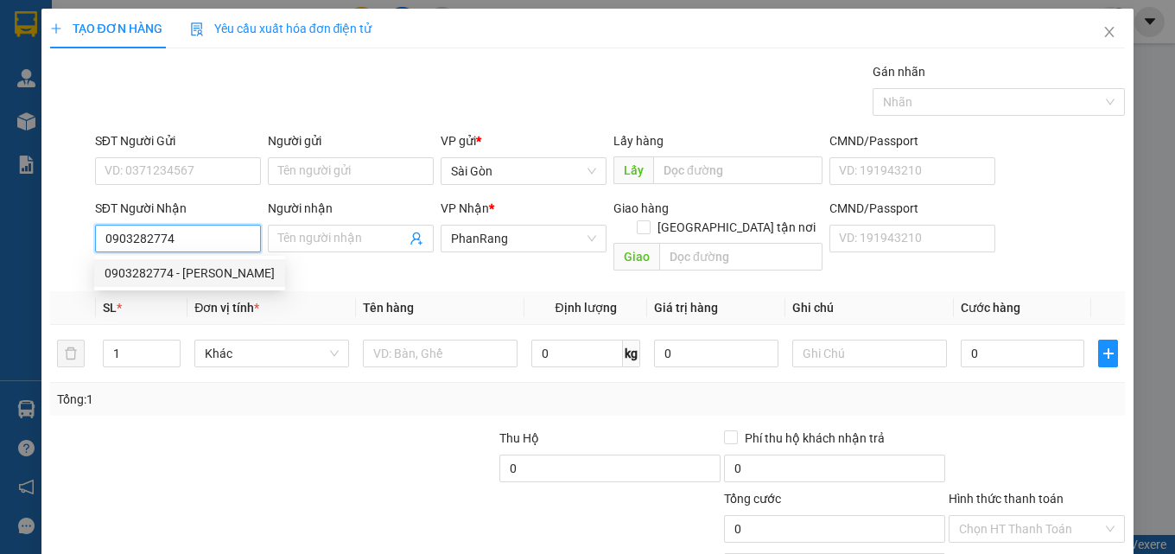
click at [188, 275] on div "0903282774 - [PERSON_NAME]" at bounding box center [190, 273] width 170 height 19
type input "GIANG"
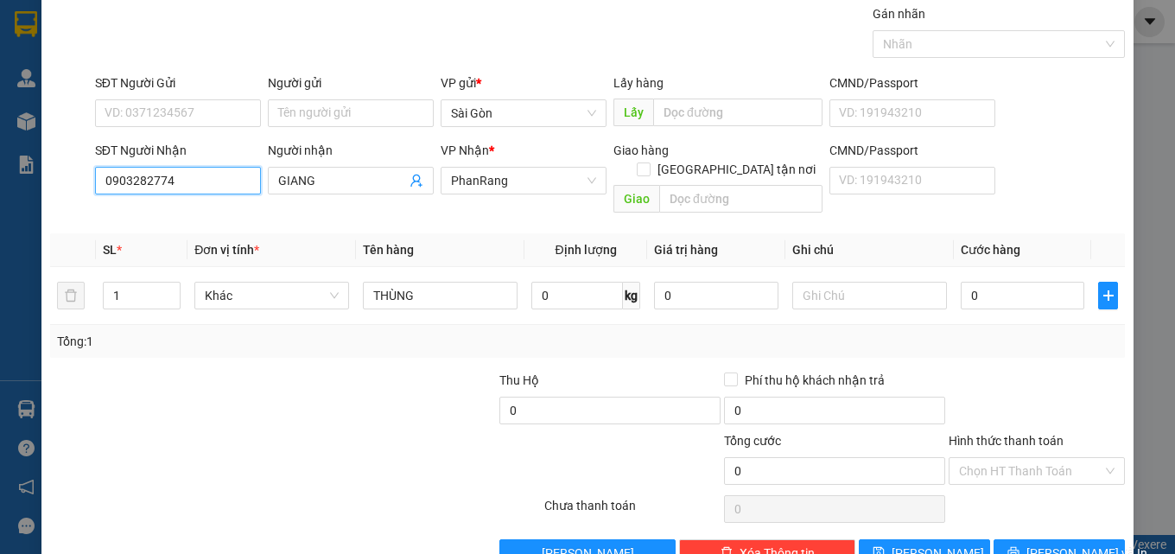
scroll to position [86, 0]
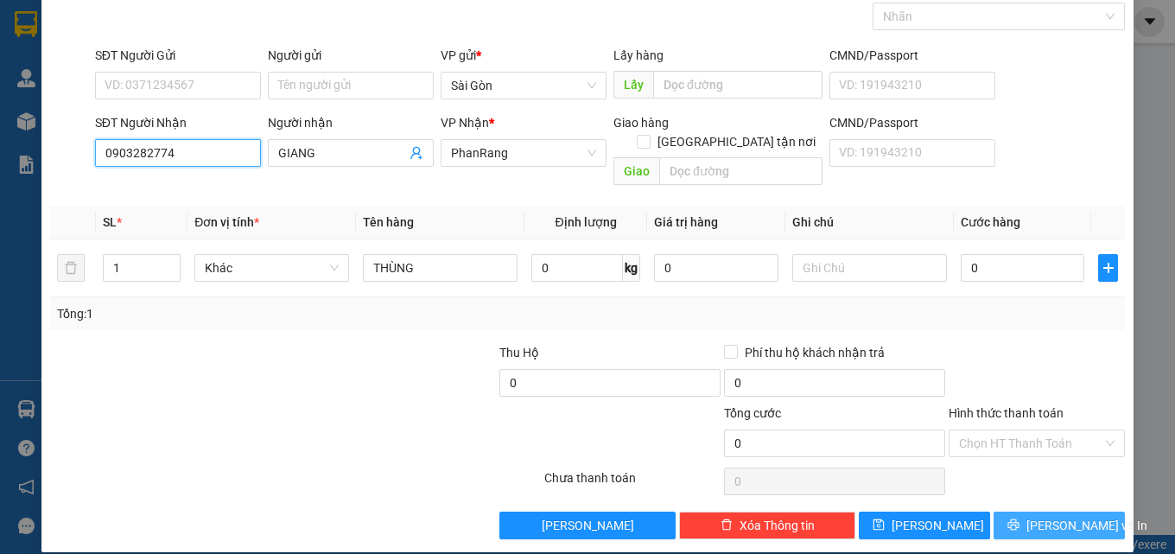
type input "0903282774"
click at [1053, 516] on span "[PERSON_NAME] và In" at bounding box center [1086, 525] width 121 height 19
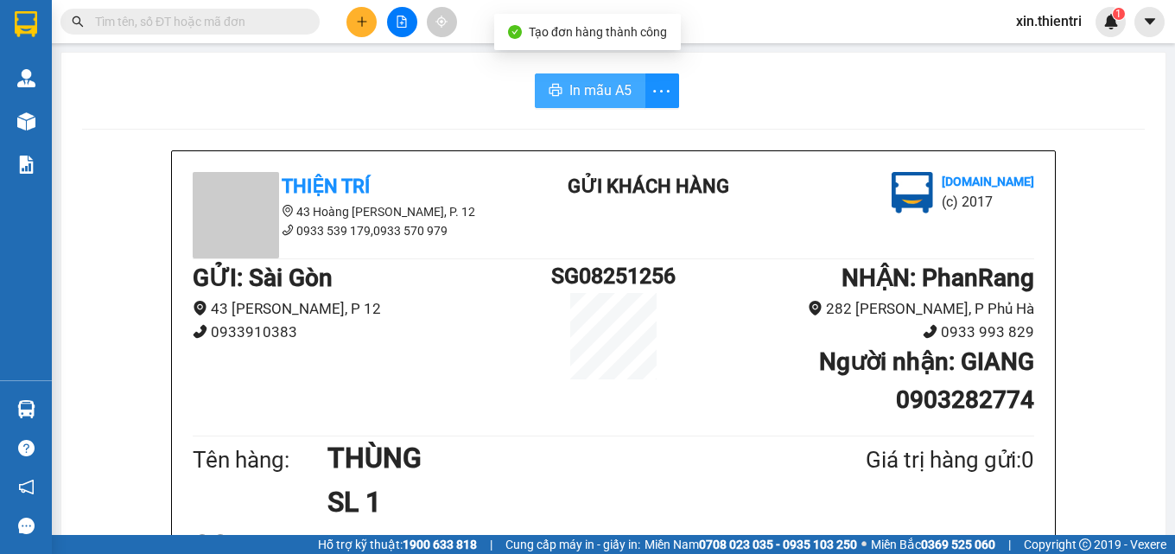
drag, startPoint x: 581, startPoint y: 95, endPoint x: 585, endPoint y: 86, distance: 9.7
click at [581, 94] on span "In mẫu A5" at bounding box center [600, 90] width 62 height 22
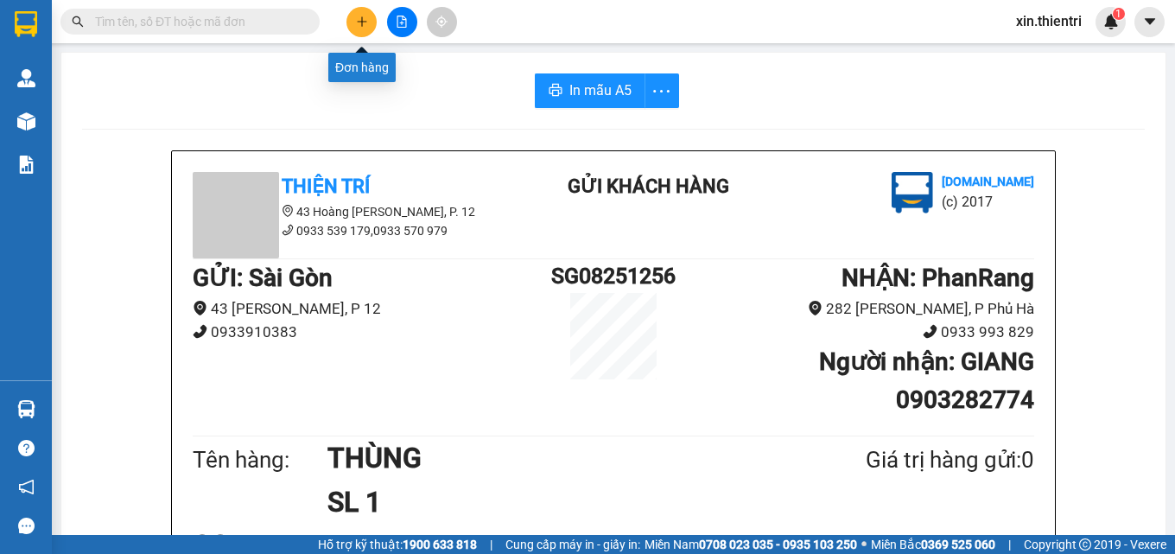
click at [363, 15] on button at bounding box center [361, 22] width 30 height 30
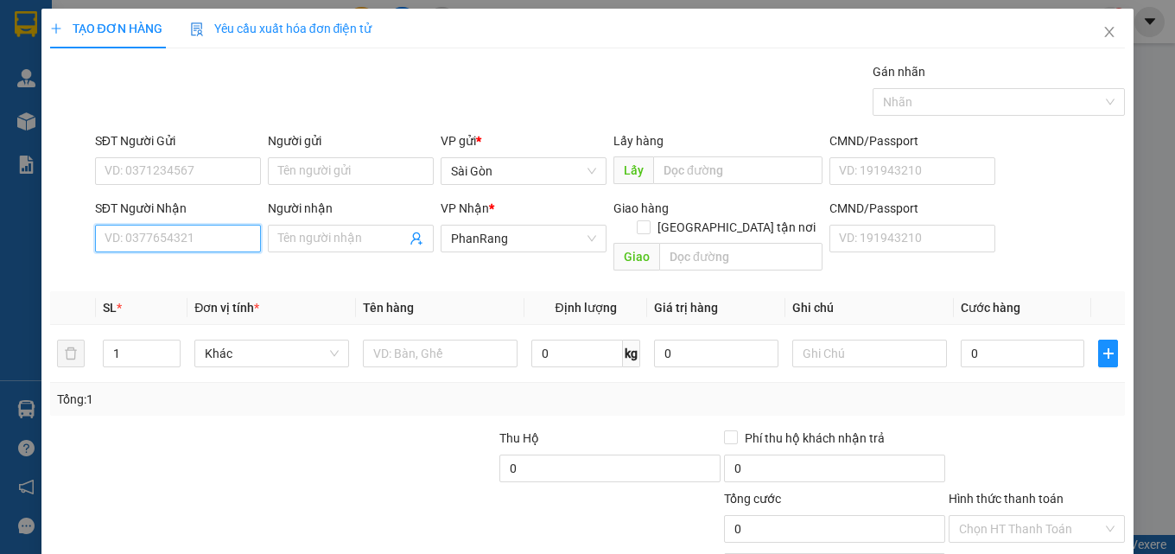
click at [203, 246] on input "SĐT Người Nhận" at bounding box center [178, 239] width 166 height 28
click at [178, 280] on div "0972927251 - DUNG" at bounding box center [176, 273] width 143 height 19
type input "0972927251"
type input "DUNG"
type input "0972927251"
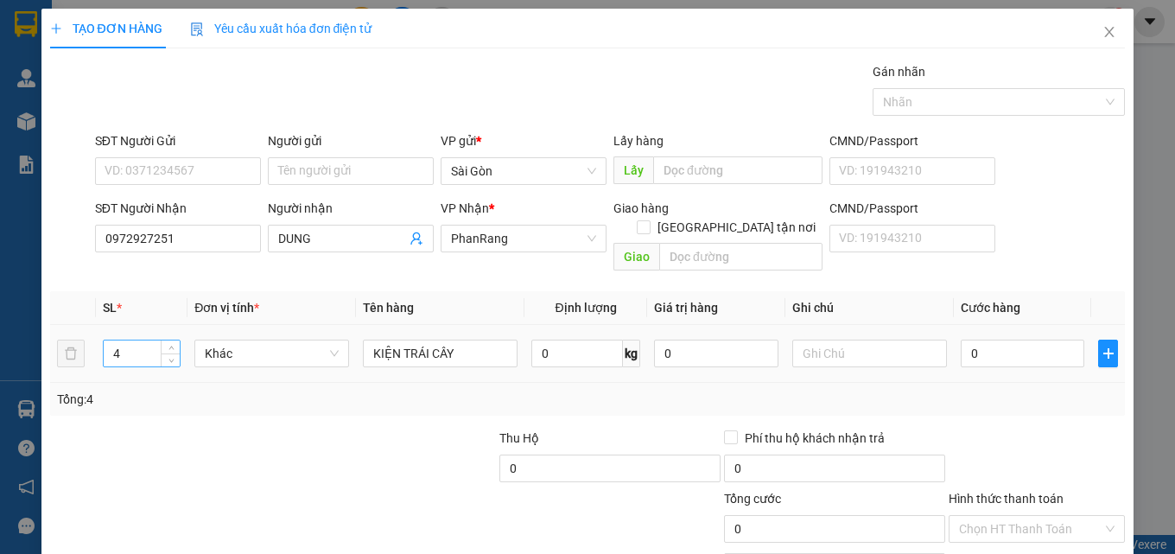
click at [175, 347] on div "4" at bounding box center [142, 354] width 78 height 28
click at [172, 354] on span "down" at bounding box center [171, 359] width 10 height 10
type input "2"
click at [171, 356] on icon "down" at bounding box center [171, 359] width 6 height 6
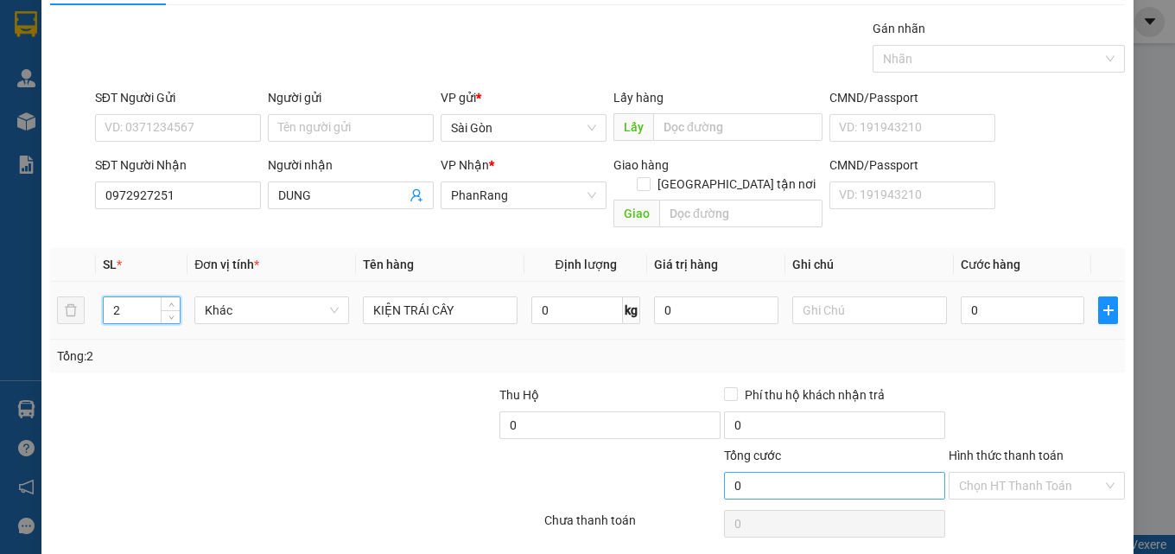
scroll to position [86, 0]
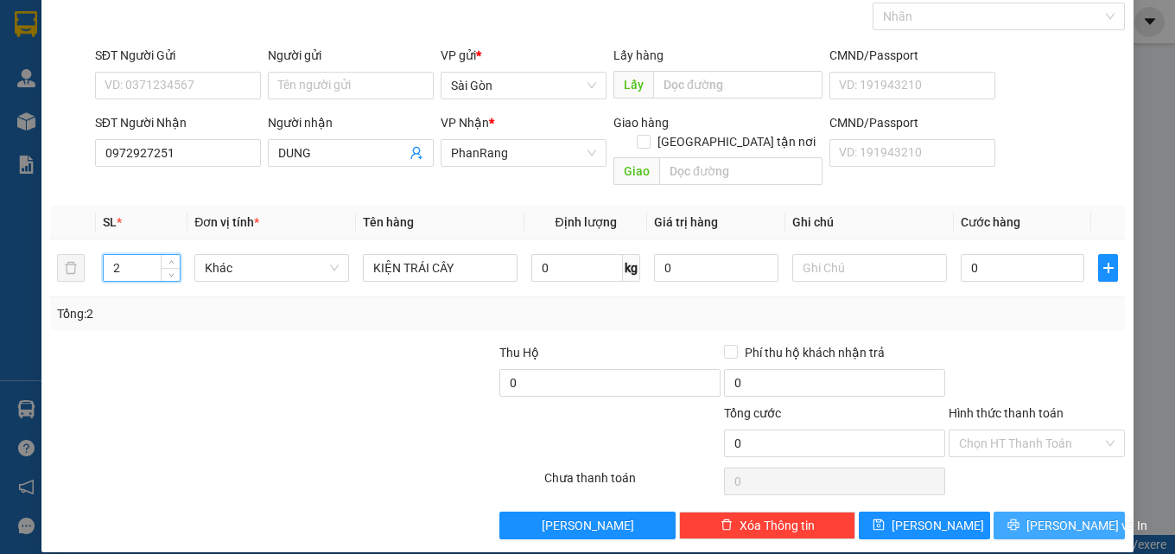
click at [1018, 518] on icon "printer" at bounding box center [1013, 524] width 12 height 12
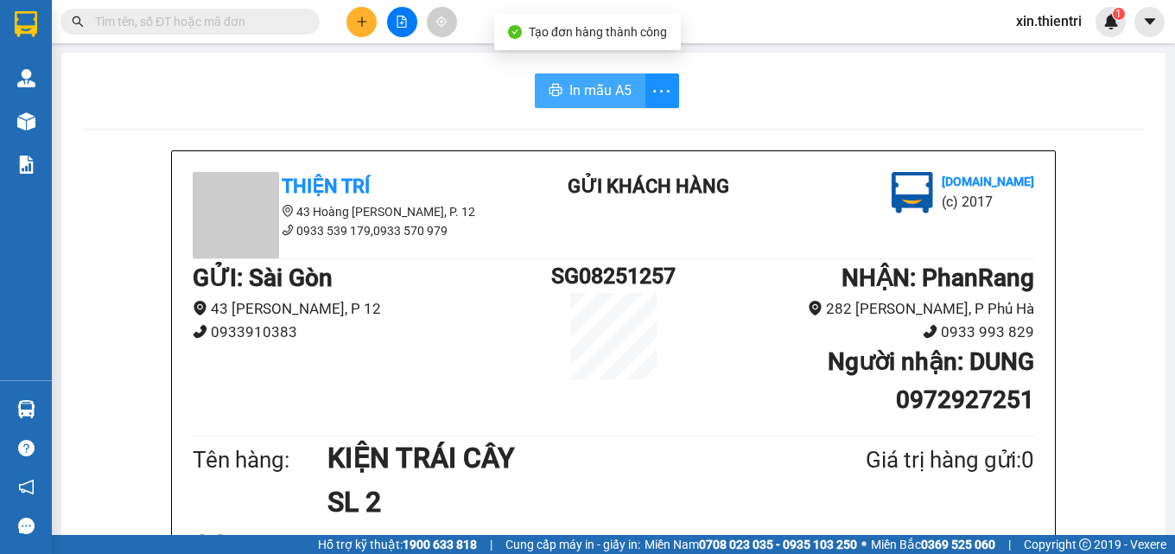
drag, startPoint x: 600, startPoint y: 82, endPoint x: 585, endPoint y: 68, distance: 20.2
click at [595, 80] on span "In mẫu A5" at bounding box center [600, 90] width 62 height 22
click at [360, 25] on icon "plus" at bounding box center [362, 22] width 12 height 12
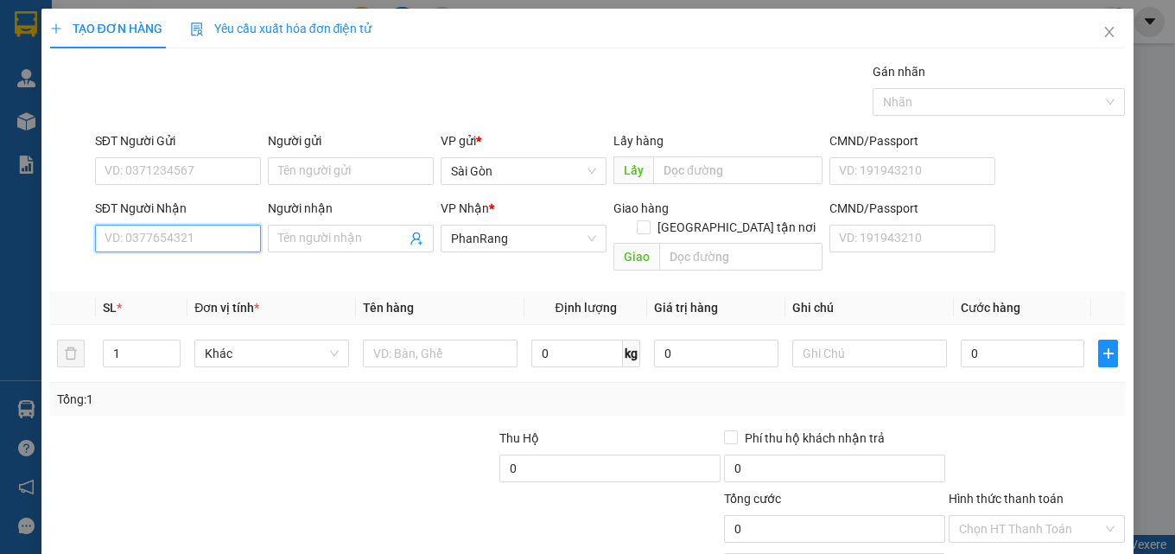
click at [204, 246] on input "SĐT Người Nhận" at bounding box center [178, 239] width 166 height 28
click at [206, 271] on div "0918967679 - HẠNH" at bounding box center [176, 273] width 143 height 19
type input "0918967679"
type input "HẠNH"
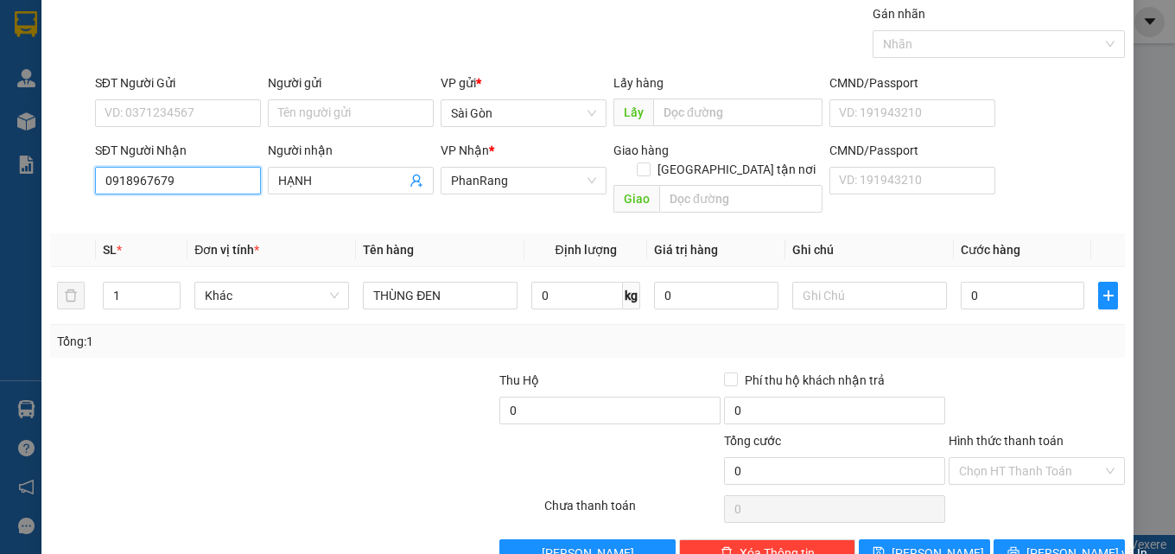
scroll to position [86, 0]
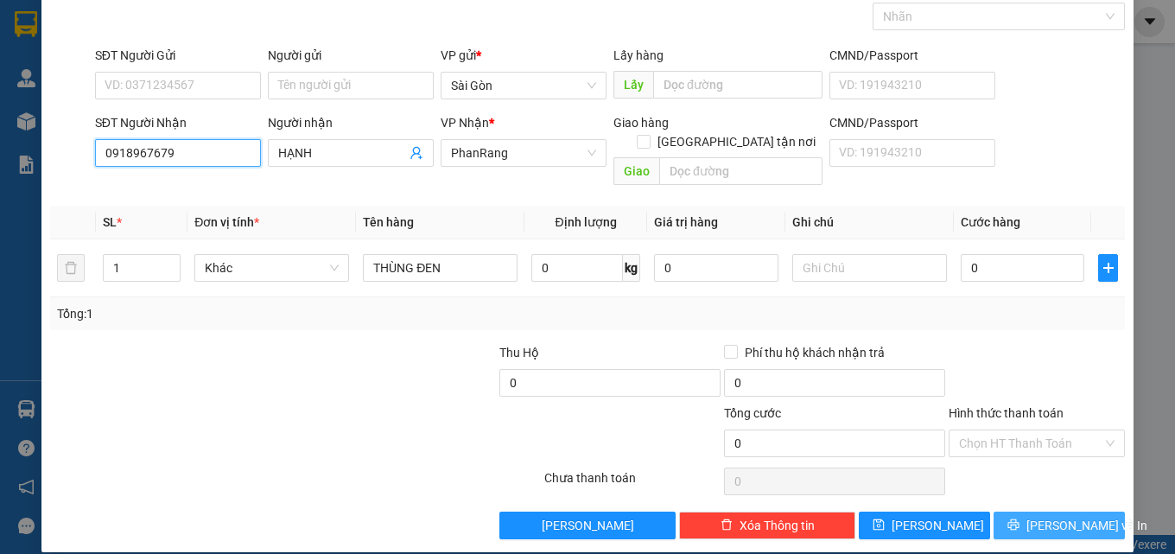
type input "0918967679"
click at [1020, 519] on button "[PERSON_NAME] và In" at bounding box center [1059, 525] width 131 height 28
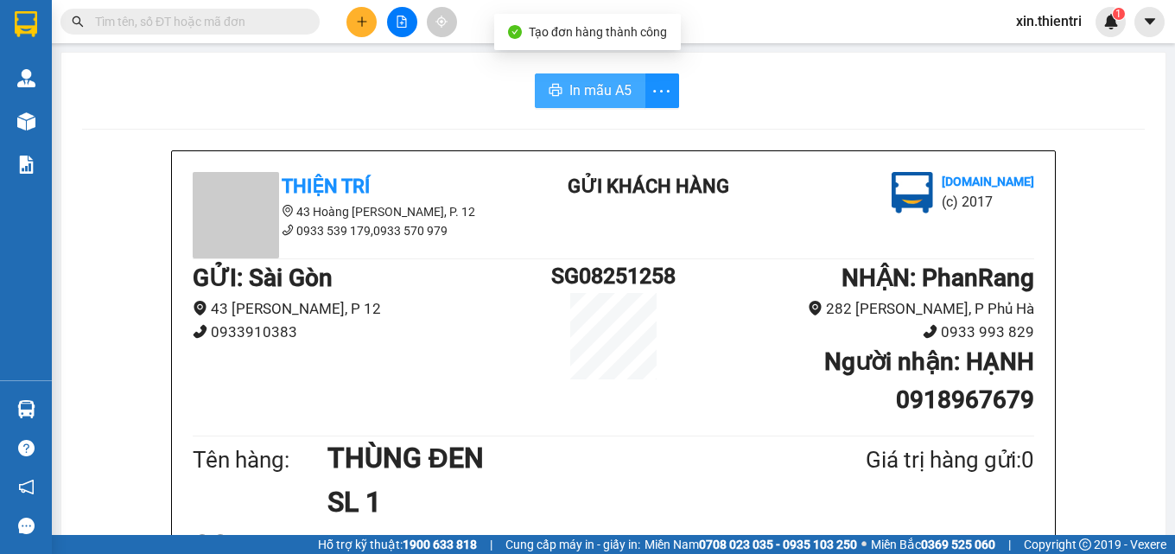
click at [608, 89] on span "In mẫu A5" at bounding box center [600, 90] width 62 height 22
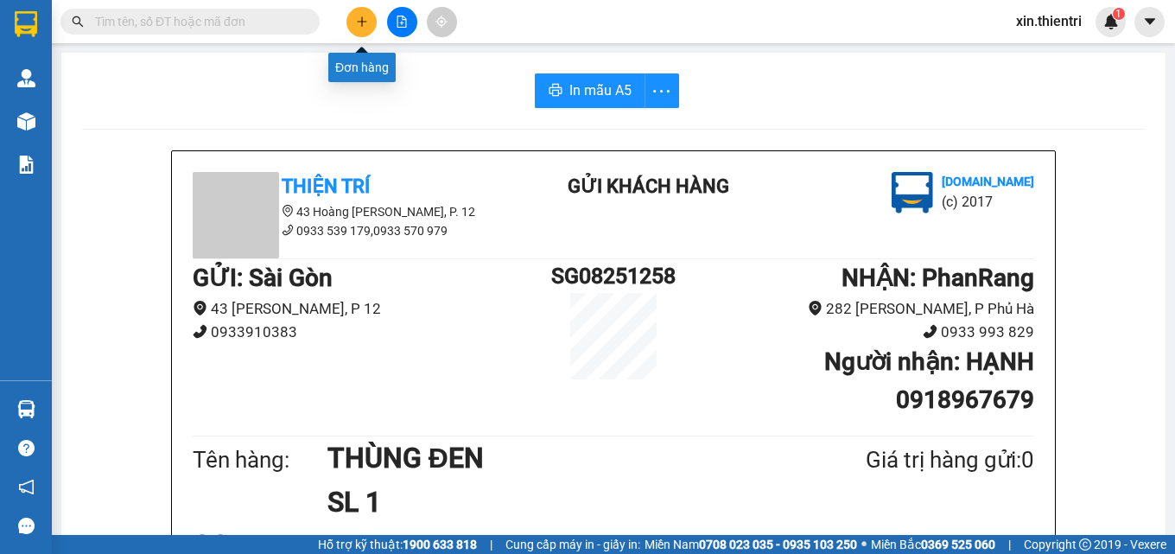
click at [369, 19] on button at bounding box center [361, 22] width 30 height 30
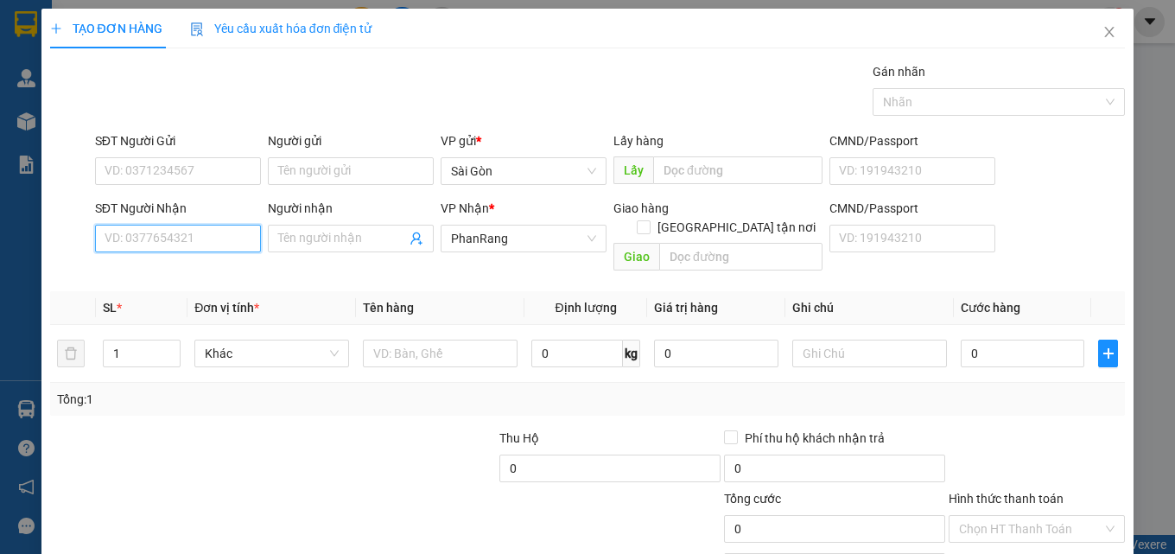
drag, startPoint x: 208, startPoint y: 245, endPoint x: 225, endPoint y: 240, distance: 17.0
click at [209, 245] on input "SĐT Người Nhận" at bounding box center [178, 239] width 166 height 28
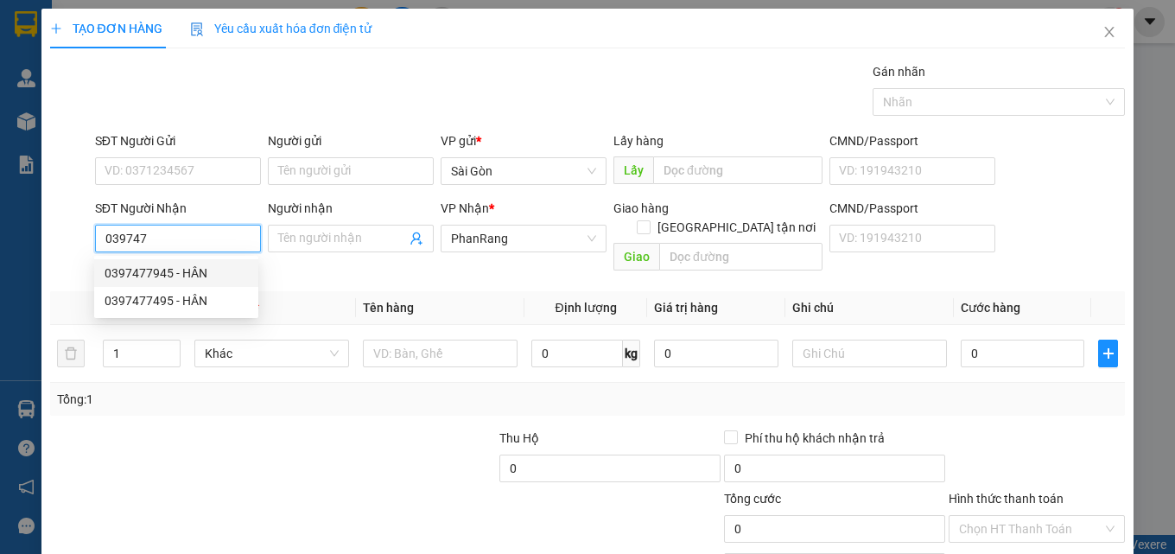
click at [216, 274] on div "0397477945 - HÂN" at bounding box center [176, 273] width 143 height 19
type input "0397477945"
type input "HÂN"
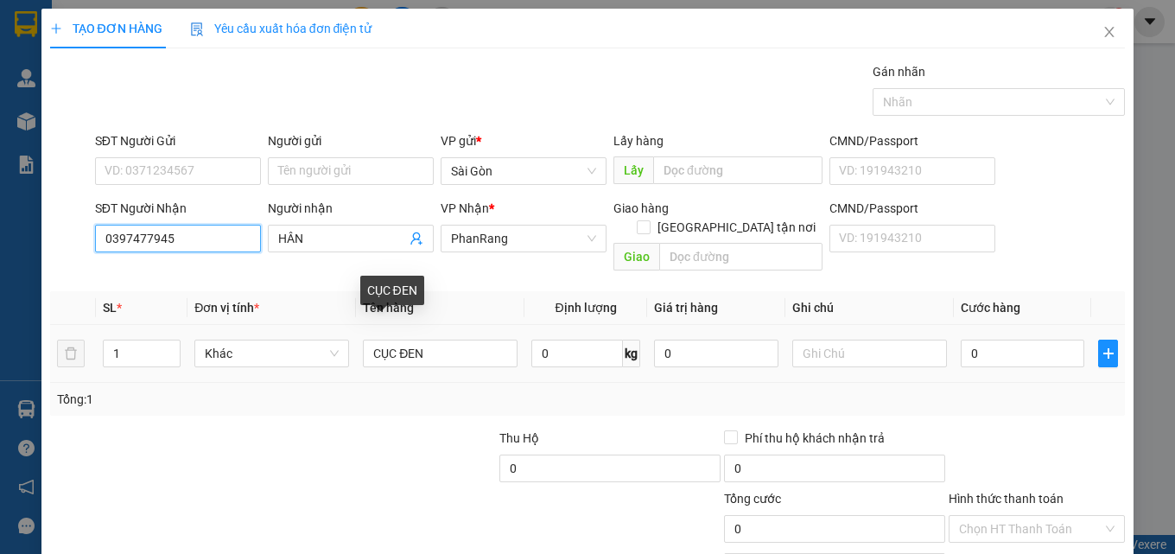
scroll to position [86, 0]
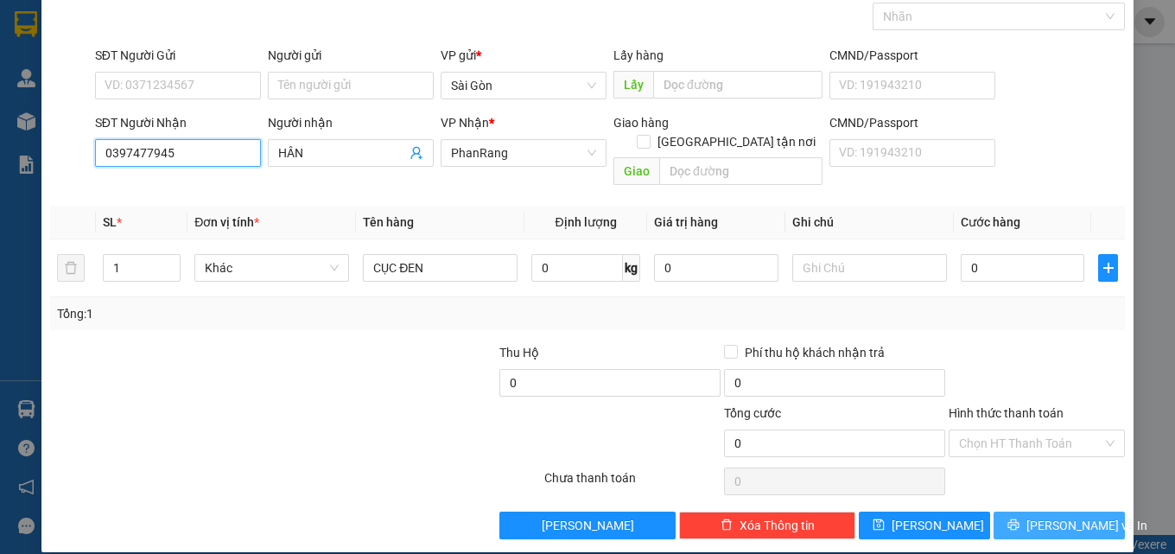
type input "0397477945"
click at [1027, 511] on button "[PERSON_NAME] và In" at bounding box center [1059, 525] width 131 height 28
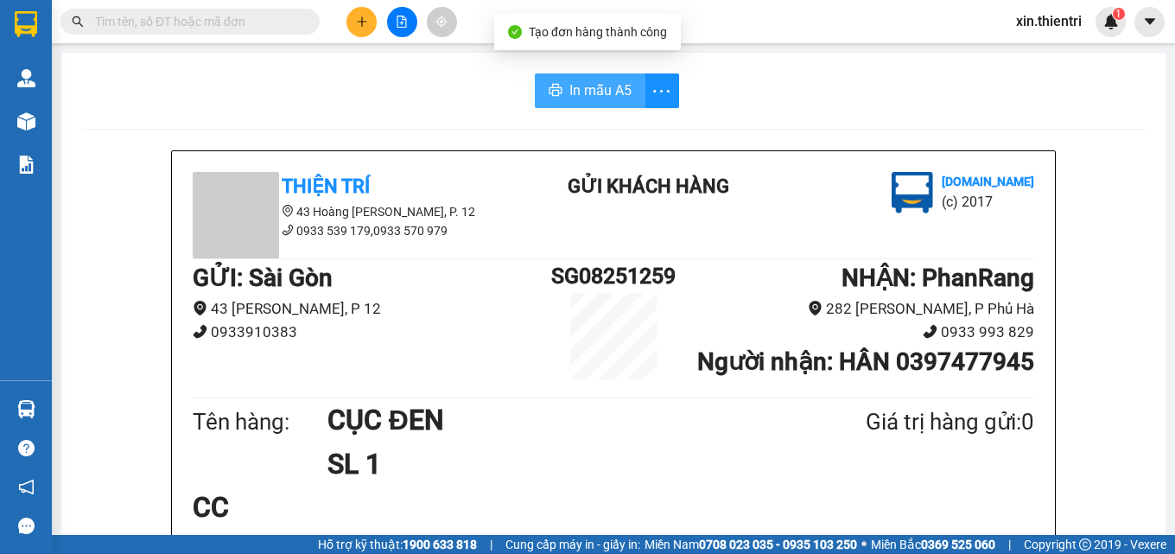
drag, startPoint x: 594, startPoint y: 85, endPoint x: 678, endPoint y: 117, distance: 90.0
click at [602, 90] on span "In mẫu A5" at bounding box center [600, 90] width 62 height 22
click at [359, 24] on icon "plus" at bounding box center [362, 22] width 12 height 12
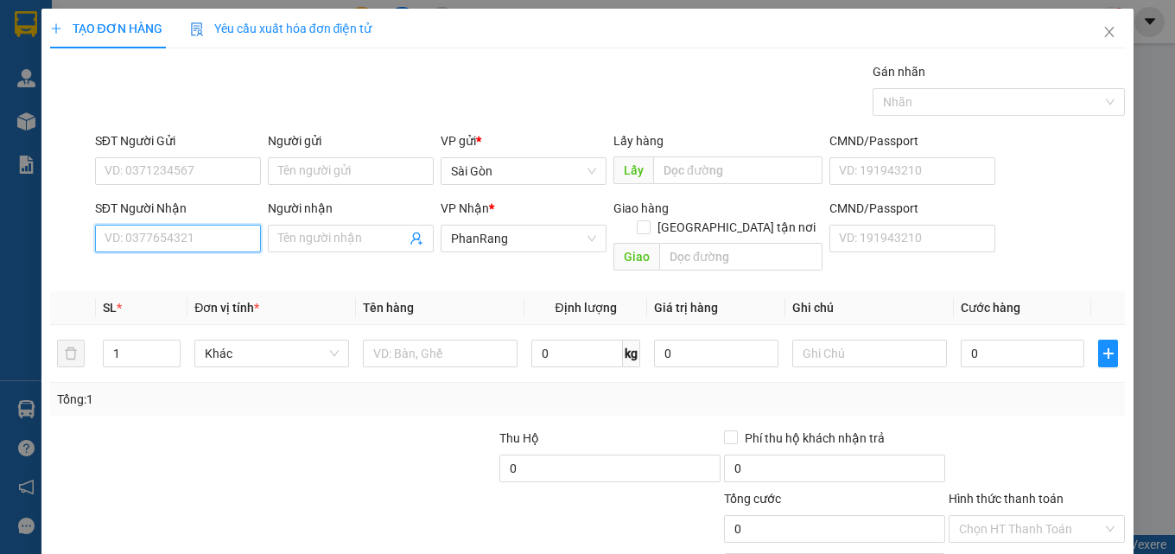
click at [162, 241] on input "SĐT Người Nhận" at bounding box center [178, 239] width 166 height 28
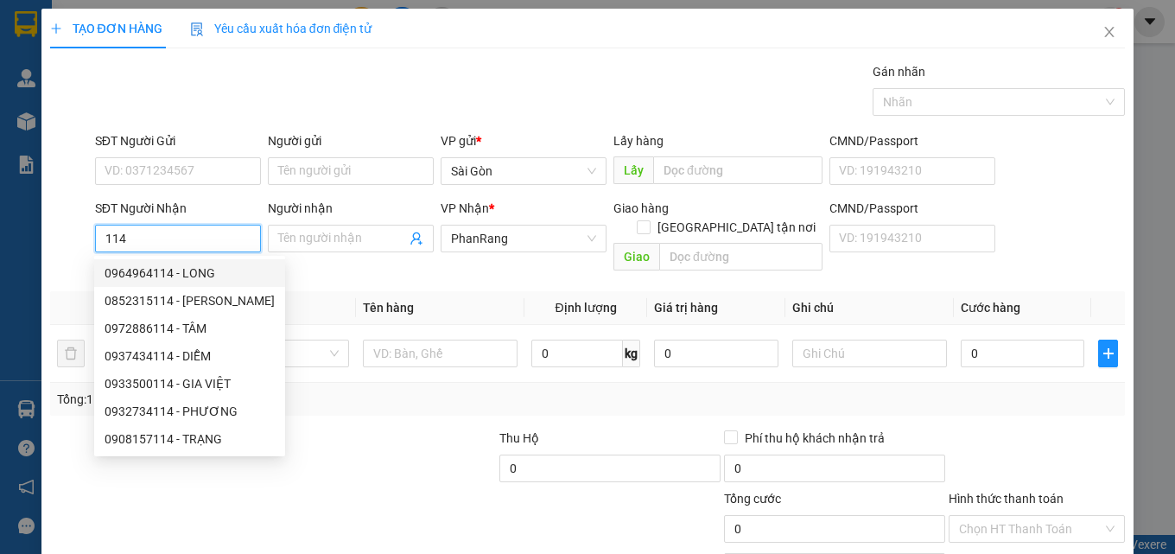
click at [175, 268] on div "0964964114 - LONG" at bounding box center [190, 273] width 170 height 19
type input "0964964114"
type input "LONG"
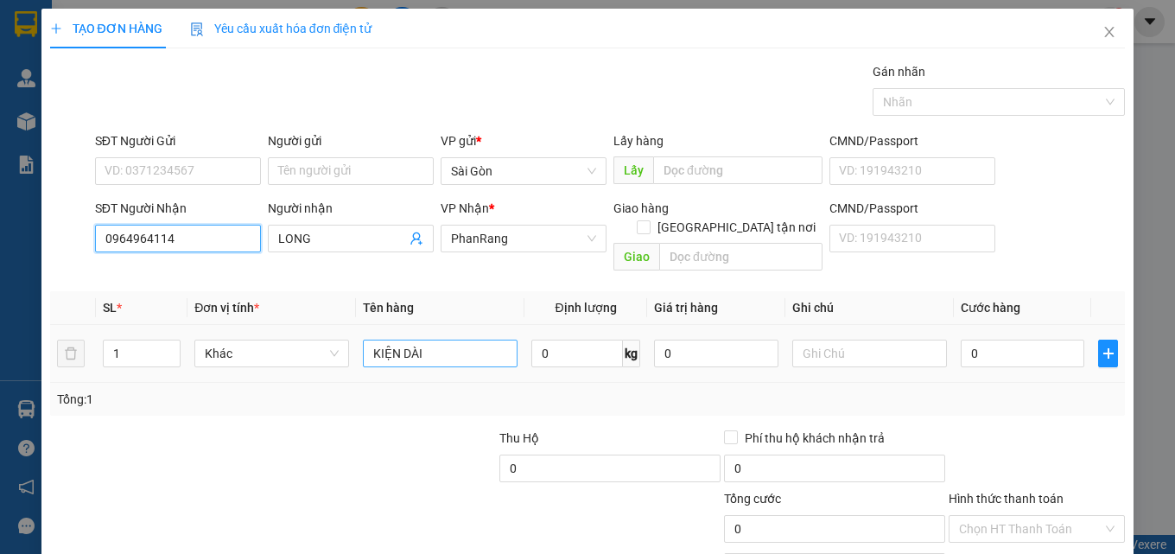
type input "0964964114"
click at [435, 340] on input "KIỆN DÀI" at bounding box center [440, 354] width 155 height 28
type input "K"
type input "1 THÙNG XỐP 1 KIỆN"
type input "2"
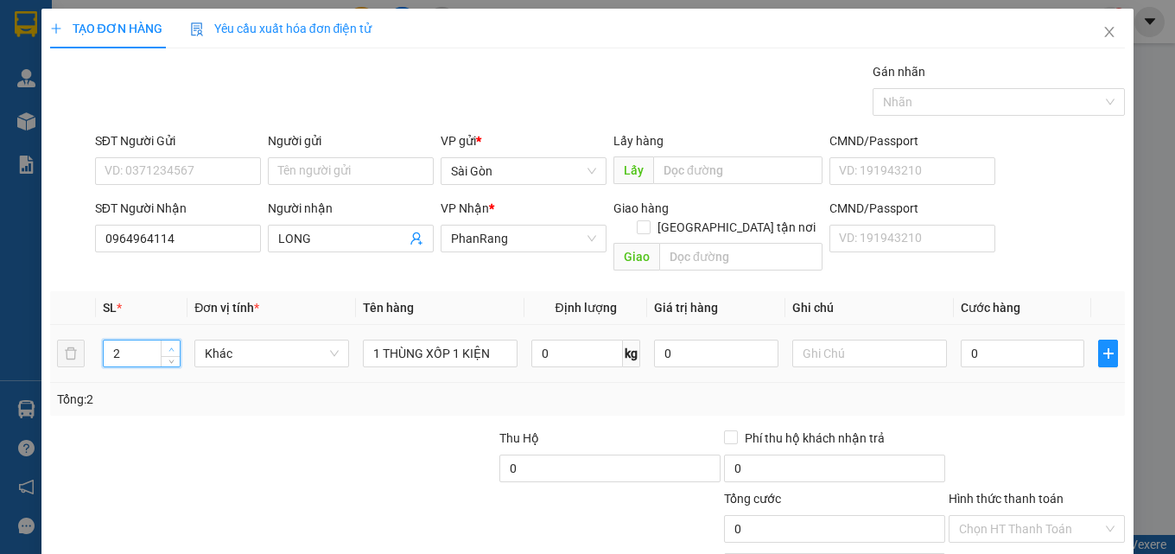
click at [161, 340] on span "Increase Value" at bounding box center [170, 348] width 19 height 16
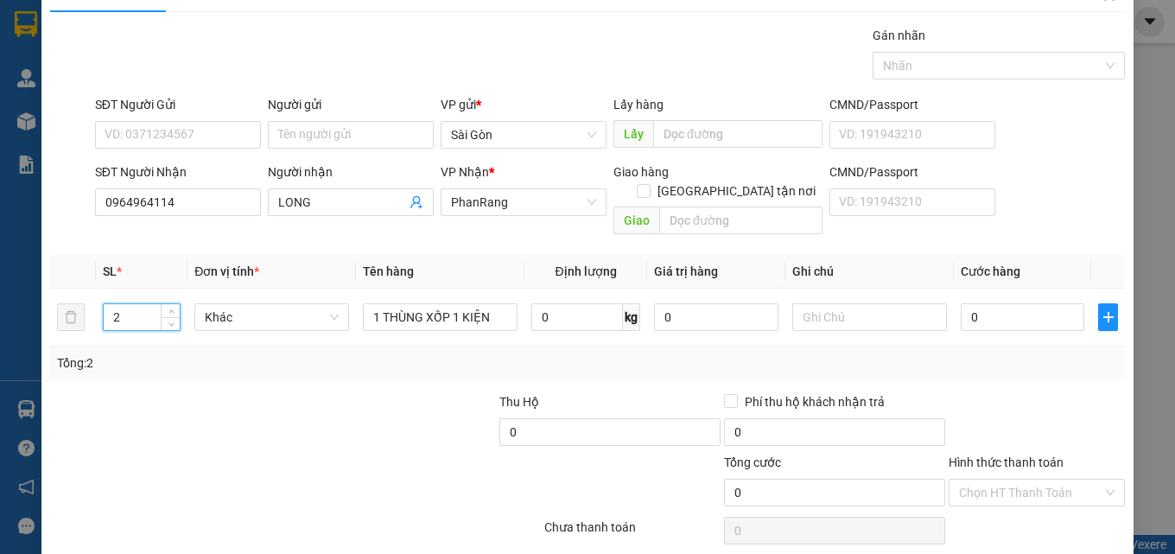
scroll to position [86, 0]
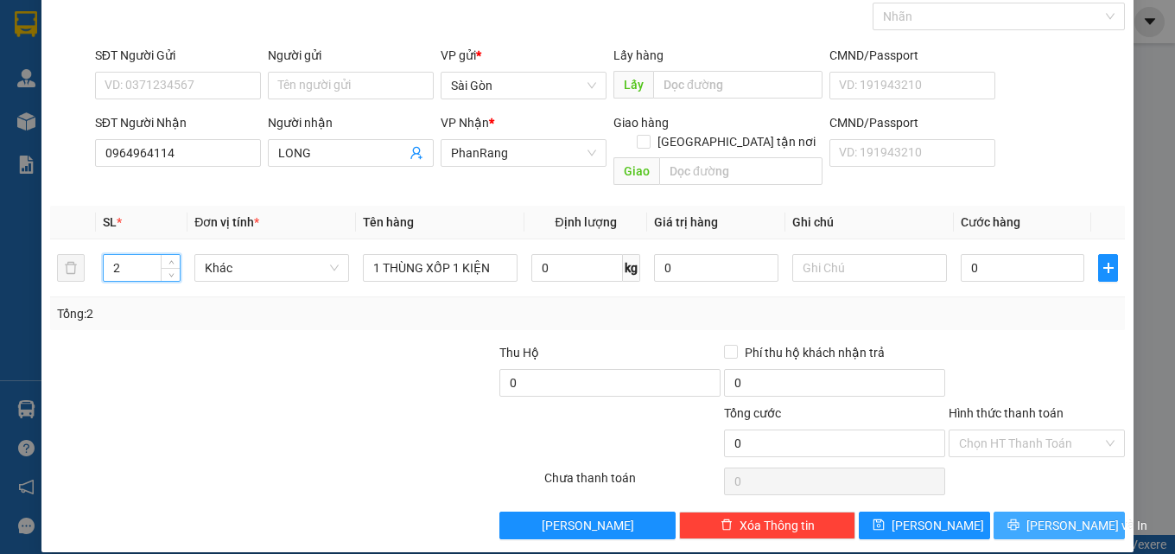
click at [1051, 516] on span "[PERSON_NAME] và In" at bounding box center [1086, 525] width 121 height 19
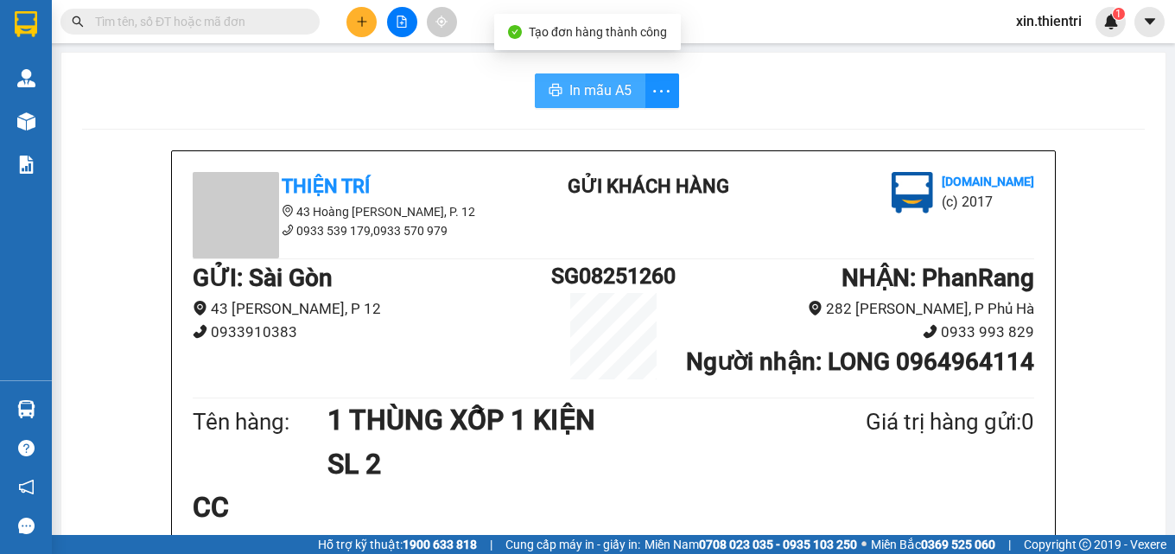
drag, startPoint x: 587, startPoint y: 85, endPoint x: 581, endPoint y: 78, distance: 9.2
click at [586, 84] on span "In mẫu A5" at bounding box center [600, 90] width 62 height 22
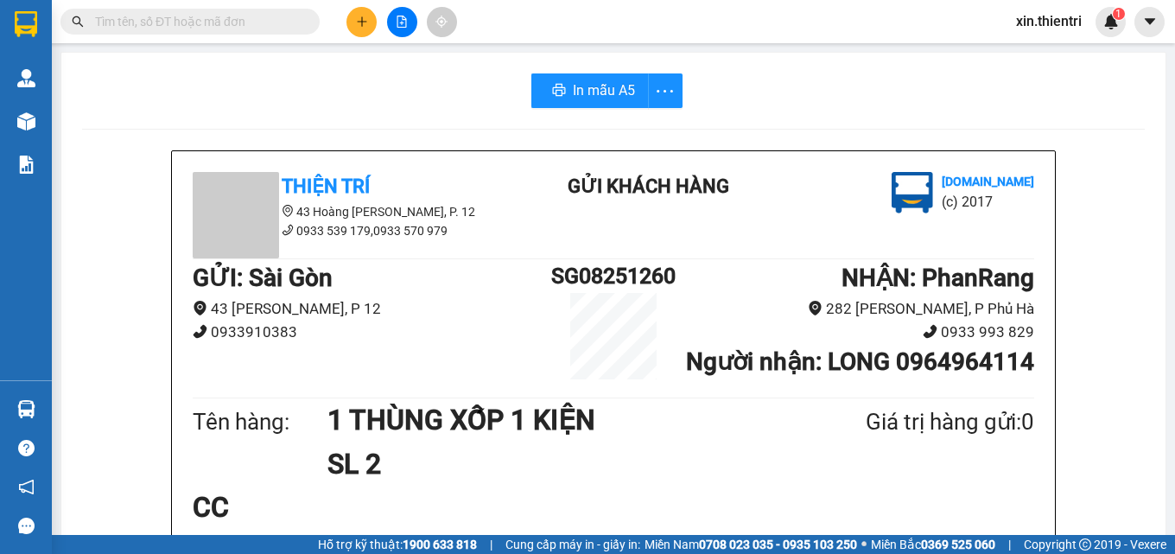
click at [365, 15] on button at bounding box center [361, 22] width 30 height 30
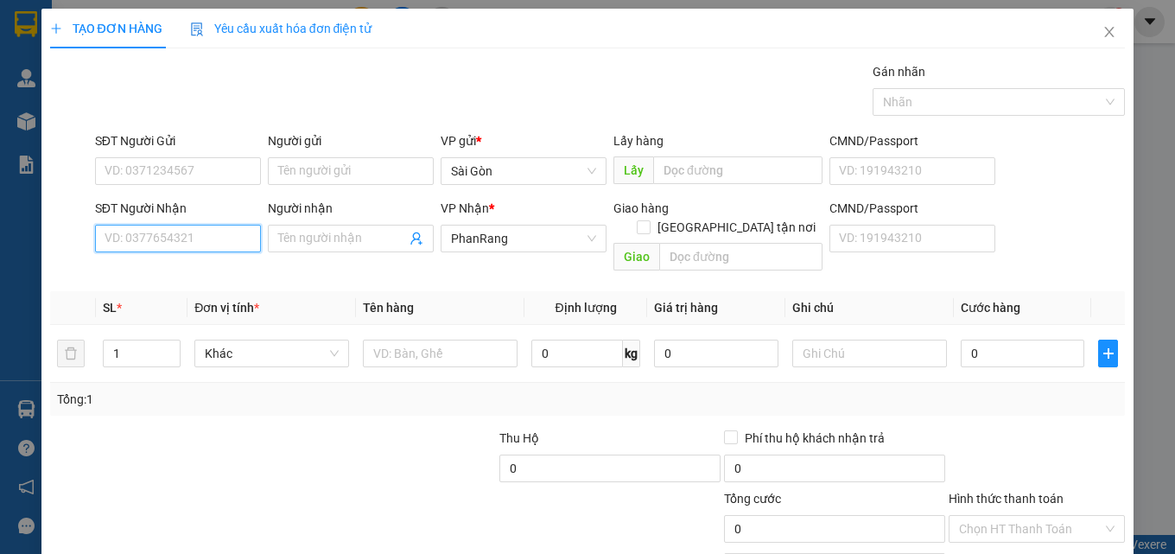
click at [192, 239] on input "SĐT Người Nhận" at bounding box center [178, 239] width 166 height 28
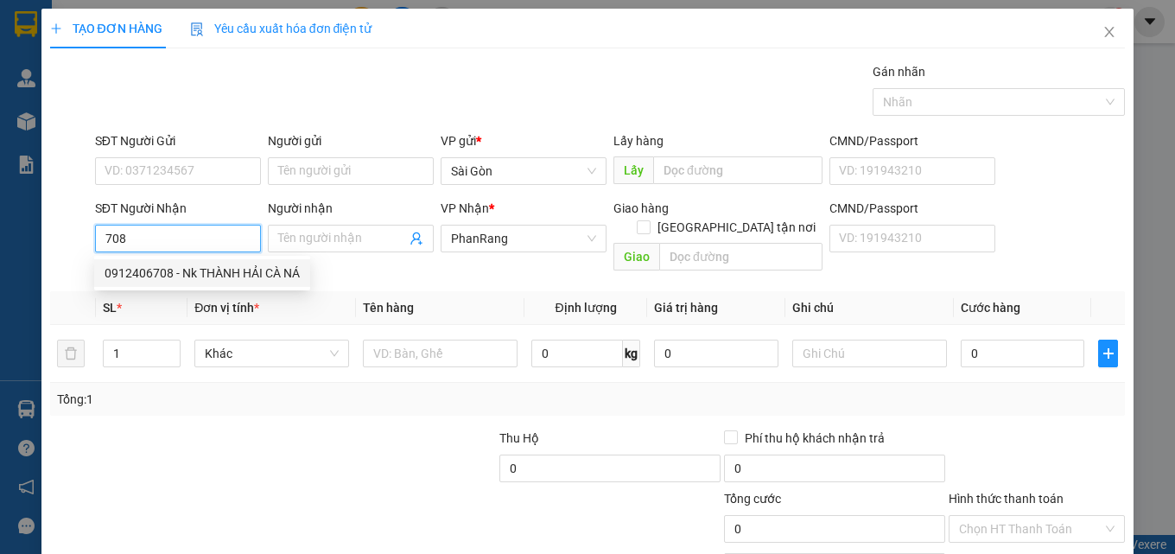
click at [166, 268] on div "0912406708 - Nk THÀNH HẢI CÀ NÁ" at bounding box center [202, 273] width 195 height 19
type input "0912406708"
type input "Nk THÀNH HẢI CÀ NÁ"
type input "20.000"
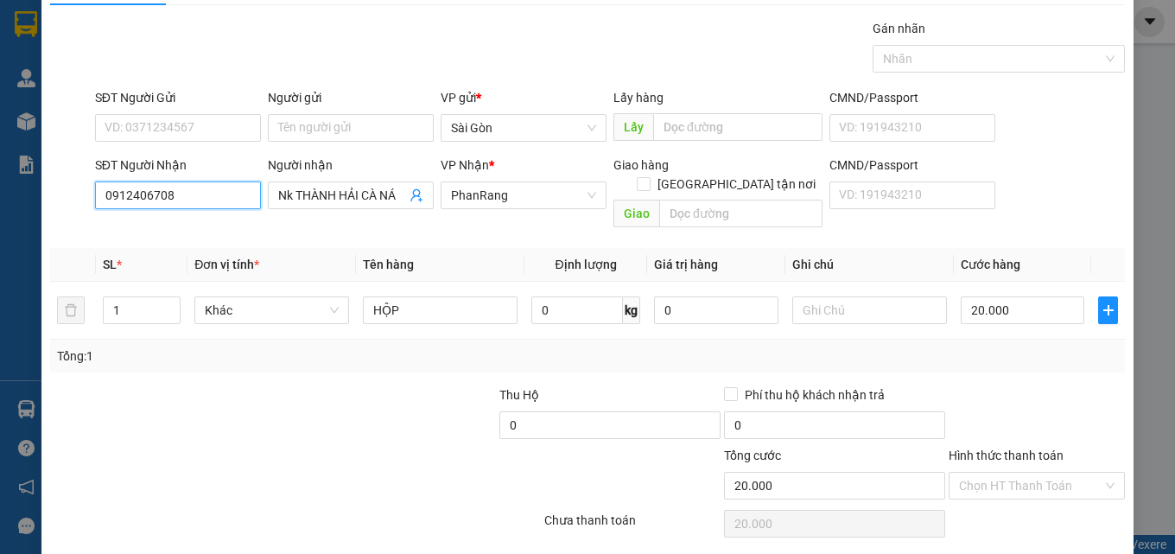
scroll to position [86, 0]
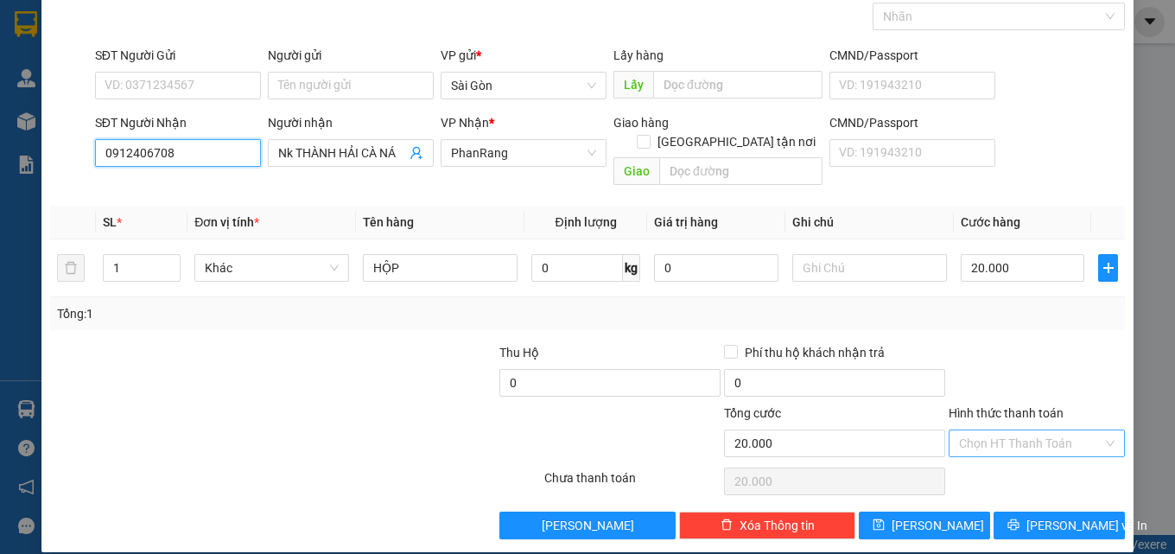
type input "0912406708"
click at [988, 430] on input "Hình thức thanh toán" at bounding box center [1030, 443] width 143 height 26
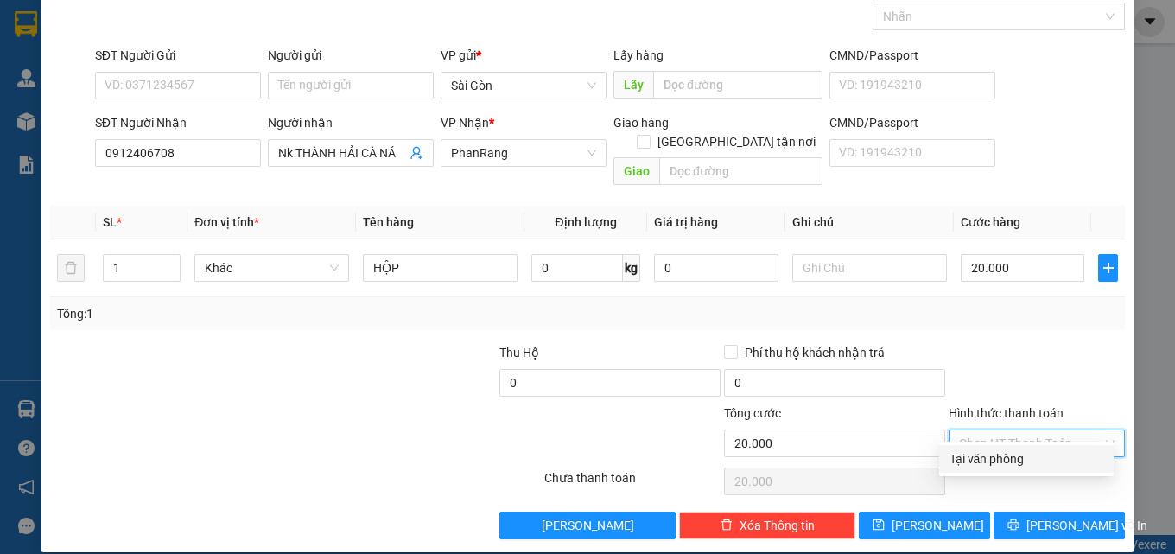
click at [1022, 461] on div "Tại văn phòng" at bounding box center [1026, 458] width 154 height 19
type input "0"
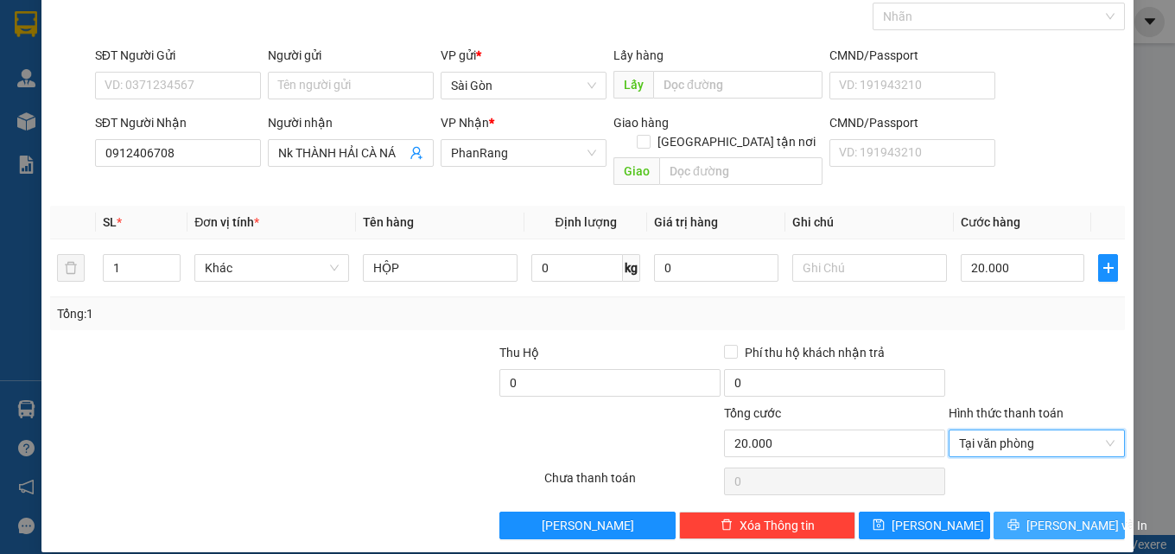
click at [1036, 516] on span "[PERSON_NAME] và In" at bounding box center [1086, 525] width 121 height 19
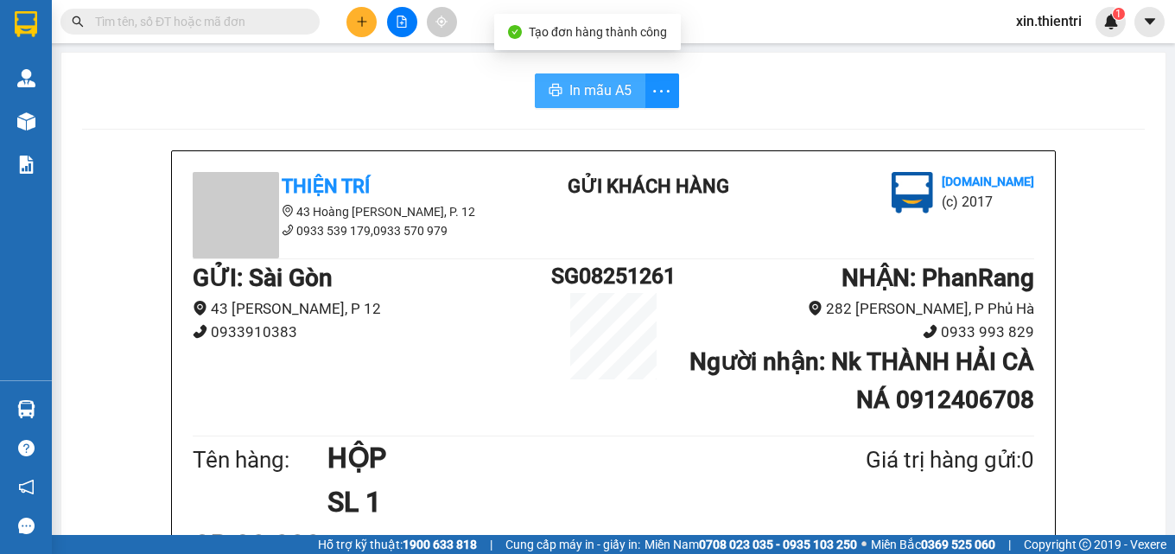
click at [595, 84] on span "In mẫu A5" at bounding box center [600, 90] width 62 height 22
click at [556, 85] on button "In mẫu A5" at bounding box center [590, 90] width 111 height 35
click at [356, 22] on icon "plus" at bounding box center [362, 22] width 12 height 12
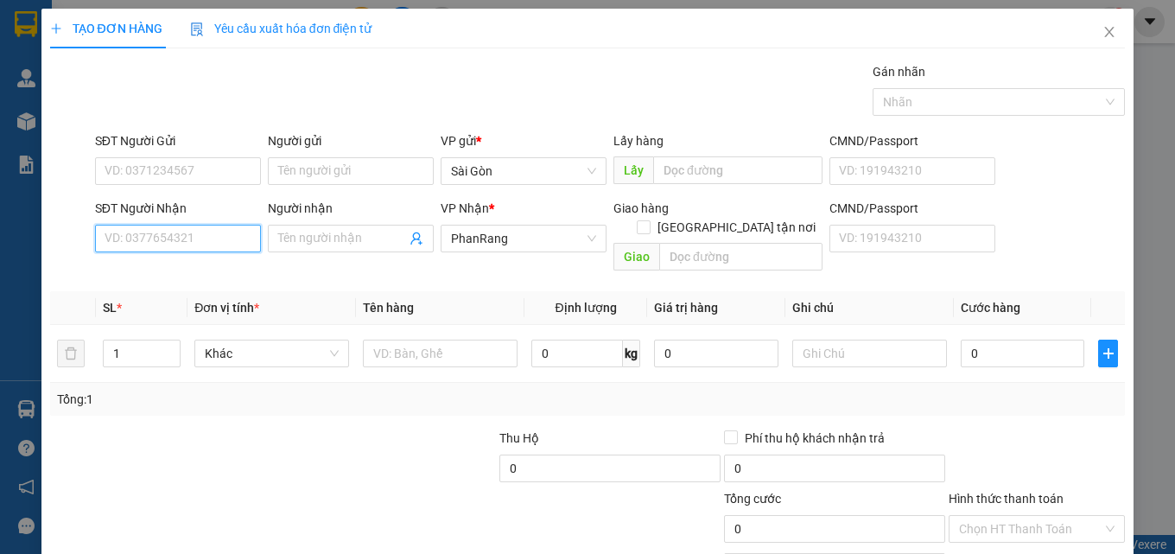
drag, startPoint x: 224, startPoint y: 241, endPoint x: 218, endPoint y: 225, distance: 16.7
click at [222, 241] on input "SĐT Người Nhận" at bounding box center [178, 239] width 166 height 28
drag, startPoint x: 158, startPoint y: 283, endPoint x: 158, endPoint y: 270, distance: 13.0
click at [158, 280] on div "0823954606 - TUẤN" at bounding box center [176, 273] width 164 height 28
type input "0823954606"
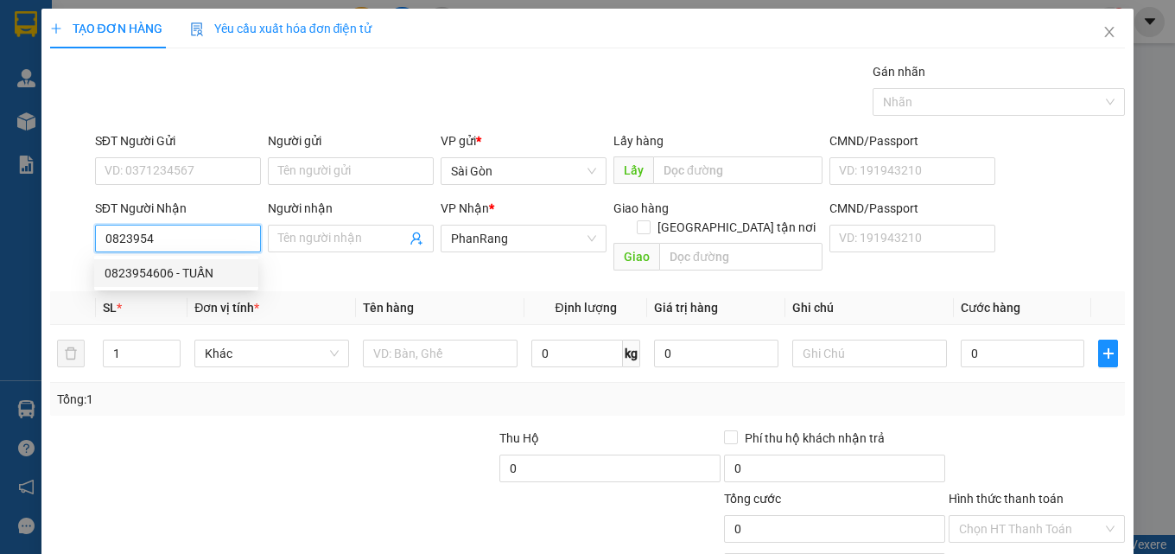
type input "TUẤN"
type input "NINH HẢI"
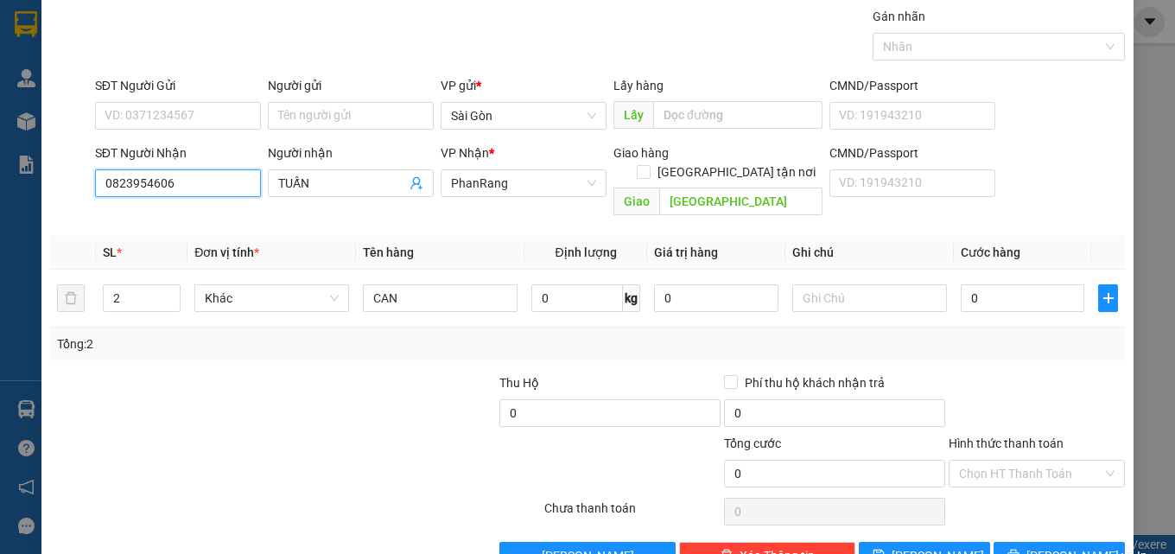
scroll to position [86, 0]
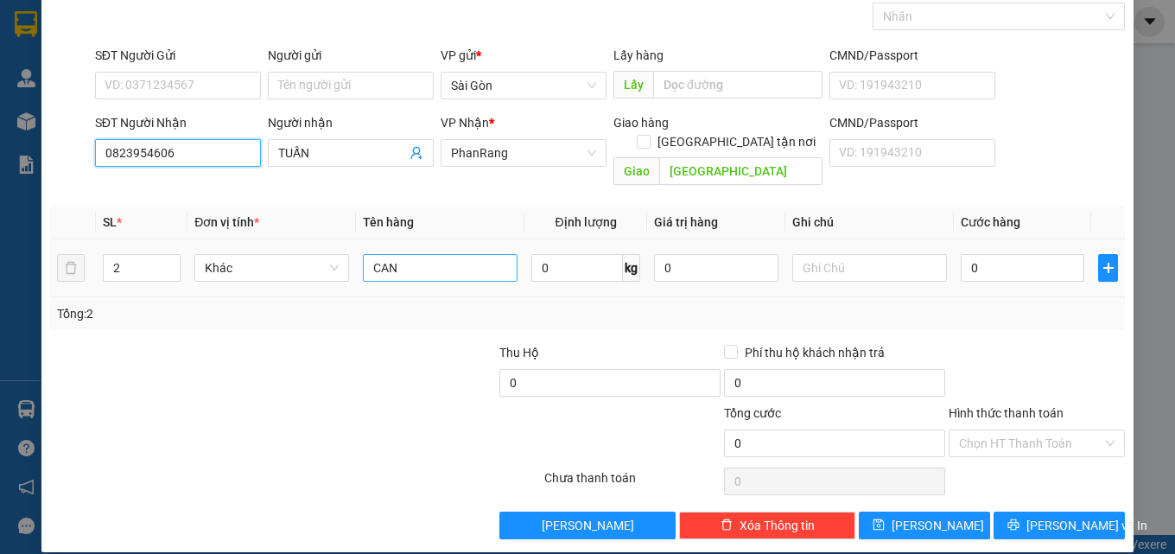
type input "0823954606"
click at [451, 254] on input "CAN" at bounding box center [440, 268] width 155 height 28
type input "C"
type input "2 CAN 2 XÔ"
click at [171, 261] on icon "up" at bounding box center [171, 264] width 6 height 6
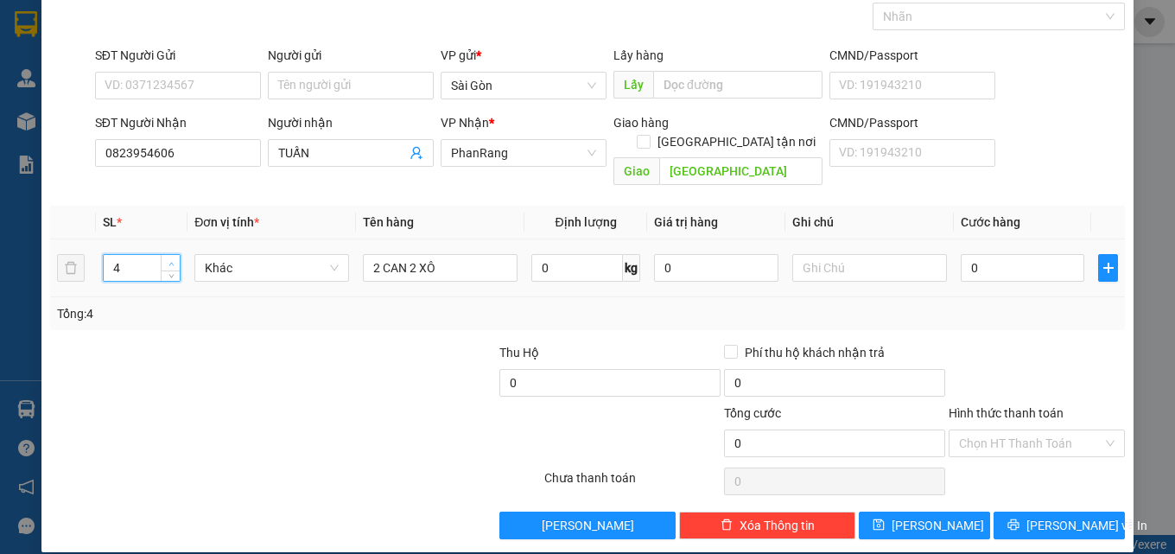
click at [171, 261] on icon "up" at bounding box center [171, 264] width 6 height 6
click at [1016, 261] on input "0" at bounding box center [1023, 268] width 124 height 28
click at [1013, 430] on input "Hình thức thanh toán" at bounding box center [1030, 443] width 143 height 26
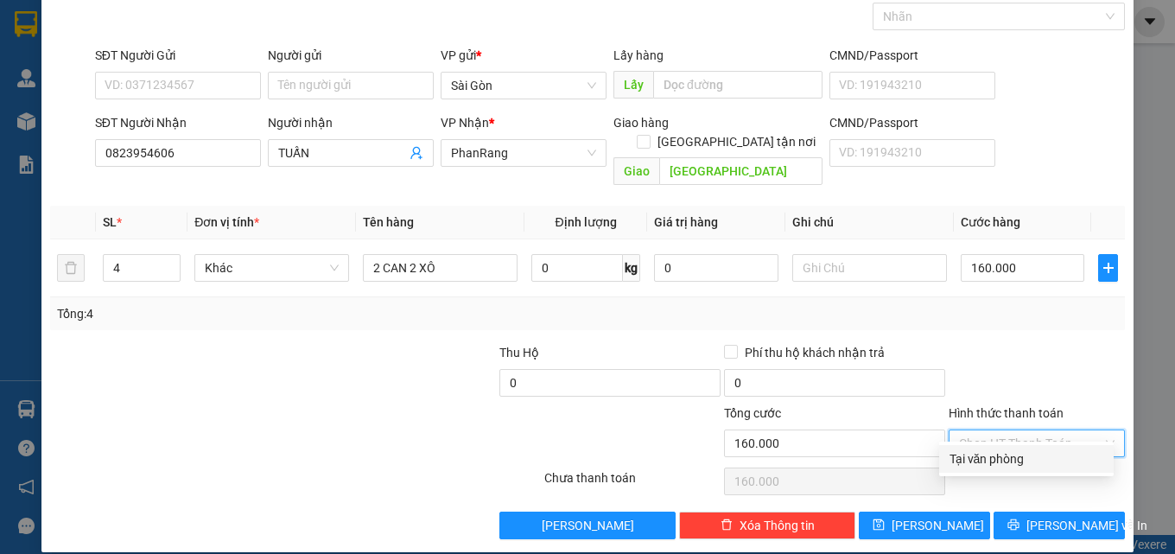
drag, startPoint x: 1022, startPoint y: 470, endPoint x: 1036, endPoint y: 500, distance: 33.2
click at [1022, 469] on div "Tại văn phòng" at bounding box center [1026, 459] width 175 height 28
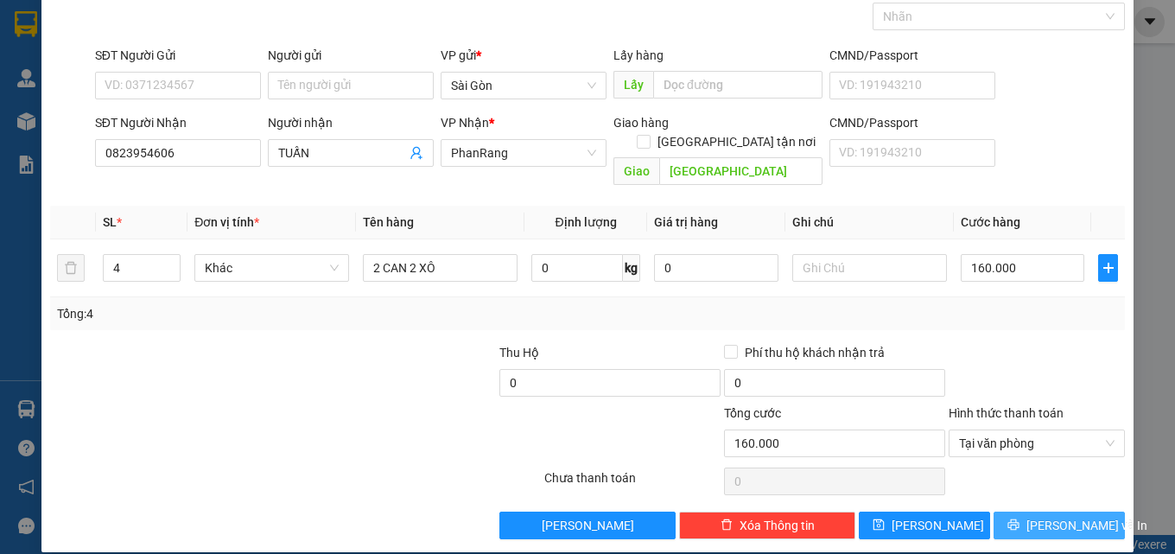
click at [1035, 516] on span "[PERSON_NAME] và In" at bounding box center [1086, 525] width 121 height 19
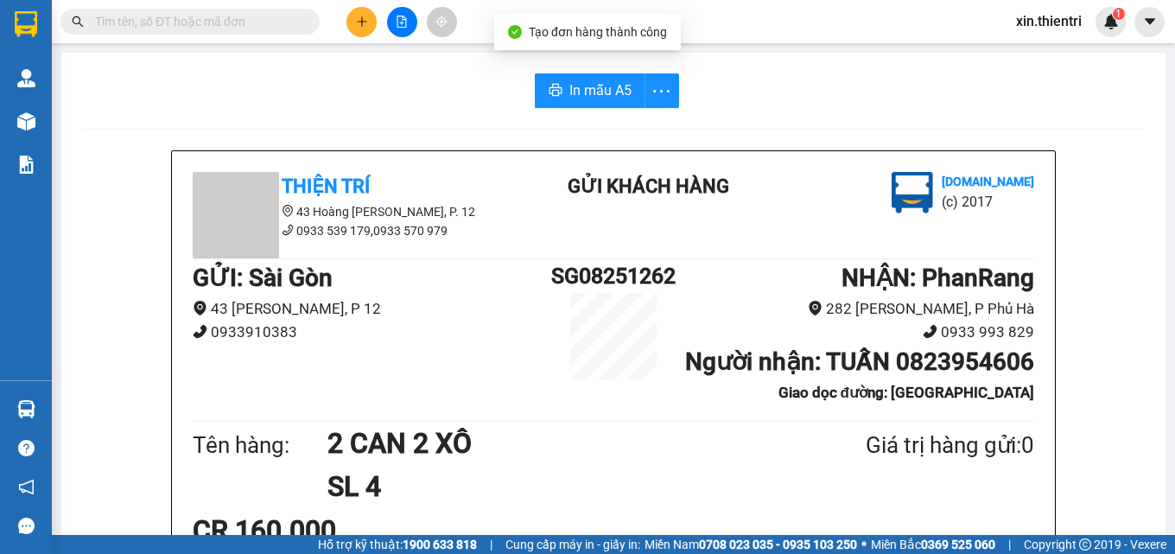
click at [586, 96] on span "In mẫu A5" at bounding box center [600, 90] width 62 height 22
drag, startPoint x: 912, startPoint y: 491, endPoint x: 348, endPoint y: 16, distance: 737.1
click at [348, 16] on button at bounding box center [361, 22] width 30 height 30
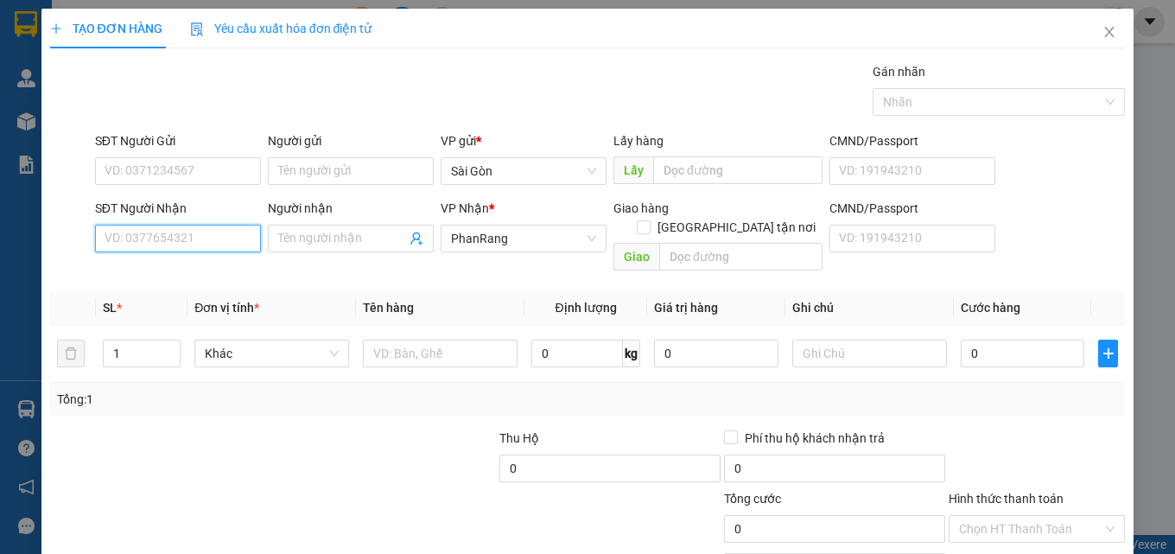
click at [194, 237] on input "SĐT Người Nhận" at bounding box center [178, 239] width 166 height 28
drag, startPoint x: 191, startPoint y: 279, endPoint x: 181, endPoint y: 276, distance: 10.9
click at [190, 278] on div "0966611117 - NGỌC" at bounding box center [176, 273] width 143 height 19
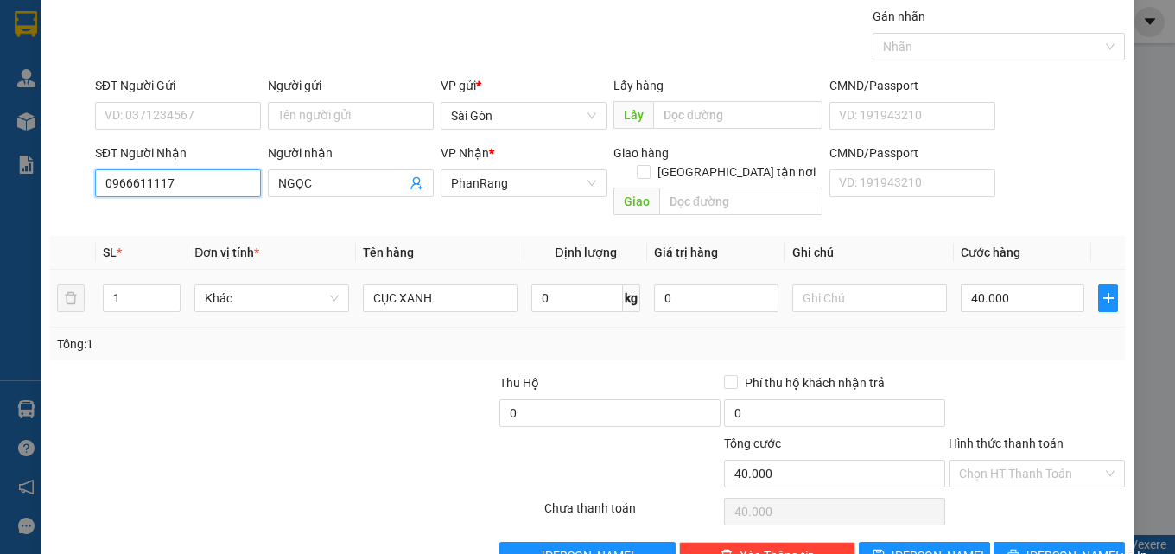
scroll to position [86, 0]
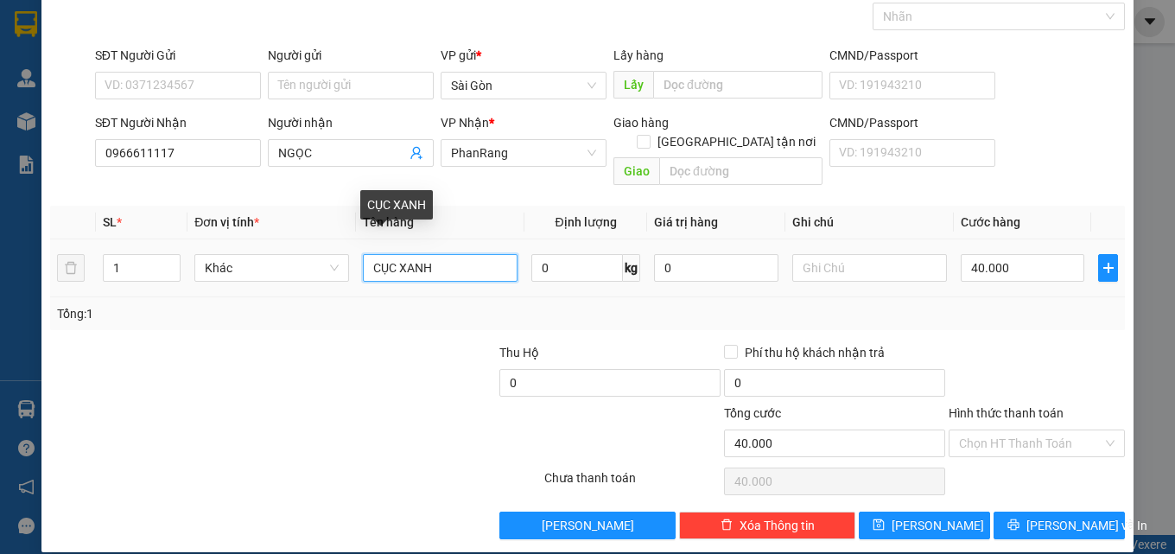
click at [440, 254] on input "CỤC XANH" at bounding box center [440, 268] width 155 height 28
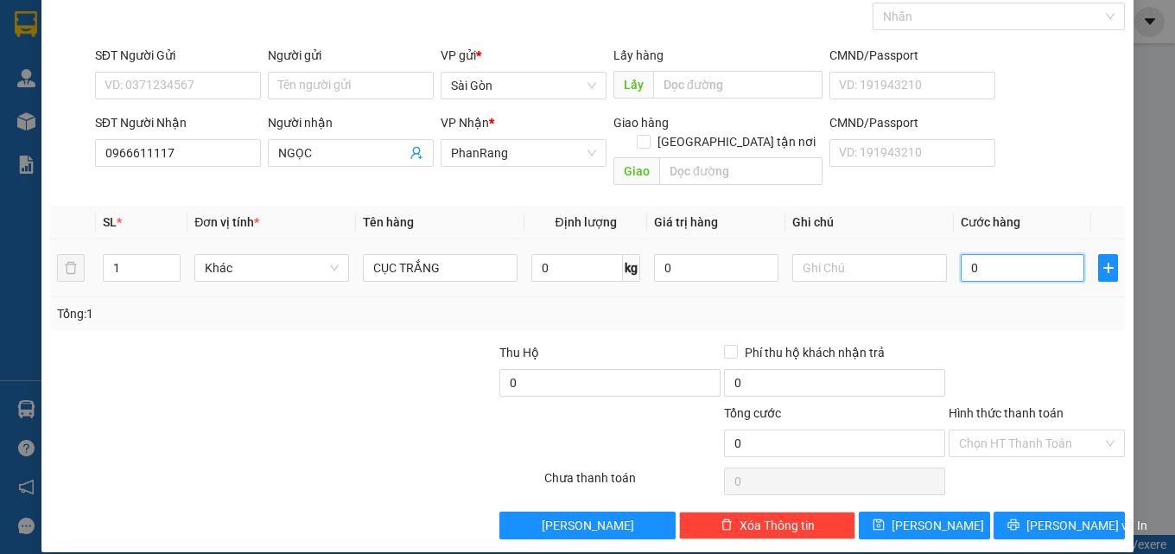
click at [1015, 254] on input "0" at bounding box center [1023, 268] width 124 height 28
click at [1002, 430] on input "Hình thức thanh toán" at bounding box center [1030, 443] width 143 height 26
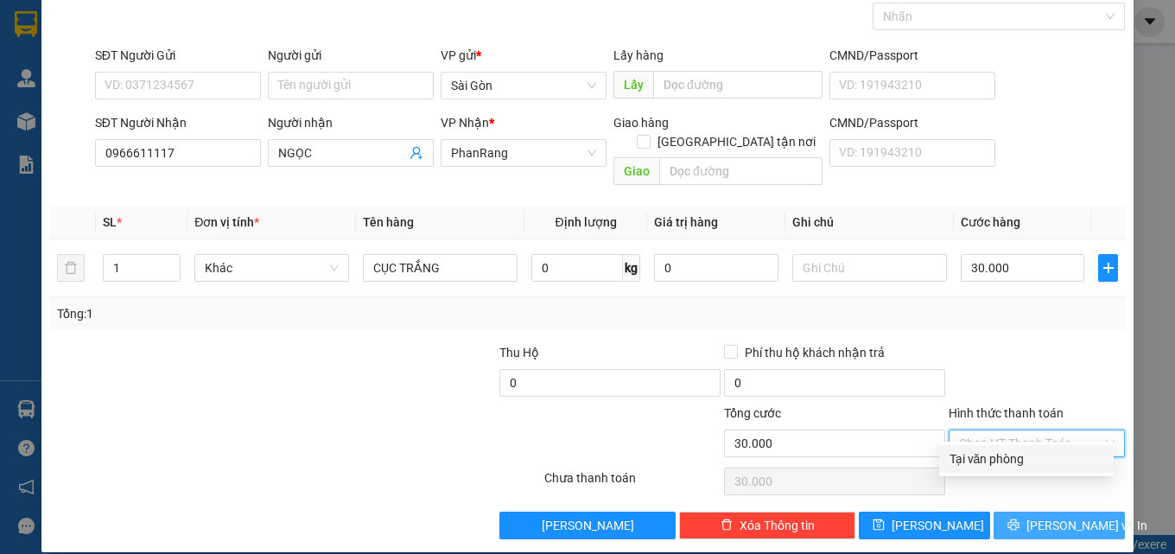
drag, startPoint x: 1025, startPoint y: 462, endPoint x: 1075, endPoint y: 505, distance: 66.2
click at [1025, 463] on div "Tại văn phòng" at bounding box center [1026, 458] width 154 height 19
click at [1070, 516] on span "[PERSON_NAME] và In" at bounding box center [1086, 525] width 121 height 19
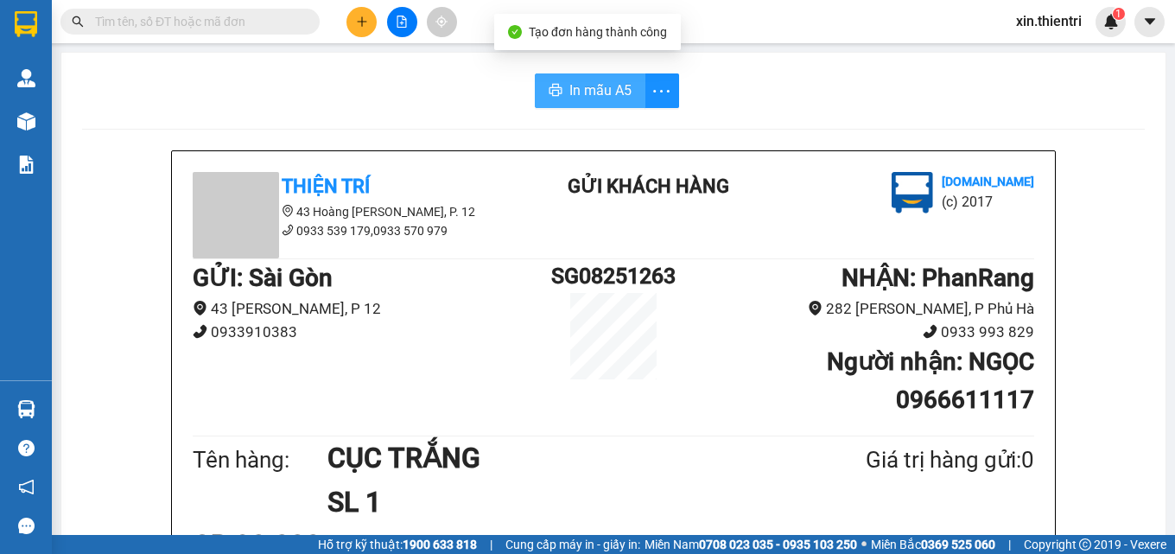
click at [571, 86] on span "In mẫu A5" at bounding box center [600, 90] width 62 height 22
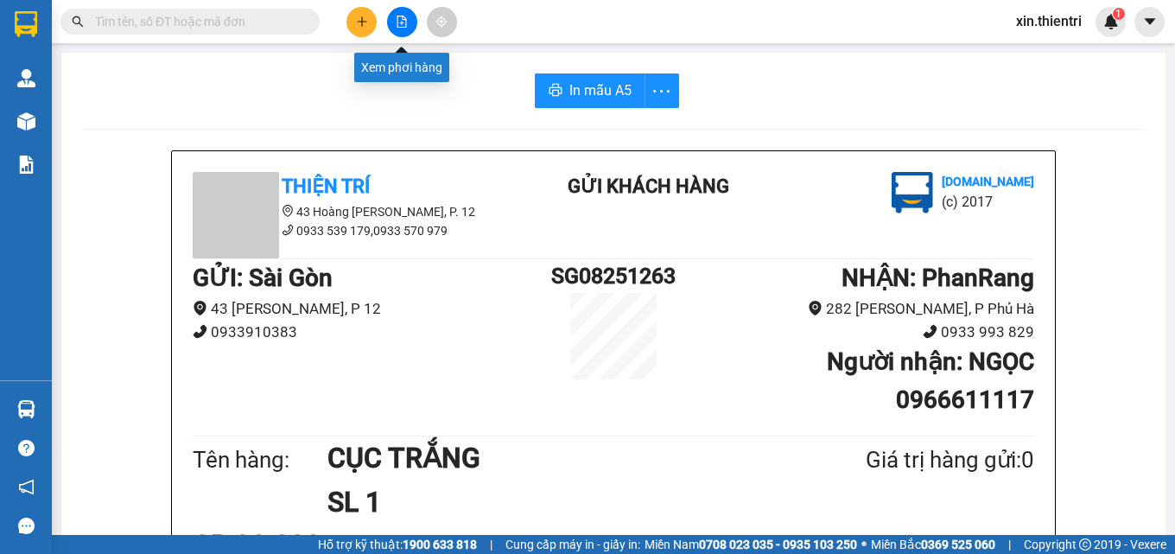
click at [351, 18] on button at bounding box center [361, 22] width 30 height 30
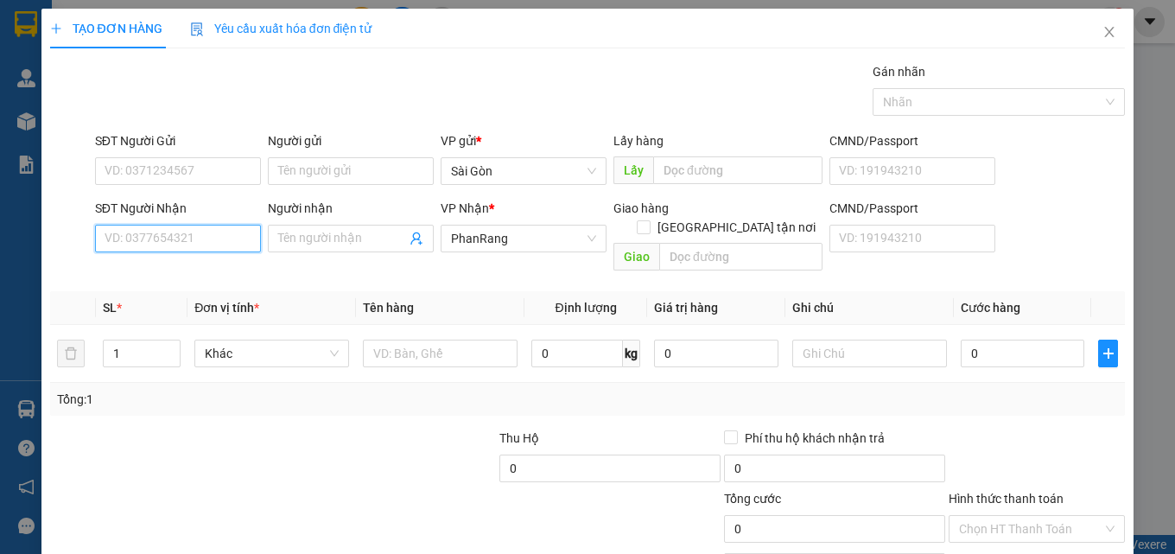
click at [216, 237] on input "SĐT Người Nhận" at bounding box center [178, 239] width 166 height 28
click at [190, 272] on div "0966611117 - NGỌC" at bounding box center [176, 273] width 143 height 19
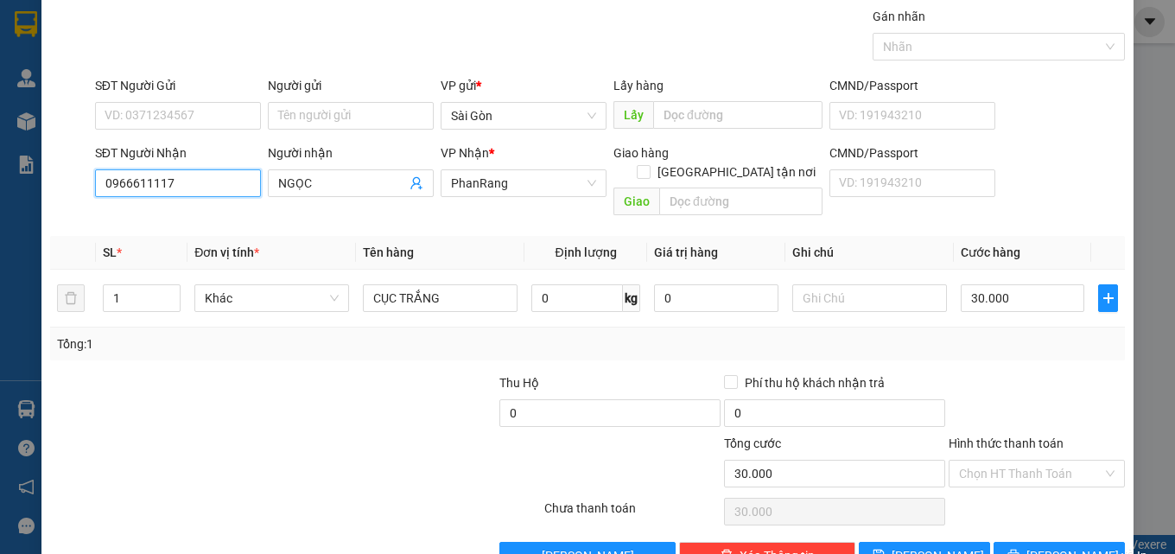
scroll to position [86, 0]
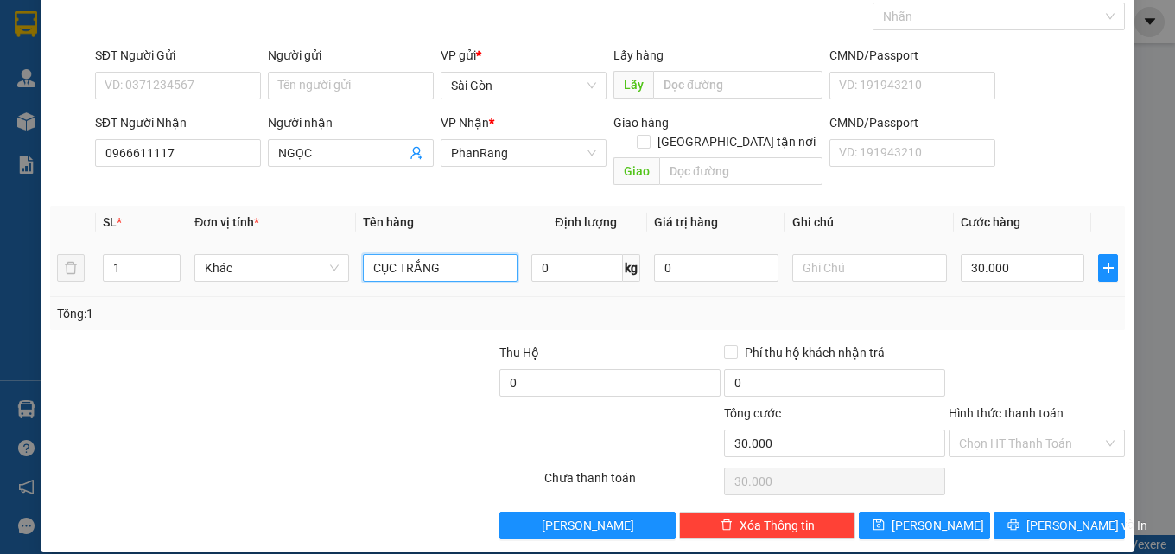
click at [501, 257] on input "CỤC TRẮNG" at bounding box center [440, 268] width 155 height 28
click at [1042, 437] on div "Chọn HT Thanh Toán" at bounding box center [1037, 443] width 176 height 28
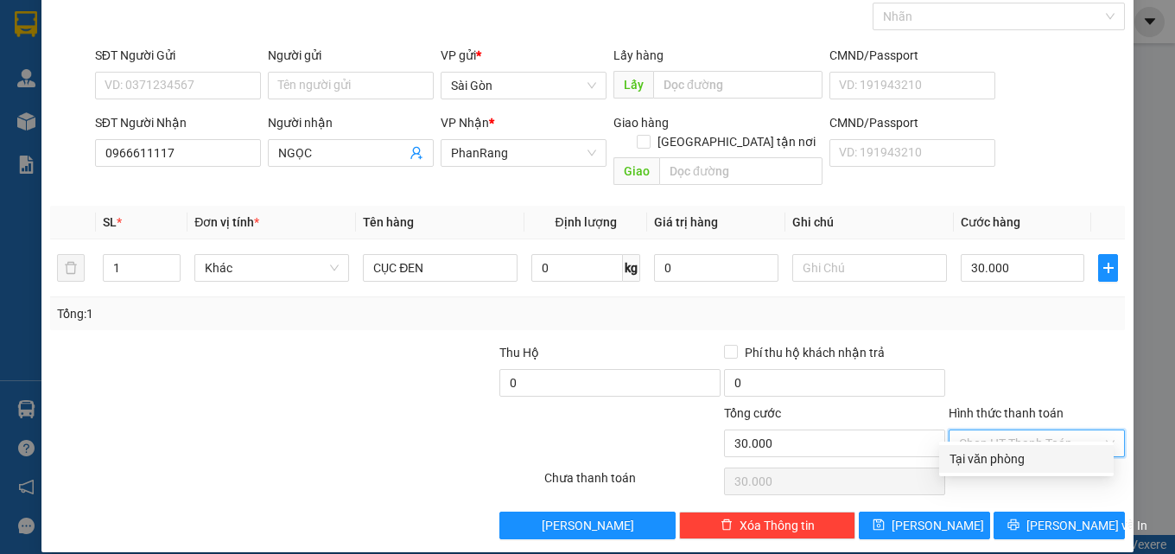
click at [1039, 459] on div "Tại văn phòng" at bounding box center [1026, 458] width 154 height 19
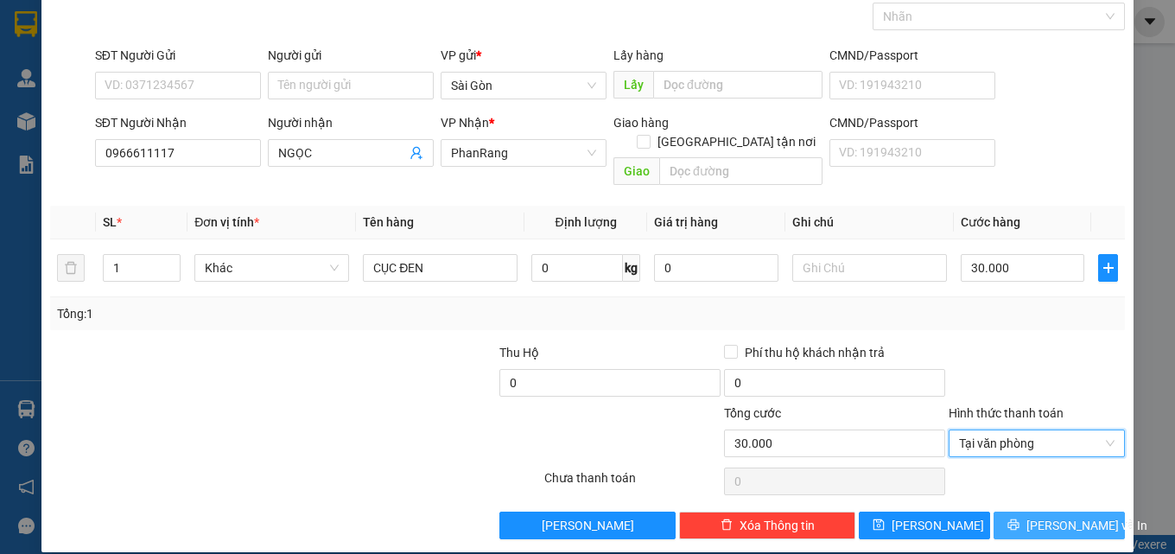
click at [1032, 511] on button "[PERSON_NAME] và In" at bounding box center [1059, 525] width 131 height 28
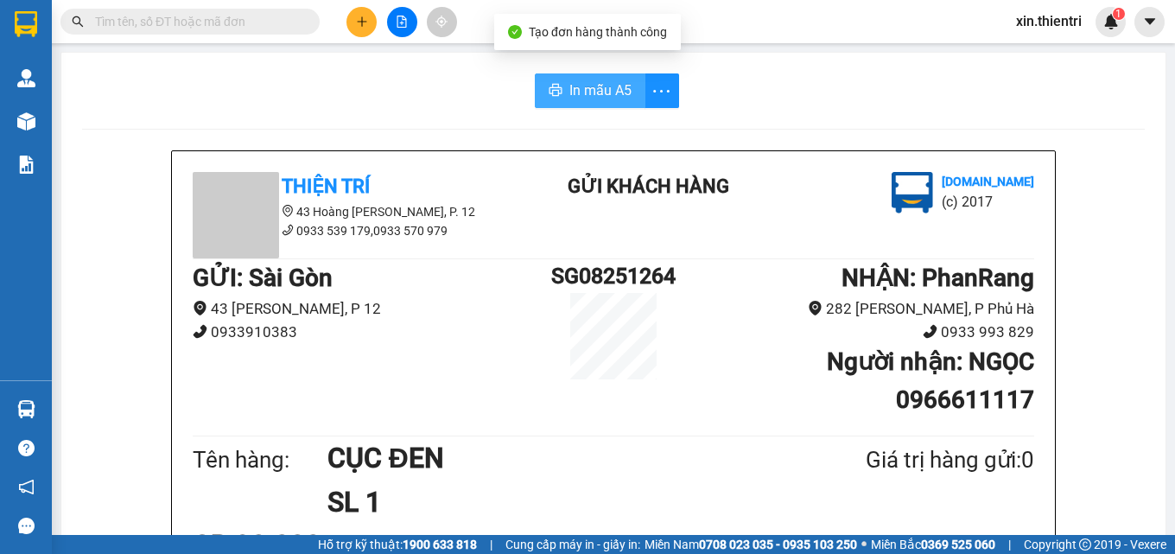
click at [568, 103] on button "In mẫu A5" at bounding box center [590, 90] width 111 height 35
click at [368, 22] on button at bounding box center [361, 22] width 30 height 30
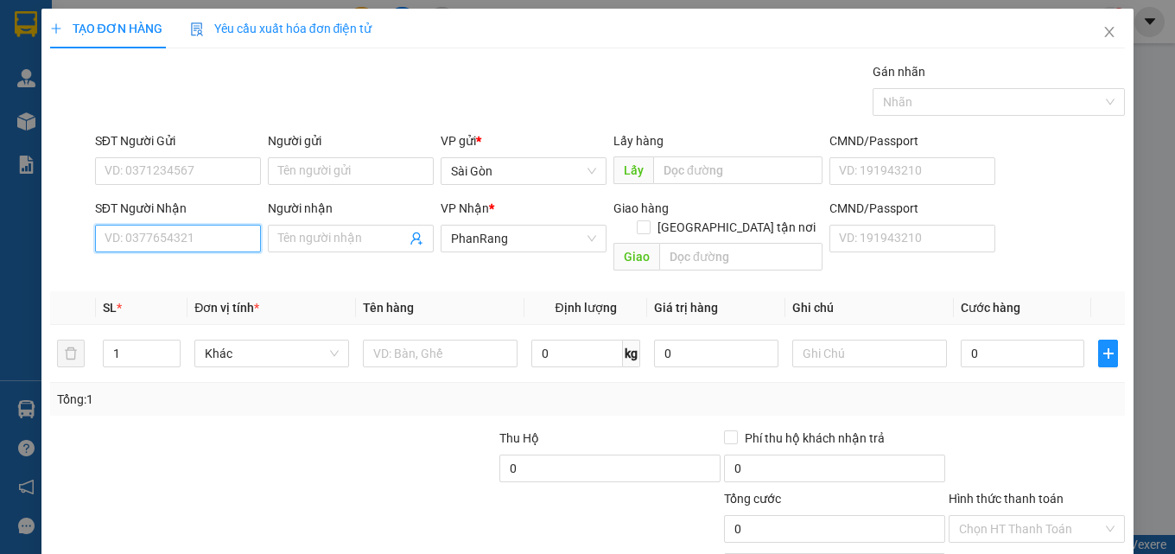
click at [206, 238] on input "SĐT Người Nhận" at bounding box center [178, 239] width 166 height 28
click at [211, 278] on div "0967232477 - THUẬN" at bounding box center [176, 273] width 143 height 19
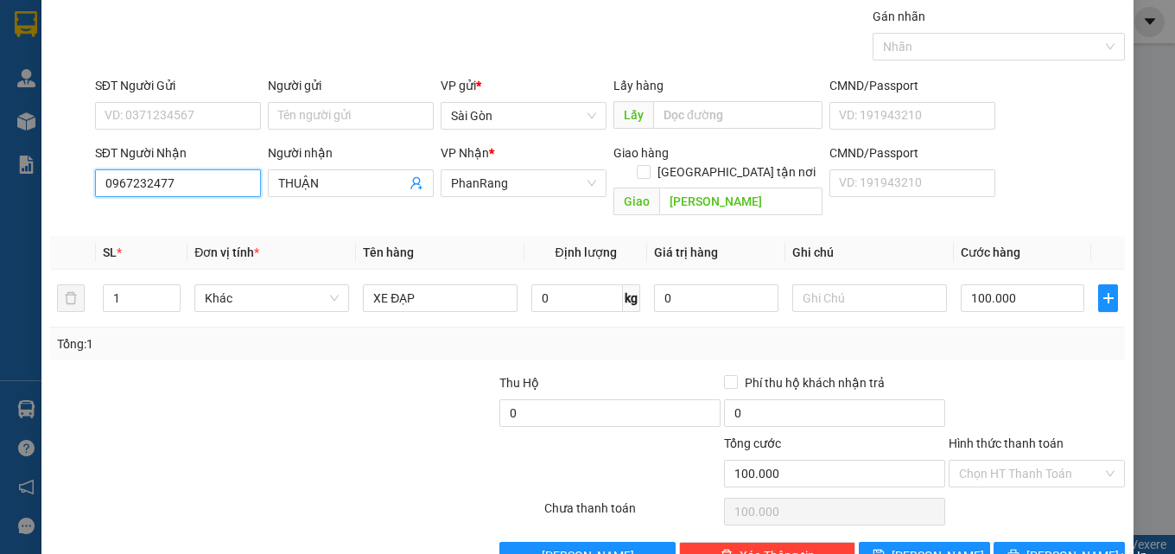
scroll to position [86, 0]
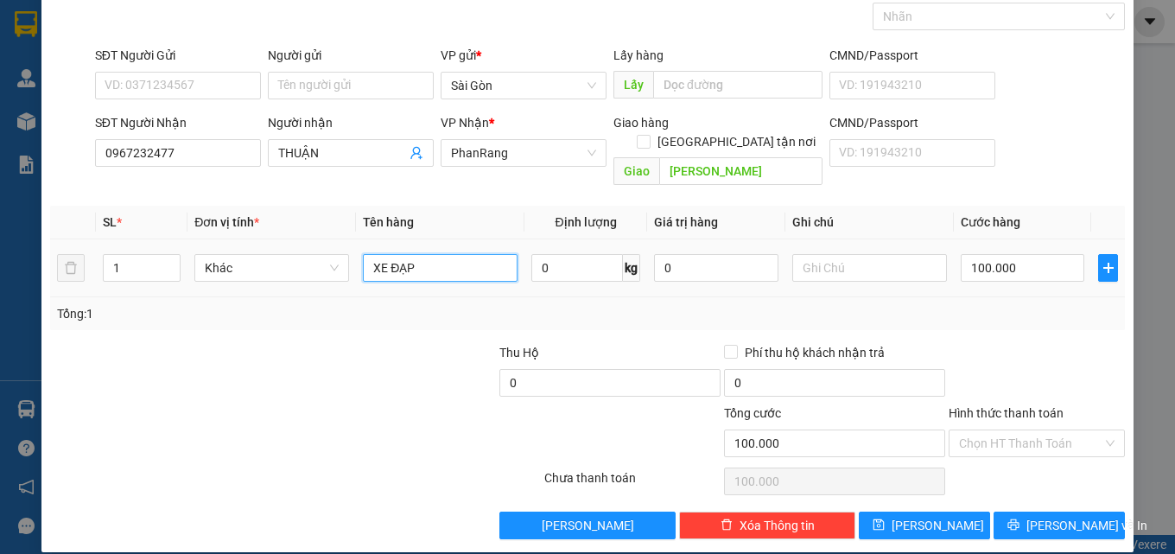
click at [441, 254] on input "XE ĐẠP" at bounding box center [440, 268] width 155 height 28
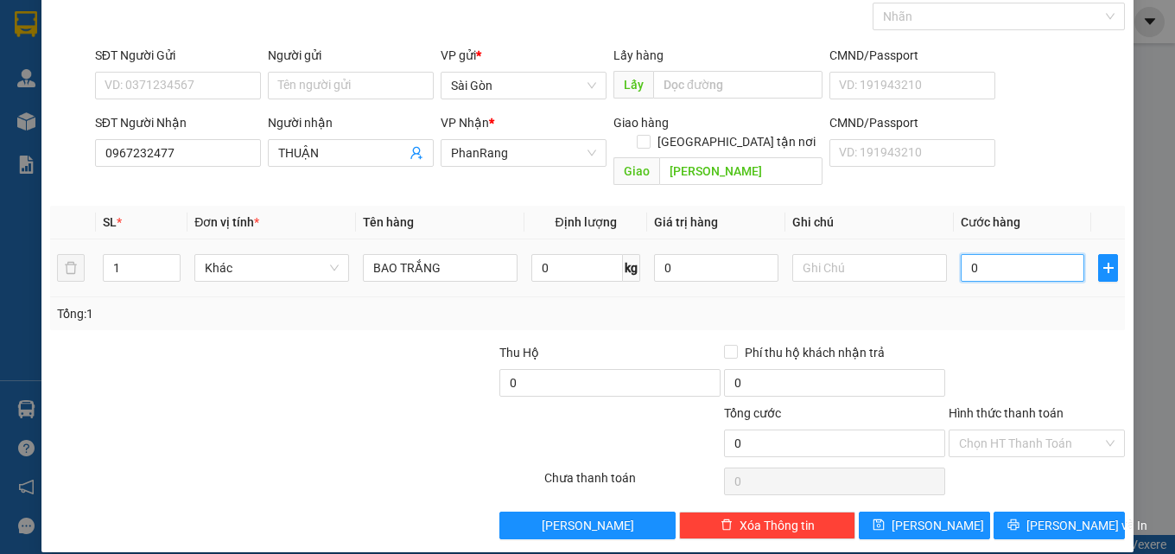
click at [1012, 254] on input "0" at bounding box center [1023, 268] width 124 height 28
click at [1011, 254] on input "0" at bounding box center [1023, 268] width 124 height 28
drag, startPoint x: 1038, startPoint y: 412, endPoint x: 1062, endPoint y: 437, distance: 34.2
click at [1040, 430] on input "Hình thức thanh toán" at bounding box center [1030, 443] width 143 height 26
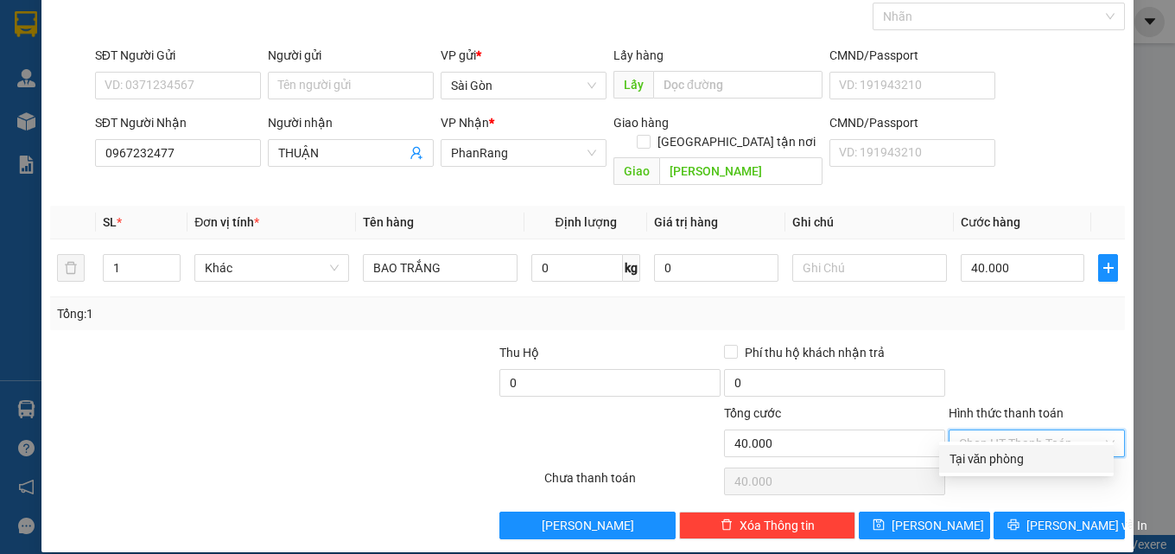
click at [1046, 463] on div "Tại văn phòng" at bounding box center [1026, 458] width 154 height 19
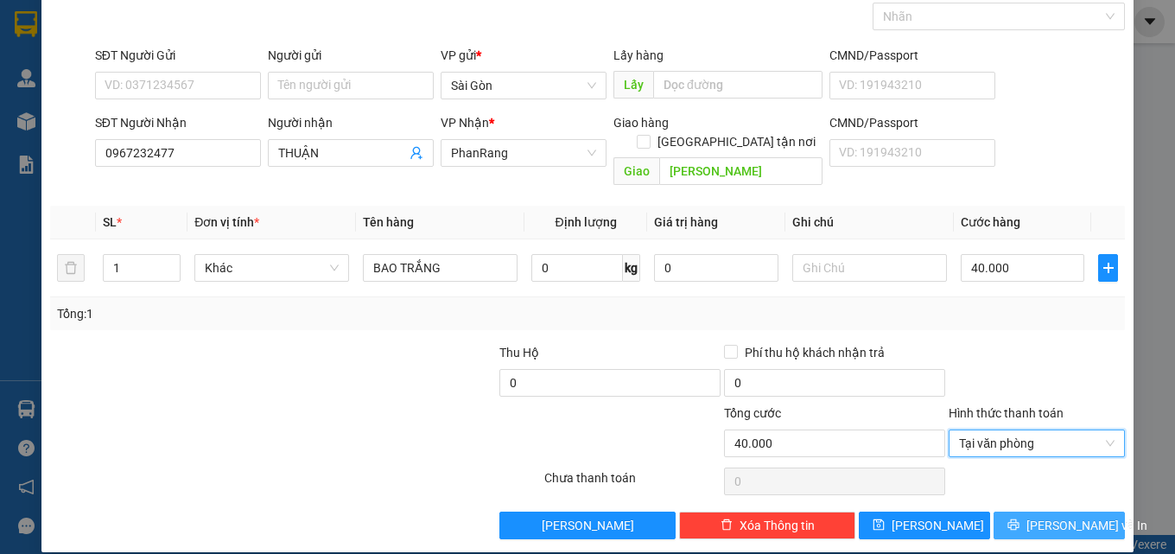
click at [1046, 516] on span "[PERSON_NAME] và In" at bounding box center [1086, 525] width 121 height 19
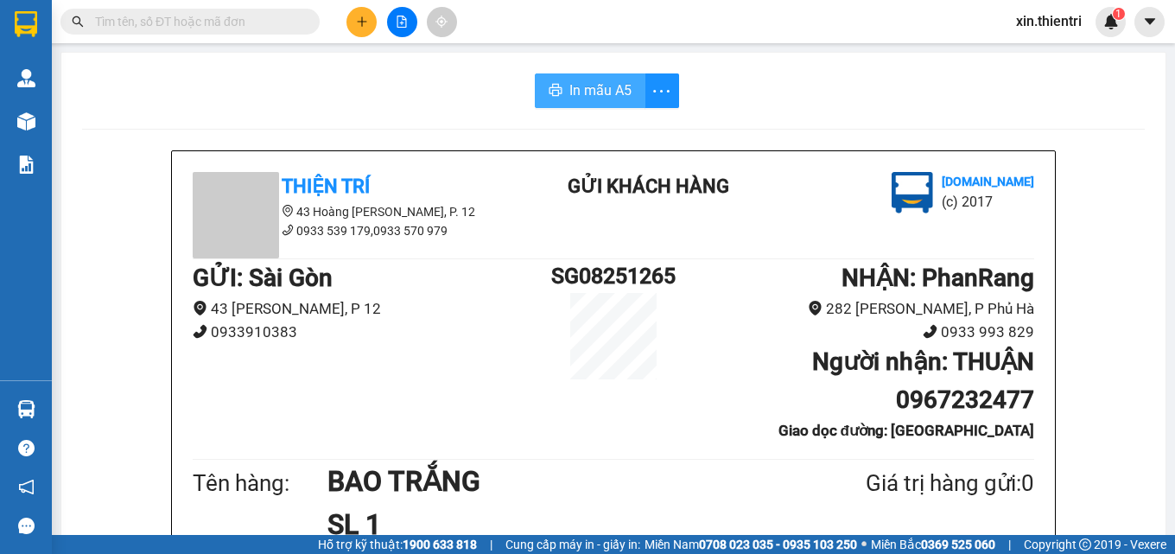
click at [612, 97] on span "In mẫu A5" at bounding box center [600, 90] width 62 height 22
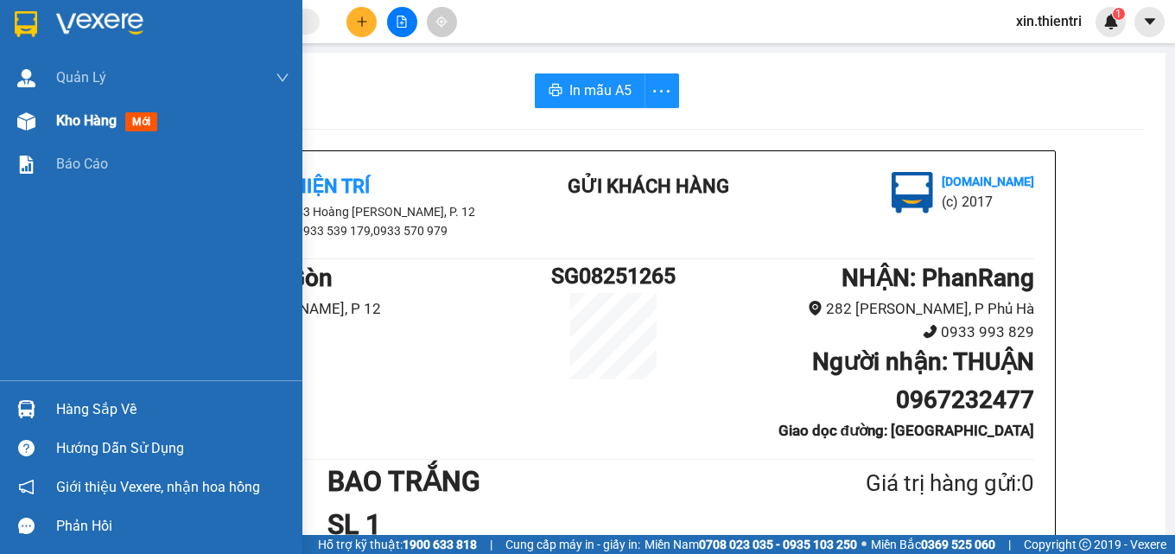
click at [36, 118] on div at bounding box center [26, 121] width 30 height 30
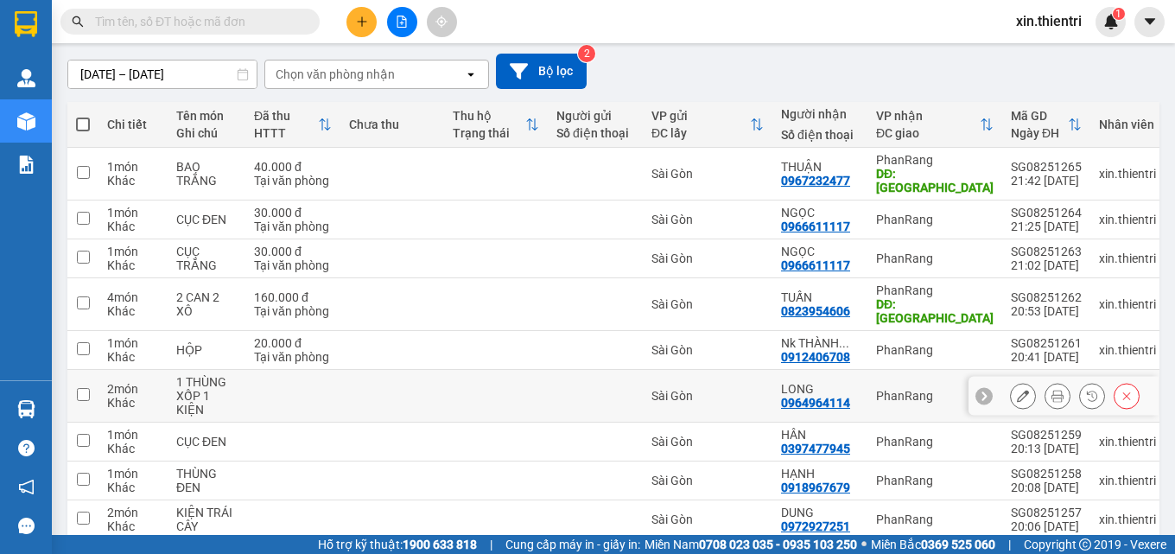
scroll to position [235, 0]
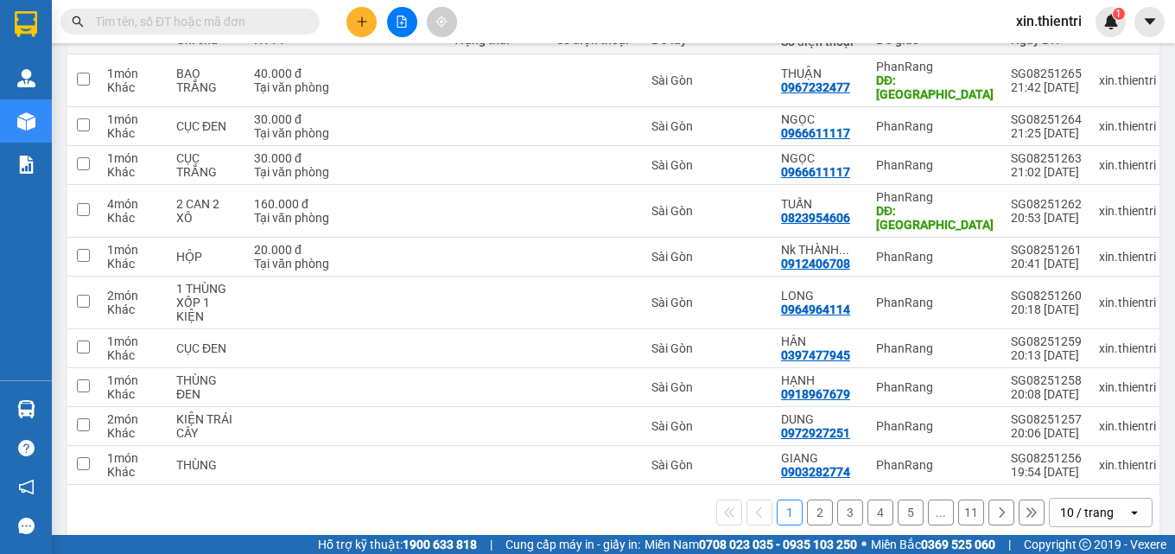
click at [962, 499] on button "11" at bounding box center [971, 512] width 26 height 26
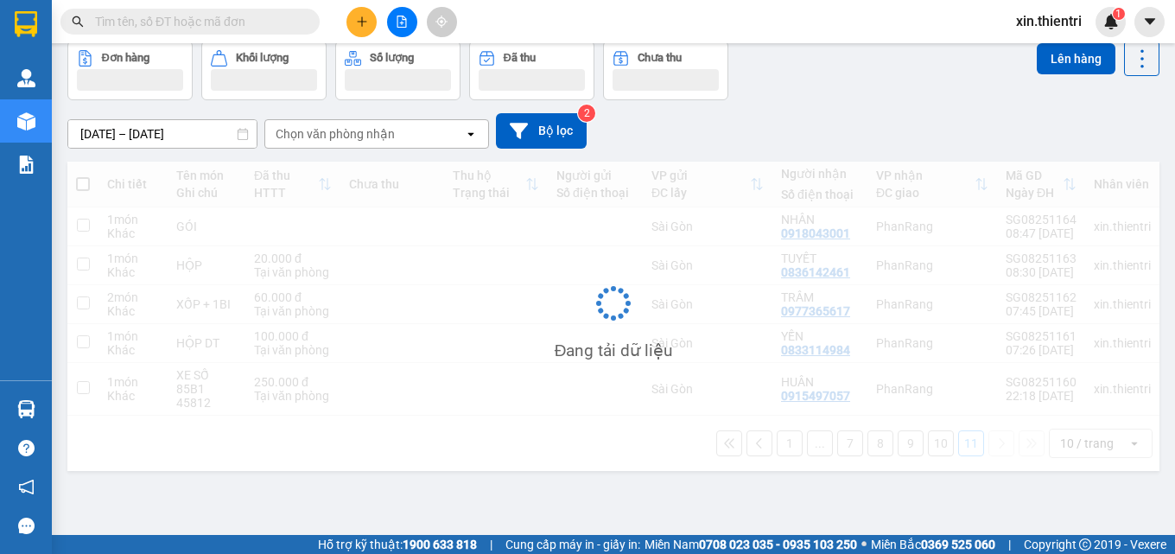
scroll to position [79, 0]
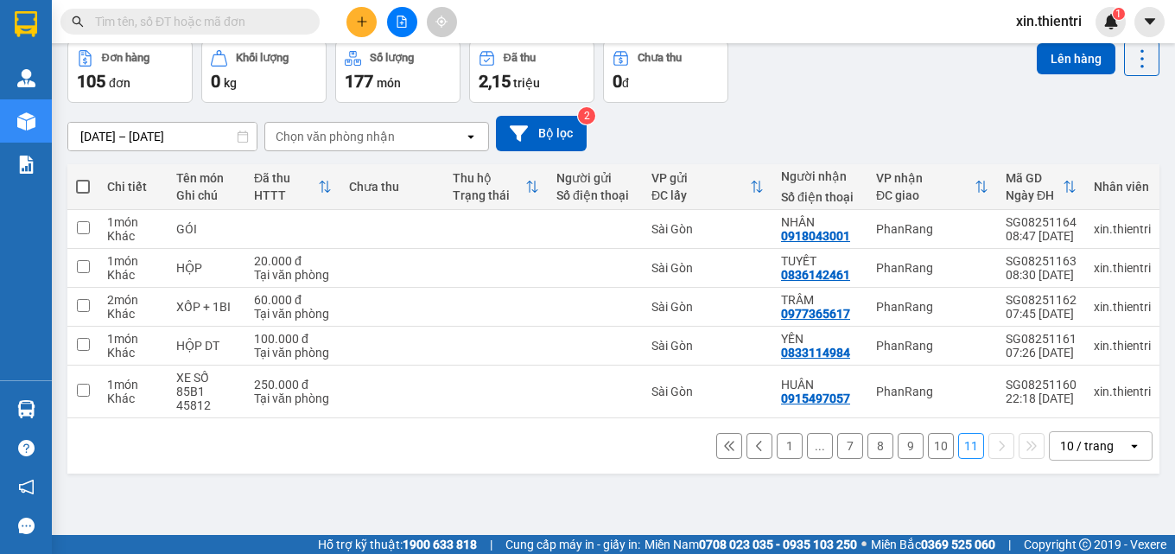
drag, startPoint x: 79, startPoint y: 184, endPoint x: 791, endPoint y: 346, distance: 729.2
click at [80, 183] on span at bounding box center [83, 187] width 14 height 14
click at [83, 178] on input "checkbox" at bounding box center [83, 178] width 0 height 0
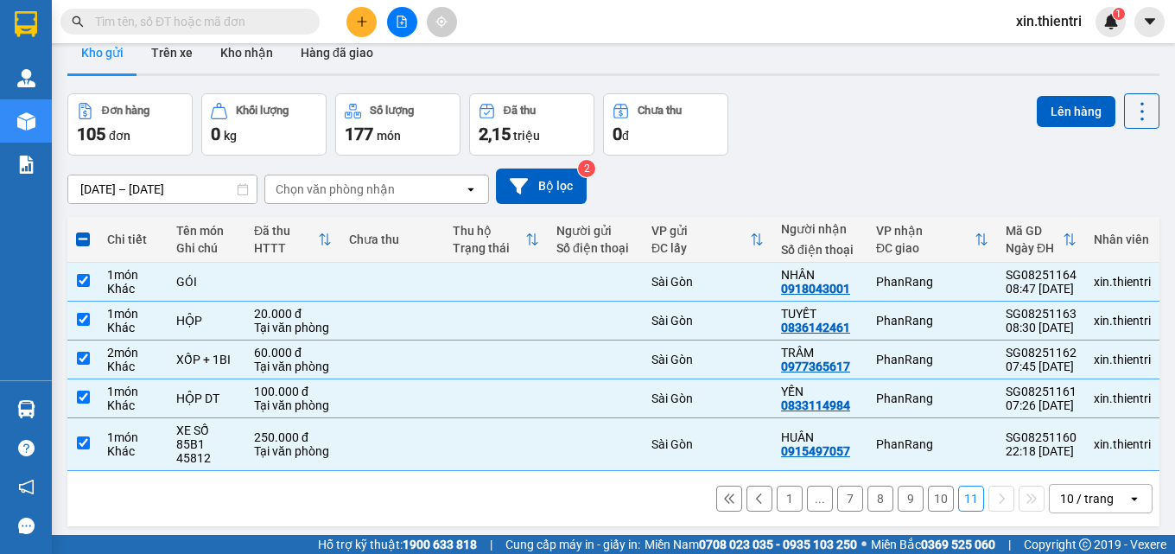
scroll to position [0, 0]
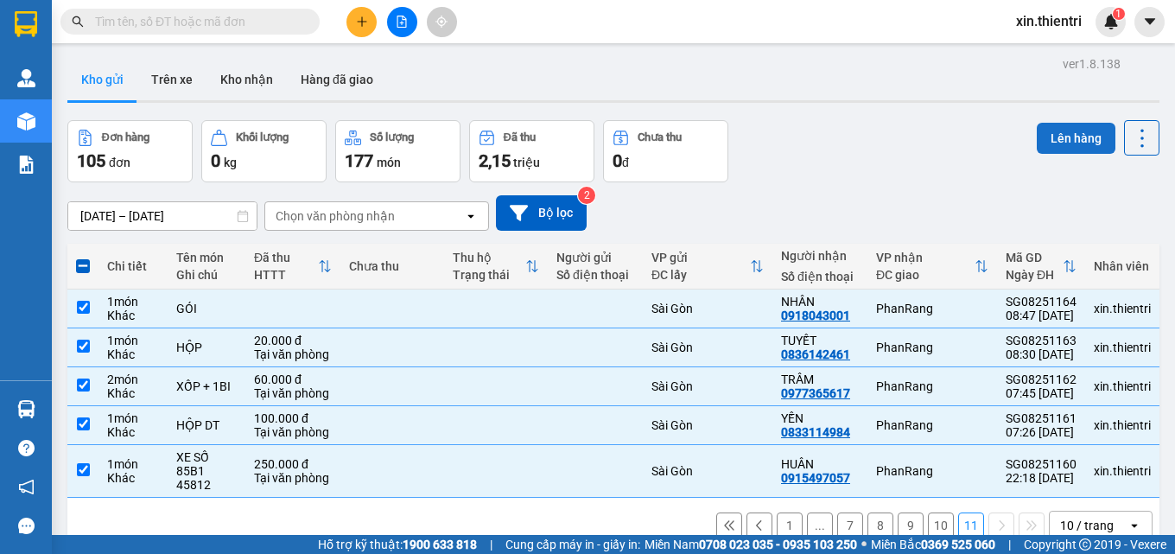
click at [1064, 128] on button "Lên hàng" at bounding box center [1076, 138] width 79 height 31
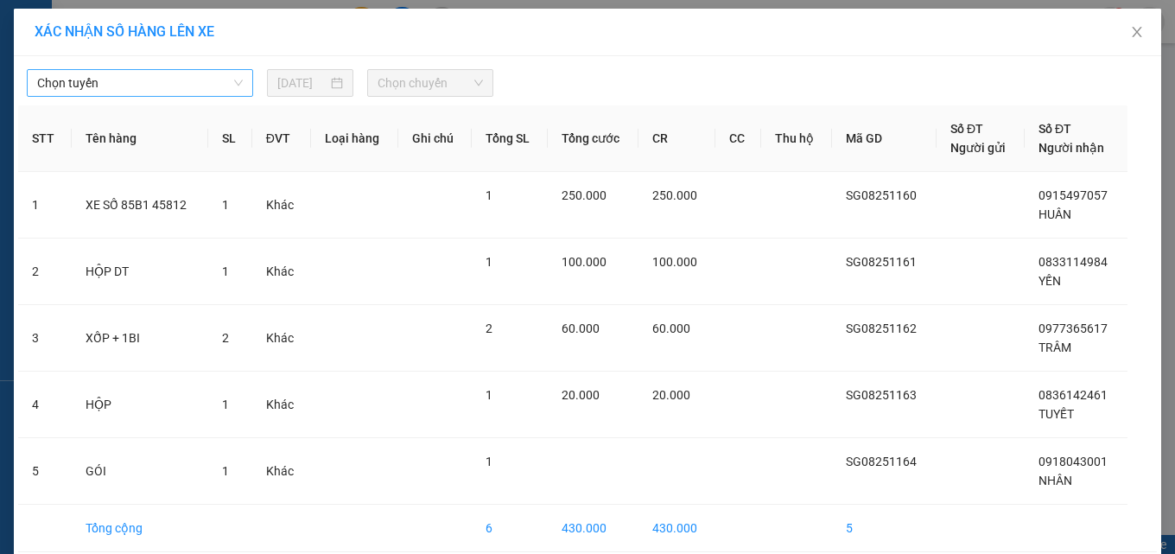
click at [223, 81] on span "Chọn tuyến" at bounding box center [140, 83] width 206 height 26
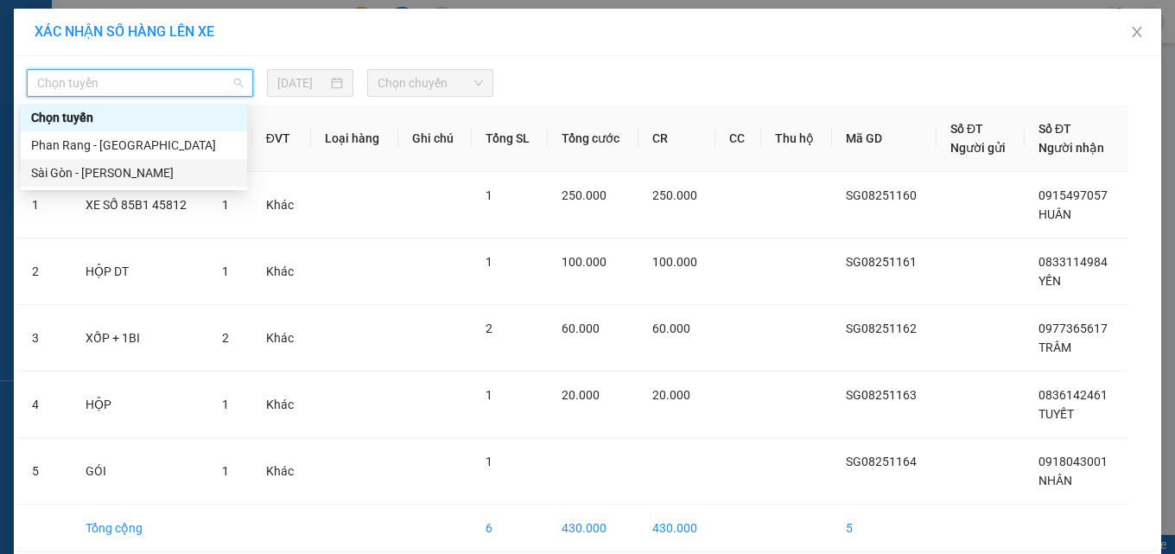
click at [206, 175] on div "Sài Gòn - Phan Rang" at bounding box center [134, 172] width 206 height 19
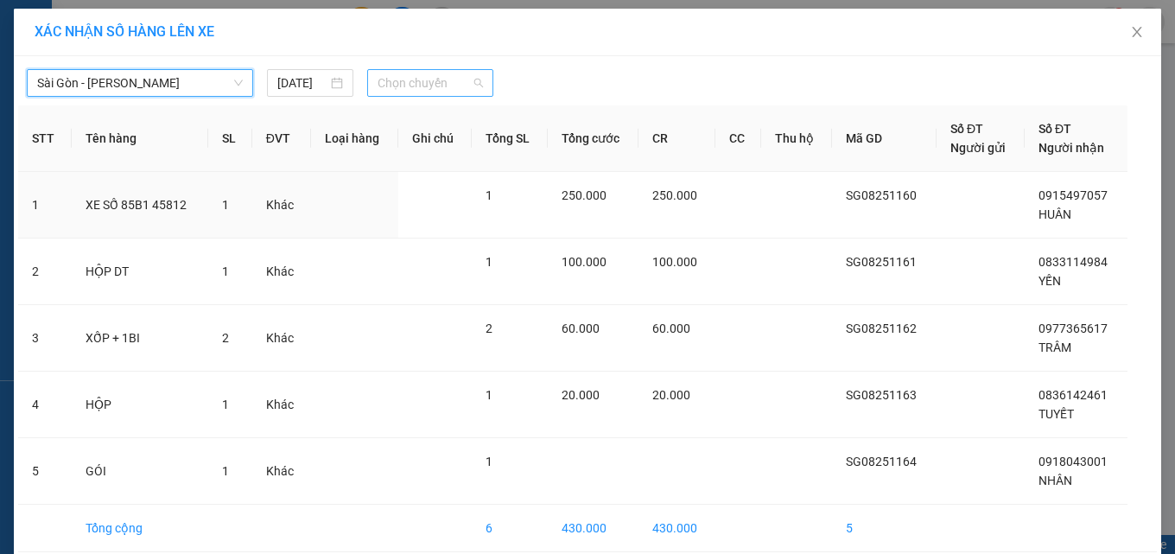
click at [462, 70] on span "Chọn chuyến" at bounding box center [430, 83] width 105 height 26
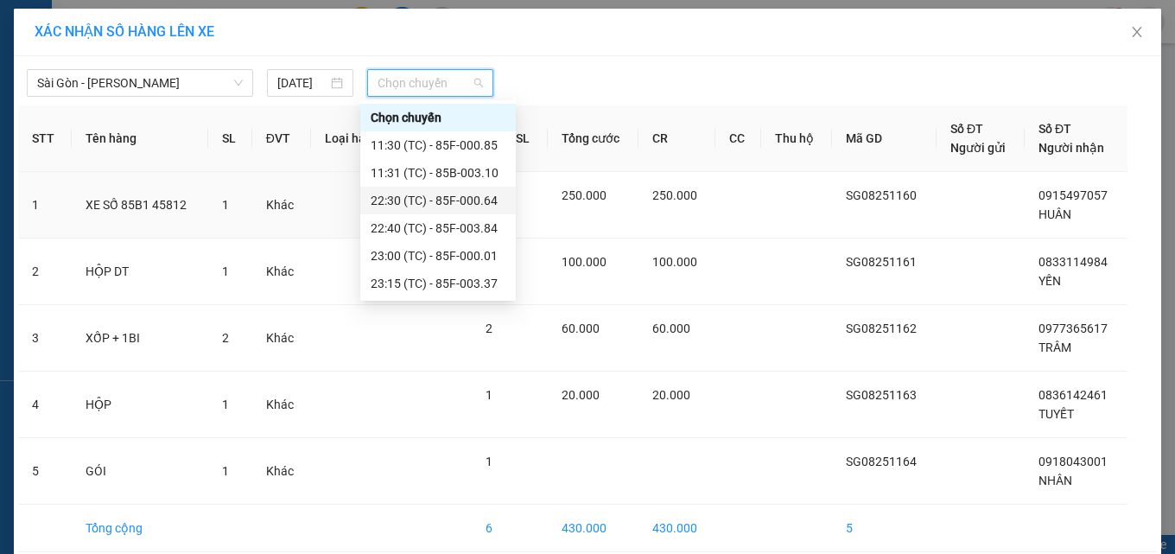
click at [410, 196] on div "22:30 (TC) - 85F-000.64" at bounding box center [438, 200] width 135 height 19
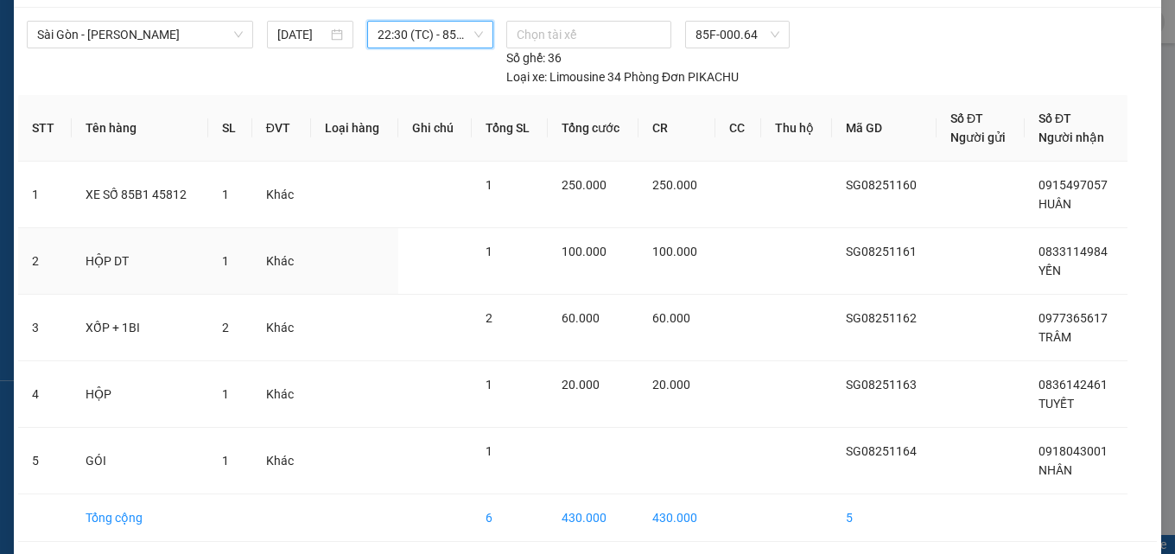
scroll to position [115, 0]
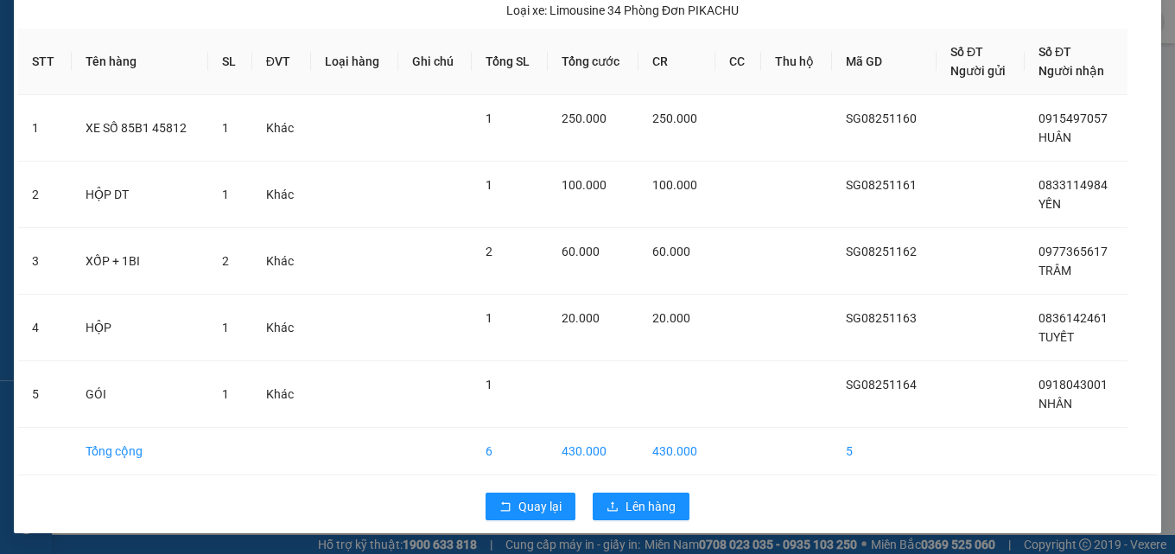
click at [610, 491] on div "Quay lại Lên hàng" at bounding box center [587, 506] width 1139 height 45
click at [605, 492] on div "Quay lại Lên hàng" at bounding box center [587, 506] width 1139 height 45
click at [612, 506] on icon "upload" at bounding box center [613, 506] width 12 height 12
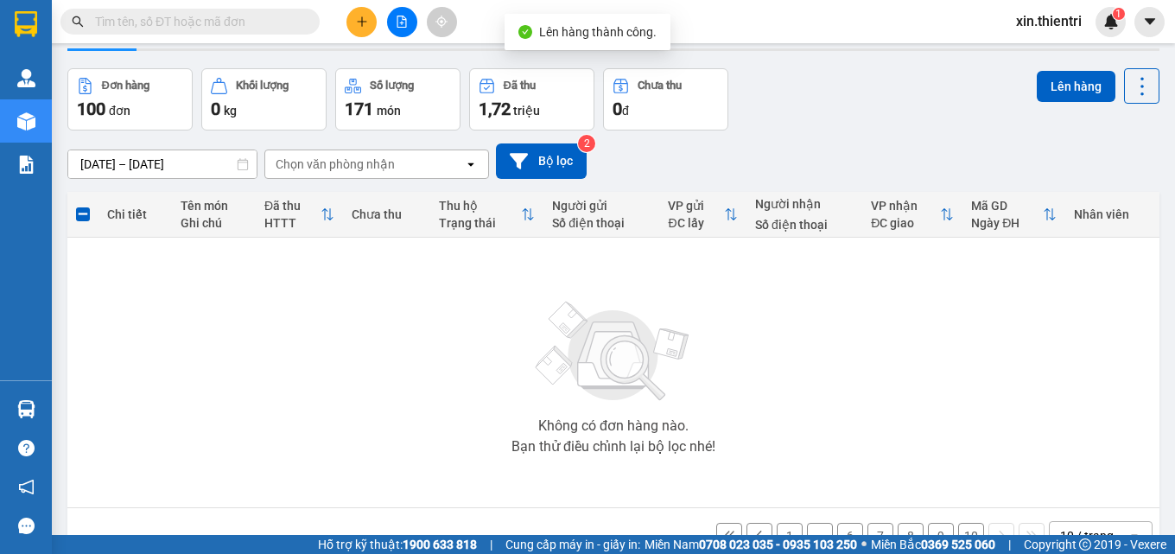
scroll to position [96, 0]
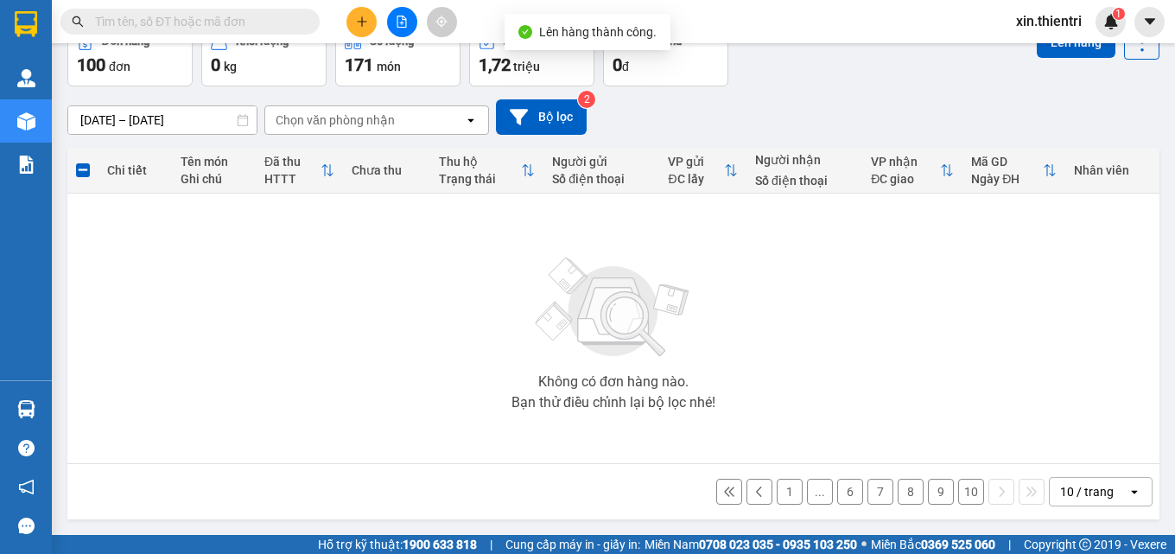
click at [958, 496] on button "10" at bounding box center [971, 492] width 26 height 26
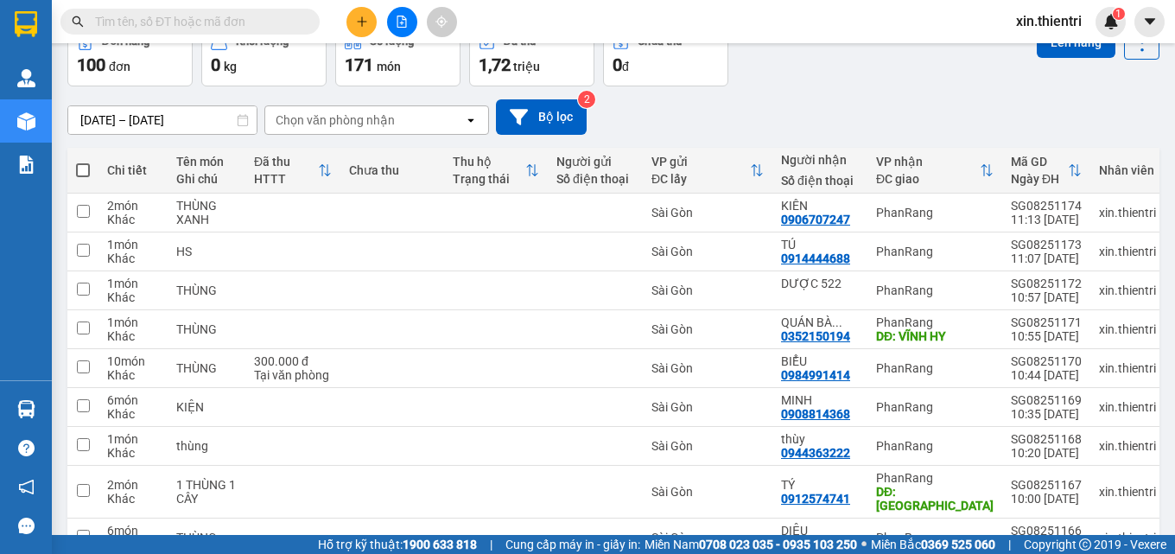
drag, startPoint x: 82, startPoint y: 166, endPoint x: 704, endPoint y: 246, distance: 627.2
click at [82, 167] on span at bounding box center [83, 170] width 14 height 14
click at [83, 162] on input "checkbox" at bounding box center [83, 162] width 0 height 0
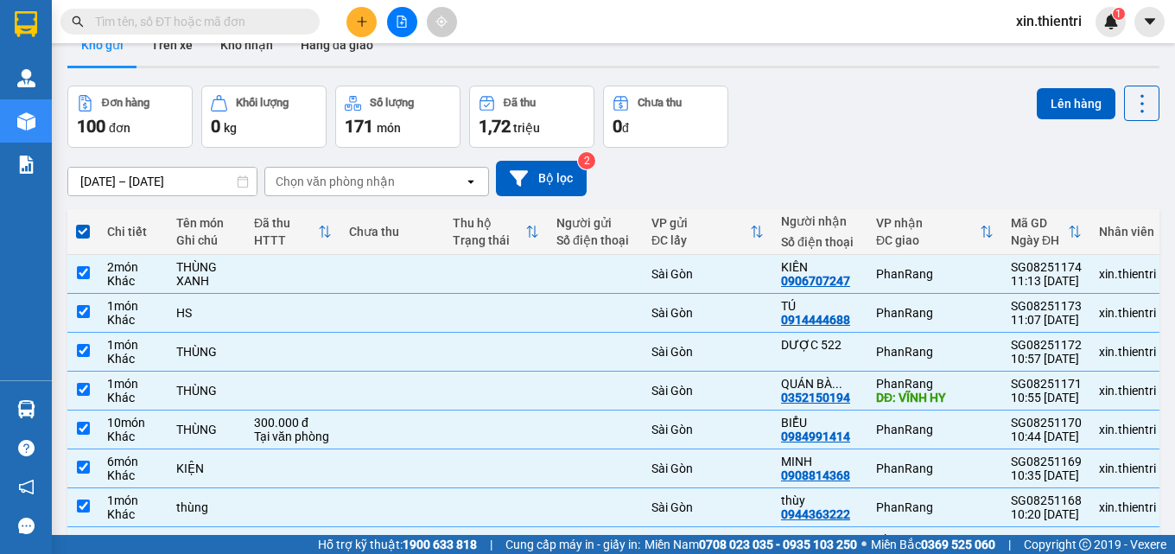
scroll to position [0, 0]
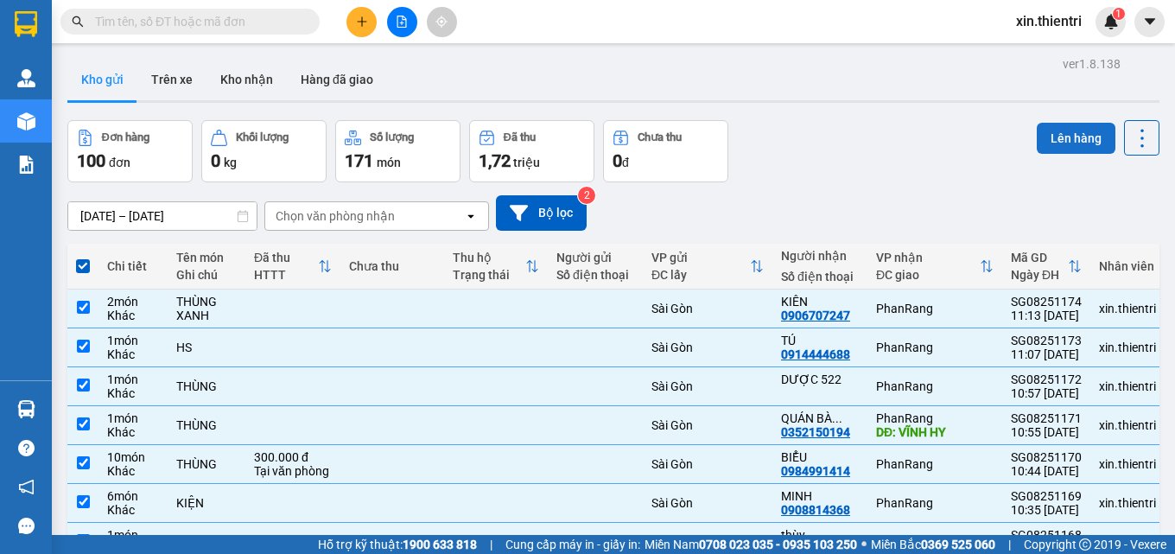
click at [1047, 139] on button "Lên hàng" at bounding box center [1076, 138] width 79 height 31
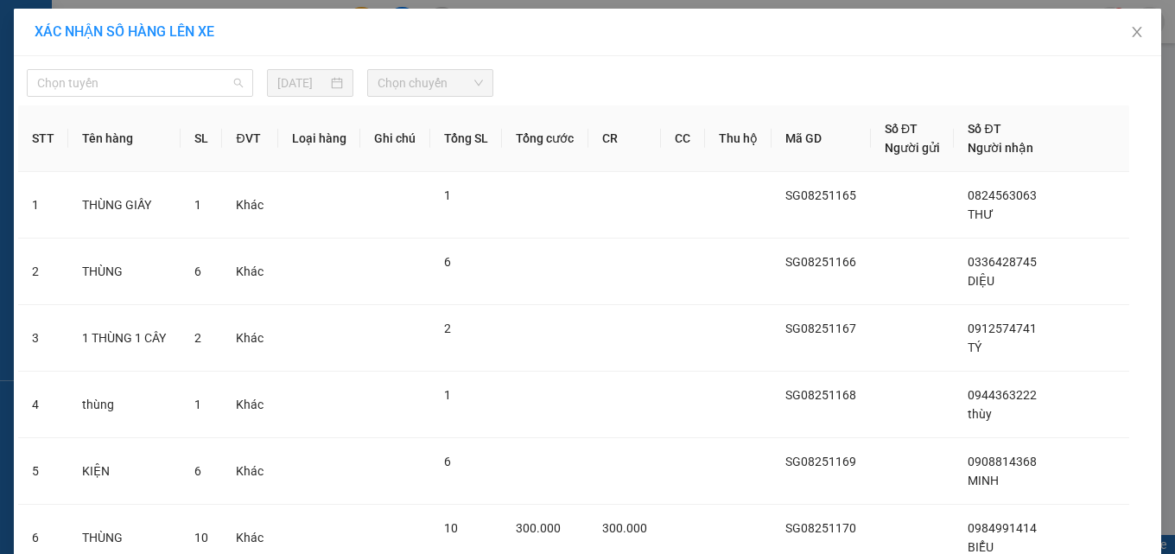
drag, startPoint x: 178, startPoint y: 81, endPoint x: 179, endPoint y: 153, distance: 71.7
click at [177, 85] on span "Chọn tuyến" at bounding box center [140, 83] width 206 height 26
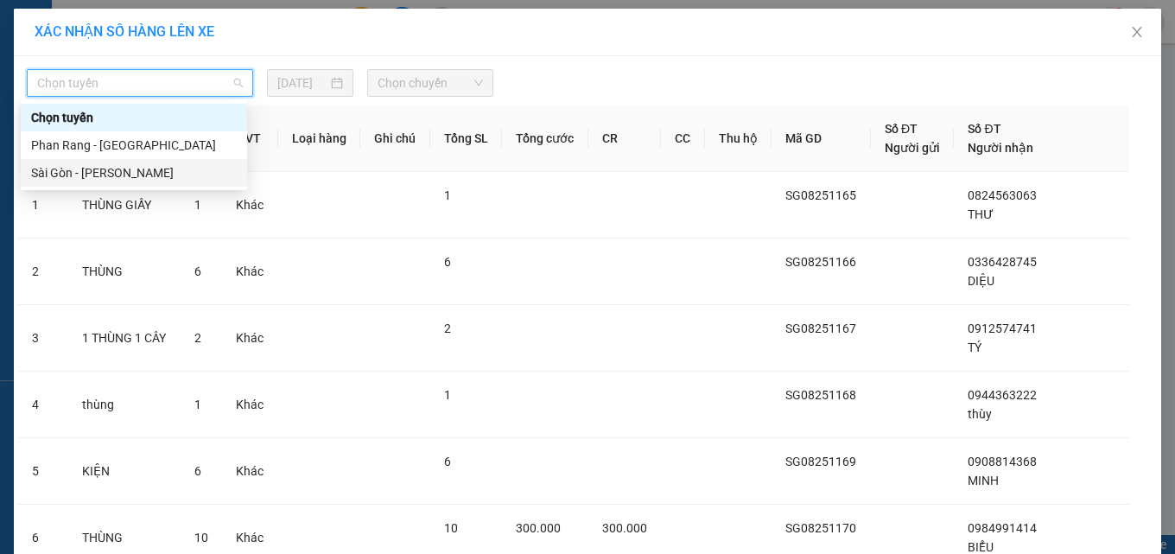
click at [175, 176] on div "Sài Gòn - Phan Rang" at bounding box center [134, 172] width 206 height 19
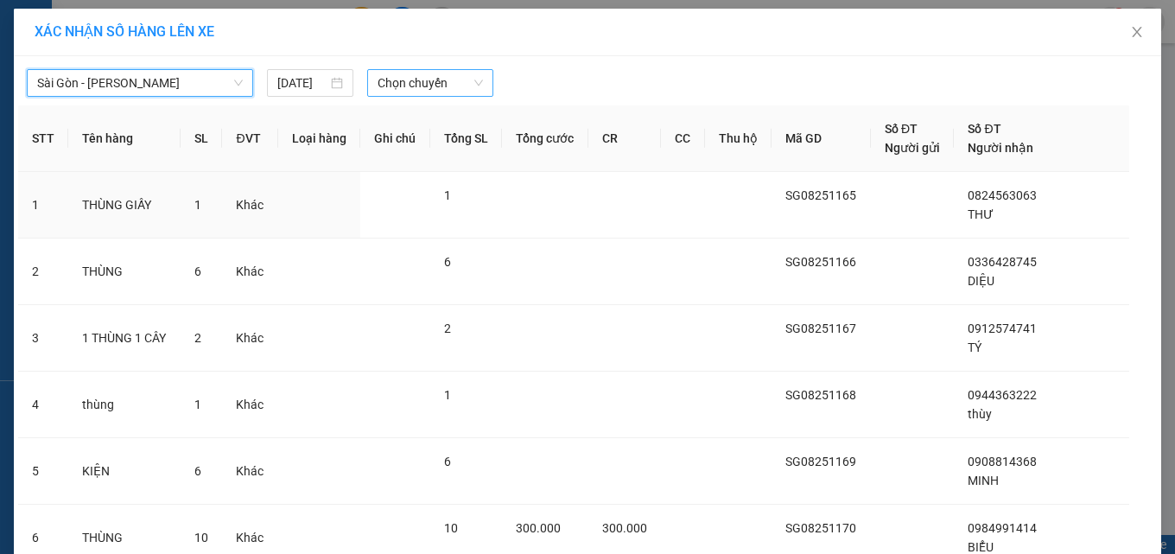
drag, startPoint x: 461, startPoint y: 69, endPoint x: 448, endPoint y: 91, distance: 25.2
click at [451, 87] on div "Chọn chuyến" at bounding box center [430, 83] width 126 height 28
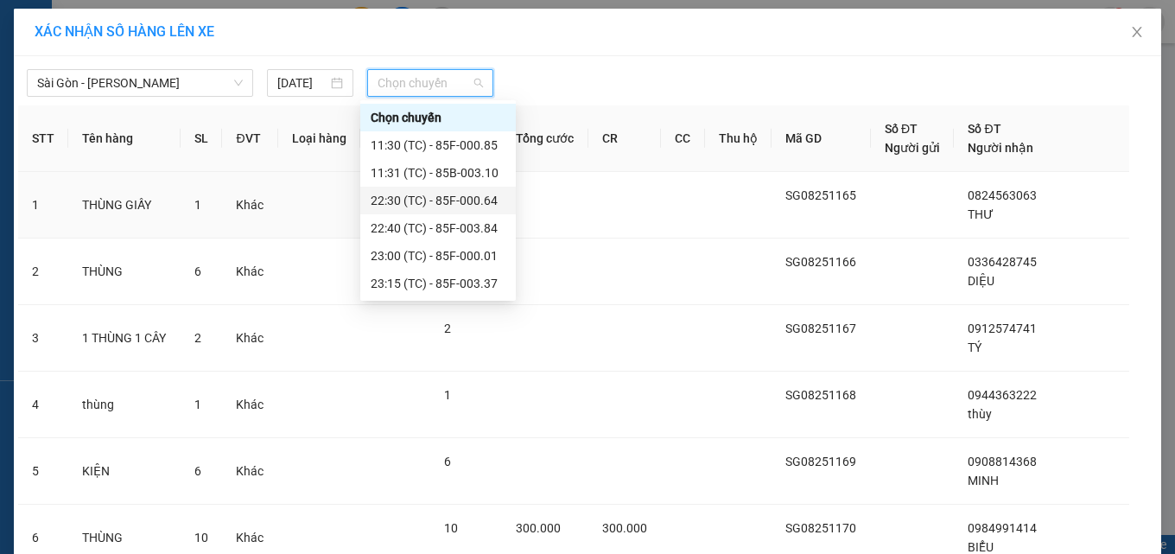
click at [413, 198] on div "22:30 (TC) - 85F-000.64" at bounding box center [438, 200] width 135 height 19
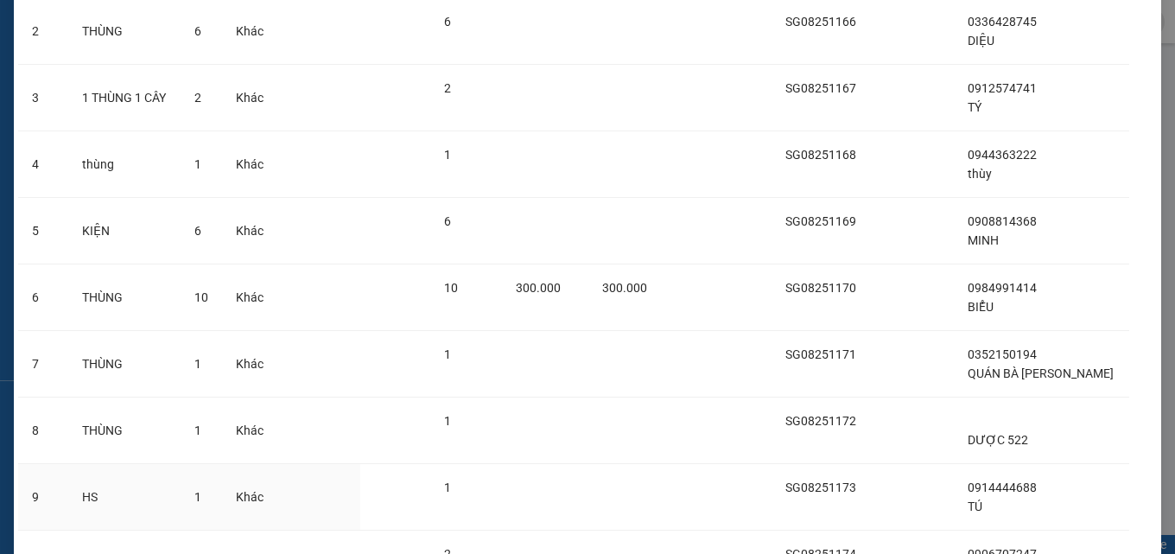
scroll to position [432, 0]
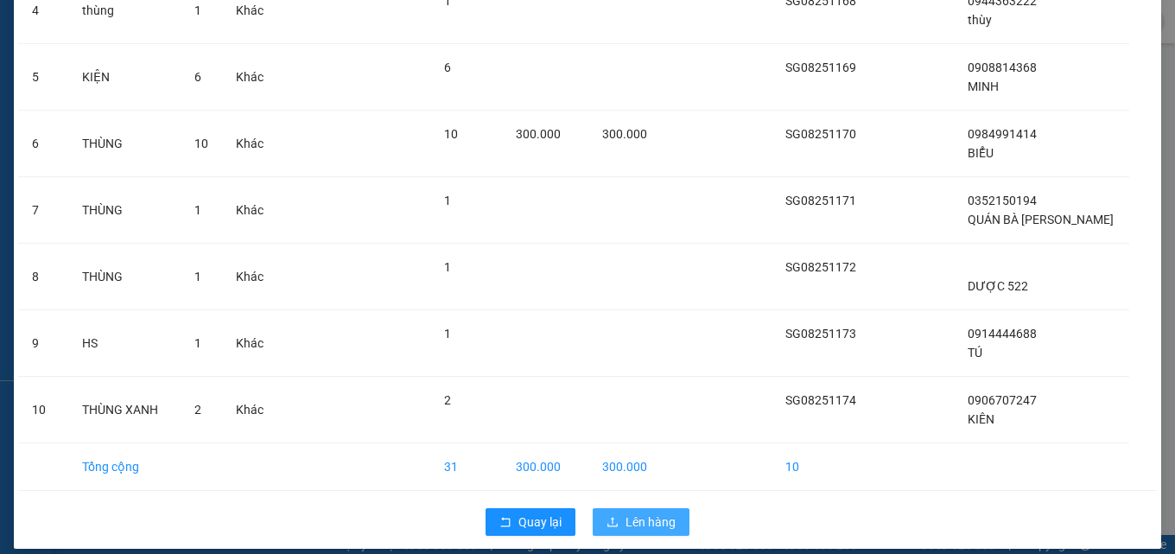
click at [626, 522] on span "Lên hàng" at bounding box center [651, 521] width 50 height 19
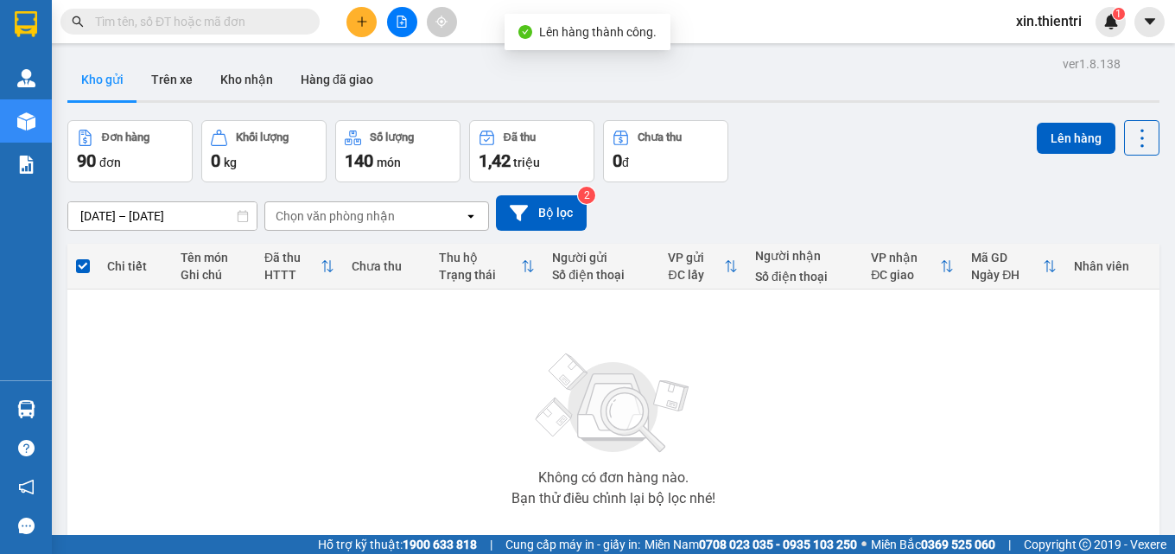
click at [83, 263] on span at bounding box center [83, 266] width 14 height 14
click at [83, 257] on input "checkbox" at bounding box center [83, 257] width 0 height 0
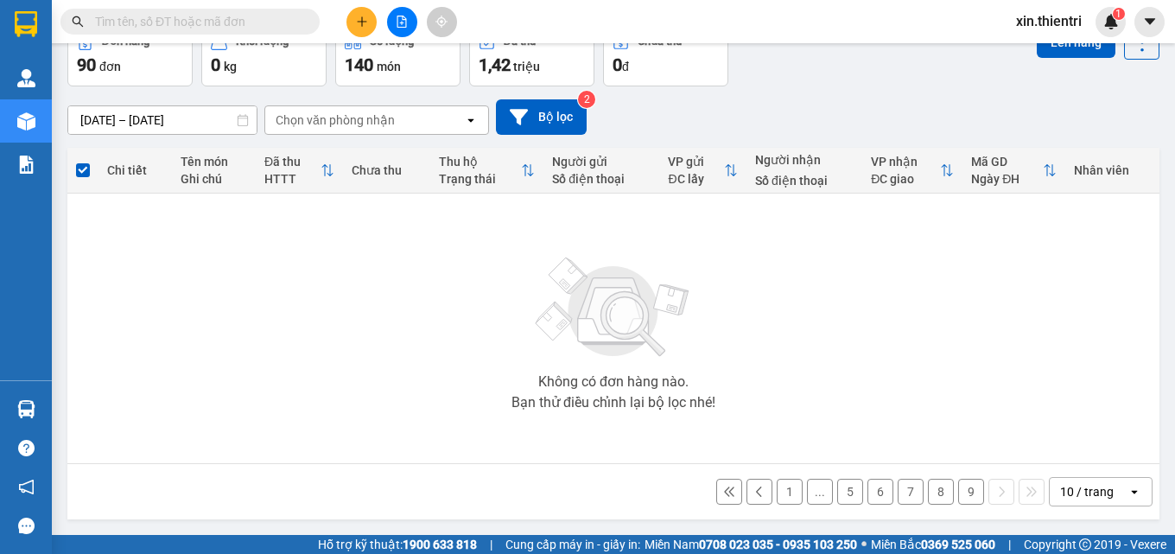
click at [961, 496] on button "9" at bounding box center [971, 492] width 26 height 26
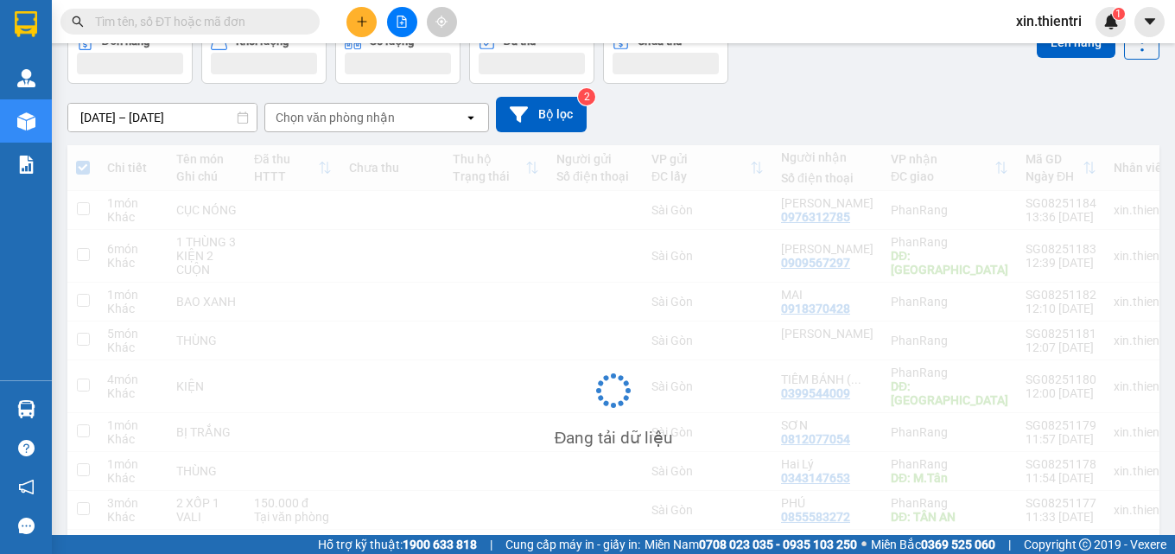
scroll to position [96, 0]
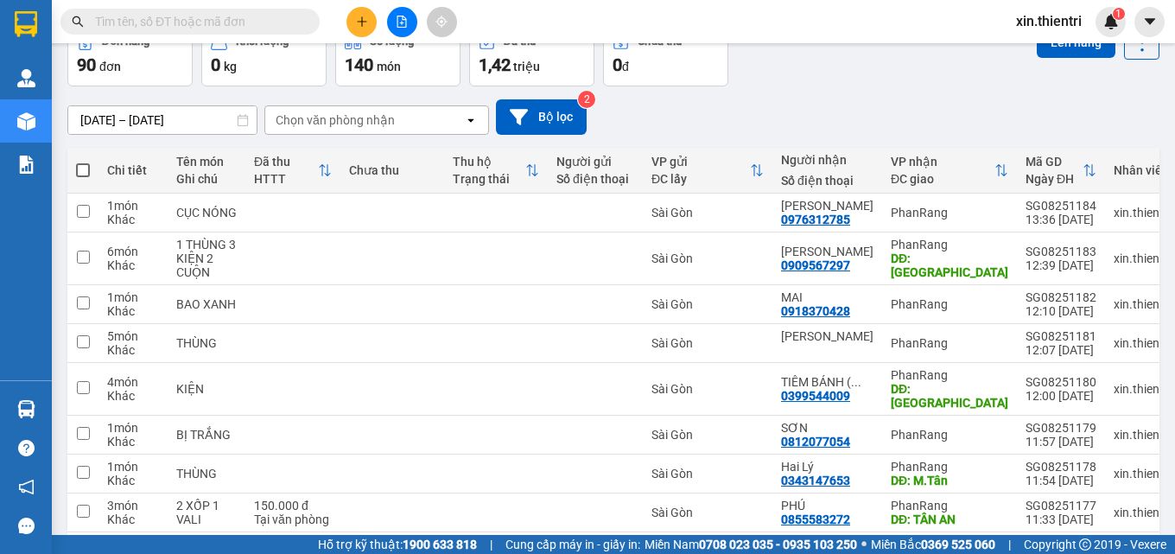
click at [81, 164] on span at bounding box center [83, 170] width 14 height 14
click at [83, 162] on input "checkbox" at bounding box center [83, 162] width 0 height 0
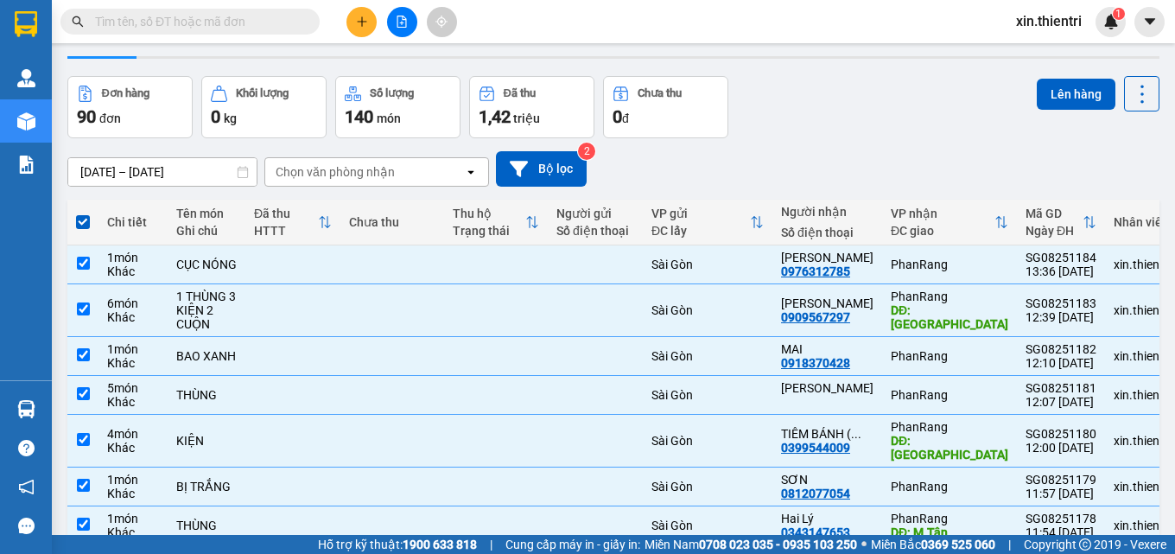
scroll to position [0, 0]
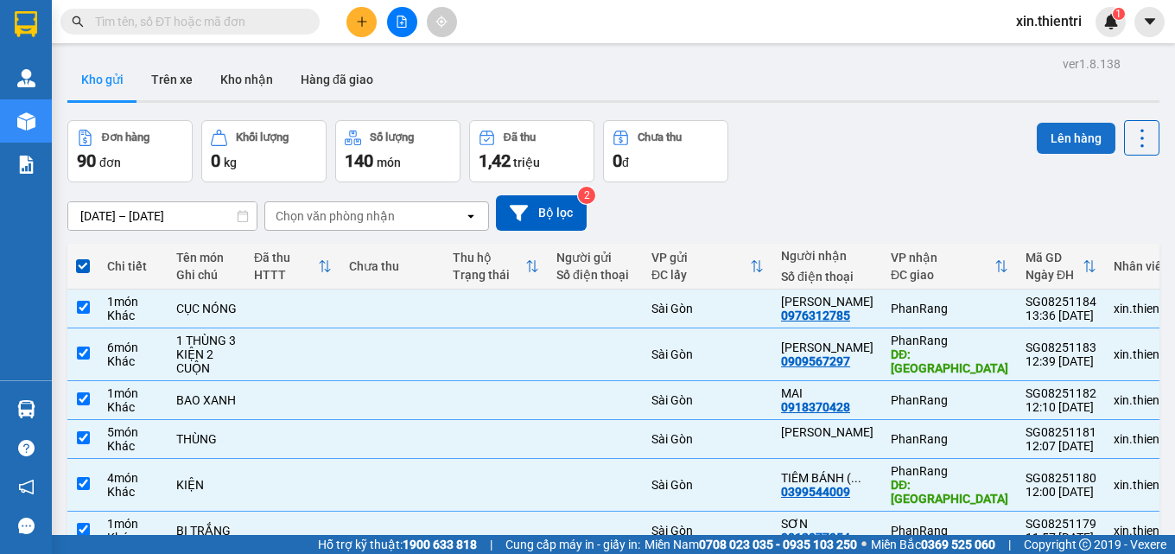
click at [1037, 134] on button "Lên hàng" at bounding box center [1076, 138] width 79 height 31
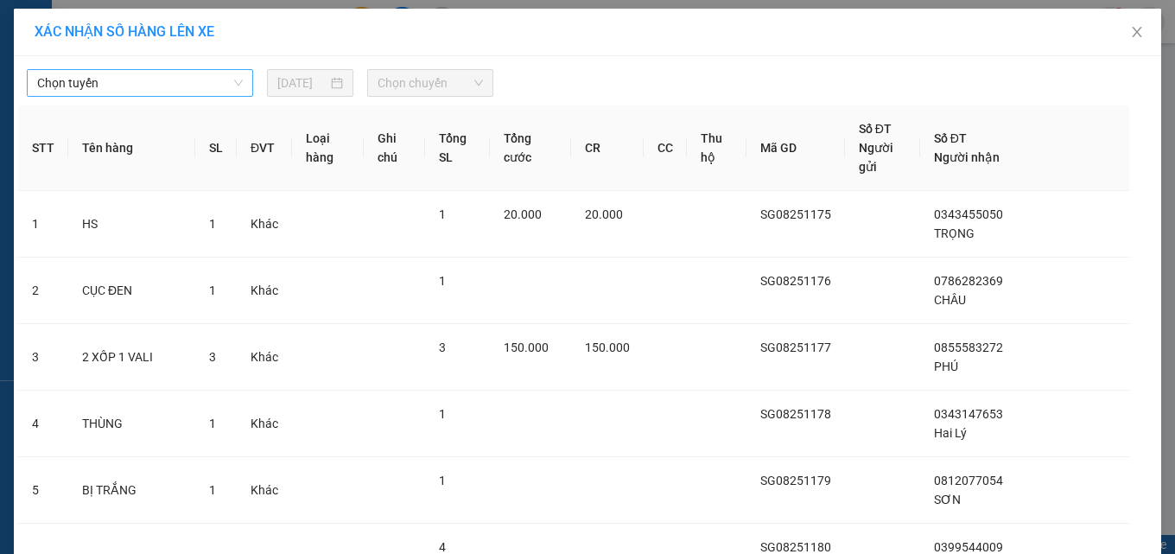
click at [157, 97] on div "Chọn tuyến 14/08/2025 Chọn chuyến STT Tên hàng SL ĐVT Loại hàng Ghi chú Tổng SL…" at bounding box center [587, 518] width 1147 height 924
click at [169, 93] on span "Chọn tuyến" at bounding box center [140, 83] width 206 height 26
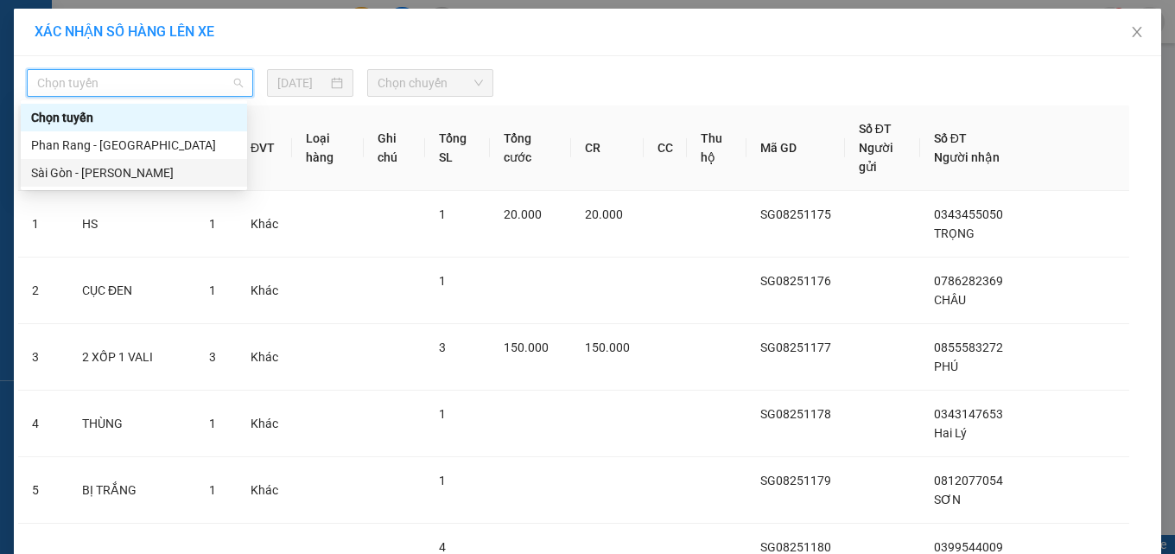
click at [173, 175] on div "Sài Gòn - Phan Rang" at bounding box center [134, 172] width 206 height 19
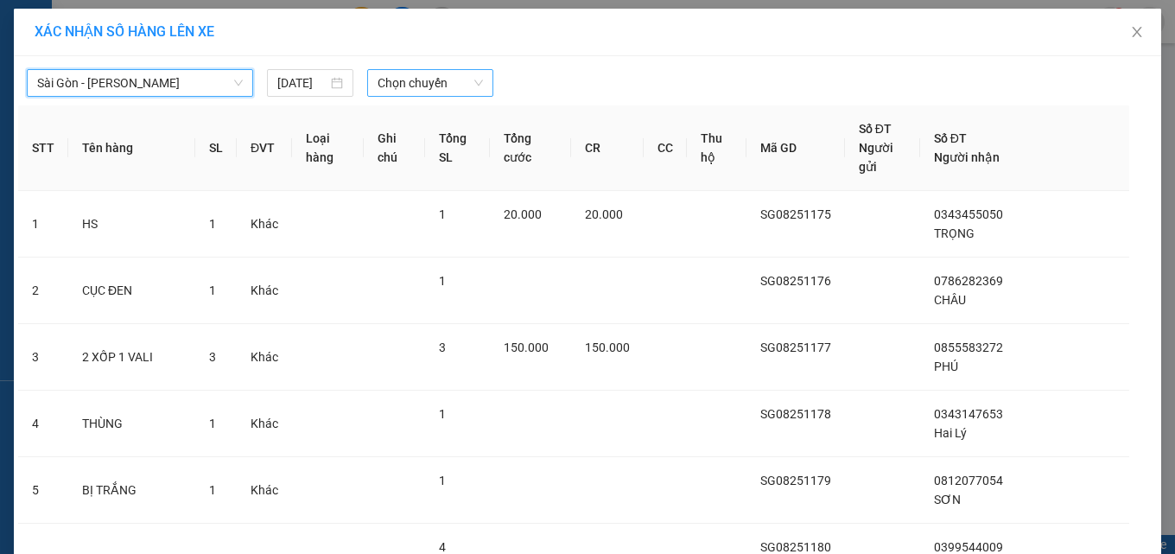
click at [400, 82] on span "Chọn chuyến" at bounding box center [430, 83] width 105 height 26
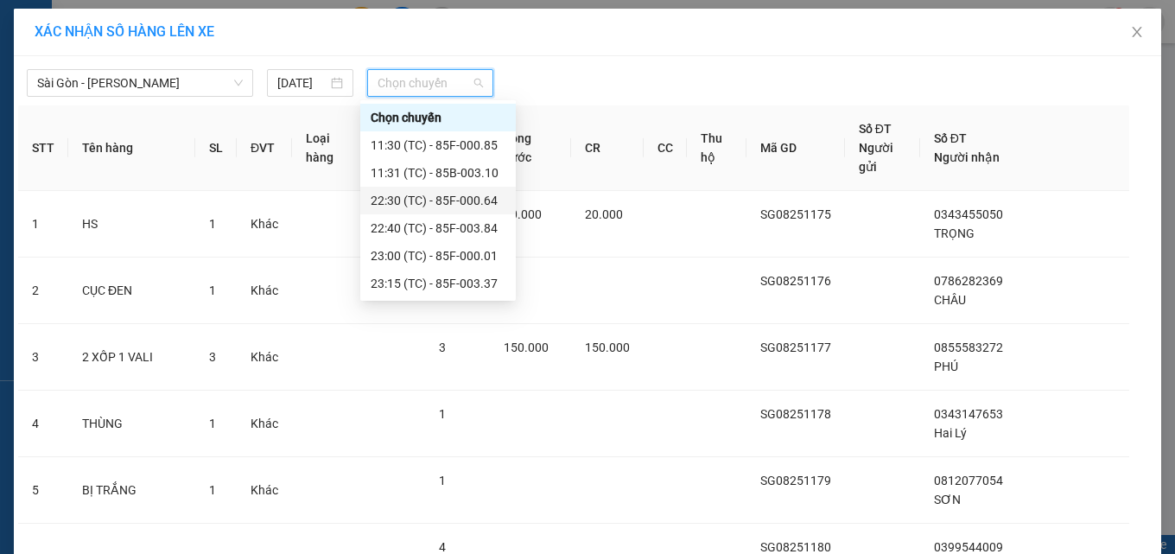
click at [404, 199] on div "22:30 (TC) - 85F-000.64" at bounding box center [438, 200] width 135 height 19
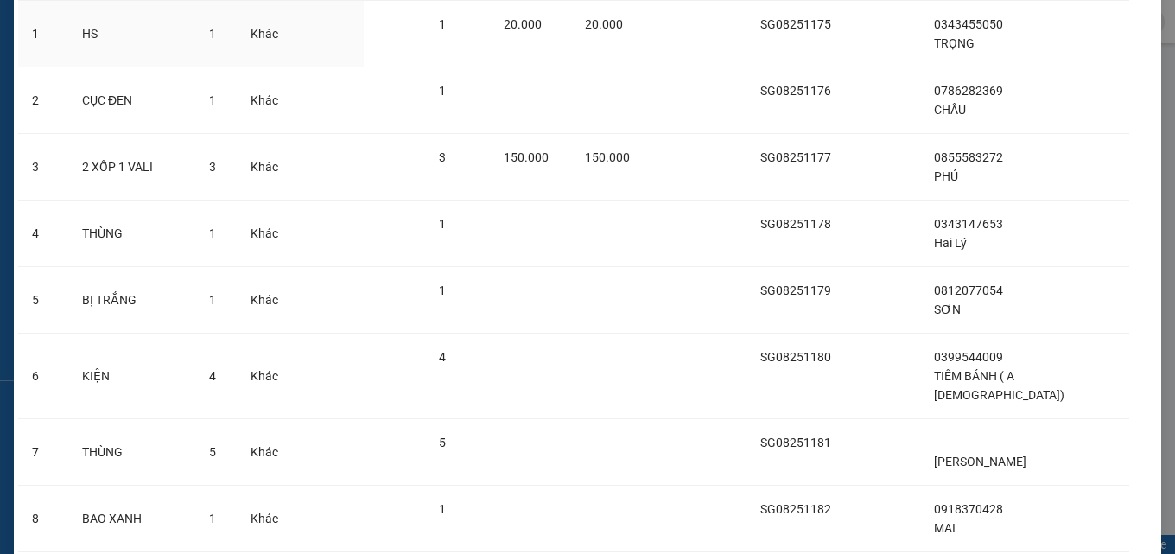
scroll to position [448, 0]
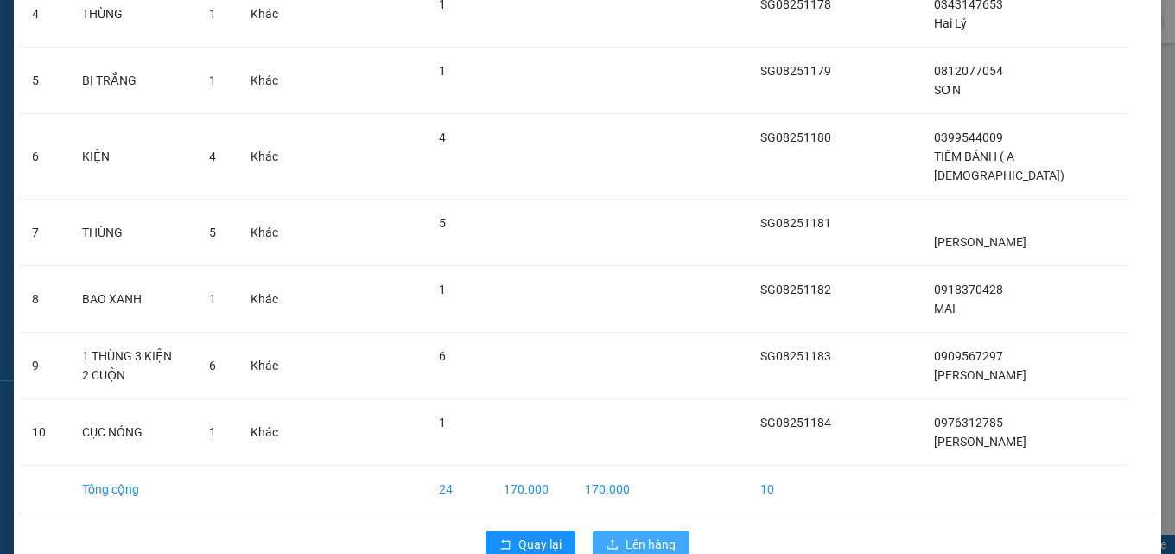
click at [626, 535] on span "Lên hàng" at bounding box center [651, 544] width 50 height 19
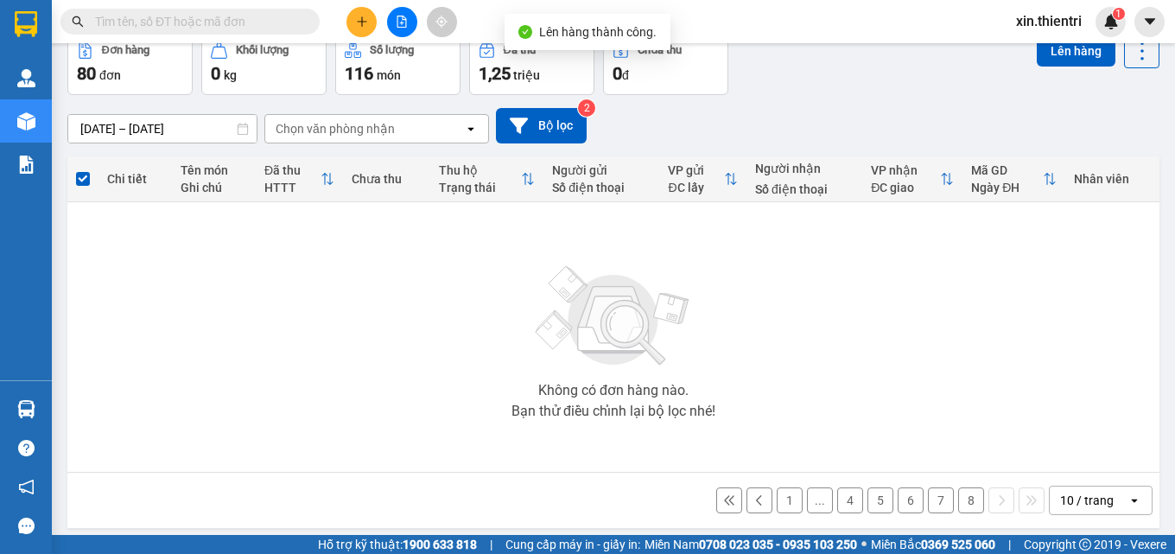
scroll to position [96, 0]
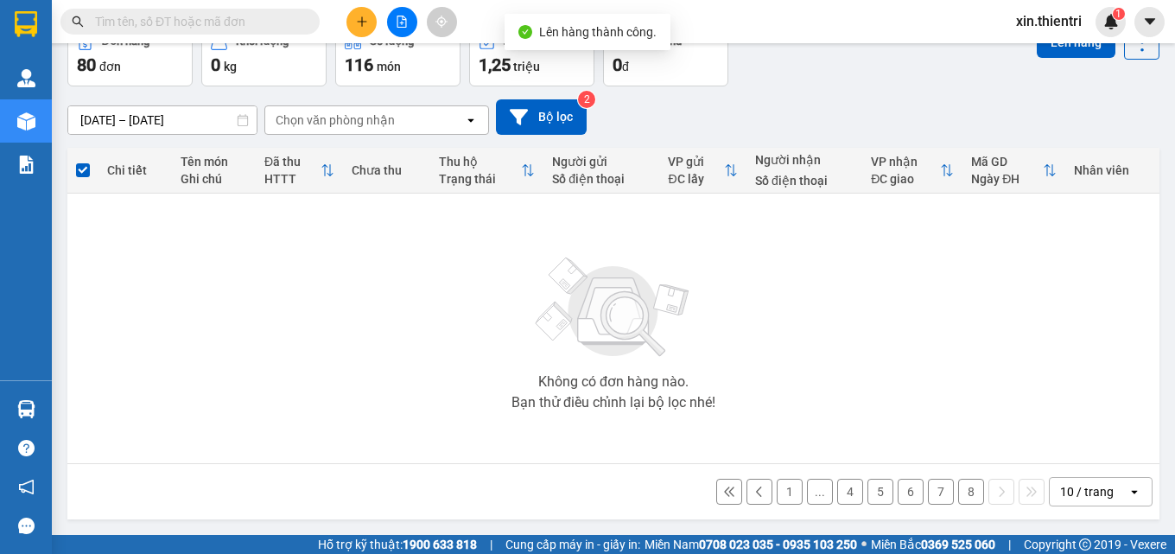
drag, startPoint x: 963, startPoint y: 496, endPoint x: 918, endPoint y: 498, distance: 45.0
click at [962, 496] on button "8" at bounding box center [971, 492] width 26 height 26
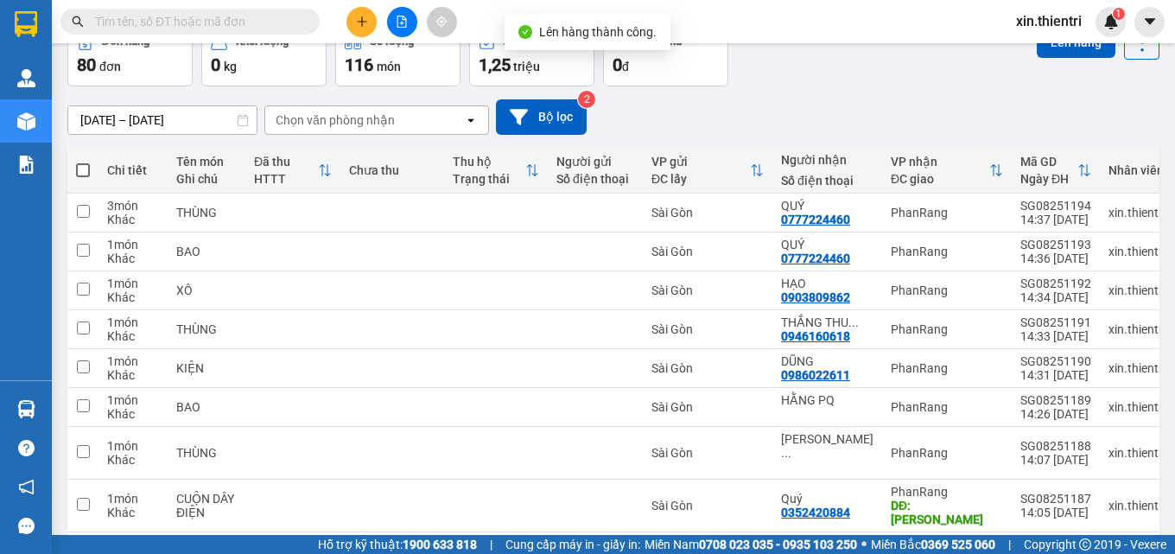
click at [86, 167] on span at bounding box center [83, 170] width 14 height 14
click at [83, 162] on input "checkbox" at bounding box center [83, 162] width 0 height 0
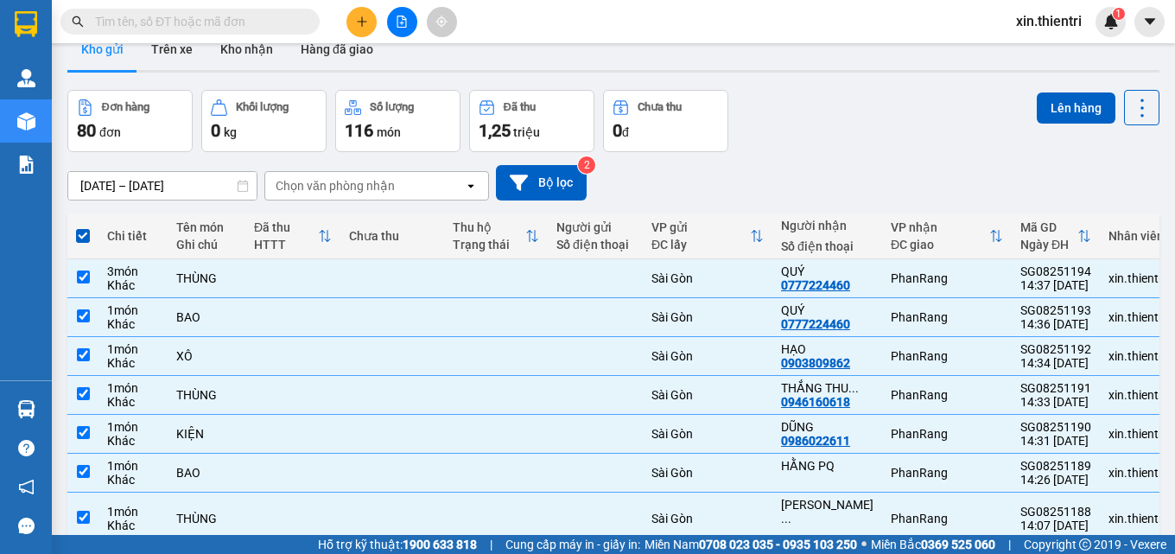
scroll to position [0, 0]
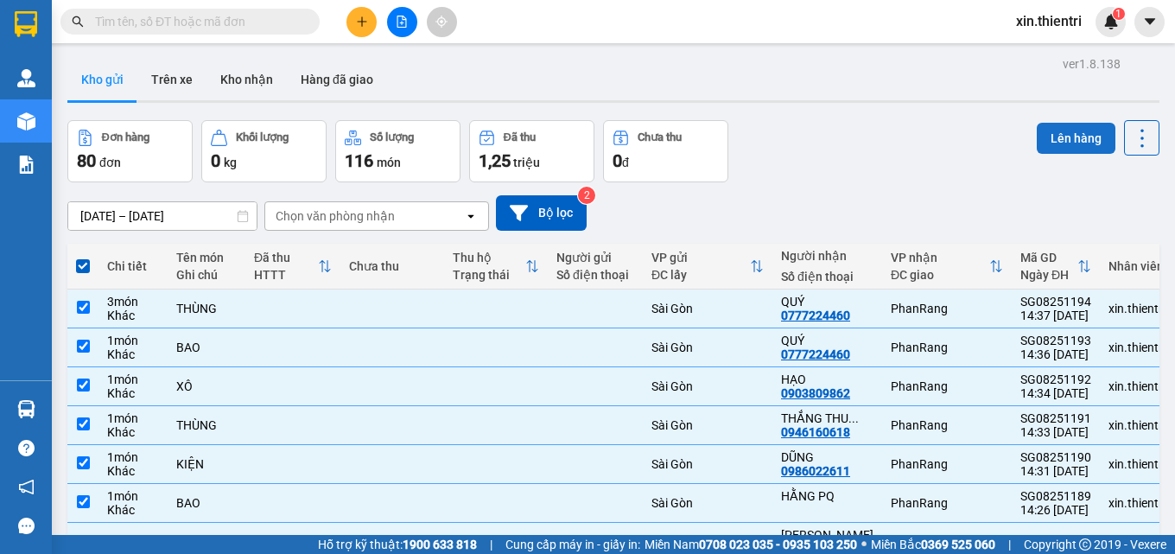
click at [1076, 122] on div "Lên hàng" at bounding box center [1098, 137] width 123 height 35
click at [1061, 140] on button "Lên hàng" at bounding box center [1076, 138] width 79 height 31
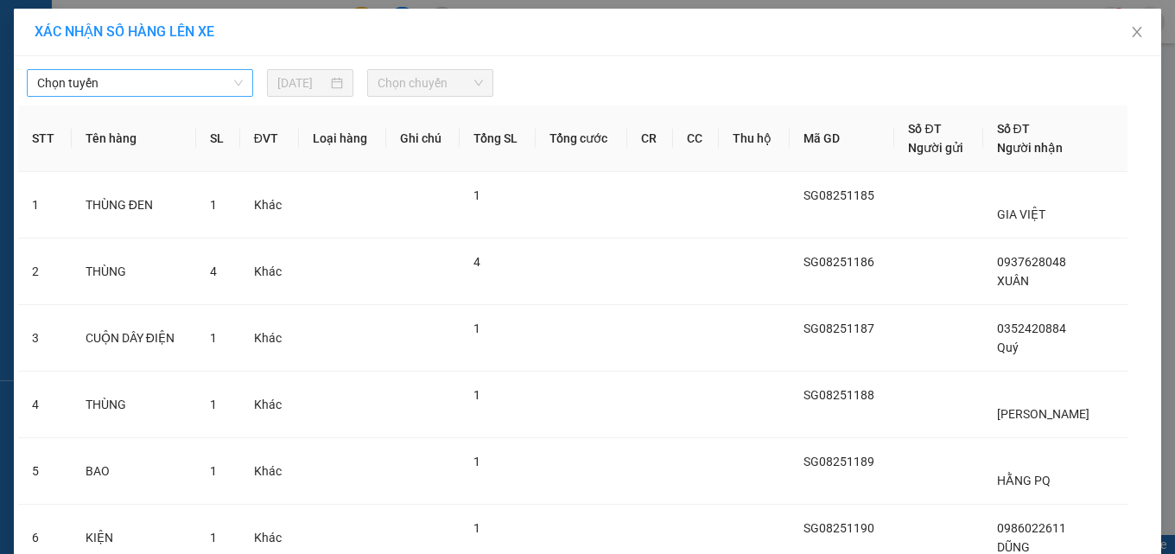
click at [202, 86] on span "Chọn tuyến" at bounding box center [140, 83] width 206 height 26
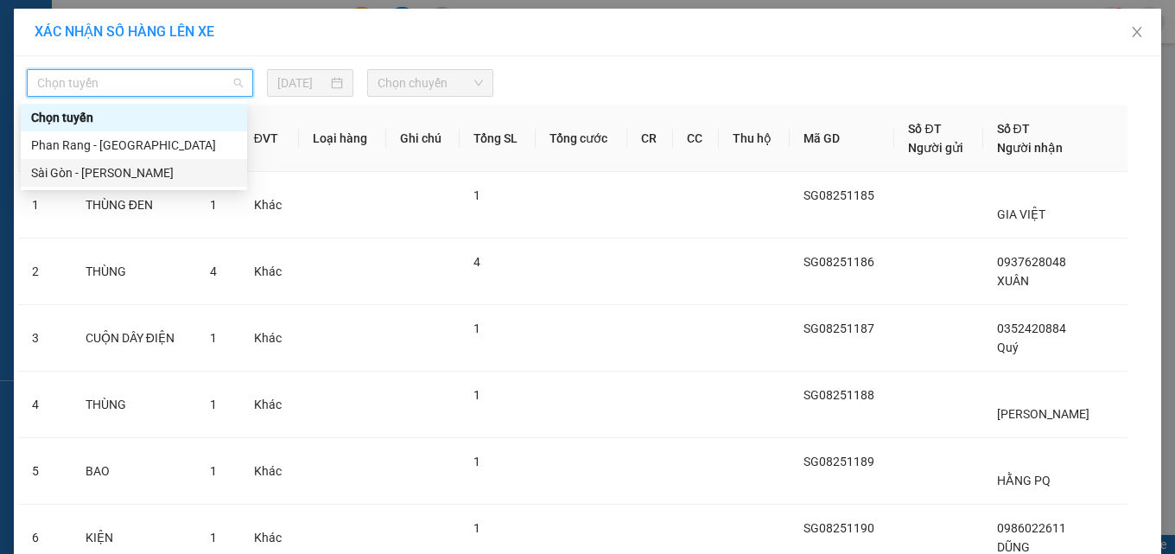
click at [199, 175] on div "Sài Gòn - Phan Rang" at bounding box center [134, 172] width 206 height 19
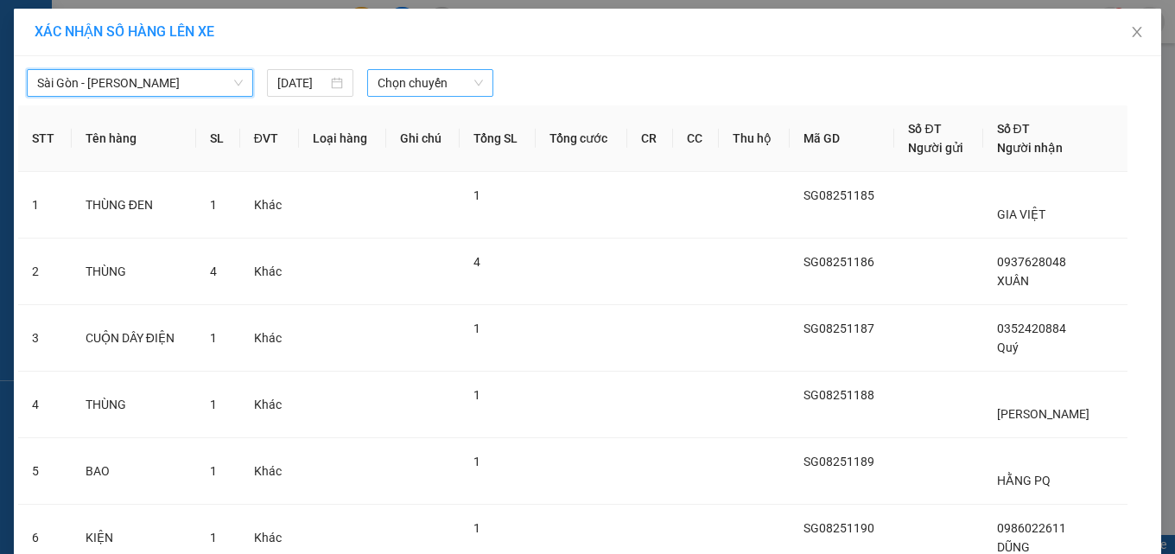
drag, startPoint x: 424, startPoint y: 78, endPoint x: 421, endPoint y: 93, distance: 15.9
click at [423, 80] on span "Chọn chuyến" at bounding box center [430, 83] width 105 height 26
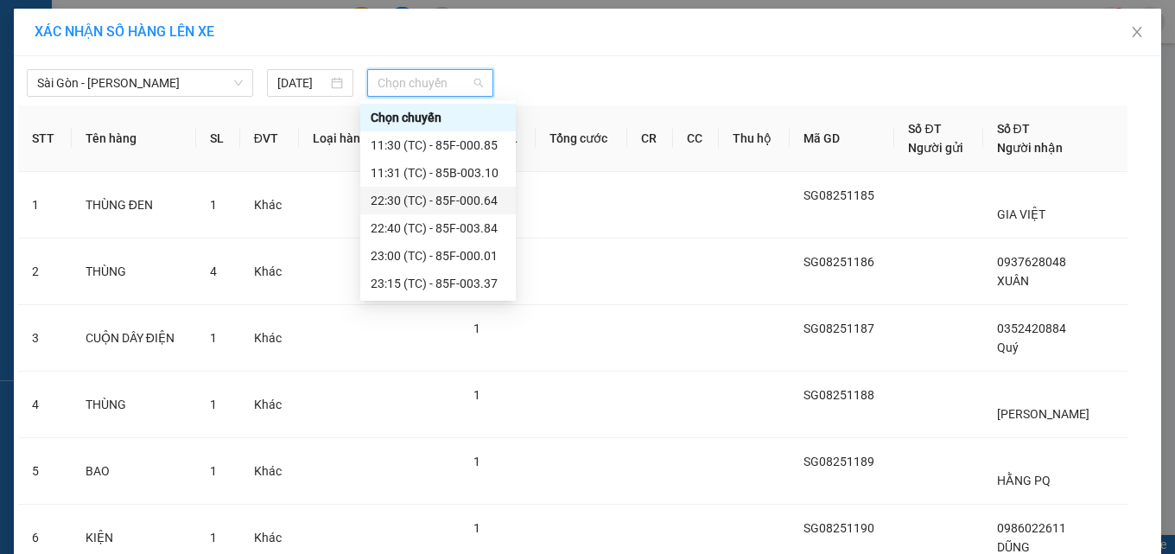
click at [410, 197] on div "22:30 (TC) - 85F-000.64" at bounding box center [438, 200] width 135 height 19
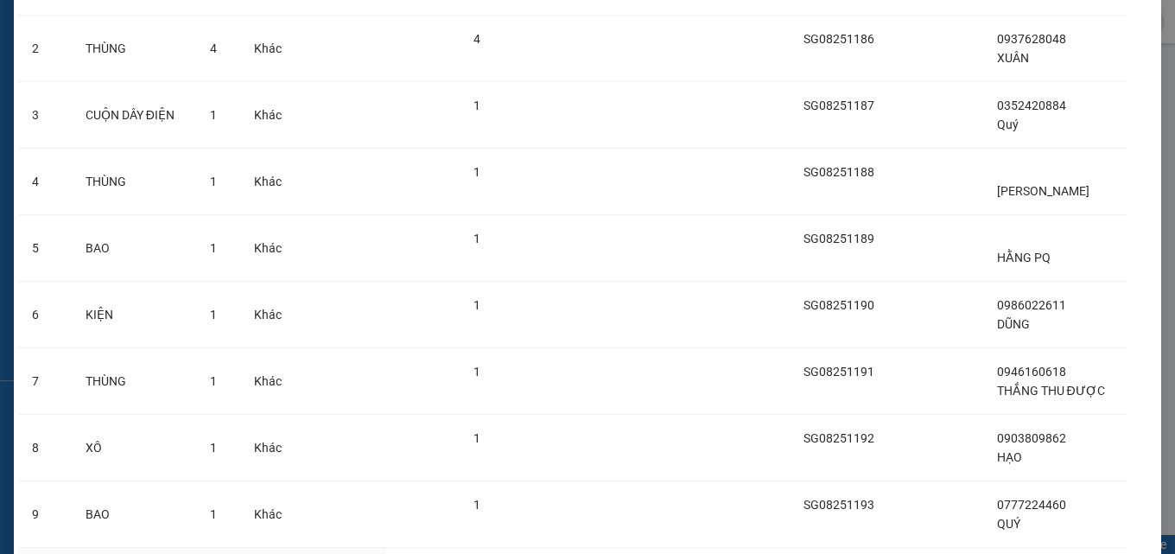
scroll to position [432, 0]
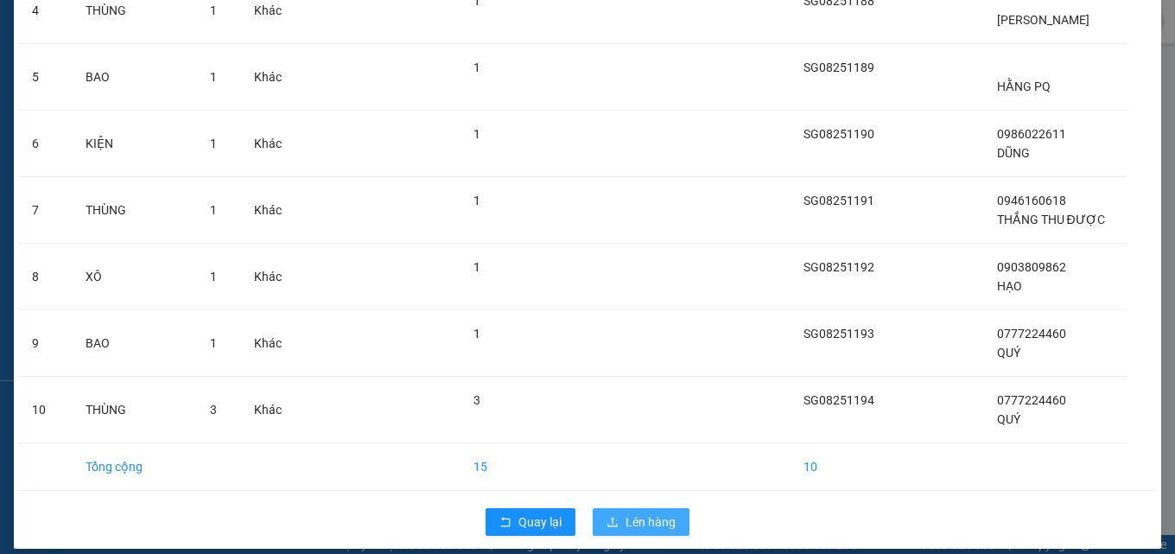
click at [649, 511] on button "Lên hàng" at bounding box center [641, 522] width 97 height 28
click at [645, 515] on span "Lên hàng" at bounding box center [651, 521] width 50 height 19
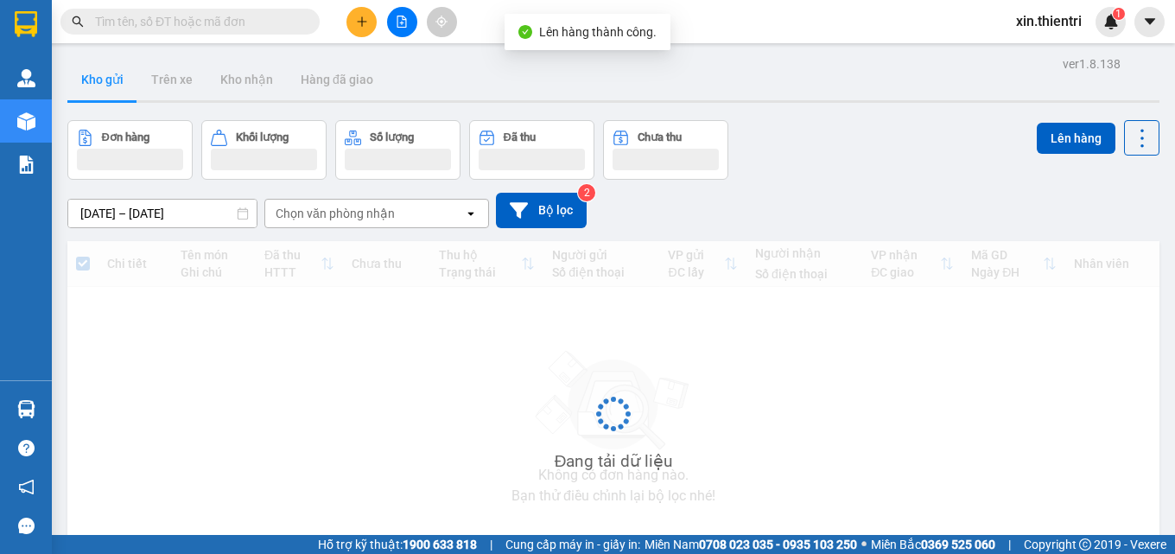
scroll to position [93, 0]
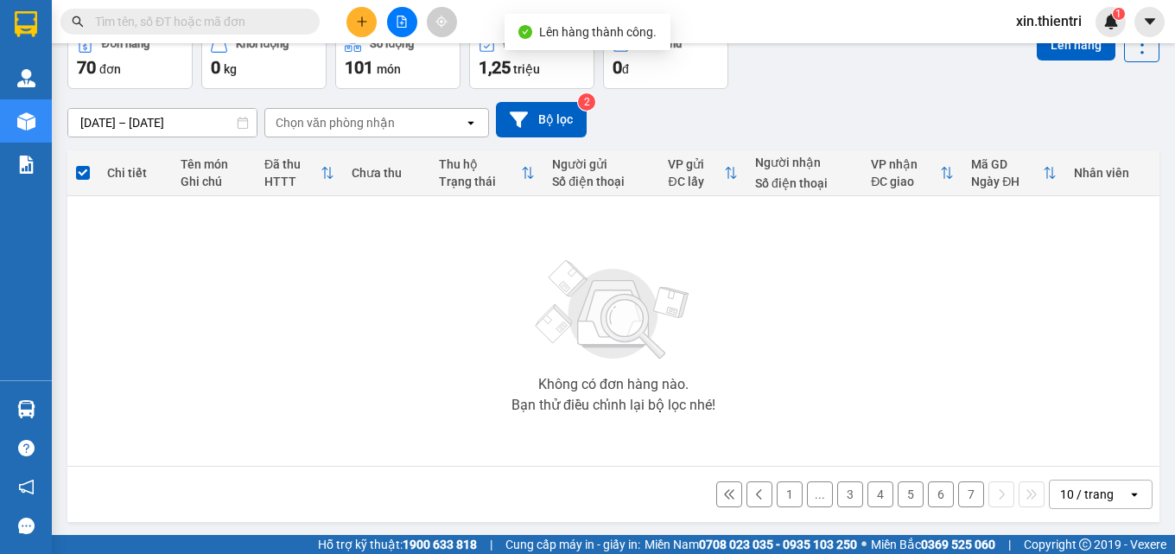
click at [964, 496] on button "7" at bounding box center [971, 494] width 26 height 26
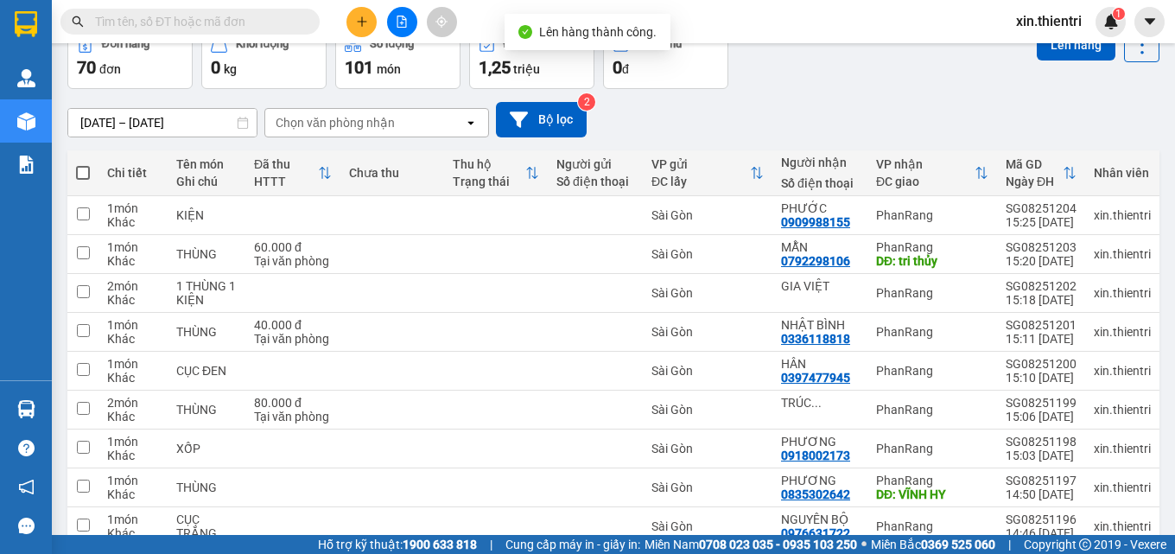
click at [84, 172] on span at bounding box center [83, 173] width 14 height 14
click at [83, 164] on input "checkbox" at bounding box center [83, 164] width 0 height 0
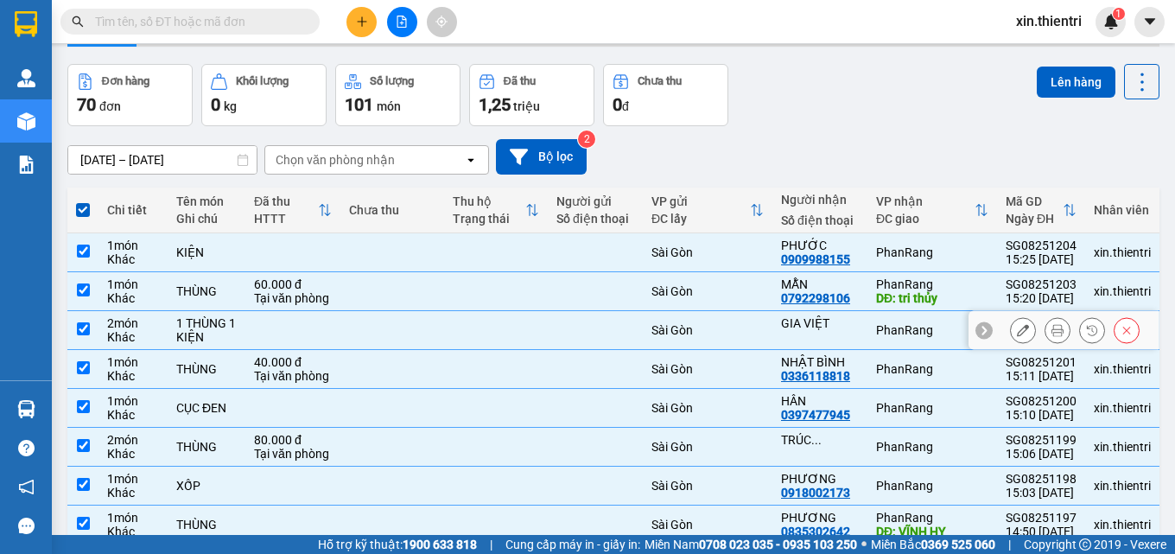
scroll to position [0, 0]
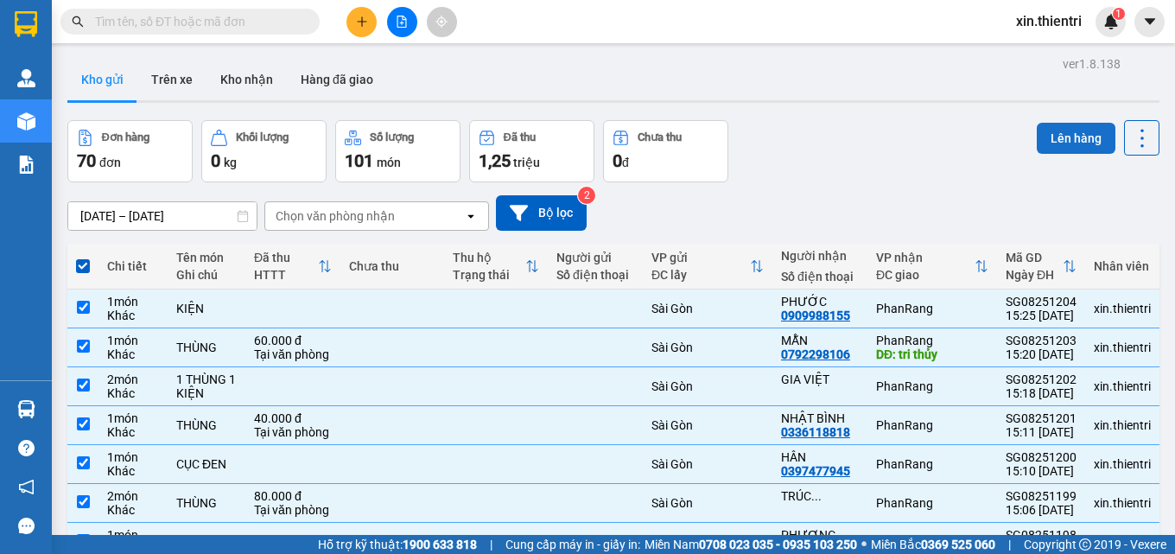
click at [1050, 132] on button "Lên hàng" at bounding box center [1076, 138] width 79 height 31
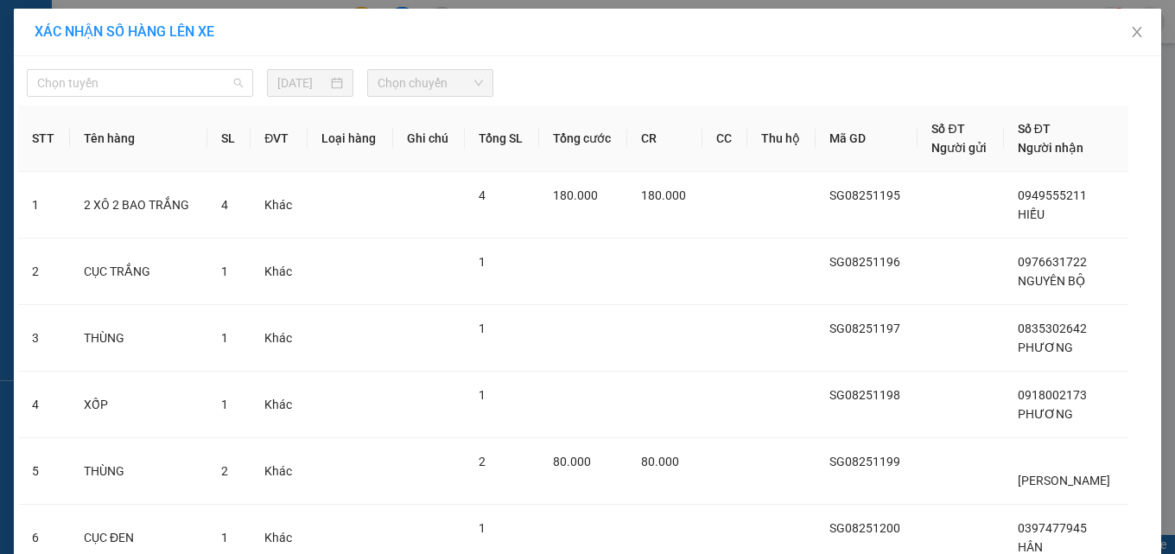
drag, startPoint x: 219, startPoint y: 76, endPoint x: 212, endPoint y: 134, distance: 58.3
click at [215, 84] on span "Chọn tuyến" at bounding box center [140, 83] width 206 height 26
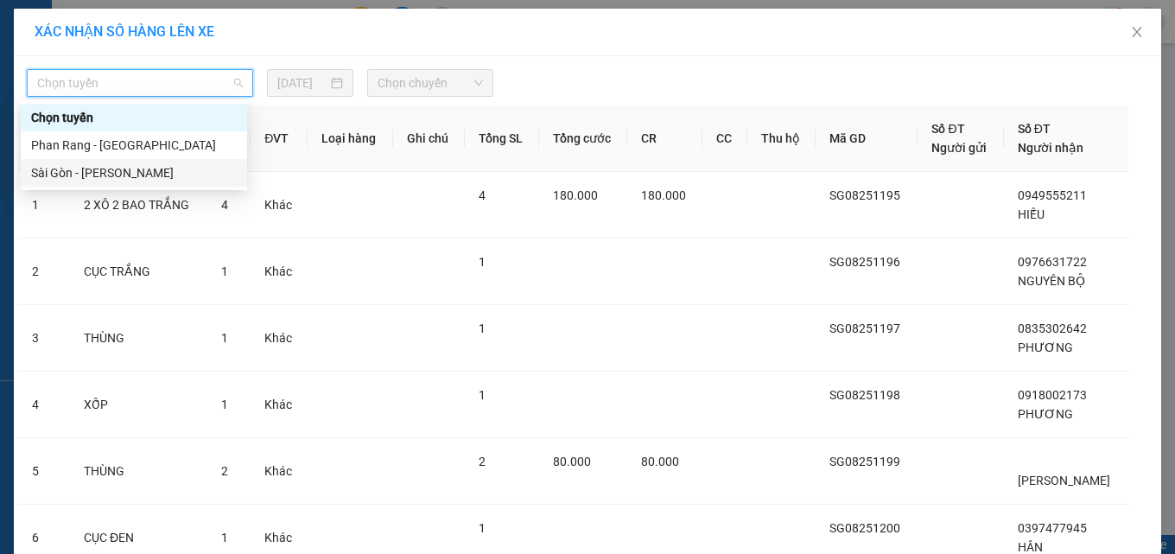
drag, startPoint x: 198, startPoint y: 176, endPoint x: 326, endPoint y: 161, distance: 128.8
click at [197, 177] on div "Sài Gòn - Phan Rang" at bounding box center [134, 172] width 206 height 19
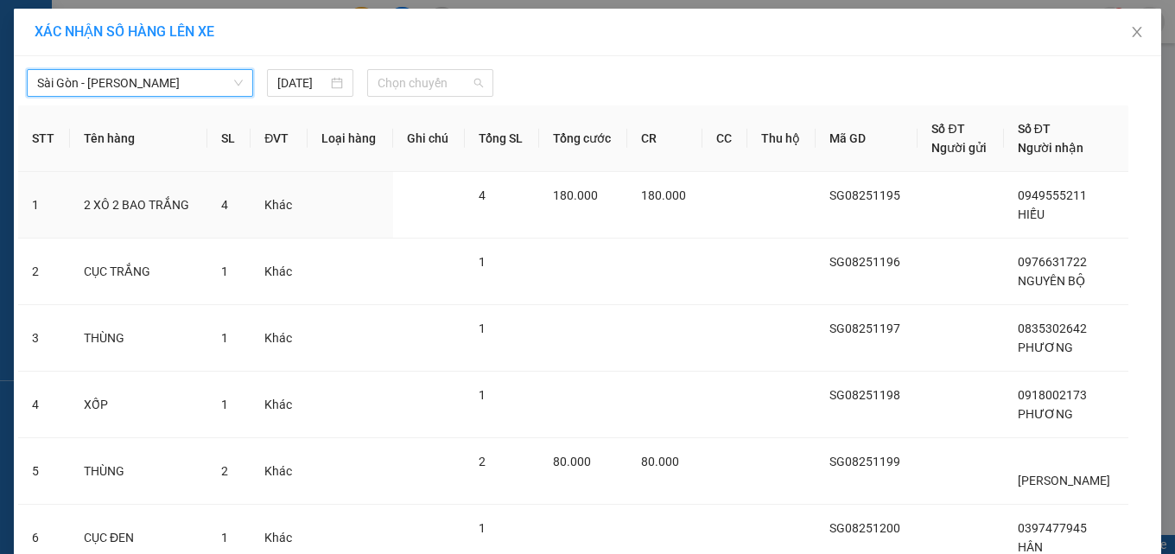
drag, startPoint x: 440, startPoint y: 79, endPoint x: 421, endPoint y: 186, distance: 108.8
click at [439, 82] on span "Chọn chuyến" at bounding box center [430, 83] width 105 height 26
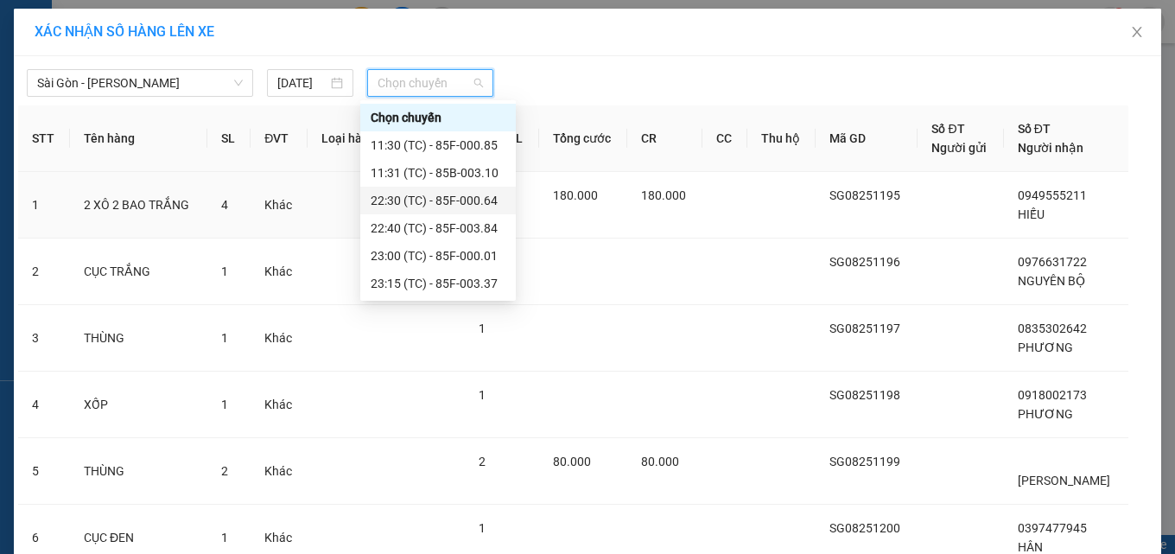
click at [416, 194] on div "22:30 (TC) - 85F-000.64" at bounding box center [438, 200] width 135 height 19
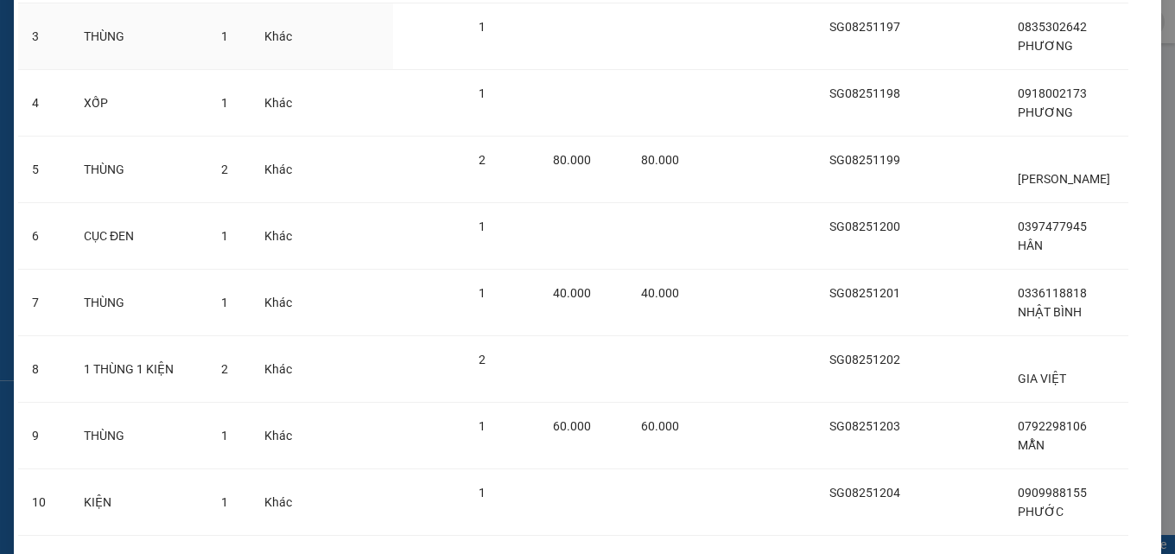
scroll to position [432, 0]
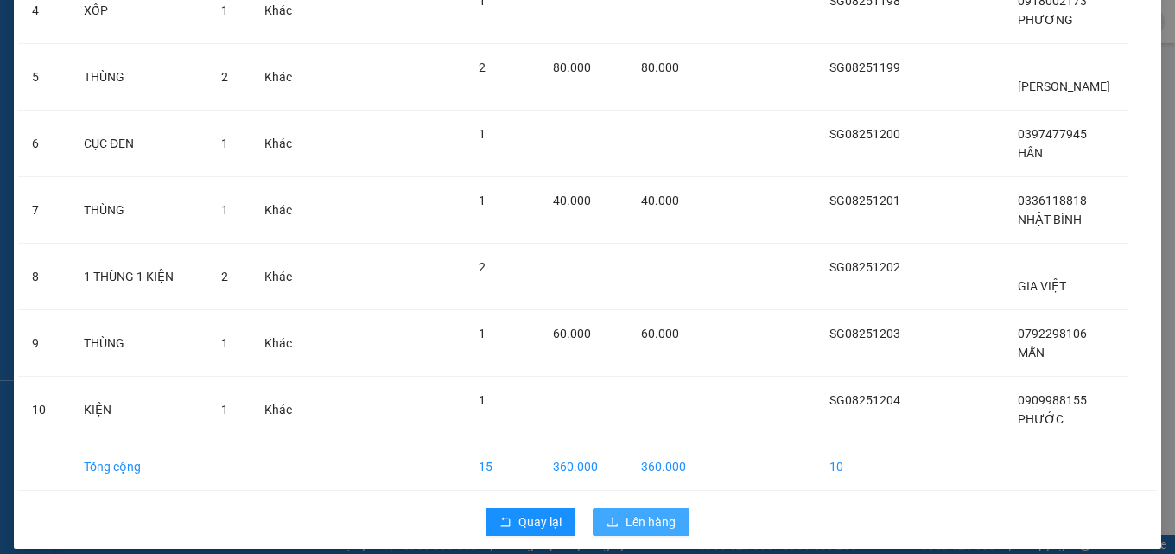
drag, startPoint x: 625, startPoint y: 525, endPoint x: 627, endPoint y: 517, distance: 9.0
click at [626, 525] on span "Lên hàng" at bounding box center [651, 521] width 50 height 19
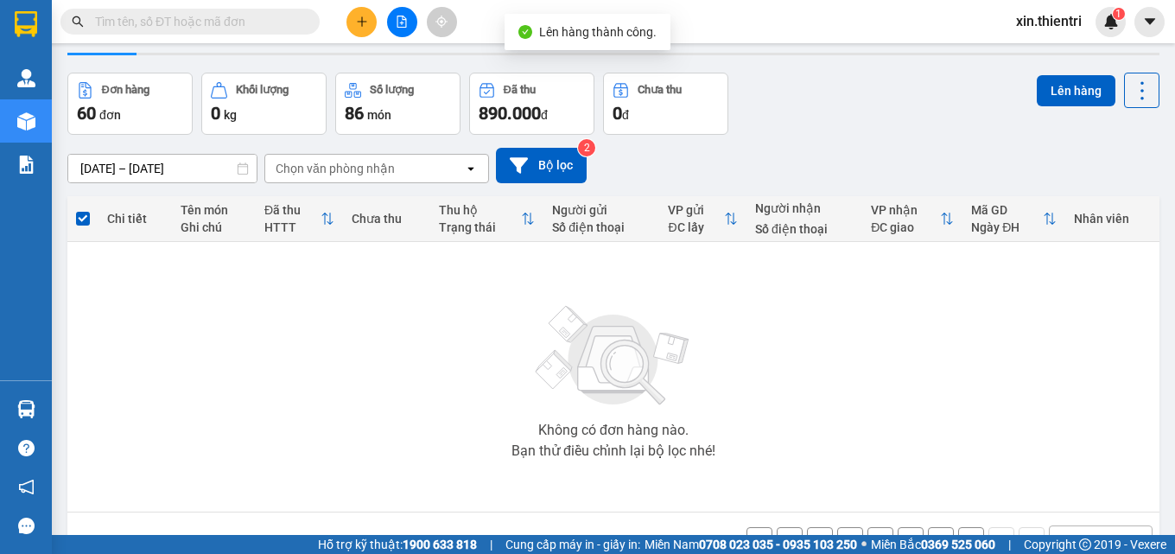
scroll to position [93, 0]
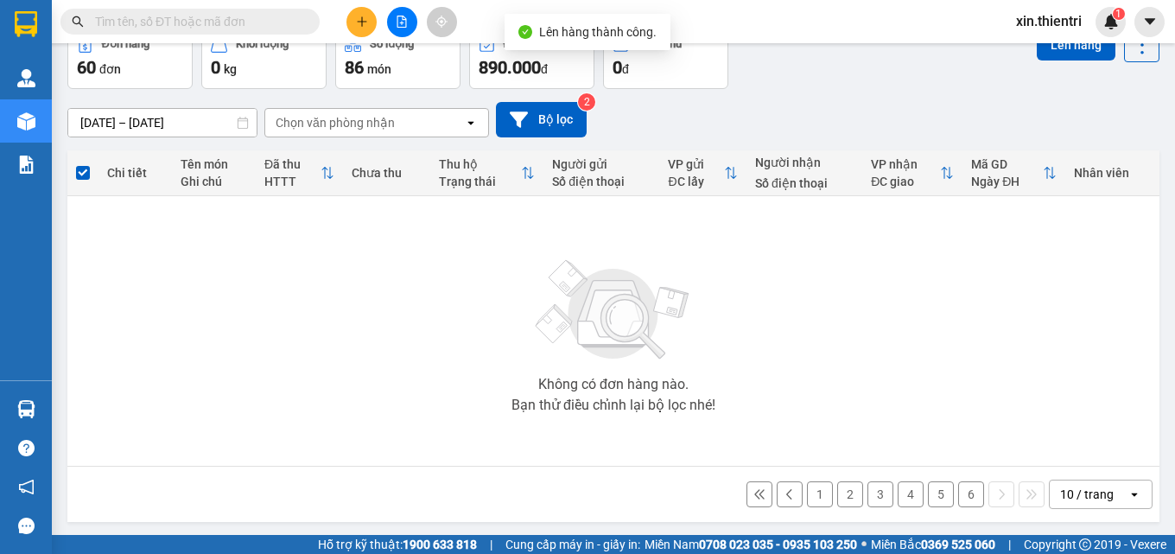
click at [958, 495] on button "6" at bounding box center [971, 494] width 26 height 26
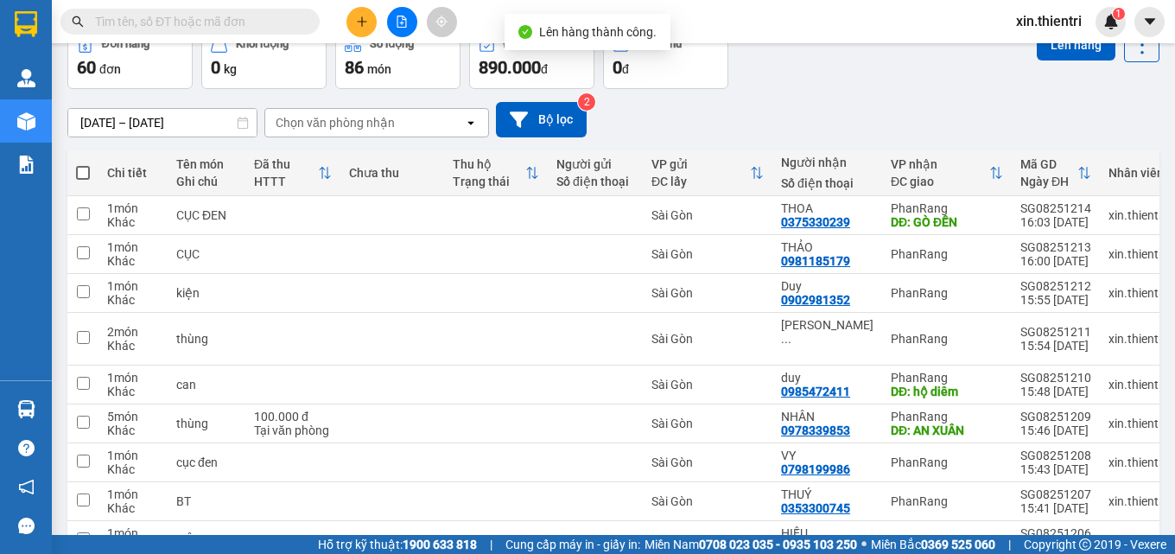
drag, startPoint x: 82, startPoint y: 168, endPoint x: 463, endPoint y: 229, distance: 385.8
click at [83, 169] on span at bounding box center [83, 173] width 14 height 14
click at [83, 164] on input "checkbox" at bounding box center [83, 164] width 0 height 0
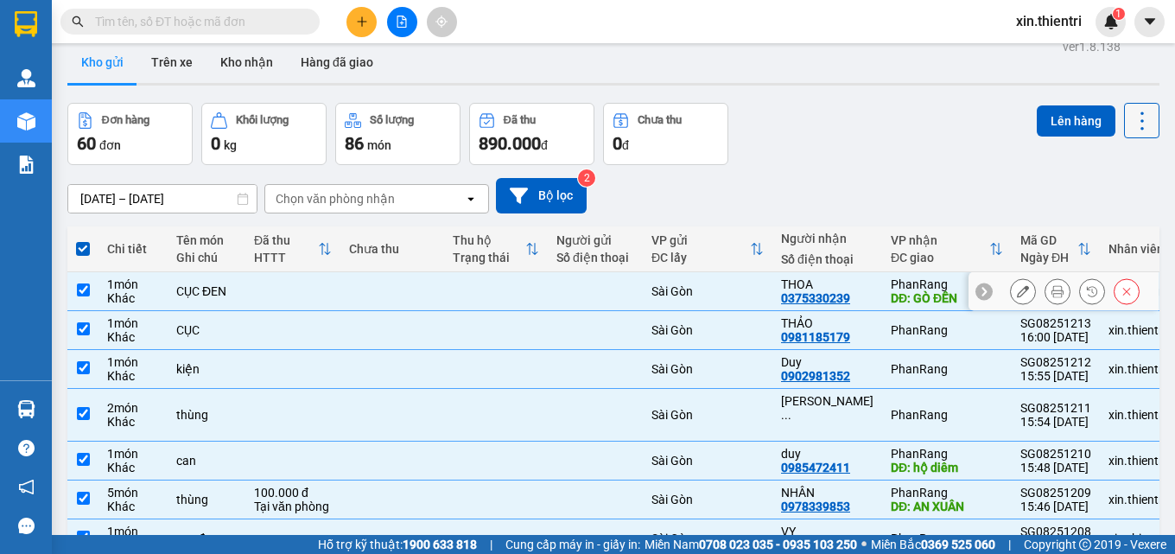
scroll to position [0, 0]
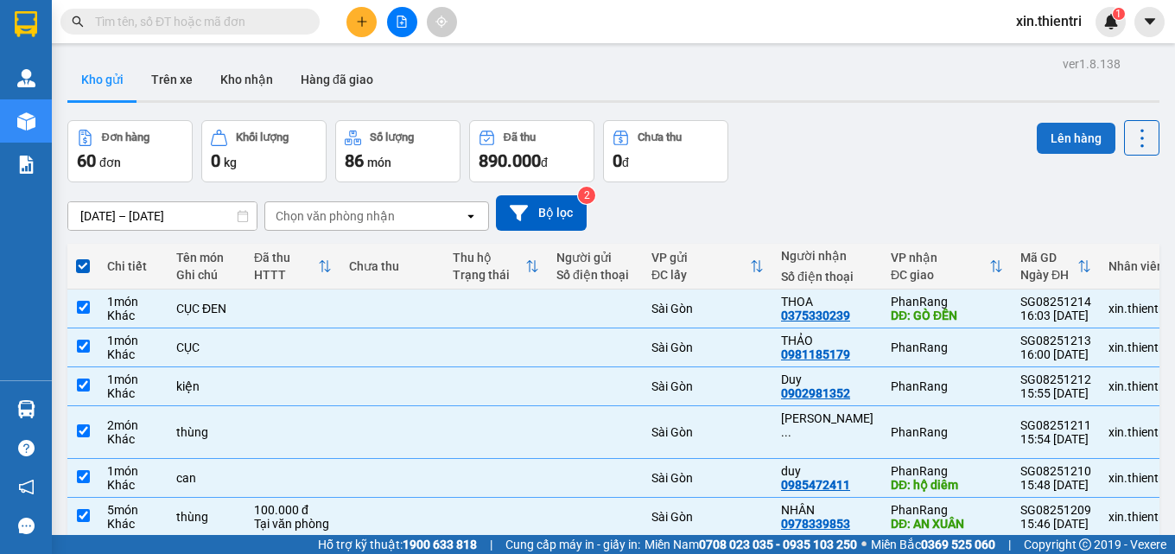
click at [1055, 143] on button "Lên hàng" at bounding box center [1076, 138] width 79 height 31
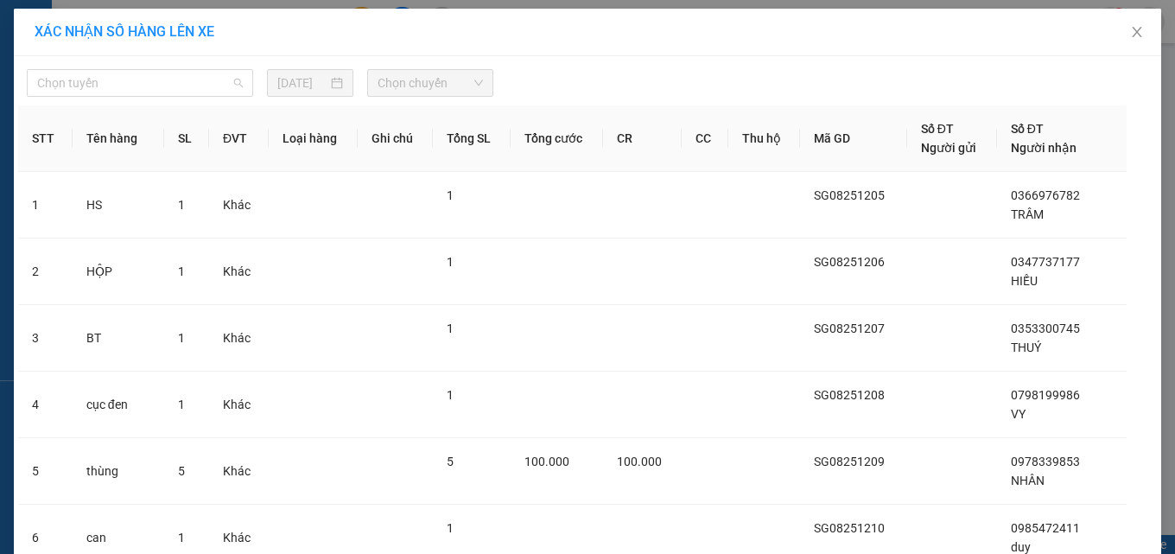
drag, startPoint x: 122, startPoint y: 83, endPoint x: 171, endPoint y: 178, distance: 107.0
click at [124, 87] on span "Chọn tuyến" at bounding box center [140, 83] width 206 height 26
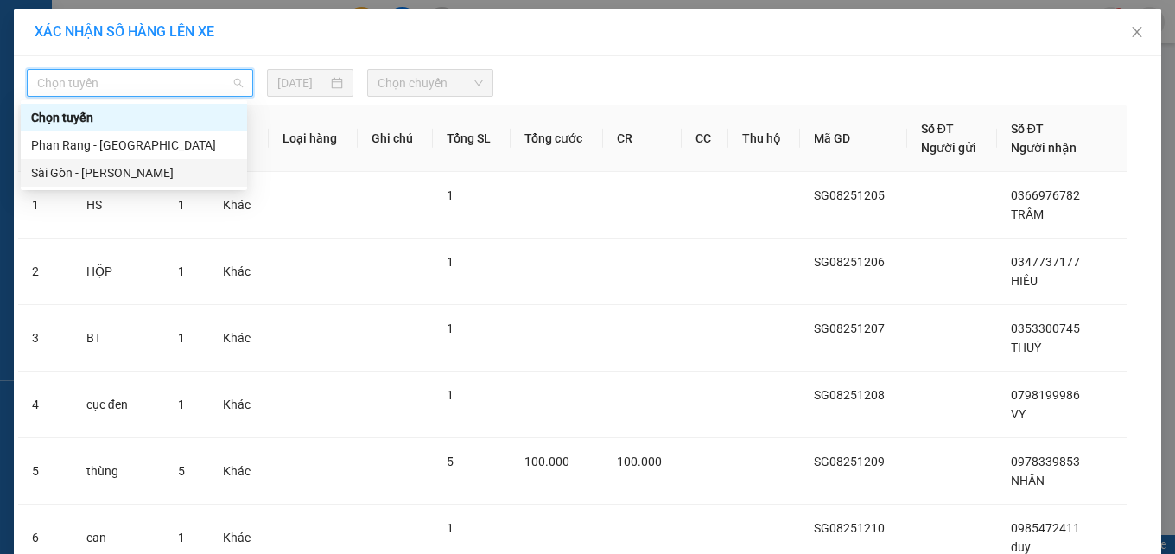
click at [158, 171] on div "Sài Gòn - Phan Rang" at bounding box center [134, 172] width 206 height 19
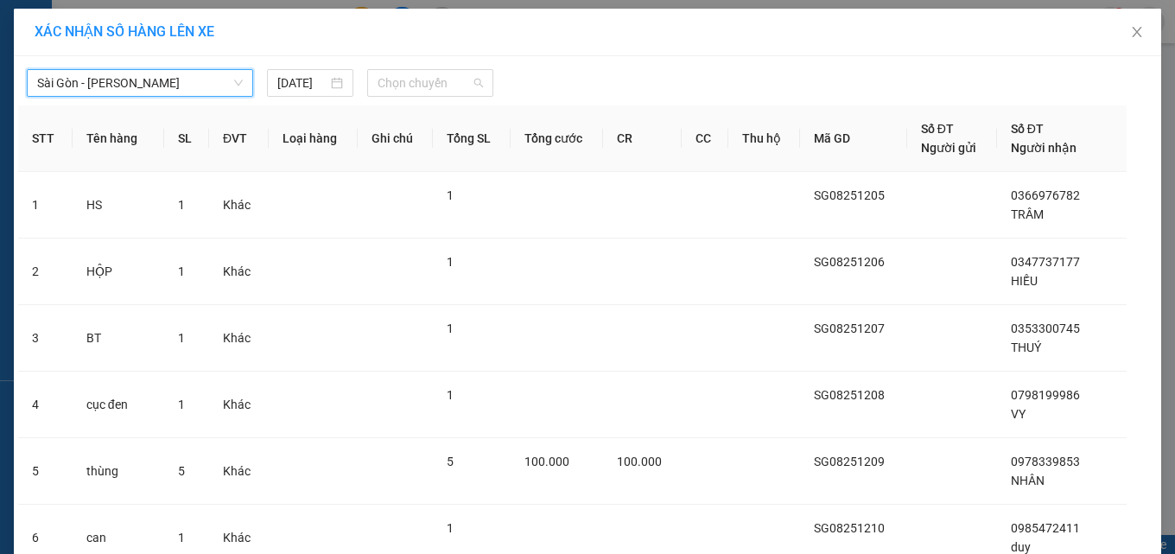
drag, startPoint x: 425, startPoint y: 86, endPoint x: 416, endPoint y: 181, distance: 94.6
click at [421, 91] on span "Chọn chuyến" at bounding box center [430, 83] width 105 height 26
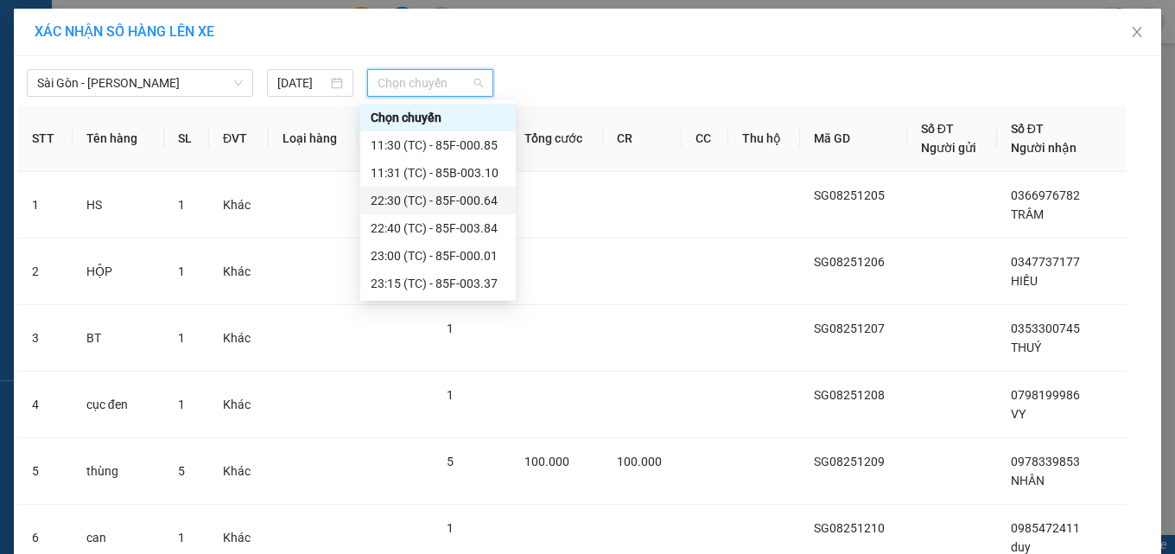
click at [409, 200] on div "22:30 (TC) - 85F-000.64" at bounding box center [438, 200] width 135 height 19
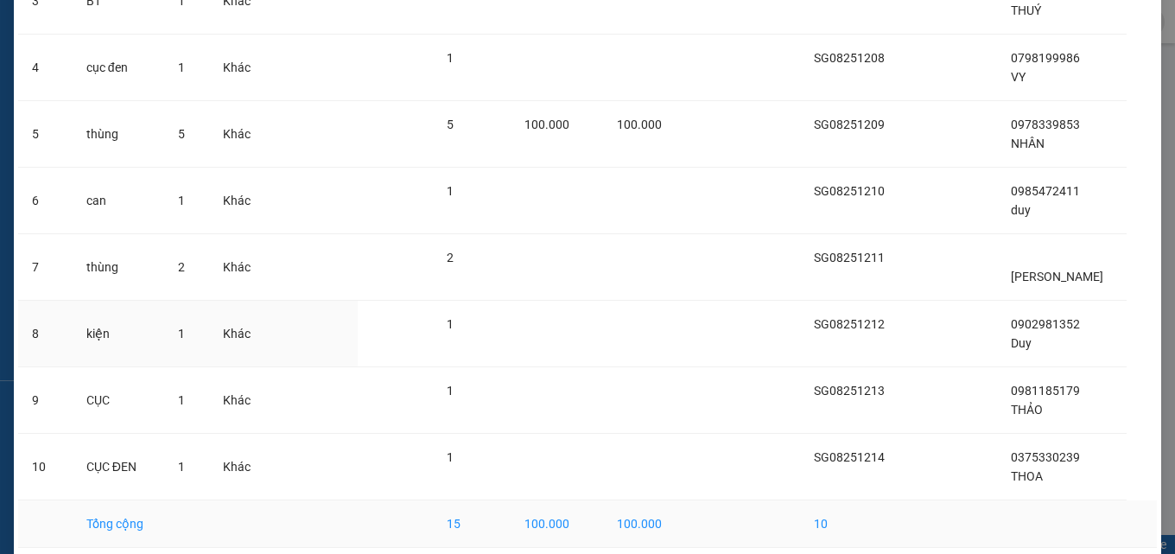
scroll to position [448, 0]
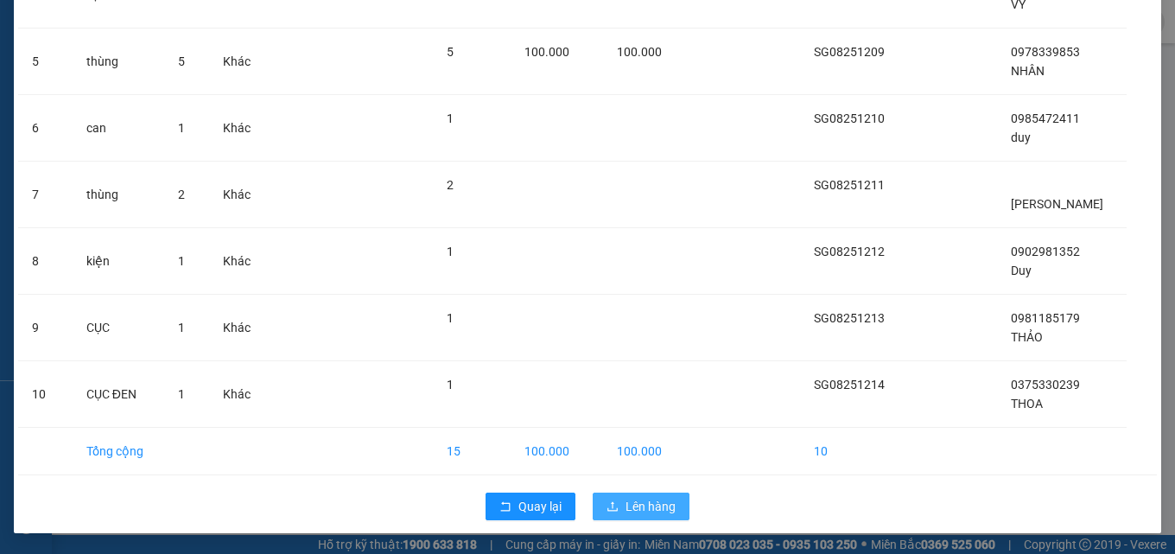
click at [654, 513] on span "Lên hàng" at bounding box center [651, 506] width 50 height 19
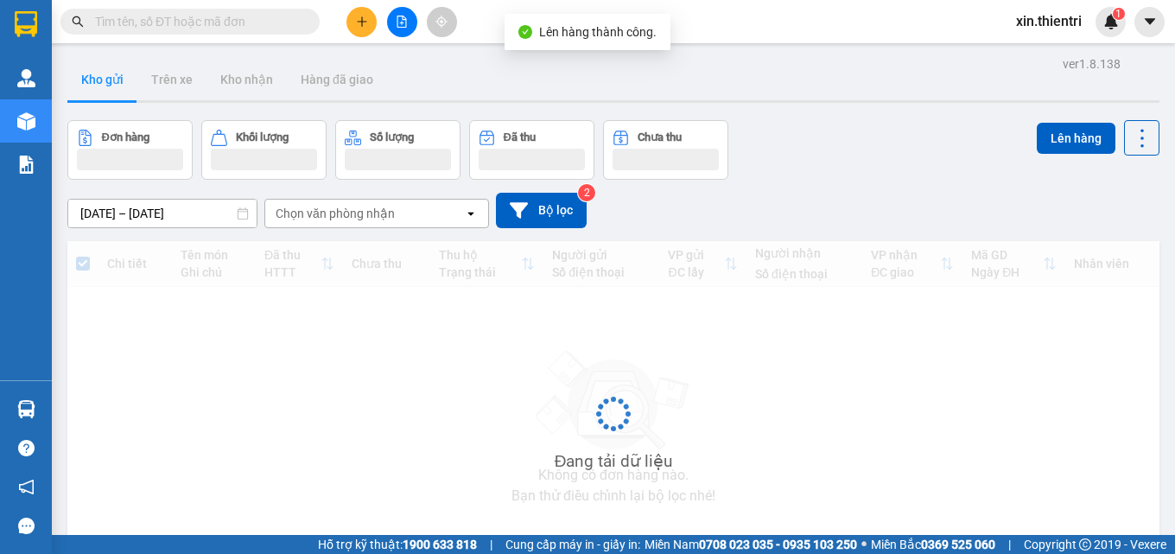
scroll to position [93, 0]
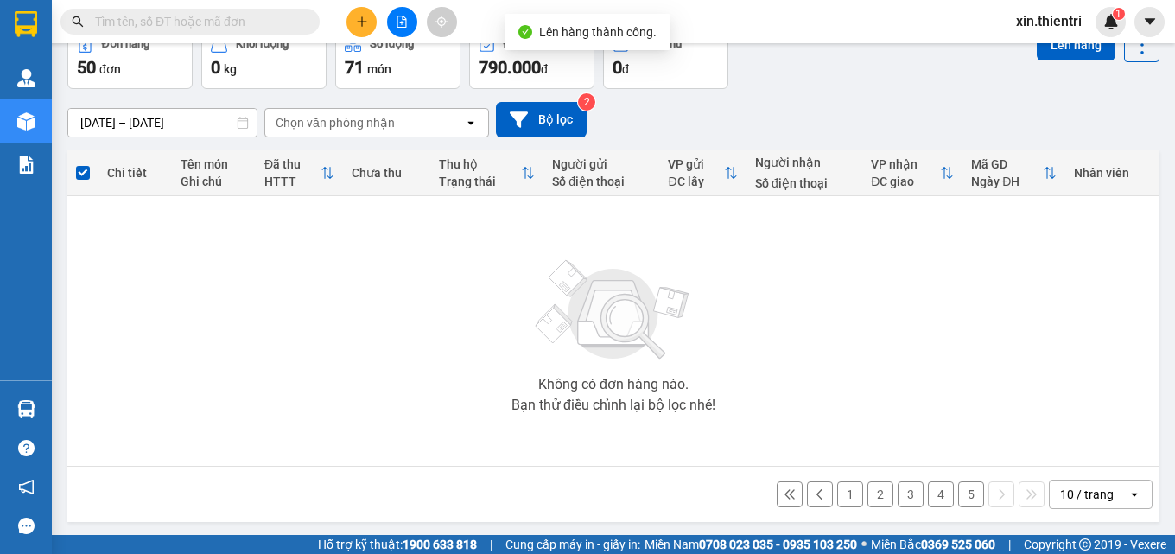
drag, startPoint x: 956, startPoint y: 494, endPoint x: 739, endPoint y: 411, distance: 233.0
click at [958, 494] on button "5" at bounding box center [971, 494] width 26 height 26
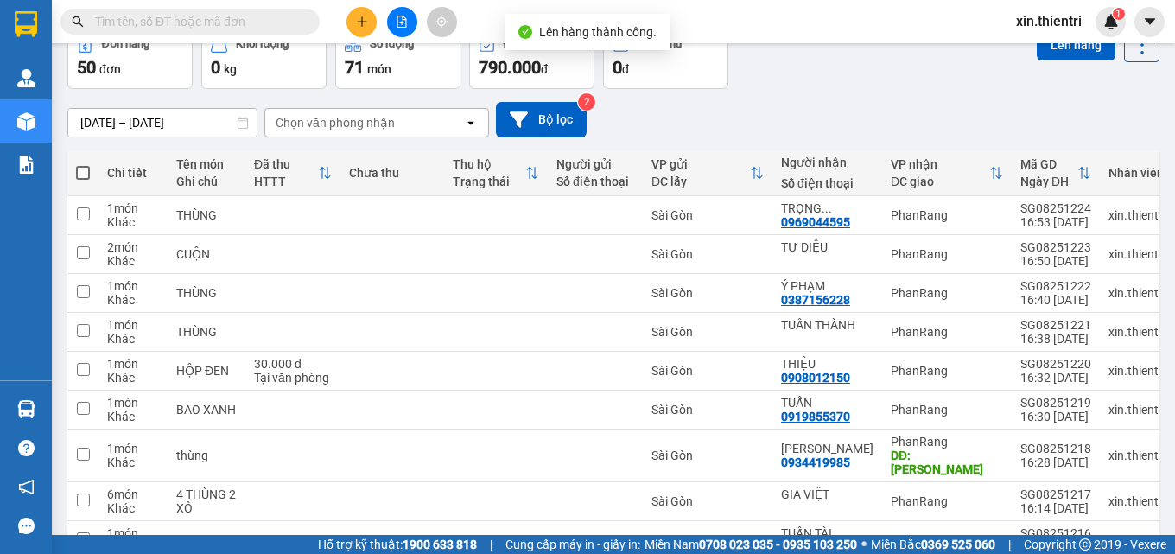
click at [84, 168] on span at bounding box center [83, 173] width 14 height 14
click at [83, 164] on input "checkbox" at bounding box center [83, 164] width 0 height 0
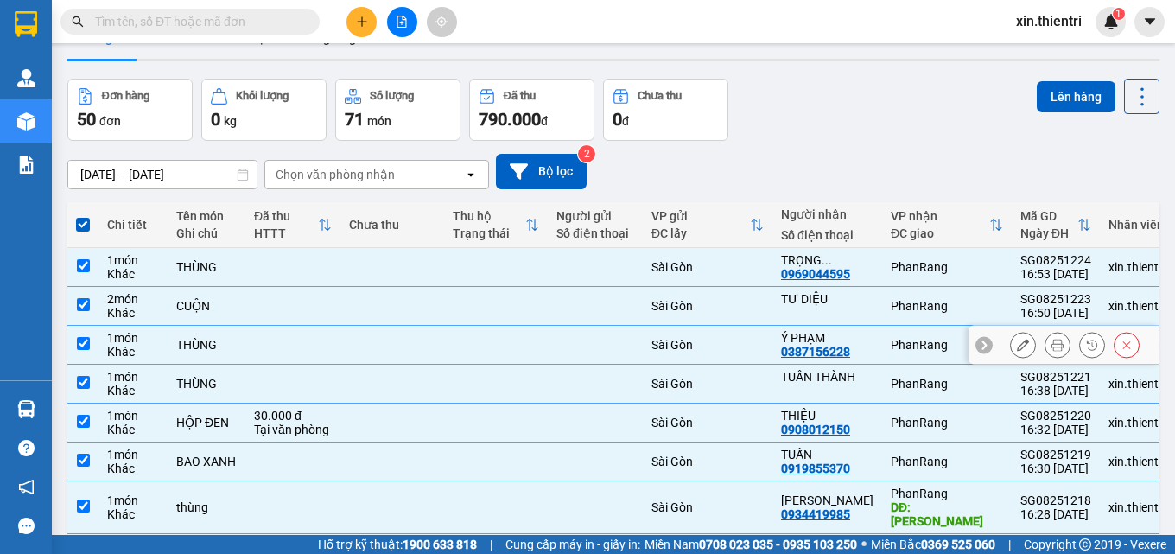
scroll to position [0, 0]
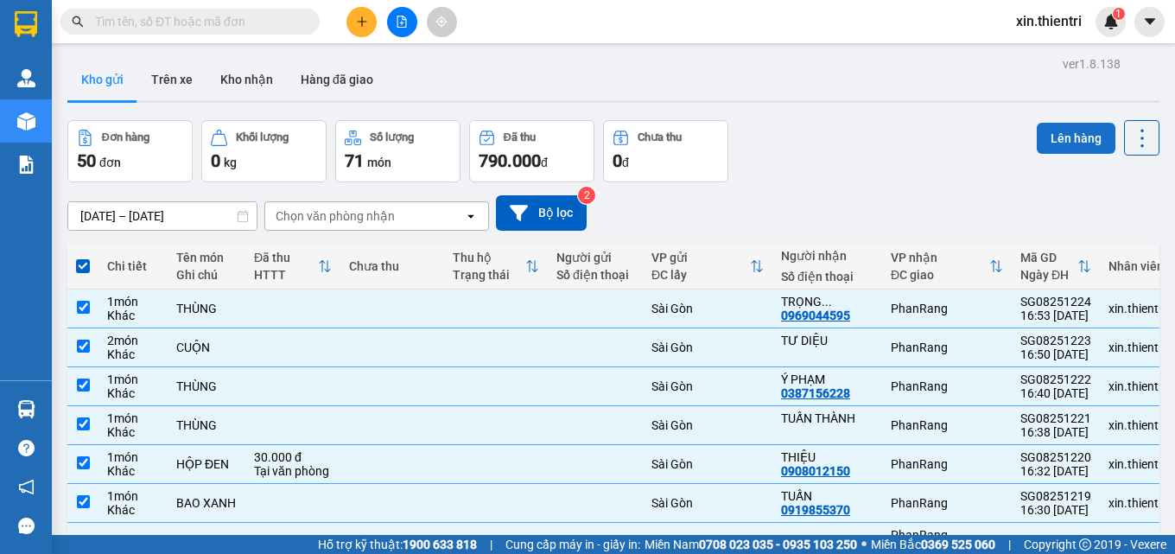
click at [1081, 140] on button "Lên hàng" at bounding box center [1076, 138] width 79 height 31
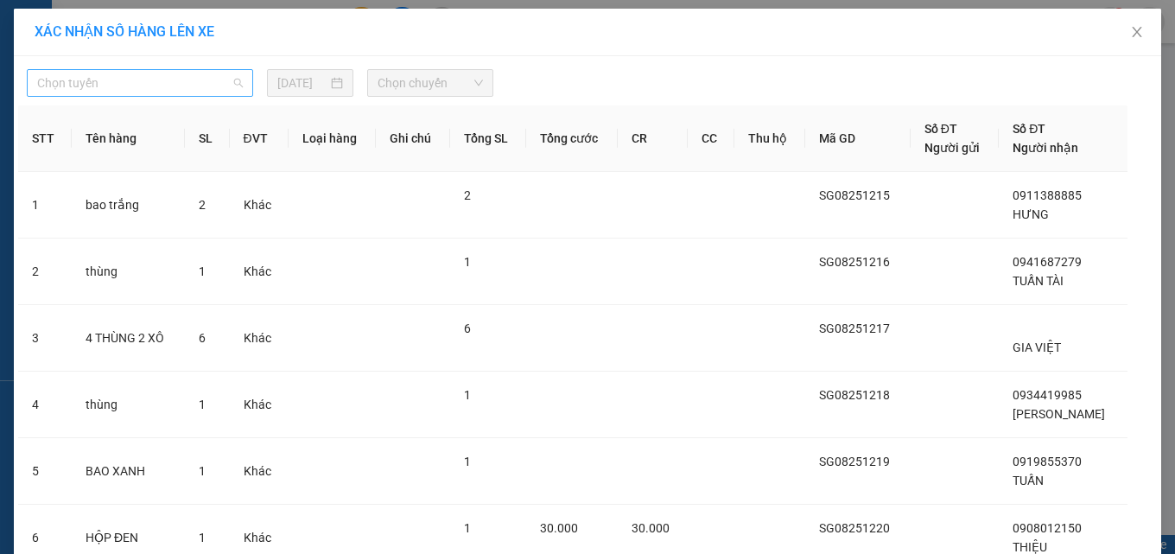
drag, startPoint x: 175, startPoint y: 78, endPoint x: 231, endPoint y: 178, distance: 114.5
click at [175, 77] on span "Chọn tuyến" at bounding box center [140, 83] width 206 height 26
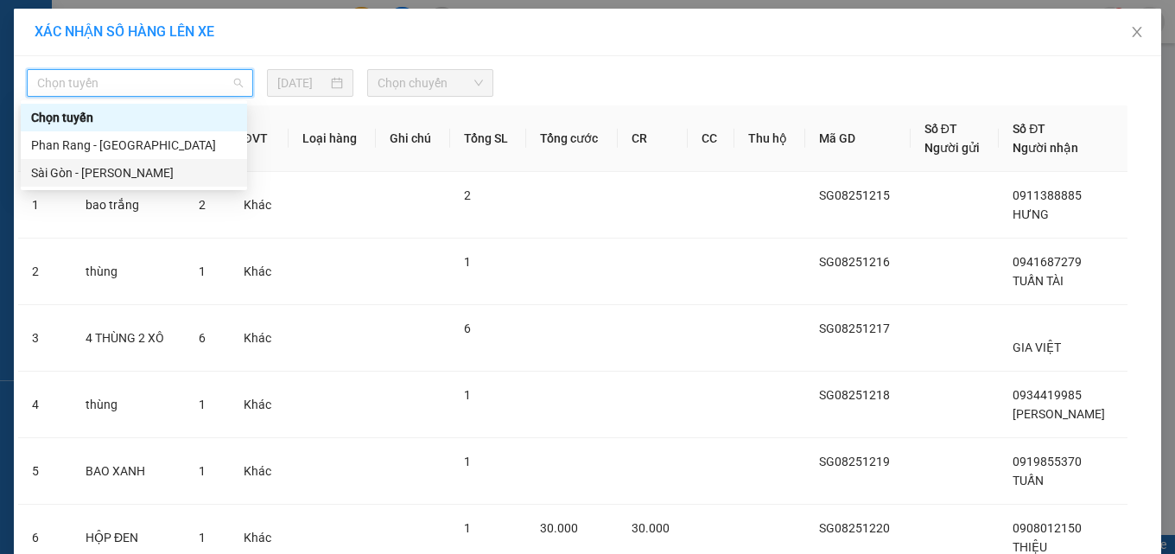
drag, startPoint x: 199, startPoint y: 175, endPoint x: 381, endPoint y: 161, distance: 182.9
click at [199, 176] on div "Sài Gòn - Phan Rang" at bounding box center [134, 172] width 206 height 19
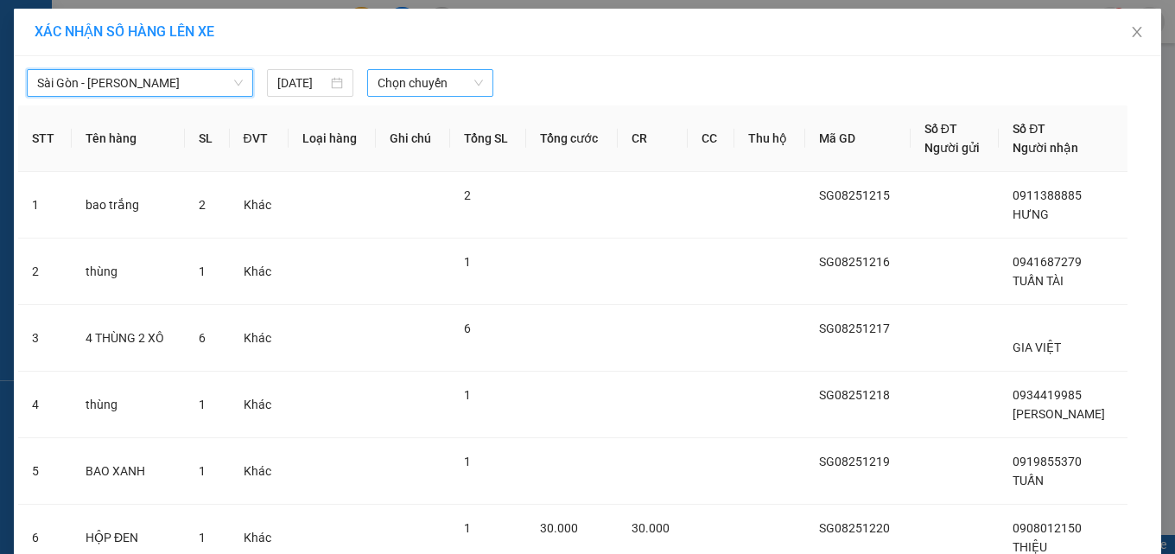
click at [424, 83] on span "Chọn chuyến" at bounding box center [430, 83] width 105 height 26
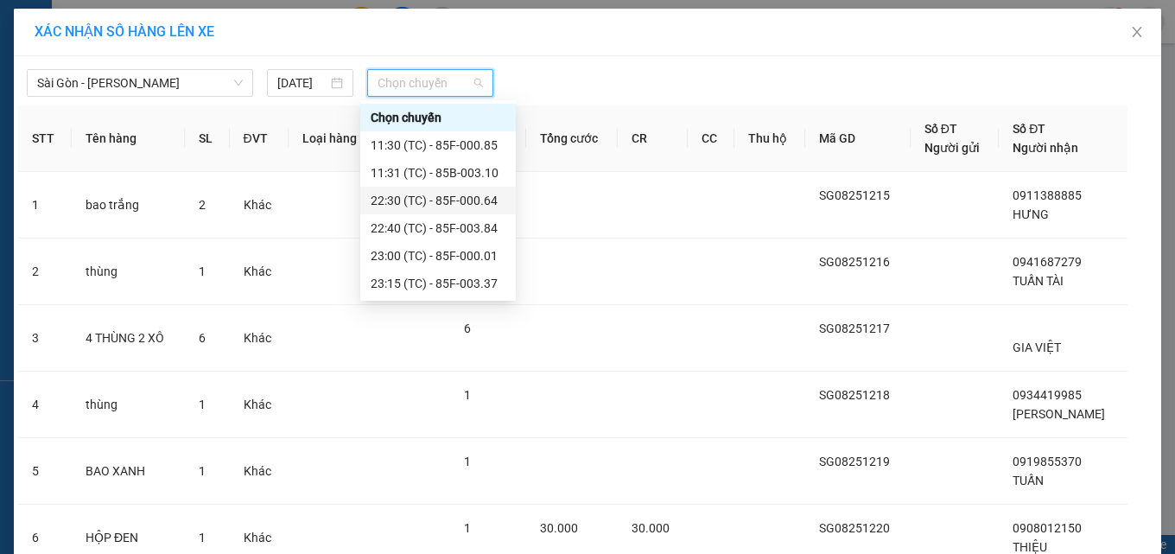
click at [401, 200] on div "22:30 (TC) - 85F-000.64" at bounding box center [438, 200] width 135 height 19
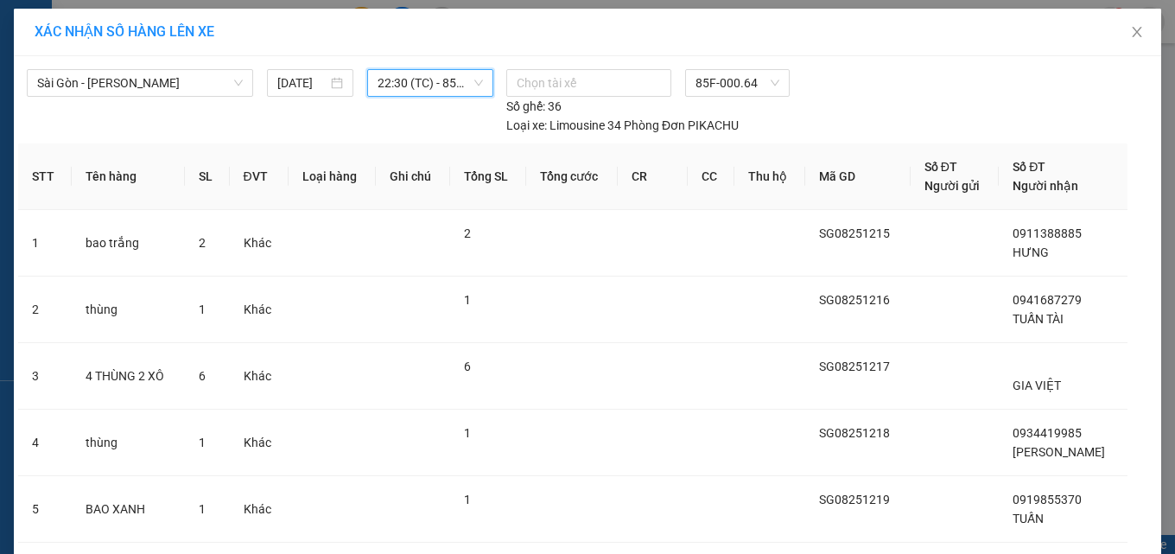
scroll to position [448, 0]
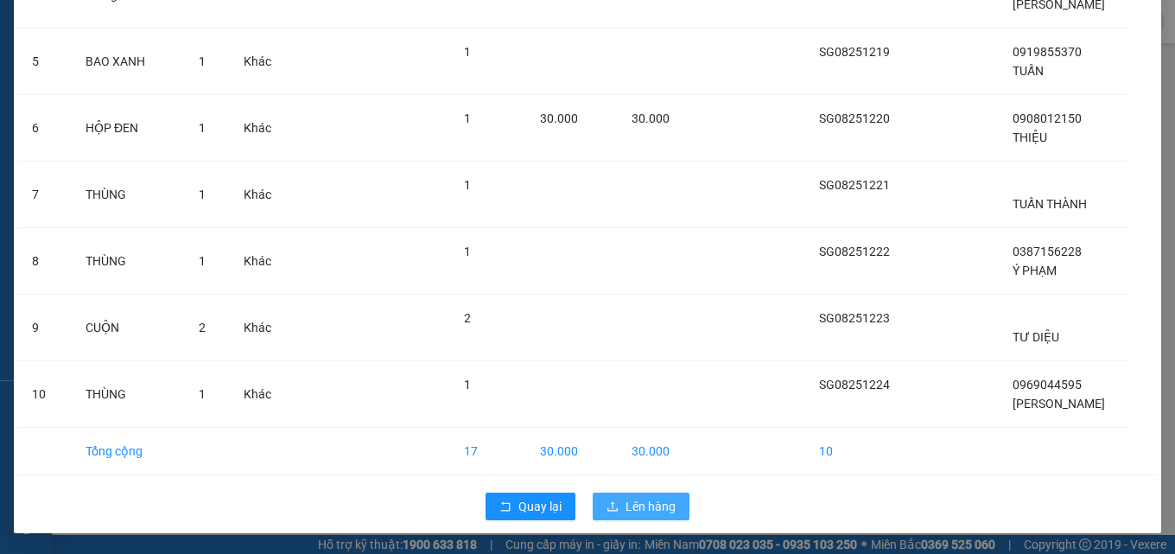
drag, startPoint x: 635, startPoint y: 501, endPoint x: 632, endPoint y: 487, distance: 14.2
click at [634, 499] on span "Lên hàng" at bounding box center [651, 506] width 50 height 19
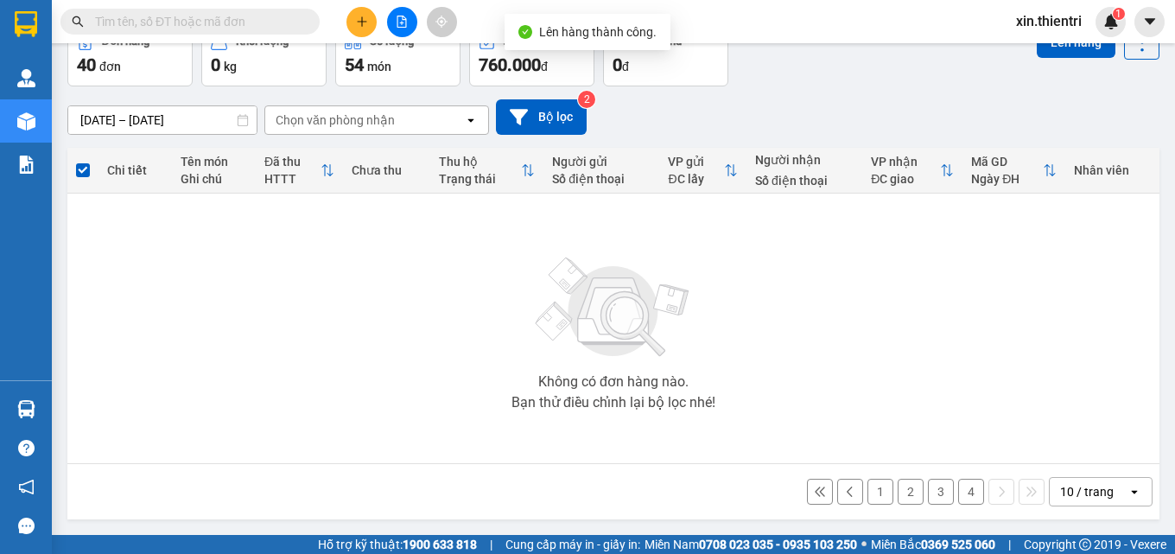
click at [958, 492] on button "4" at bounding box center [971, 492] width 26 height 26
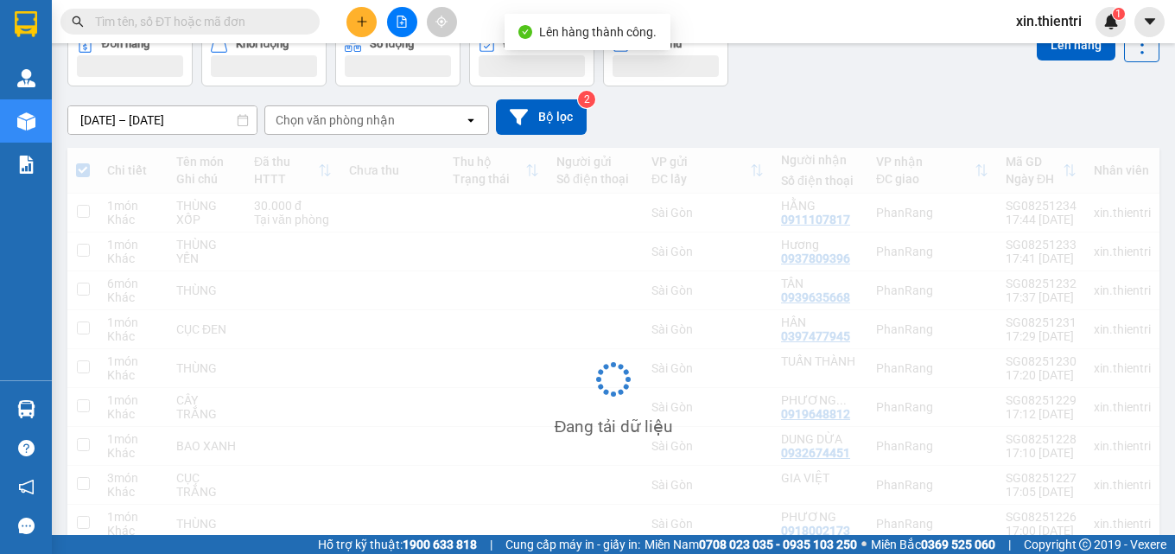
scroll to position [96, 0]
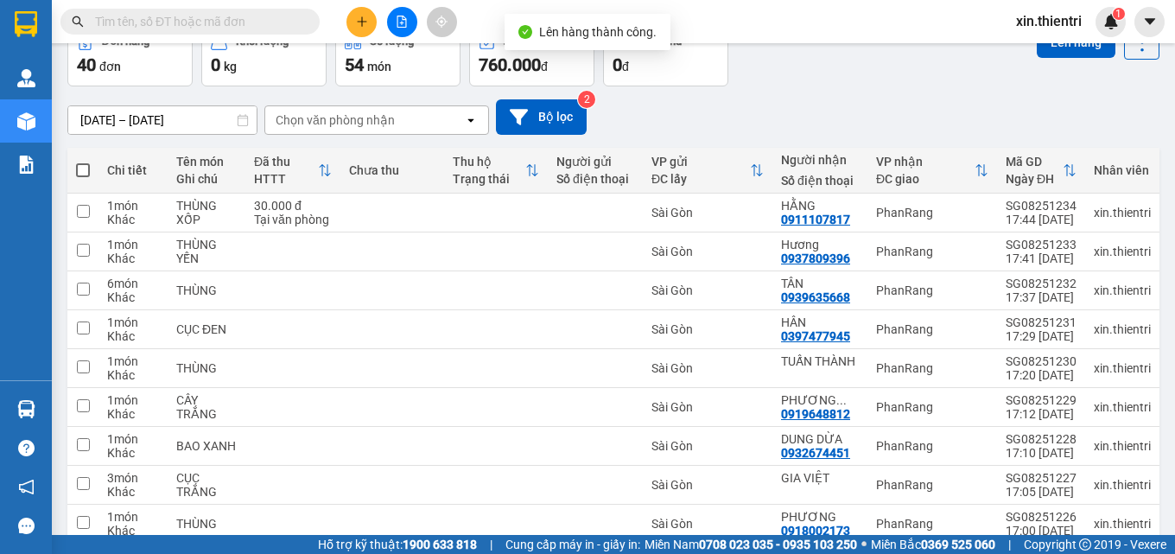
click at [87, 162] on label at bounding box center [83, 170] width 14 height 17
click at [83, 162] on input "checkbox" at bounding box center [83, 162] width 0 height 0
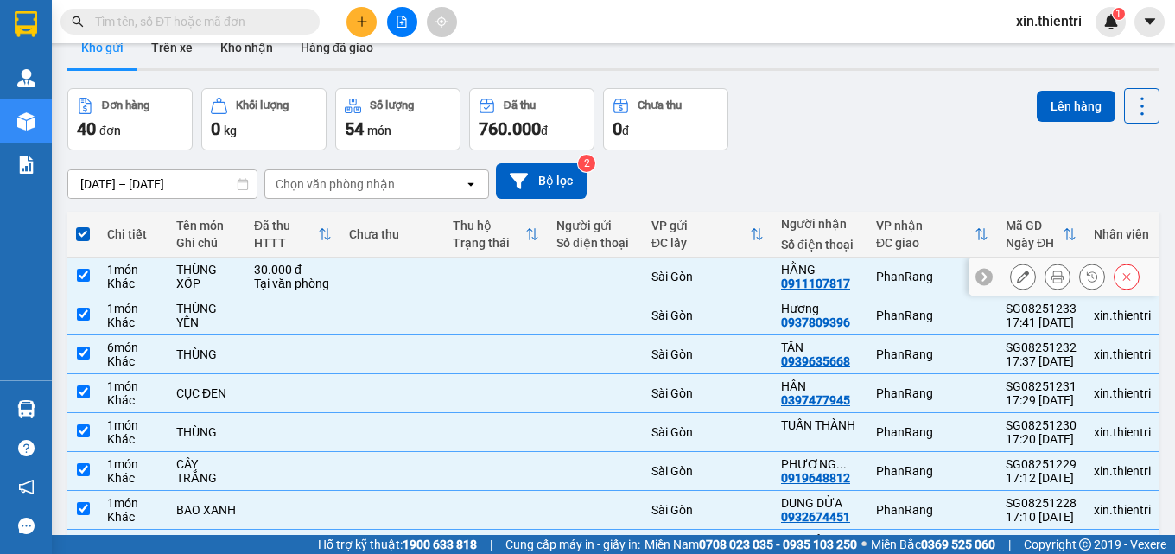
scroll to position [0, 0]
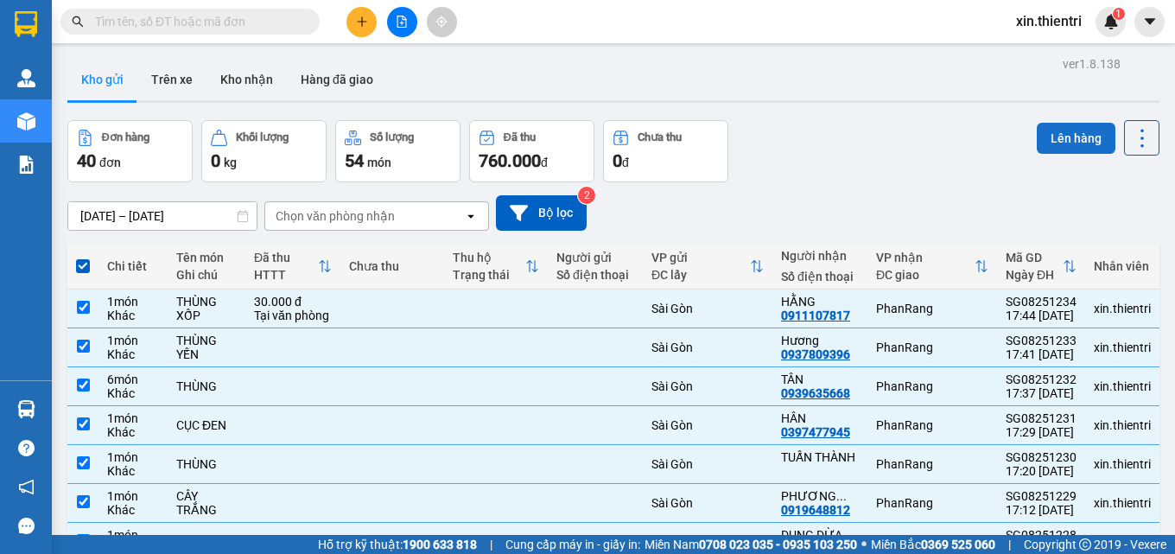
click at [1071, 130] on button "Lên hàng" at bounding box center [1076, 138] width 79 height 31
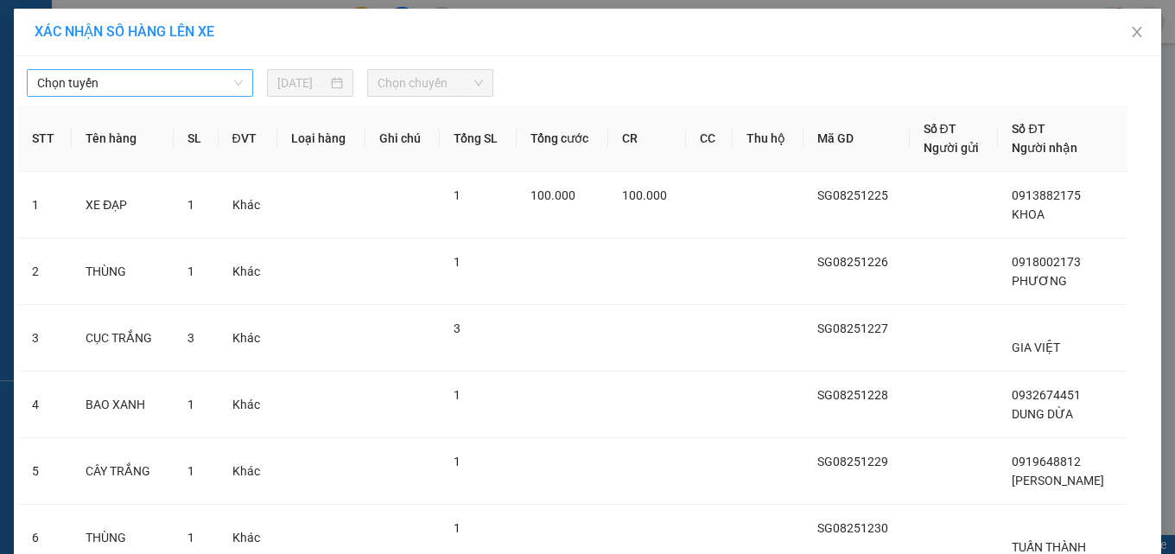
drag, startPoint x: 195, startPoint y: 76, endPoint x: 195, endPoint y: 91, distance: 14.7
click at [194, 80] on span "Chọn tuyến" at bounding box center [140, 83] width 206 height 26
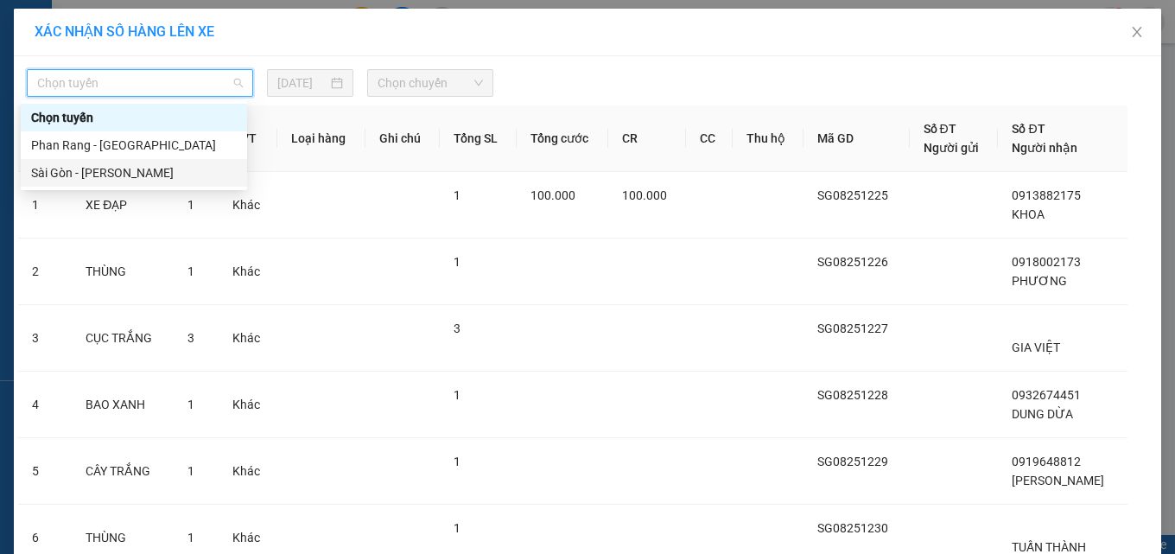
click at [202, 166] on div "Sài Gòn - Phan Rang" at bounding box center [134, 172] width 206 height 19
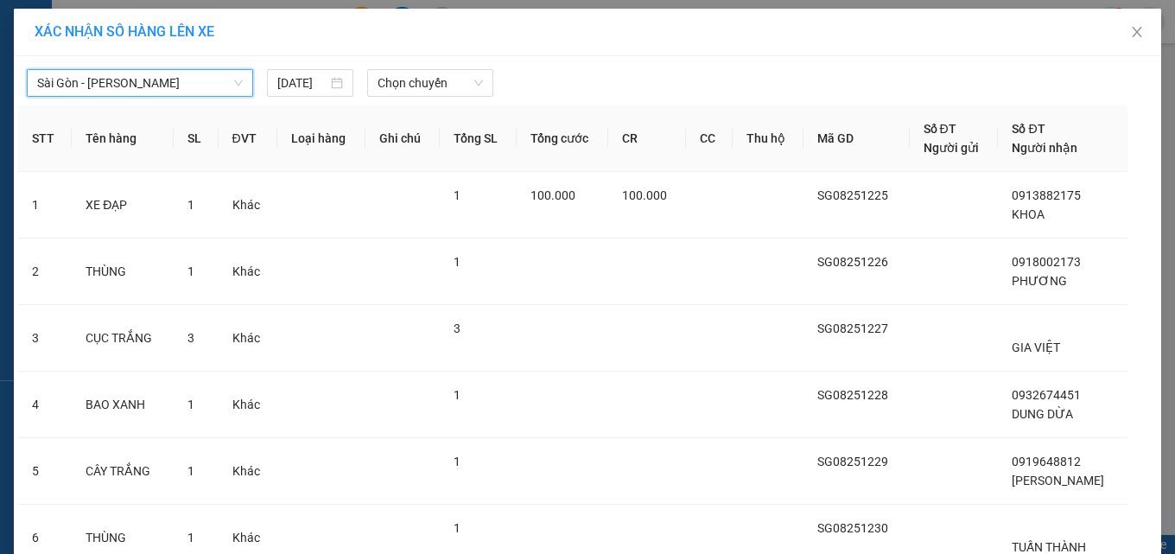
drag, startPoint x: 425, startPoint y: 67, endPoint x: 425, endPoint y: 129, distance: 62.2
click at [425, 67] on div "Sài Gòn - Phan Rang Sài Gòn - Phan Rang 14/08/2025 Chọn chuyến" at bounding box center [587, 78] width 1139 height 36
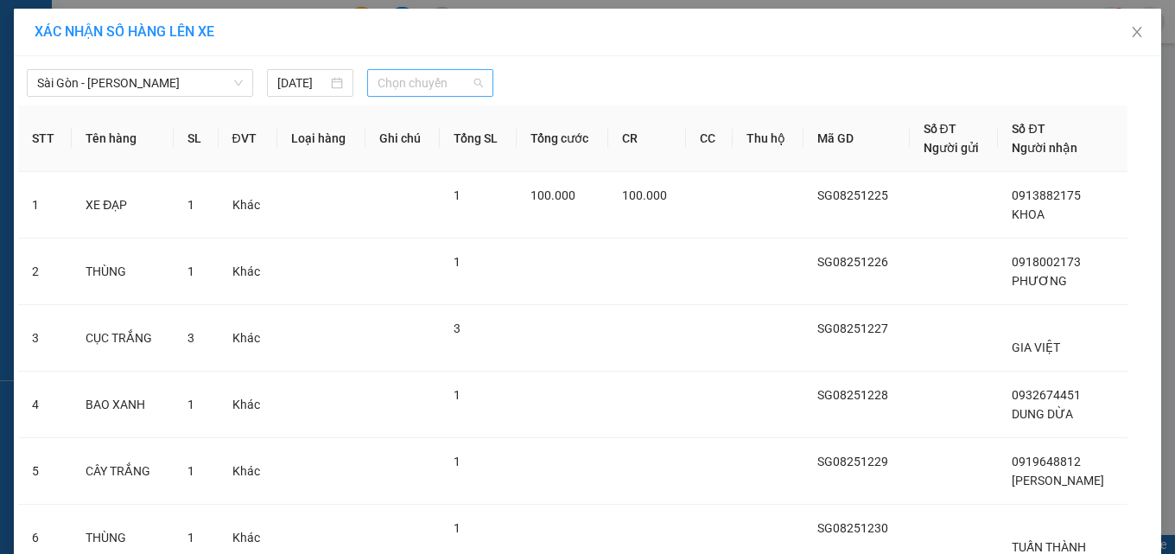
drag, startPoint x: 428, startPoint y: 86, endPoint x: 423, endPoint y: 150, distance: 64.1
click at [426, 87] on span "Chọn chuyến" at bounding box center [430, 83] width 105 height 26
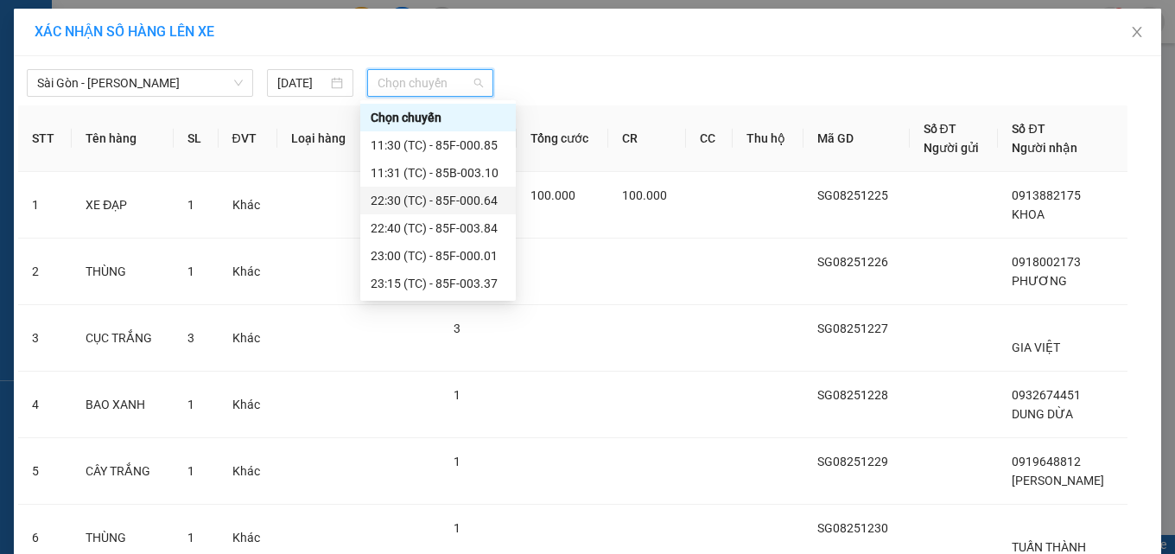
click at [422, 193] on div "22:30 (TC) - 85F-000.64" at bounding box center [438, 200] width 135 height 19
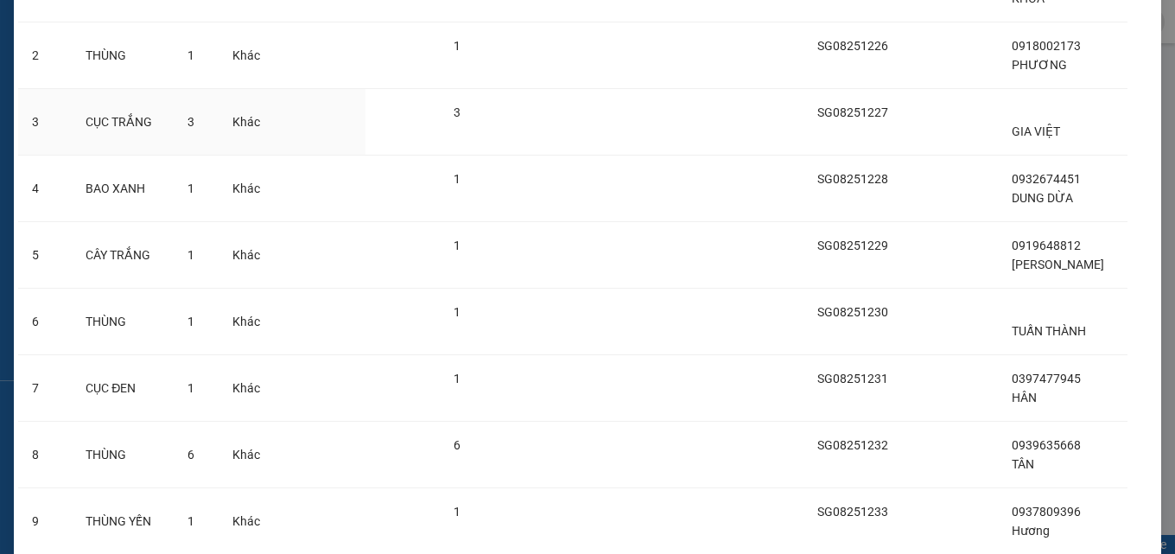
scroll to position [432, 0]
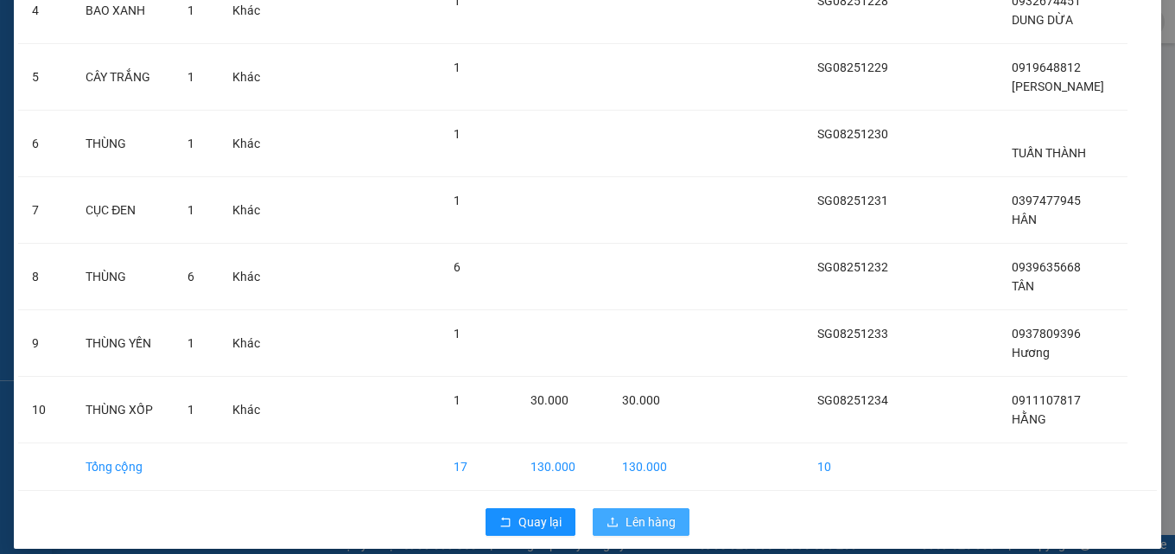
drag, startPoint x: 646, startPoint y: 520, endPoint x: 647, endPoint y: 508, distance: 12.1
click at [646, 518] on span "Lên hàng" at bounding box center [651, 521] width 50 height 19
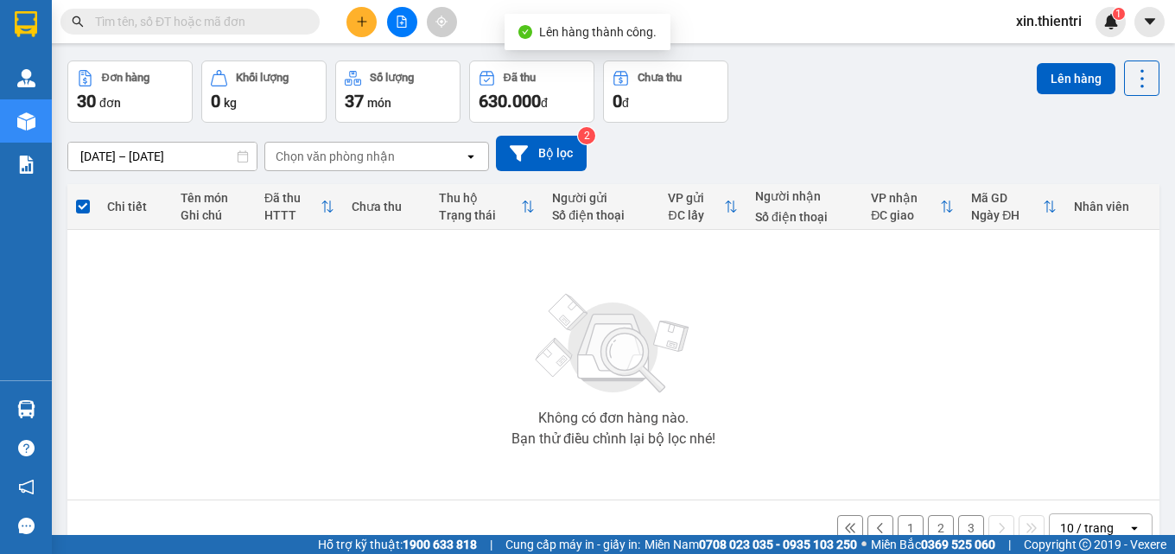
scroll to position [93, 0]
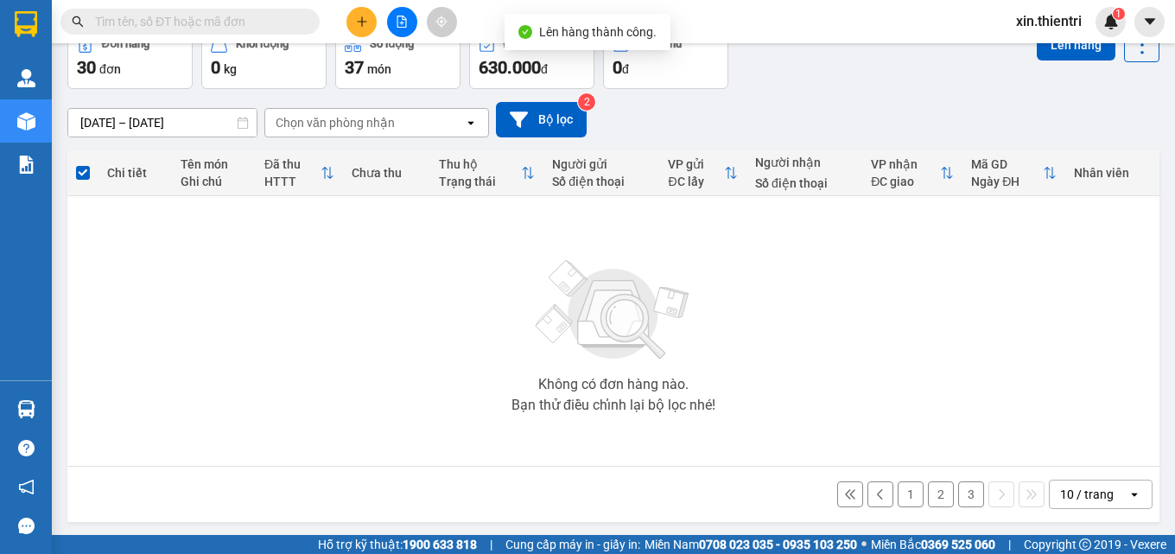
drag, startPoint x: 952, startPoint y: 492, endPoint x: 734, endPoint y: 435, distance: 225.1
click at [958, 492] on button "3" at bounding box center [971, 494] width 26 height 26
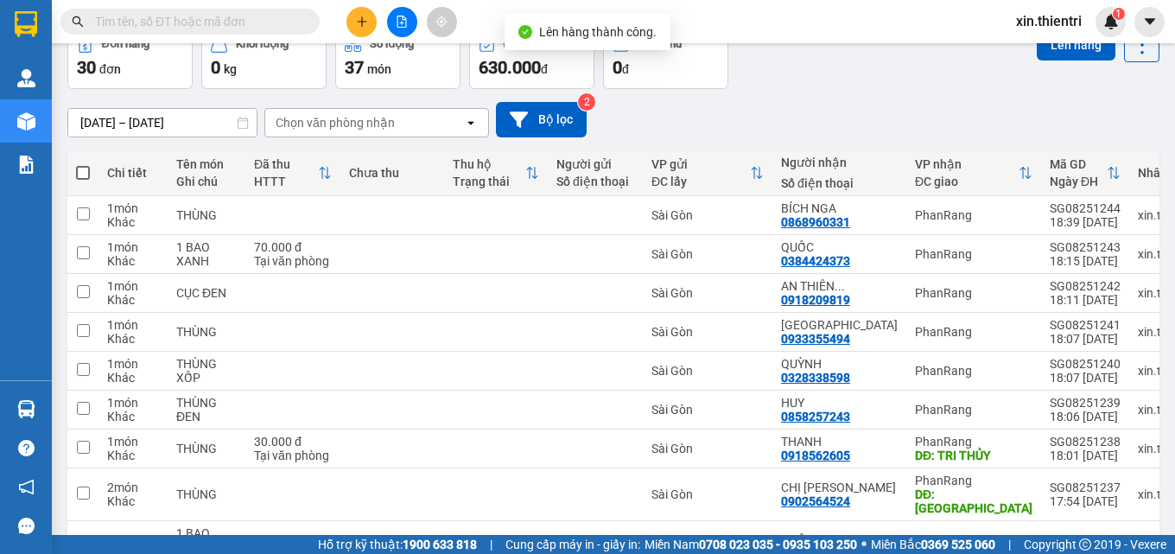
click at [85, 169] on span at bounding box center [83, 173] width 14 height 14
click at [83, 164] on input "checkbox" at bounding box center [83, 164] width 0 height 0
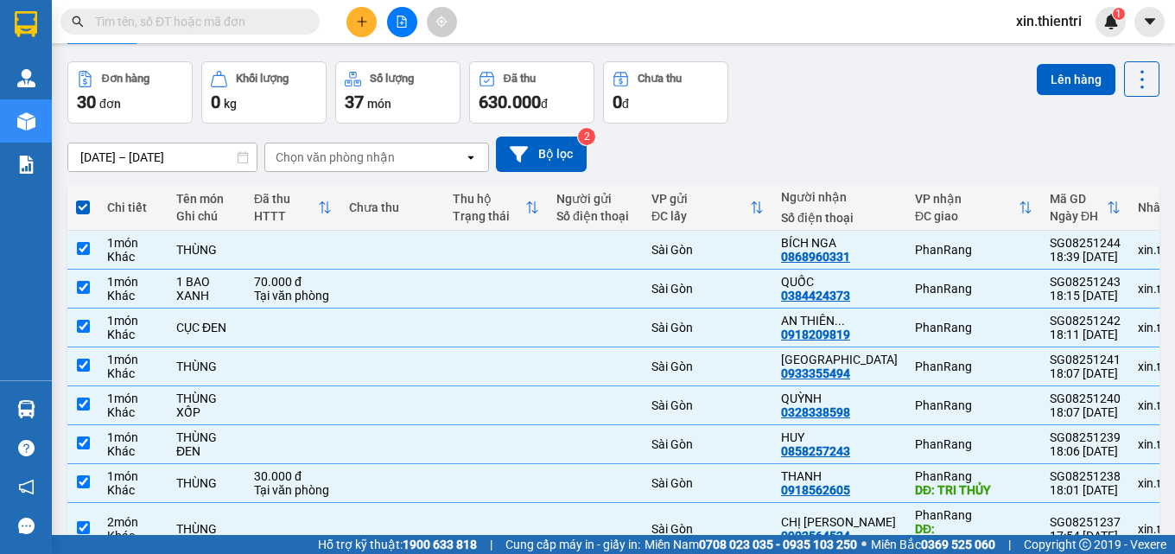
scroll to position [0, 0]
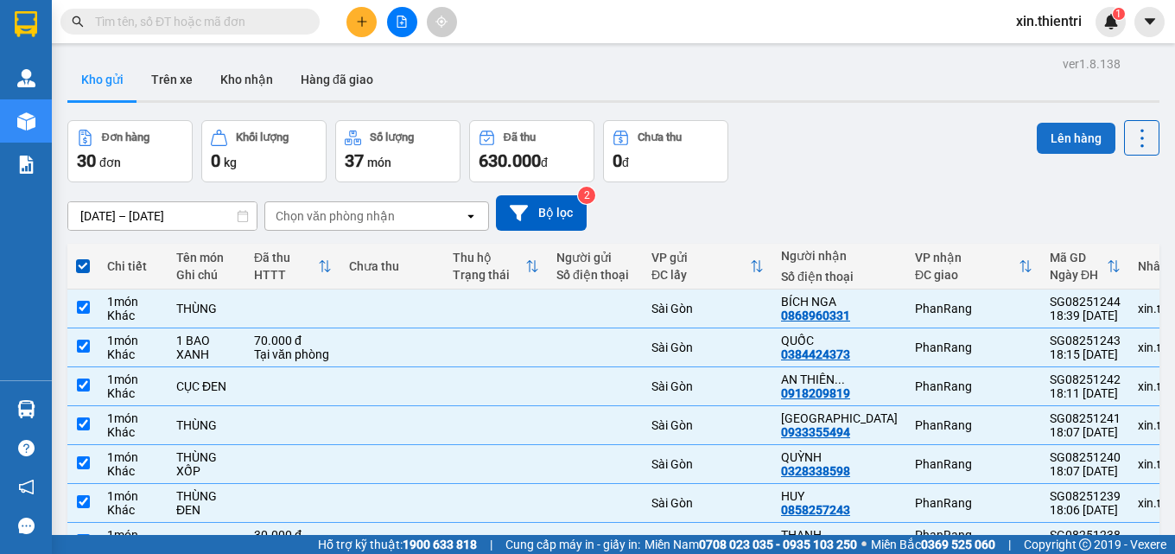
click at [1049, 133] on button "Lên hàng" at bounding box center [1076, 138] width 79 height 31
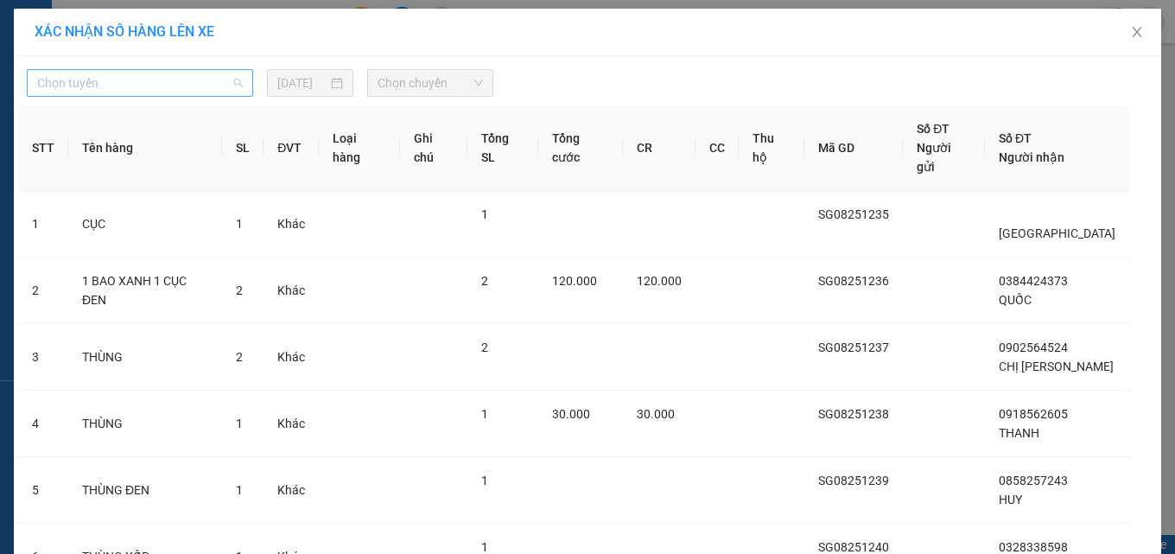
drag, startPoint x: 135, startPoint y: 80, endPoint x: 142, endPoint y: 91, distance: 12.5
click at [136, 80] on span "Chọn tuyến" at bounding box center [140, 83] width 206 height 26
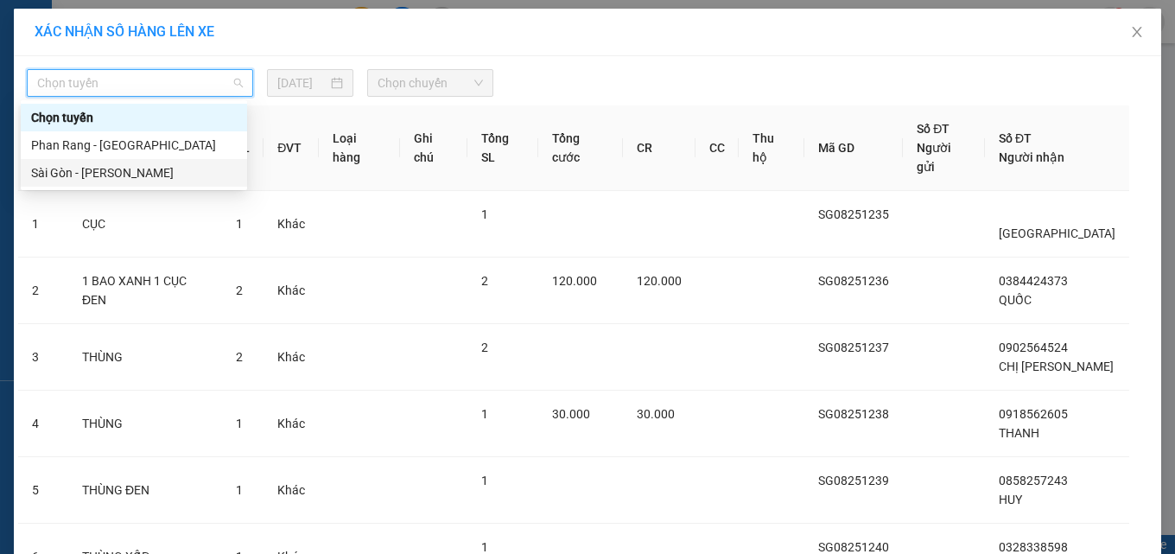
drag, startPoint x: 177, startPoint y: 174, endPoint x: 403, endPoint y: 167, distance: 226.5
click at [181, 174] on div "Sài Gòn - Phan Rang" at bounding box center [134, 172] width 206 height 19
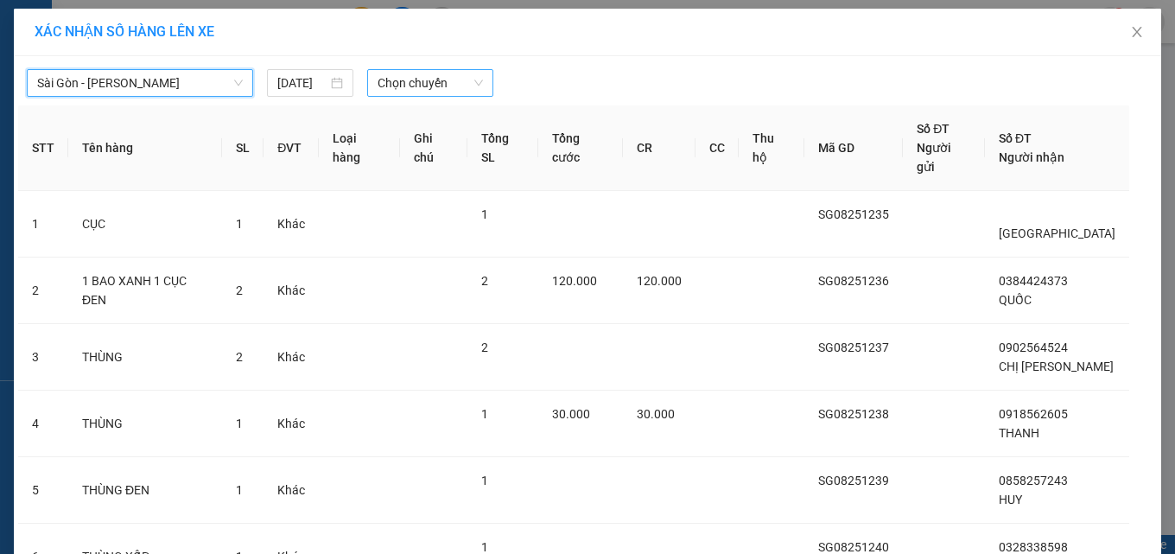
click at [435, 87] on span "Chọn chuyến" at bounding box center [430, 83] width 105 height 26
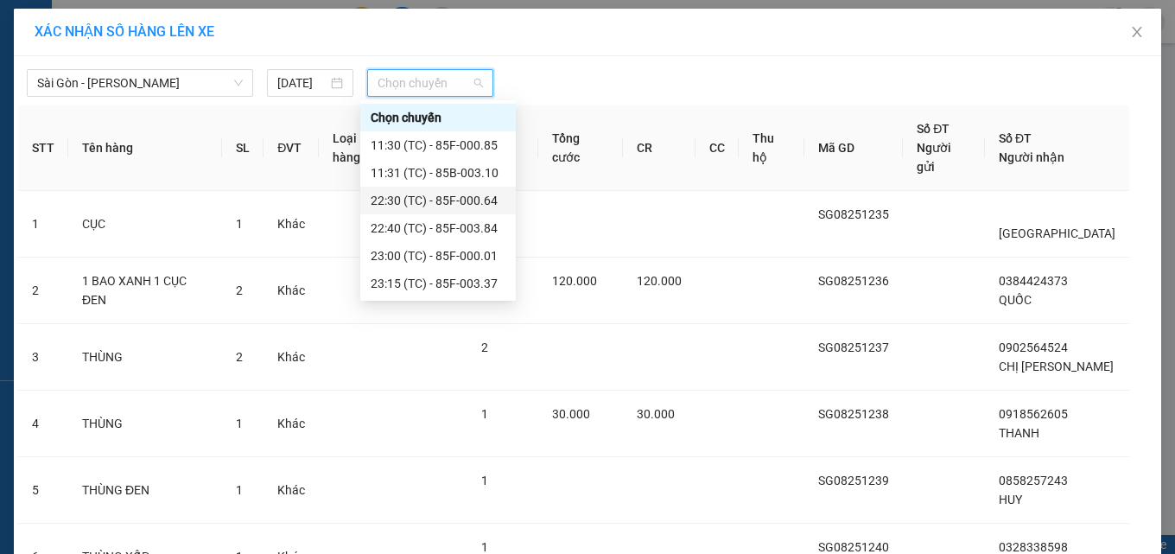
drag, startPoint x: 429, startPoint y: 202, endPoint x: 413, endPoint y: 200, distance: 15.8
click at [428, 202] on div "22:30 (TC) - 85F-000.64" at bounding box center [438, 200] width 135 height 19
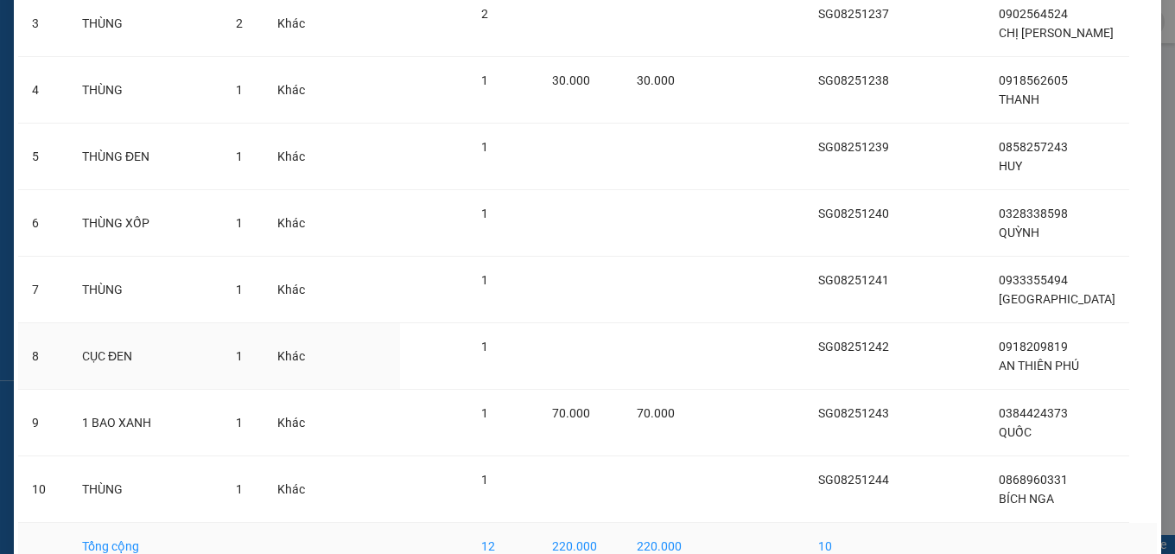
scroll to position [448, 0]
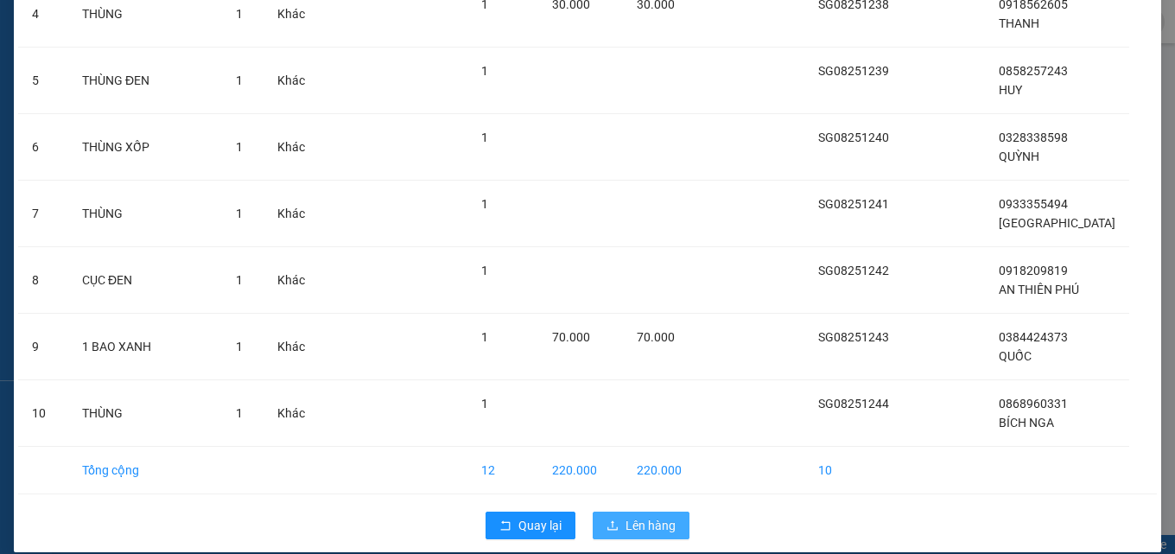
click at [656, 516] on span "Lên hàng" at bounding box center [651, 525] width 50 height 19
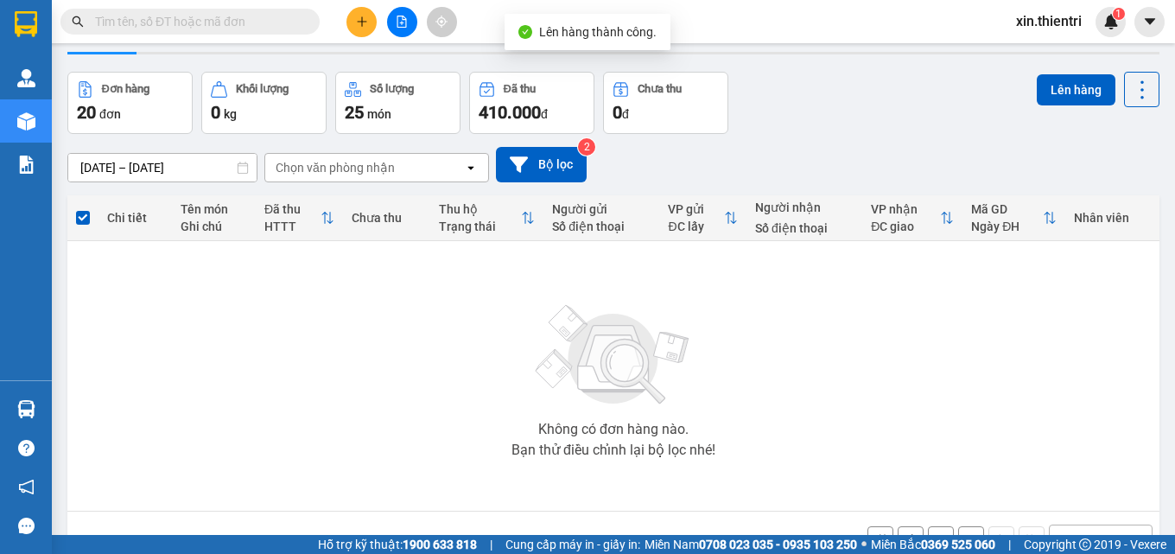
scroll to position [93, 0]
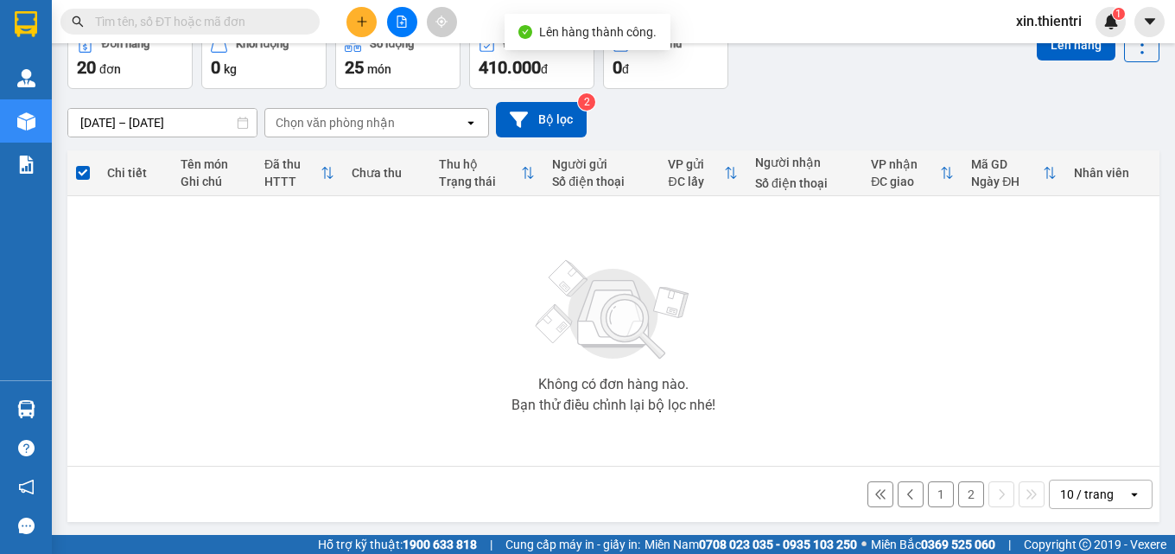
drag, startPoint x: 957, startPoint y: 496, endPoint x: 762, endPoint y: 448, distance: 201.0
click at [958, 495] on button "2" at bounding box center [971, 494] width 26 height 26
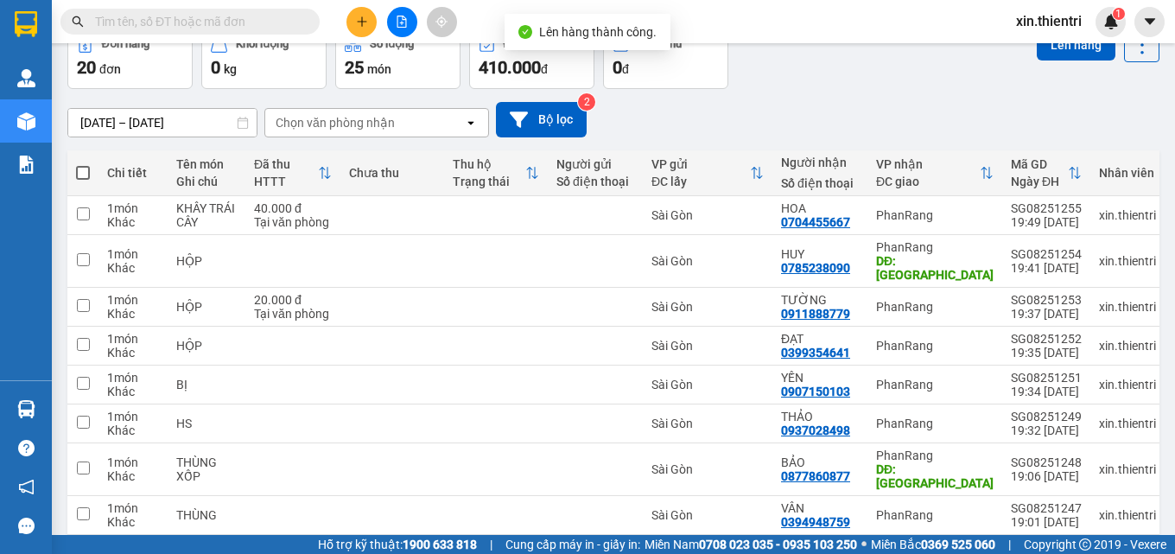
click at [84, 167] on span at bounding box center [83, 173] width 14 height 14
click at [83, 164] on input "checkbox" at bounding box center [83, 164] width 0 height 0
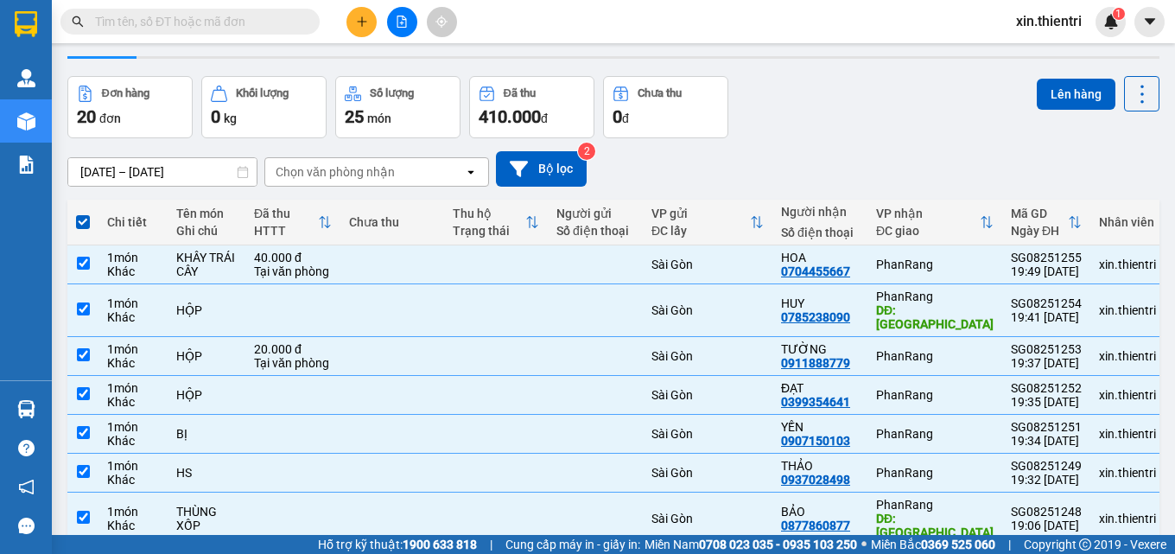
scroll to position [0, 0]
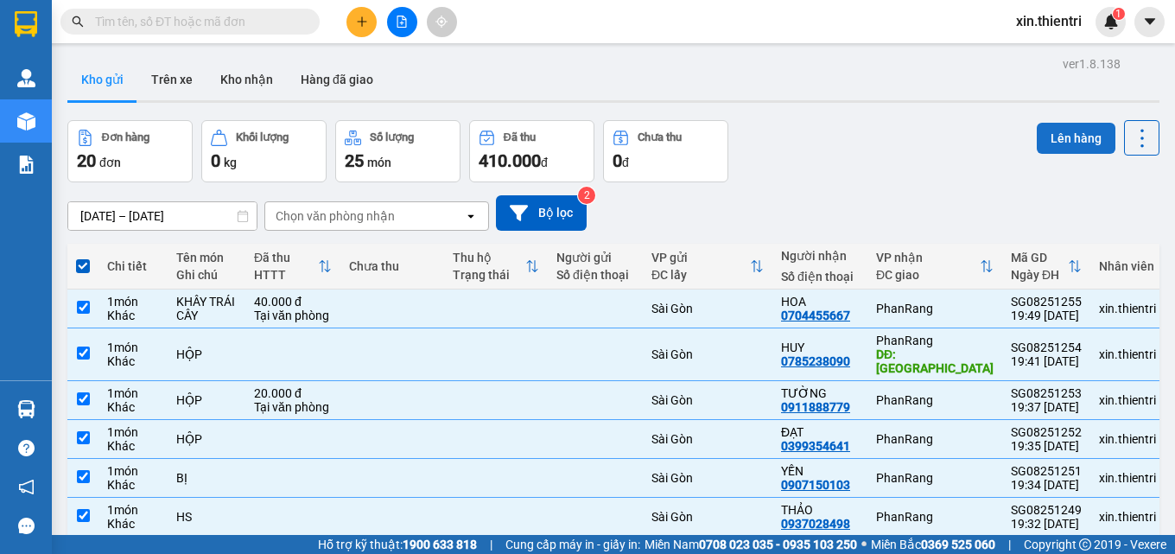
click at [1038, 139] on button "Lên hàng" at bounding box center [1076, 138] width 79 height 31
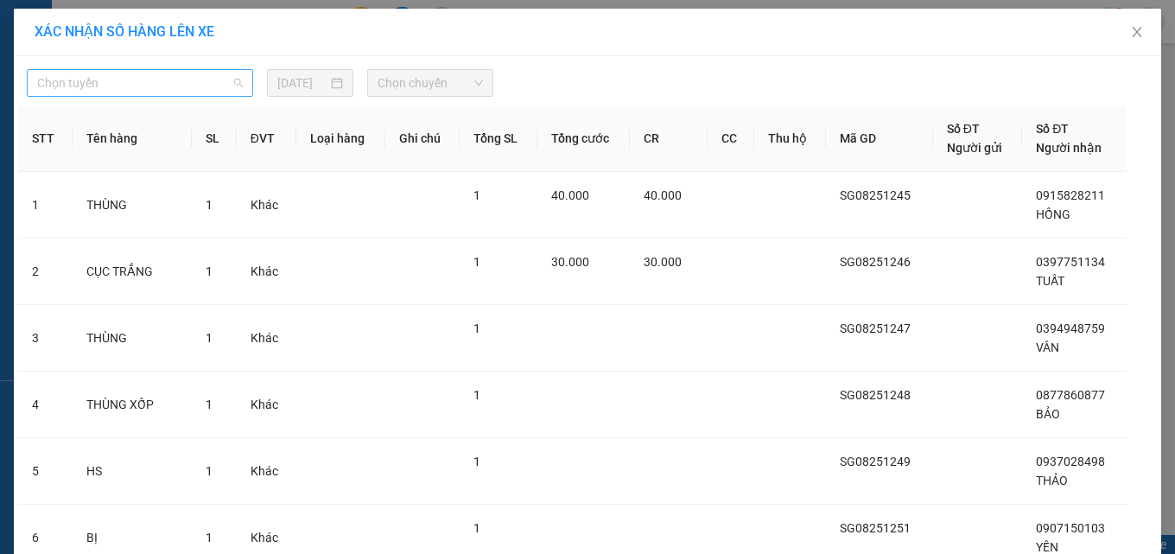
click at [194, 79] on span "Chọn tuyến" at bounding box center [140, 83] width 206 height 26
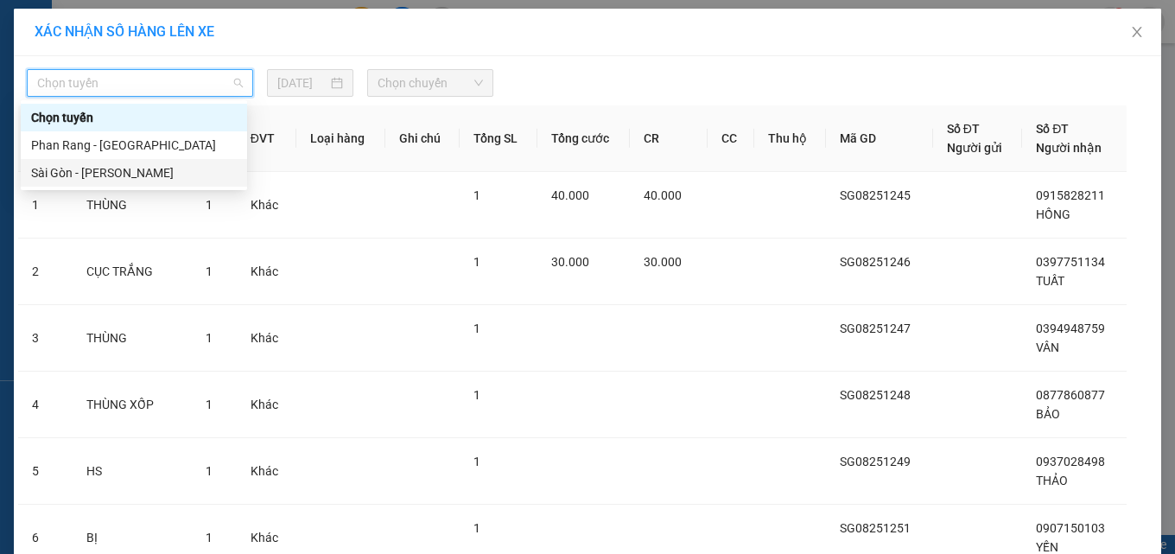
click at [177, 171] on div "Sài Gòn - Phan Rang" at bounding box center [134, 172] width 206 height 19
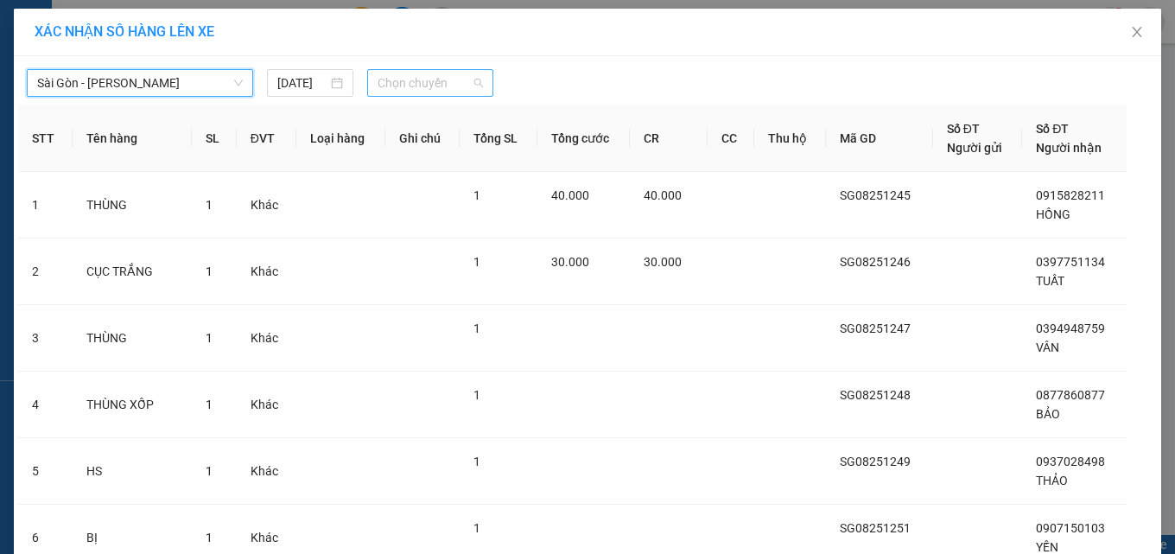
click at [411, 84] on span "Chọn chuyến" at bounding box center [430, 83] width 105 height 26
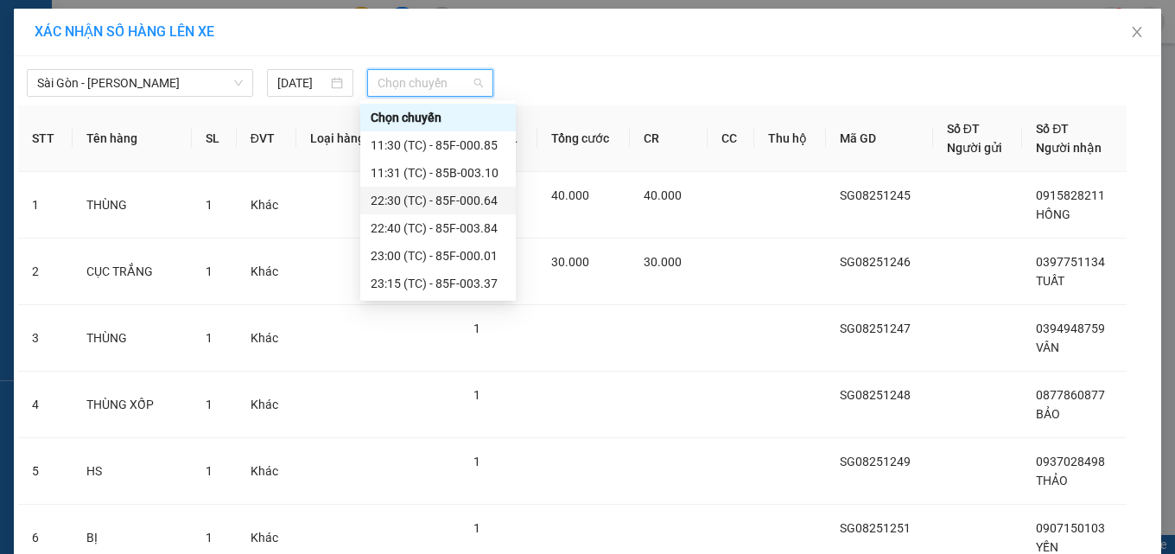
click at [403, 195] on div "22:30 (TC) - 85F-000.64" at bounding box center [438, 200] width 135 height 19
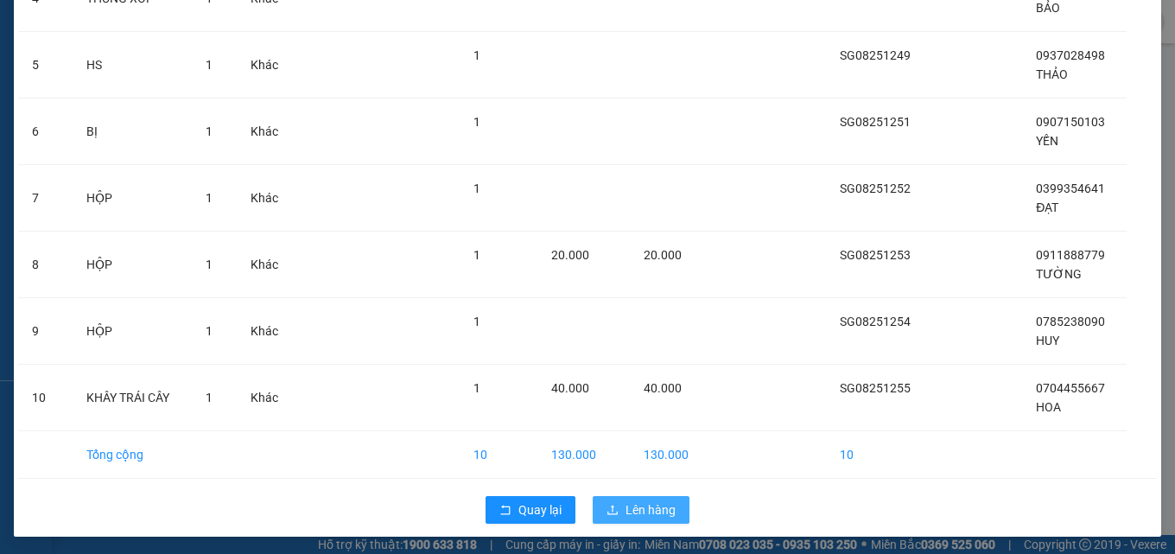
scroll to position [448, 0]
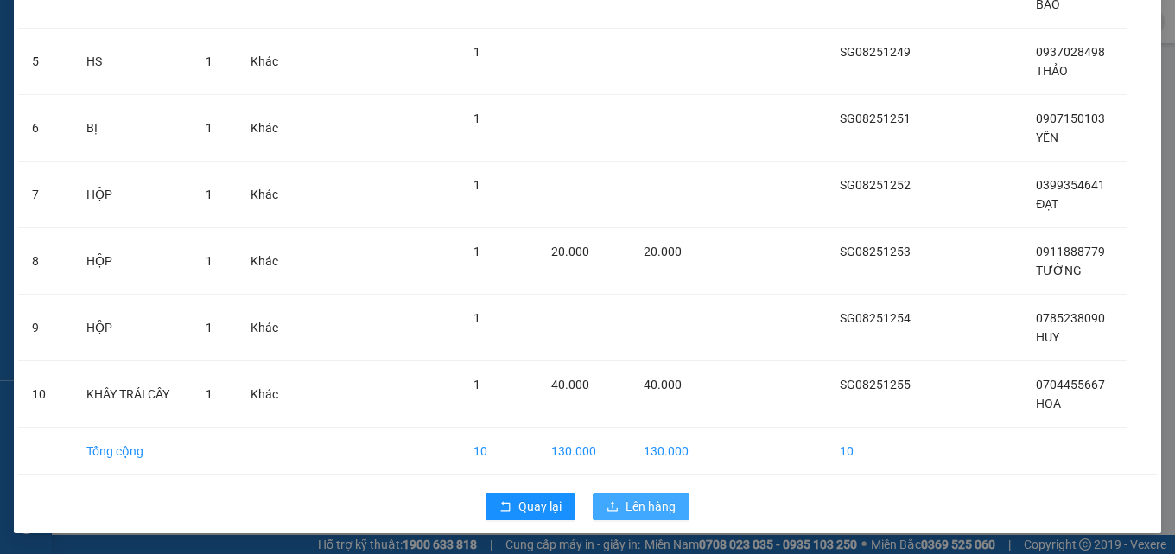
click at [642, 505] on span "Lên hàng" at bounding box center [651, 506] width 50 height 19
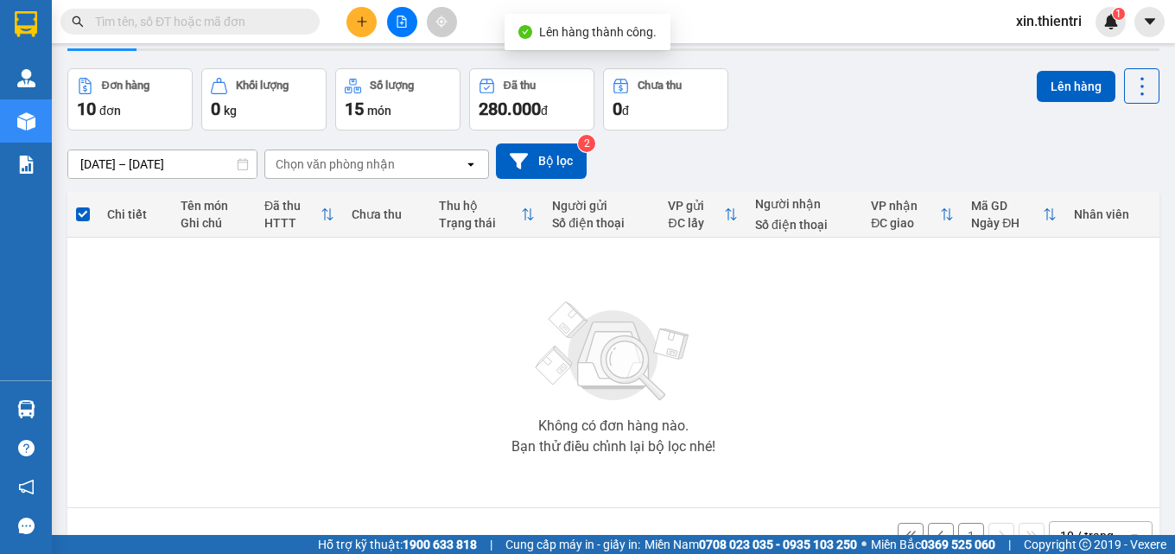
scroll to position [93, 0]
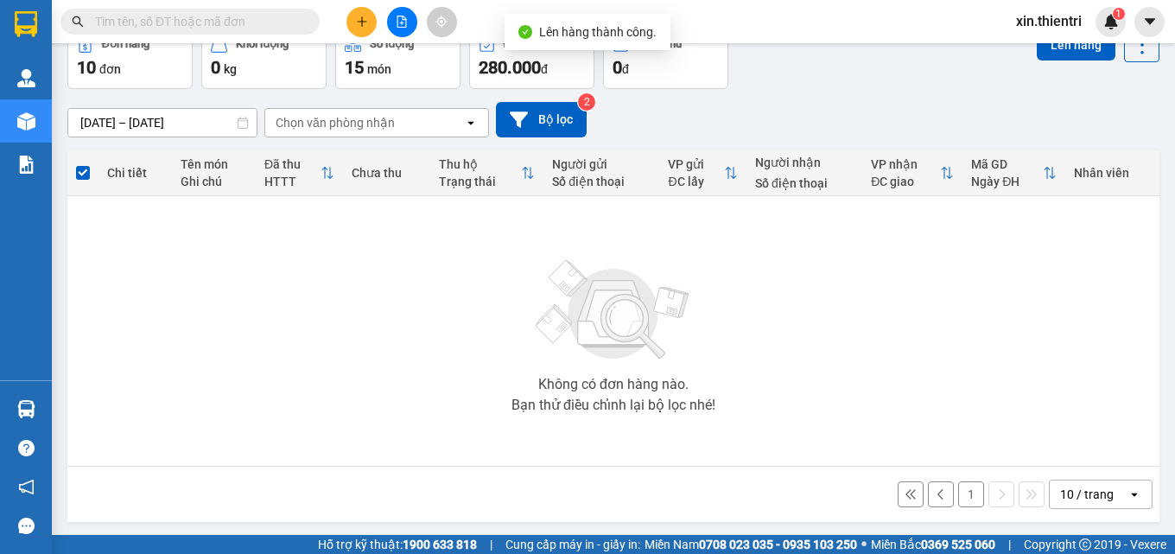
drag, startPoint x: 962, startPoint y: 499, endPoint x: 819, endPoint y: 435, distance: 155.9
click at [960, 499] on button "1" at bounding box center [971, 494] width 26 height 26
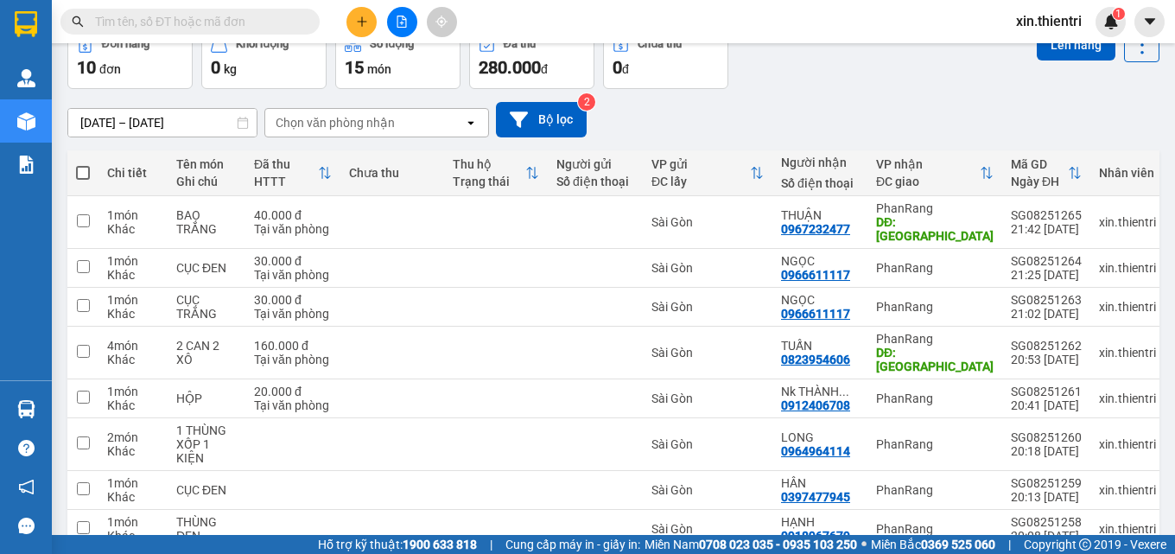
click at [85, 171] on span at bounding box center [83, 173] width 14 height 14
click at [83, 164] on input "checkbox" at bounding box center [83, 164] width 0 height 0
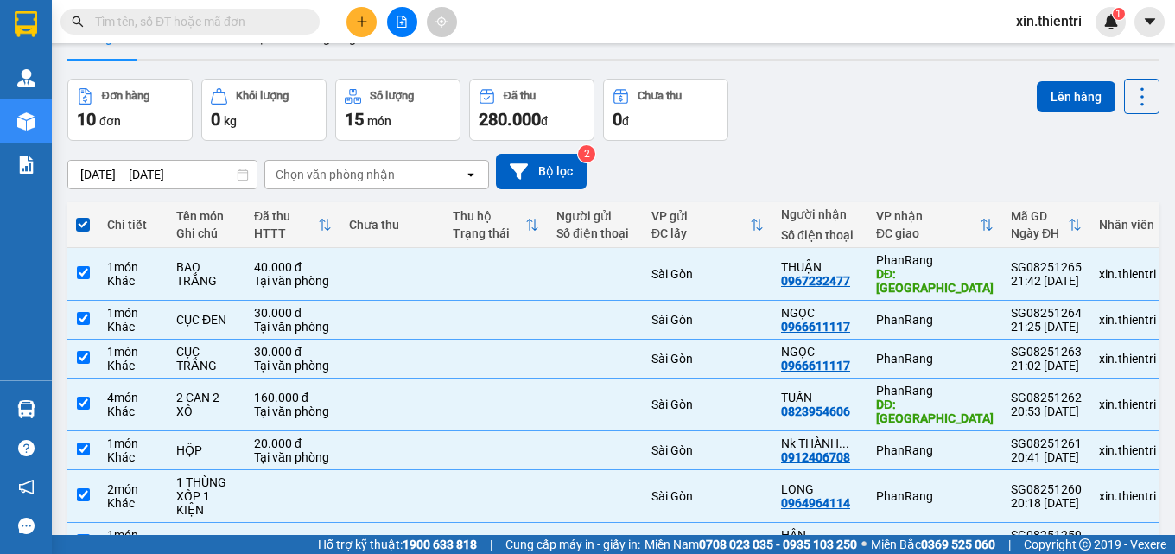
scroll to position [0, 0]
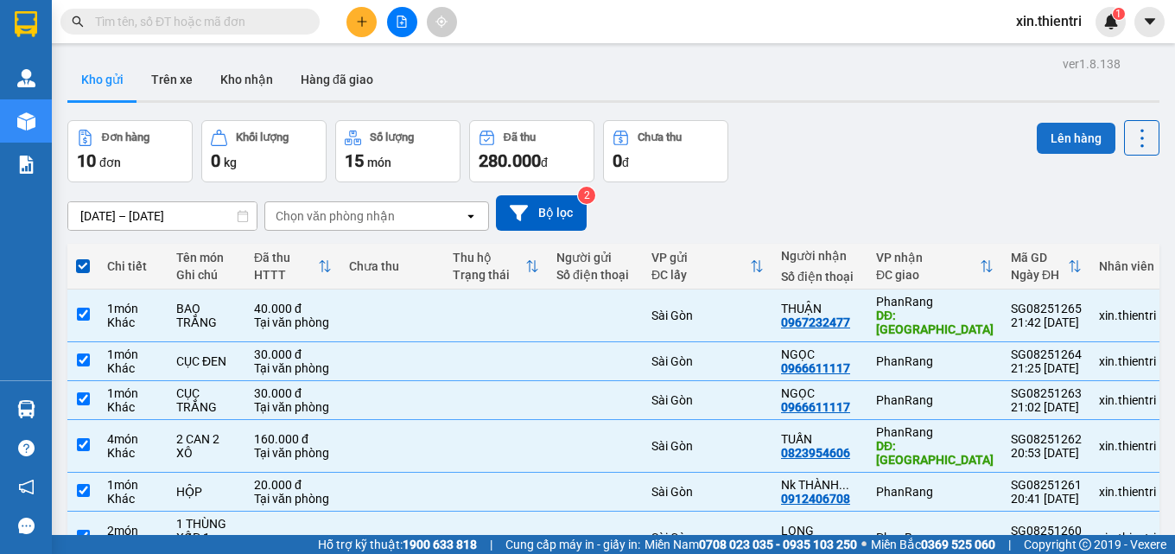
click at [1064, 131] on button "Lên hàng" at bounding box center [1076, 138] width 79 height 31
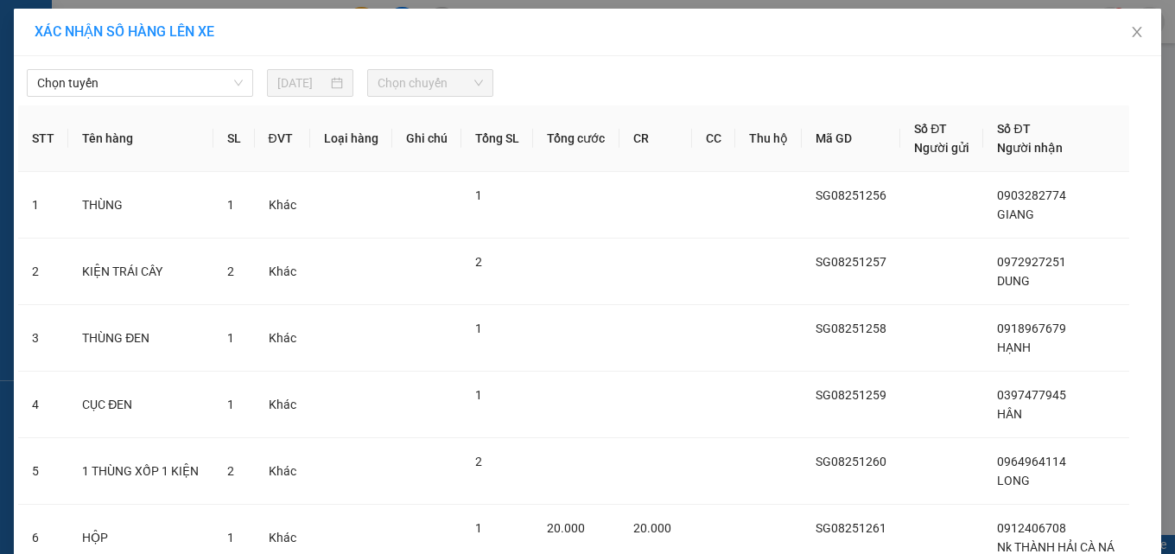
drag, startPoint x: 151, startPoint y: 90, endPoint x: 156, endPoint y: 98, distance: 9.7
click at [156, 98] on div "Chọn tuyến 14/08/2025 Chọn chuyến STT Tên hàng SL ĐVT Loại hàng Ghi chú Tổng SL…" at bounding box center [587, 499] width 1147 height 886
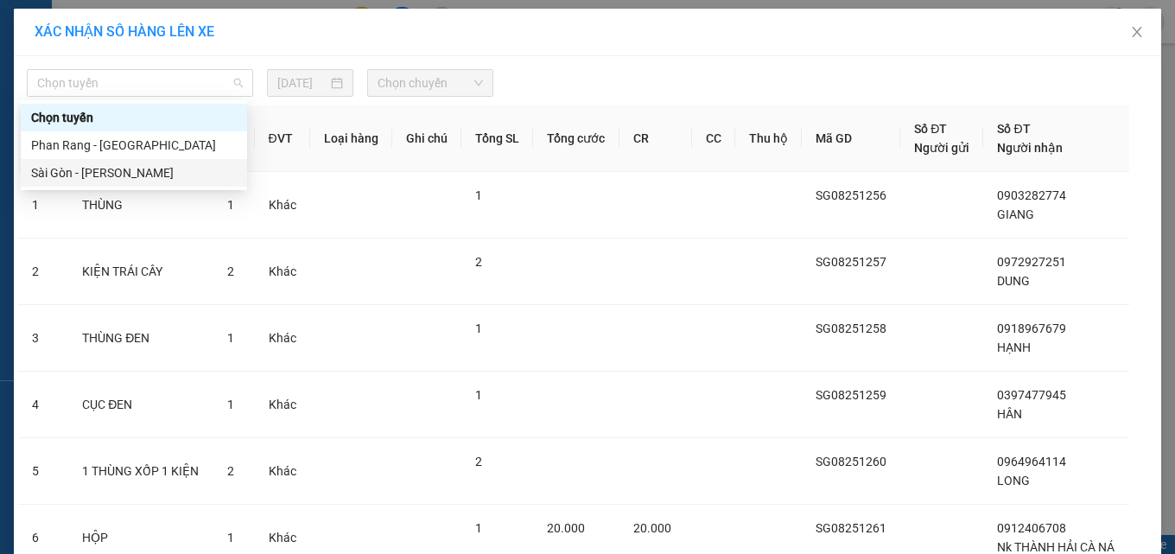
click at [134, 169] on div "Sài Gòn - Phan Rang" at bounding box center [134, 172] width 206 height 19
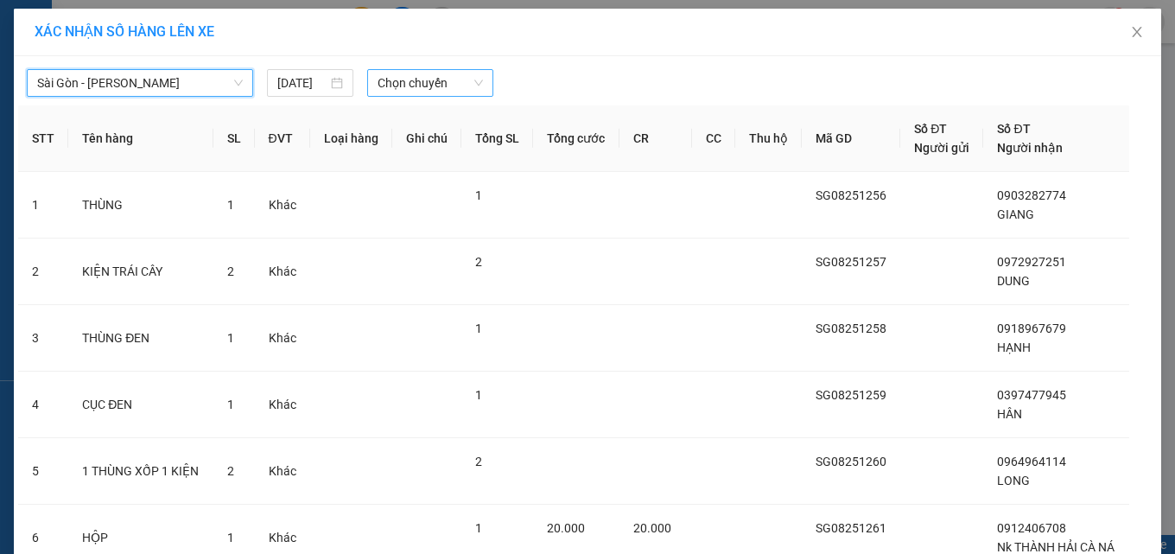
drag, startPoint x: 407, startPoint y: 76, endPoint x: 410, endPoint y: 89, distance: 13.2
click at [408, 79] on span "Chọn chuyến" at bounding box center [430, 83] width 105 height 26
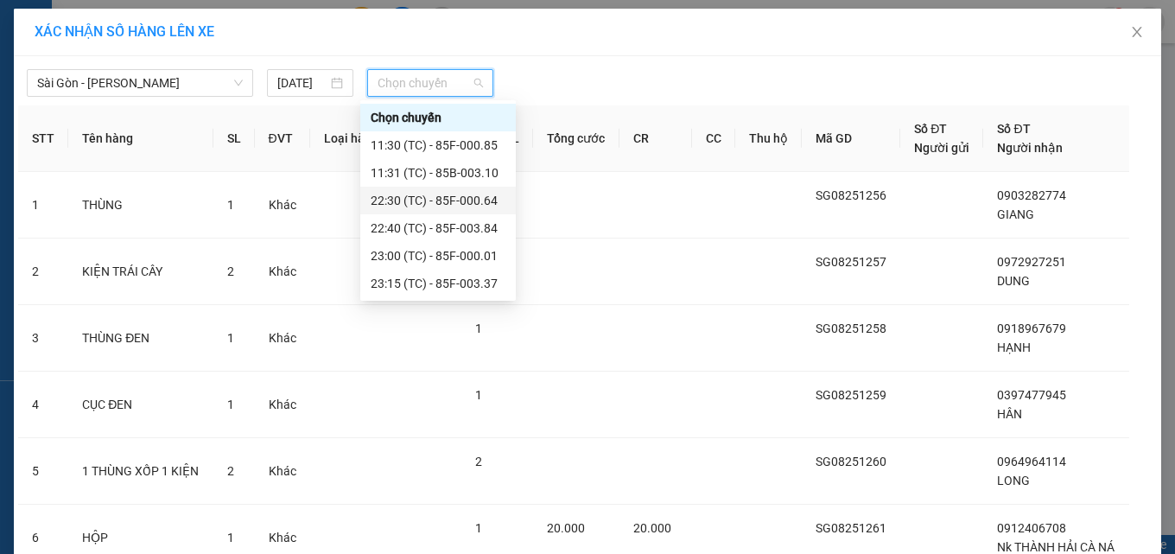
drag, startPoint x: 406, startPoint y: 196, endPoint x: 450, endPoint y: 208, distance: 45.7
click at [408, 197] on div "22:30 (TC) - 85F-000.64" at bounding box center [438, 200] width 135 height 19
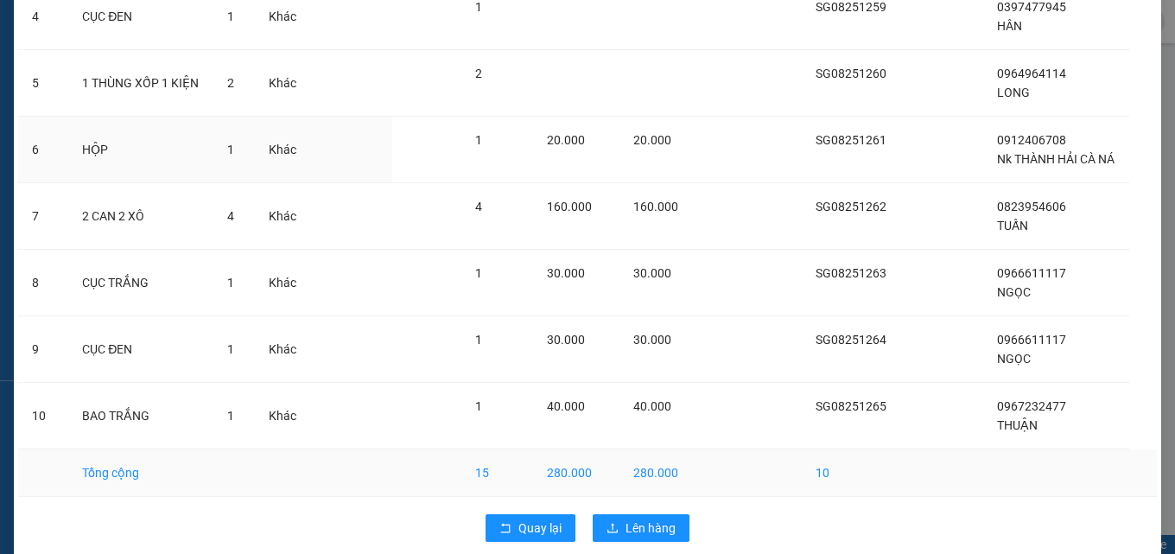
scroll to position [432, 0]
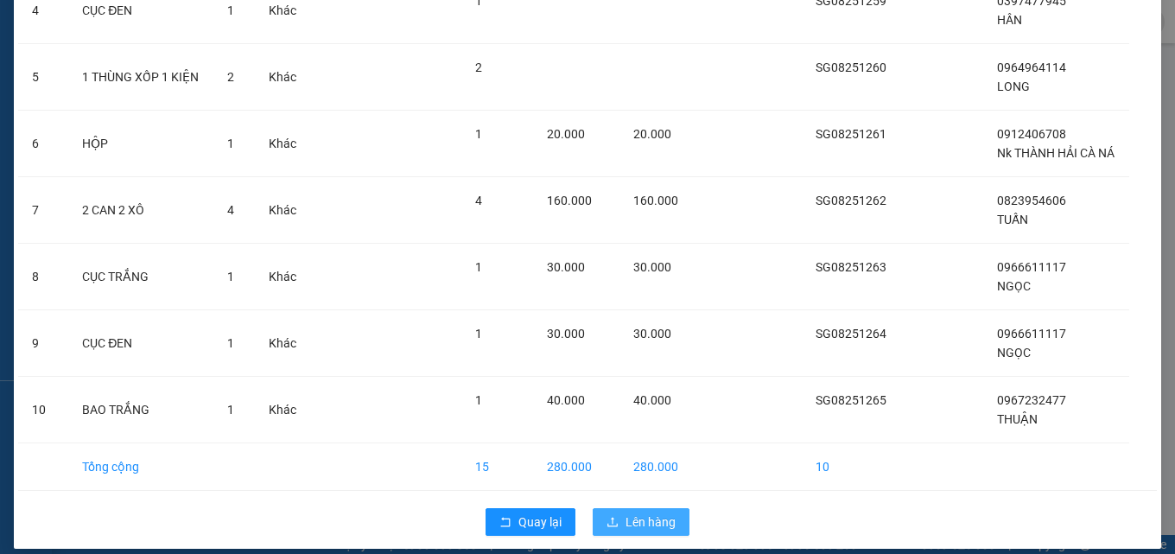
click at [626, 524] on span "Lên hàng" at bounding box center [651, 521] width 50 height 19
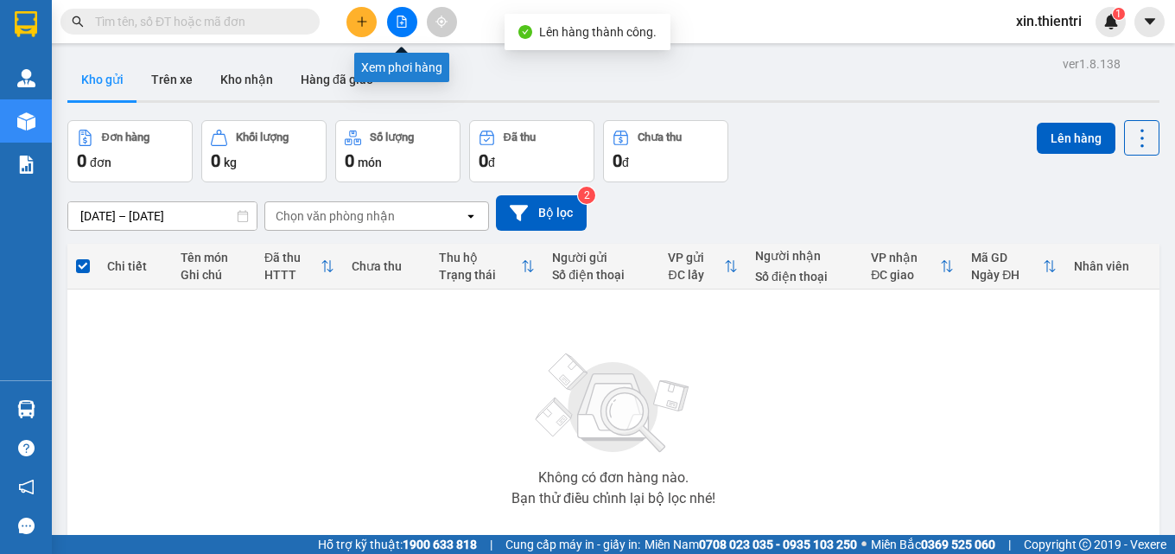
click at [396, 18] on icon "file-add" at bounding box center [402, 22] width 12 height 12
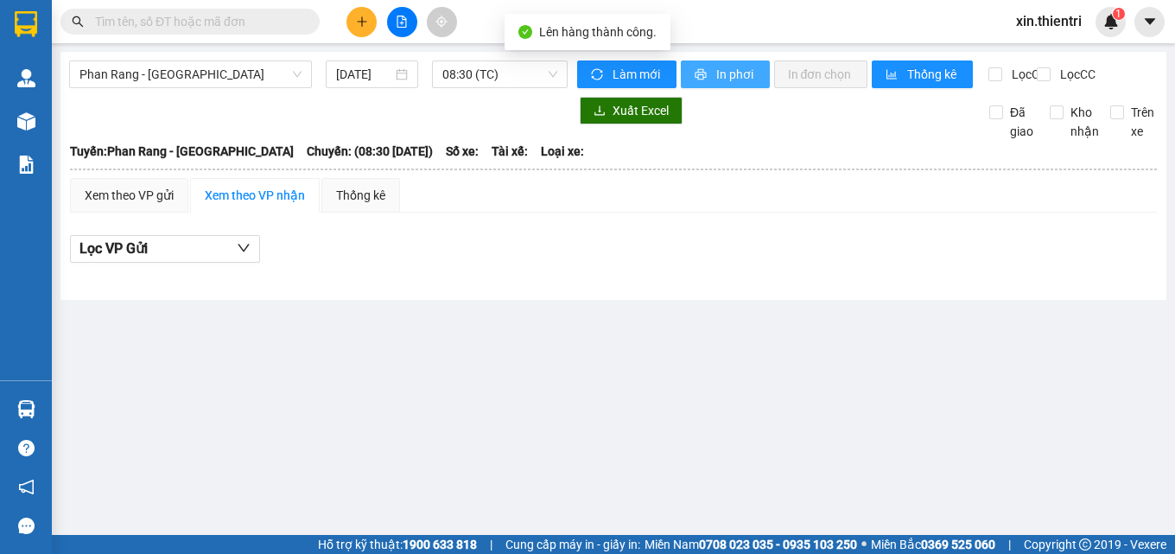
drag, startPoint x: 700, startPoint y: 63, endPoint x: 710, endPoint y: 206, distance: 142.9
click at [700, 69] on button "In phơi" at bounding box center [725, 74] width 89 height 28
click at [226, 85] on span "Phan Rang - Sài Gòn" at bounding box center [190, 74] width 222 height 26
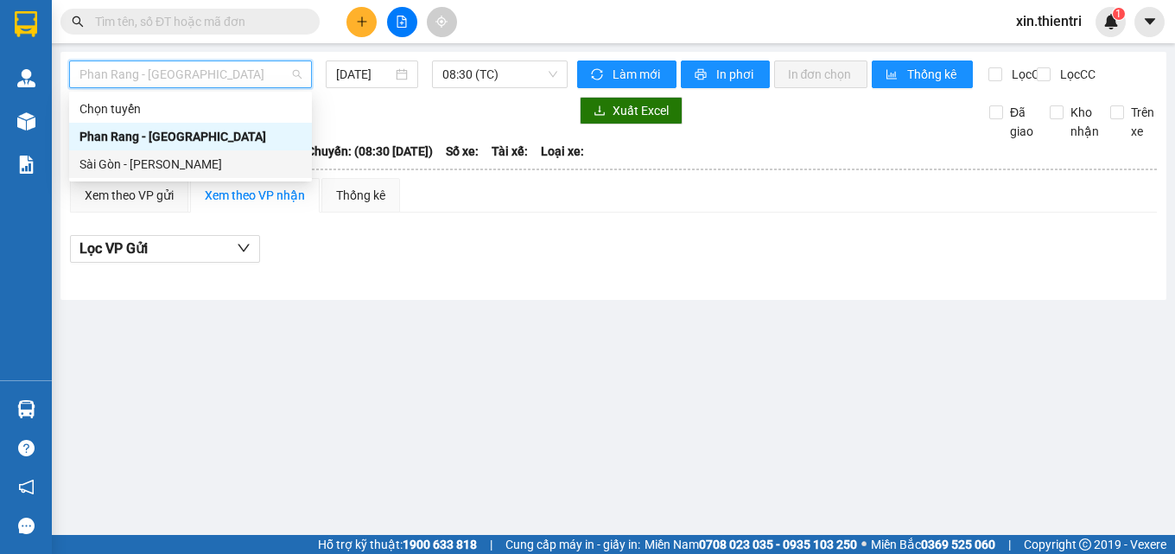
click at [203, 162] on div "Sài Gòn - Phan Rang" at bounding box center [190, 164] width 222 height 19
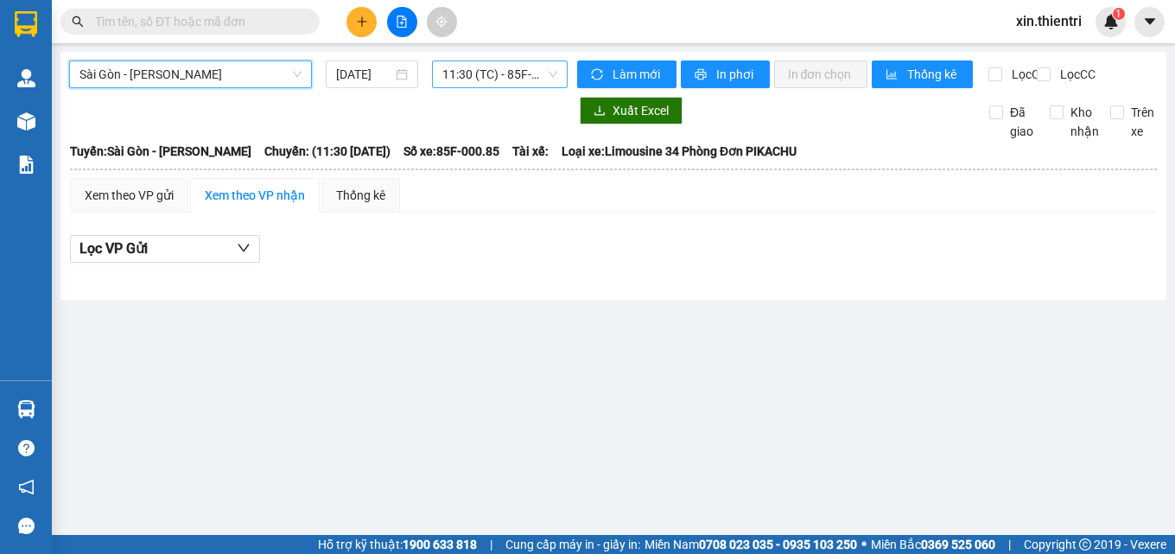
click at [499, 64] on span "11:30 (TC) - 85F-000.85" at bounding box center [499, 74] width 115 height 26
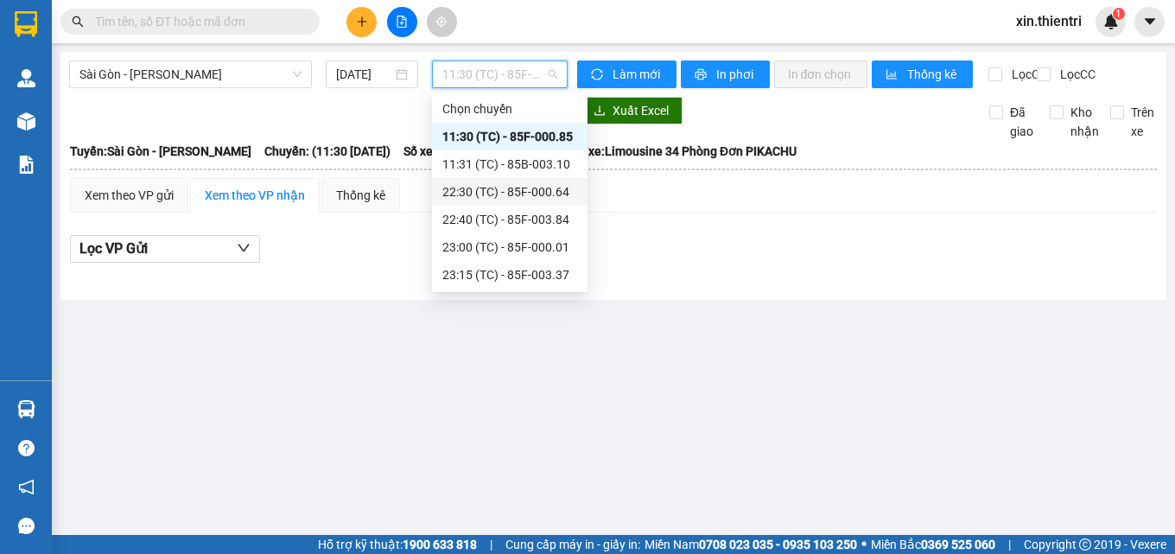
click at [471, 188] on div "22:30 (TC) - 85F-000.64" at bounding box center [509, 191] width 135 height 19
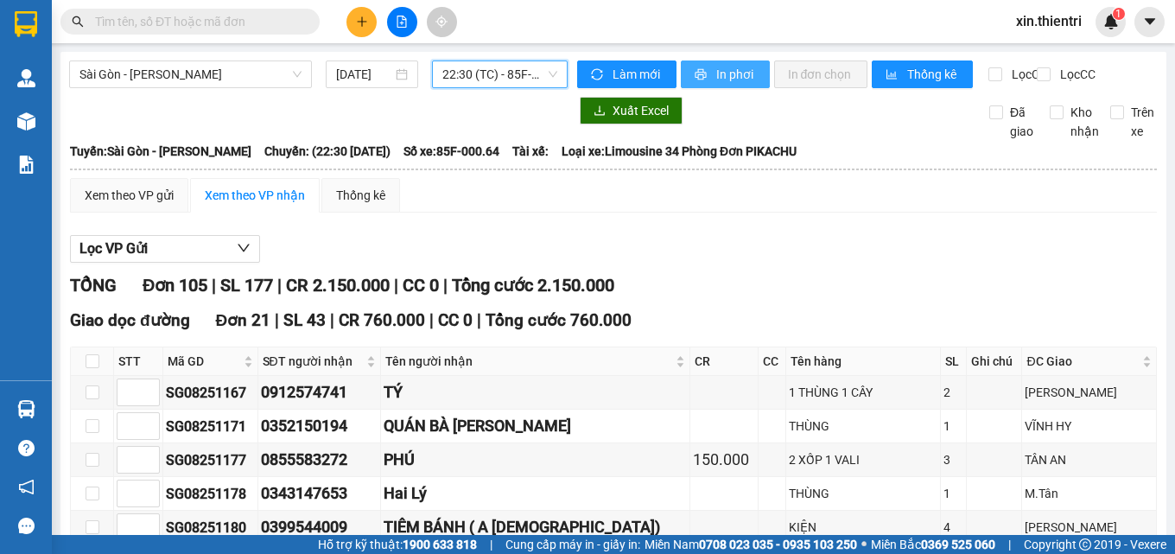
drag, startPoint x: 706, startPoint y: 70, endPoint x: 692, endPoint y: 206, distance: 137.2
click at [706, 73] on button "In phơi" at bounding box center [725, 74] width 89 height 28
click at [724, 83] on span "In phơi" at bounding box center [736, 74] width 40 height 19
click at [732, 67] on span "In phơi" at bounding box center [736, 74] width 40 height 19
click at [727, 75] on span "In phơi" at bounding box center [736, 74] width 40 height 19
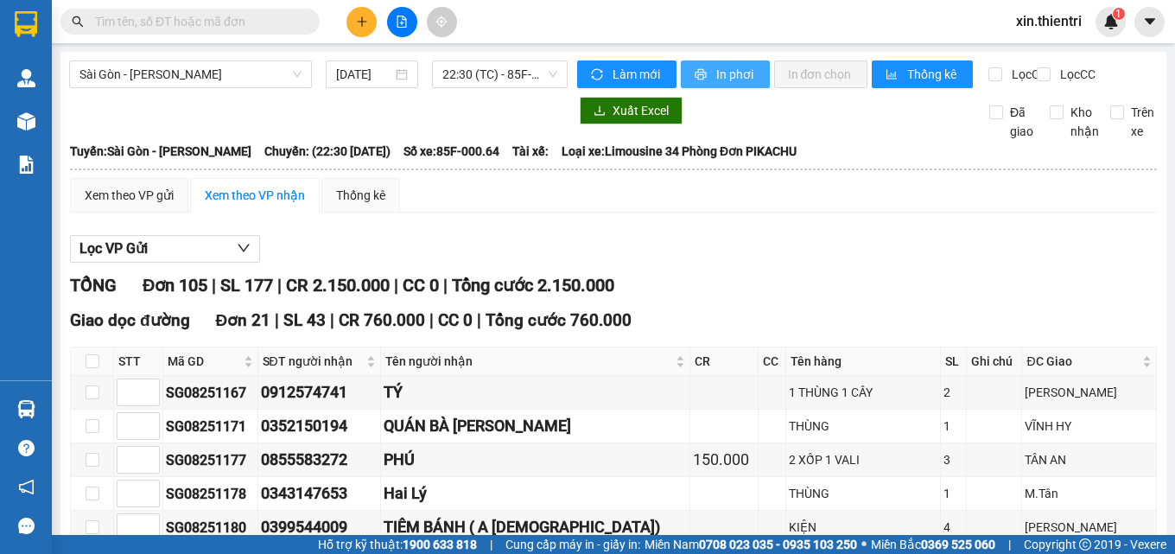
drag, startPoint x: 707, startPoint y: 68, endPoint x: 700, endPoint y: 56, distance: 13.9
click at [706, 67] on button "In phơi" at bounding box center [725, 74] width 89 height 28
click at [717, 67] on span "In phơi" at bounding box center [736, 74] width 40 height 19
drag, startPoint x: 716, startPoint y: 81, endPoint x: 717, endPoint y: 70, distance: 11.3
click at [717, 81] on span "In phơi" at bounding box center [736, 74] width 40 height 19
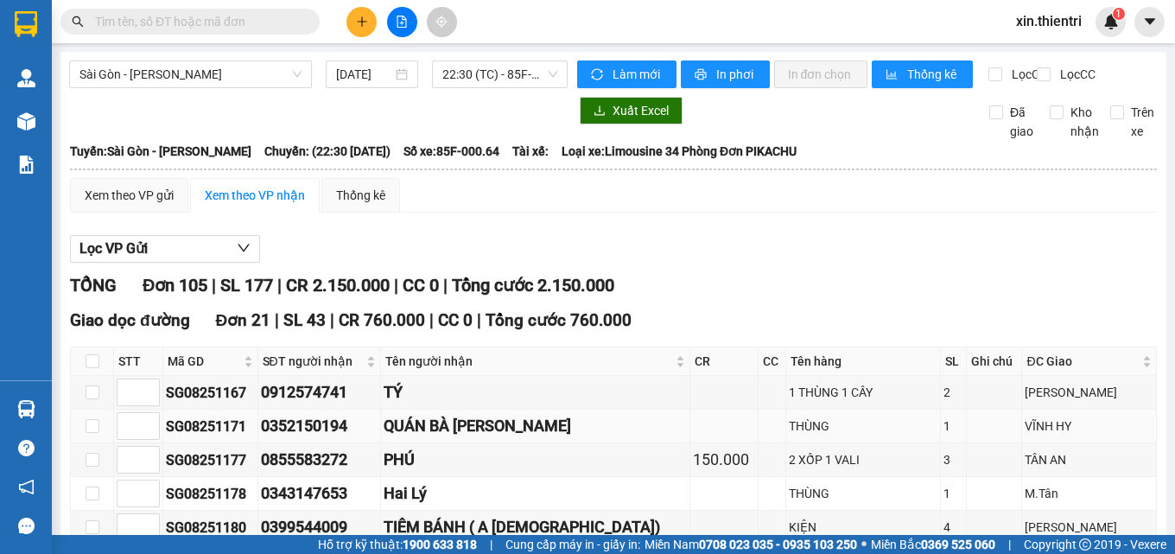
click at [584, 436] on div "QUÁN BÀ HƯƠNG" at bounding box center [535, 426] width 303 height 24
